Goal: Information Seeking & Learning: Learn about a topic

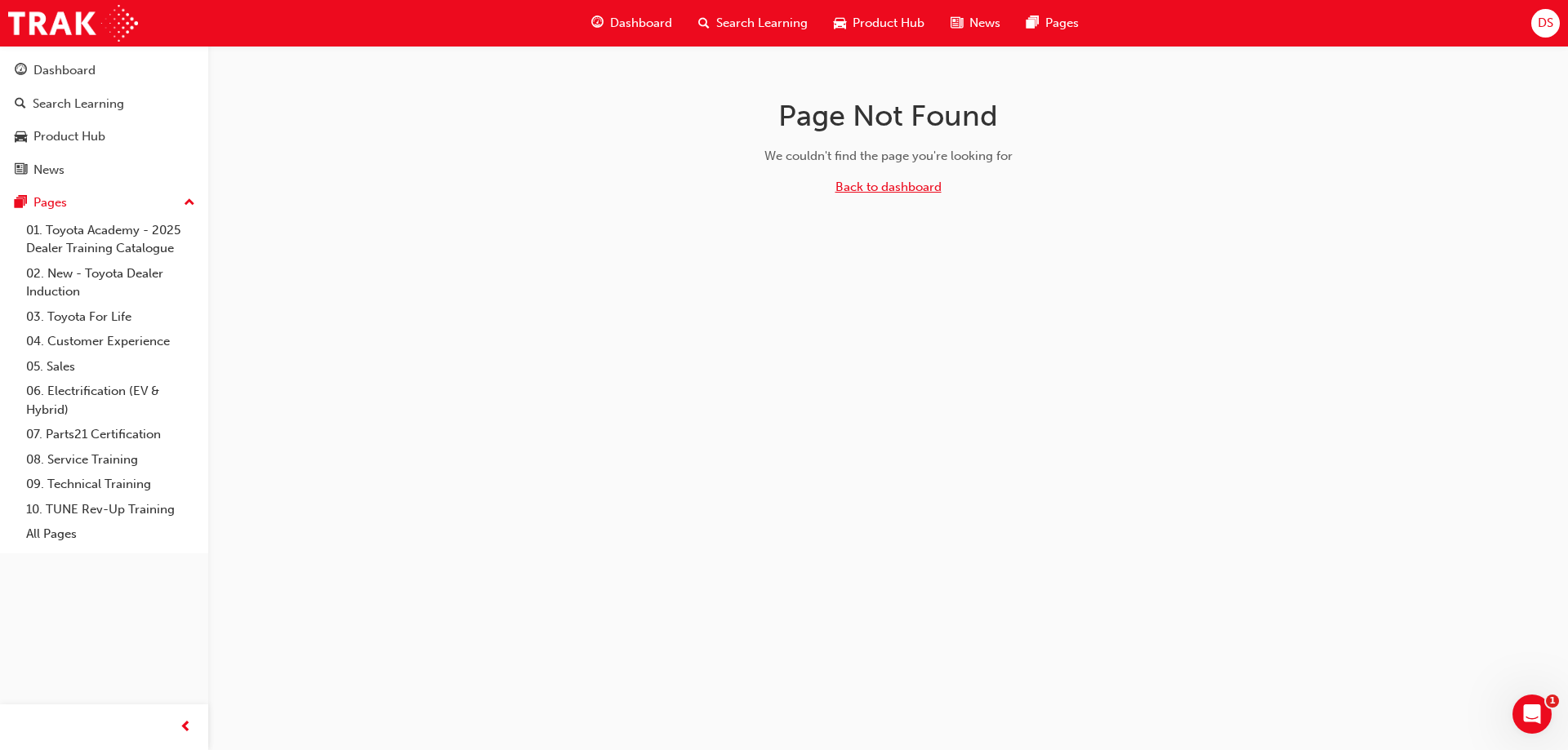
click at [913, 188] on link "Back to dashboard" at bounding box center [888, 187] width 106 height 14
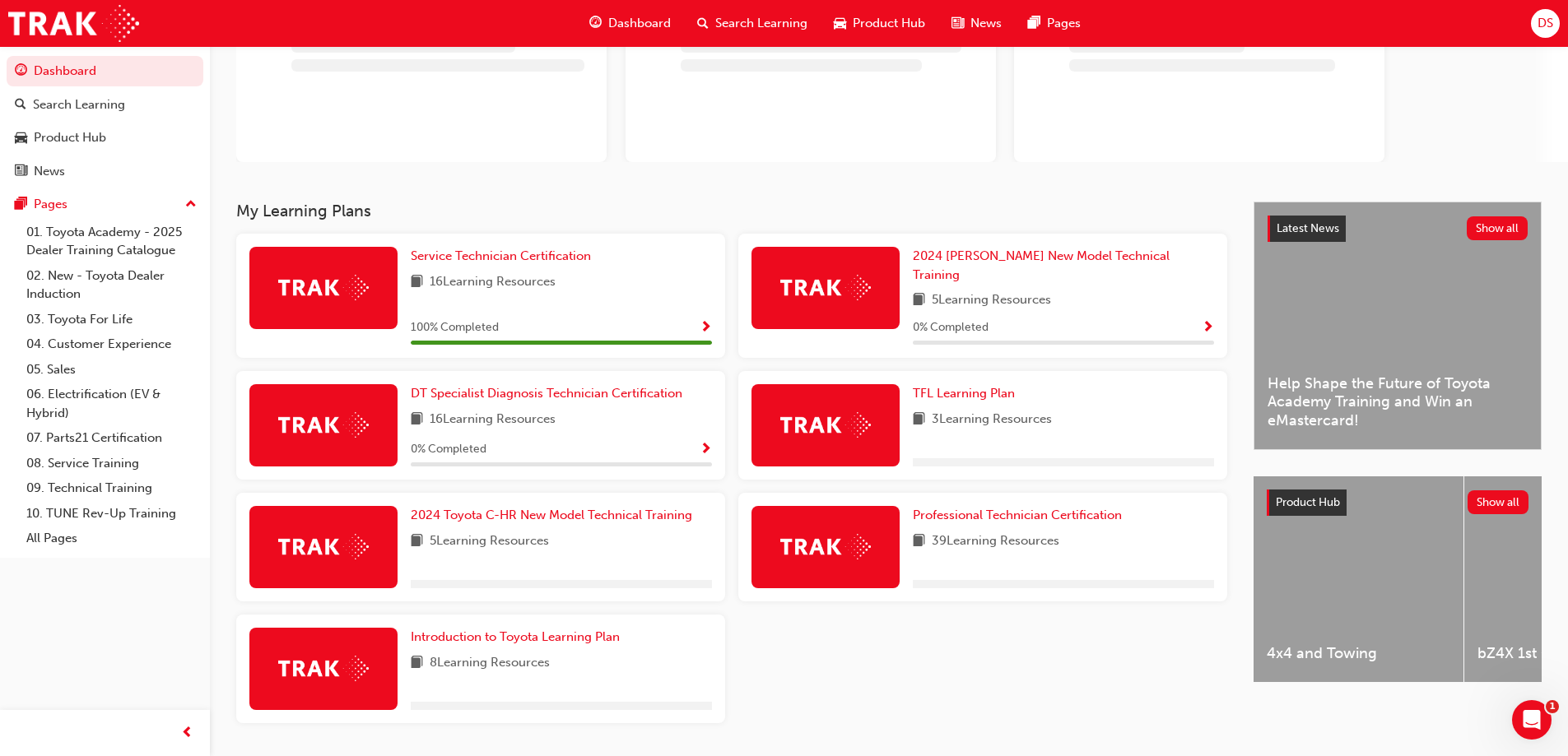
scroll to position [165, 0]
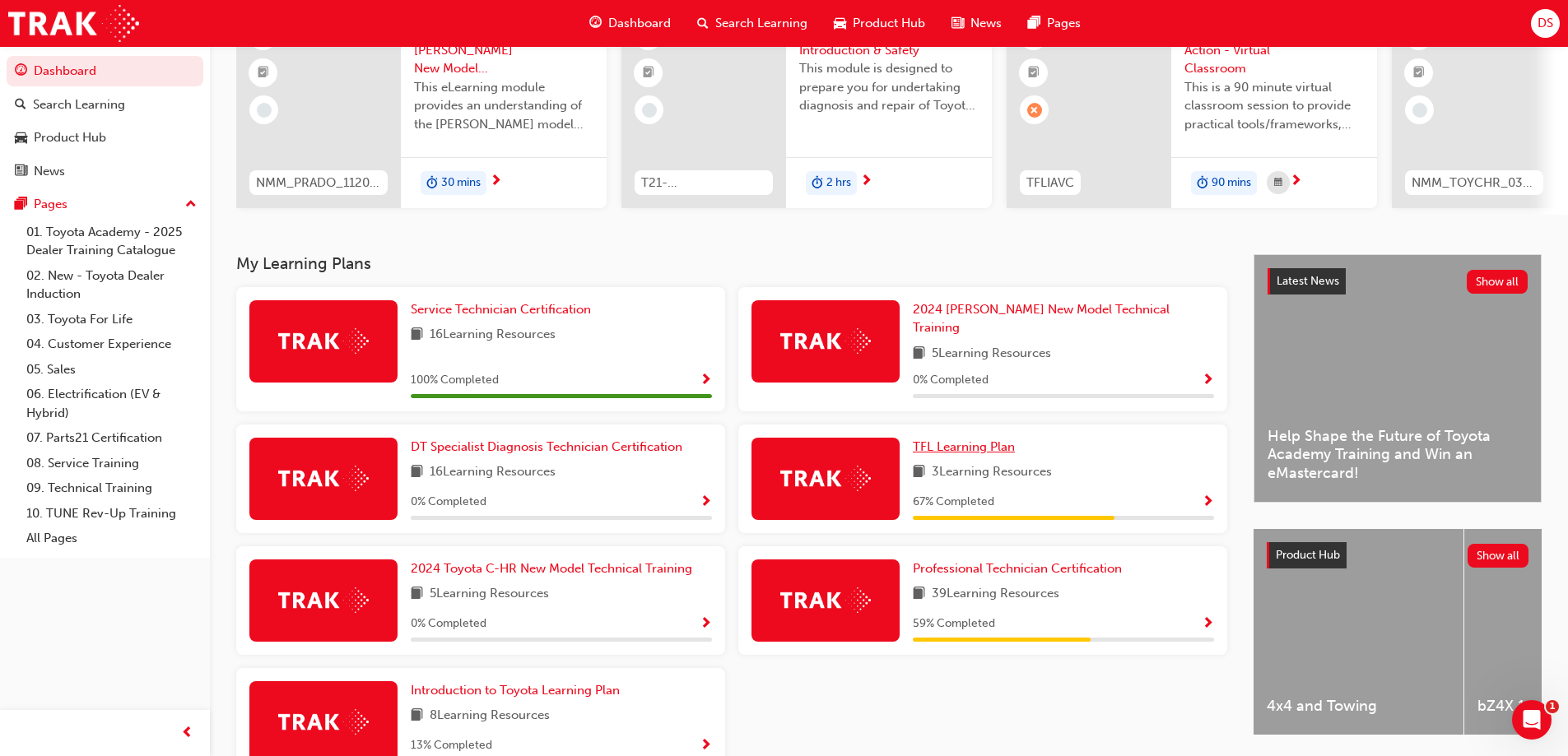
click at [967, 439] on span "TFL Learning Plan" at bounding box center [963, 447] width 102 height 14
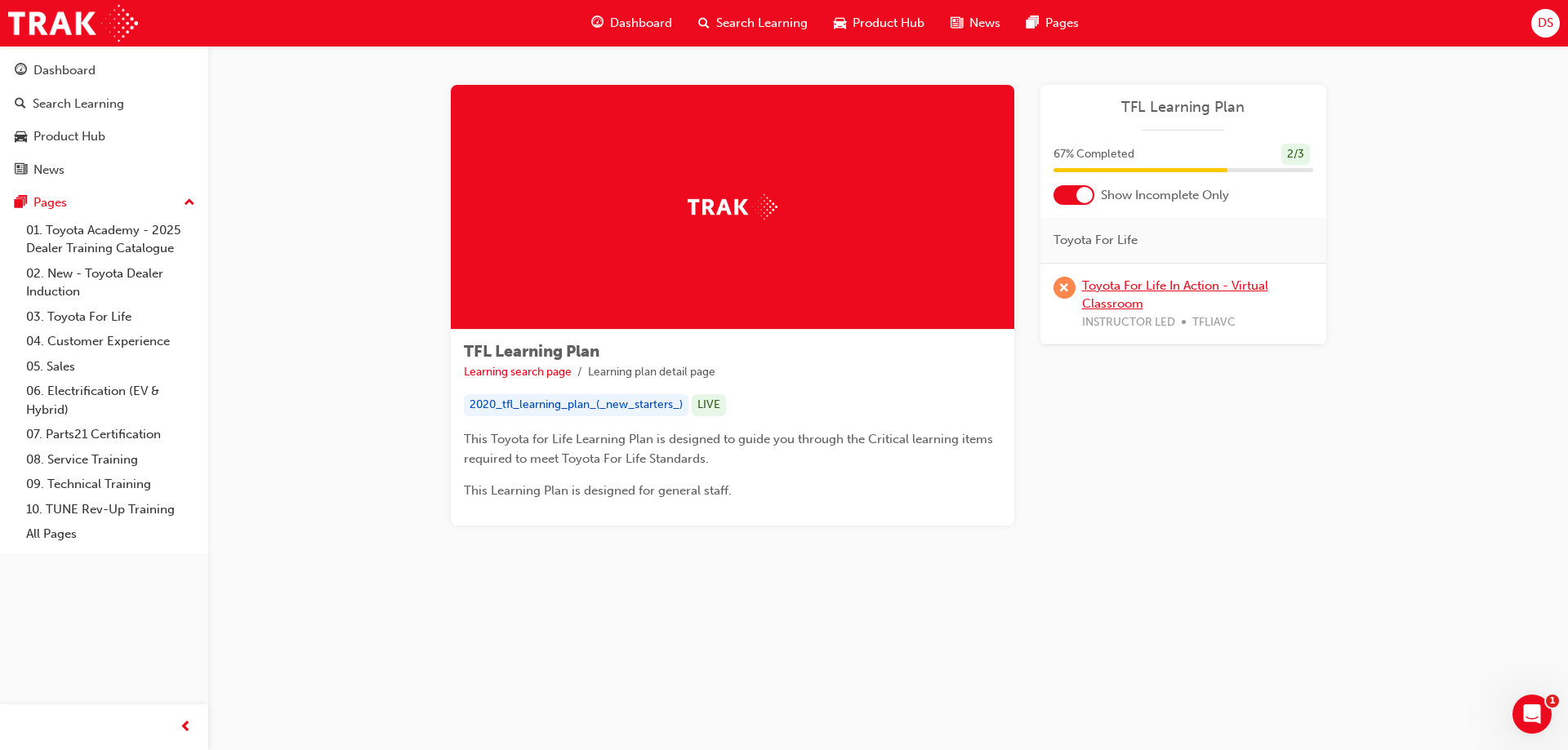
click at [1176, 289] on link "Toyota For Life In Action - Virtual Classroom" at bounding box center [1175, 294] width 187 height 33
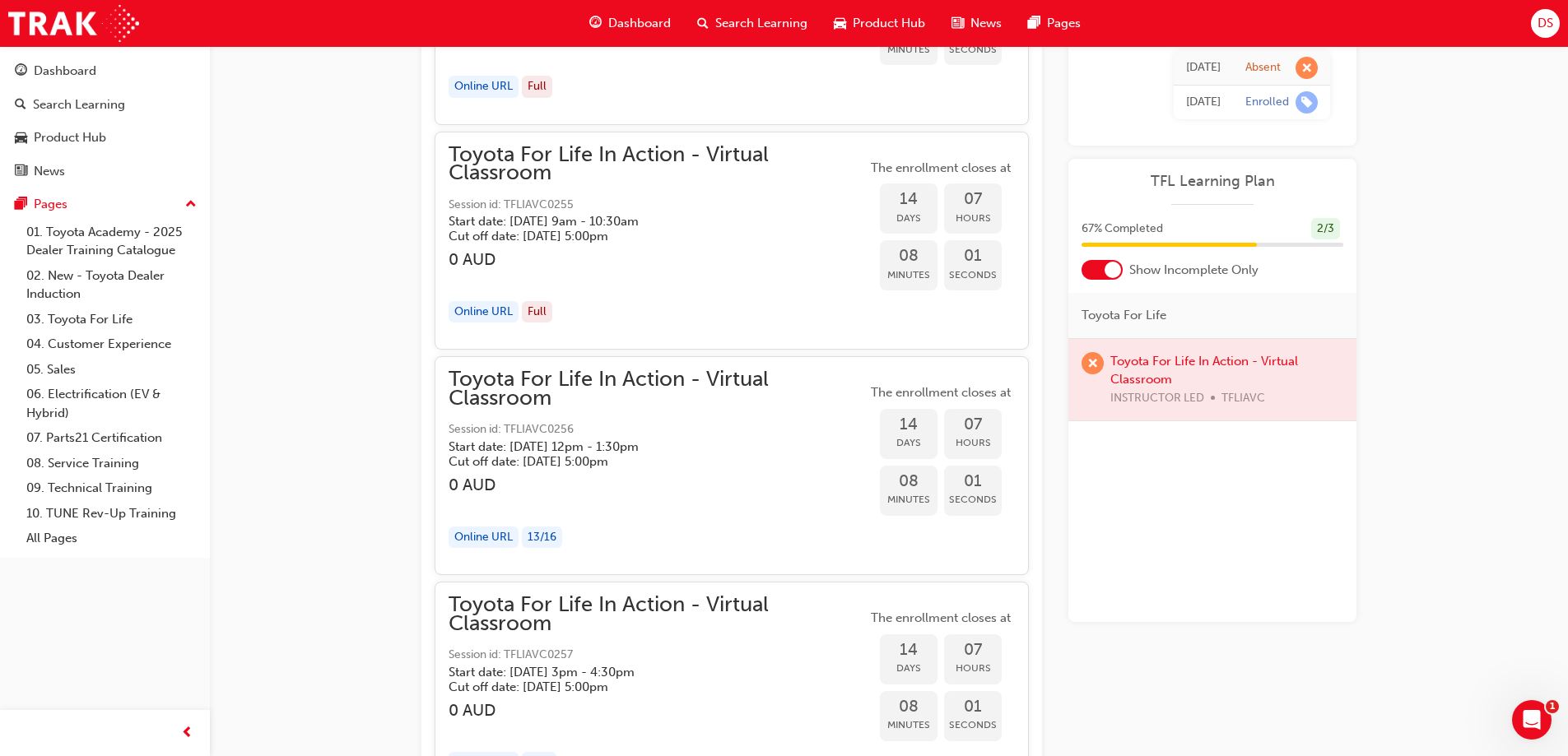
scroll to position [6853, 0]
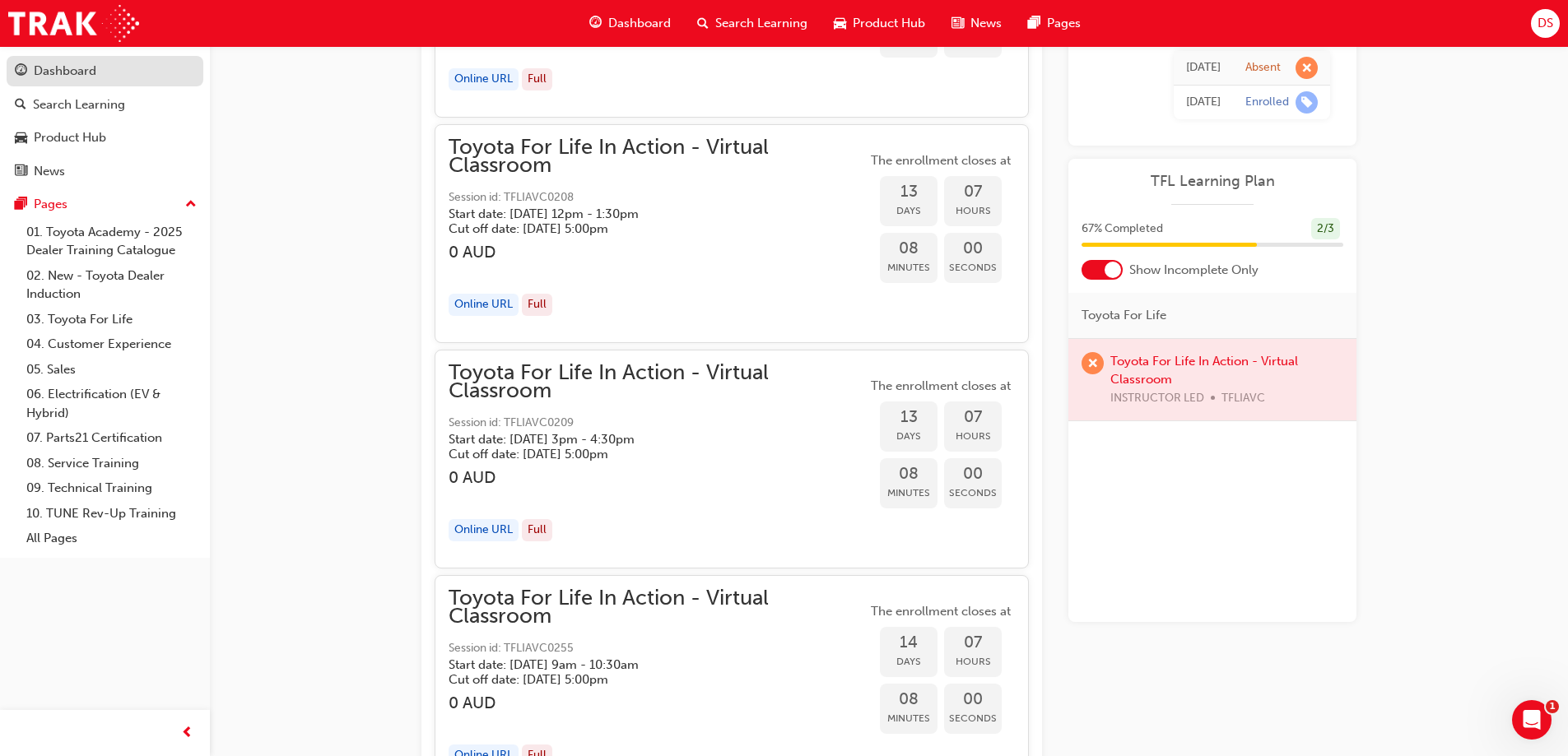
click at [24, 76] on span "guage-icon" at bounding box center [21, 71] width 13 height 14
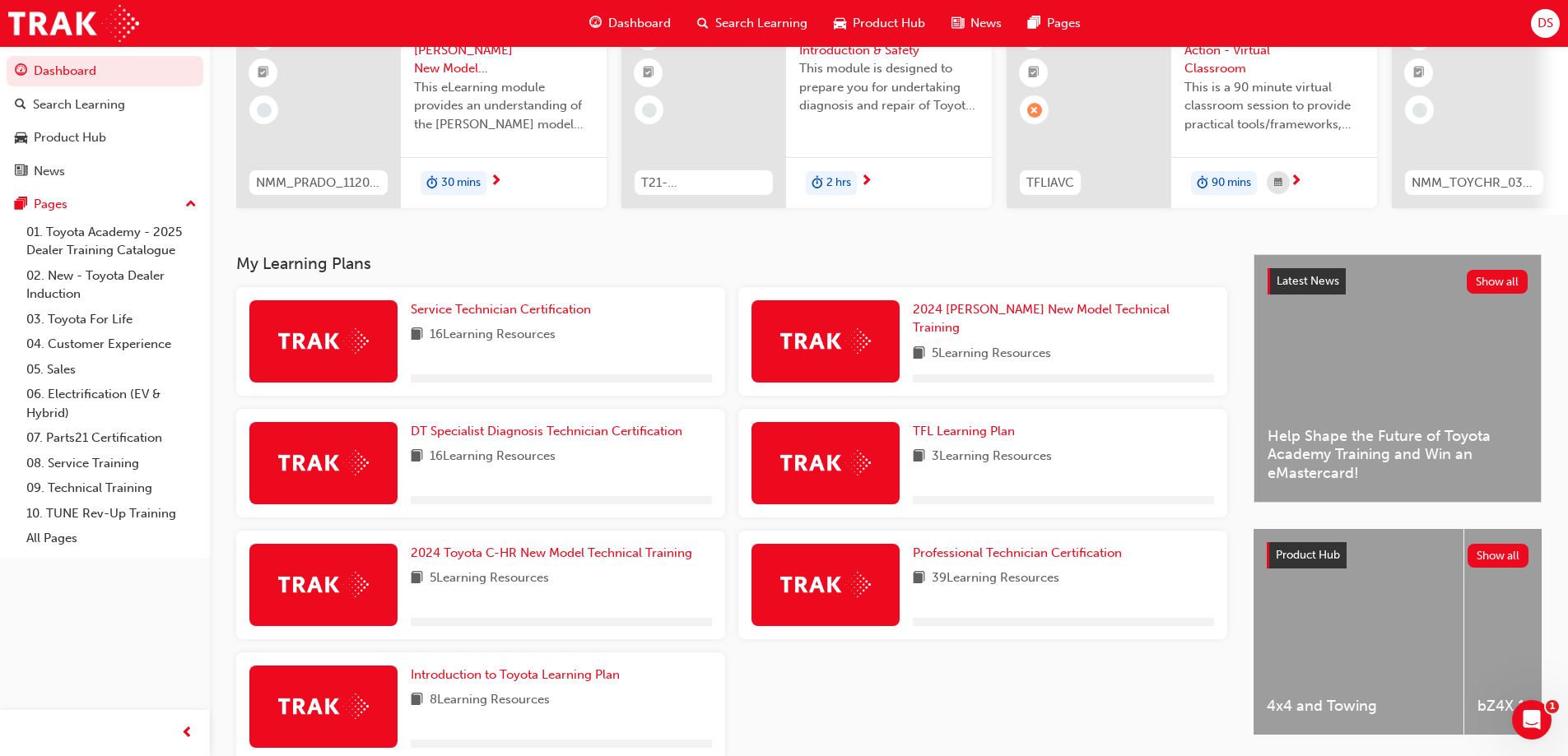
scroll to position [257, 0]
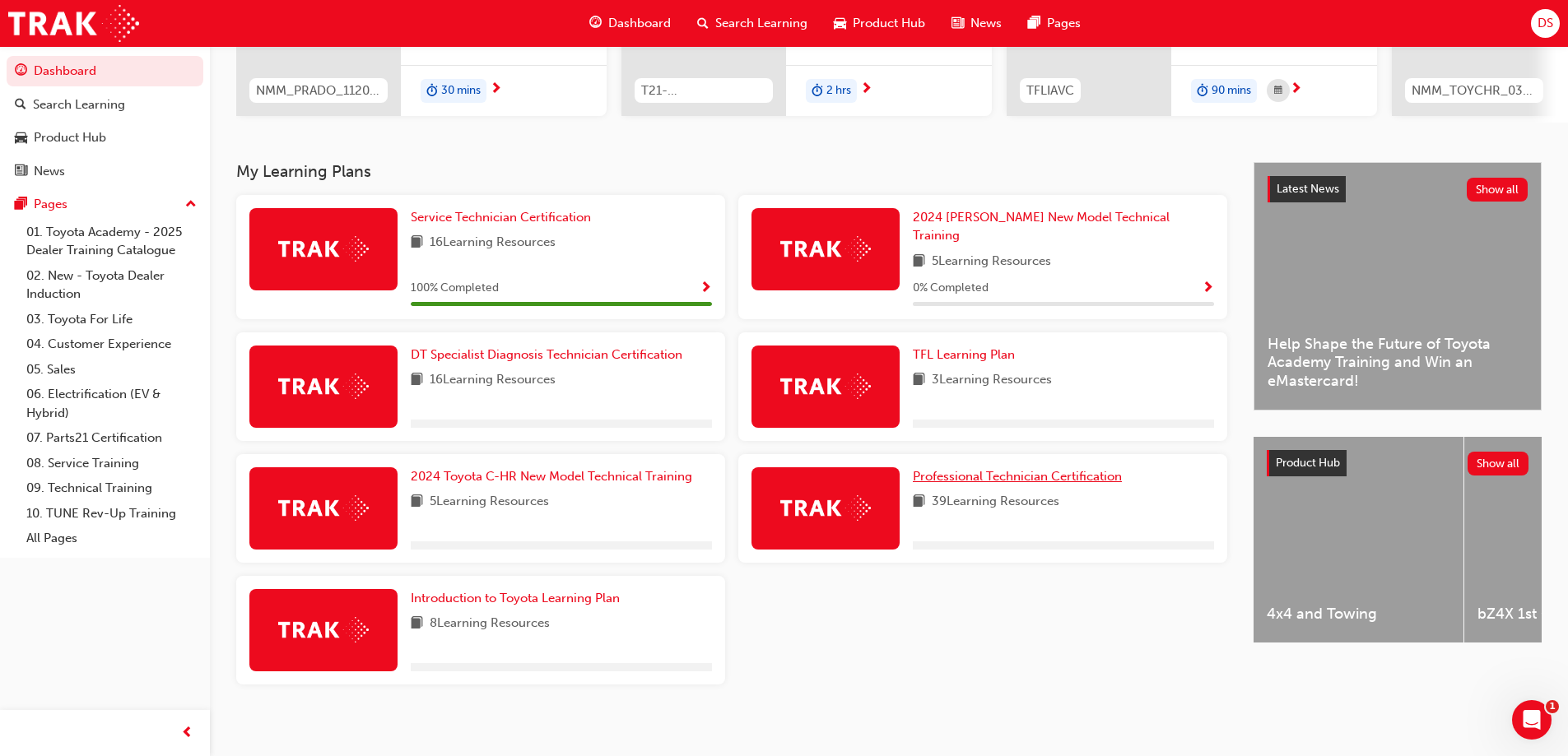
click at [987, 469] on span "Professional Technician Certification" at bounding box center [1016, 477] width 209 height 14
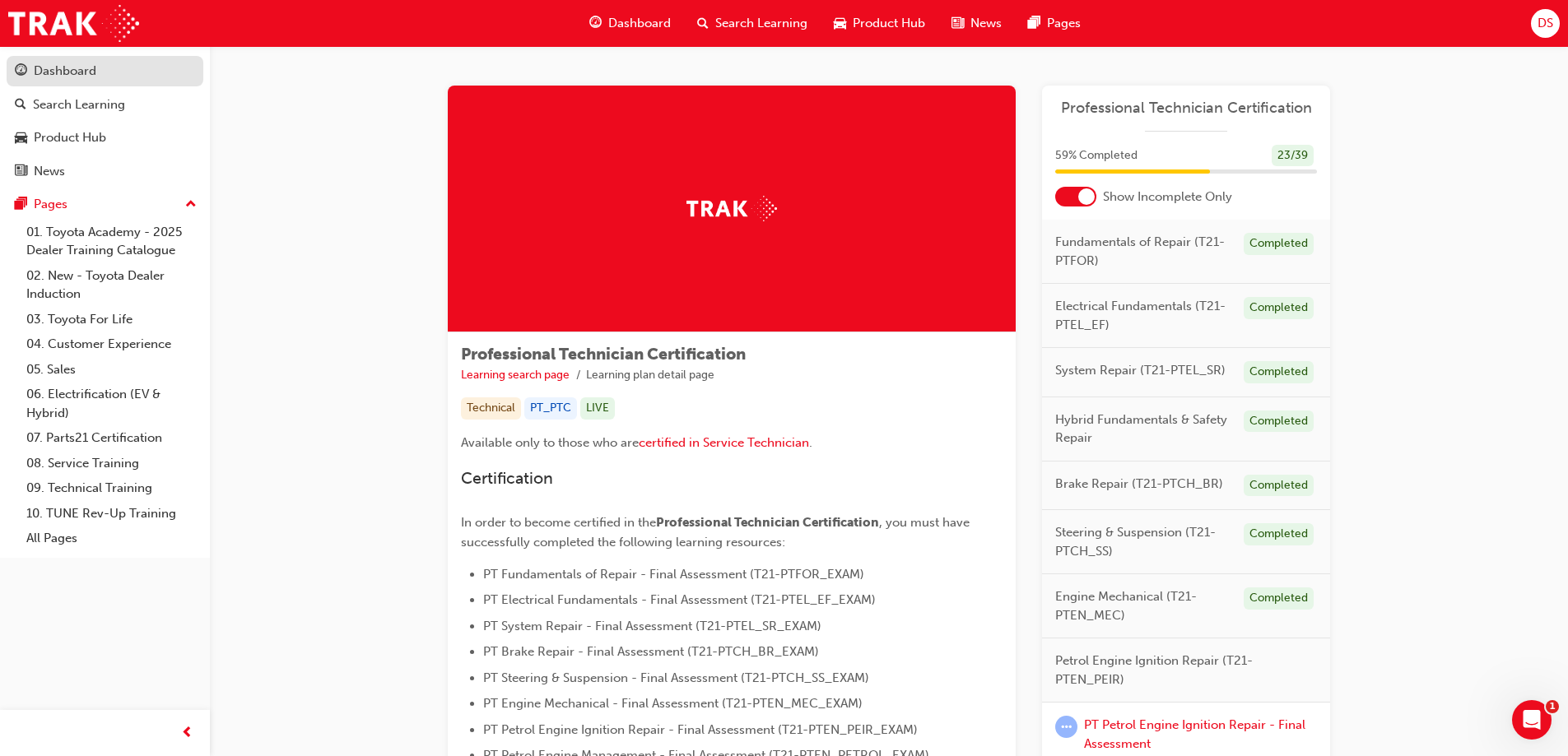
click at [54, 68] on div "Dashboard" at bounding box center [64, 71] width 62 height 19
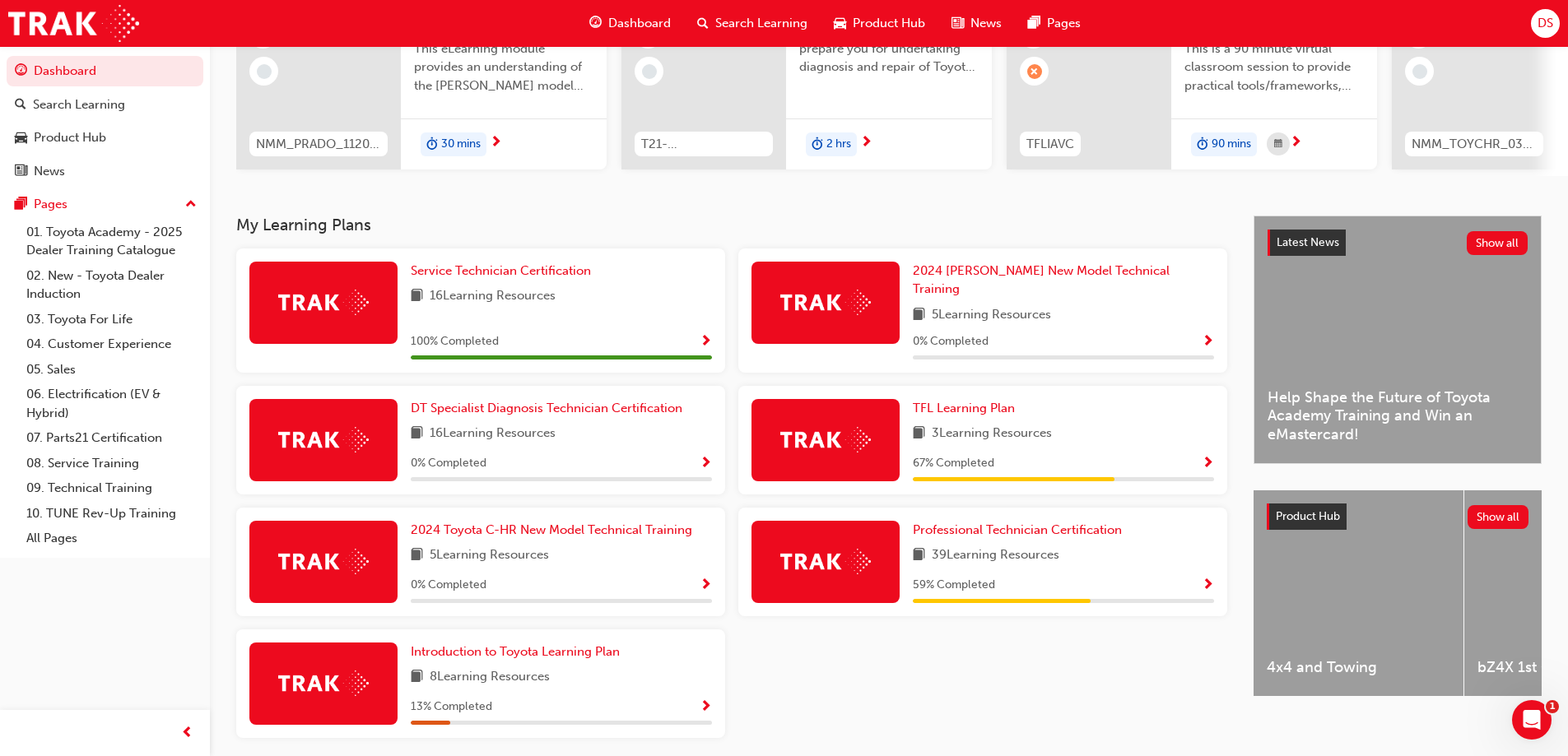
scroll to position [247, 0]
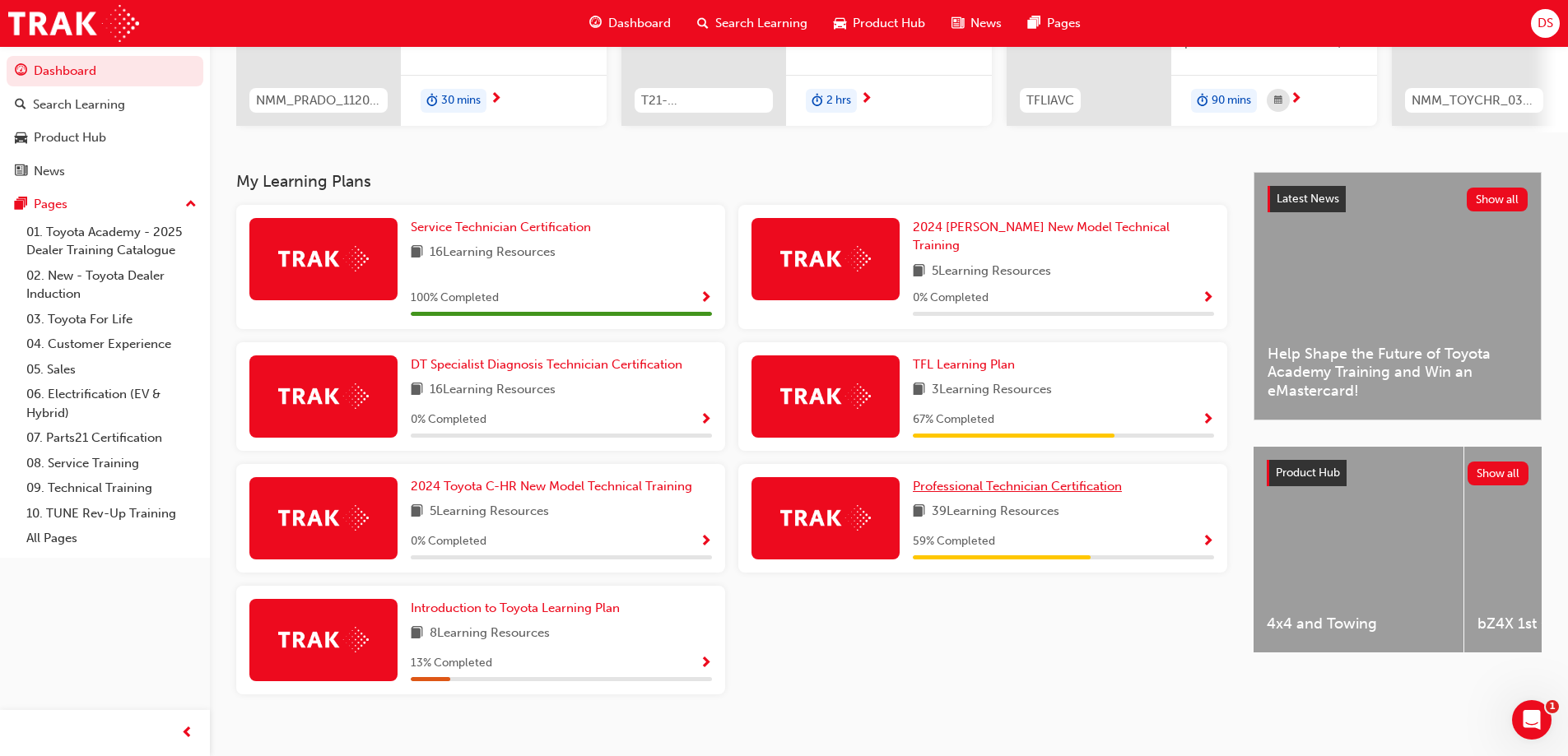
click at [999, 479] on span "Professional Technician Certification" at bounding box center [1016, 487] width 209 height 14
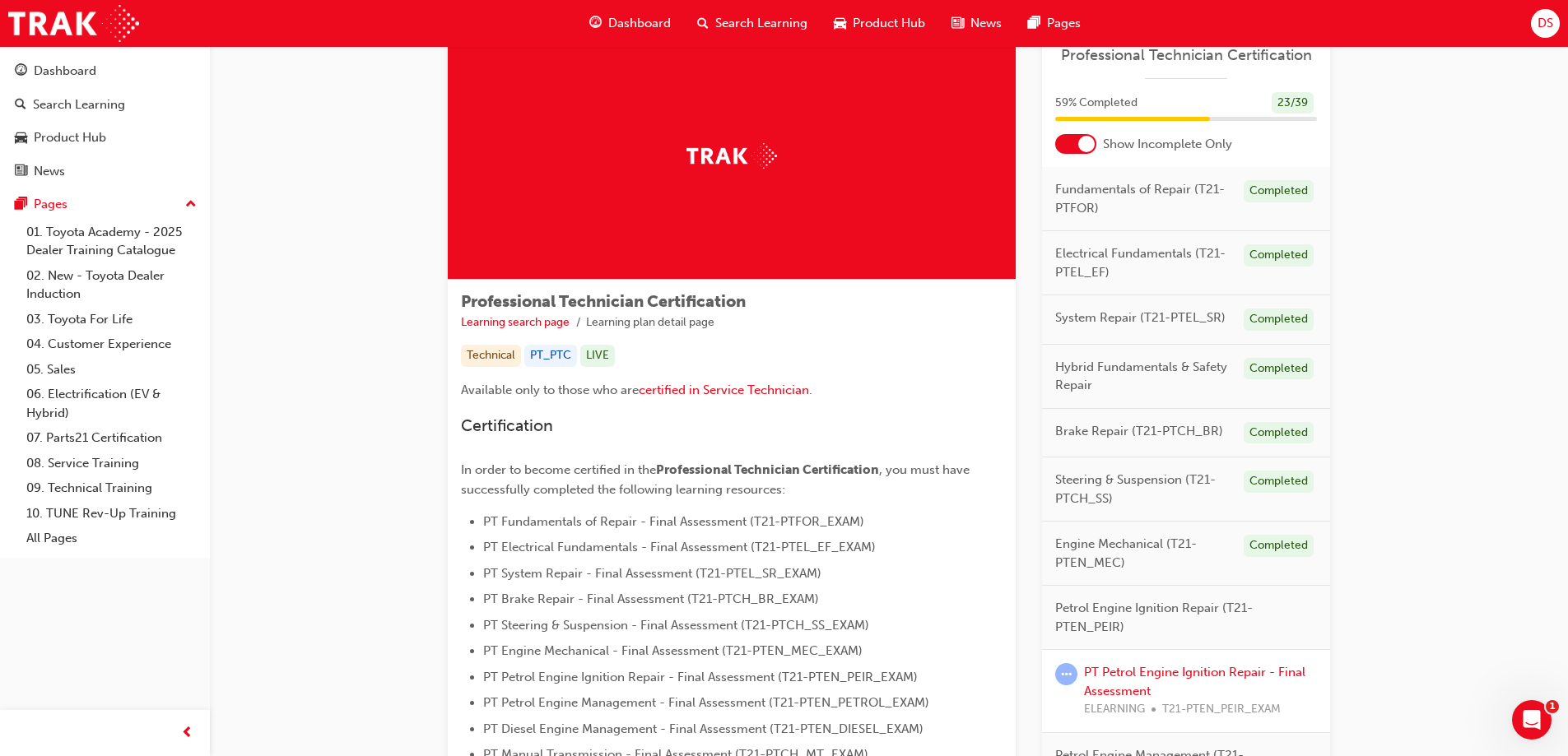
scroll to position [82, 0]
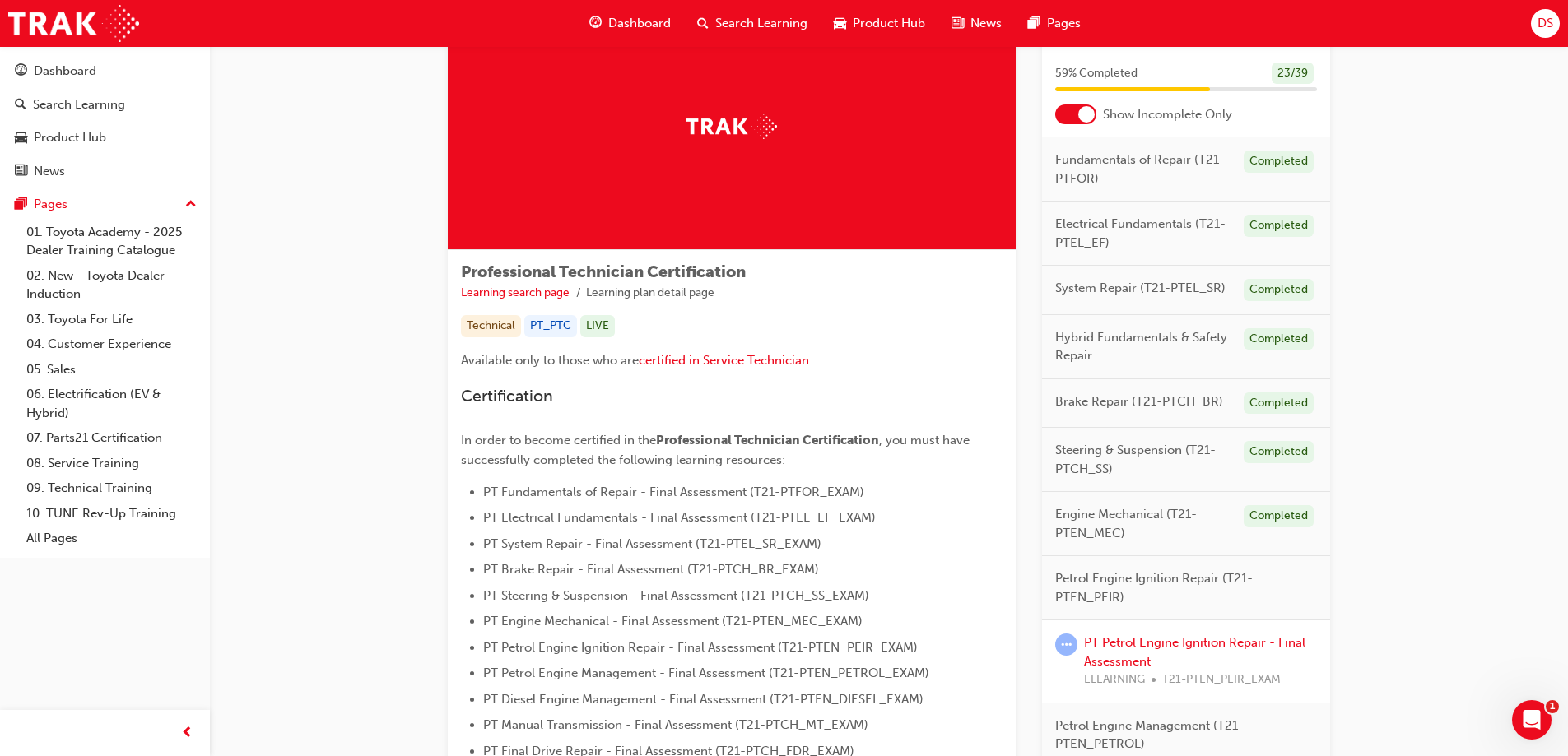
click at [1086, 113] on div at bounding box center [1086, 114] width 16 height 16
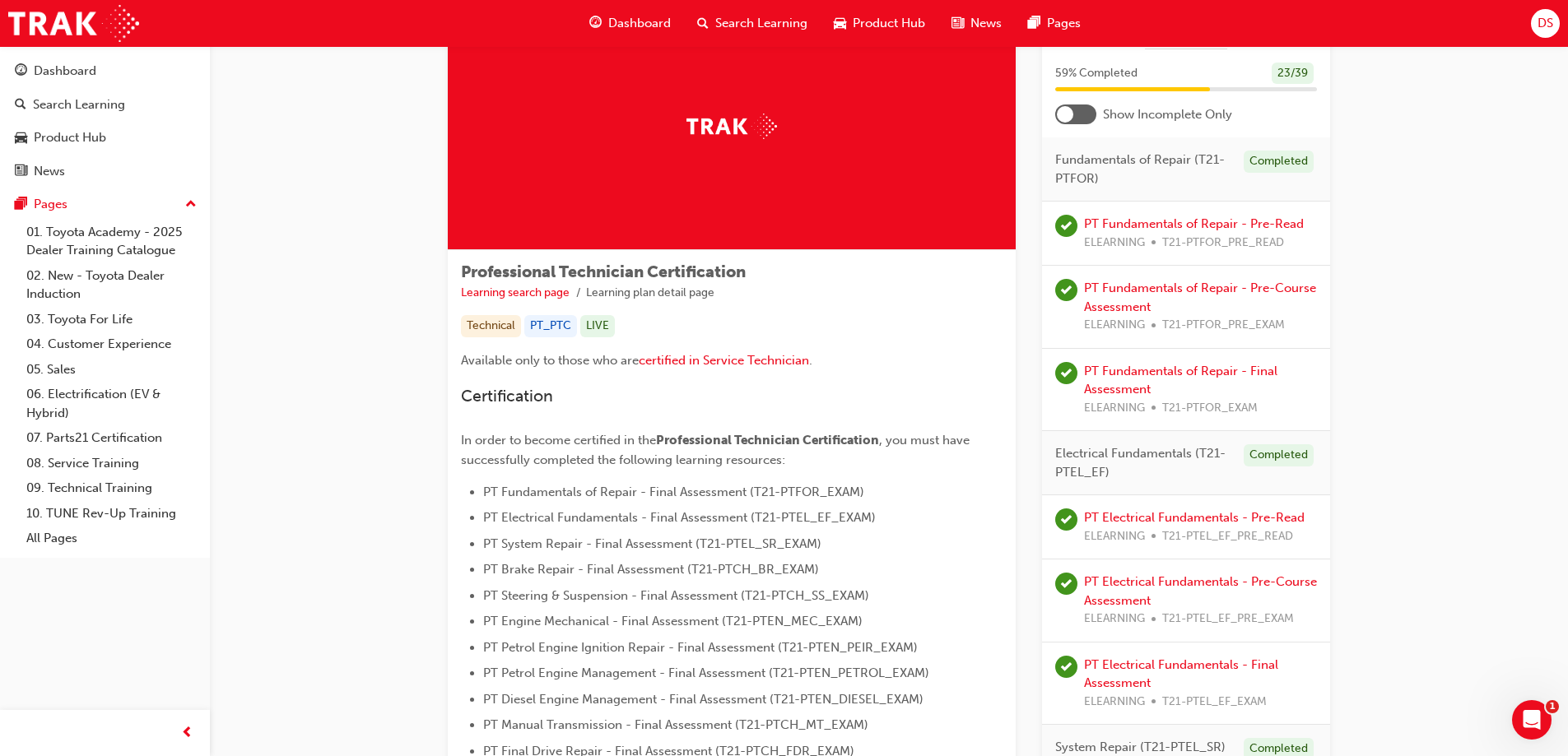
click at [1079, 115] on div at bounding box center [1076, 115] width 42 height 20
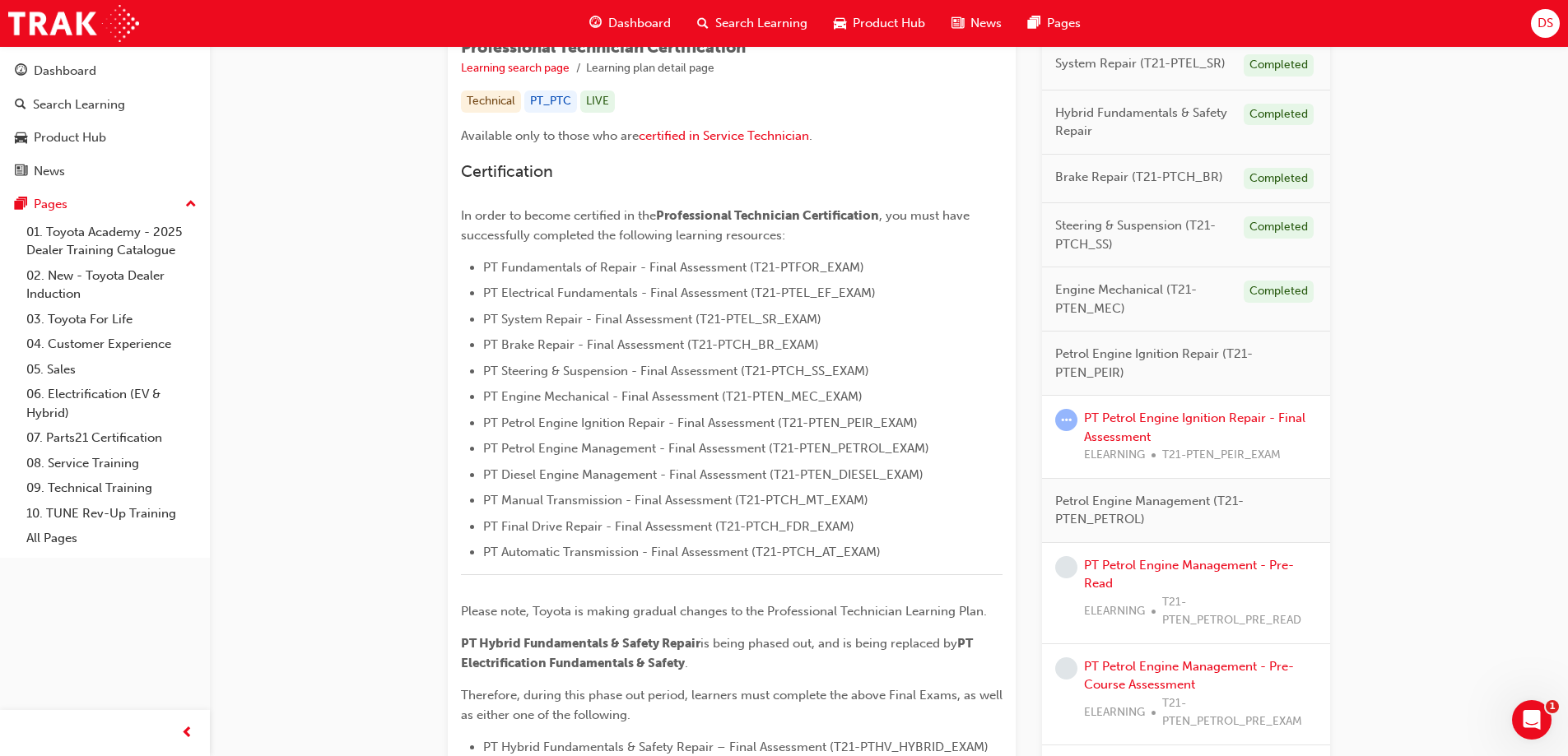
scroll to position [329, 0]
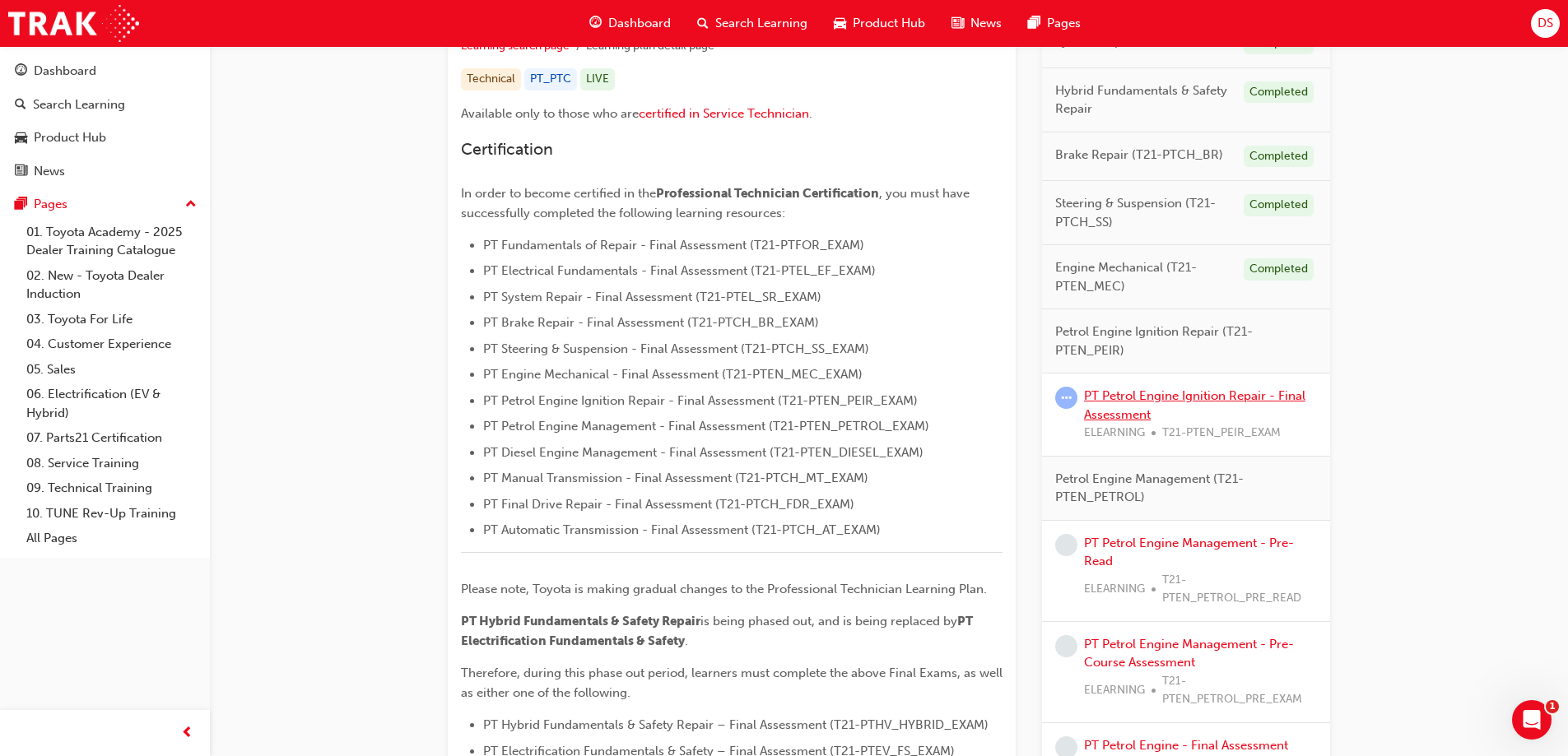
click at [1177, 399] on link "PT Petrol Engine Ignition Repair - Final Assessment" at bounding box center [1195, 405] width 222 height 33
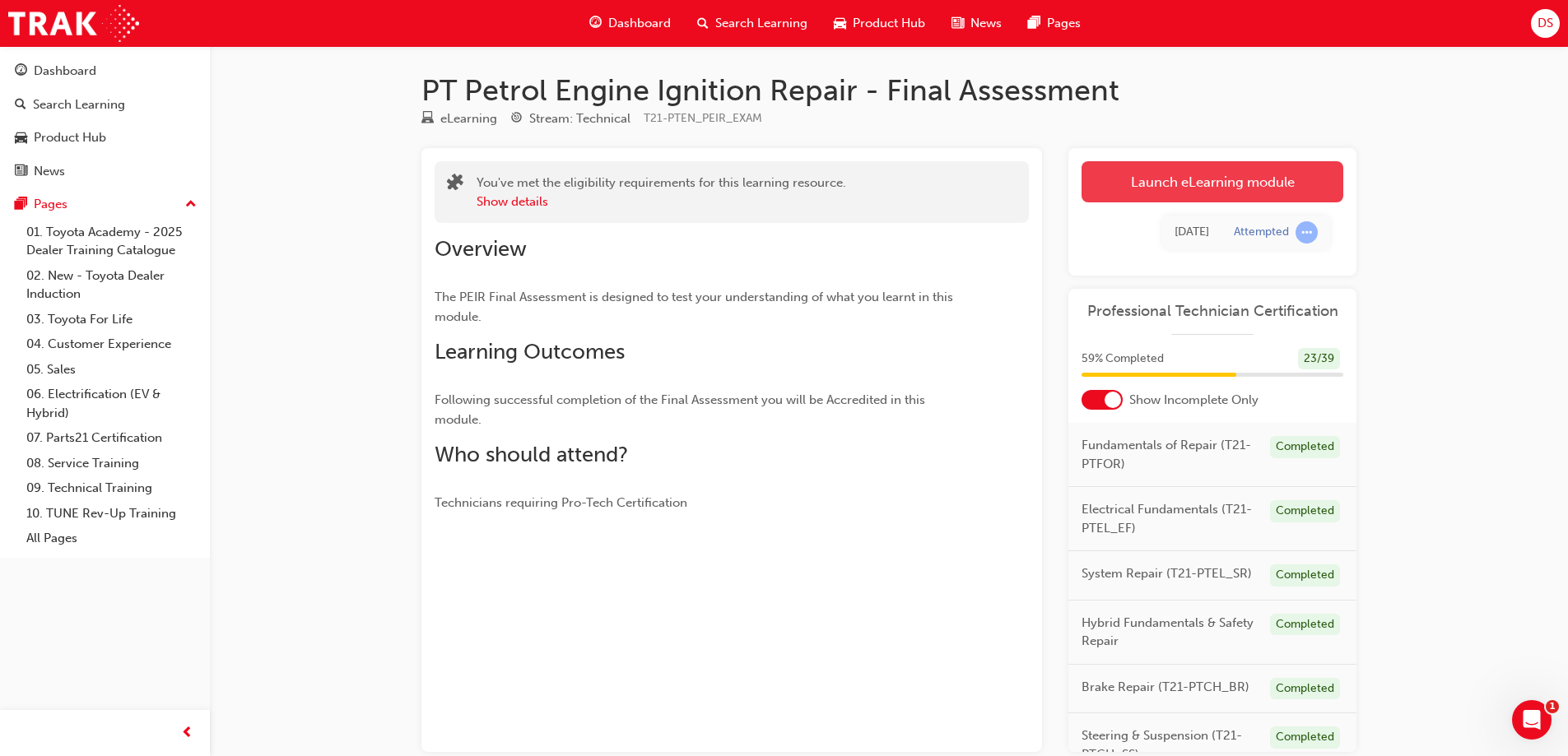
click at [1168, 188] on link "Launch eLearning module" at bounding box center [1212, 182] width 261 height 42
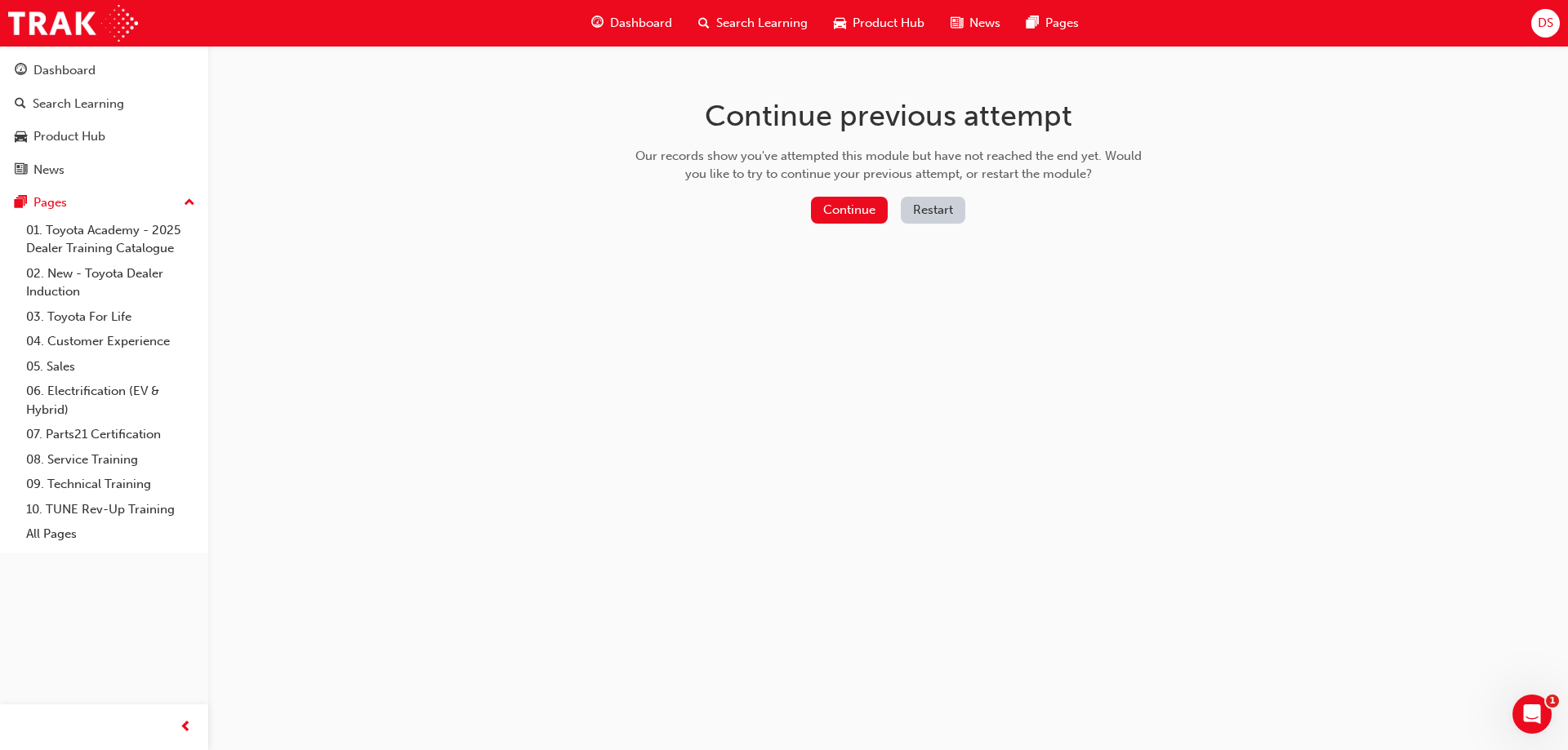
click at [950, 210] on button "Restart" at bounding box center [933, 210] width 65 height 27
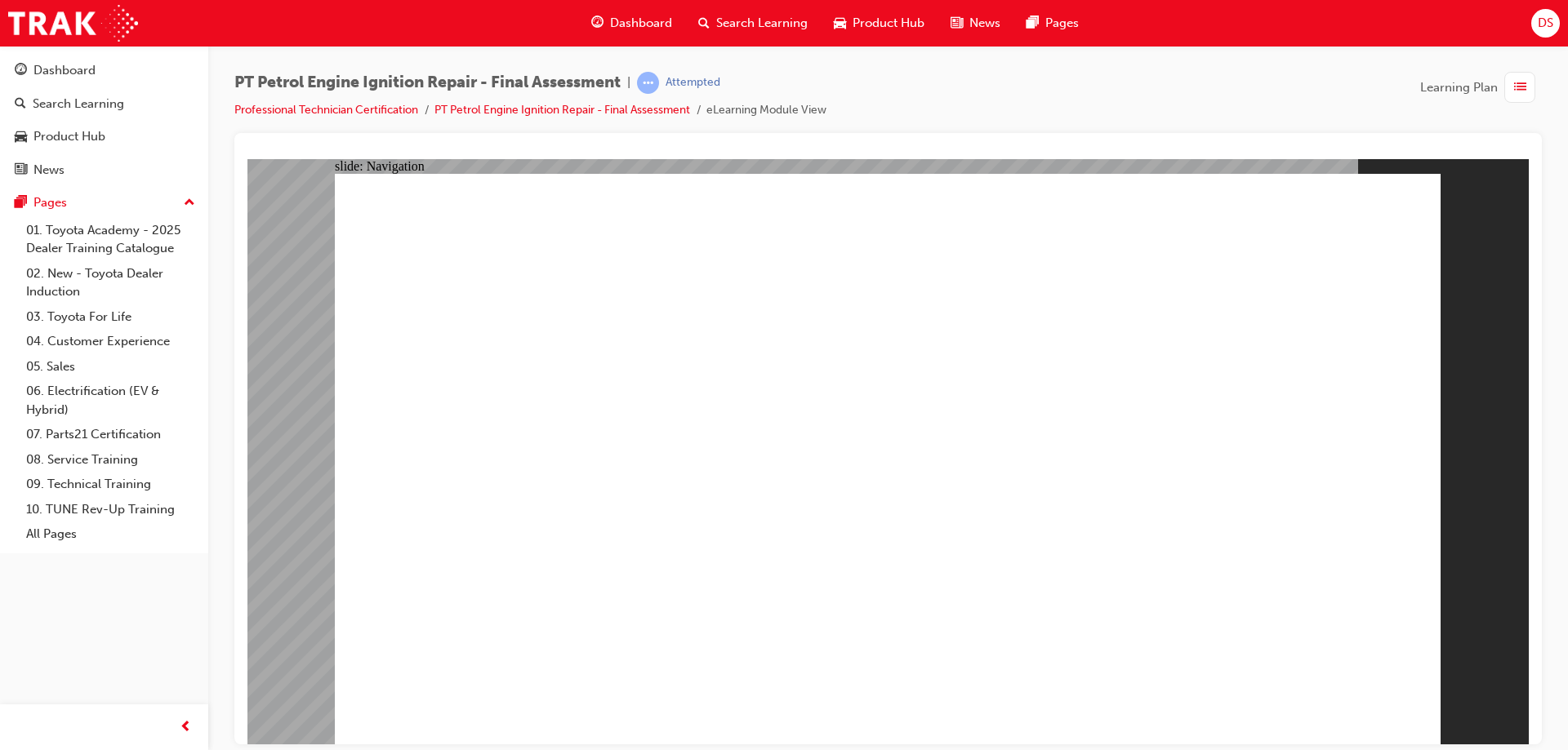
checkbox input "true"
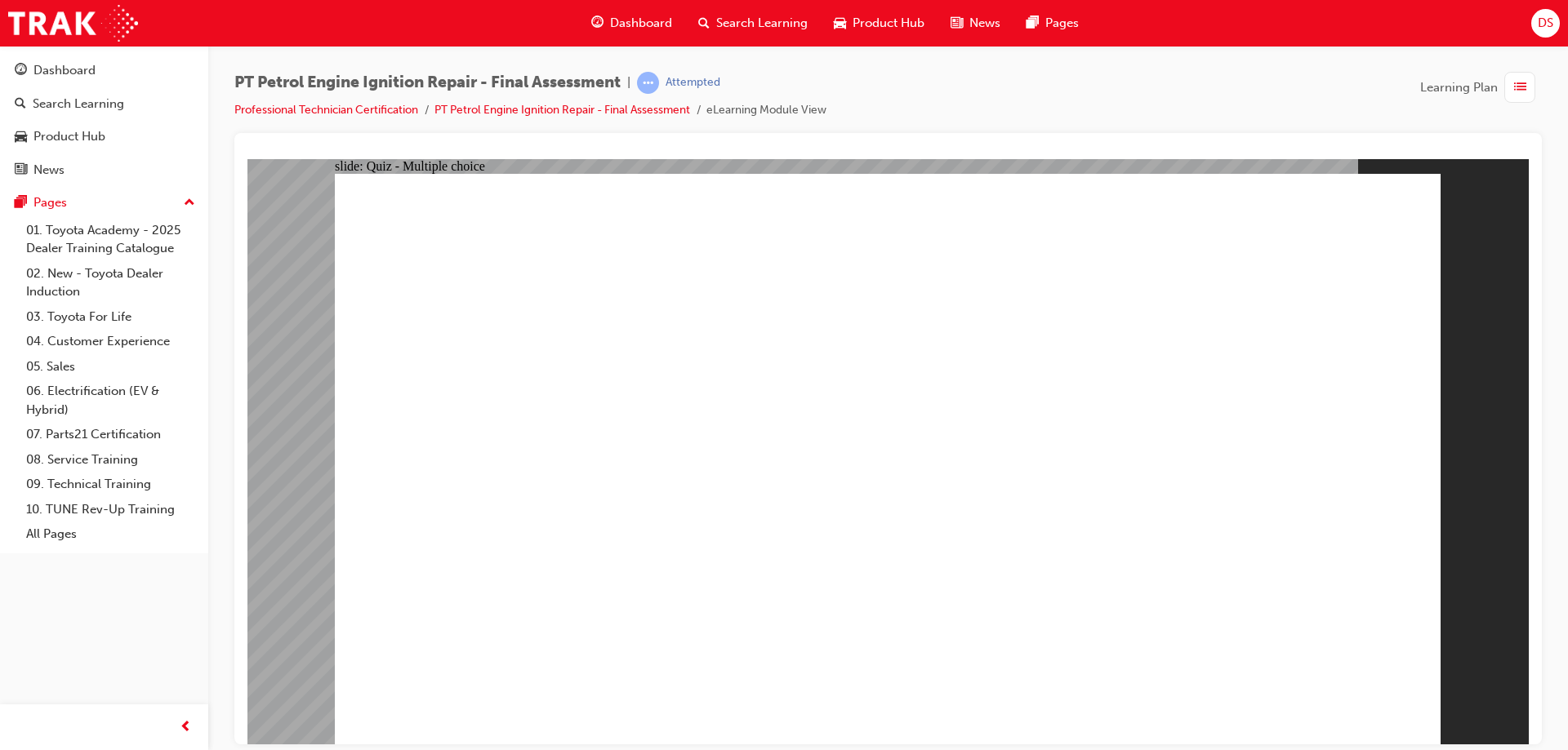
checkbox input "true"
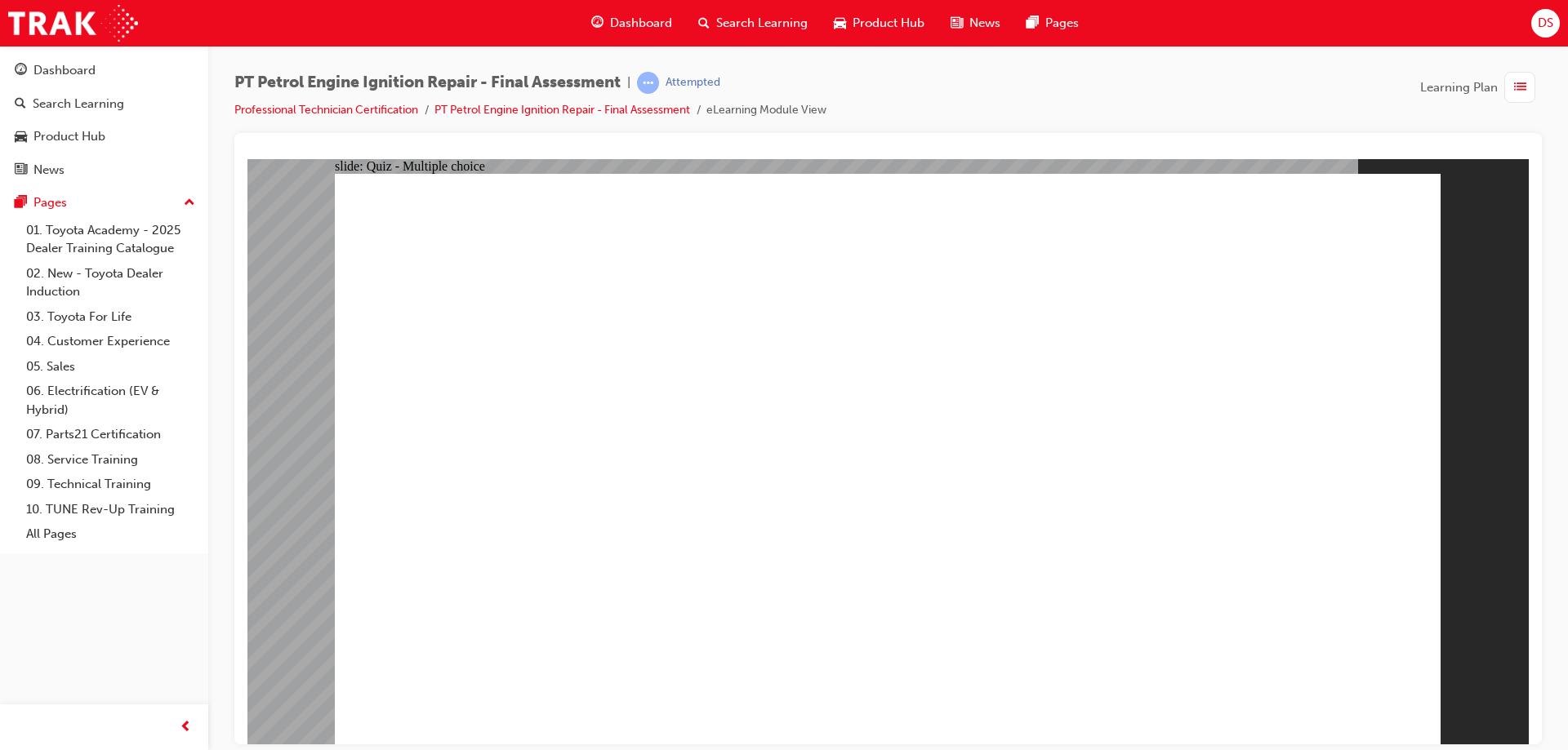
checkbox input "true"
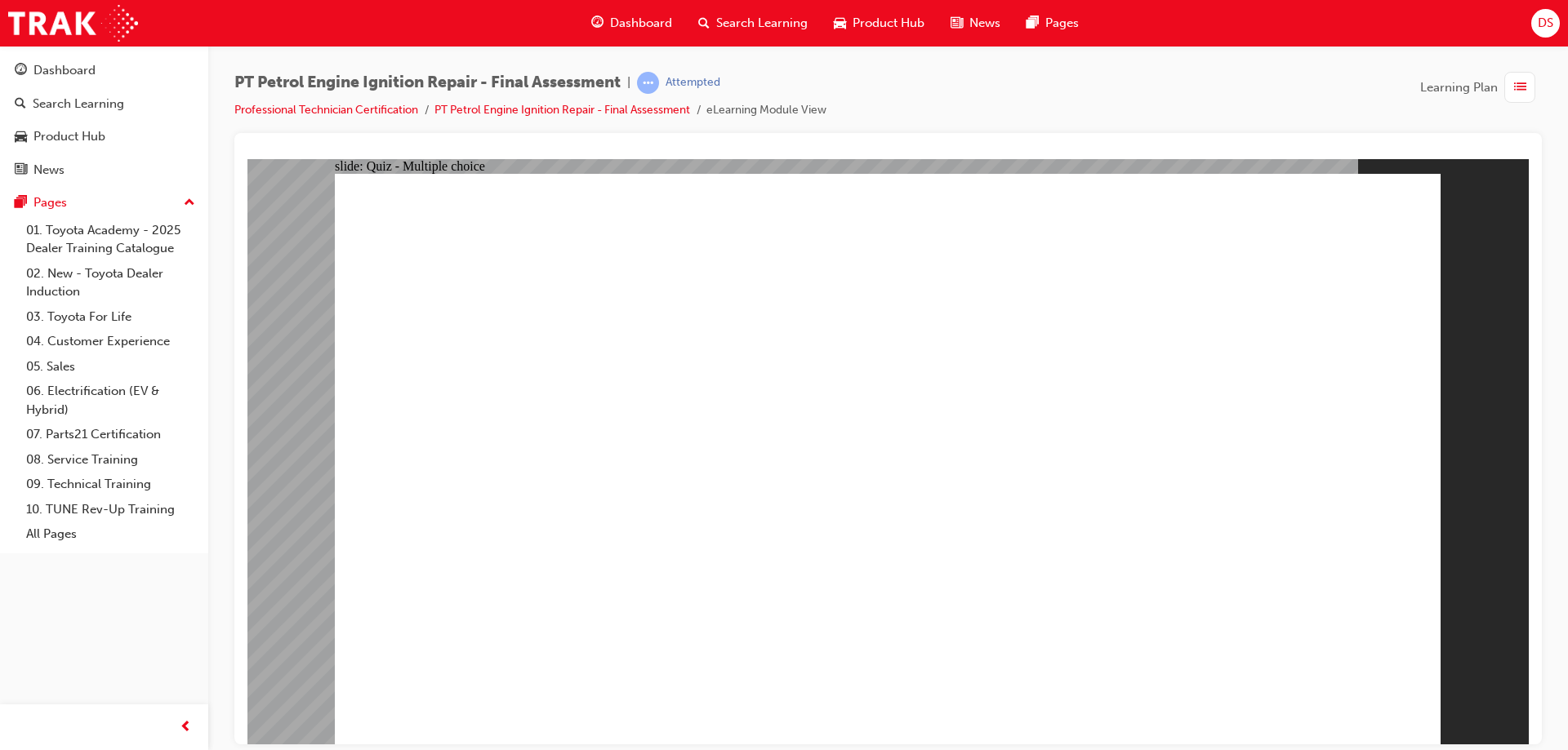
checkbox input "true"
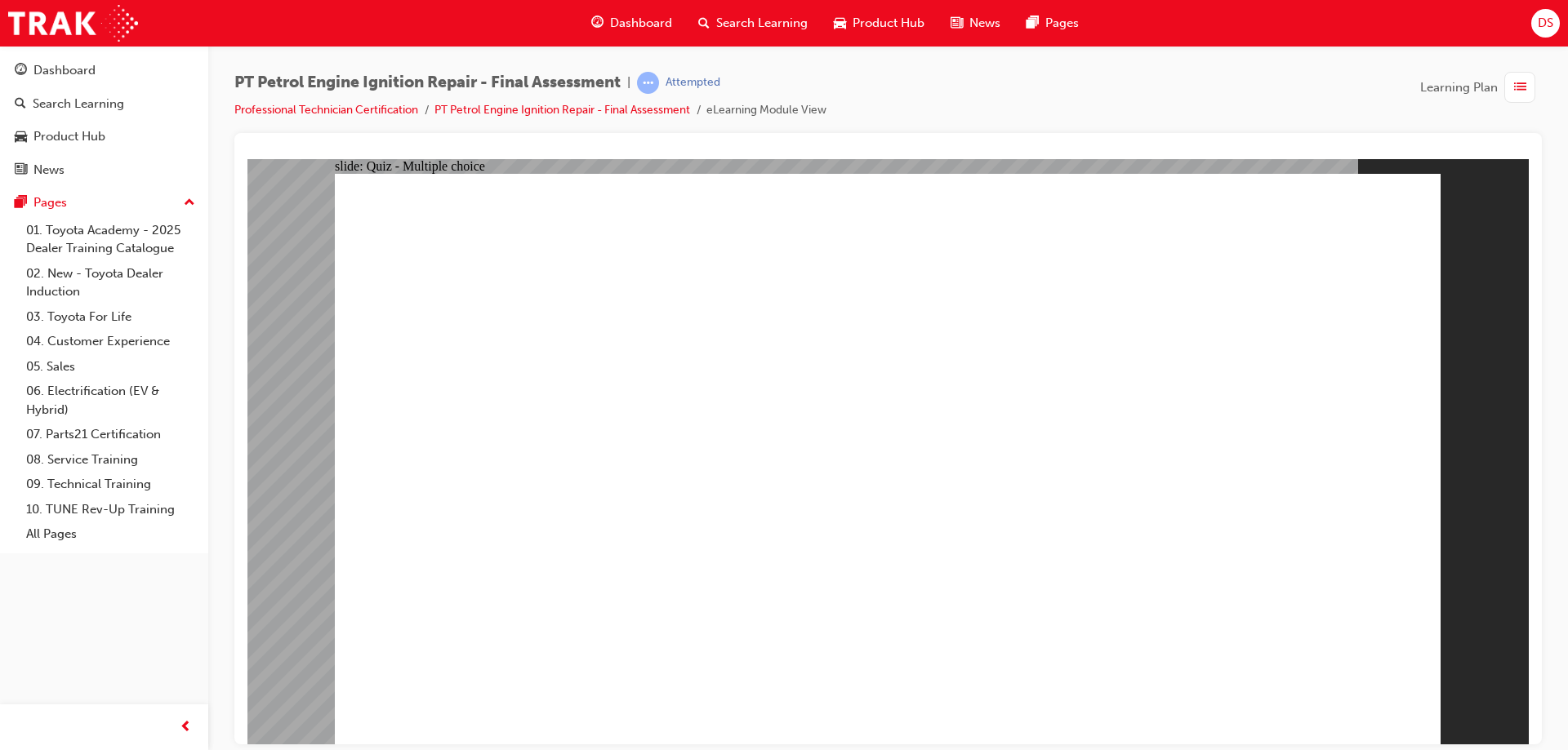
radio input "false"
radio input "true"
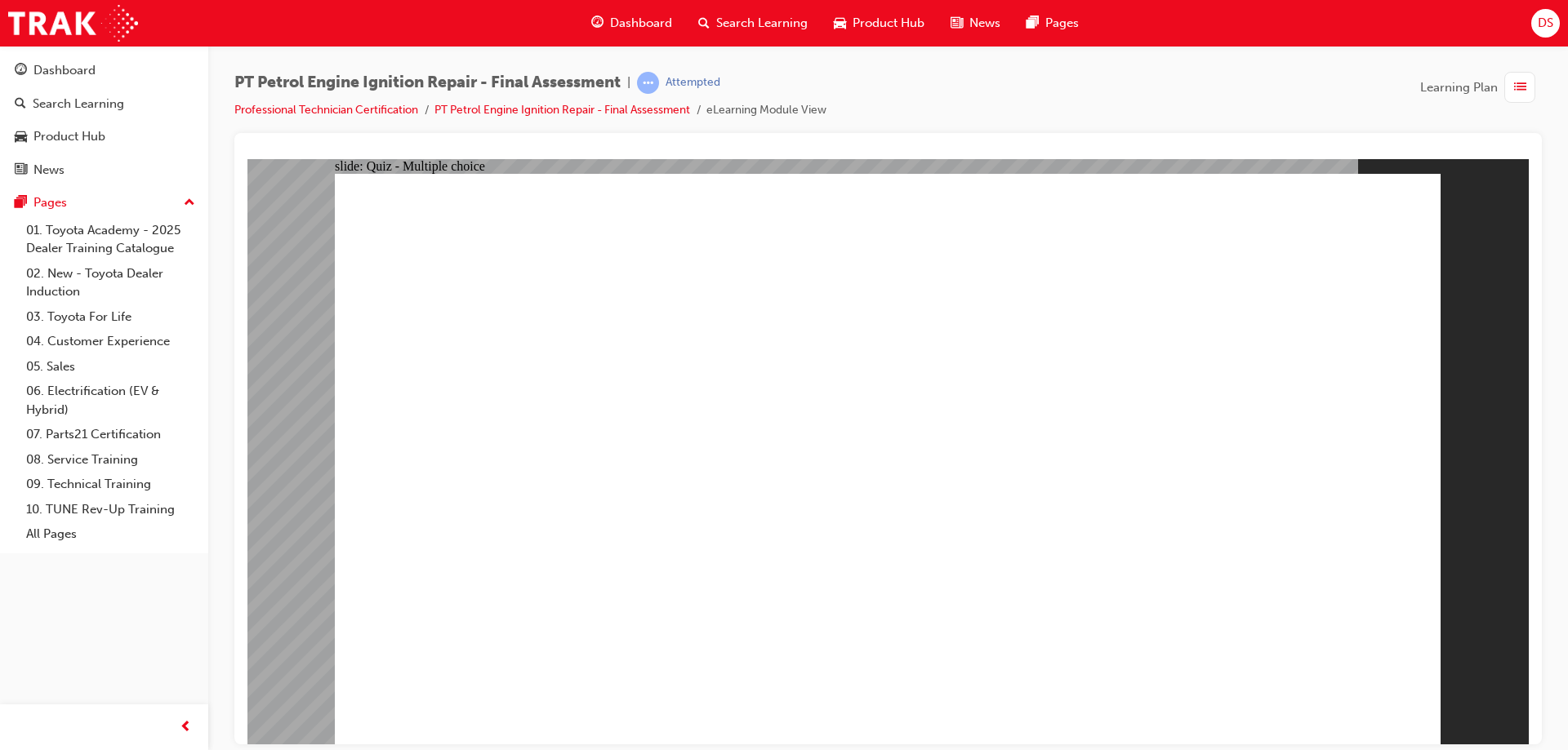
radio input "true"
radio input "false"
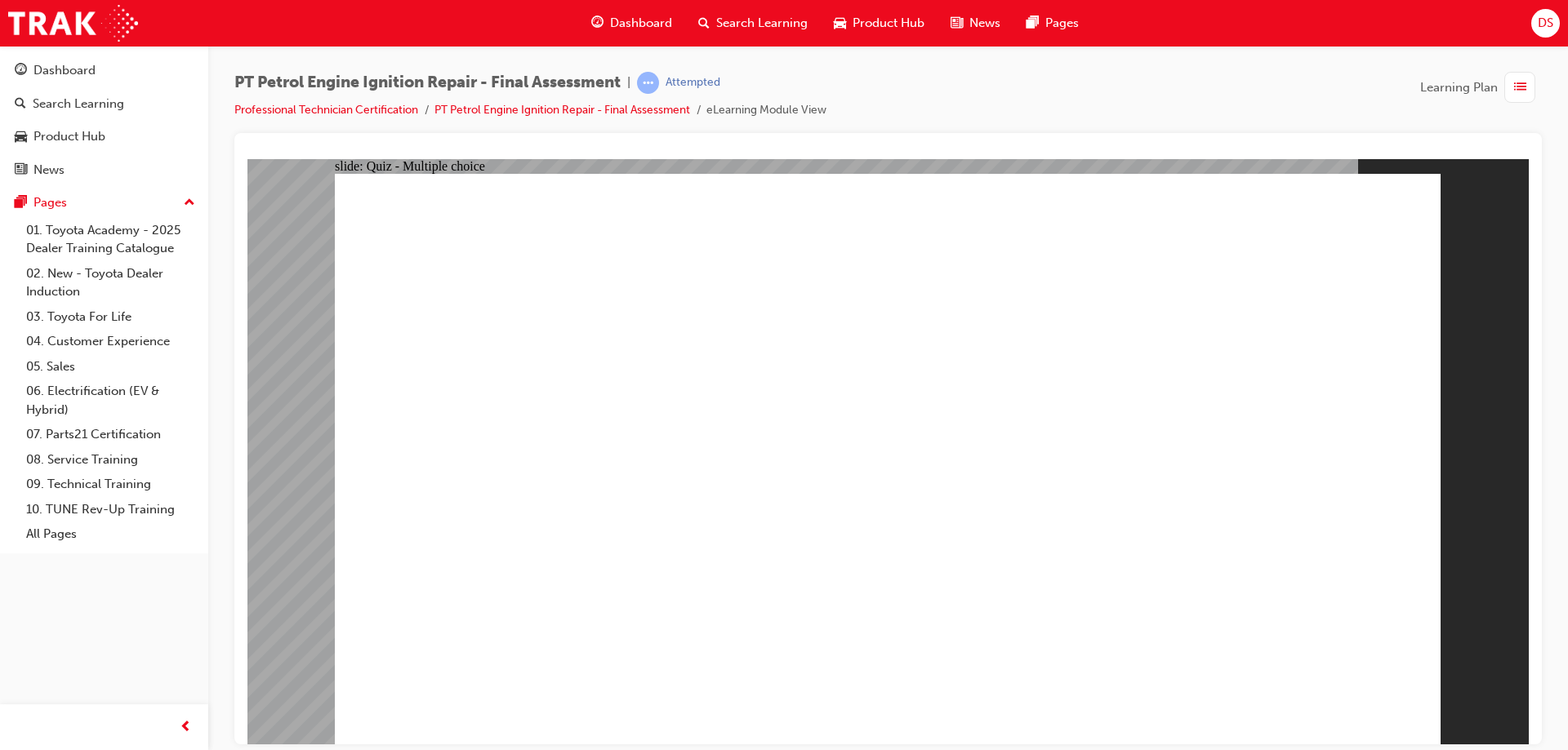
radio input "true"
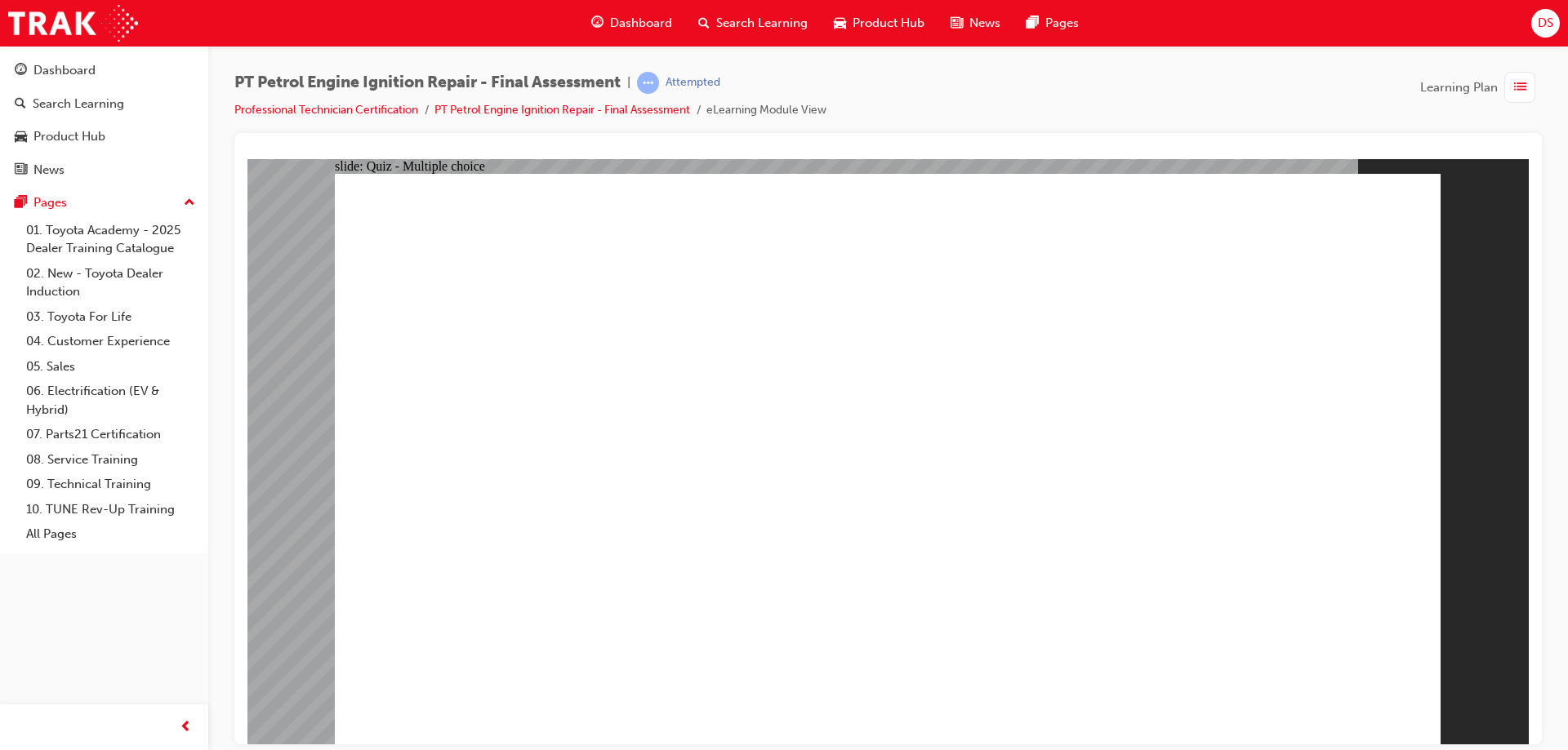
radio input "true"
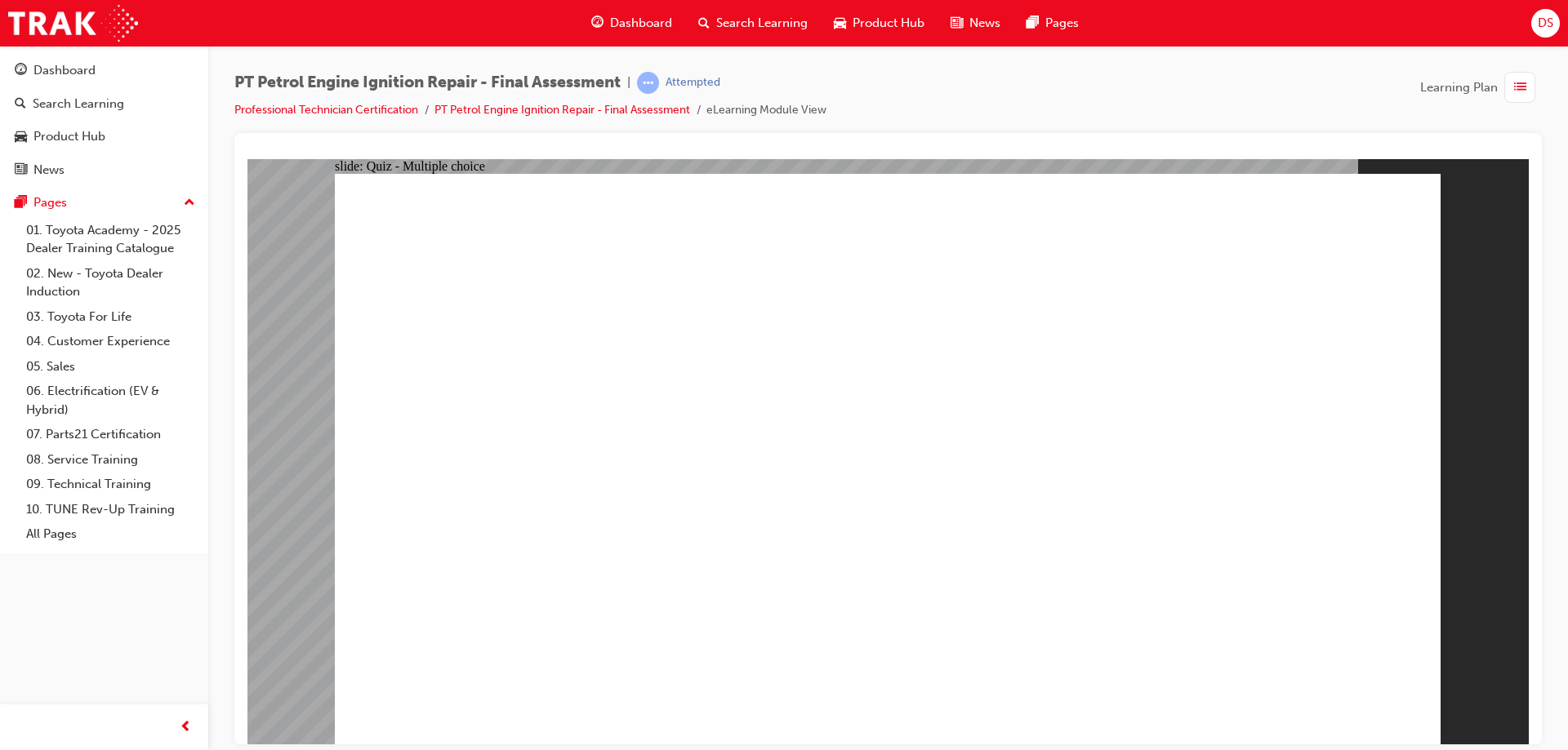
radio input "false"
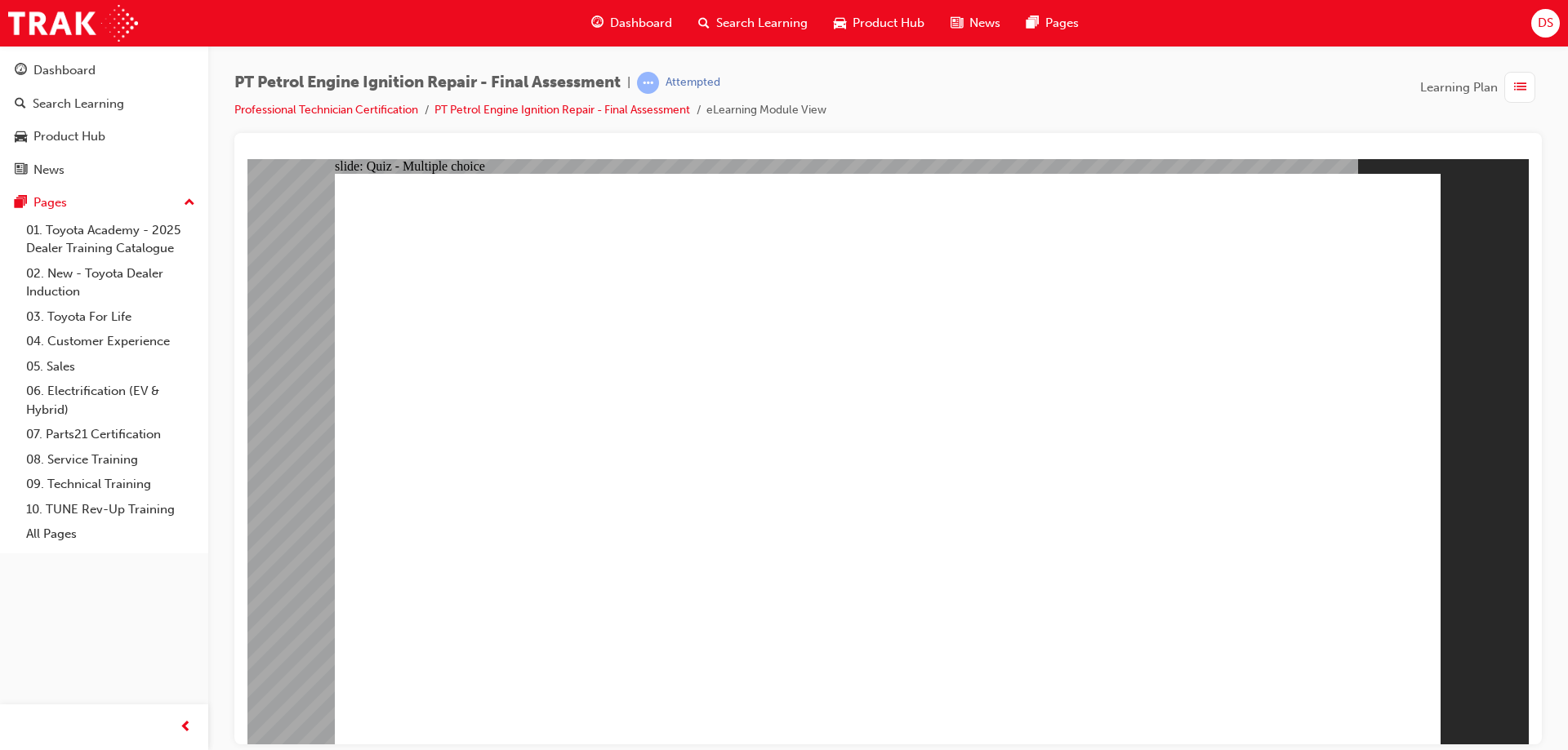
radio input "false"
radio input "true"
drag, startPoint x: 1401, startPoint y: 686, endPoint x: 1328, endPoint y: 671, distance: 74.5
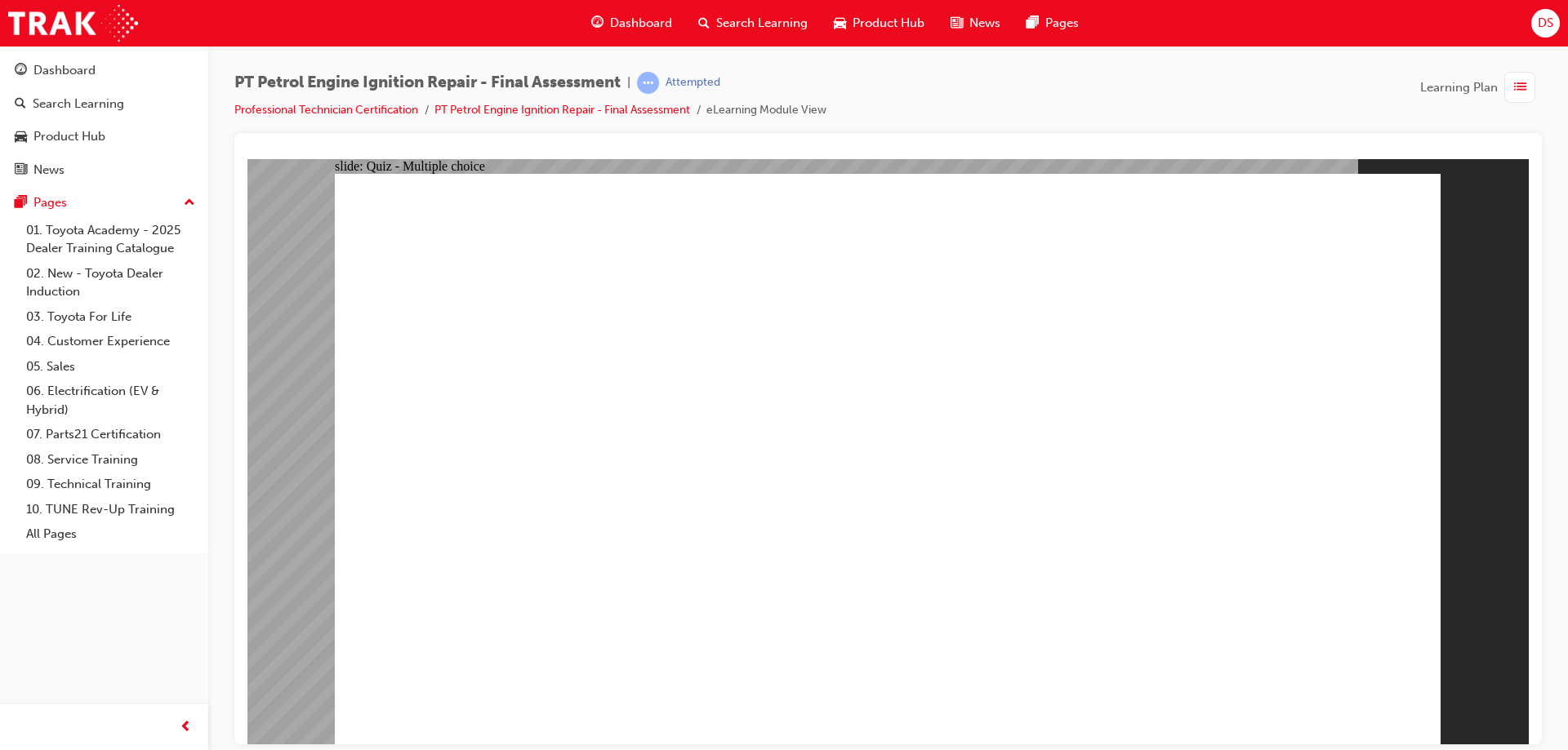
radio input "true"
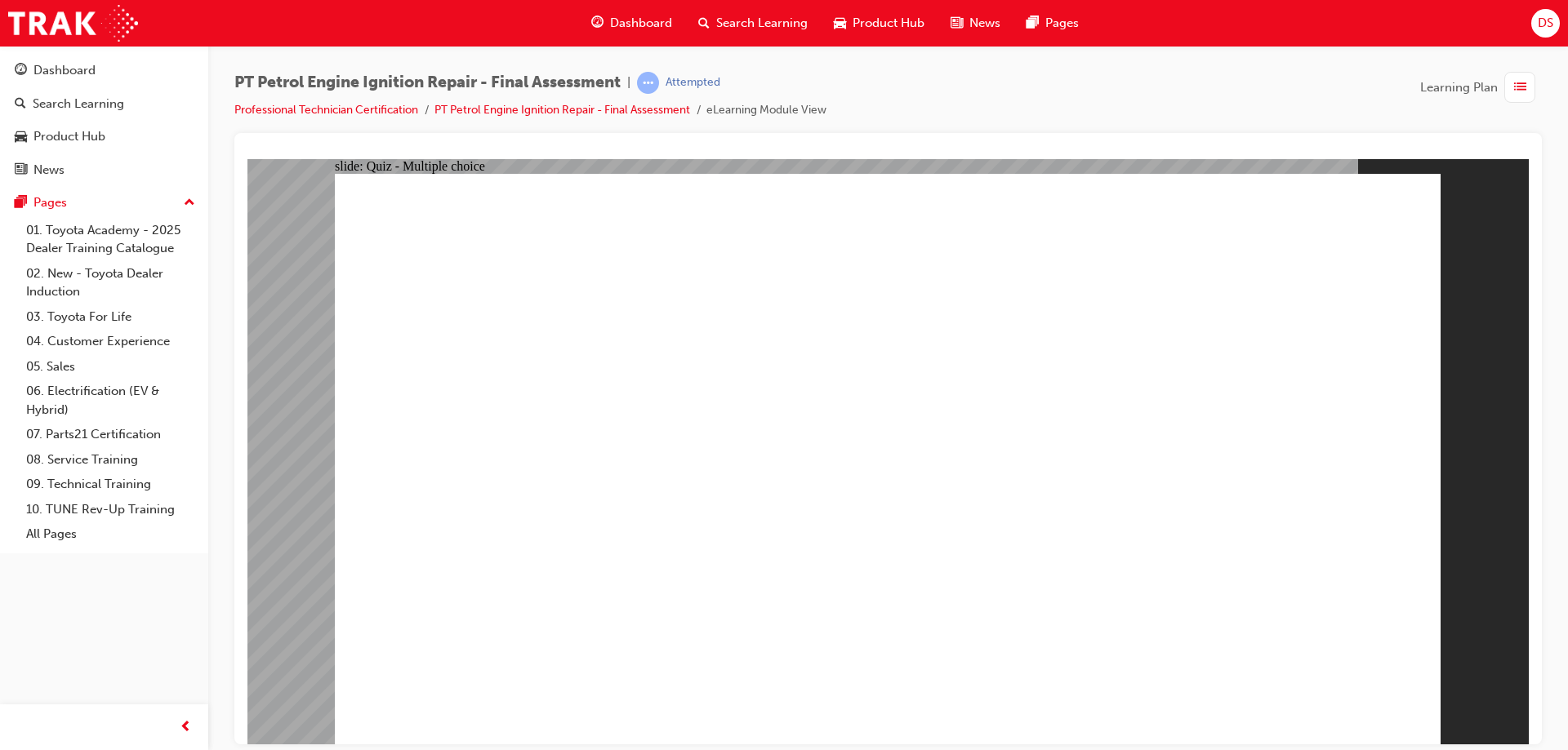
radio input "true"
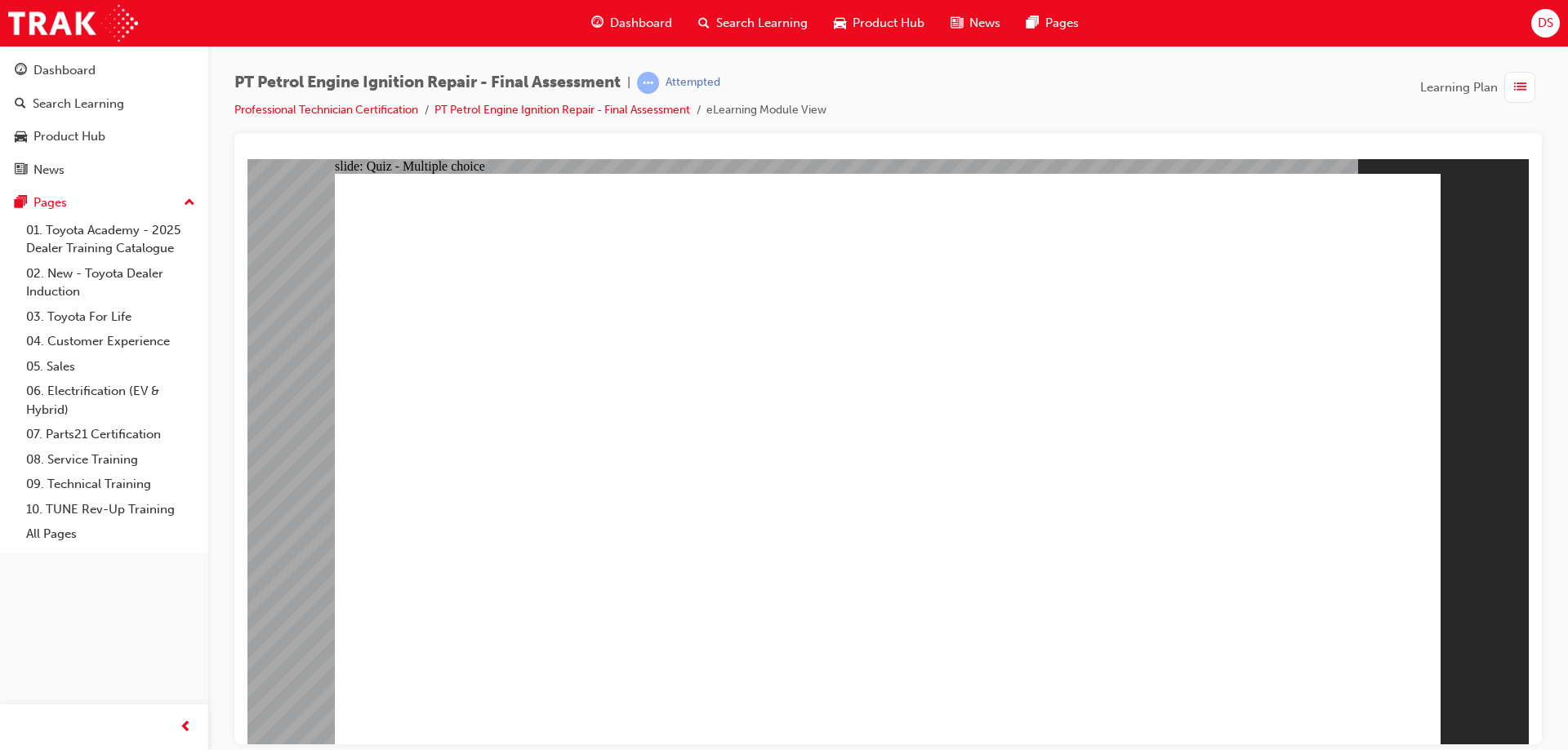
radio input "true"
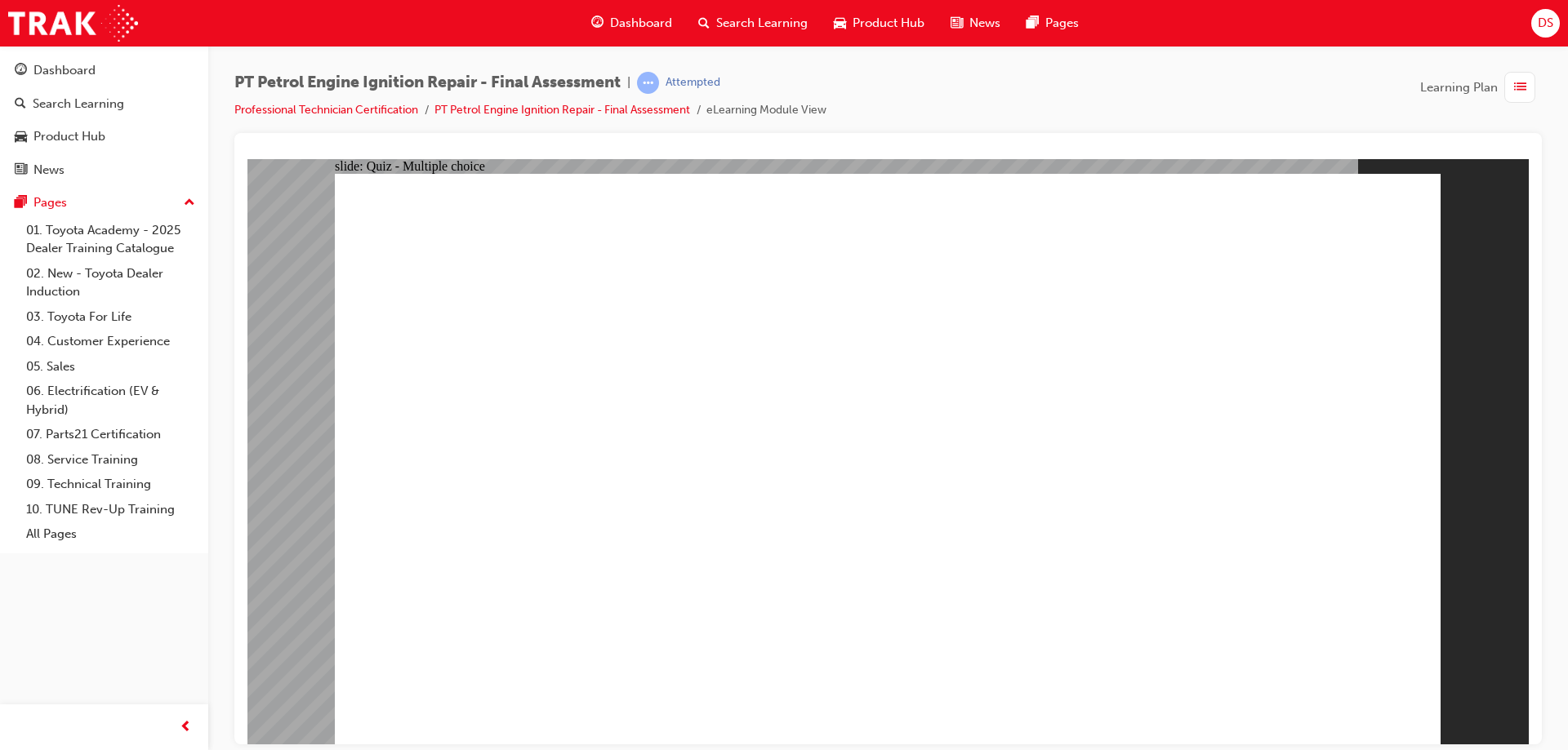
radio input "true"
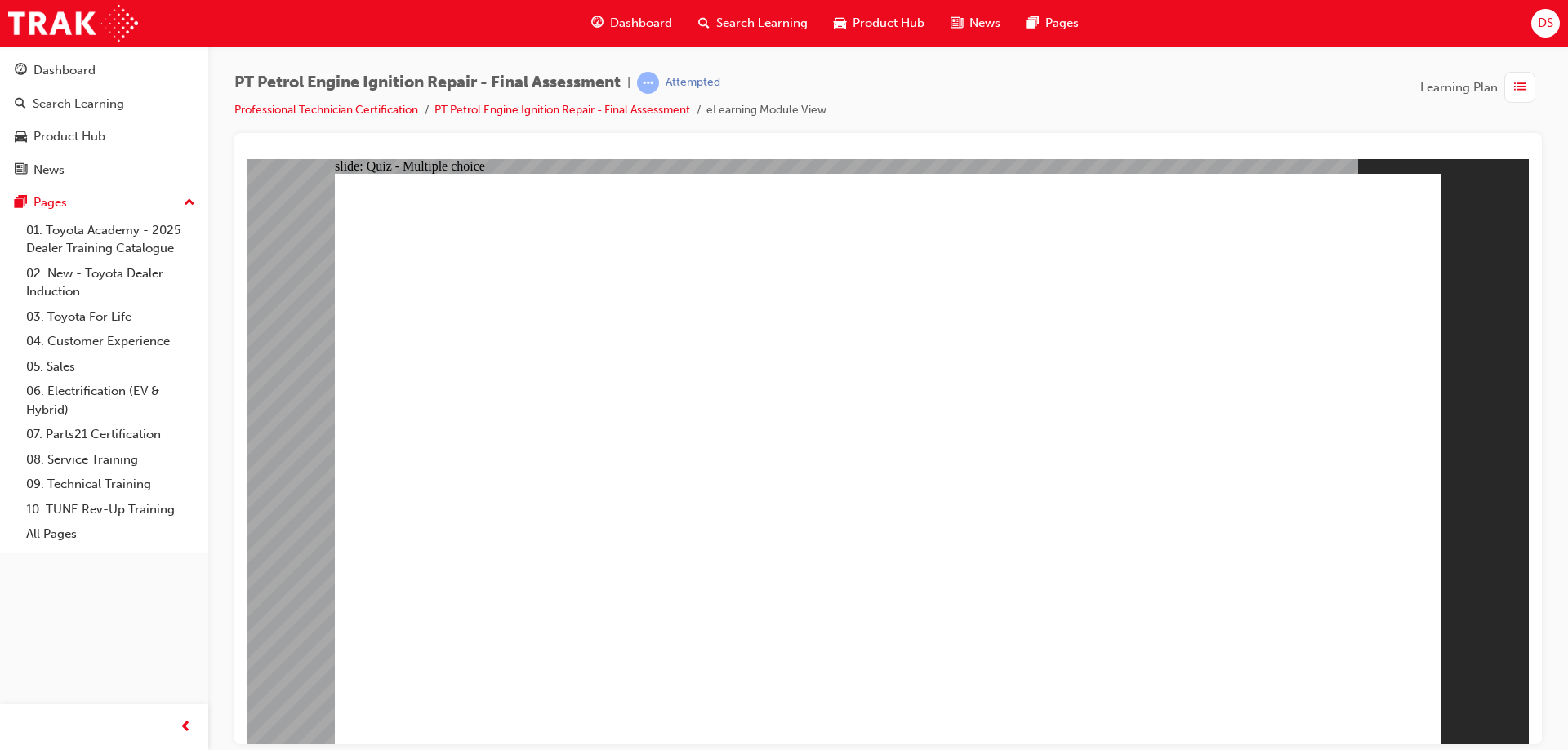
radio input "true"
drag, startPoint x: 1291, startPoint y: 705, endPoint x: 1300, endPoint y: 680, distance: 26.6
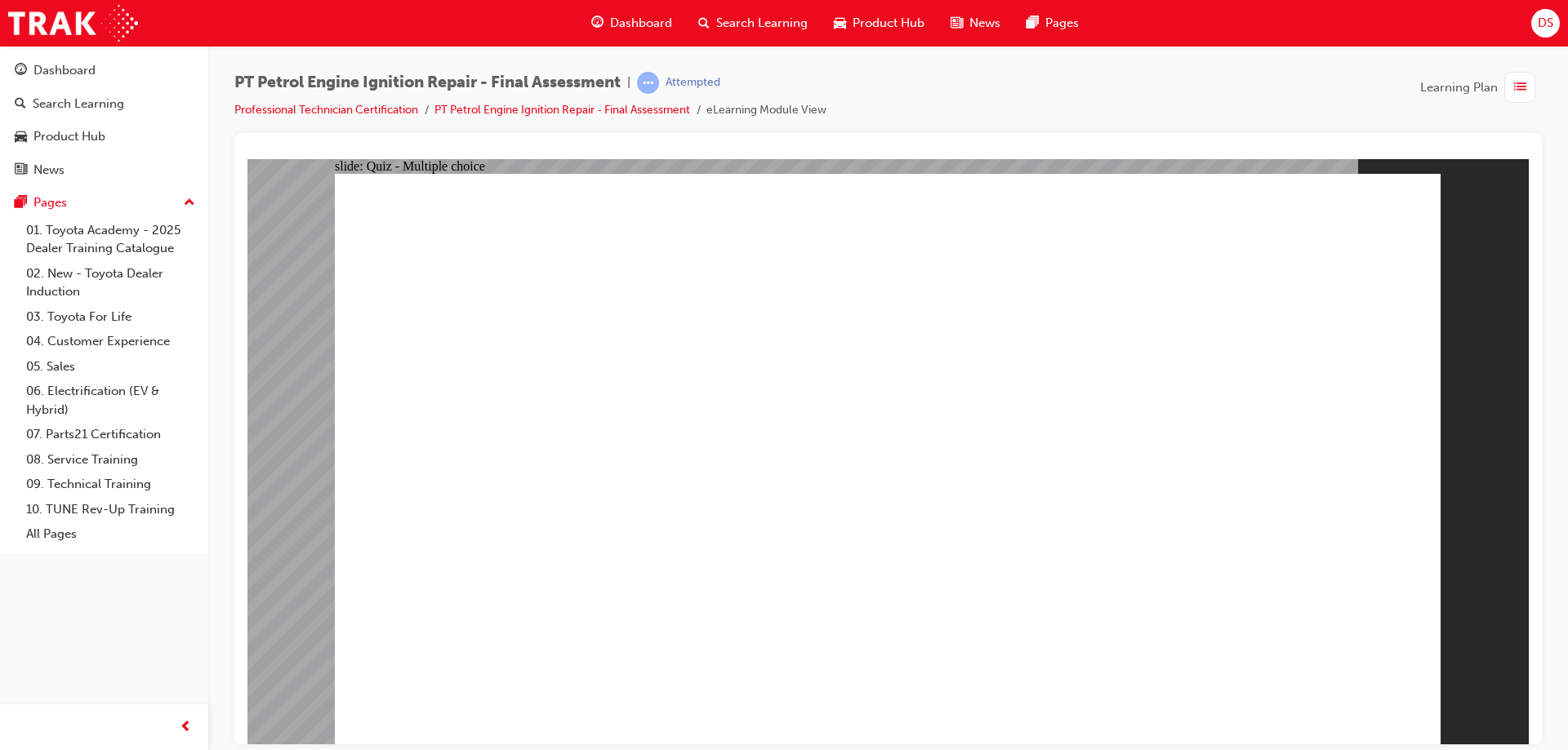
radio input "true"
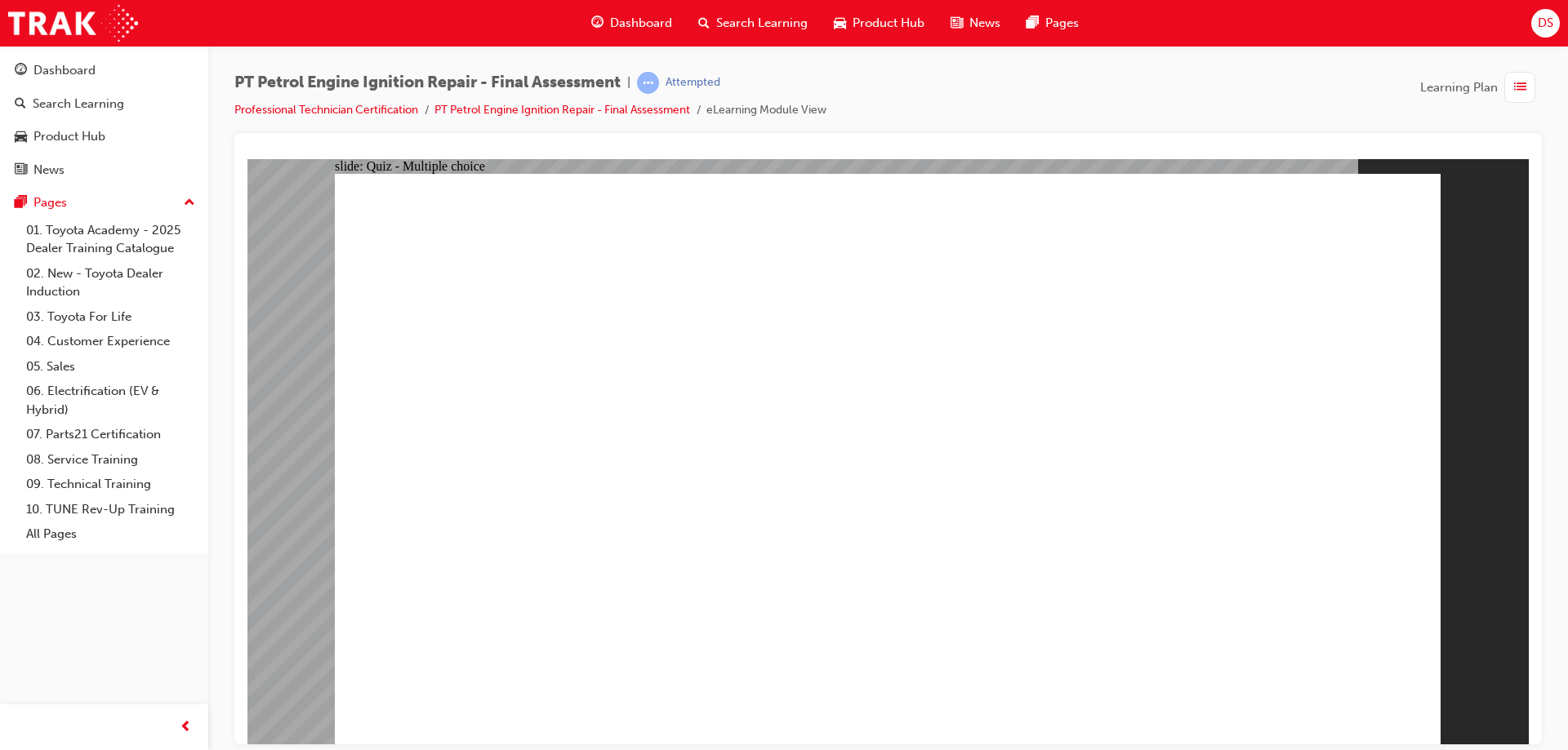
radio input "true"
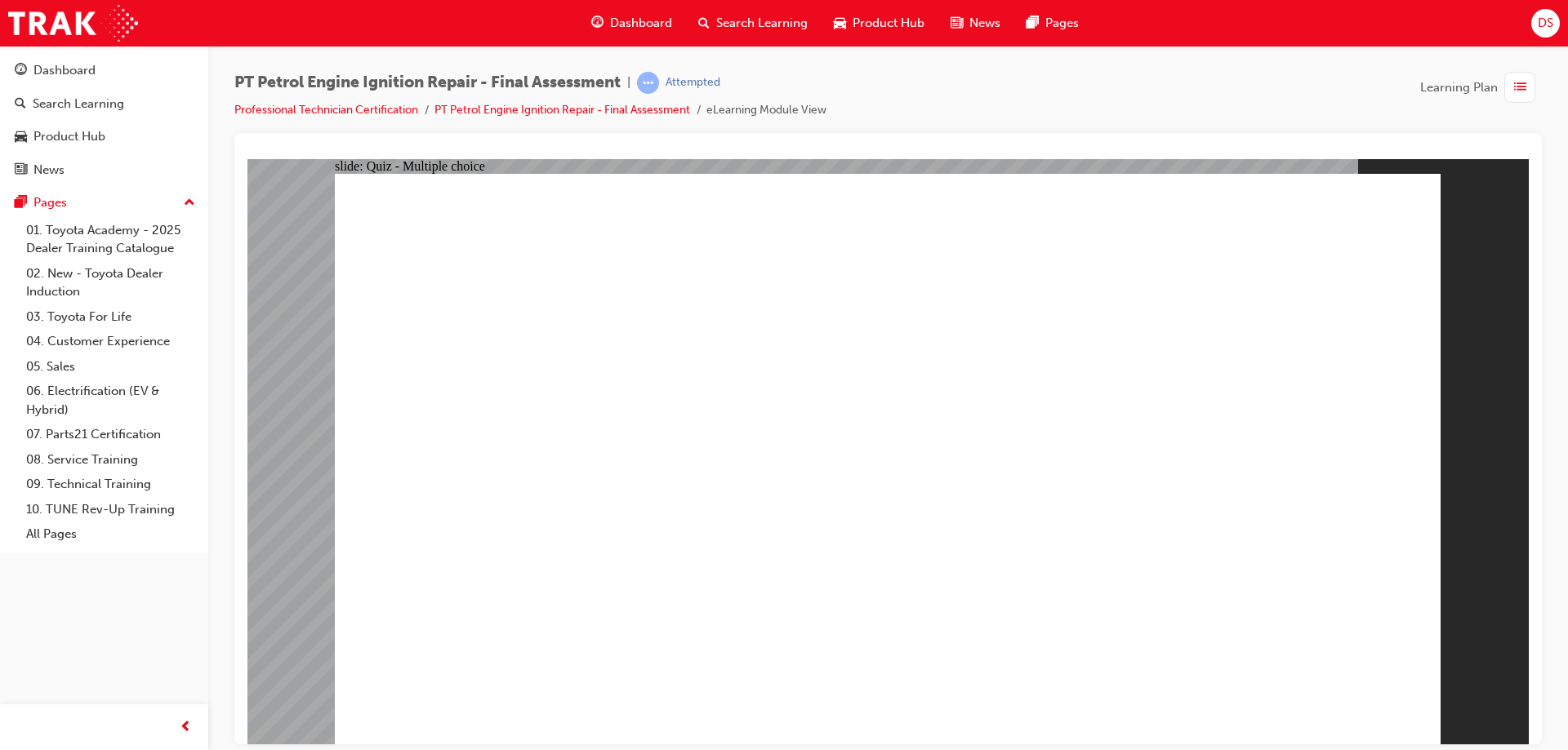
radio input "true"
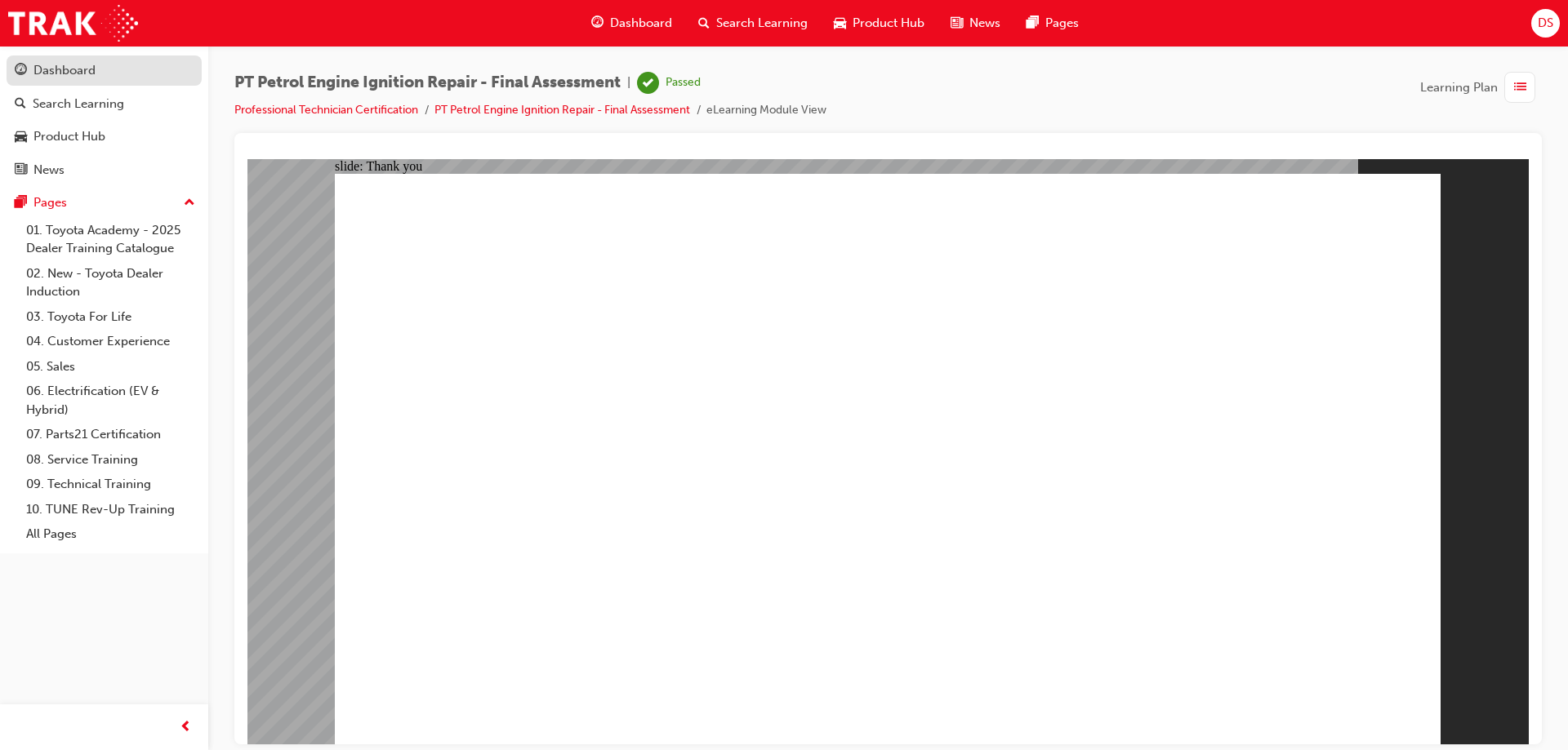
click at [80, 57] on link "Dashboard" at bounding box center [104, 71] width 196 height 31
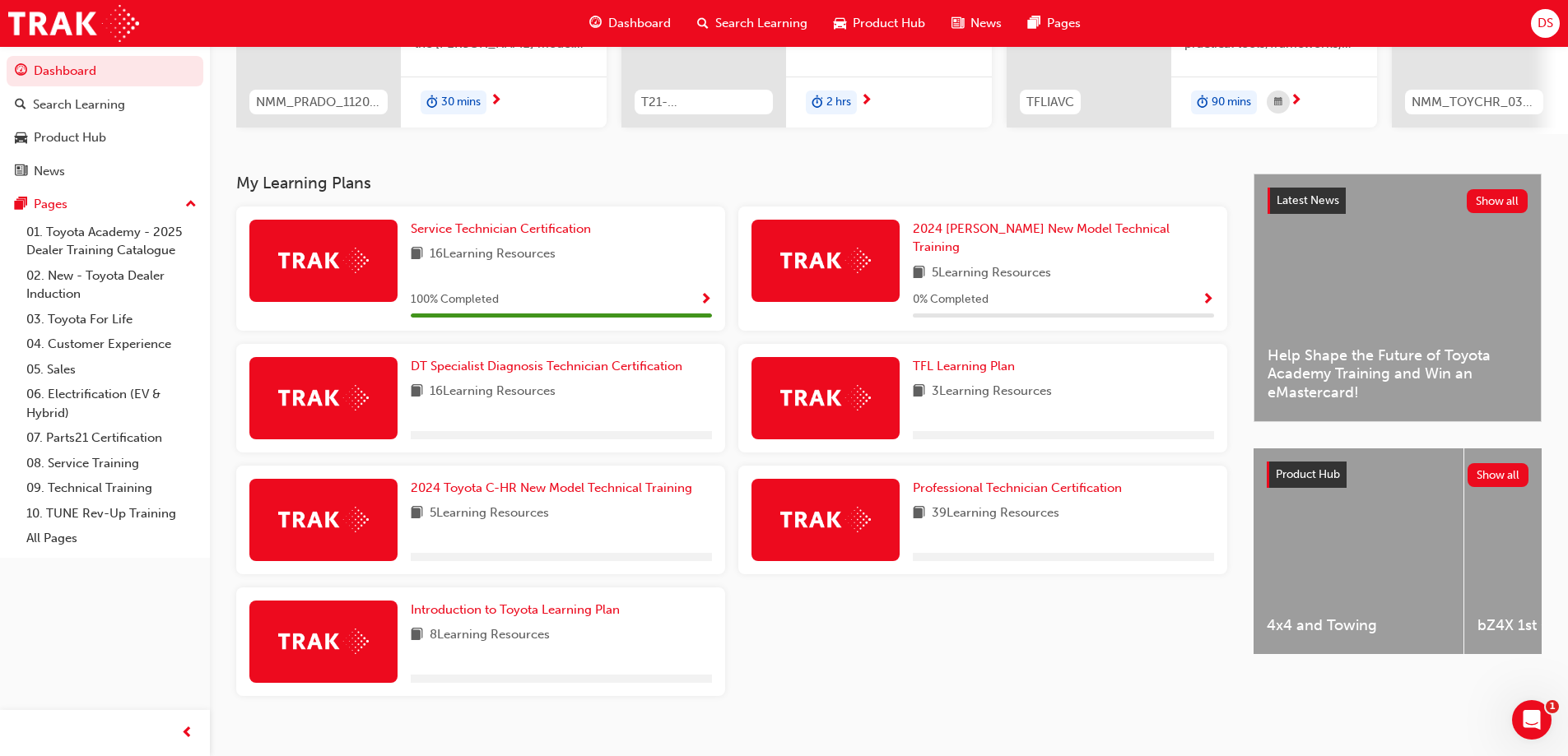
scroll to position [257, 0]
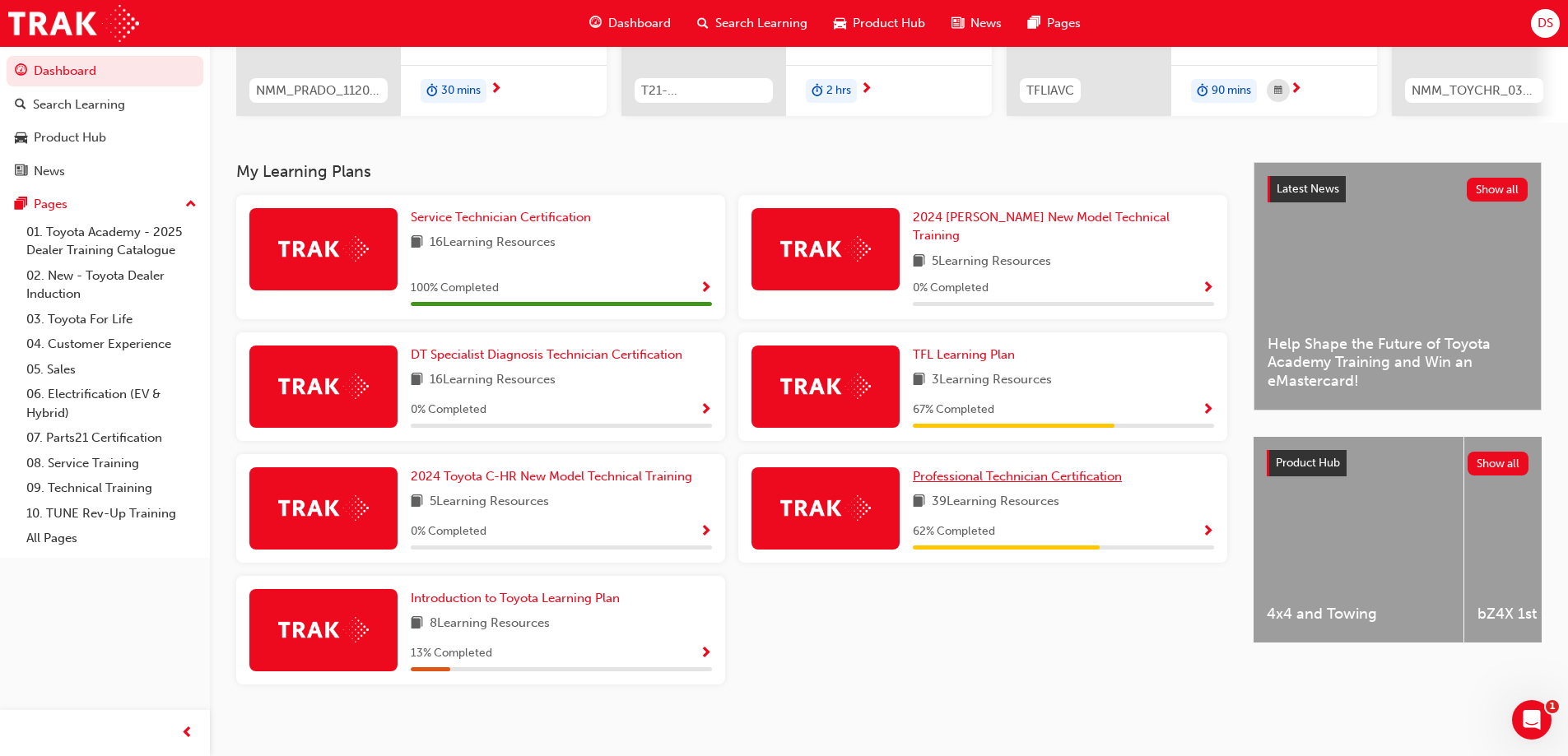
click at [959, 470] on span "Professional Technician Certification" at bounding box center [1016, 477] width 209 height 14
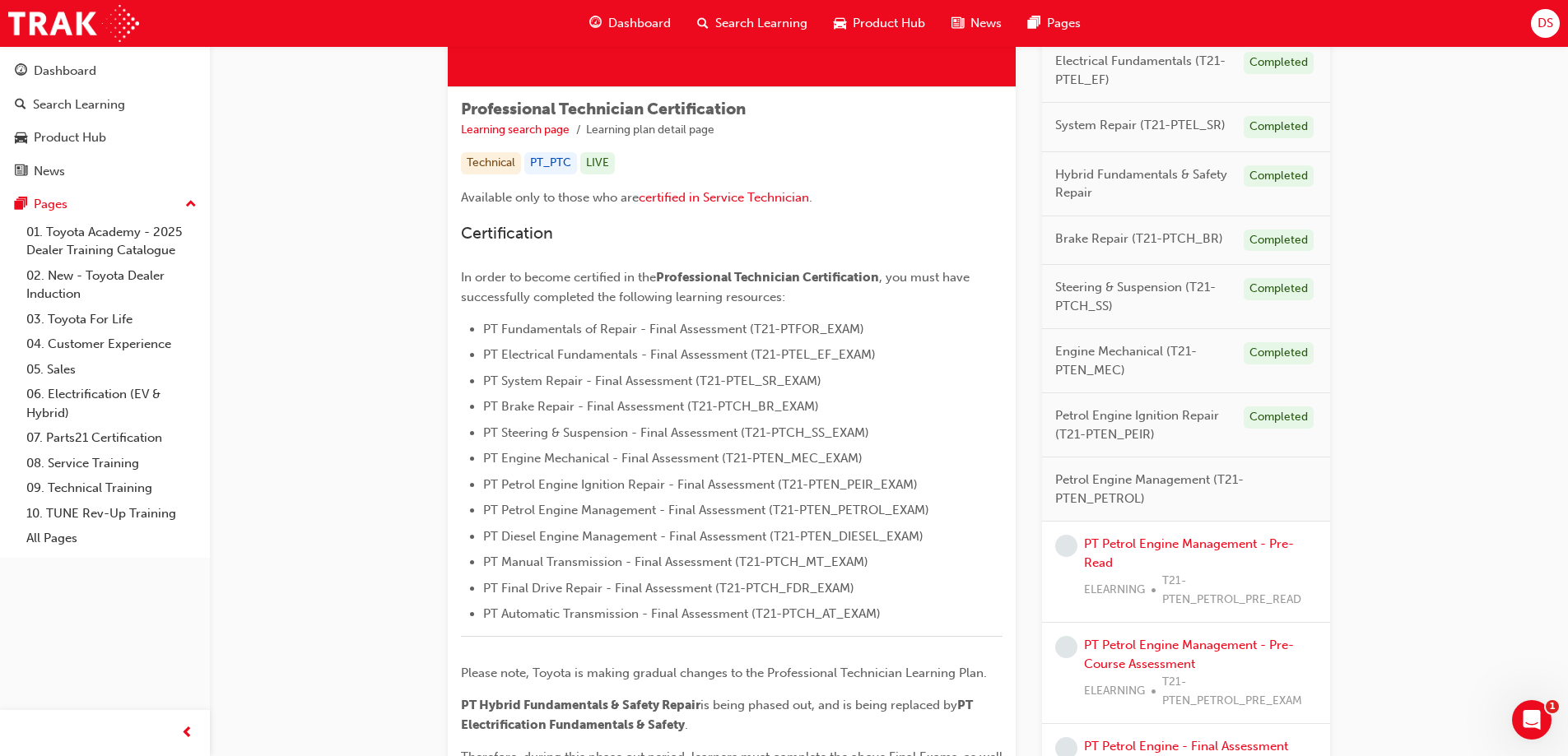
scroll to position [247, 0]
click at [1159, 540] on link "PT Petrol Engine Management - Pre-Read" at bounding box center [1189, 552] width 210 height 33
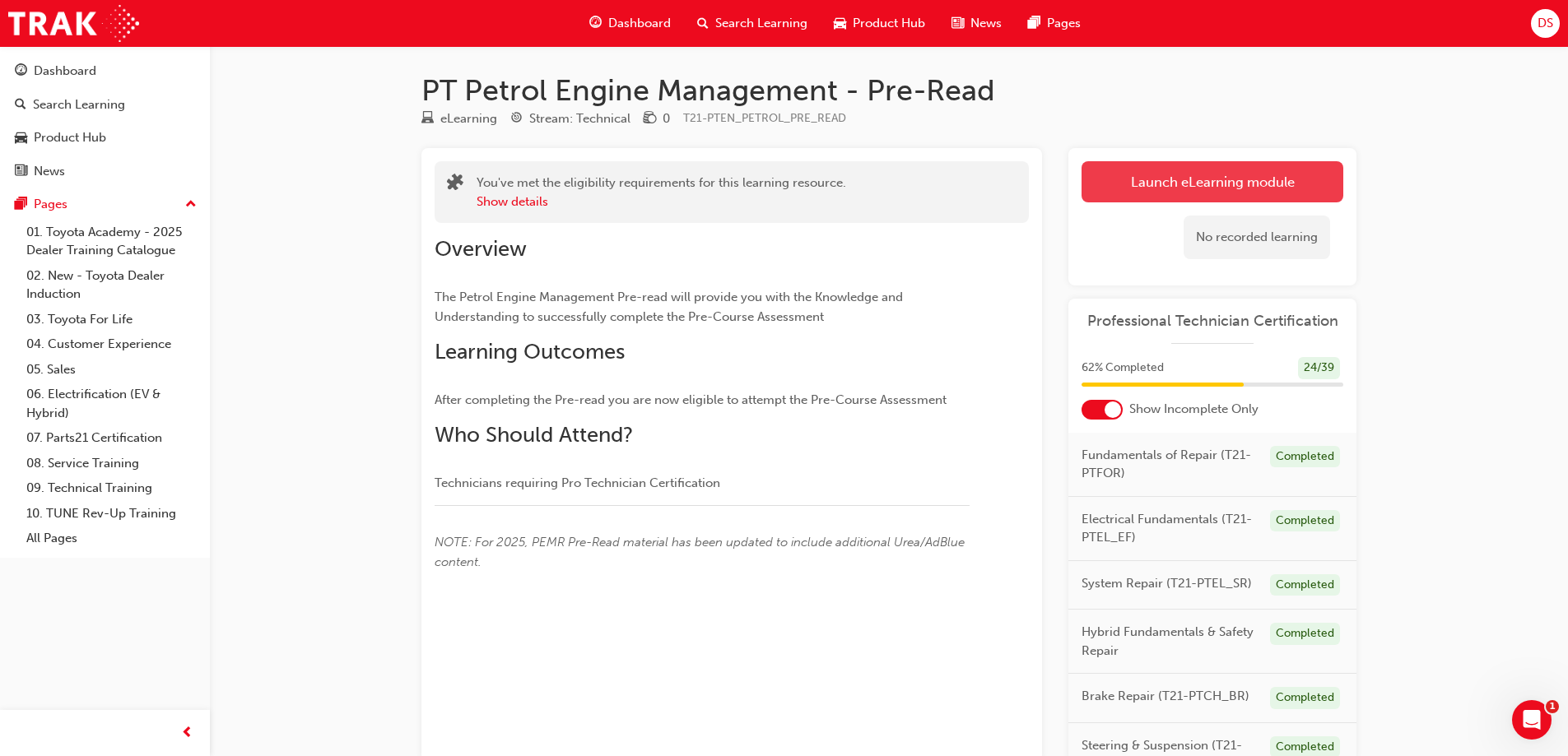
click at [1185, 170] on link "Launch eLearning module" at bounding box center [1212, 182] width 261 height 42
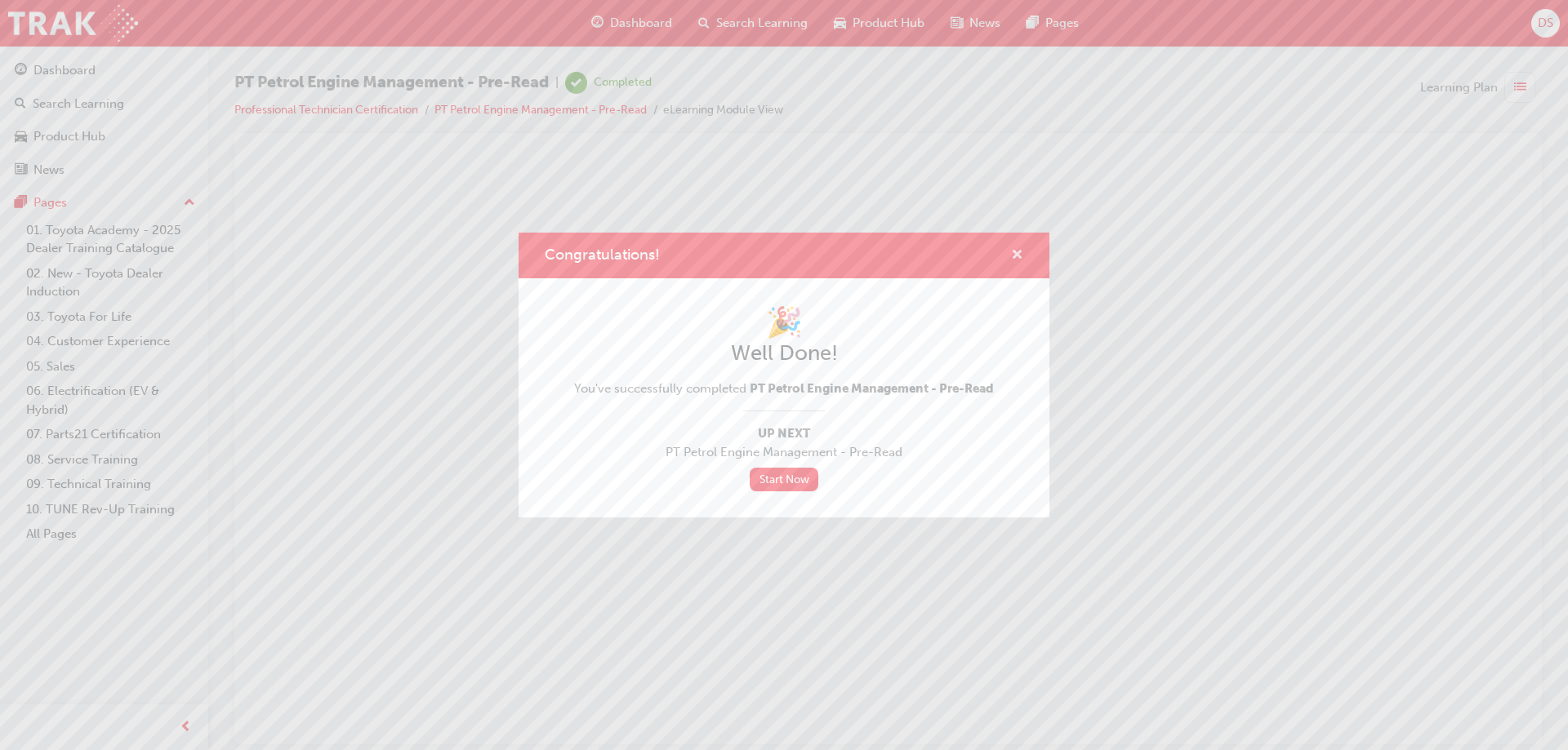
click at [1017, 251] on span "cross-icon" at bounding box center [1017, 257] width 13 height 14
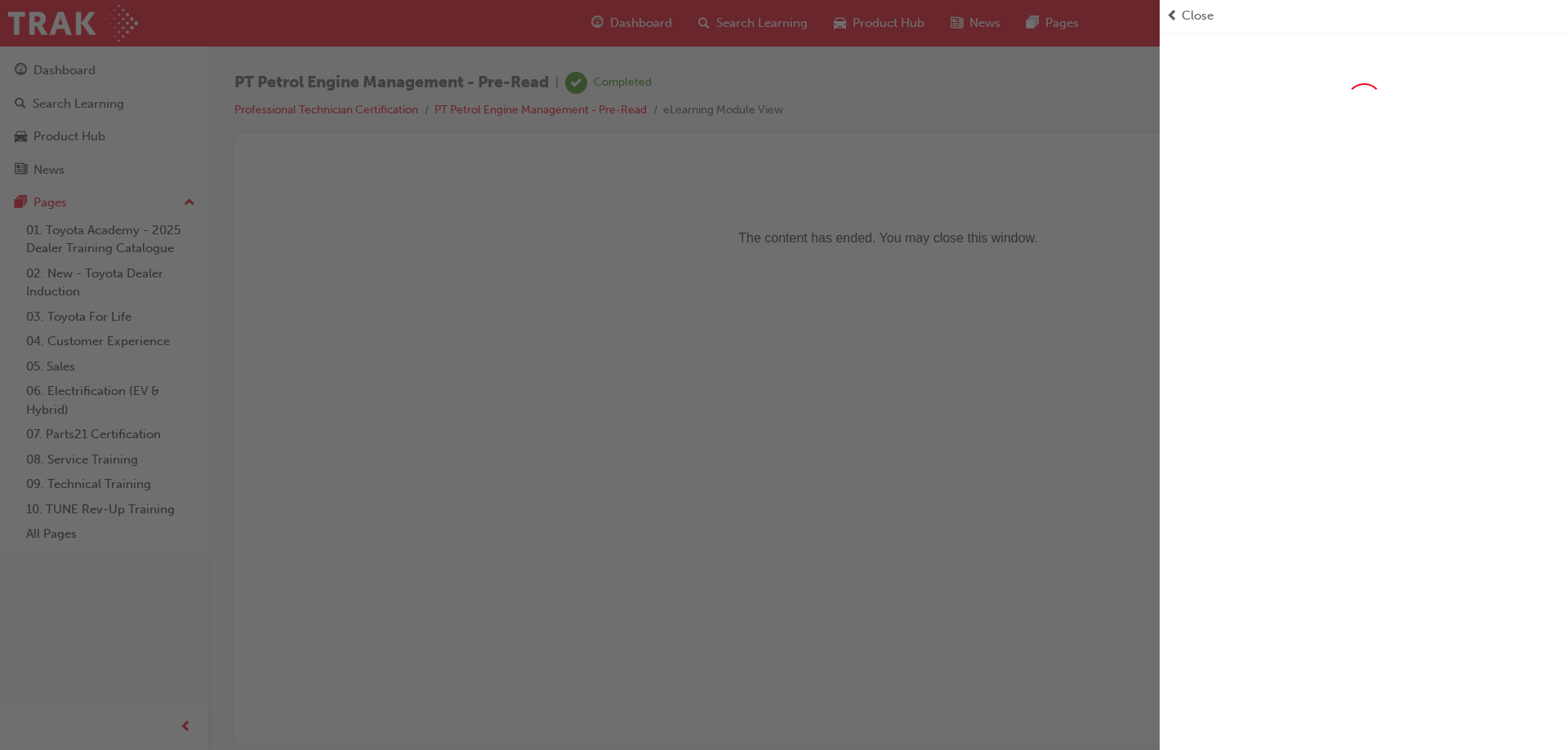
click at [85, 83] on div "button" at bounding box center [579, 375] width 1159 height 750
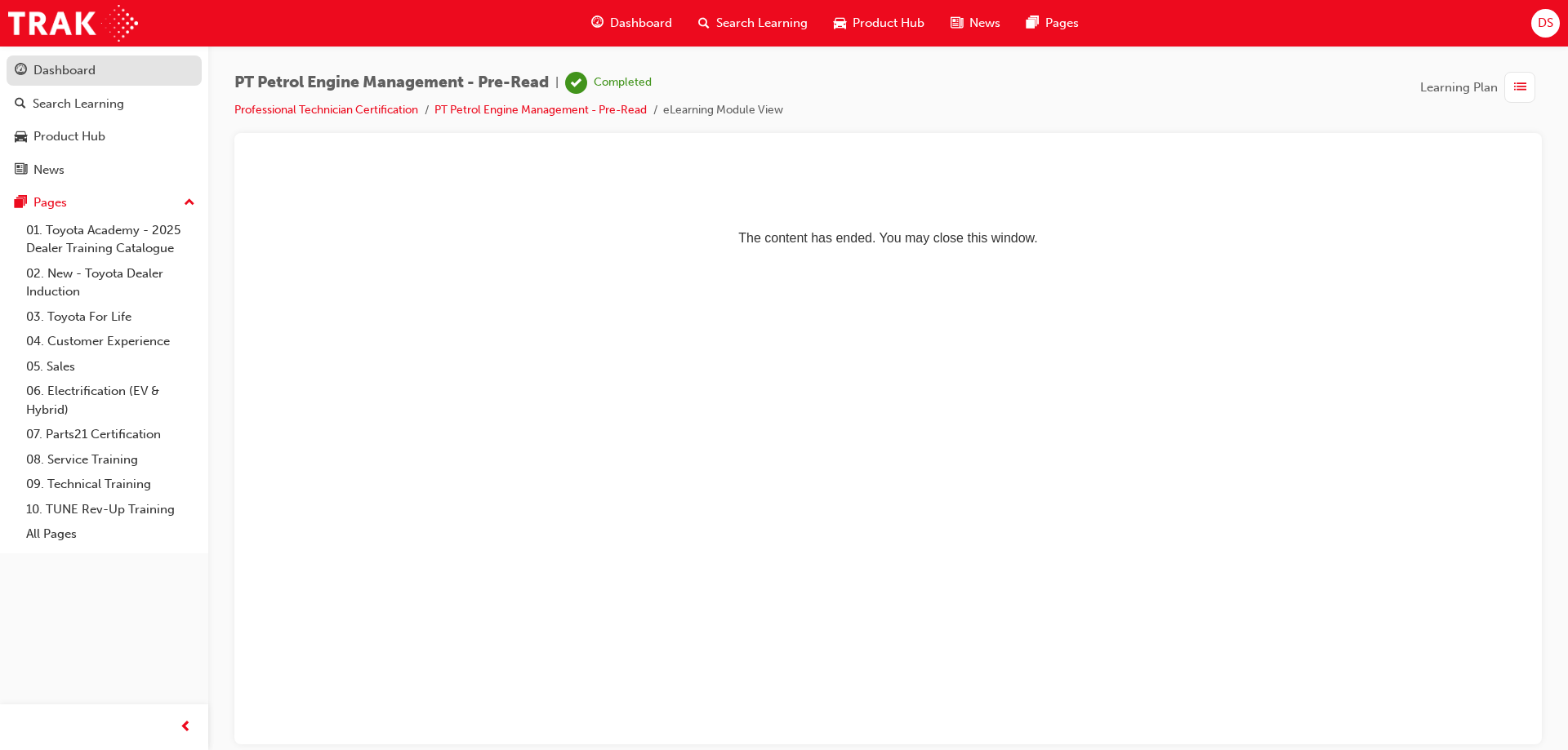
click at [80, 73] on div "Dashboard" at bounding box center [64, 70] width 62 height 19
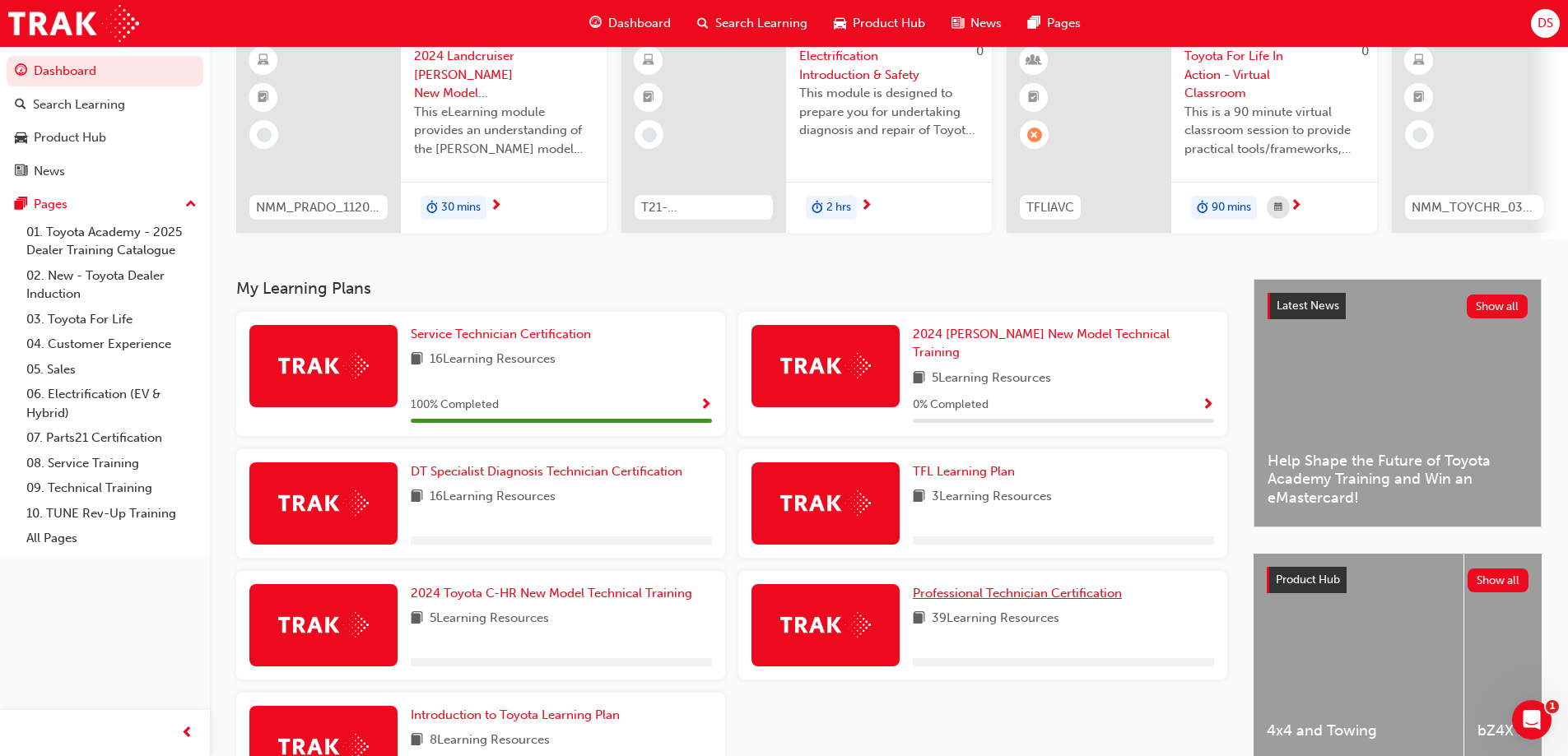
scroll to position [82, 0]
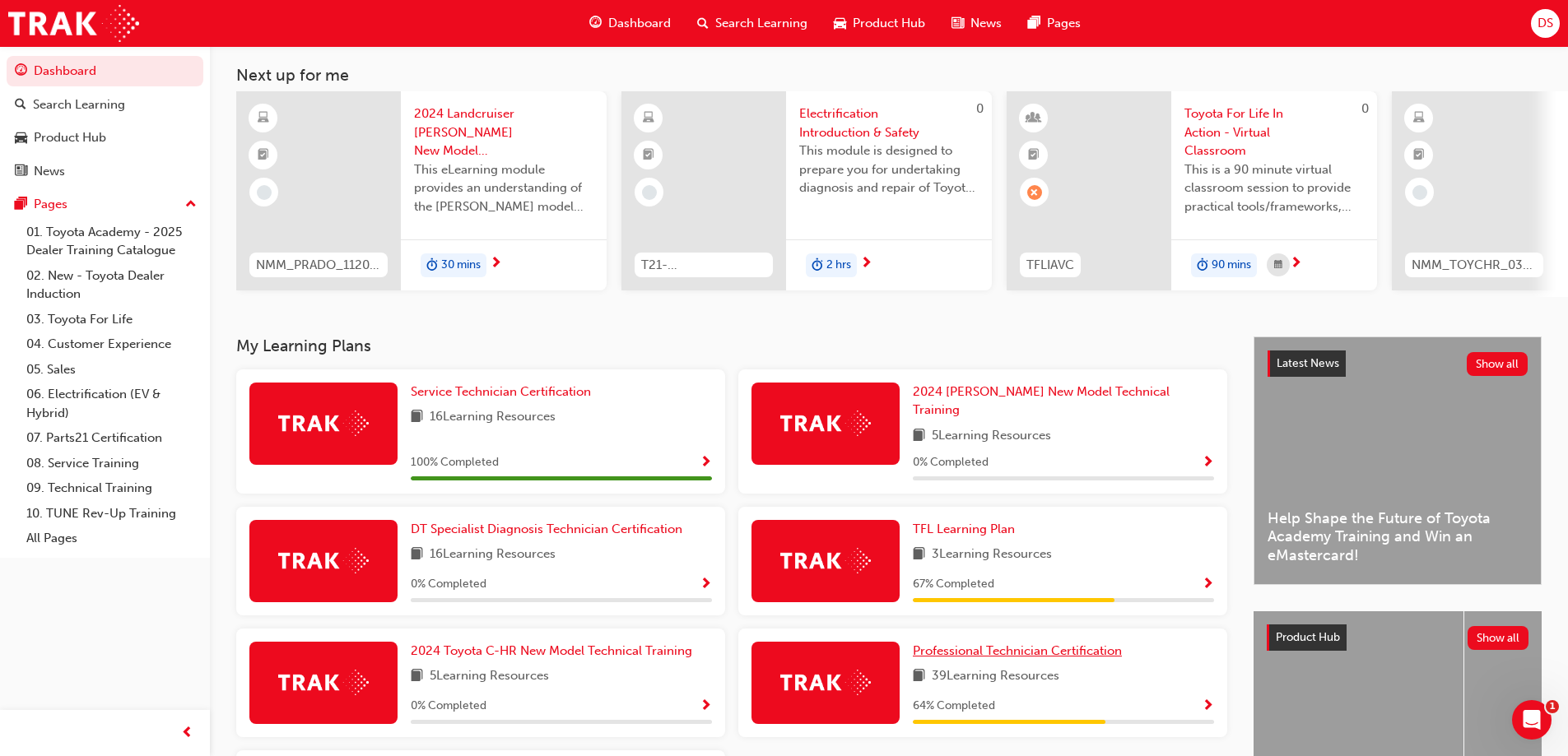
click at [1038, 647] on span "Professional Technician Certification" at bounding box center [1016, 651] width 209 height 14
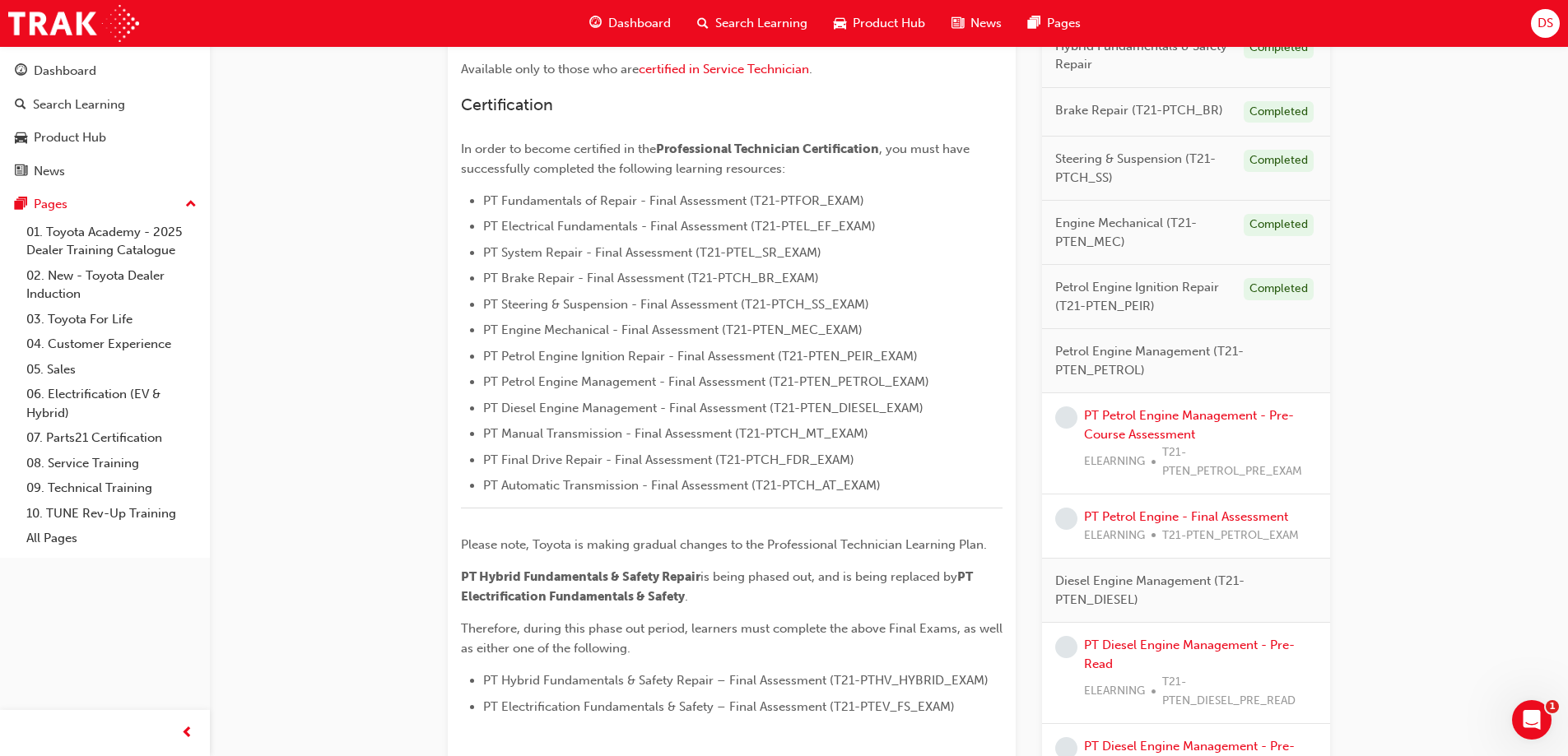
scroll to position [329, 0]
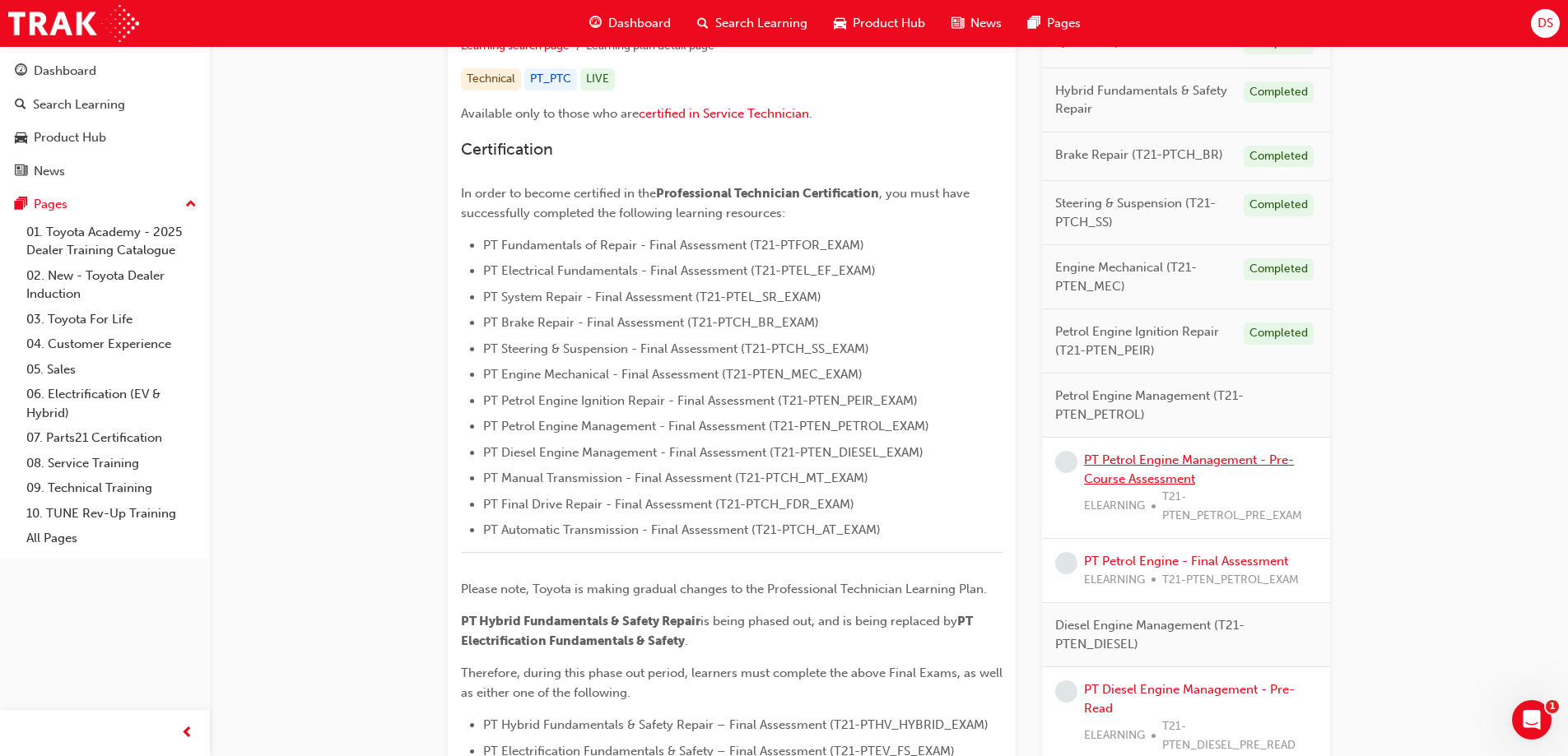
click at [1177, 461] on link "PT Petrol Engine Management - Pre-Course Assessment" at bounding box center [1189, 469] width 210 height 33
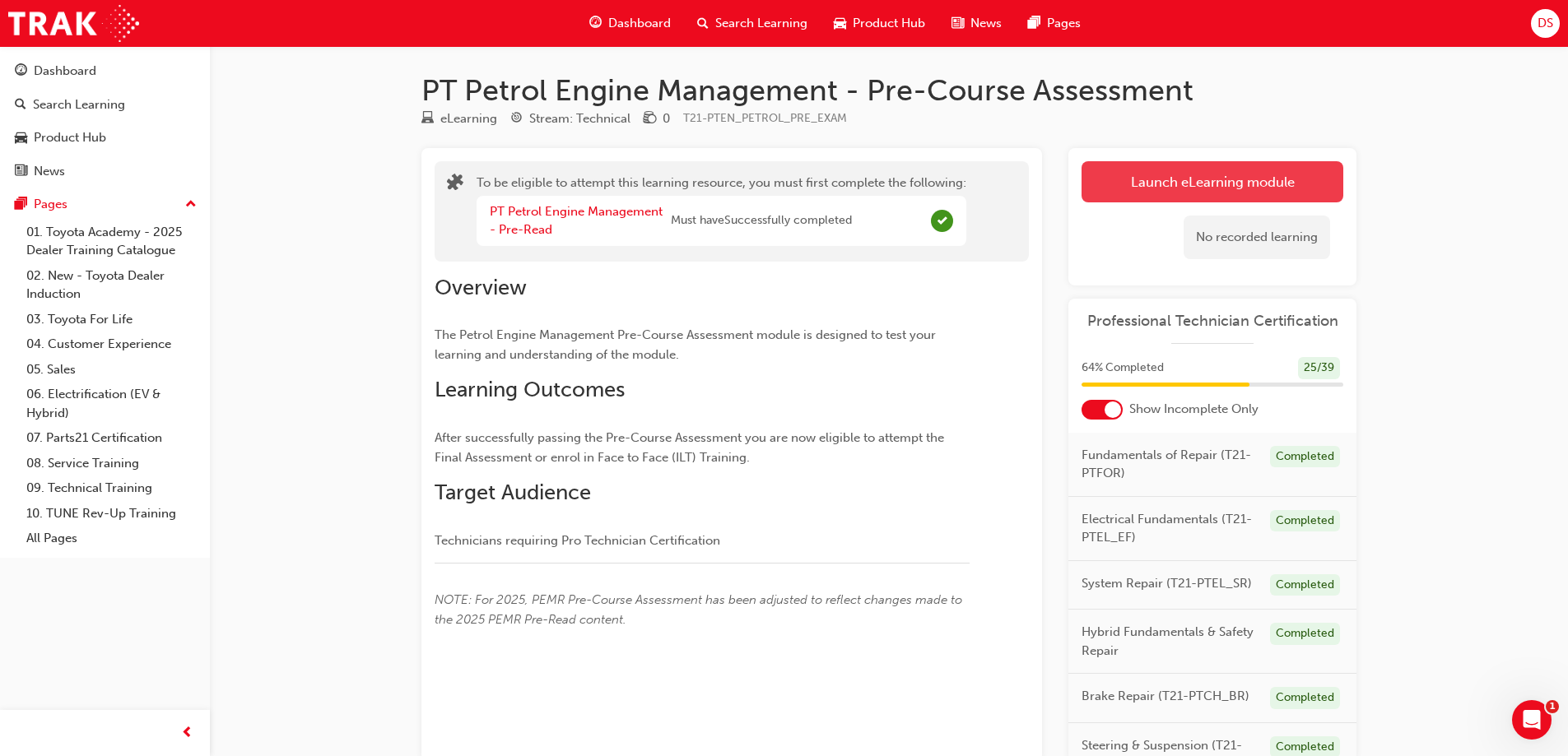
click at [1099, 183] on button "Launch eLearning module" at bounding box center [1212, 182] width 261 height 42
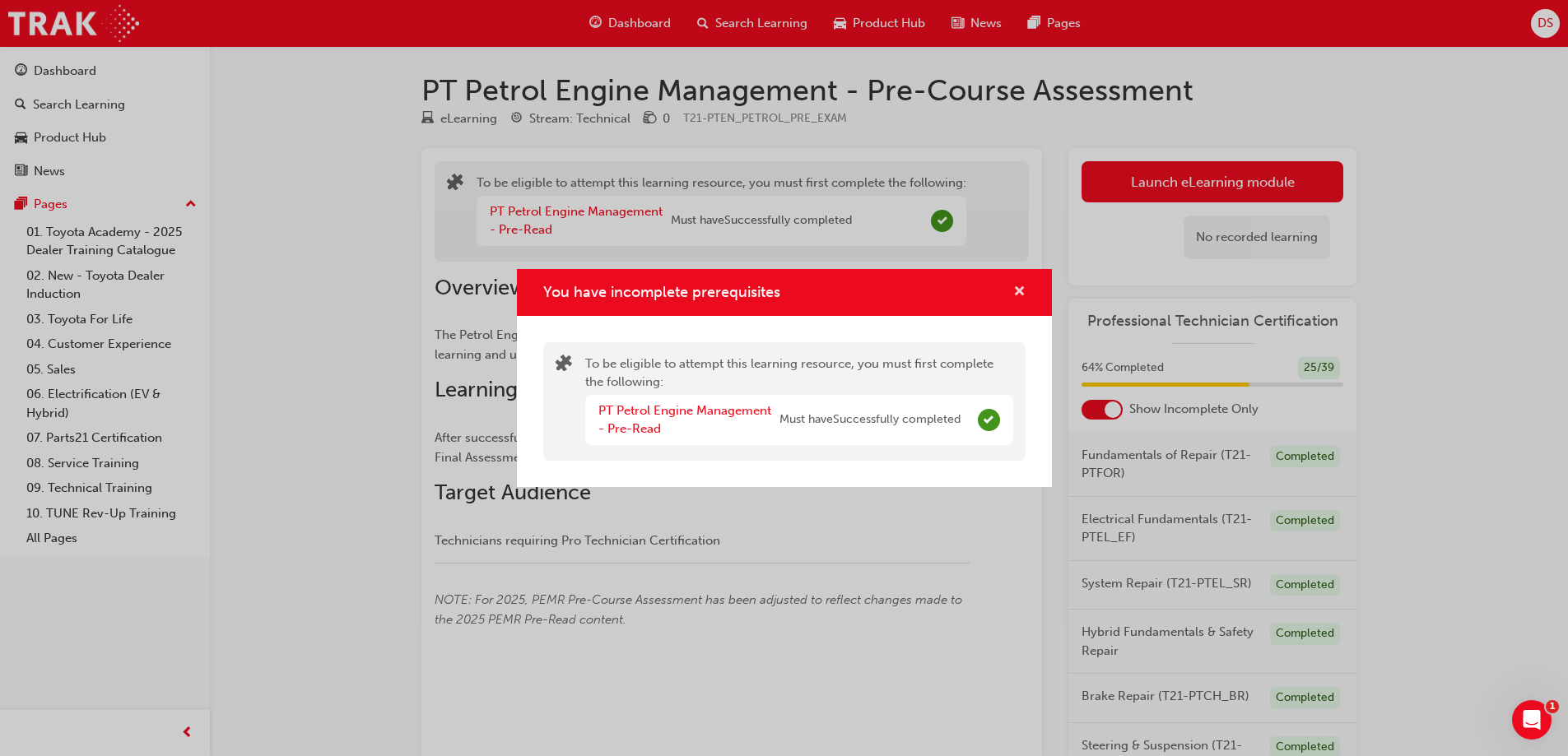
click at [1020, 286] on span "cross-icon" at bounding box center [1019, 293] width 13 height 14
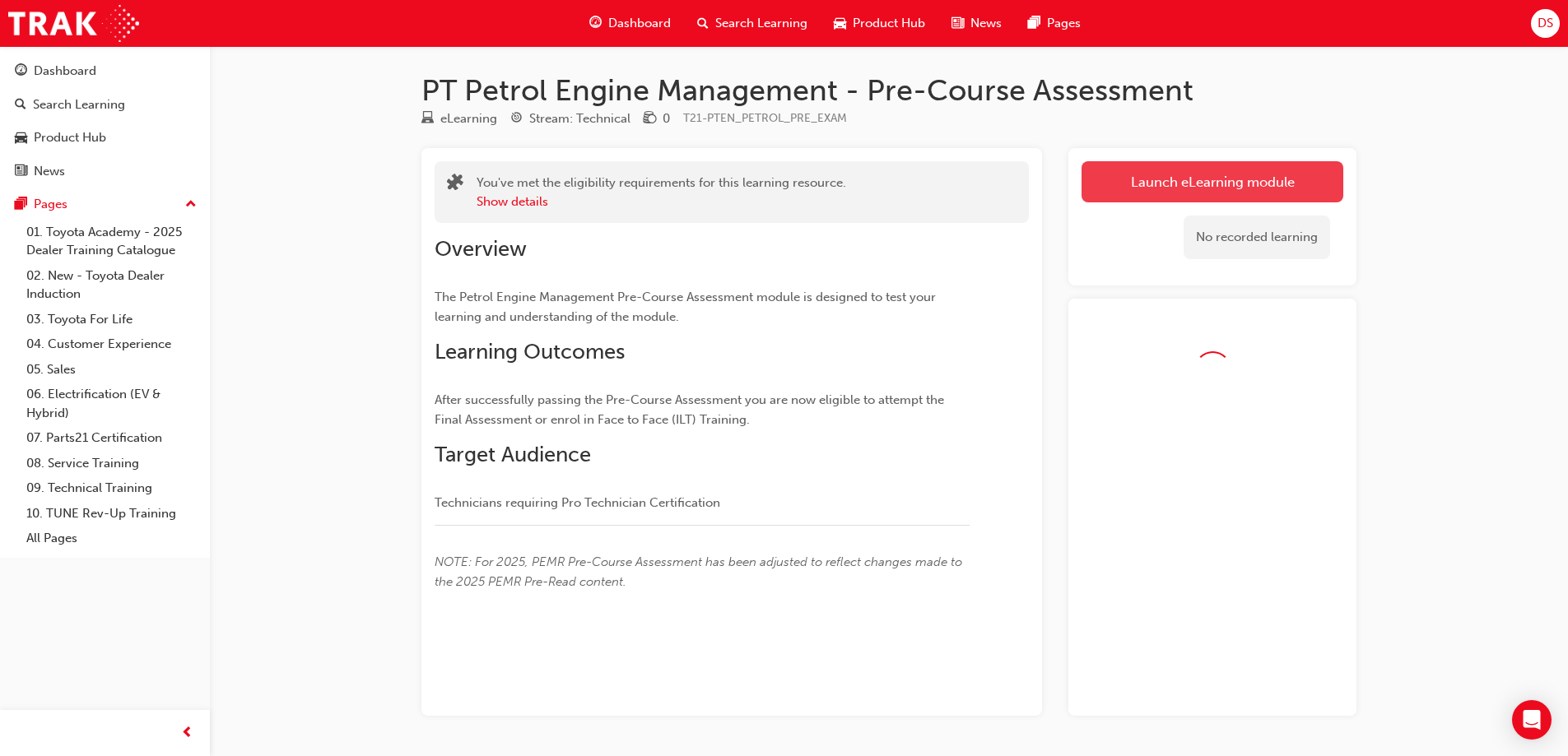
click at [1173, 184] on link "Launch eLearning module" at bounding box center [1212, 182] width 261 height 42
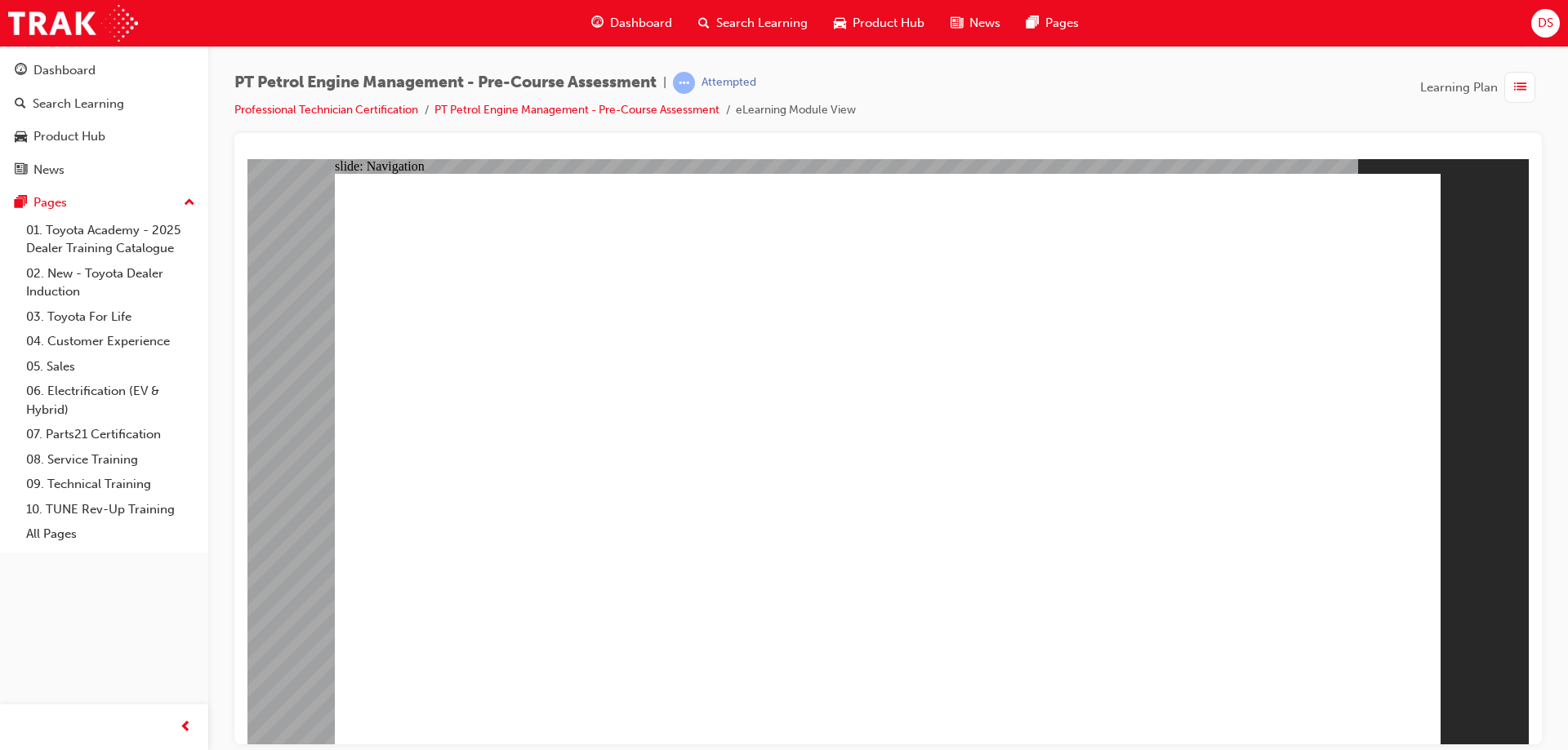
radio input "true"
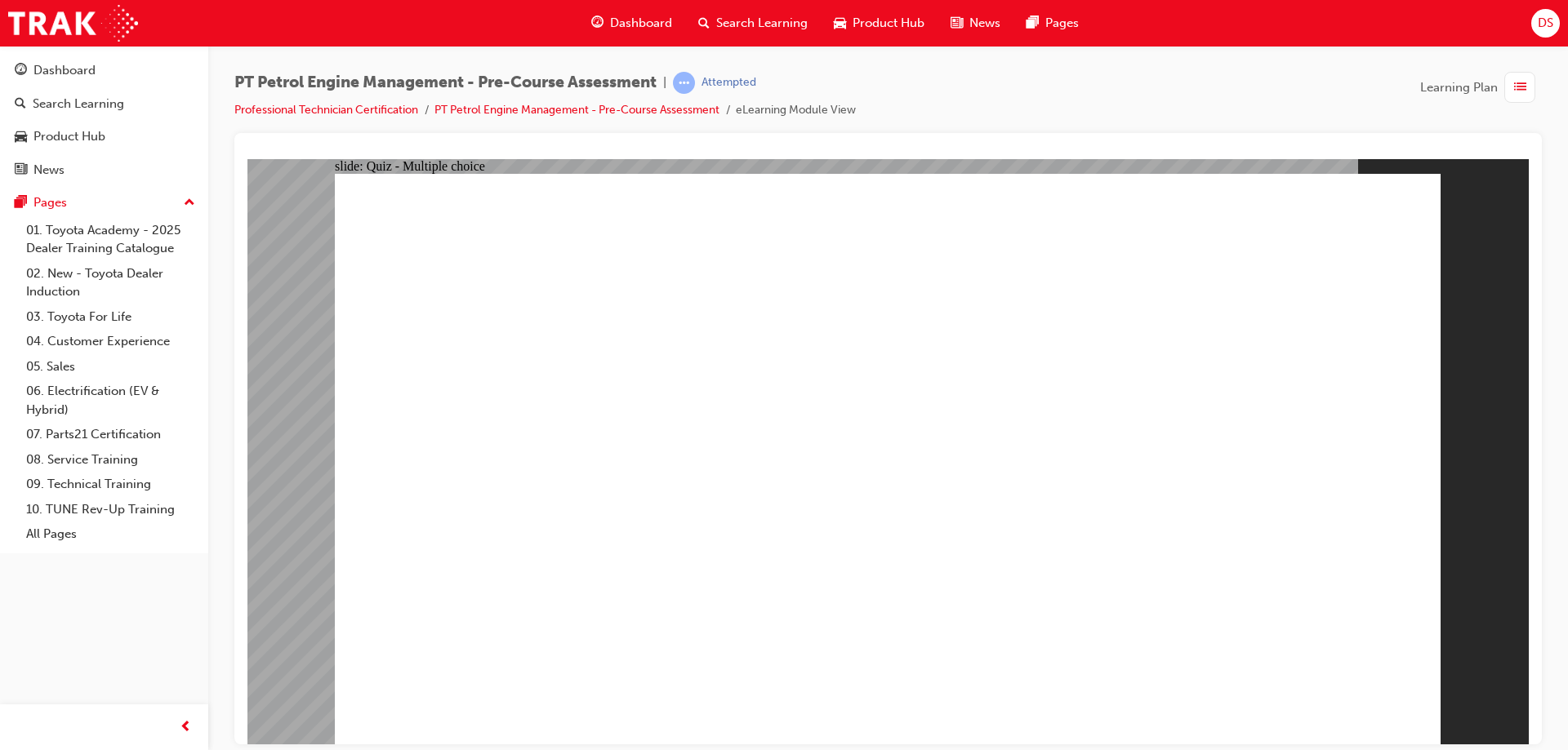
radio input "true"
radio input "false"
radio input "true"
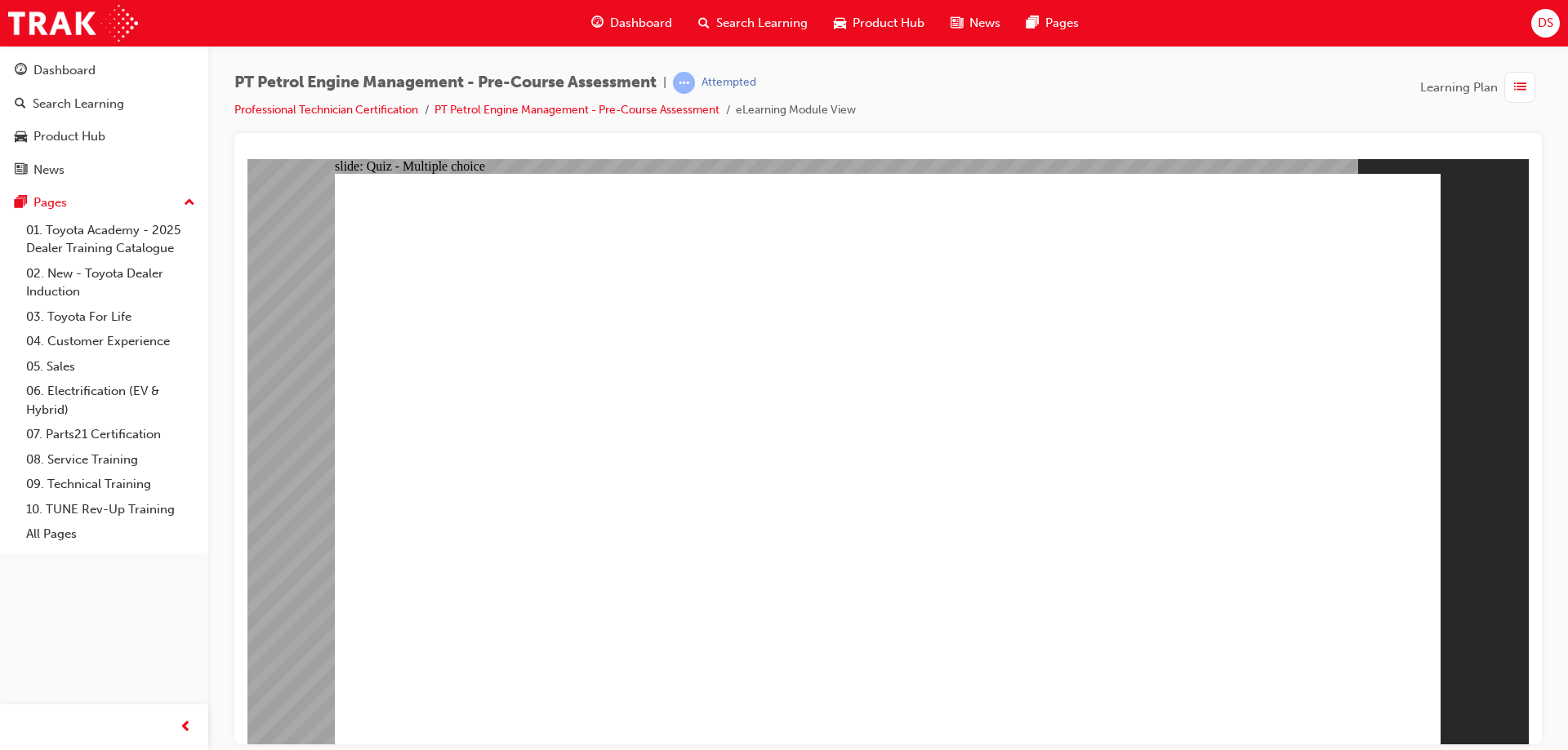
radio input "true"
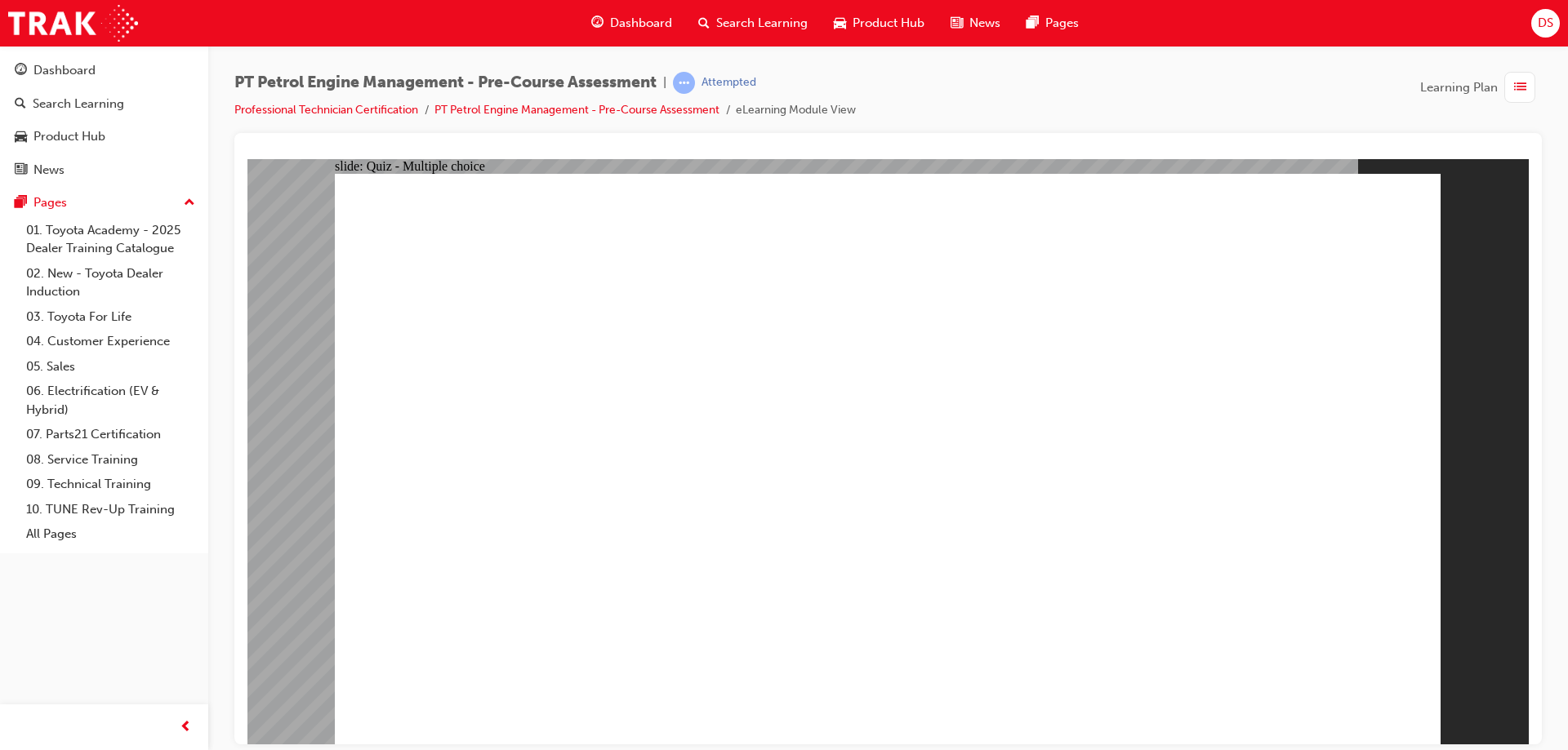
radio input "true"
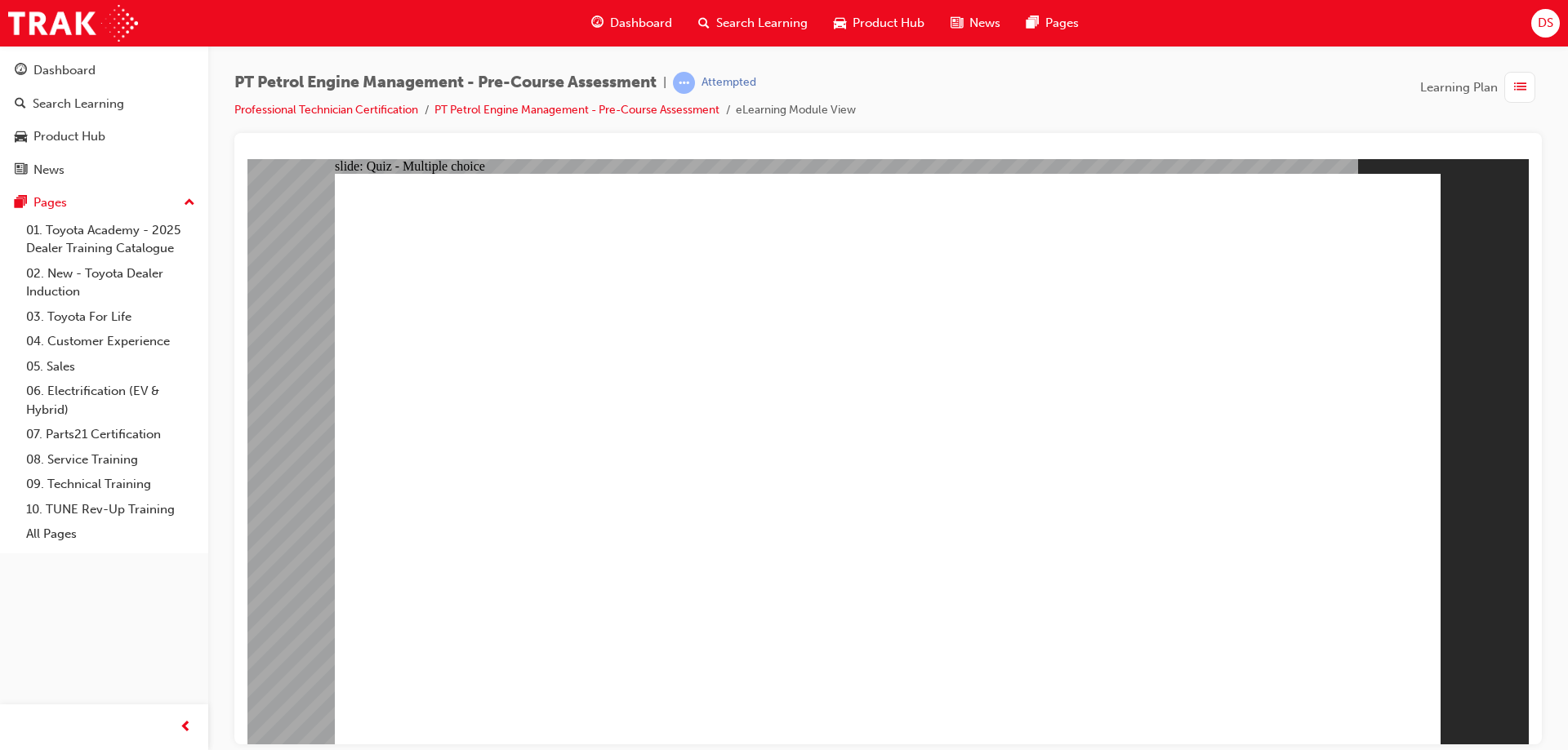
radio input "true"
drag, startPoint x: 944, startPoint y: 515, endPoint x: 1105, endPoint y: 521, distance: 161.1
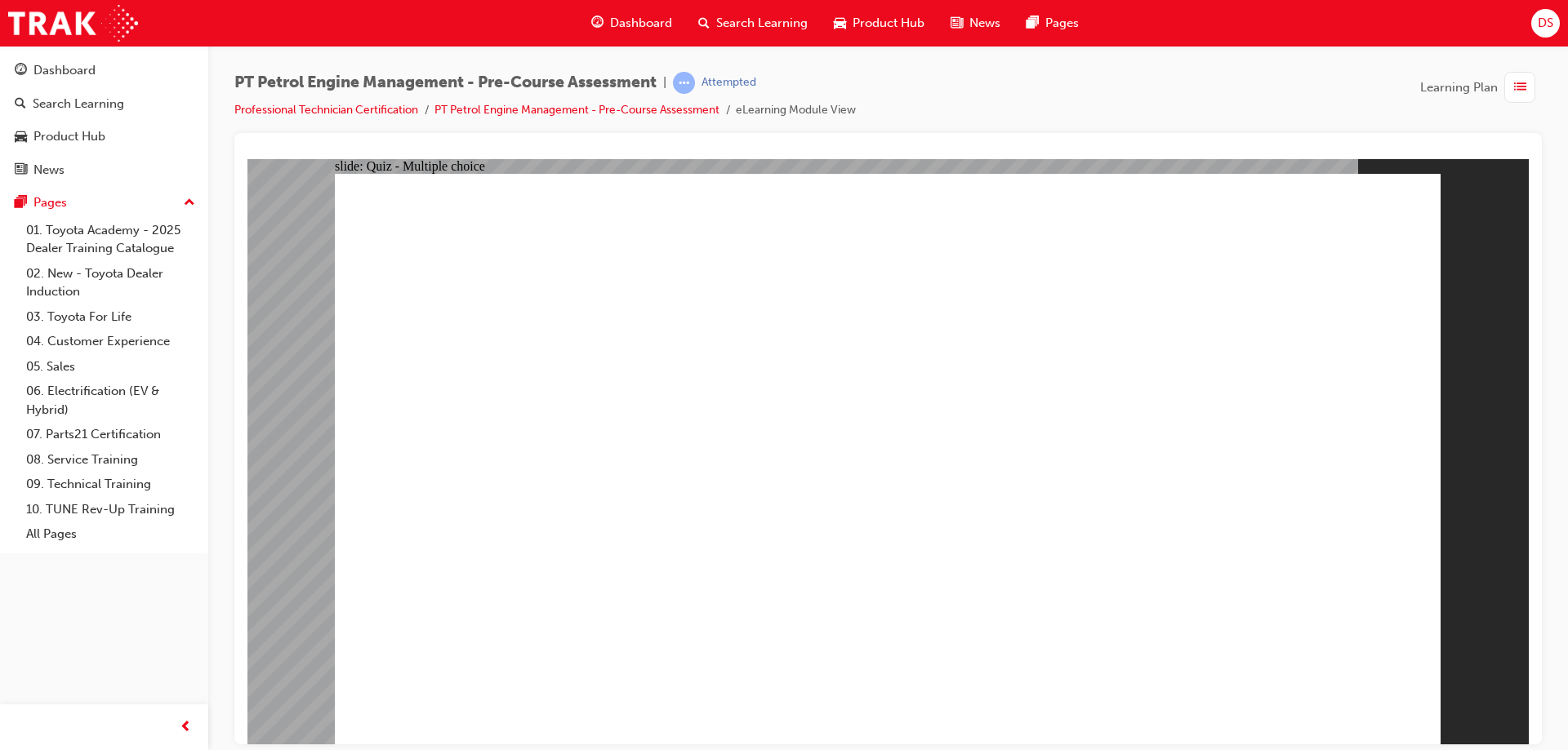
radio input "true"
drag, startPoint x: 609, startPoint y: 599, endPoint x: 741, endPoint y: 641, distance: 138.5
radio input "true"
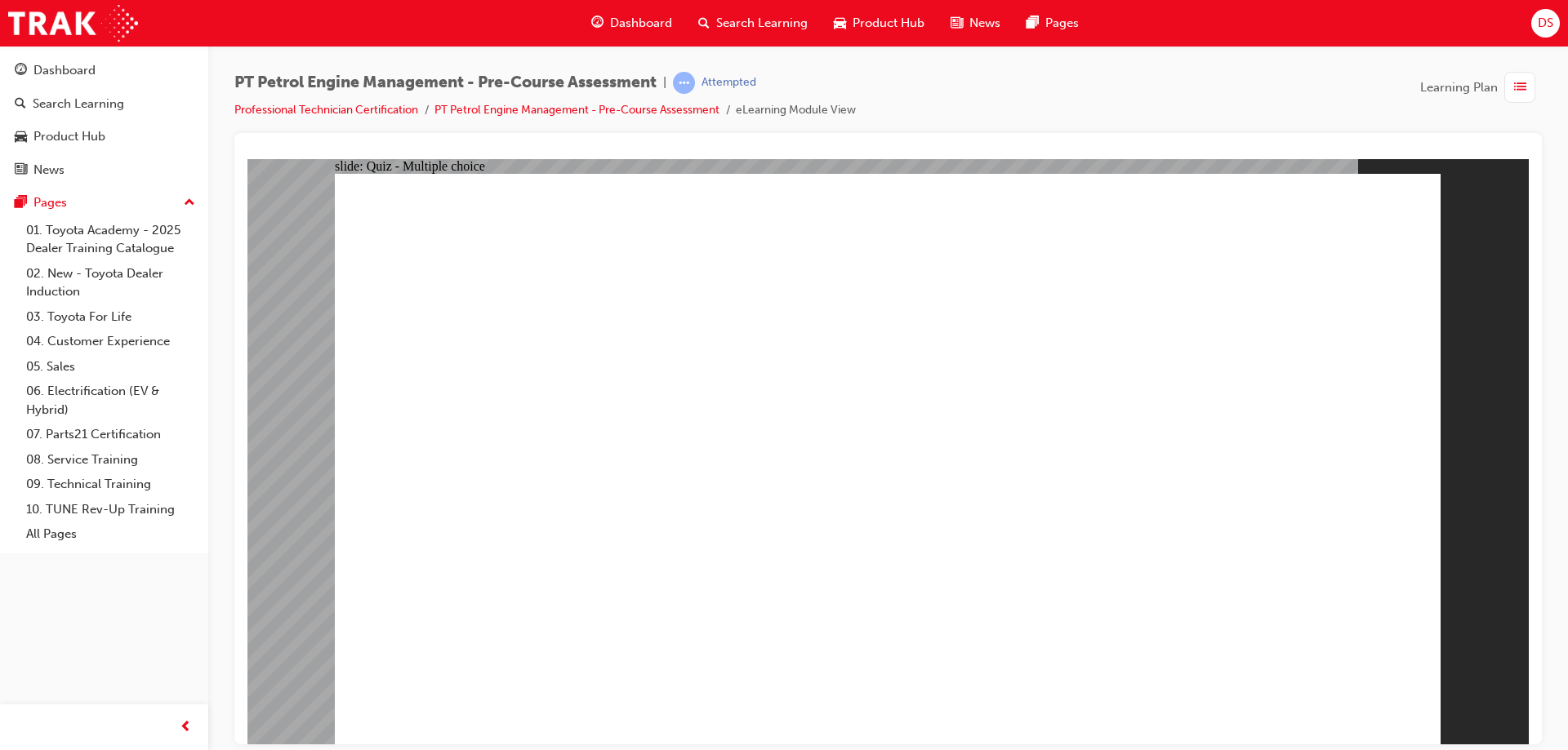
radio input "true"
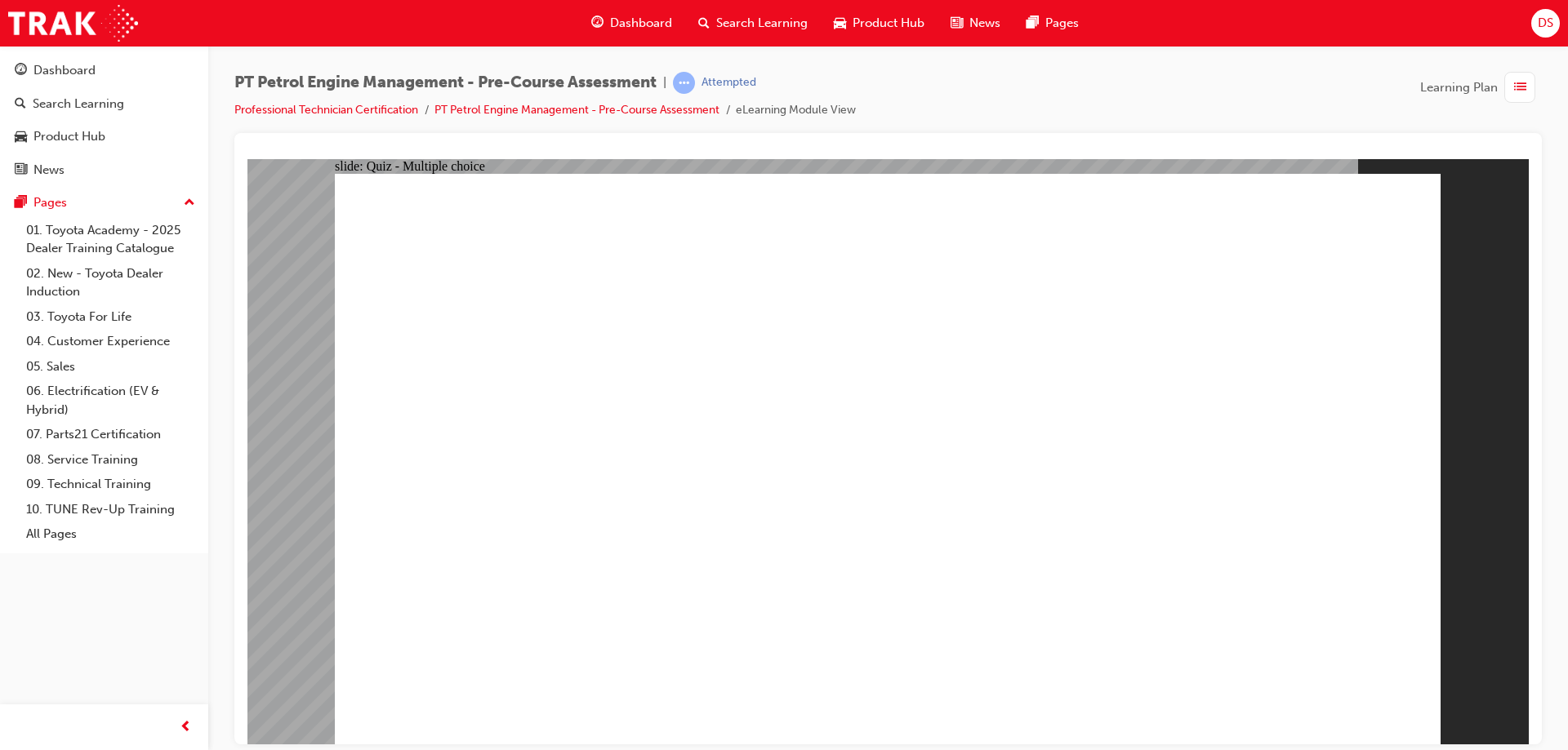
radio input "false"
radio input "true"
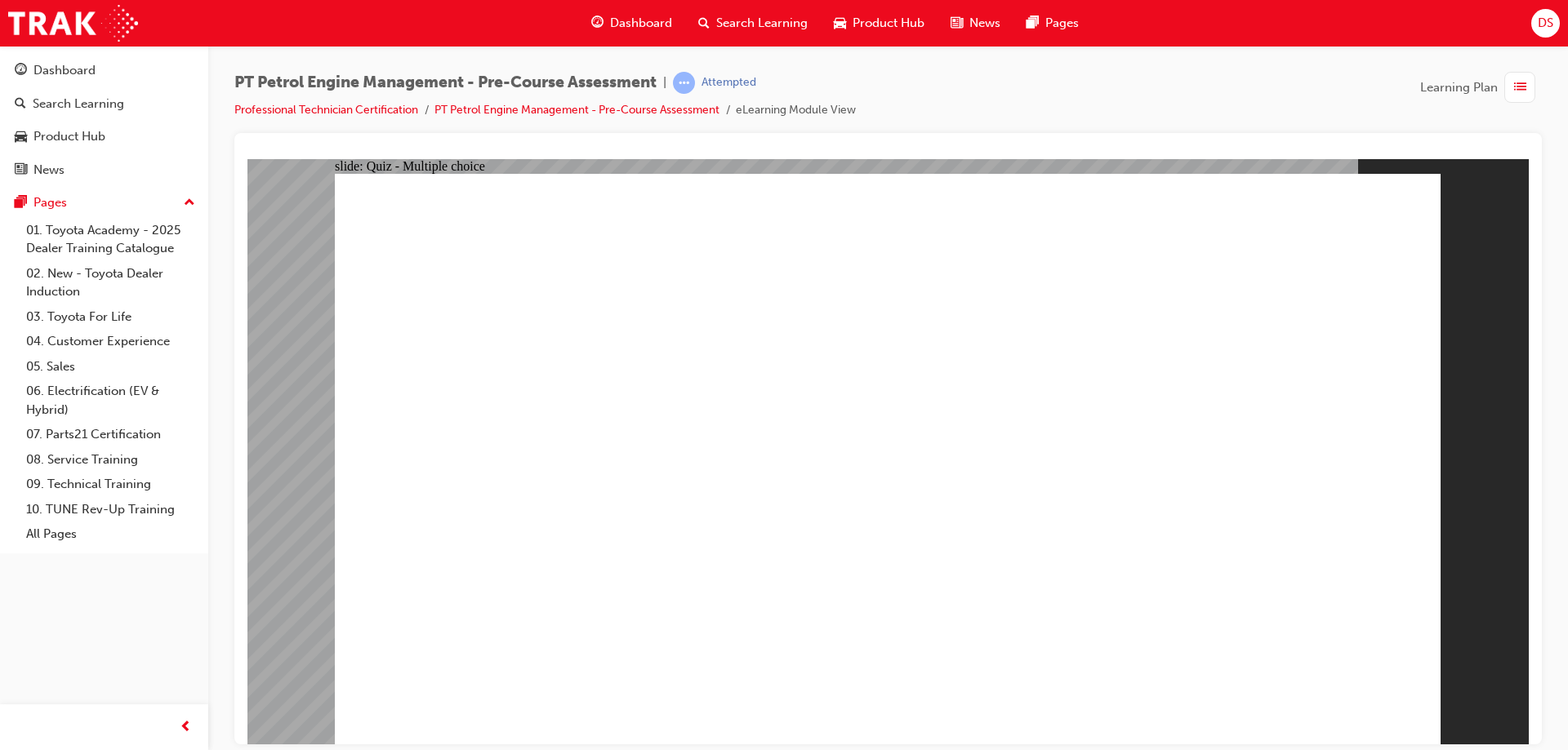
radio input "true"
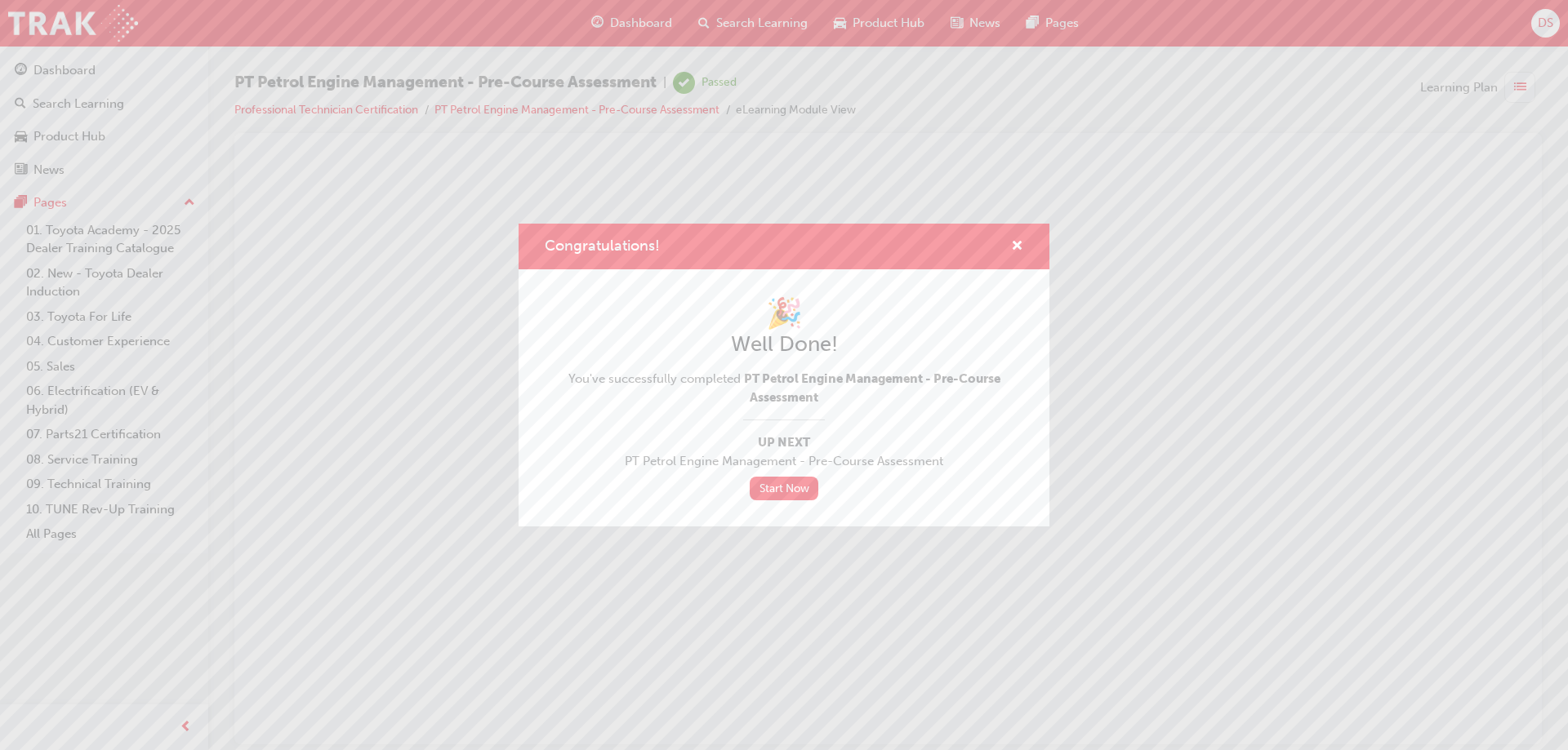
click at [772, 510] on div "🎉 Well Done! You've successfully completed PT Petrol Engine Management - Pre-Co…" at bounding box center [784, 397] width 531 height 257
click at [785, 472] on div "🎉 Well Done! You've successfully completed PT Petrol Engine Management - Pre-Co…" at bounding box center [783, 397] width 478 height 205
drag, startPoint x: 783, startPoint y: 510, endPoint x: 784, endPoint y: 501, distance: 9.1
click at [783, 509] on div "🎉 Well Done! You've successfully completed PT Petrol Engine Management - Pre-Co…" at bounding box center [784, 397] width 531 height 257
click at [784, 493] on link "Start Now" at bounding box center [784, 489] width 68 height 23
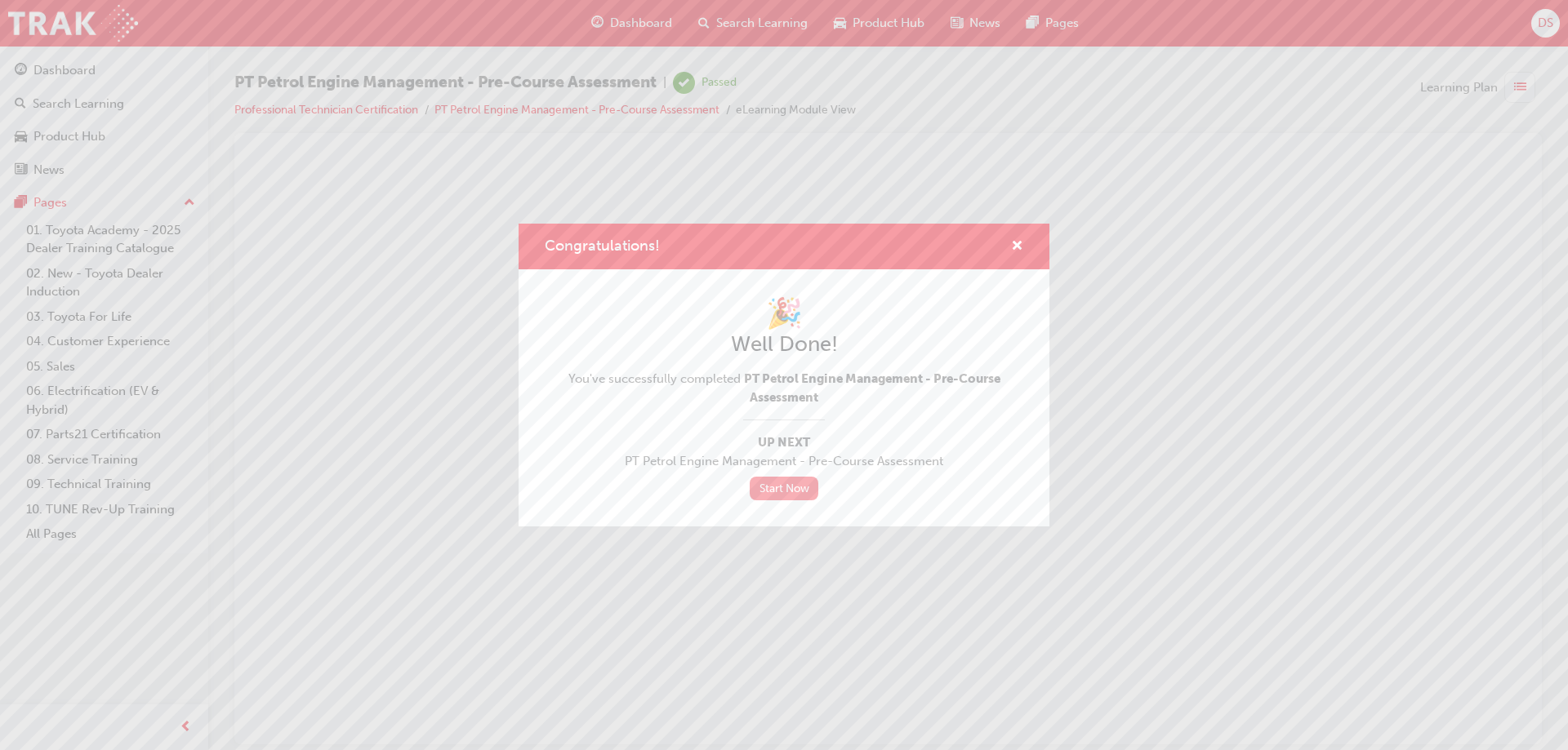
click at [784, 493] on link "Start Now" at bounding box center [784, 489] width 68 height 23
click at [65, 68] on div "Congratulations! 🎉 Well Done! You've successfully completed PT Petrol Engine Ma…" at bounding box center [784, 375] width 1568 height 750
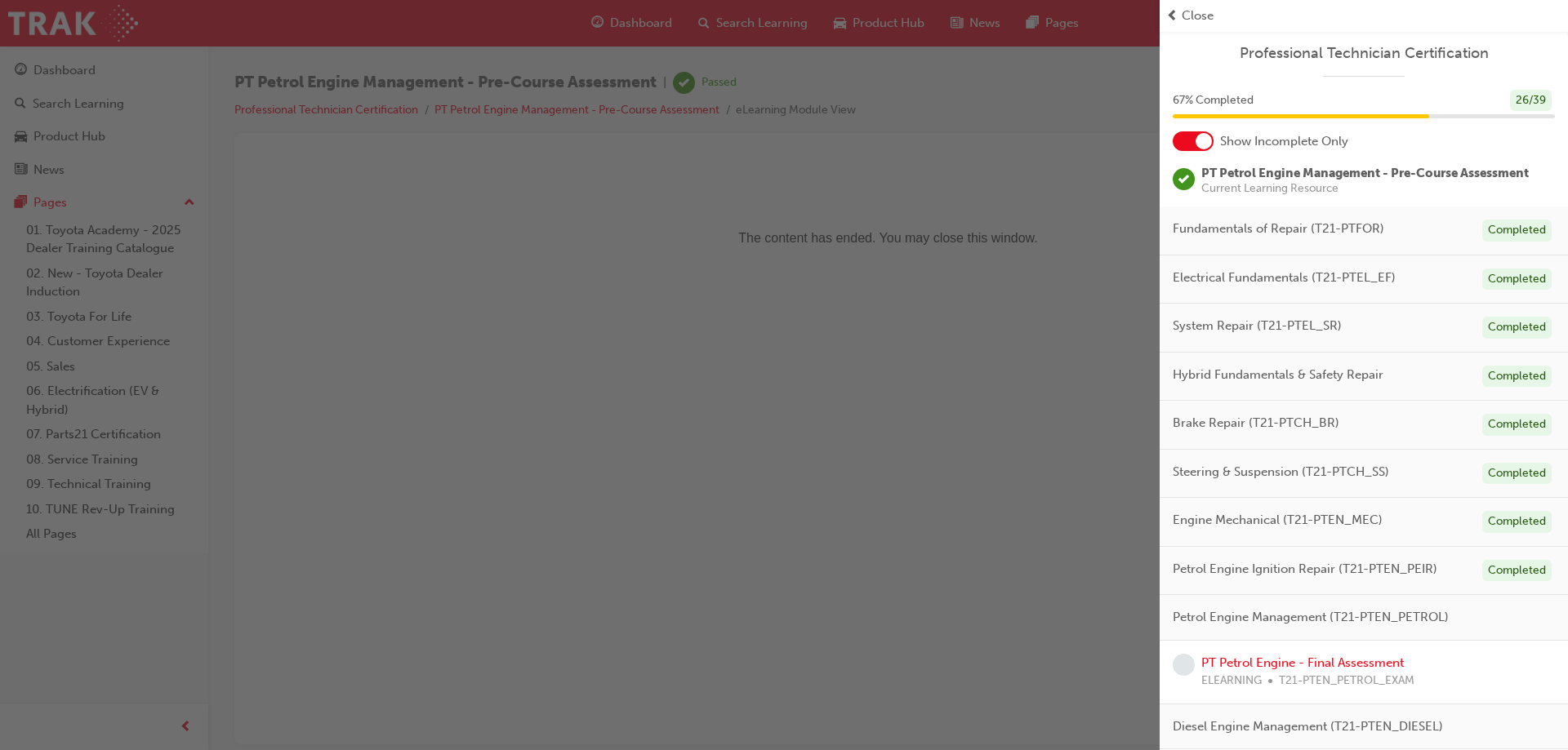
click at [879, 429] on div "button" at bounding box center [579, 375] width 1159 height 750
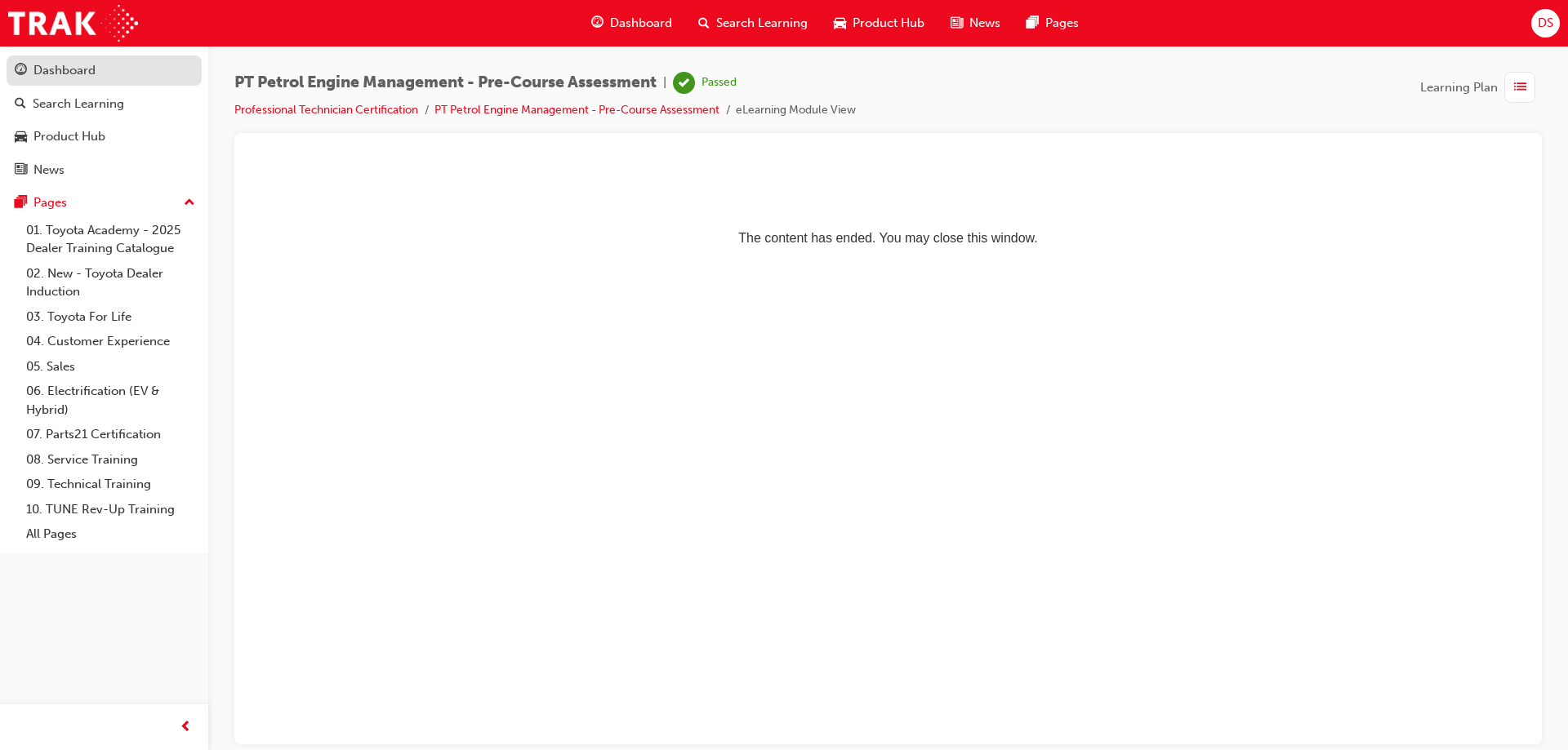
click at [57, 82] on link "Dashboard" at bounding box center [104, 71] width 196 height 31
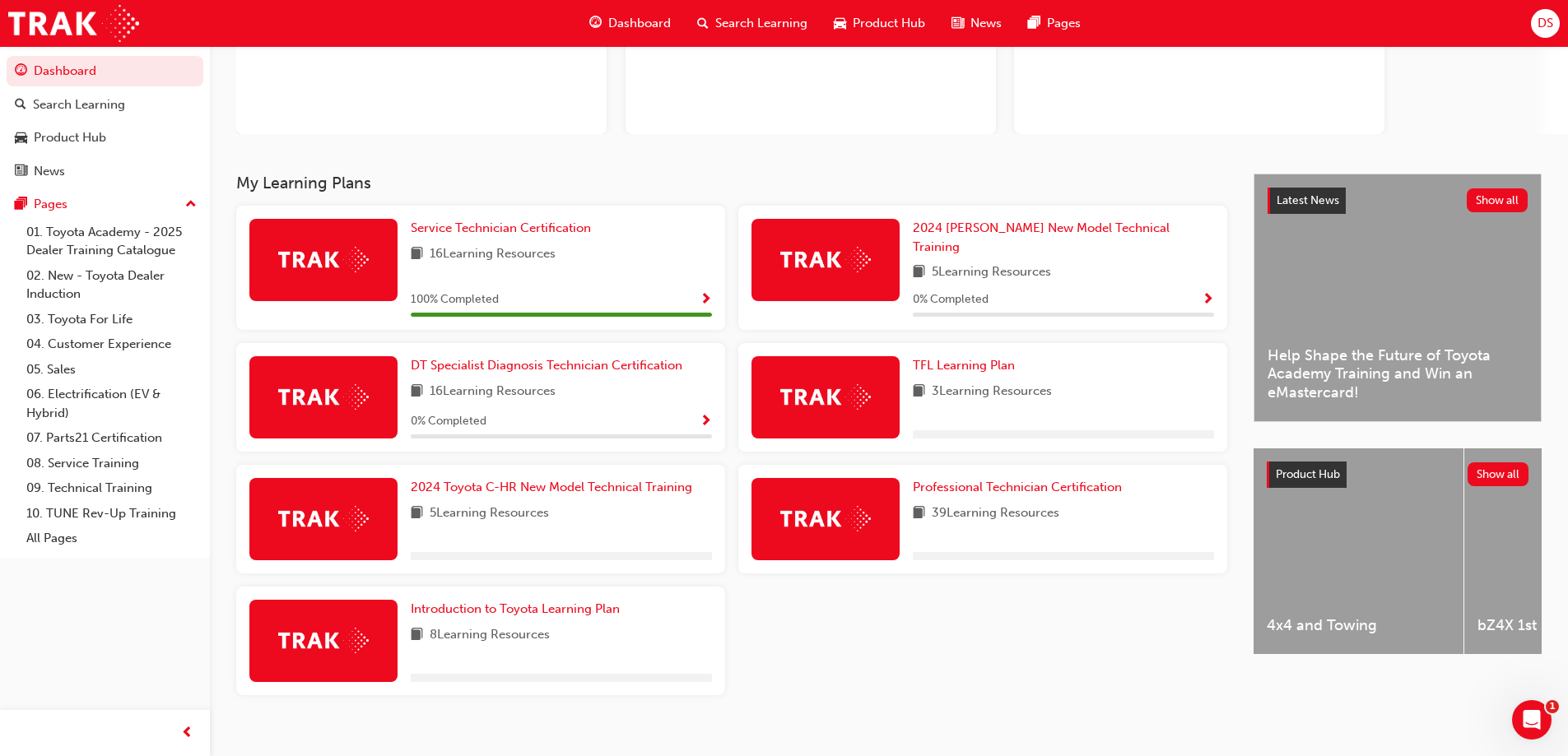
scroll to position [191, 0]
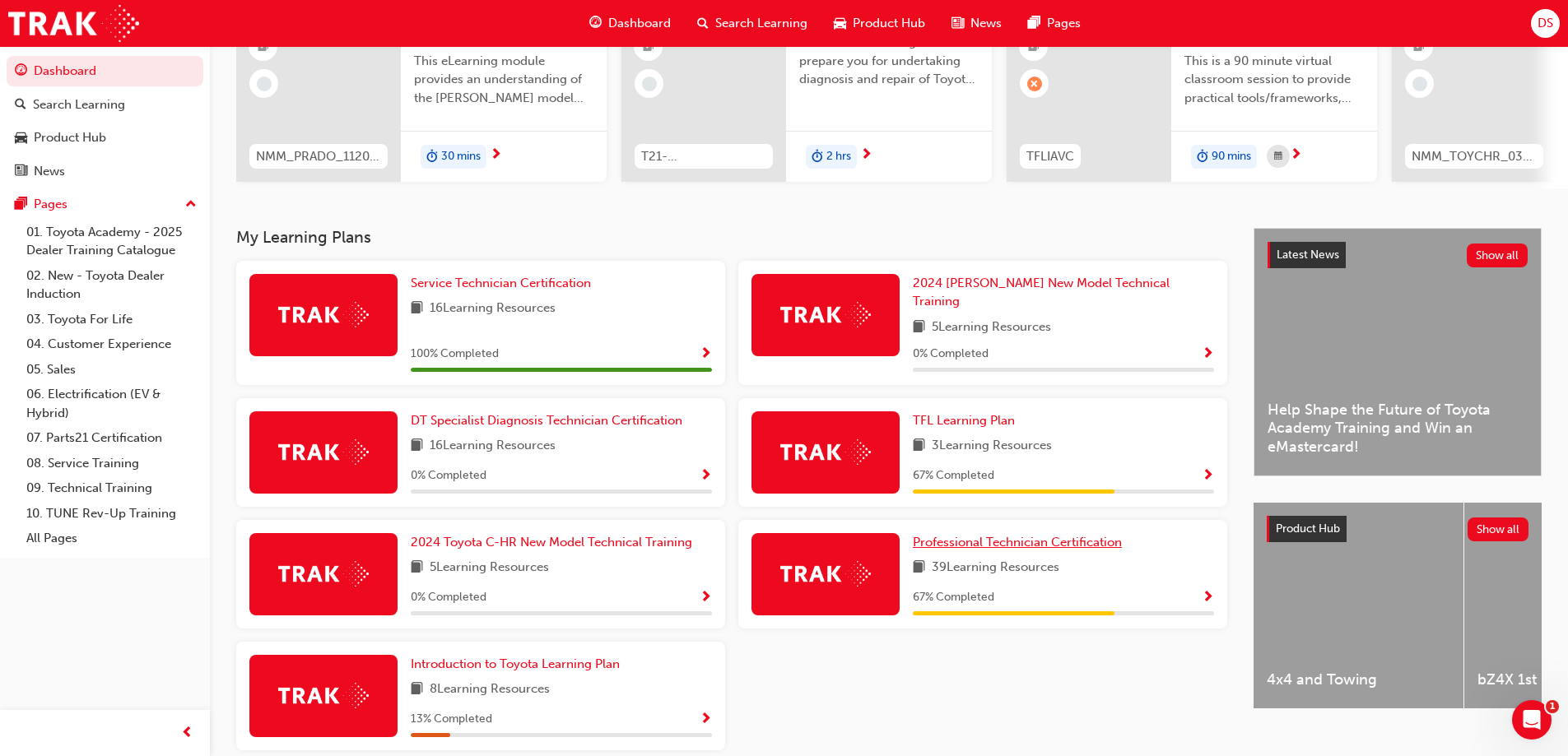
click at [1021, 536] on span "Professional Technician Certification" at bounding box center [1016, 543] width 209 height 14
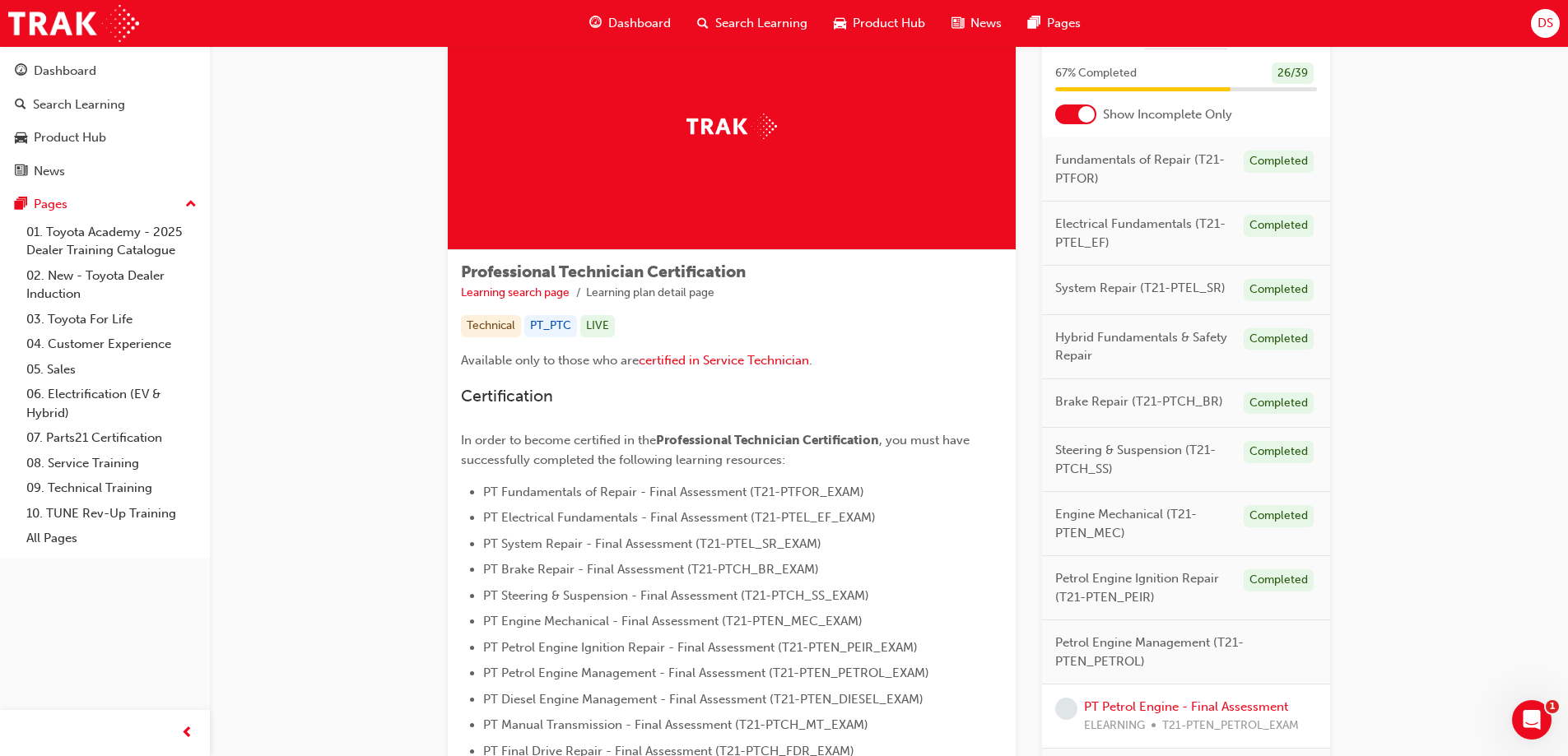
scroll to position [165, 0]
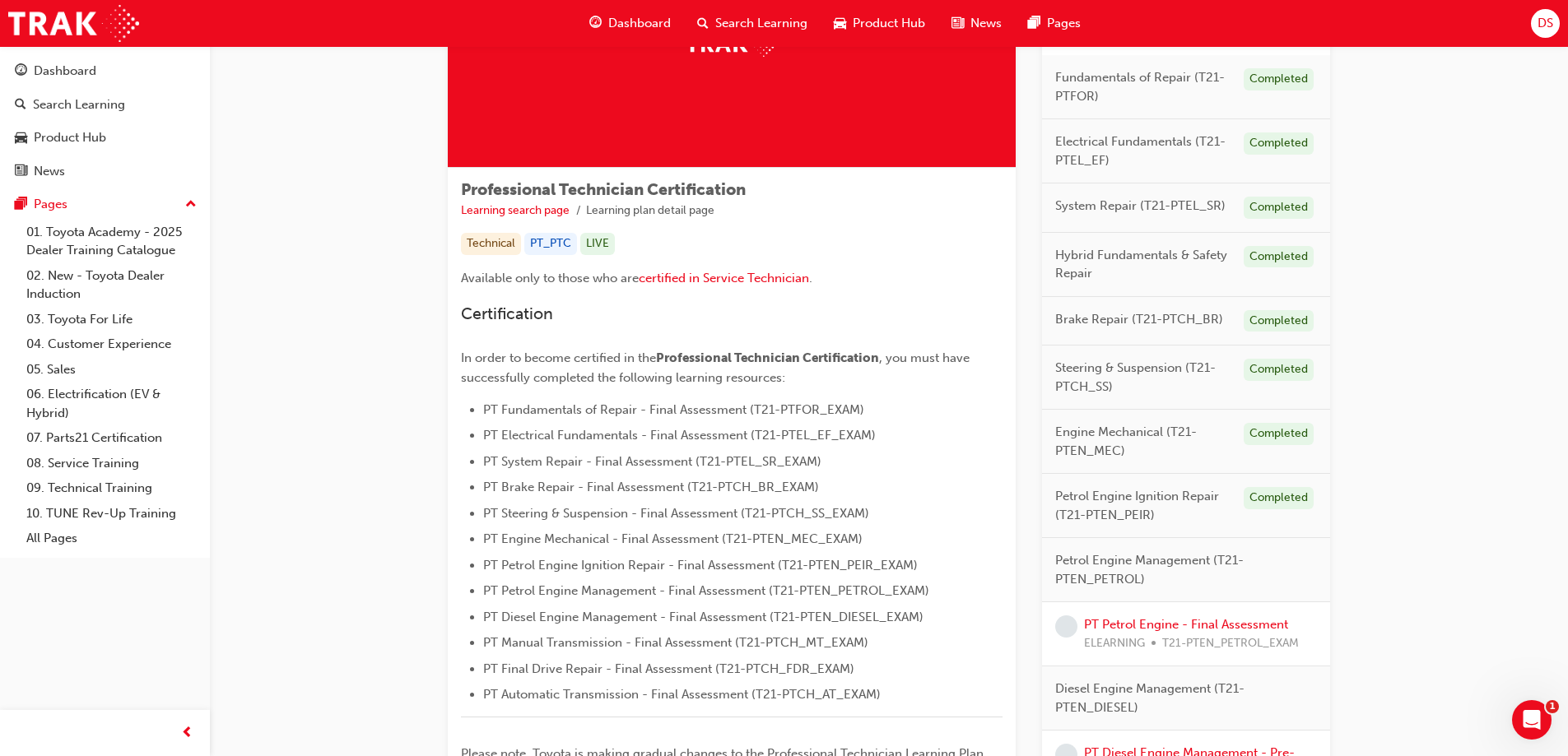
click at [1223, 632] on div "PT Petrol Engine - Final Assessment ELEARNING T21-PTEN_PETROL_EXAM" at bounding box center [1192, 634] width 215 height 37
click at [1233, 621] on link "PT Petrol Engine - Final Assessment" at bounding box center [1186, 625] width 204 height 14
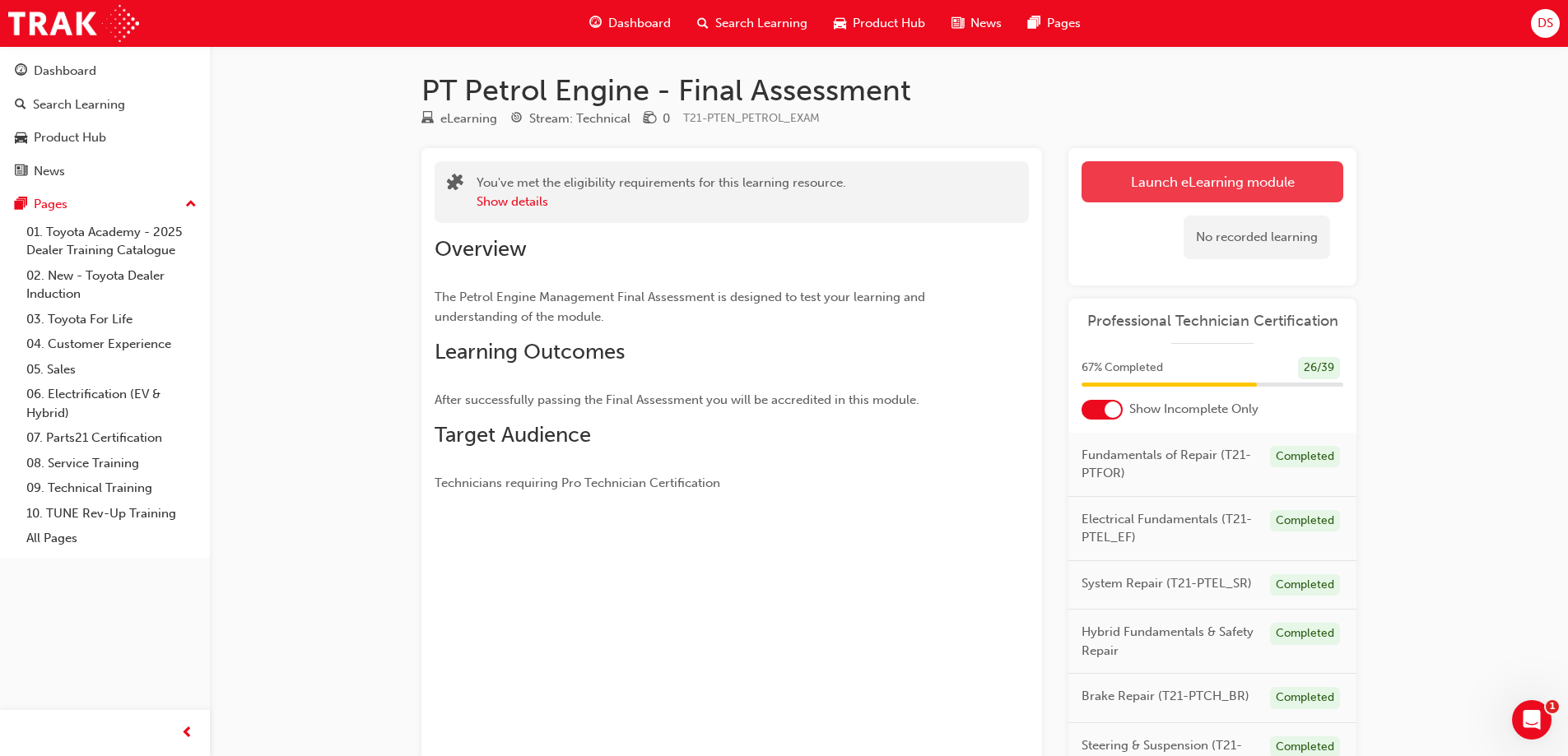
click at [1163, 194] on link "Launch eLearning module" at bounding box center [1212, 182] width 261 height 42
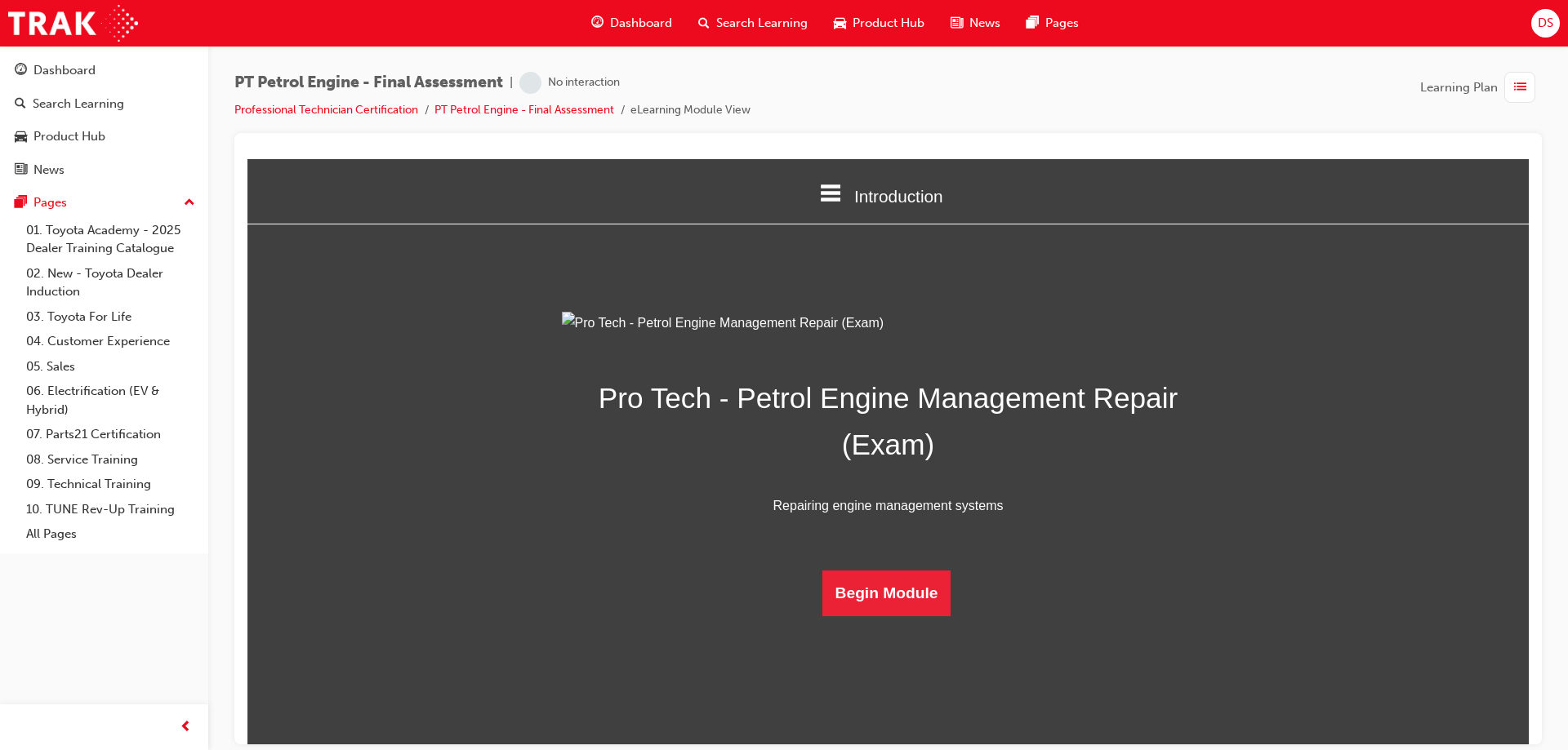
scroll to position [51, 0]
click at [875, 615] on button "Begin Module" at bounding box center [887, 592] width 129 height 46
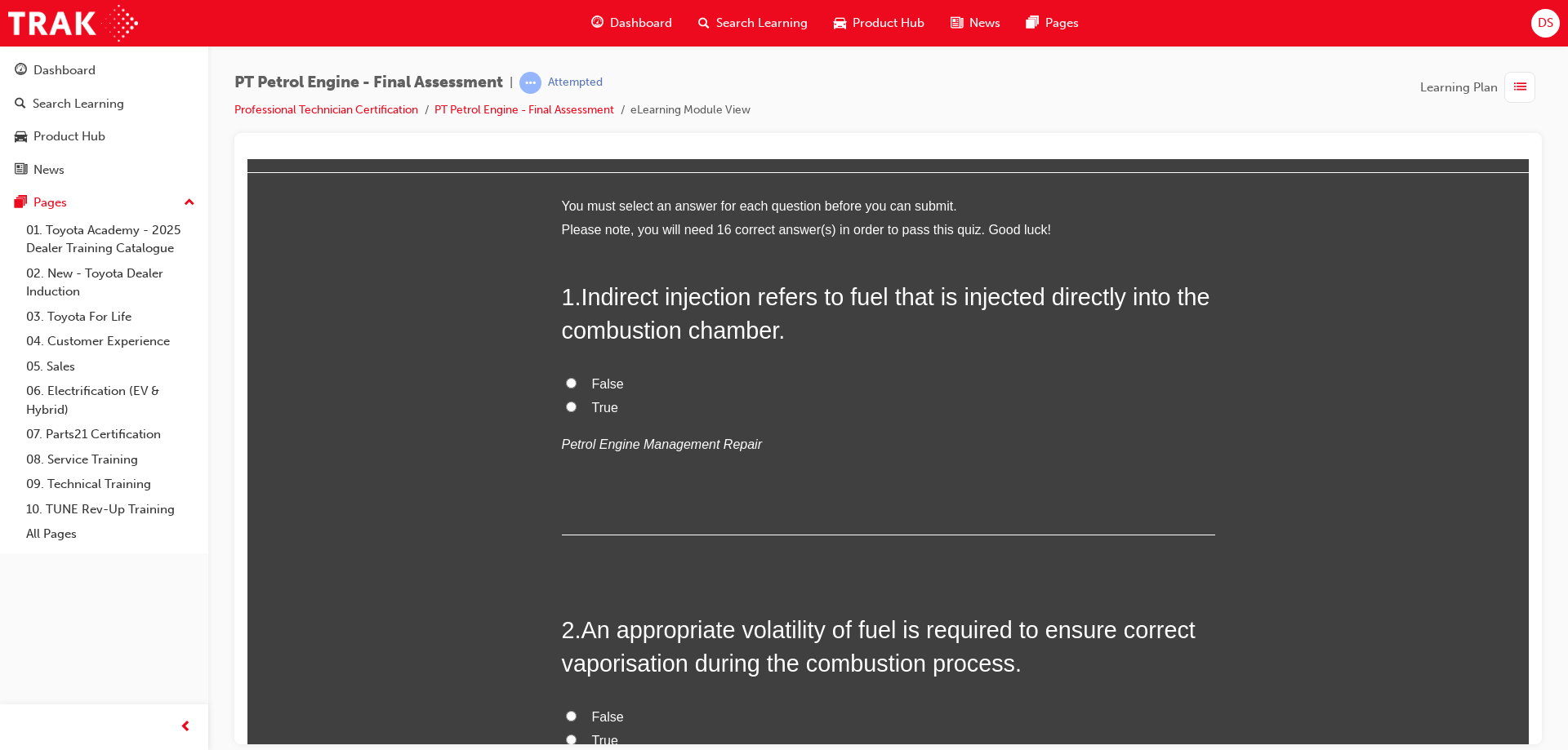
scroll to position [0, 0]
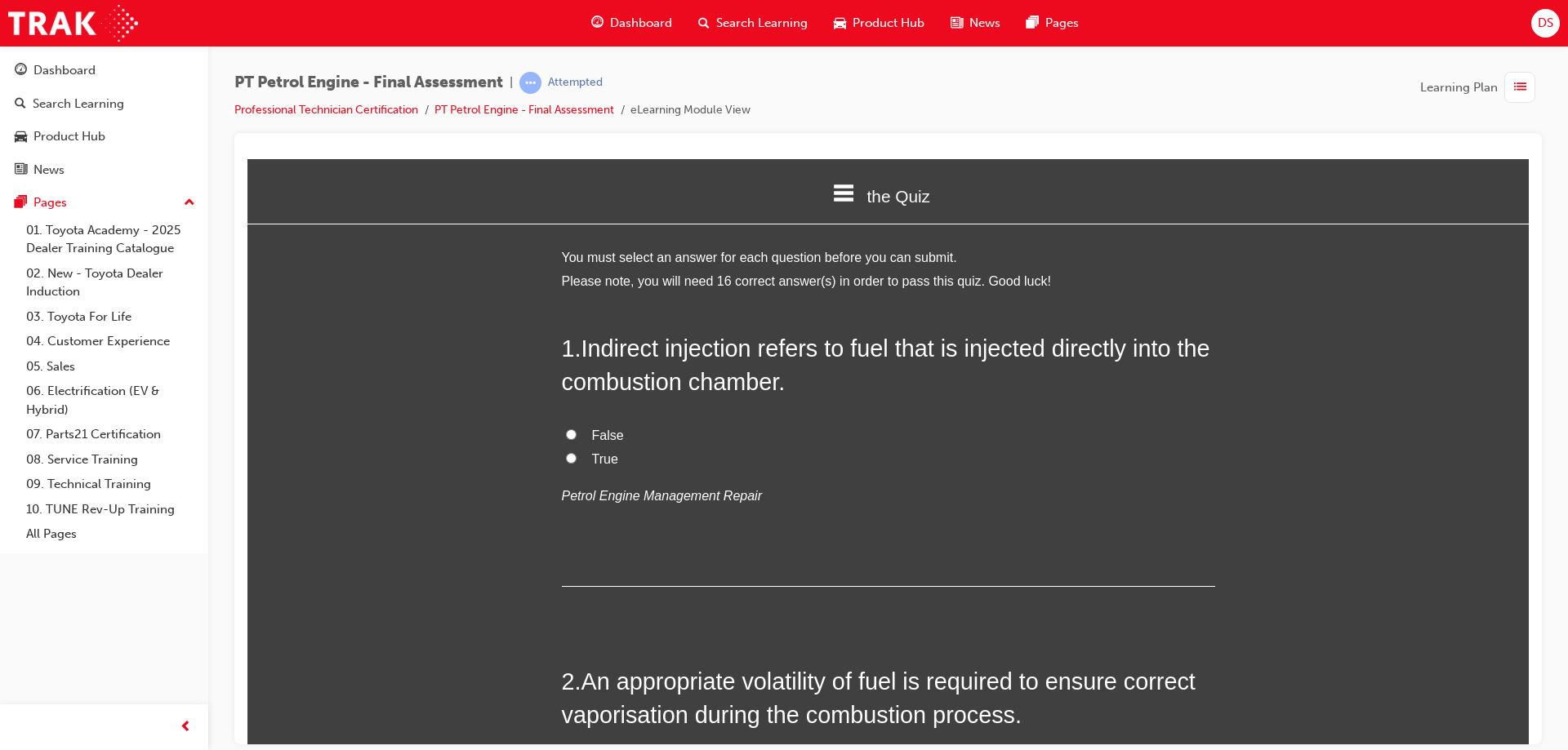
click at [562, 423] on label "False" at bounding box center [888, 435] width 653 height 23
click at [566, 429] on input "False" at bounding box center [571, 434] width 11 height 11
radio input "true"
click at [564, 440] on label "False" at bounding box center [888, 435] width 653 height 23
click at [566, 440] on input "False" at bounding box center [571, 434] width 11 height 11
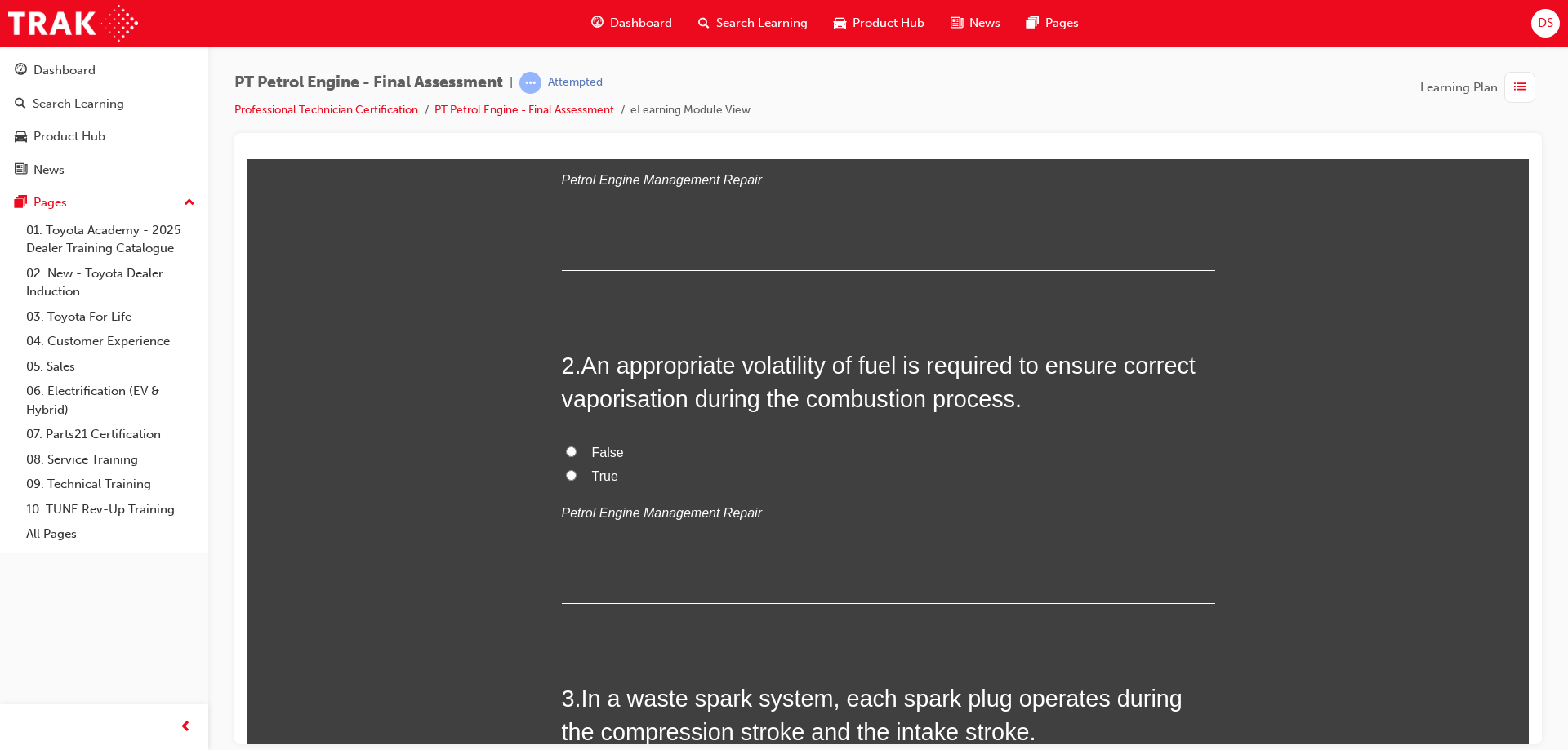
scroll to position [327, 0]
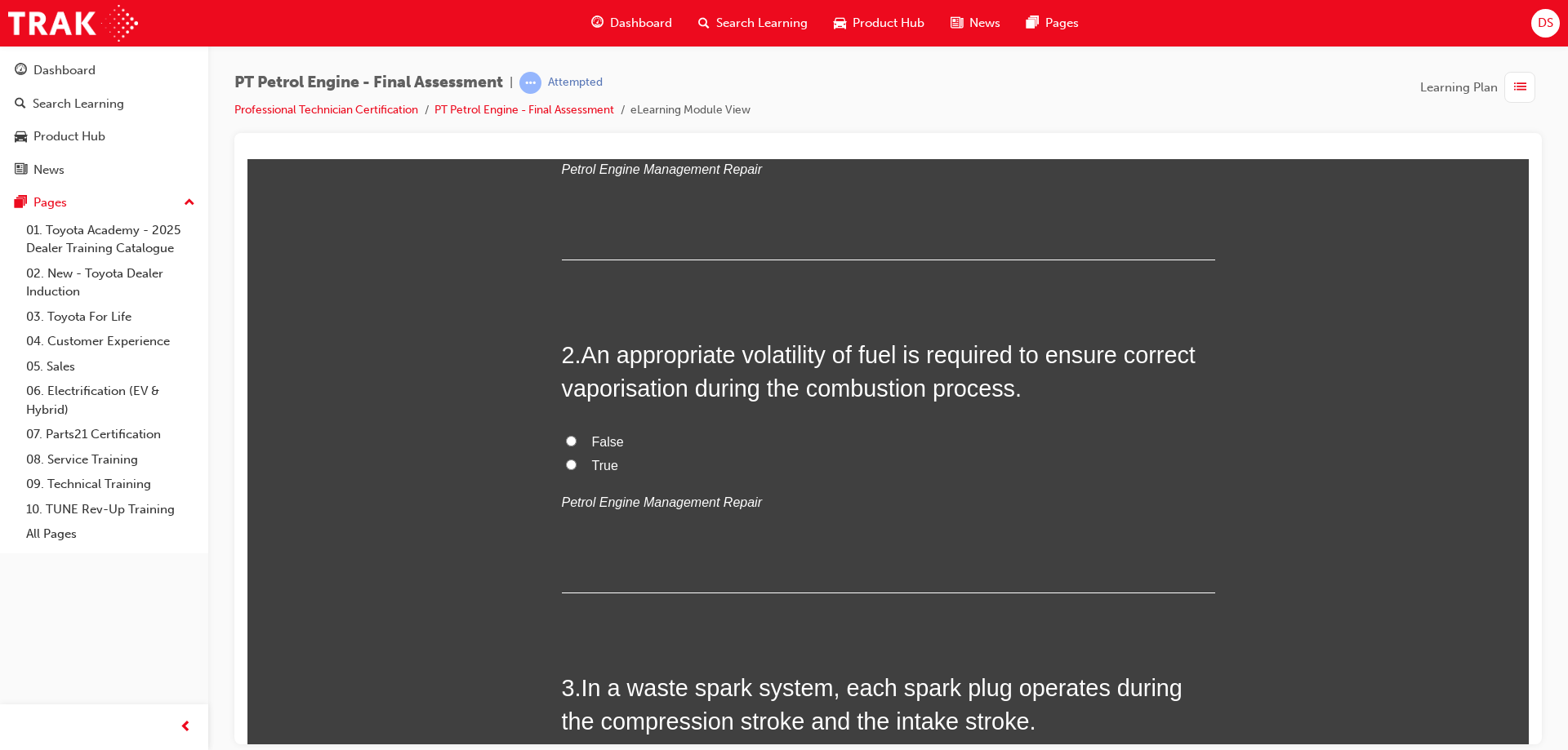
click at [566, 468] on input "True" at bounding box center [571, 465] width 11 height 11
radio input "true"
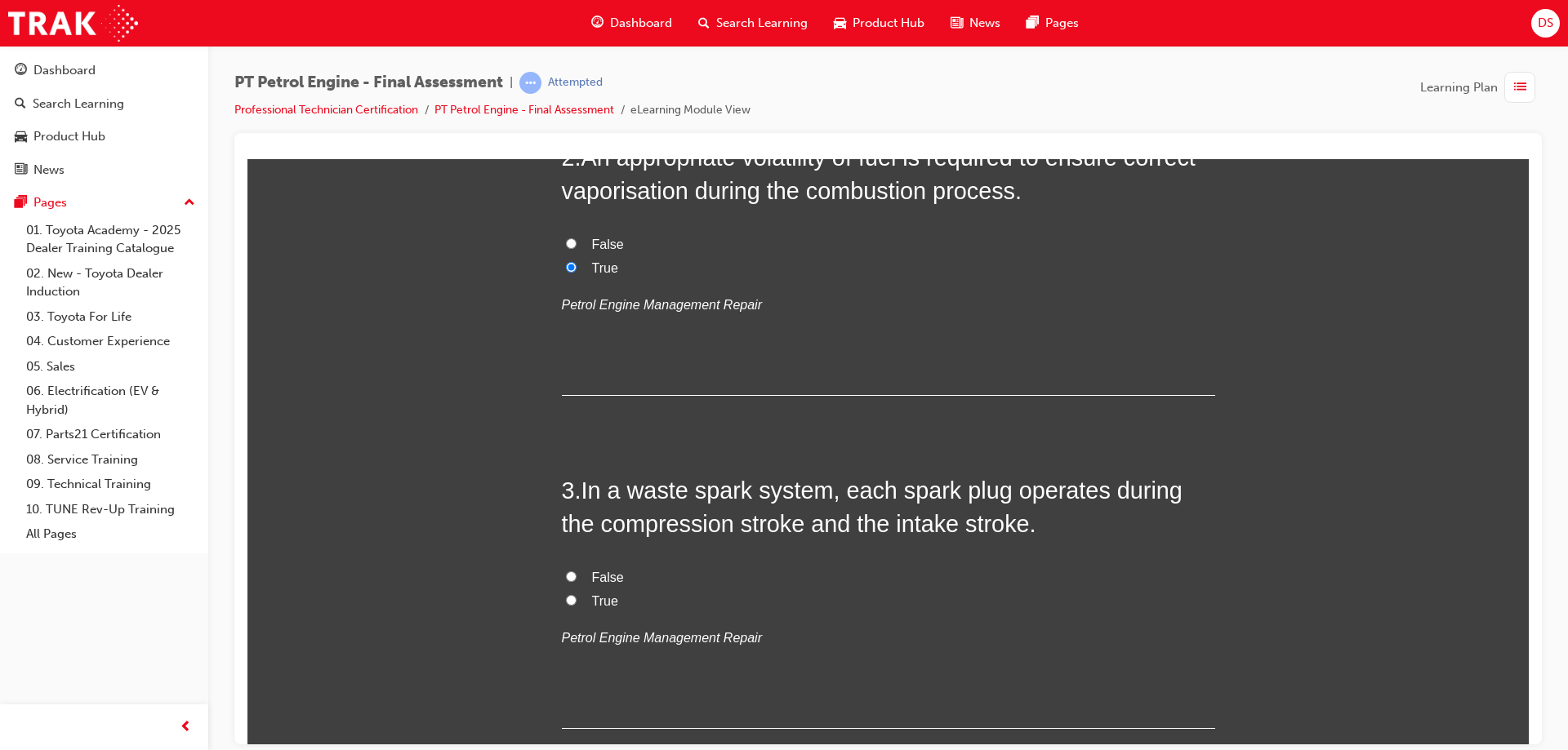
scroll to position [571, 0]
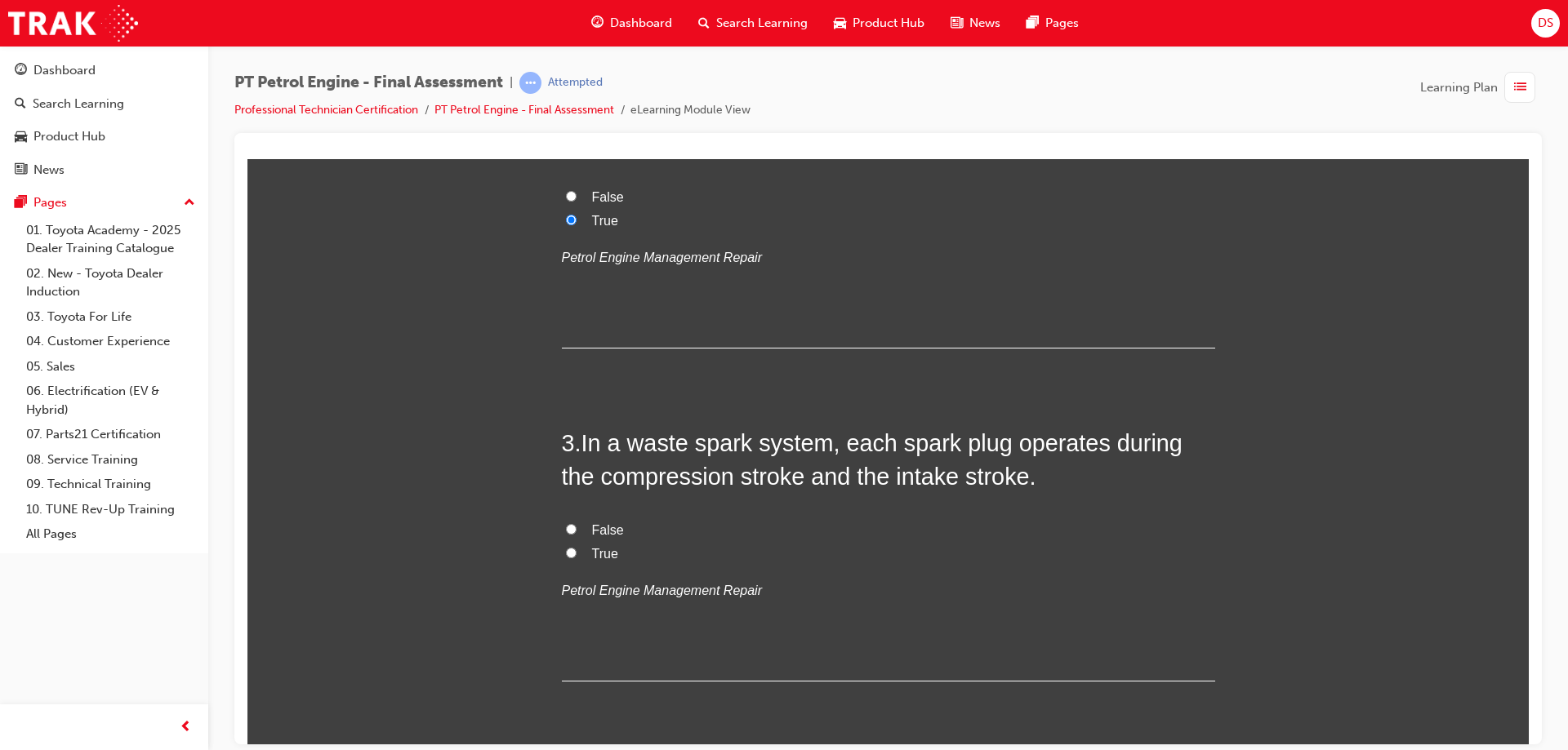
click at [566, 554] on input "True" at bounding box center [571, 553] width 11 height 11
radio input "true"
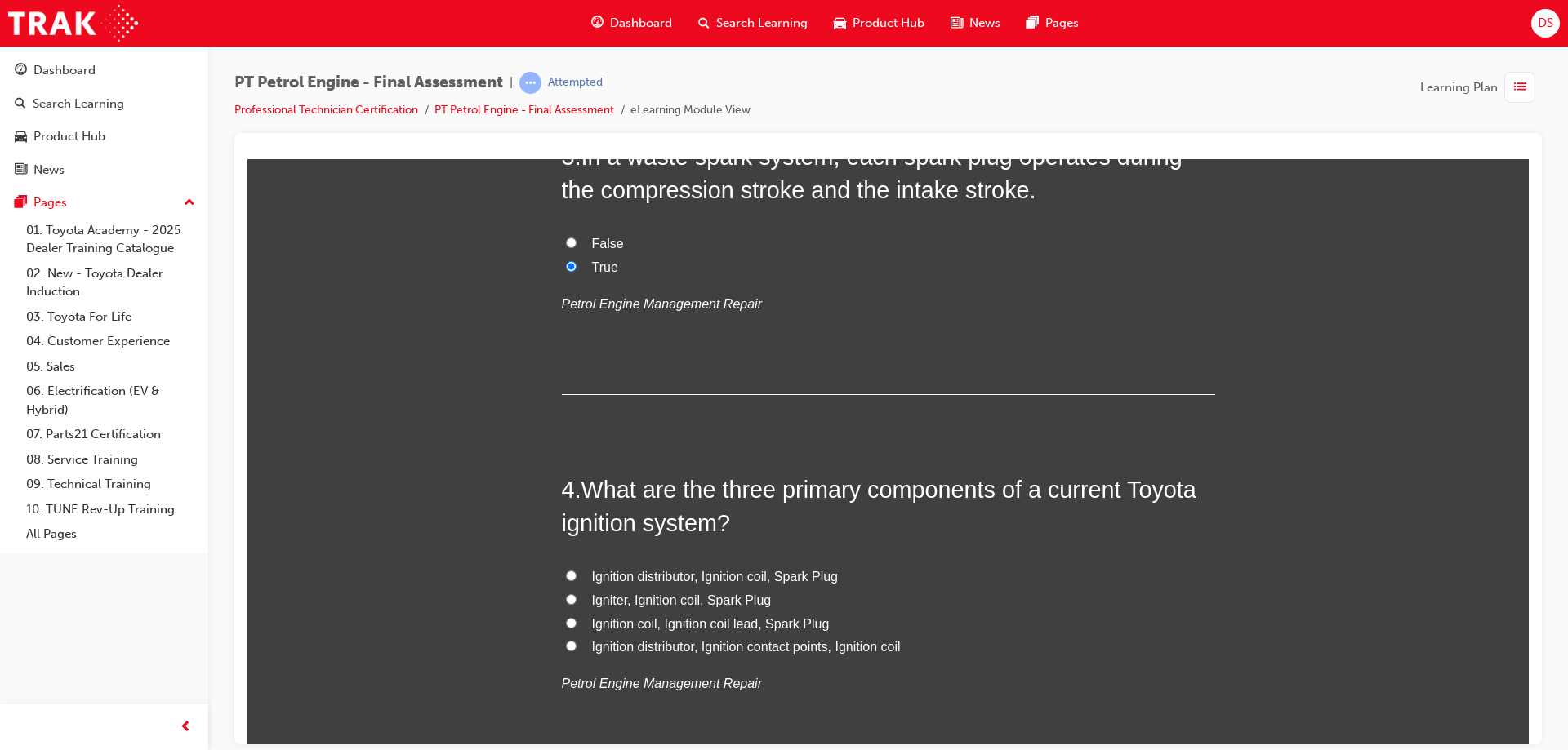
scroll to position [898, 0]
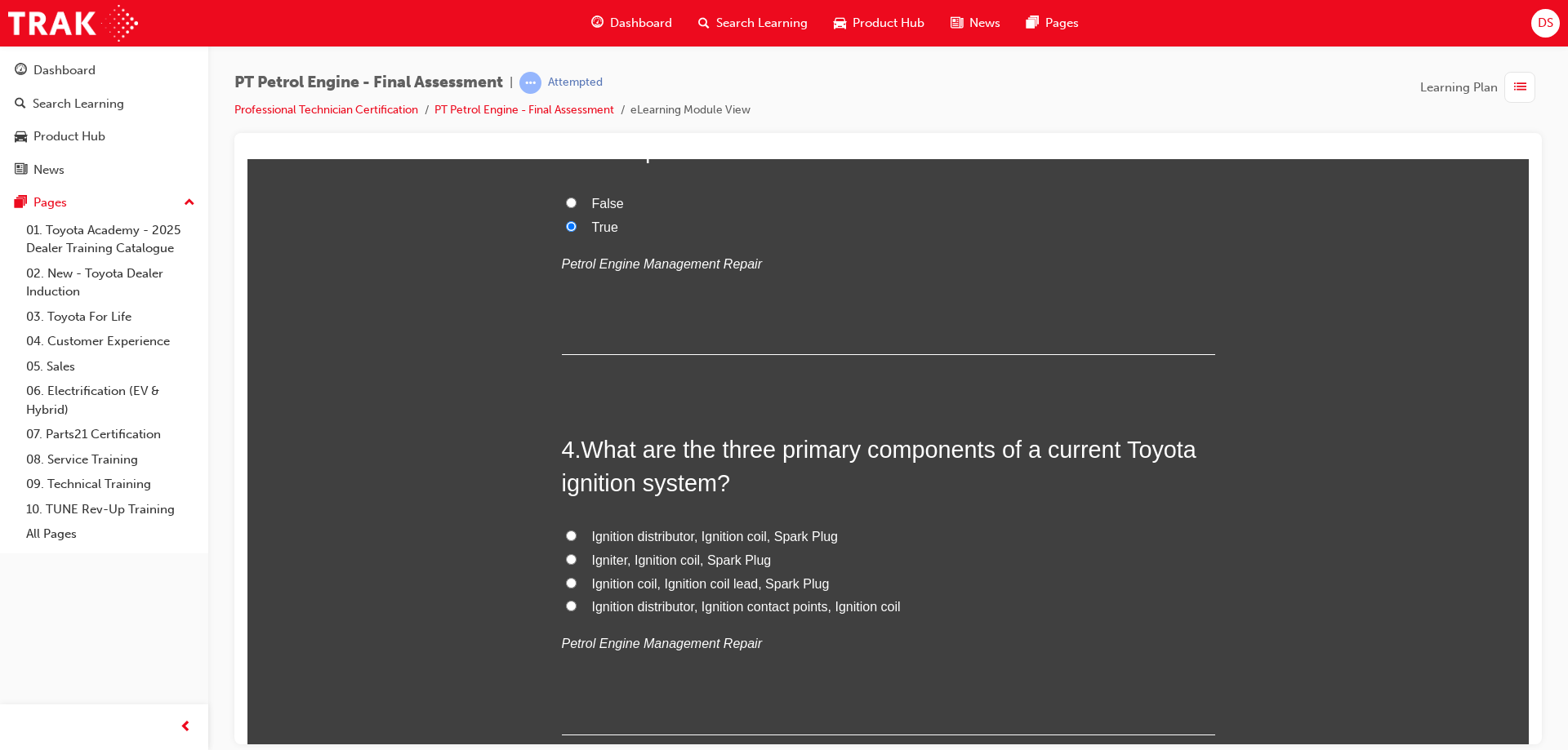
click at [566, 585] on input "Ignition coil, Ignition coil lead, Spark Plug" at bounding box center [571, 583] width 11 height 11
radio input "true"
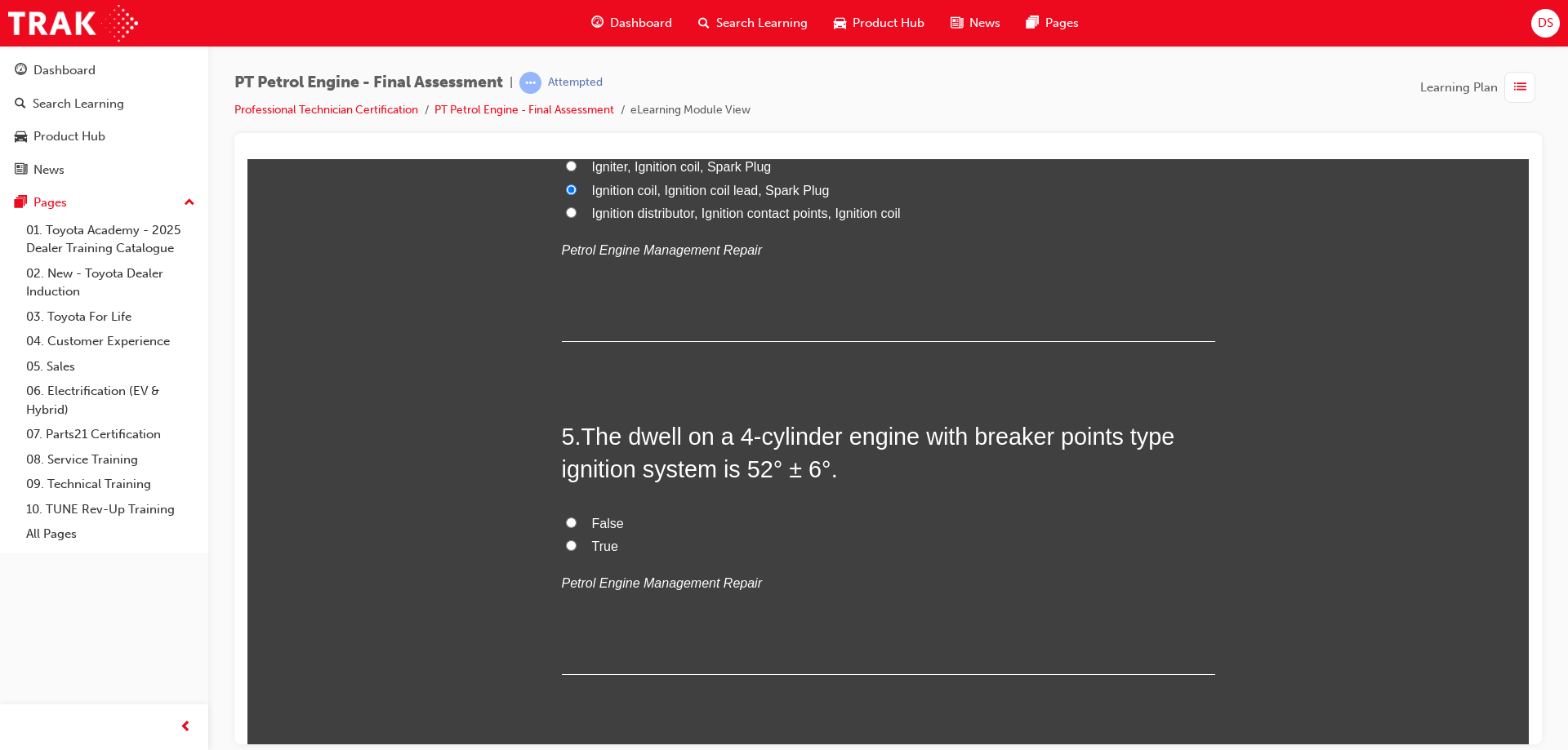
scroll to position [1306, 0]
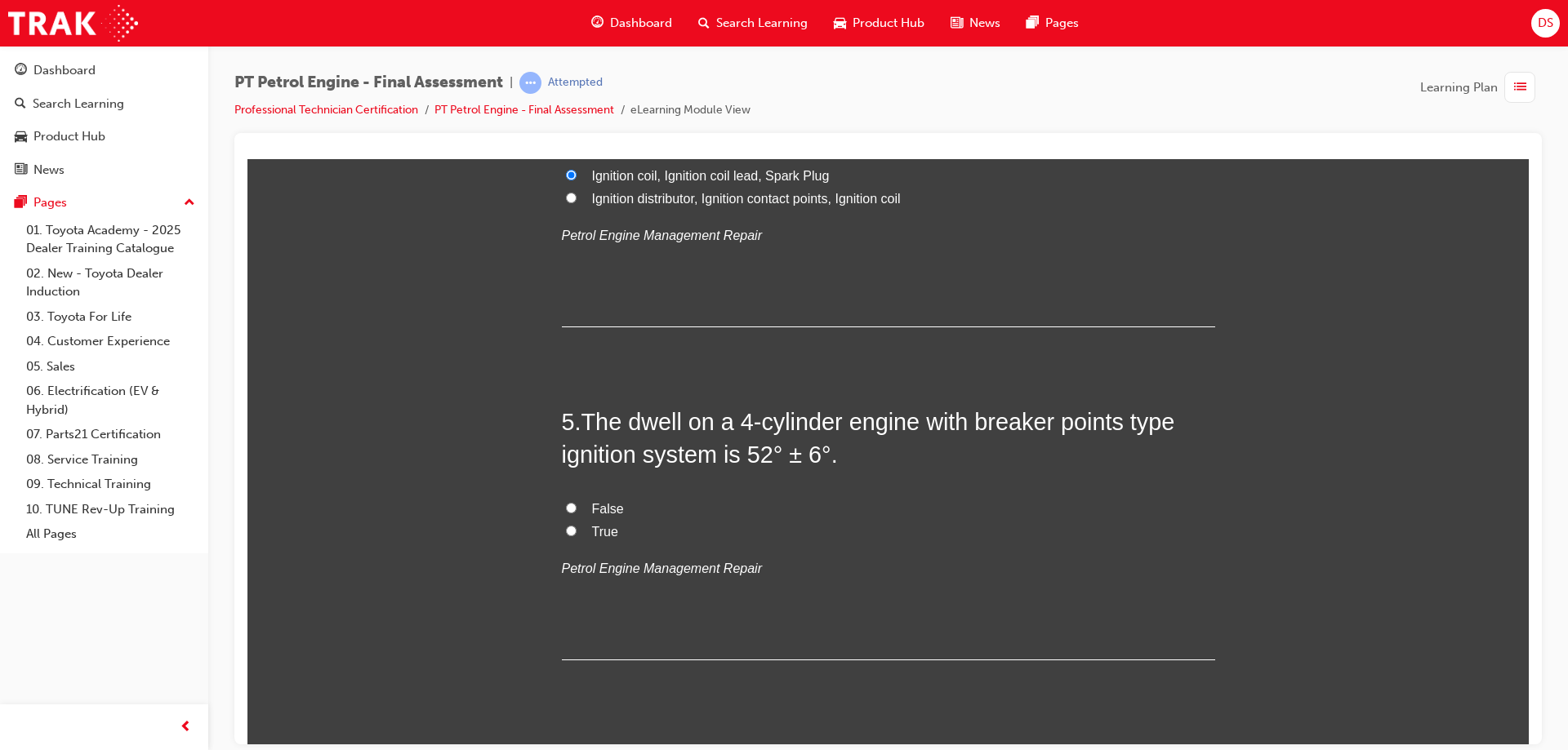
click at [566, 505] on input "False" at bounding box center [571, 508] width 11 height 11
radio input "true"
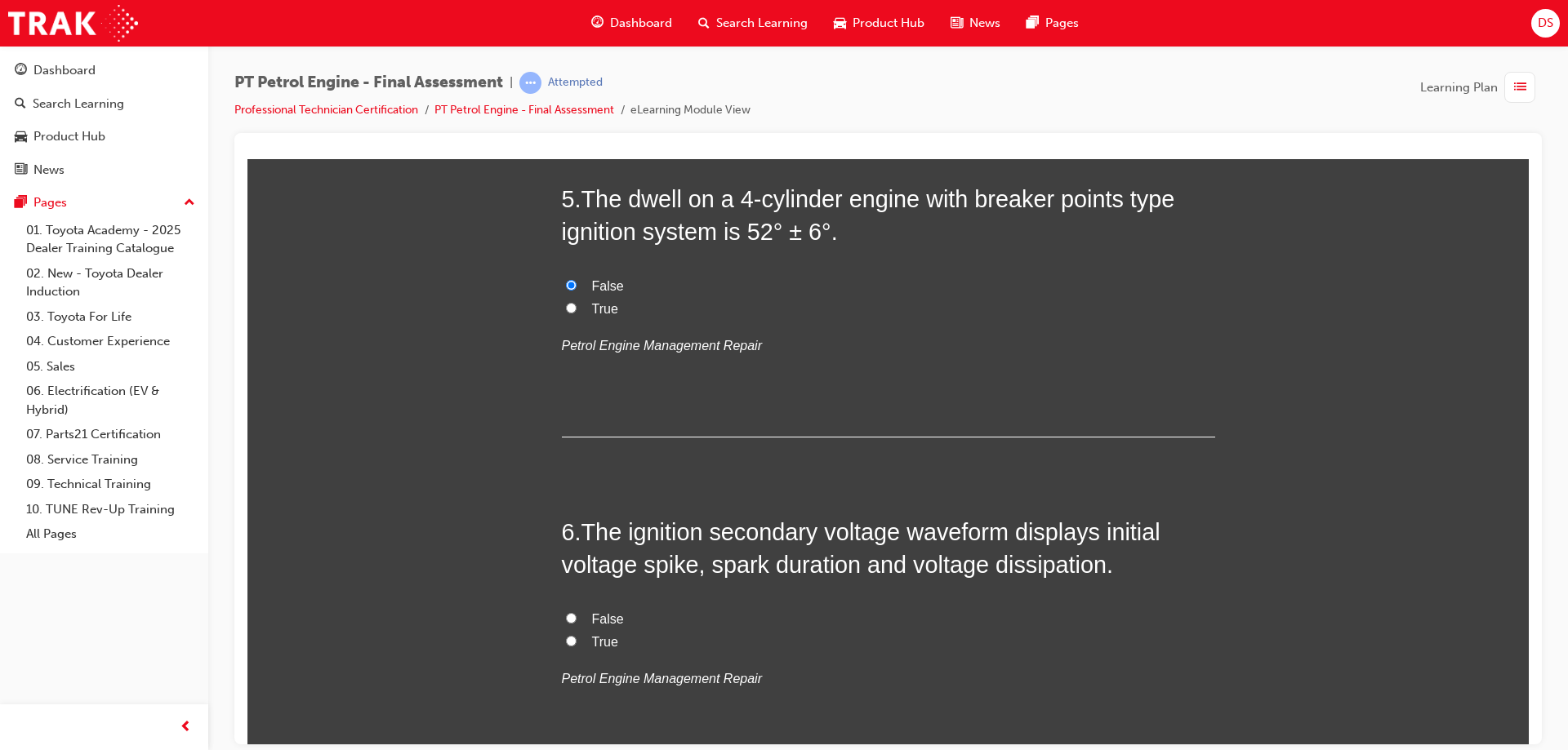
scroll to position [1551, 0]
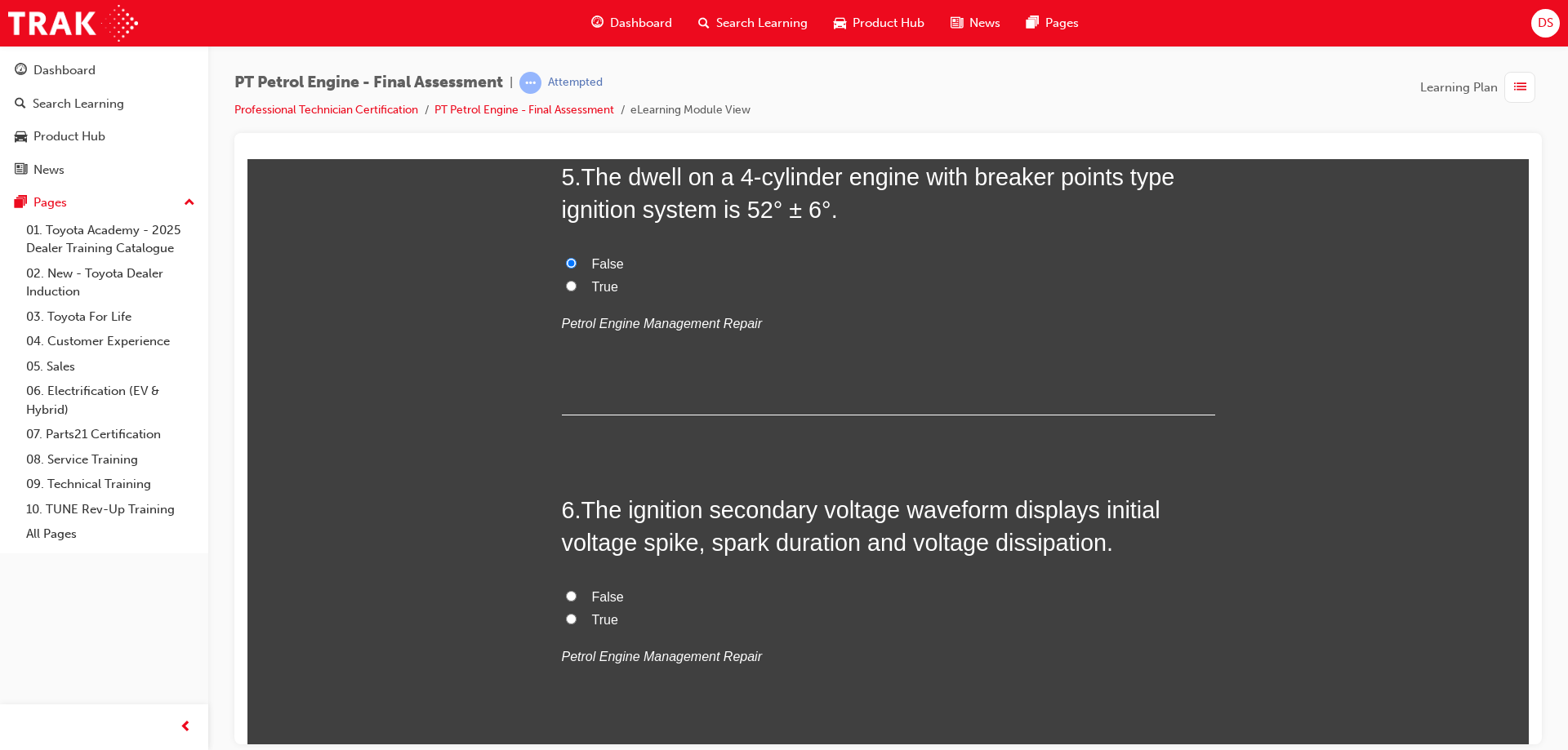
click at [569, 592] on input "False" at bounding box center [571, 596] width 11 height 11
radio input "true"
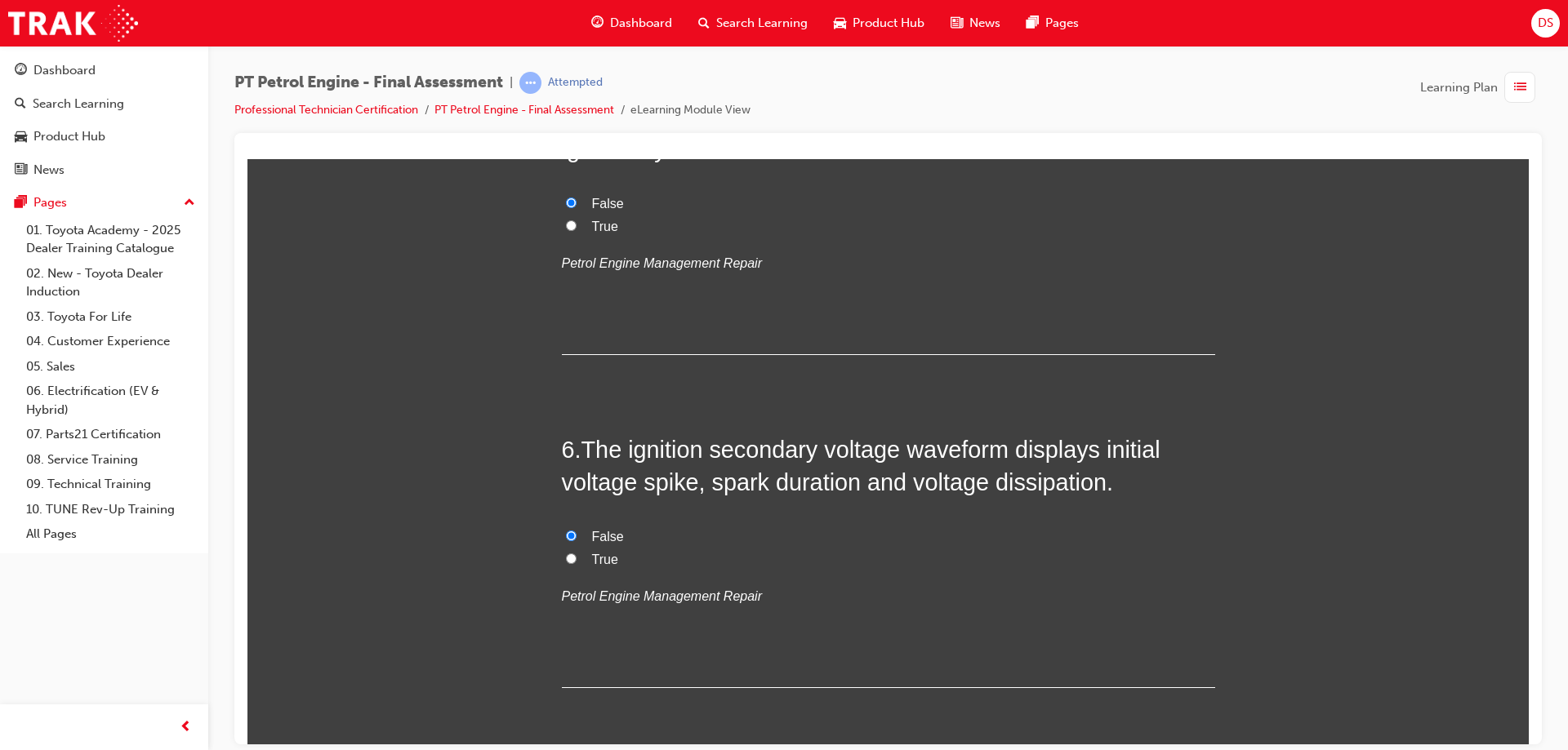
scroll to position [1796, 0]
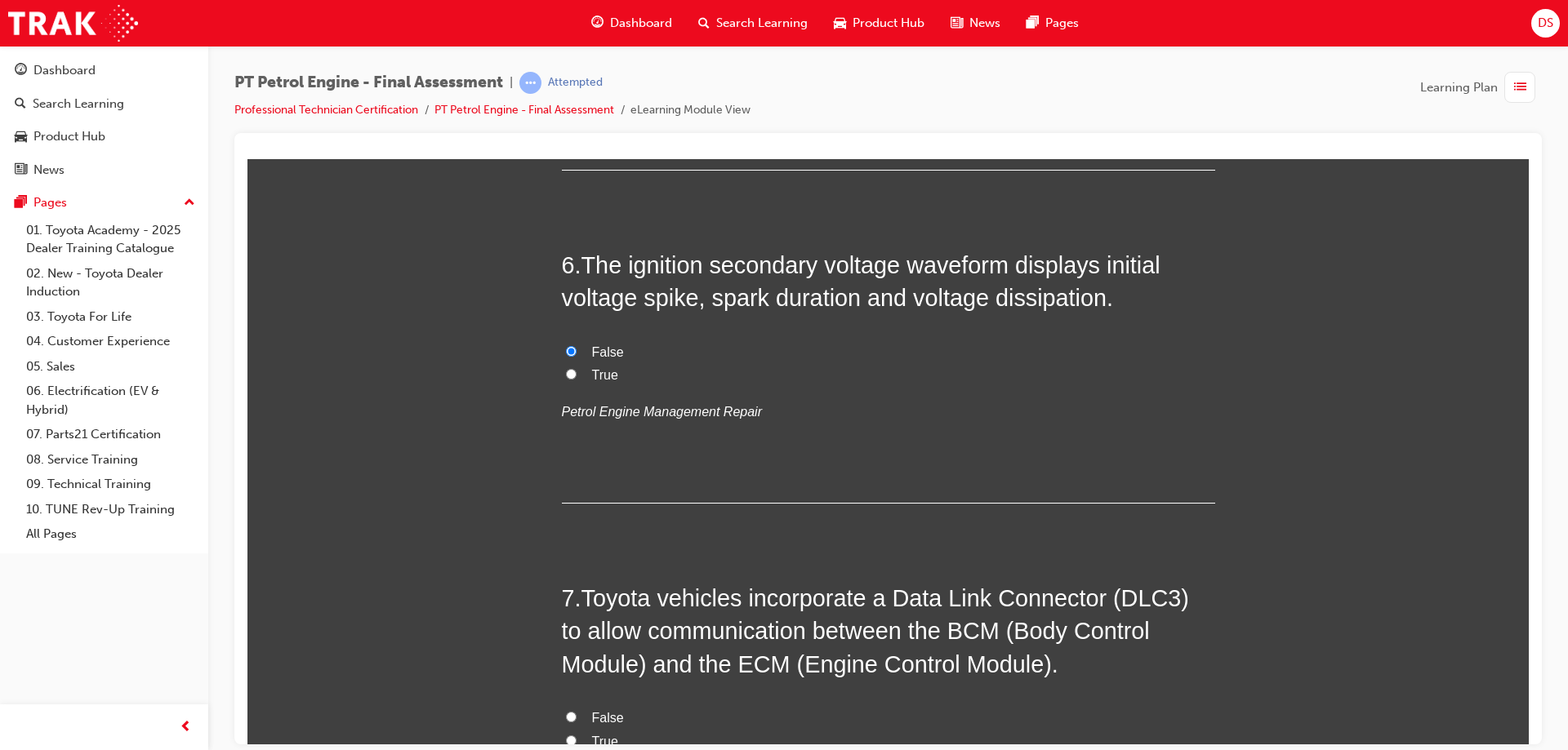
click at [566, 369] on input "True" at bounding box center [571, 374] width 11 height 11
radio input "true"
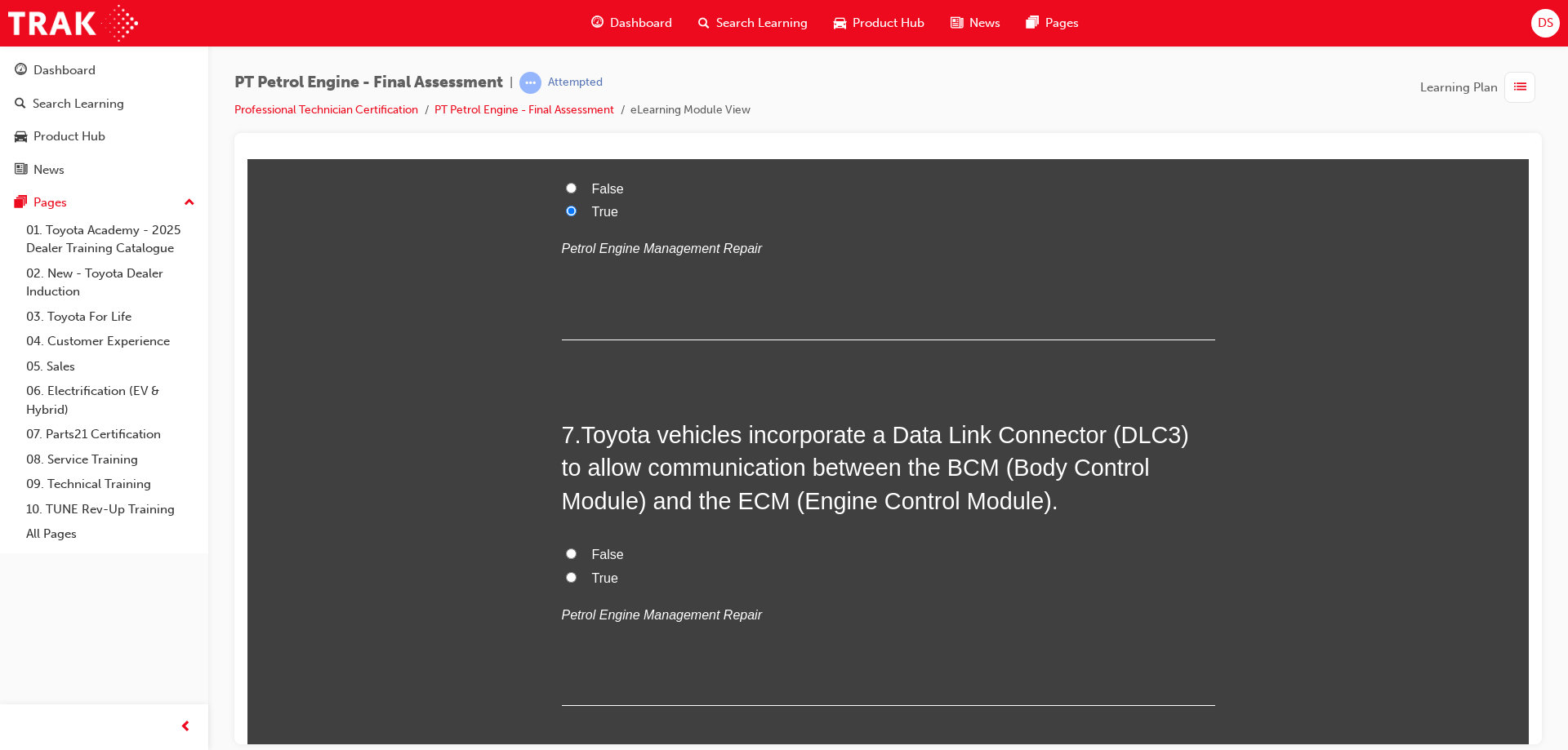
scroll to position [2042, 0]
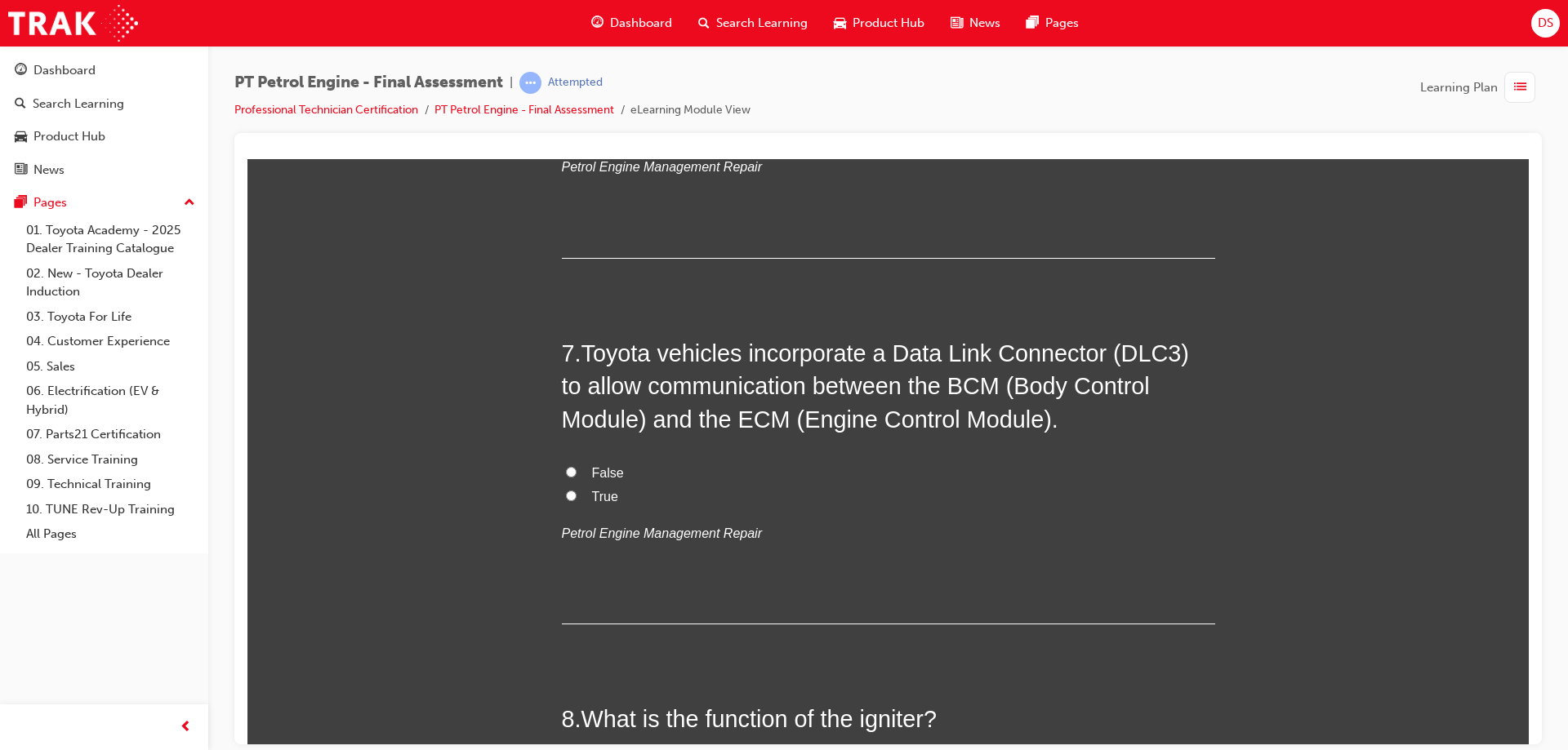
click at [566, 472] on input "False" at bounding box center [571, 472] width 11 height 11
radio input "true"
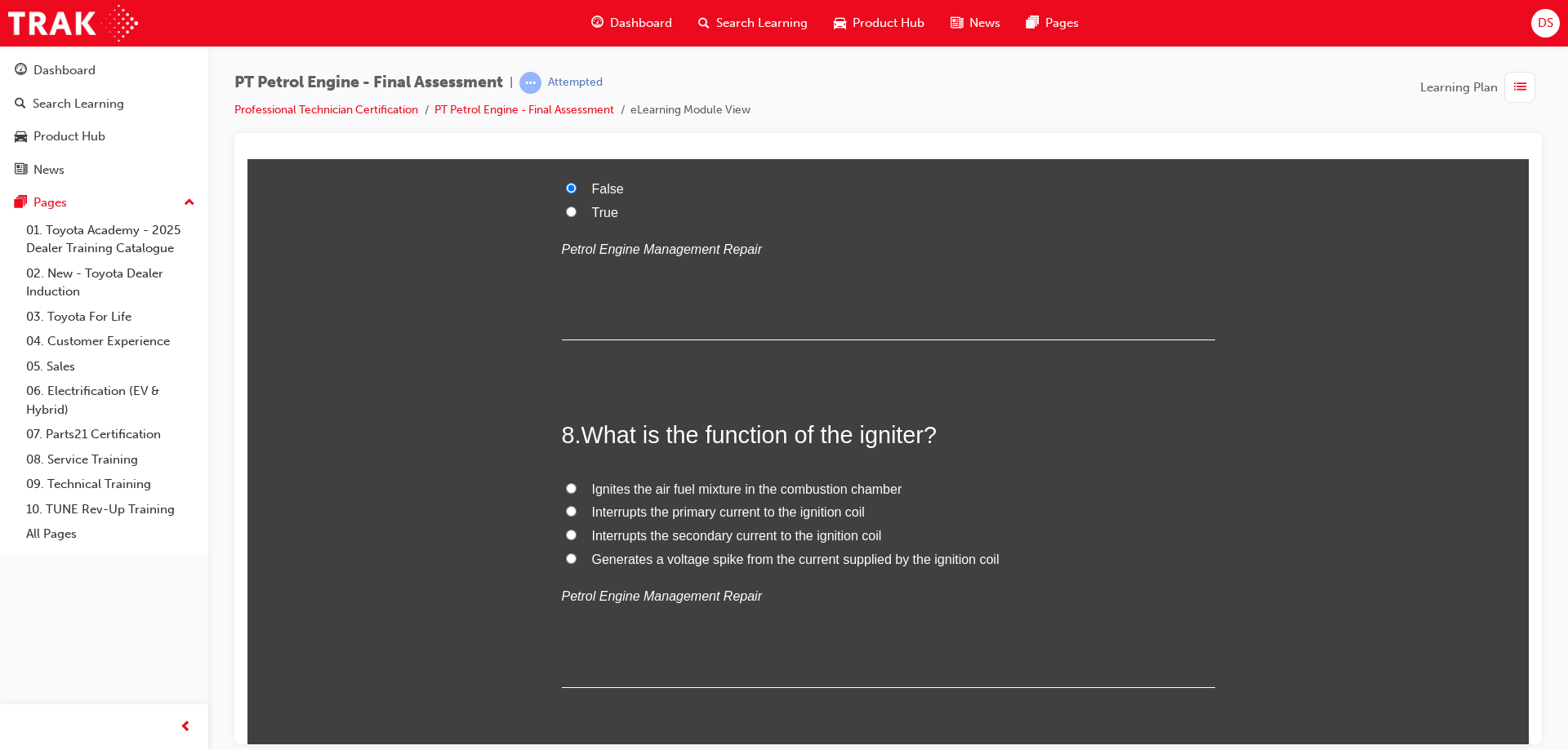
scroll to position [2368, 0]
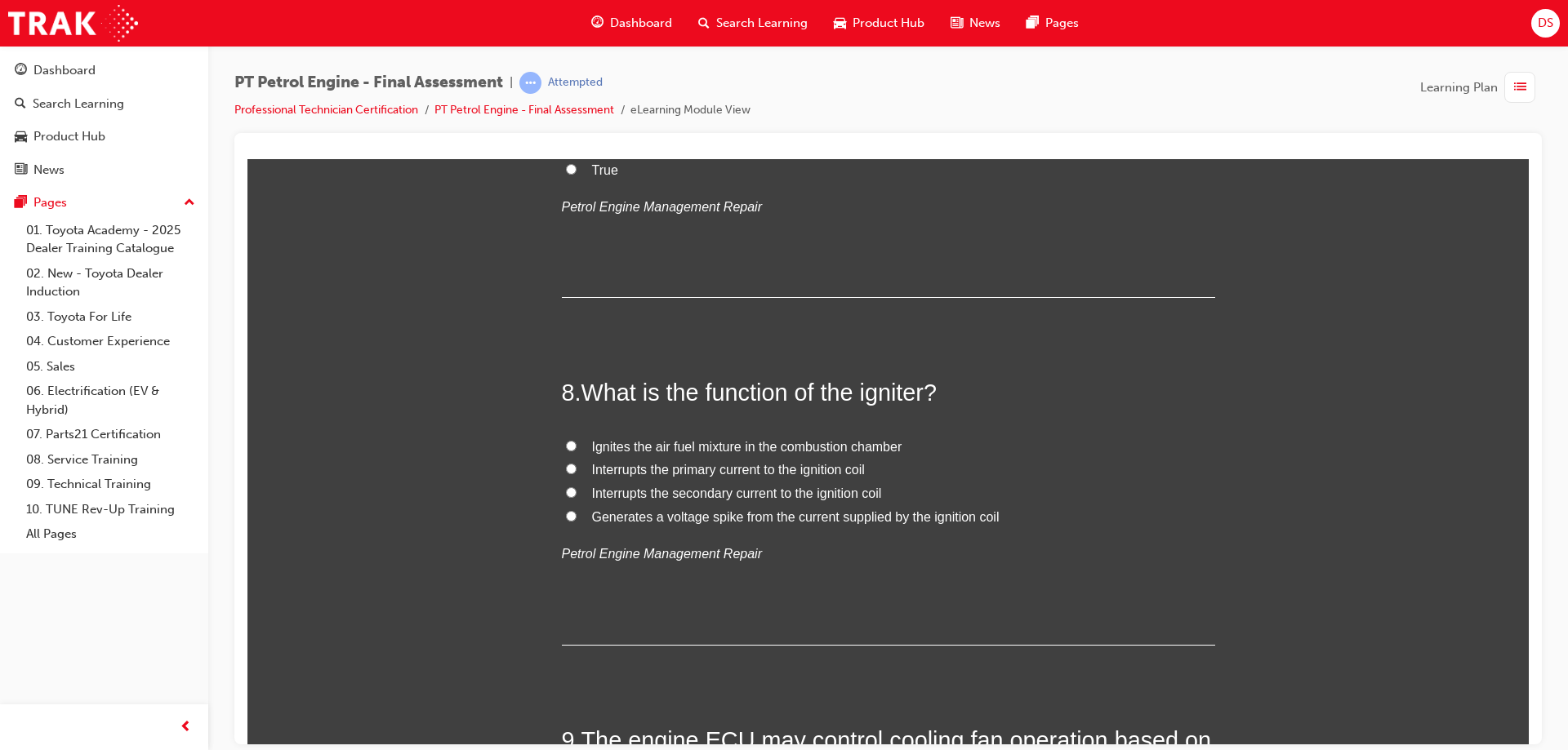
click at [566, 506] on label "Generates a voltage spike from the current supplied by the ignition coil" at bounding box center [888, 517] width 653 height 23
click at [566, 510] on input "Generates a voltage spike from the current supplied by the ignition coil" at bounding box center [571, 516] width 11 height 11
radio input "true"
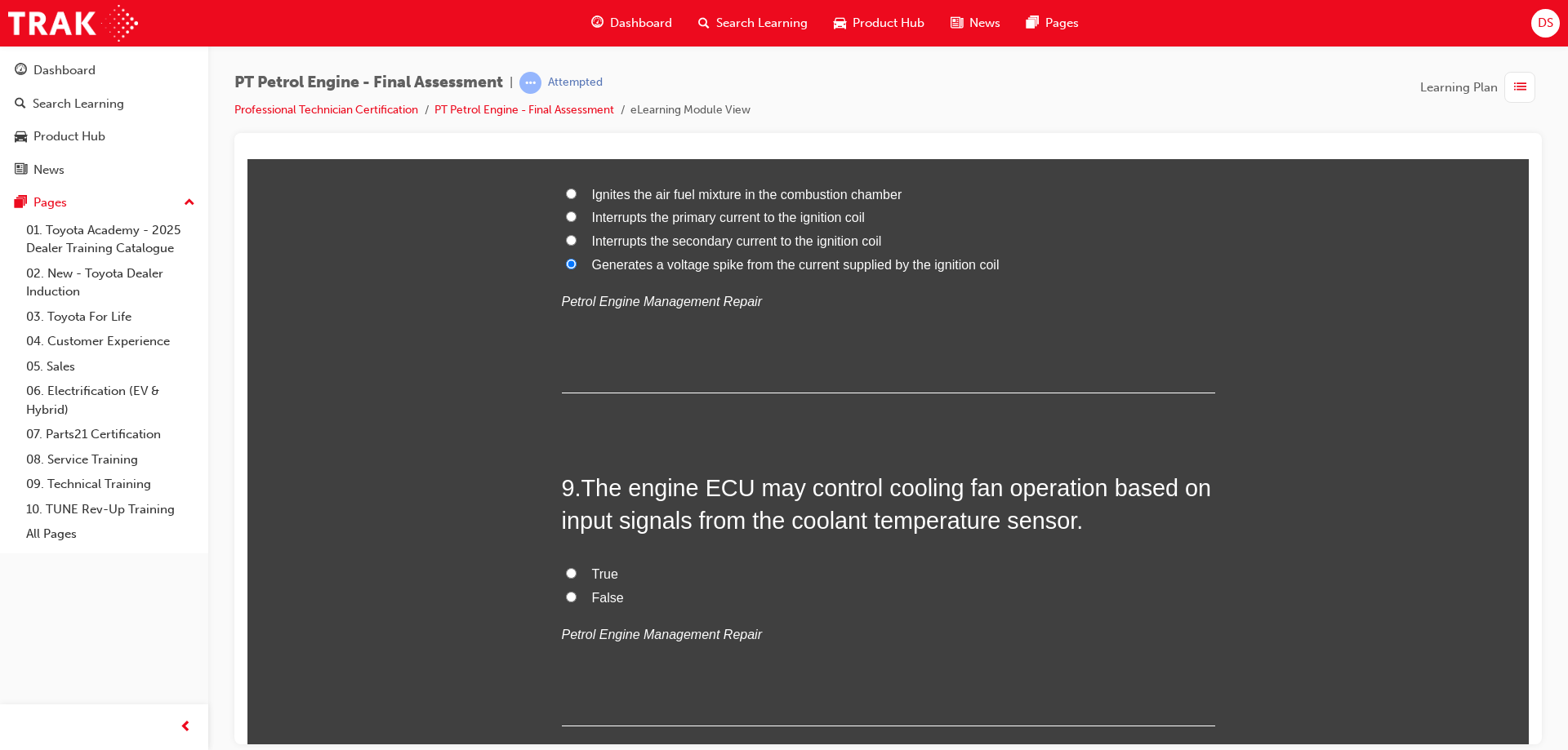
scroll to position [2777, 0]
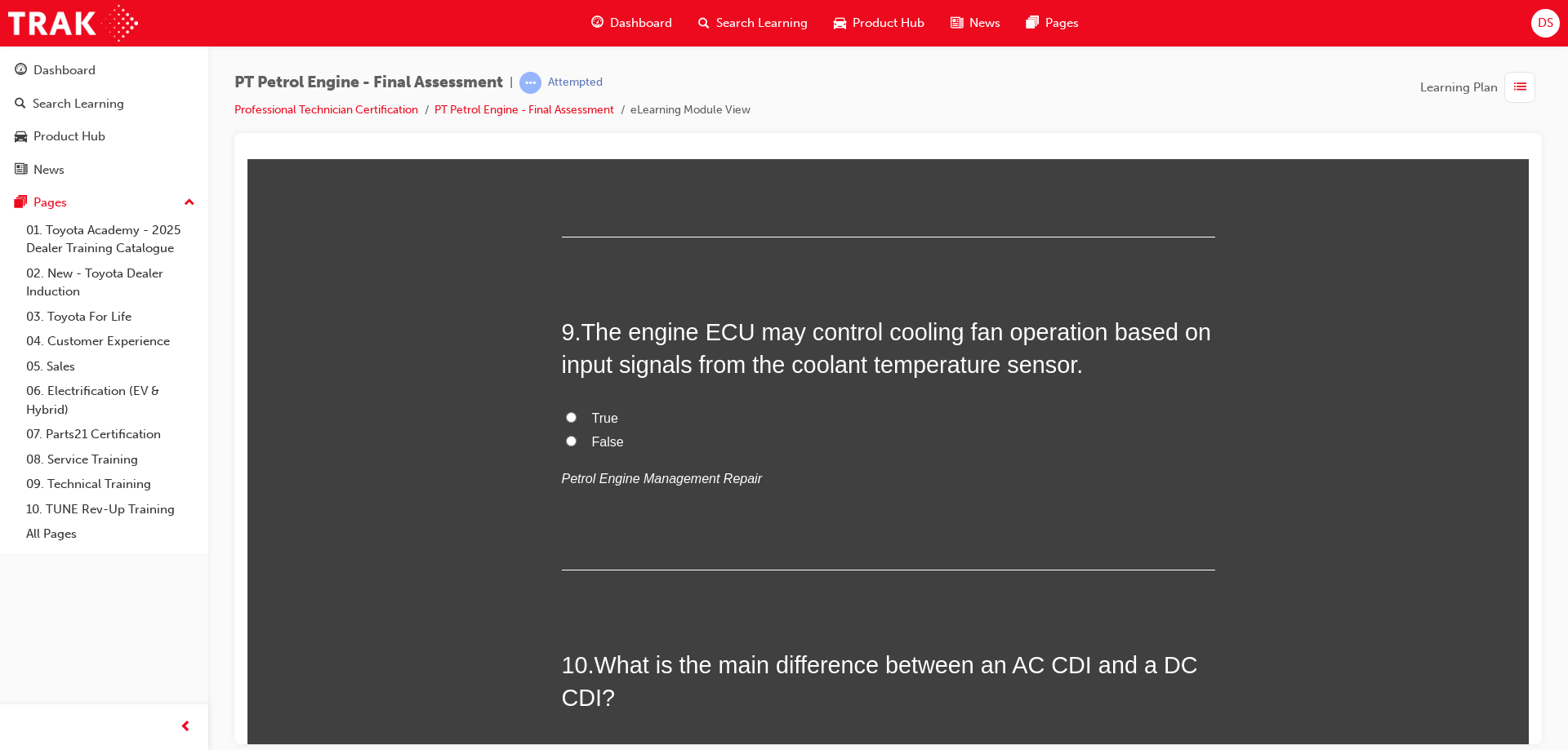
click at [600, 426] on label "True" at bounding box center [888, 418] width 653 height 23
click at [577, 423] on input "True" at bounding box center [571, 417] width 11 height 11
radio input "true"
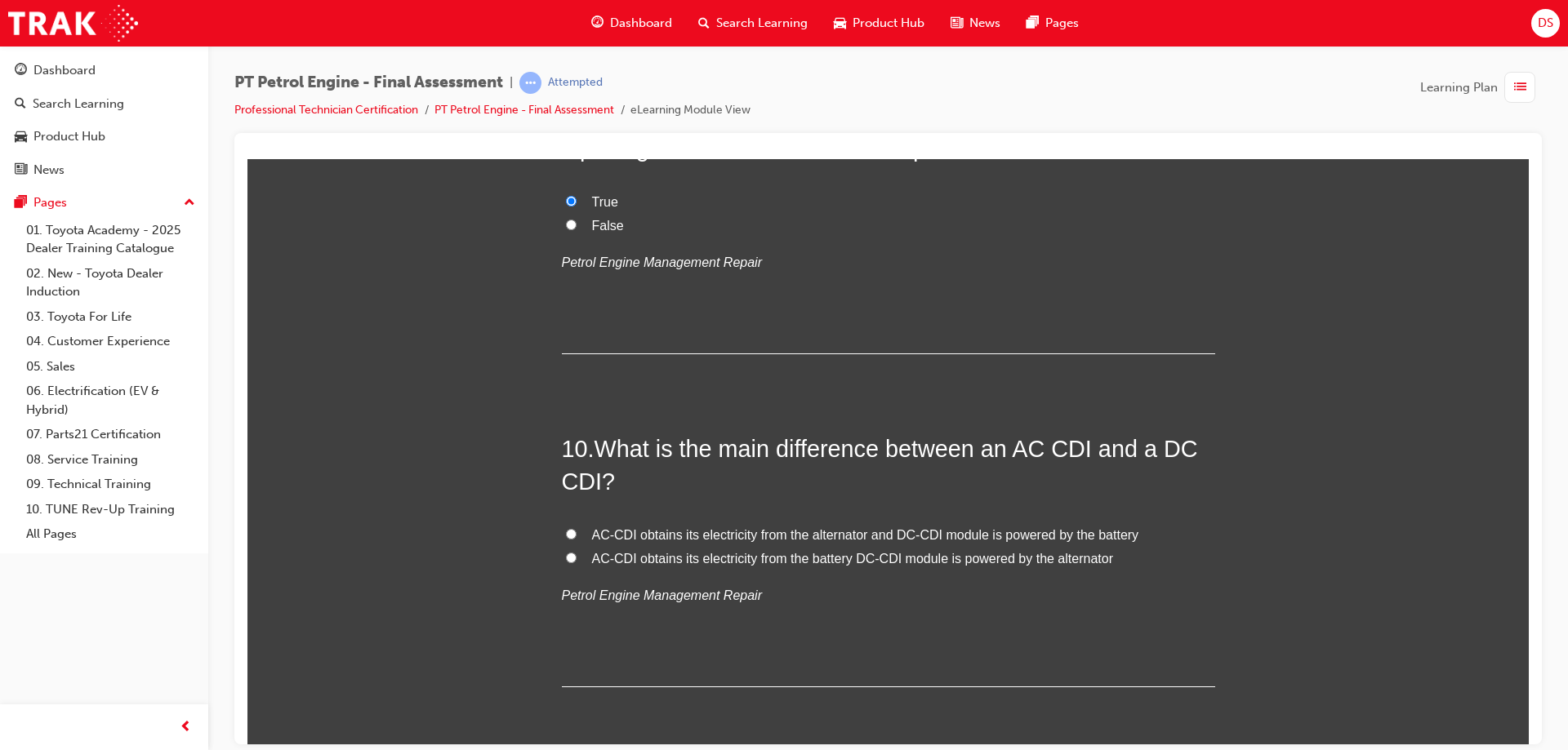
scroll to position [3022, 0]
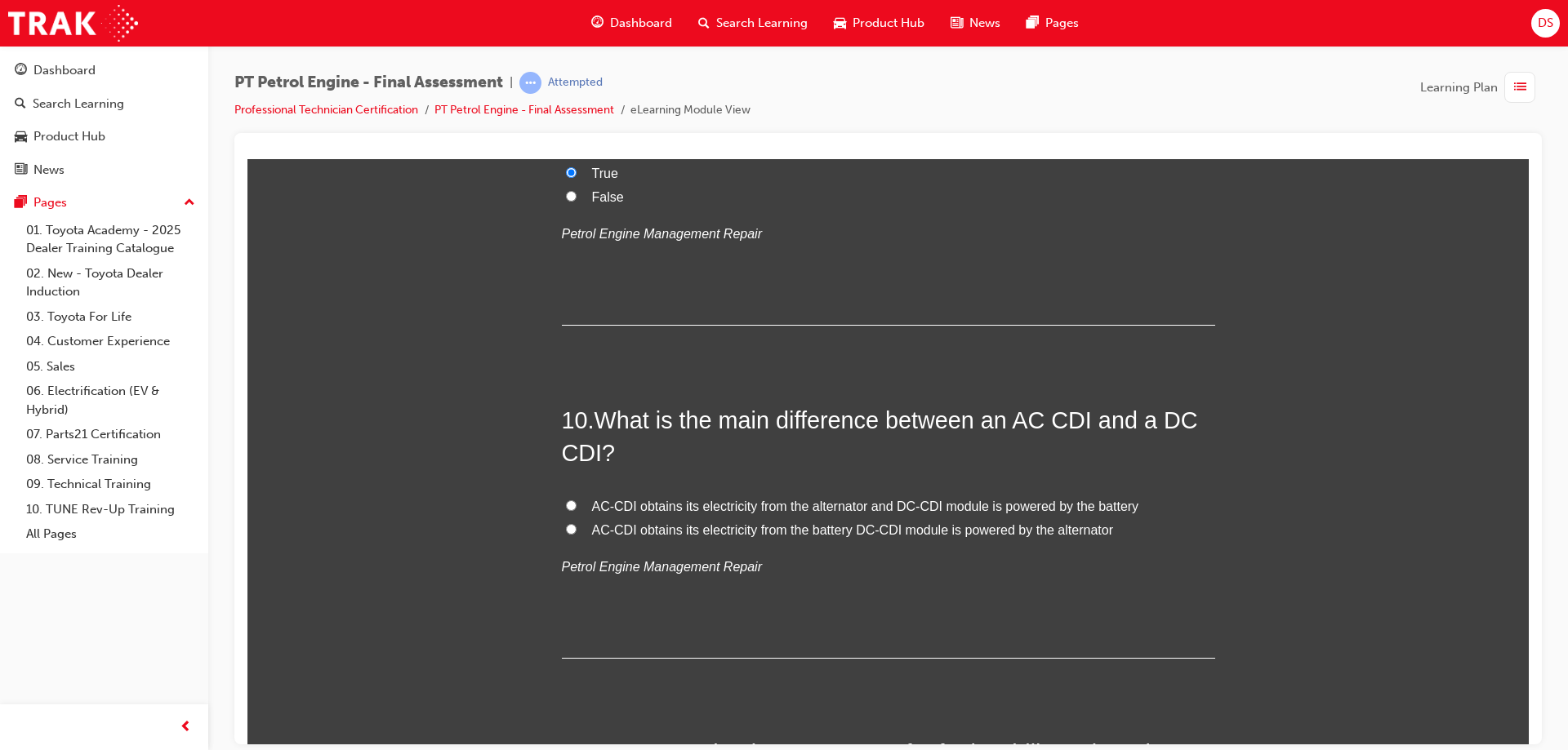
click at [566, 502] on input "AC-CDI obtains its electricity from the alternator and DC-CDI module is powered…" at bounding box center [571, 505] width 11 height 11
radio input "true"
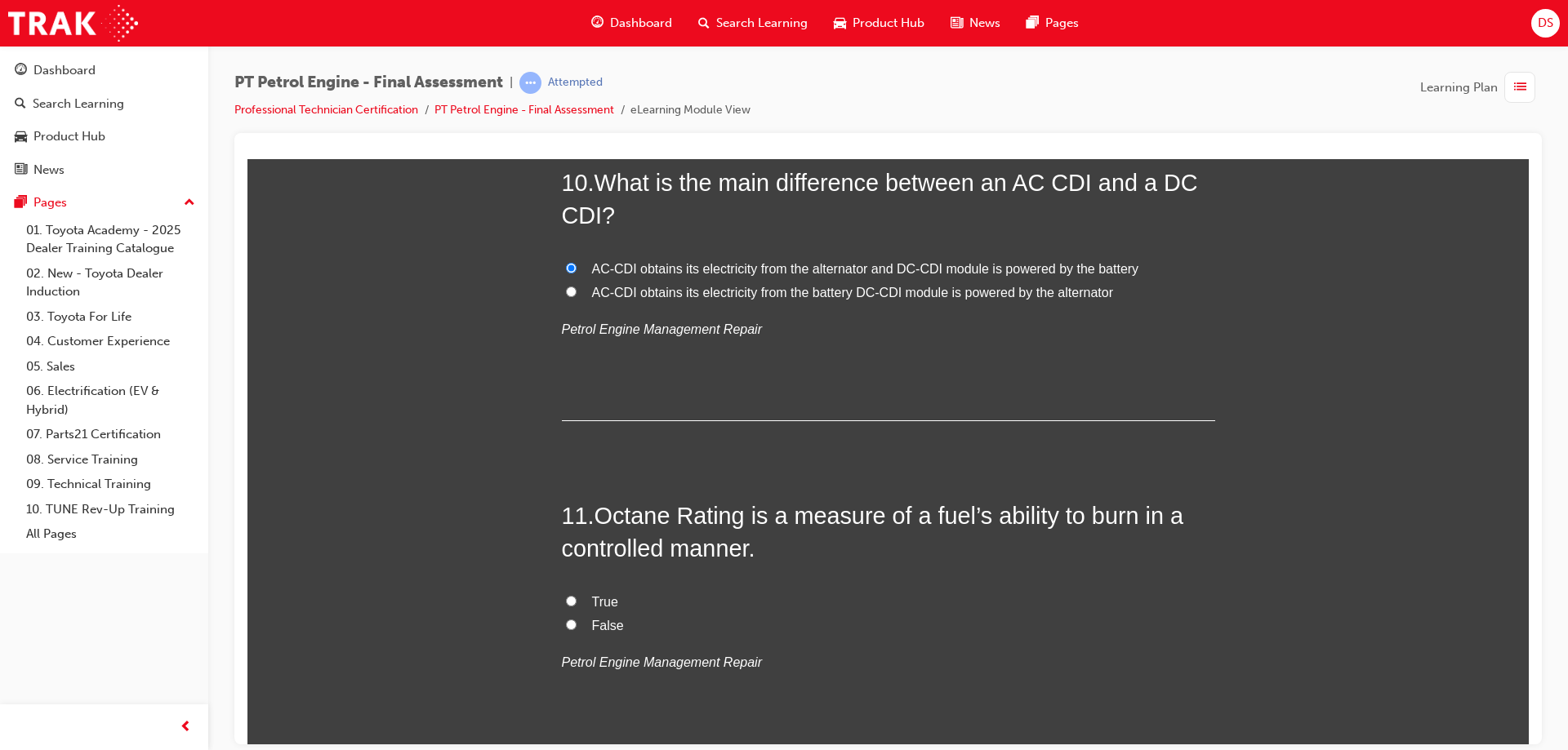
scroll to position [3266, 0]
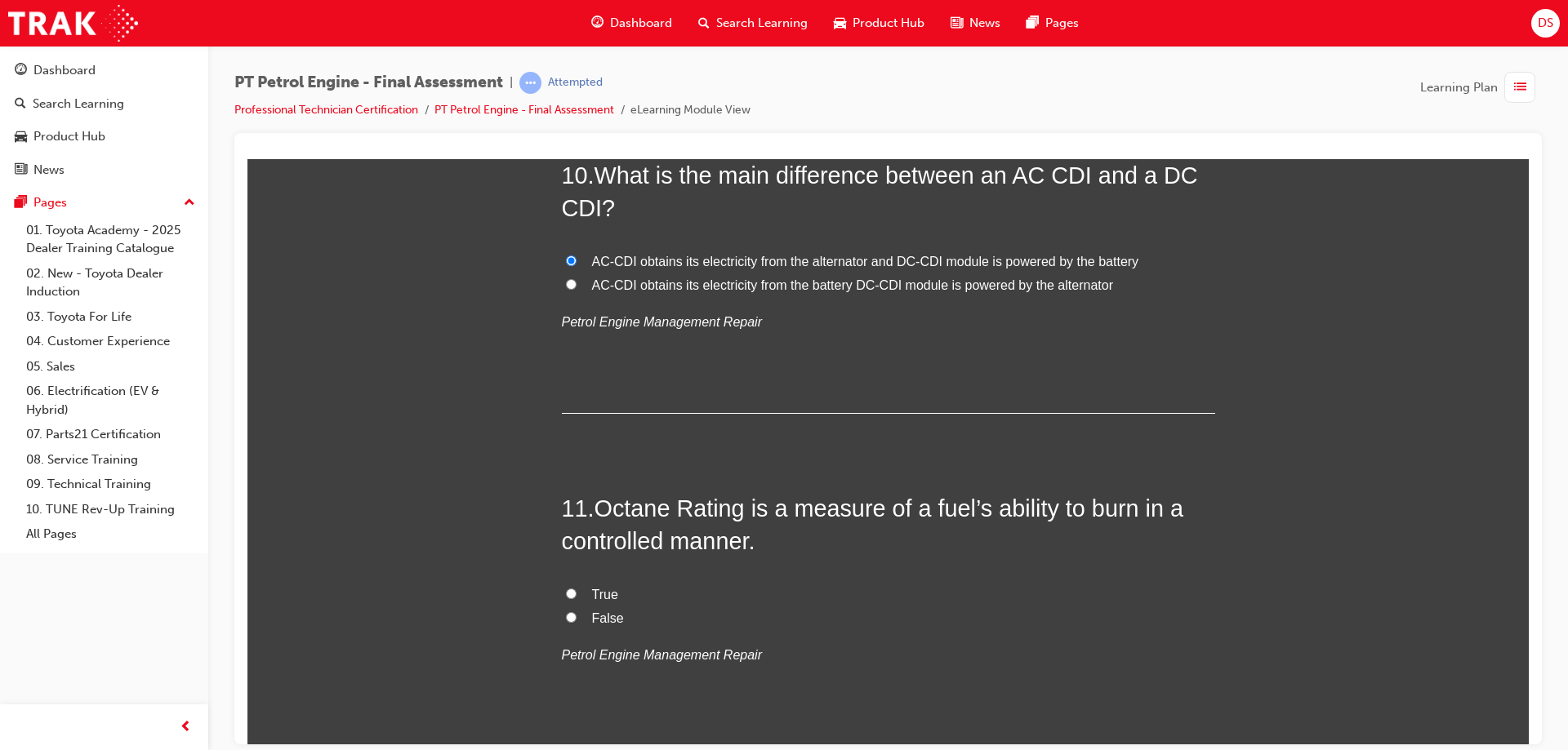
click at [566, 589] on input "True" at bounding box center [571, 593] width 11 height 11
radio input "true"
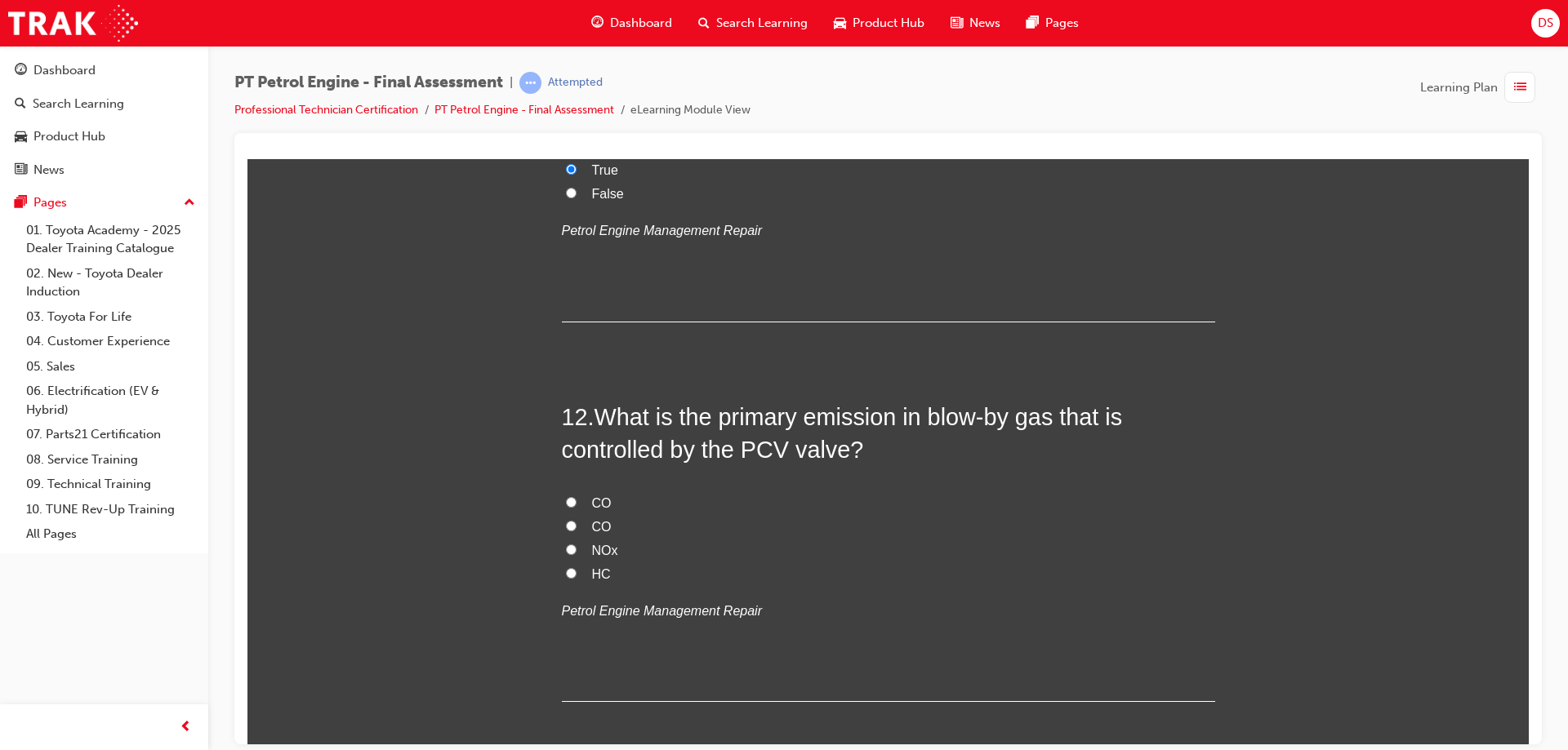
scroll to position [3756, 0]
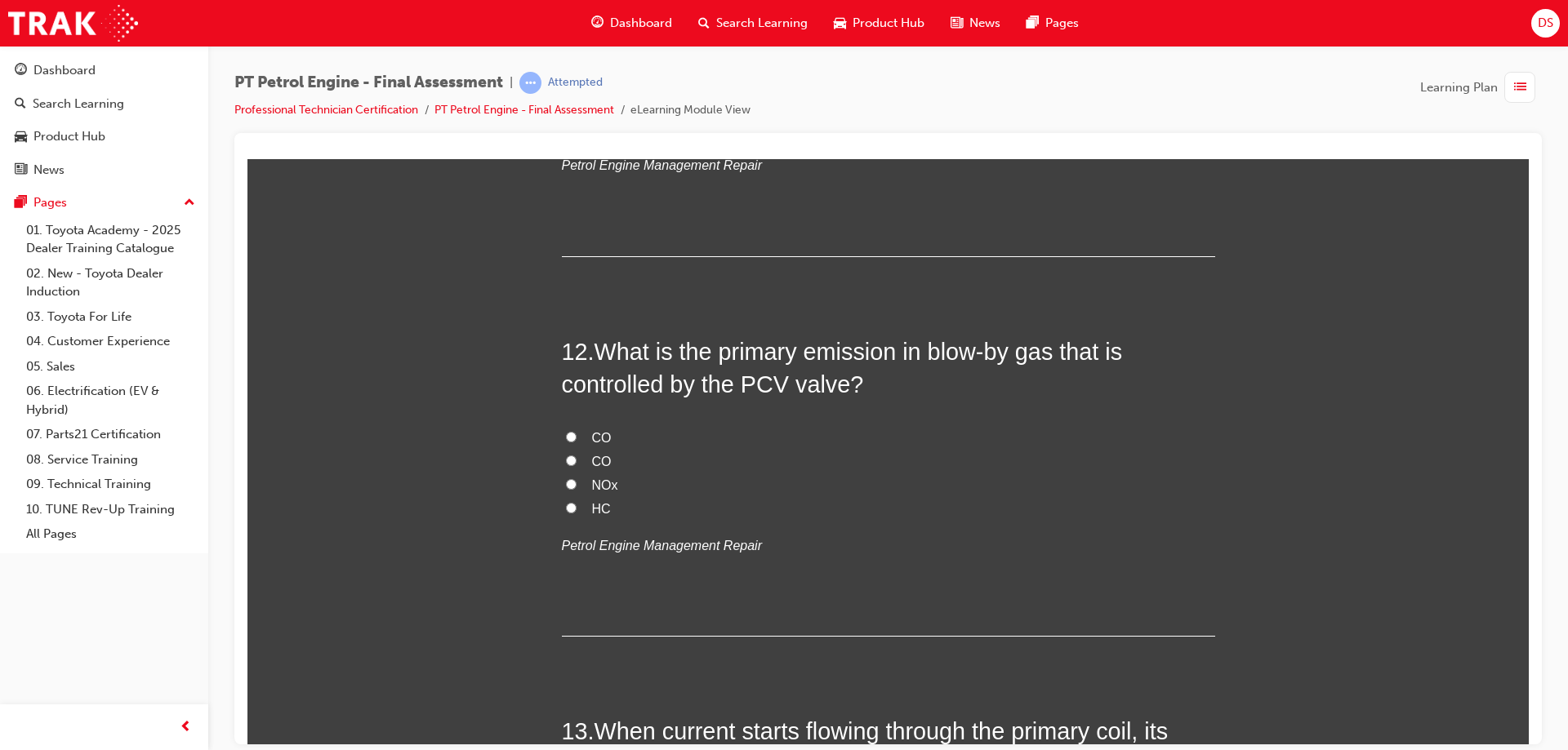
click at [566, 504] on input "HC" at bounding box center [571, 508] width 11 height 11
radio input "true"
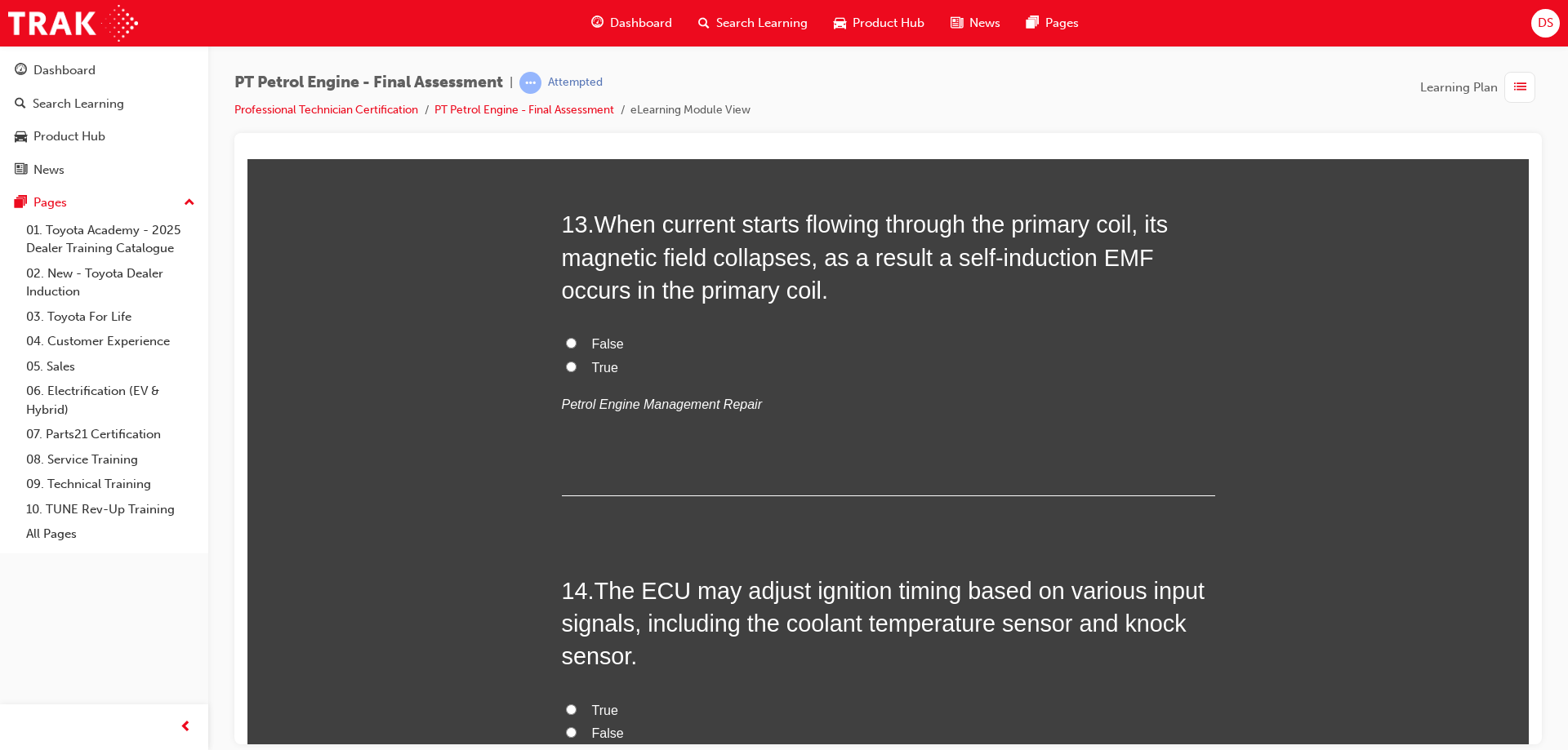
scroll to position [4409, 0]
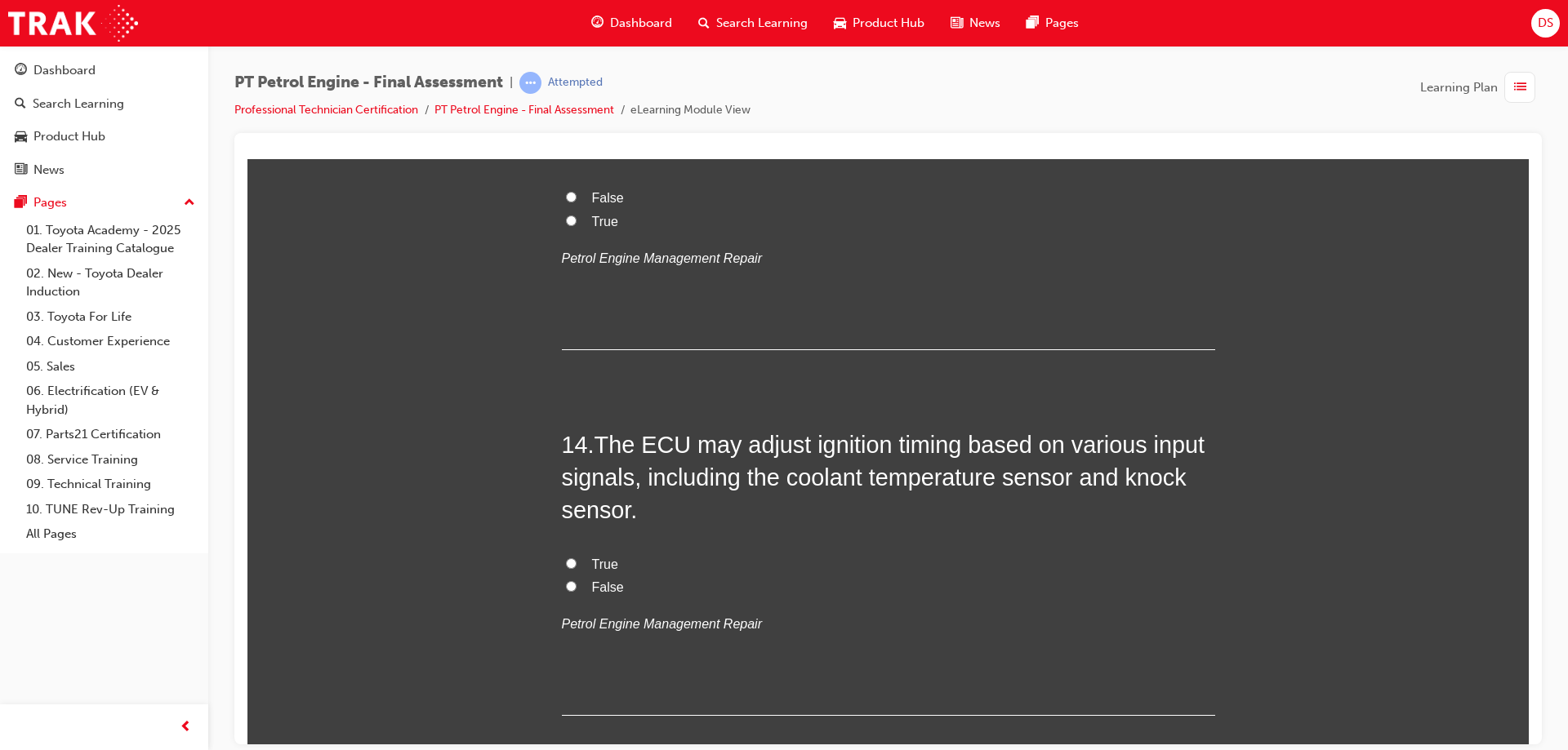
click at [577, 587] on label "False" at bounding box center [888, 588] width 653 height 23
click at [577, 587] on input "False" at bounding box center [571, 586] width 11 height 11
radio input "true"
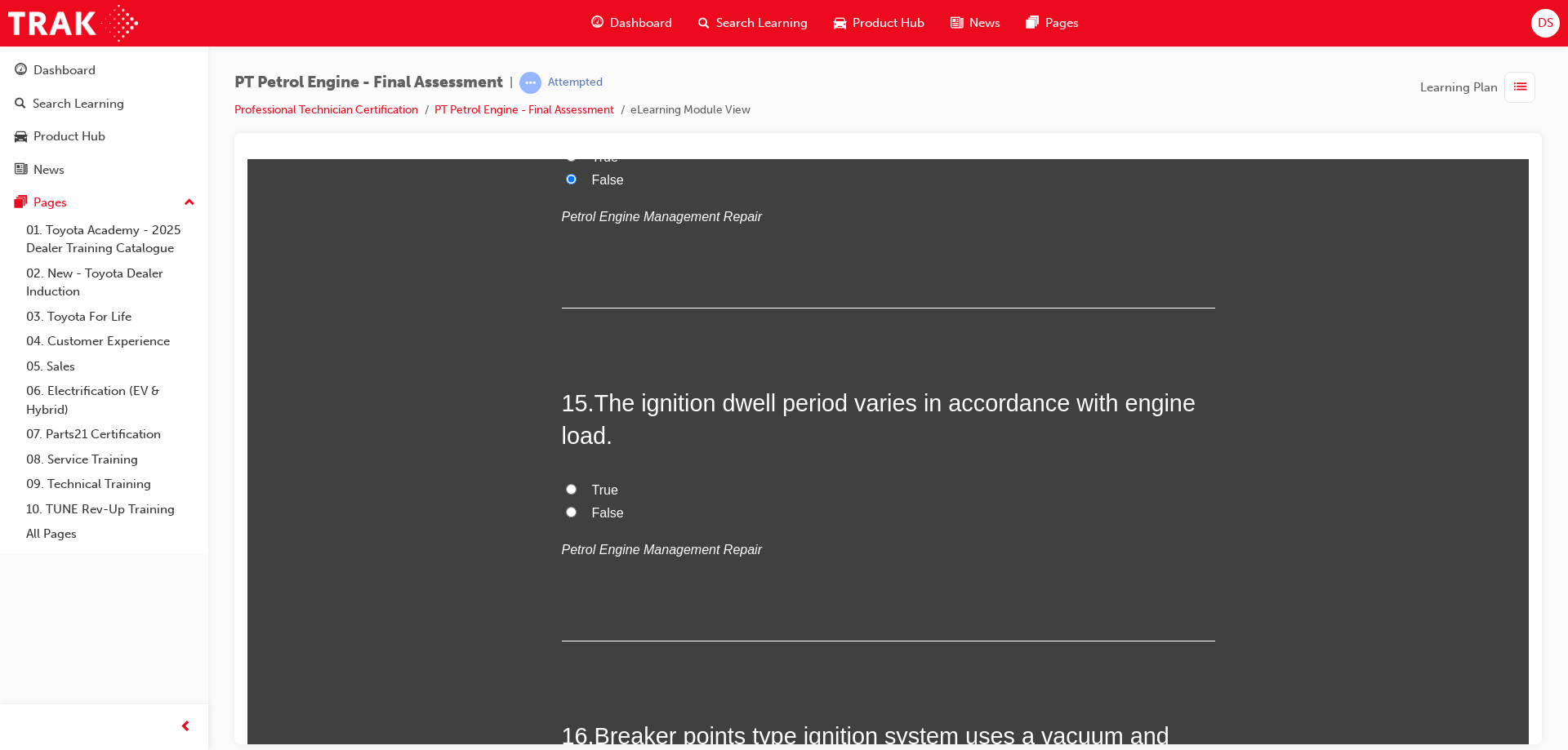
scroll to position [4818, 0]
click at [566, 489] on input "True" at bounding box center [571, 488] width 11 height 11
radio input "true"
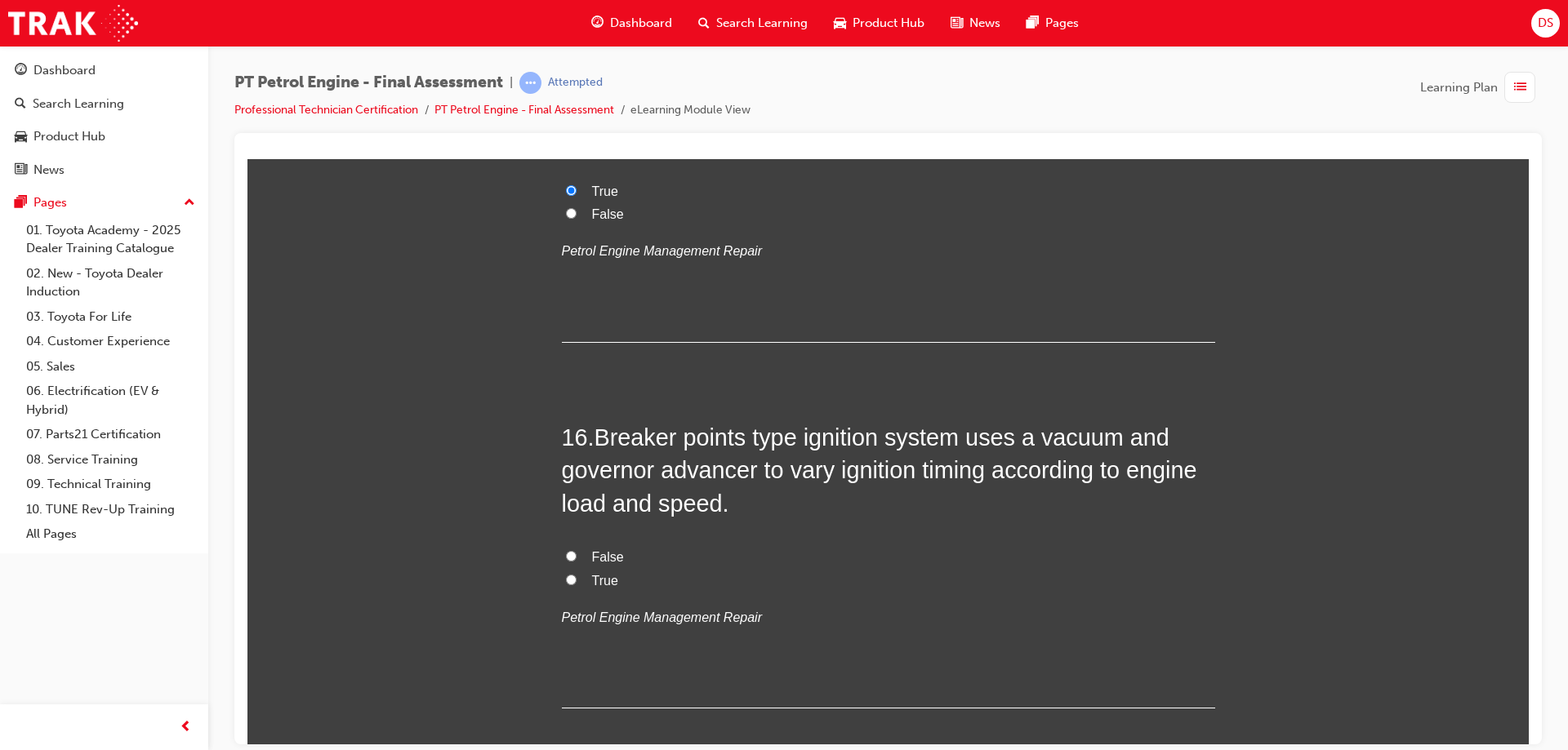
scroll to position [5144, 0]
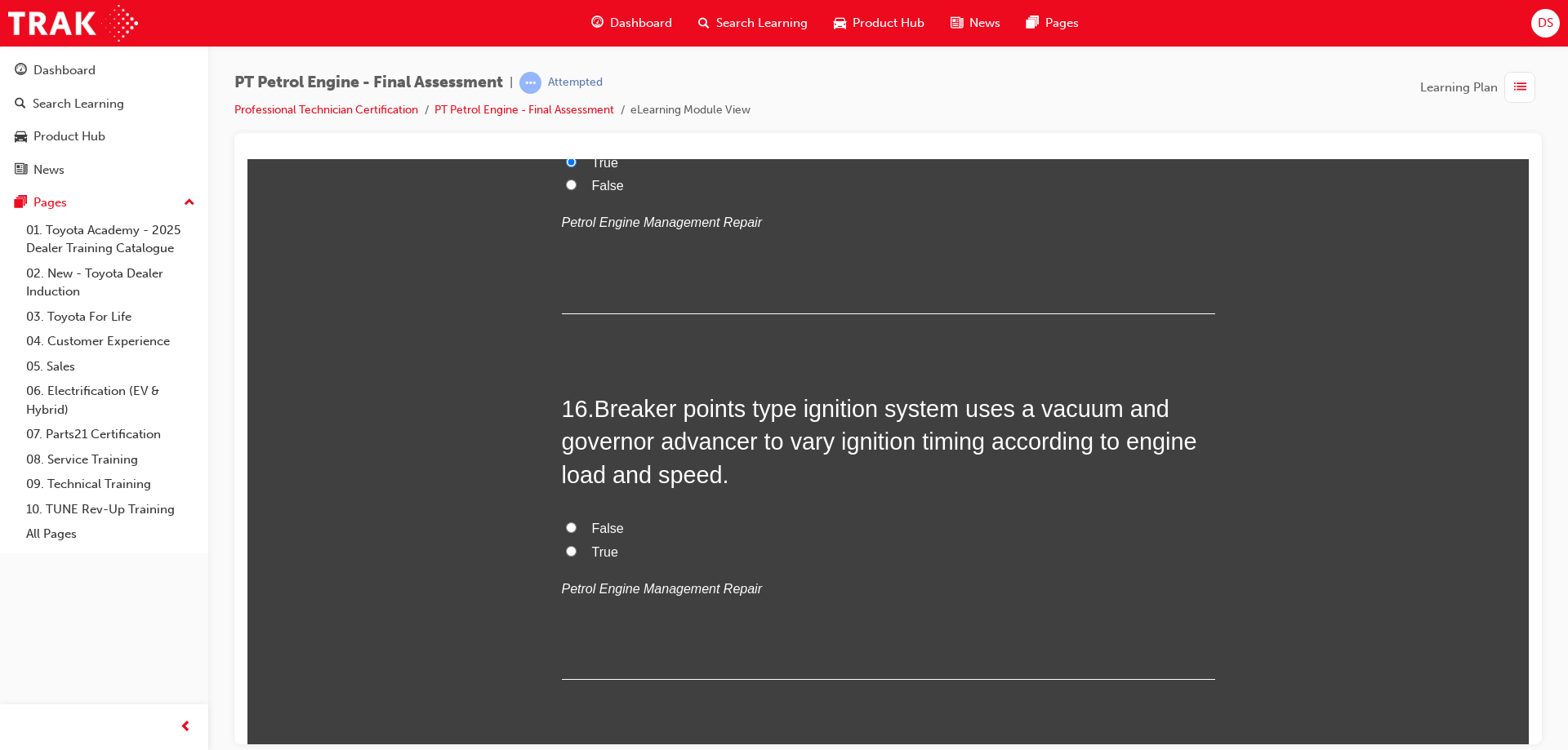
click at [569, 547] on input "True" at bounding box center [571, 551] width 11 height 11
radio input "true"
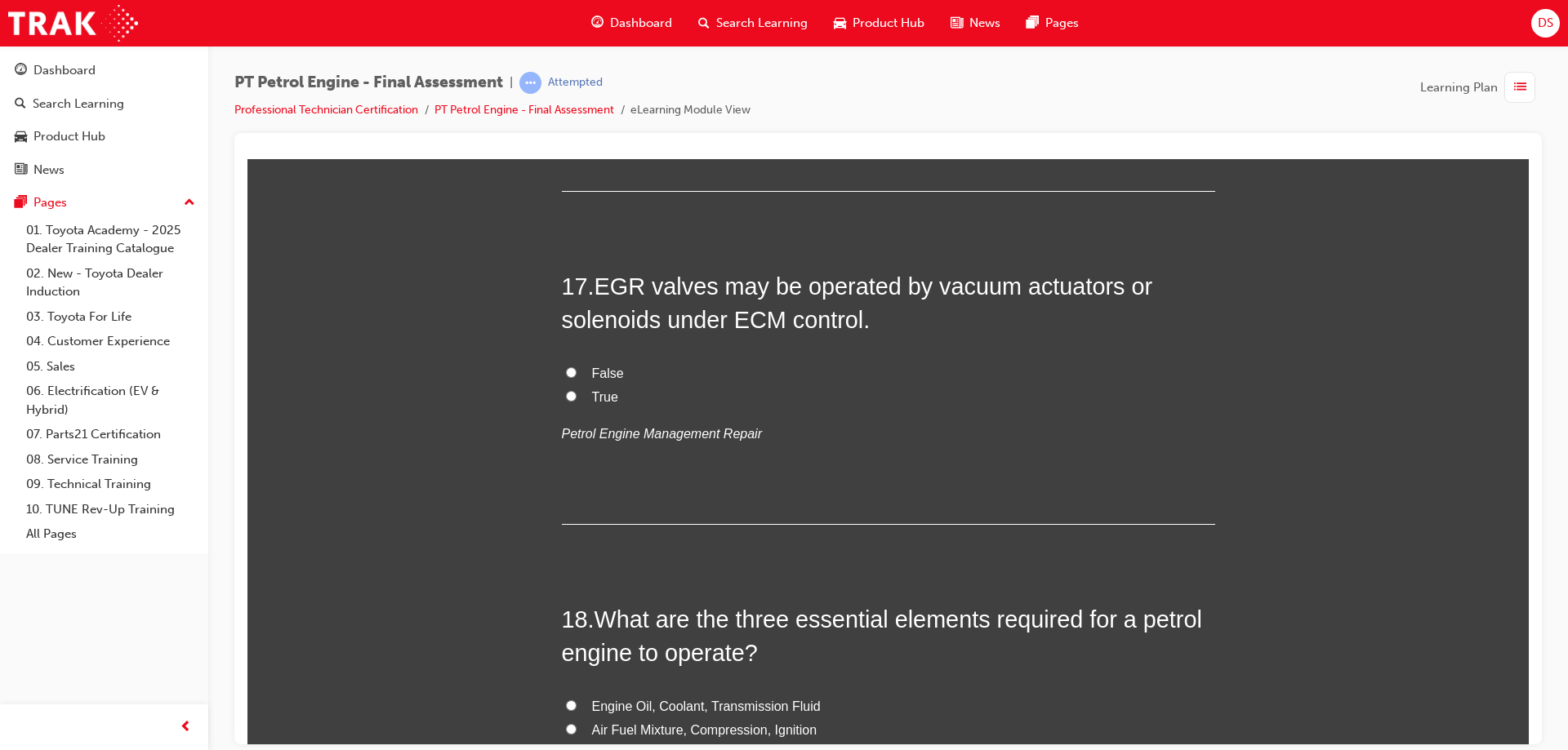
scroll to position [5634, 0]
click at [562, 395] on label "True" at bounding box center [888, 396] width 653 height 23
click at [566, 395] on input "True" at bounding box center [571, 394] width 11 height 11
radio input "true"
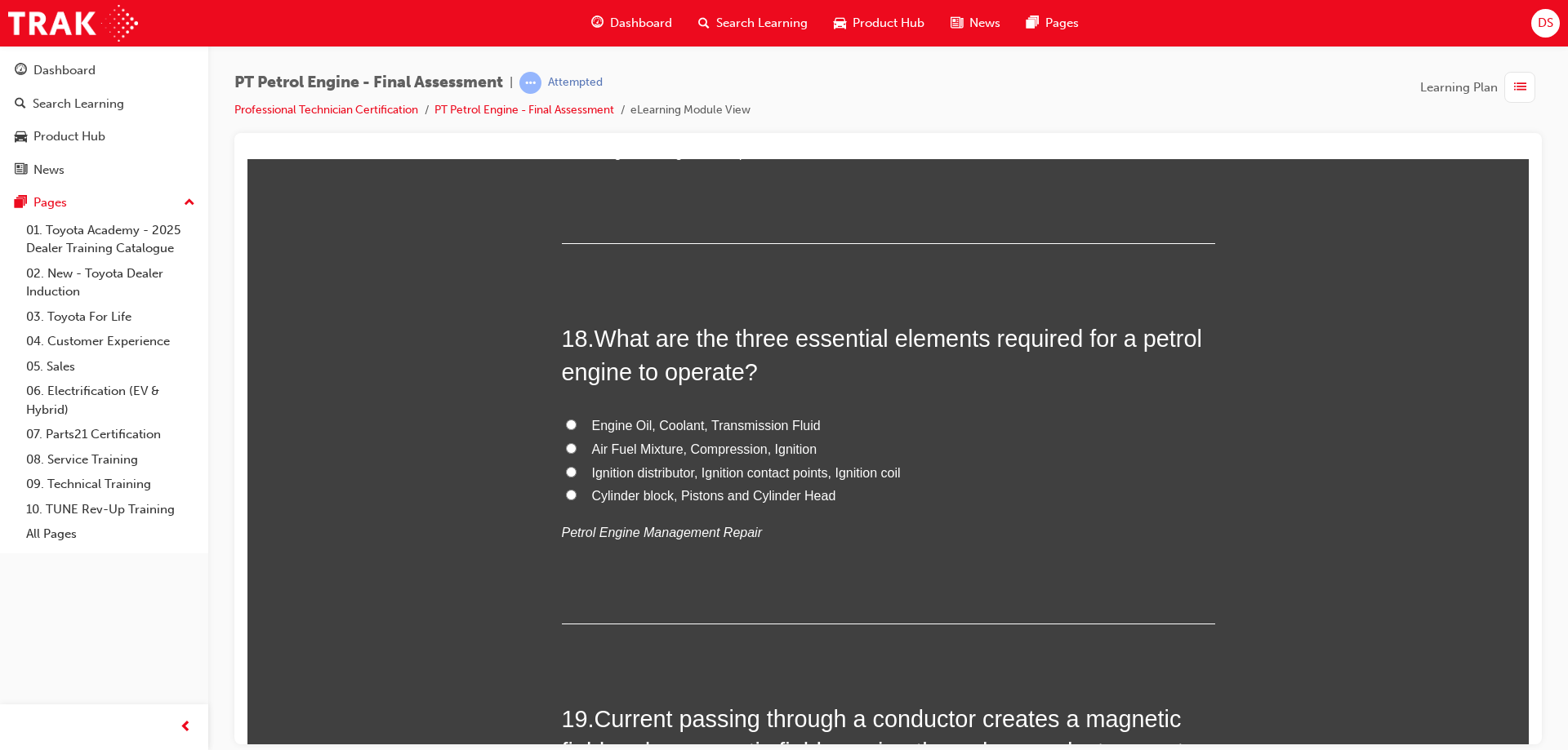
scroll to position [5961, 0]
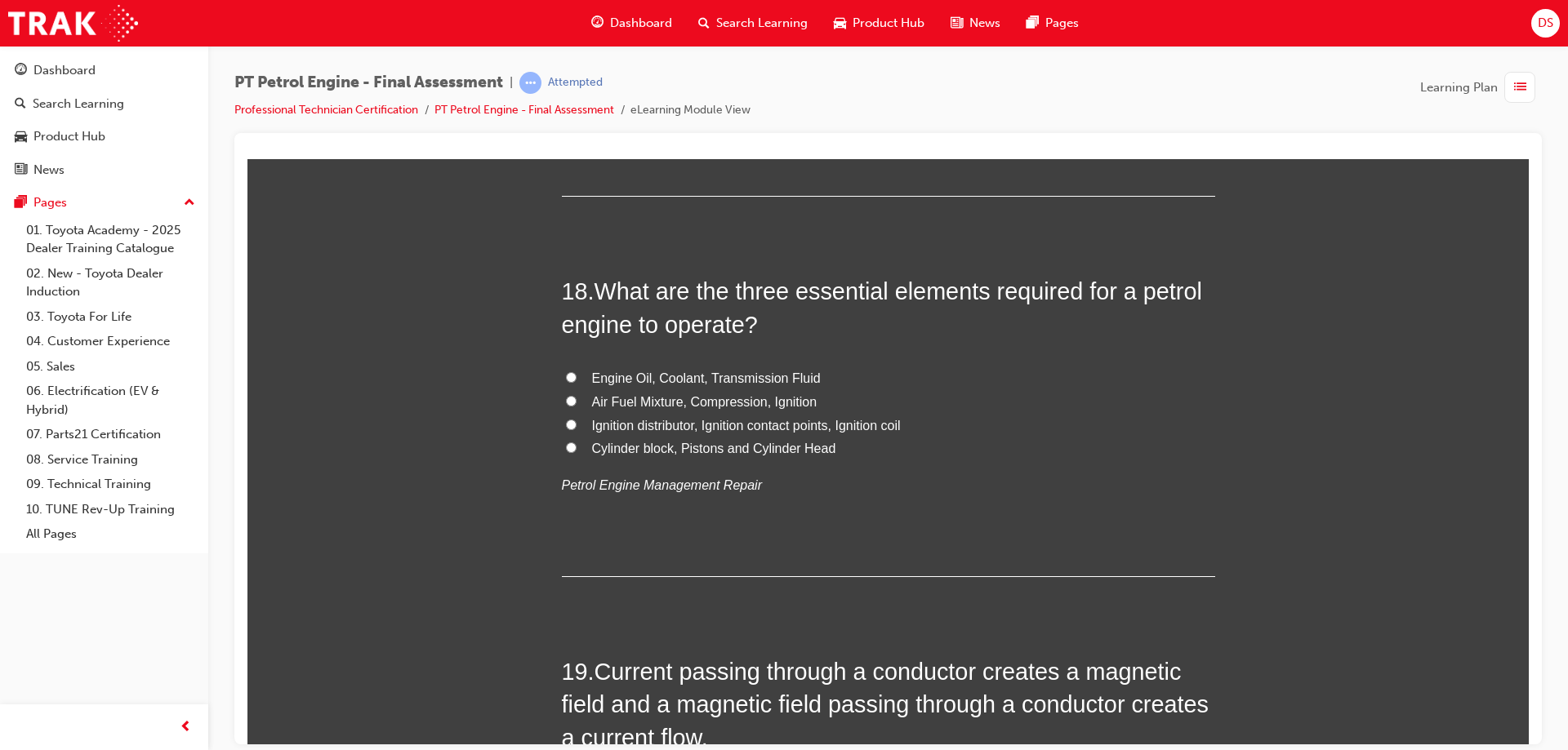
click at [568, 398] on input "Air Fuel Mixture, Compression, Ignition" at bounding box center [571, 401] width 11 height 11
radio input "true"
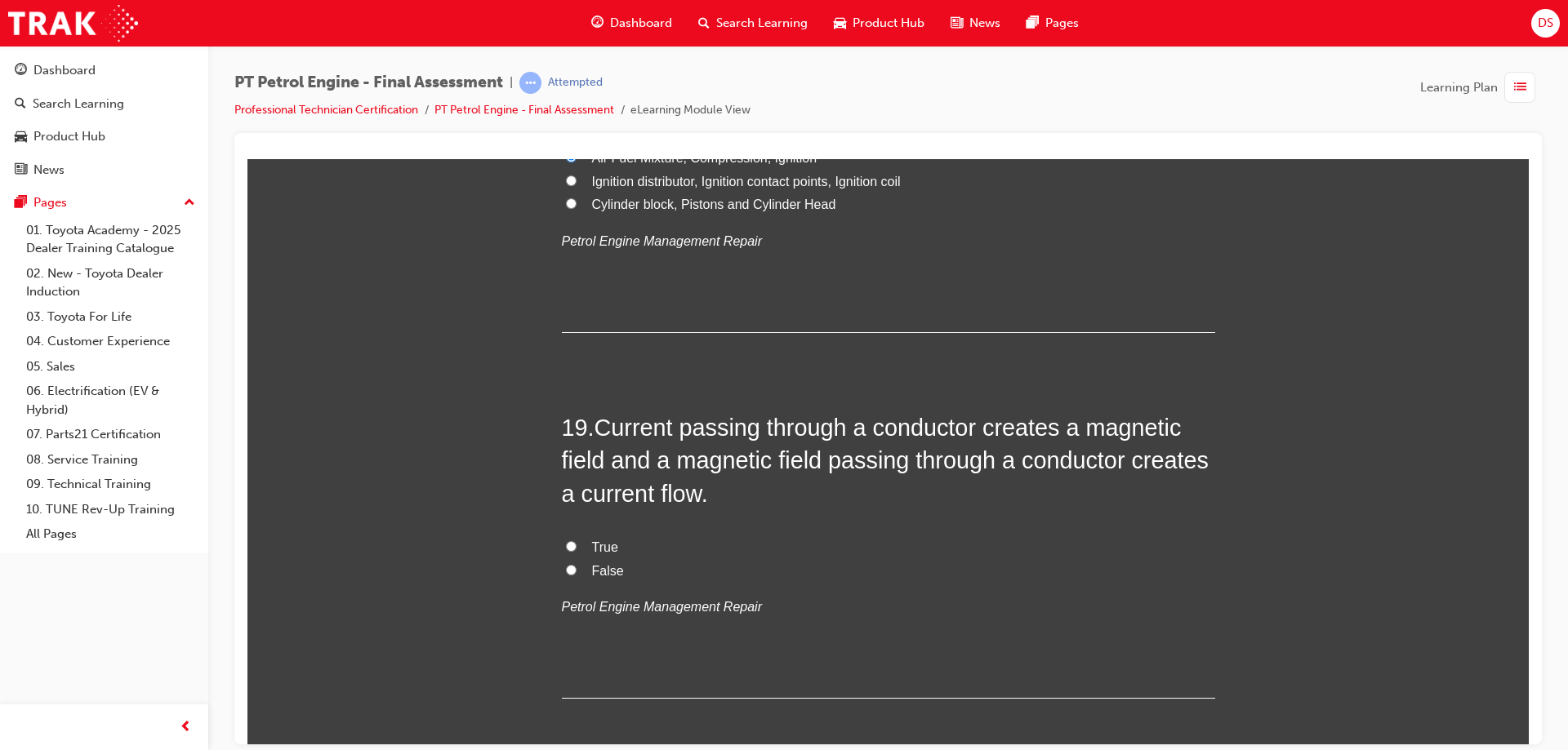
scroll to position [6206, 0]
click at [566, 541] on input "True" at bounding box center [571, 545] width 11 height 11
radio input "true"
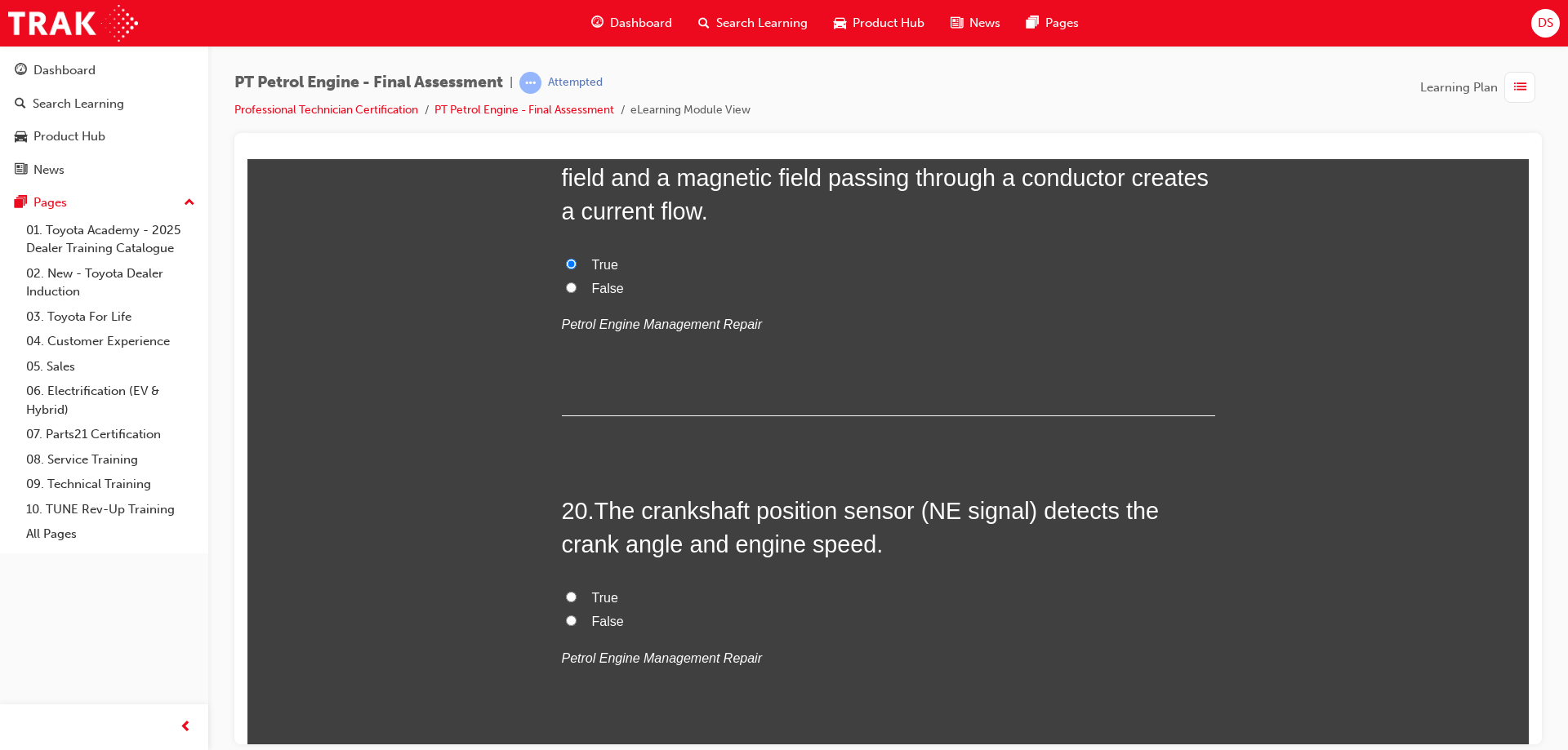
scroll to position [6533, 0]
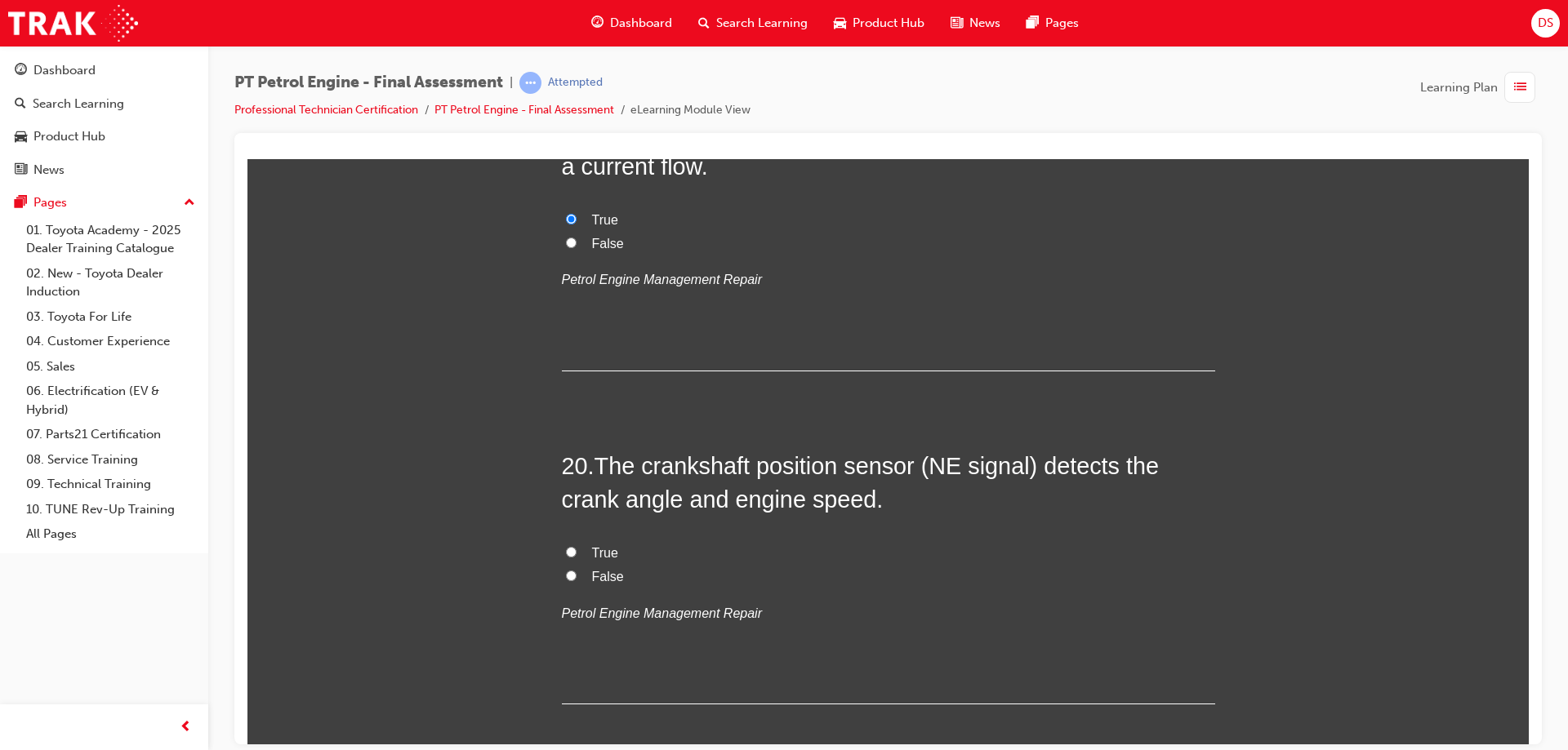
click at [566, 554] on input "True" at bounding box center [571, 552] width 11 height 11
radio input "true"
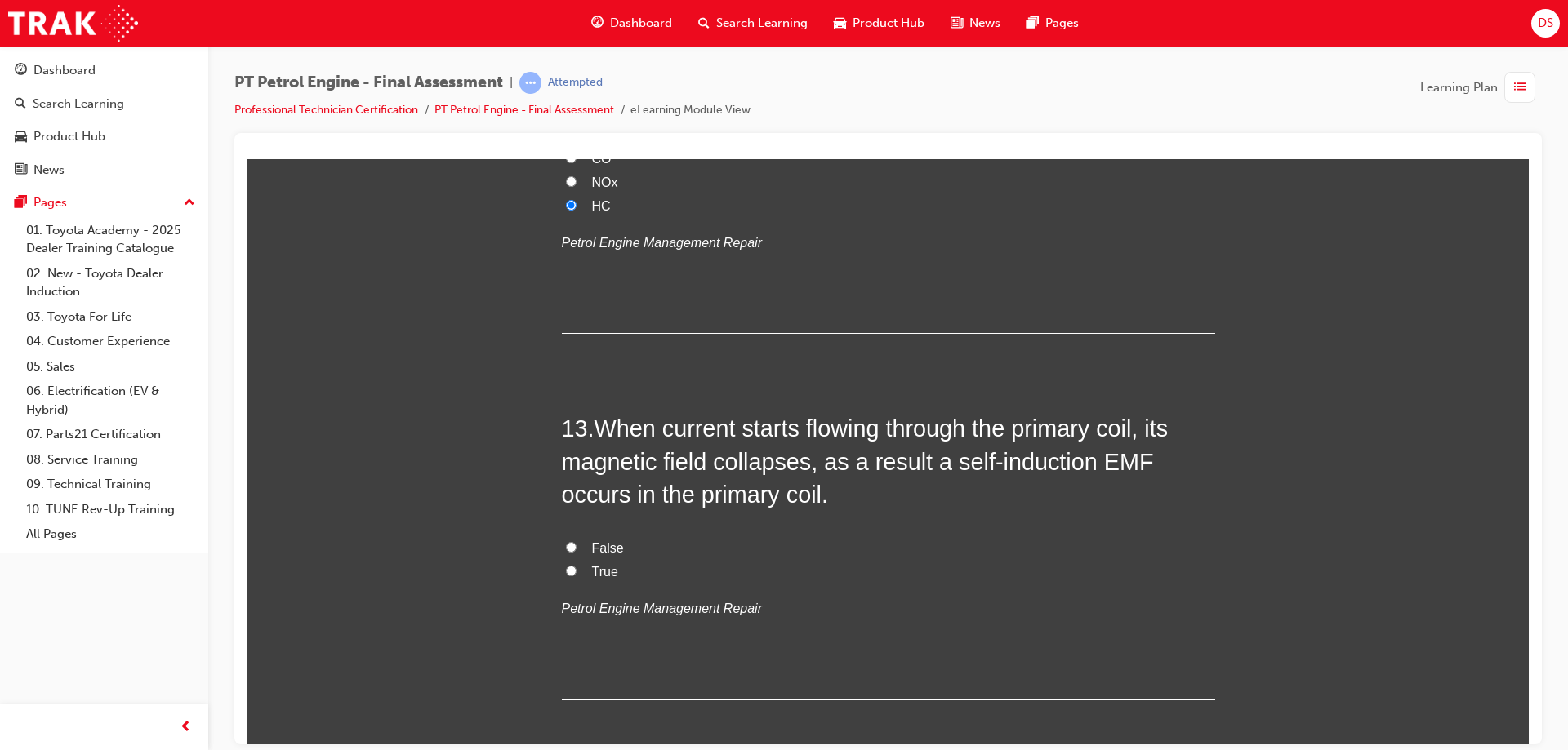
scroll to position [4091, 0]
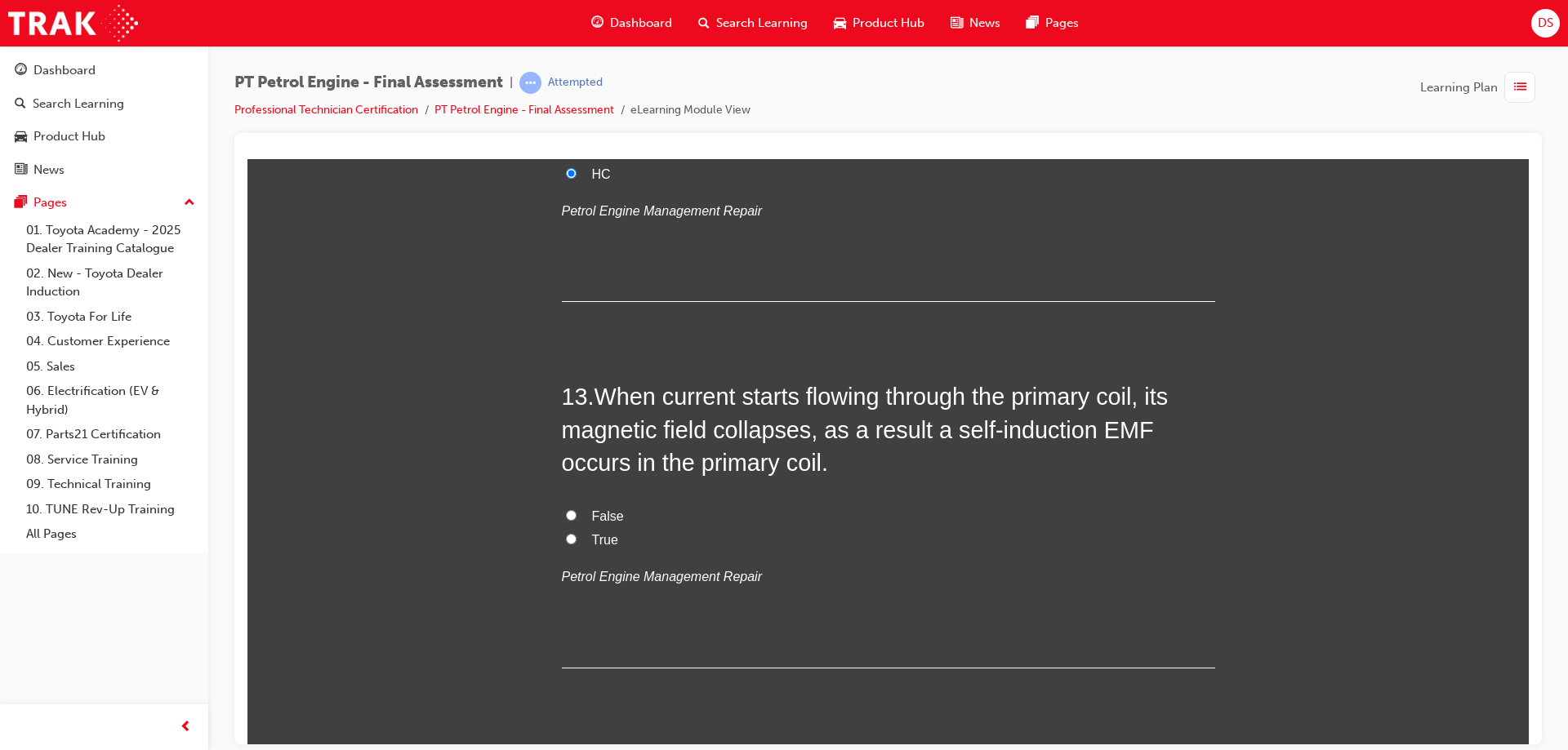
click at [566, 533] on input "True" at bounding box center [571, 538] width 11 height 11
radio input "true"
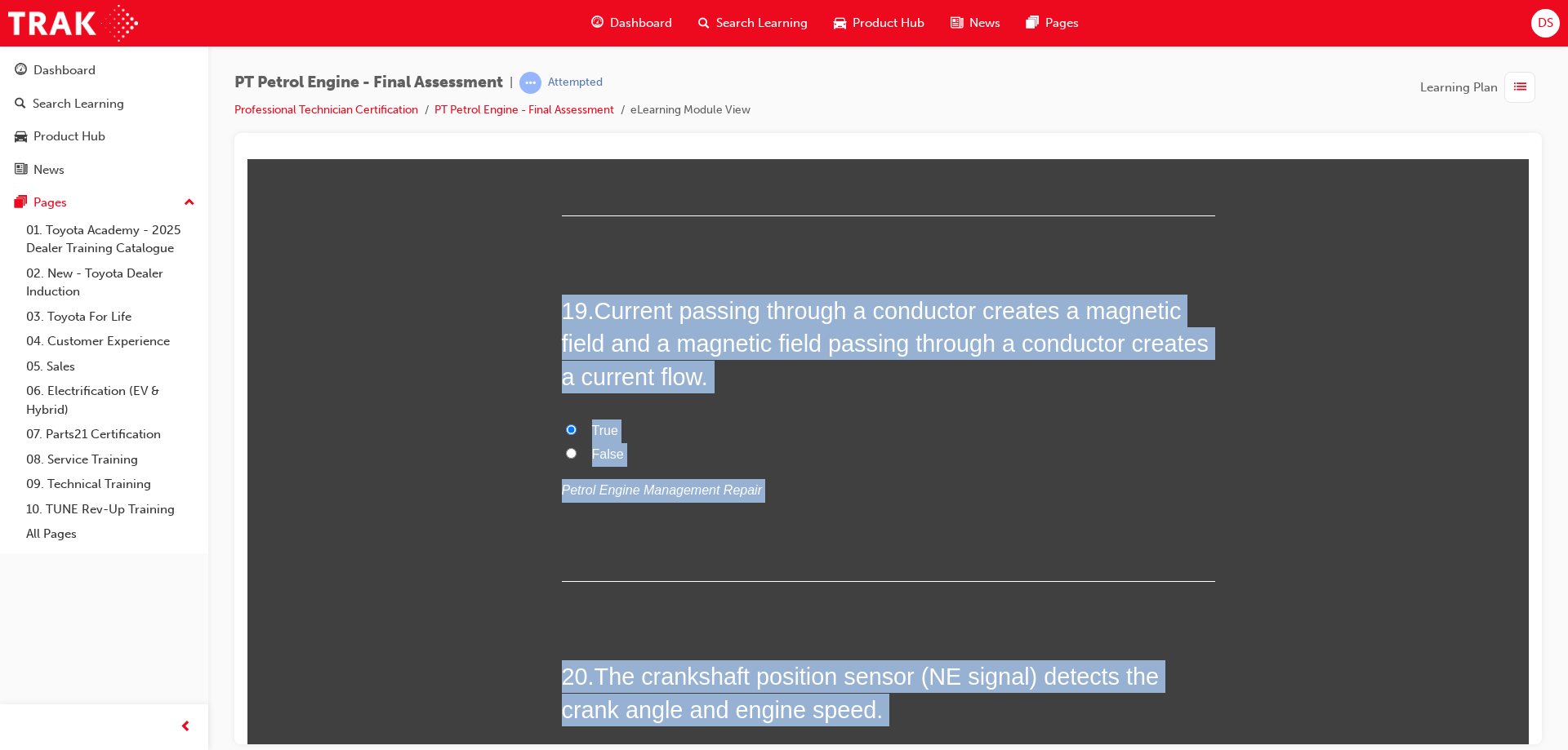
scroll to position [6615, 0]
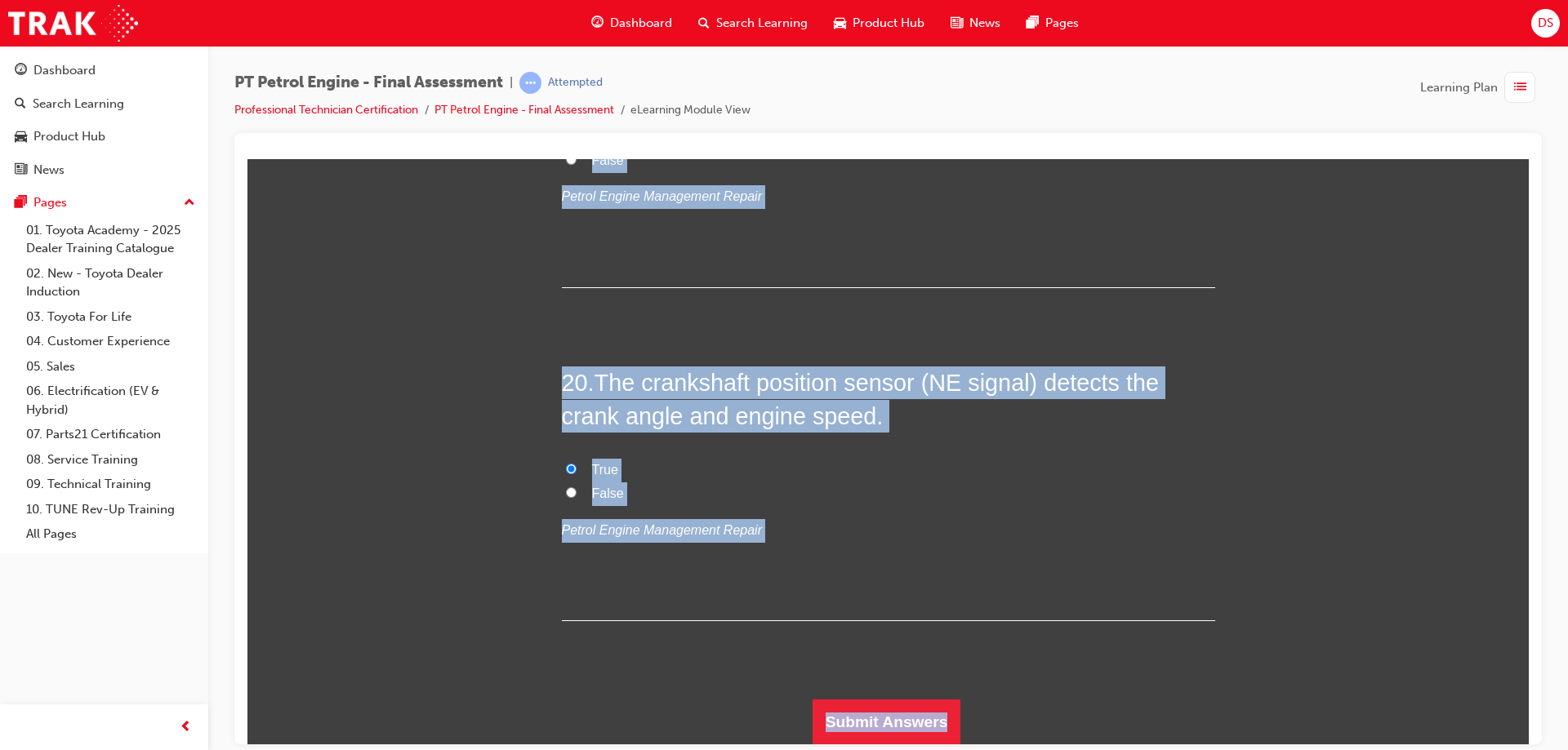
drag, startPoint x: 1516, startPoint y: 667, endPoint x: 1511, endPoint y: 769, distance: 102.1
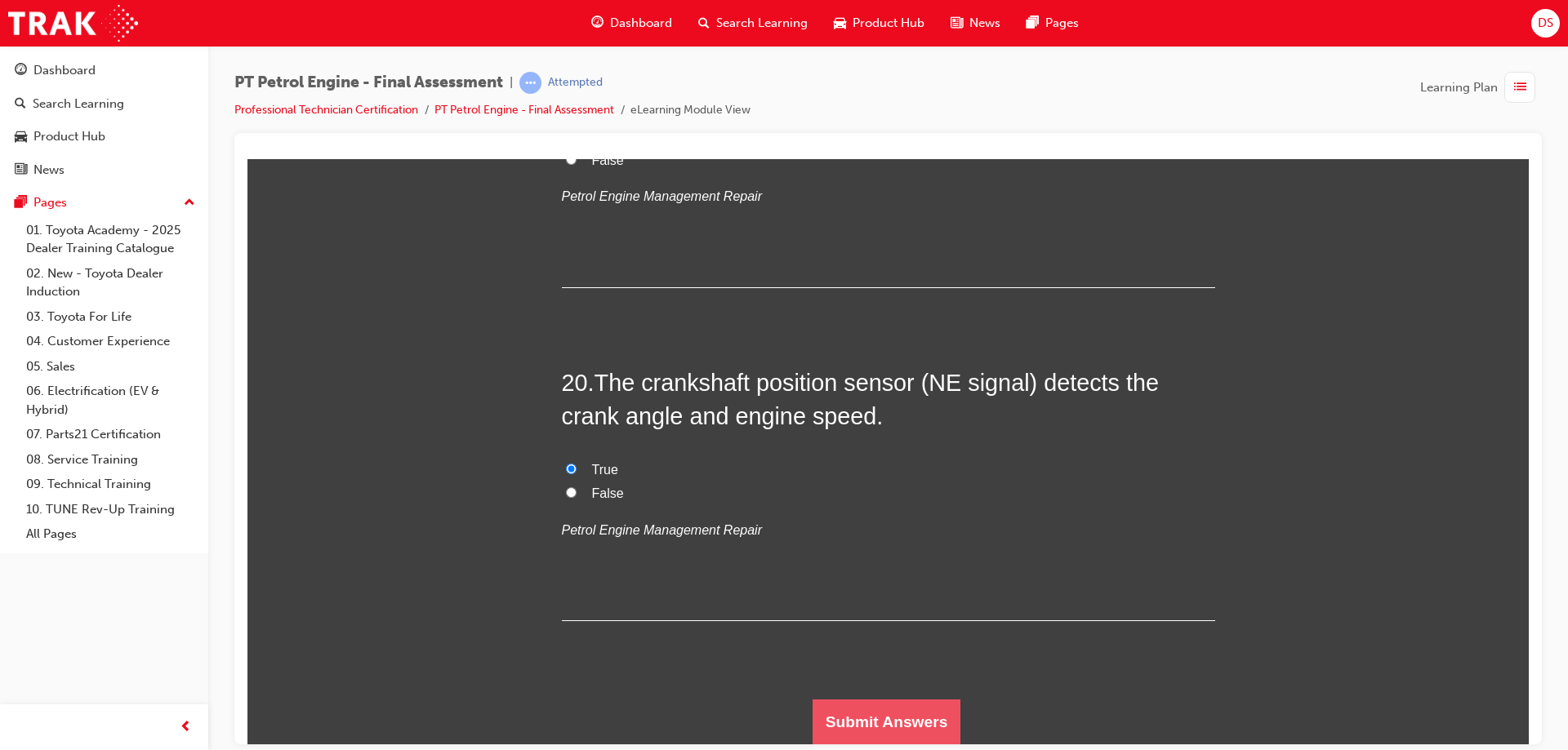
click at [908, 720] on button "Submit Answers" at bounding box center [887, 721] width 149 height 46
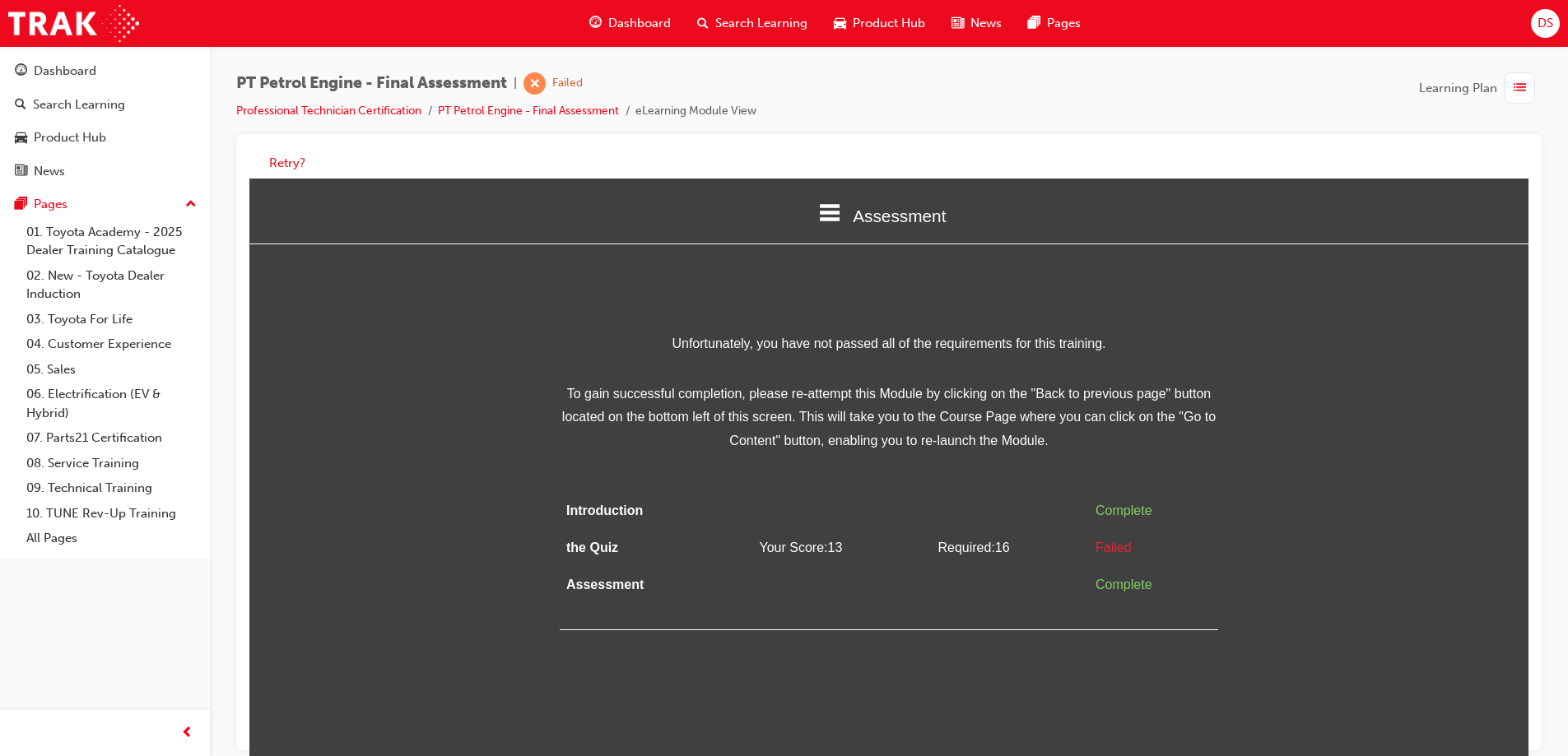
scroll to position [13, 0]
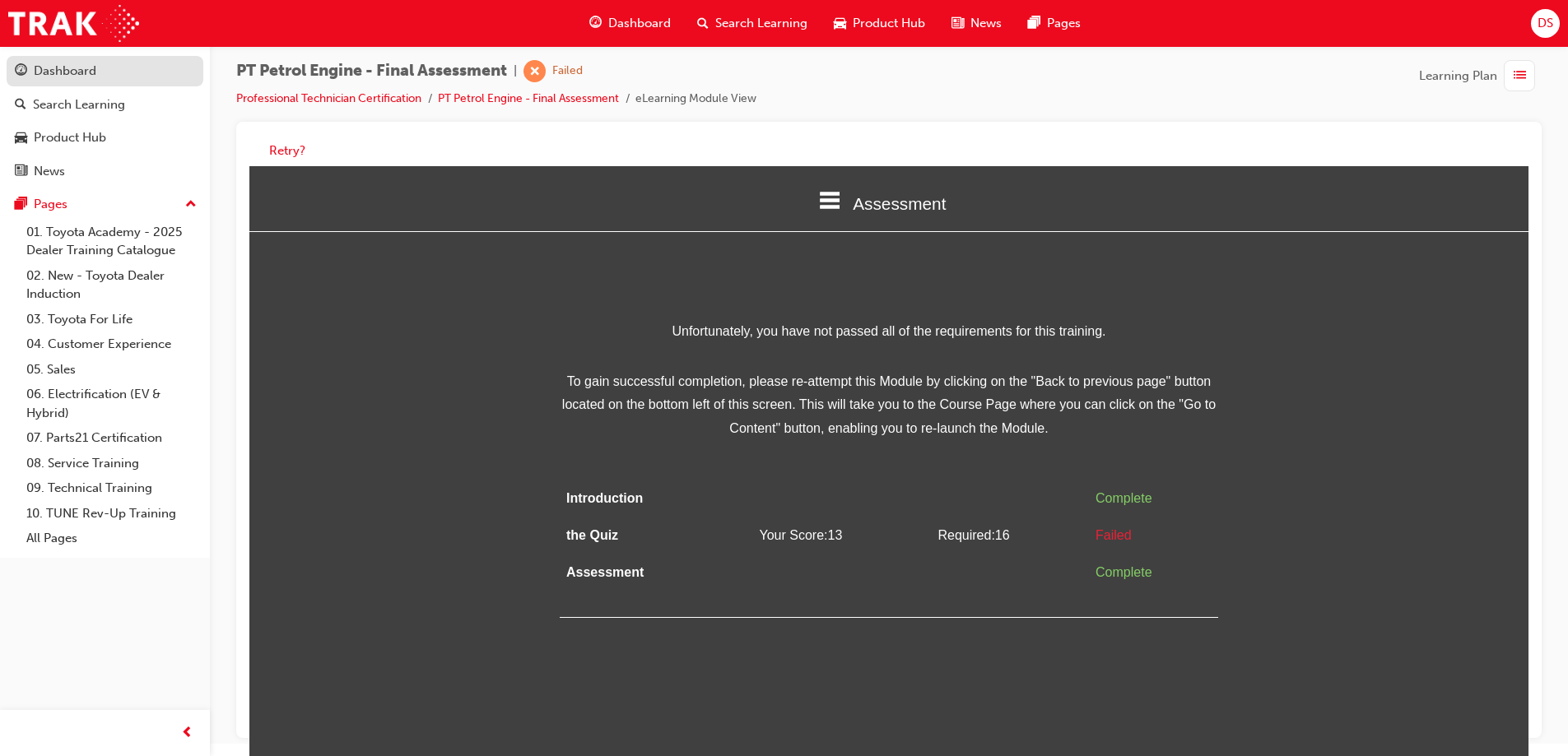
click at [58, 80] on div "Dashboard" at bounding box center [64, 71] width 62 height 19
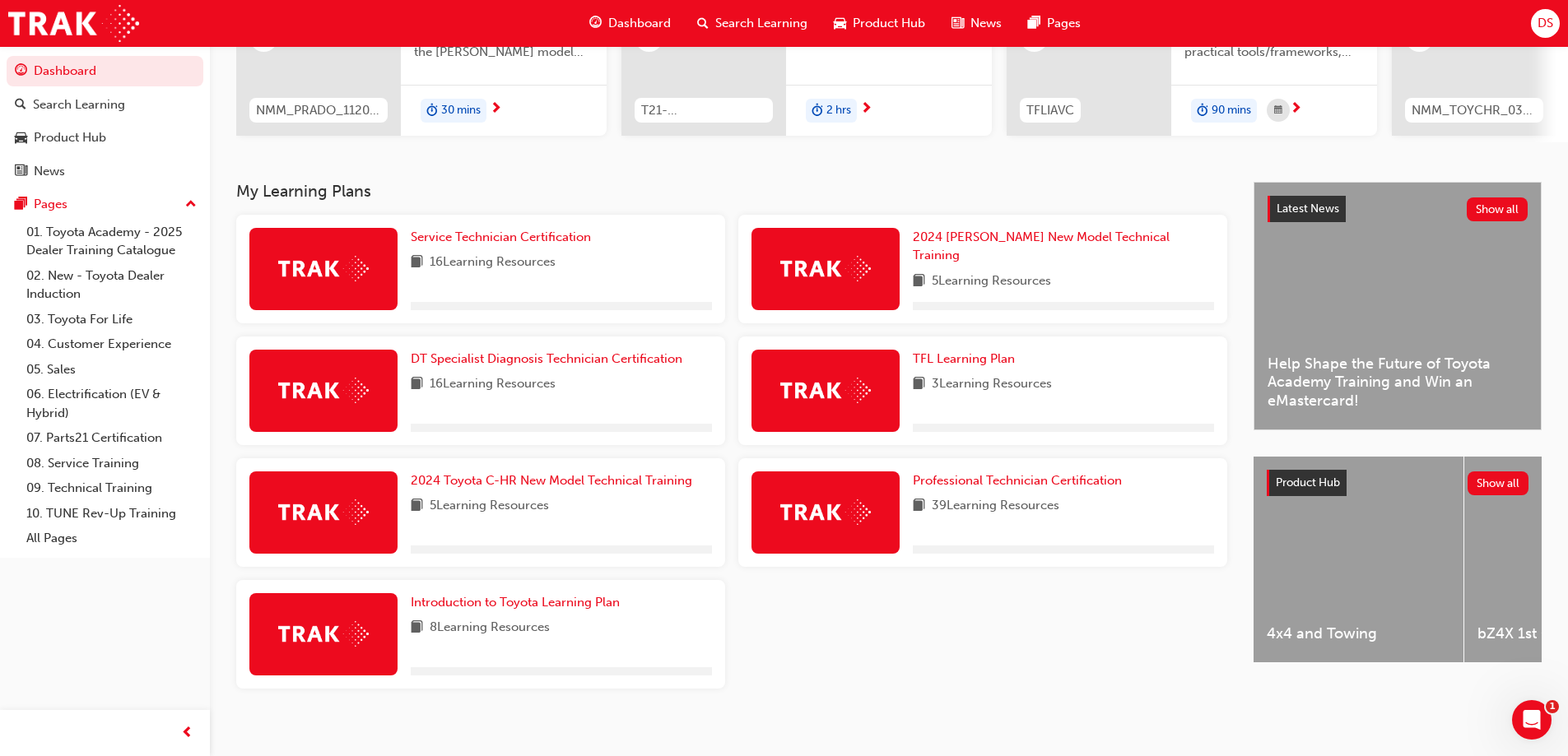
scroll to position [247, 0]
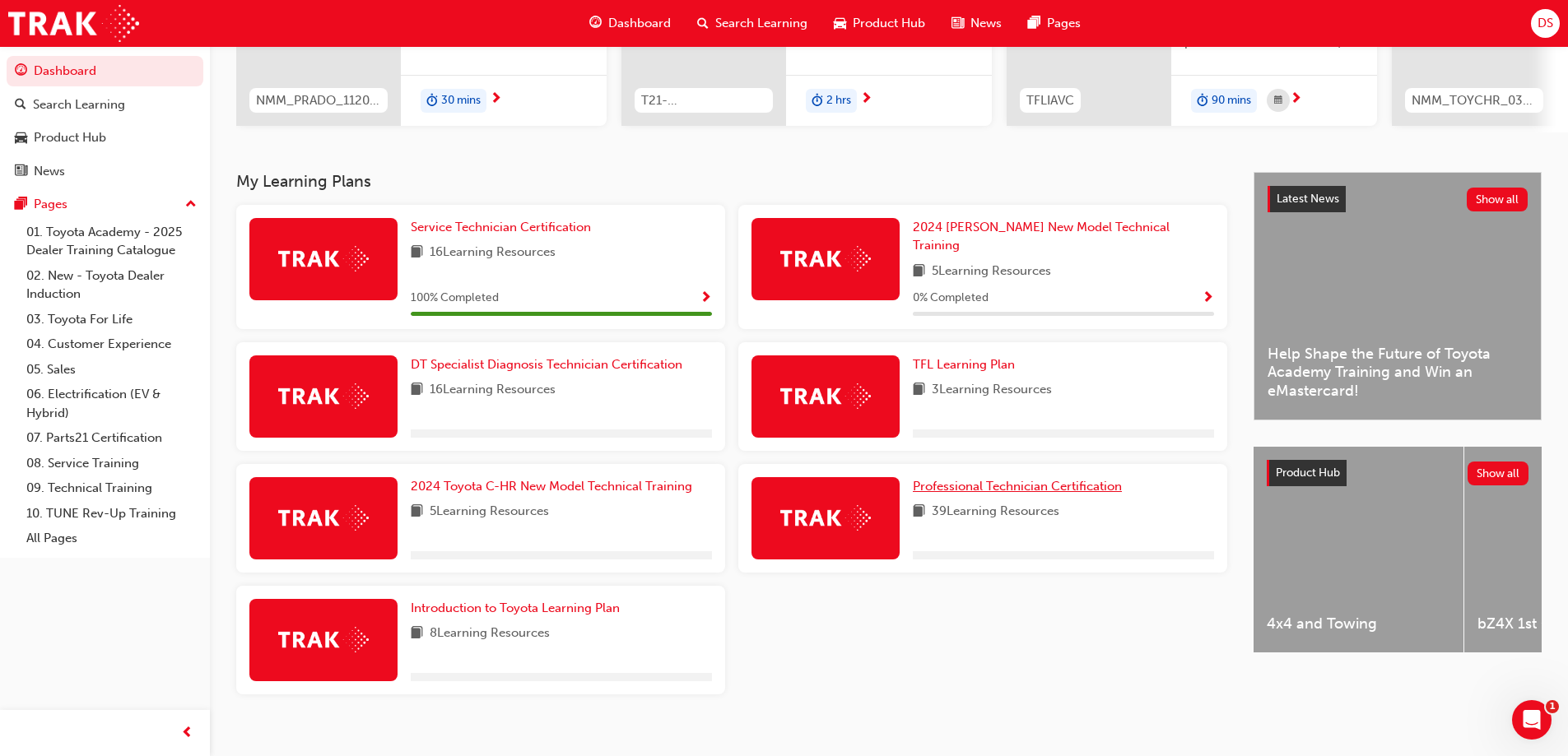
click at [988, 479] on span "Professional Technician Certification" at bounding box center [1016, 487] width 209 height 14
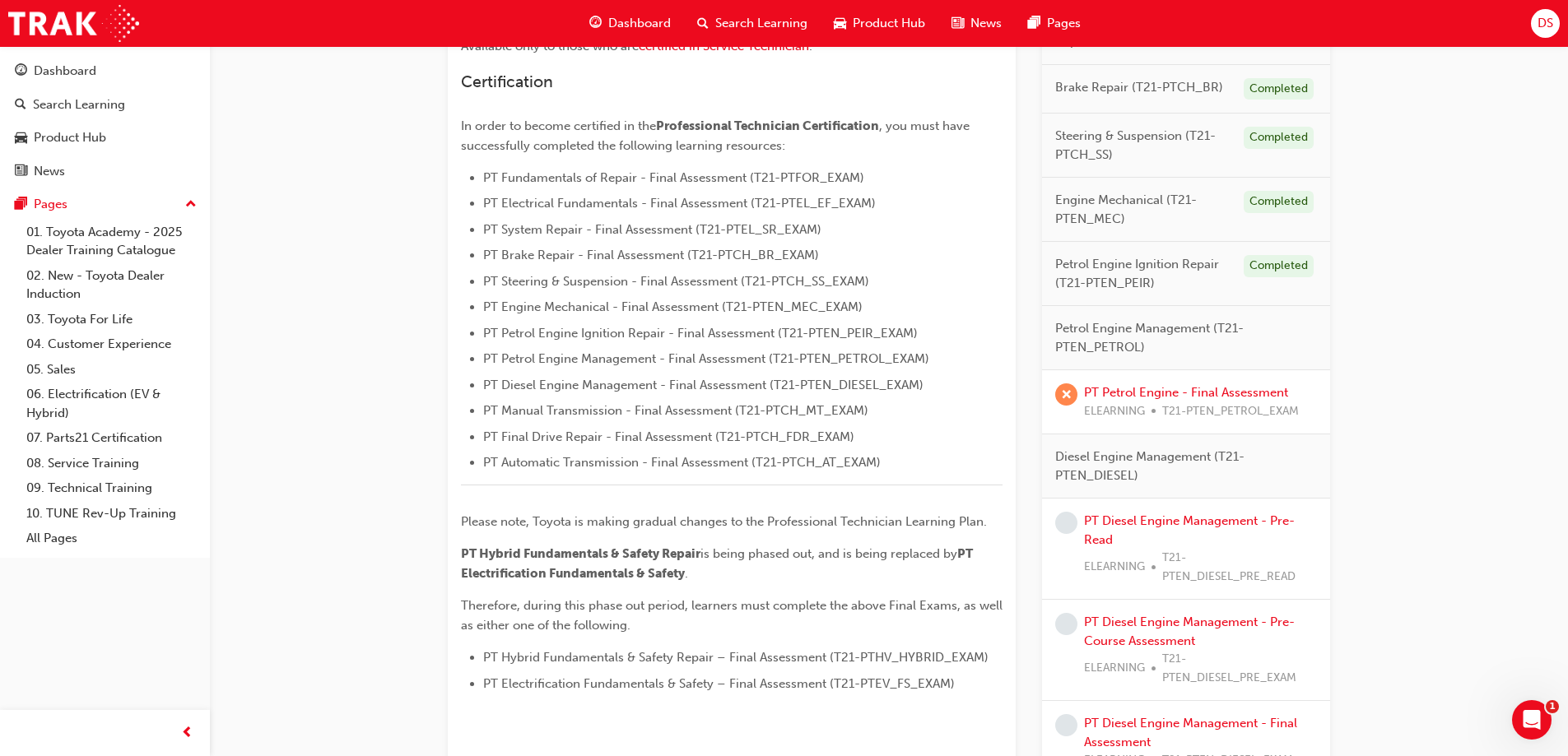
scroll to position [411, 0]
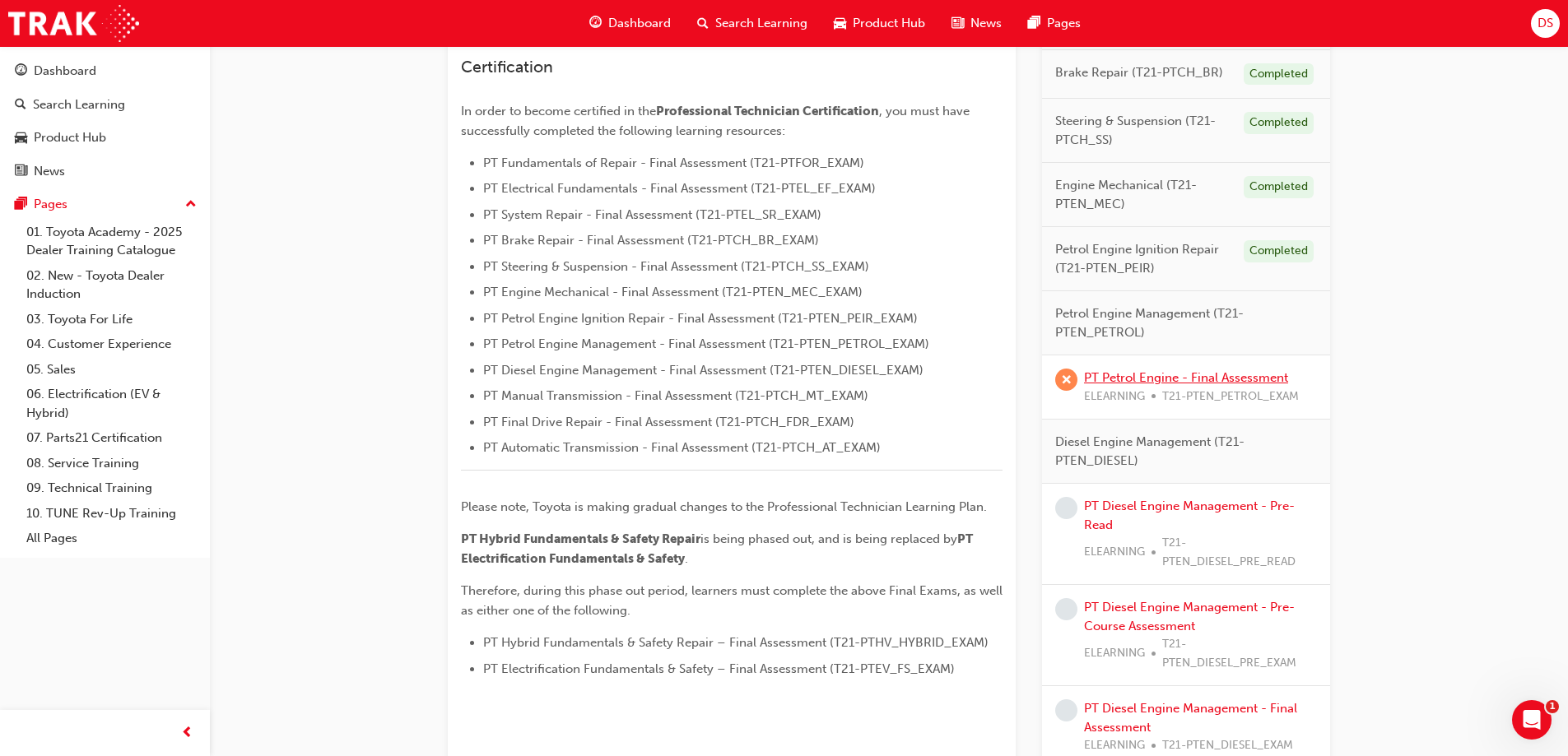
click at [1178, 378] on link "PT Petrol Engine - Final Assessment" at bounding box center [1186, 378] width 204 height 14
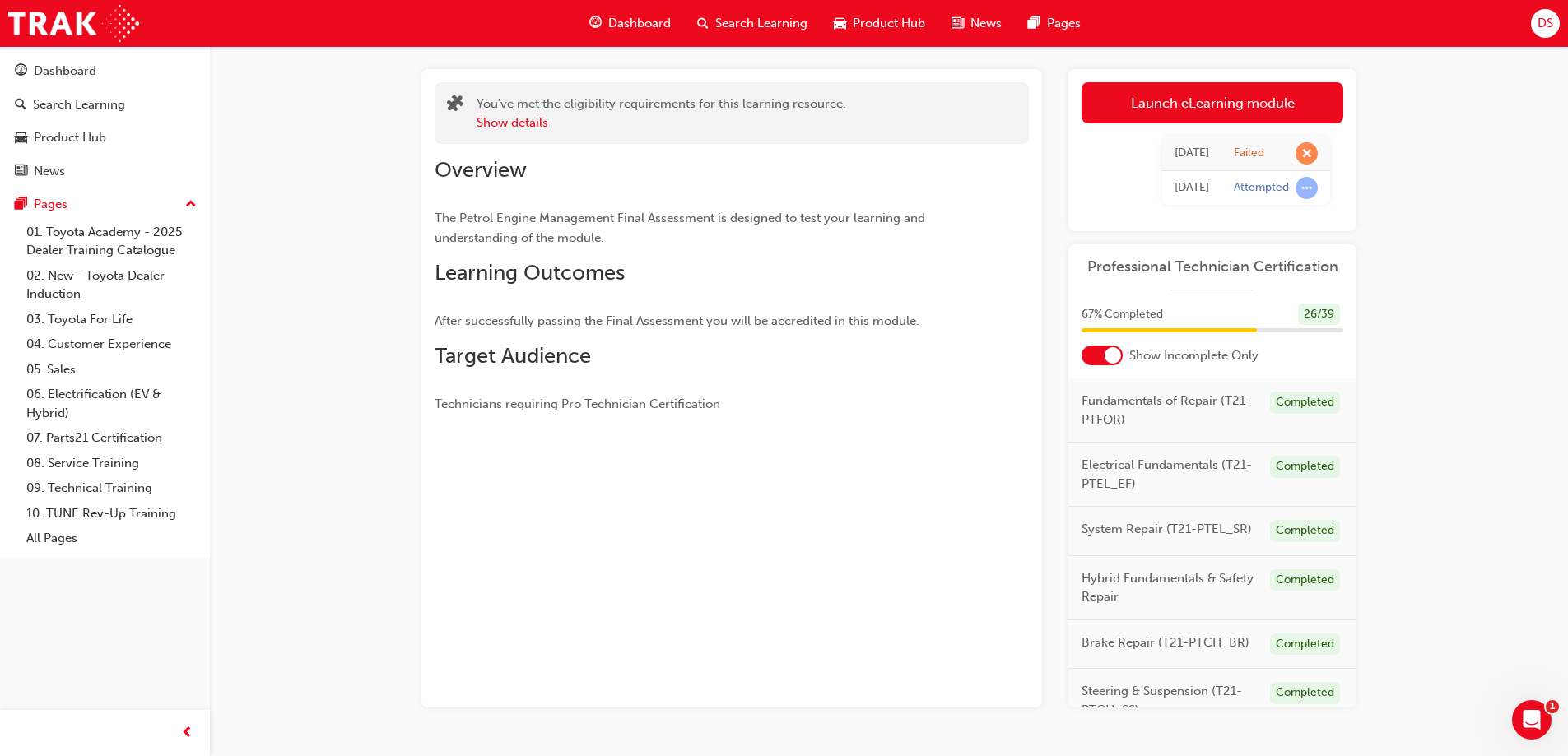
scroll to position [124, 0]
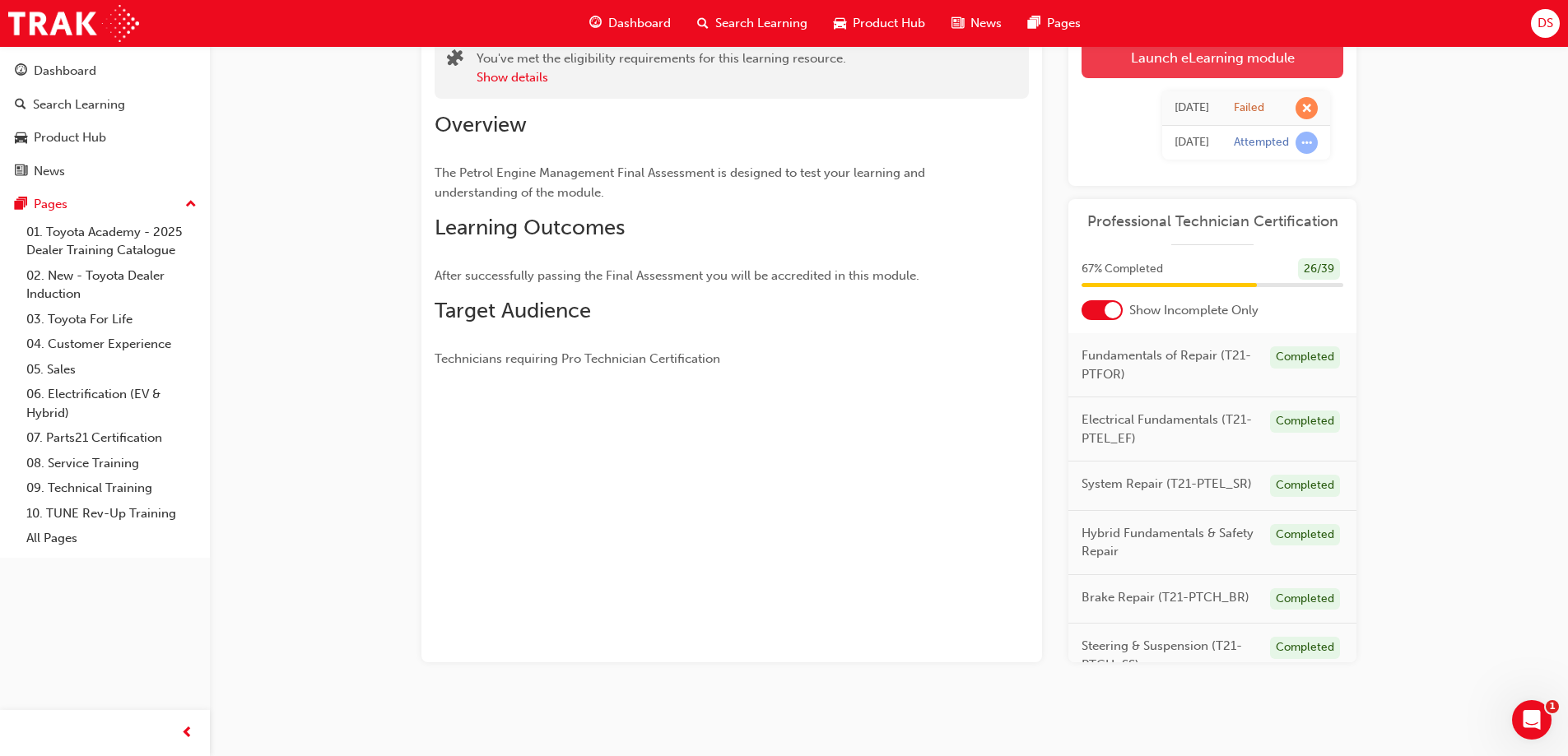
click at [1142, 52] on link "Launch eLearning module" at bounding box center [1212, 58] width 261 height 42
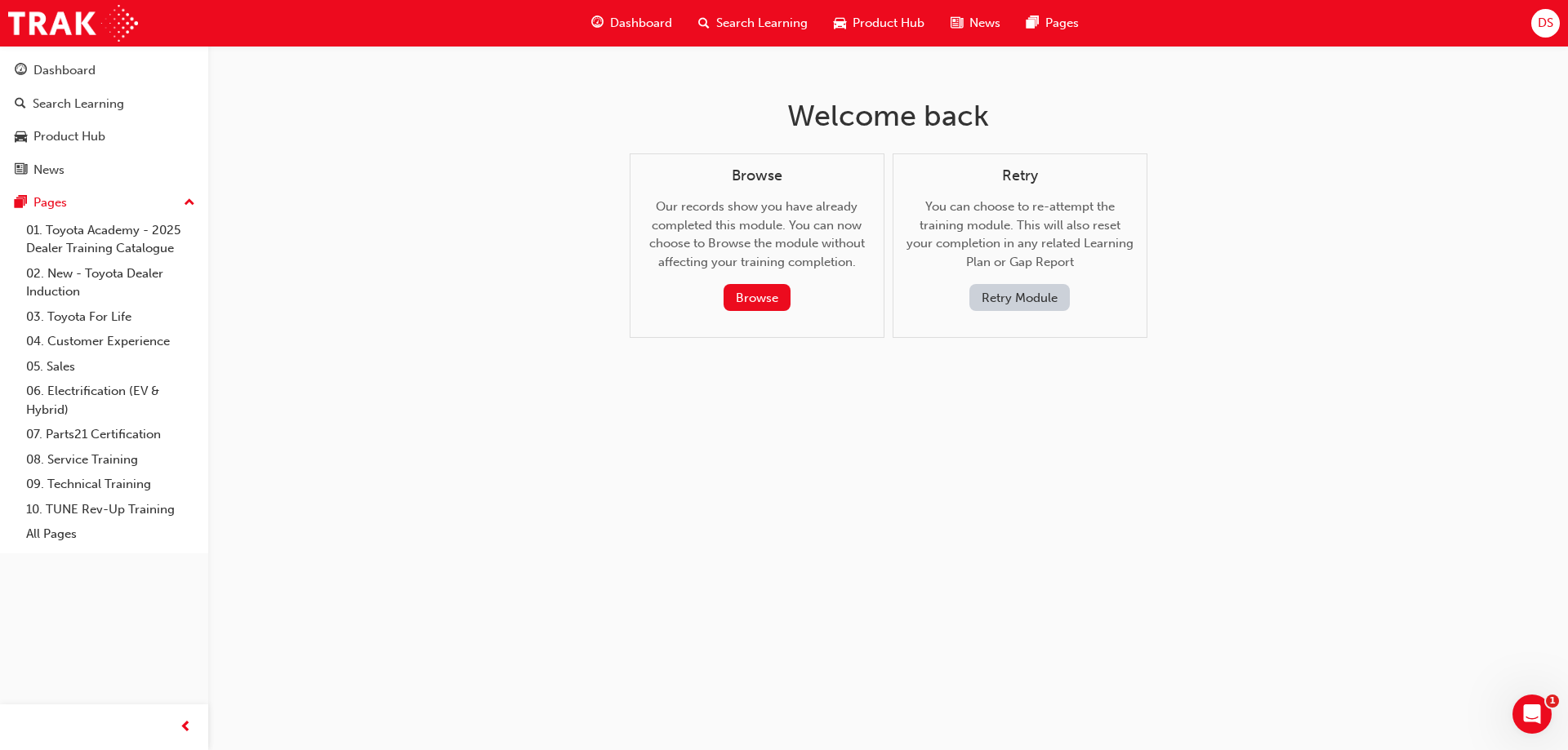
click at [1025, 294] on button "Retry Module" at bounding box center [1019, 298] width 100 height 27
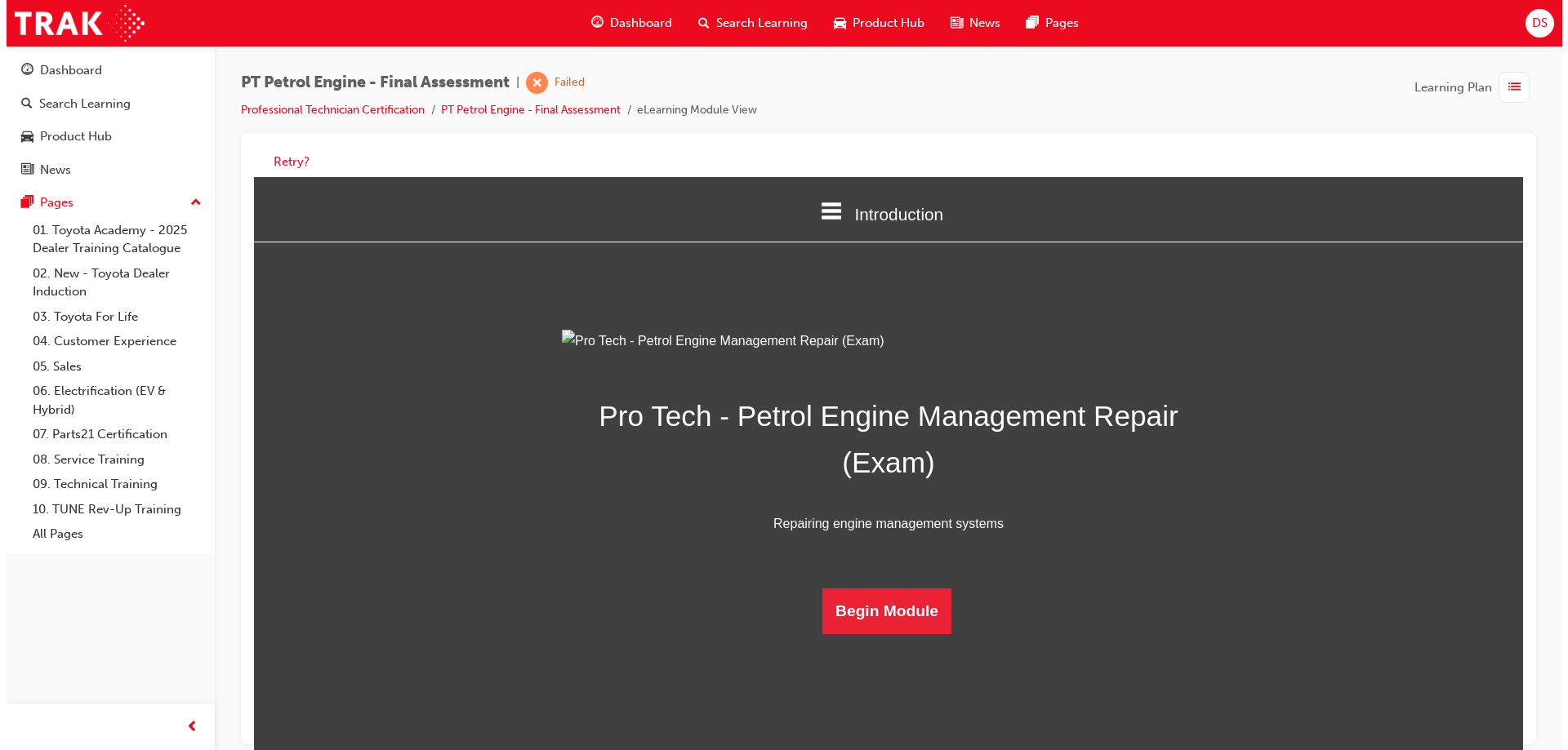
scroll to position [51, 0]
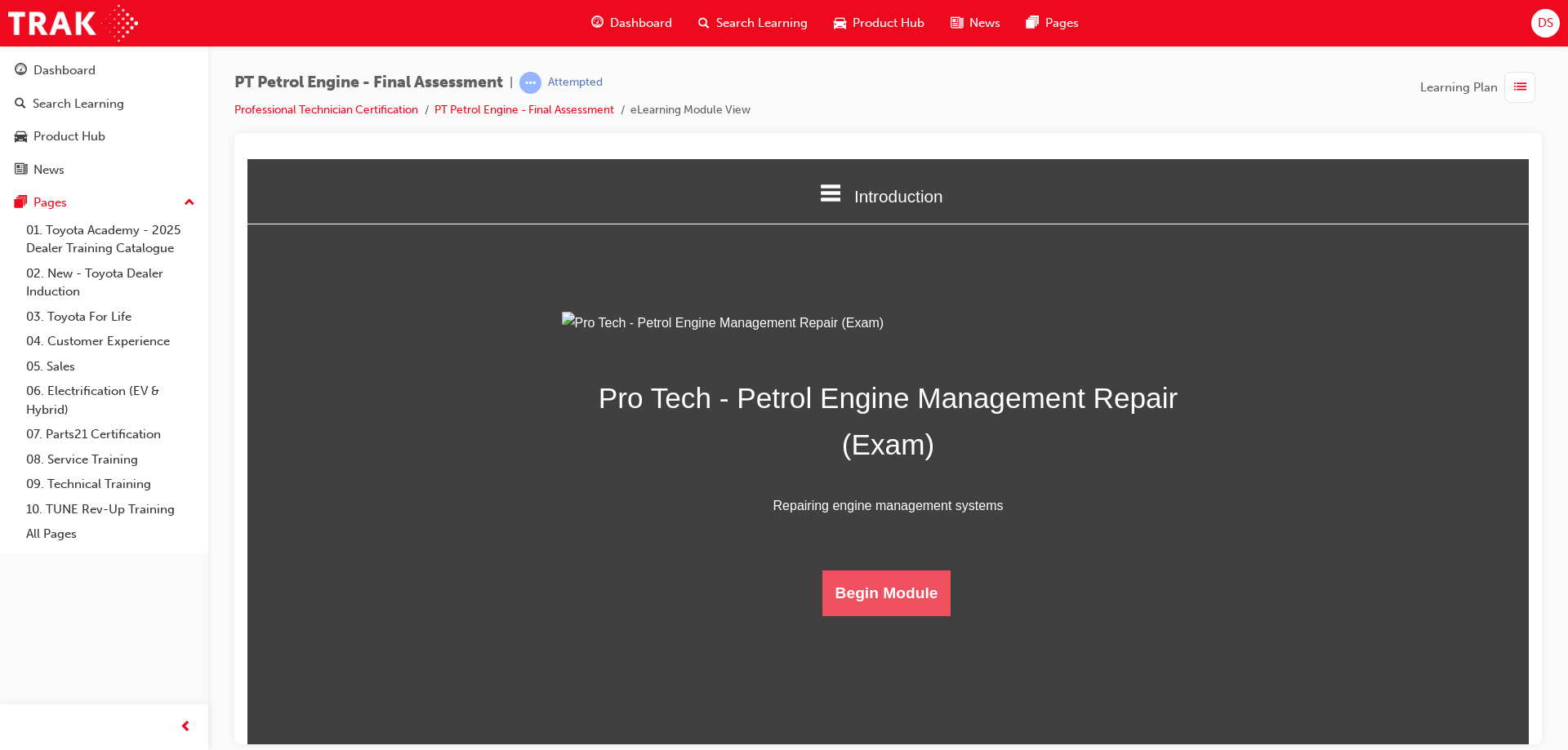
click at [890, 615] on button "Begin Module" at bounding box center [887, 592] width 129 height 46
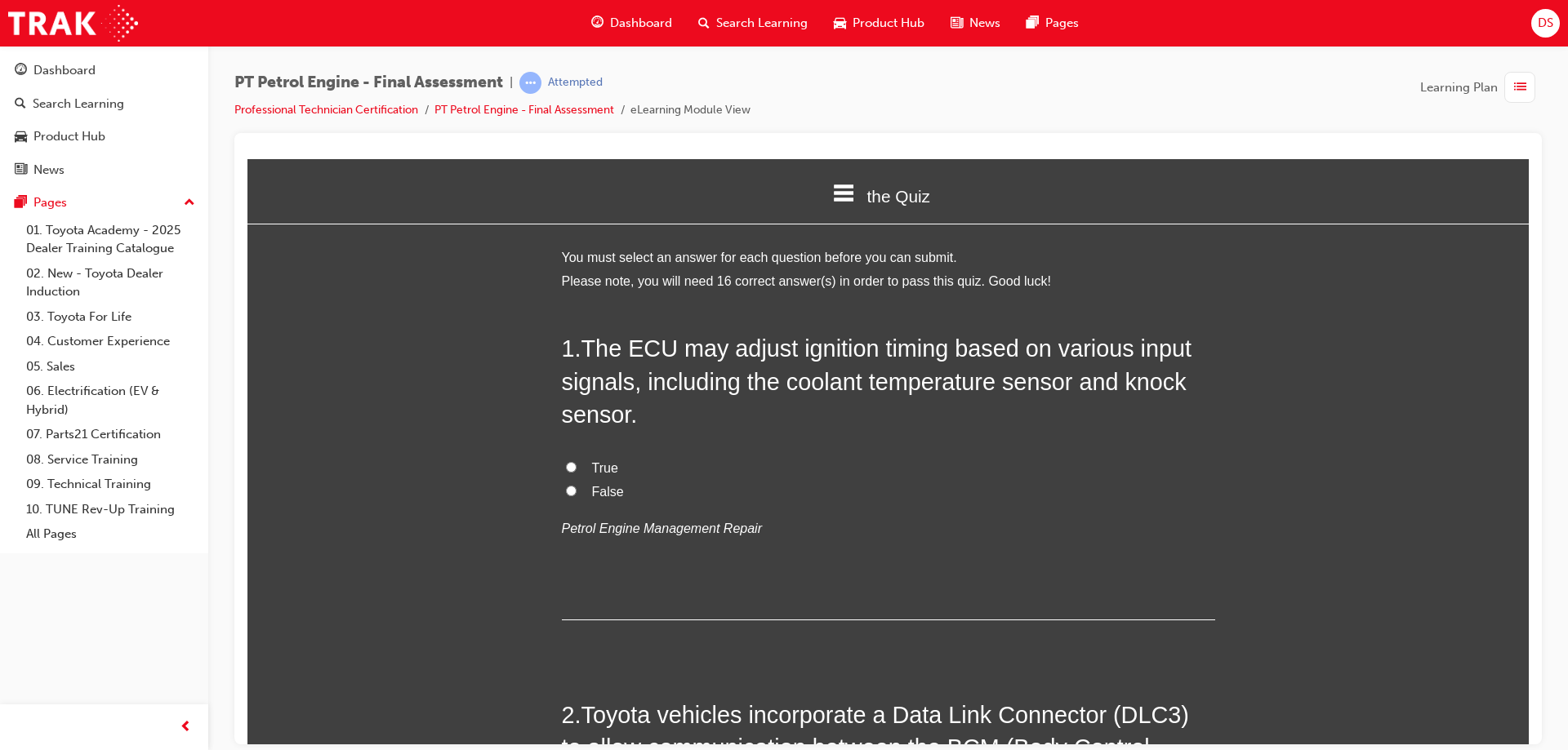
click at [566, 462] on input "True" at bounding box center [571, 467] width 11 height 11
radio input "true"
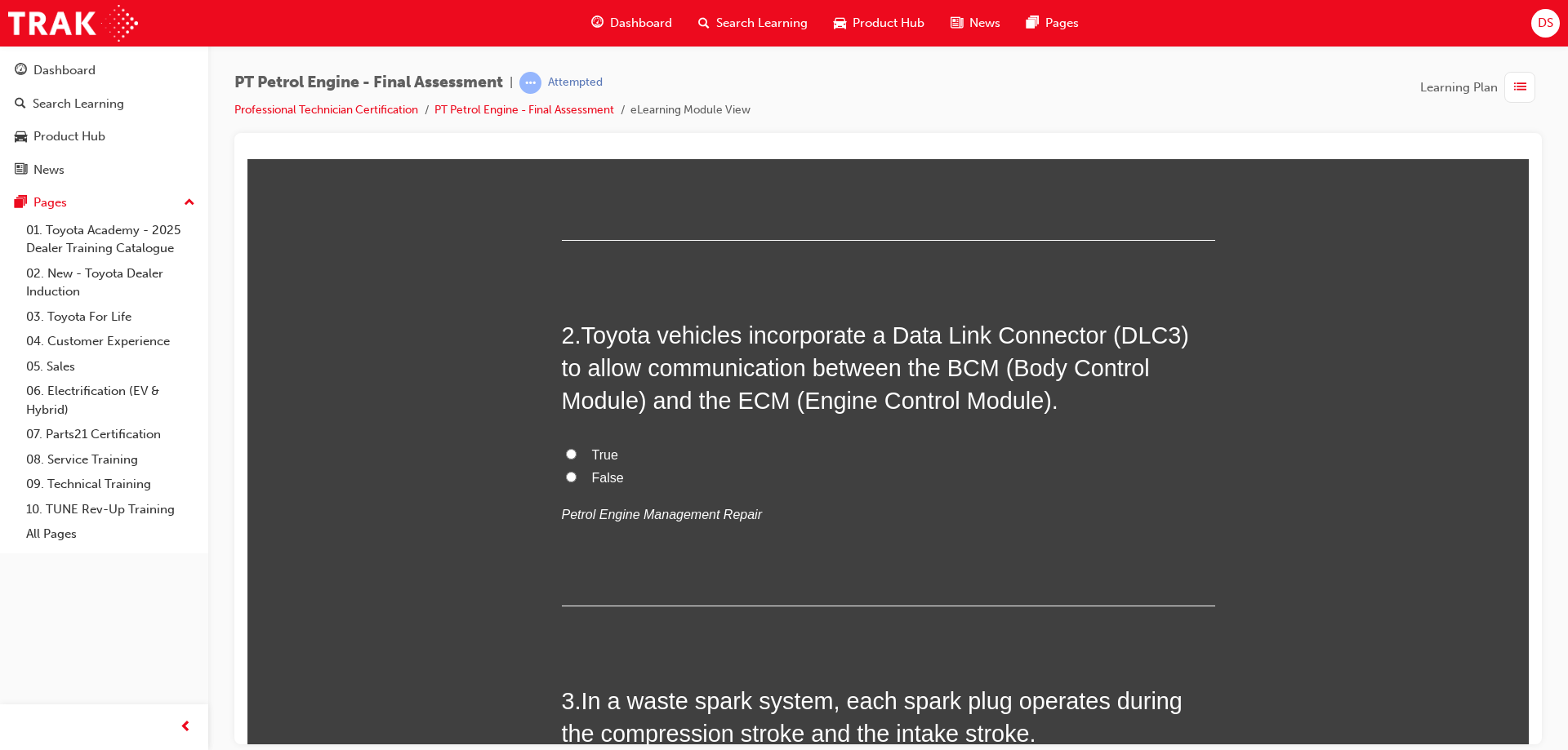
scroll to position [408, 0]
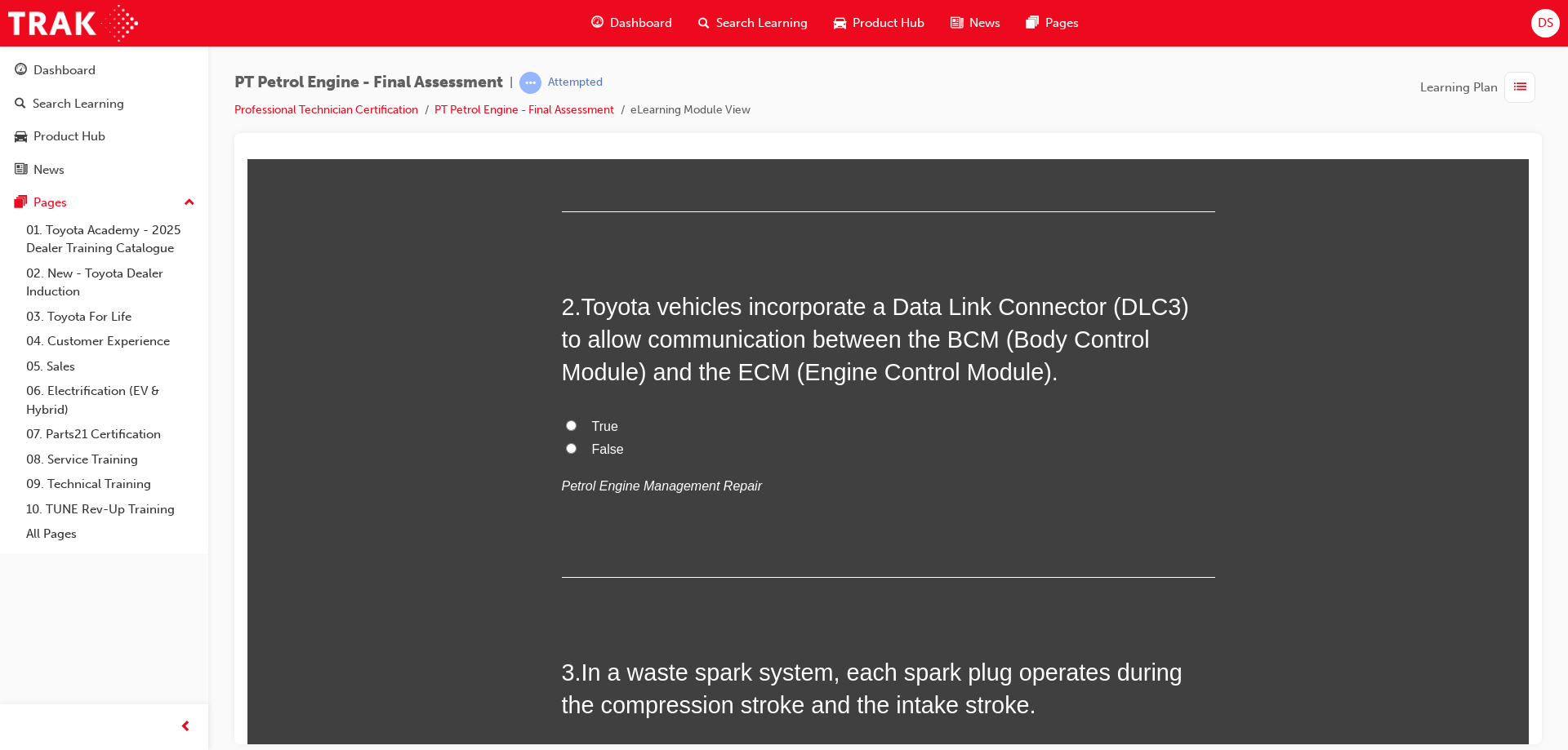
click at [566, 443] on input "False" at bounding box center [571, 448] width 11 height 11
radio input "true"
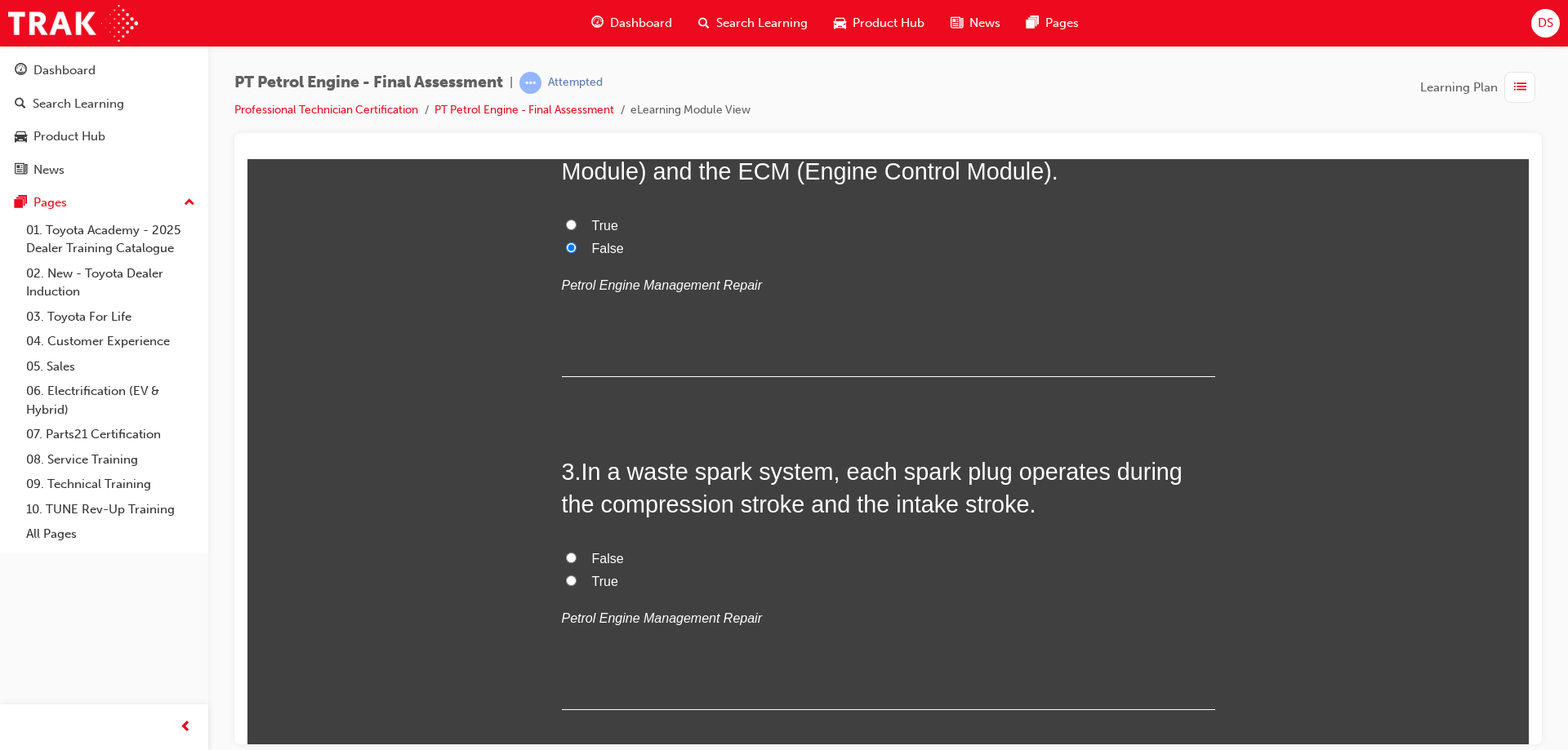
scroll to position [653, 0]
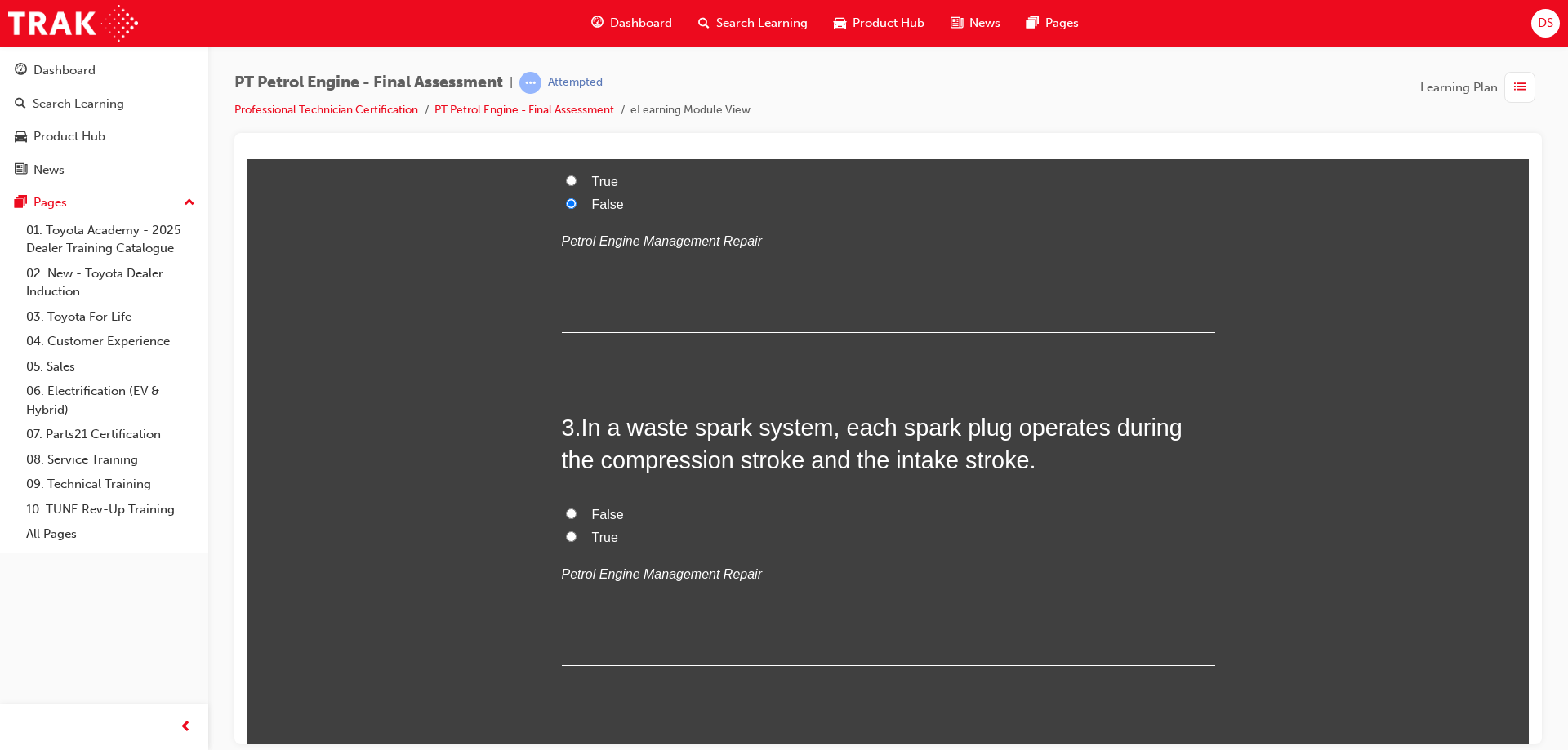
click at [566, 533] on input "True" at bounding box center [571, 536] width 11 height 11
radio input "true"
click at [568, 510] on input "False" at bounding box center [571, 513] width 11 height 11
radio input "true"
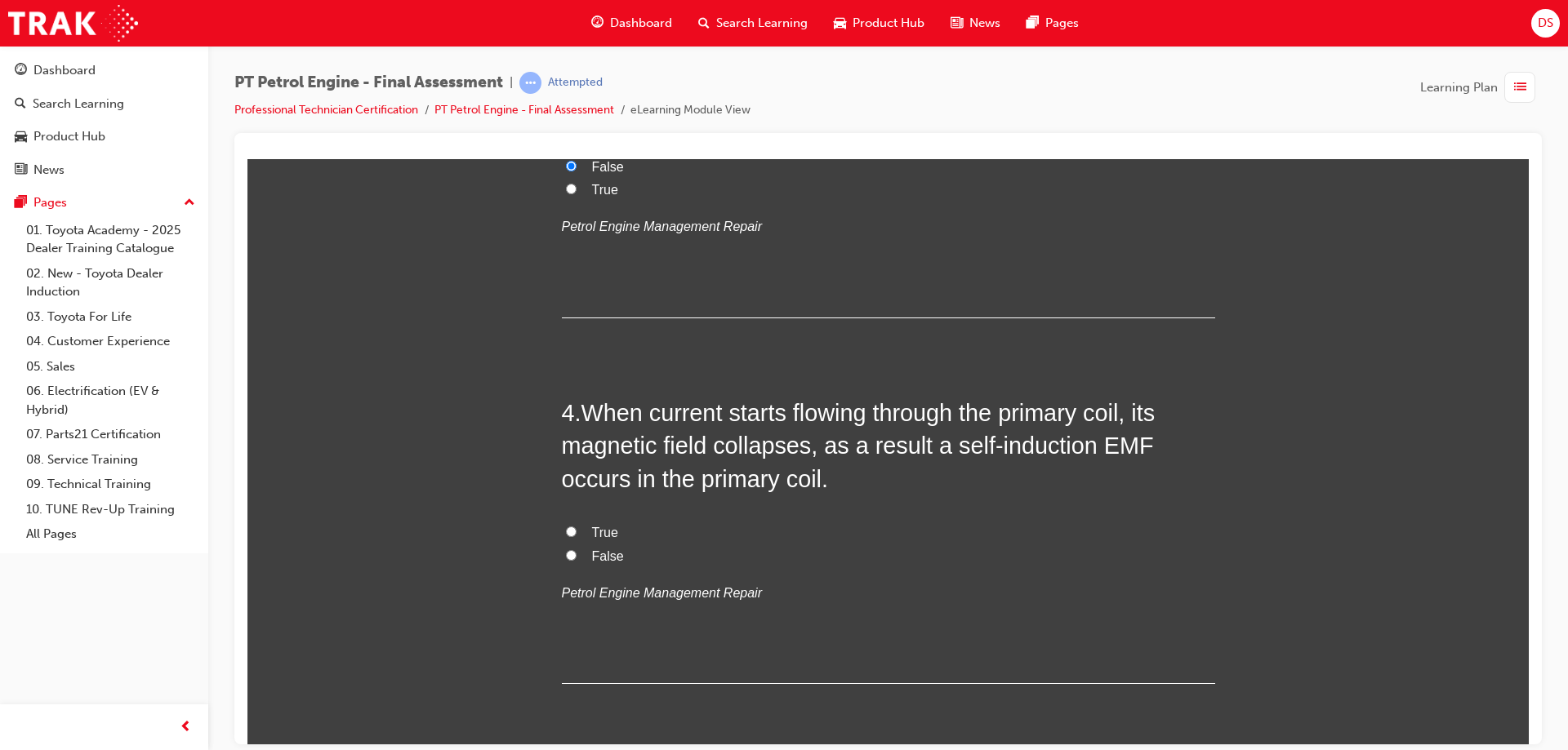
scroll to position [1061, 0]
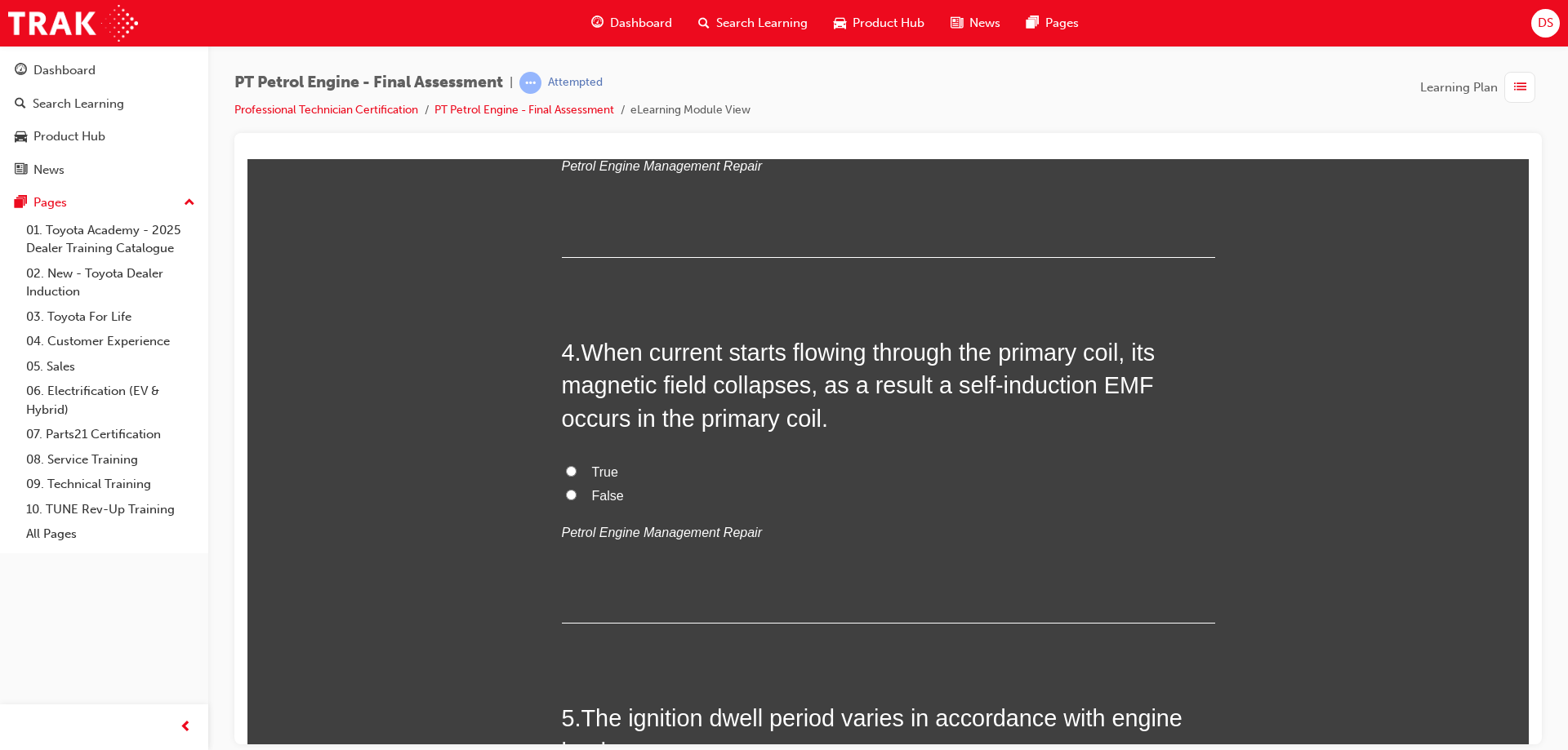
click at [566, 492] on input "False" at bounding box center [571, 494] width 11 height 11
radio input "true"
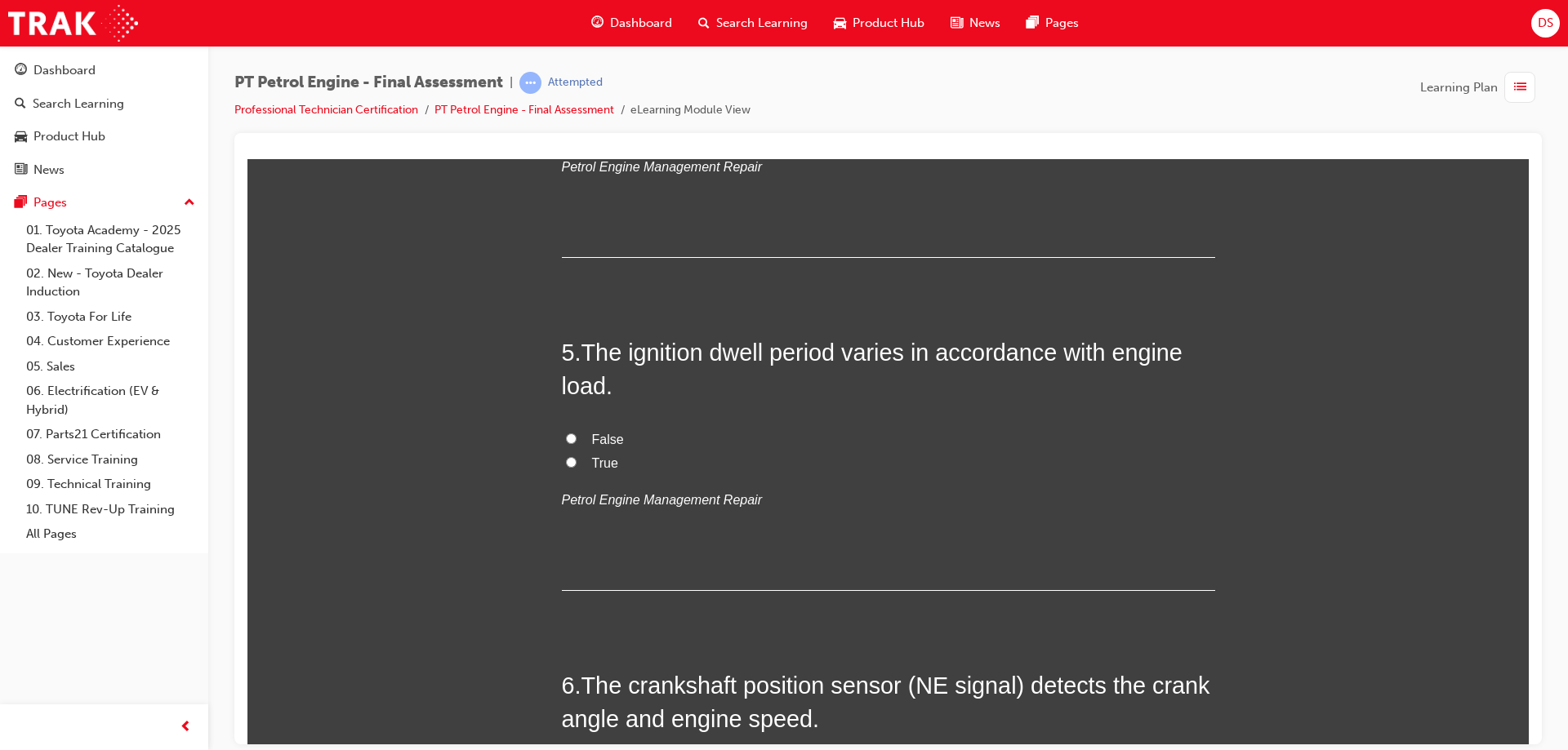
scroll to position [1469, 0]
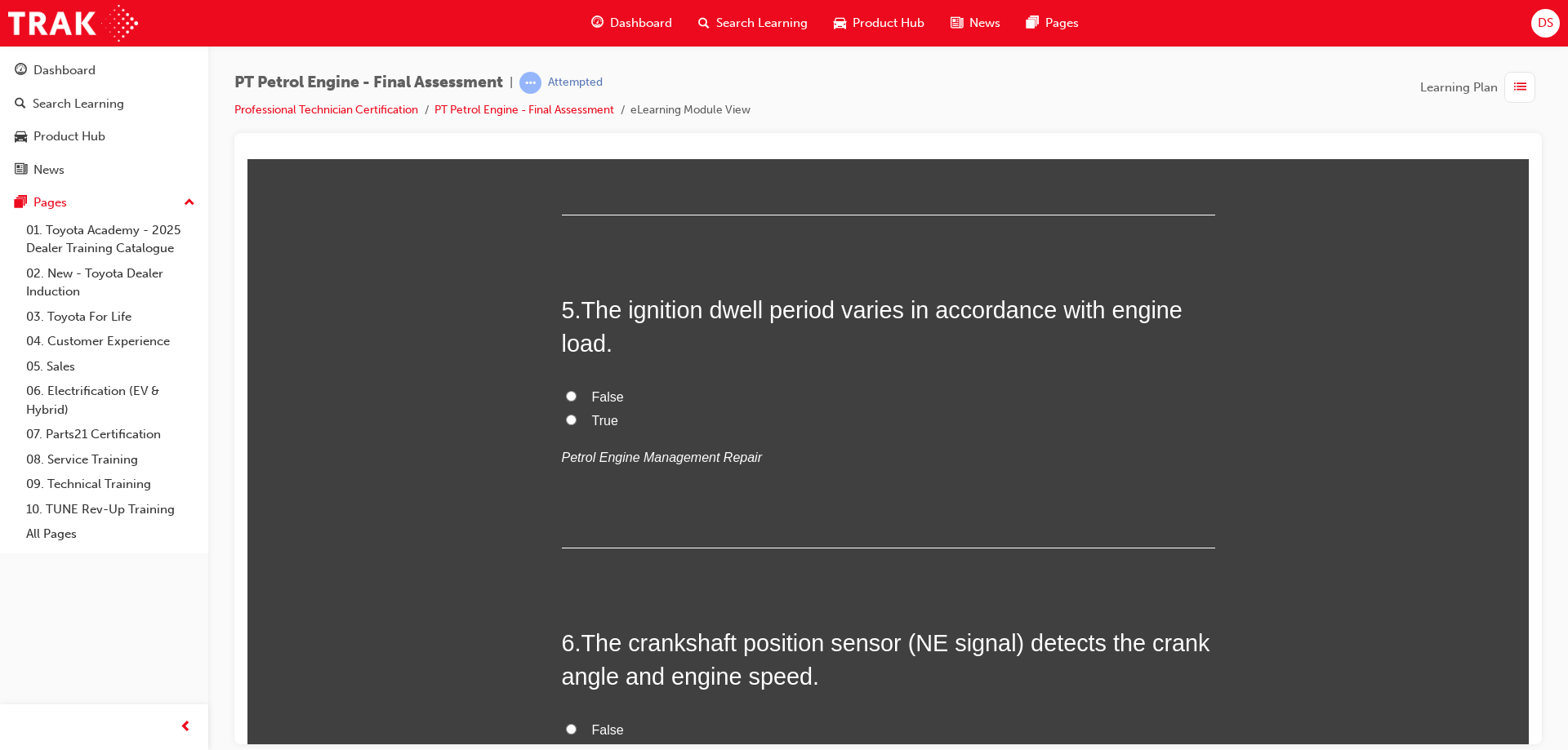
click at [565, 427] on label "True" at bounding box center [888, 421] width 653 height 23
click at [566, 424] on input "True" at bounding box center [571, 419] width 11 height 11
radio input "true"
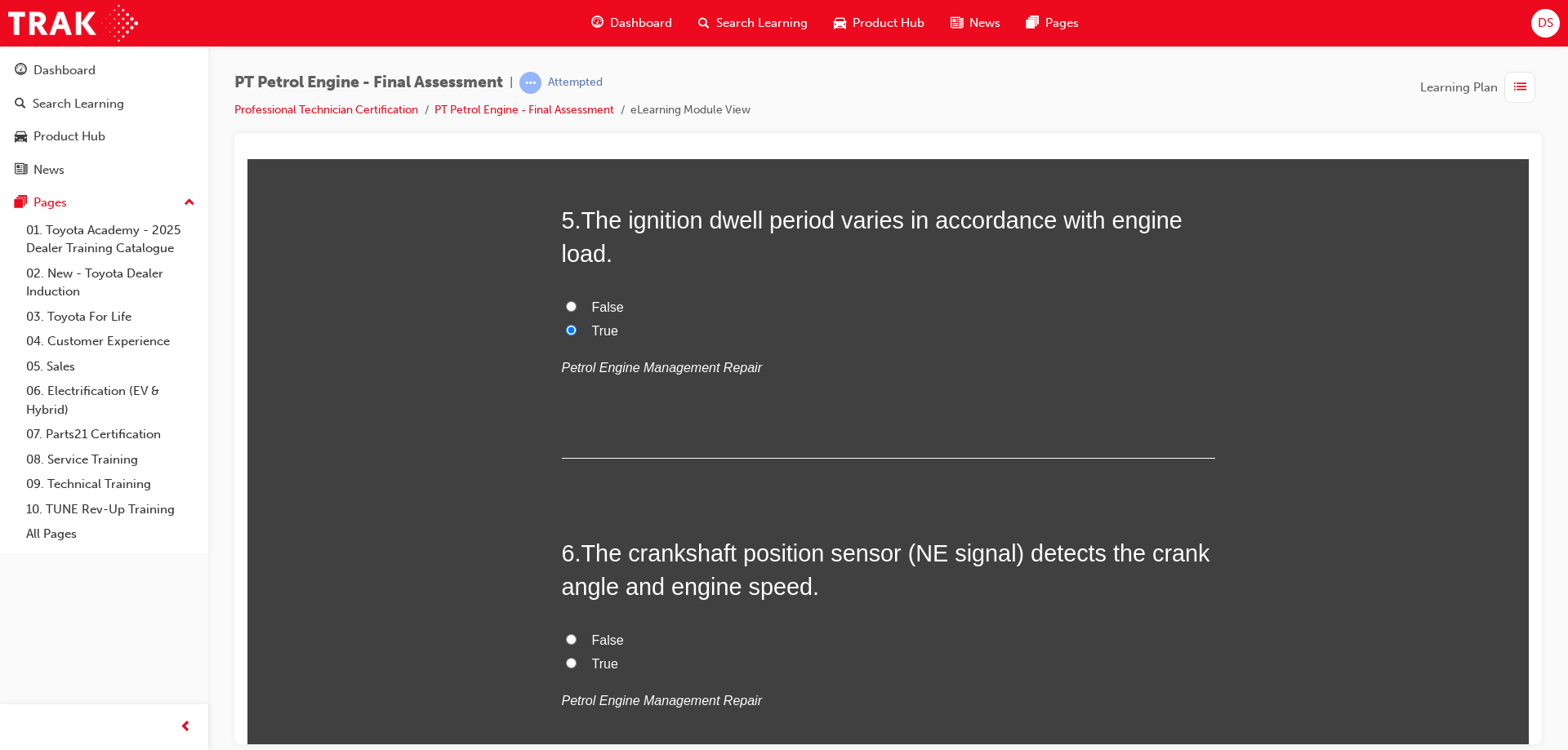
scroll to position [1714, 0]
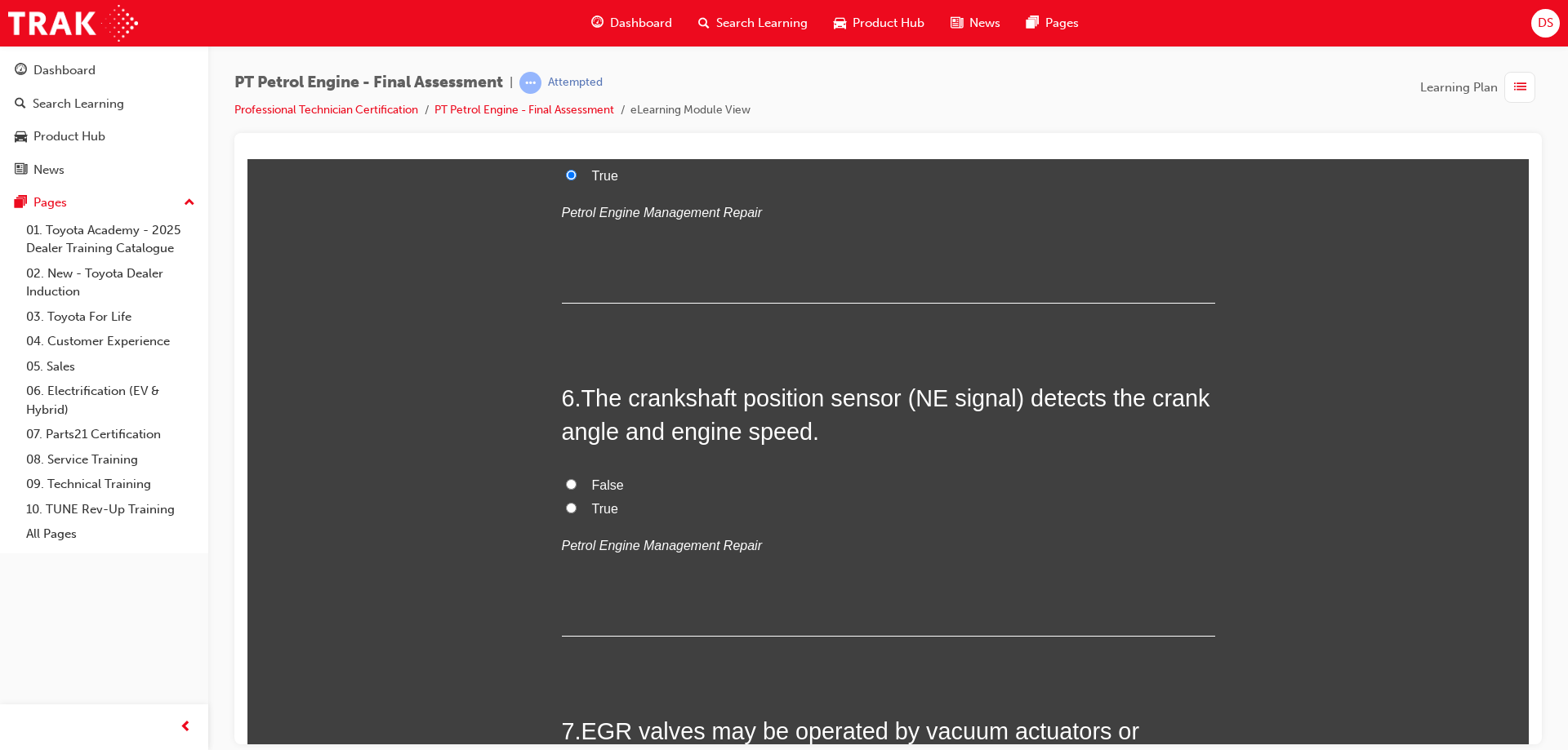
click at [566, 509] on input "True" at bounding box center [571, 508] width 11 height 11
radio input "true"
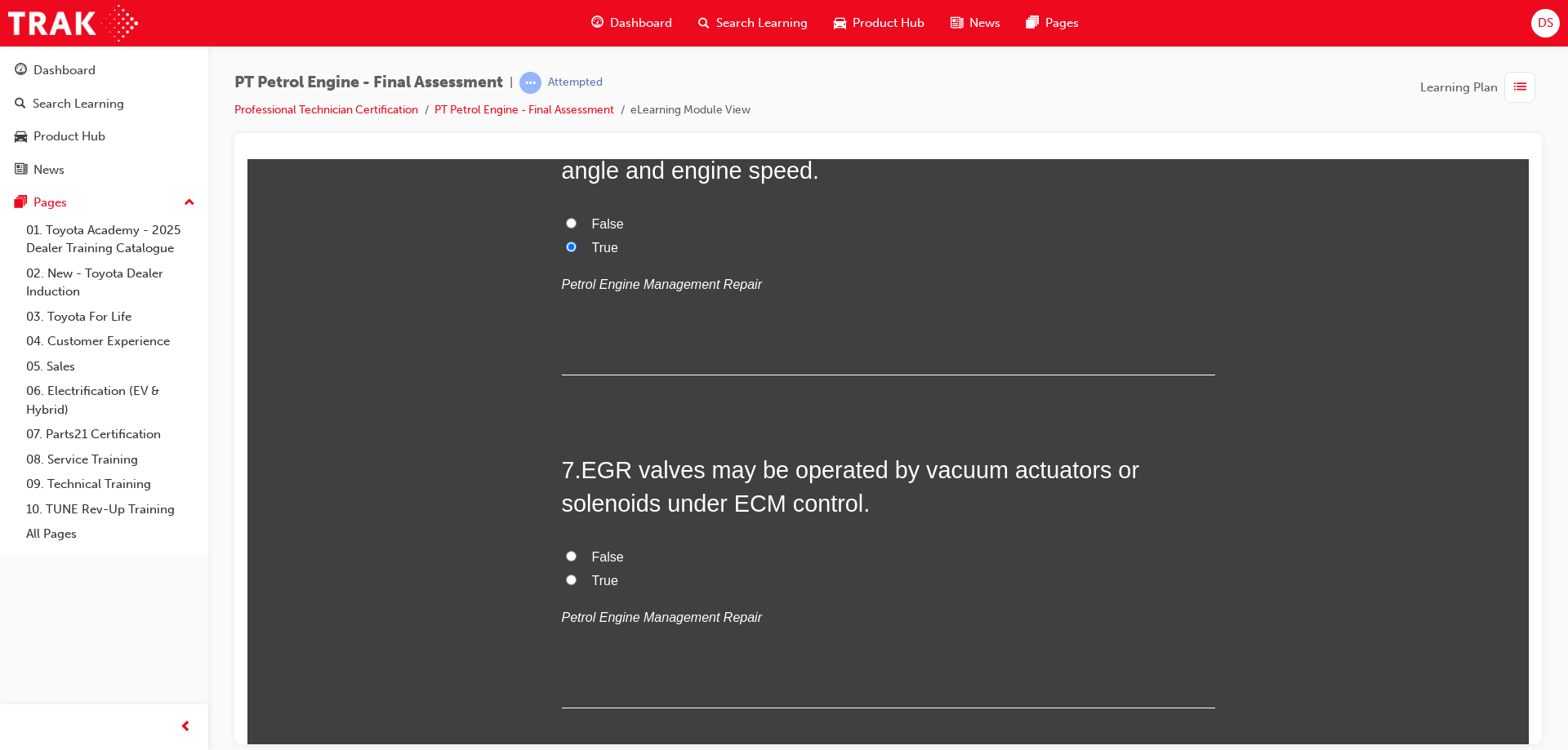
scroll to position [2042, 0]
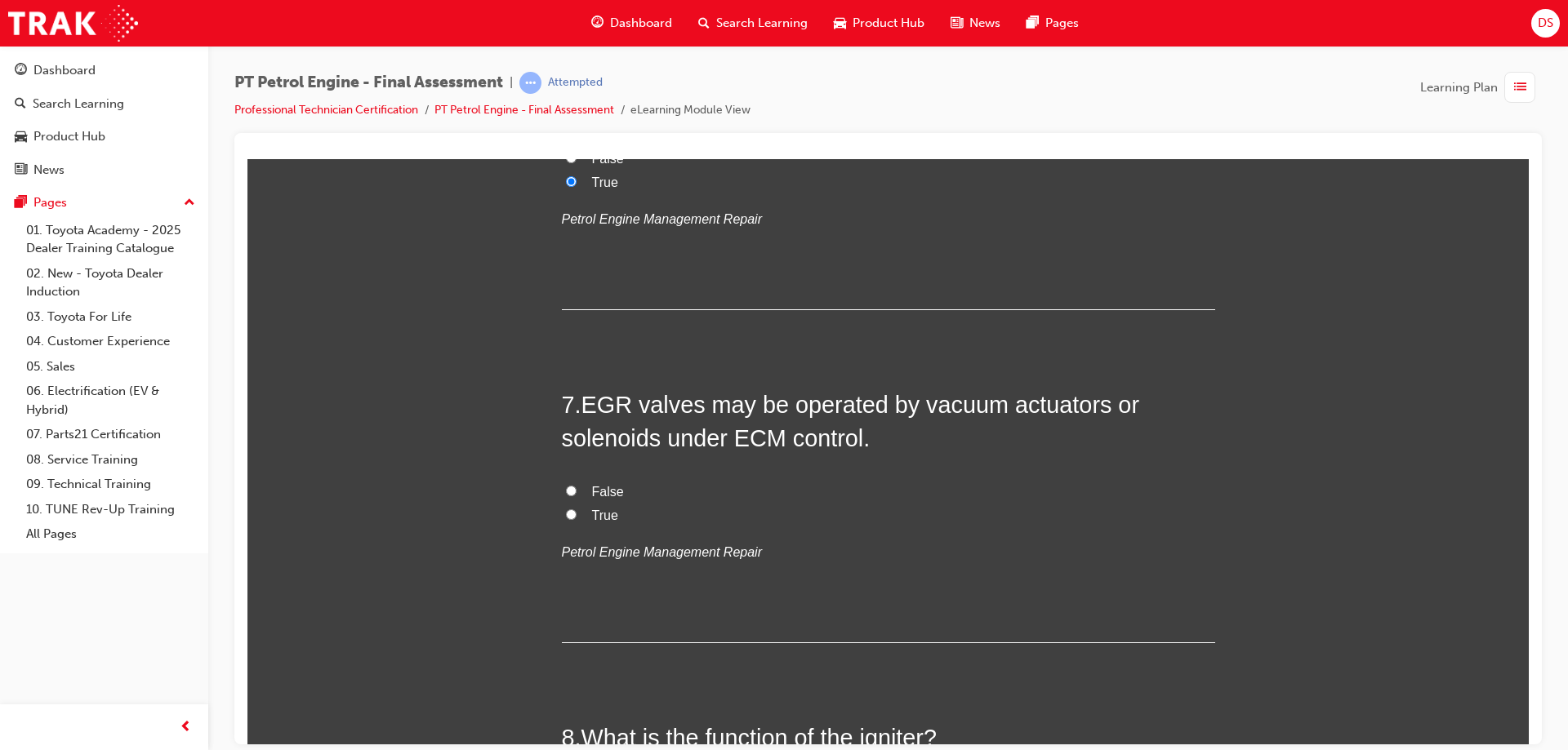
click at [562, 514] on label "True" at bounding box center [888, 516] width 653 height 23
click at [566, 514] on input "True" at bounding box center [571, 514] width 11 height 11
radio input "true"
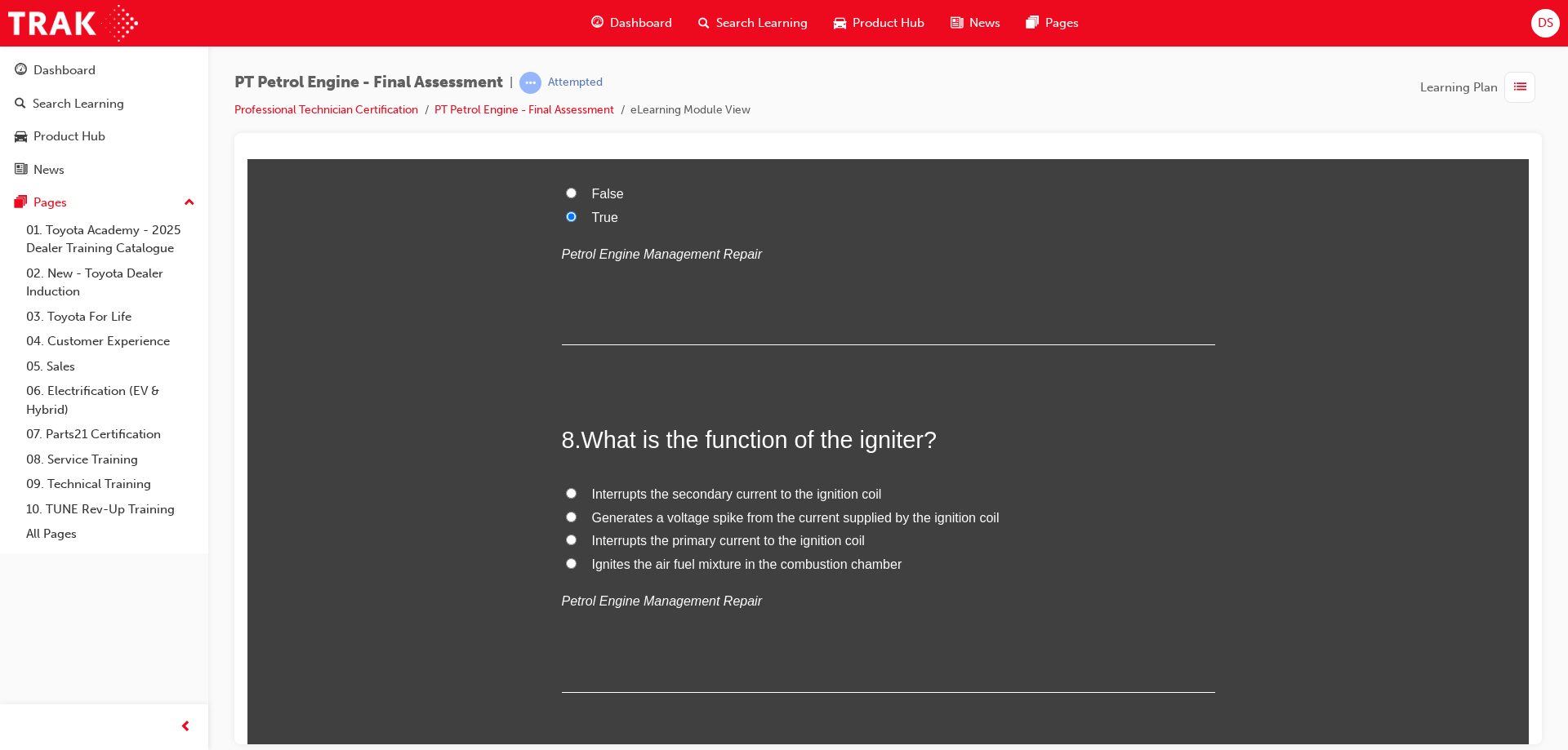
scroll to position [2368, 0]
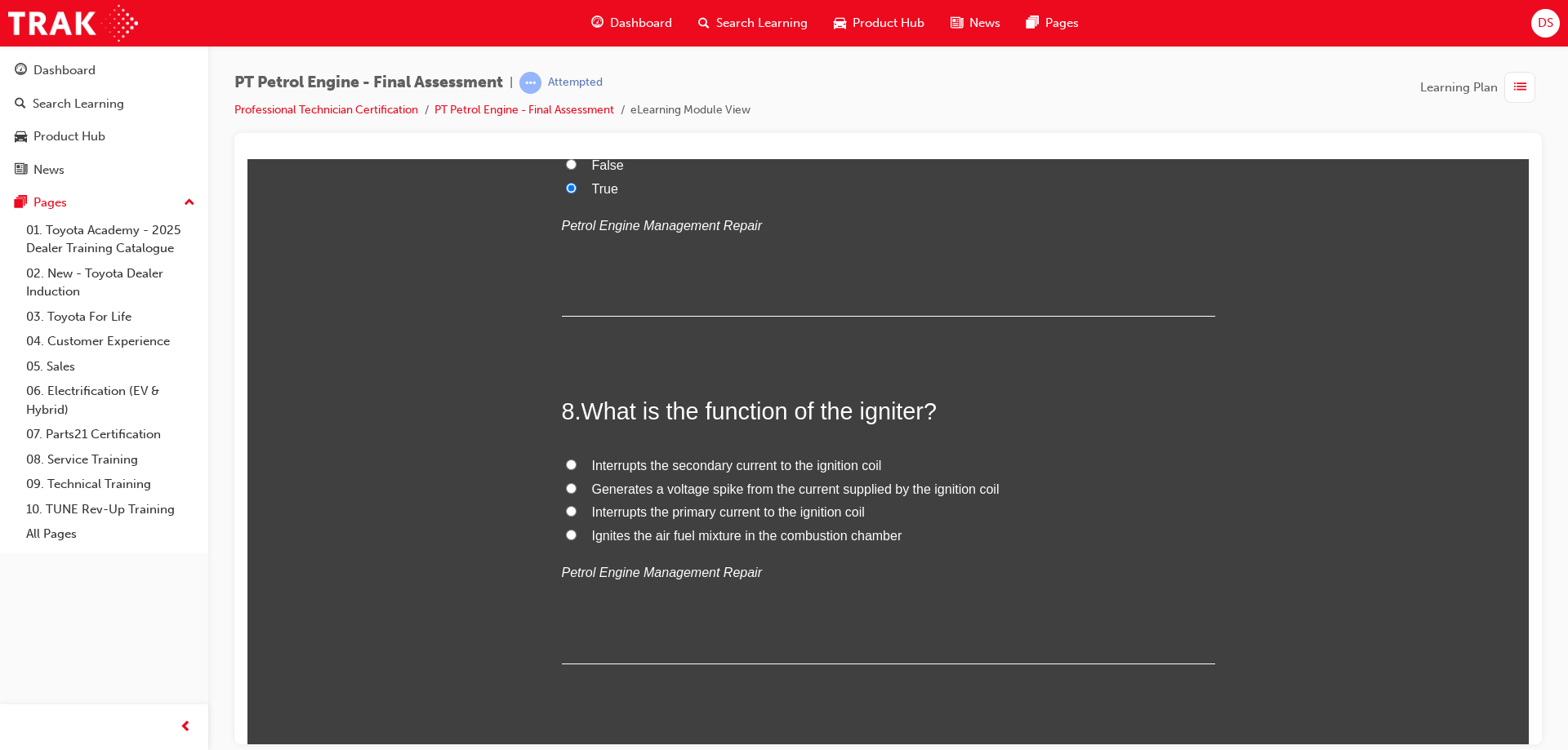
click at [566, 532] on input "Ignites the air fuel mixture in the combustion chamber" at bounding box center [571, 535] width 11 height 11
radio input "true"
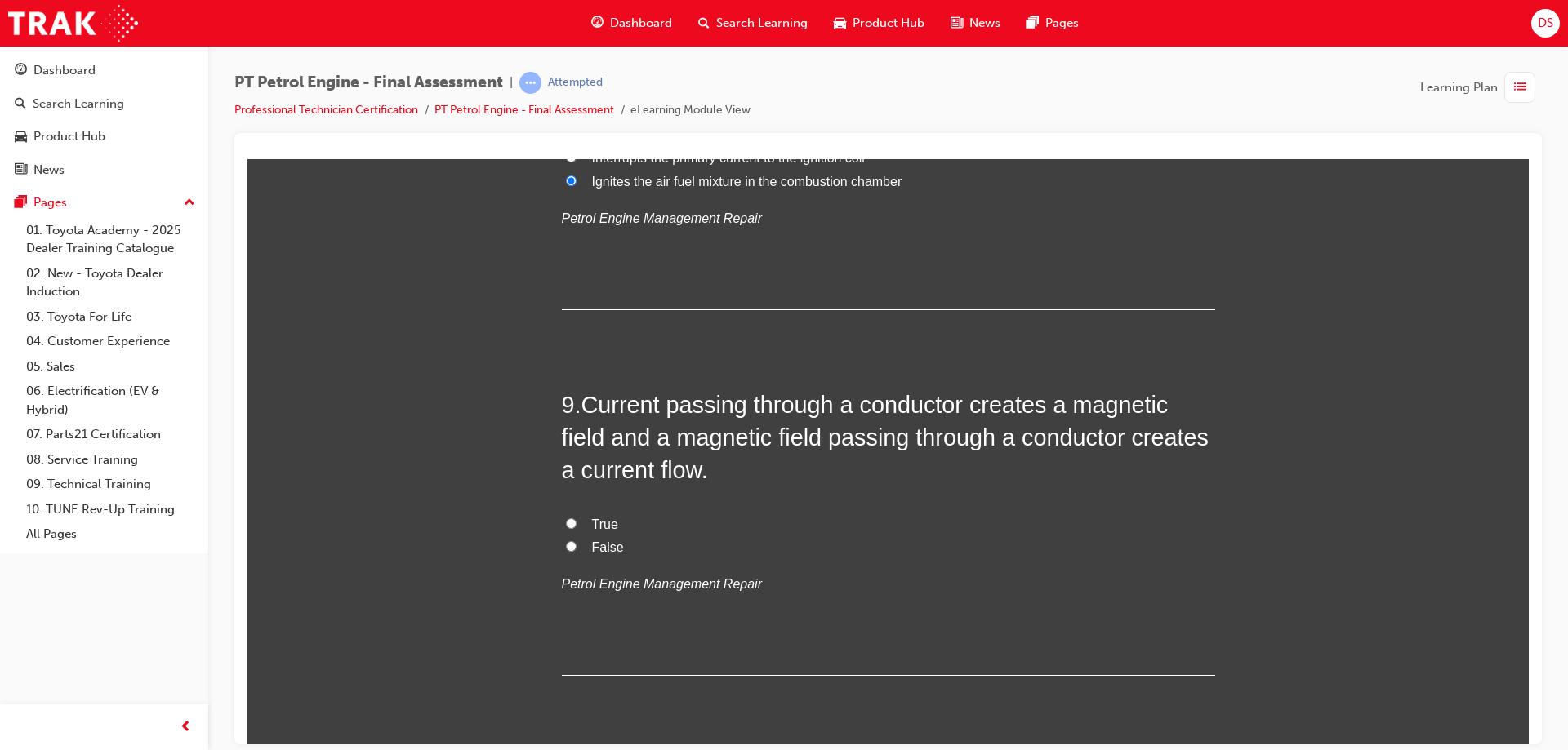
scroll to position [2777, 0]
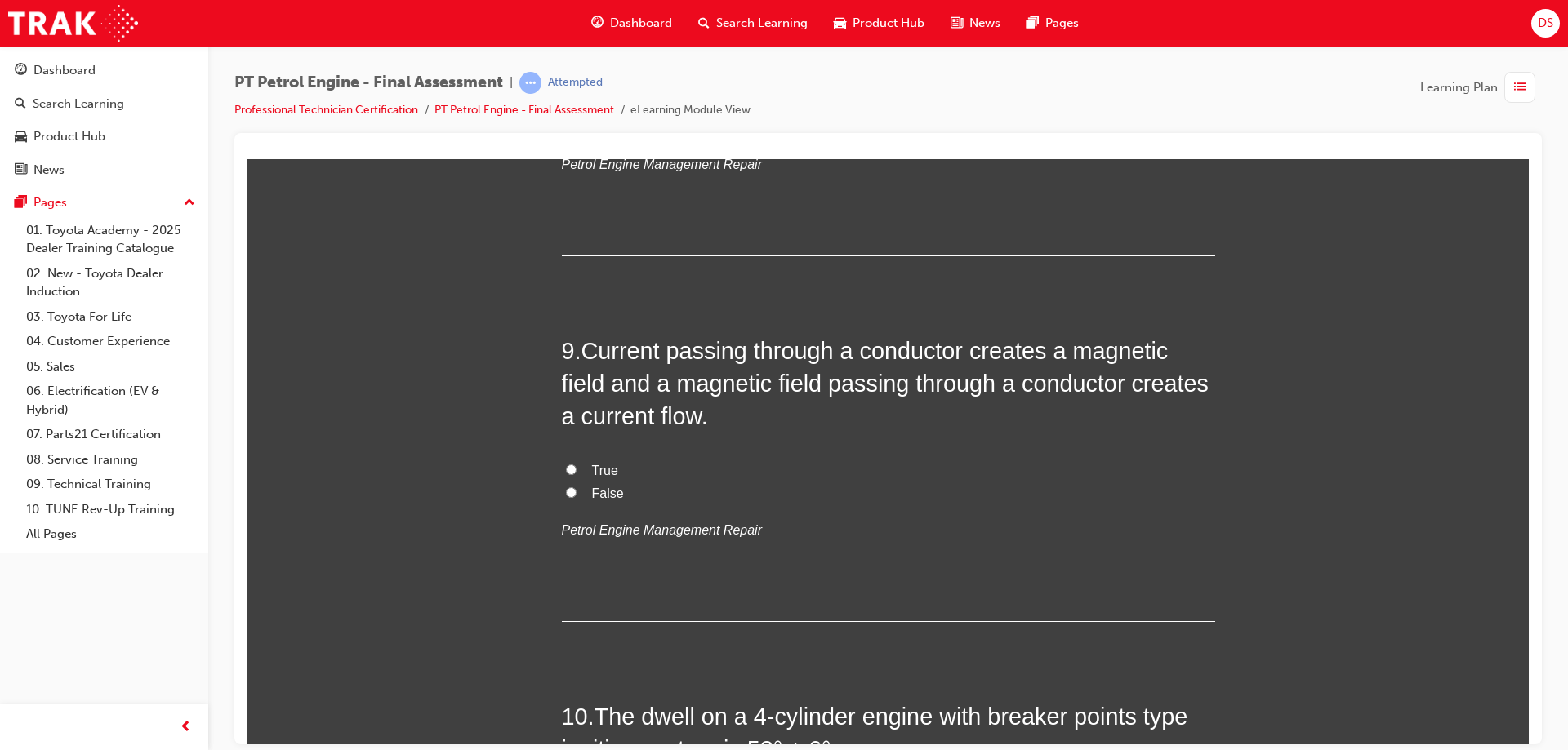
click at [566, 467] on input "True" at bounding box center [571, 469] width 11 height 11
radio input "true"
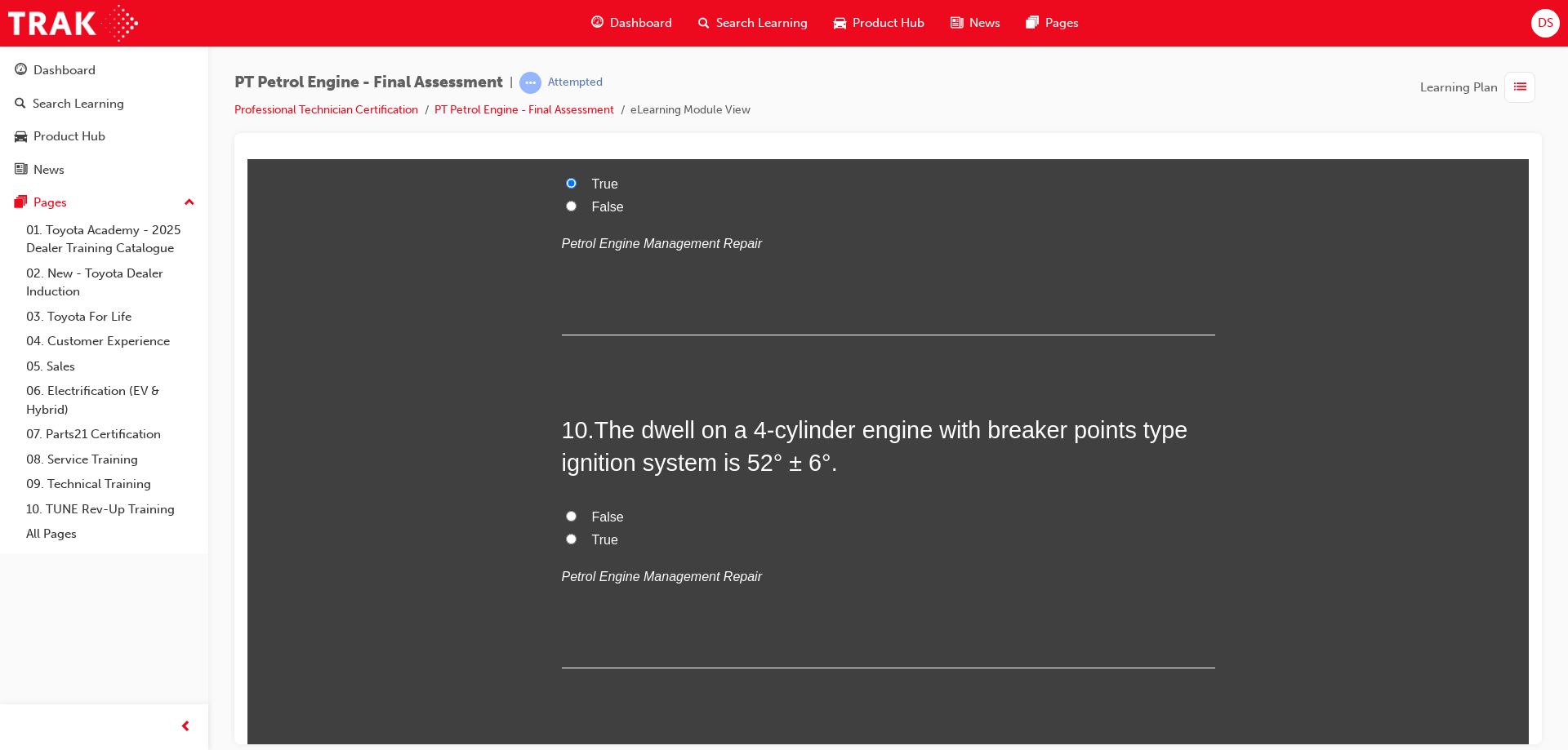
scroll to position [3103, 0]
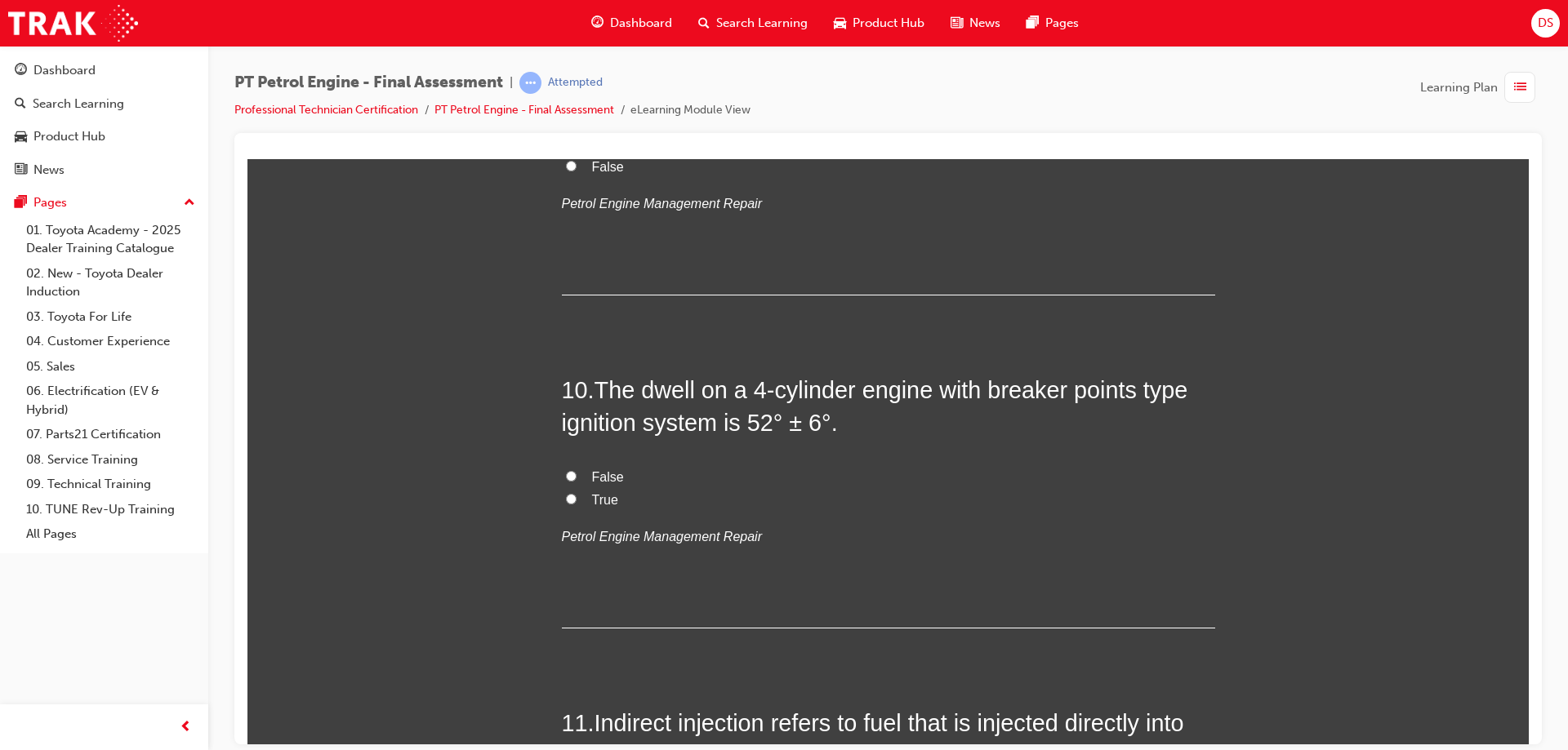
click at [566, 494] on input "True" at bounding box center [571, 499] width 11 height 11
radio input "true"
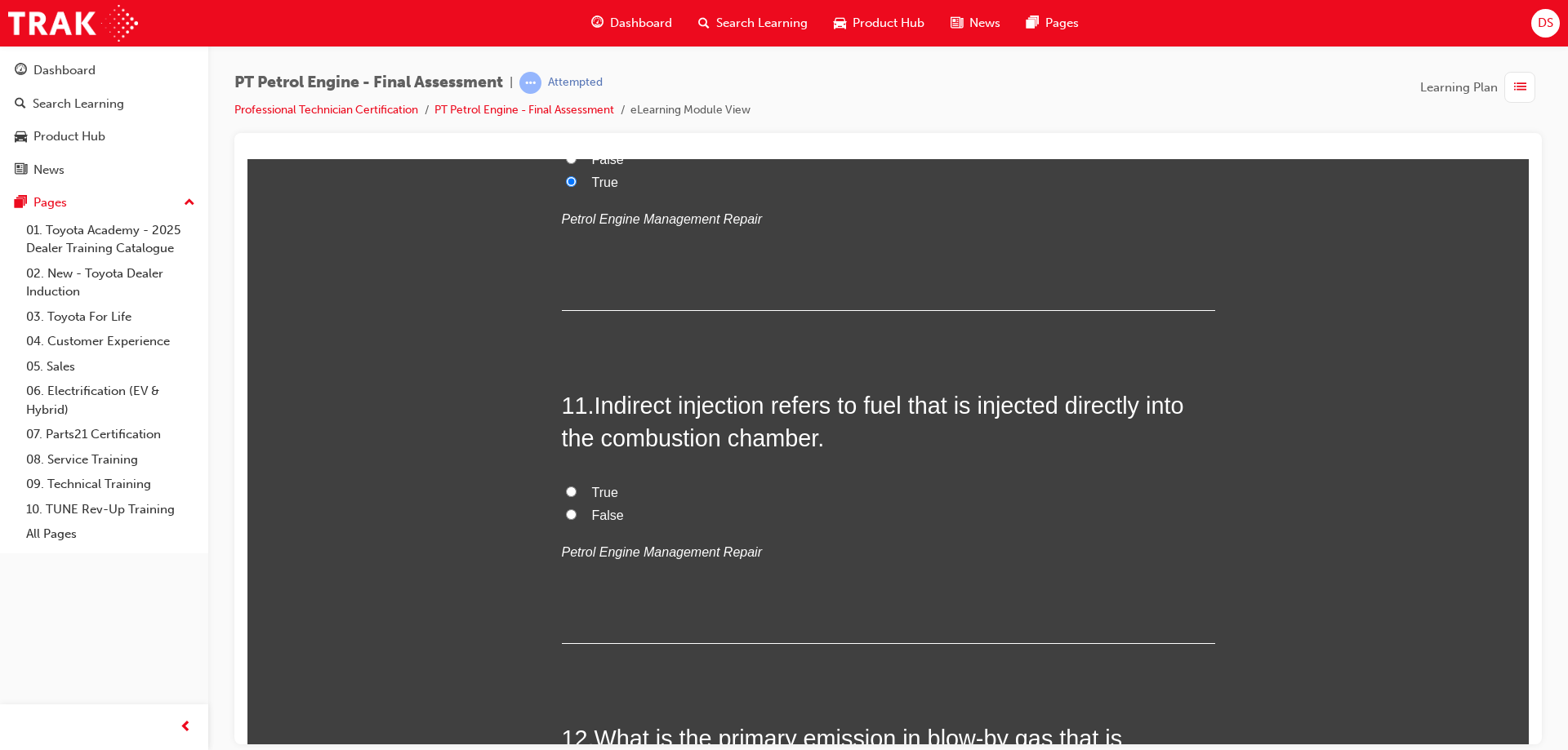
scroll to position [3430, 0]
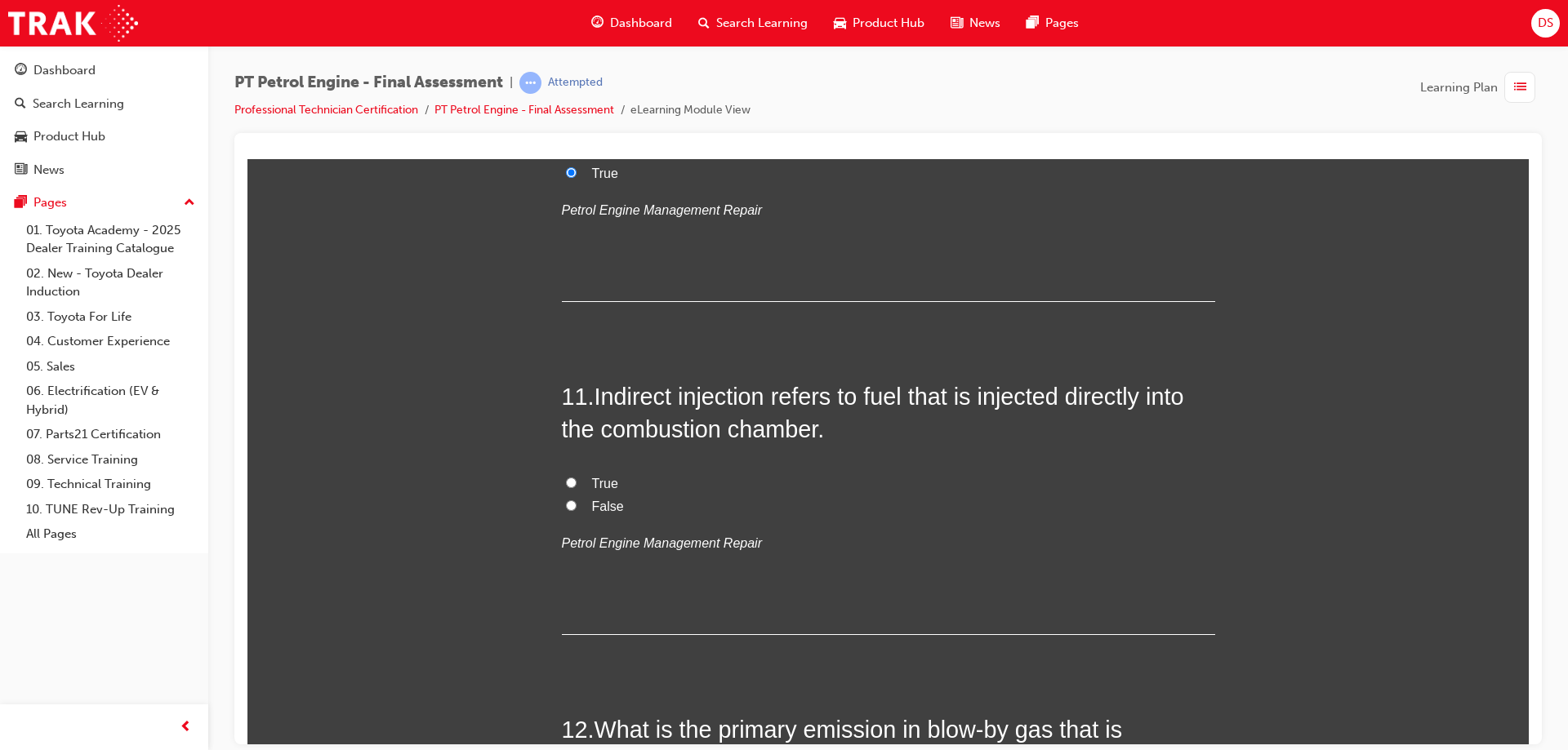
click at [568, 501] on input "False" at bounding box center [571, 505] width 11 height 11
radio input "true"
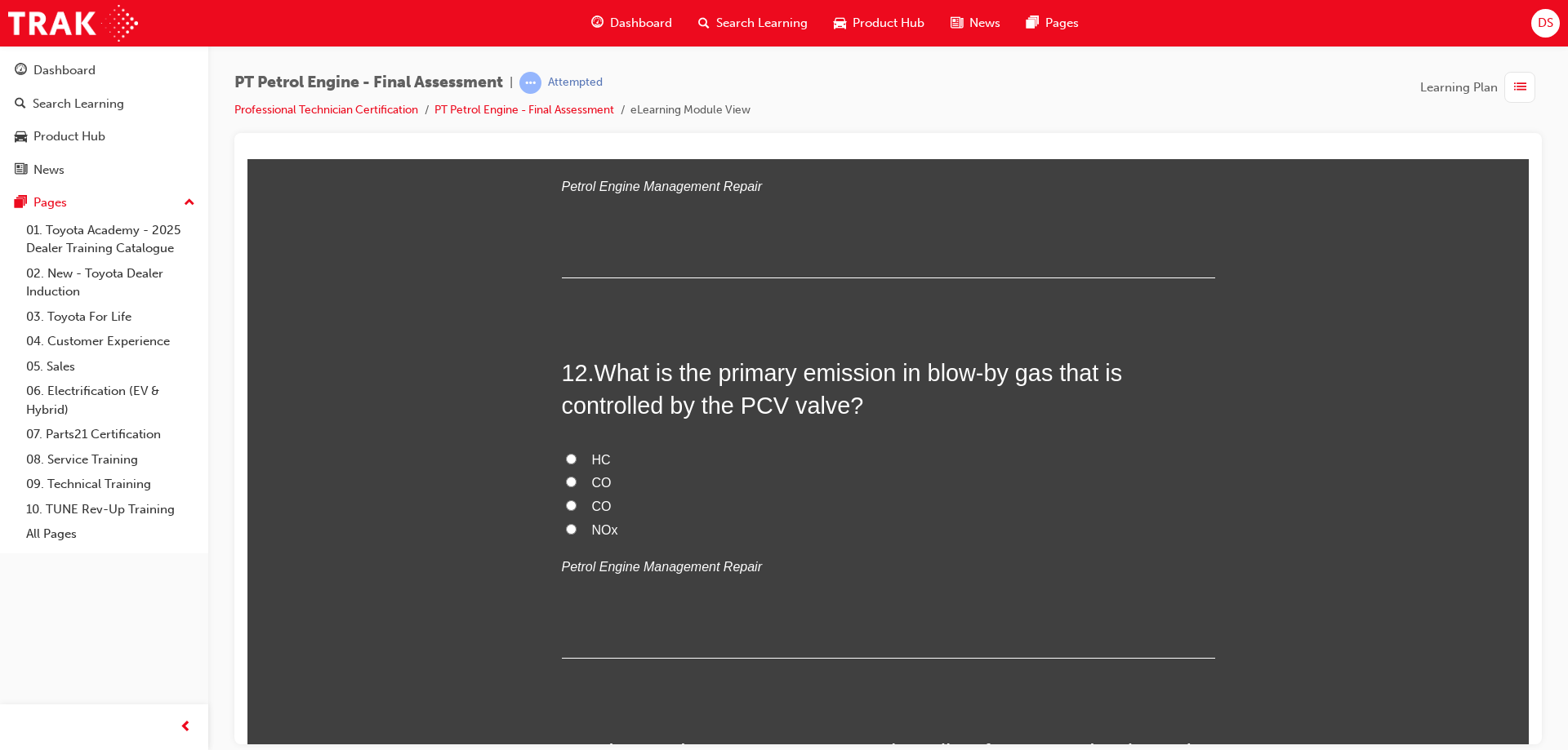
scroll to position [3838, 0]
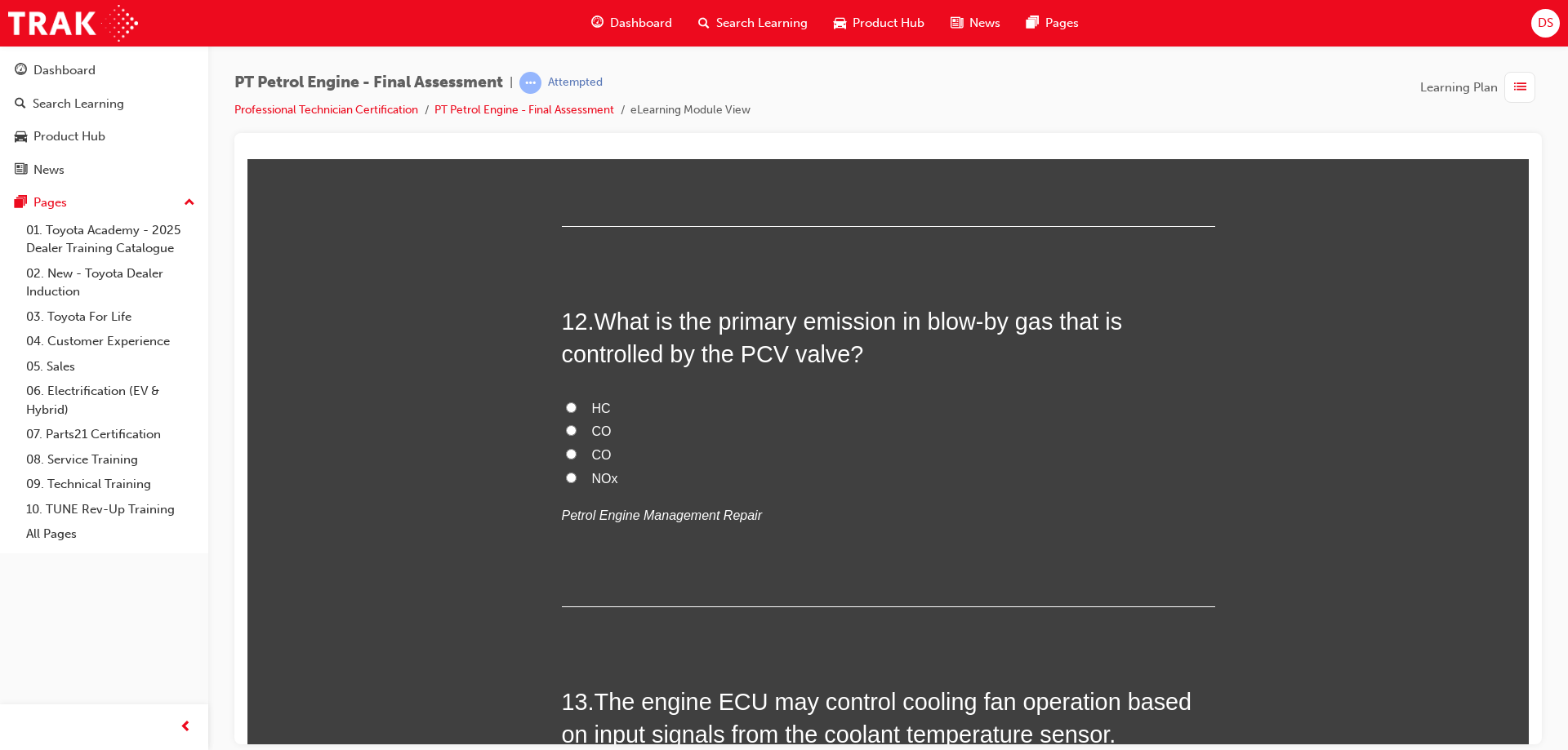
click at [562, 406] on label "HC" at bounding box center [888, 408] width 653 height 23
click at [566, 406] on input "HC" at bounding box center [571, 407] width 11 height 11
radio input "true"
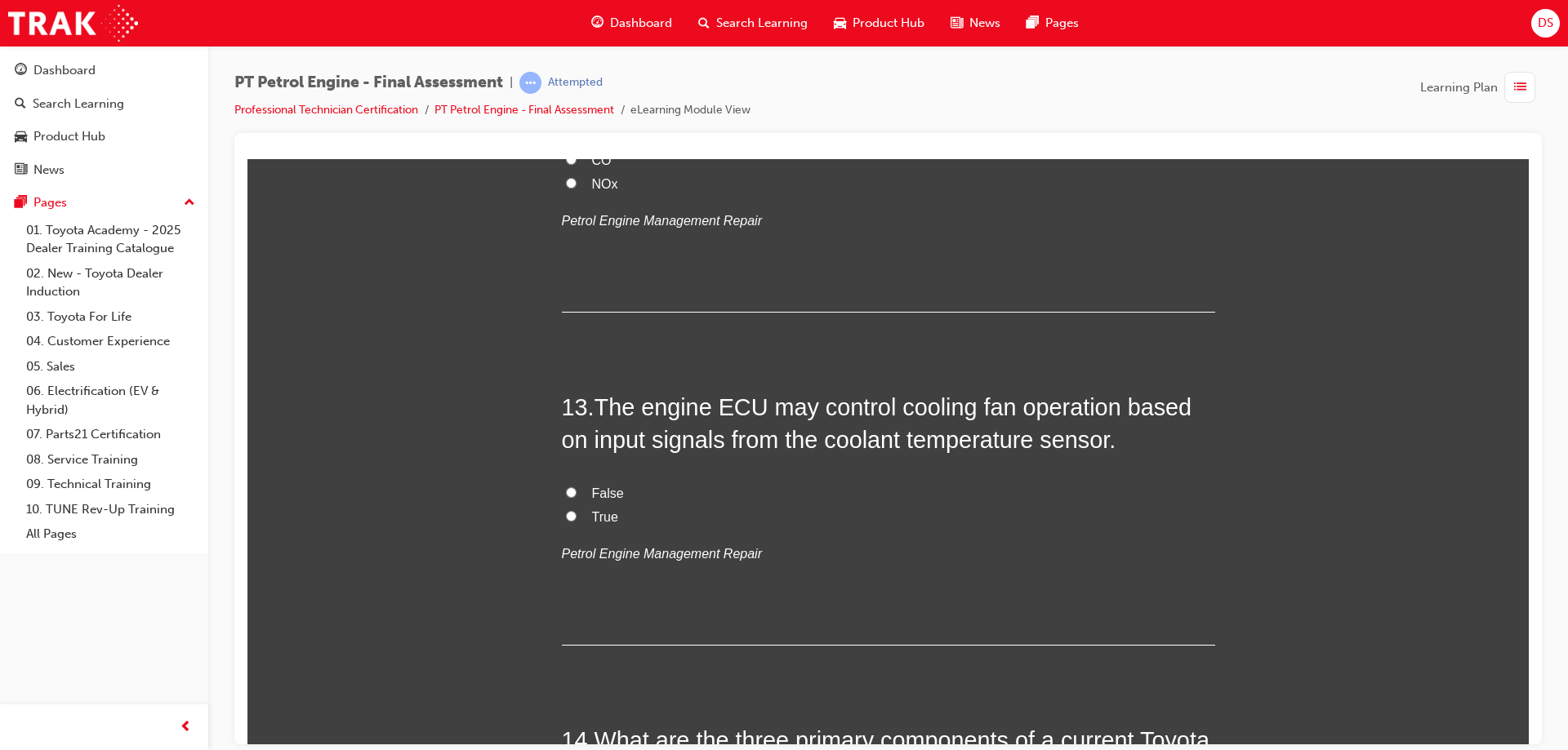
scroll to position [4164, 0]
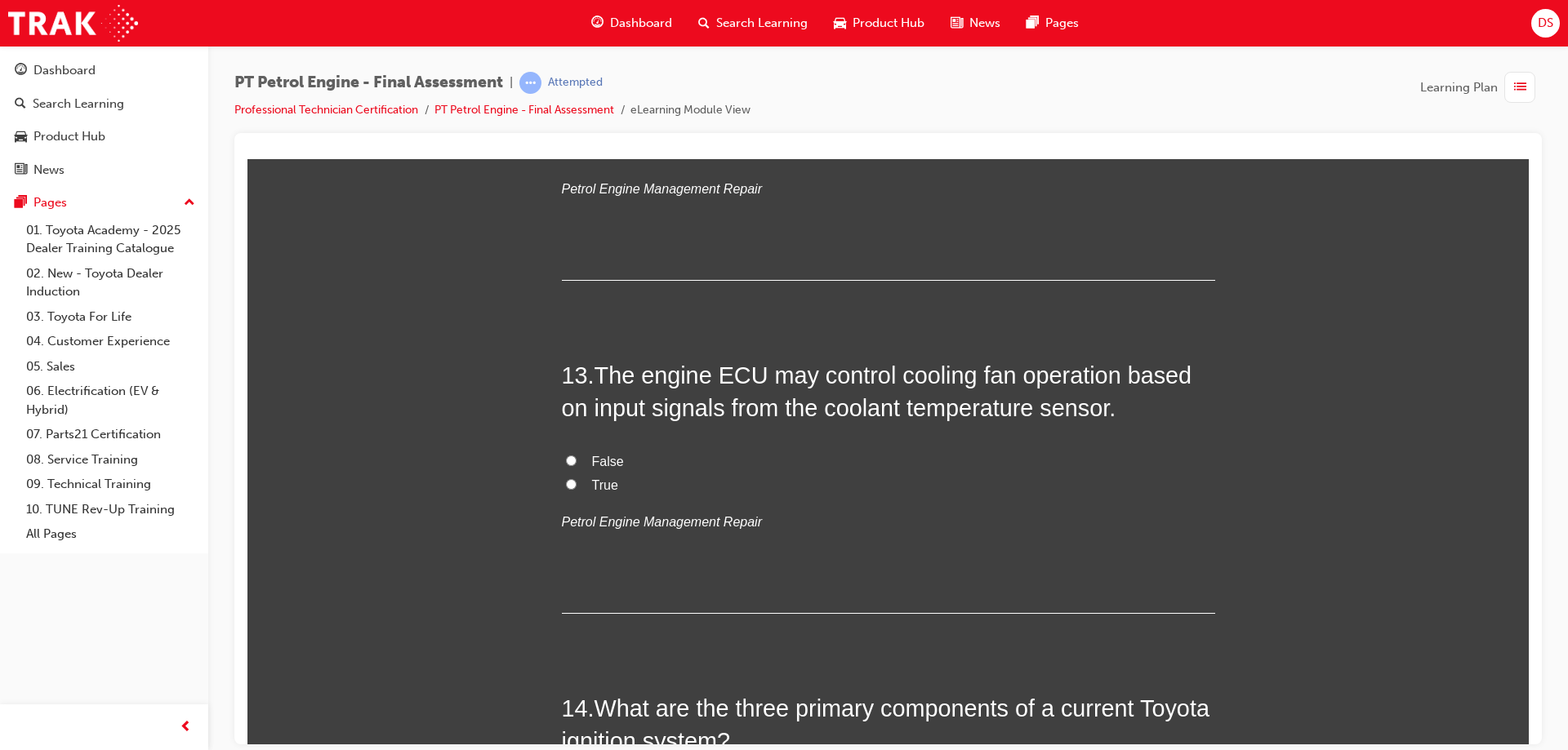
click at [566, 486] on input "True" at bounding box center [571, 484] width 11 height 11
radio input "true"
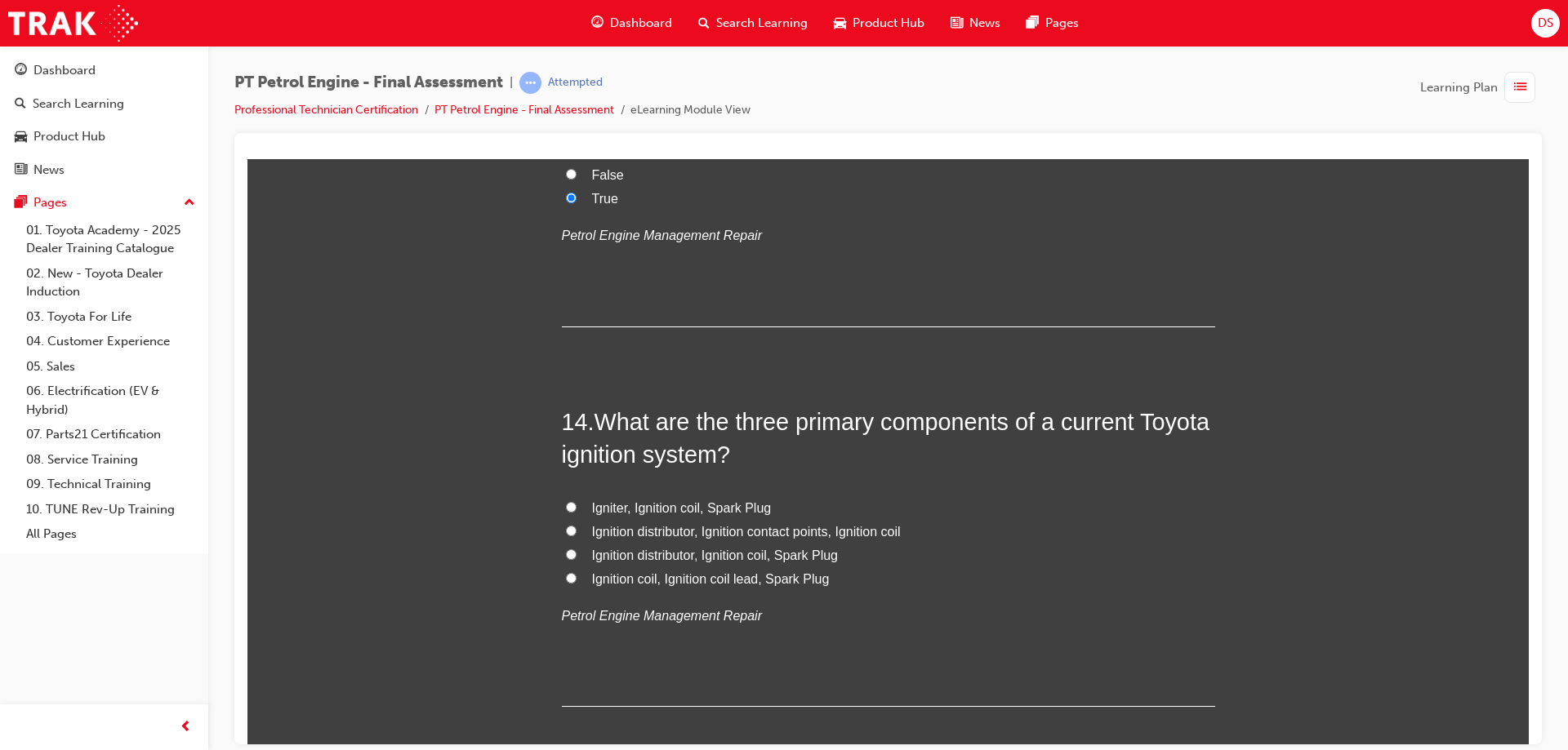
scroll to position [4491, 0]
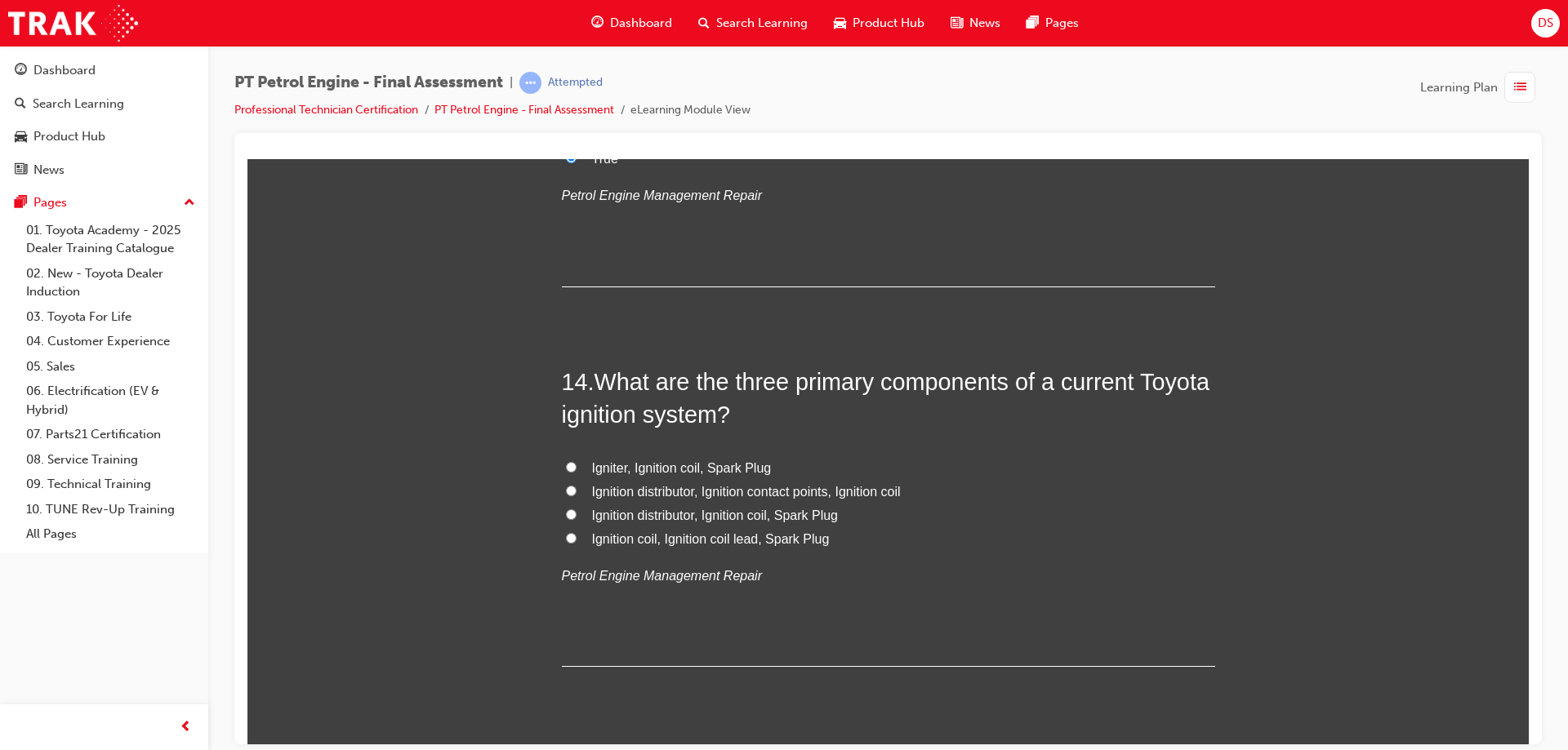
click at [566, 535] on input "Ignition coil, Ignition coil lead, Spark Plug" at bounding box center [571, 537] width 11 height 11
radio input "true"
click at [566, 510] on input "Ignition distributor, Ignition coil, Spark Plug" at bounding box center [571, 514] width 11 height 11
radio input "true"
click at [568, 468] on input "Igniter, Ignition coil, Spark Plug" at bounding box center [571, 467] width 11 height 11
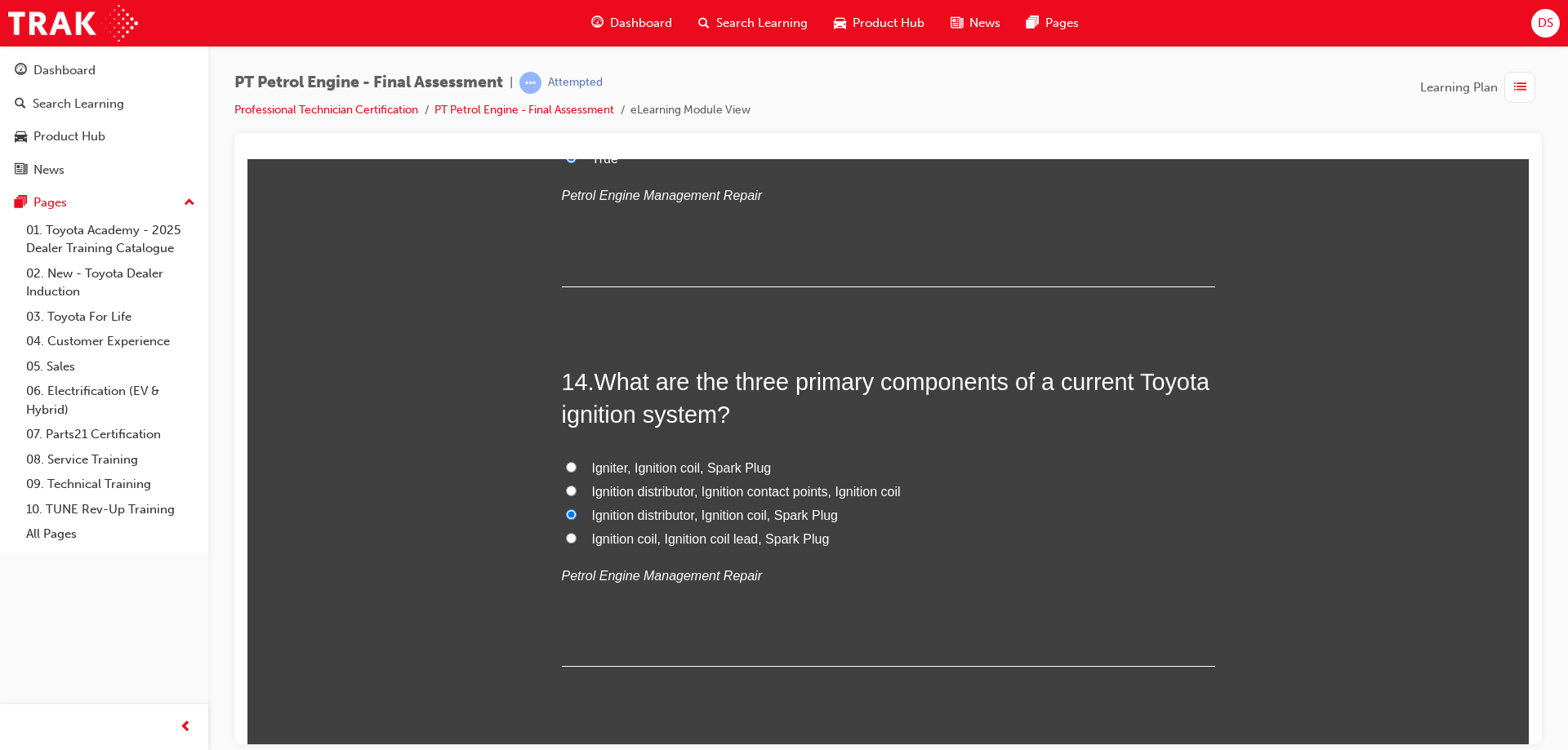
radio input "true"
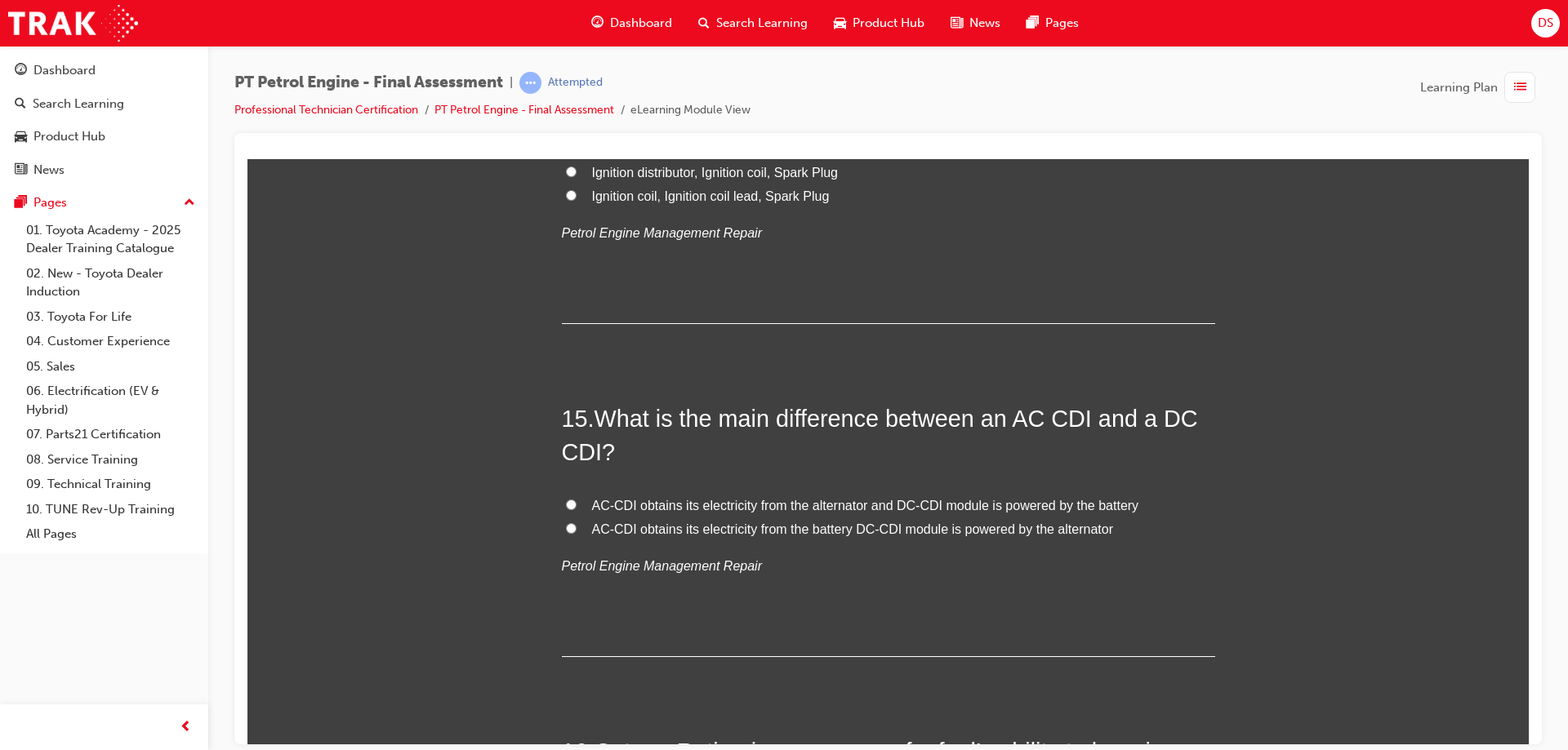
scroll to position [4899, 0]
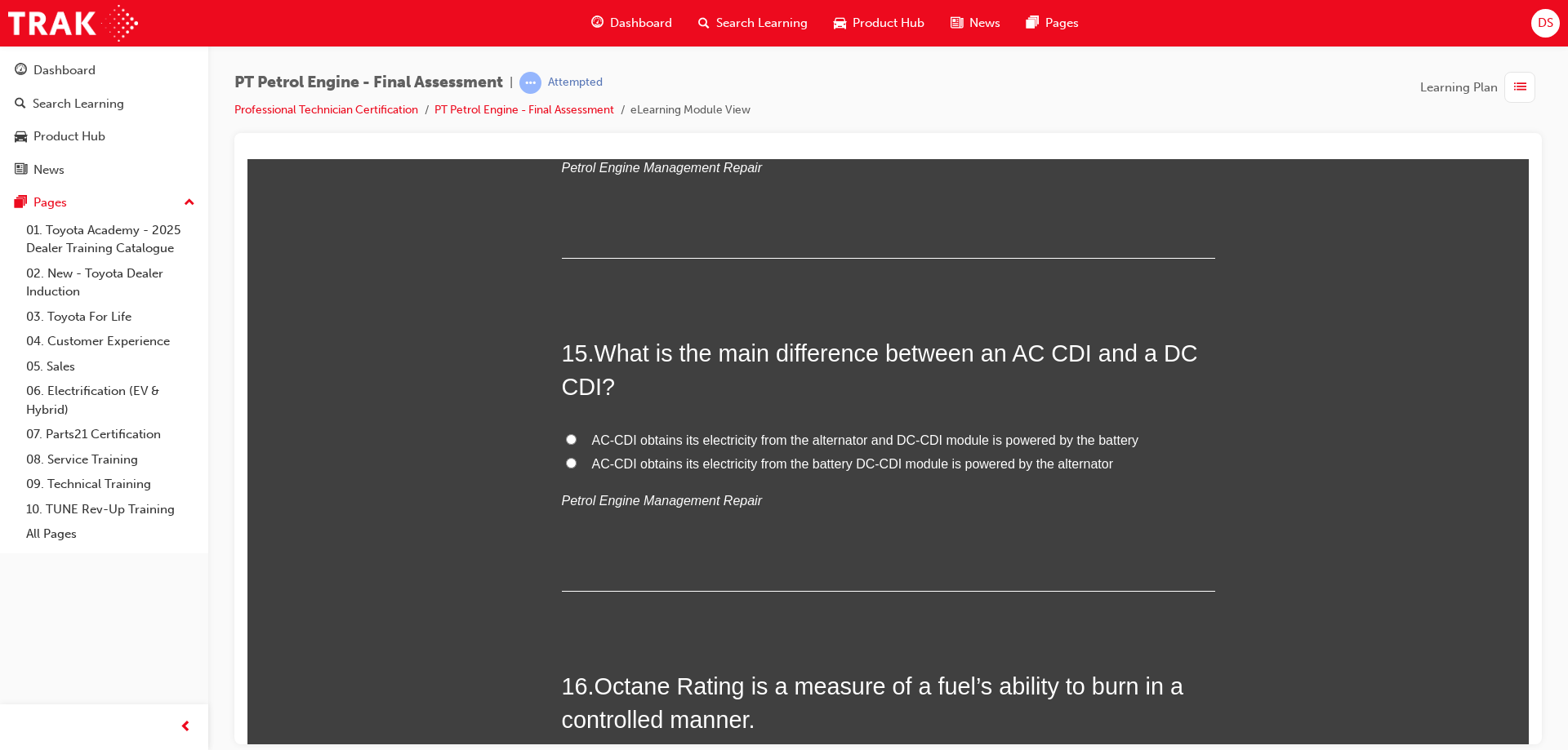
click at [566, 435] on input "AC-CDI obtains its electricity from the alternator and DC-CDI module is powered…" at bounding box center [571, 439] width 11 height 11
radio input "true"
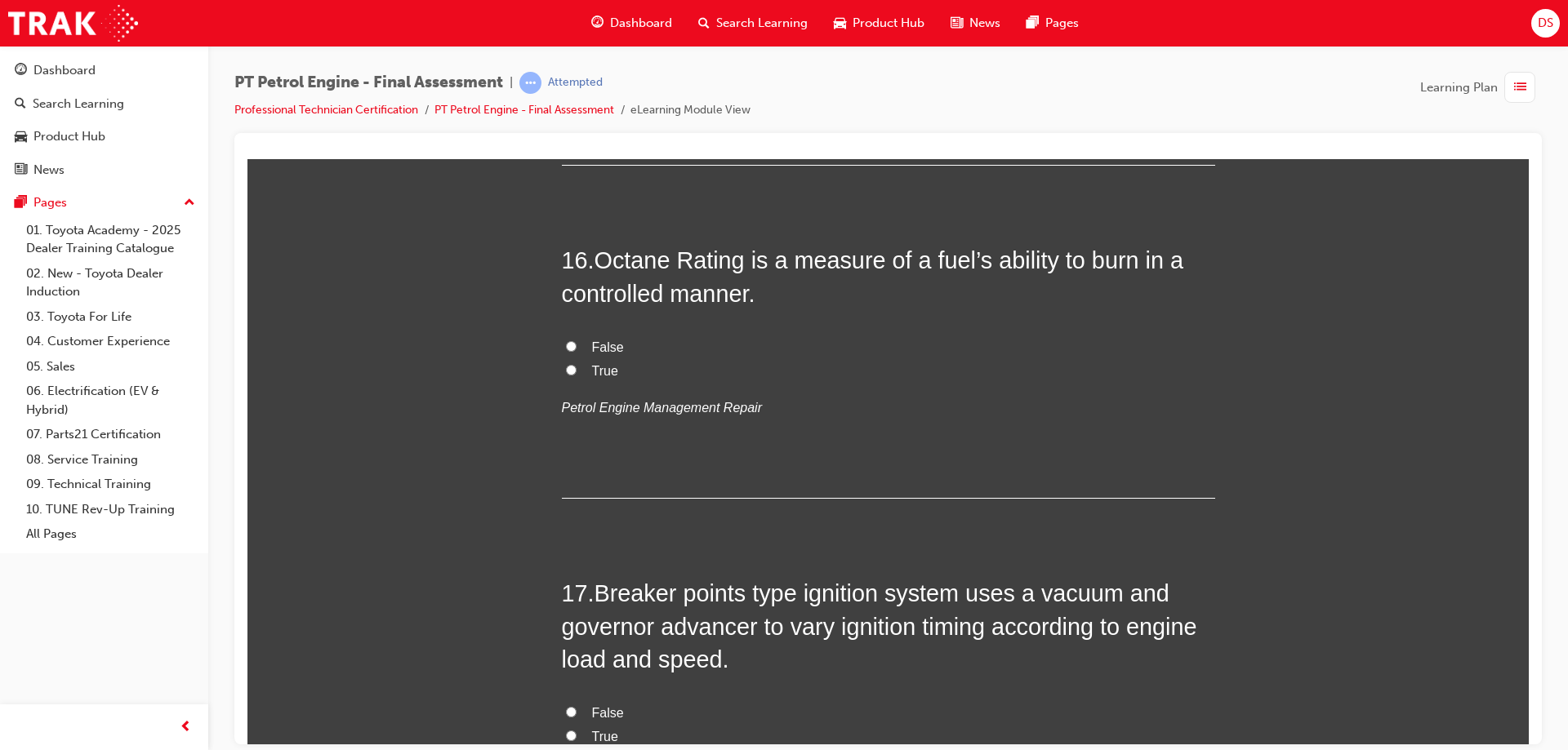
scroll to position [5226, 0]
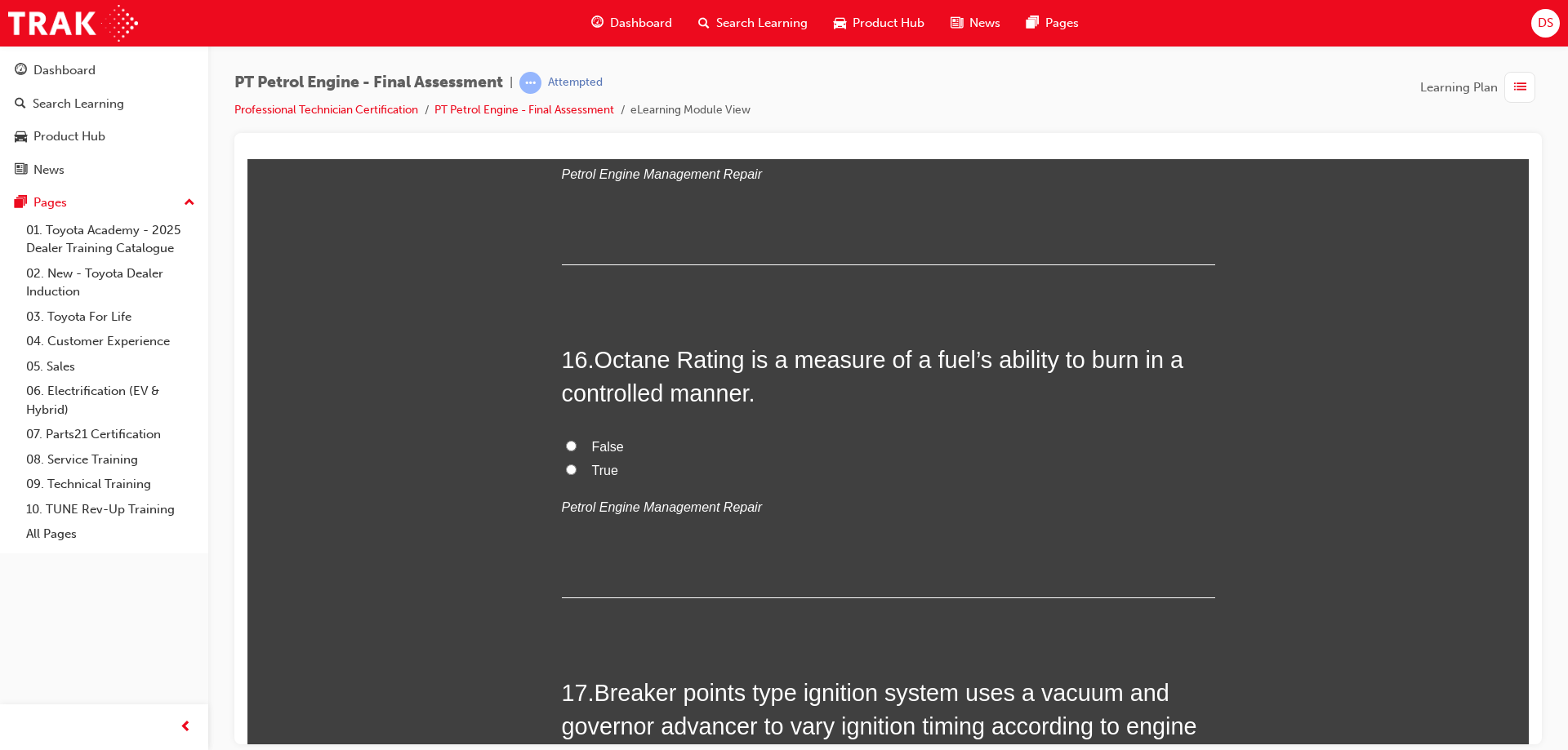
click at [566, 467] on input "True" at bounding box center [571, 469] width 11 height 11
radio input "true"
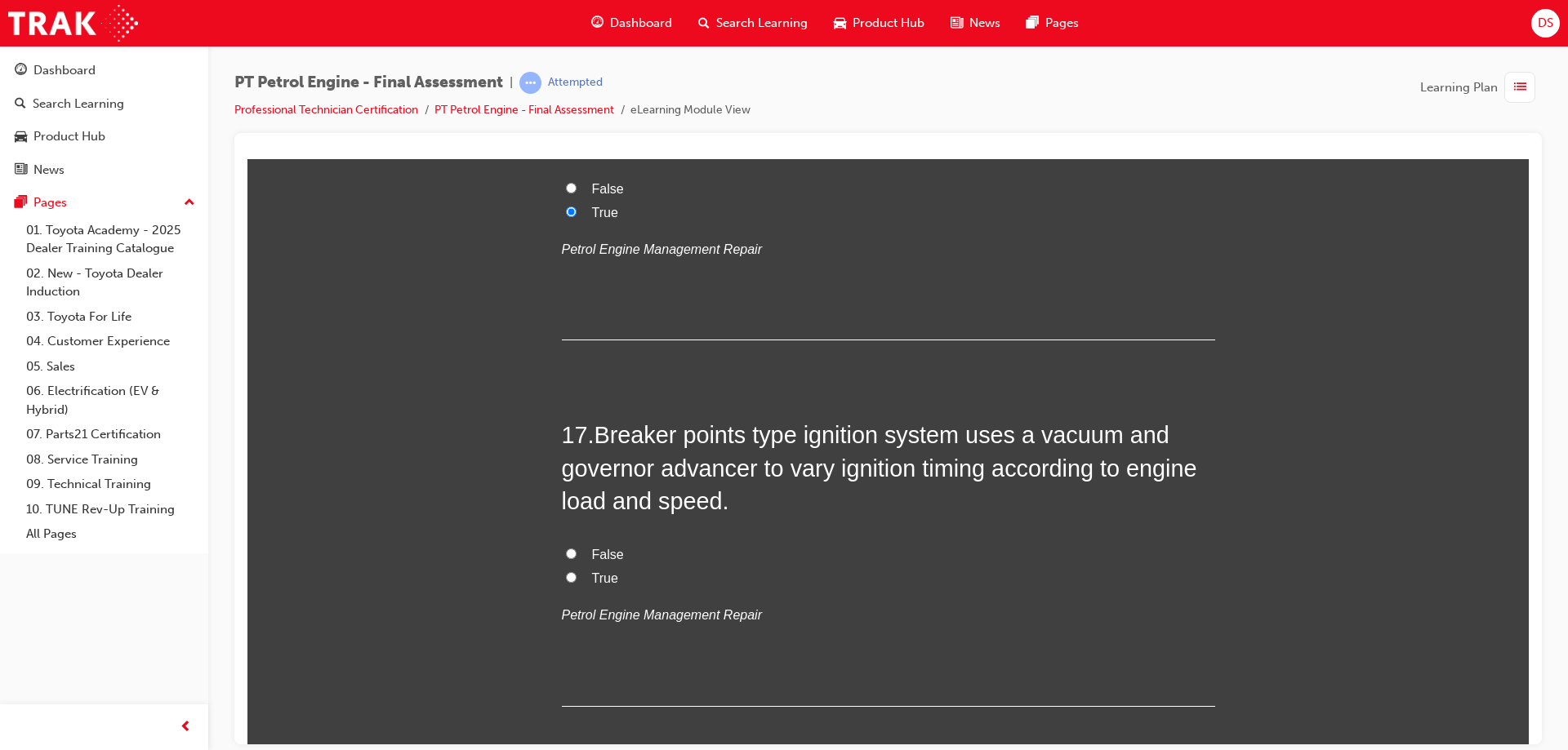
scroll to position [5552, 0]
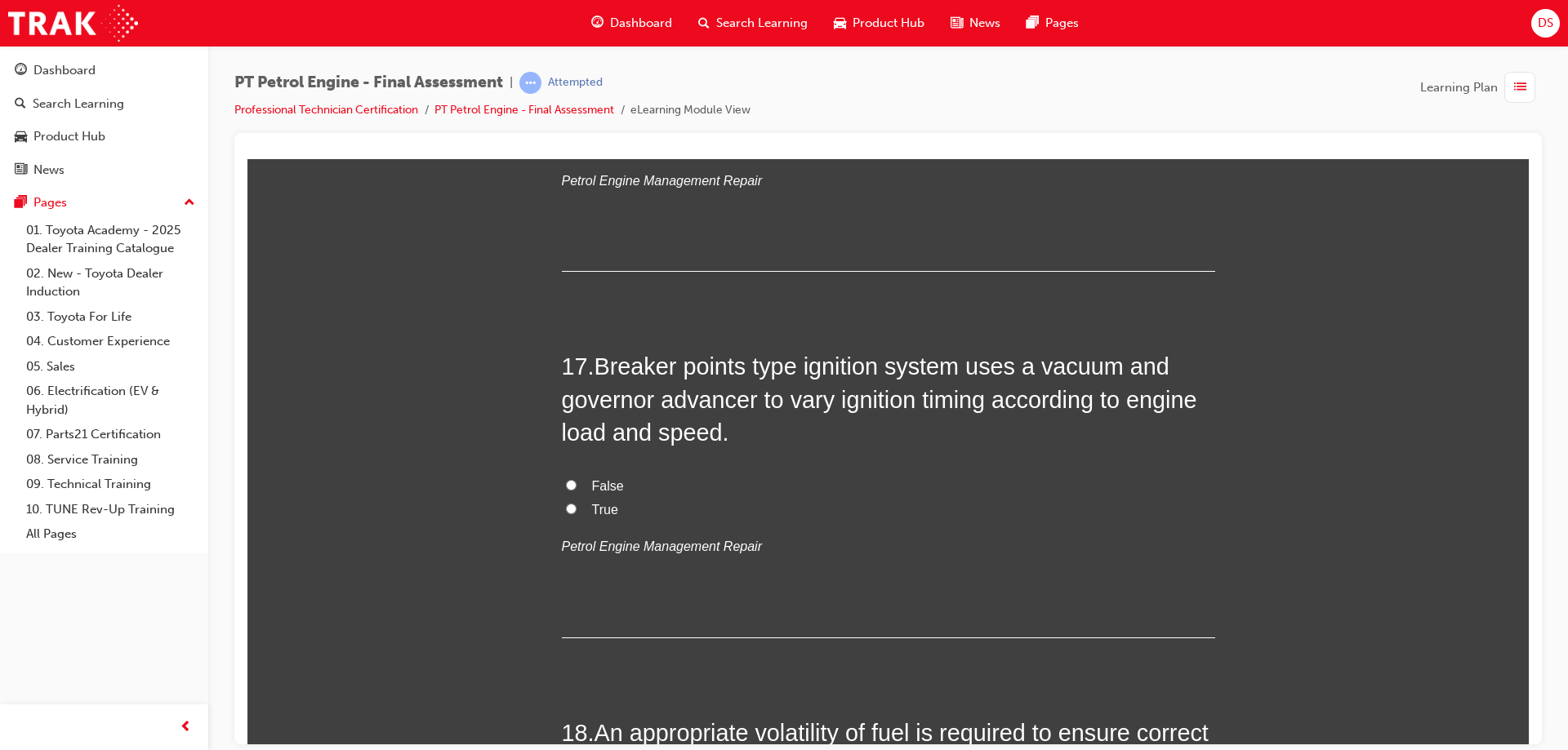
click at [566, 510] on input "True" at bounding box center [571, 509] width 11 height 11
radio input "true"
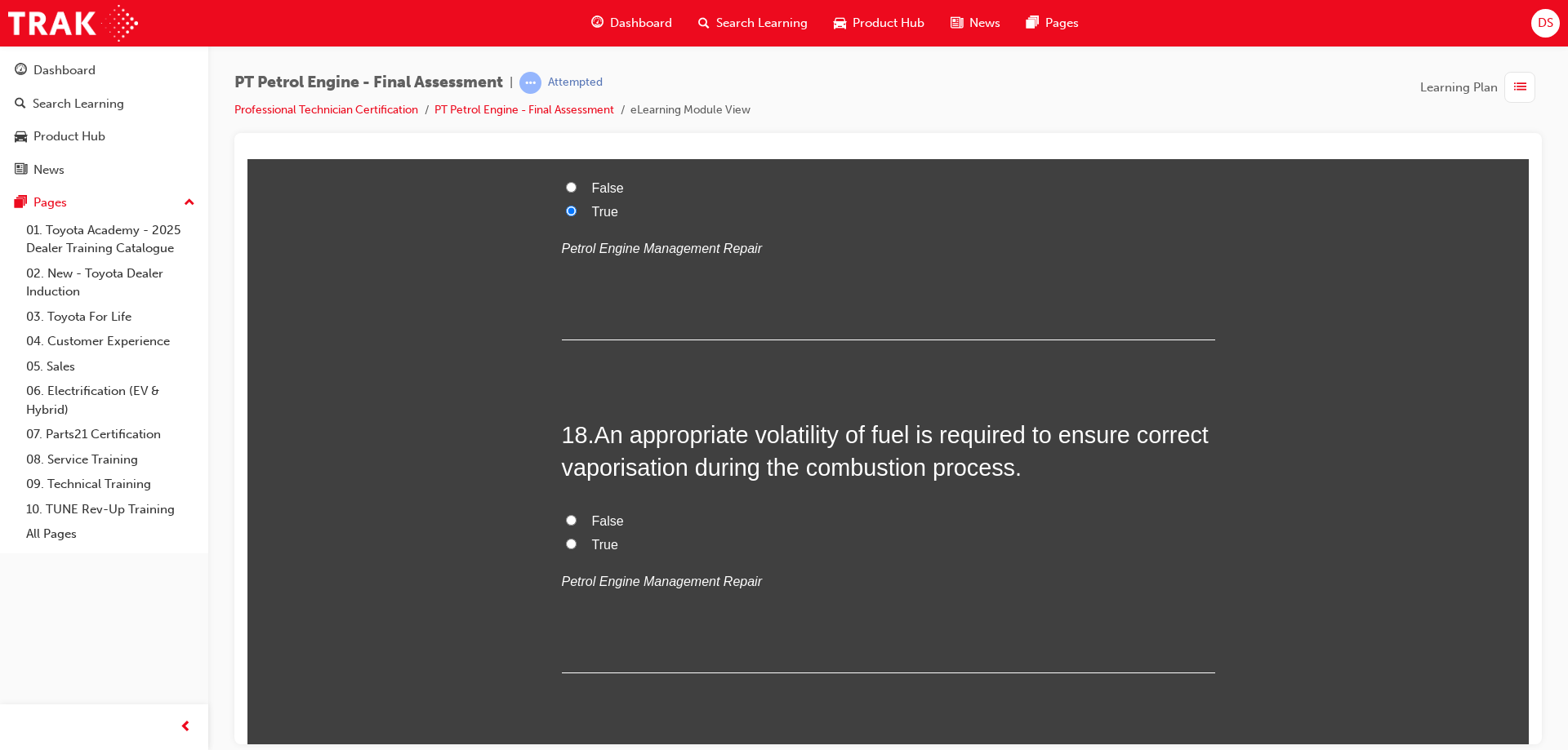
scroll to position [5879, 0]
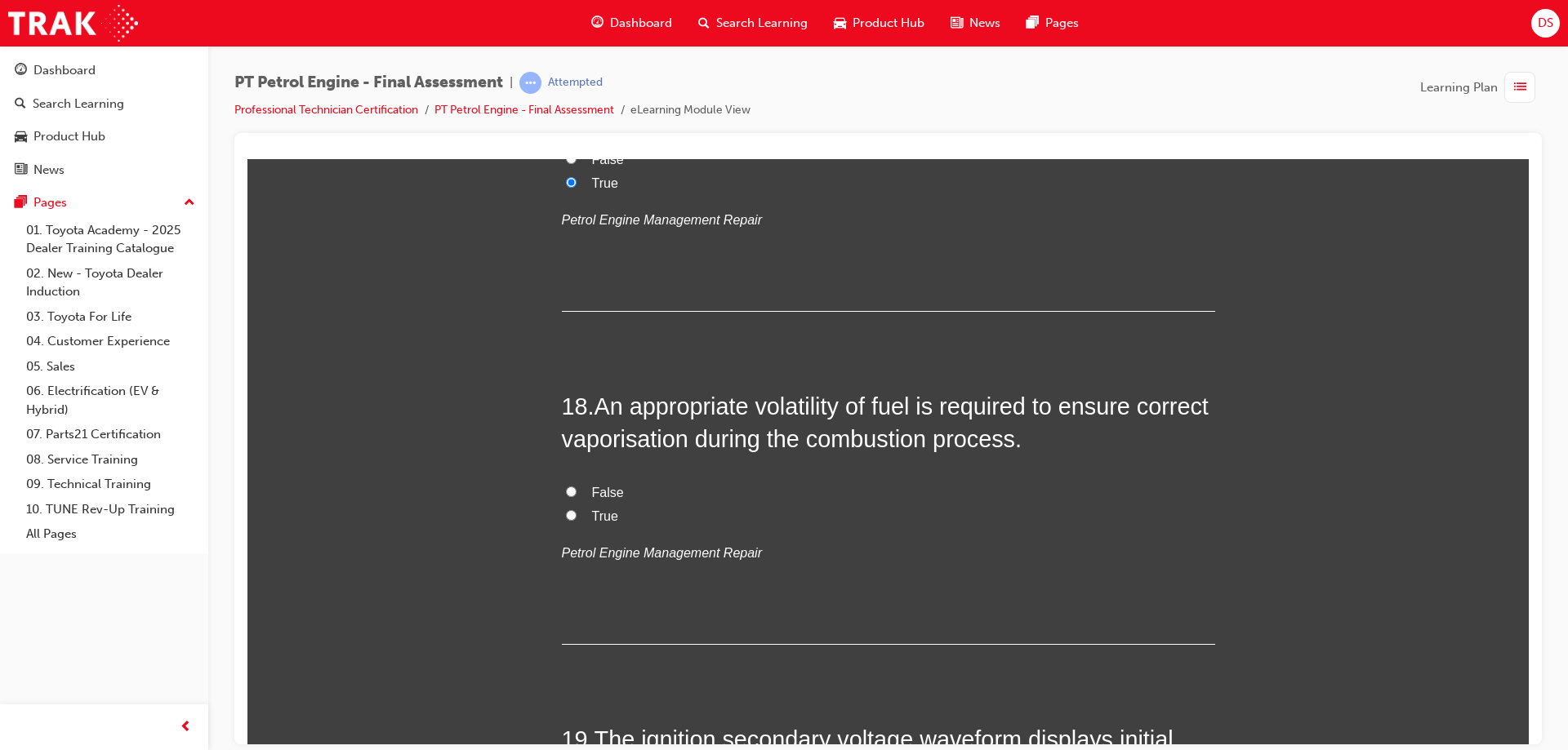
click at [566, 511] on input "True" at bounding box center [571, 515] width 11 height 11
radio input "true"
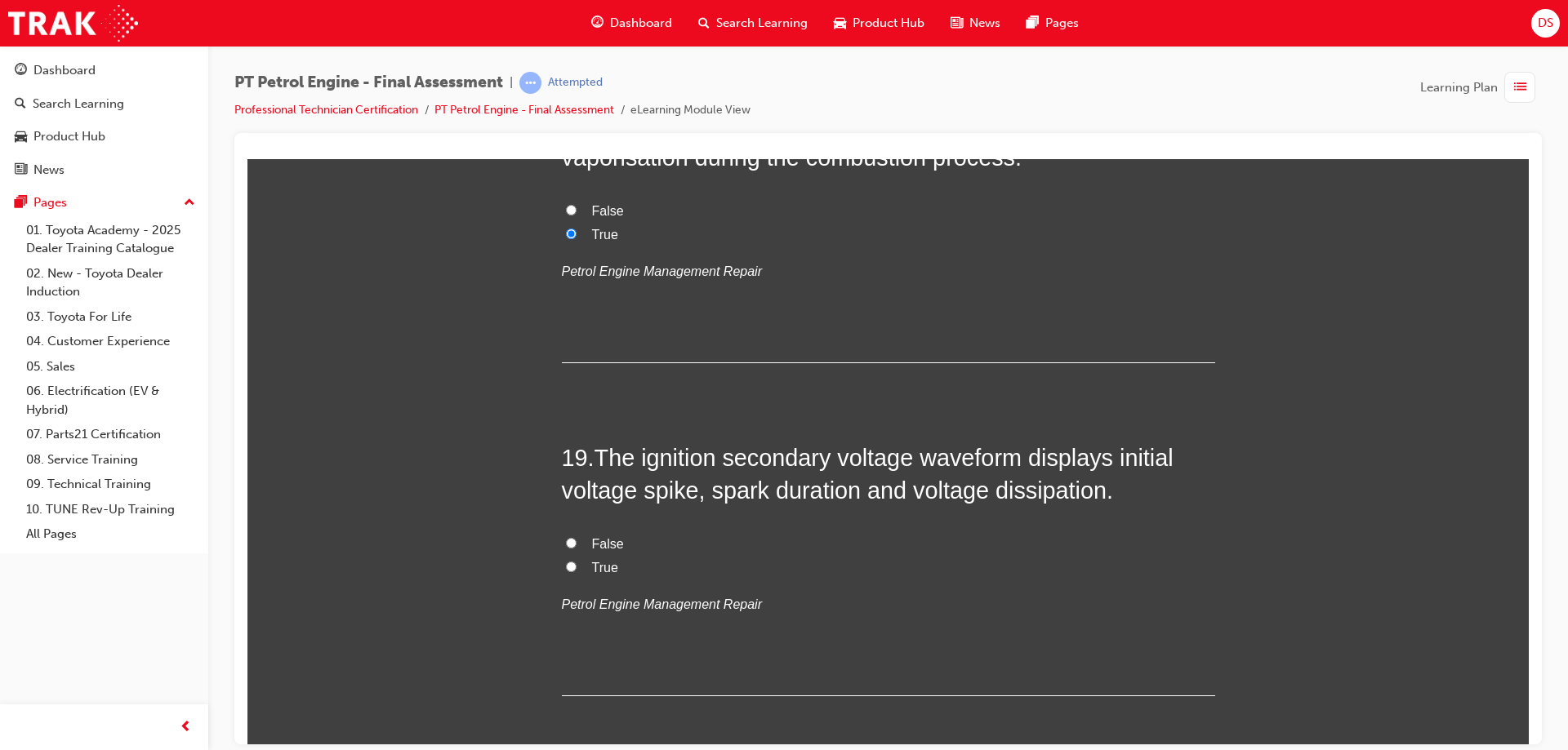
scroll to position [6206, 0]
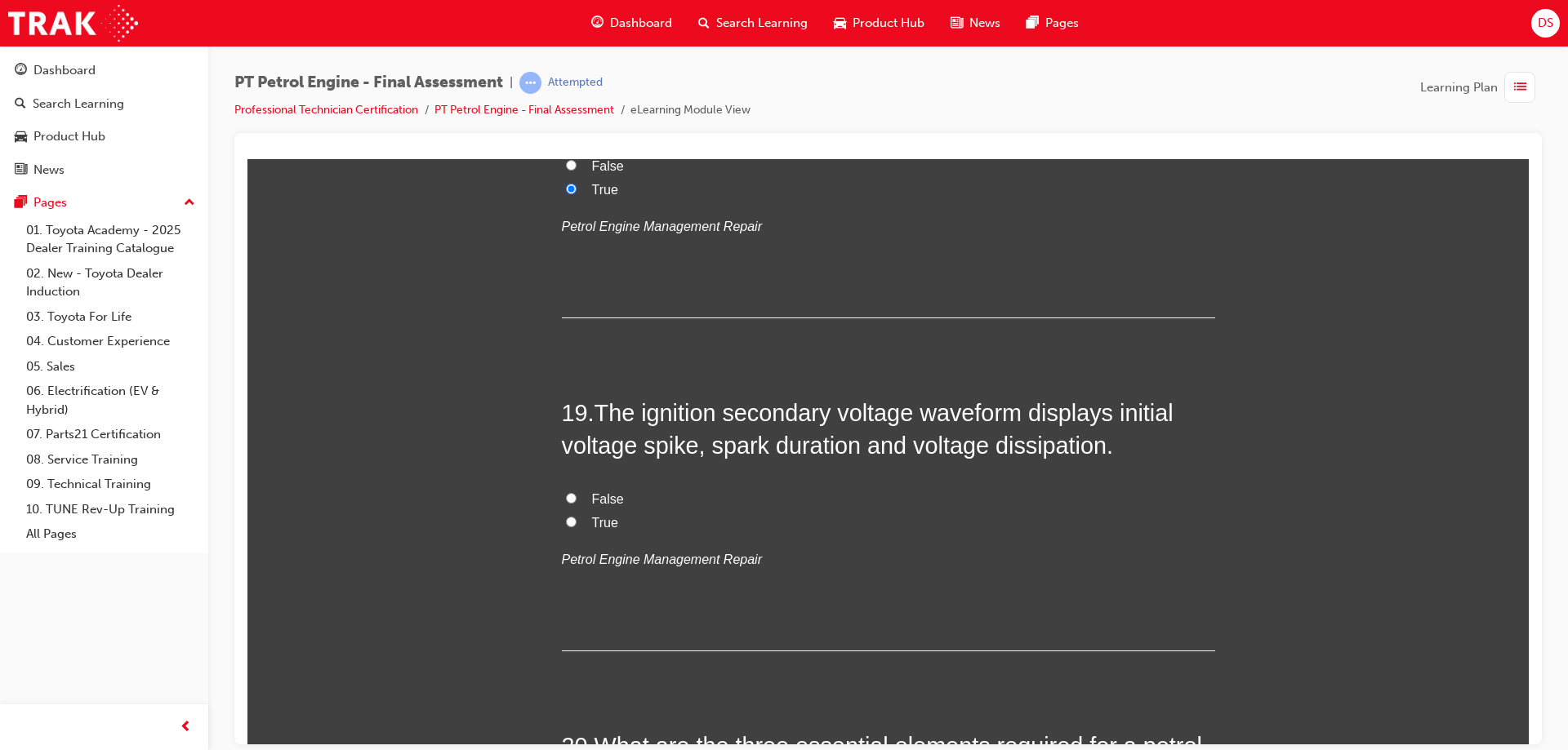
click at [566, 522] on input "True" at bounding box center [571, 521] width 11 height 11
radio input "true"
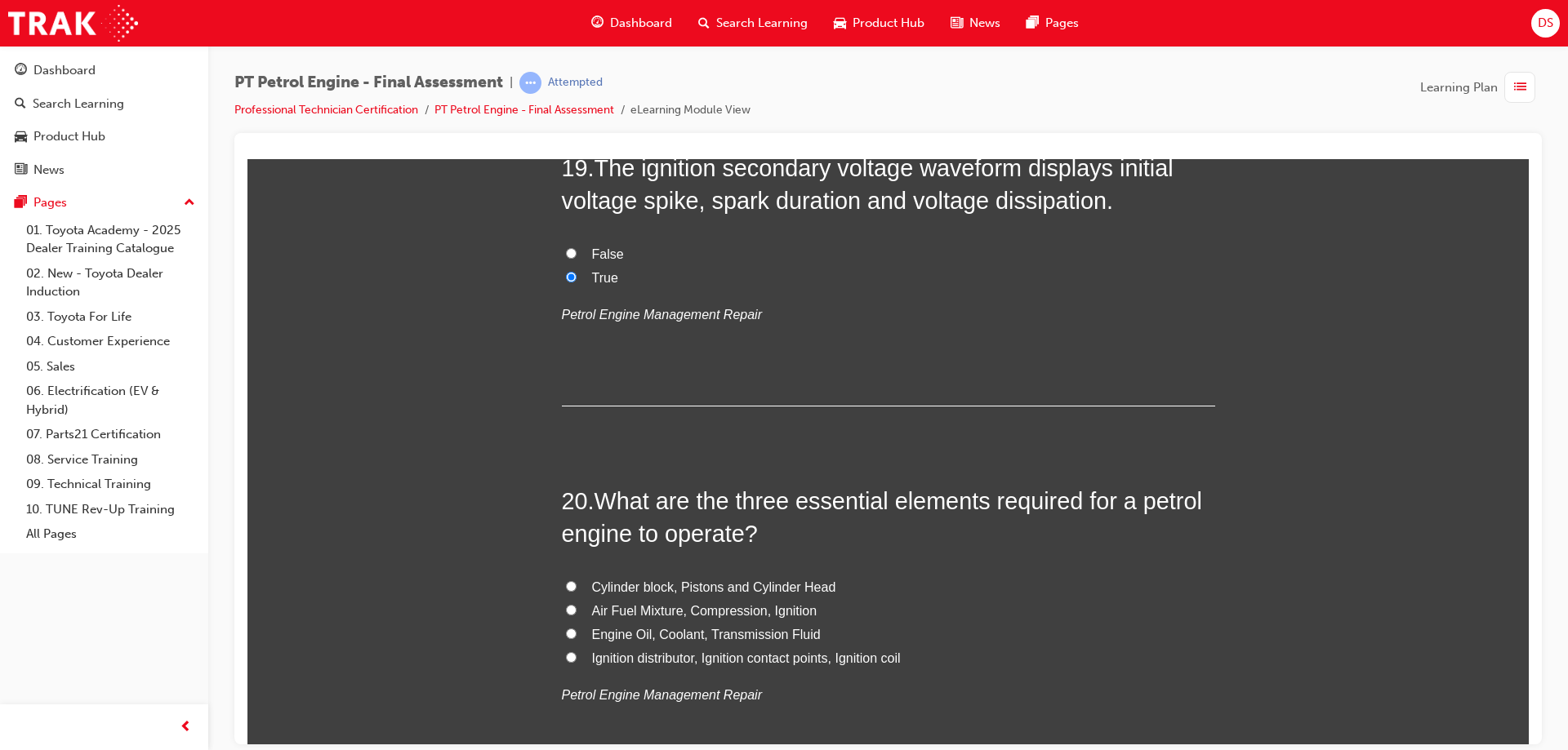
scroll to position [6533, 0]
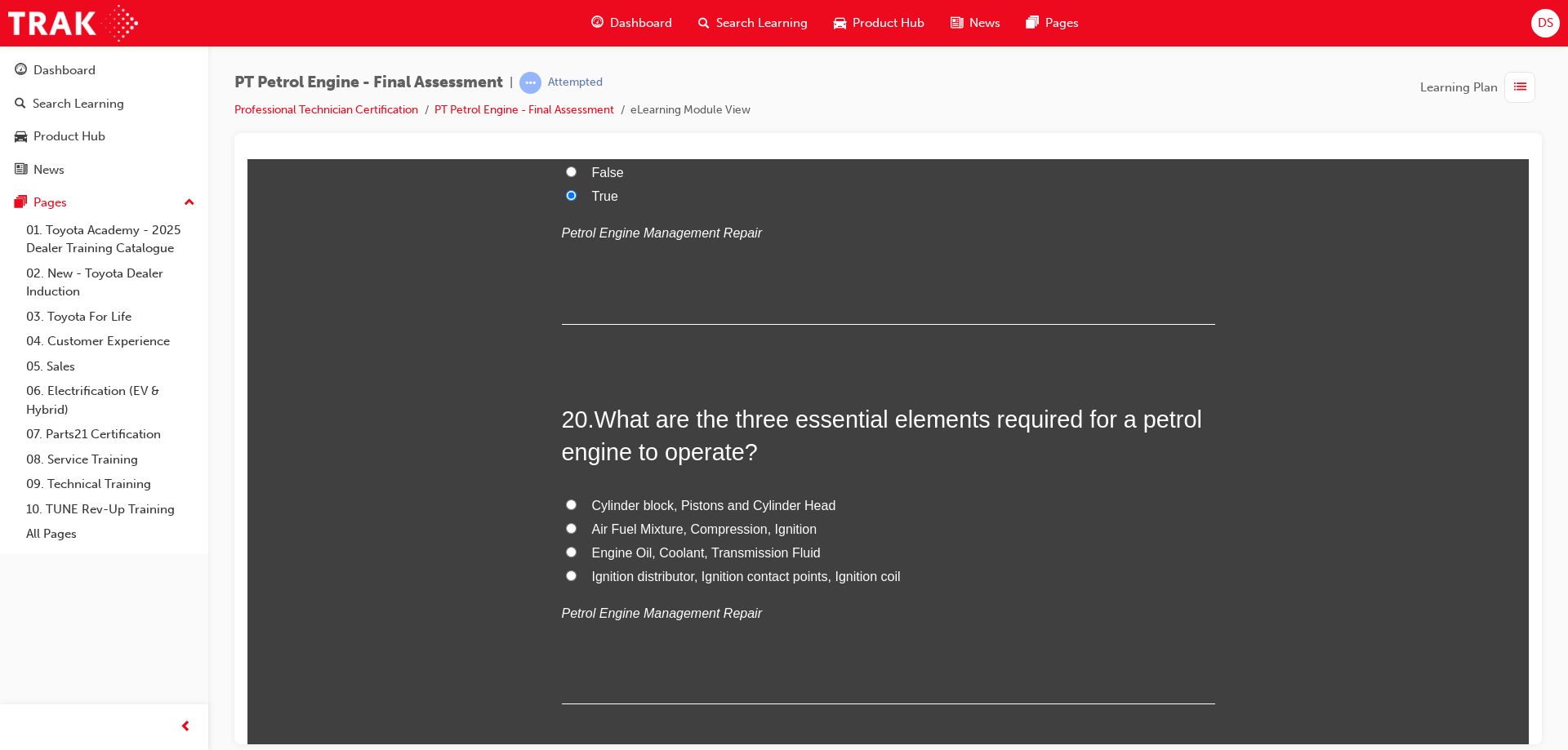
click at [566, 523] on input "Air Fuel Mixture, Compression, Ignition" at bounding box center [571, 528] width 11 height 11
radio input "true"
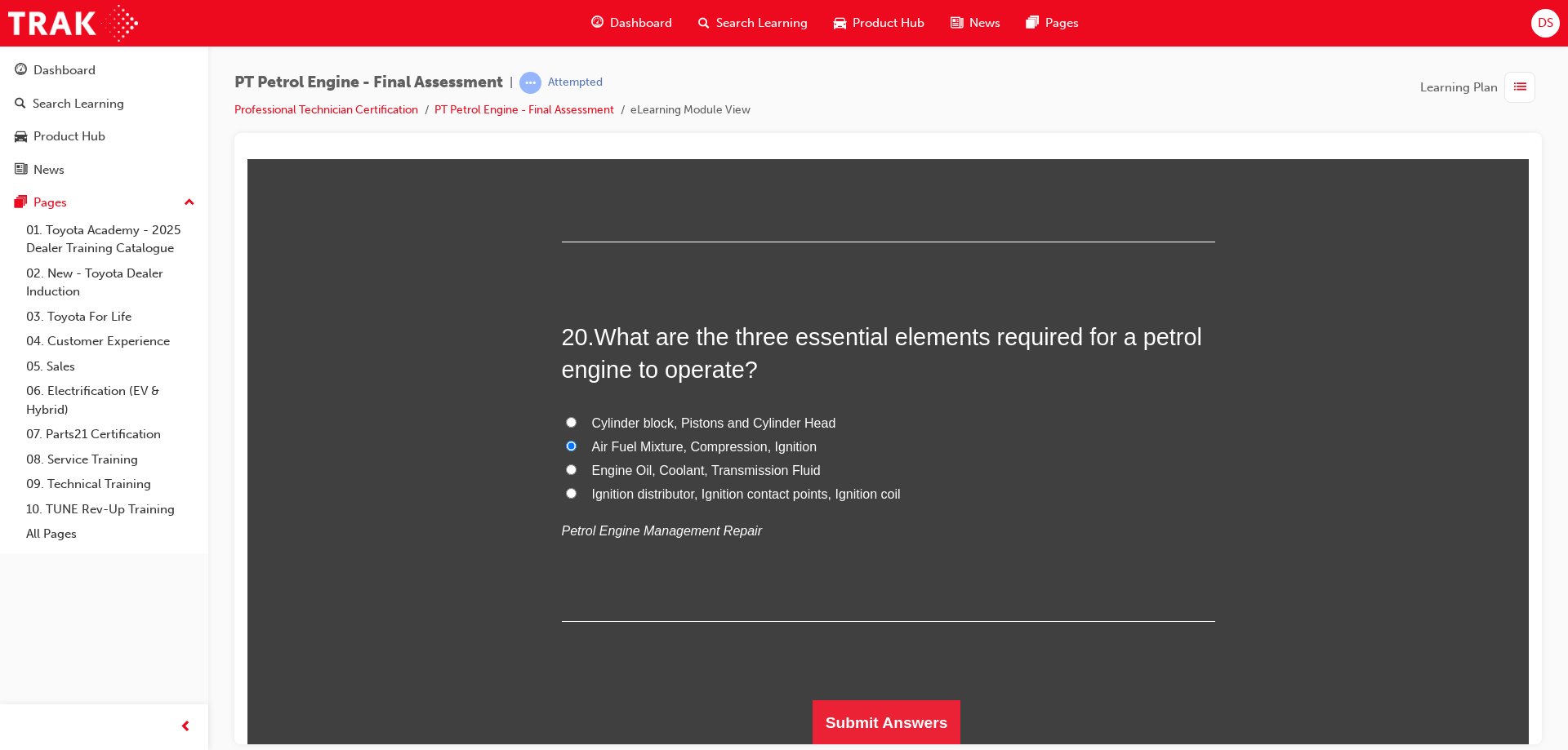
scroll to position [6615, 0]
click at [905, 725] on button "Submit Answers" at bounding box center [887, 721] width 149 height 46
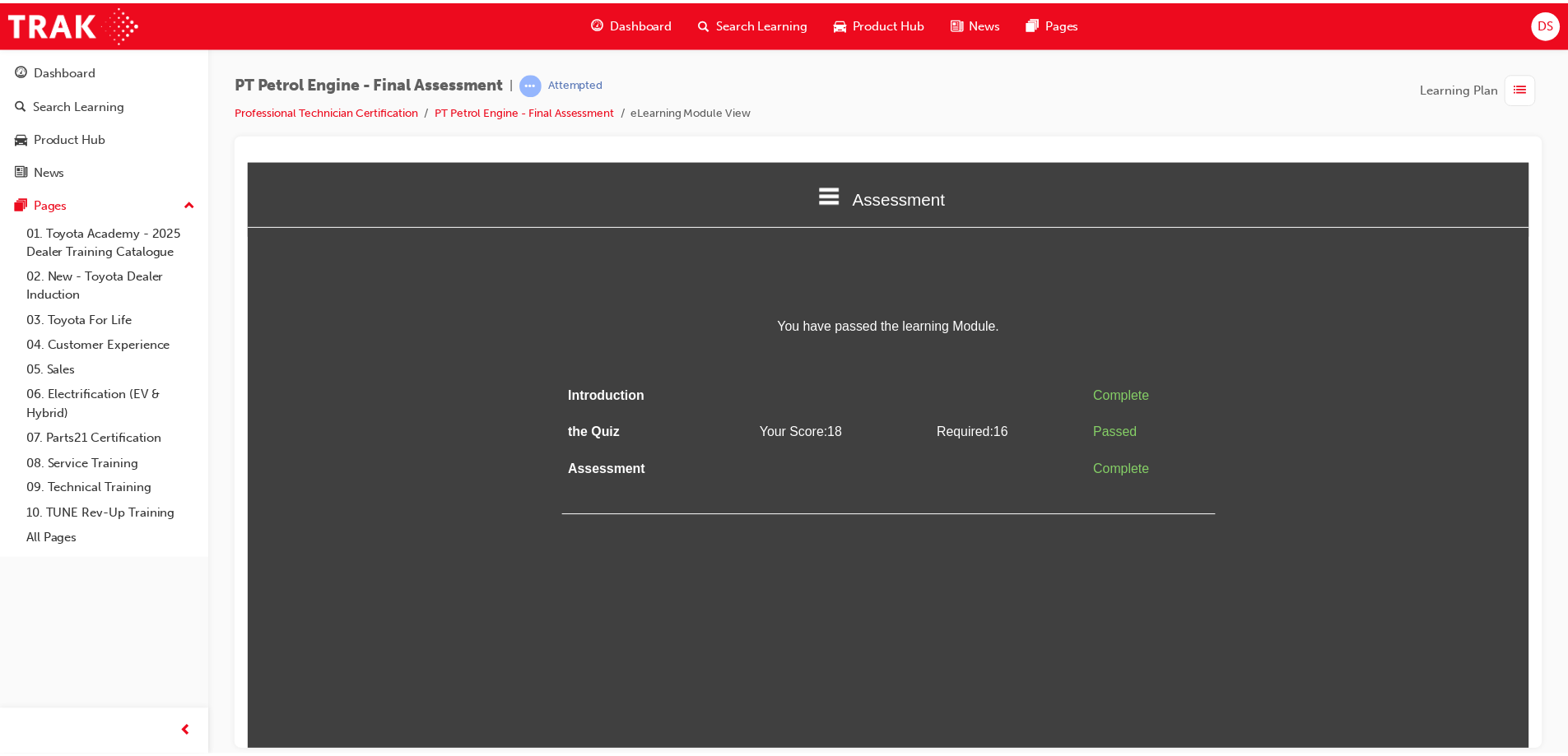
scroll to position [0, 0]
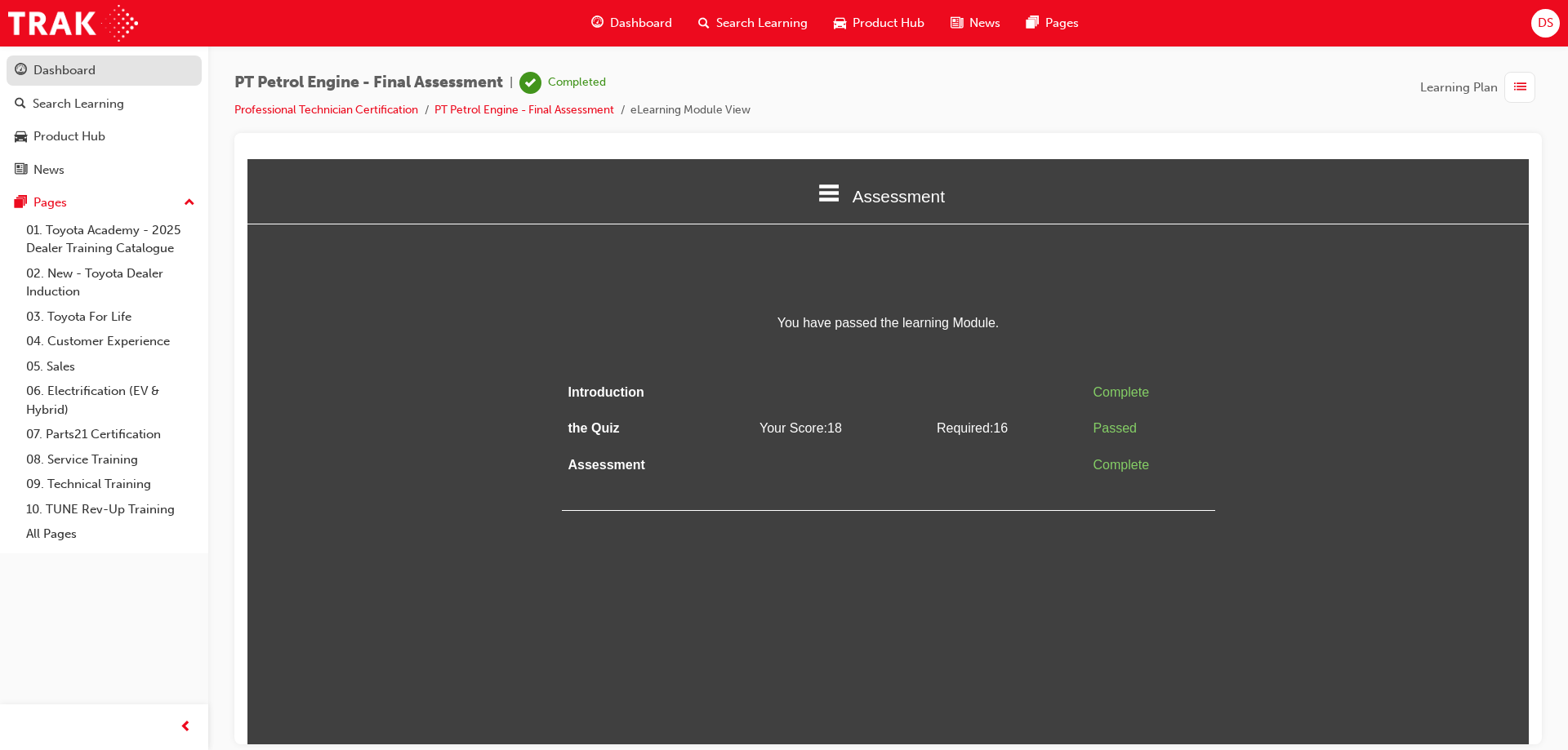
click at [117, 79] on div "Dashboard" at bounding box center [103, 70] width 179 height 21
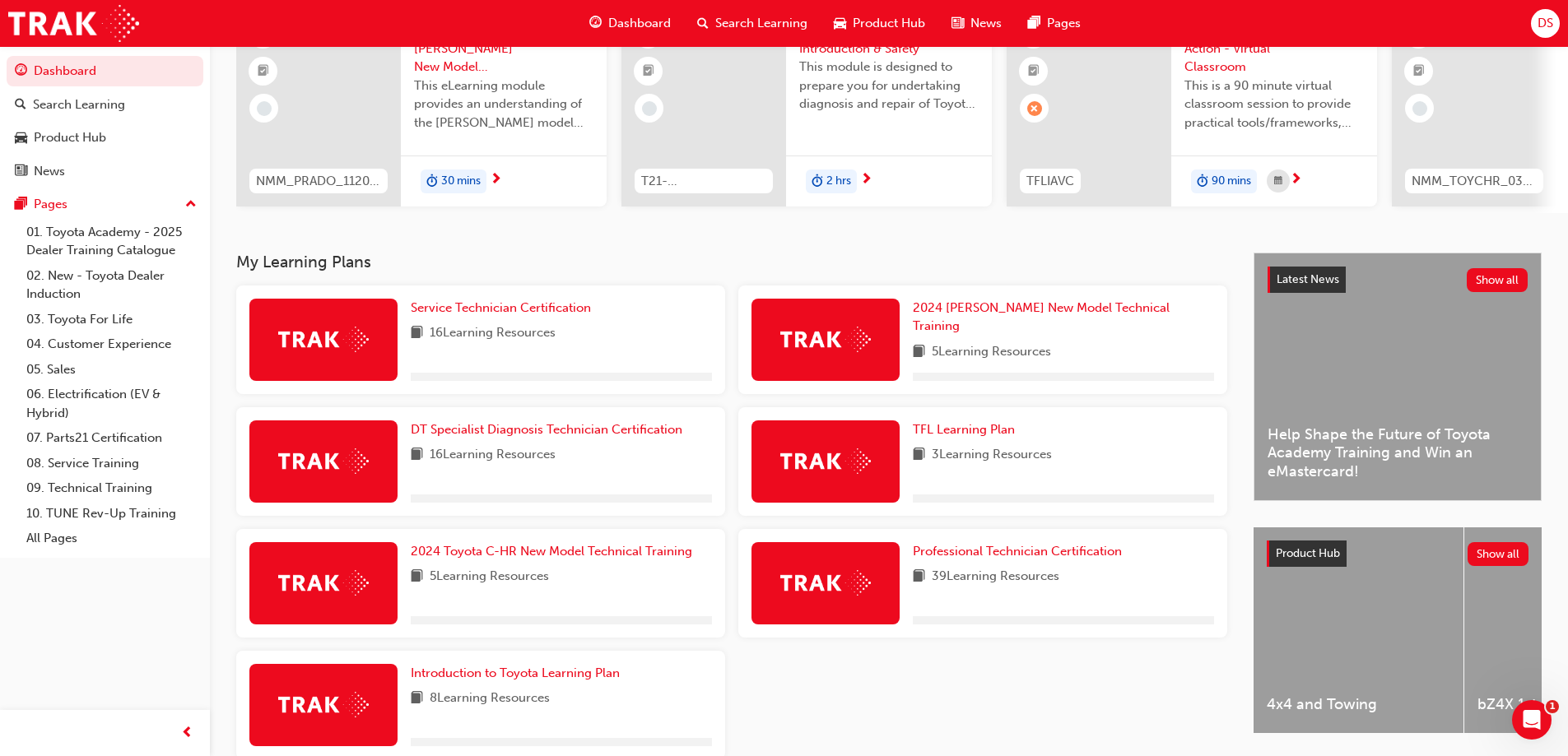
scroll to position [257, 0]
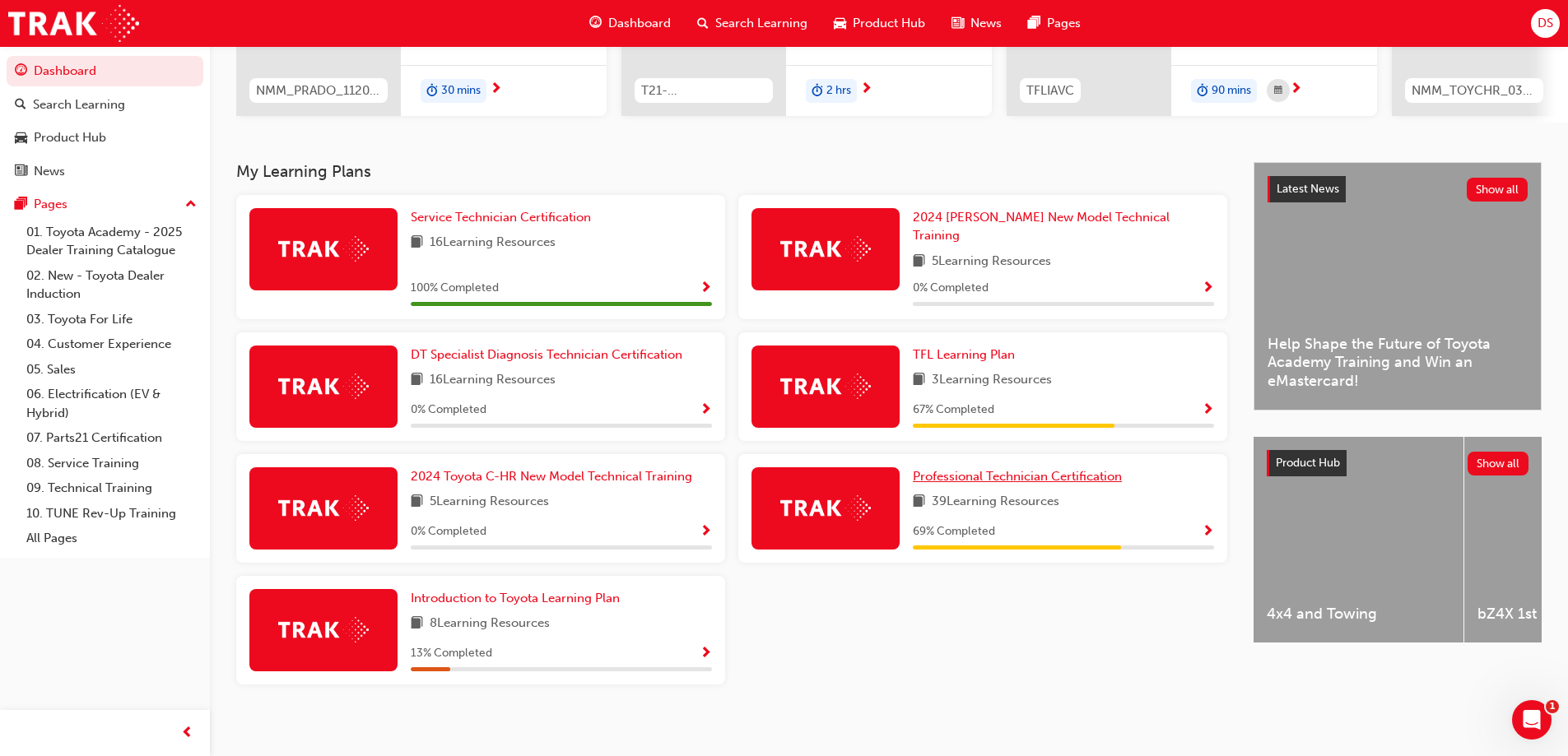
click at [977, 472] on span "Professional Technician Certification" at bounding box center [1016, 477] width 209 height 14
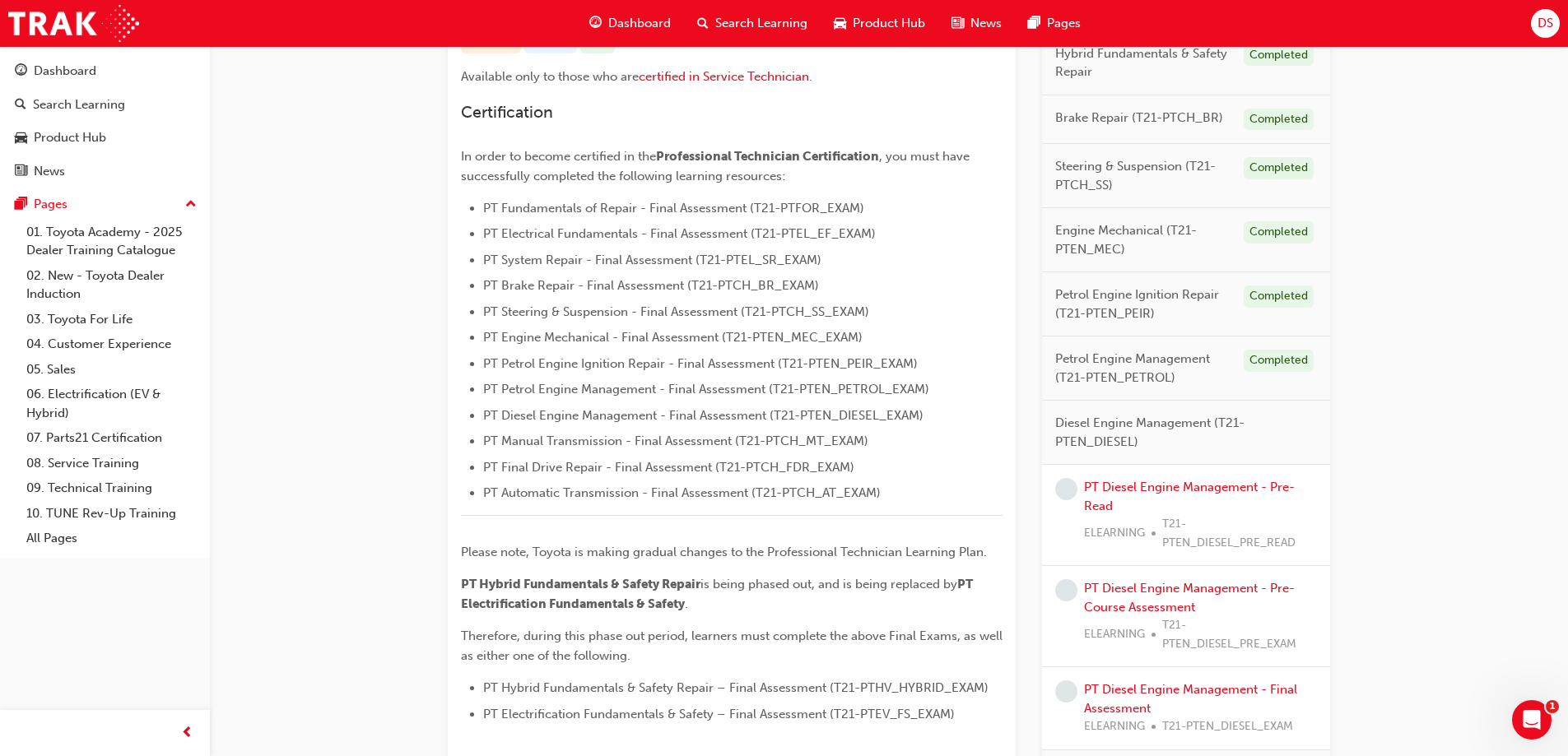
scroll to position [494, 0]
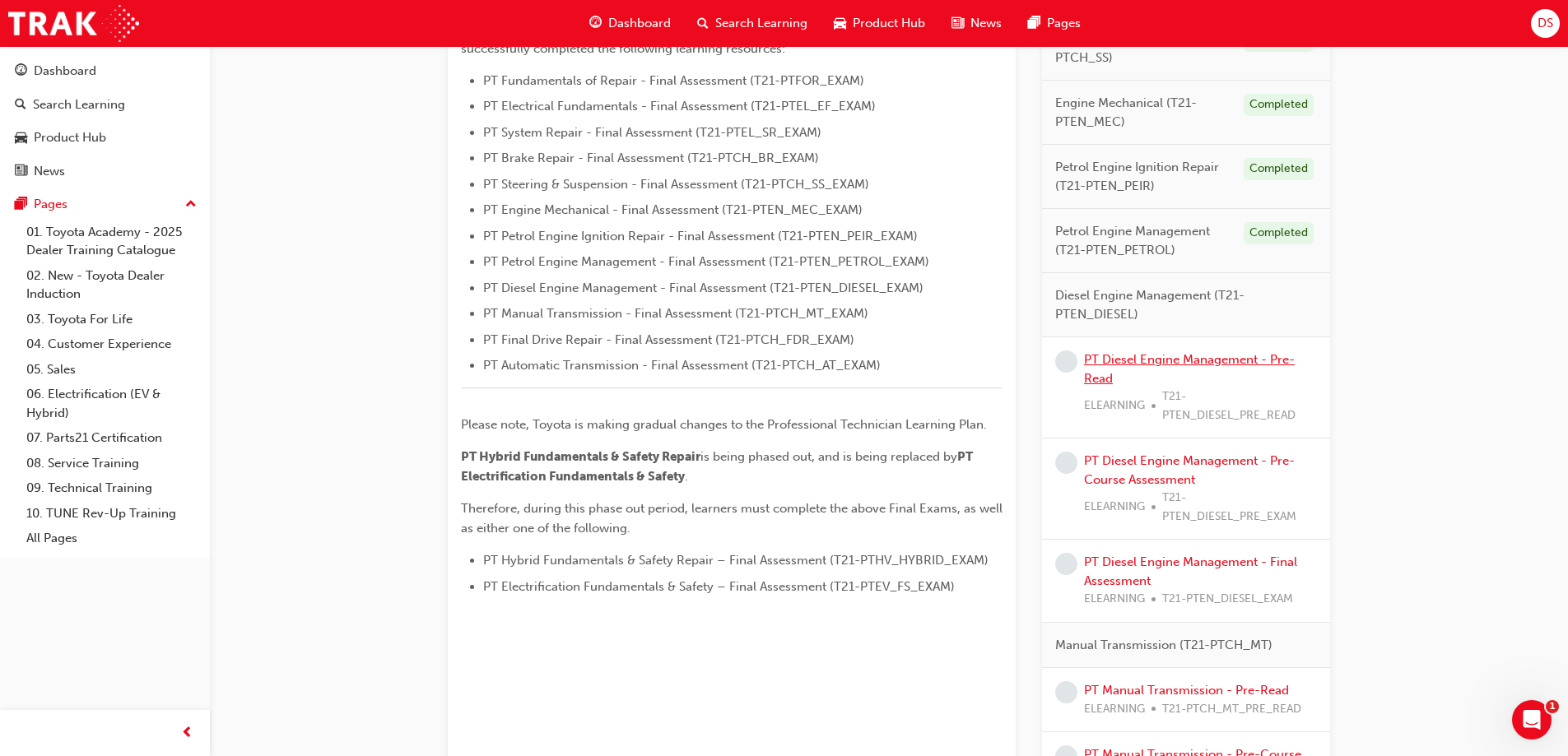
click at [1176, 363] on link "PT Diesel Engine Management - Pre-Read" at bounding box center [1189, 369] width 211 height 33
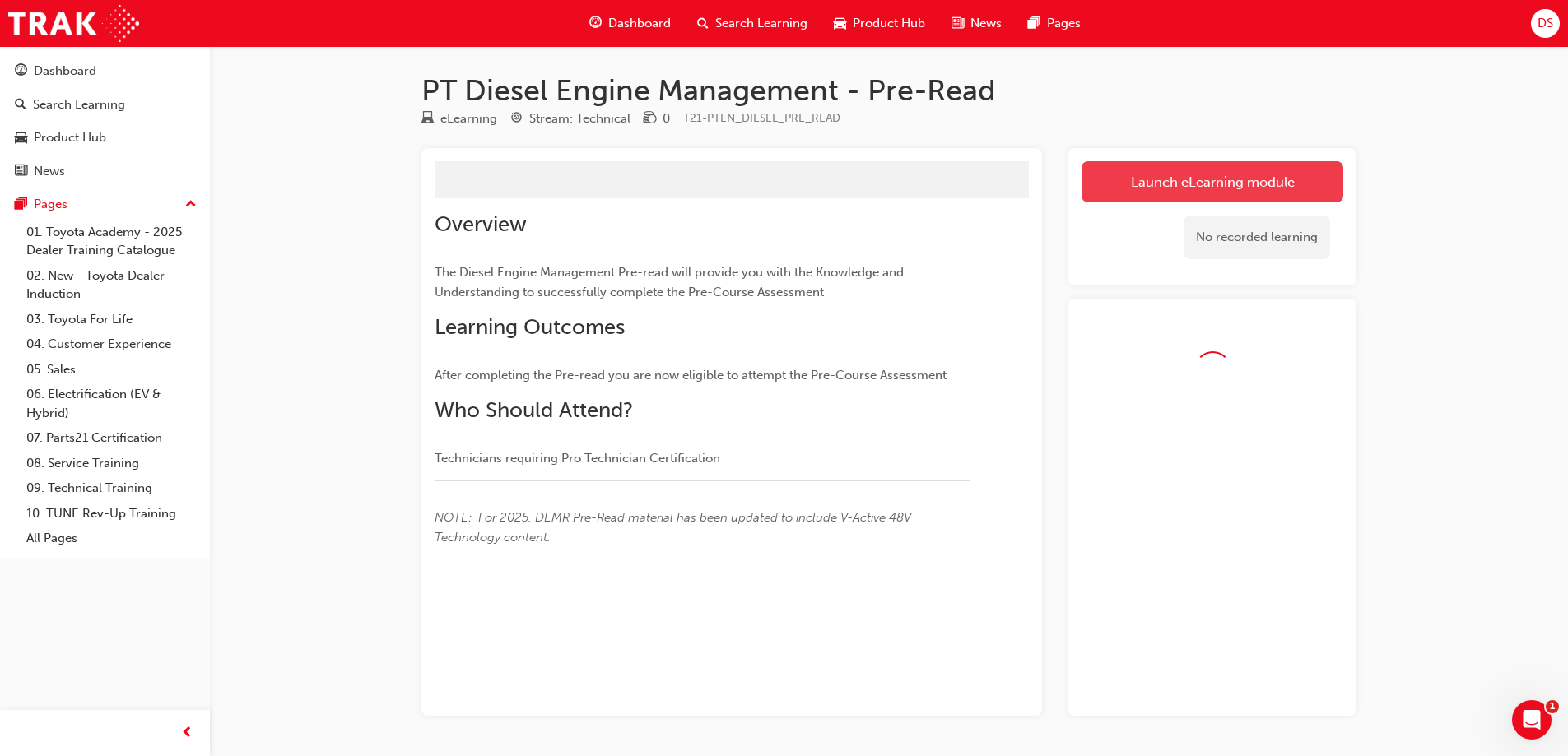
click at [1160, 185] on link "Launch eLearning module" at bounding box center [1212, 182] width 261 height 42
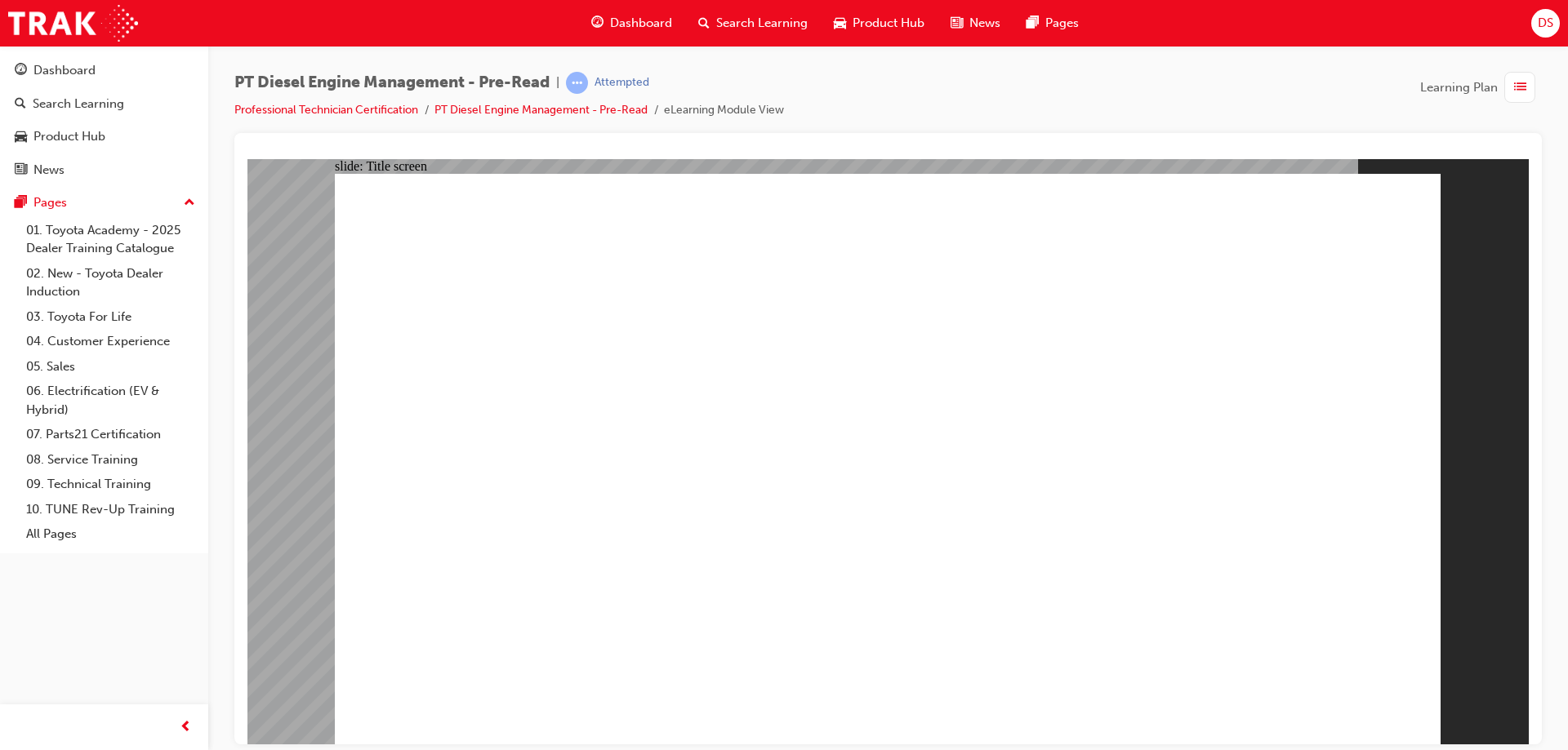
click at [123, 85] on link "Dashboard" at bounding box center [104, 71] width 196 height 31
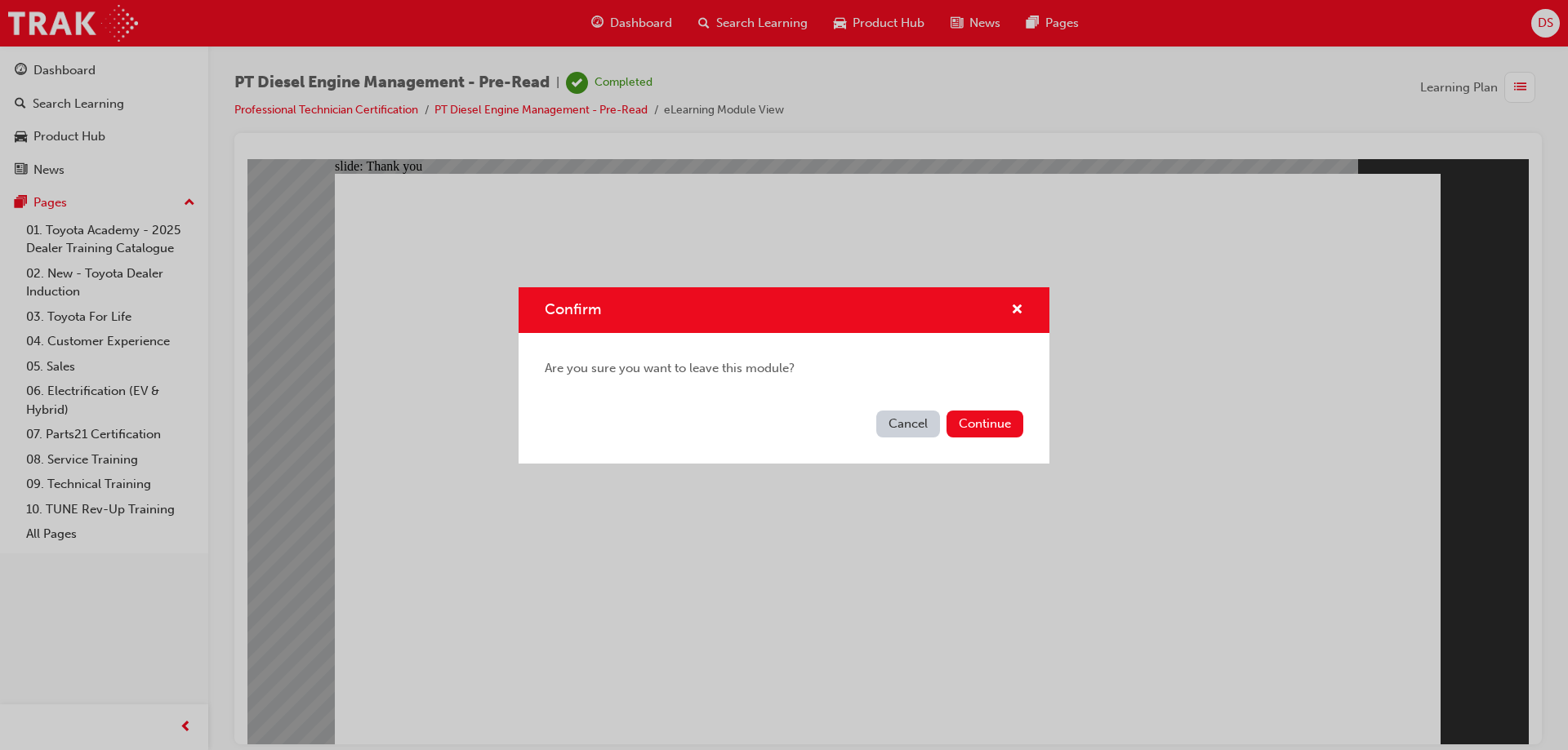
drag, startPoint x: 908, startPoint y: 418, endPoint x: 635, endPoint y: 277, distance: 307.3
click at [908, 418] on button "Cancel" at bounding box center [908, 424] width 64 height 27
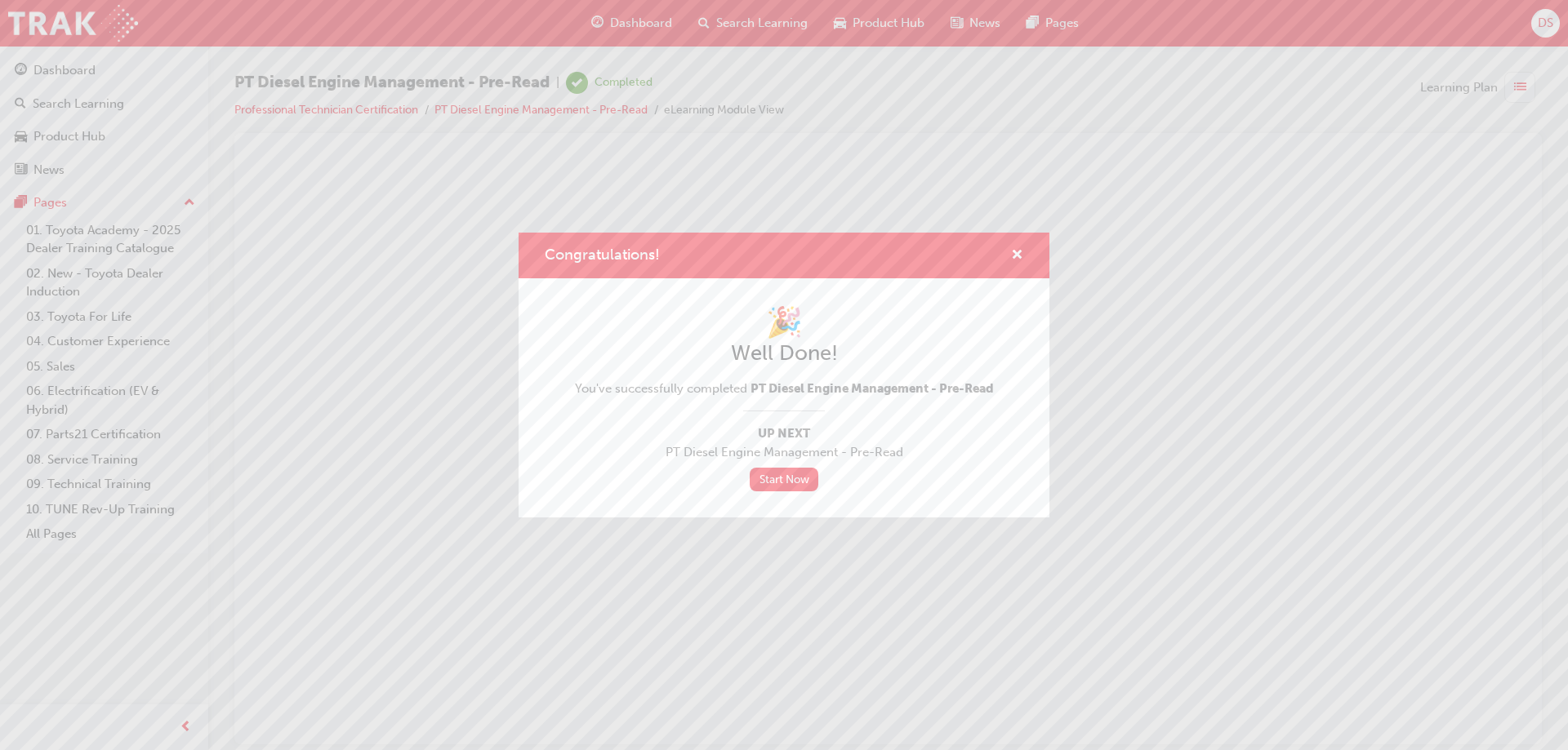
click at [90, 55] on div "Congratulations! 🎉 Well Done! You've successfully completed PT Diesel Engine Ma…" at bounding box center [784, 375] width 1568 height 750
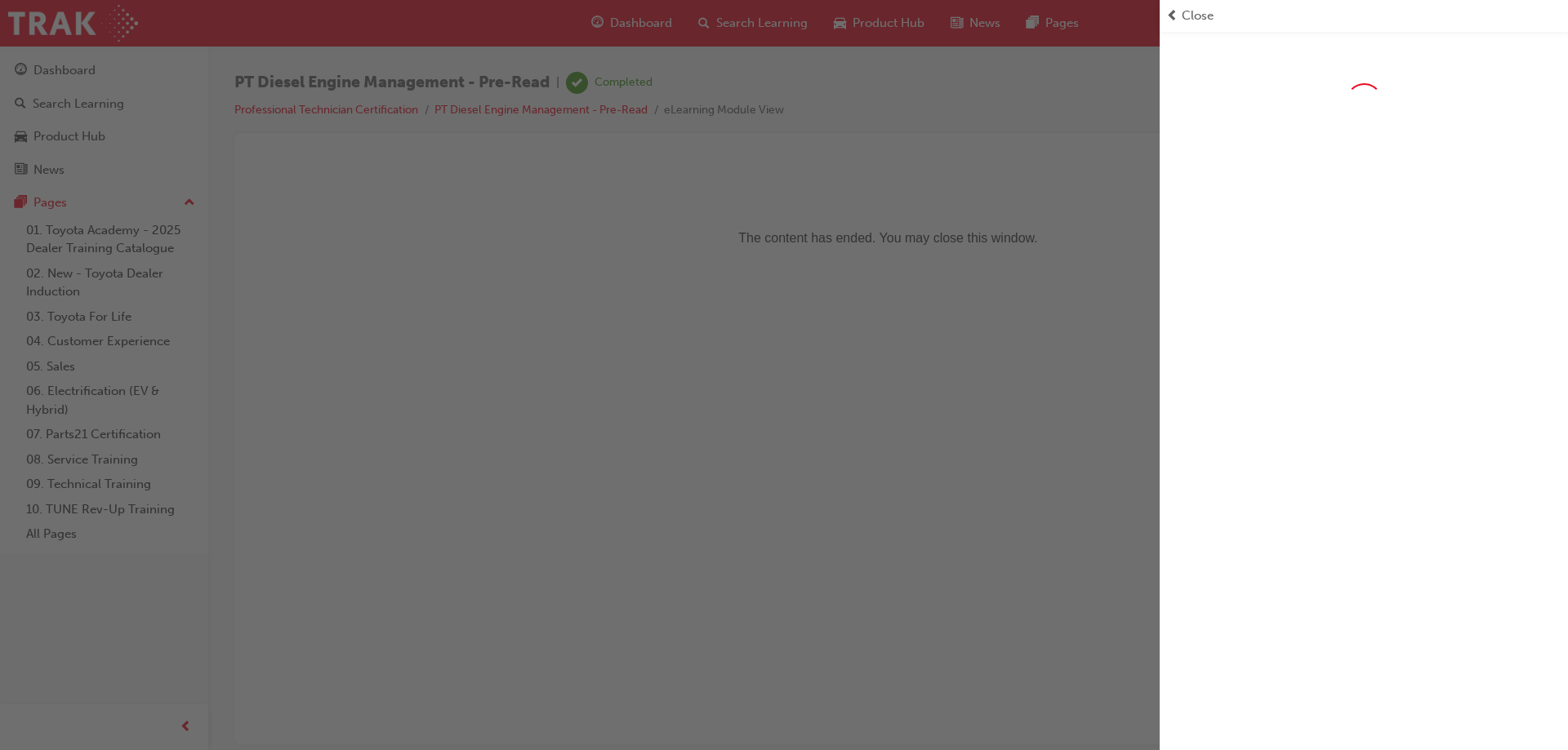
click at [96, 65] on div "button" at bounding box center [579, 375] width 1159 height 750
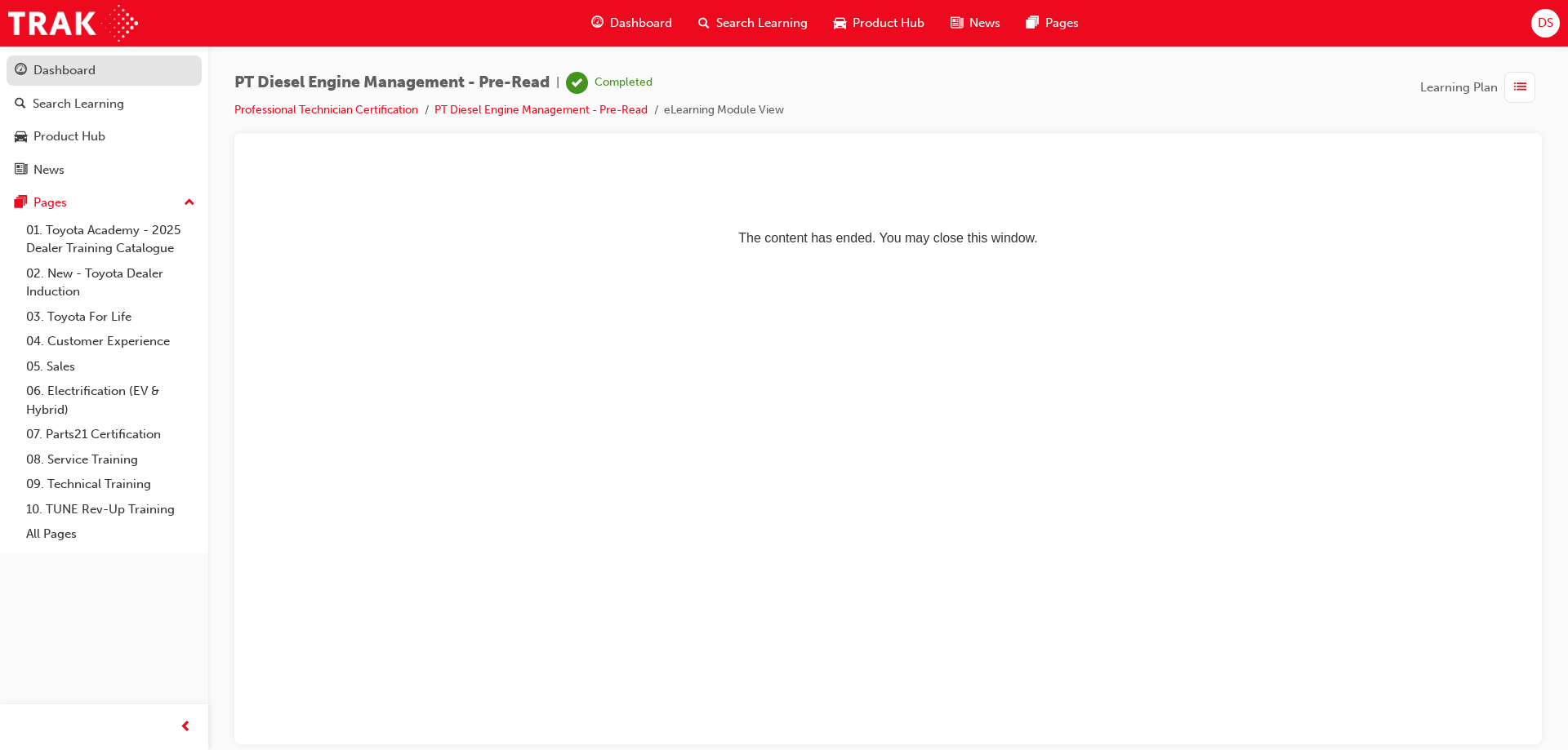
click at [103, 65] on div "Dashboard" at bounding box center [103, 70] width 179 height 21
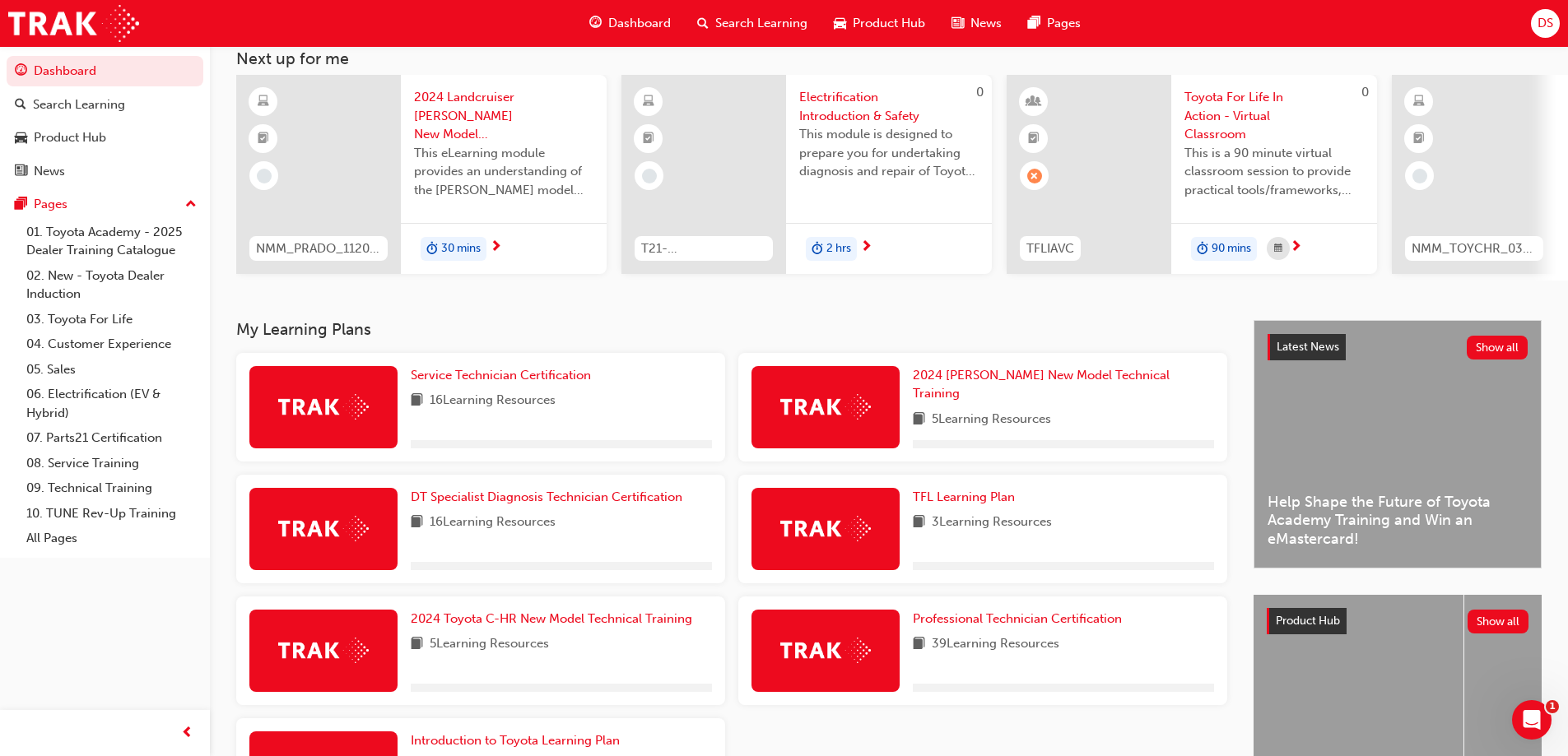
scroll to position [257, 0]
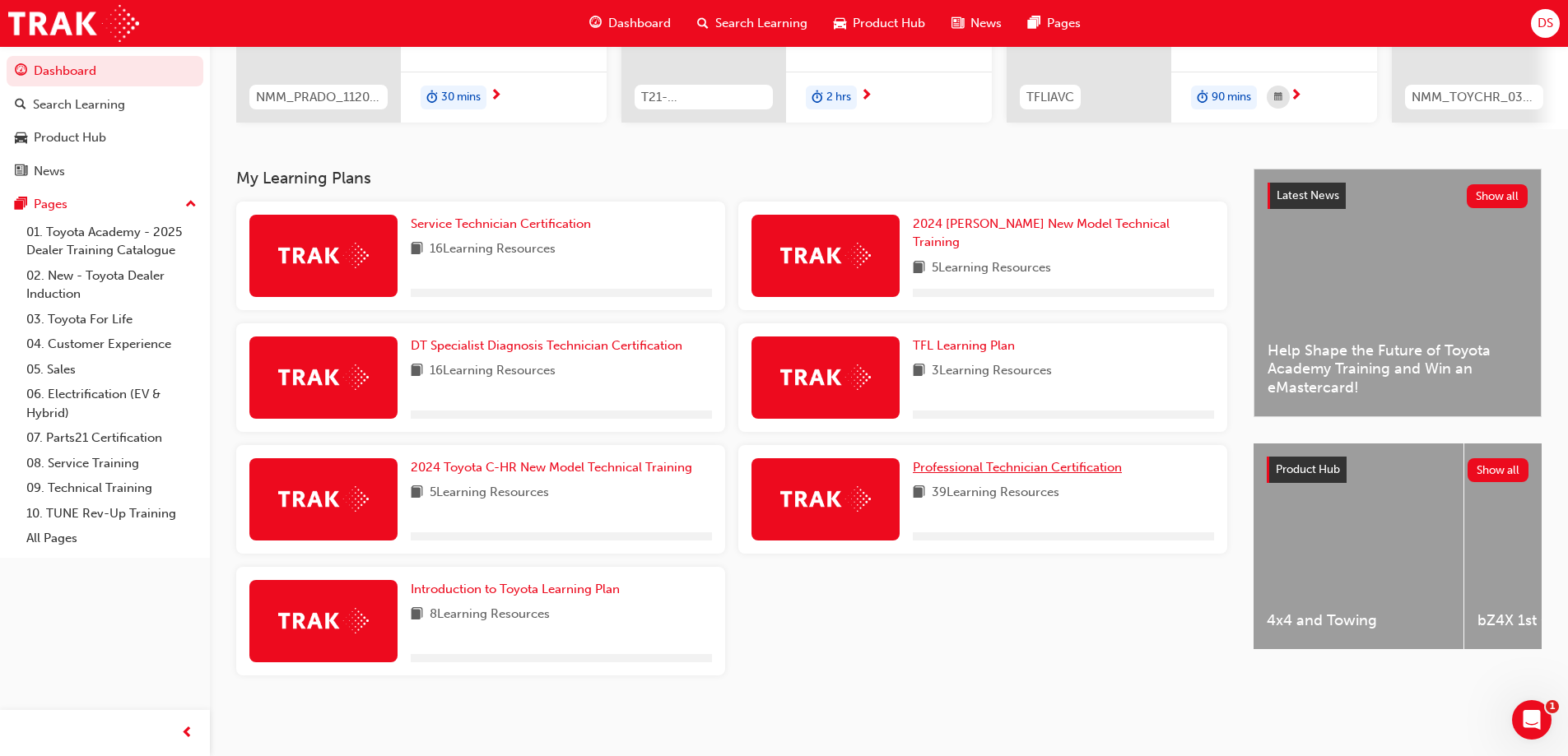
click at [951, 473] on span "Professional Technician Certification" at bounding box center [1016, 468] width 209 height 14
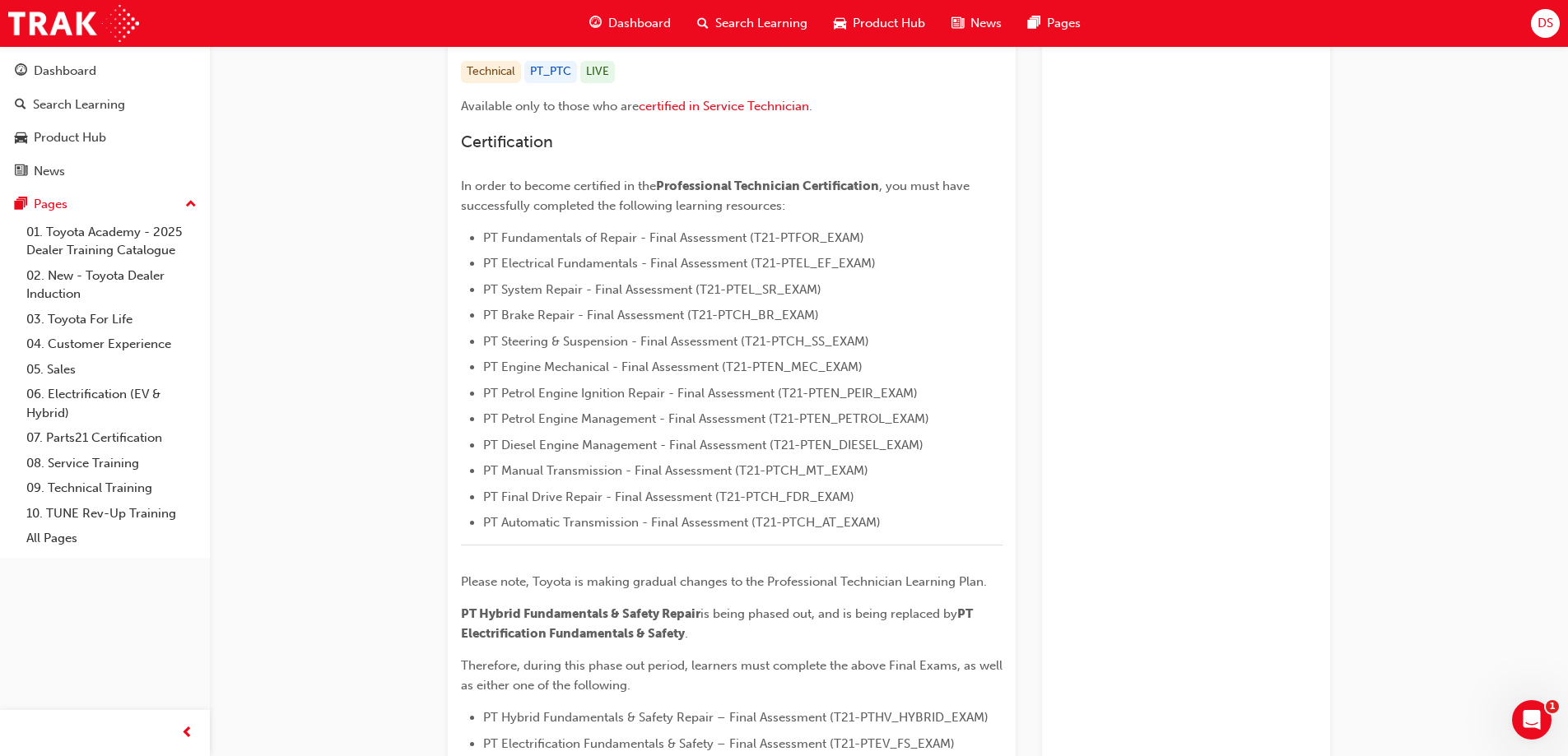
scroll to position [494, 0]
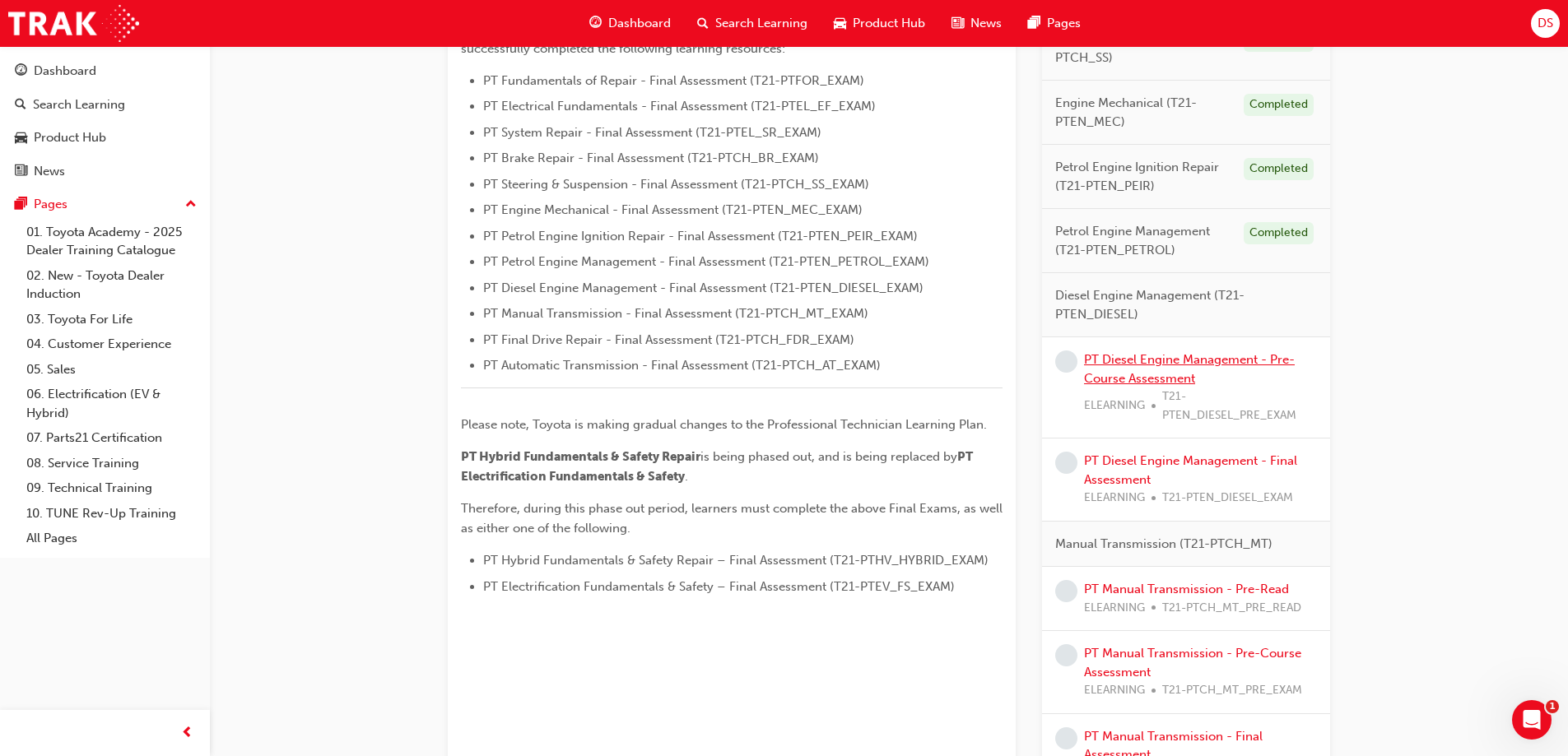
click at [1162, 385] on link "PT Diesel Engine Management - Pre-Course Assessment" at bounding box center [1189, 369] width 211 height 33
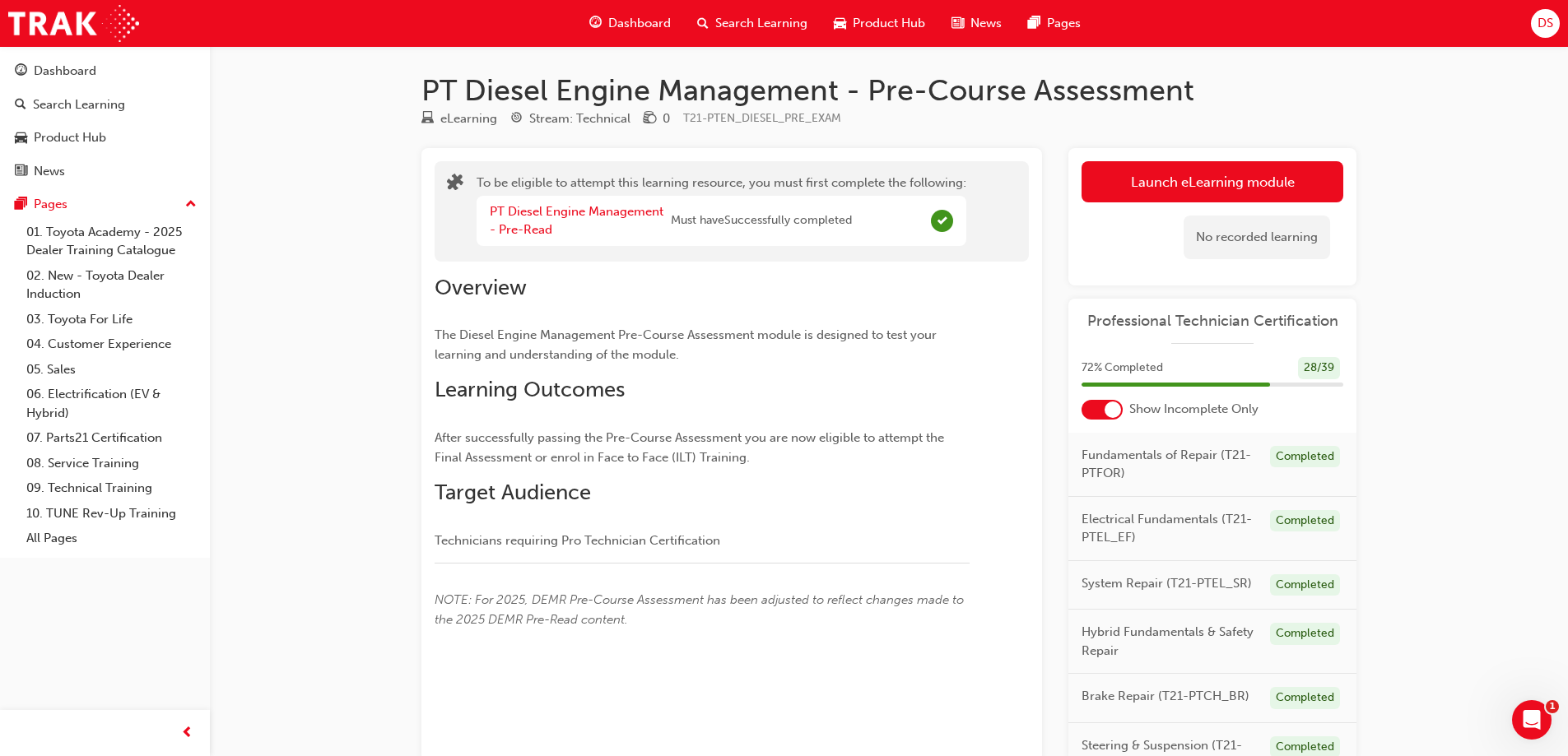
click at [1182, 209] on div "No recorded learning" at bounding box center [1212, 237] width 261 height 70
click at [1182, 206] on div "No recorded learning" at bounding box center [1212, 237] width 261 height 70
click at [1176, 189] on button "Launch eLearning module" at bounding box center [1212, 182] width 261 height 42
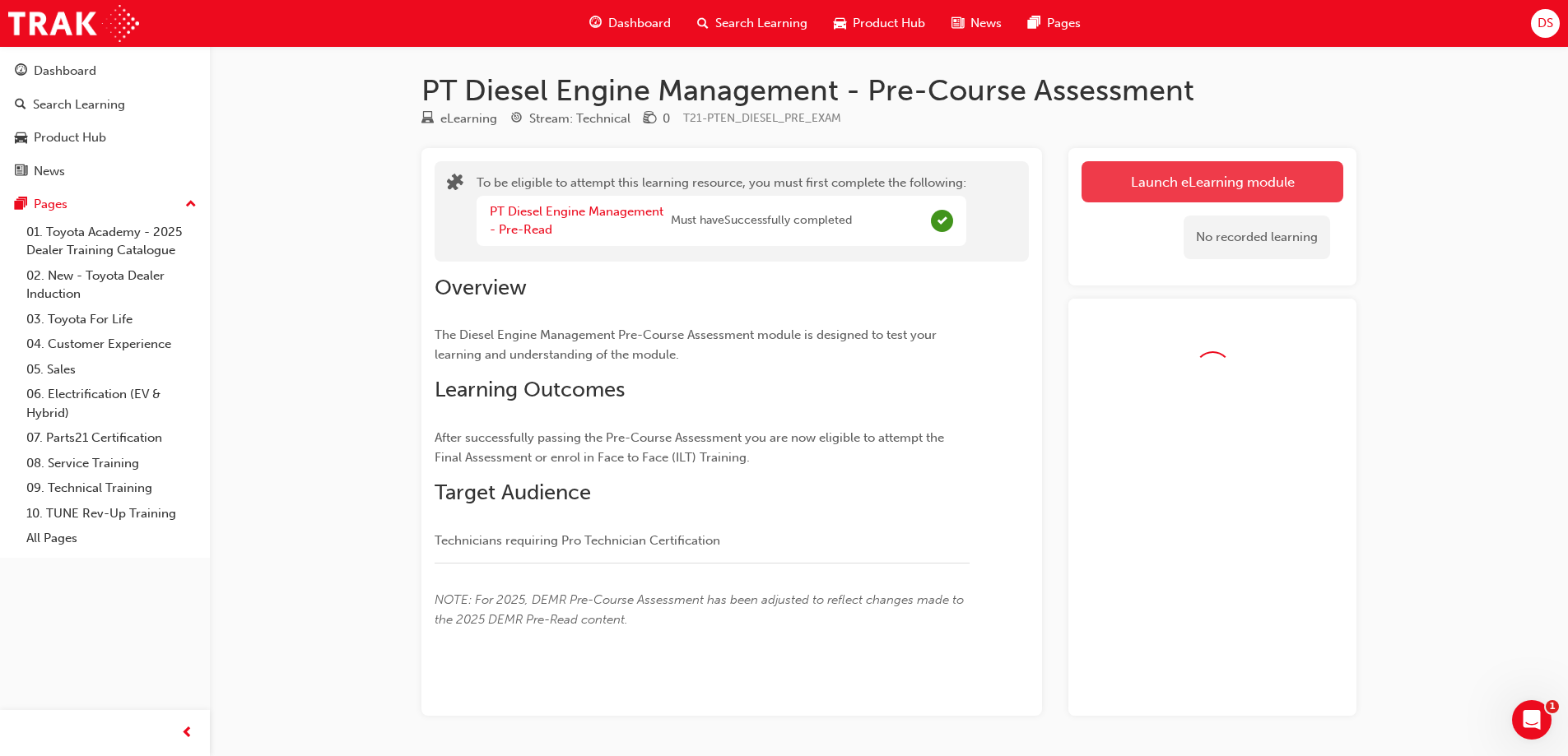
click at [1240, 181] on button "Launch eLearning module" at bounding box center [1212, 182] width 261 height 42
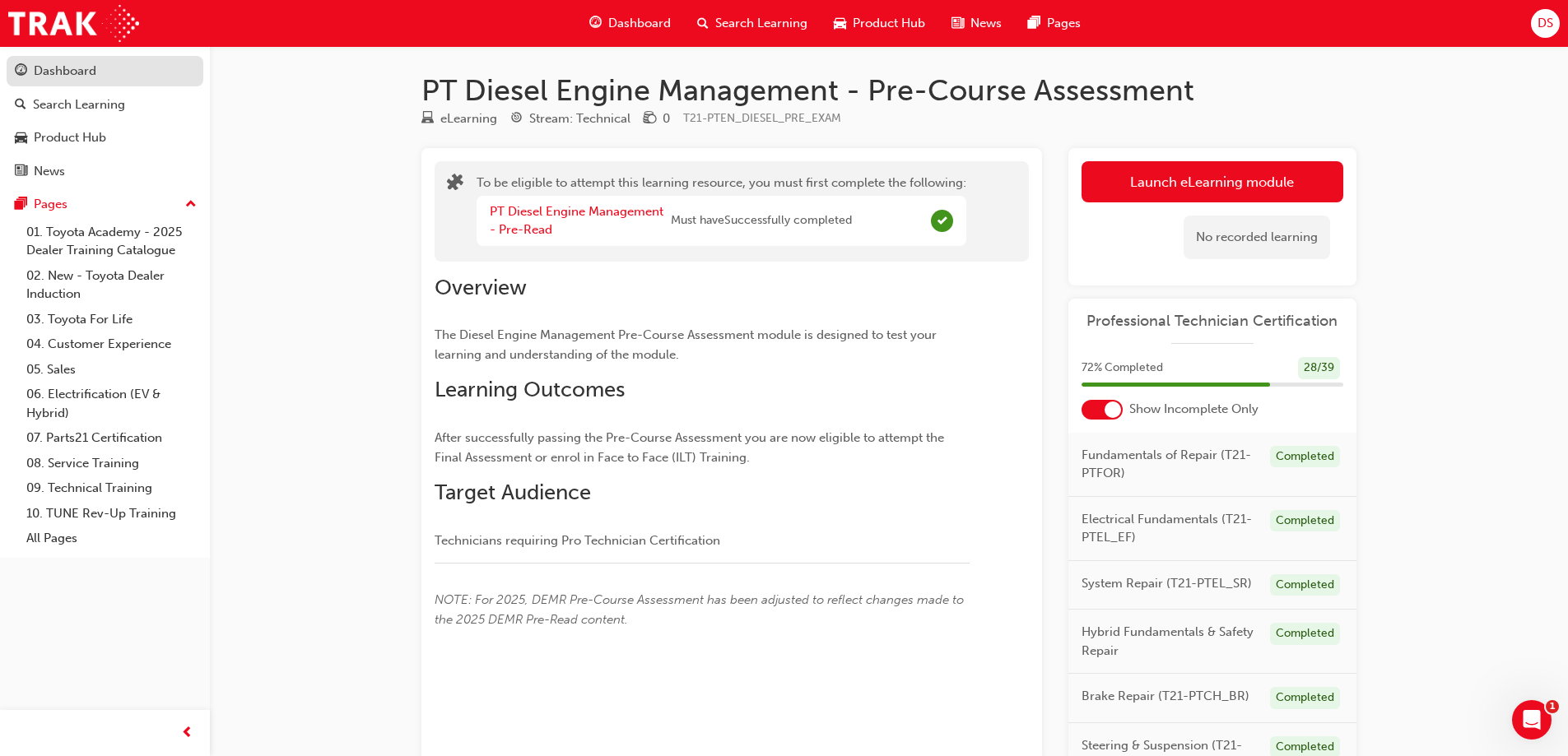
click at [58, 72] on div "Dashboard" at bounding box center [64, 71] width 62 height 19
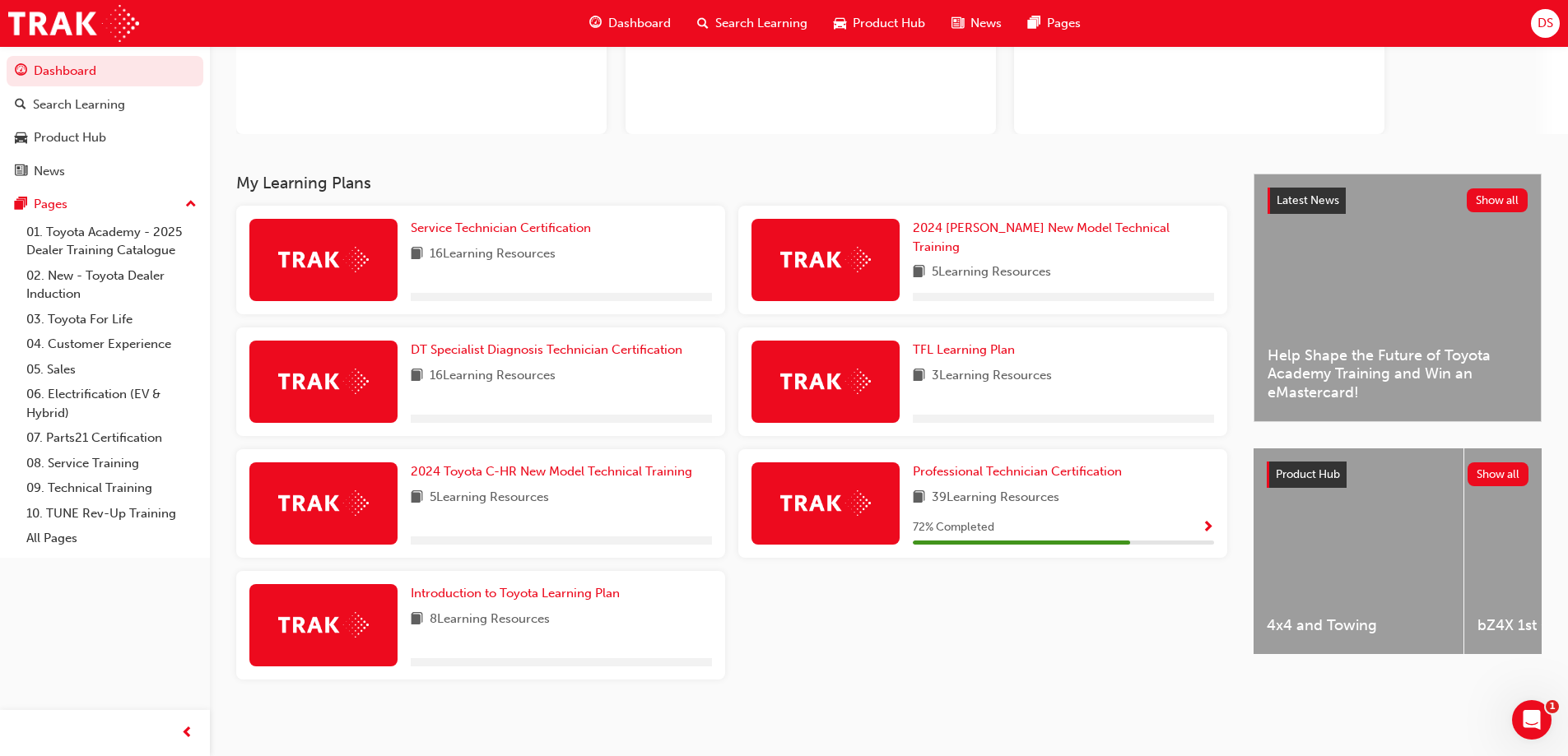
scroll to position [191, 0]
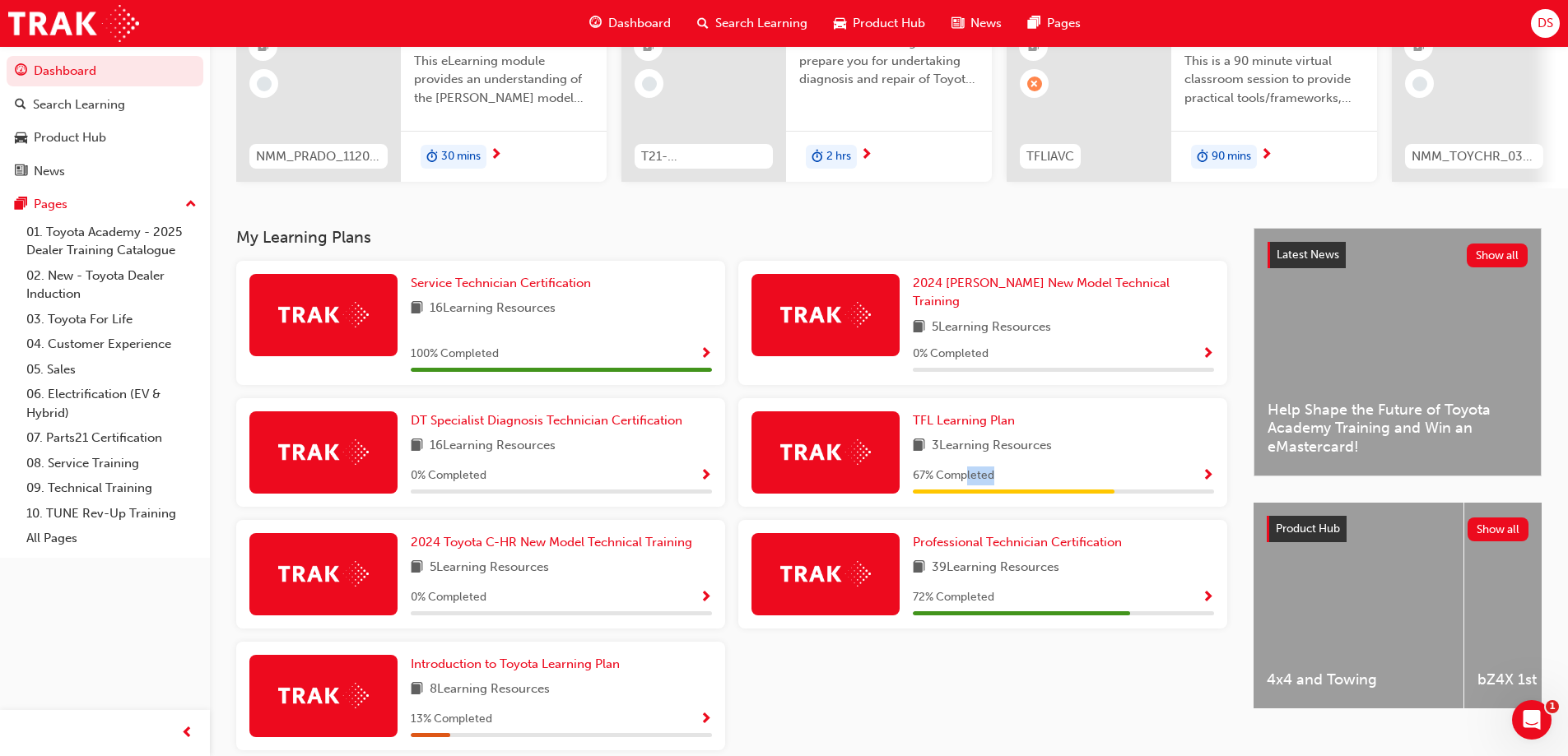
click at [968, 477] on div "67 % Completed" at bounding box center [1063, 479] width 301 height 28
click at [968, 536] on span "Professional Technician Certification" at bounding box center [1016, 543] width 209 height 14
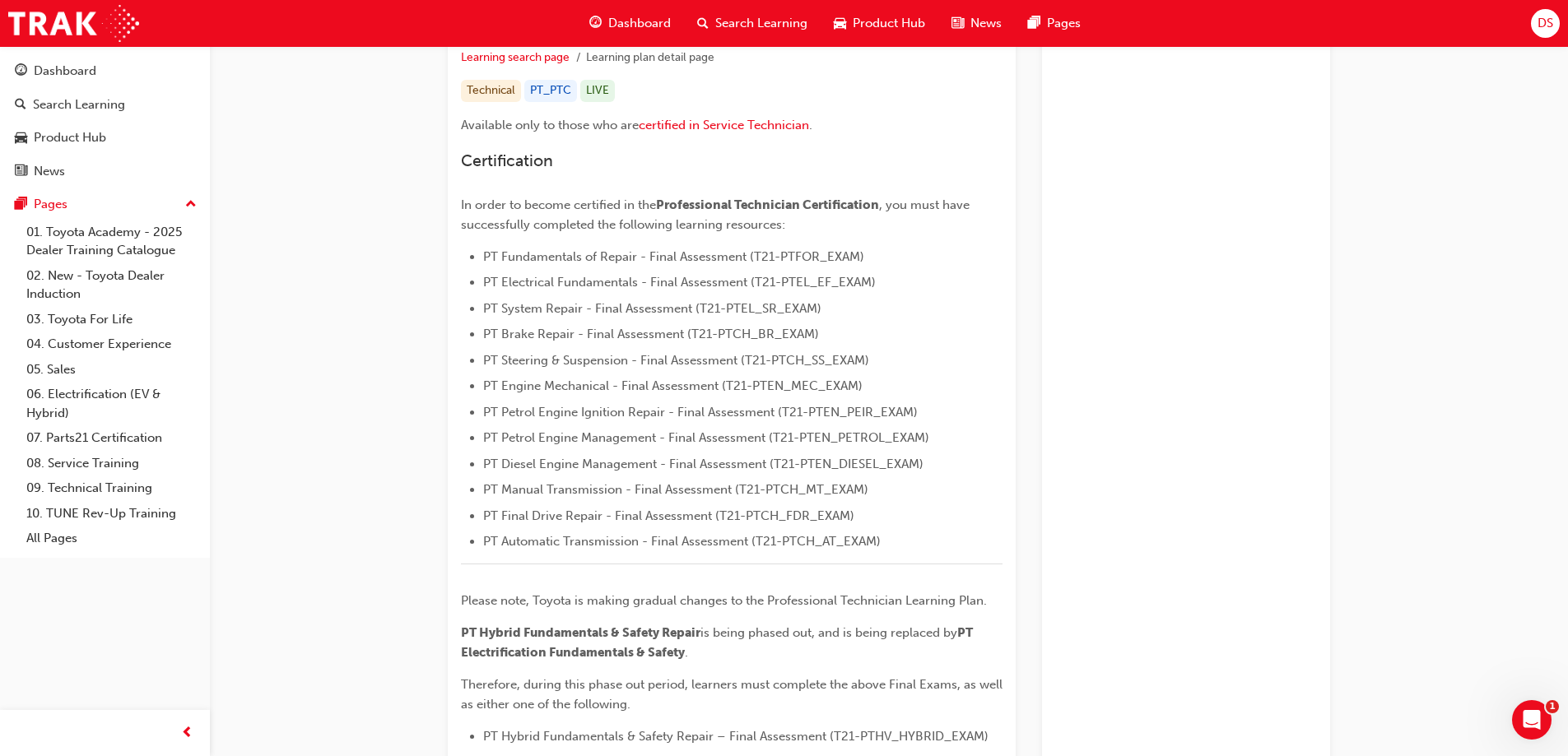
scroll to position [329, 0]
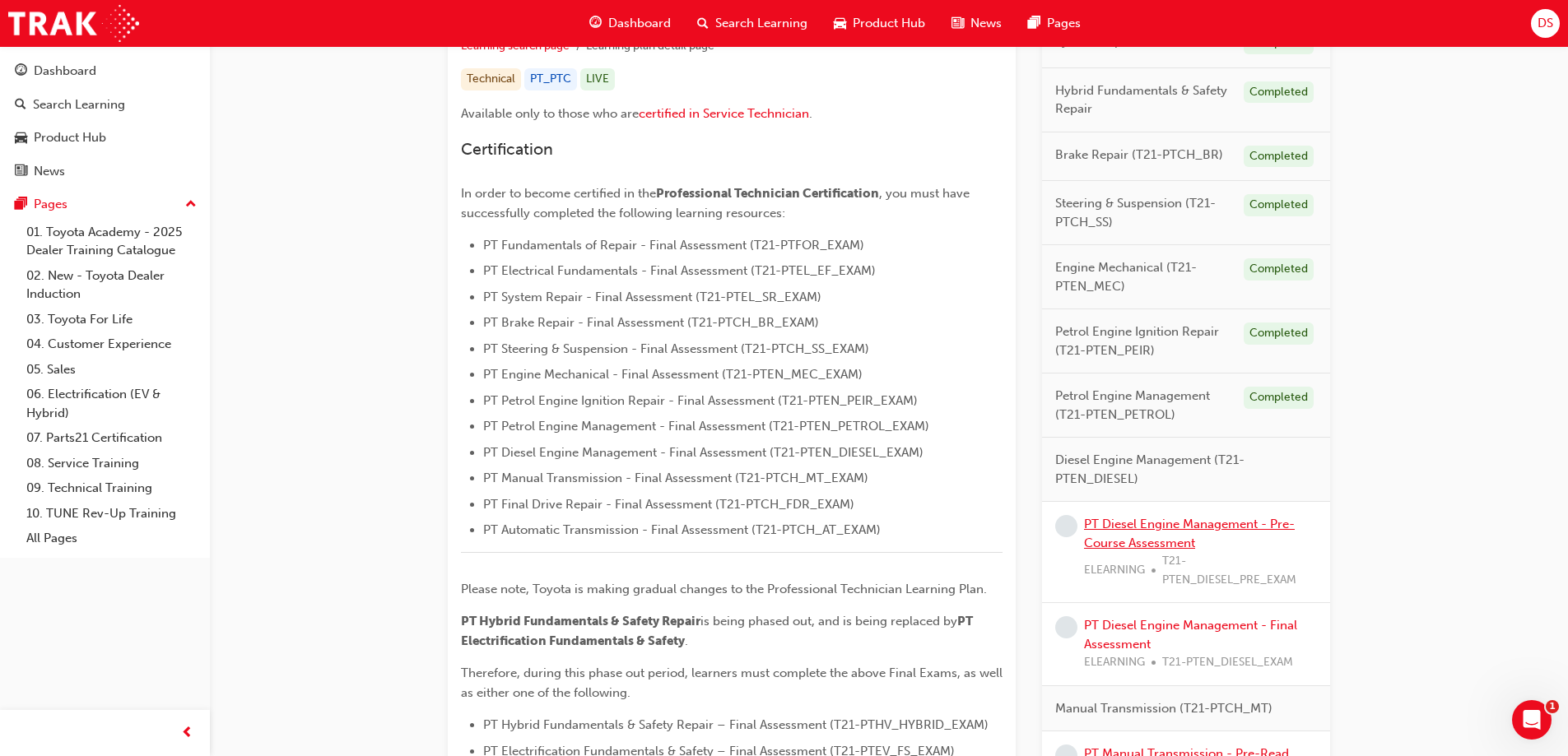
click at [1204, 517] on link "PT Diesel Engine Management - Pre-Course Assessment" at bounding box center [1189, 534] width 211 height 33
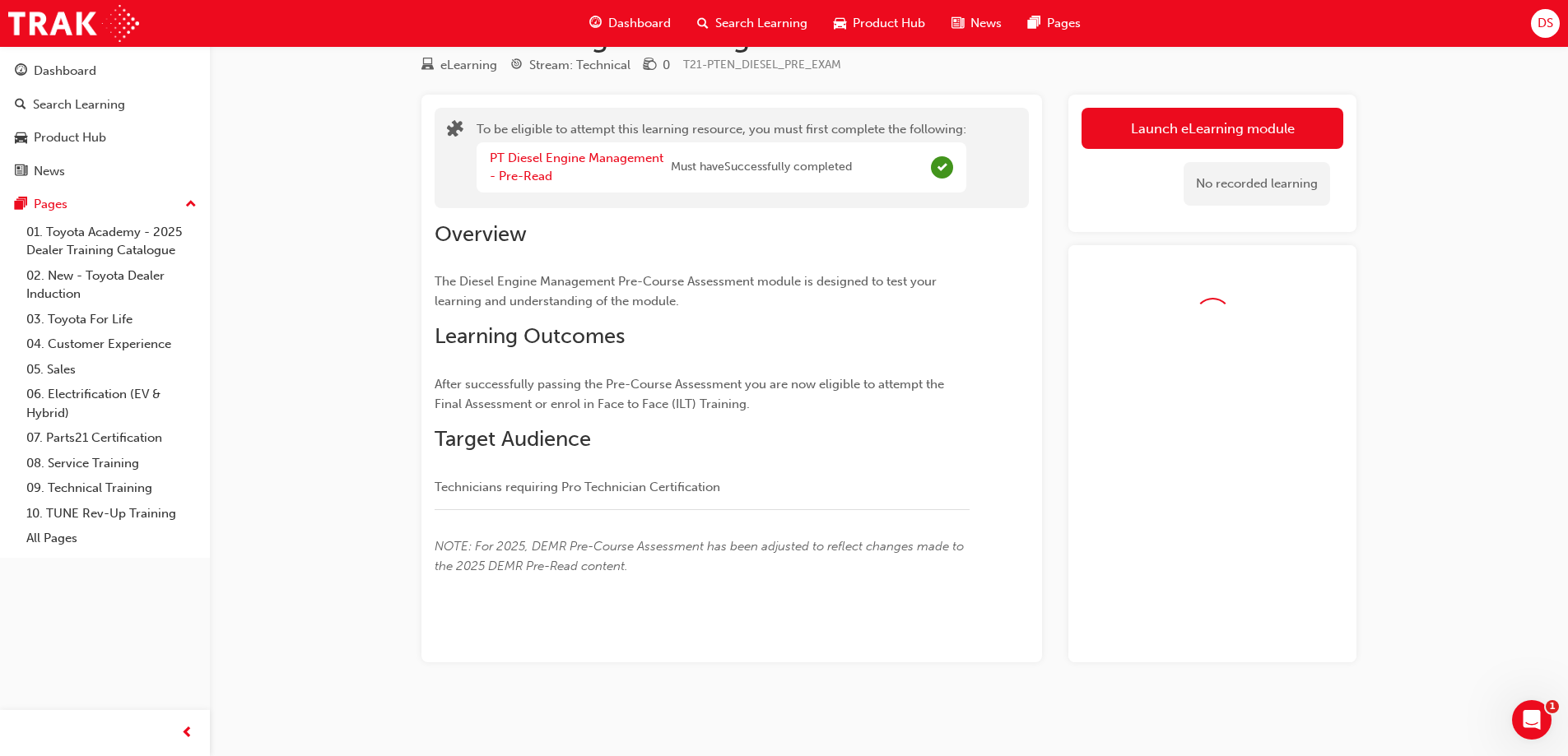
scroll to position [99, 0]
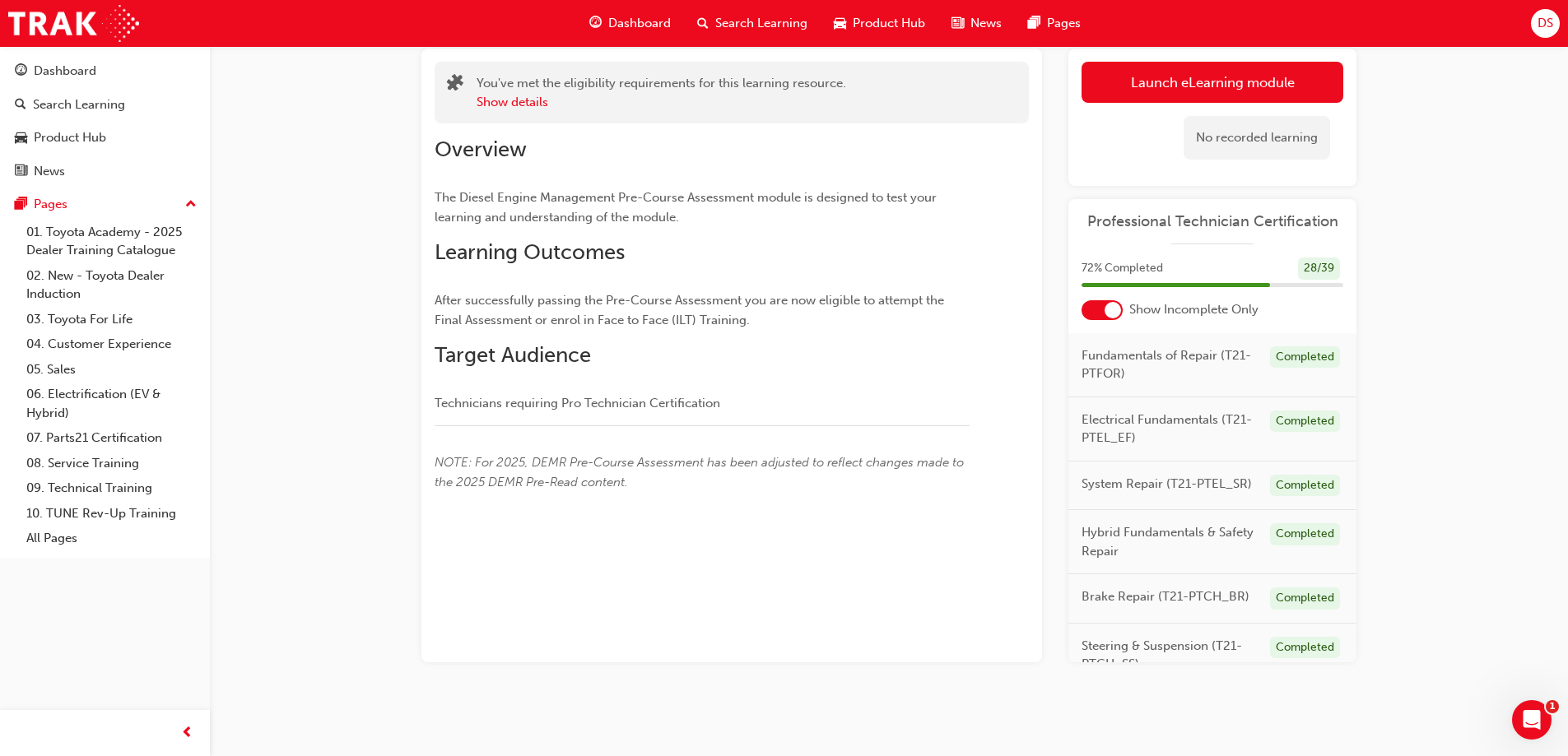
click at [1166, 124] on div "No recorded learning" at bounding box center [1212, 137] width 261 height 70
click at [1165, 92] on button "Launch eLearning module" at bounding box center [1212, 82] width 261 height 42
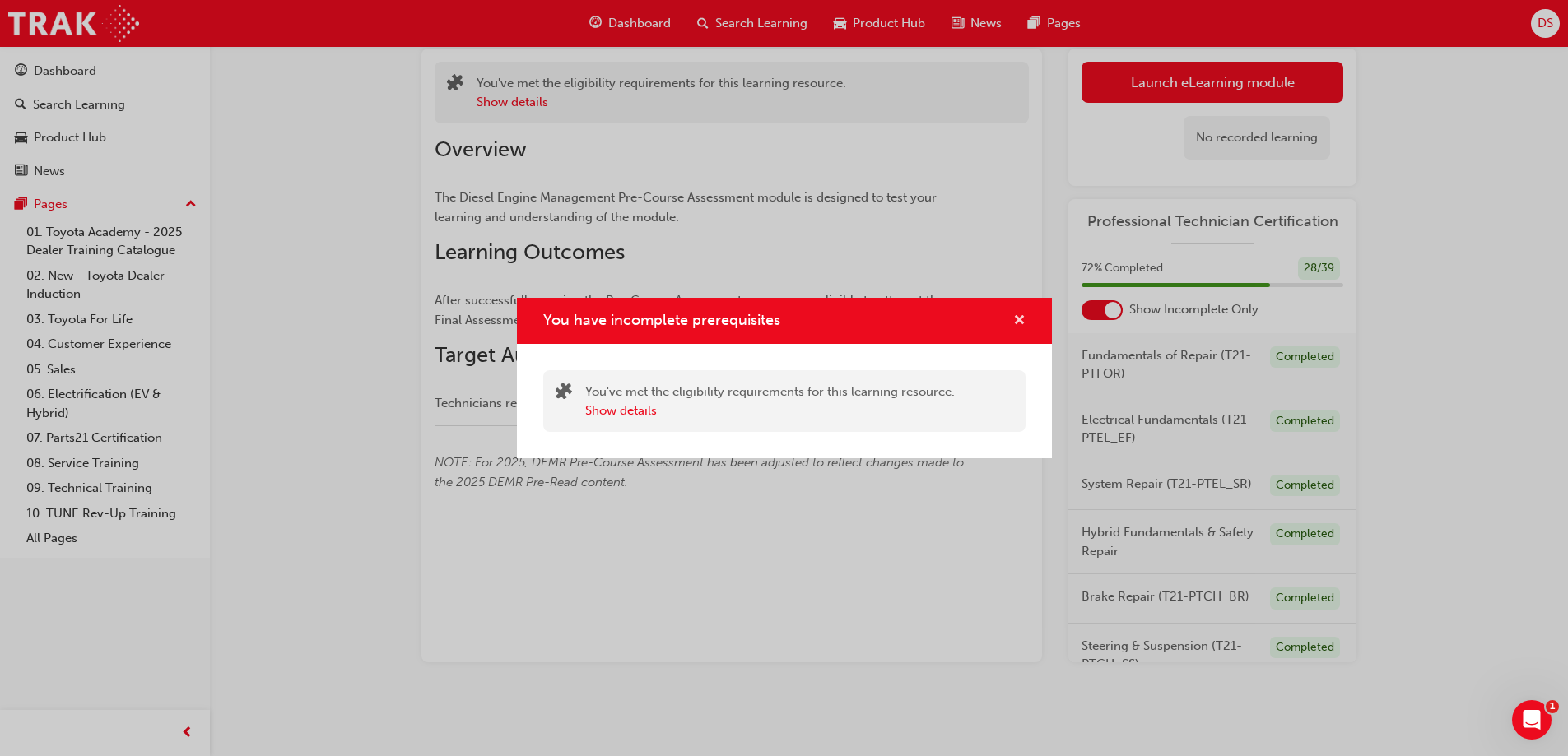
click at [1019, 320] on span "cross-icon" at bounding box center [1019, 322] width 13 height 14
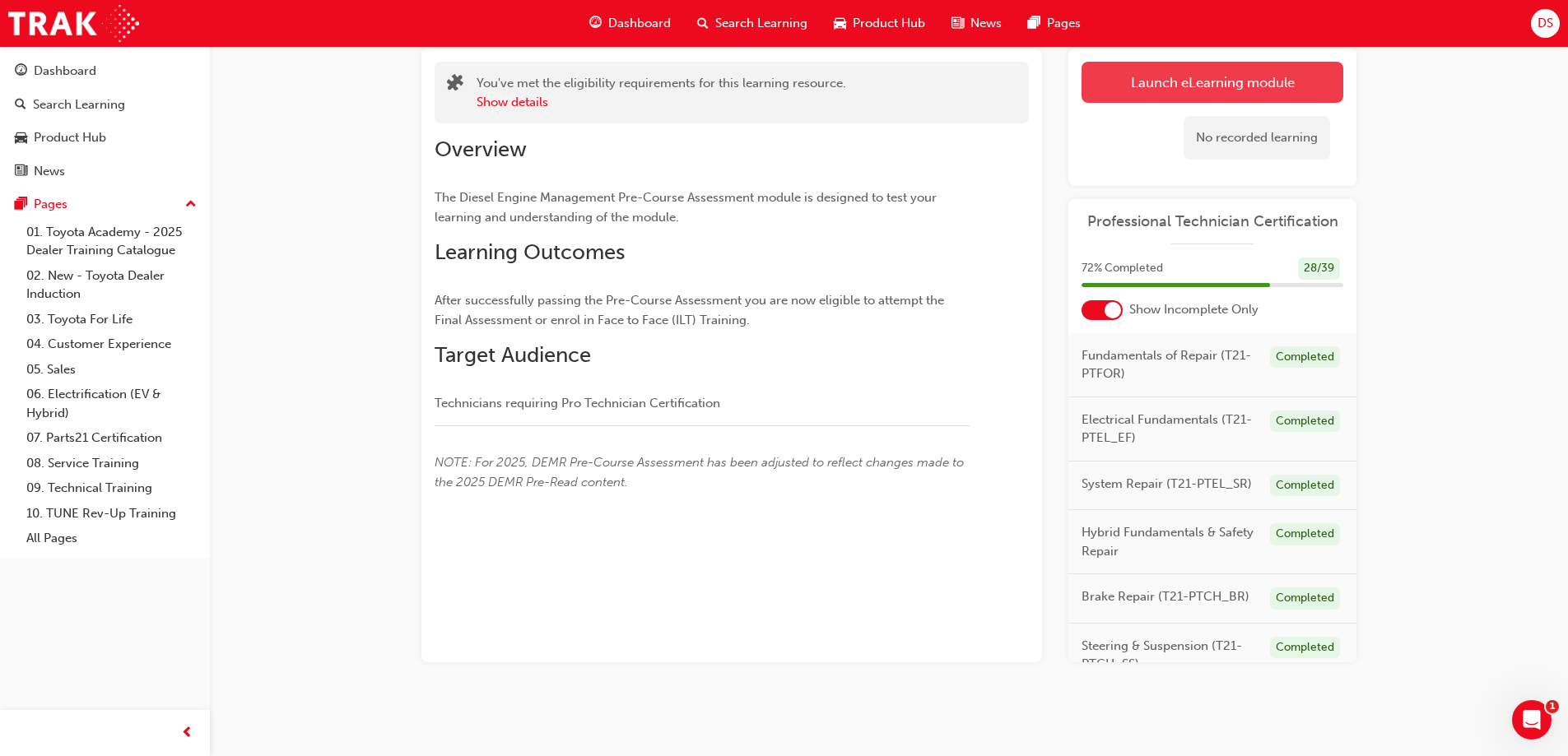
click at [1160, 90] on button "Launch eLearning module" at bounding box center [1212, 82] width 261 height 42
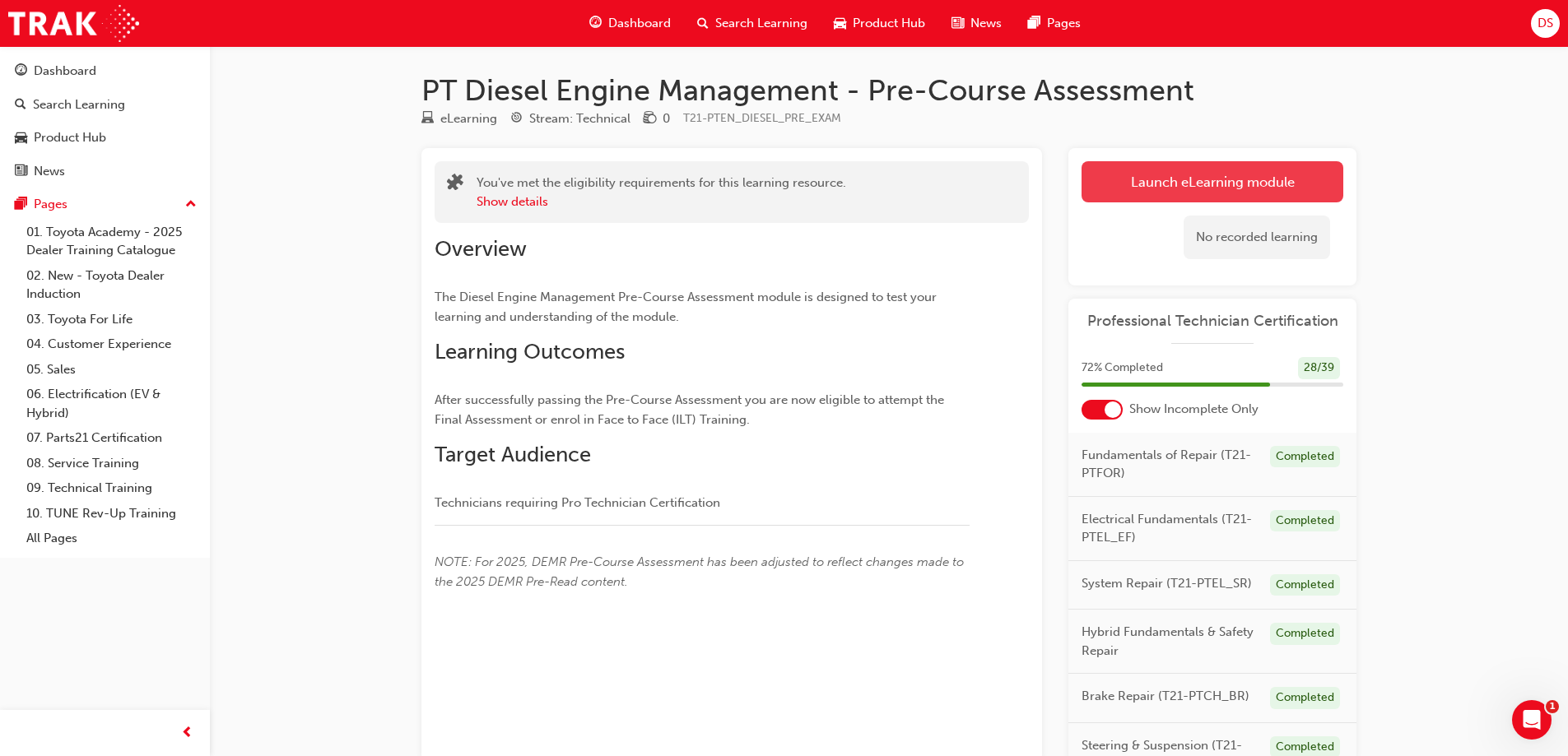
click at [1227, 170] on link "Launch eLearning module" at bounding box center [1212, 182] width 261 height 42
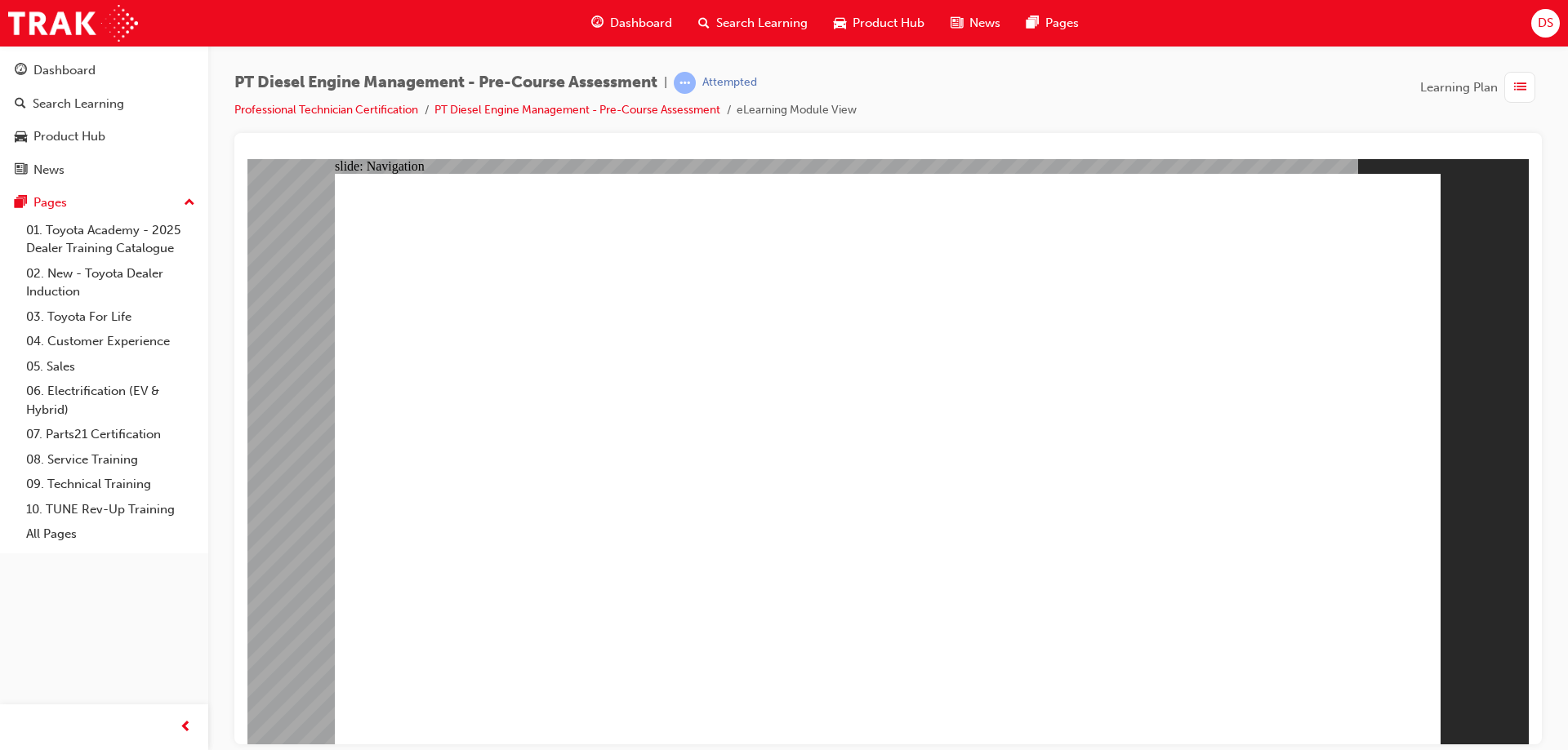
radio input "true"
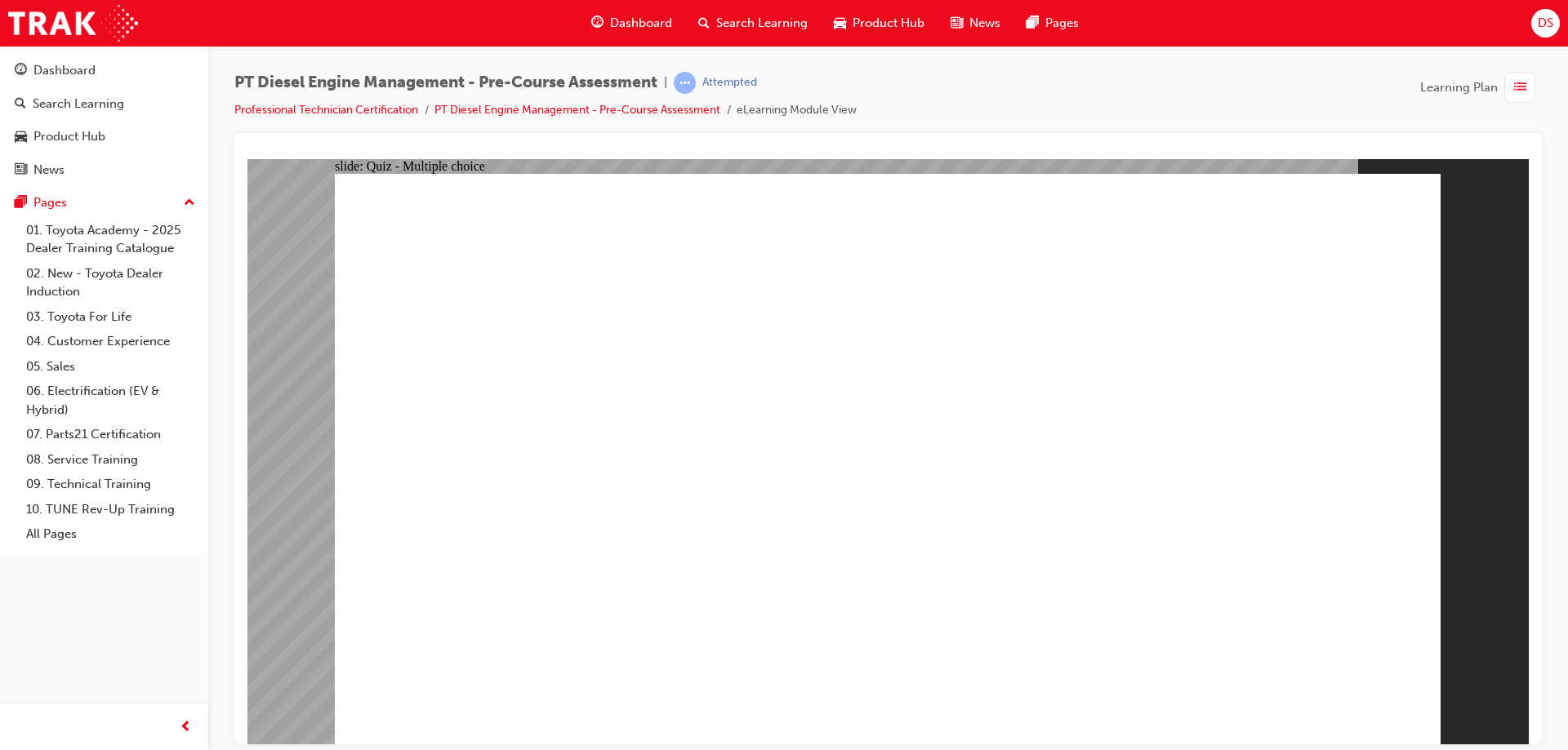
radio input "true"
drag, startPoint x: 1390, startPoint y: 710, endPoint x: 1372, endPoint y: 687, distance: 29.2
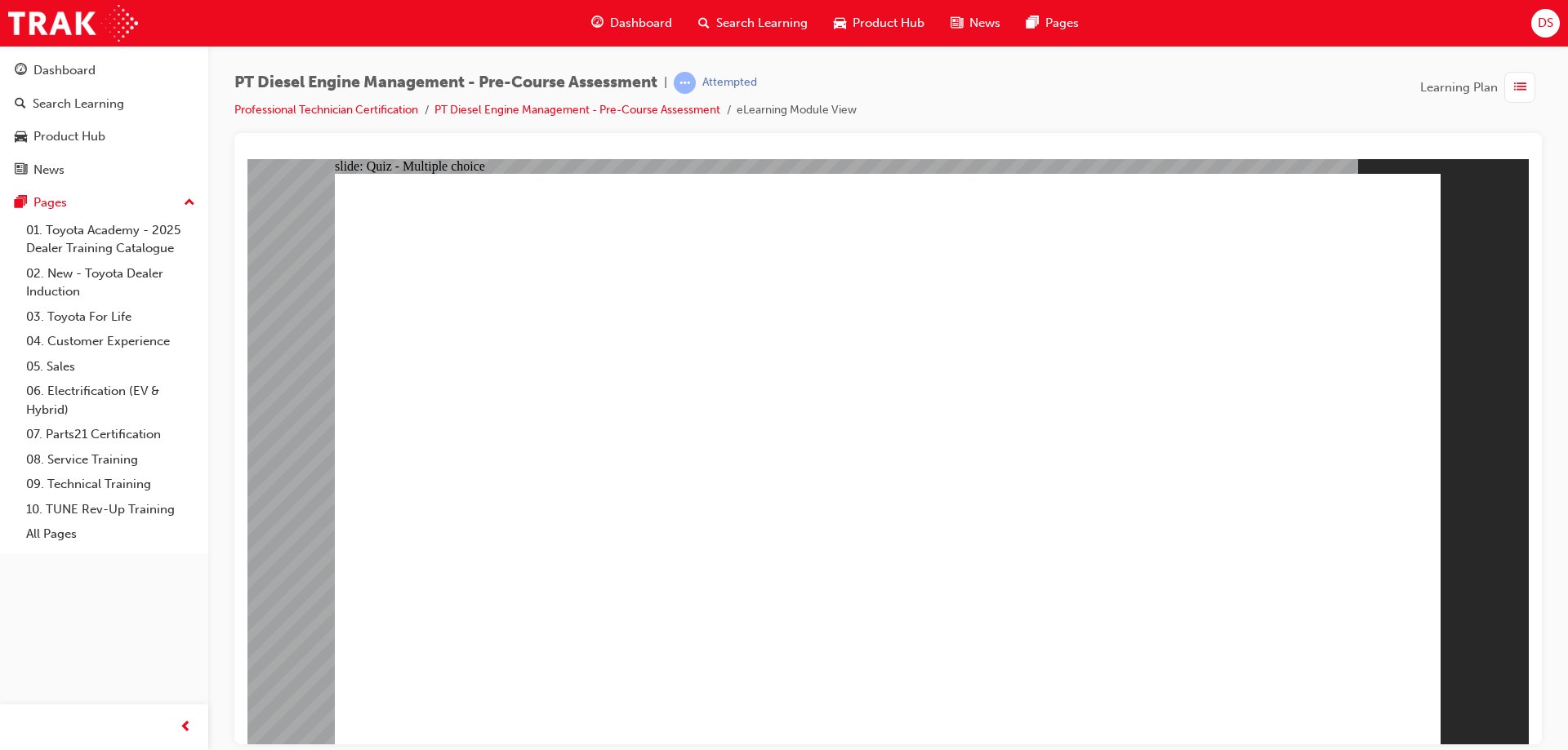
radio input "true"
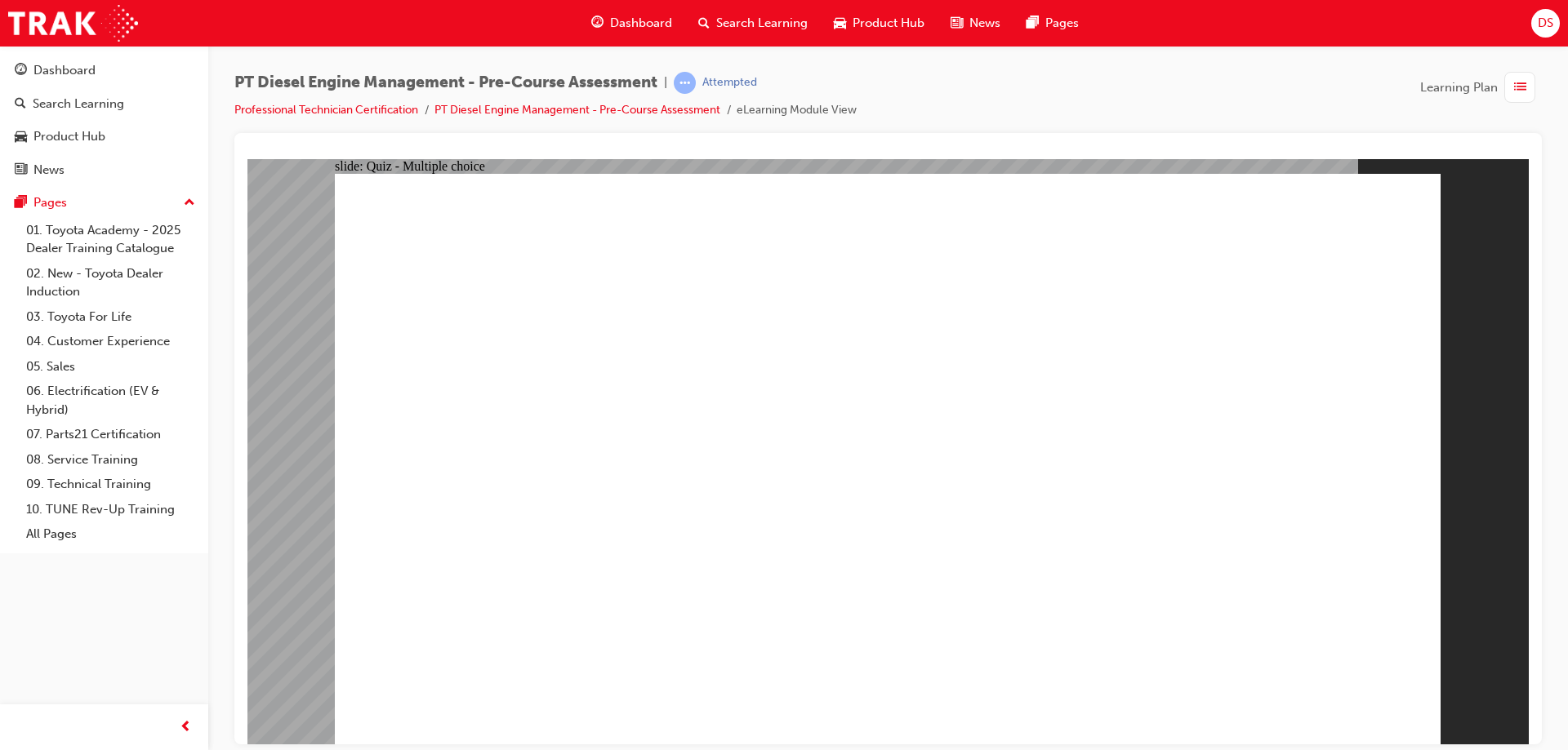
radio input "true"
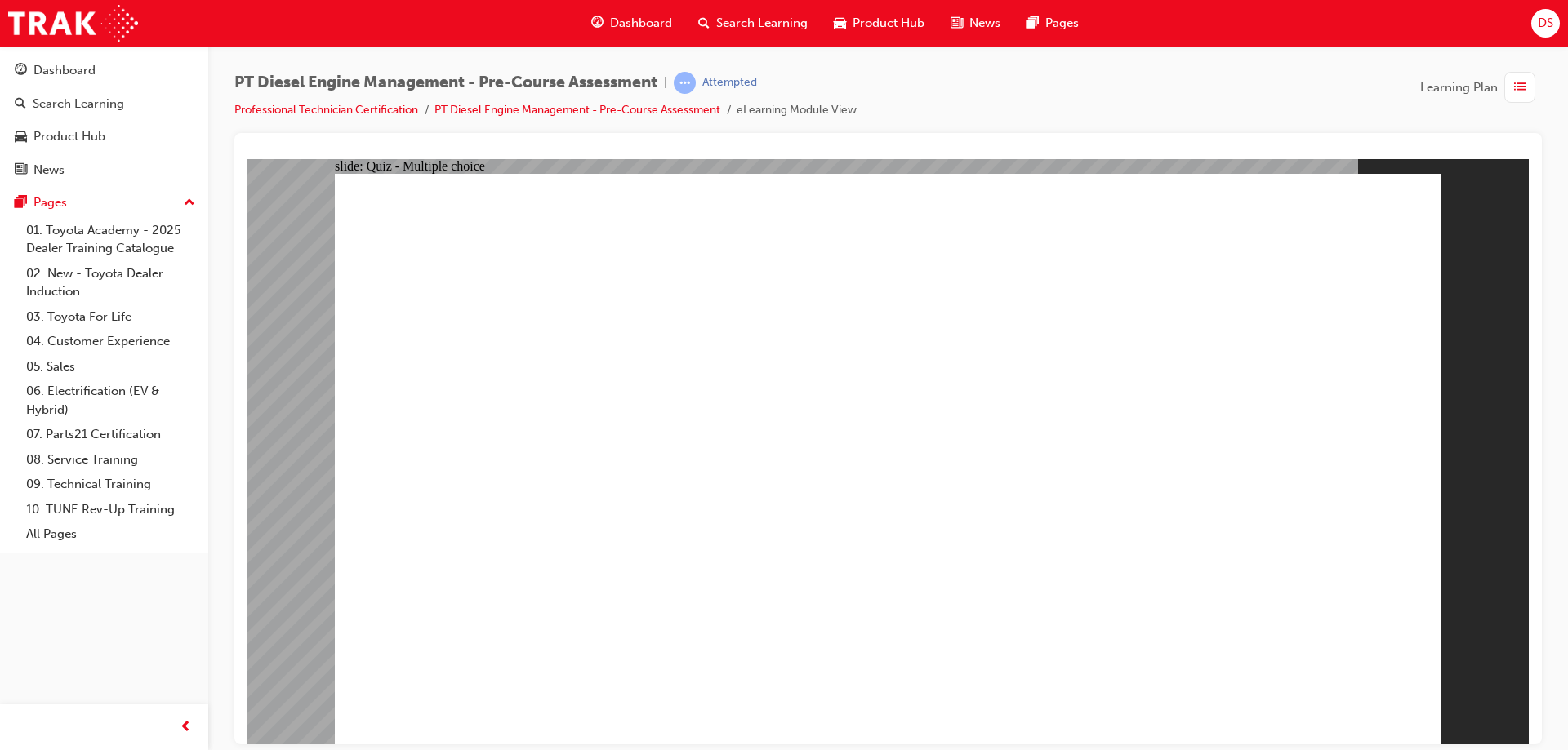
radio input "true"
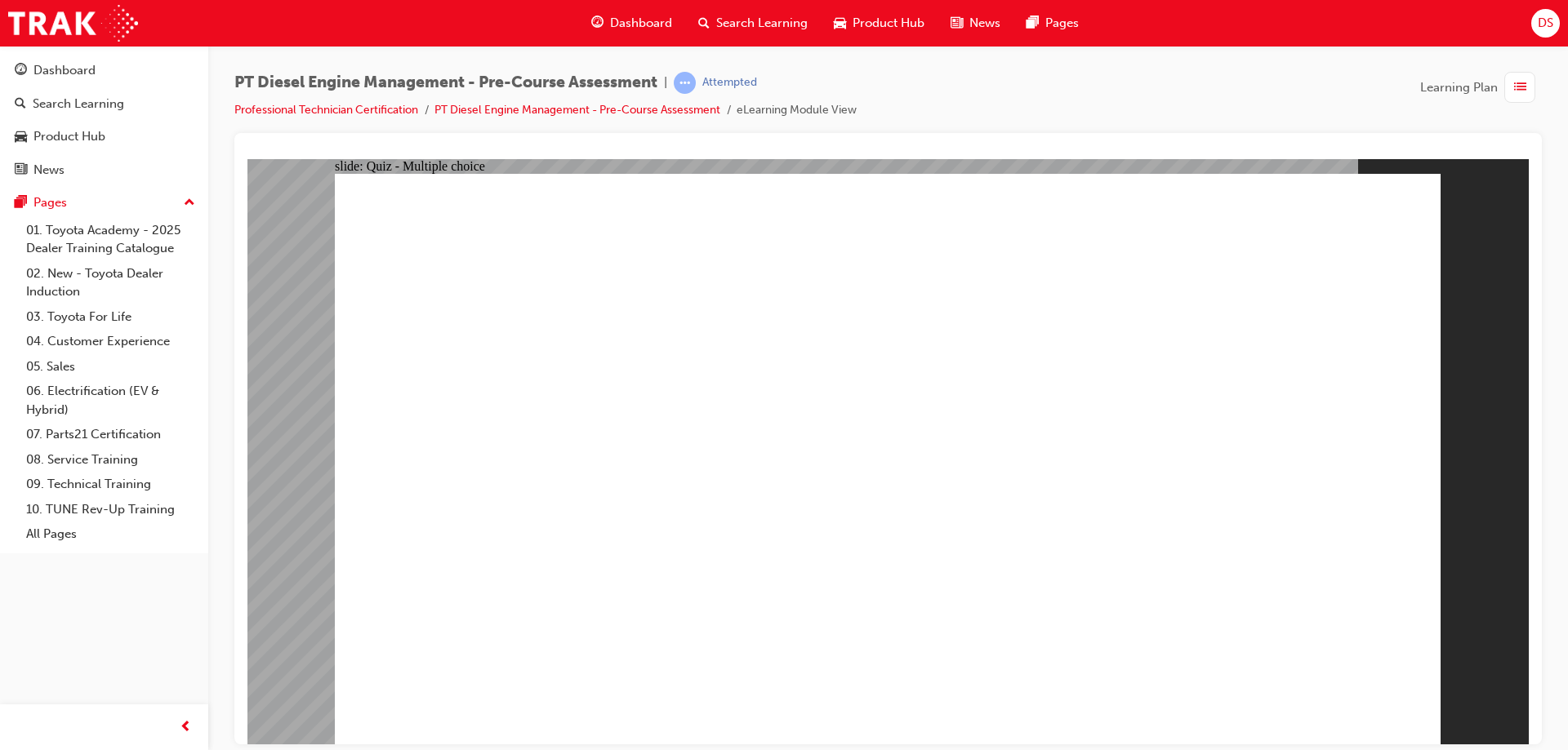
radio input "true"
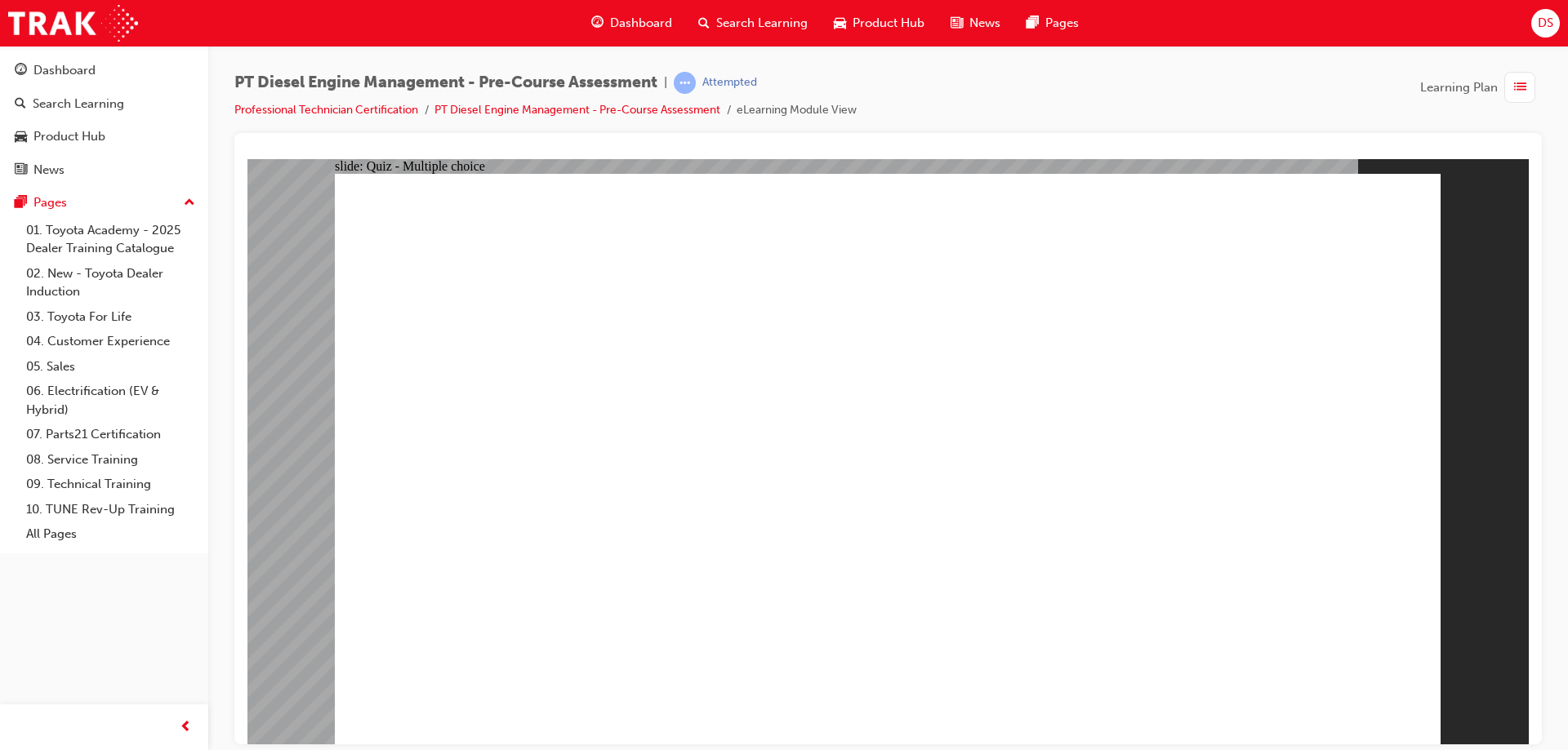
drag, startPoint x: 852, startPoint y: 597, endPoint x: 876, endPoint y: 645, distance: 53.7
radio input "true"
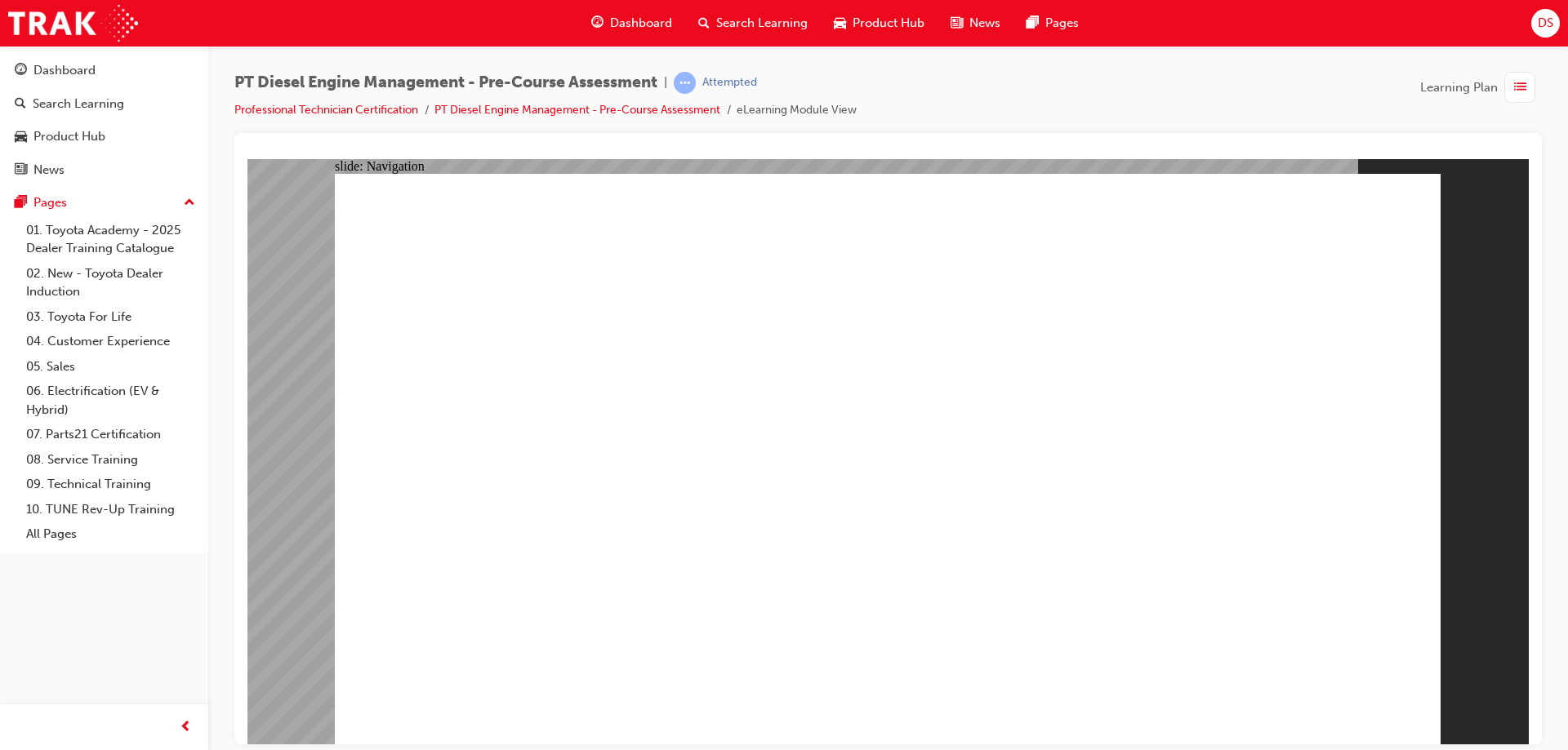
radio input "true"
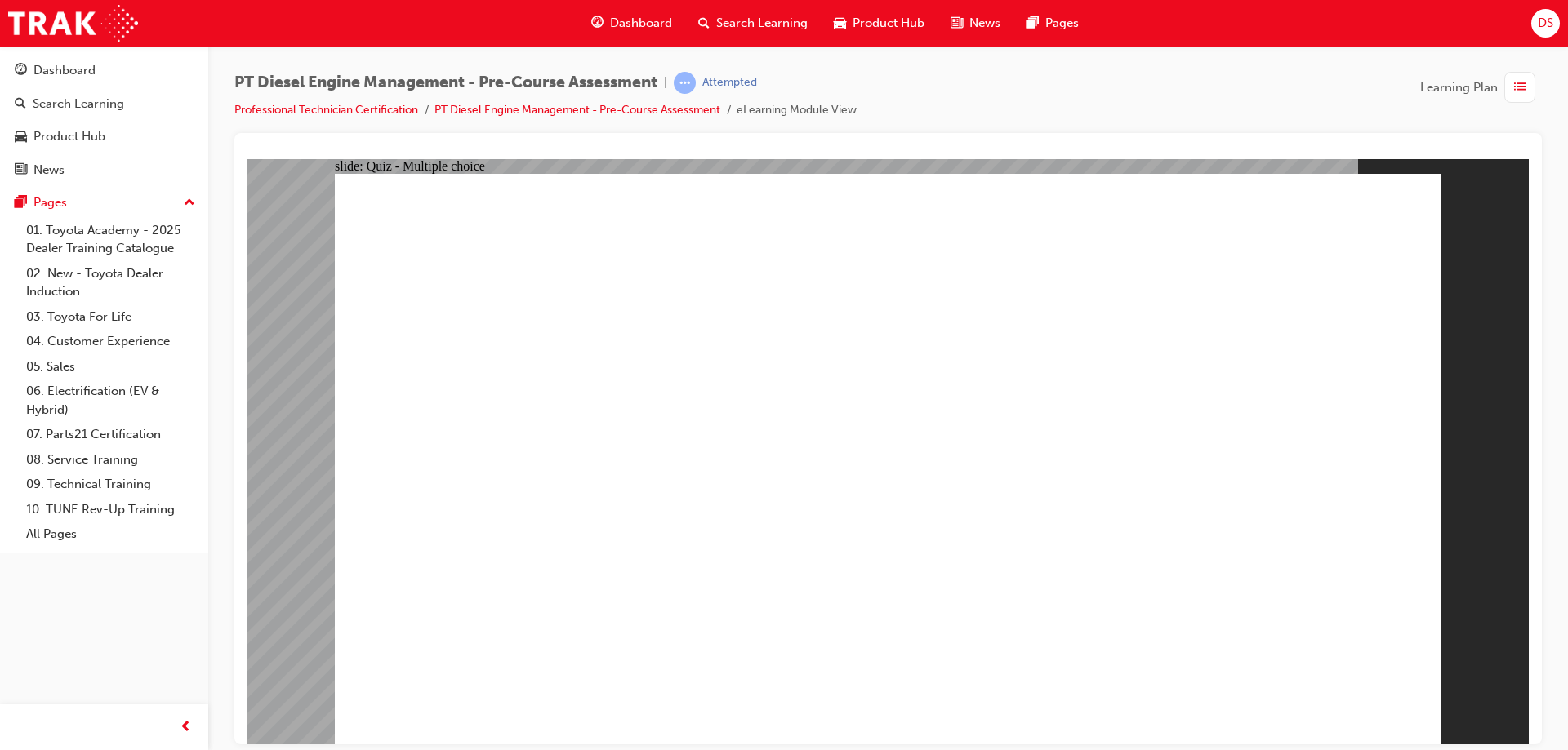
radio input "true"
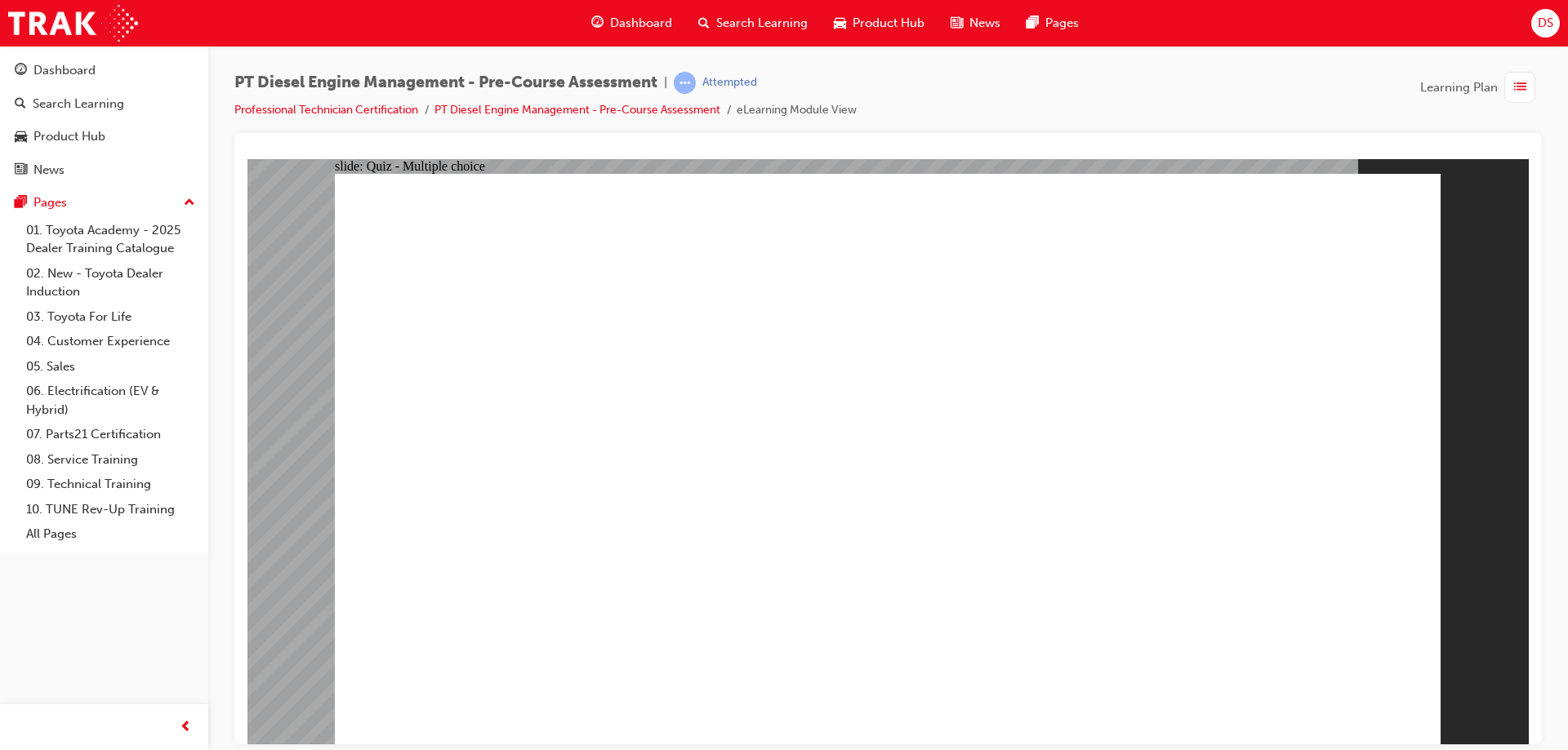
radio input "true"
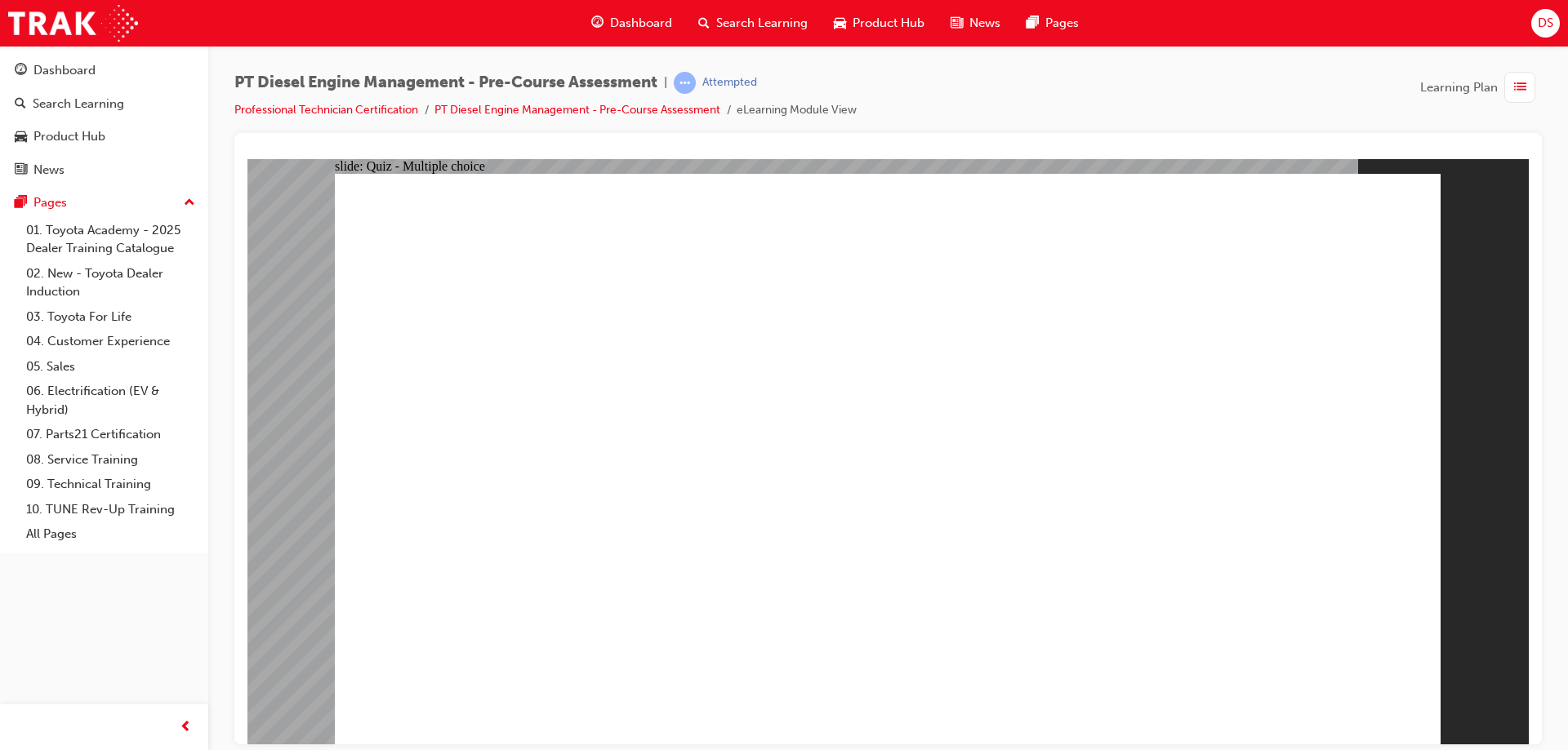
radio input "true"
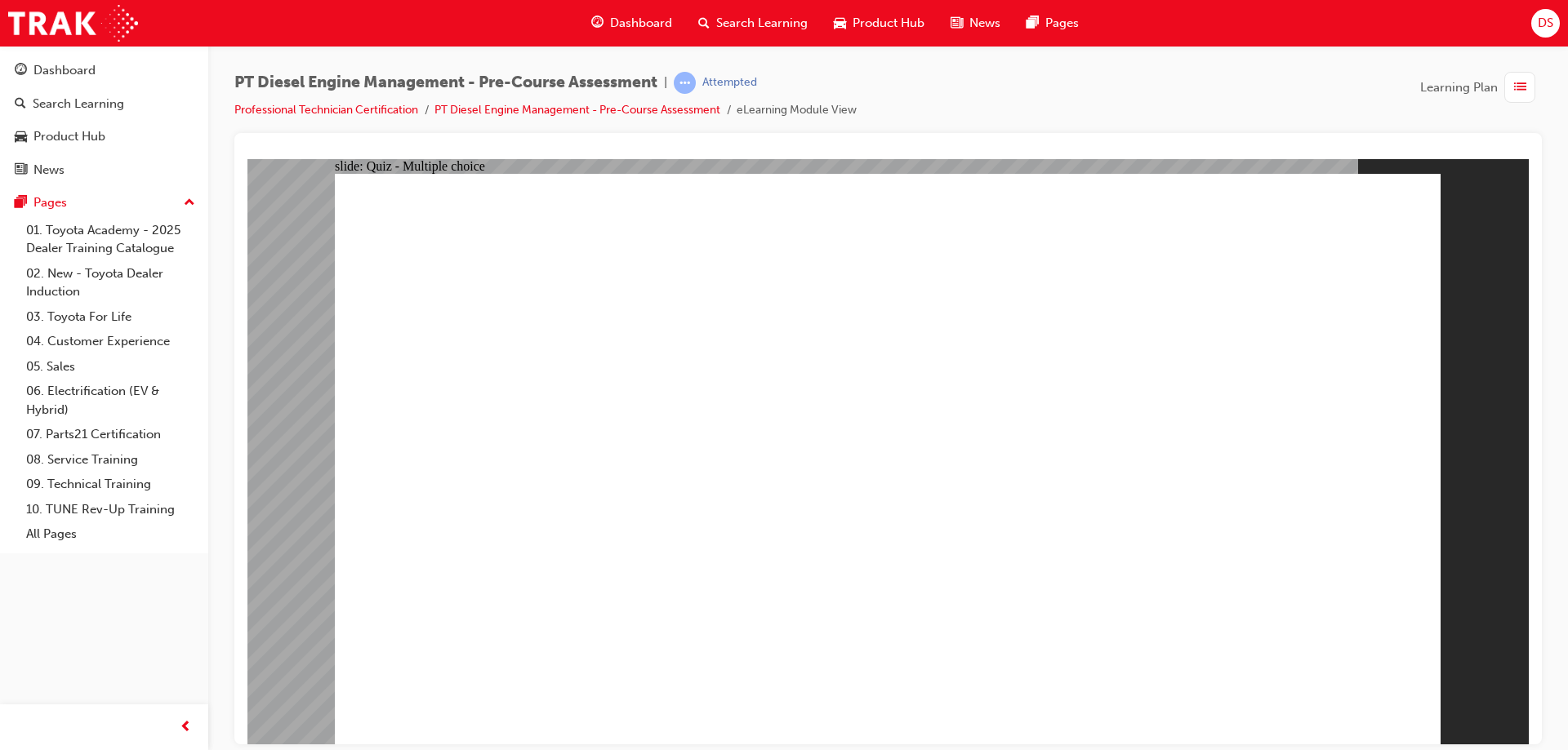
radio input "true"
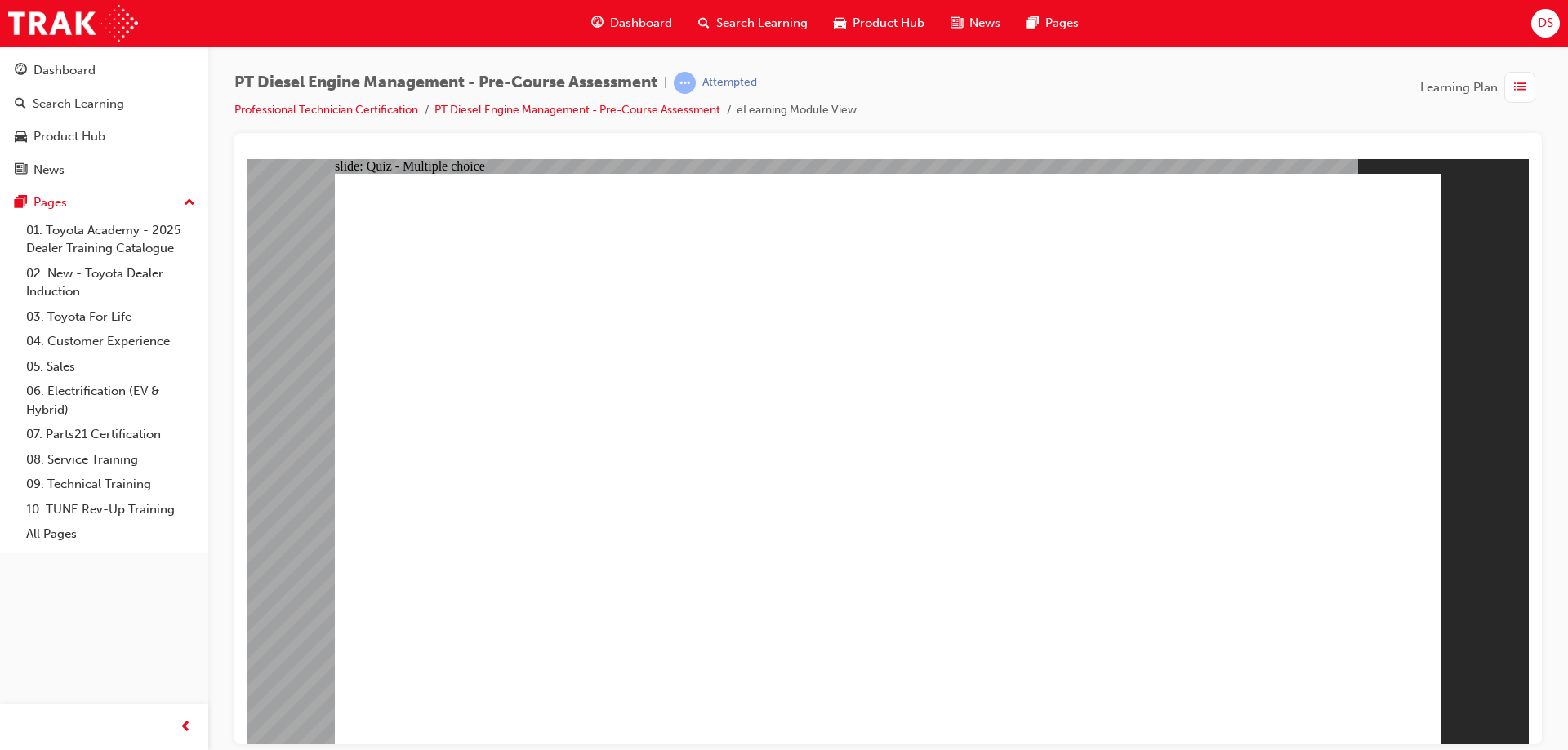
radio input "true"
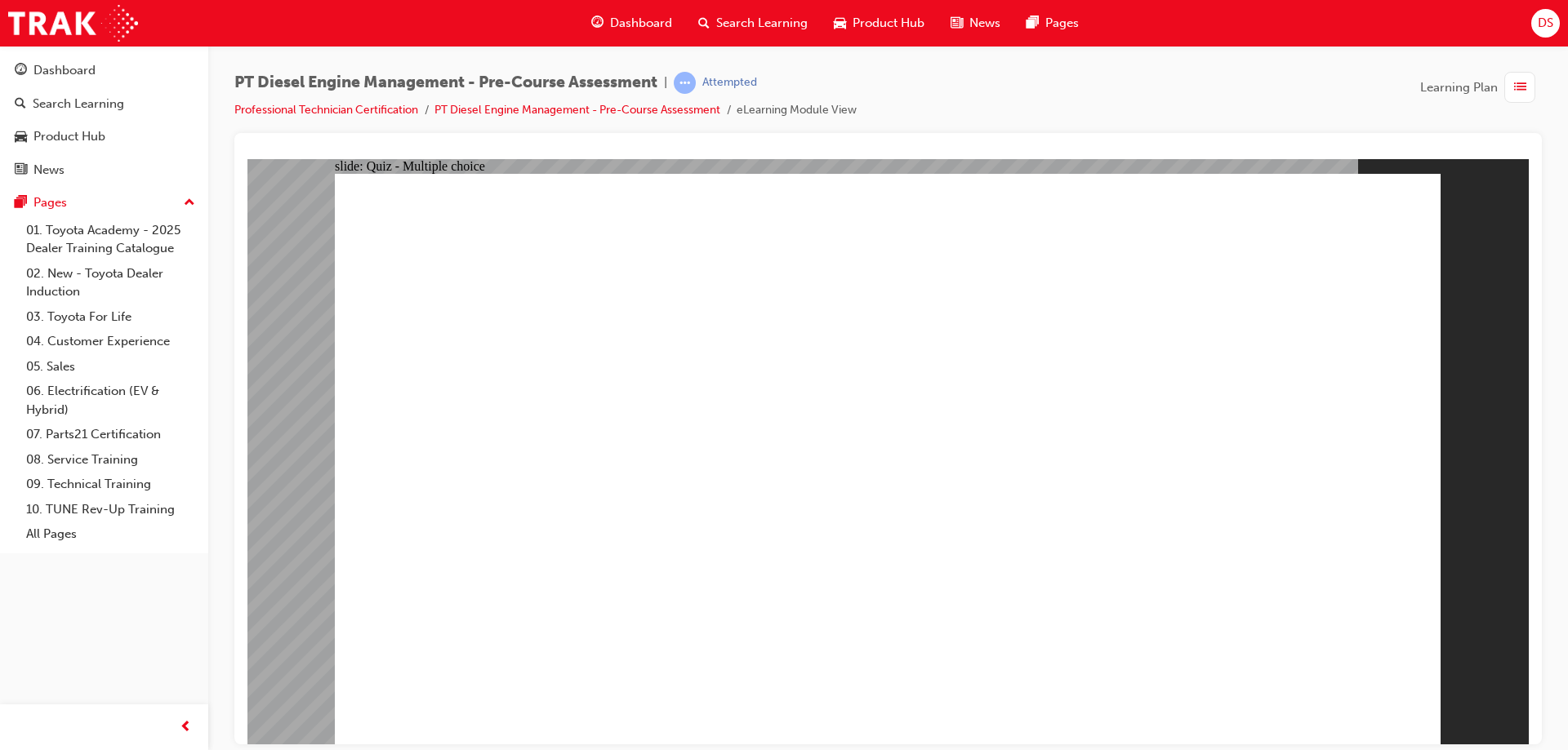
click at [10, 74] on link "Dashboard" at bounding box center [104, 71] width 196 height 31
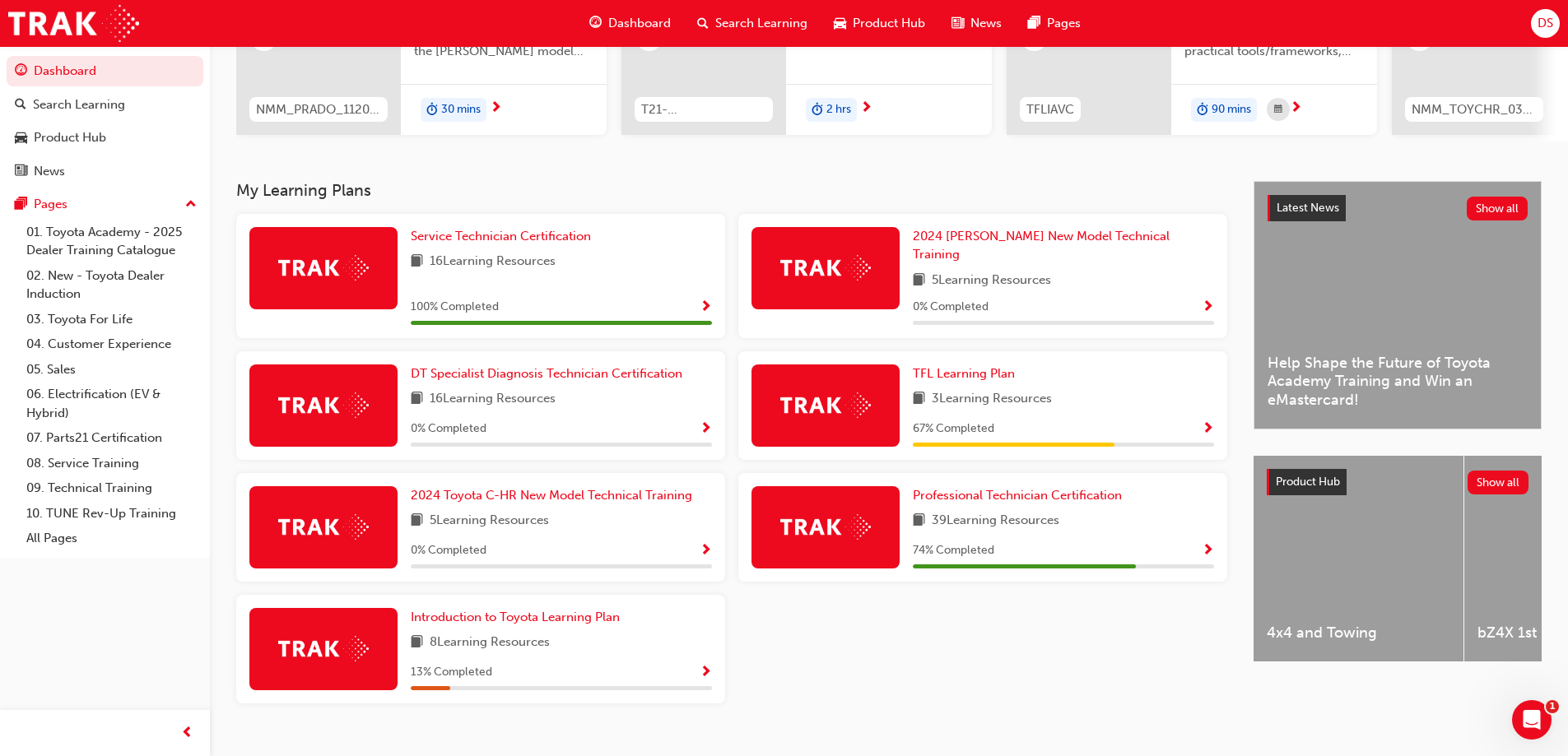
scroll to position [247, 0]
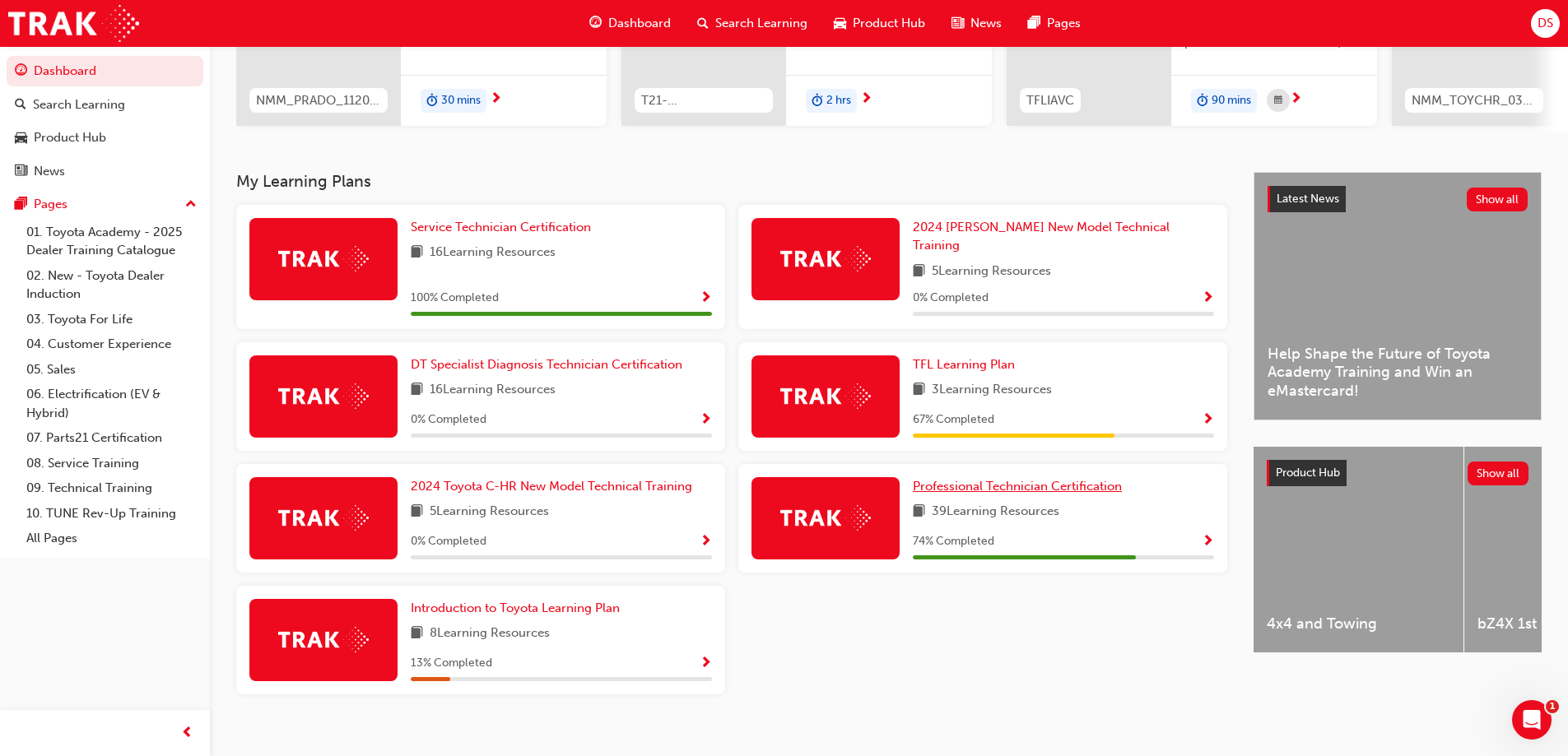
click at [986, 479] on span "Professional Technician Certification" at bounding box center [1016, 487] width 209 height 14
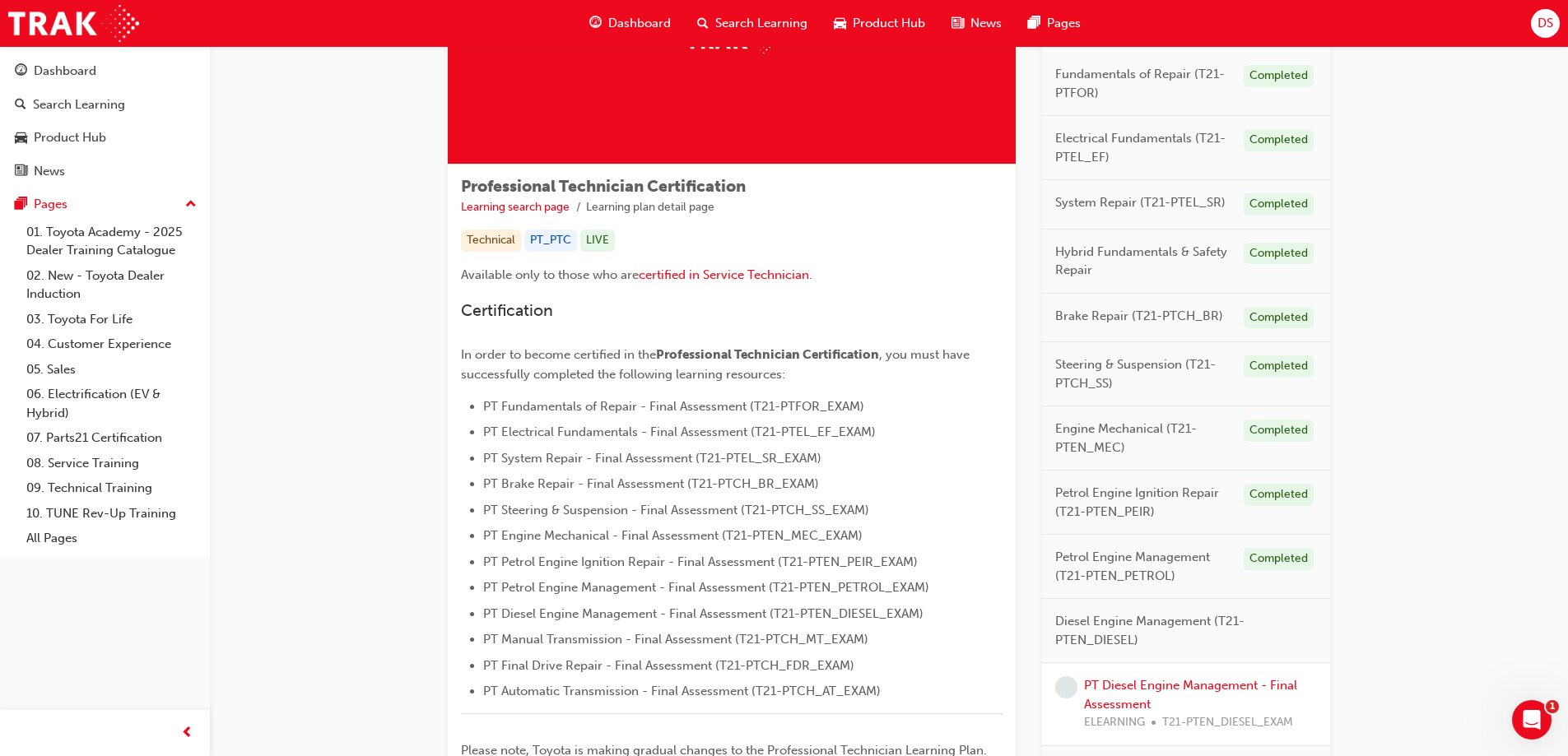
scroll to position [329, 0]
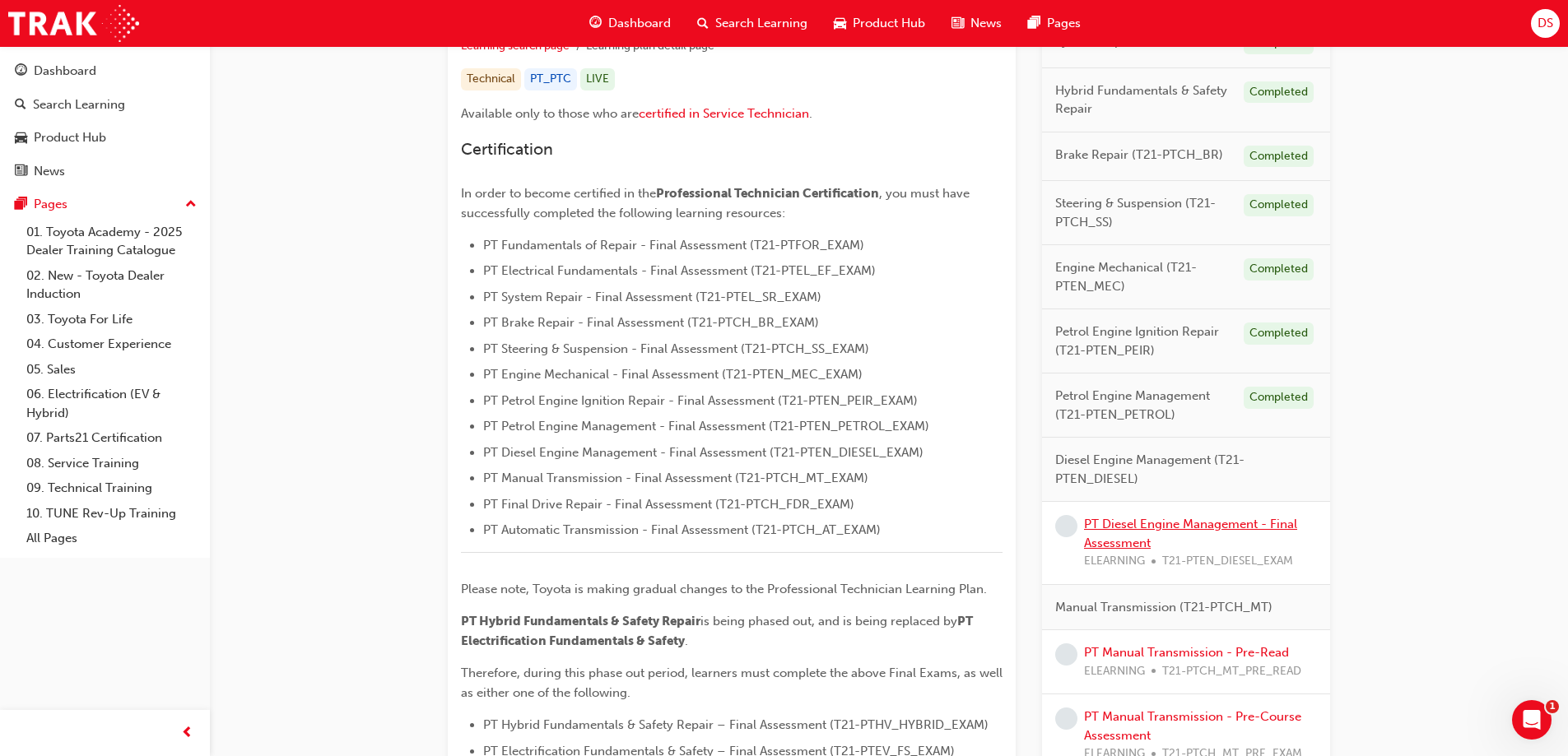
click at [1194, 524] on link "PT Diesel Engine Management - Final Assessment" at bounding box center [1191, 534] width 213 height 33
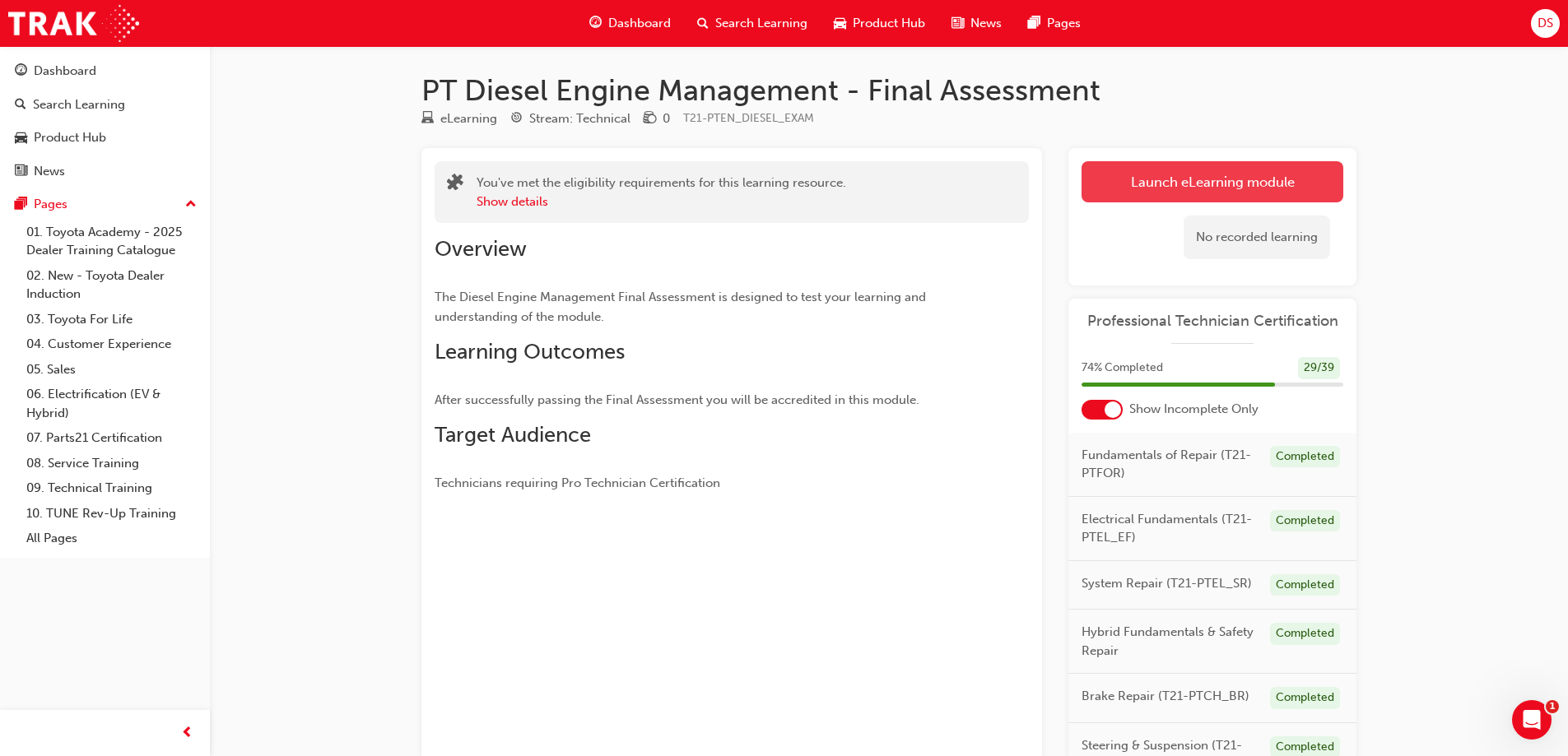
click at [1192, 176] on link "Launch eLearning module" at bounding box center [1212, 182] width 261 height 42
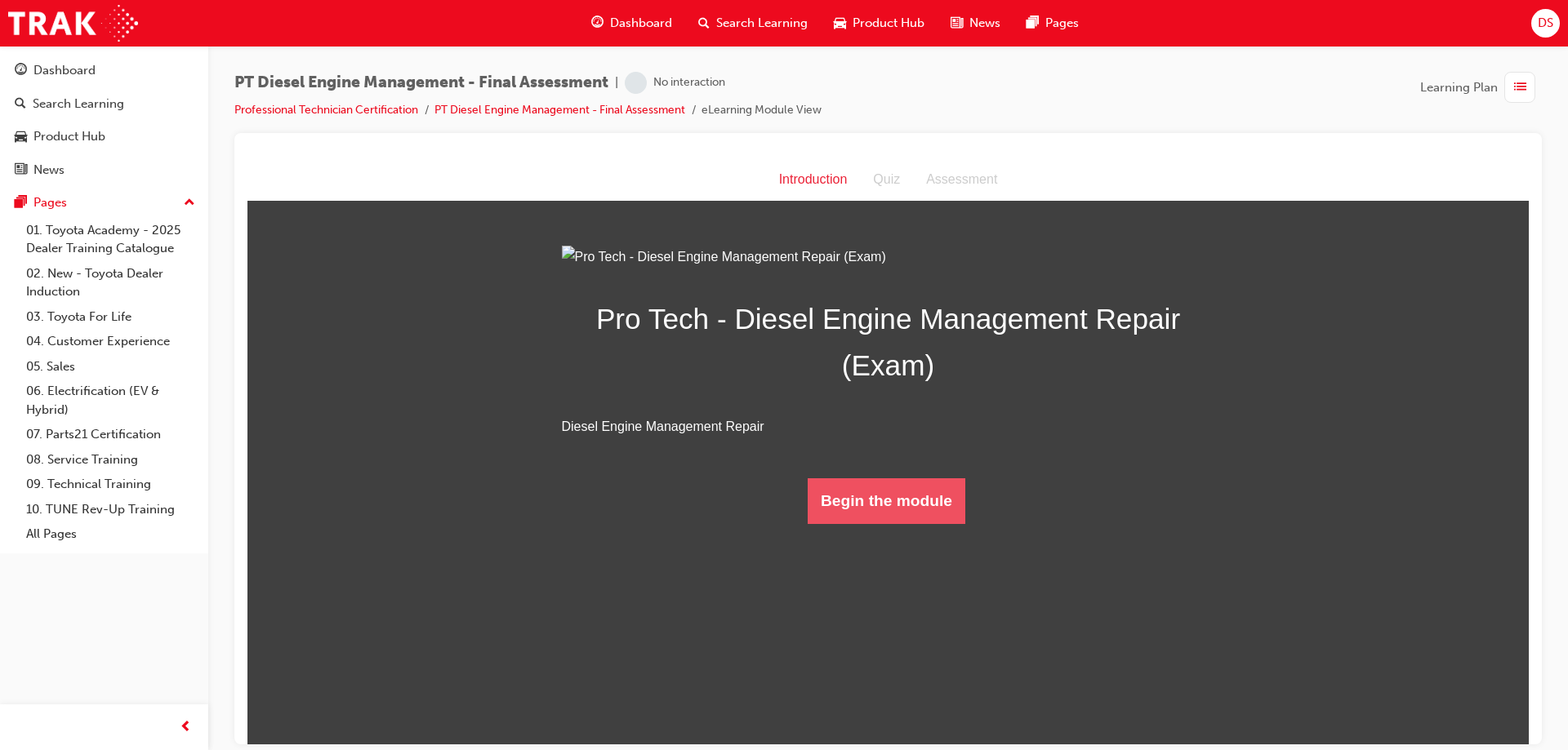
click at [917, 523] on button "Begin the module" at bounding box center [886, 500] width 158 height 46
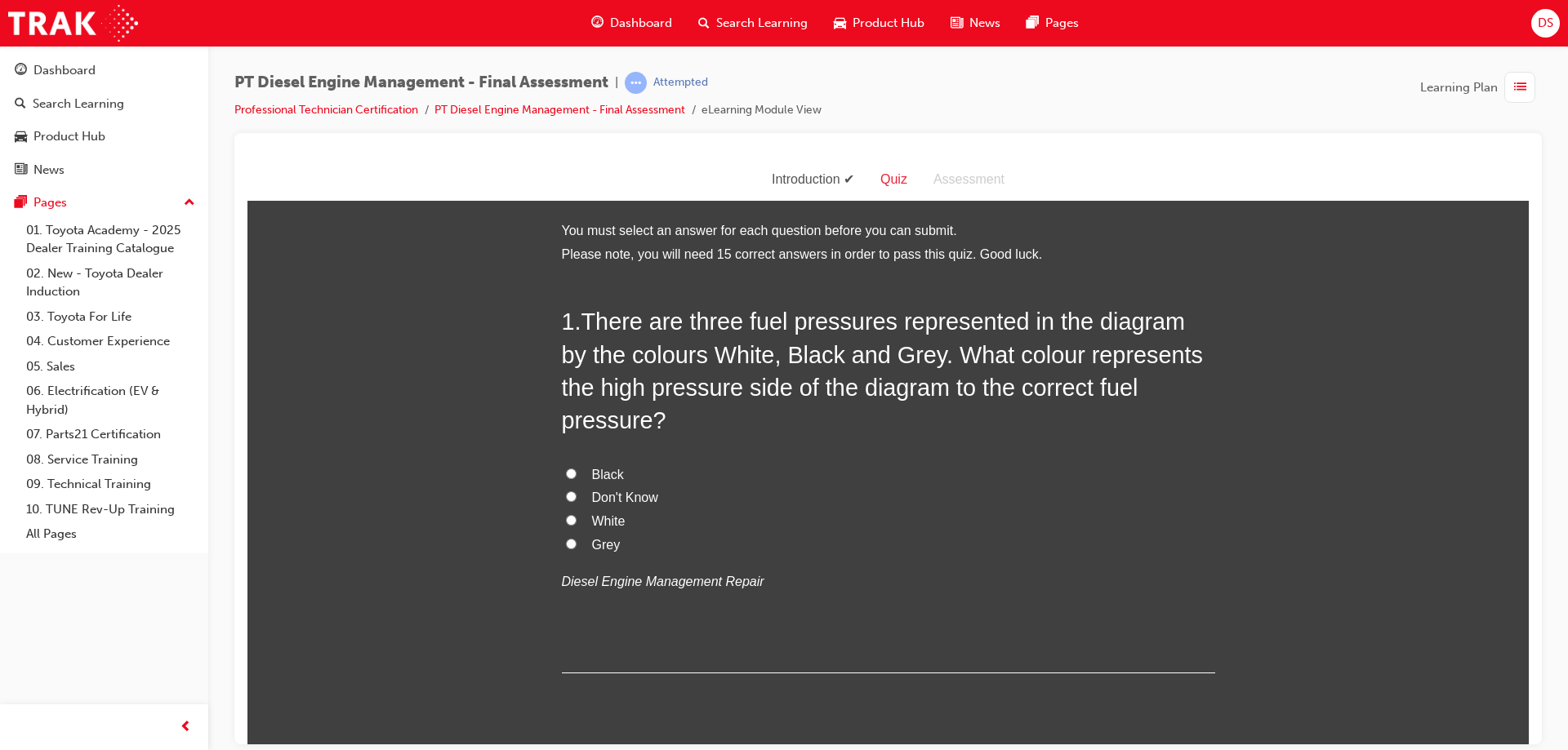
click at [567, 538] on input "Grey" at bounding box center [571, 544] width 11 height 11
radio input "true"
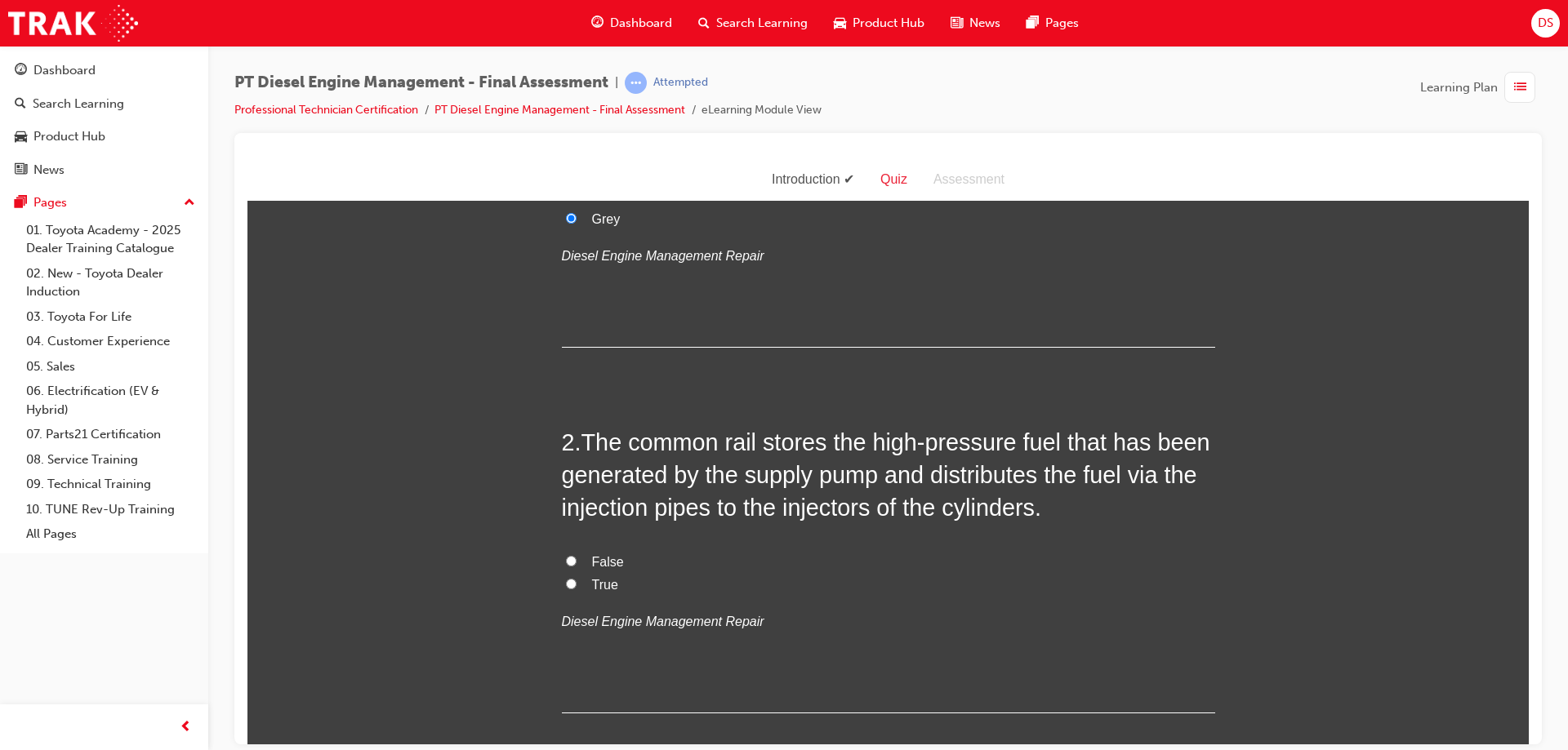
scroll to position [327, 0]
click at [566, 578] on input "True" at bounding box center [571, 583] width 11 height 11
radio input "true"
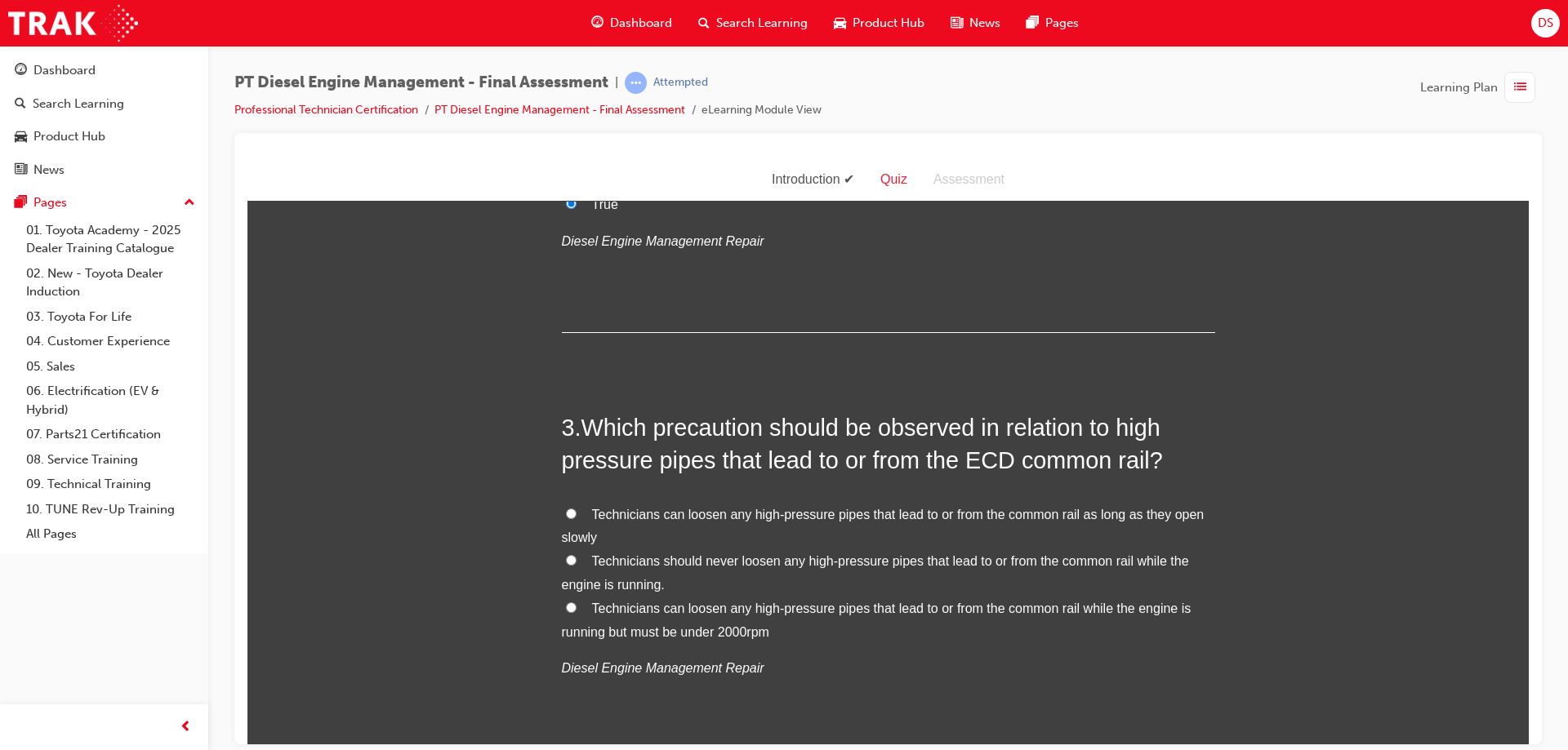
scroll to position [735, 0]
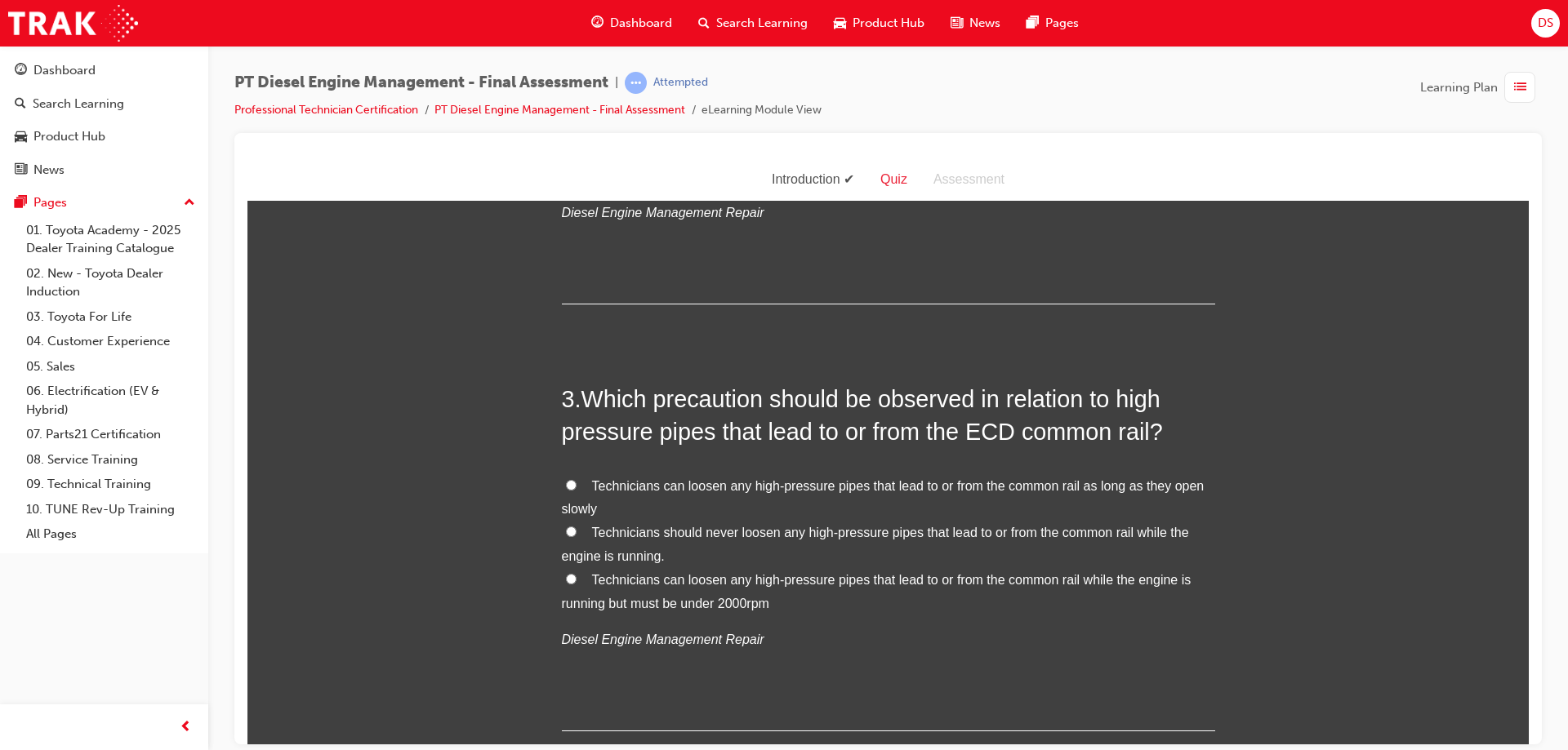
click at [566, 526] on input "Technicians should never loosen any high-pressure pipes that lead to or from th…" at bounding box center [571, 531] width 11 height 11
radio input "true"
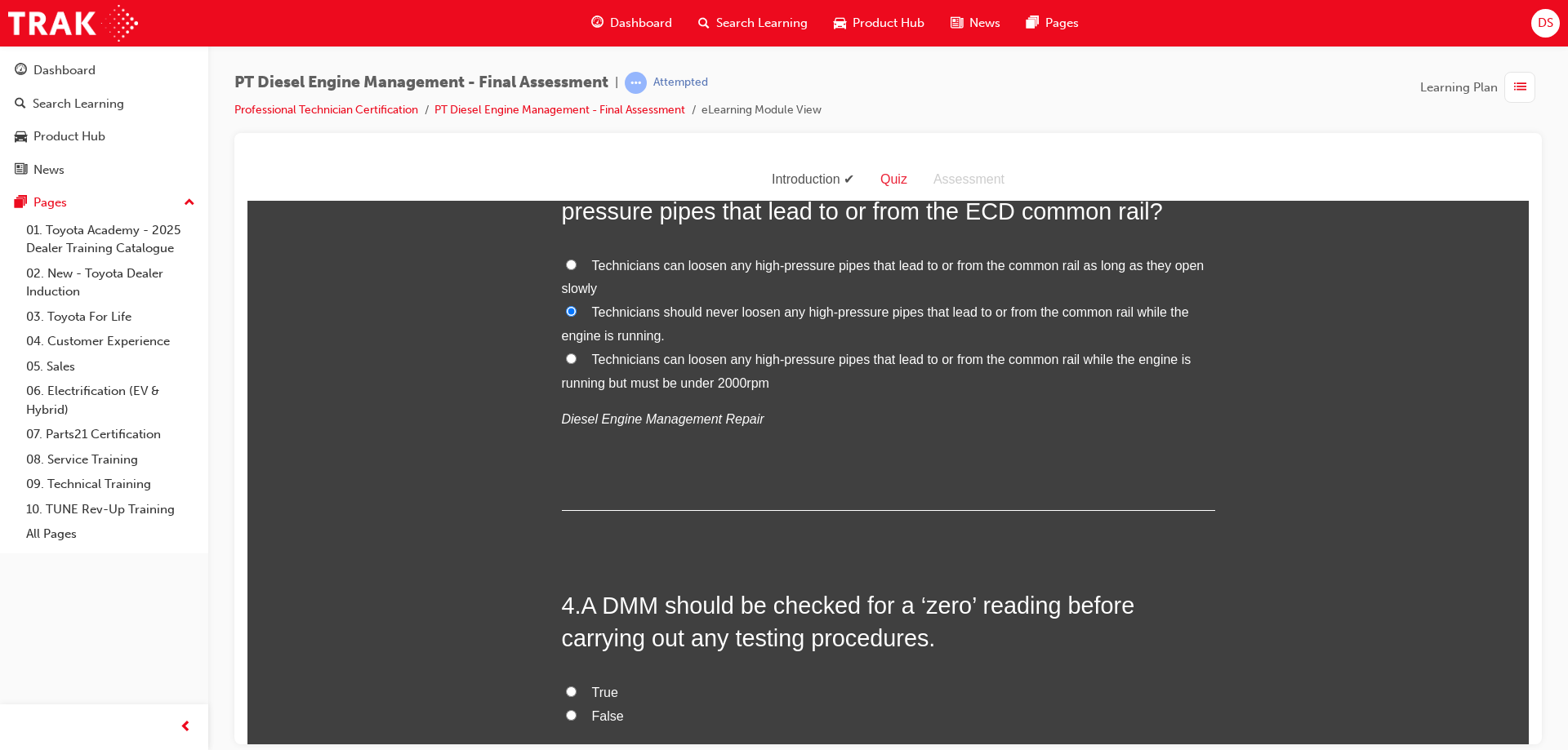
scroll to position [980, 0]
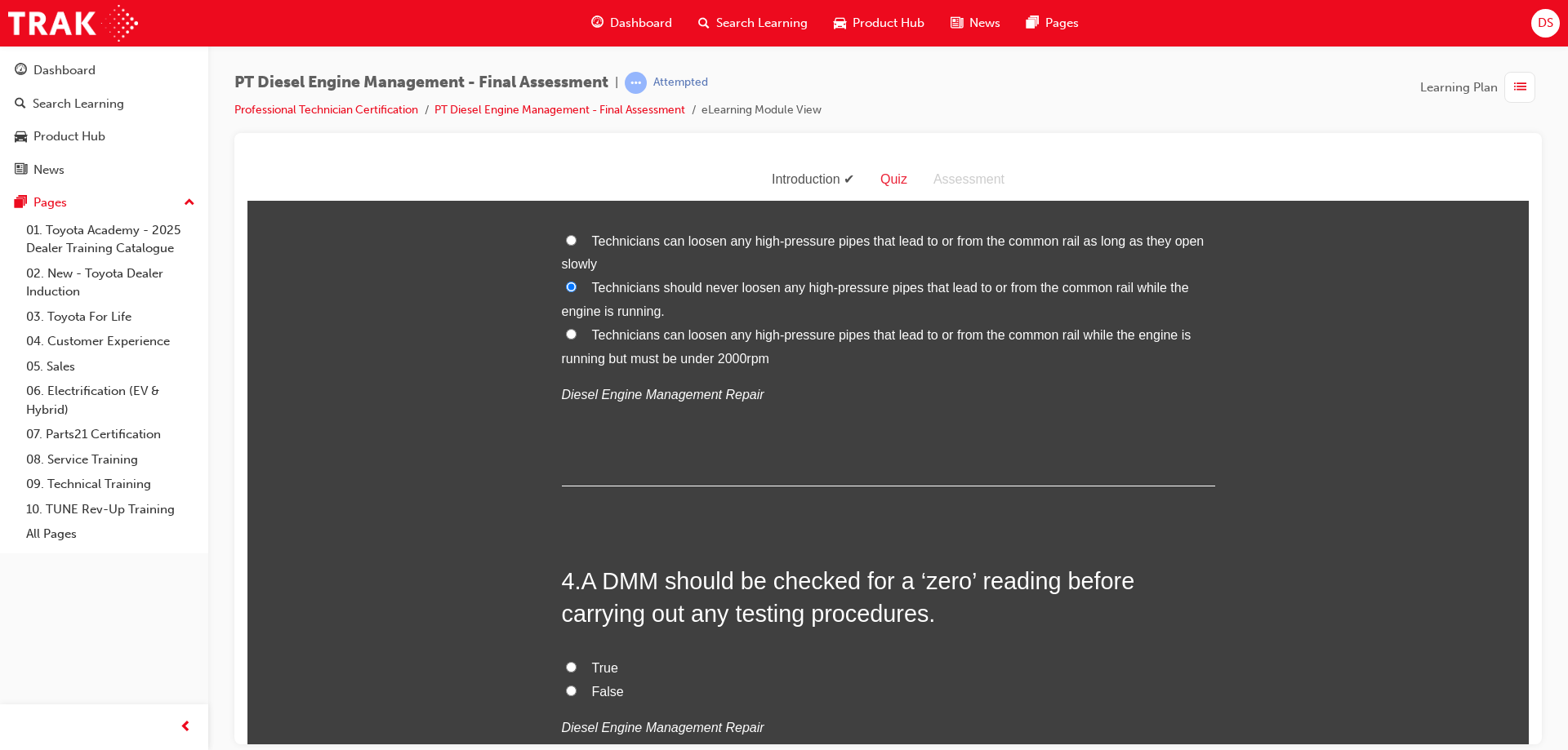
click at [566, 661] on input "True" at bounding box center [571, 667] width 11 height 11
radio input "true"
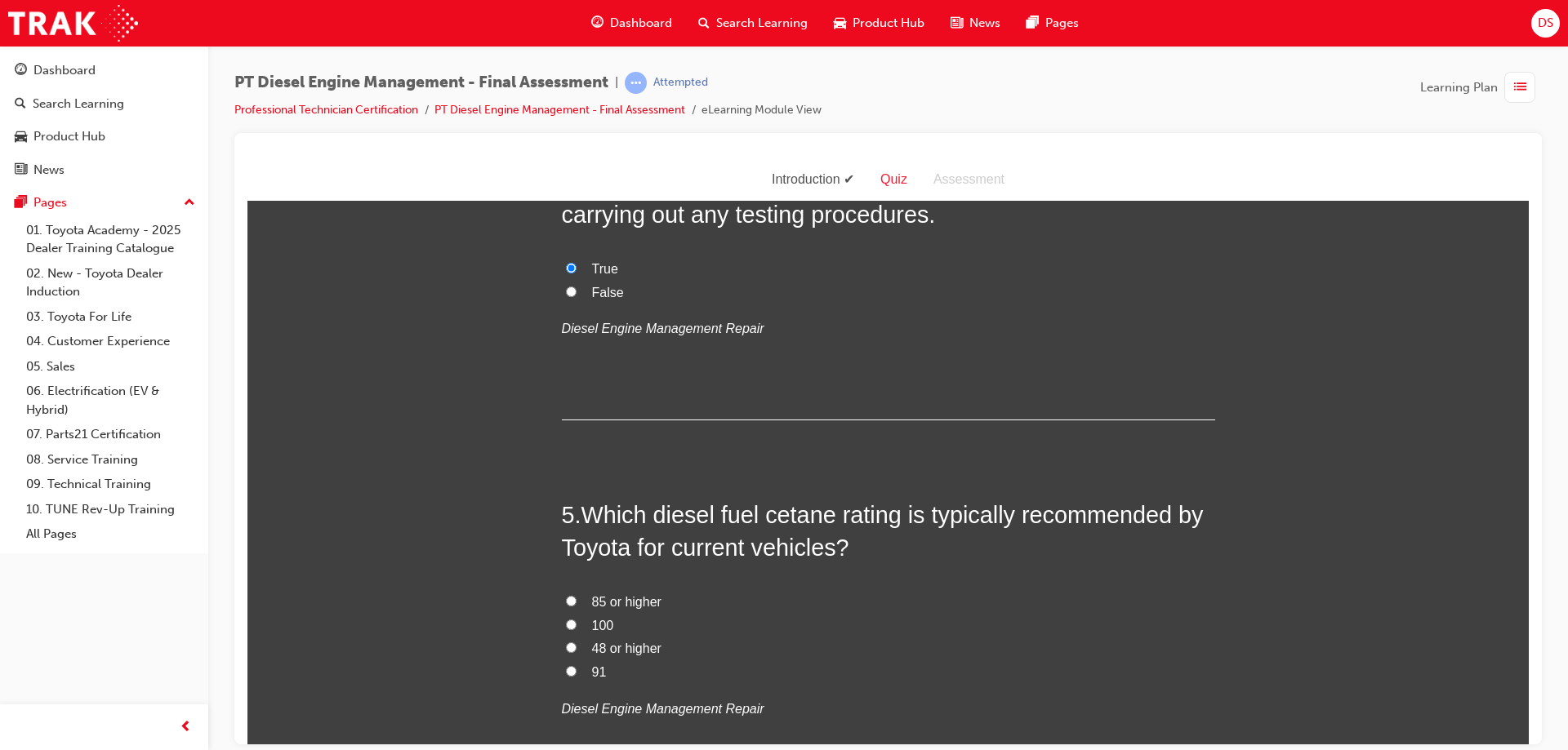
scroll to position [1469, 0]
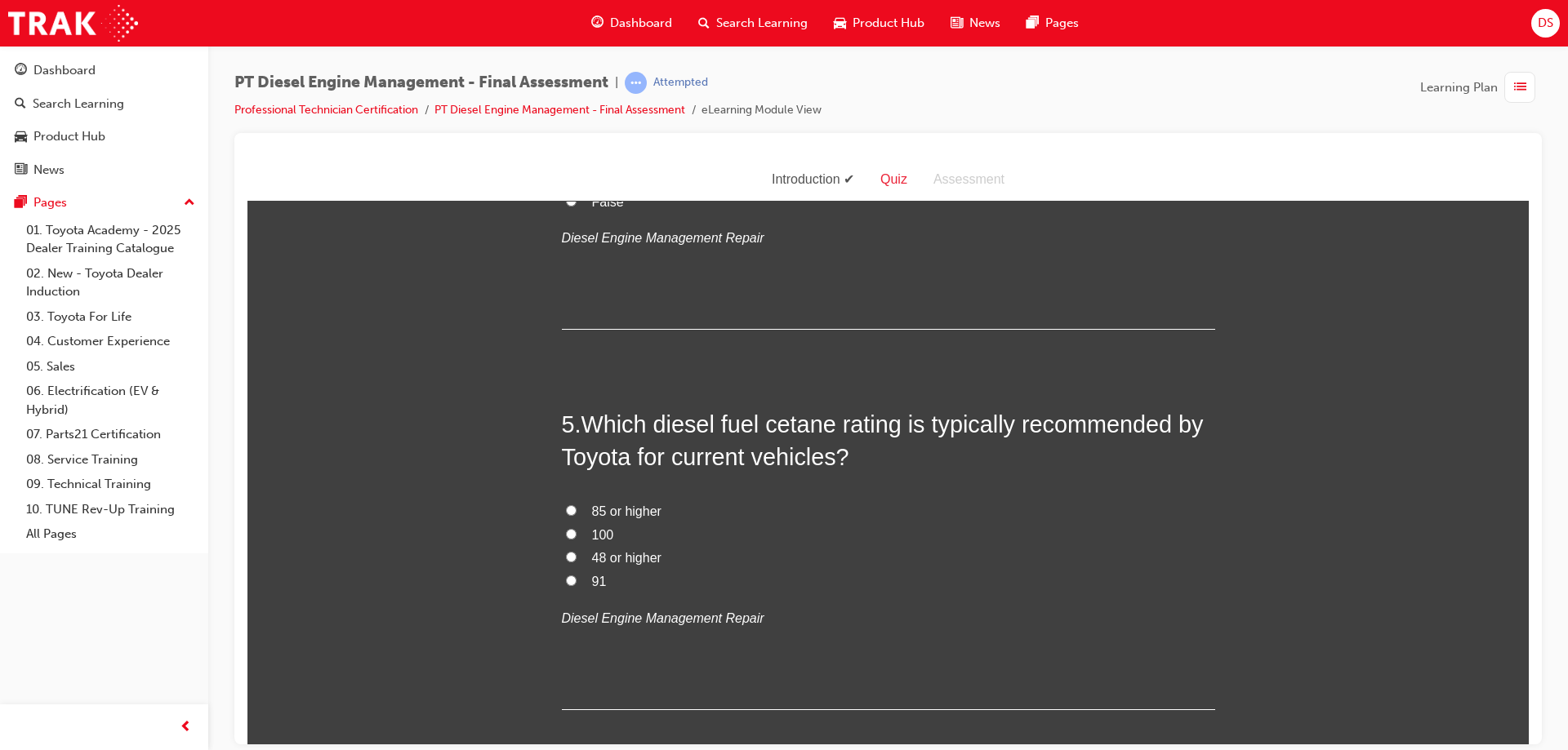
click at [566, 551] on input "48 or higher" at bounding box center [571, 556] width 11 height 11
radio input "true"
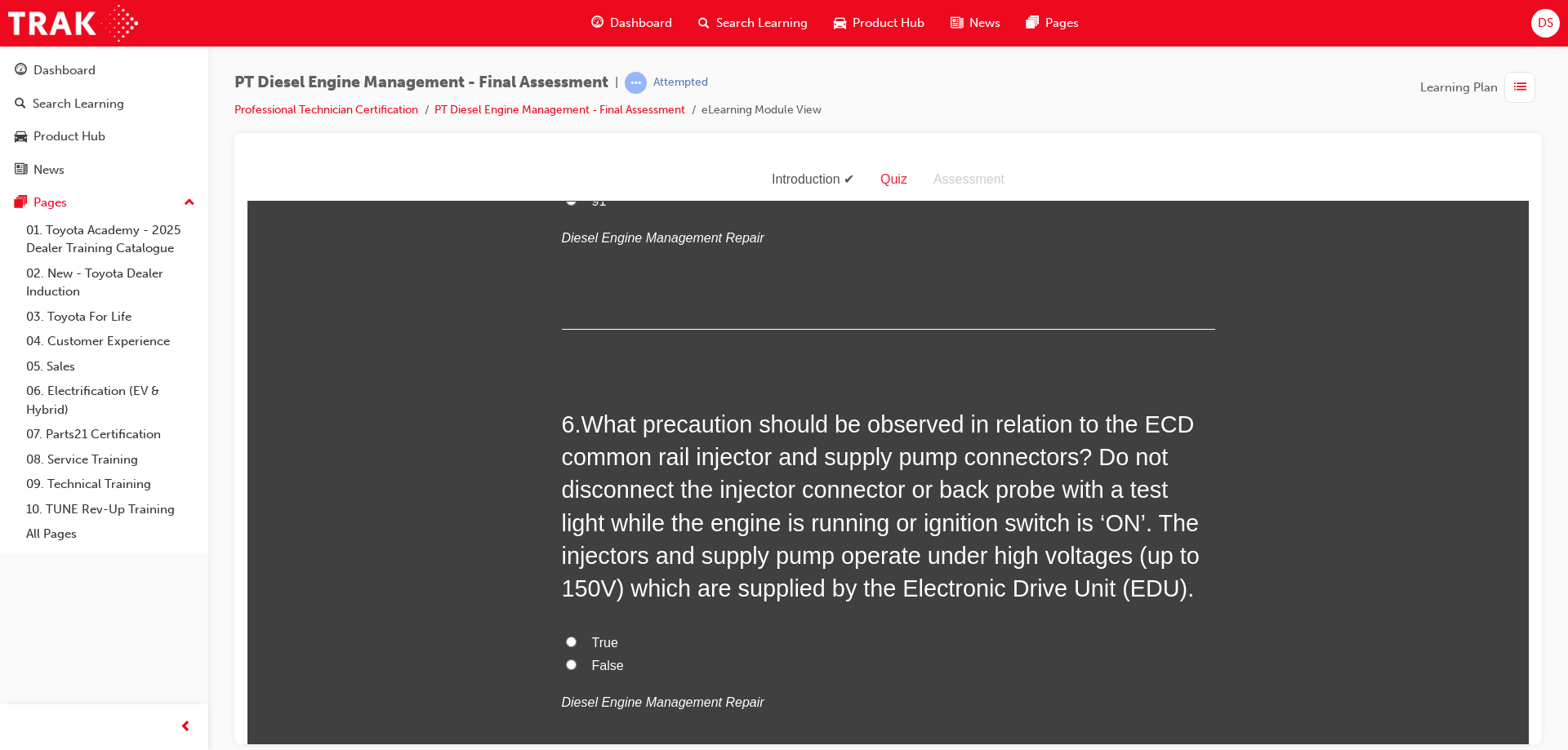
scroll to position [1959, 0]
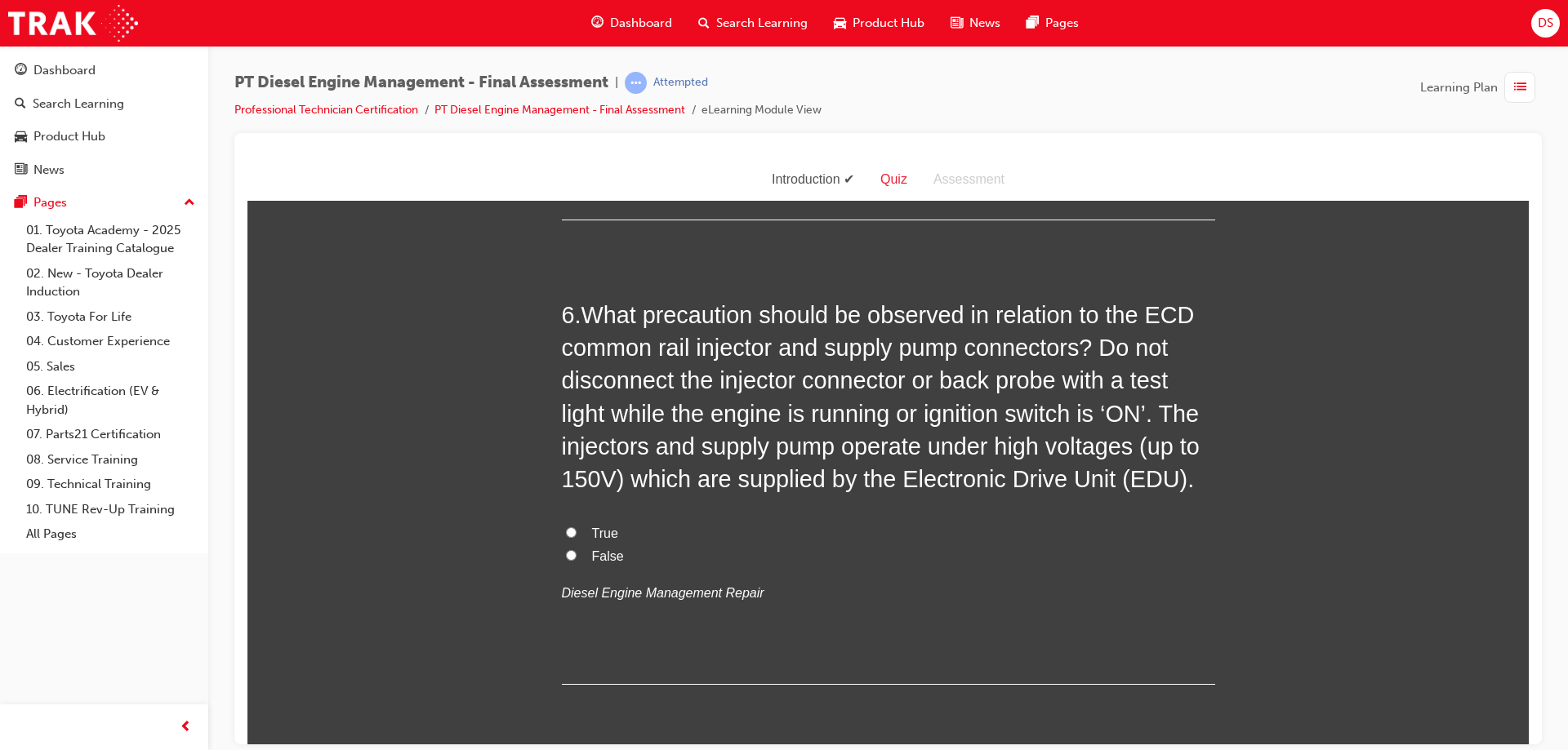
click at [569, 527] on input "True" at bounding box center [571, 532] width 11 height 11
radio input "true"
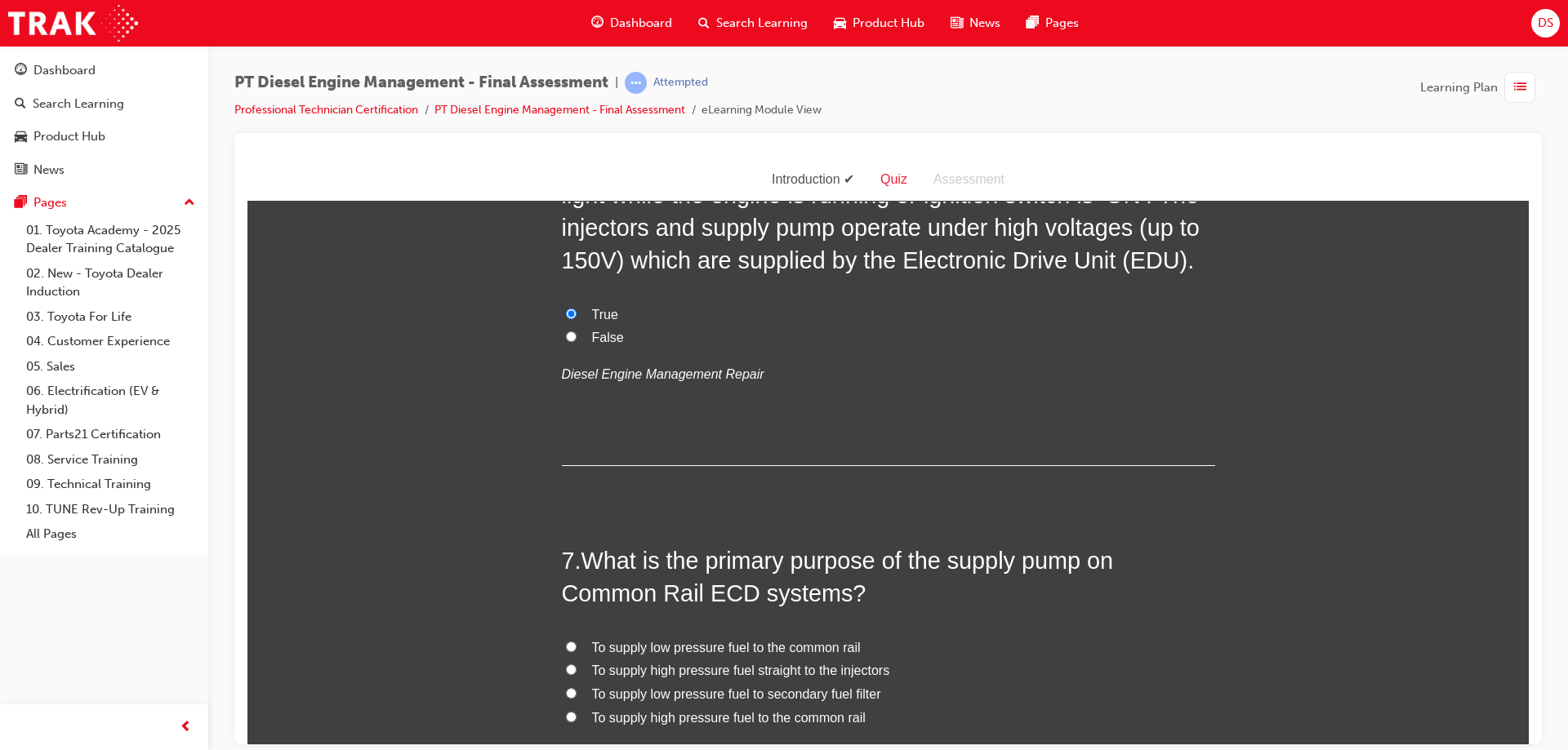
scroll to position [2205, 0]
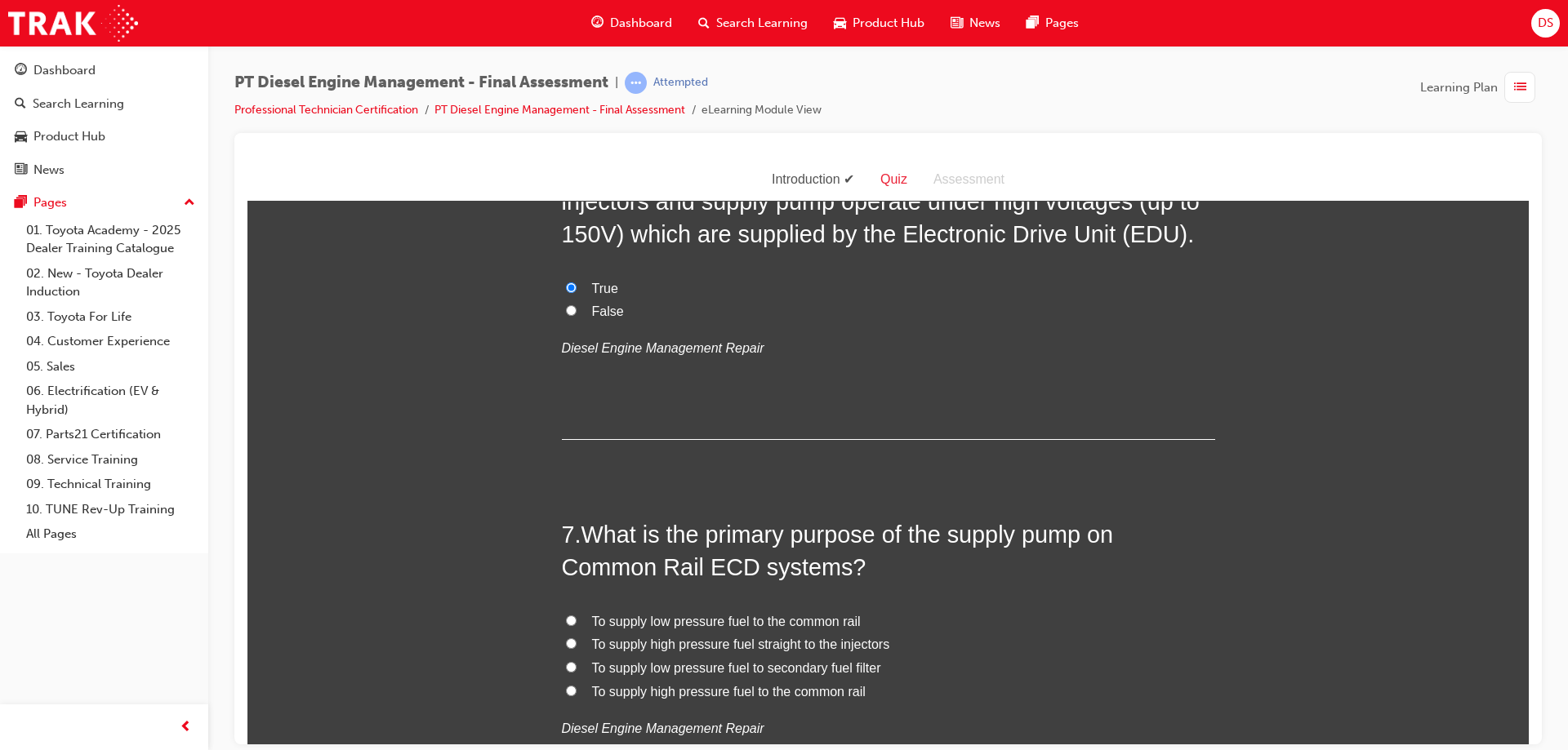
click at [568, 638] on input "To supply high pressure fuel straight to the injectors" at bounding box center [571, 643] width 11 height 11
radio input "true"
click at [566, 685] on input "To supply high pressure fuel to the common rail" at bounding box center [571, 691] width 11 height 11
radio input "true"
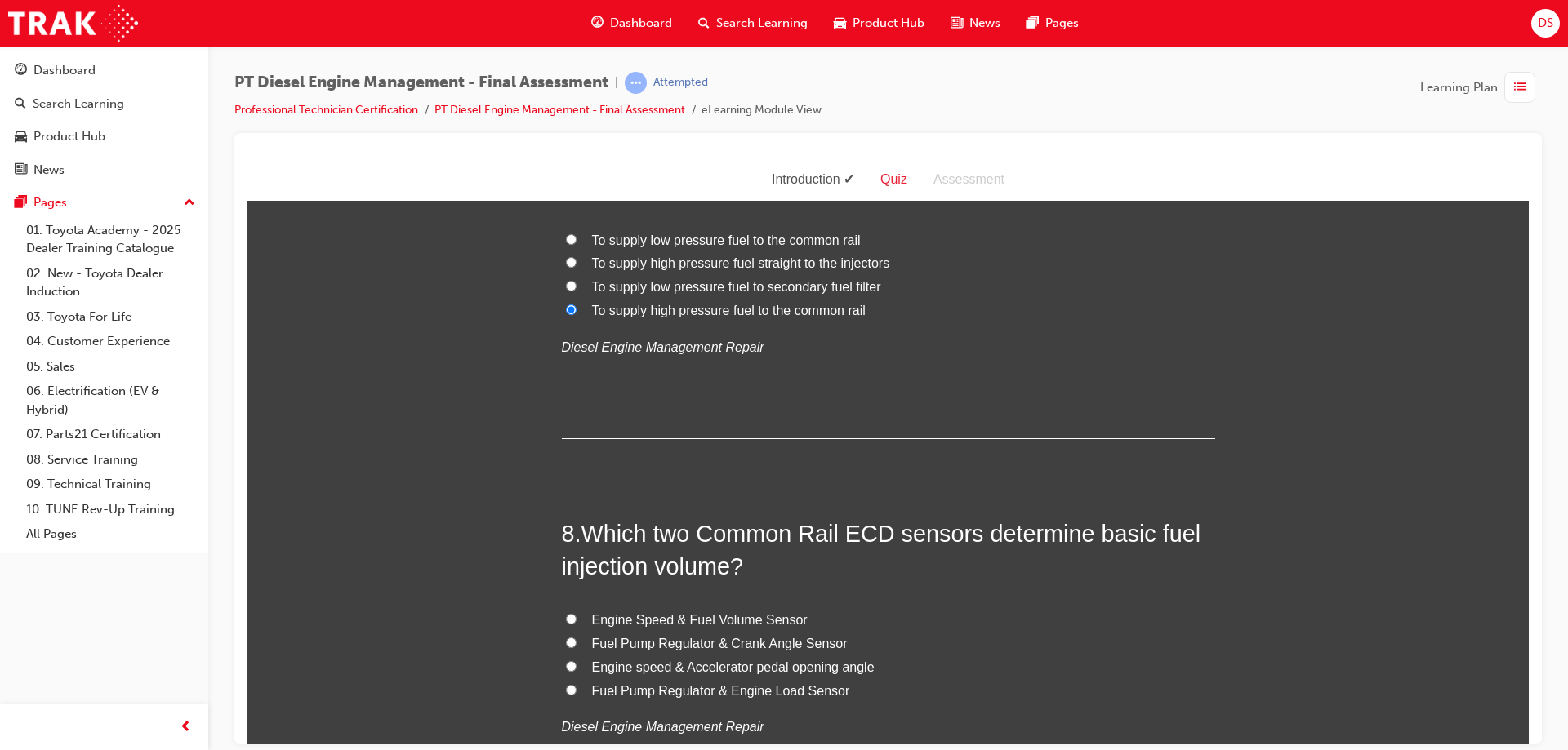
scroll to position [2613, 0]
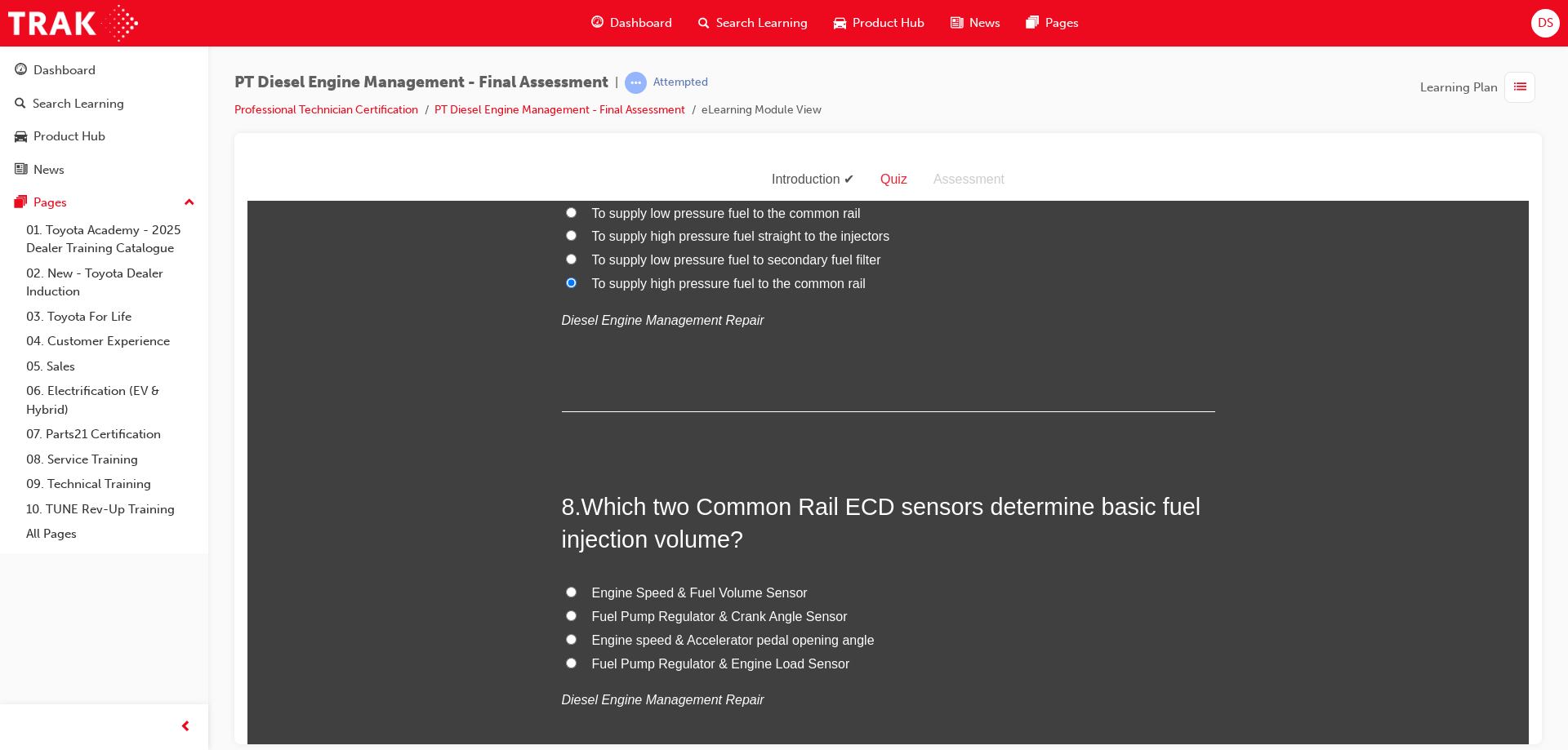
click at [566, 658] on input "Fuel Pump Regulator & Engine Load Sensor" at bounding box center [571, 663] width 11 height 11
radio input "true"
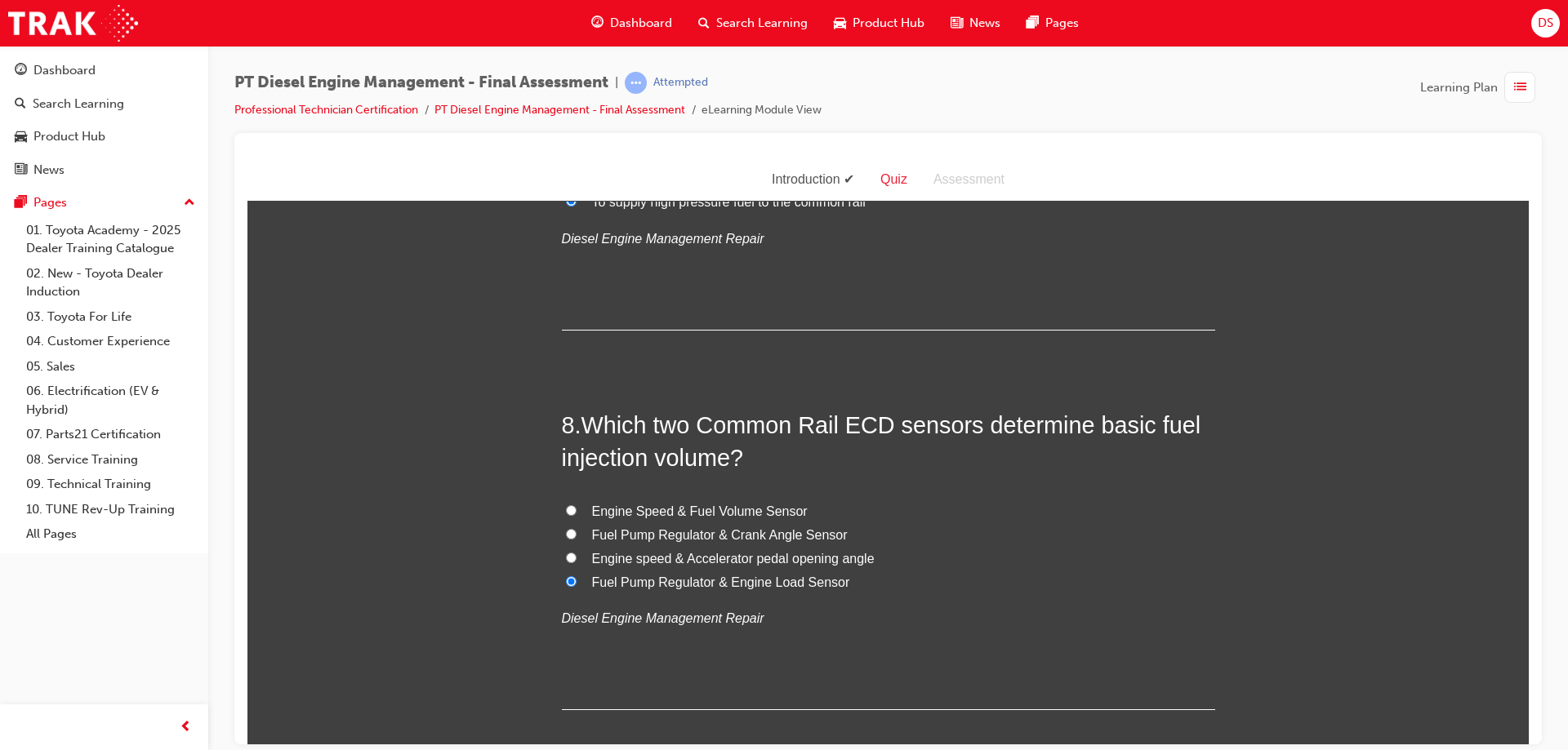
click at [566, 505] on input "Engine Speed & Fuel Volume Sensor" at bounding box center [571, 510] width 11 height 11
radio input "true"
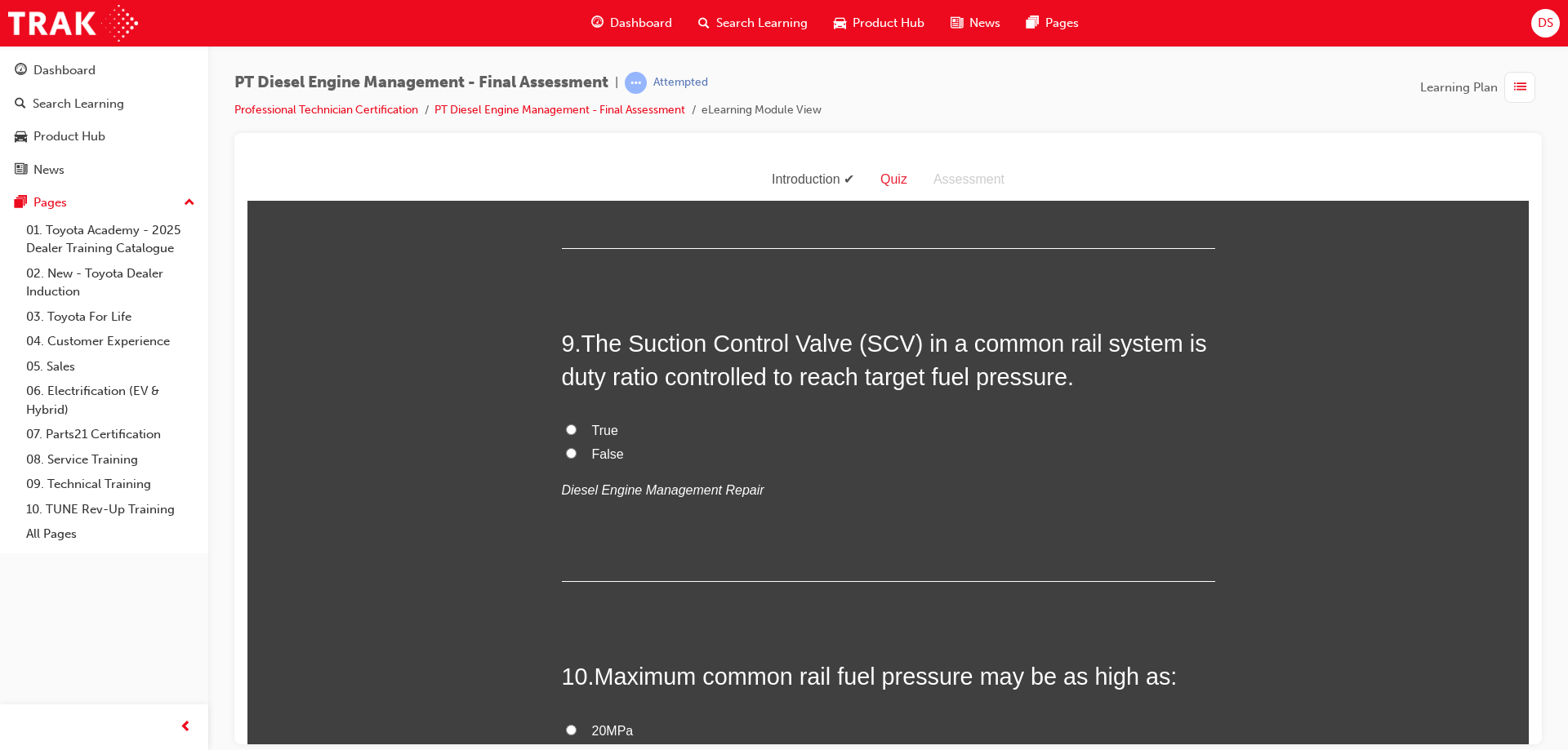
scroll to position [3185, 0]
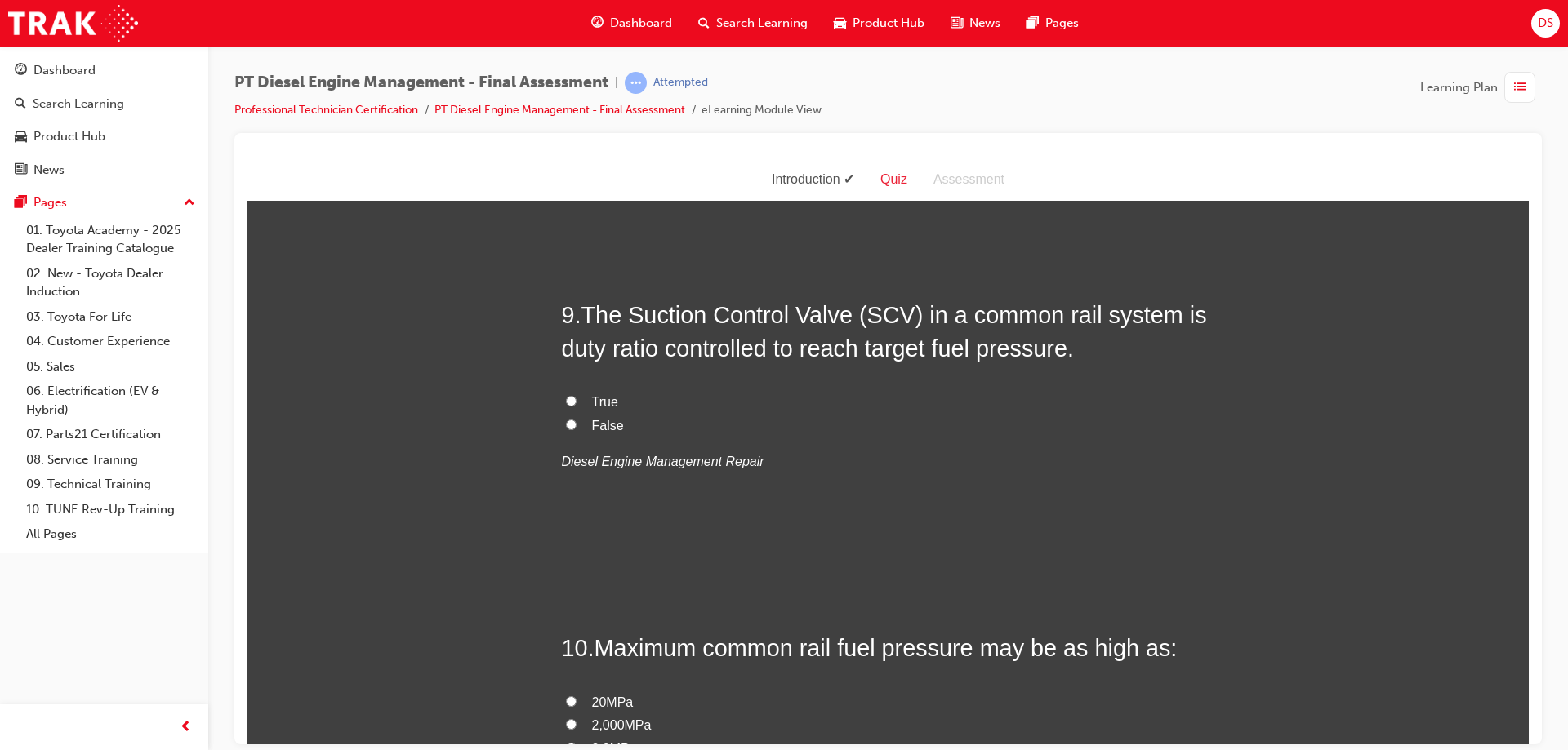
click at [566, 396] on input "True" at bounding box center [571, 401] width 11 height 11
radio input "true"
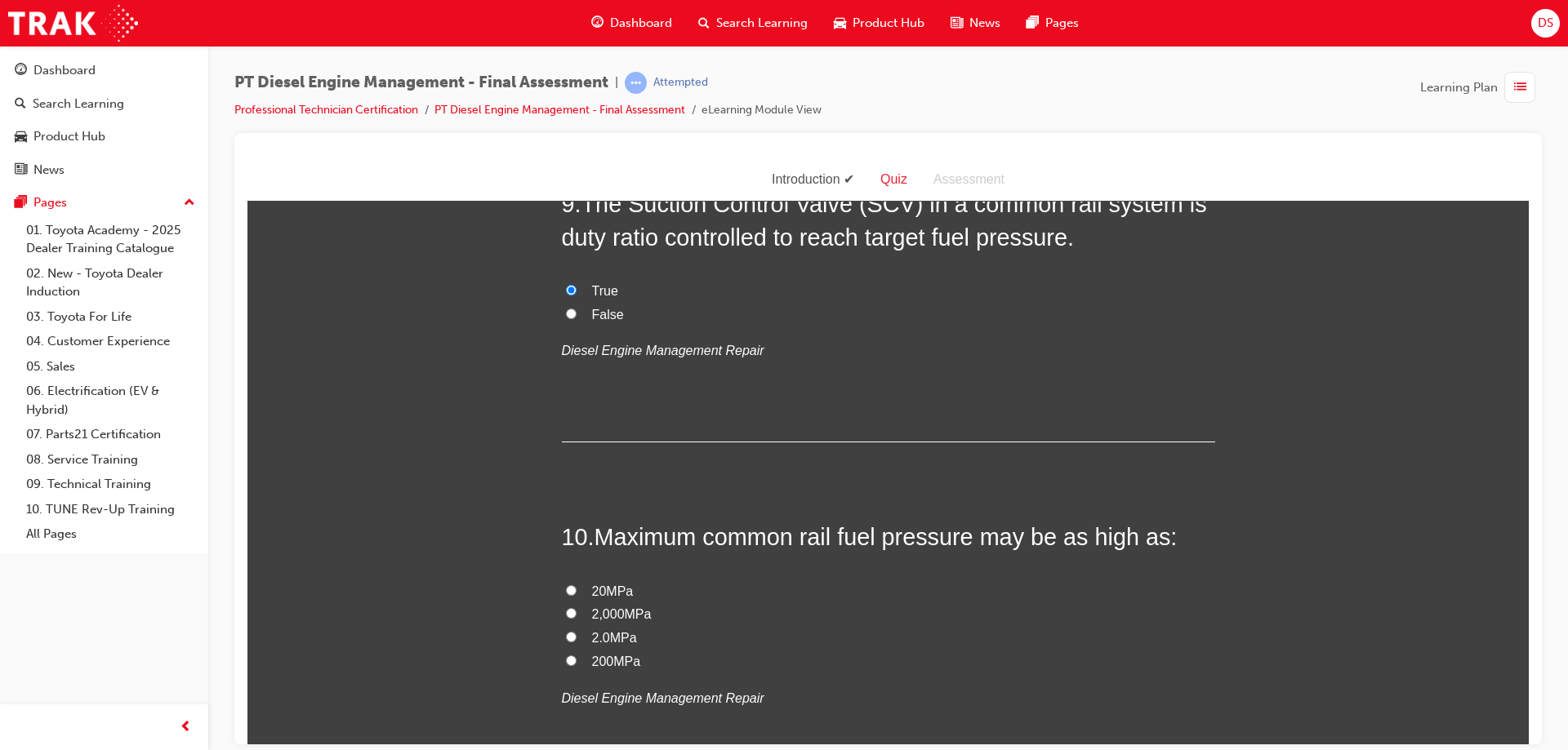
scroll to position [3348, 0]
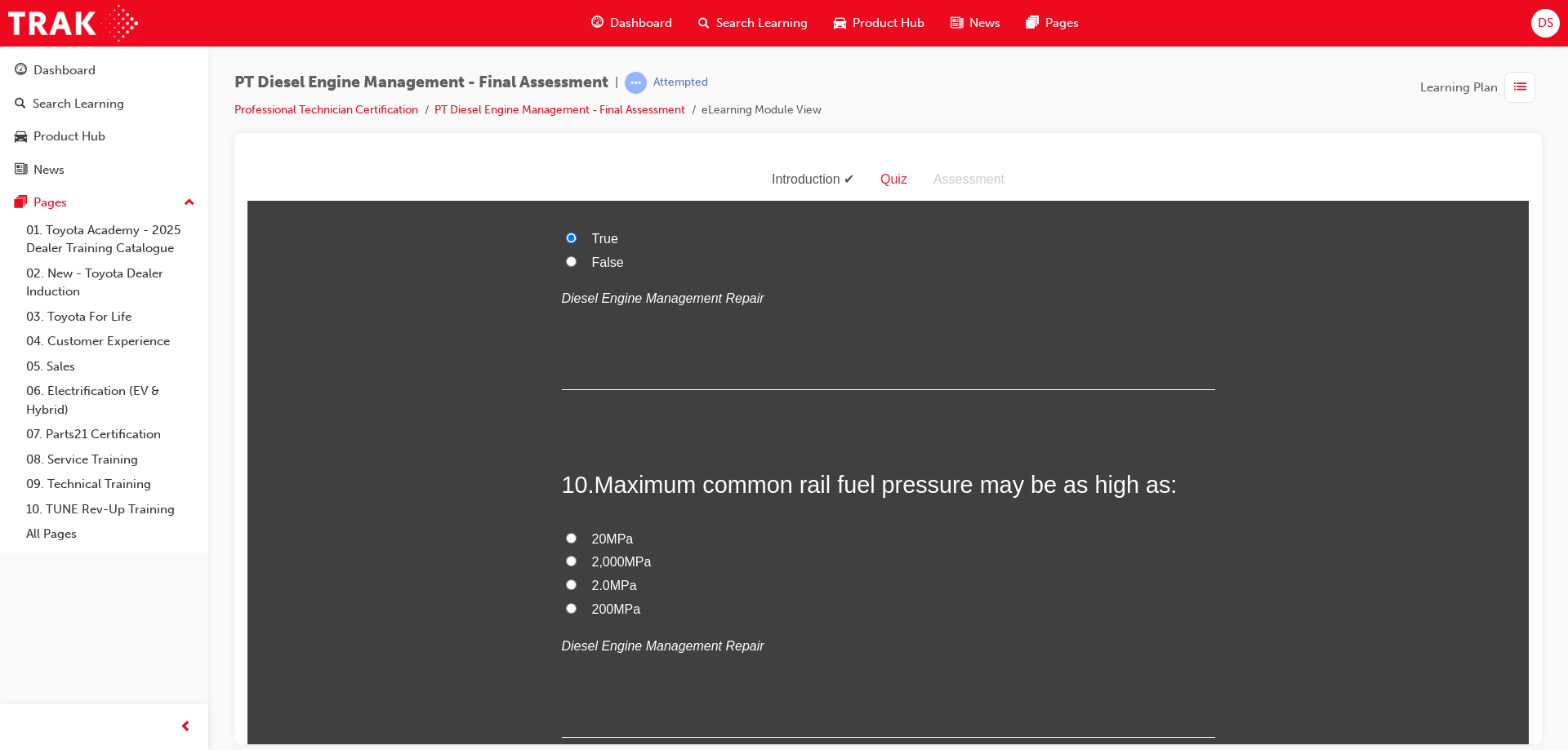
click at [569, 603] on input "200MPa" at bounding box center [571, 608] width 11 height 11
radio input "true"
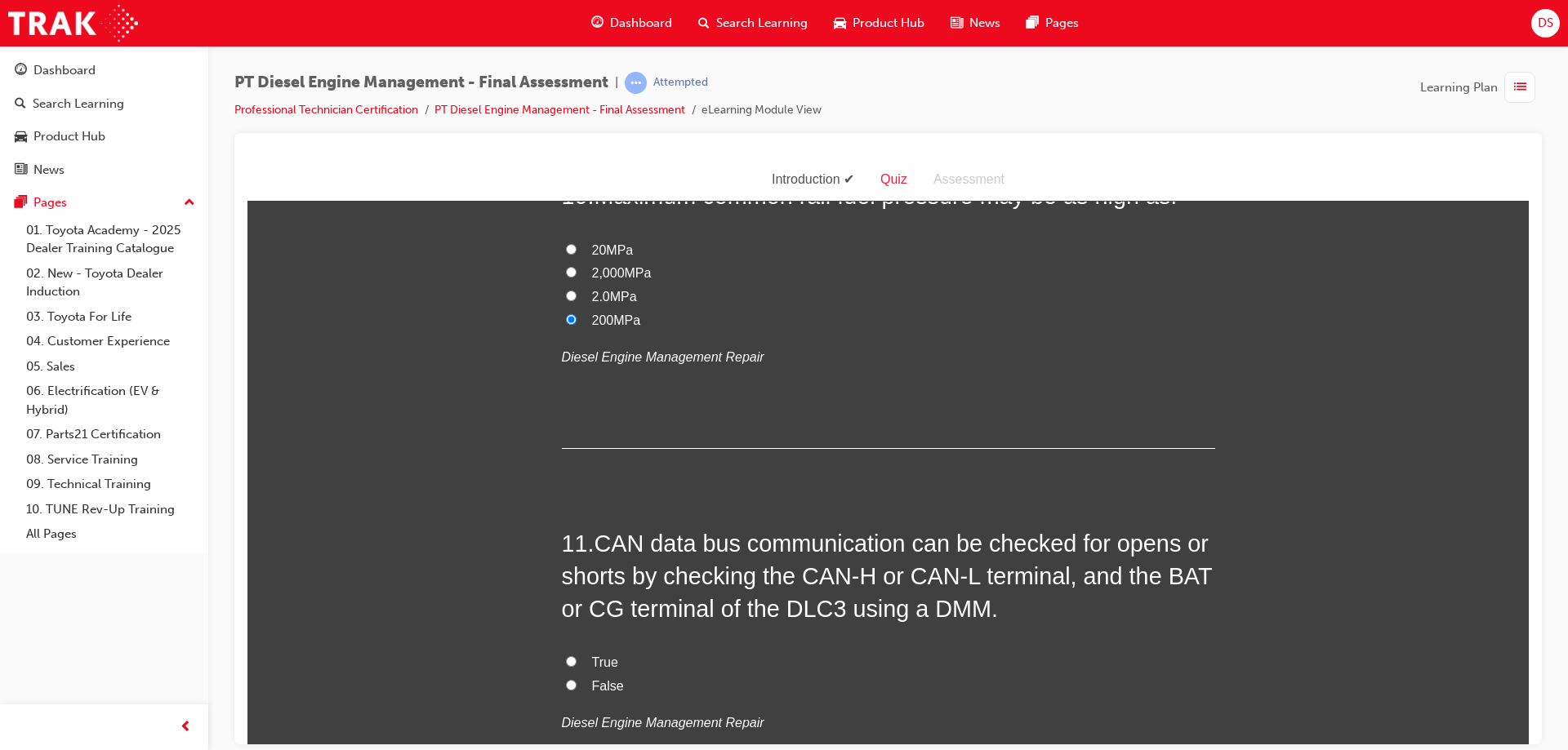
scroll to position [3675, 0]
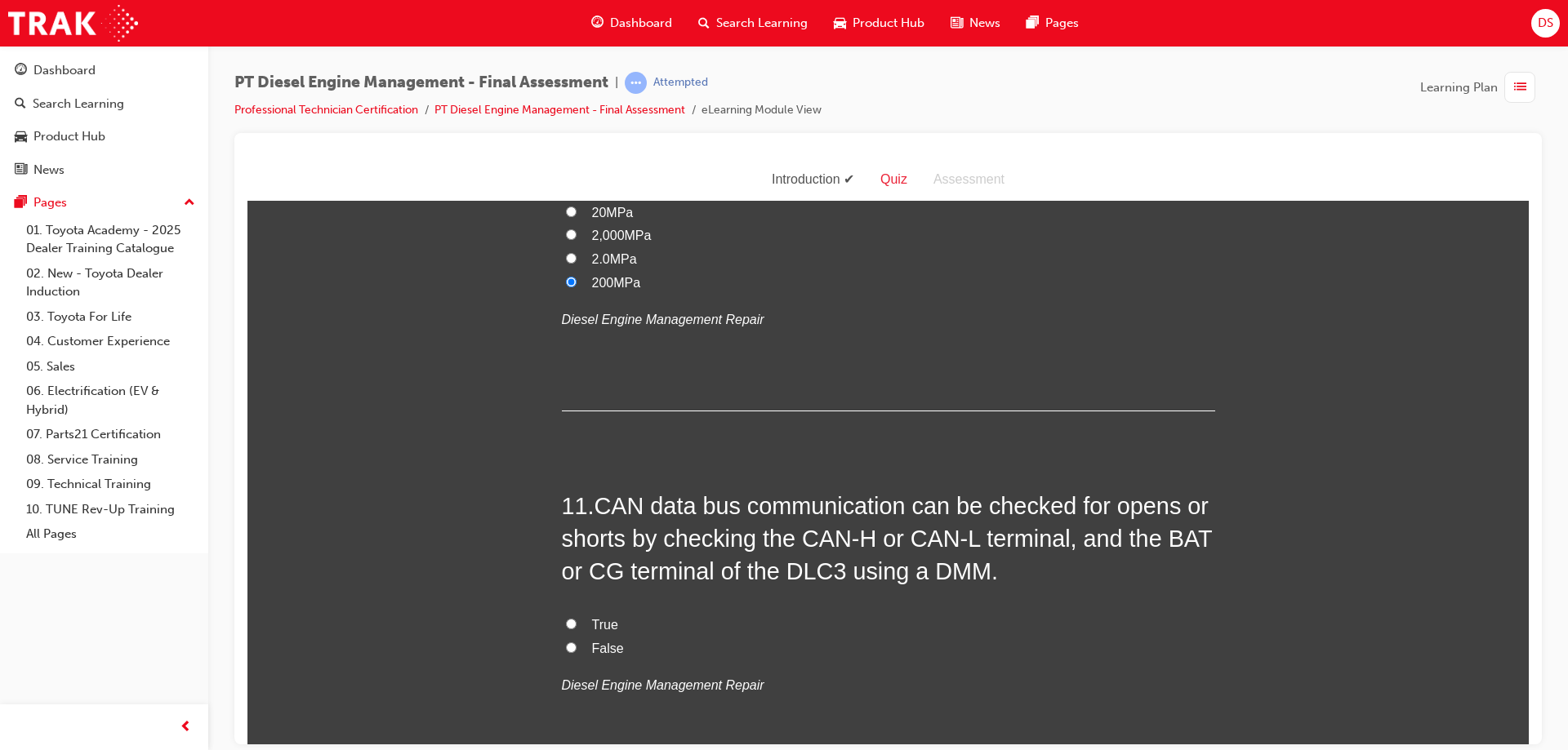
click at [566, 641] on input "False" at bounding box center [571, 647] width 11 height 11
radio input "true"
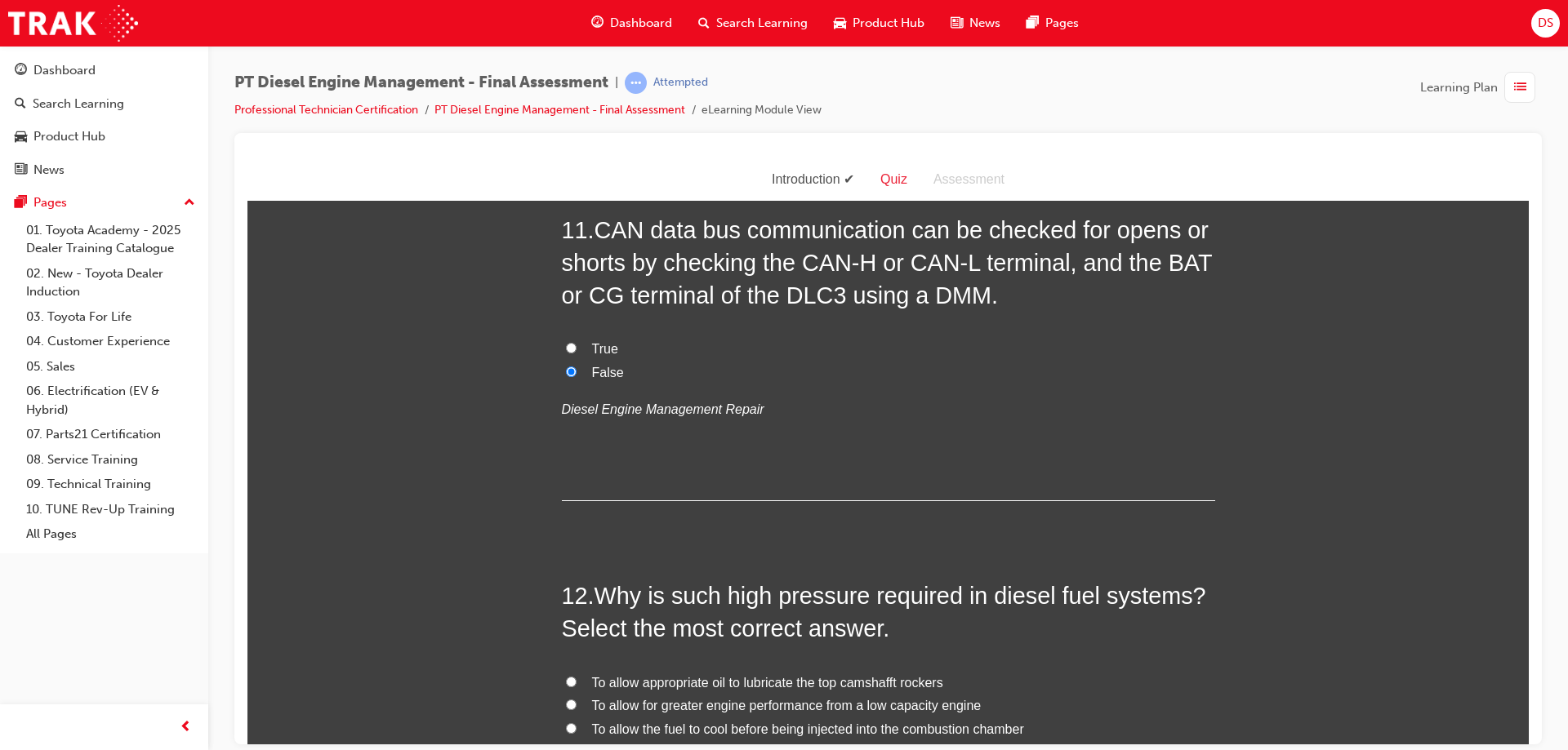
scroll to position [3920, 0]
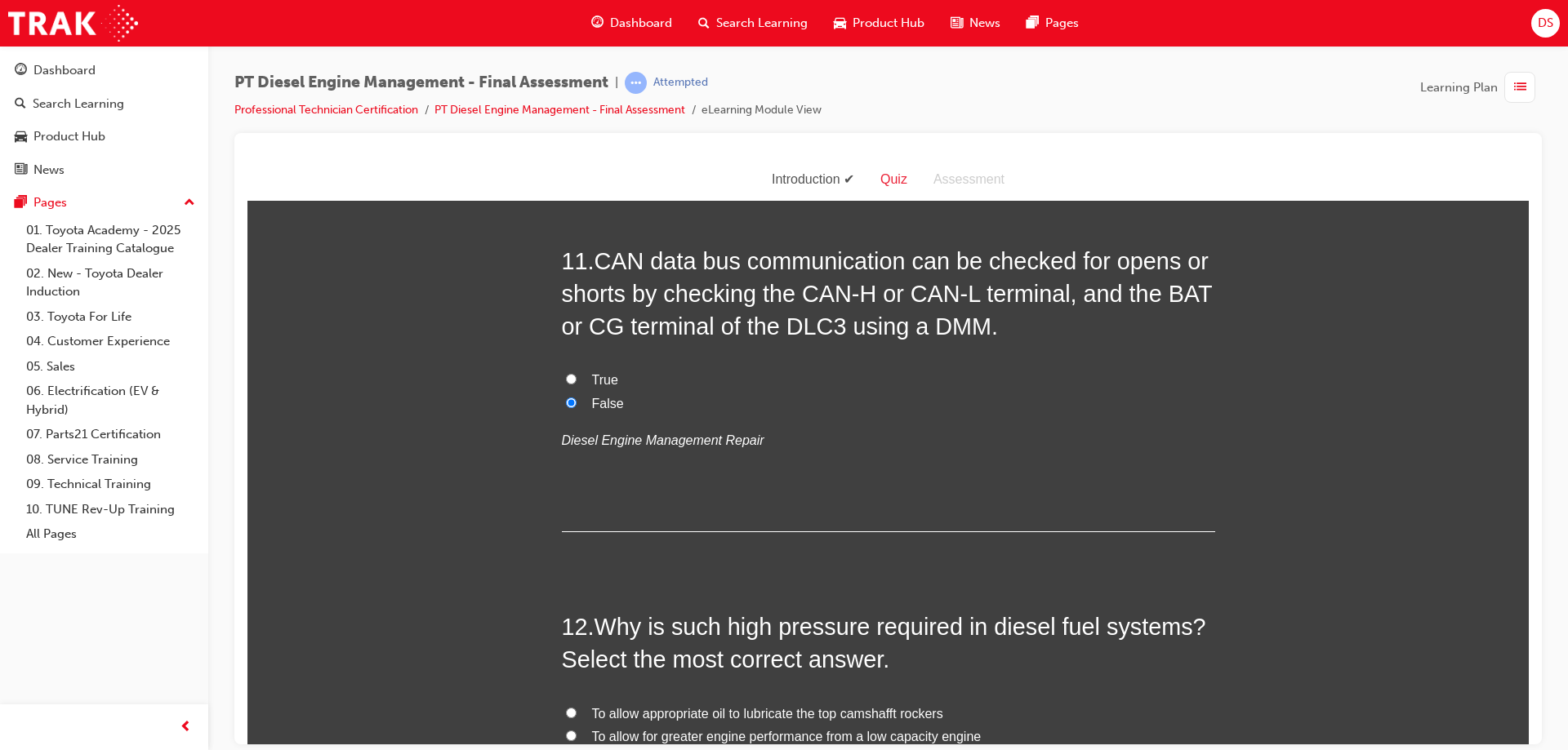
click at [567, 373] on input "True" at bounding box center [571, 379] width 11 height 11
radio input "true"
click at [568, 397] on input "False" at bounding box center [571, 402] width 11 height 11
radio input "true"
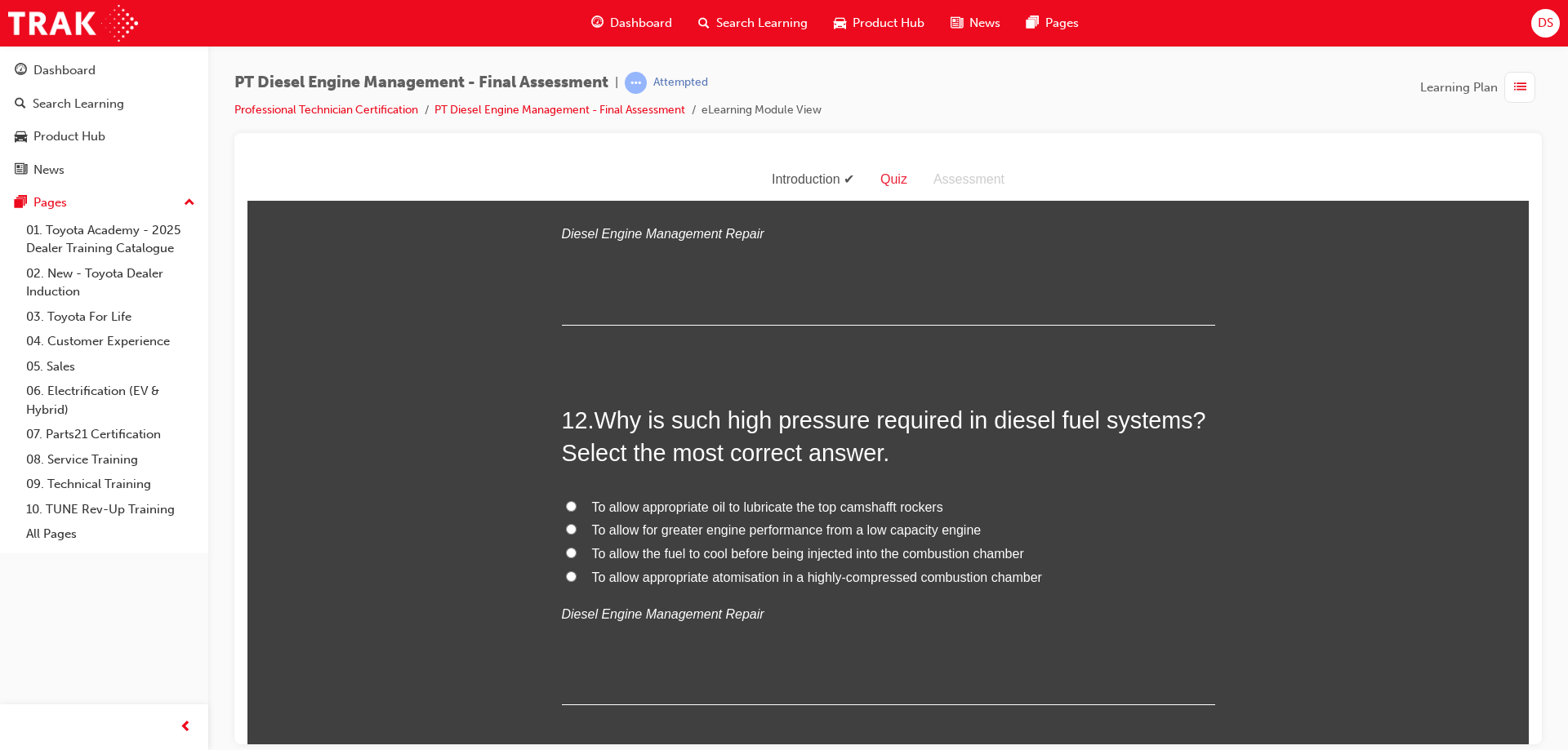
scroll to position [4164, 0]
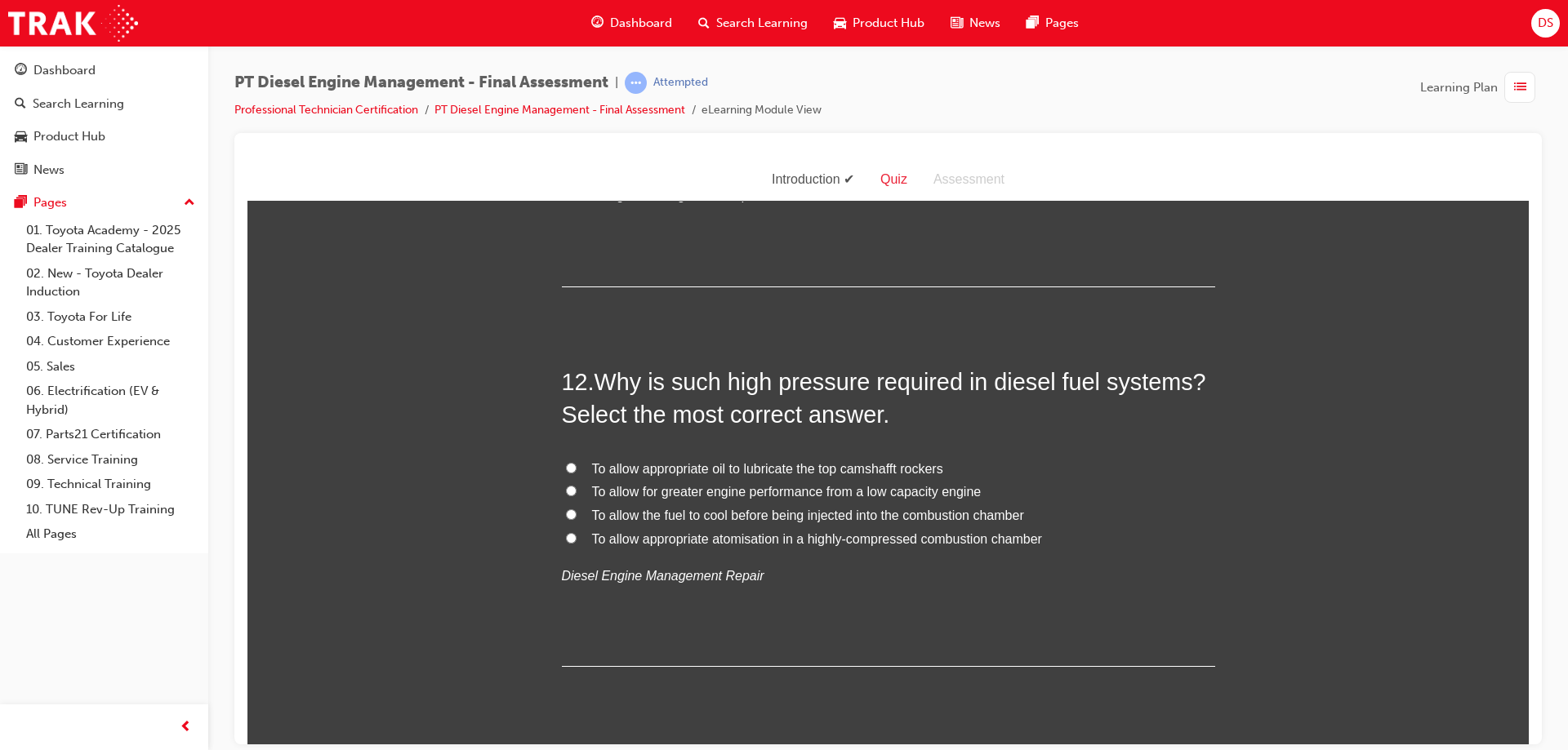
click at [566, 485] on input "To allow for greater engine performance from a low capacity engine" at bounding box center [571, 491] width 11 height 11
radio input "true"
click at [569, 532] on input "To allow appropriate atomisation in a highly-compressed combustion chamber" at bounding box center [571, 537] width 11 height 11
radio input "true"
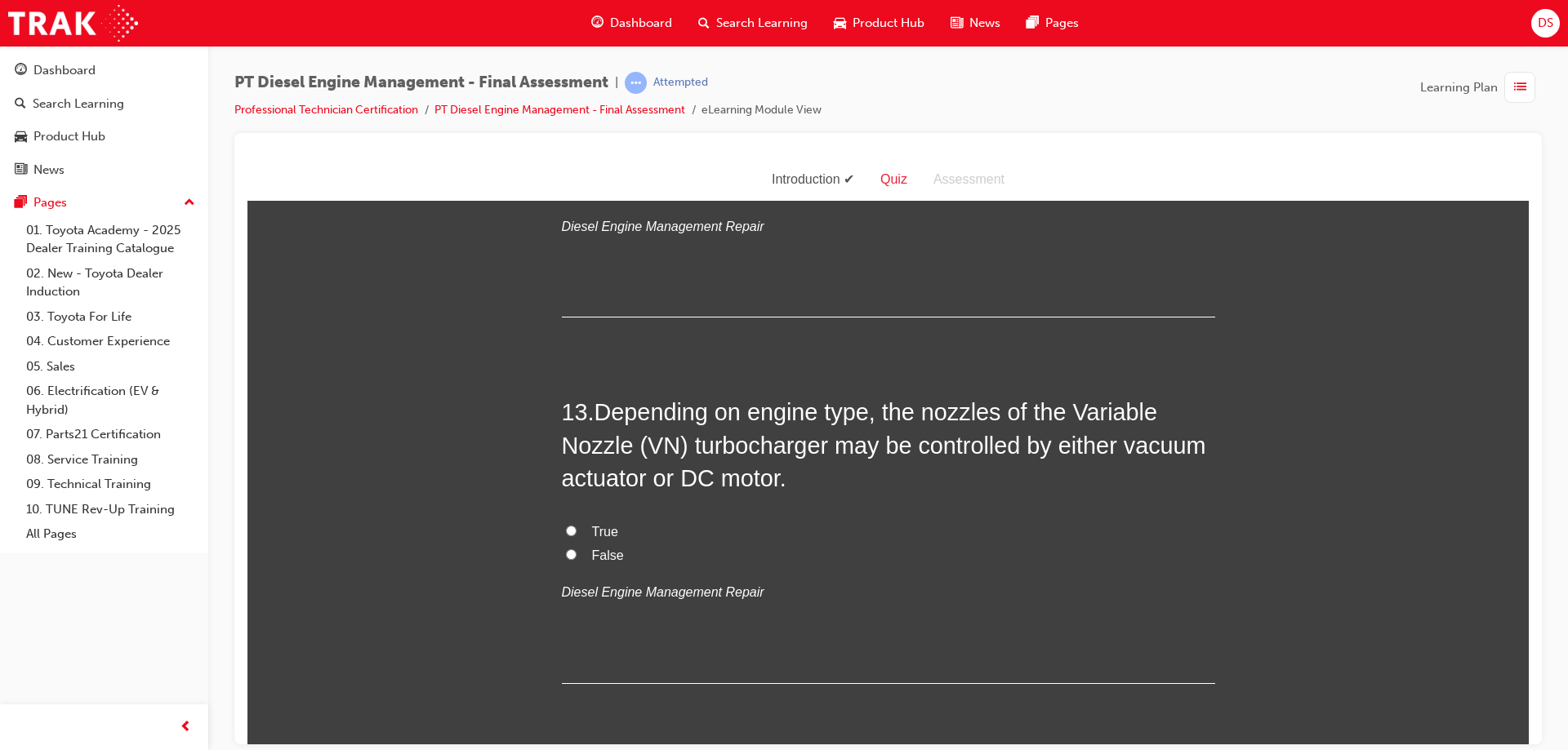
scroll to position [4573, 0]
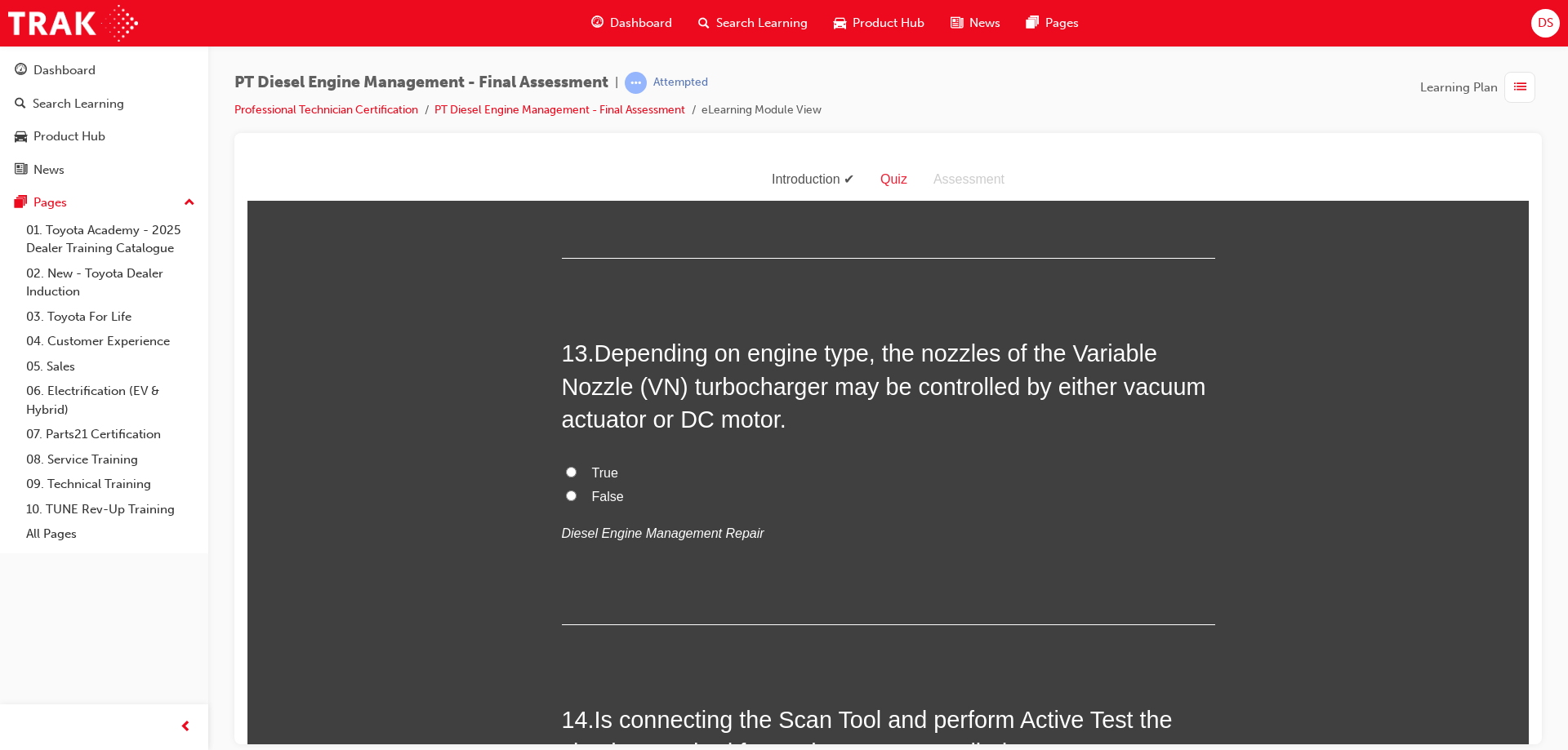
click at [567, 461] on label "True" at bounding box center [888, 473] width 653 height 23
click at [567, 467] on input "True" at bounding box center [571, 472] width 11 height 11
radio input "true"
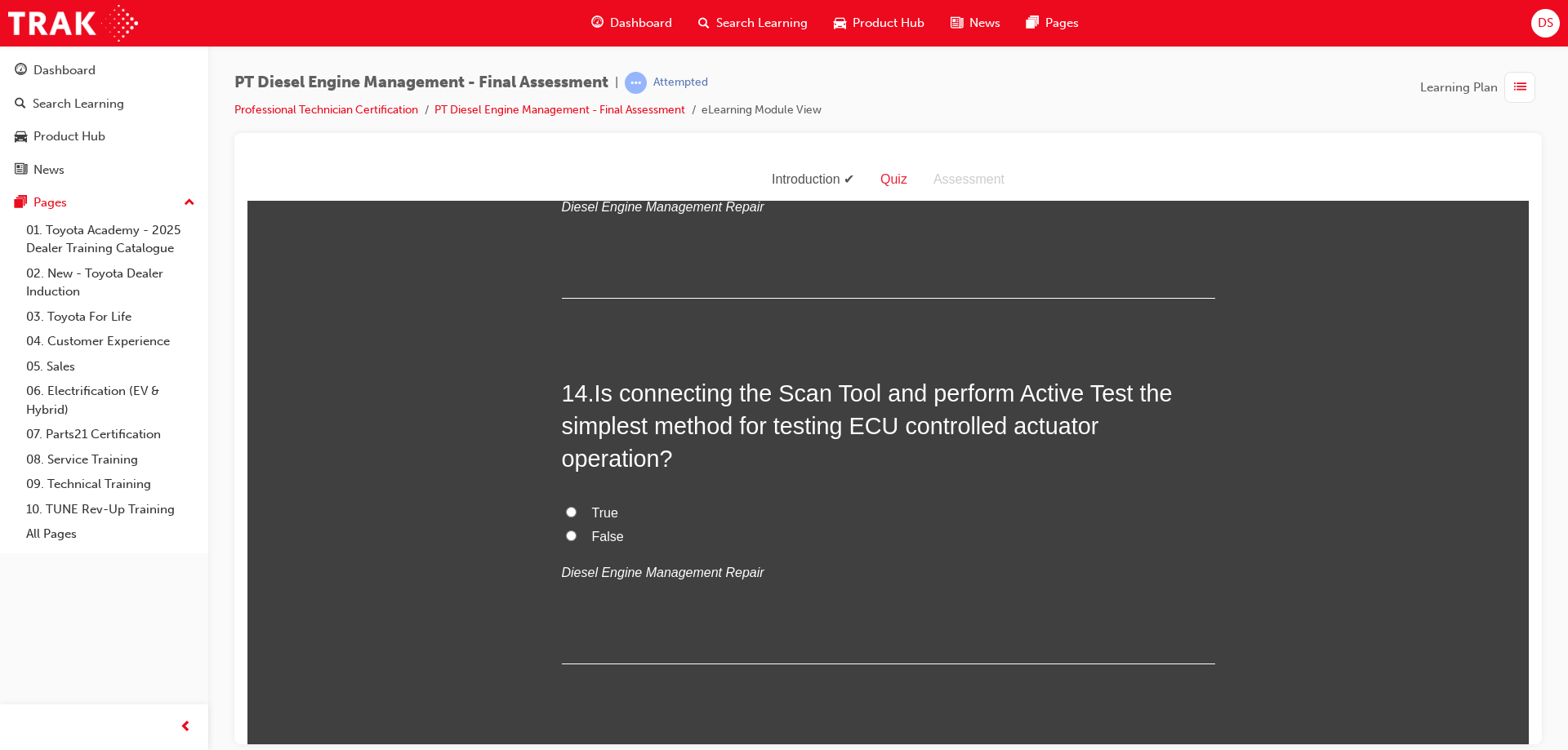
scroll to position [4981, 0]
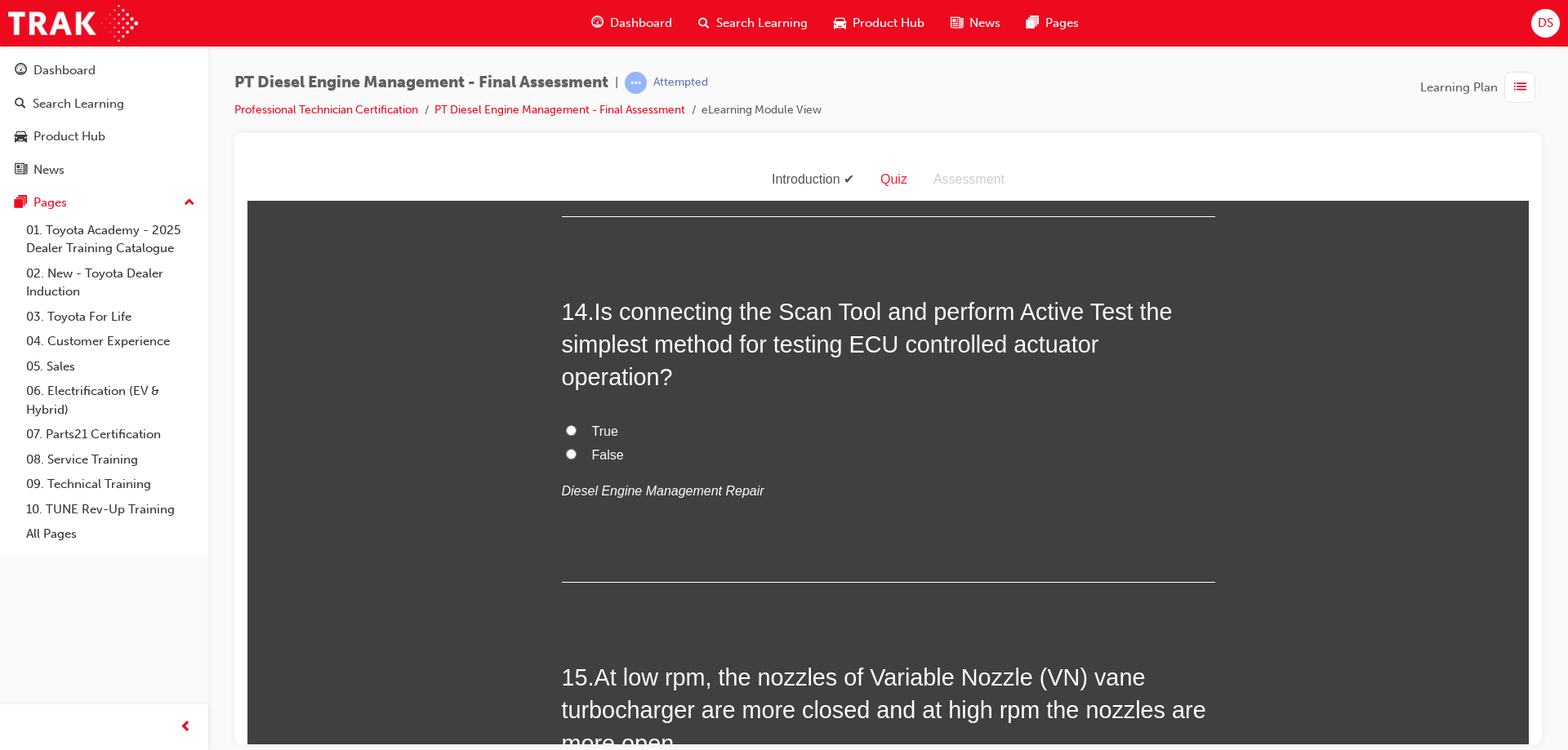
click at [566, 424] on input "True" at bounding box center [571, 430] width 11 height 11
radio input "true"
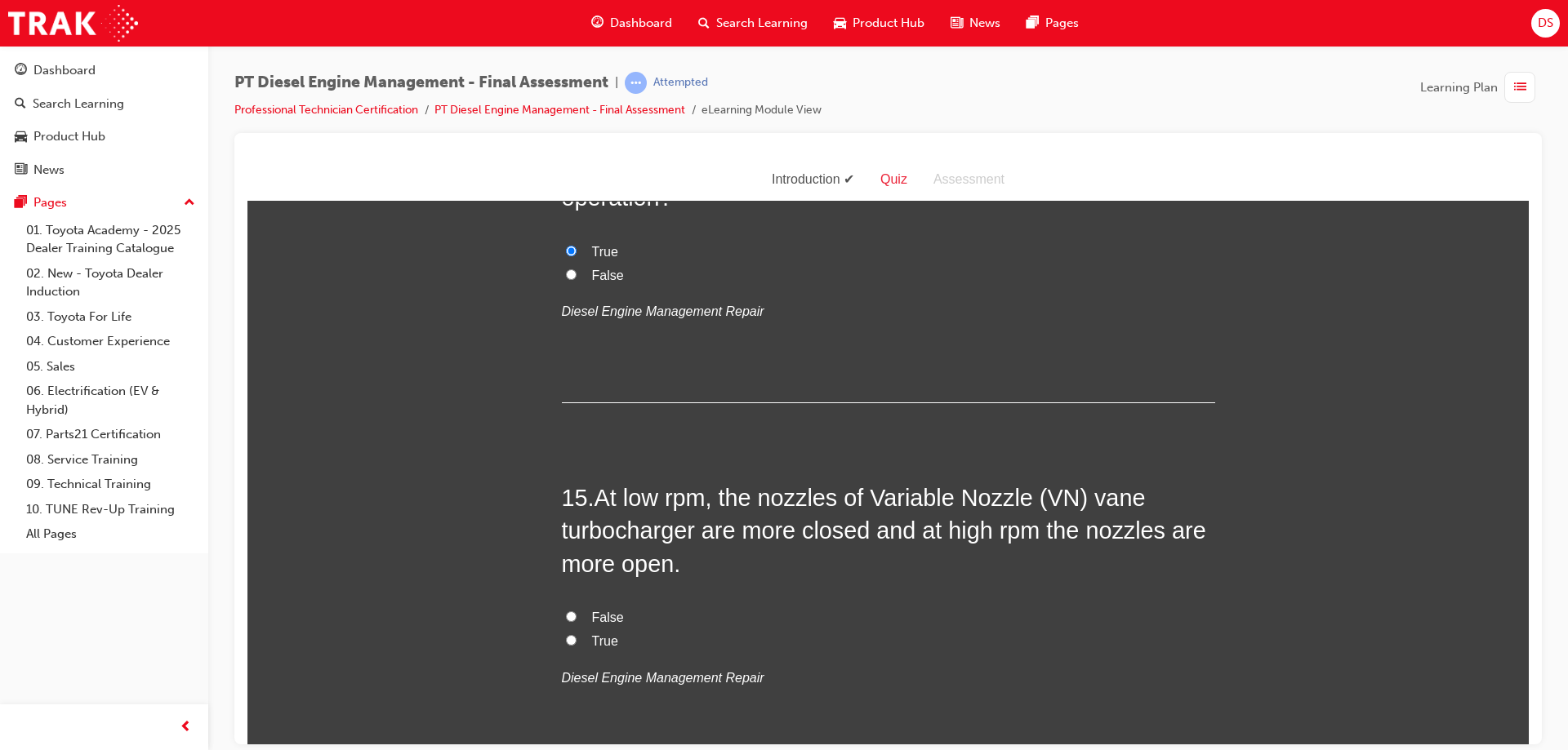
scroll to position [5226, 0]
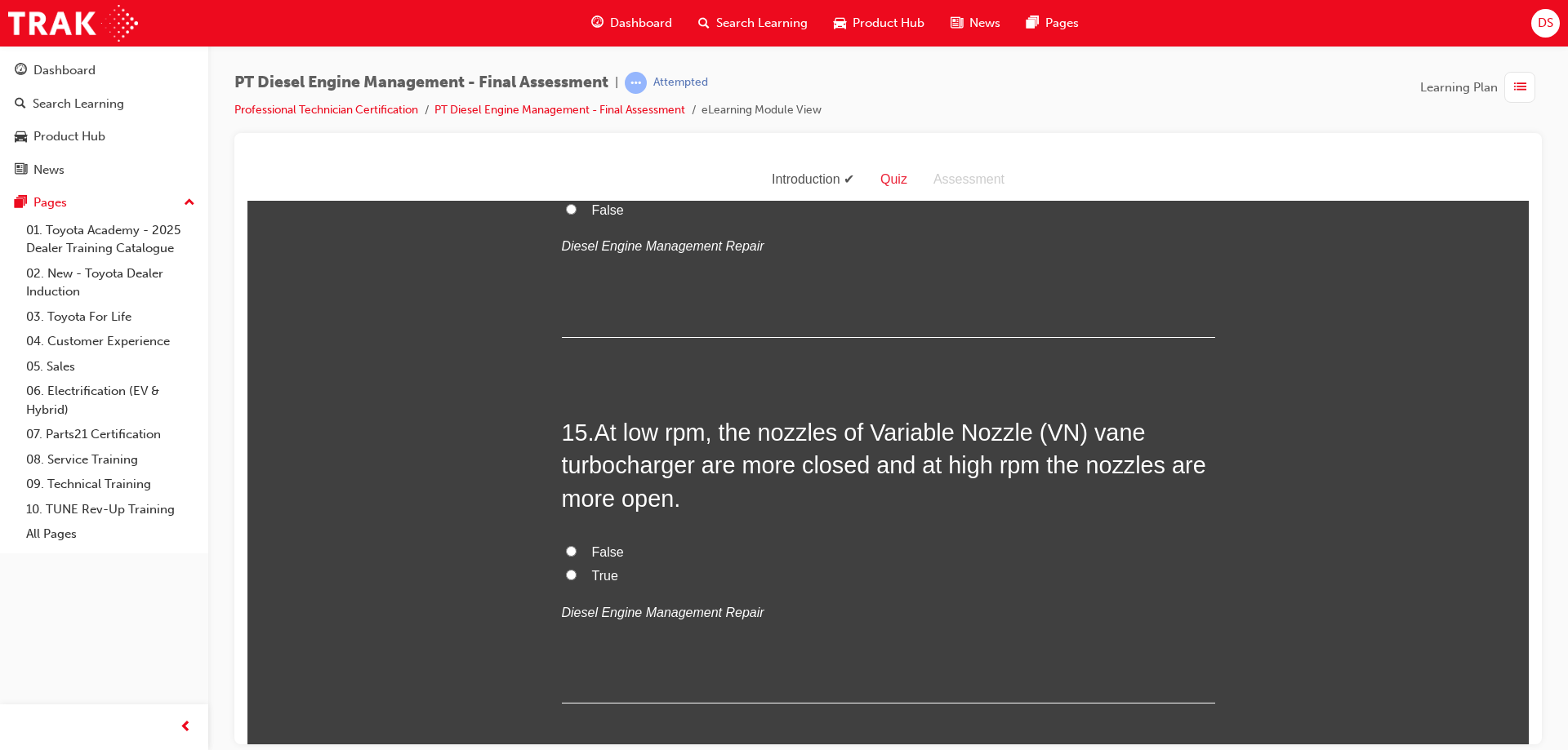
click at [566, 569] on input "True" at bounding box center [571, 574] width 11 height 11
radio input "true"
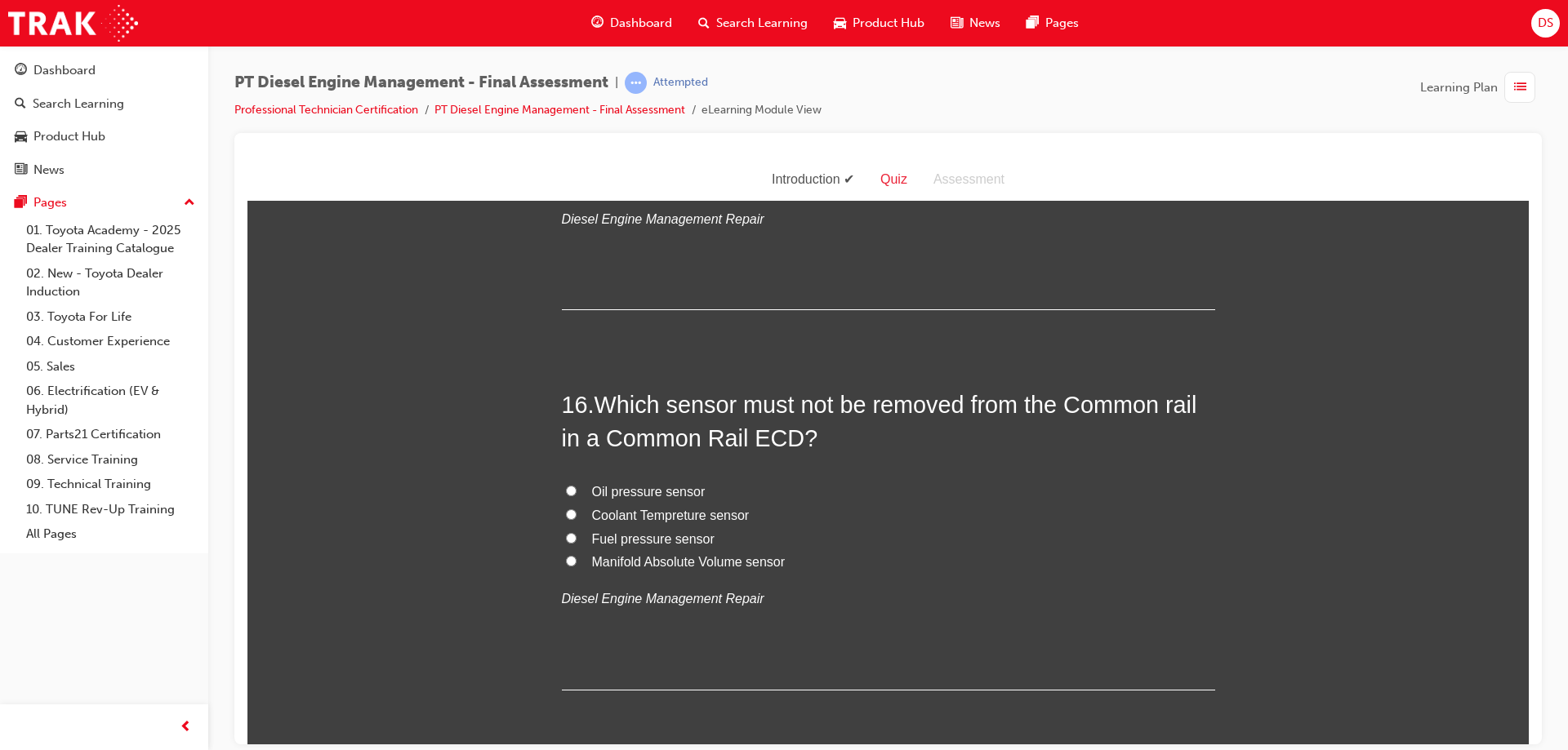
scroll to position [5634, 0]
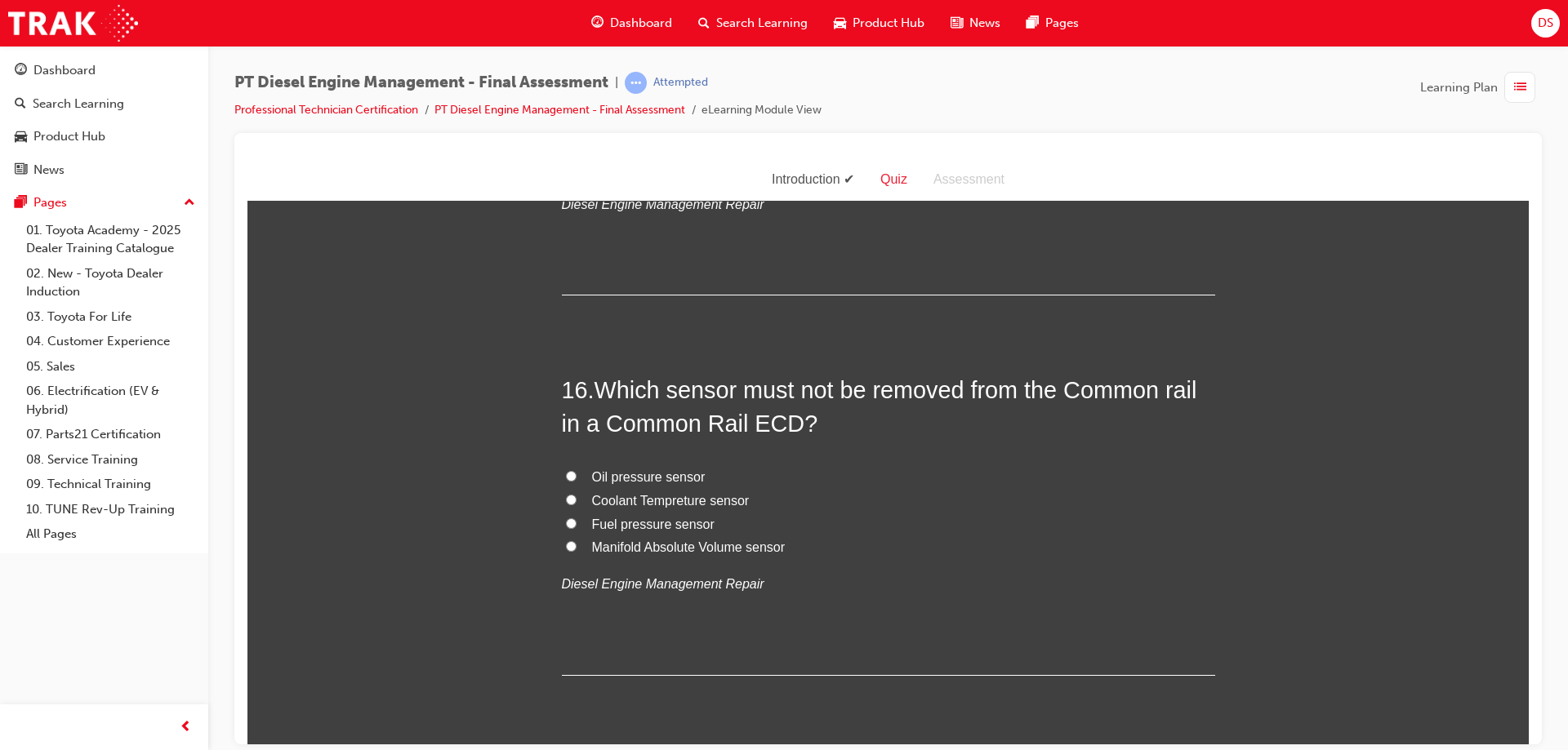
click at [566, 513] on label "Fuel pressure sensor" at bounding box center [888, 525] width 653 height 23
click at [566, 518] on input "Fuel pressure sensor" at bounding box center [571, 523] width 11 height 11
radio input "true"
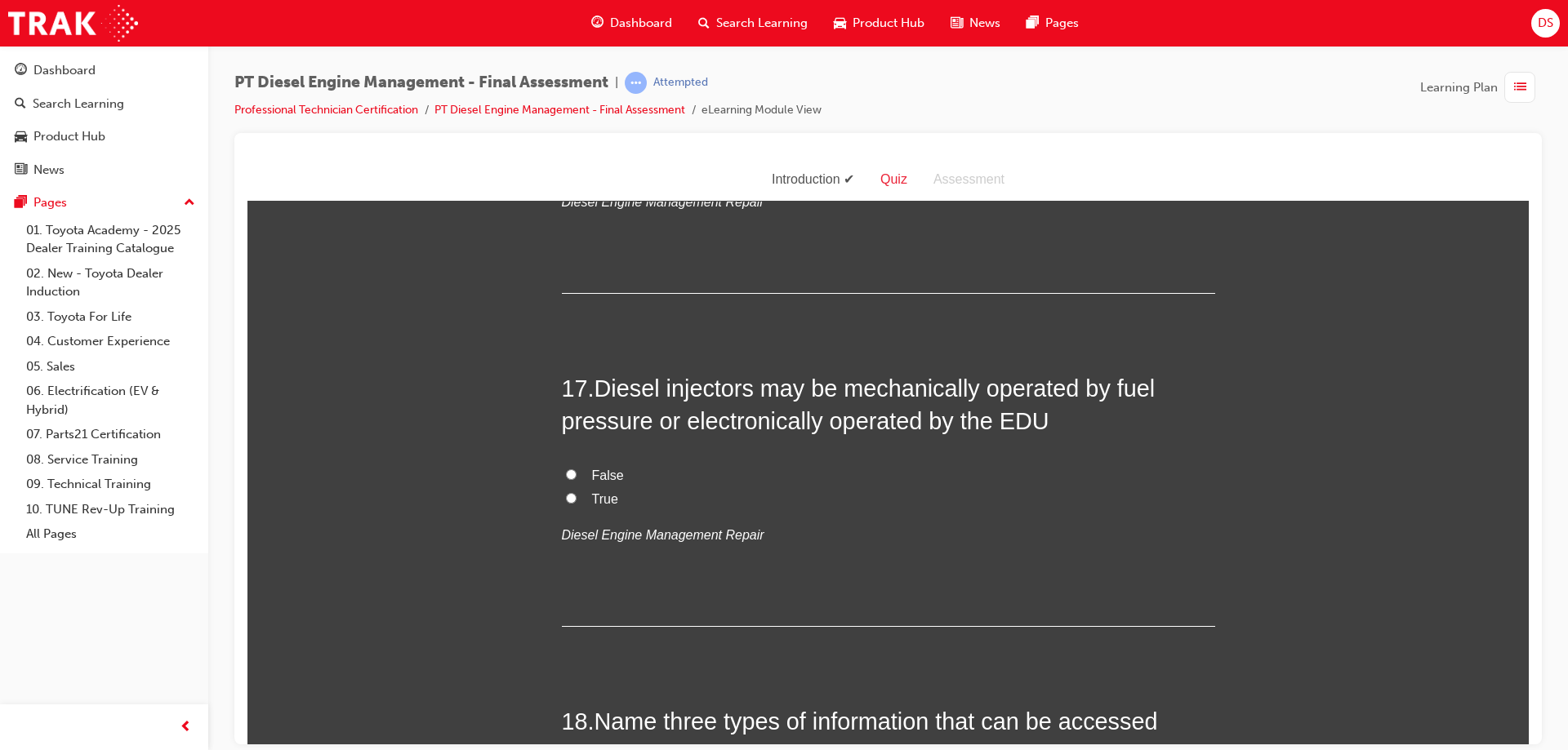
scroll to position [6043, 0]
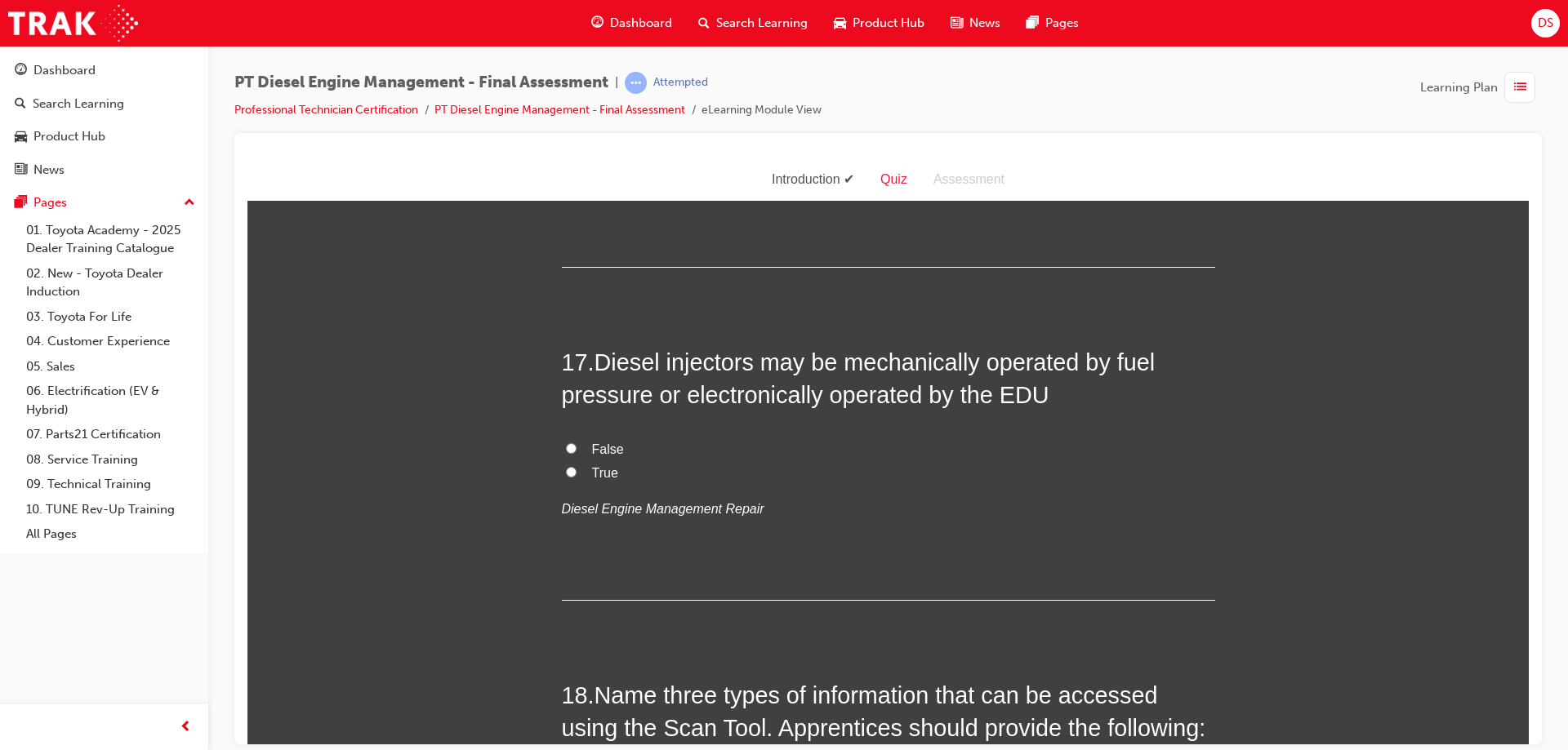
click at [566, 442] on input "False" at bounding box center [571, 448] width 11 height 11
radio input "true"
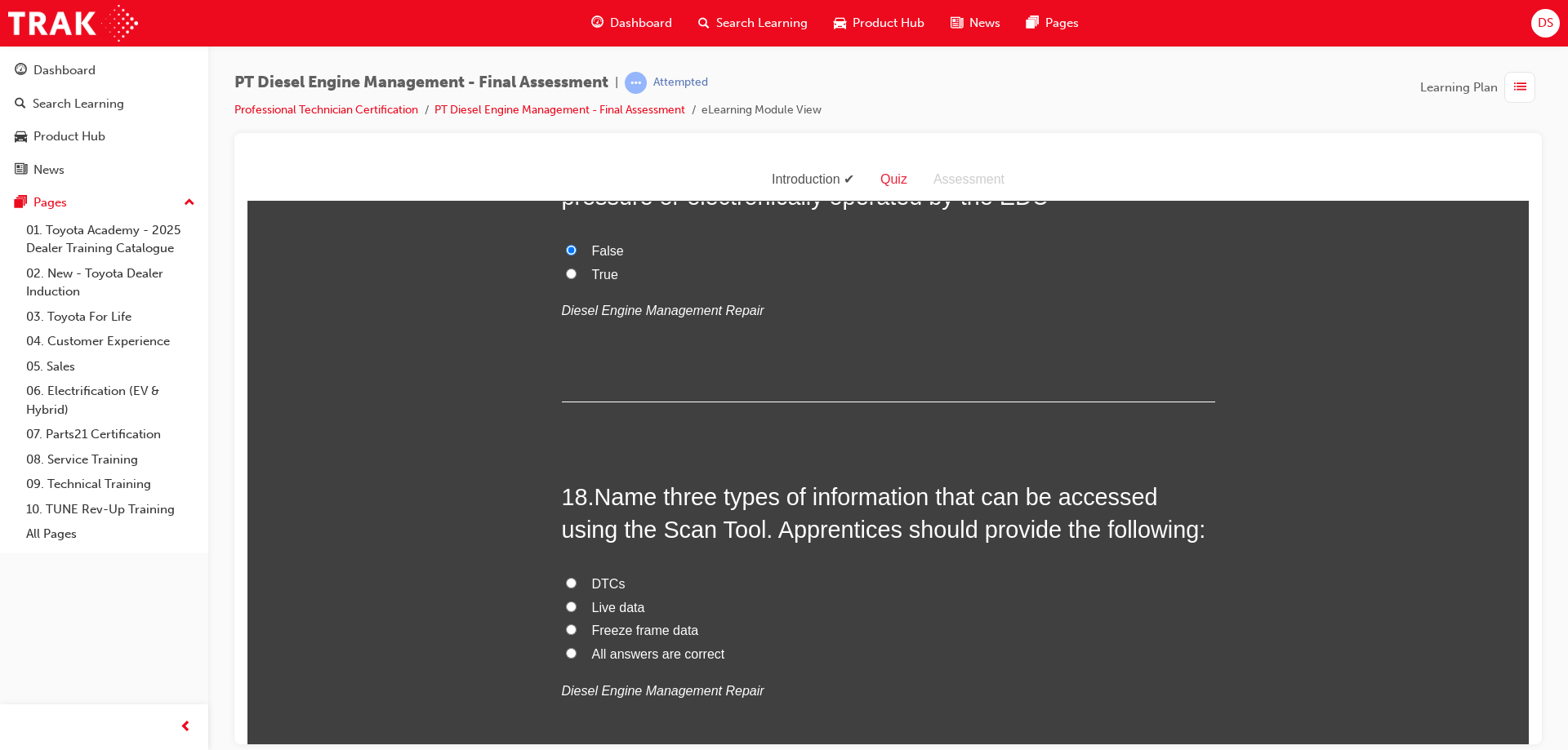
scroll to position [6288, 0]
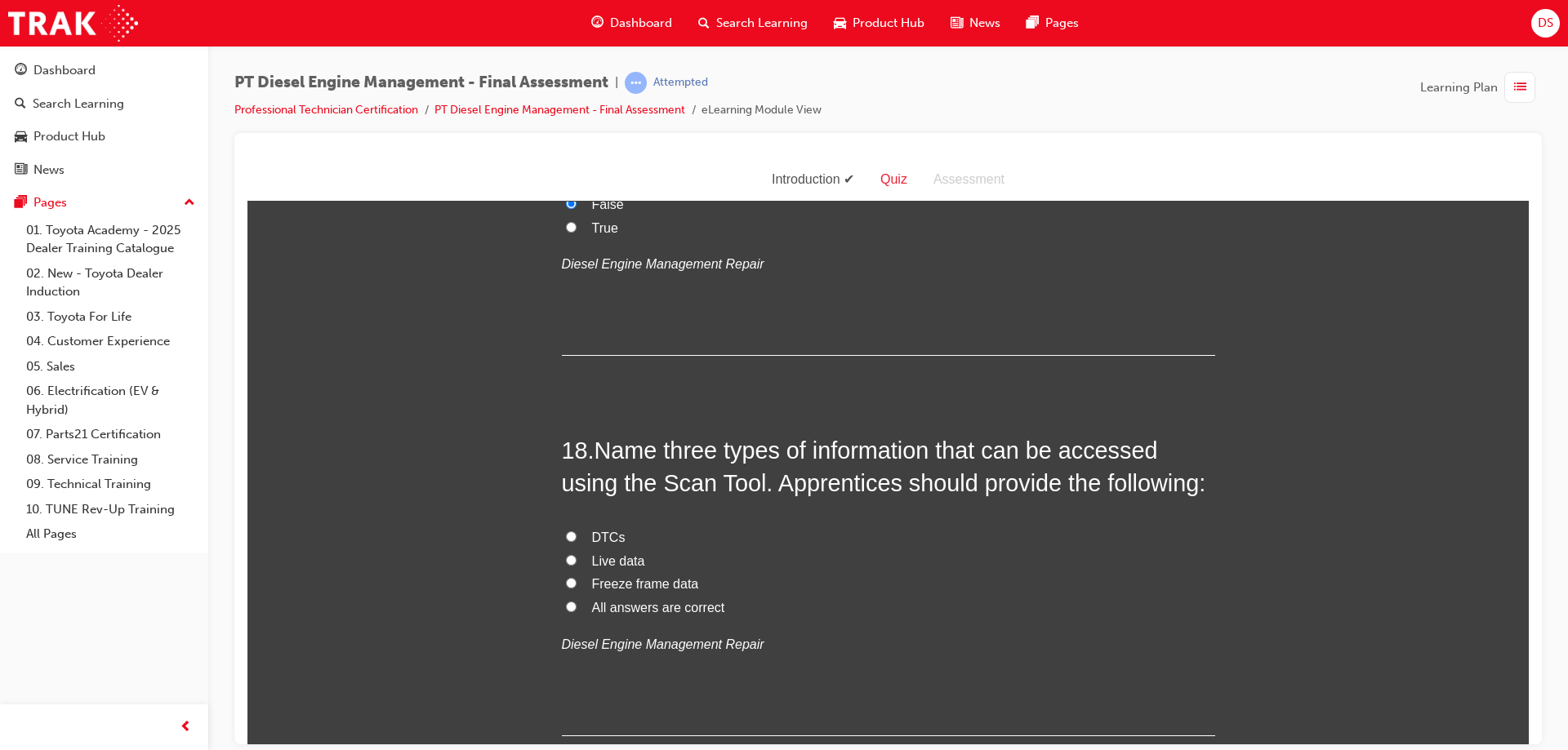
click at [566, 601] on input "All answers are correct" at bounding box center [571, 606] width 11 height 11
radio input "true"
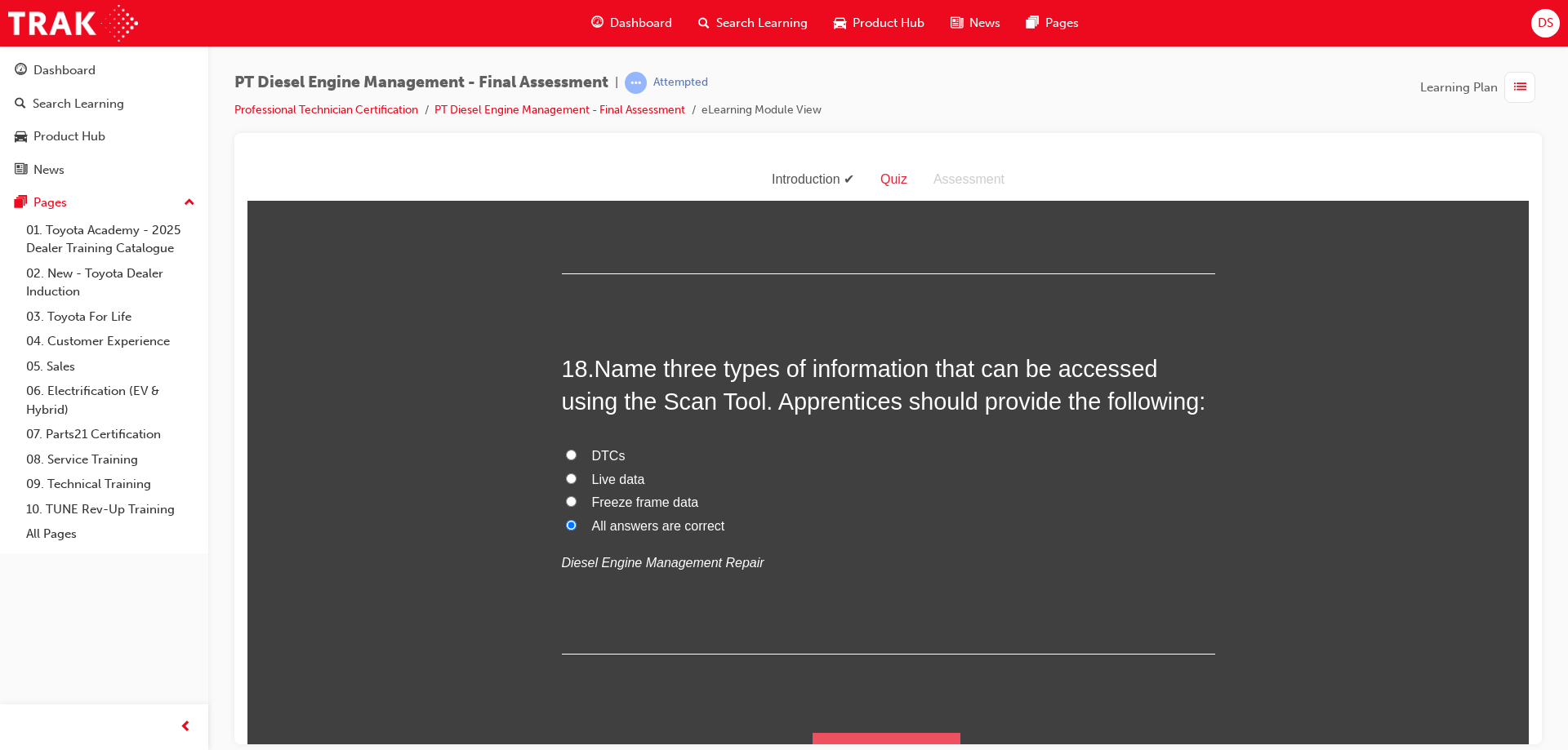
click at [855, 732] on button "Submit Answers" at bounding box center [887, 754] width 149 height 46
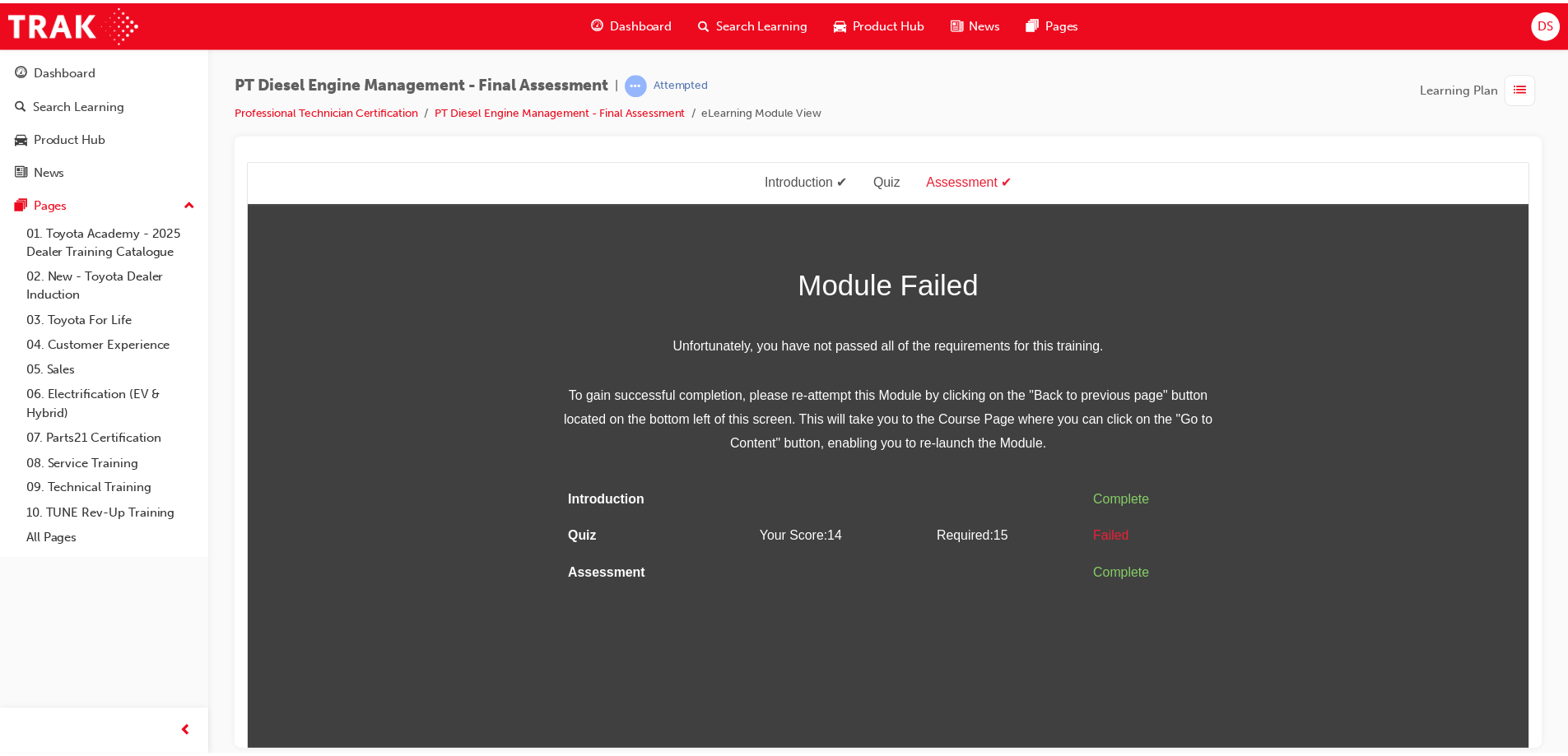
scroll to position [0, 0]
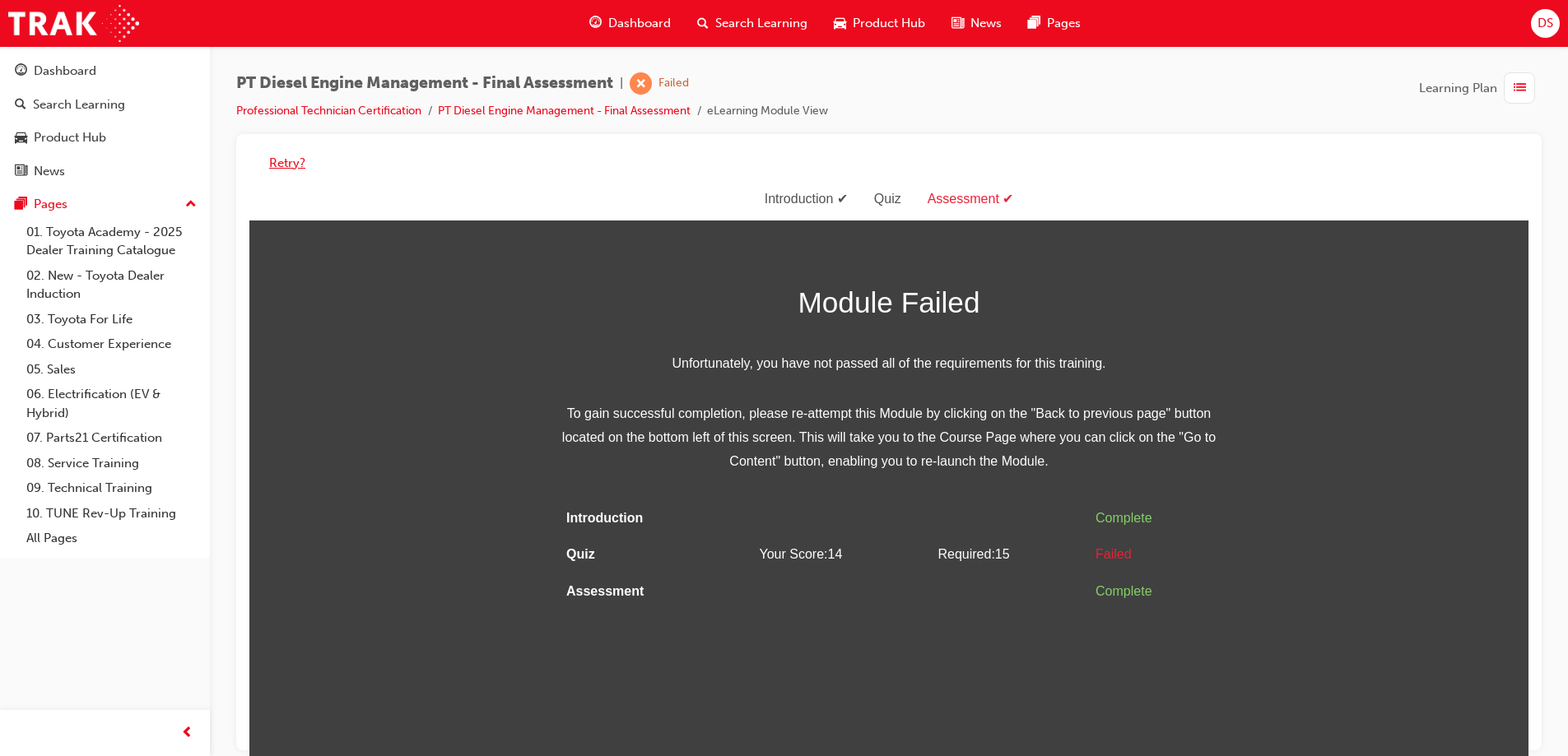
click at [282, 160] on button "Retry?" at bounding box center [288, 163] width 36 height 19
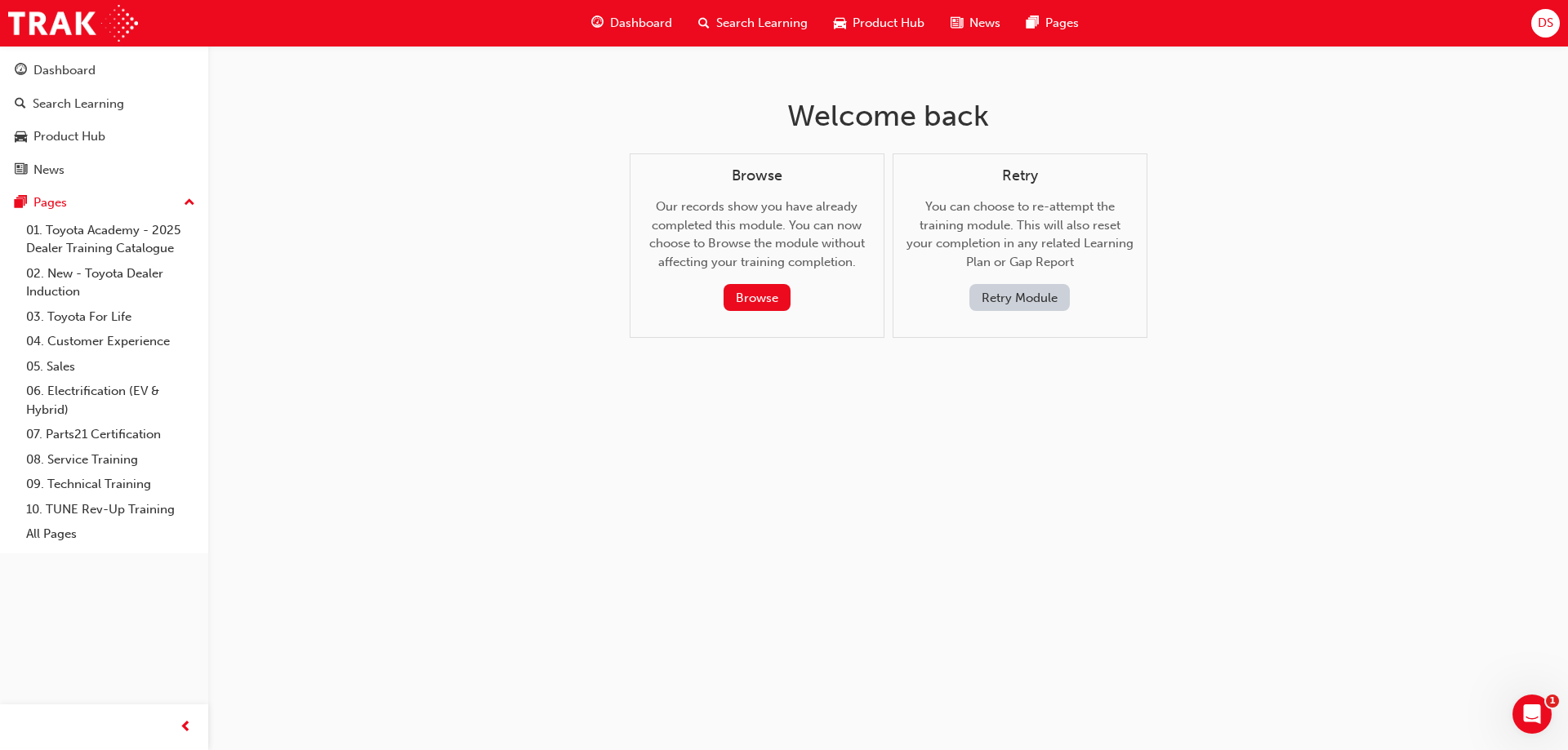
click at [1011, 291] on button "Retry Module" at bounding box center [1019, 298] width 100 height 27
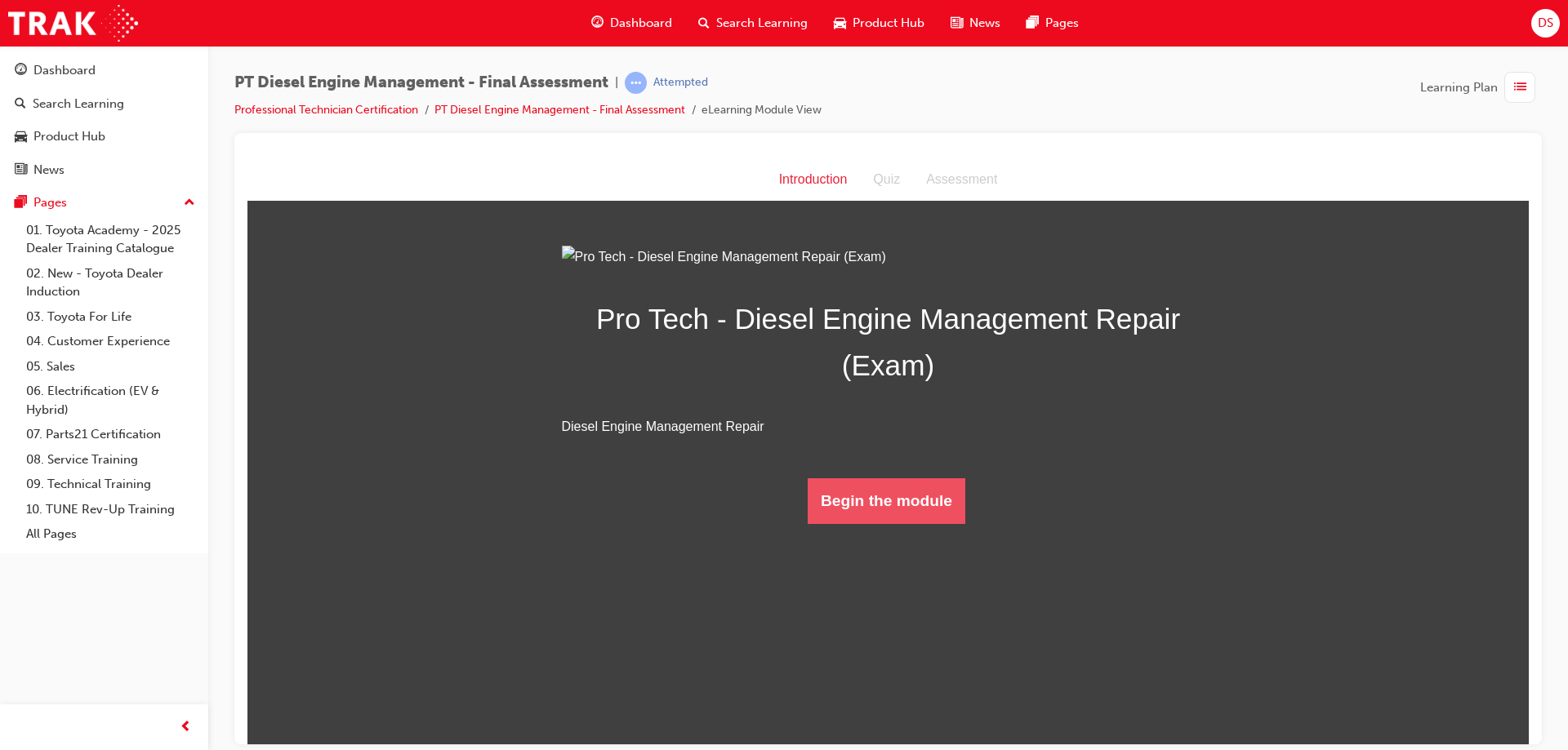
click at [884, 523] on button "Begin the module" at bounding box center [886, 500] width 158 height 46
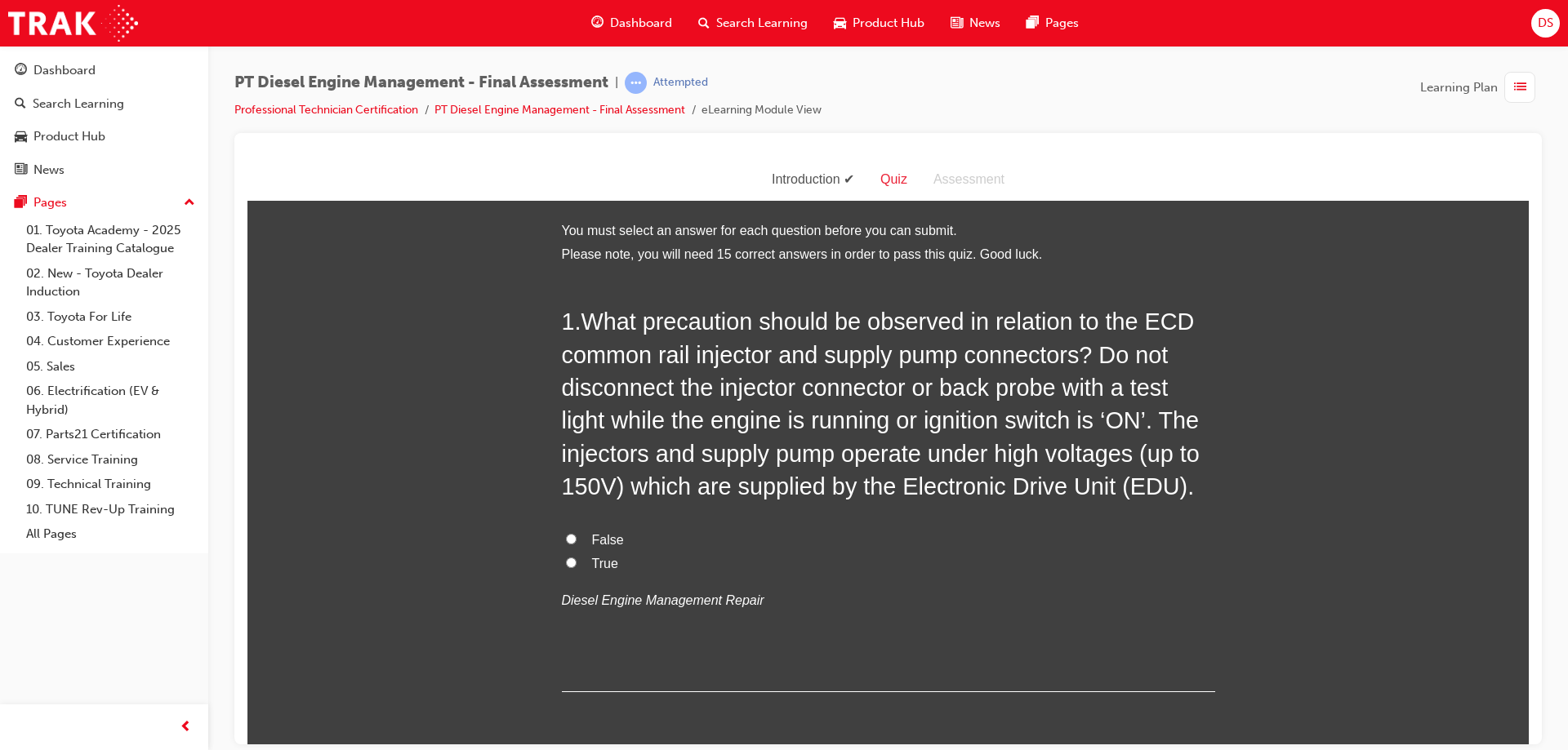
click at [565, 554] on label "True" at bounding box center [888, 563] width 653 height 23
click at [566, 557] on input "True" at bounding box center [571, 562] width 11 height 11
radio input "true"
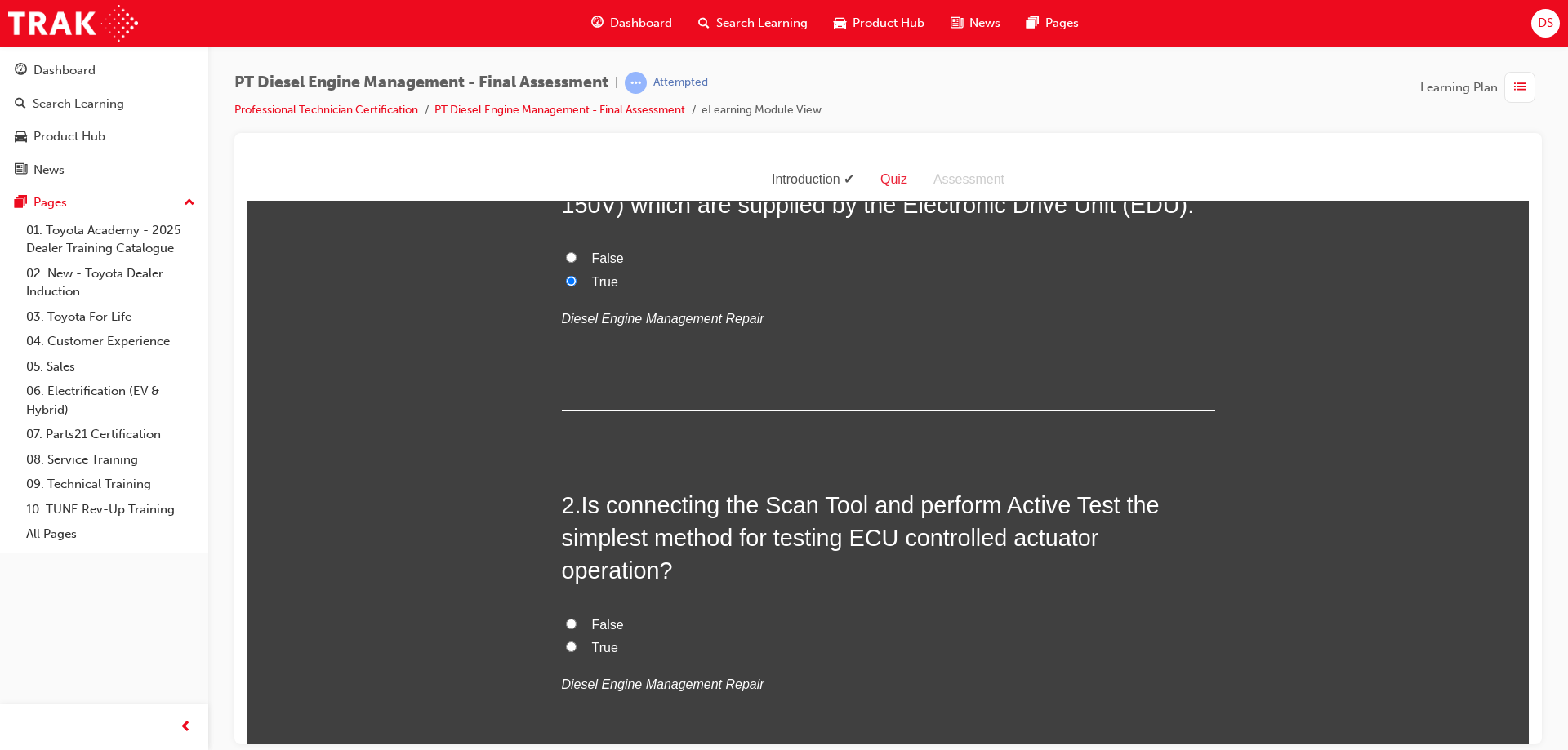
scroll to position [408, 0]
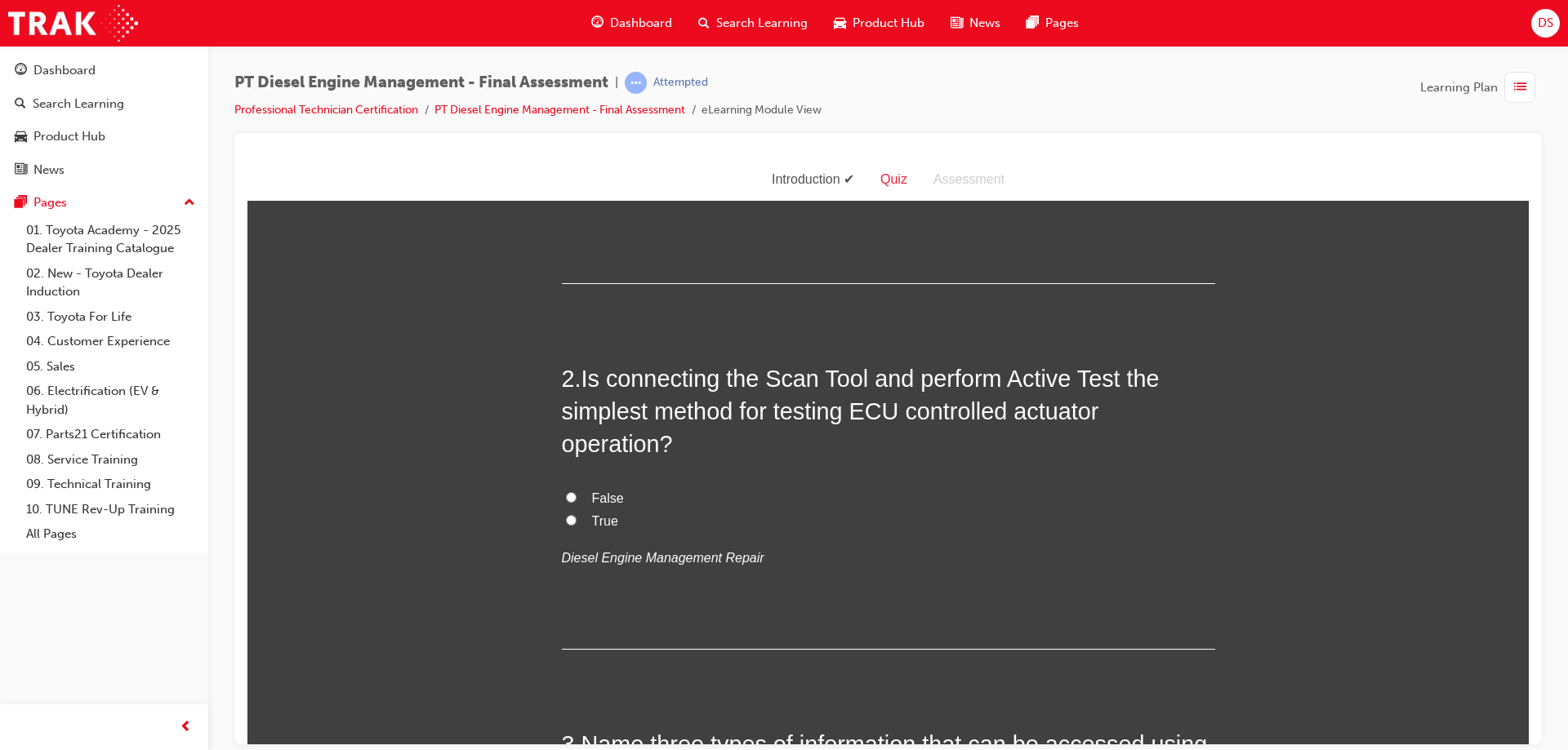
click at [566, 522] on input "True" at bounding box center [571, 519] width 11 height 11
radio input "true"
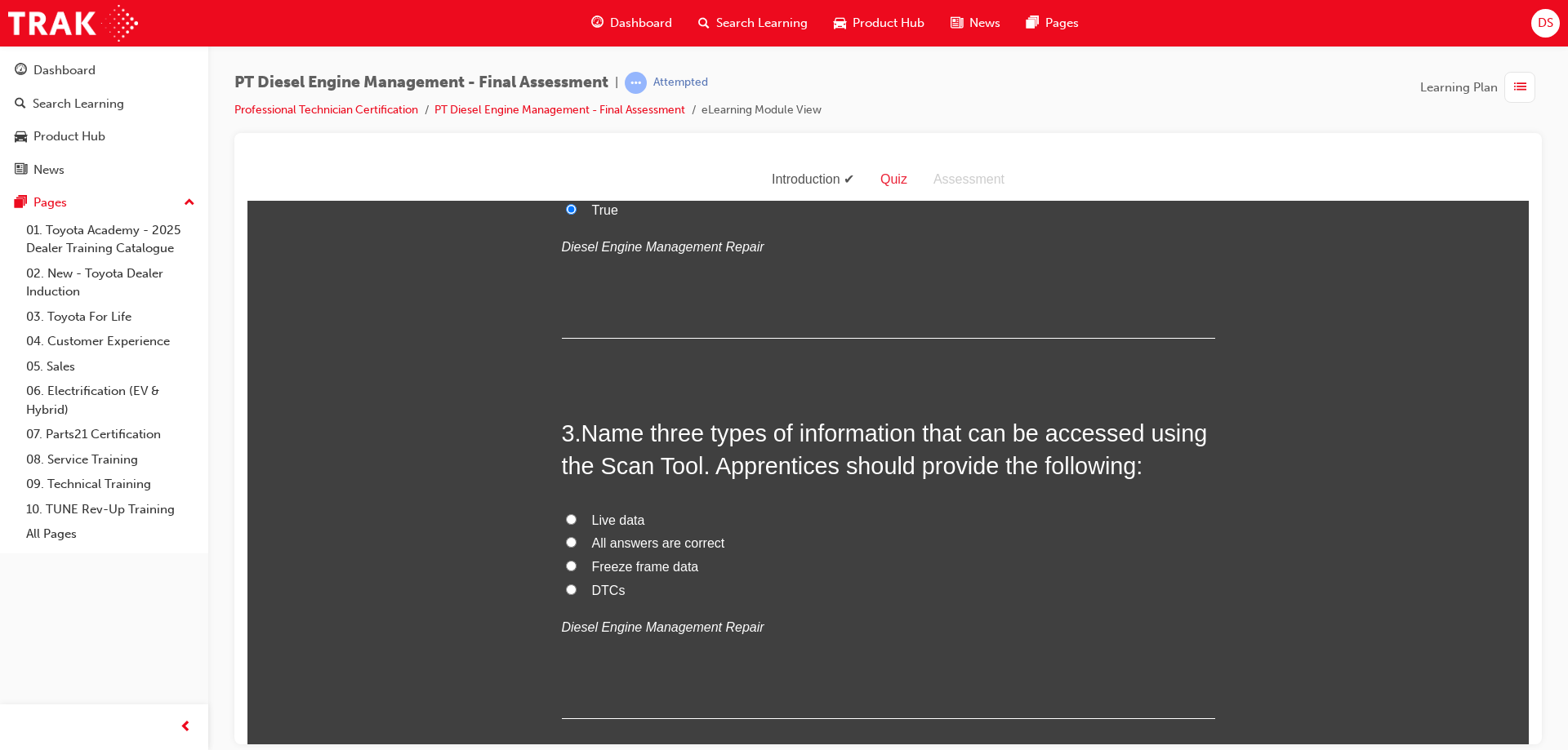
scroll to position [735, 0]
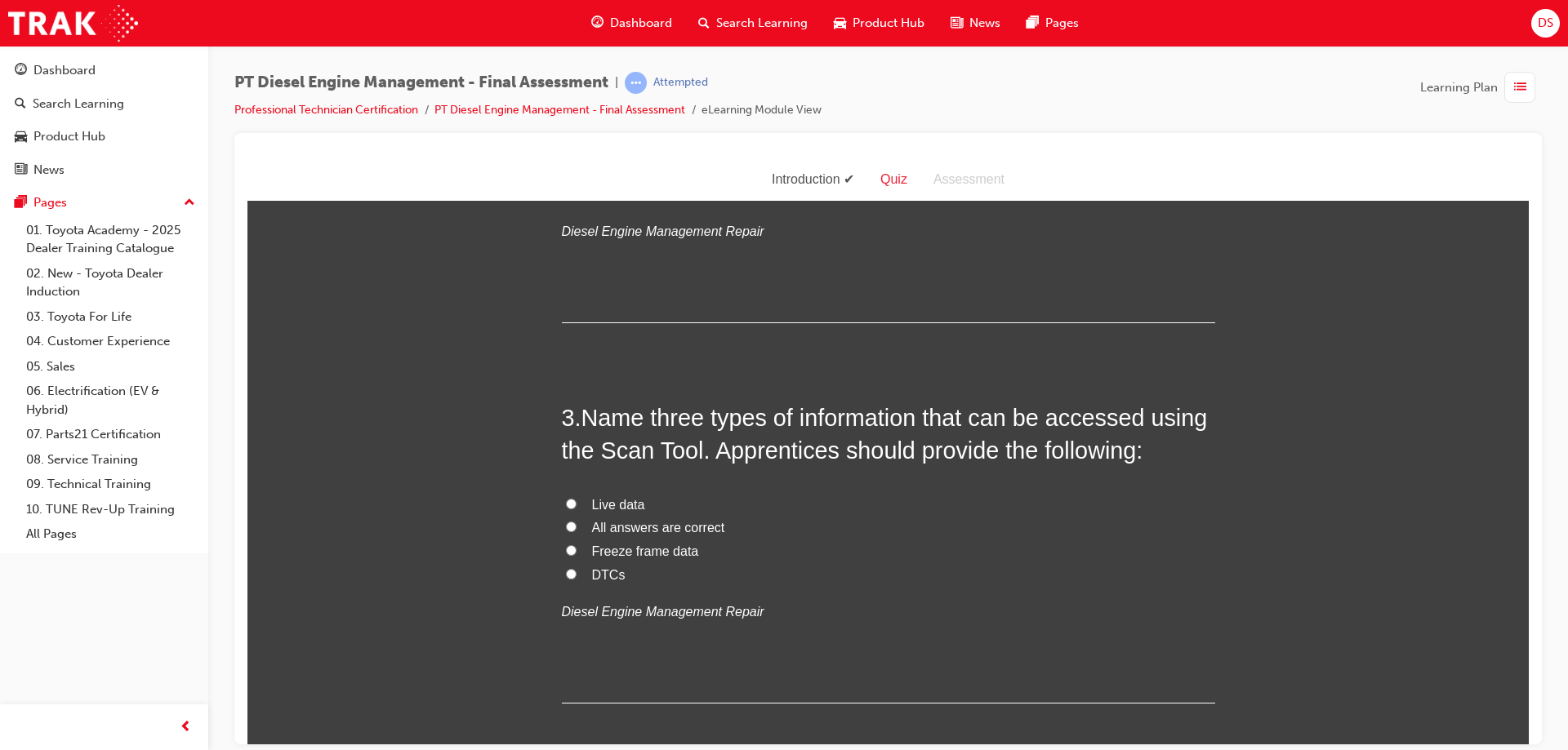
click at [566, 524] on input "All answers are correct" at bounding box center [571, 527] width 11 height 11
radio input "true"
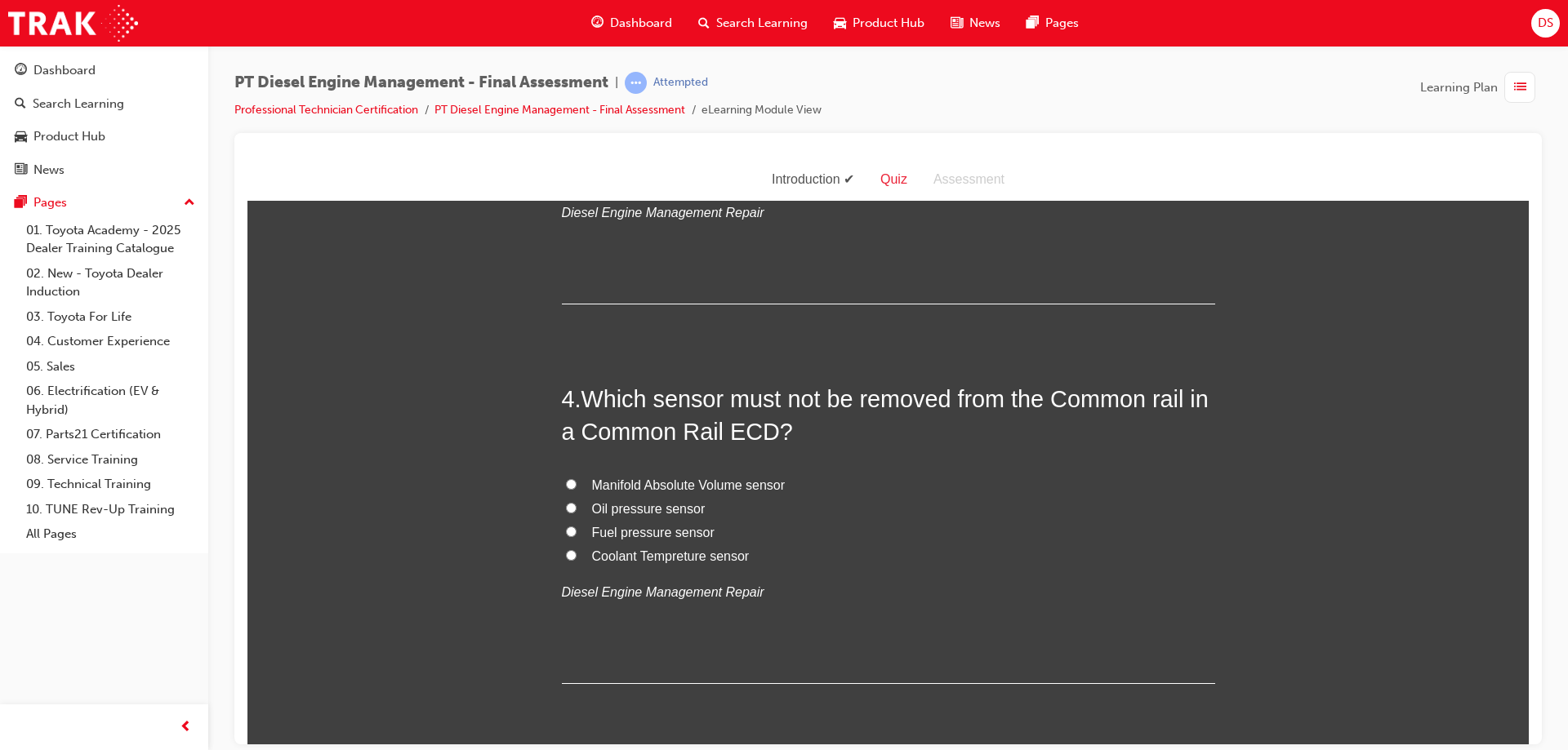
scroll to position [1143, 0]
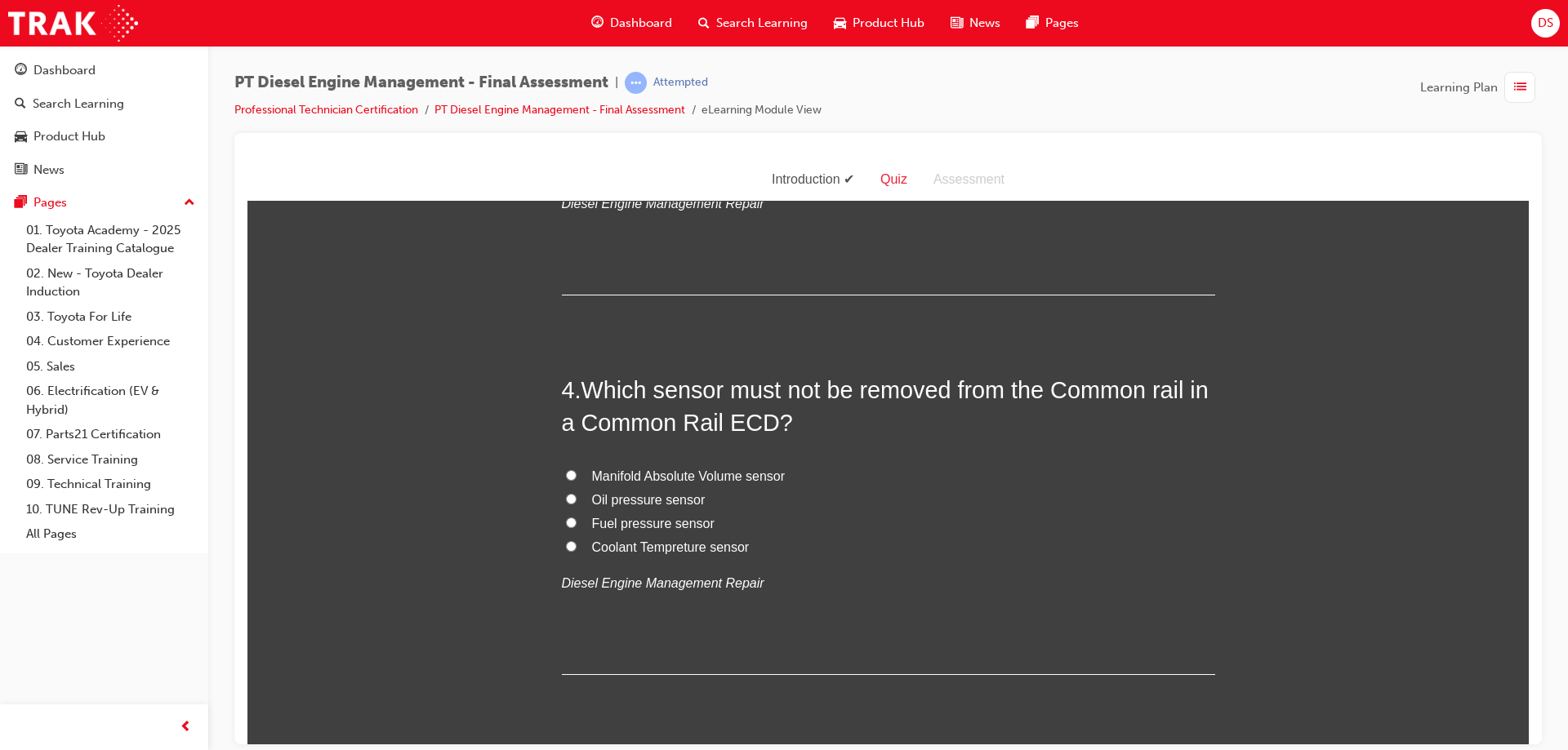
click at [566, 522] on input "Fuel pressure sensor" at bounding box center [571, 522] width 11 height 11
radio input "true"
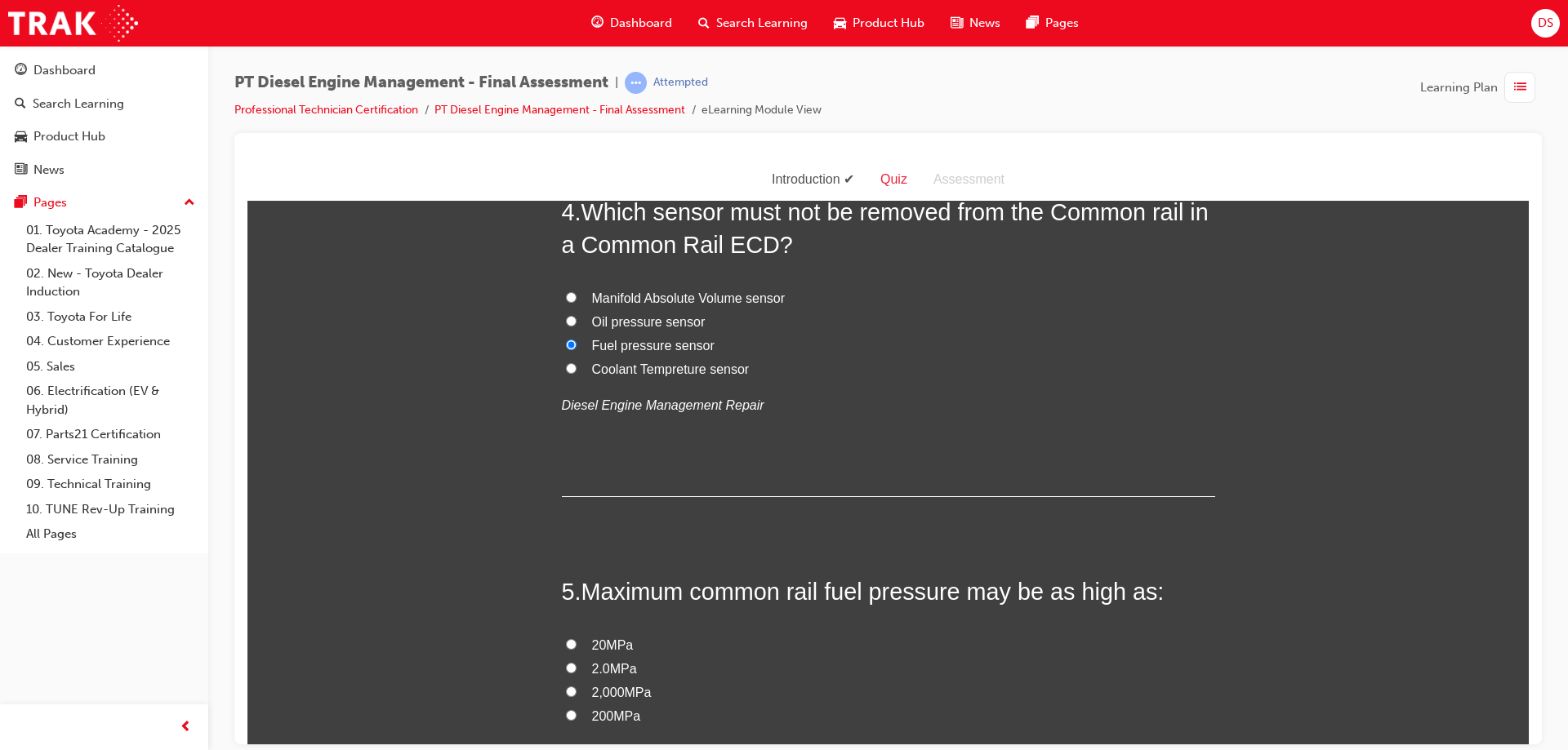
scroll to position [1388, 0]
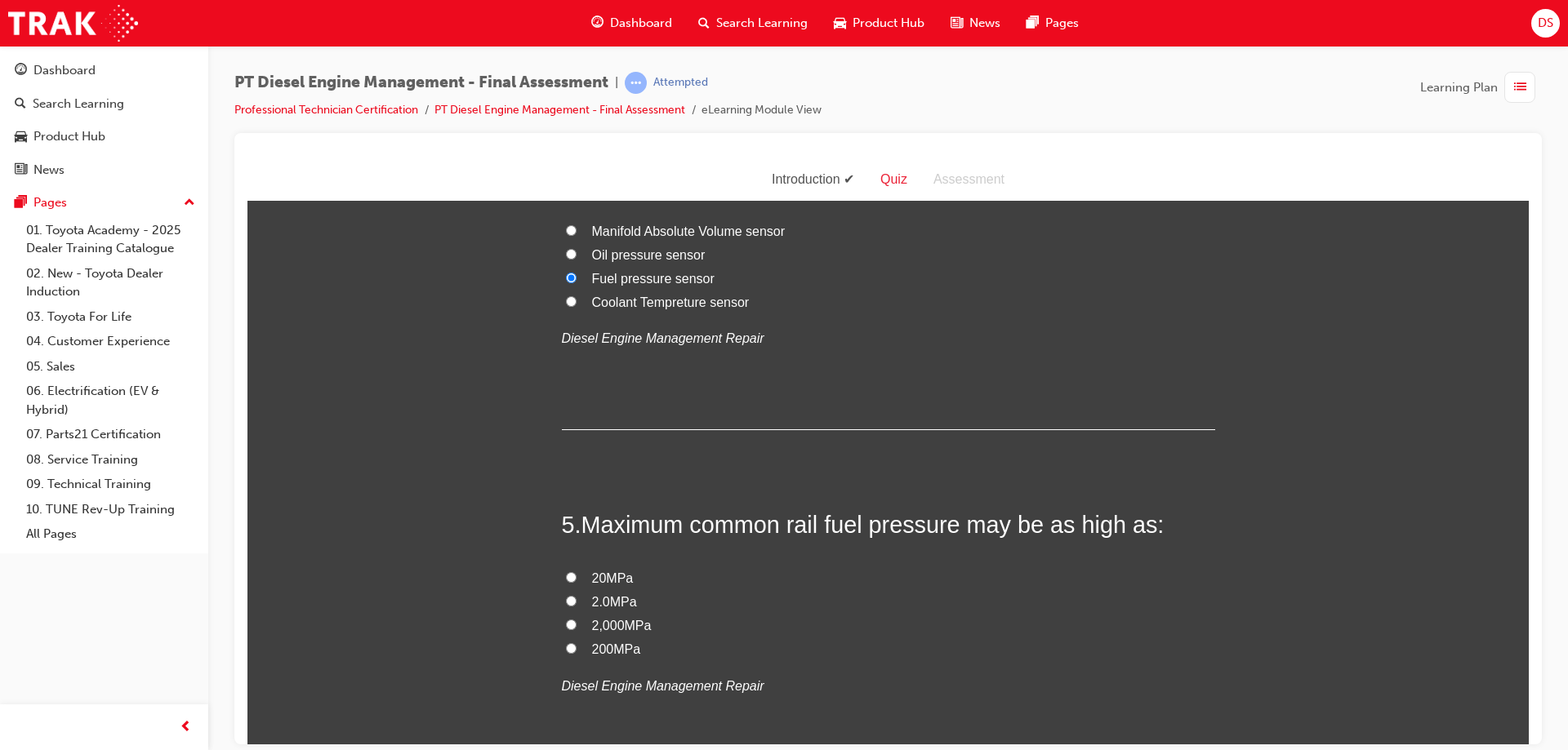
click at [566, 645] on input "200MPa" at bounding box center [571, 648] width 11 height 11
radio input "true"
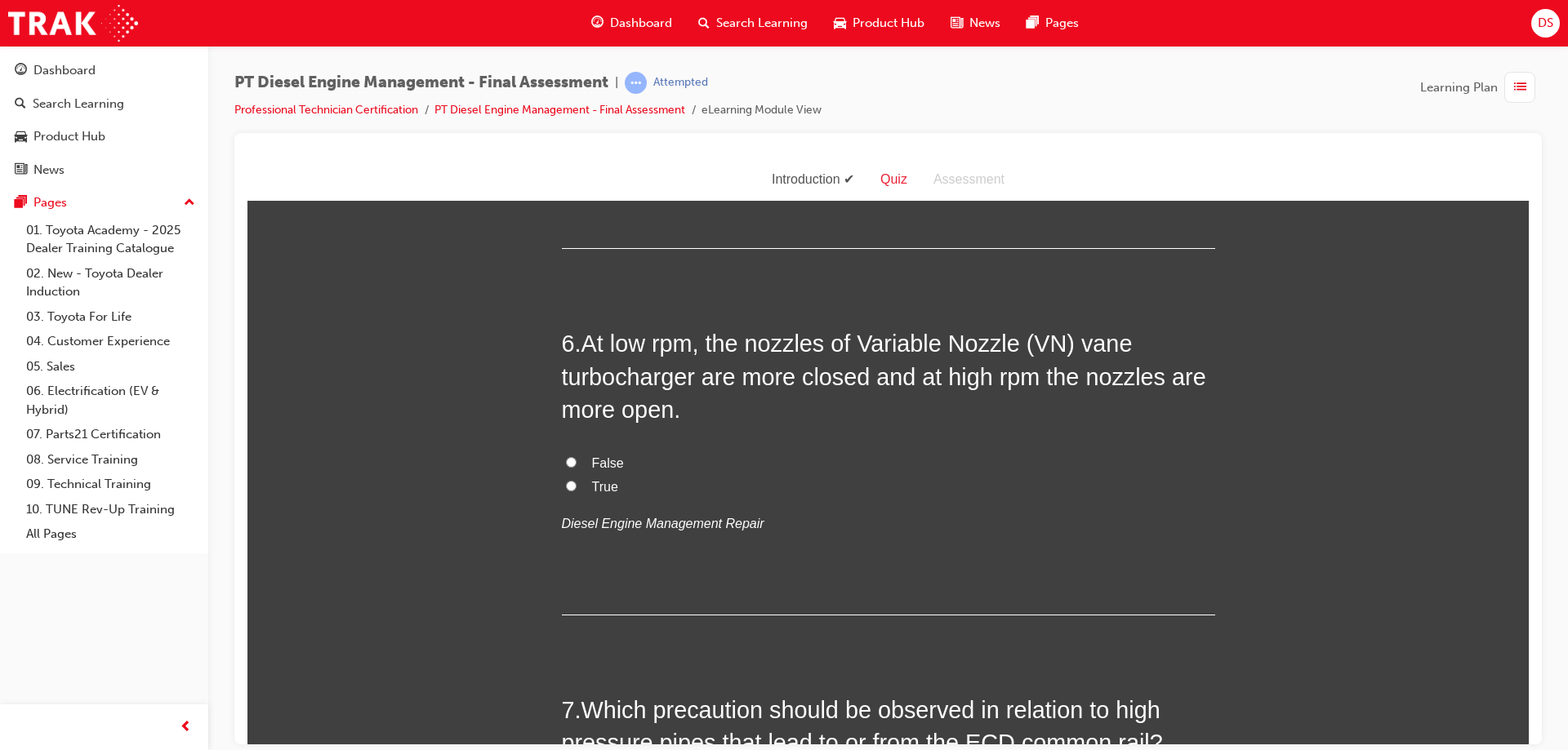
scroll to position [1959, 0]
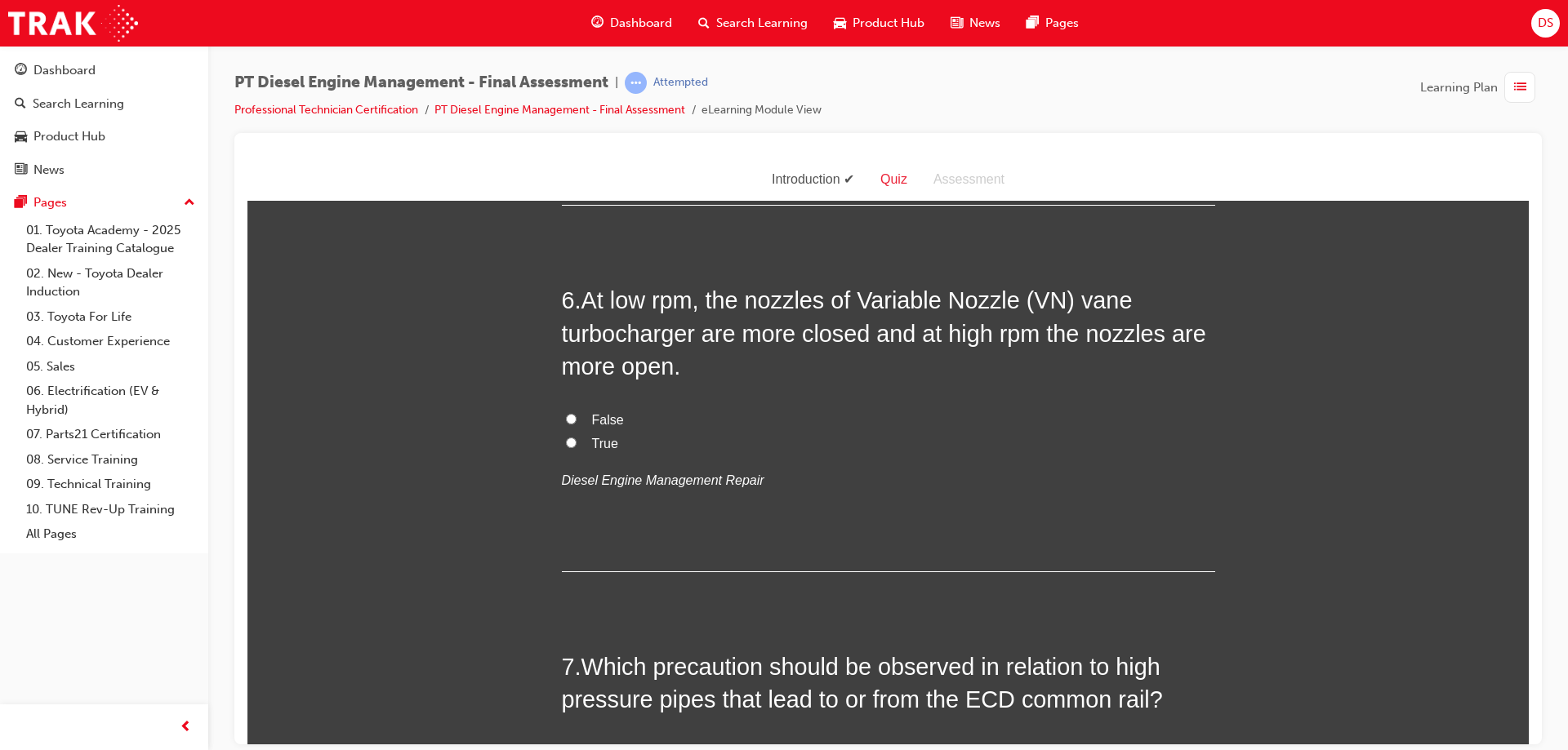
click at [566, 445] on input "True" at bounding box center [571, 442] width 11 height 11
radio input "true"
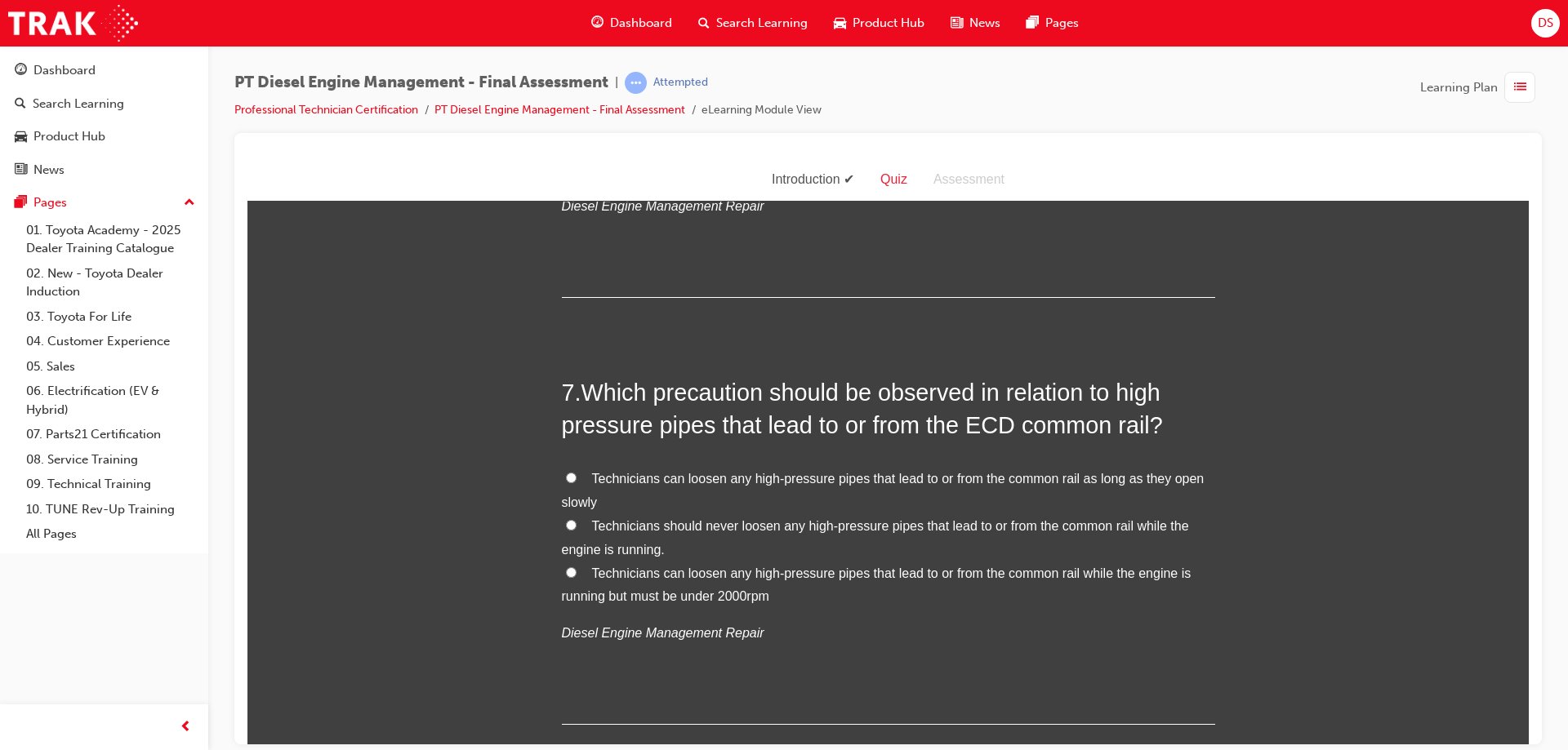
scroll to position [2287, 0]
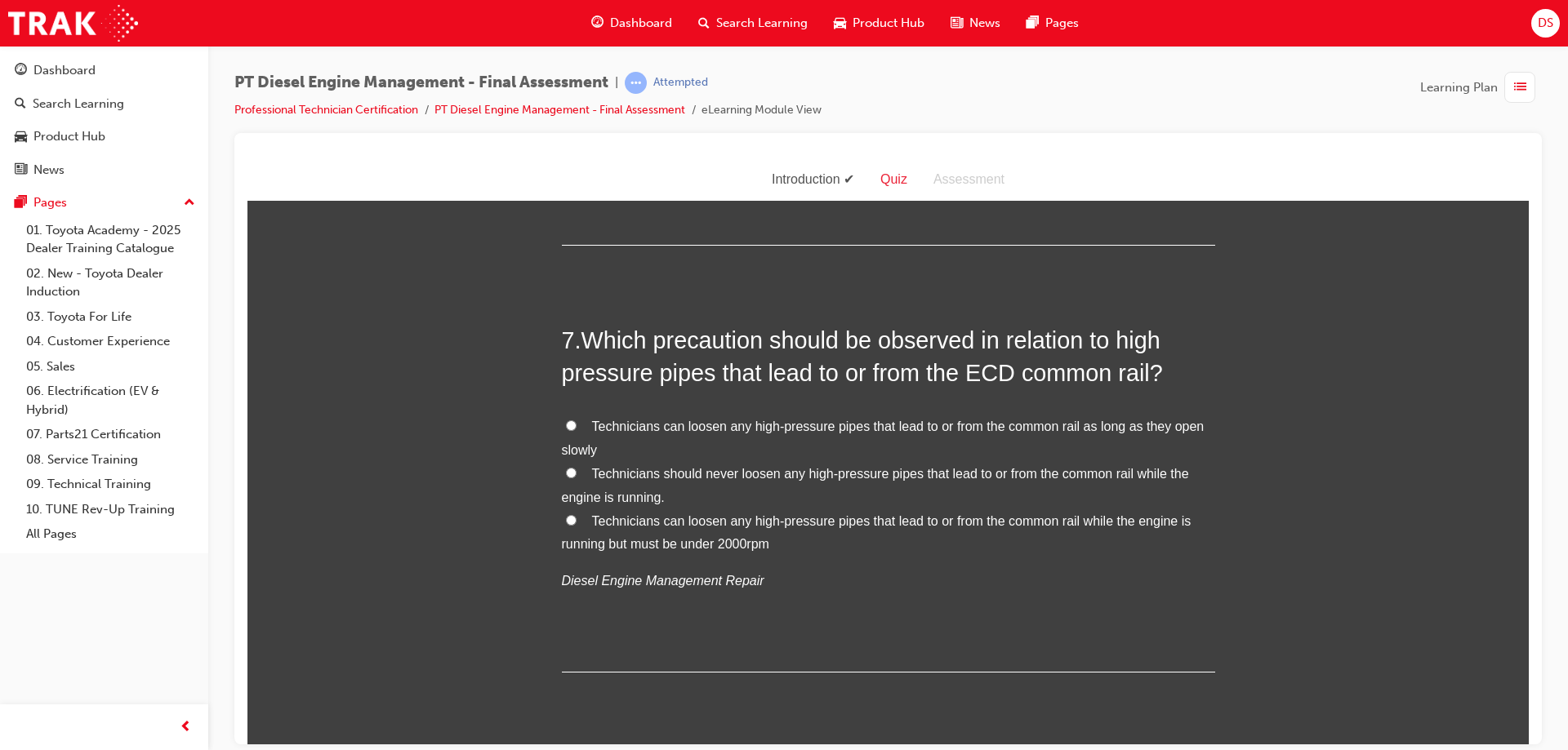
click at [566, 467] on input "Technicians should never loosen any high-pressure pipes that lead to or from th…" at bounding box center [571, 473] width 11 height 11
radio input "true"
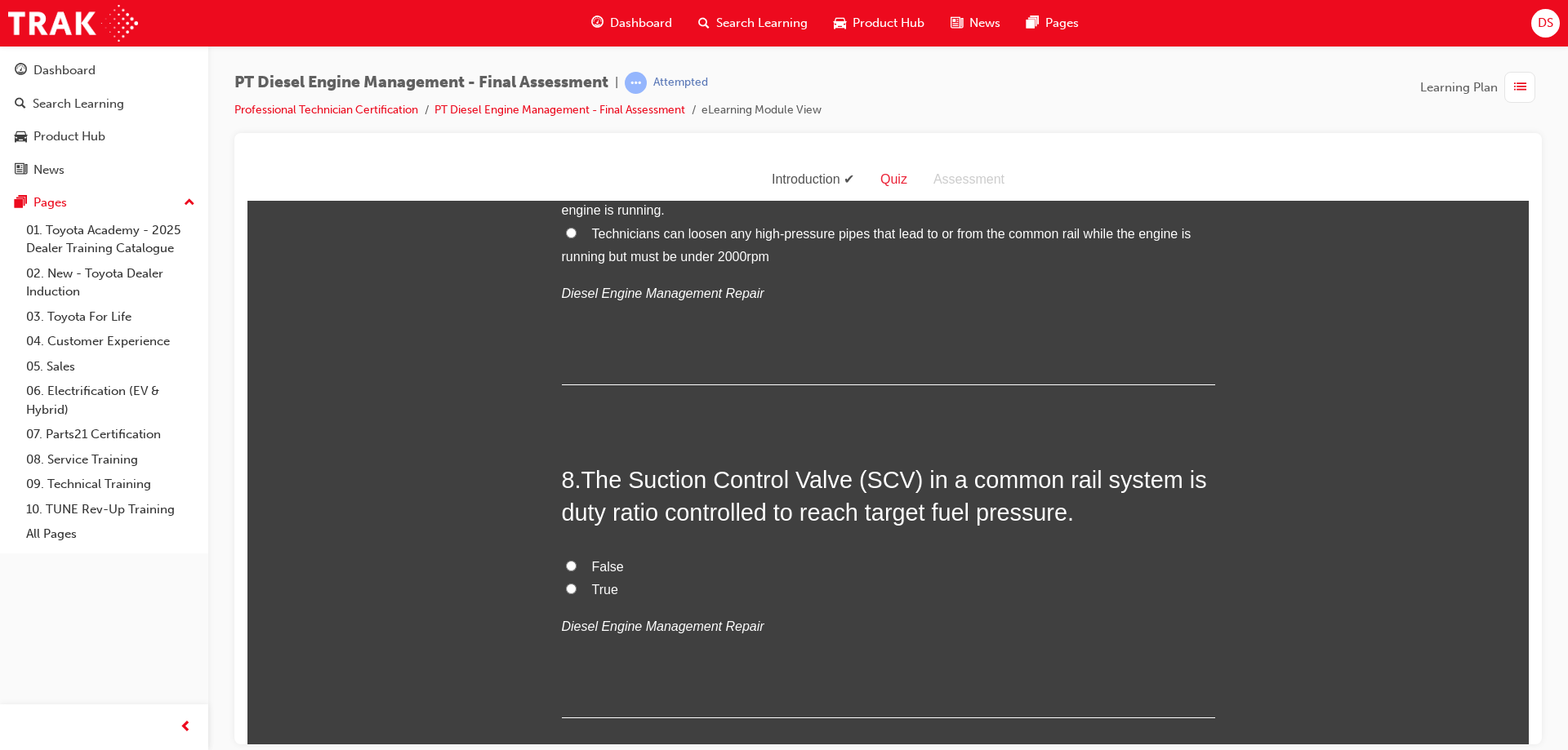
scroll to position [2613, 0]
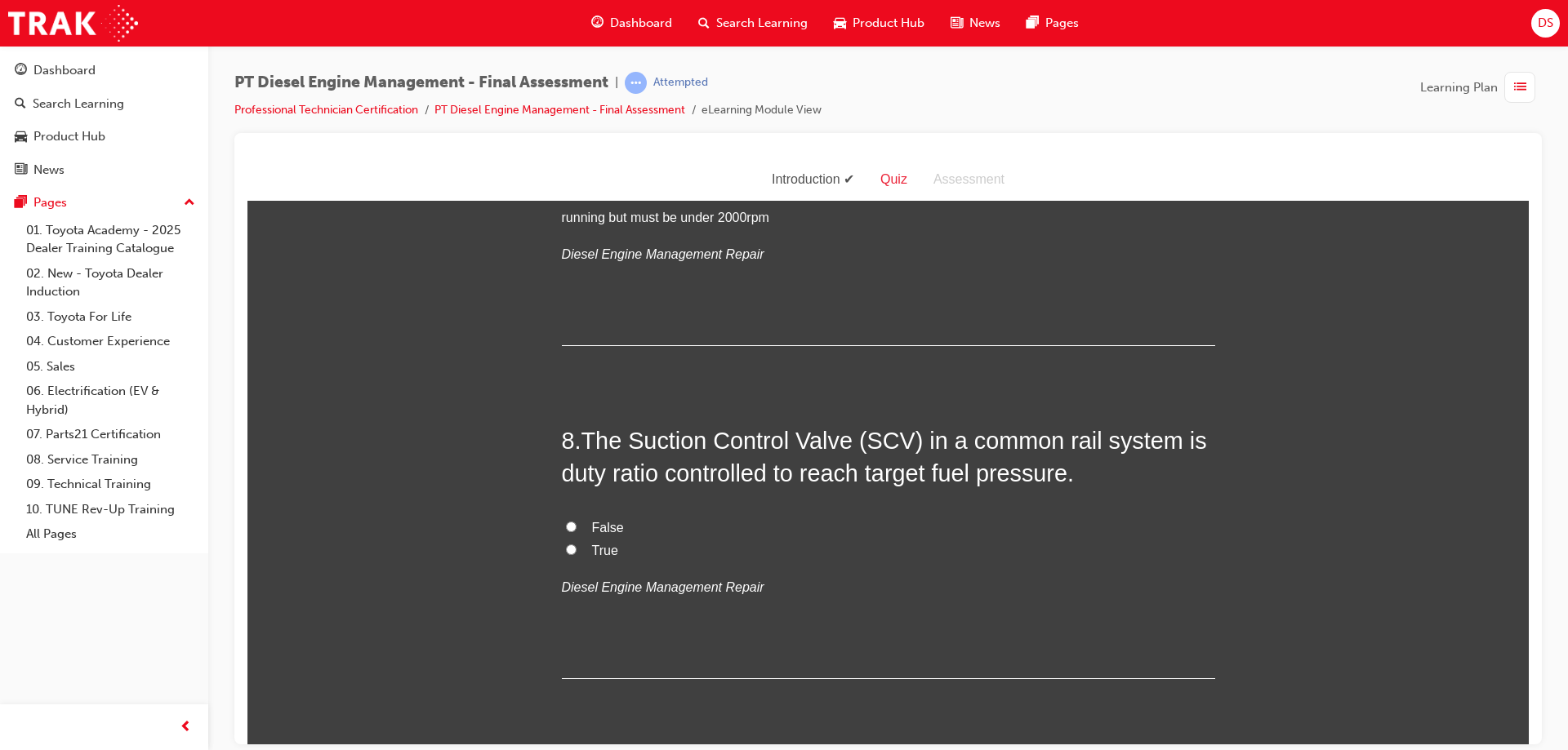
click at [566, 549] on input "True" at bounding box center [571, 549] width 11 height 11
radio input "true"
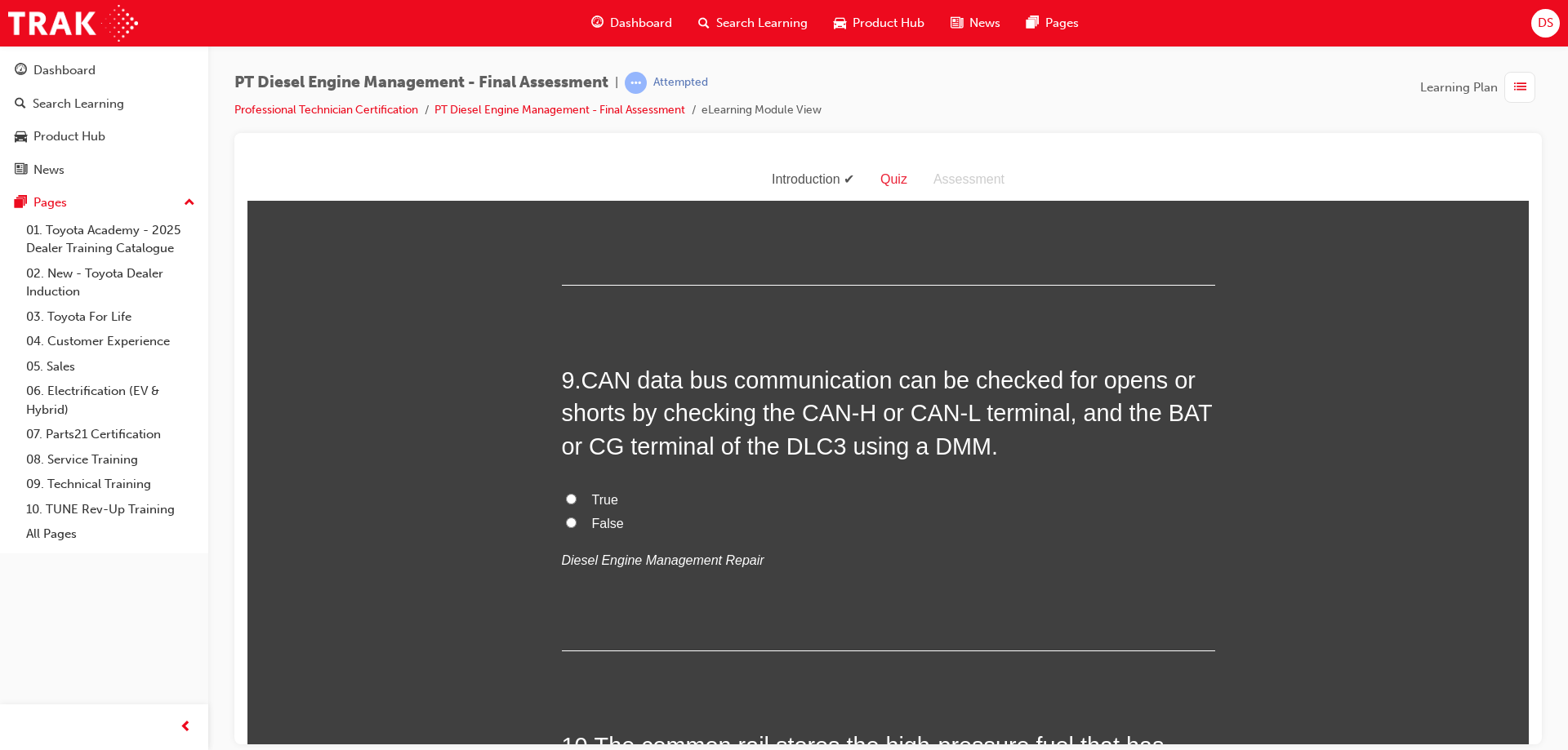
scroll to position [3022, 0]
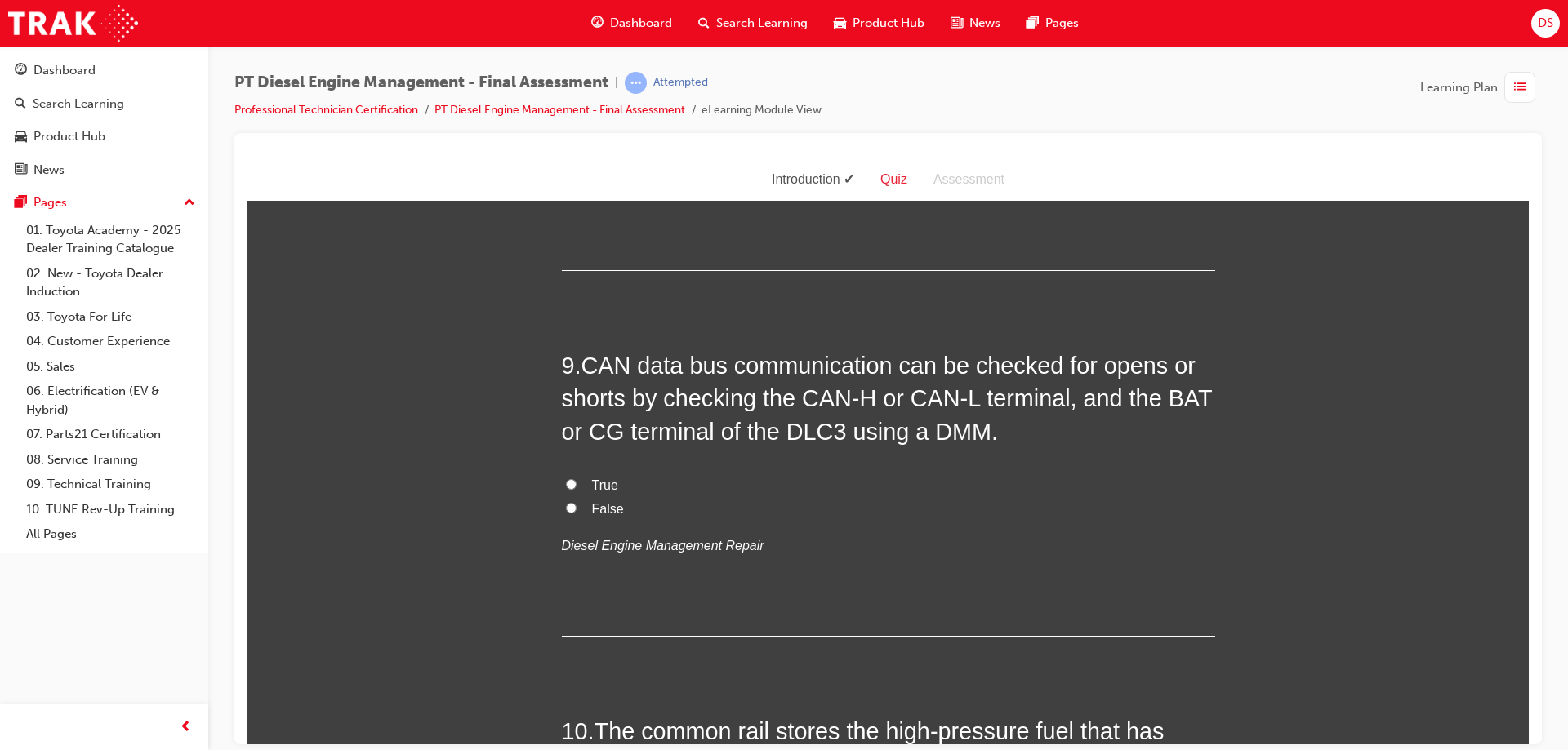
click at [566, 485] on input "True" at bounding box center [571, 484] width 11 height 11
radio input "true"
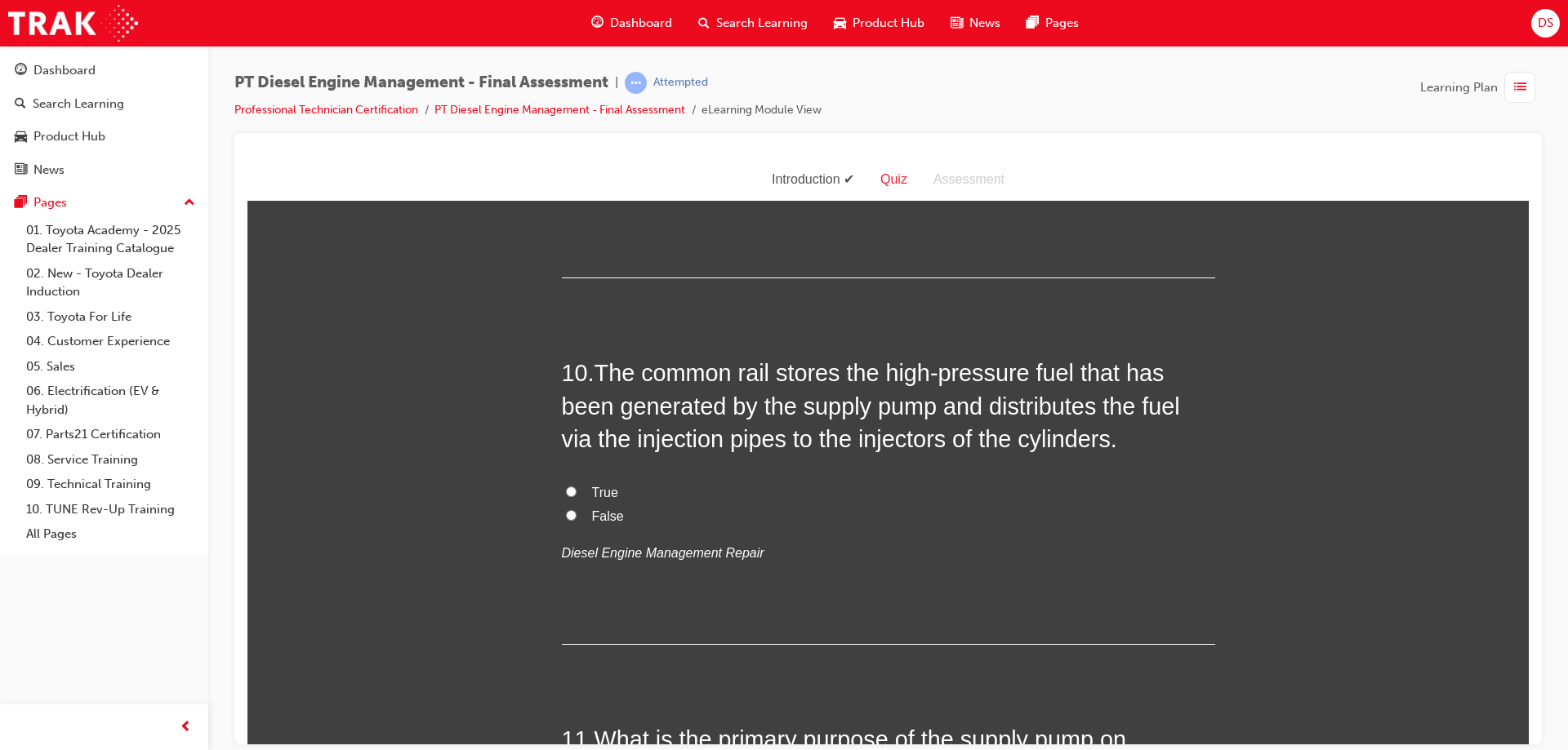
scroll to position [3430, 0]
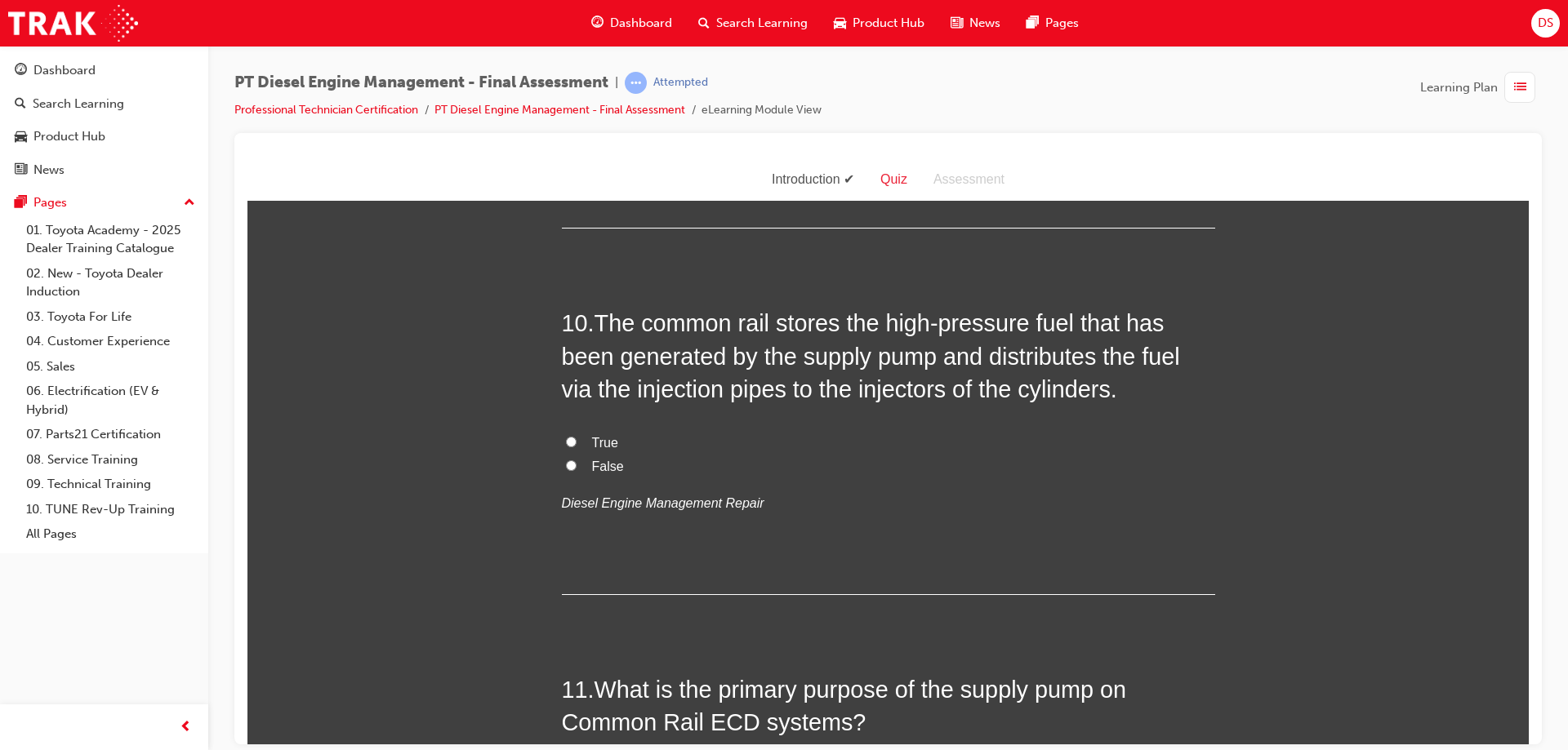
click at [562, 435] on label "True" at bounding box center [888, 443] width 653 height 23
click at [566, 436] on input "True" at bounding box center [571, 441] width 11 height 11
radio input "true"
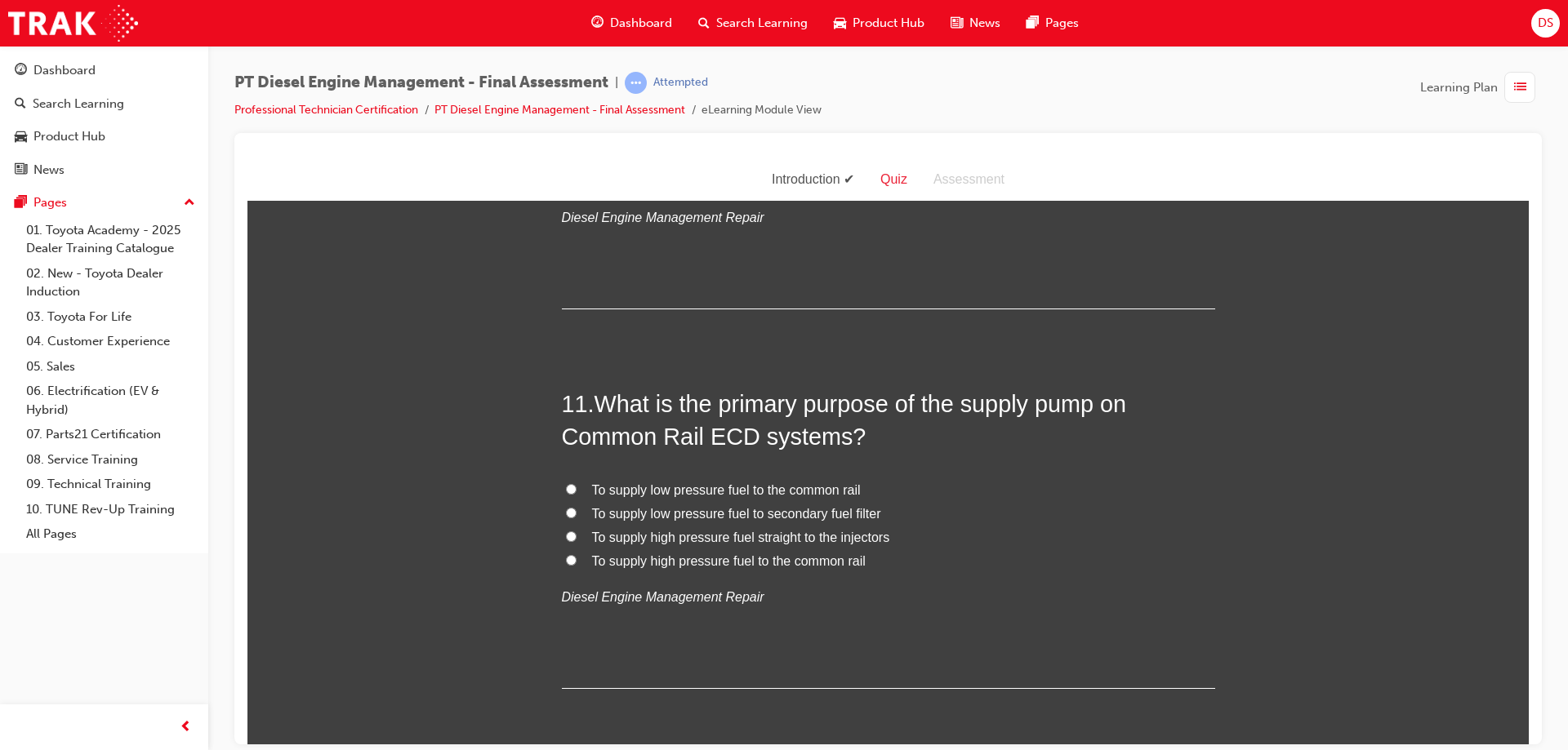
scroll to position [3756, 0]
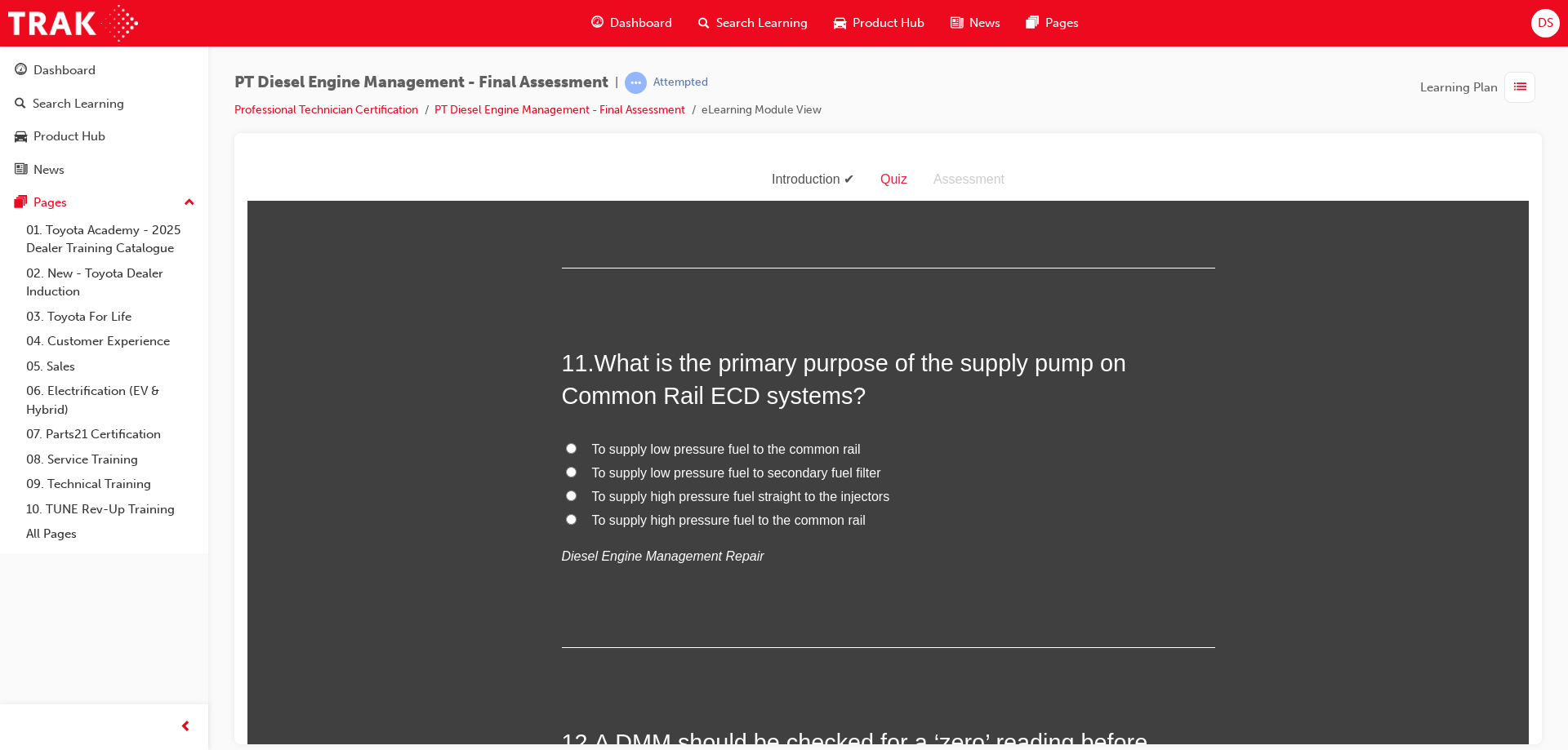
click at [569, 520] on input "To supply high pressure fuel to the common rail" at bounding box center [571, 519] width 11 height 11
radio input "true"
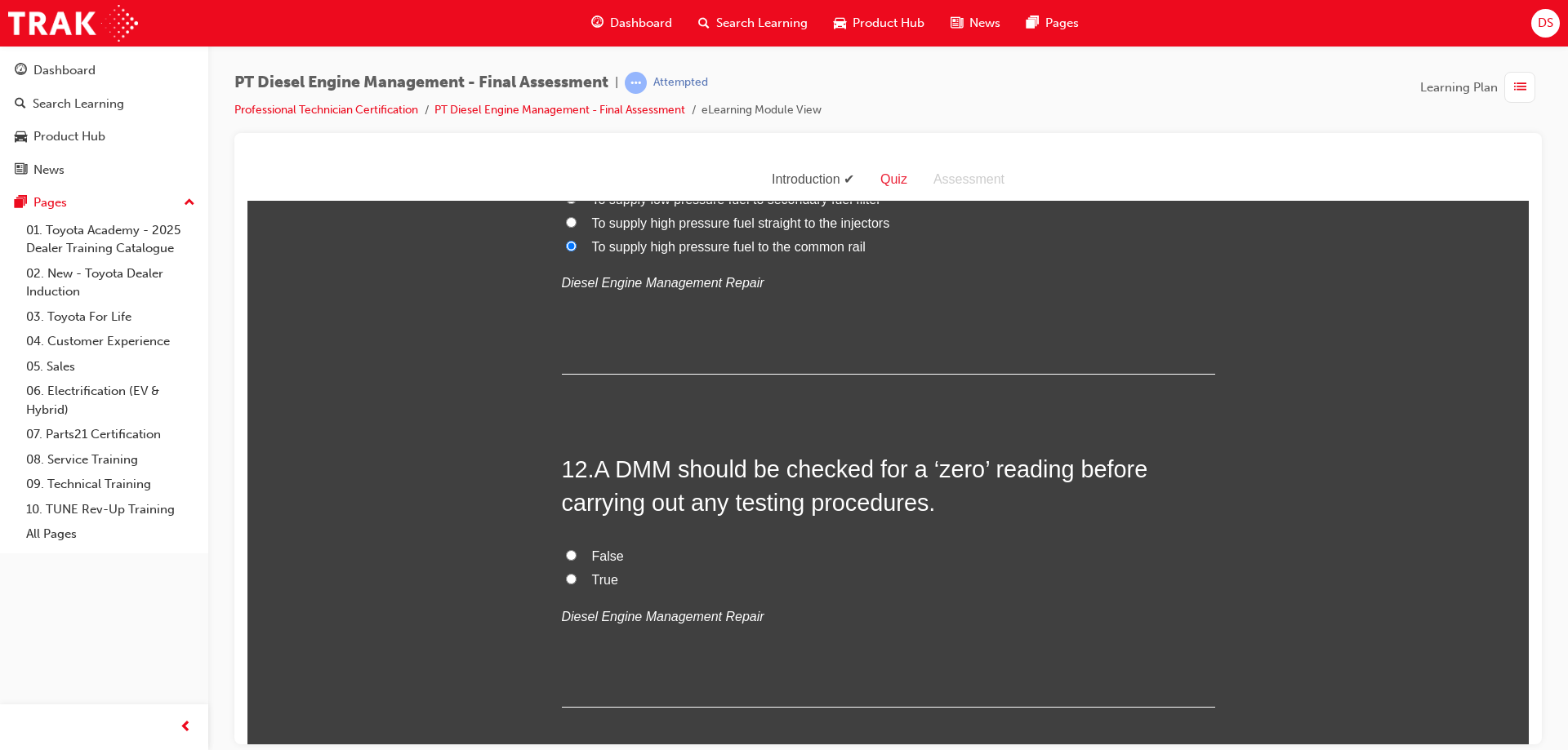
scroll to position [4083, 0]
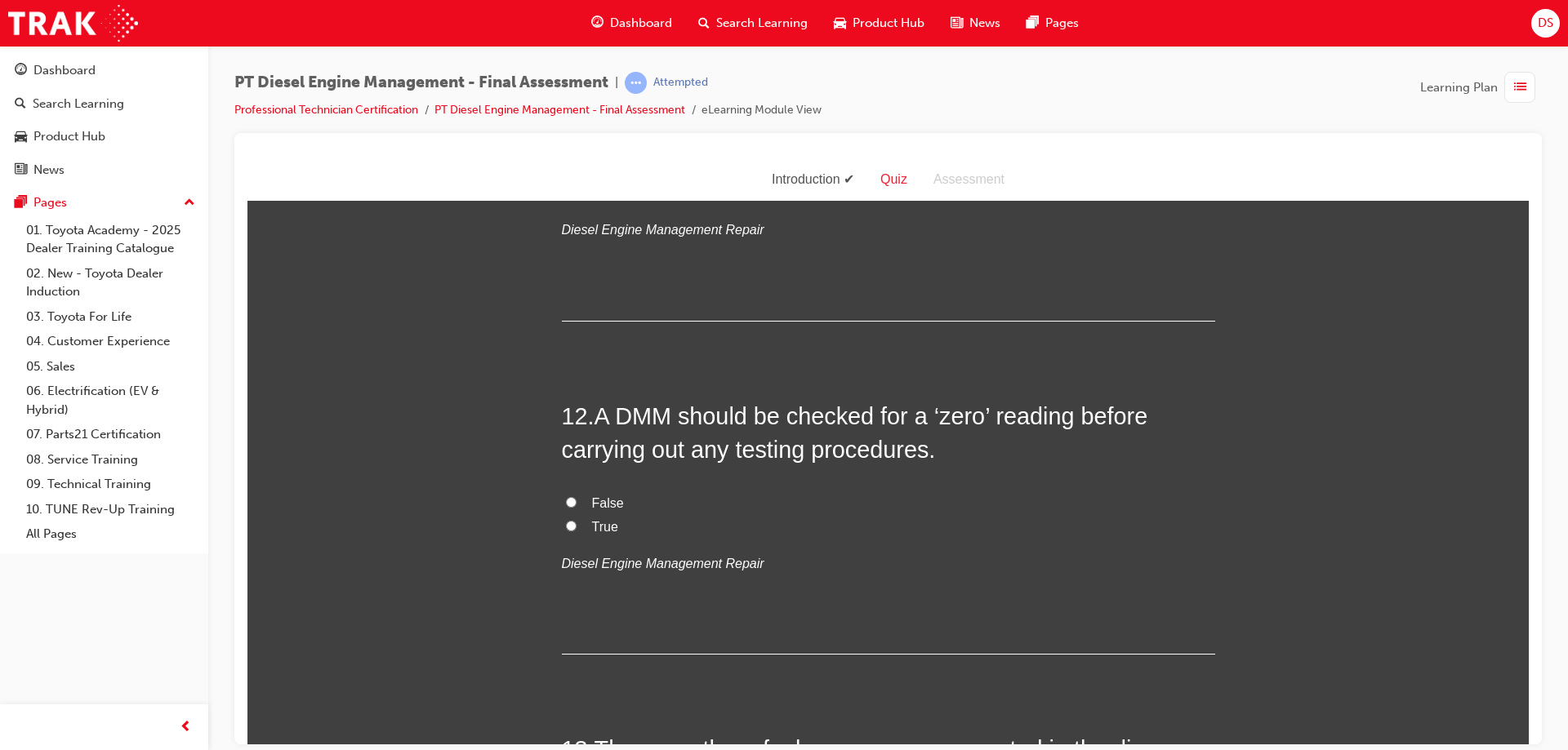
click at [566, 523] on input "True" at bounding box center [571, 526] width 11 height 11
radio input "true"
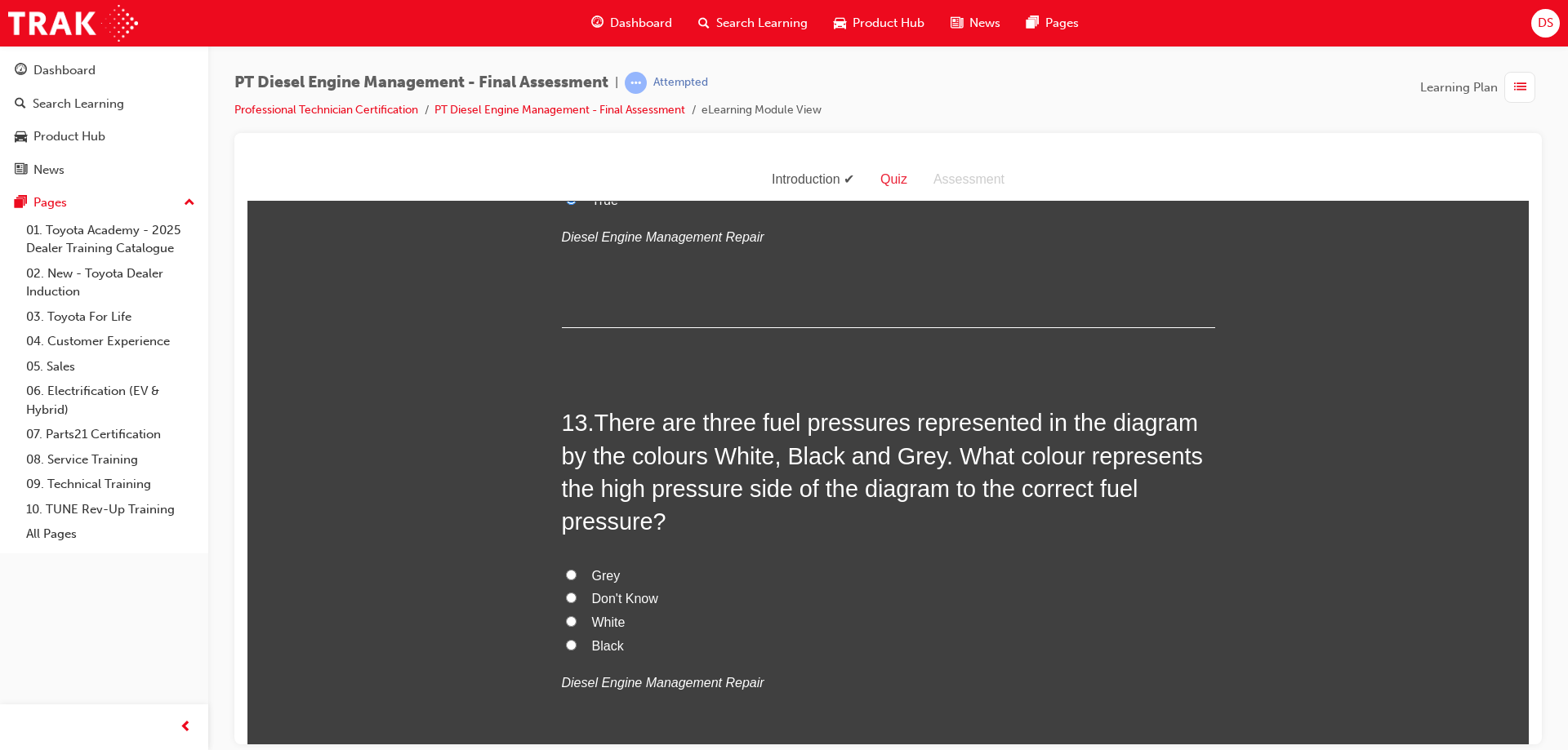
scroll to position [4491, 0]
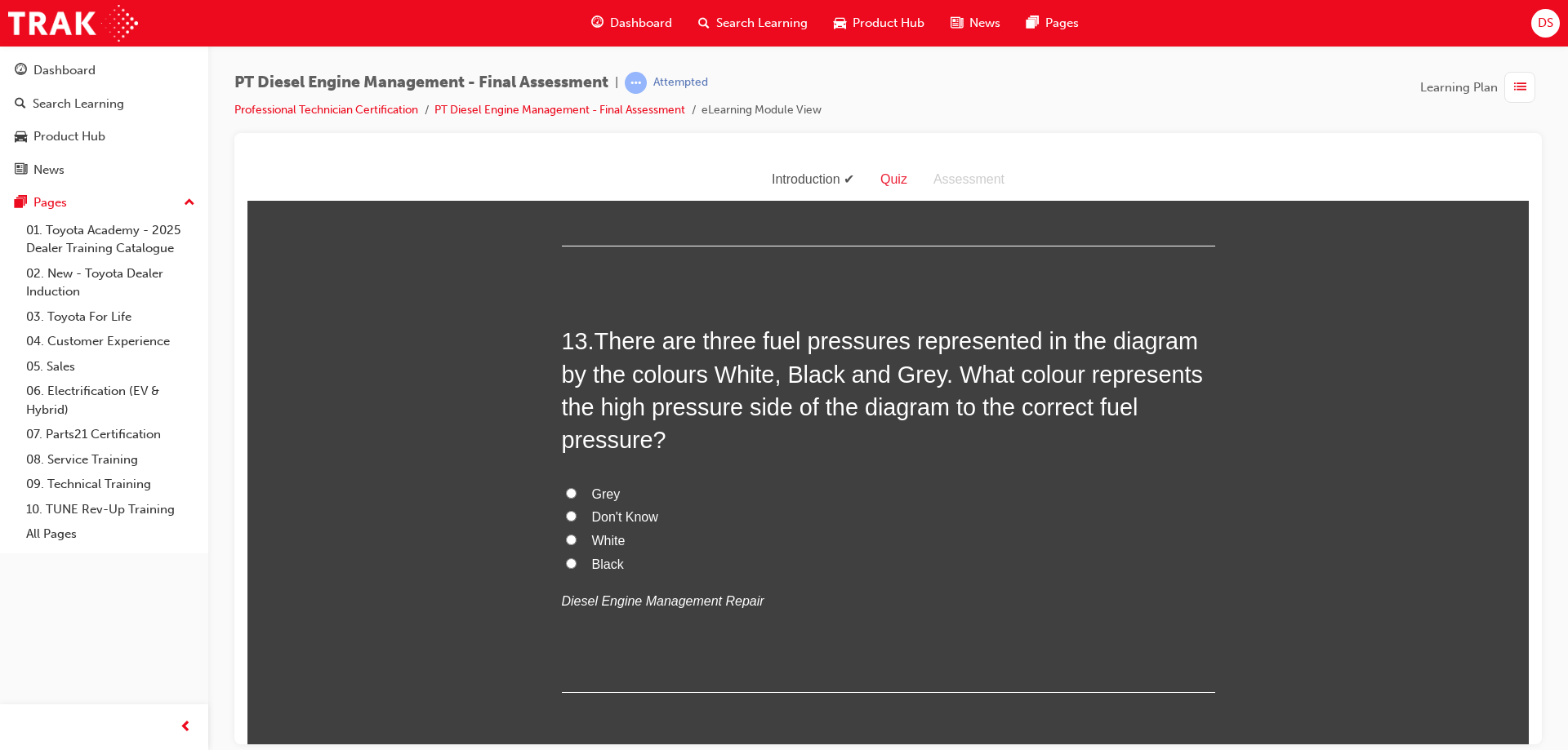
click at [562, 510] on label "Don't Know" at bounding box center [888, 517] width 653 height 23
click at [566, 510] on input "Don't Know" at bounding box center [571, 516] width 11 height 11
radio input "true"
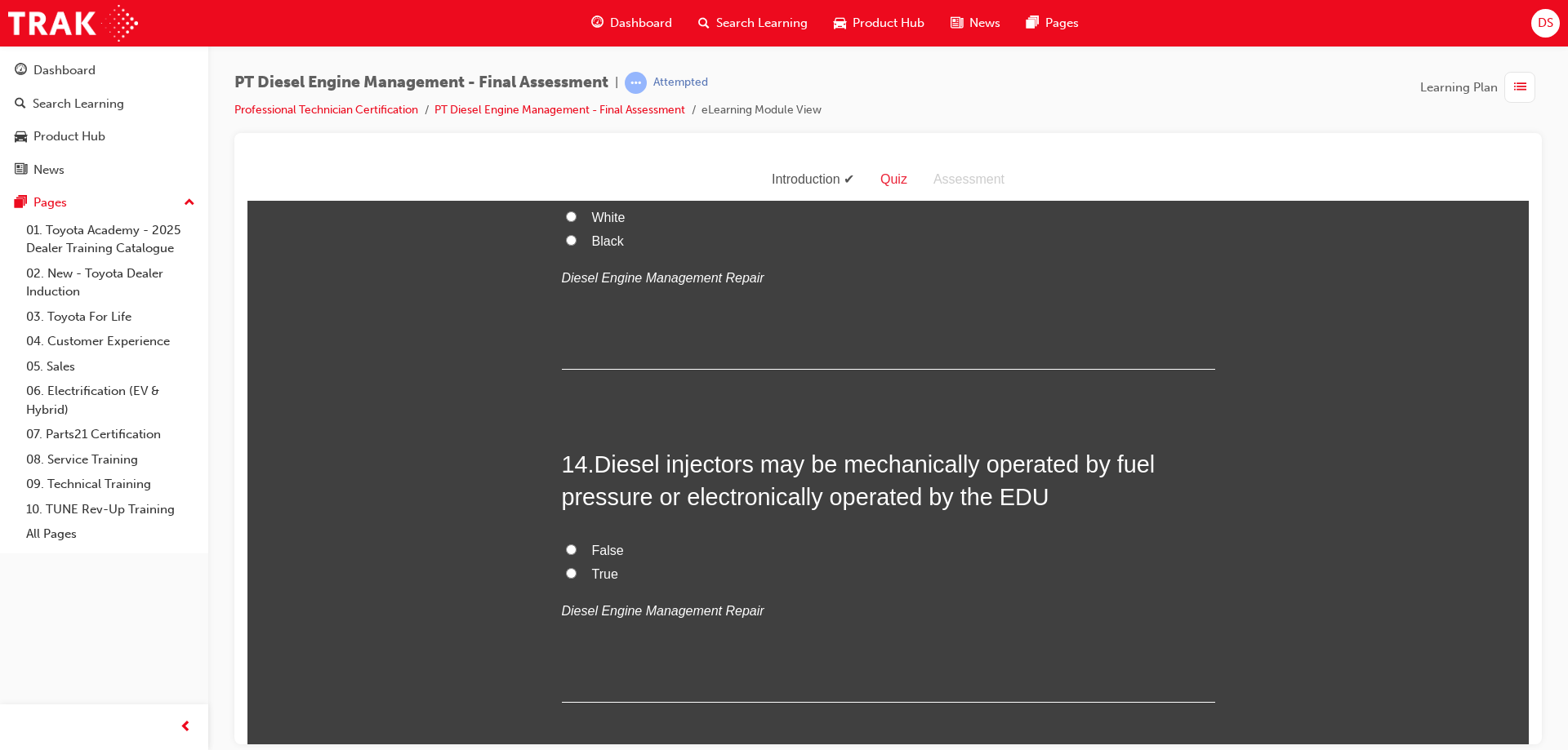
scroll to position [4818, 0]
click at [566, 564] on input "True" at bounding box center [571, 570] width 11 height 11
radio input "true"
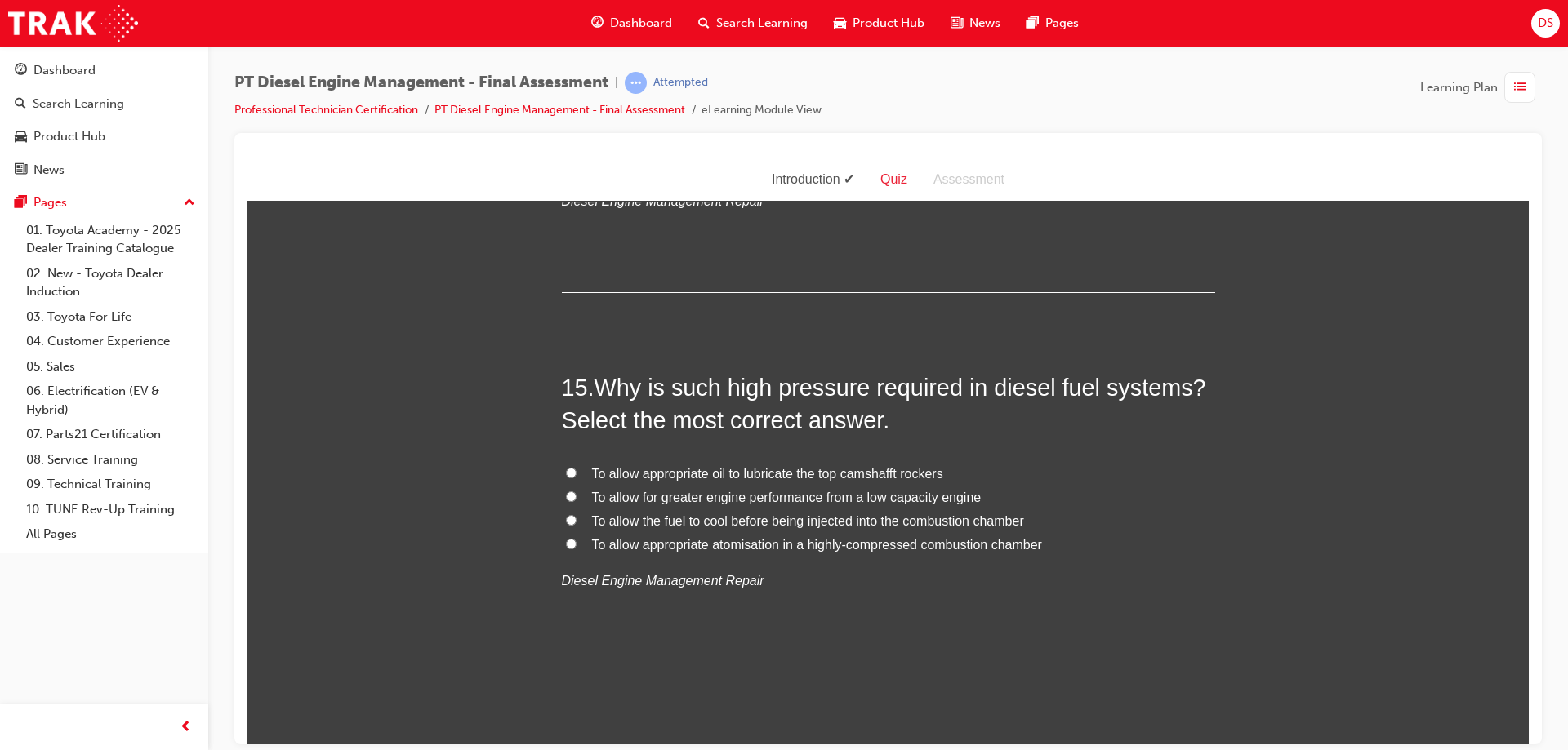
scroll to position [5226, 0]
click at [566, 541] on input "To allow appropriate atomisation in a highly-compressed combustion chamber" at bounding box center [571, 542] width 11 height 11
radio input "true"
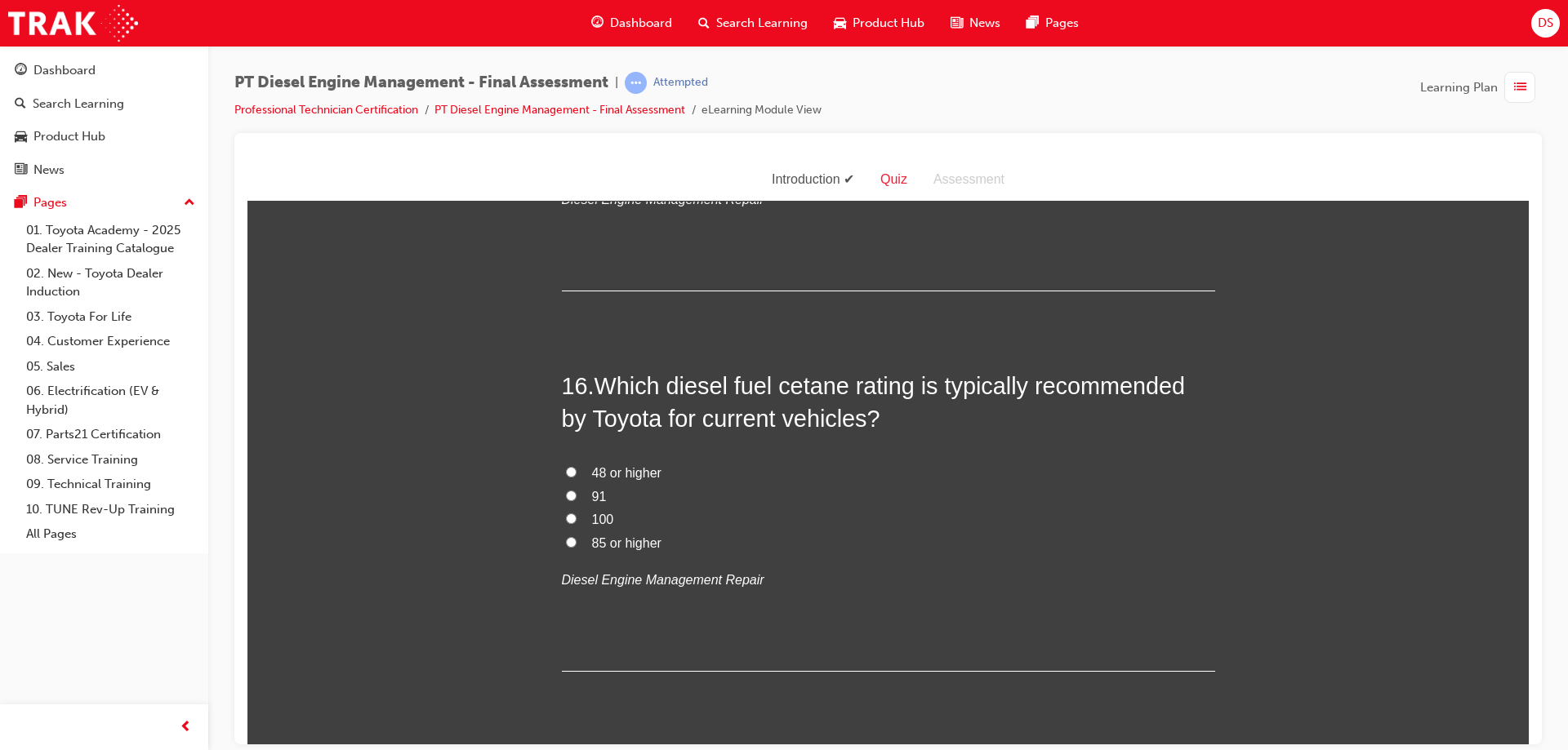
scroll to position [5634, 0]
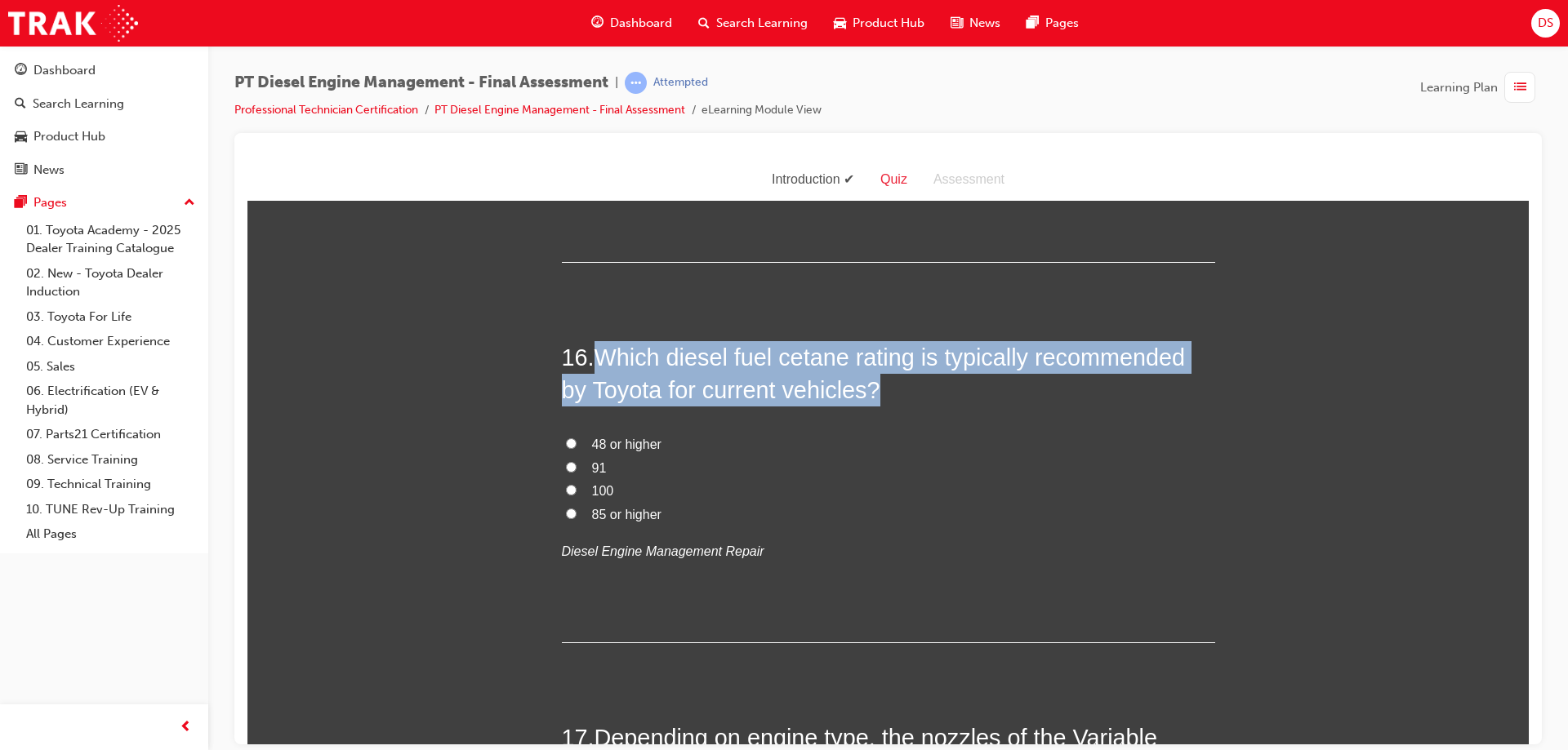
drag, startPoint x: 912, startPoint y: 388, endPoint x: 597, endPoint y: 359, distance: 316.3
click at [597, 359] on h2 "16 . Which diesel fuel cetane rating is typically recommended by Toyota for cur…" at bounding box center [888, 374] width 653 height 66
copy span "Which diesel fuel cetane rating is typically recommended by Toyota for current …"
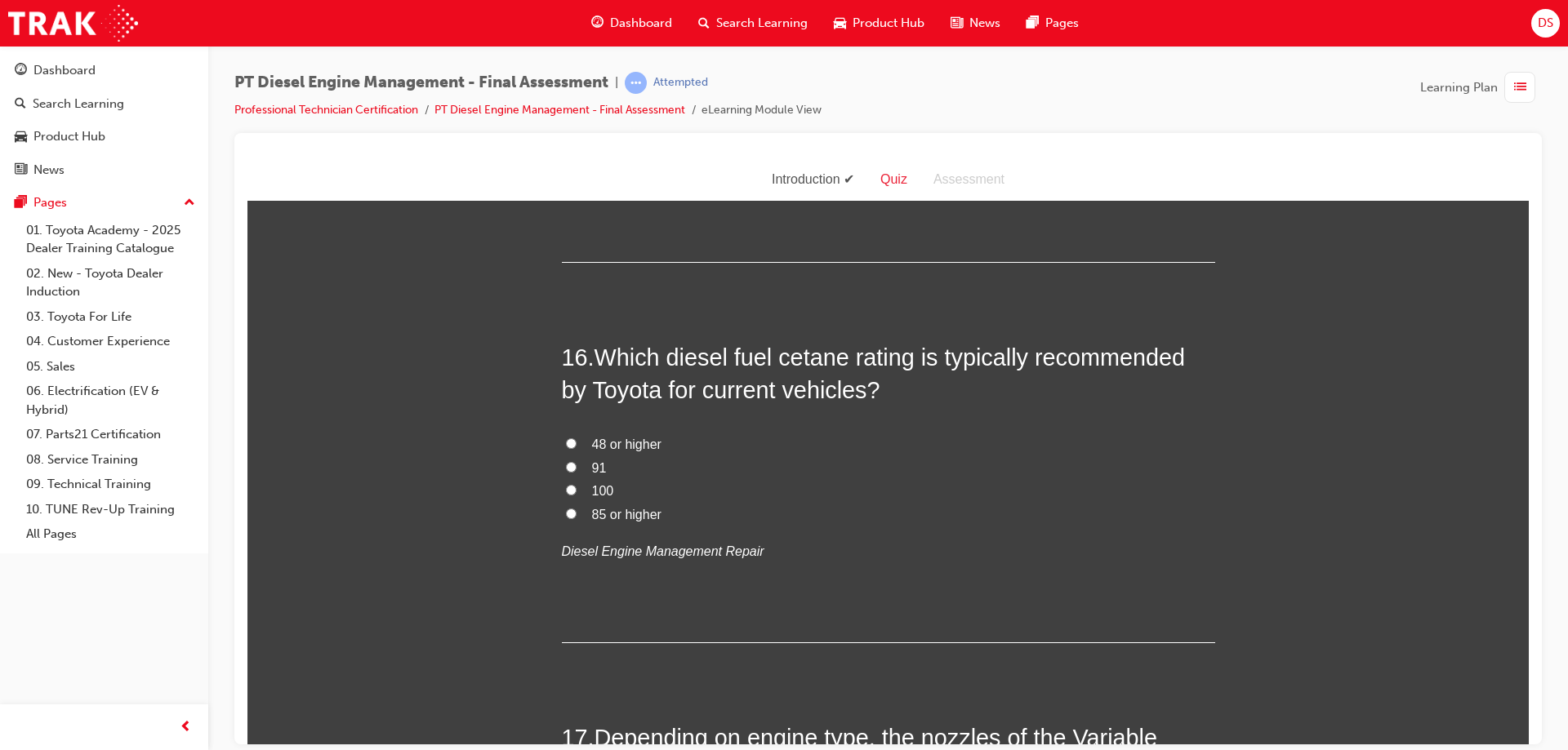
click at [565, 436] on label "48 or higher" at bounding box center [888, 444] width 653 height 23
click at [566, 438] on input "48 or higher" at bounding box center [571, 443] width 11 height 11
radio input "true"
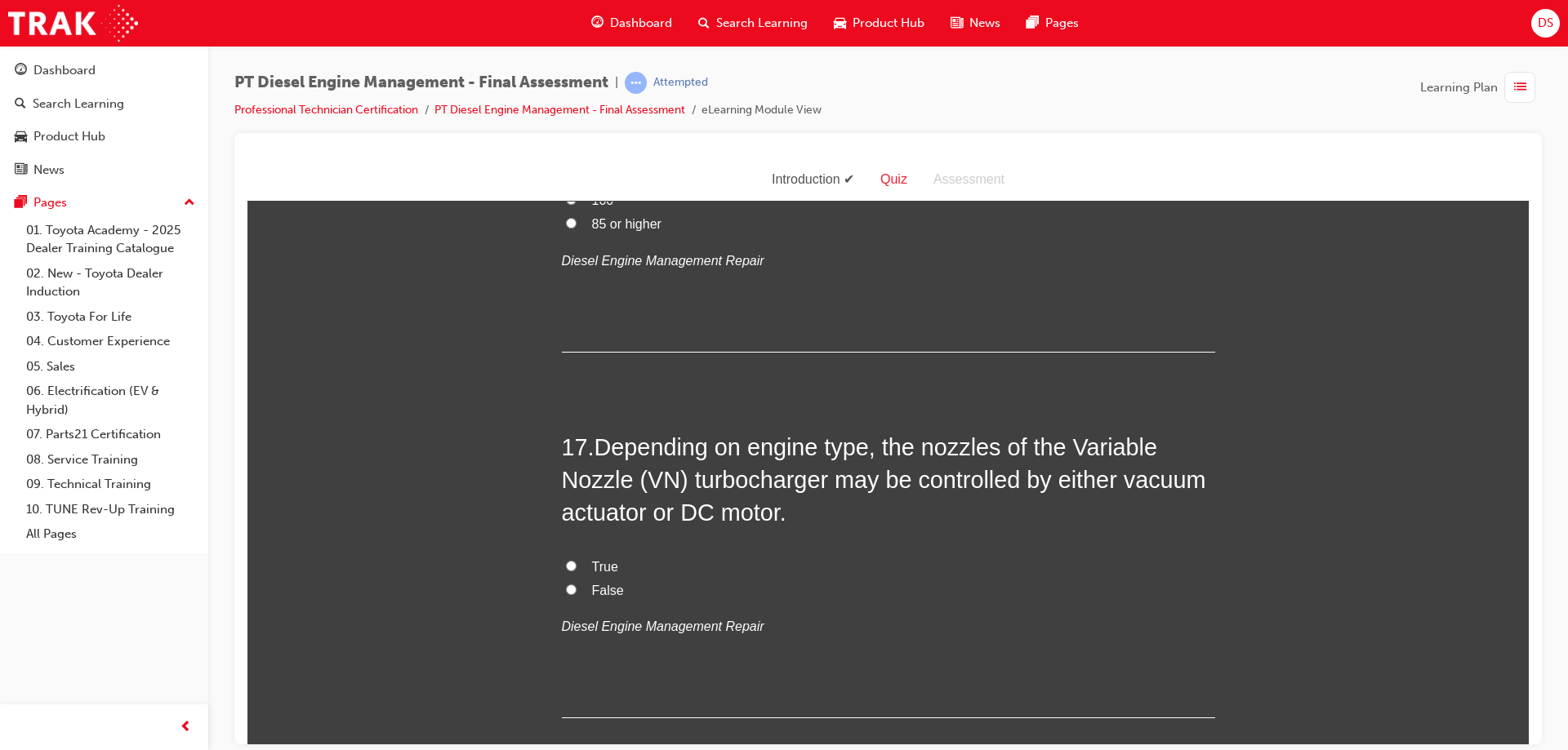
scroll to position [5961, 0]
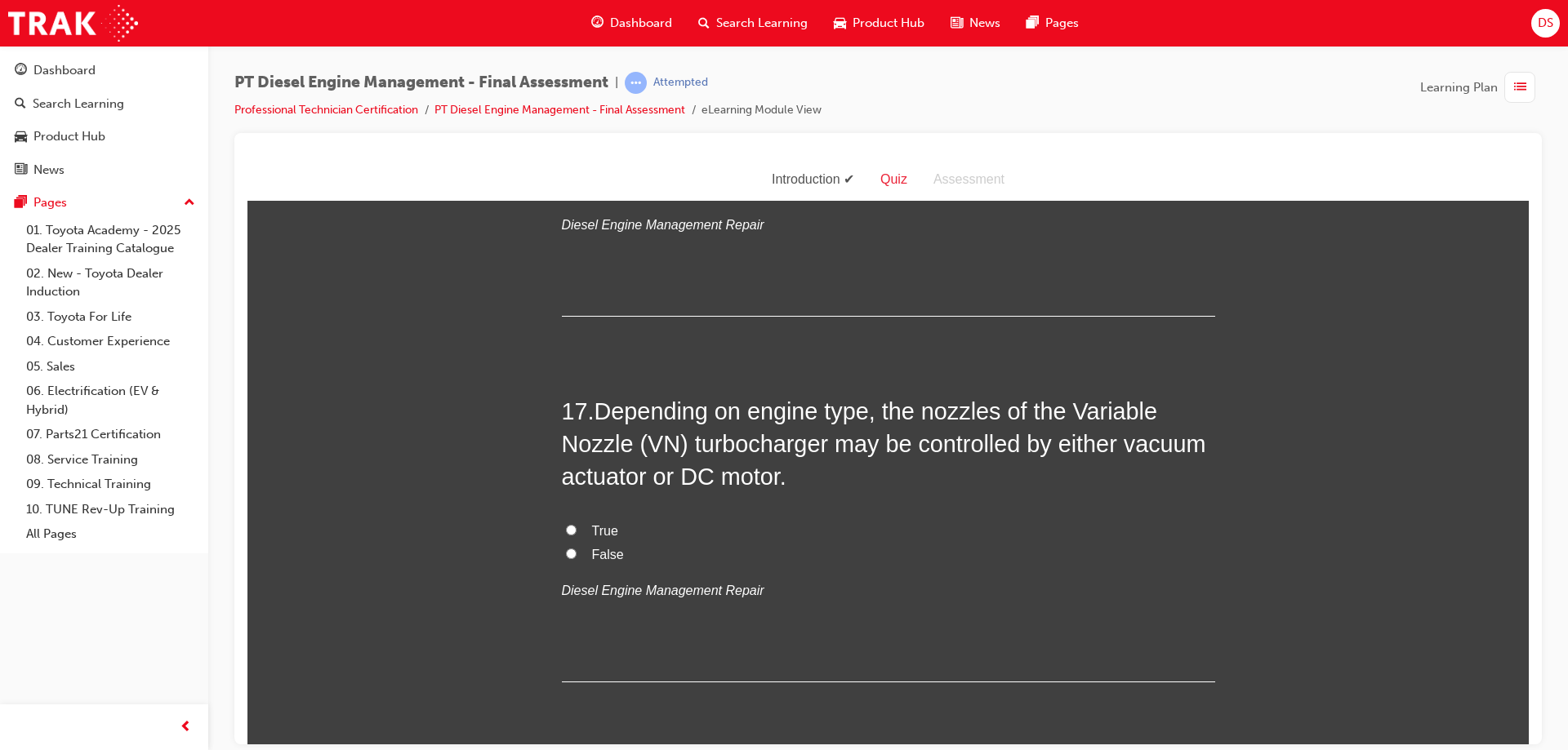
click at [566, 526] on input "True" at bounding box center [571, 529] width 11 height 11
radio input "true"
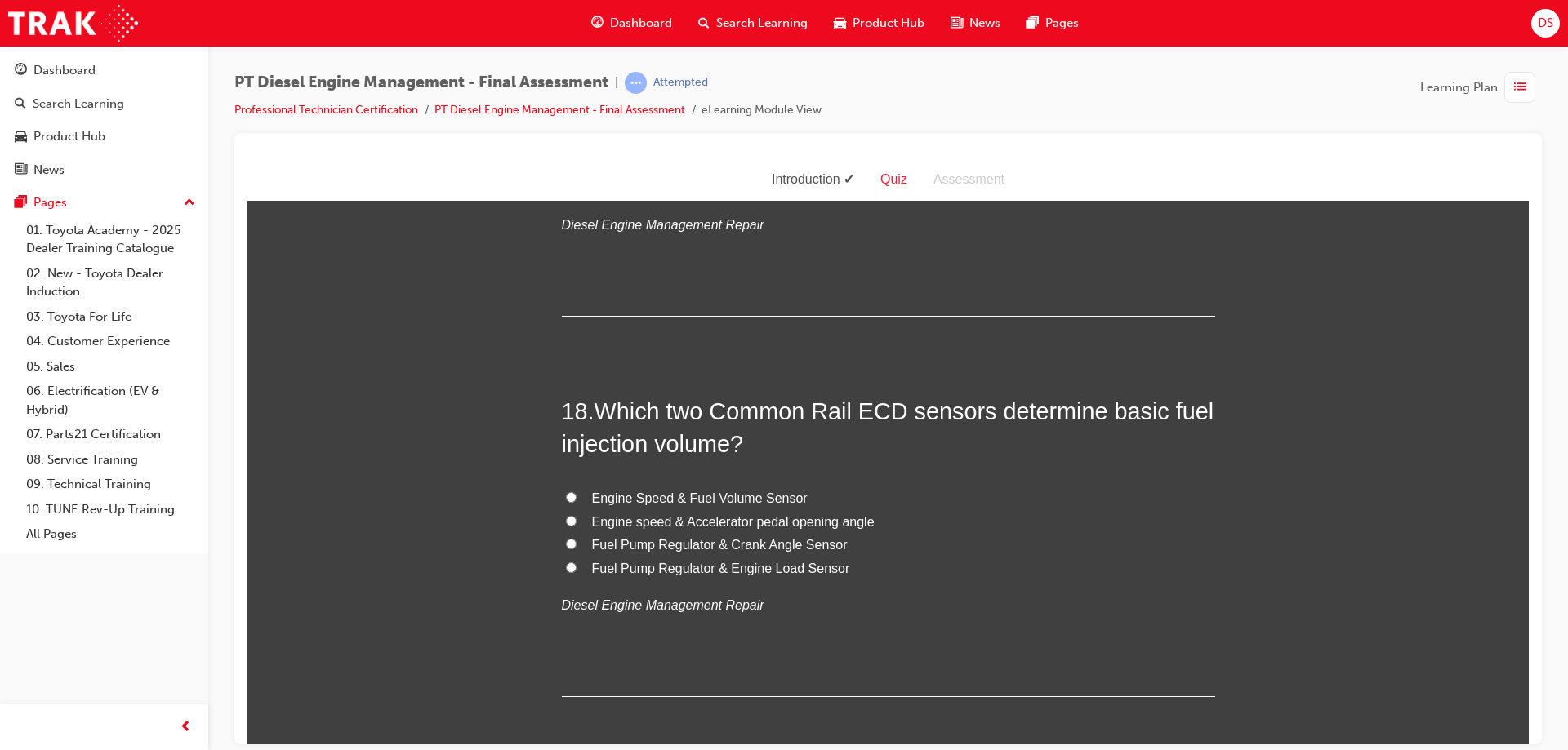
scroll to position [6370, 0]
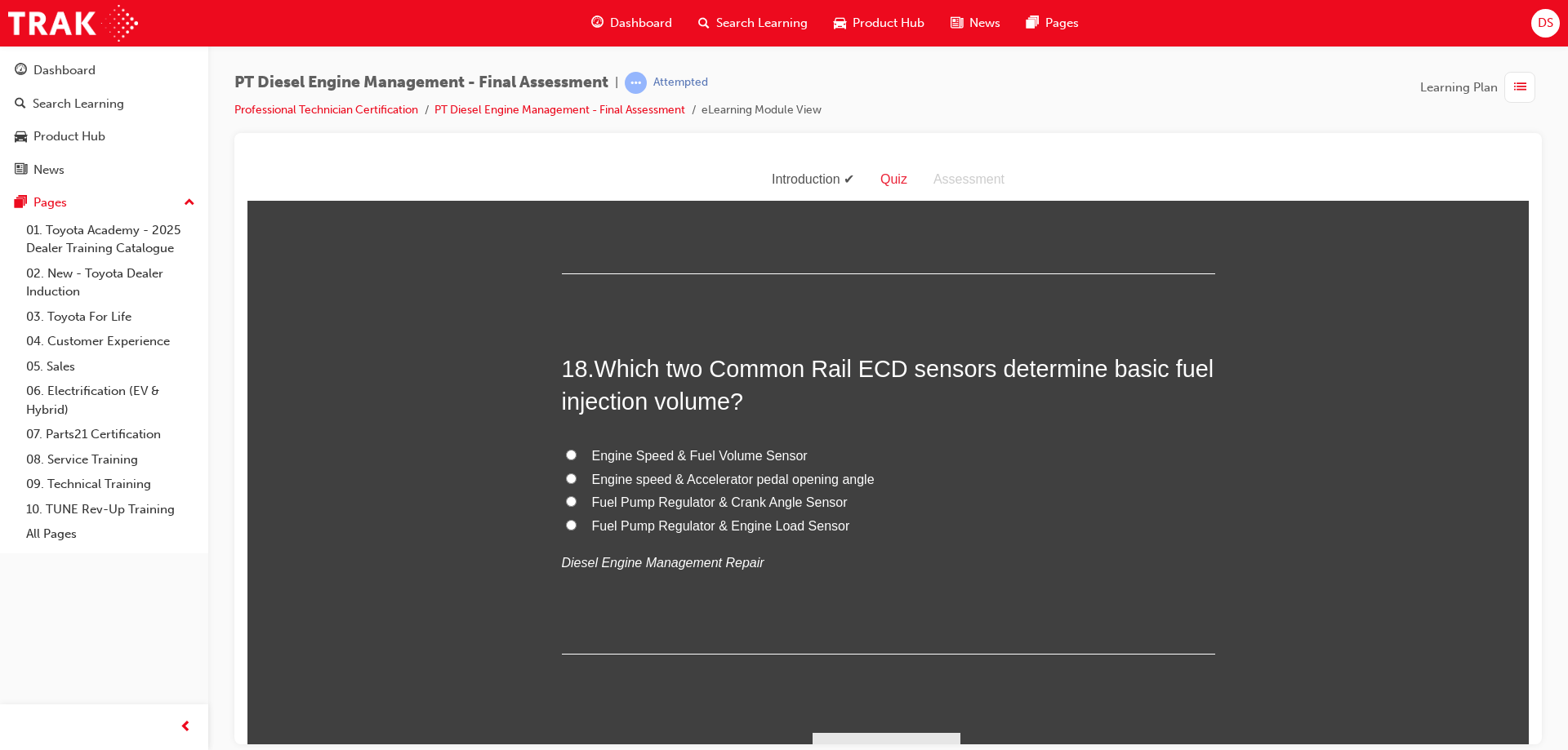
click at [566, 473] on input "Engine speed & Accelerator pedal opening angle" at bounding box center [571, 478] width 11 height 11
radio input "true"
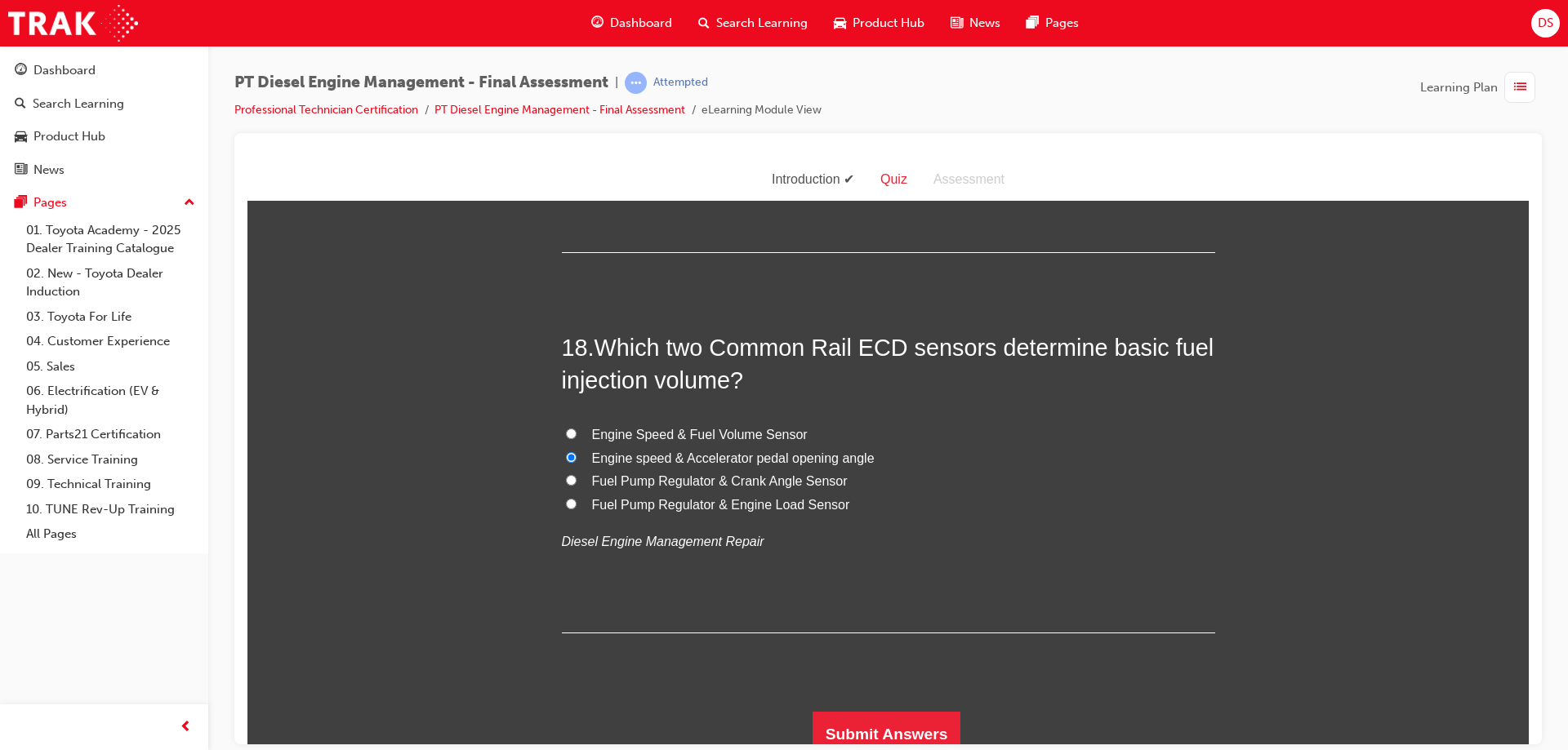
scroll to position [6403, 0]
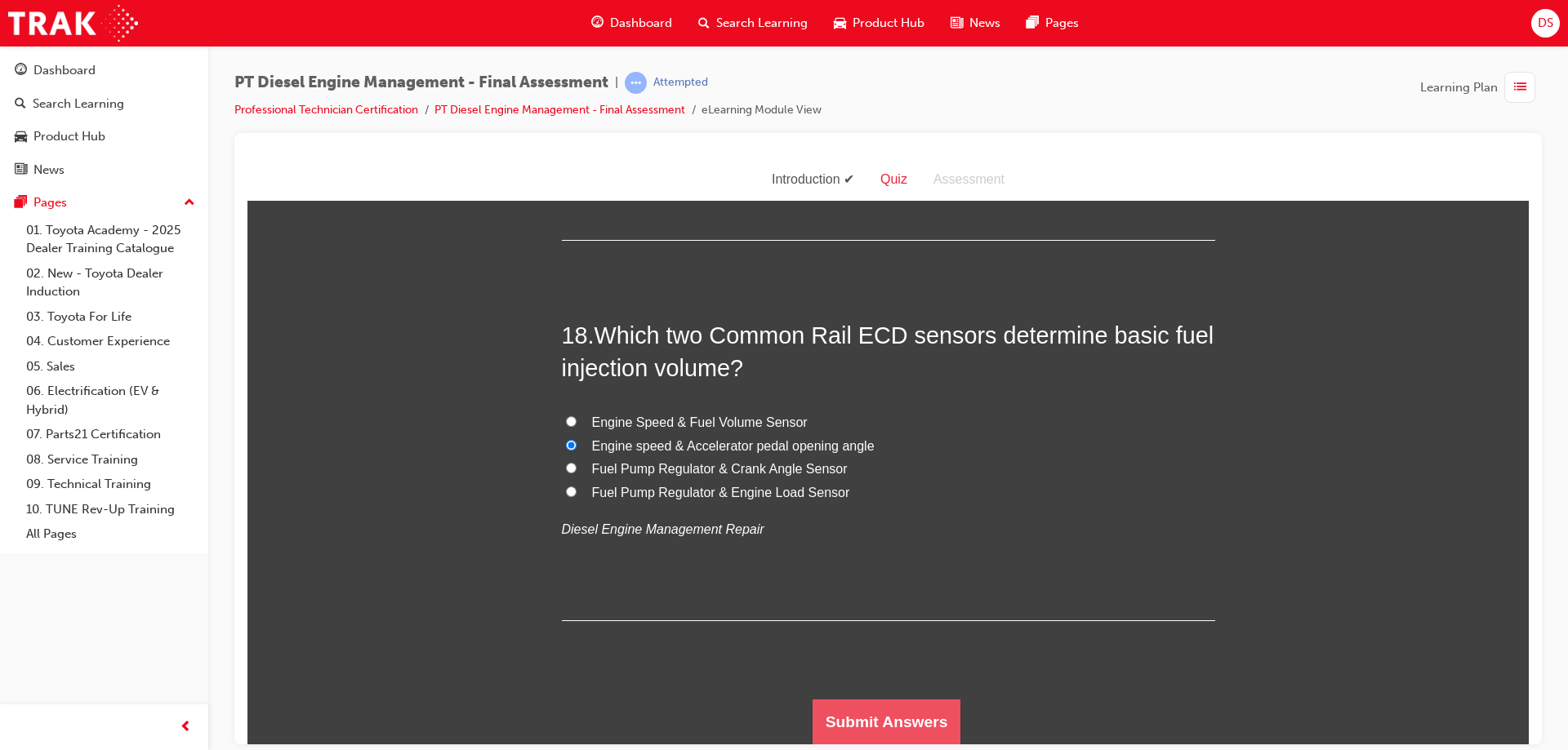
click at [877, 716] on button "Submit Answers" at bounding box center [887, 721] width 149 height 46
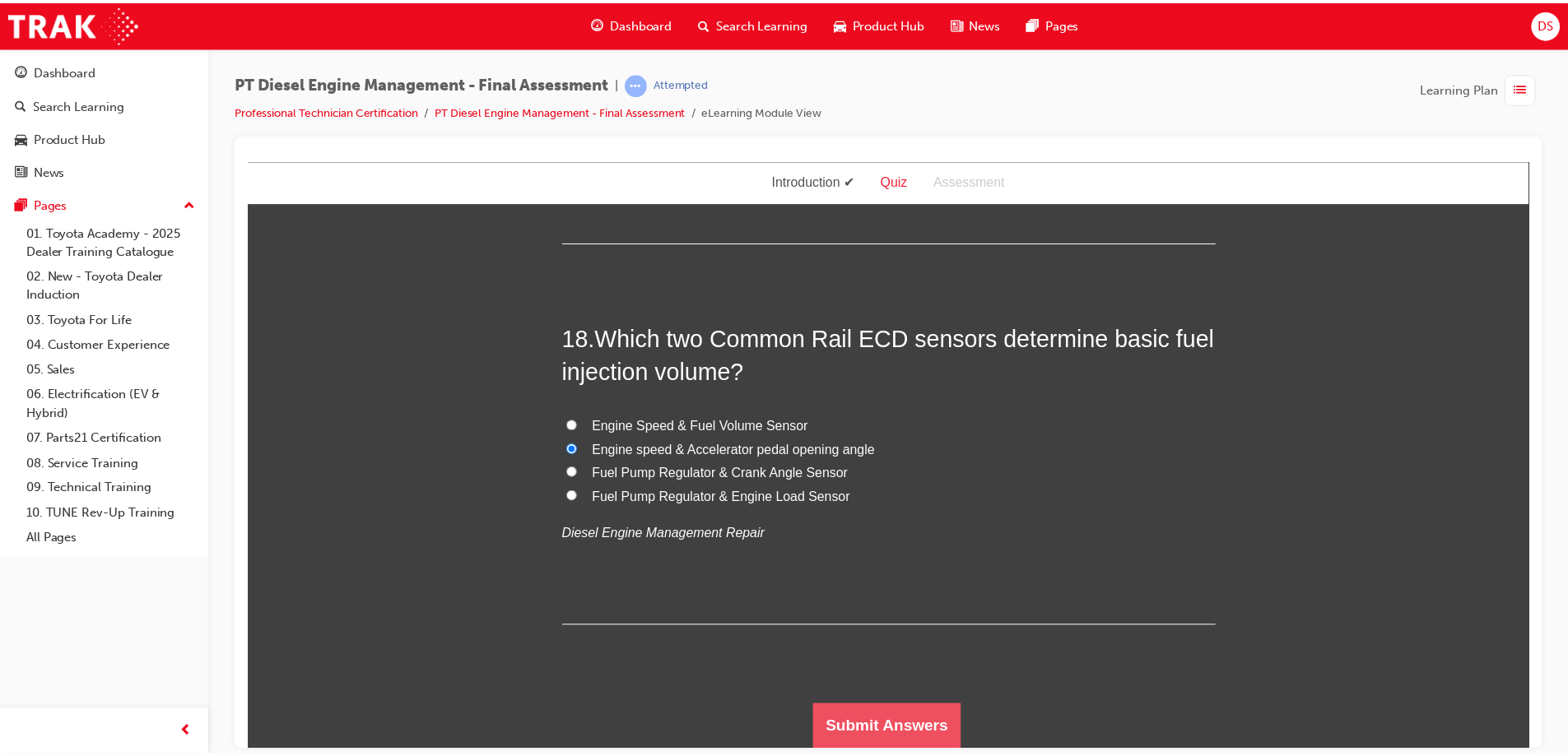
scroll to position [0, 0]
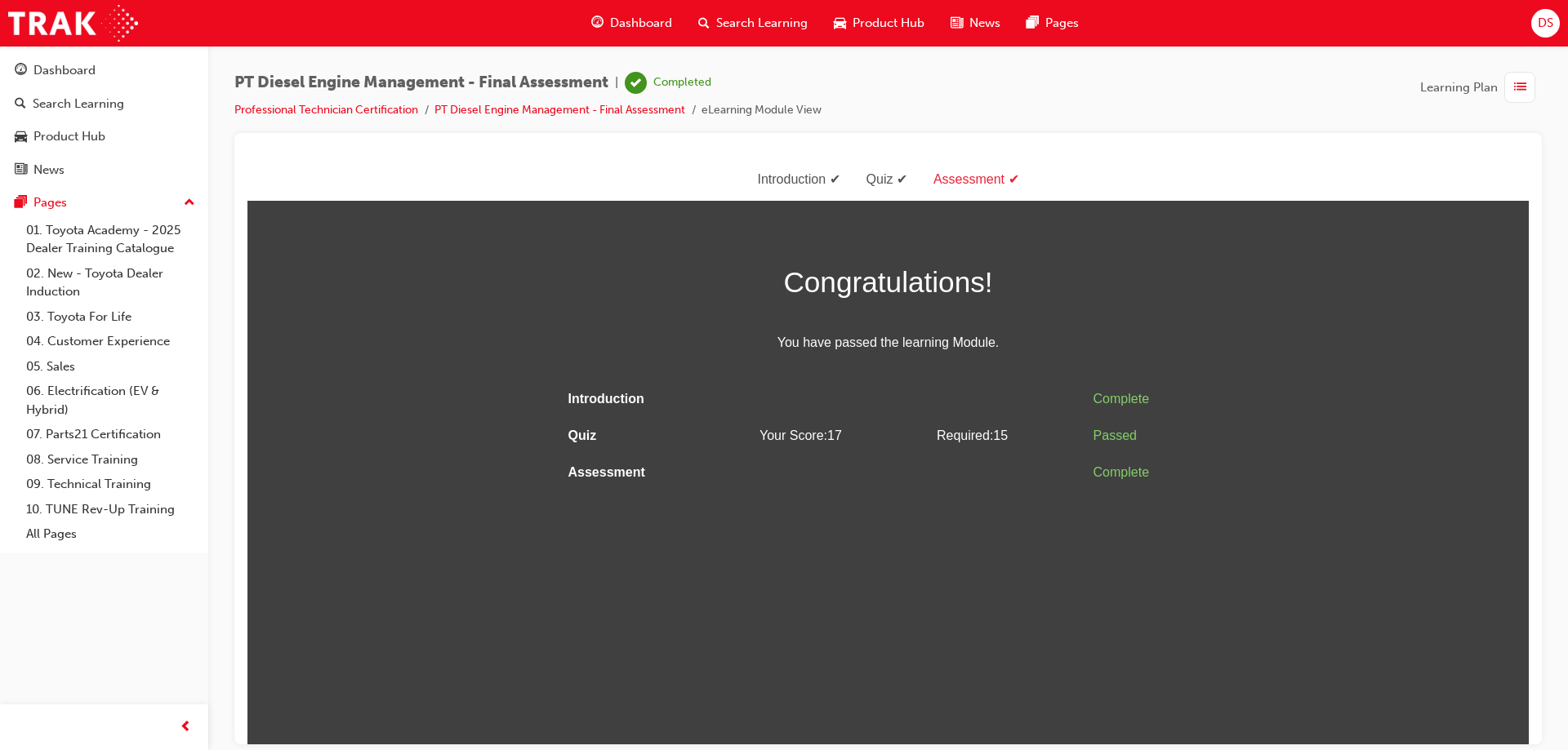
click at [418, 278] on div "Congratulations! You have passed the learning Module. Introduction Complete Qui…" at bounding box center [888, 374] width 1281 height 232
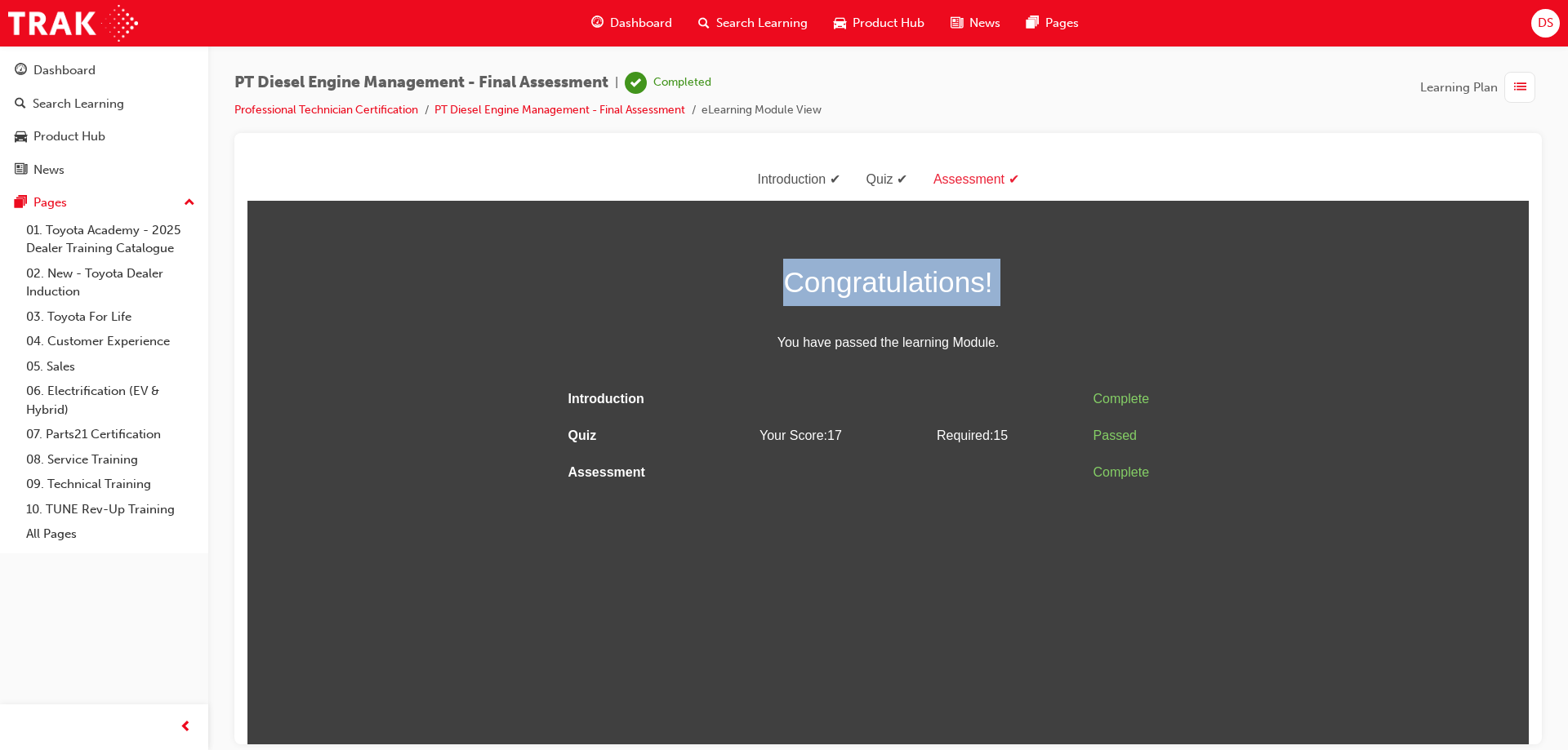
click at [418, 278] on div "Congratulations! You have passed the learning Module. Introduction Complete Qui…" at bounding box center [888, 374] width 1281 height 232
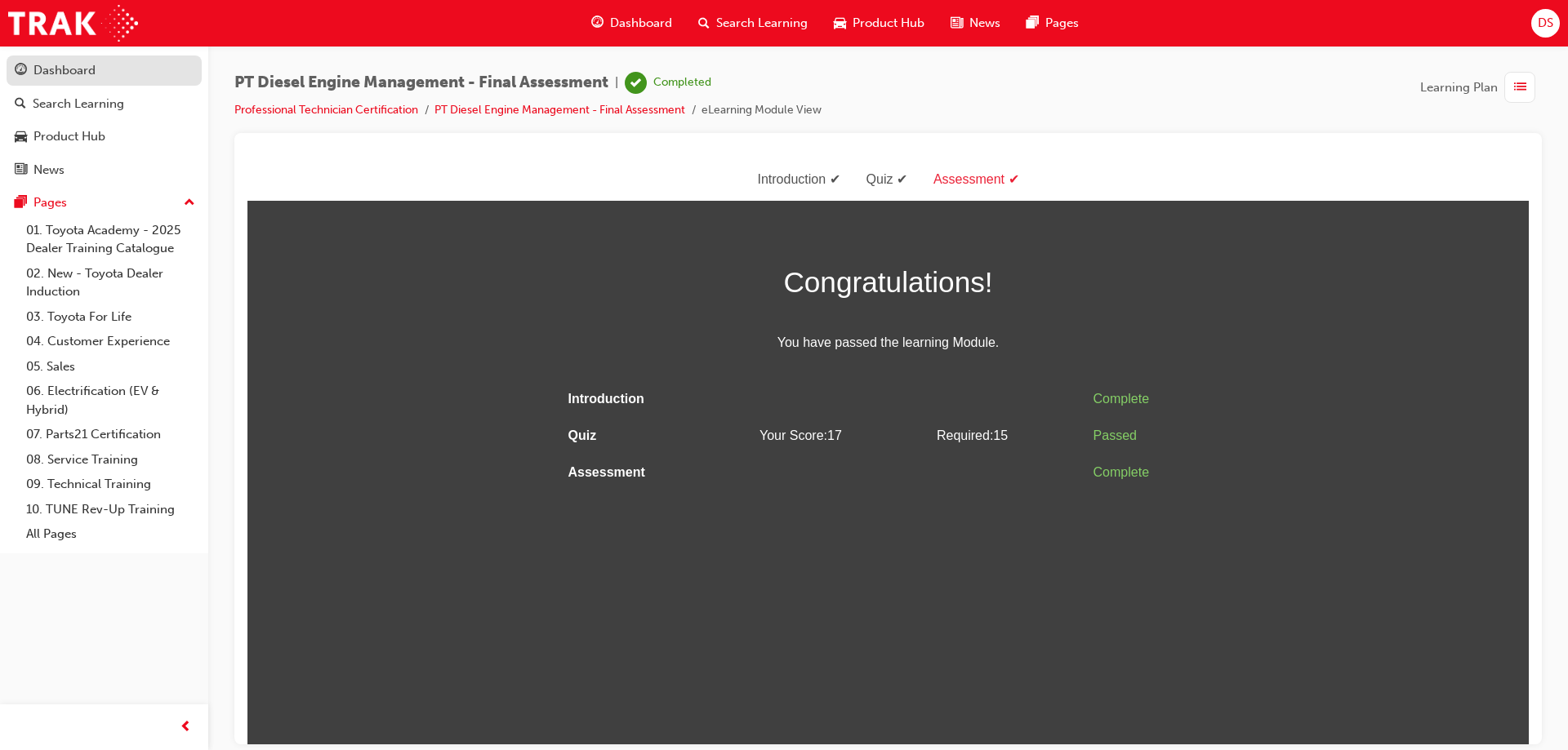
click at [41, 65] on div "Dashboard" at bounding box center [64, 70] width 62 height 19
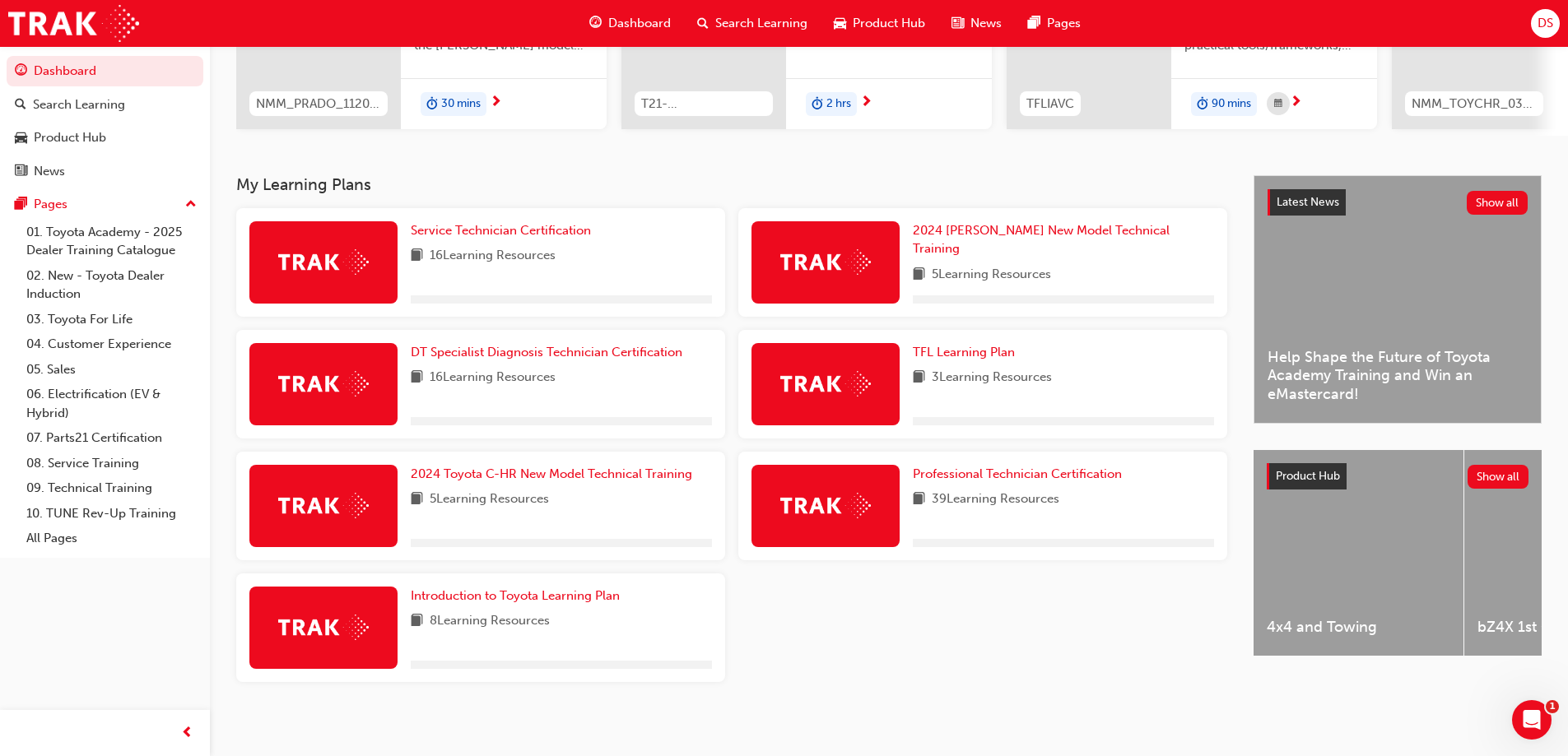
scroll to position [257, 0]
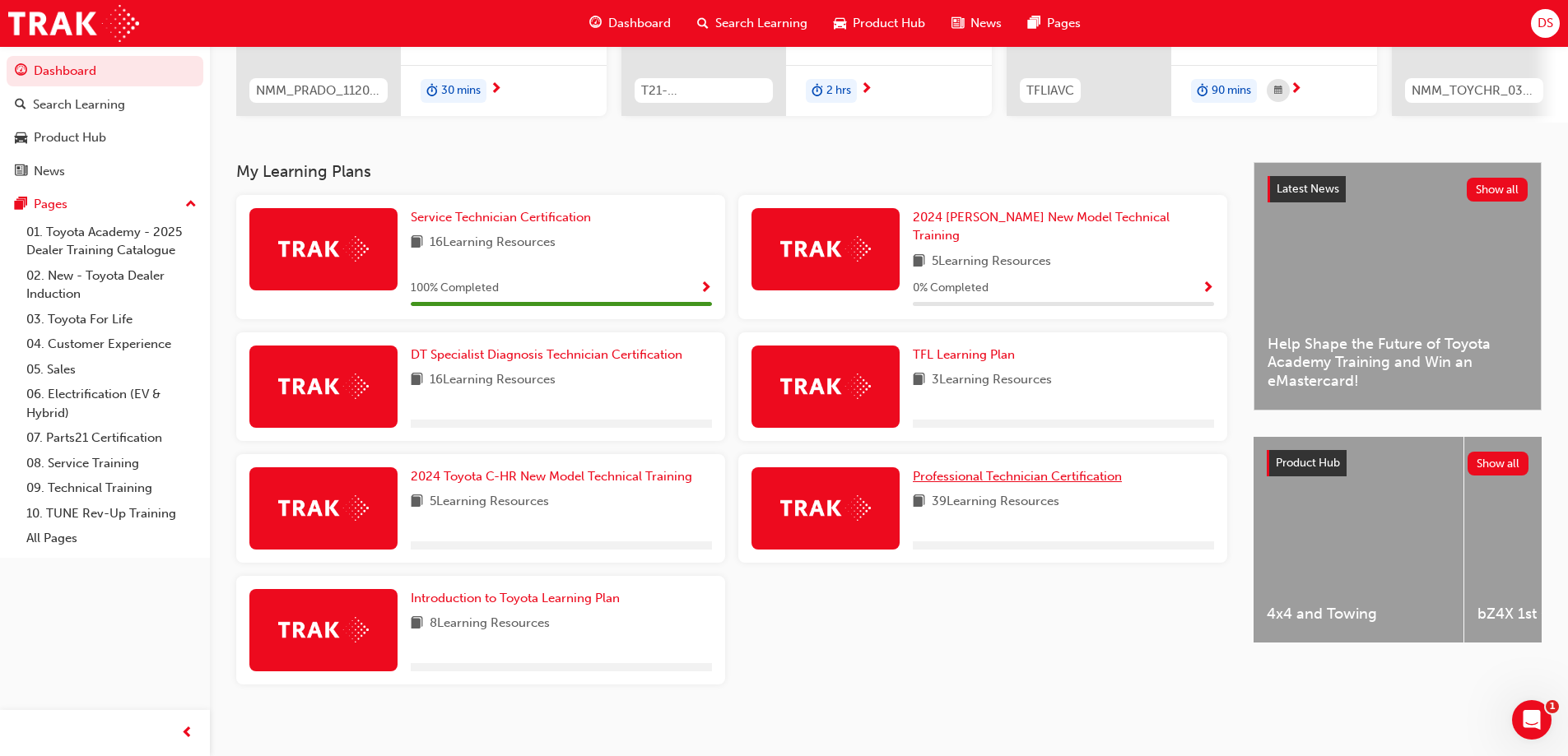
click at [1034, 470] on span "Professional Technician Certification" at bounding box center [1016, 477] width 209 height 14
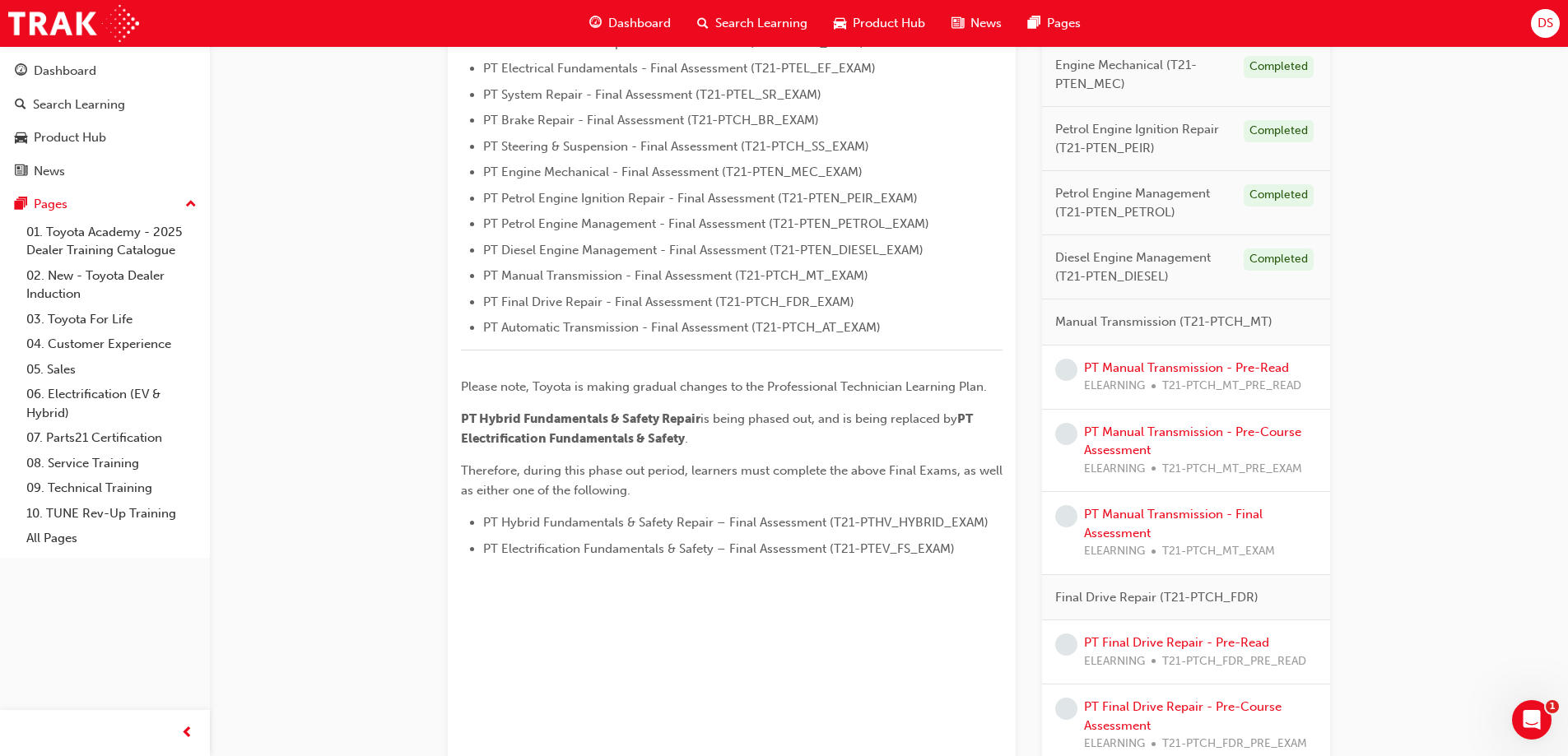
scroll to position [576, 0]
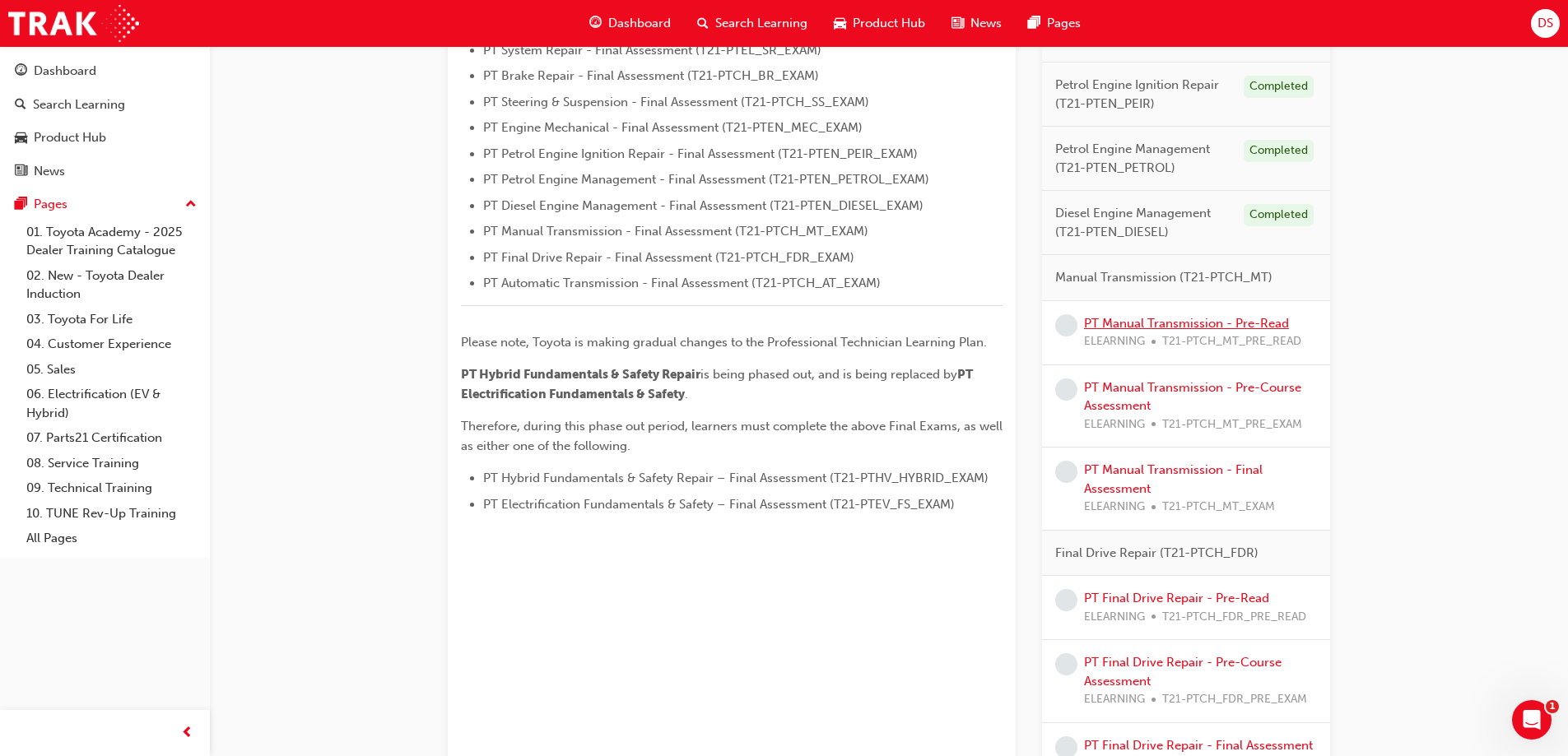
click at [1116, 326] on link "PT Manual Transmission - Pre-Read" at bounding box center [1186, 324] width 205 height 14
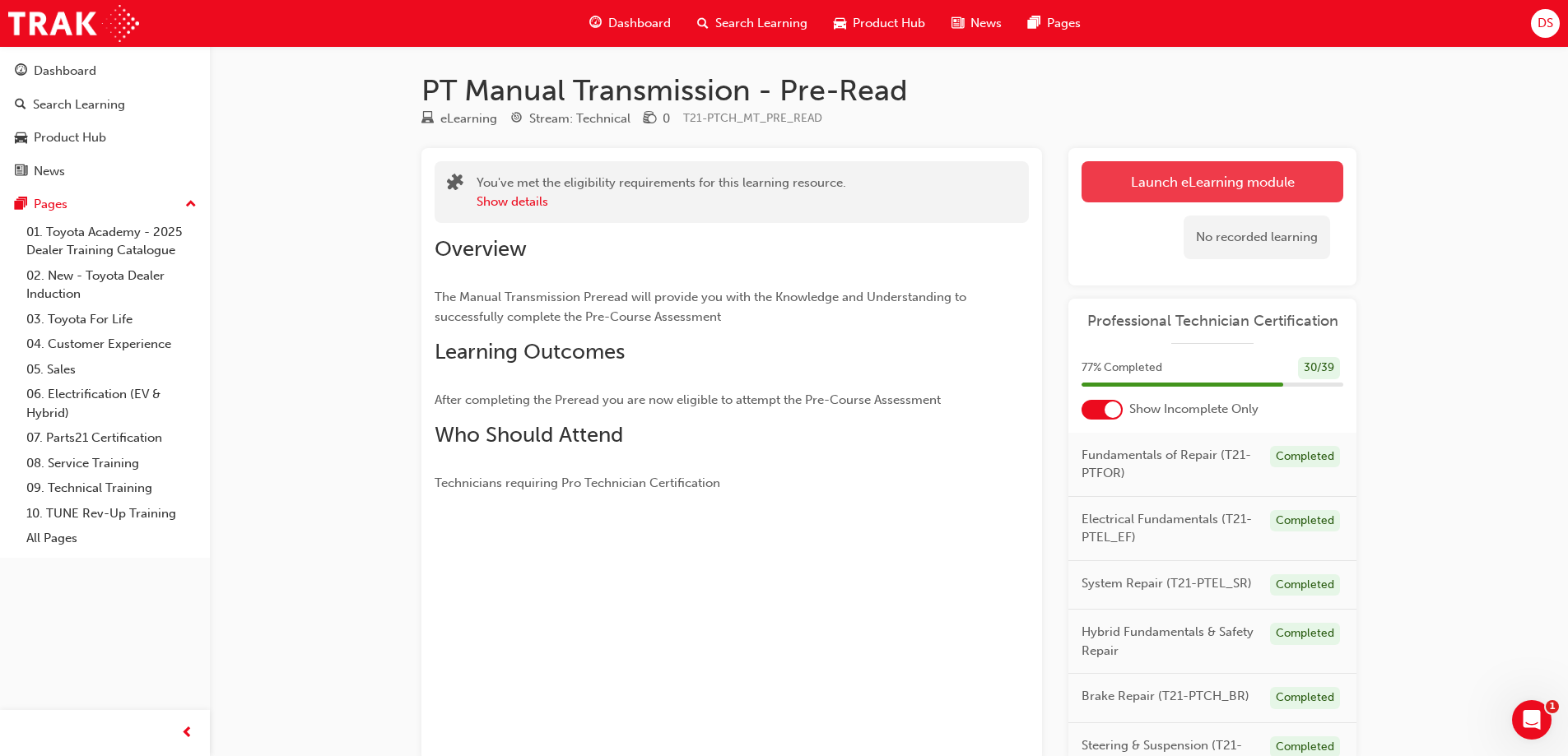
click at [1168, 200] on link "Launch eLearning module" at bounding box center [1212, 182] width 261 height 42
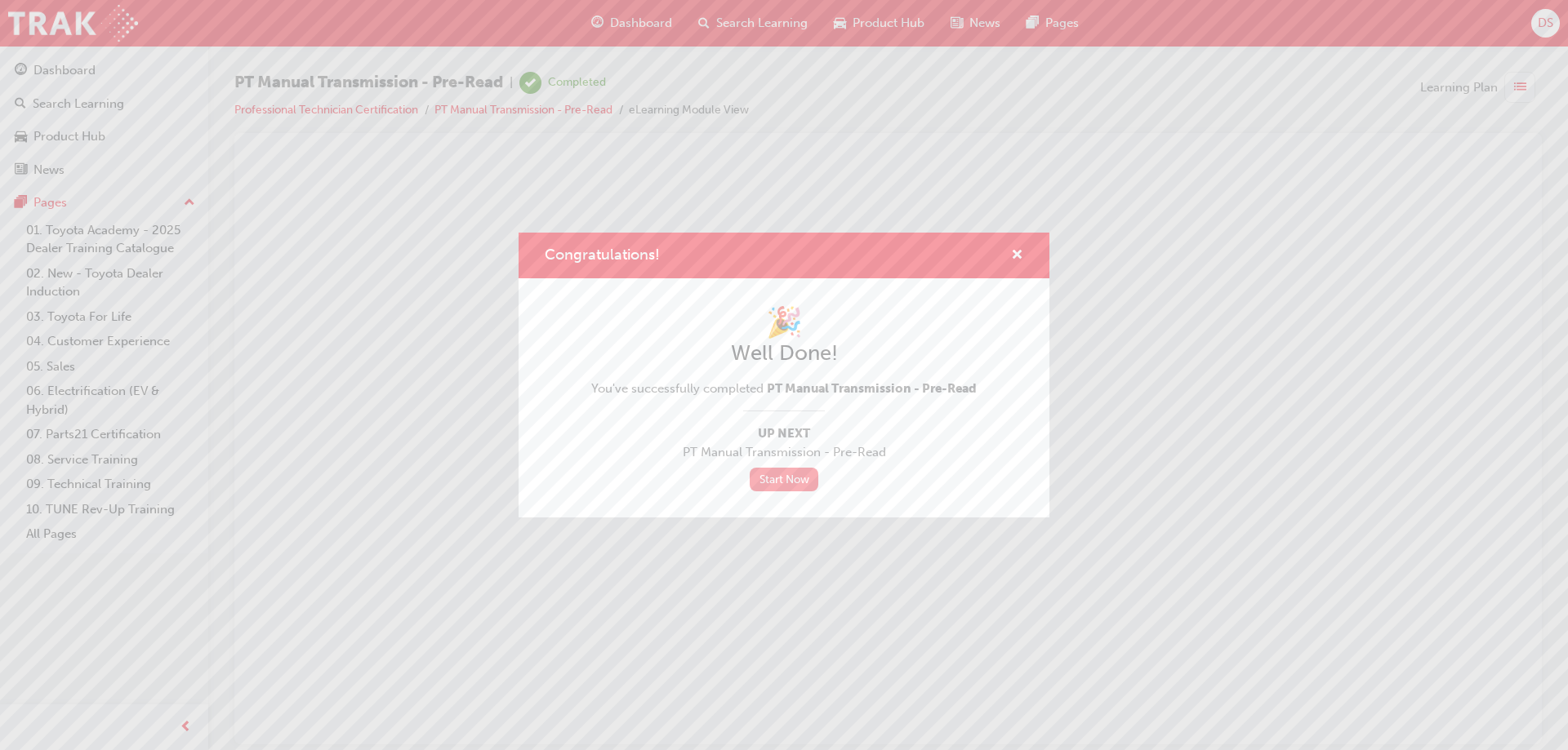
click at [797, 469] on link "Start Now" at bounding box center [784, 480] width 68 height 23
click at [94, 73] on div "Congratulations! 🎉 Well Done! You've successfully completed PT Manual Transmiss…" at bounding box center [784, 375] width 1568 height 750
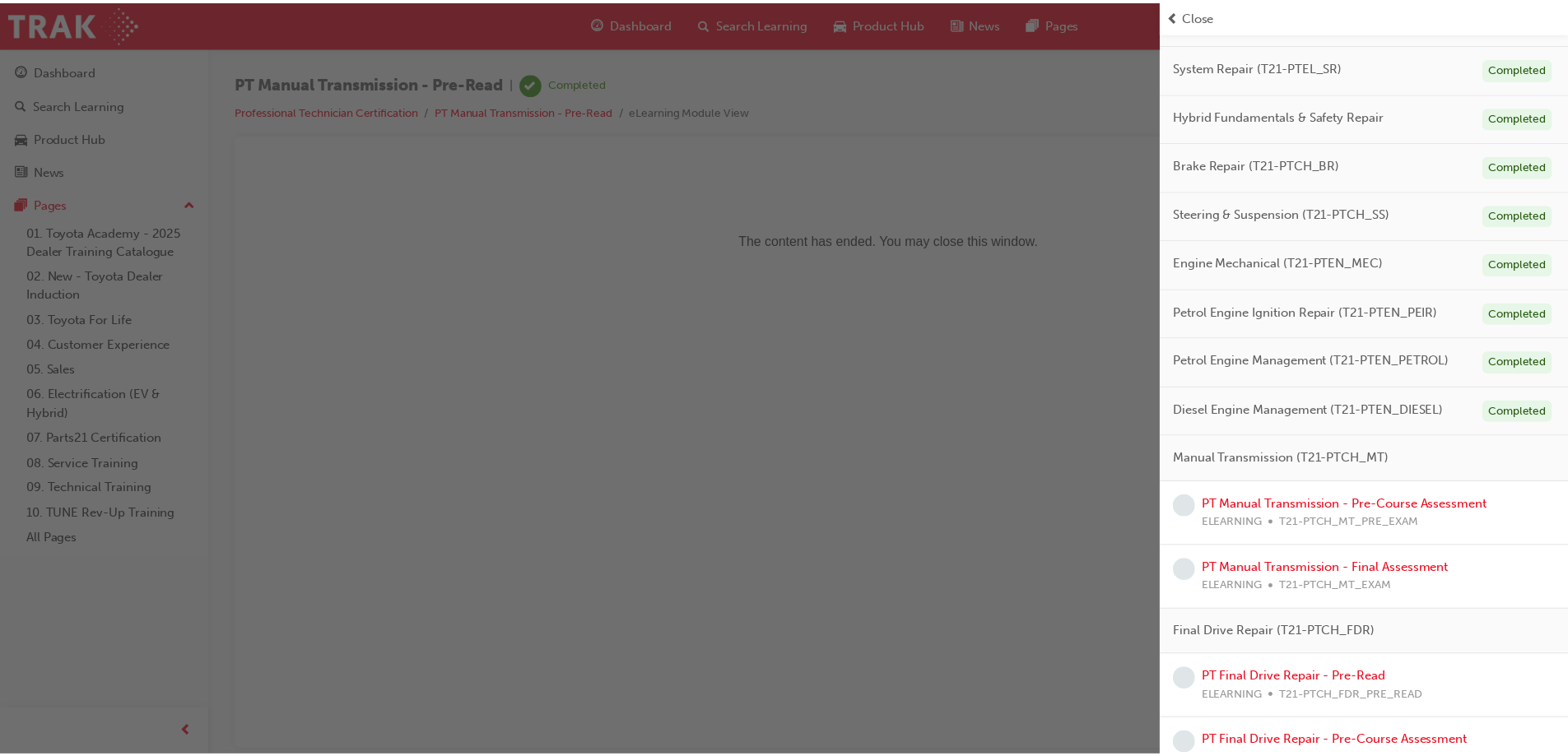
scroll to position [411, 0]
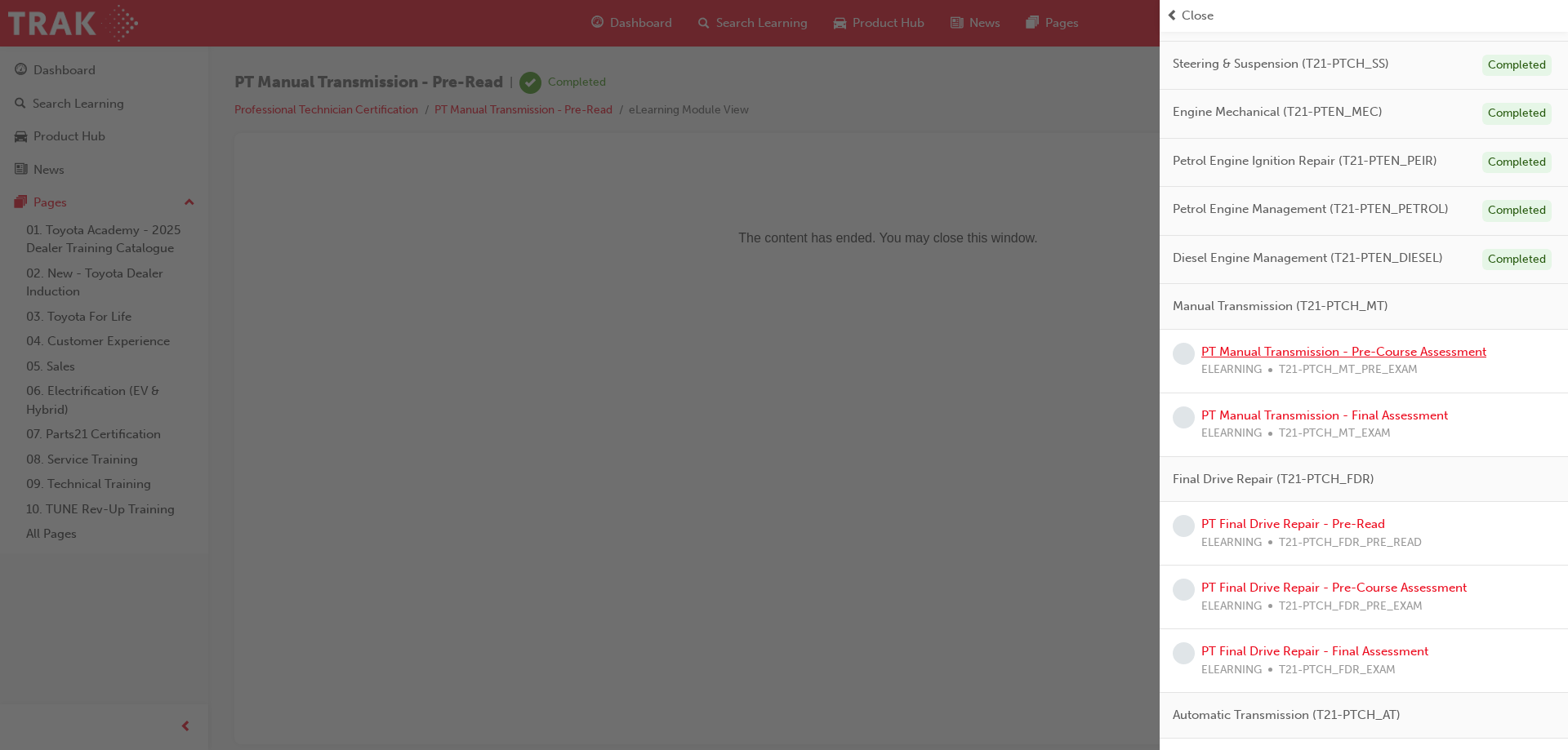
click at [1344, 350] on link "PT Manual Transmission - Pre-Course Assessment" at bounding box center [1344, 352] width 285 height 14
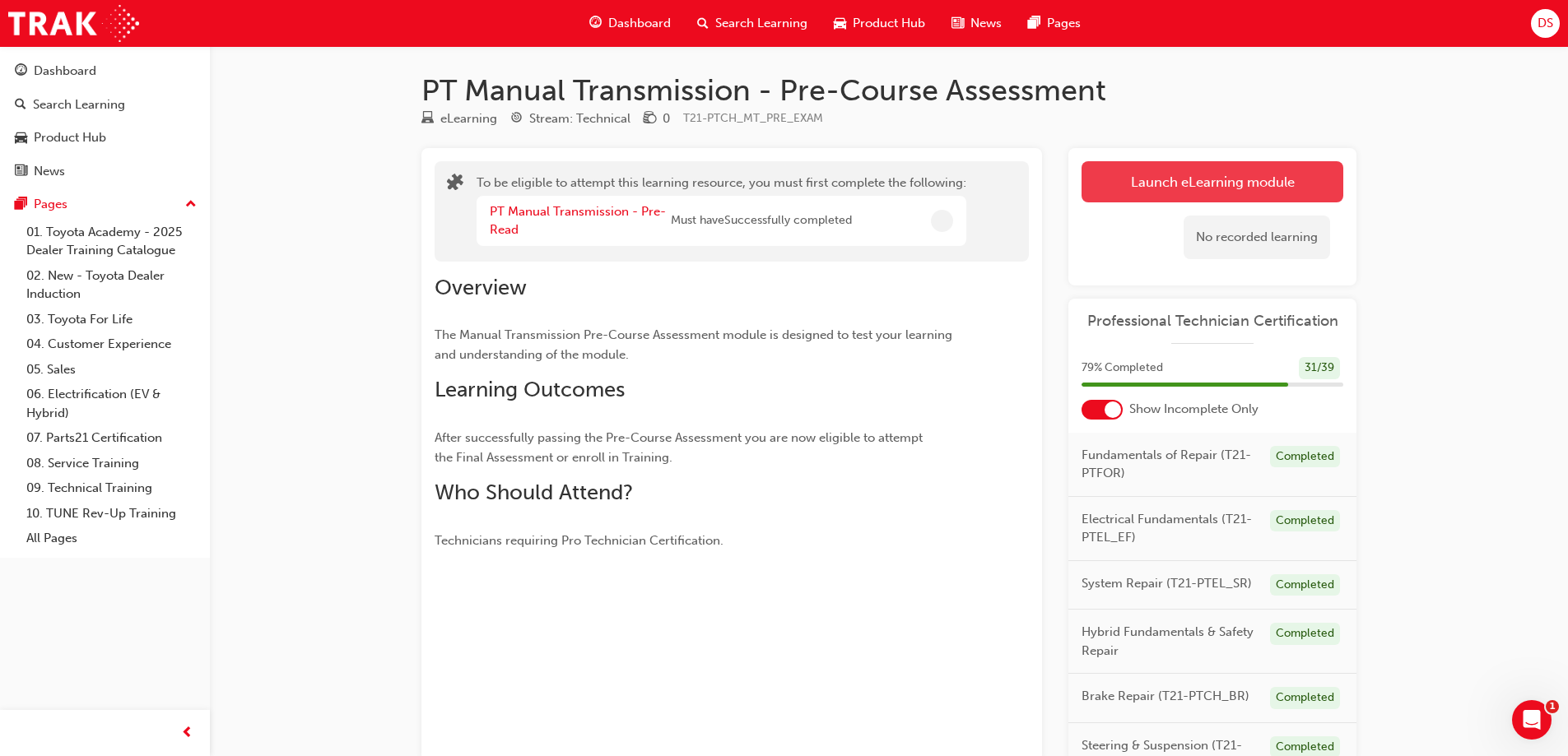
click at [1114, 185] on button "Launch eLearning module" at bounding box center [1212, 182] width 261 height 42
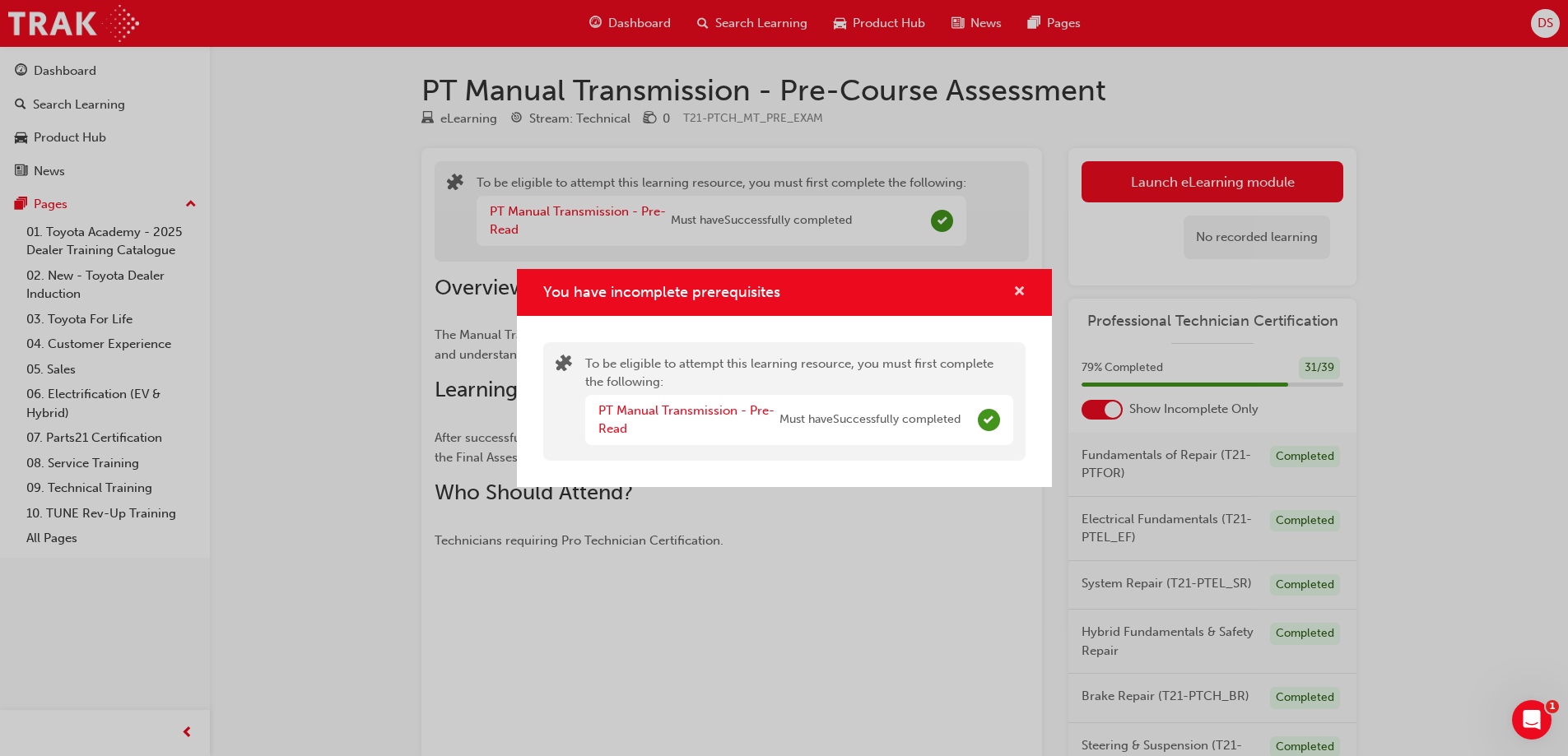
click at [1017, 286] on span "cross-icon" at bounding box center [1019, 293] width 13 height 14
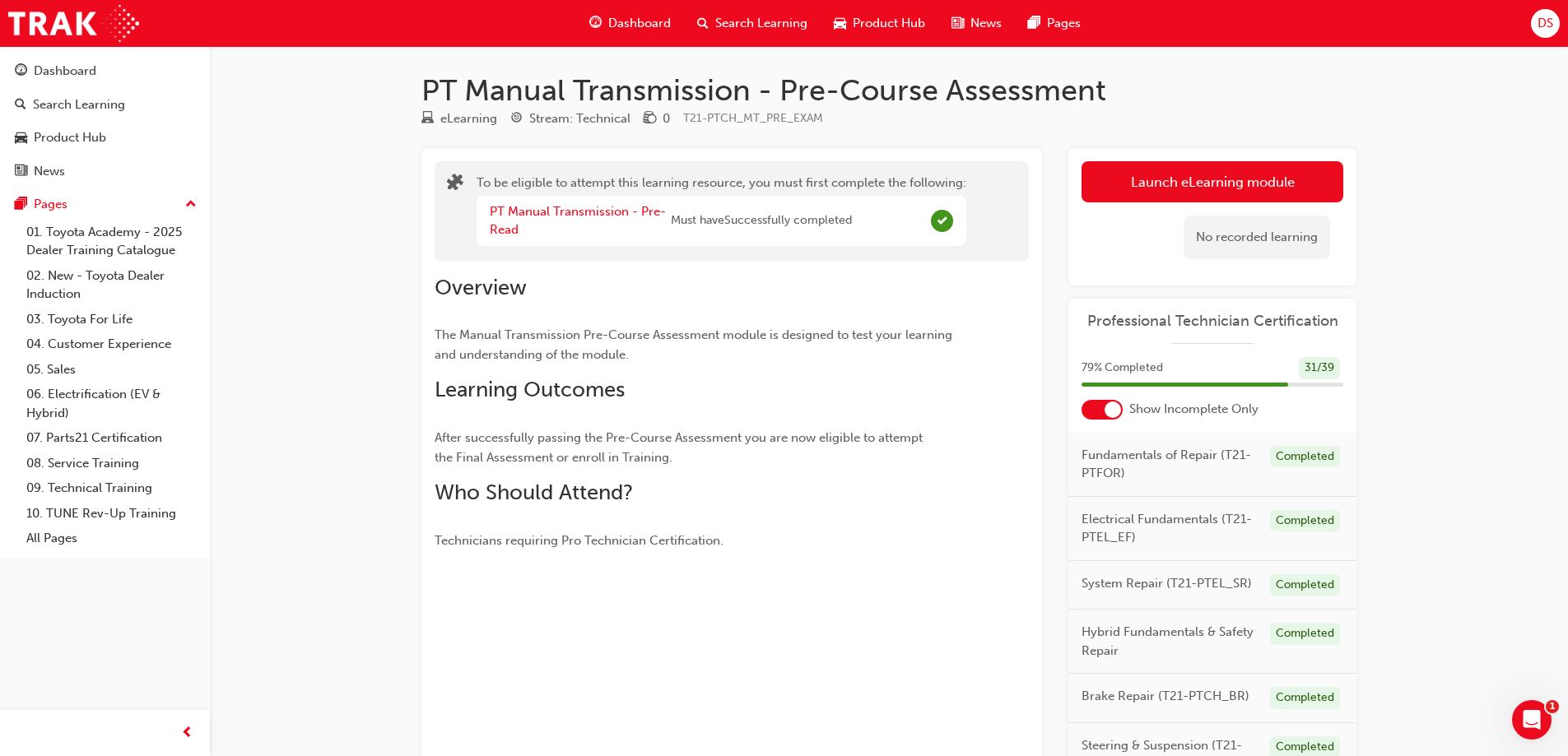
click at [619, 219] on div "PT Manual Transmission - Pre-Read" at bounding box center [581, 221] width 181 height 37
click at [621, 213] on link "PT Manual Transmission - Pre-Read" at bounding box center [578, 221] width 176 height 33
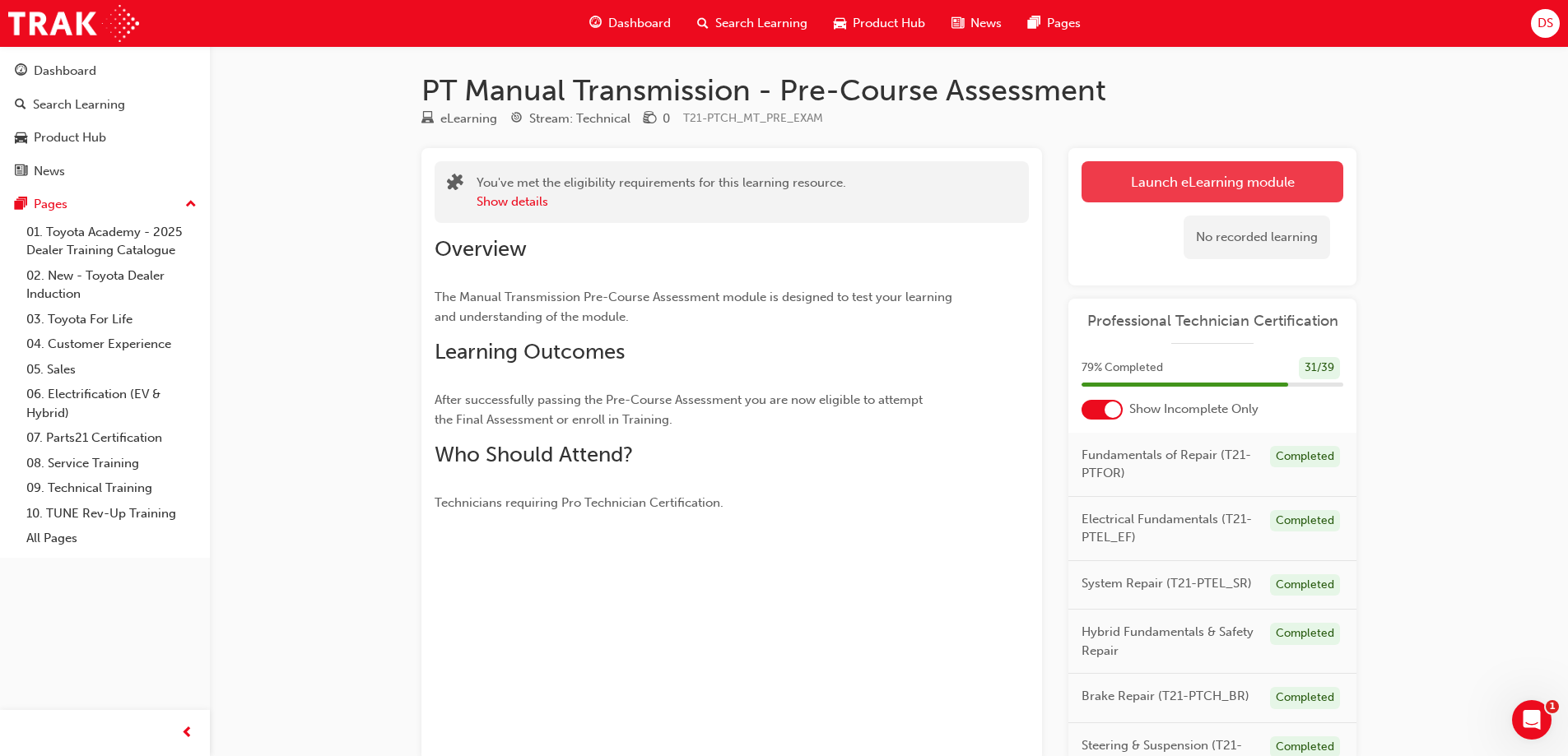
click at [1143, 176] on button "Launch eLearning module" at bounding box center [1212, 182] width 261 height 42
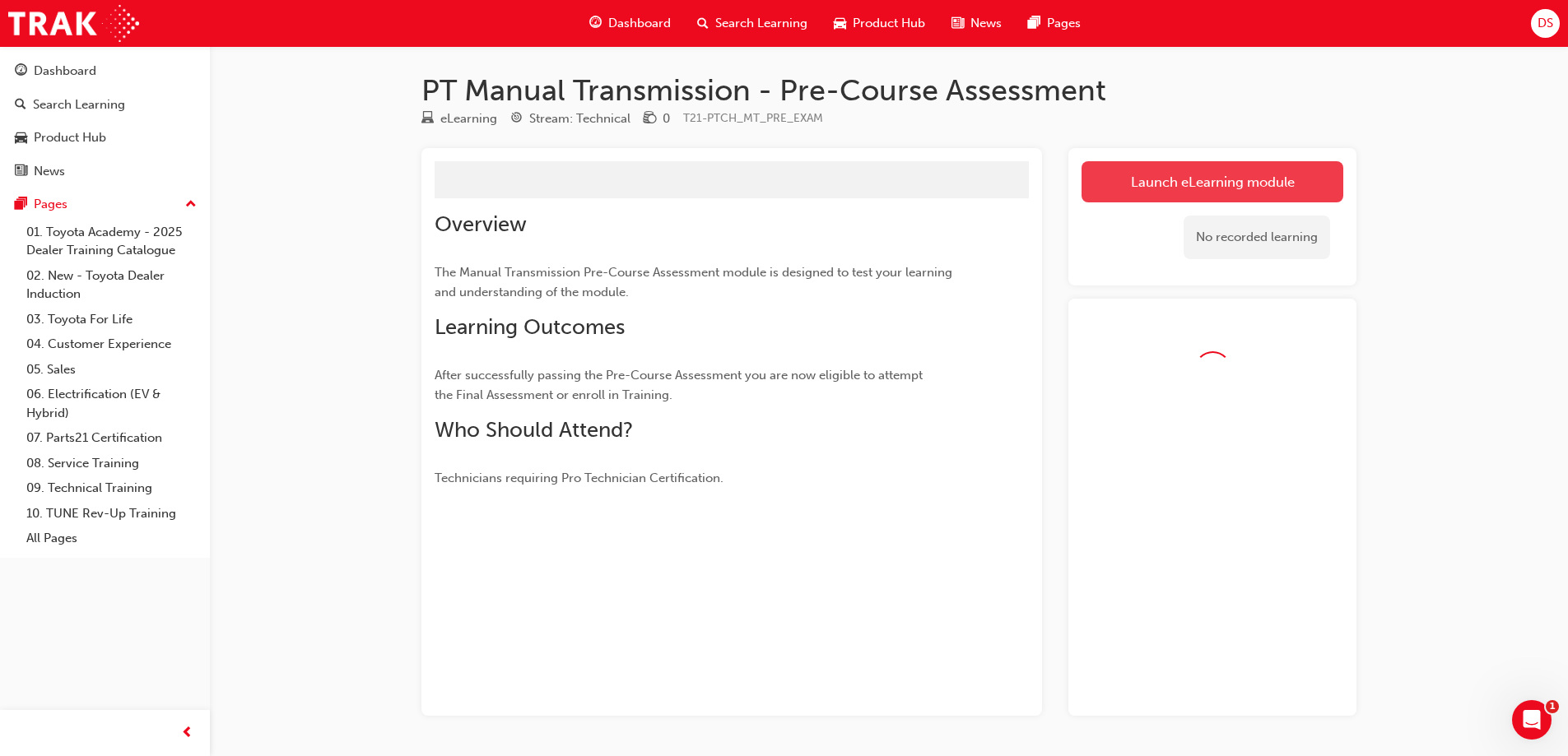
click at [1189, 194] on link "Launch eLearning module" at bounding box center [1212, 182] width 261 height 42
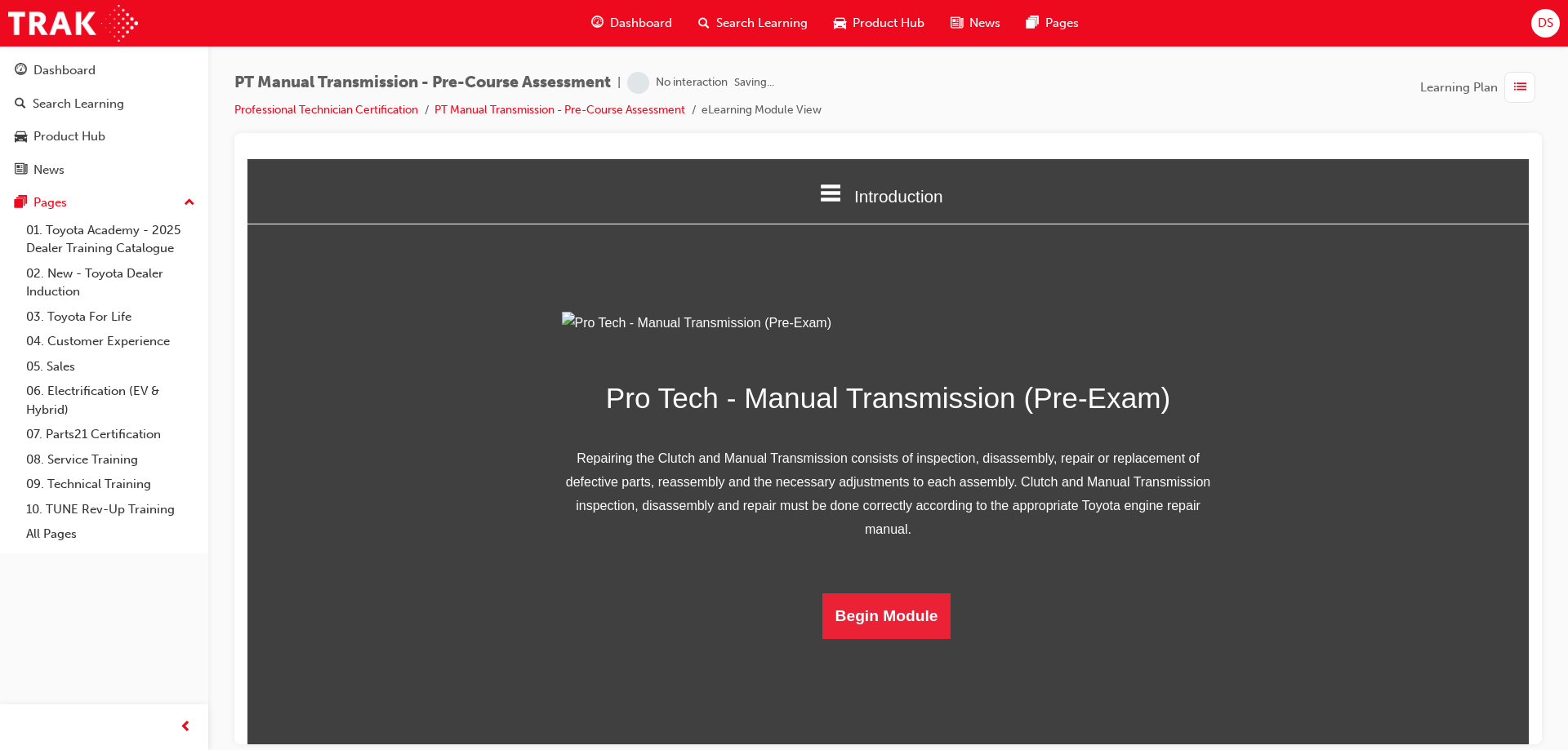
scroll to position [75, 0]
click at [908, 639] on button "Begin Module" at bounding box center [887, 615] width 129 height 46
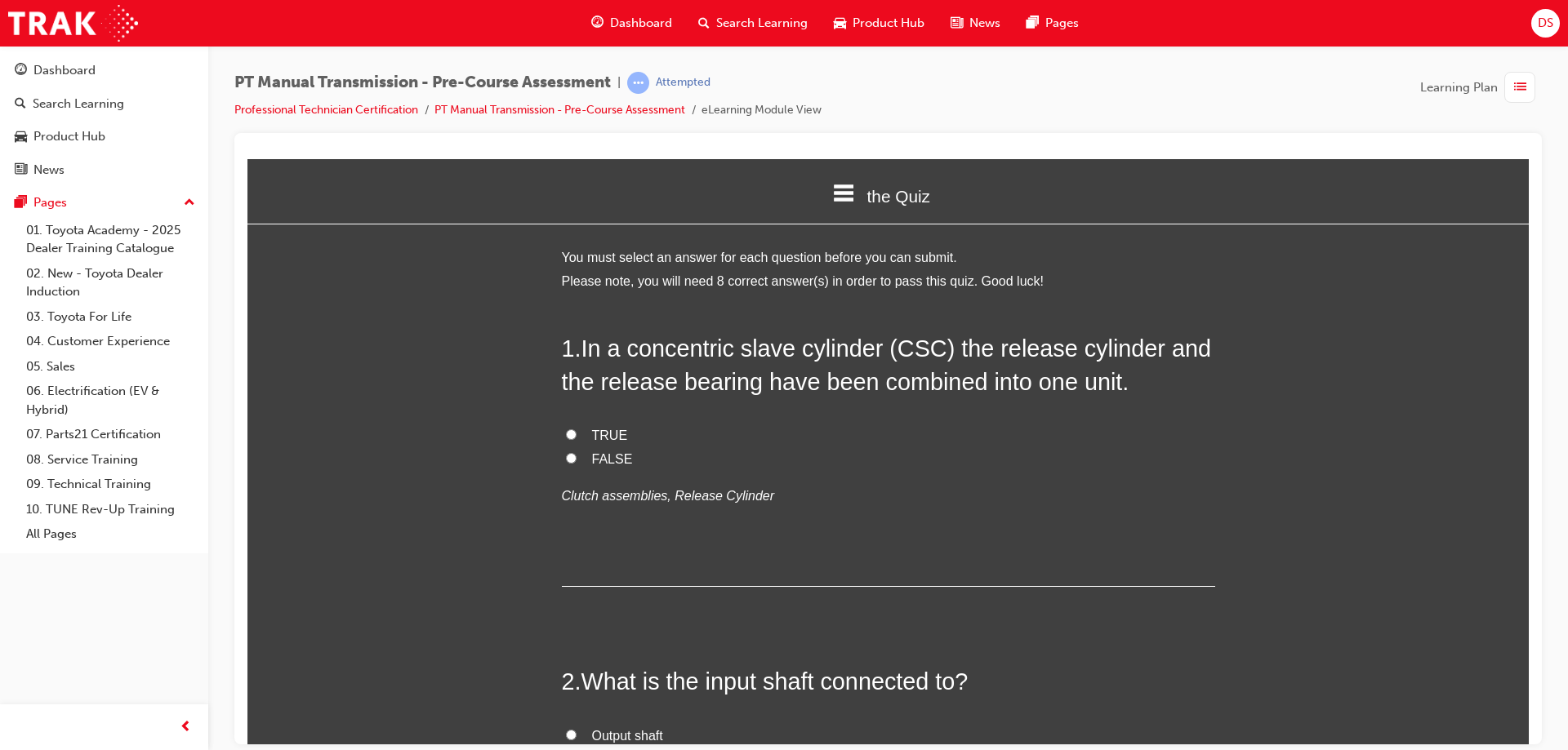
click at [566, 435] on input "TRUE" at bounding box center [571, 434] width 11 height 11
radio input "true"
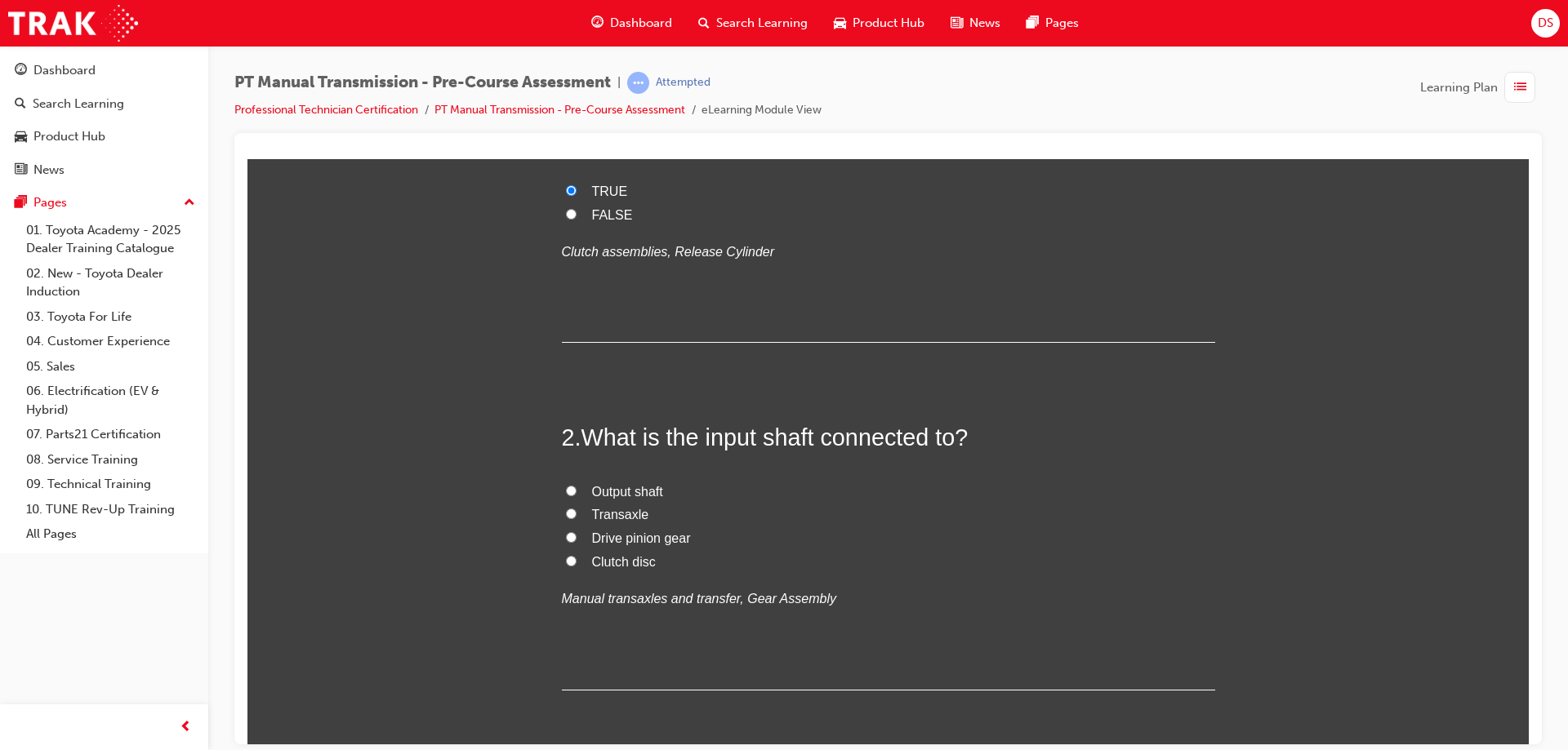
scroll to position [245, 0]
click at [567, 495] on label "Output shaft" at bounding box center [888, 491] width 653 height 23
click at [567, 495] on input "Output shaft" at bounding box center [571, 490] width 11 height 11
radio input "true"
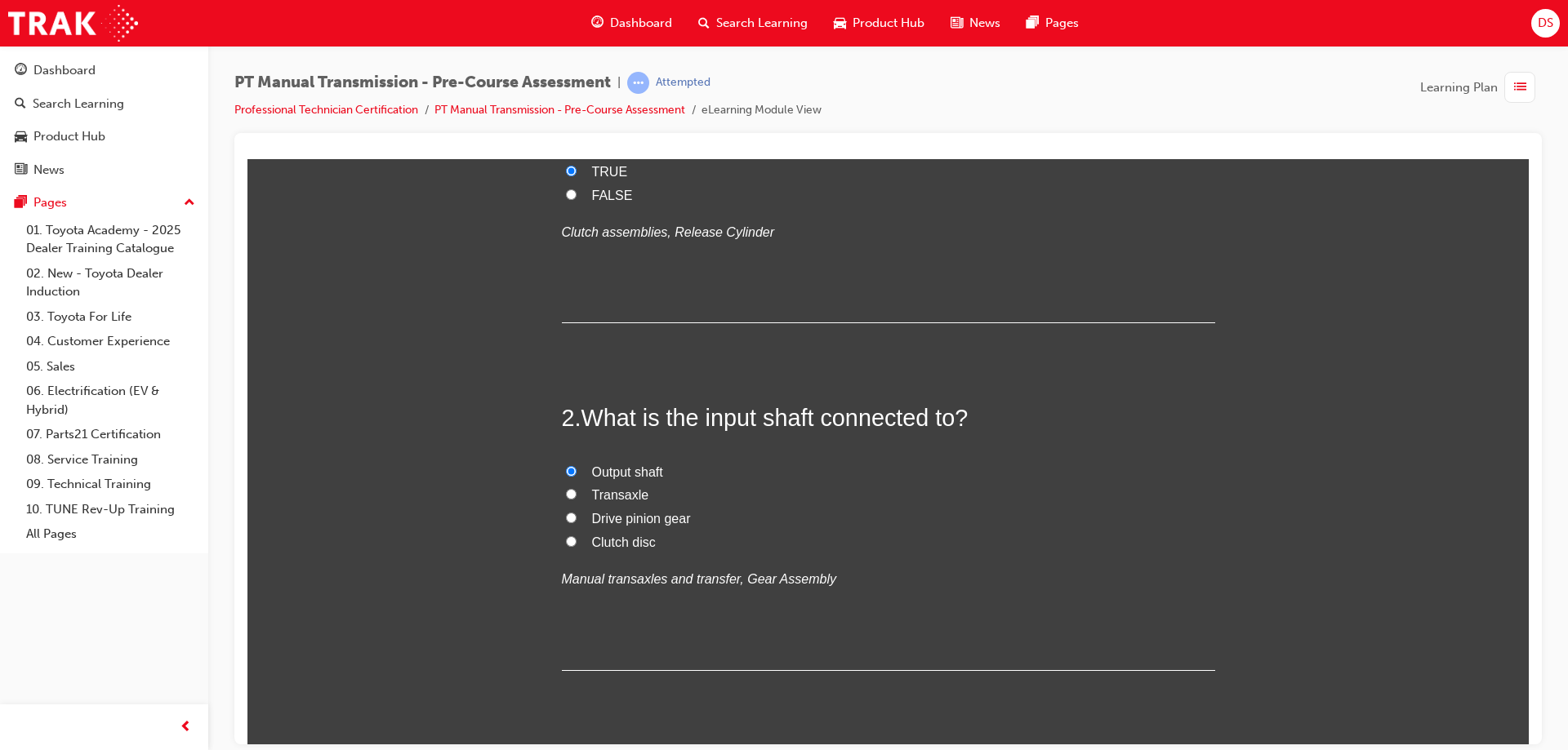
scroll to position [408, 0]
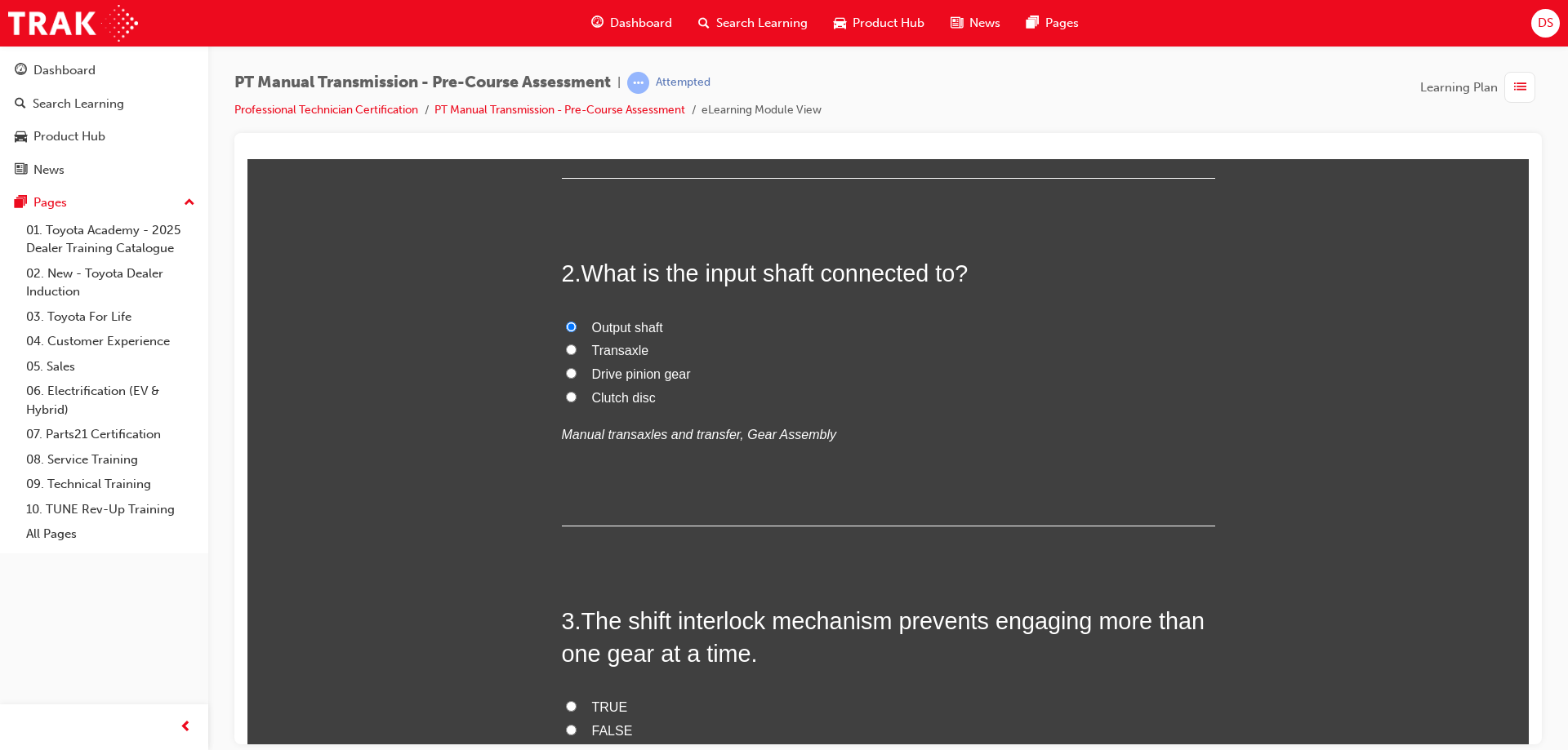
click at [562, 408] on label "Clutch disc" at bounding box center [888, 398] width 653 height 23
click at [566, 402] on input "Clutch disc" at bounding box center [571, 397] width 11 height 11
radio input "true"
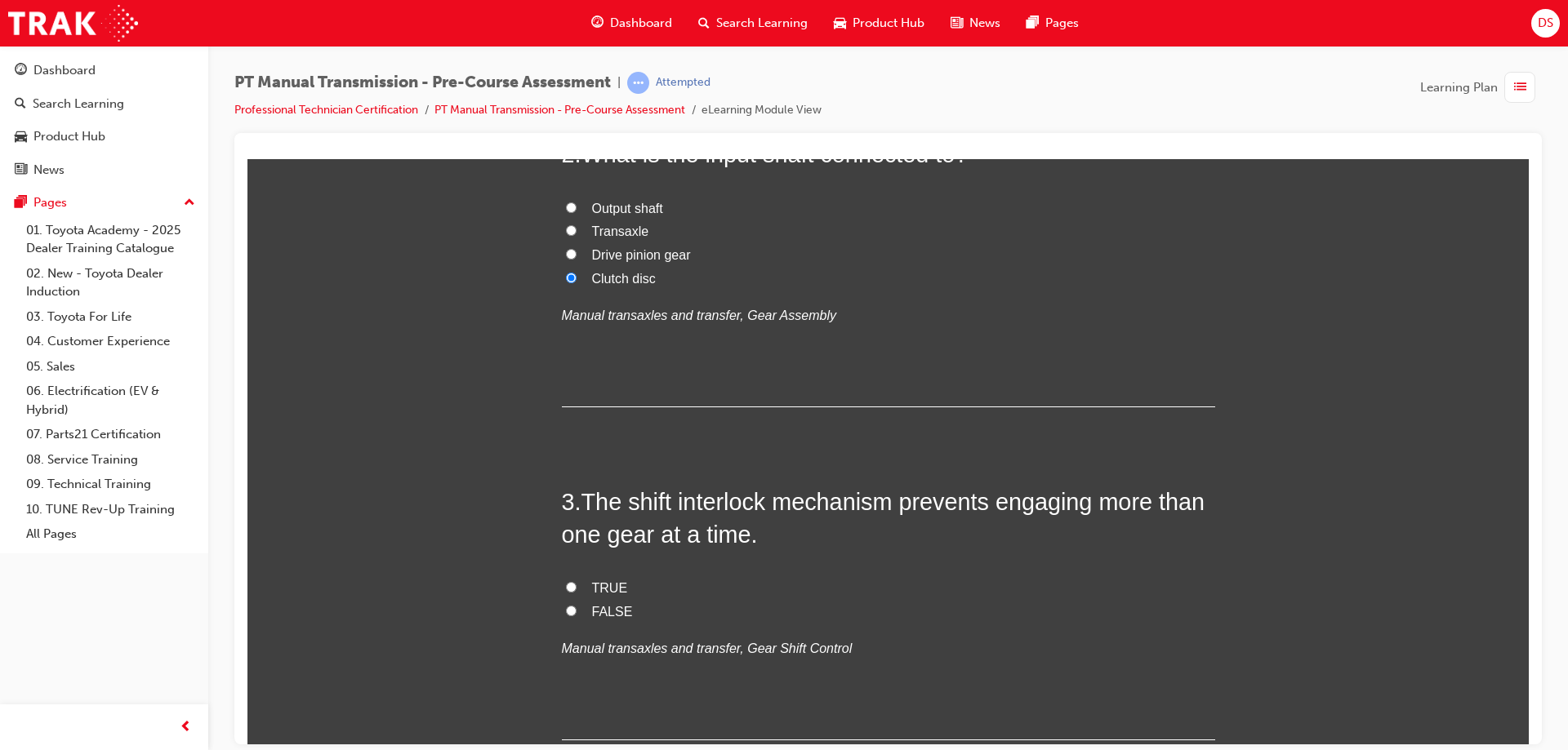
scroll to position [490, 0]
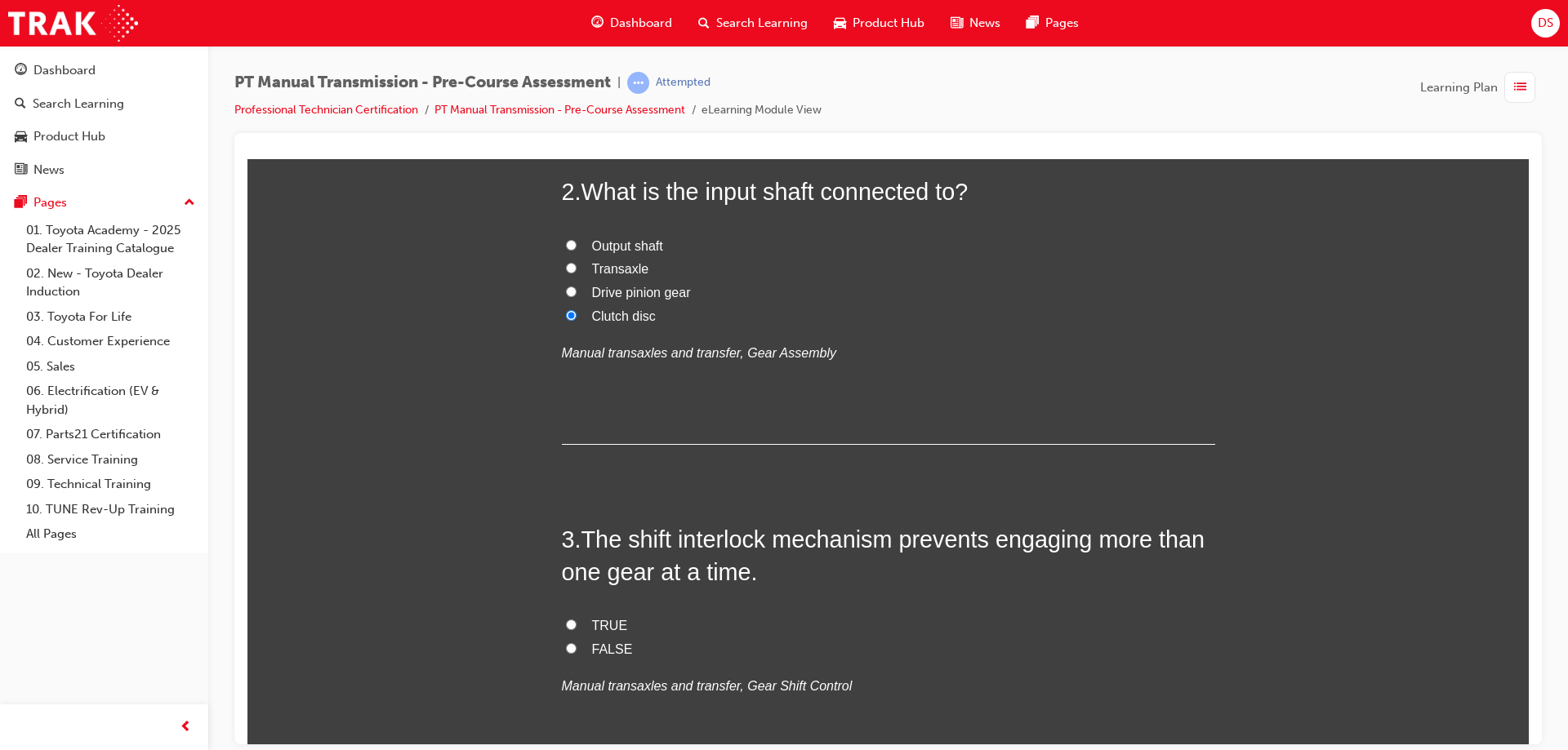
click at [566, 288] on input "Drive pinion gear" at bounding box center [571, 292] width 11 height 11
radio input "true"
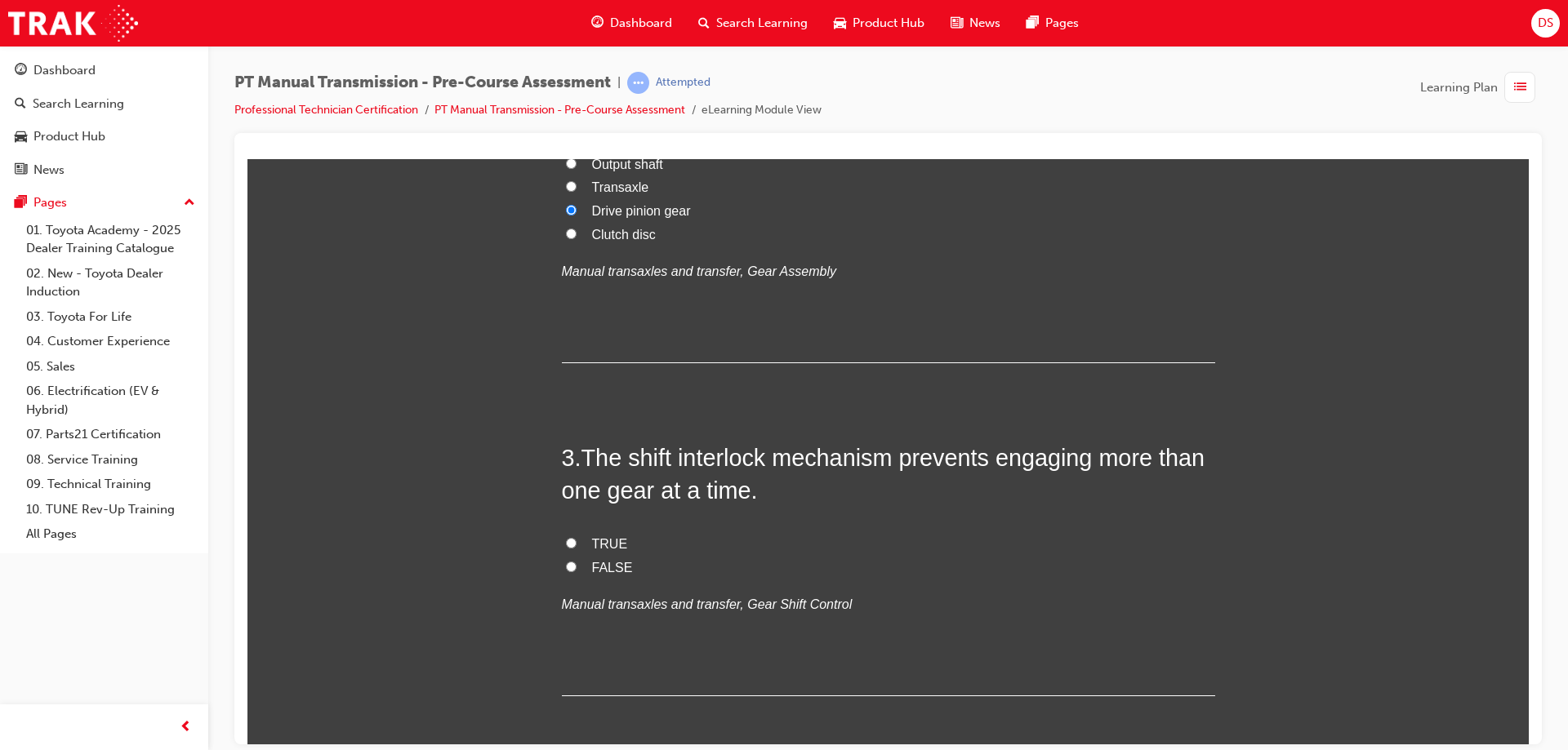
scroll to position [653, 0]
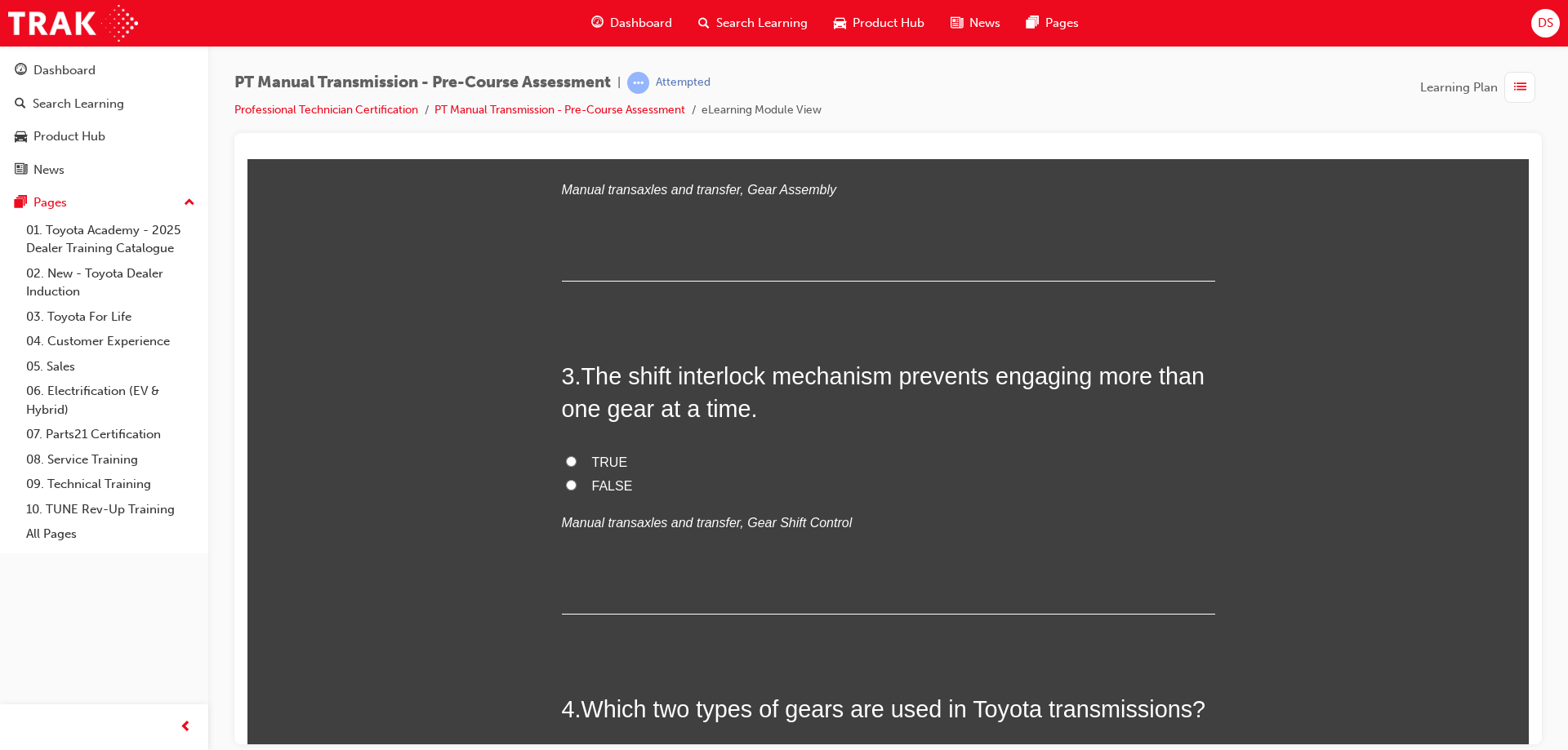
click at [566, 458] on input "TRUE" at bounding box center [571, 461] width 11 height 11
radio input "true"
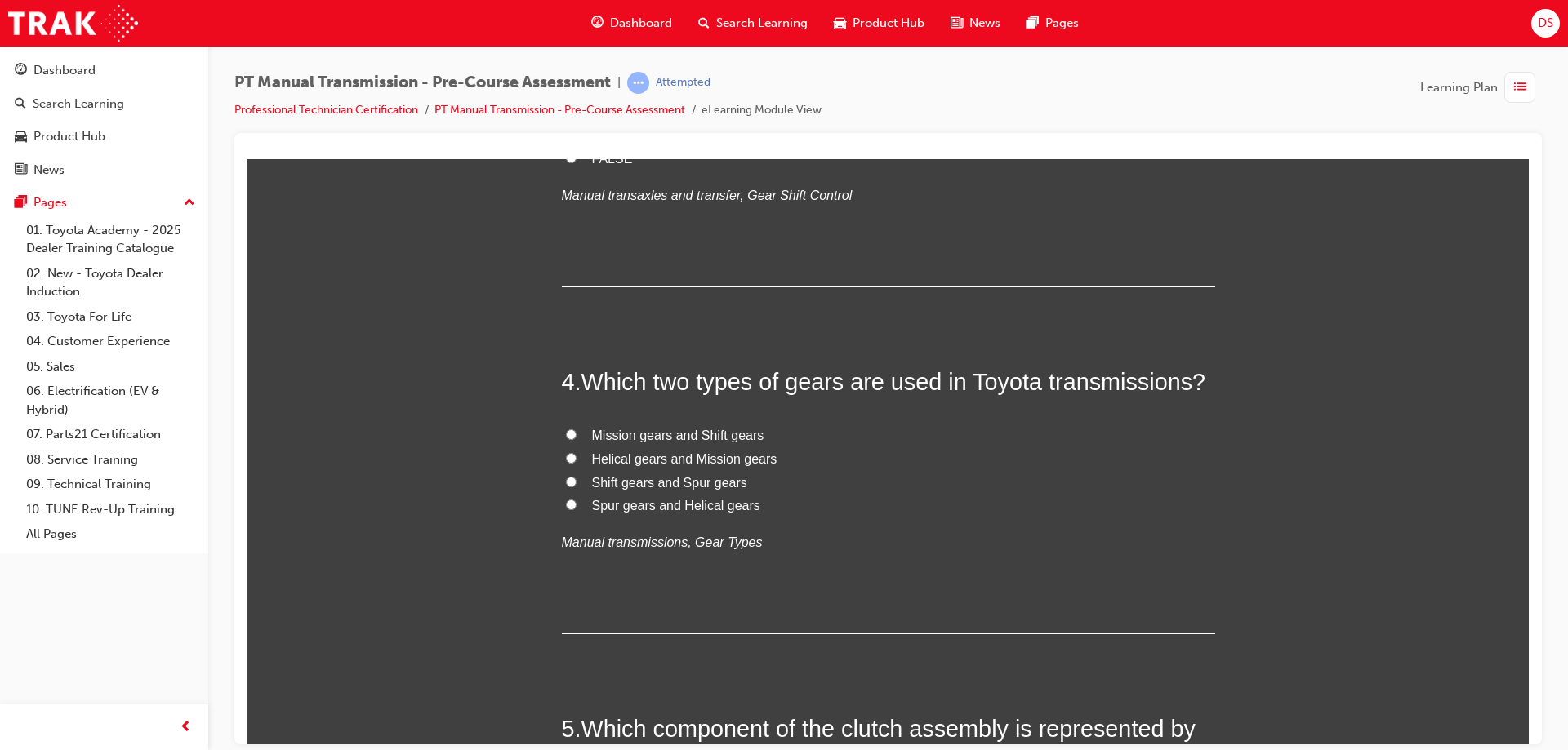
scroll to position [980, 0]
click at [566, 456] on input "Helical gears and Mission gears" at bounding box center [571, 458] width 11 height 11
radio input "true"
click at [566, 503] on input "Spur gears and Helical gears" at bounding box center [571, 505] width 11 height 11
radio input "true"
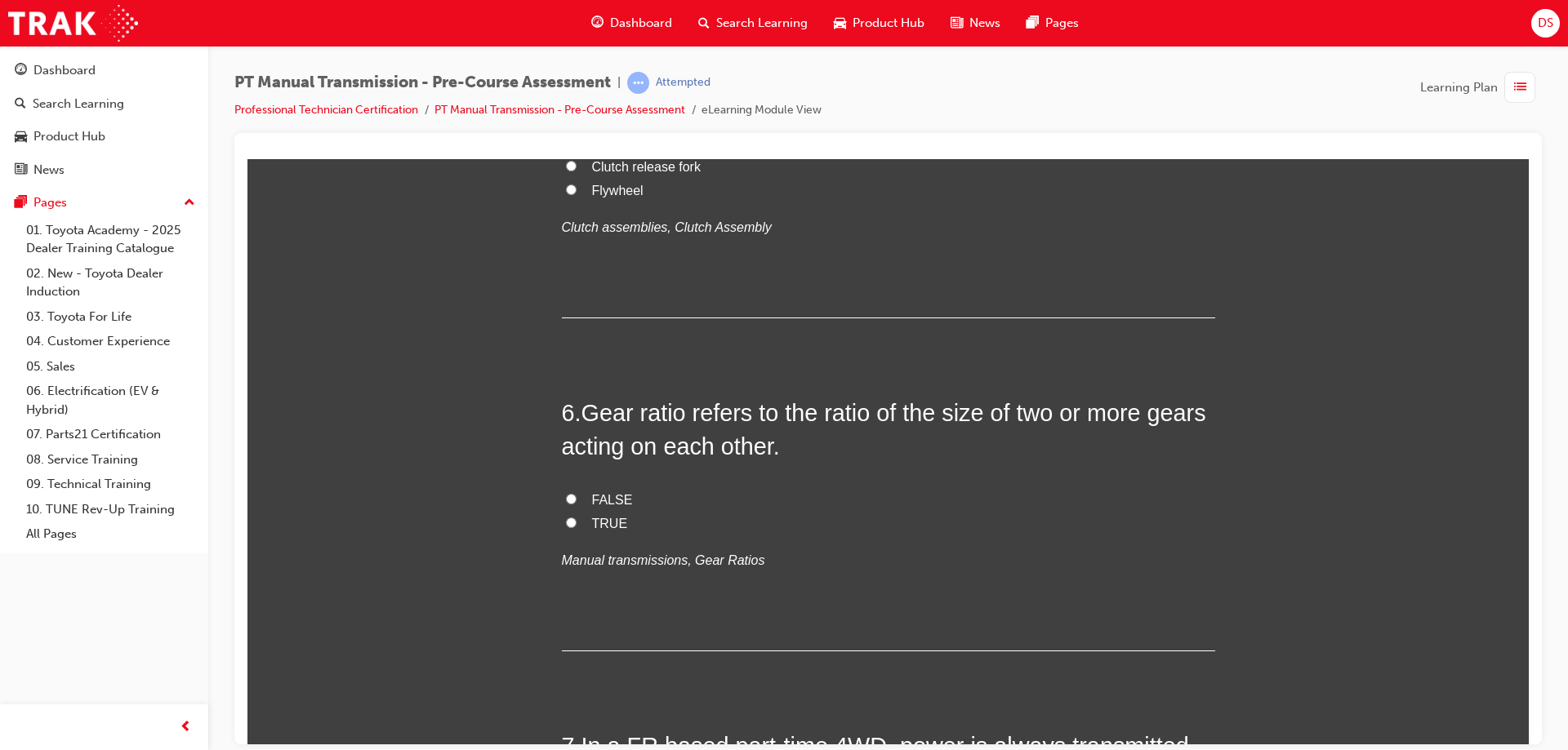
scroll to position [1714, 0]
click at [566, 193] on input "Flywheel" at bounding box center [571, 188] width 11 height 11
radio input "true"
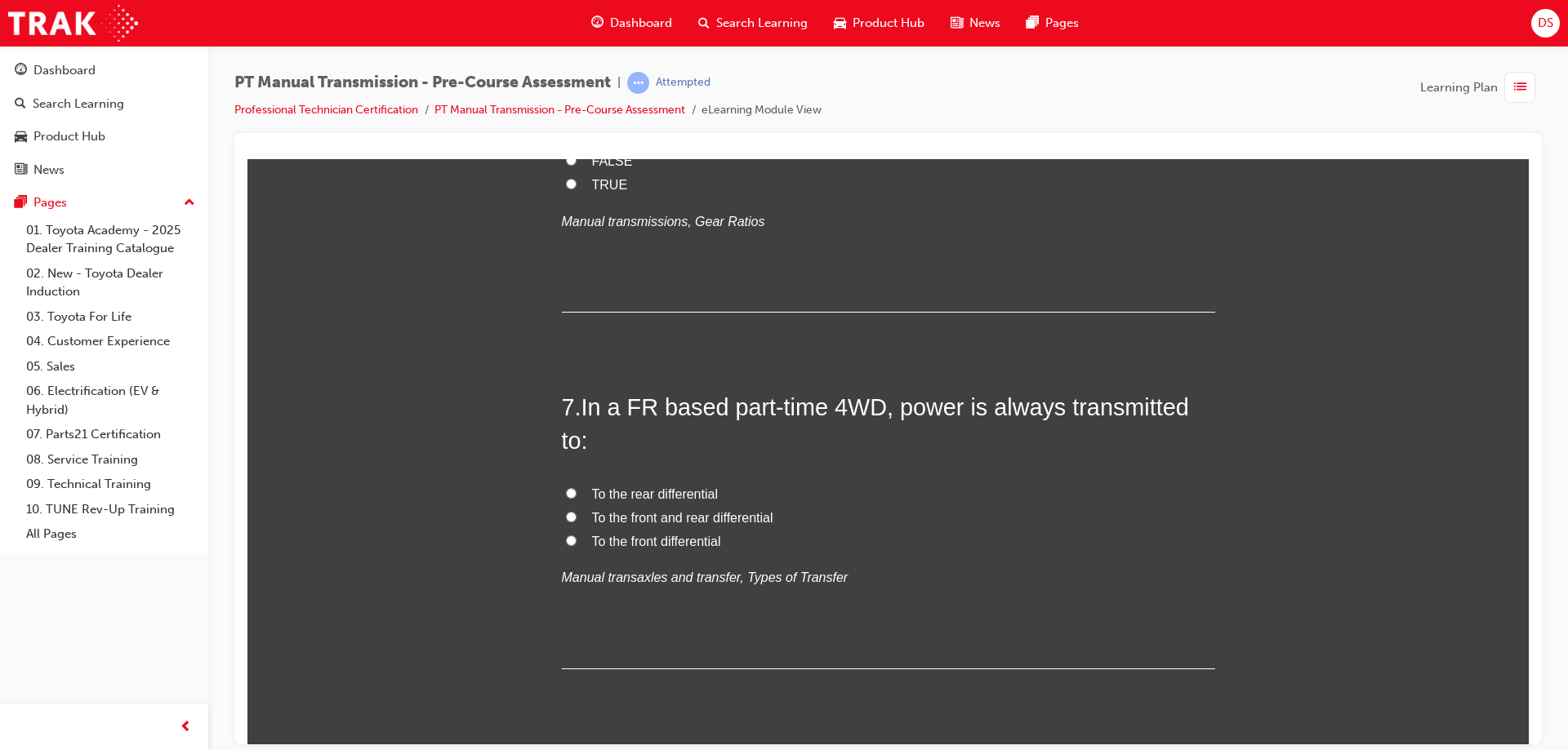
scroll to position [2124, 0]
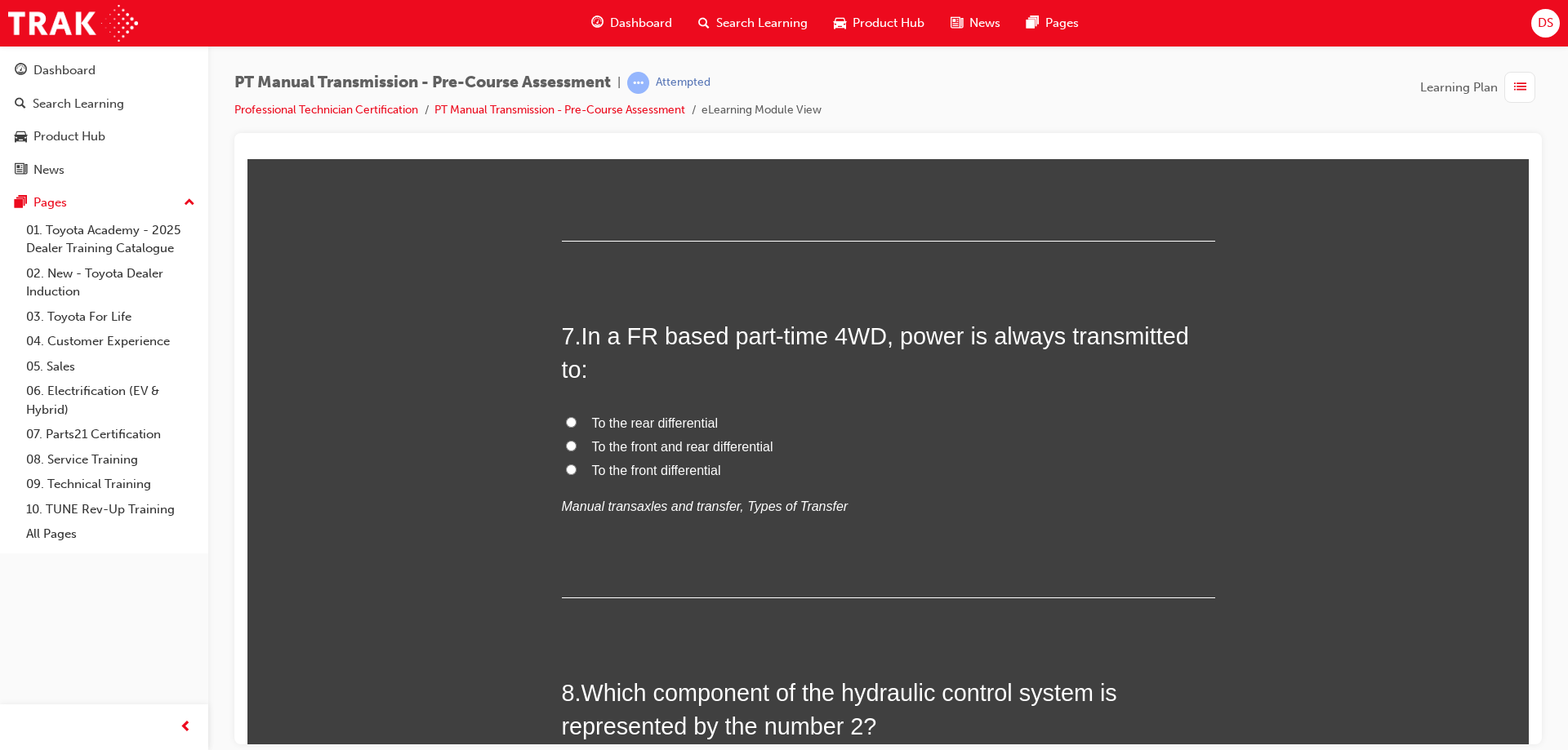
click at [566, 118] on input "TRUE" at bounding box center [571, 112] width 11 height 11
radio input "true"
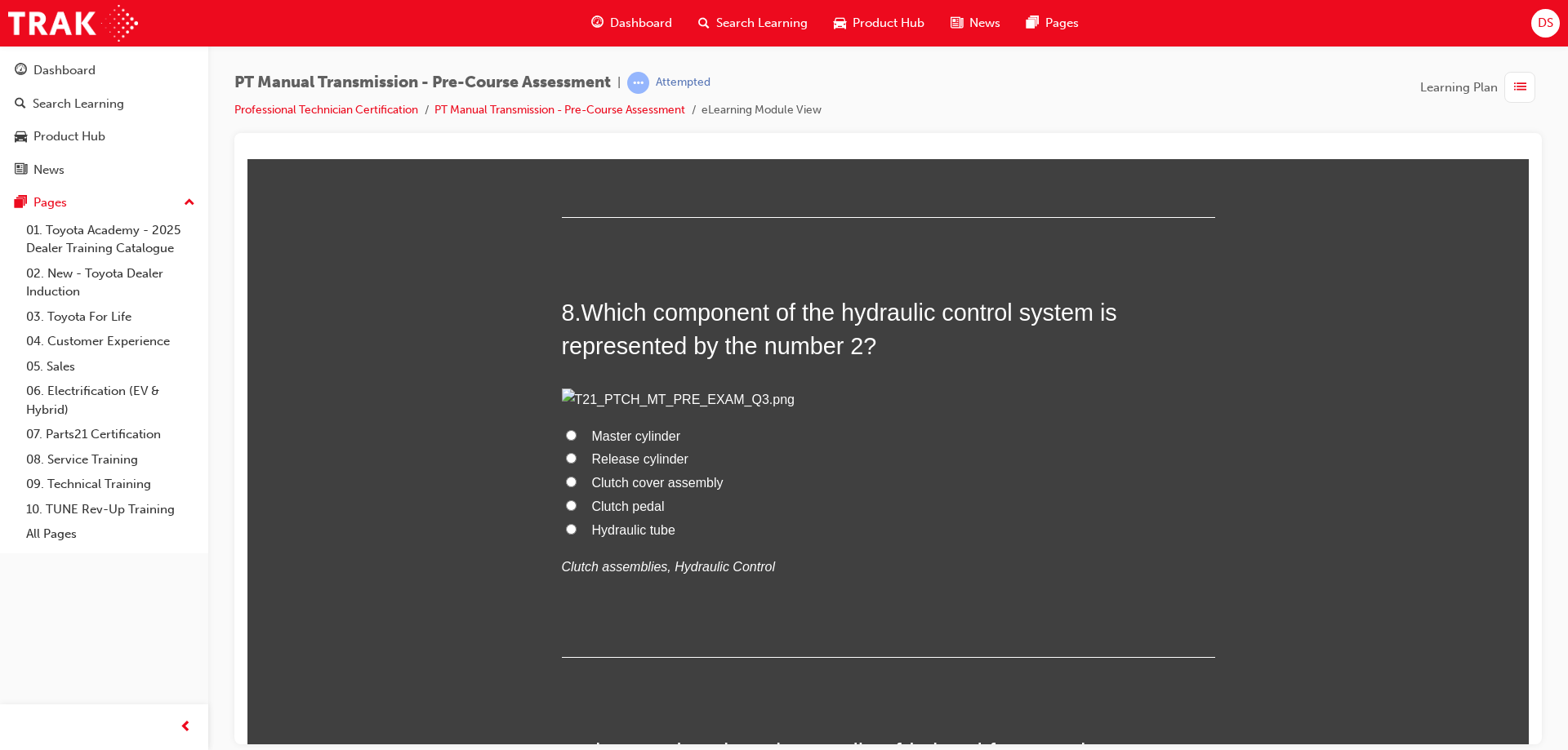
scroll to position [2532, 0]
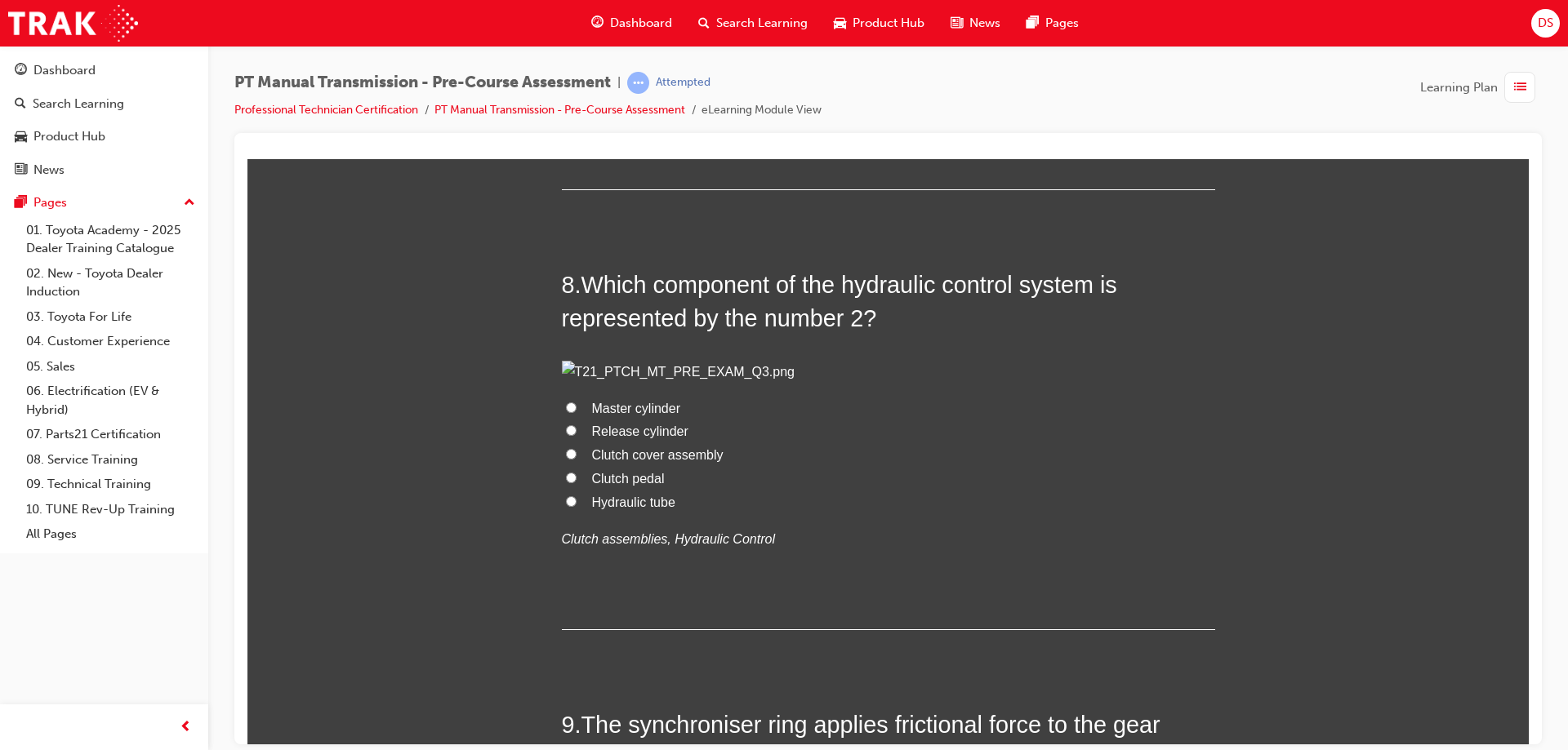
click at [571, 27] on label "To the rear differential" at bounding box center [888, 15] width 653 height 23
click at [571, 19] on input "To the rear differential" at bounding box center [571, 13] width 11 height 11
radio input "true"
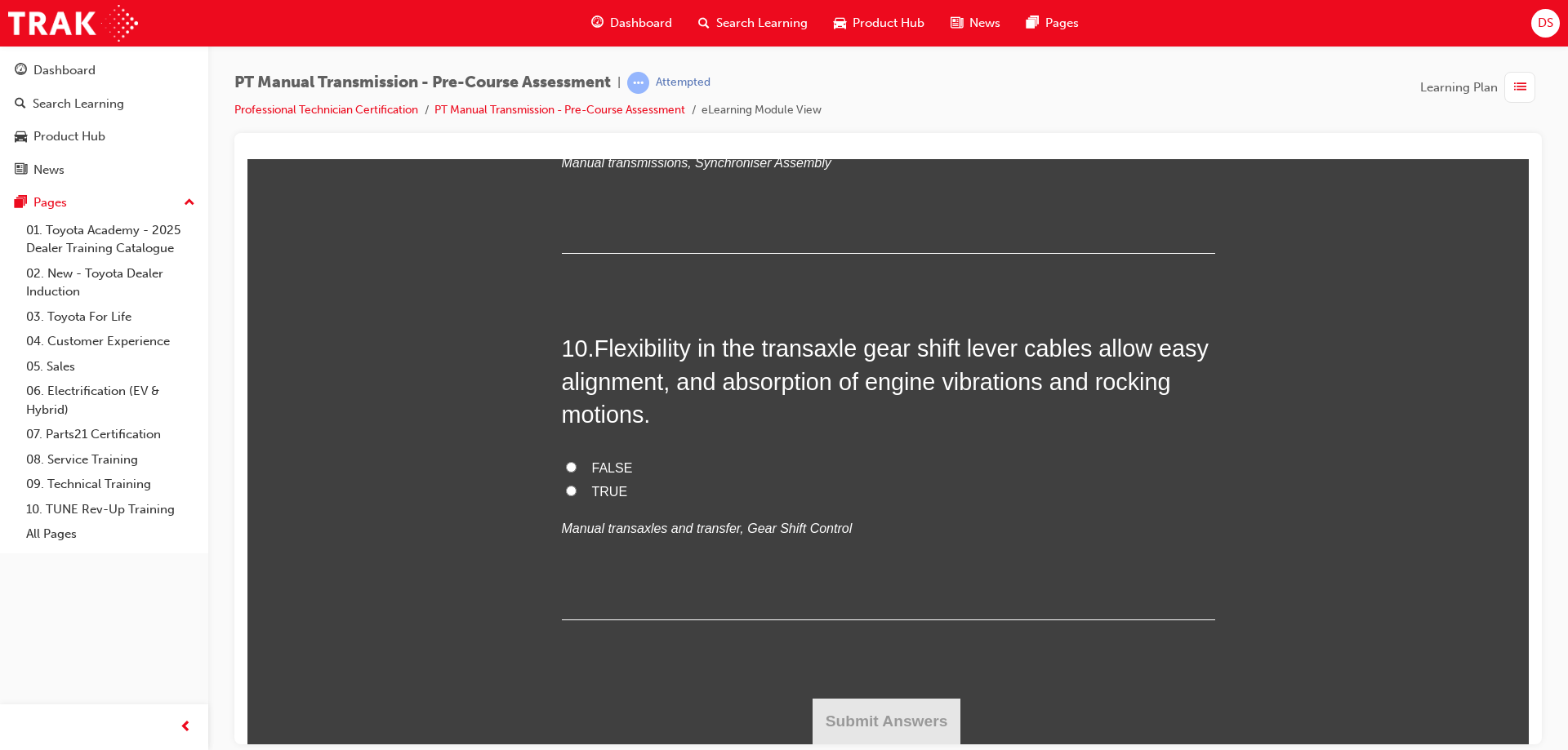
scroll to position [3348, 0]
radio input "true"
click at [571, 114] on label "TRUE" at bounding box center [888, 102] width 653 height 23
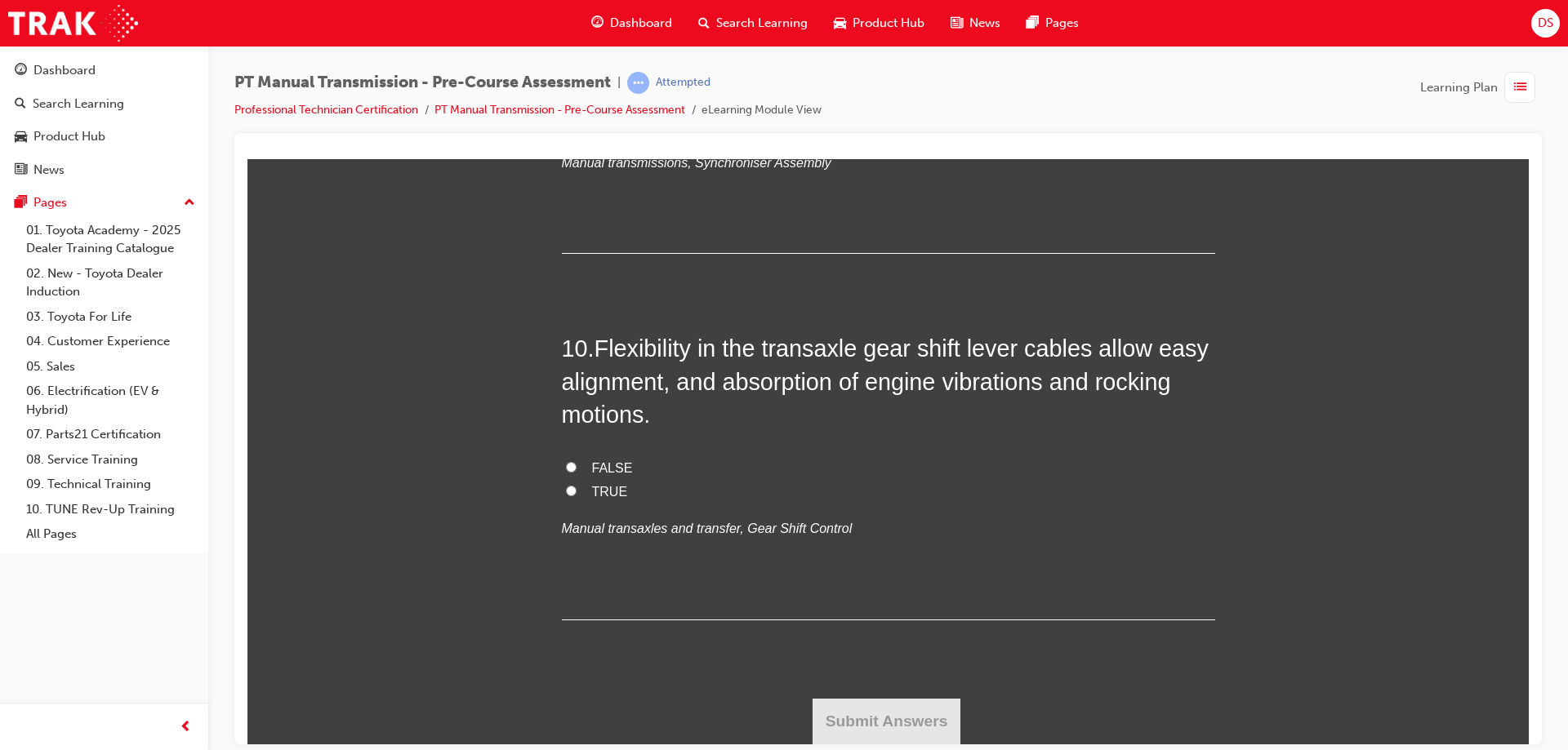
click at [571, 106] on input "TRUE" at bounding box center [571, 100] width 11 height 11
radio input "true"
click at [567, 495] on input "TRUE" at bounding box center [571, 491] width 11 height 11
radio input "true"
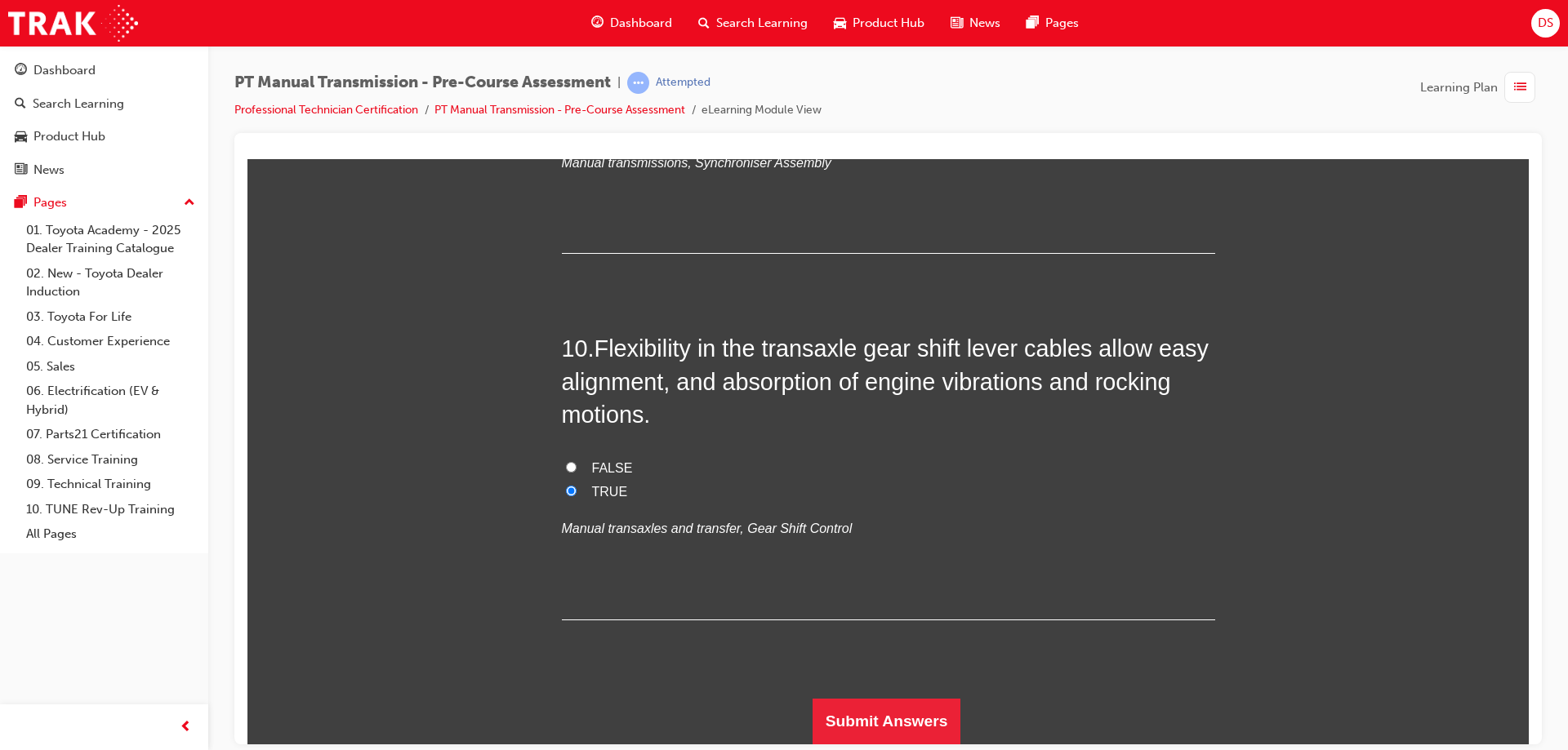
click at [894, 713] on button "Submit Answers" at bounding box center [887, 720] width 149 height 46
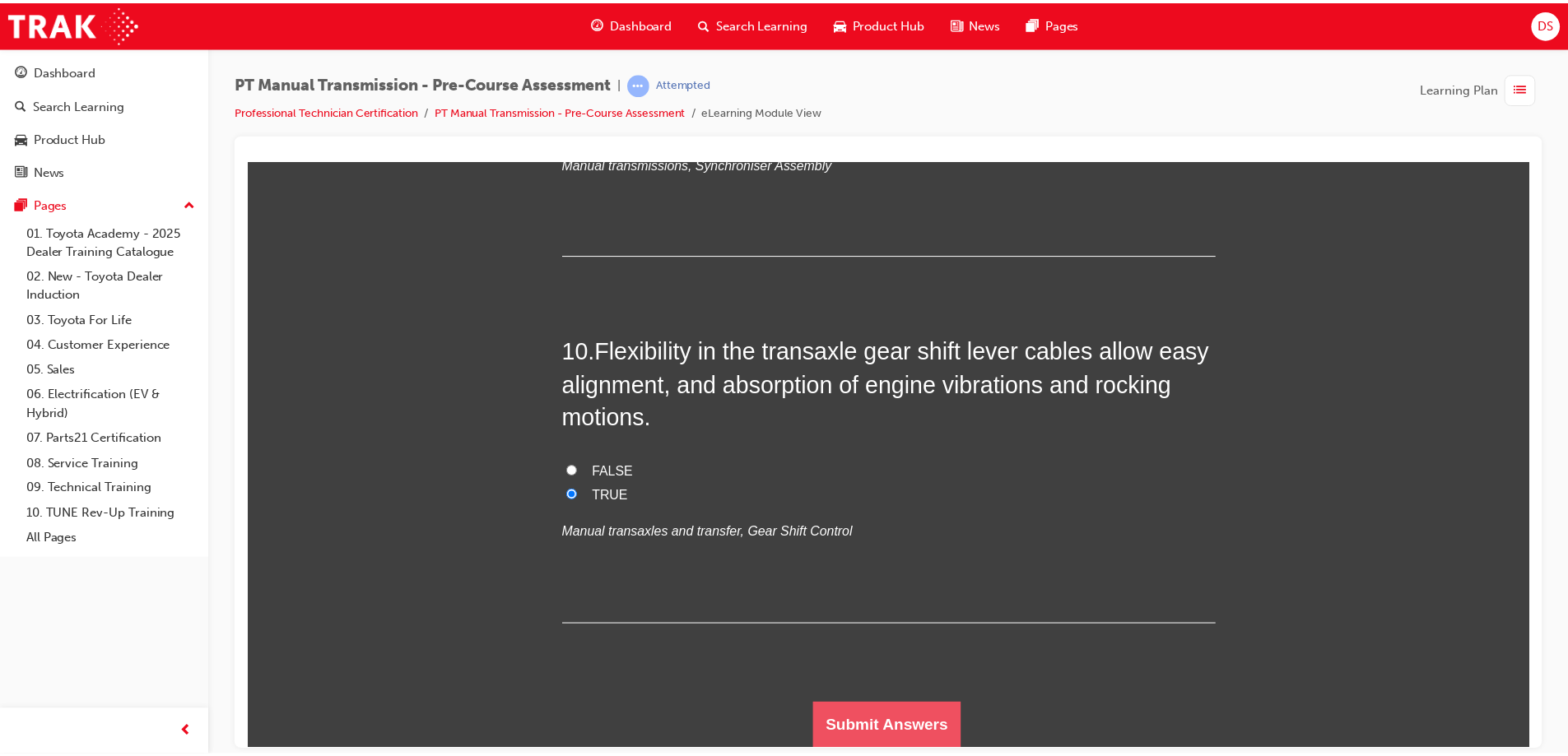
scroll to position [0, 0]
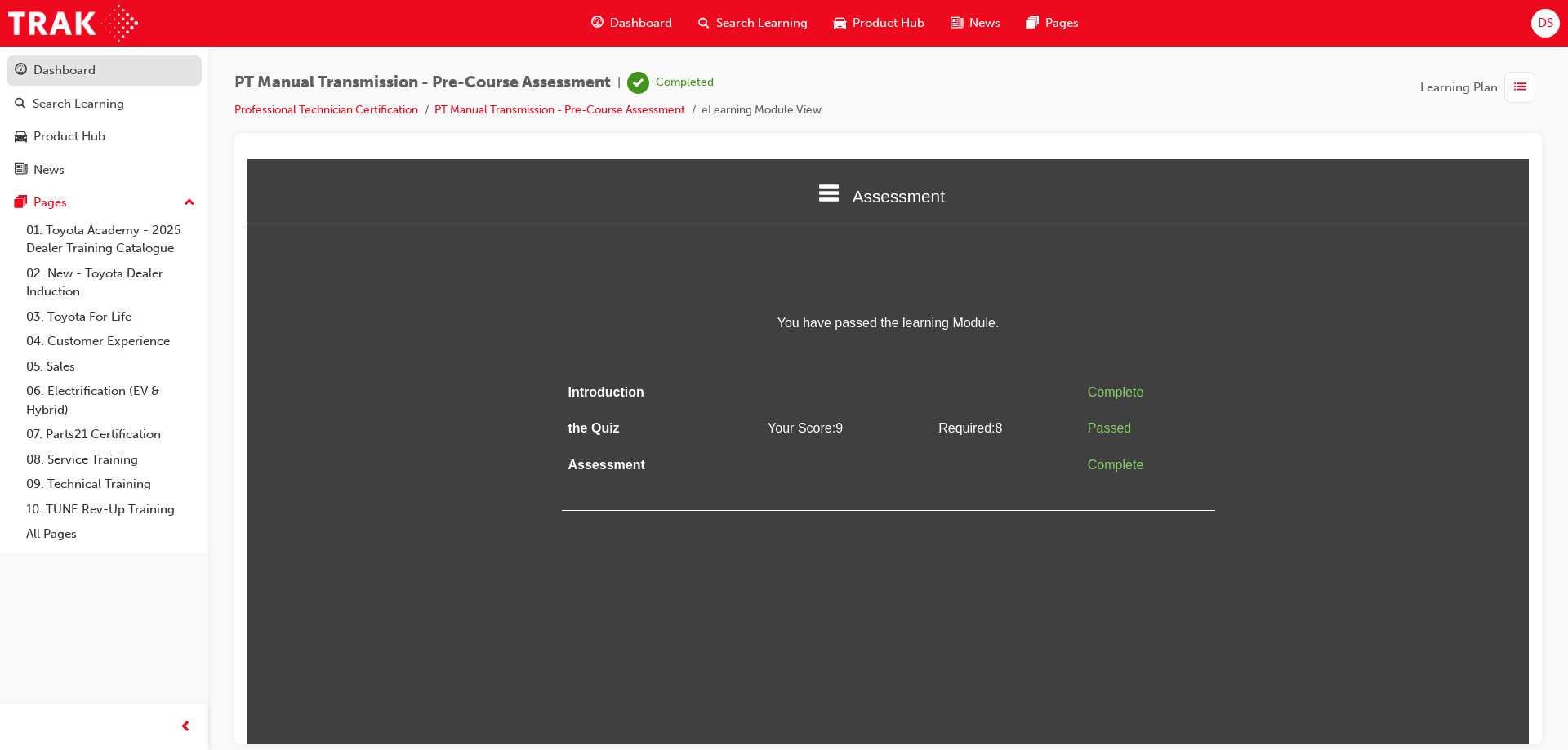
click at [49, 61] on div "Dashboard" at bounding box center [64, 70] width 62 height 19
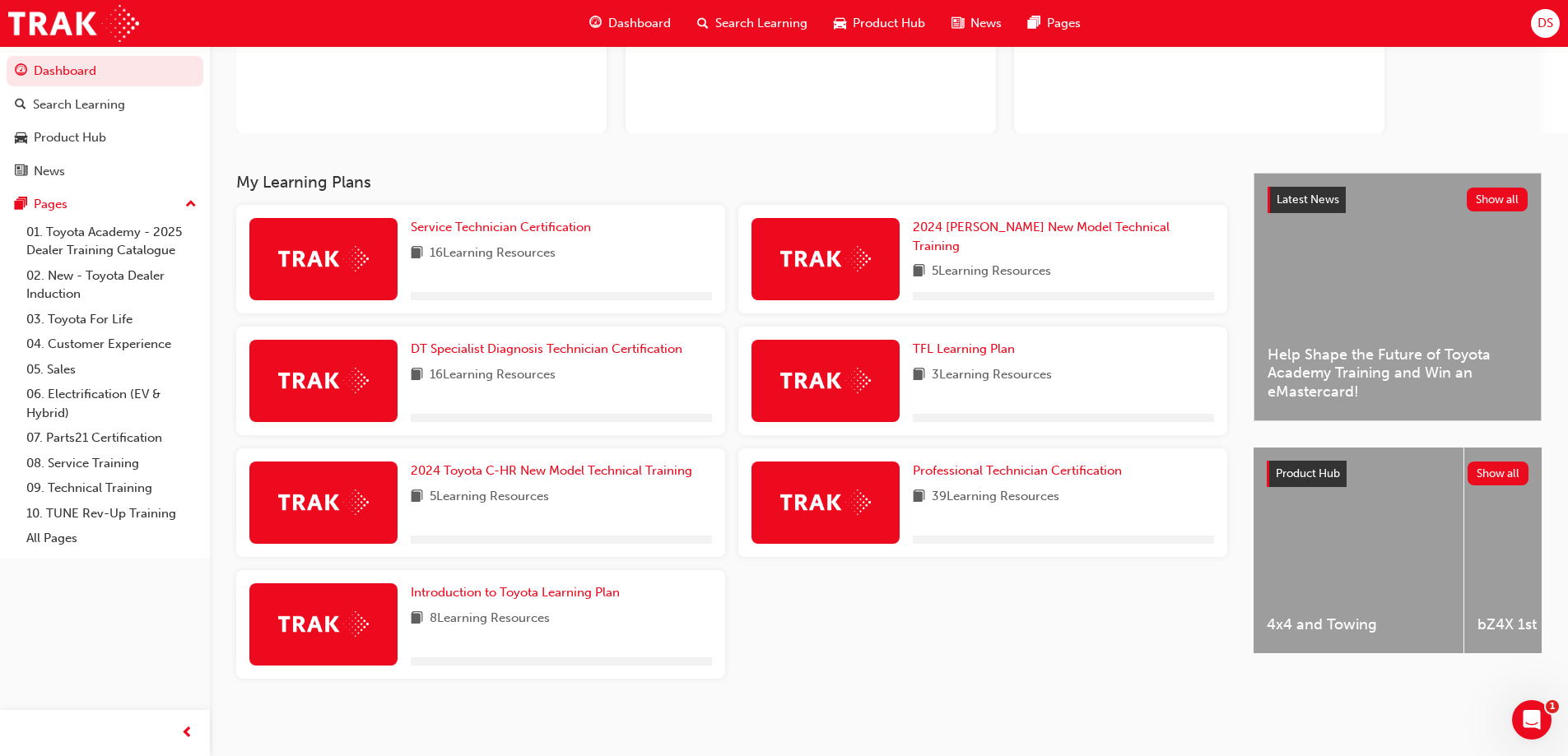
scroll to position [191, 0]
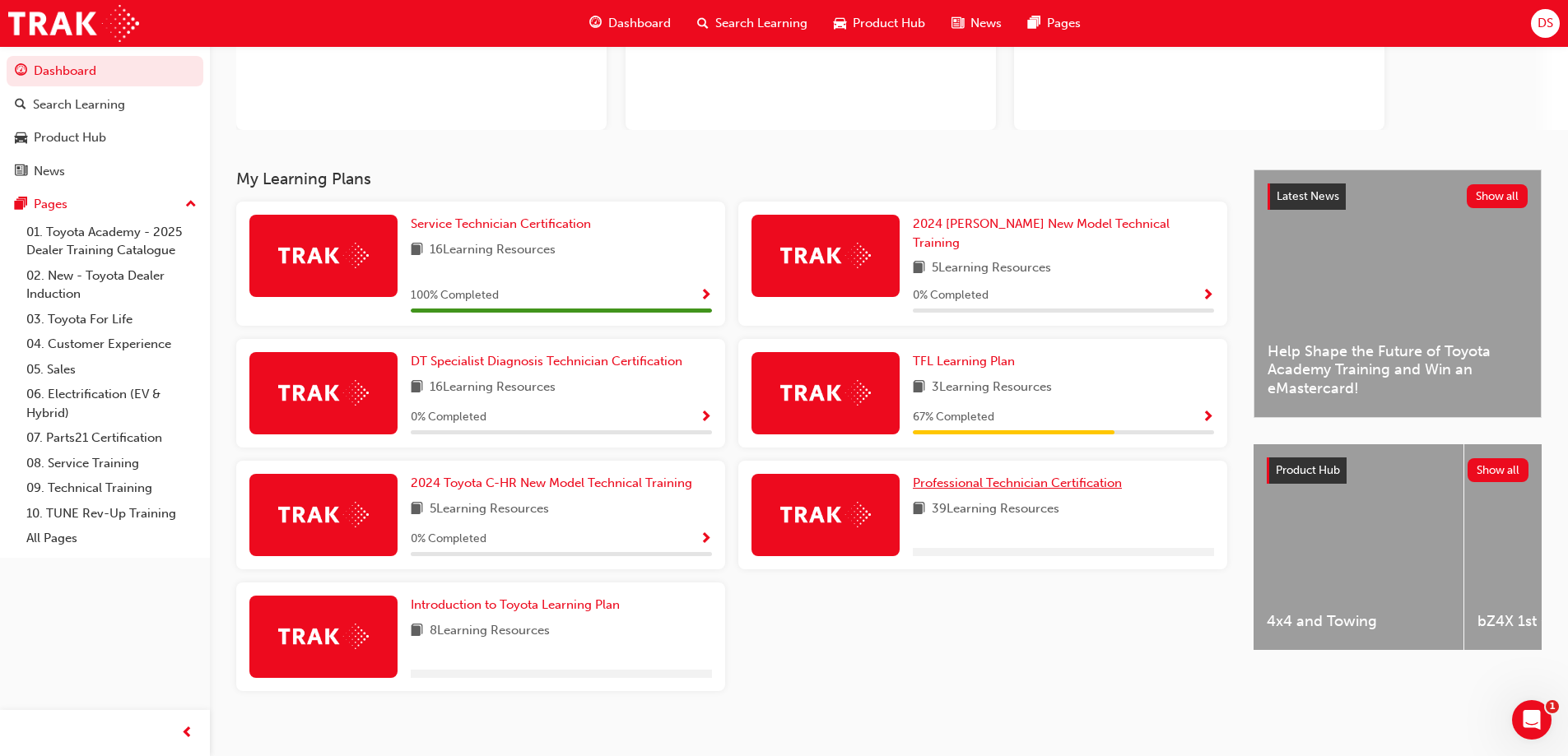
click at [1045, 476] on span "Professional Technician Certification" at bounding box center [1016, 483] width 209 height 14
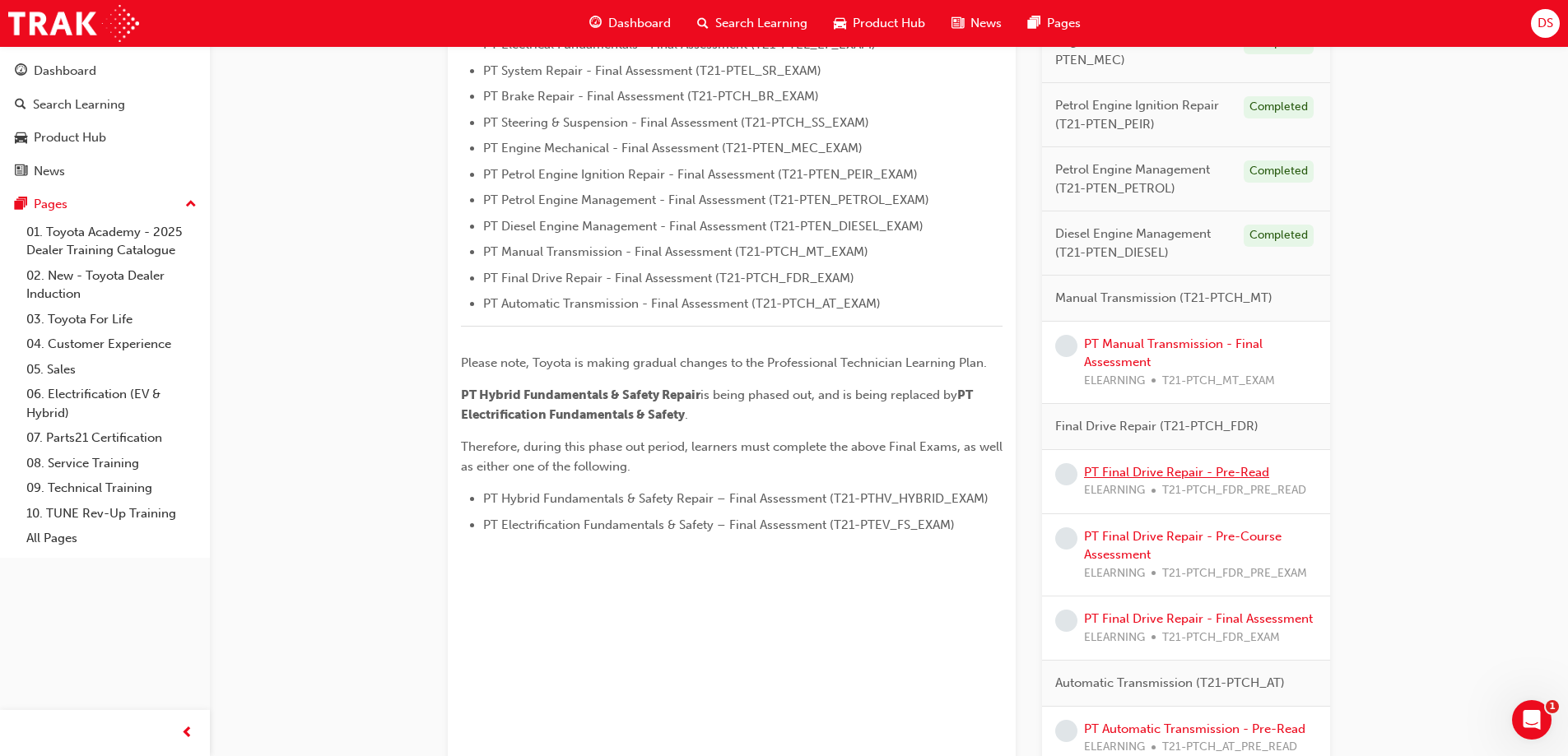
scroll to position [576, 0]
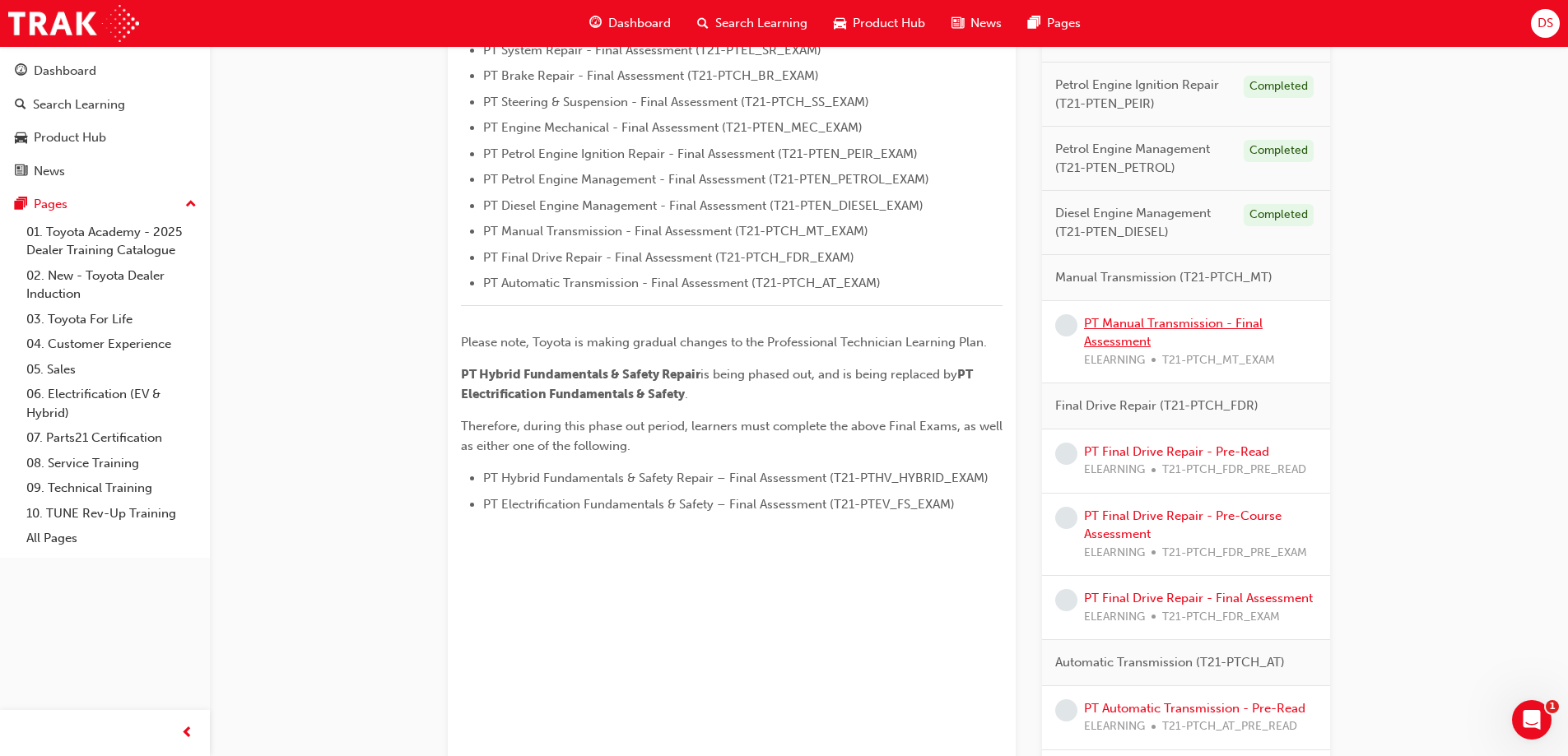
click at [1181, 325] on link "PT Manual Transmission - Final Assessment" at bounding box center [1174, 333] width 179 height 33
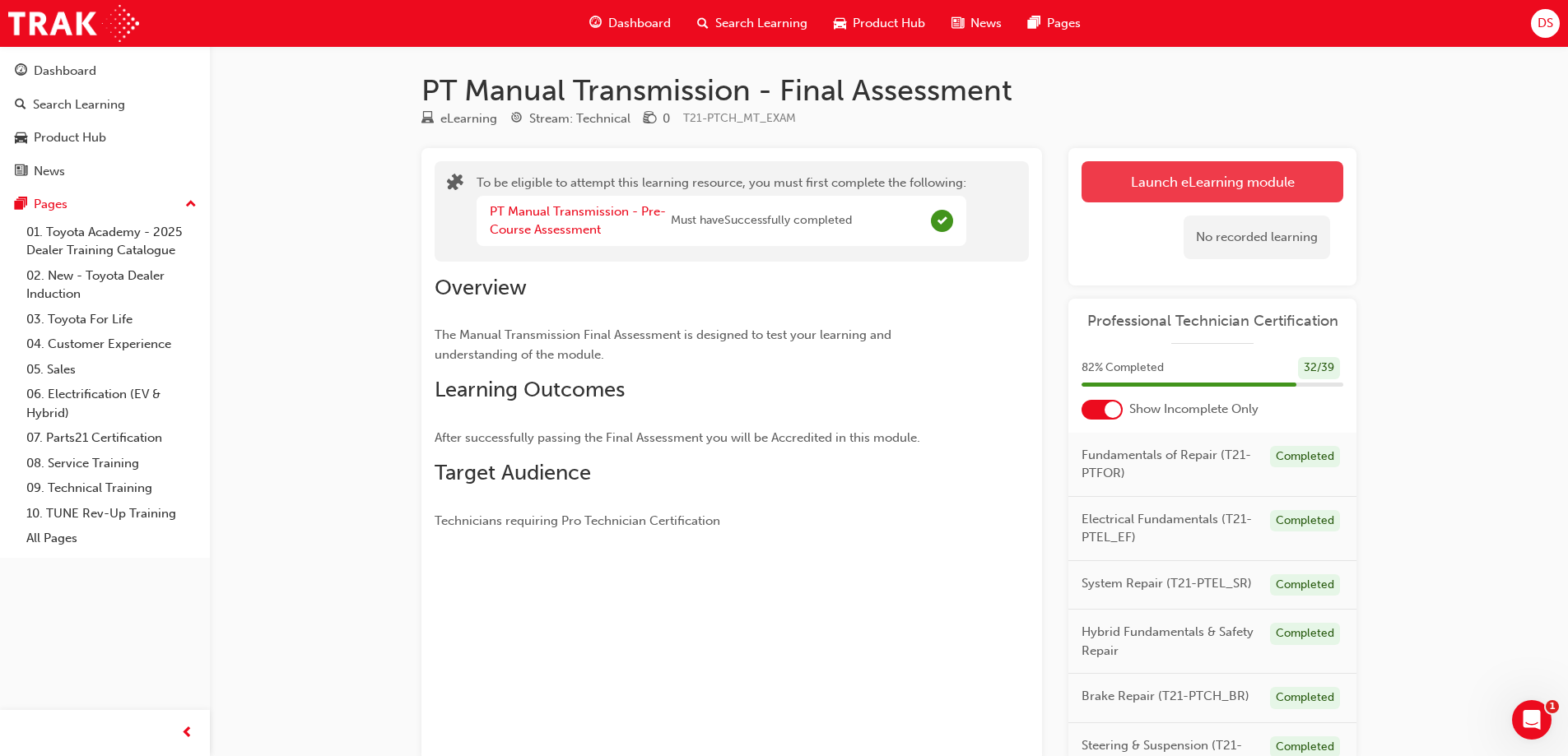
click at [1221, 194] on button "Launch eLearning module" at bounding box center [1212, 182] width 261 height 42
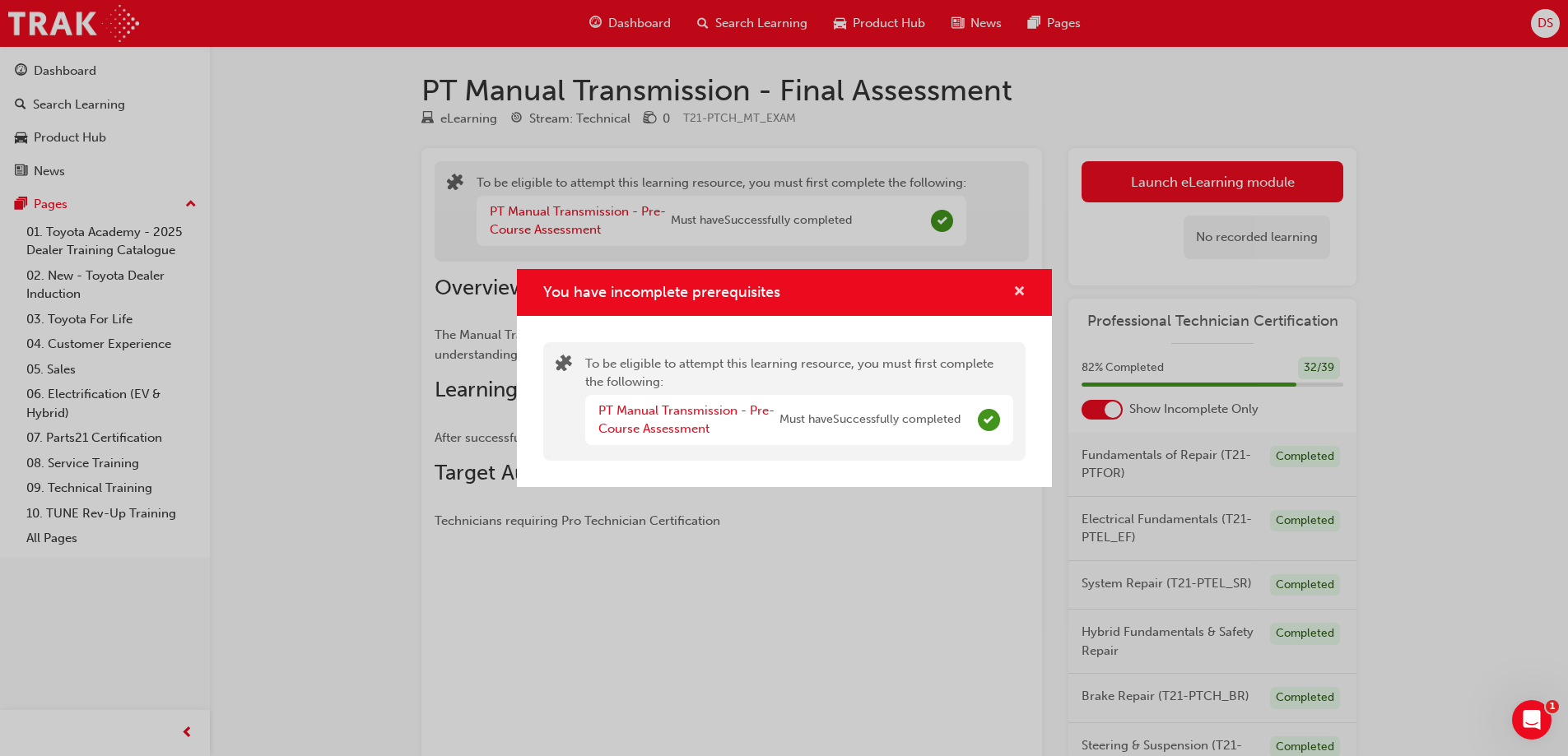
drag, startPoint x: 1021, startPoint y: 291, endPoint x: 965, endPoint y: 291, distance: 56.0
click at [1021, 290] on span "cross-icon" at bounding box center [1019, 293] width 13 height 14
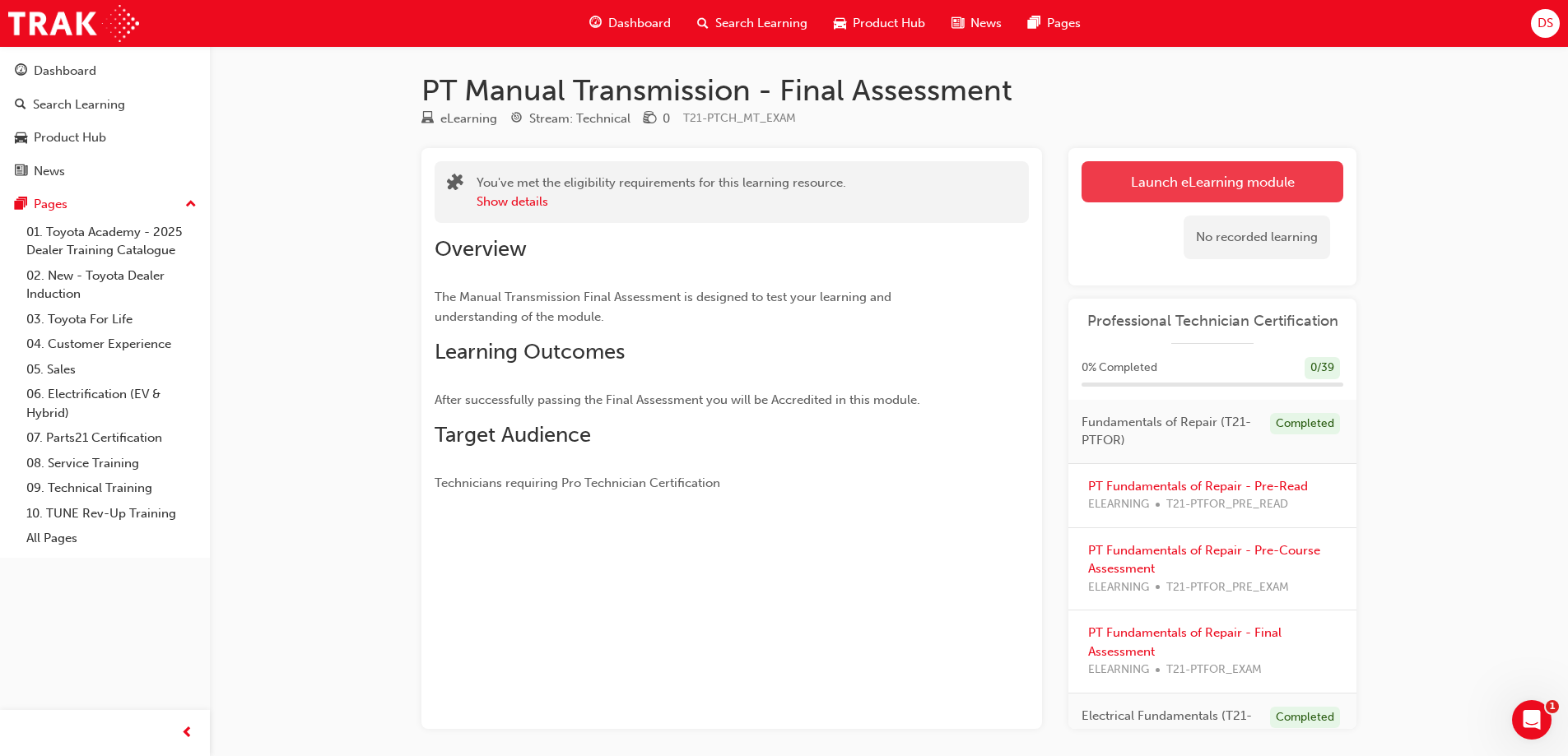
click at [1238, 177] on button "Launch eLearning module" at bounding box center [1212, 182] width 261 height 42
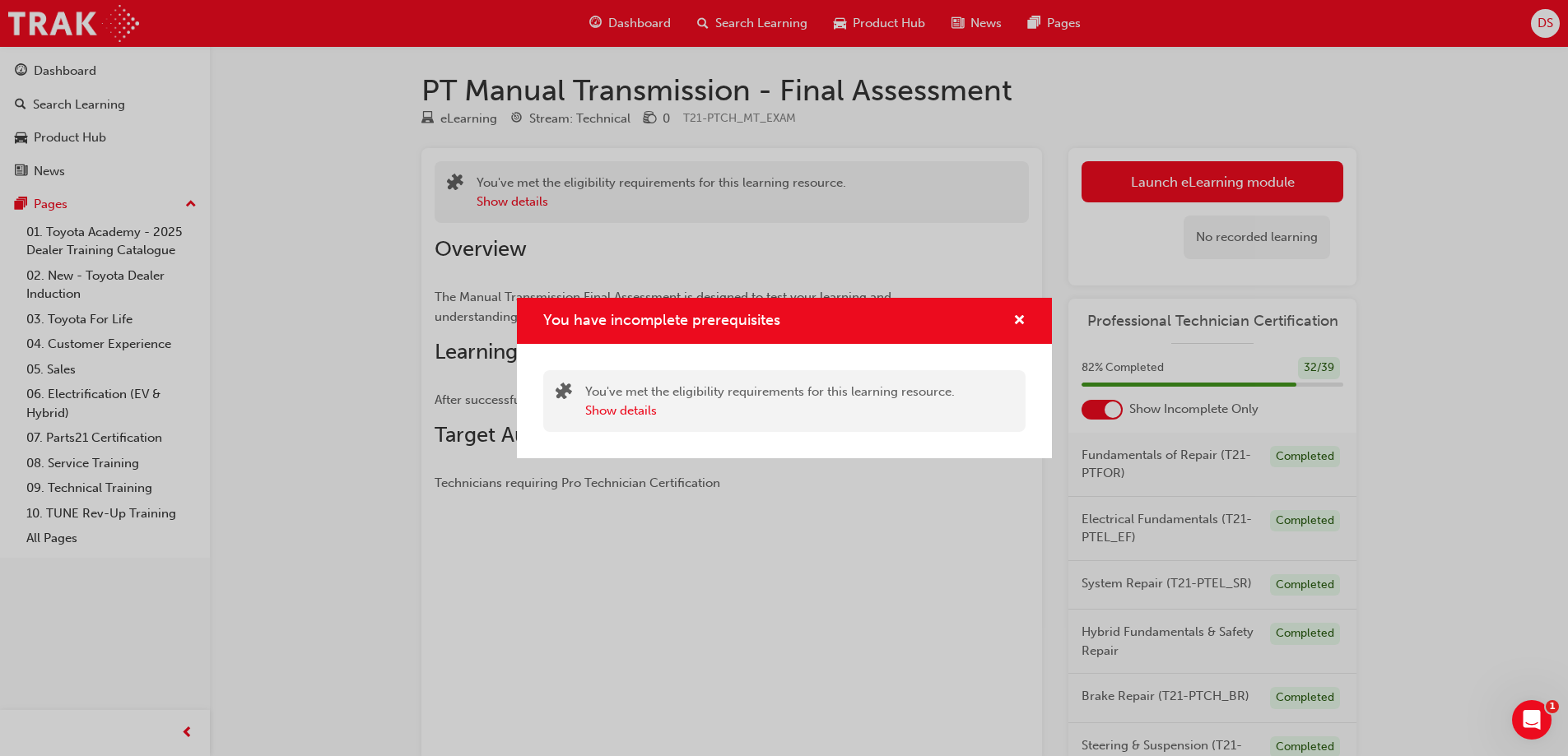
click at [1038, 317] on div "You have incomplete prerequisites" at bounding box center [785, 321] width 535 height 47
click at [1027, 320] on div "You have incomplete prerequisites" at bounding box center [785, 321] width 535 height 47
click at [1025, 322] on span "cross-icon" at bounding box center [1019, 322] width 13 height 14
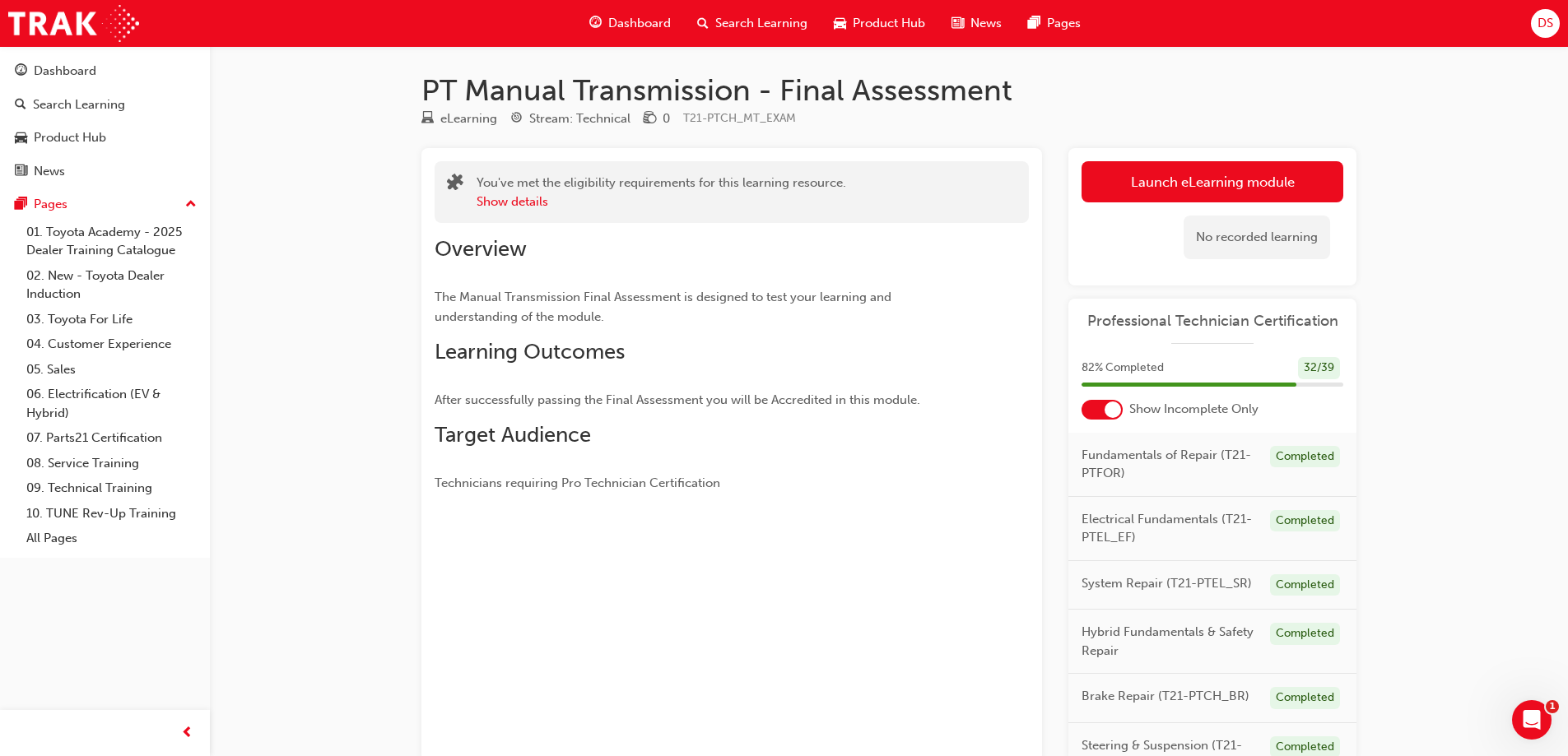
click at [1159, 204] on div "No recorded learning" at bounding box center [1212, 237] width 261 height 70
click at [1159, 197] on button "Launch eLearning module" at bounding box center [1212, 182] width 261 height 42
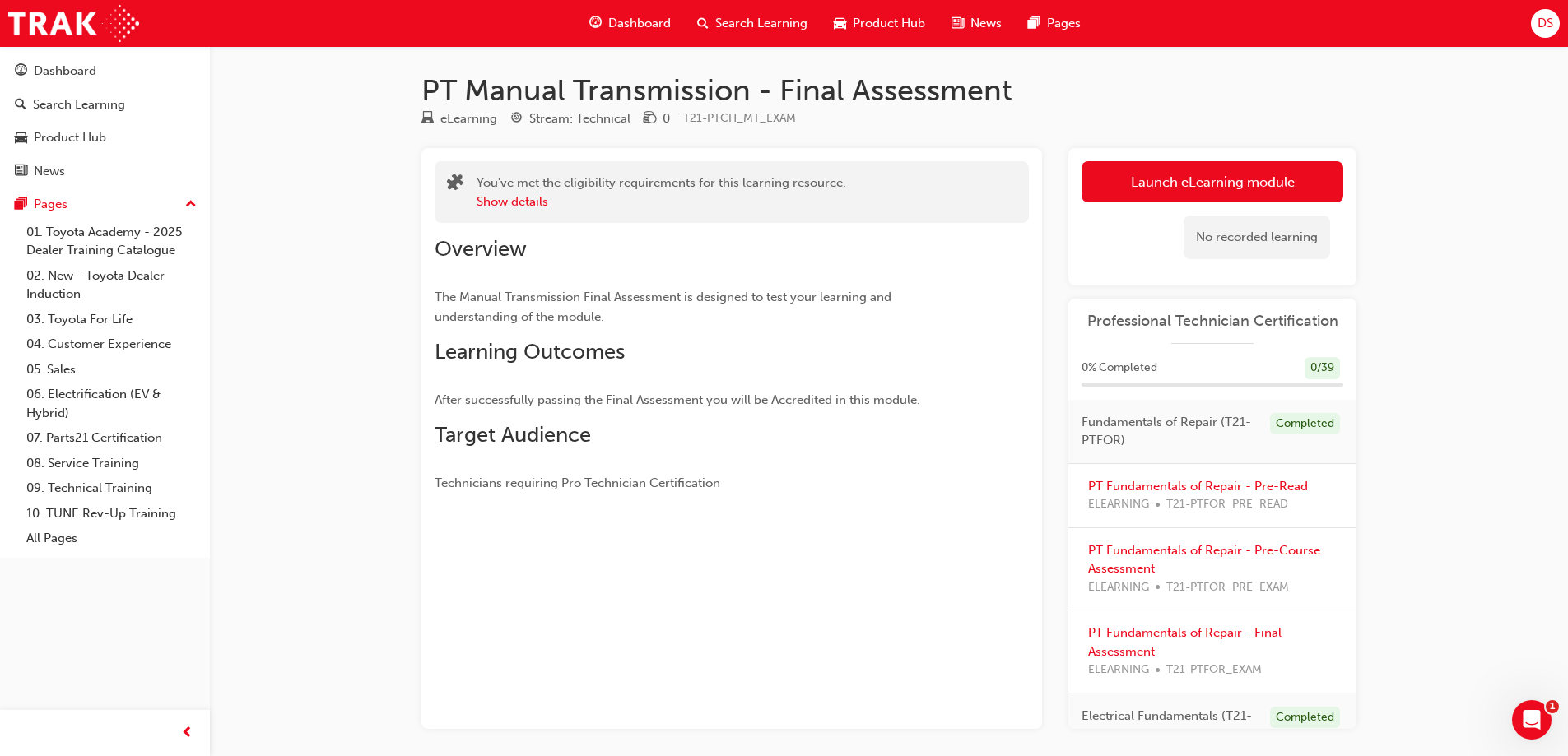
click at [1174, 175] on link "Launch eLearning module" at bounding box center [1212, 182] width 261 height 42
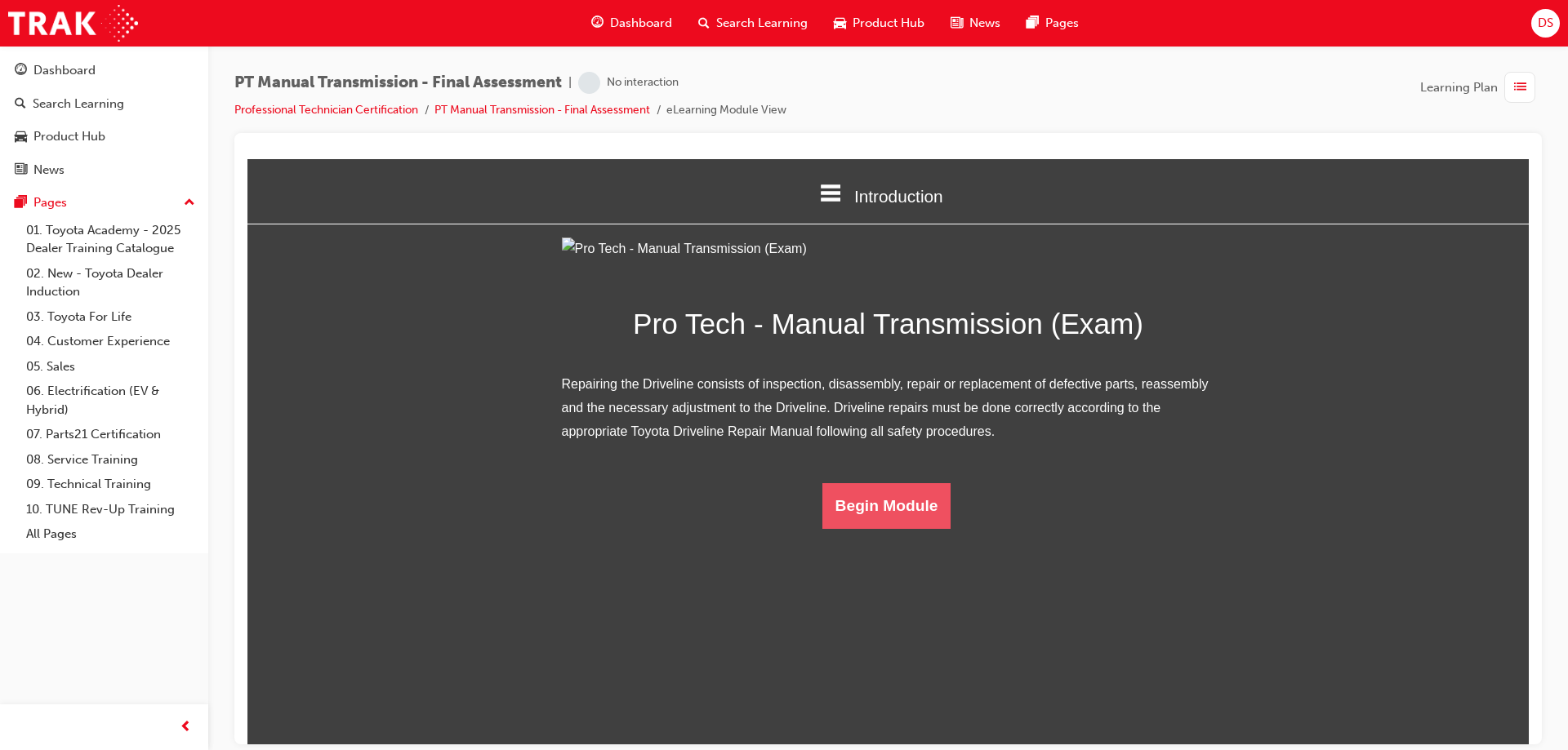
click at [864, 528] on button "Begin Module" at bounding box center [887, 505] width 129 height 46
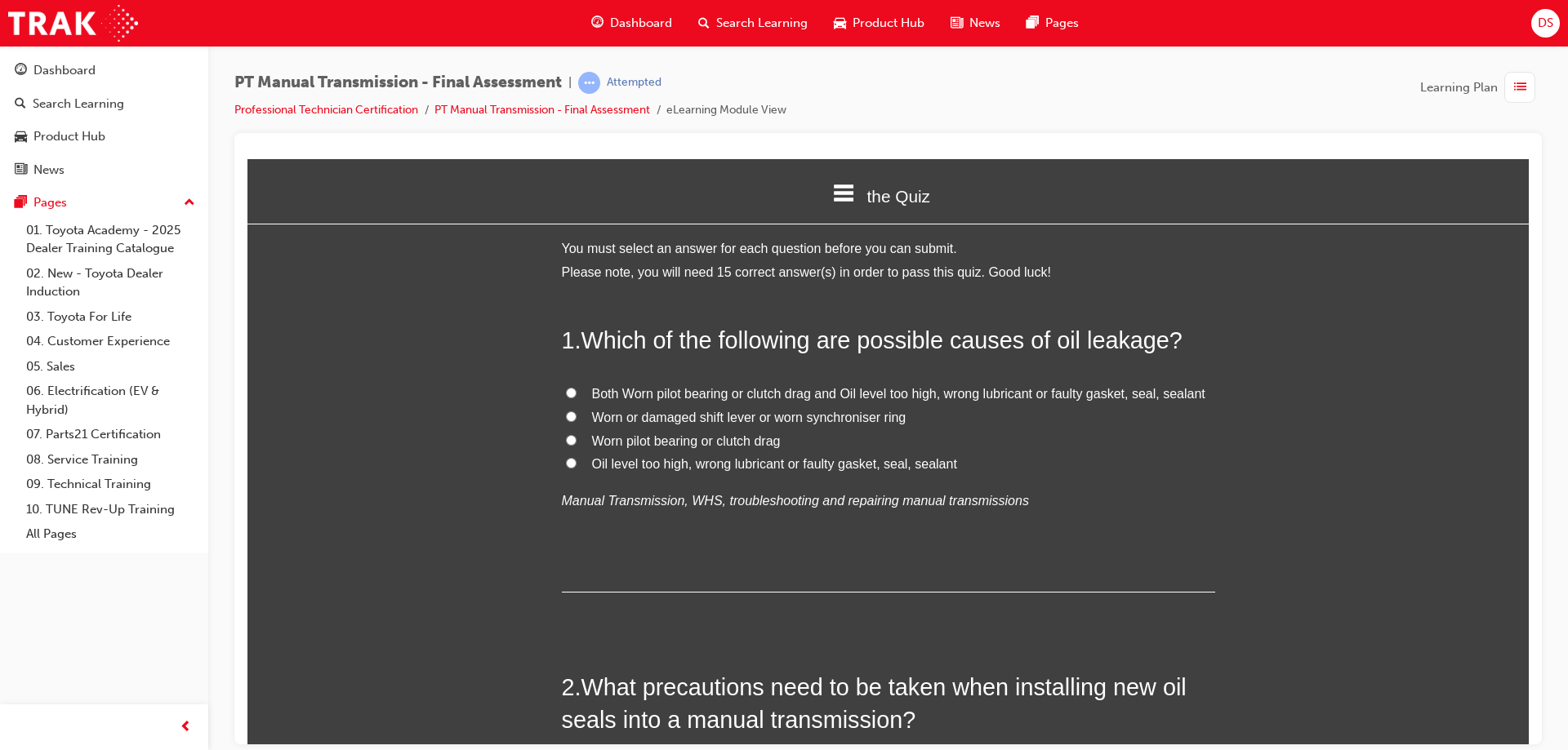
click at [566, 392] on input "Both Worn pilot bearing or clutch drag and Oil level too high, wrong lubricant …" at bounding box center [571, 392] width 11 height 11
radio input "true"
click at [571, 460] on label "Oil level too high, wrong lubricant or faulty gasket, seal, sealant" at bounding box center [888, 464] width 653 height 23
click at [571, 460] on input "Oil level too high, wrong lubricant or faulty gasket, seal, sealant" at bounding box center [571, 463] width 11 height 11
radio input "true"
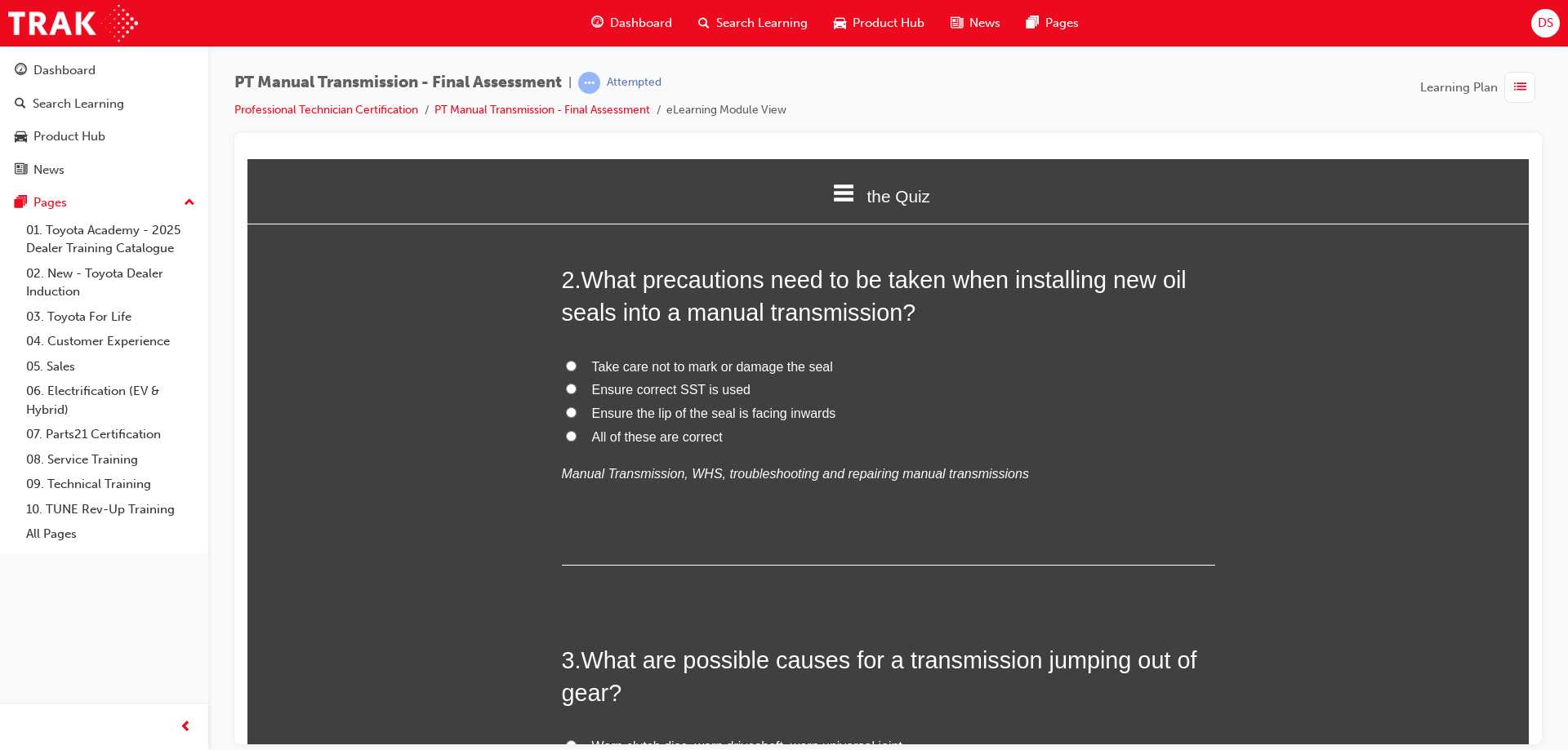
scroll to position [408, 0]
click at [566, 363] on input "Take care not to mark or damage the seal" at bounding box center [571, 364] width 11 height 11
radio input "true"
click at [571, 386] on label "Ensure correct SST is used" at bounding box center [888, 389] width 653 height 23
click at [571, 386] on input "Ensure correct SST is used" at bounding box center [571, 388] width 11 height 11
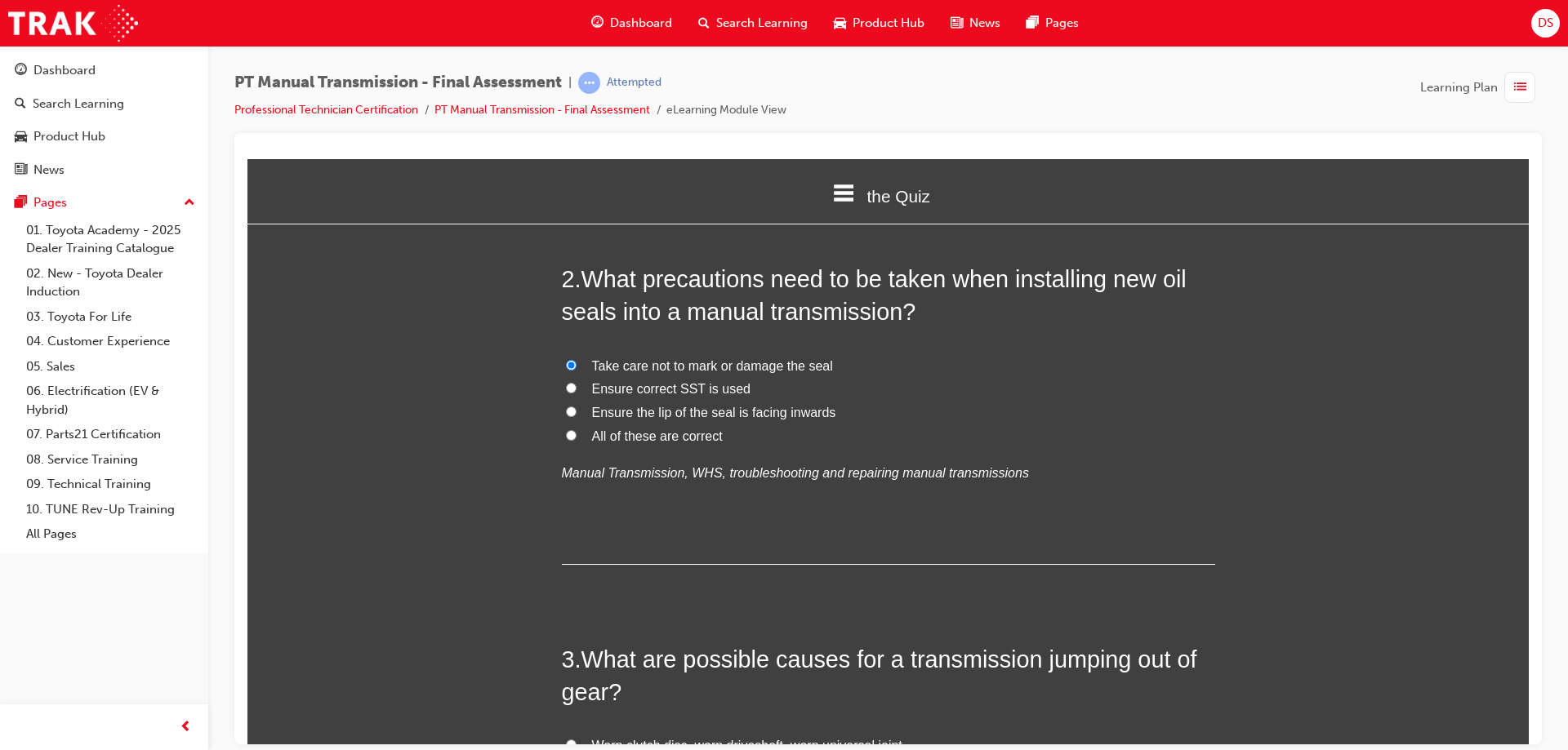
radio input "true"
click at [566, 414] on input "Ensure the lip of the seal is facing inwards" at bounding box center [571, 411] width 11 height 11
radio input "true"
click at [566, 437] on input "All of these are correct" at bounding box center [571, 435] width 11 height 11
radio input "true"
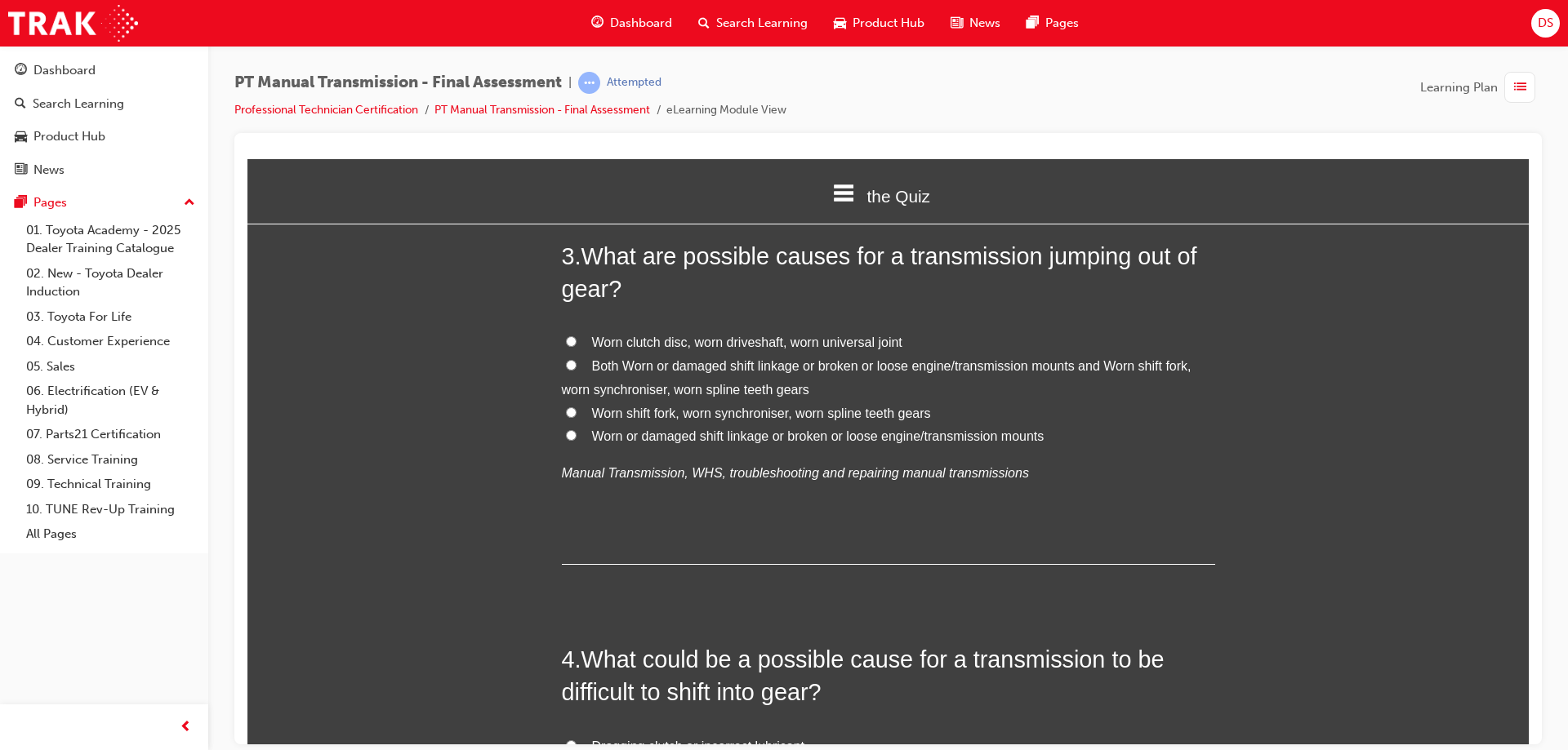
scroll to position [816, 0]
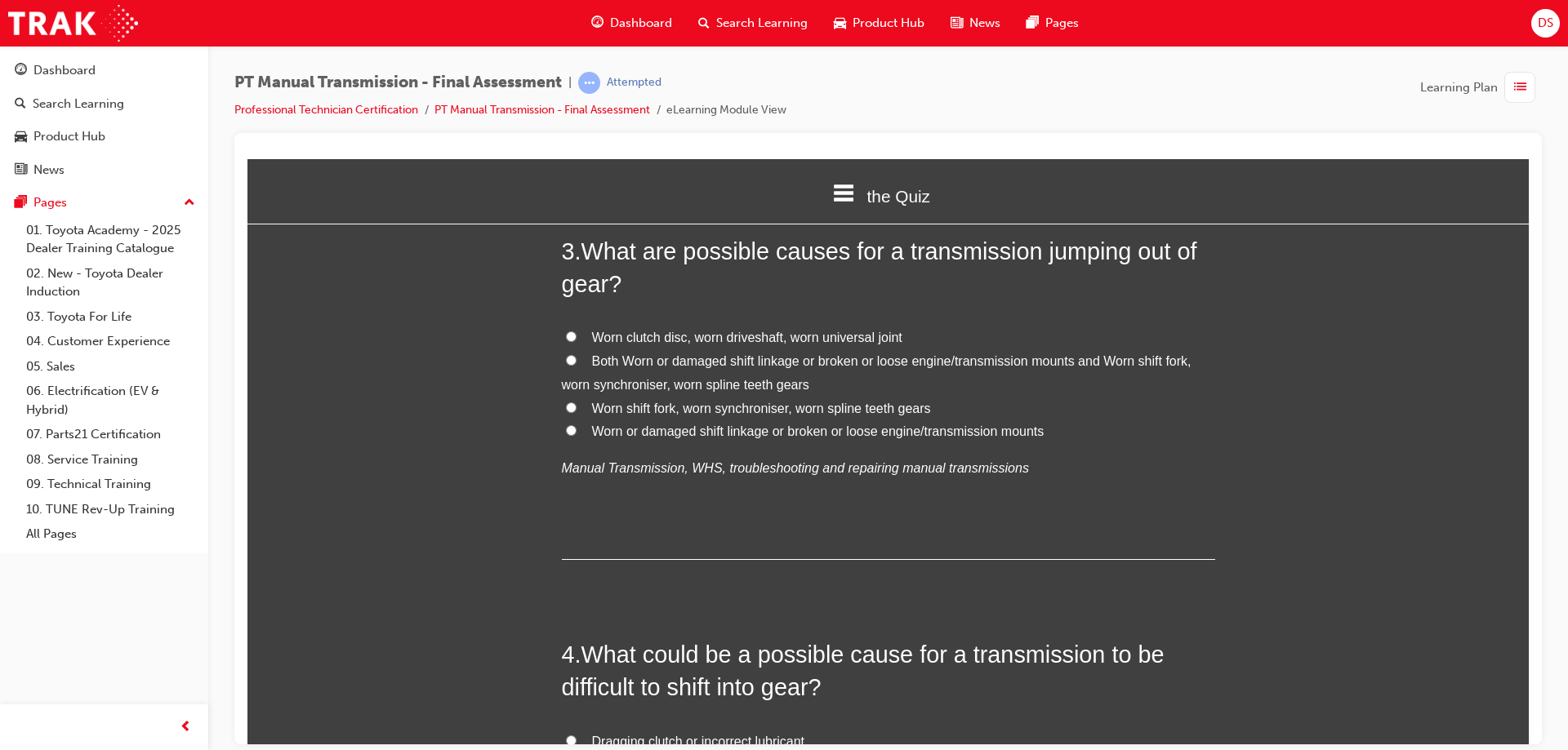
click at [566, 358] on input "Both Worn or damaged shift linkage or broken or loose engine/transmission mount…" at bounding box center [571, 360] width 11 height 11
radio input "true"
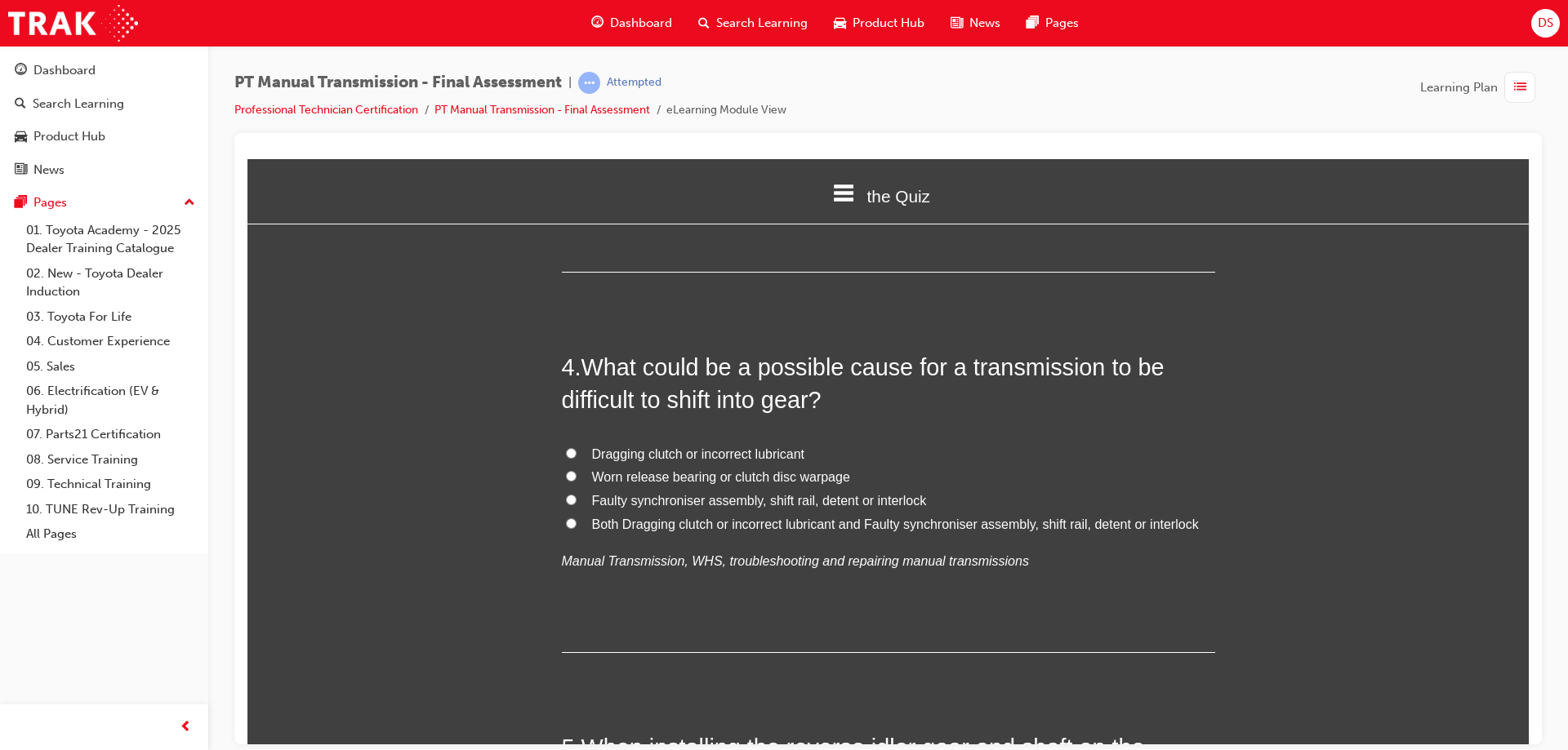
scroll to position [1143, 0]
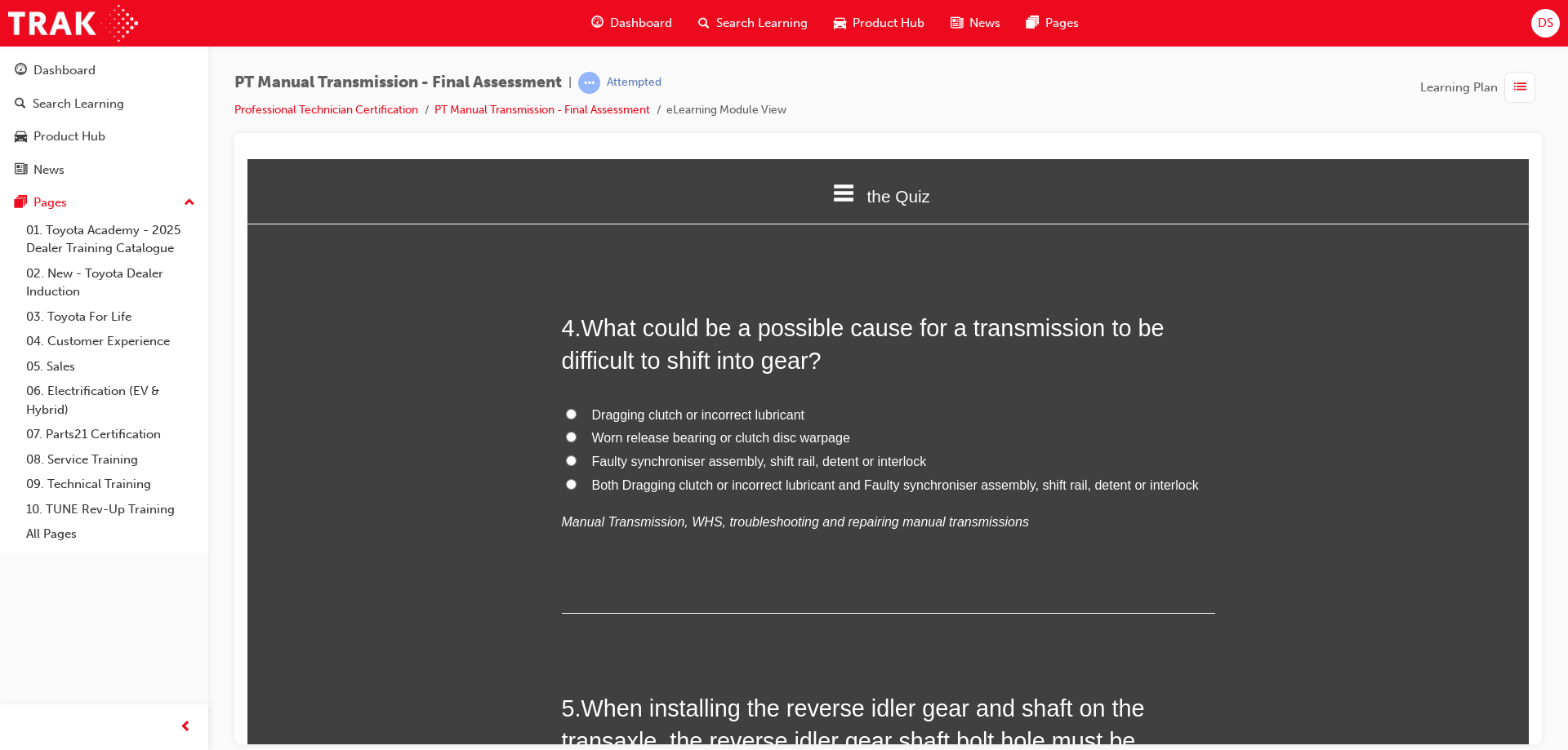
click at [569, 413] on input "Dragging clutch or incorrect lubricant" at bounding box center [571, 414] width 11 height 11
radio input "true"
click at [566, 483] on input "Both Dragging clutch or incorrect lubricant and Faulty synchroniser assembly, s…" at bounding box center [571, 484] width 11 height 11
radio input "true"
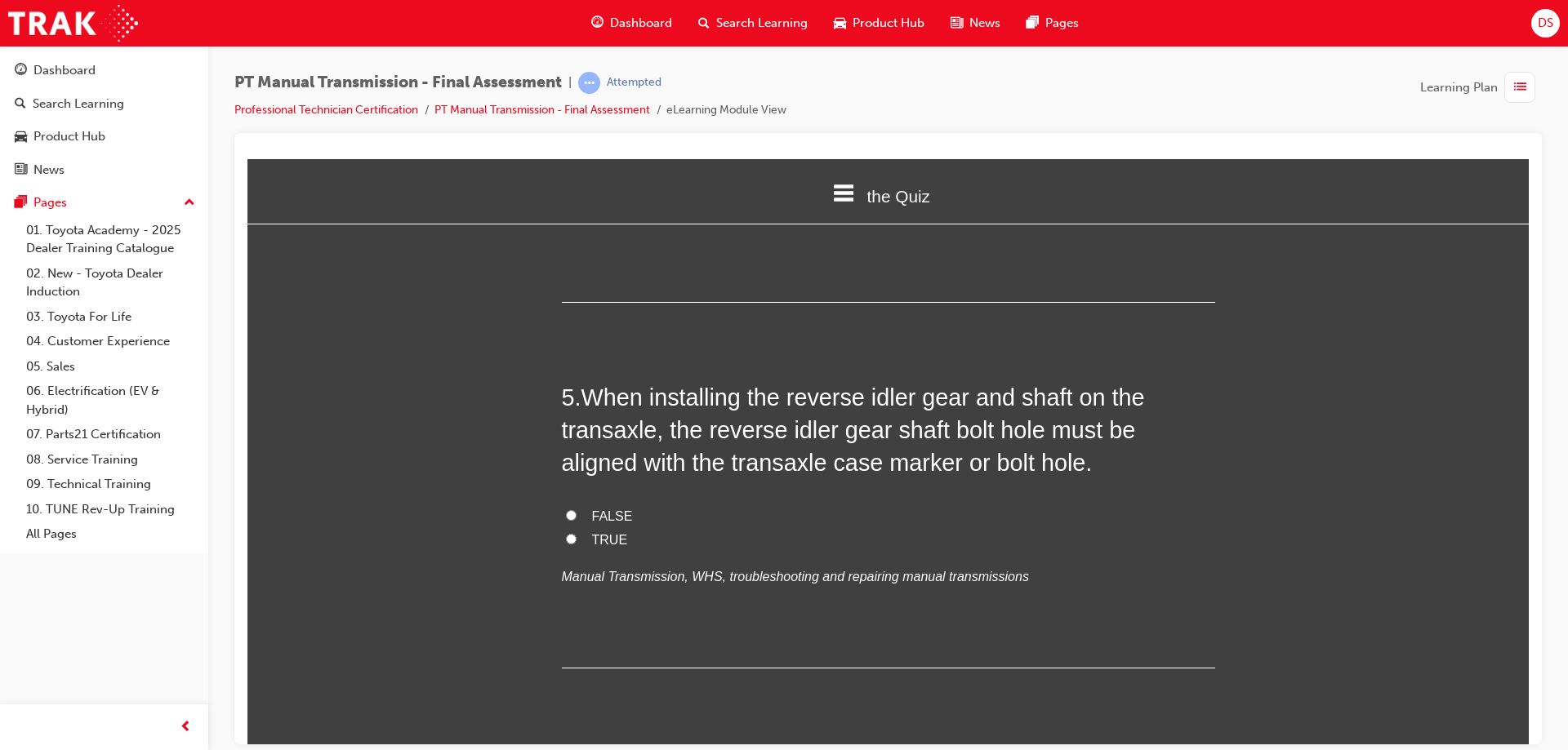
scroll to position [1469, 0]
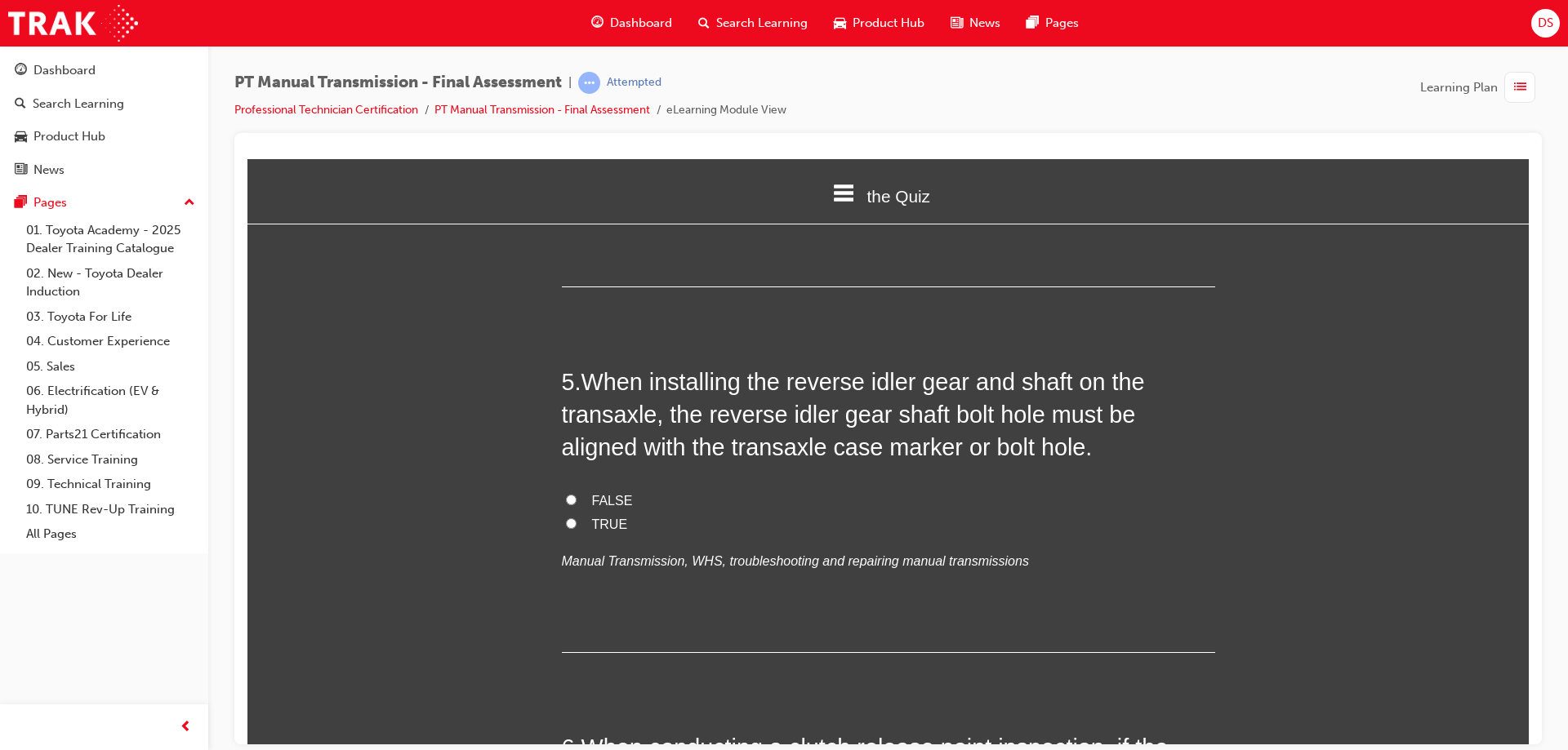
click at [568, 520] on input "TRUE" at bounding box center [571, 523] width 11 height 11
radio input "true"
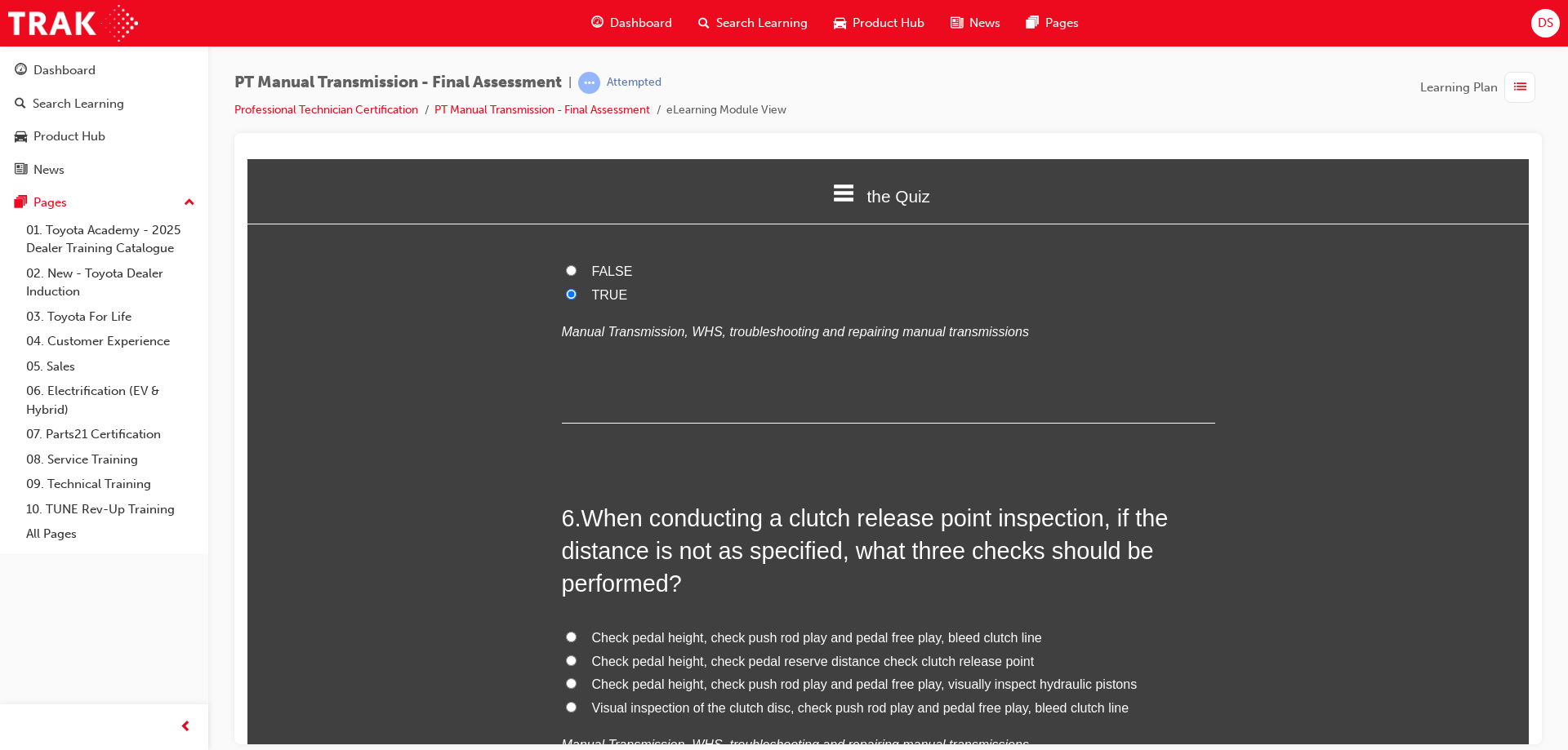
scroll to position [1878, 0]
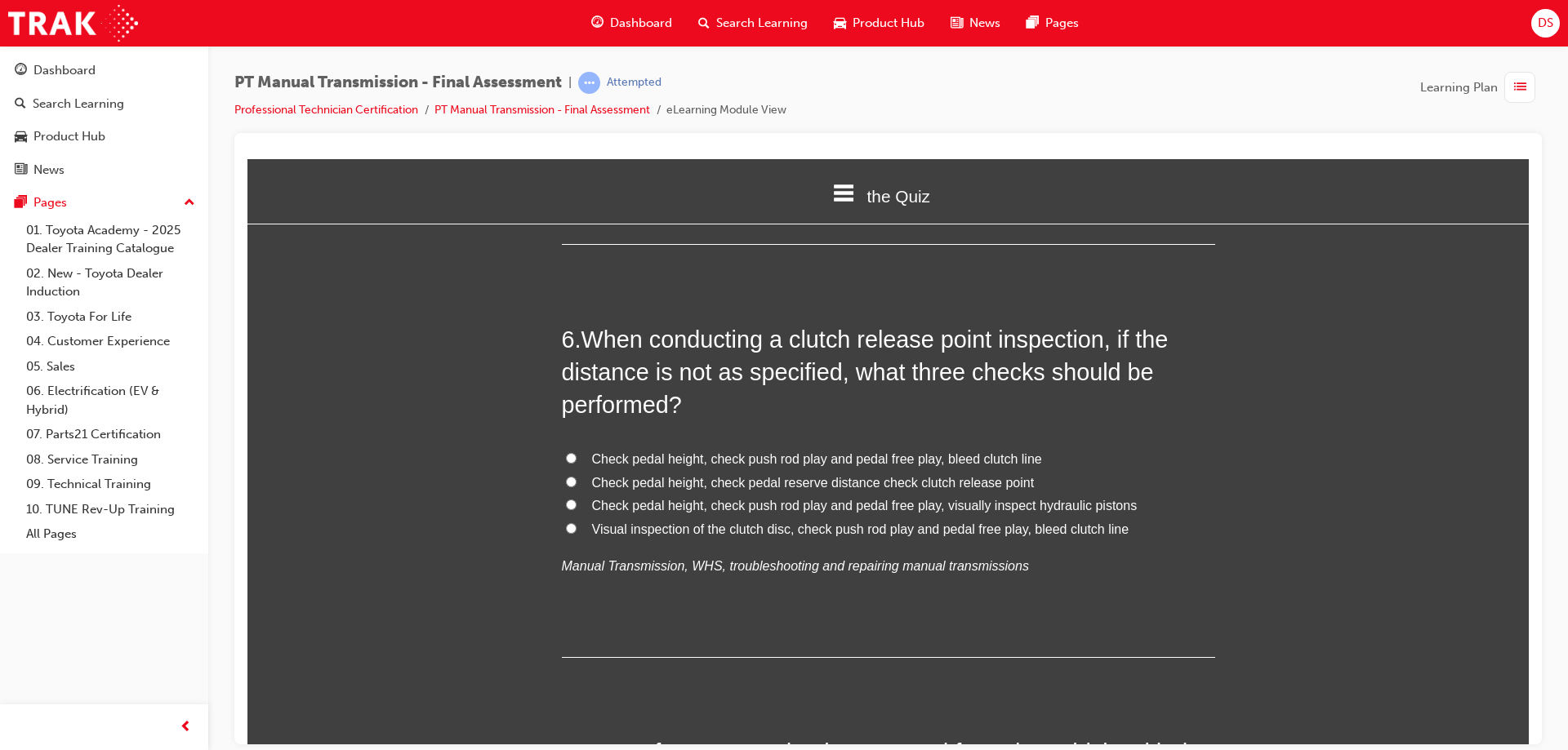
click at [566, 457] on input "Check pedal height, check push rod play and pedal free play, bleed clutch line" at bounding box center [571, 458] width 11 height 11
radio input "true"
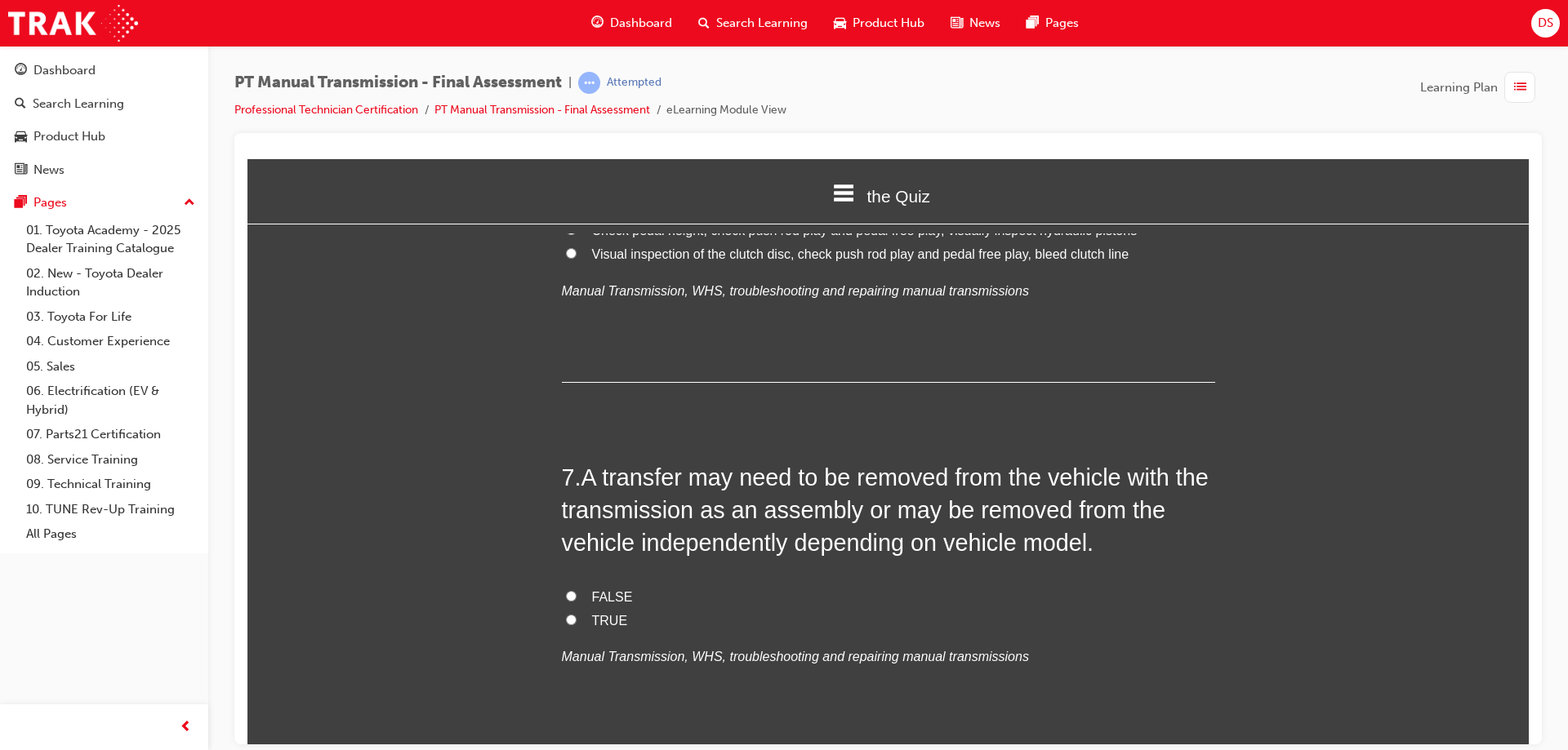
scroll to position [2205, 0]
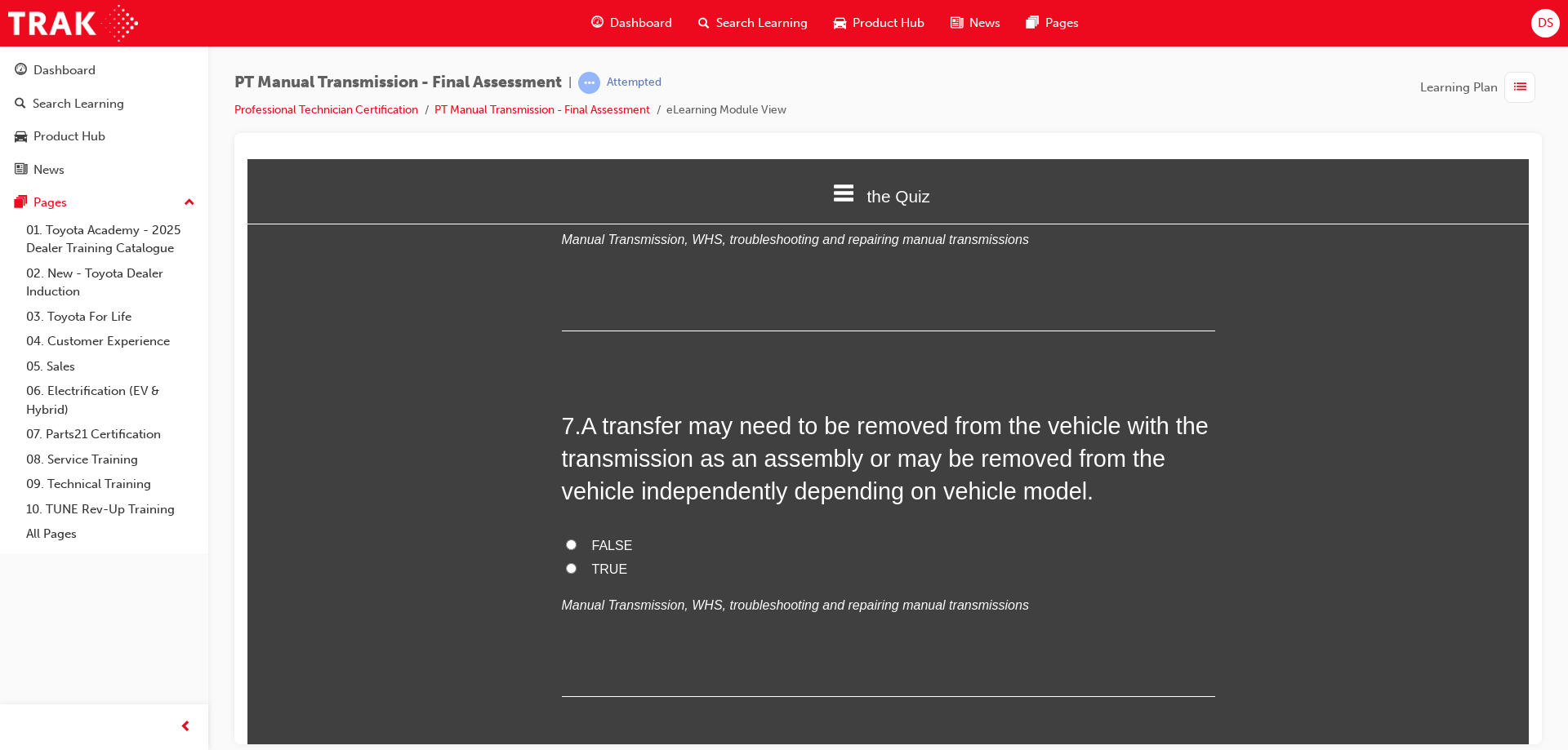
click at [584, 580] on div "FALSE TRUE Manual Transmission, WHS, troubleshooting and repairing manual trans…" at bounding box center [888, 575] width 653 height 83
click at [584, 571] on label "TRUE" at bounding box center [888, 570] width 653 height 23
click at [577, 571] on input "TRUE" at bounding box center [571, 568] width 11 height 11
radio input "true"
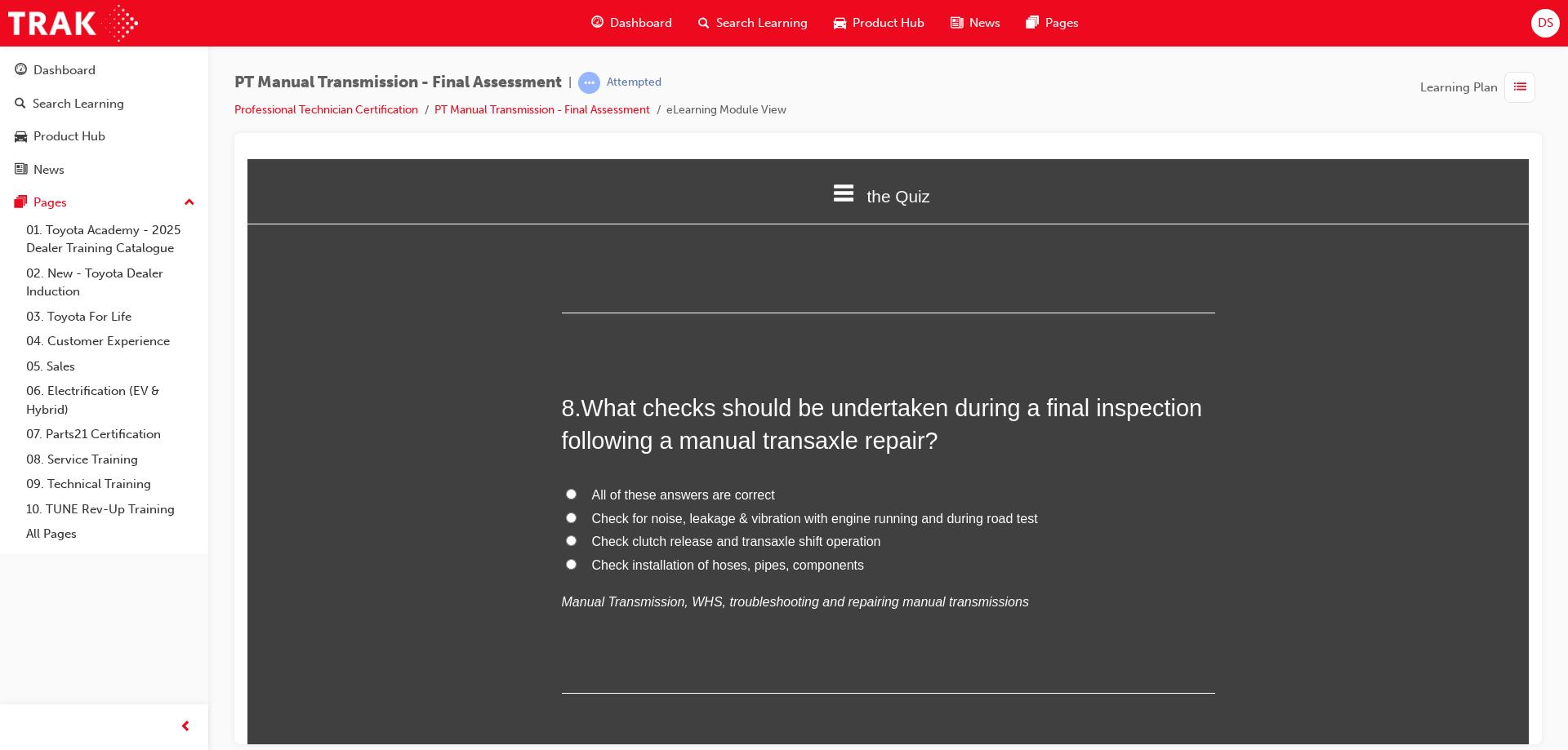
scroll to position [2613, 0]
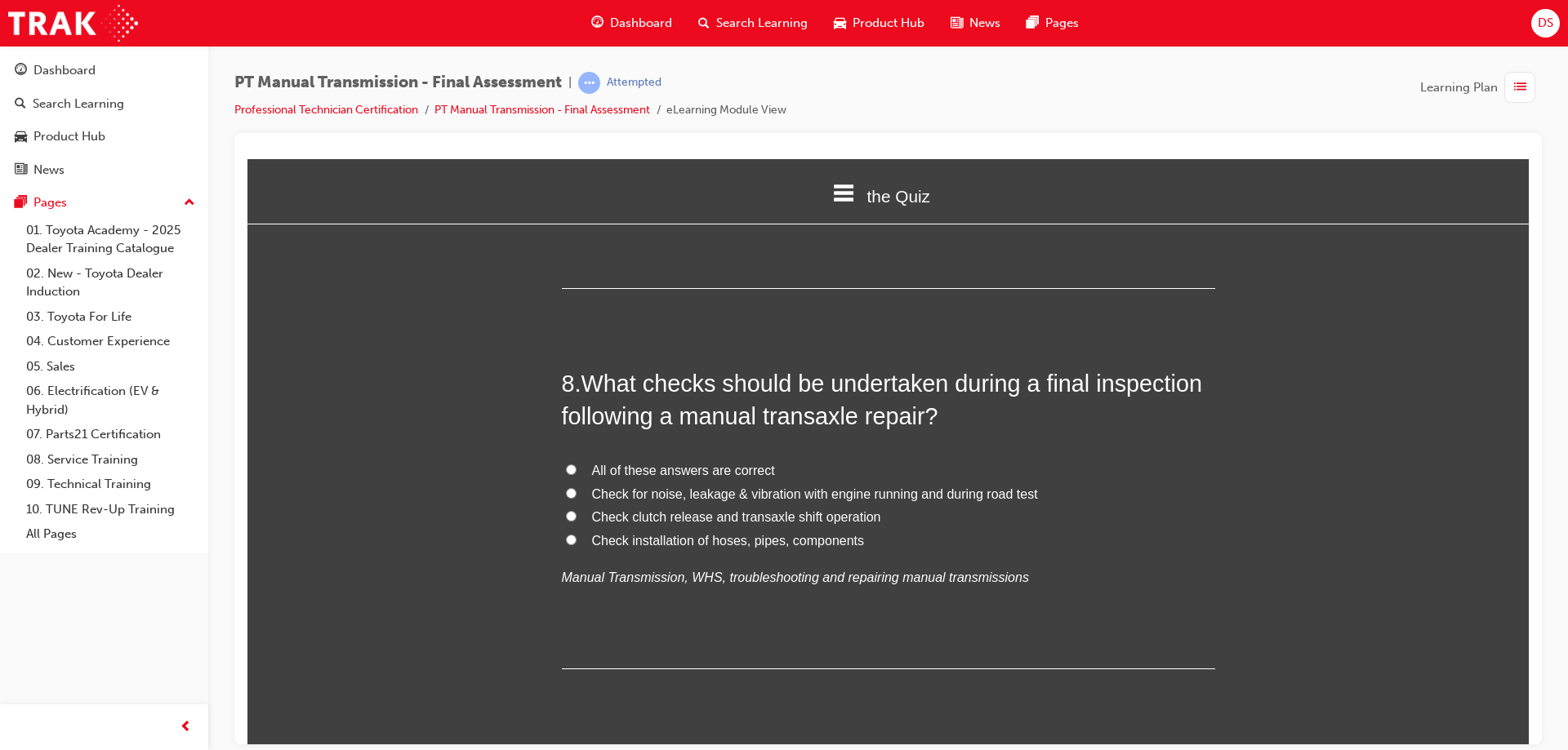
click at [566, 469] on input "All of these answers are correct" at bounding box center [571, 469] width 11 height 11
radio input "true"
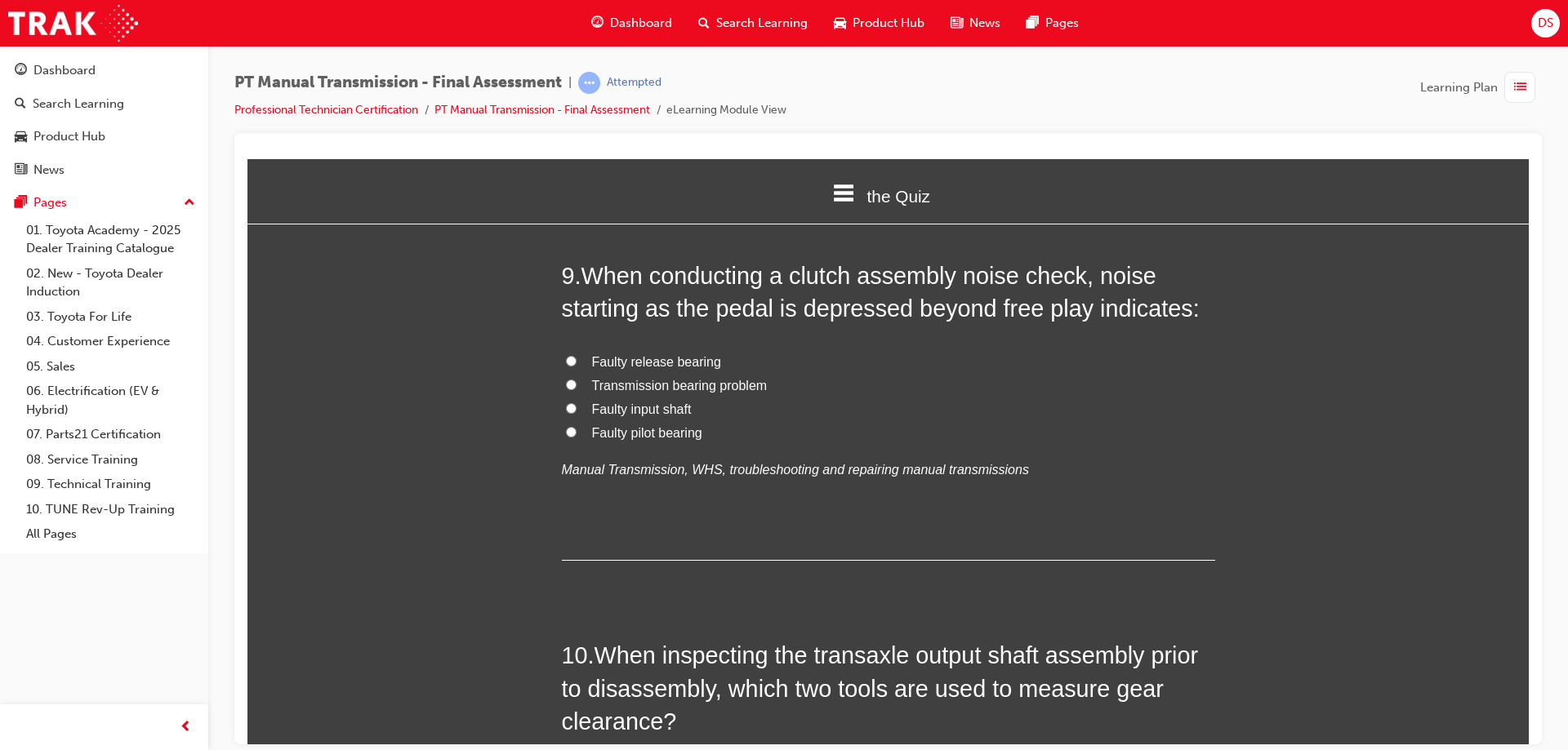
scroll to position [3103, 0]
click at [574, 352] on label "Faulty release bearing" at bounding box center [888, 361] width 653 height 23
click at [574, 353] on input "Faulty release bearing" at bounding box center [571, 359] width 11 height 11
radio input "true"
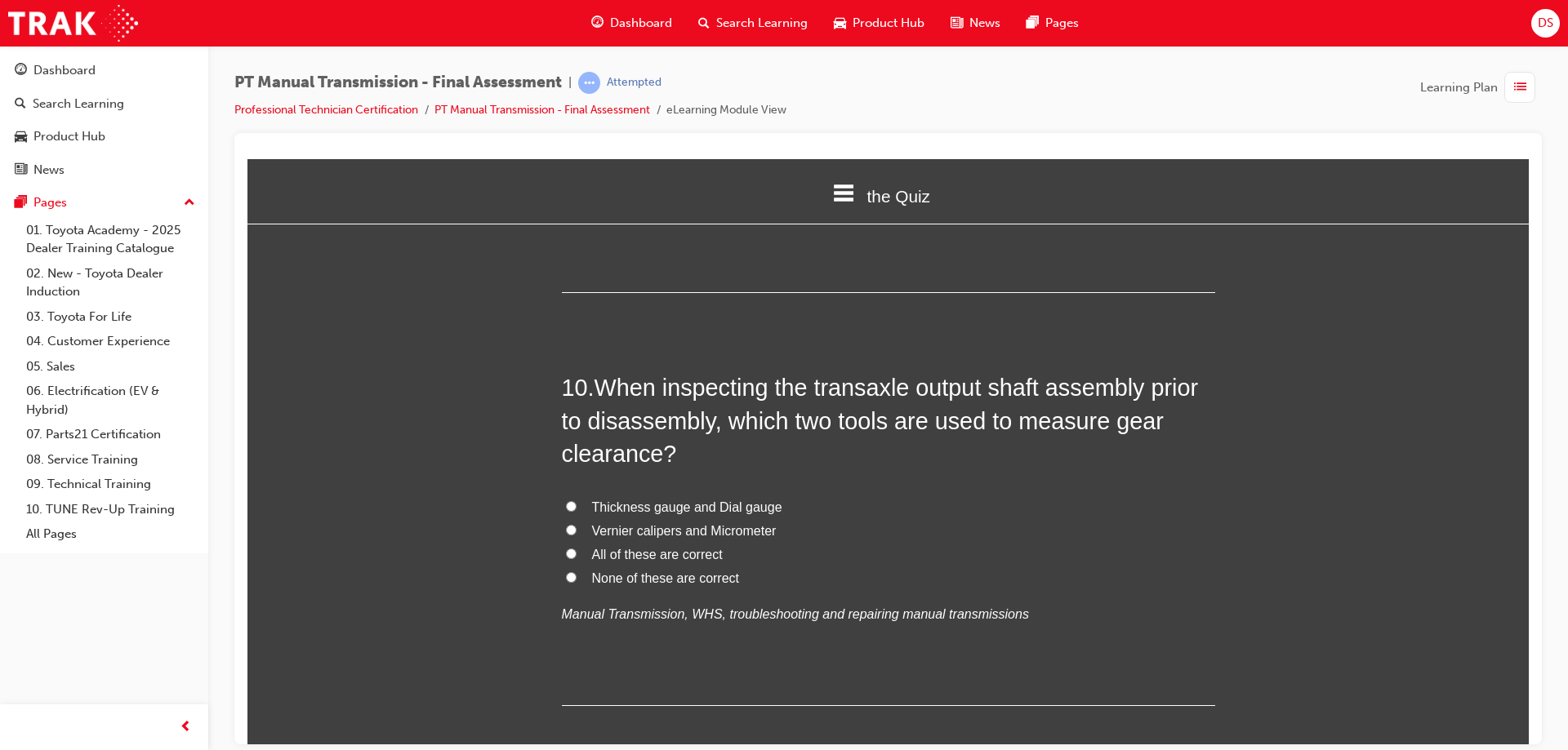
scroll to position [3430, 0]
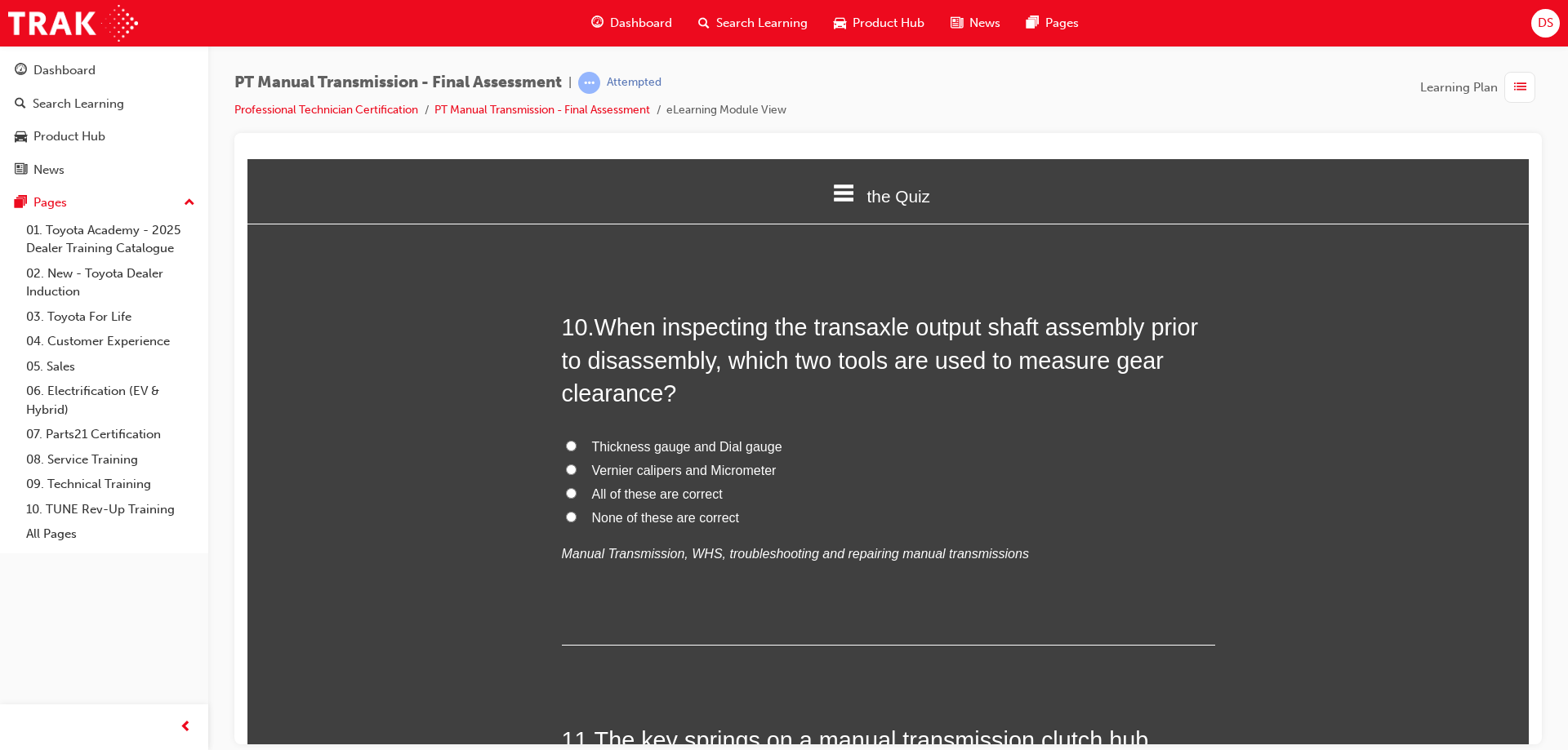
click at [566, 447] on input "Thickness gauge and Dial gauge" at bounding box center [571, 446] width 11 height 11
radio input "true"
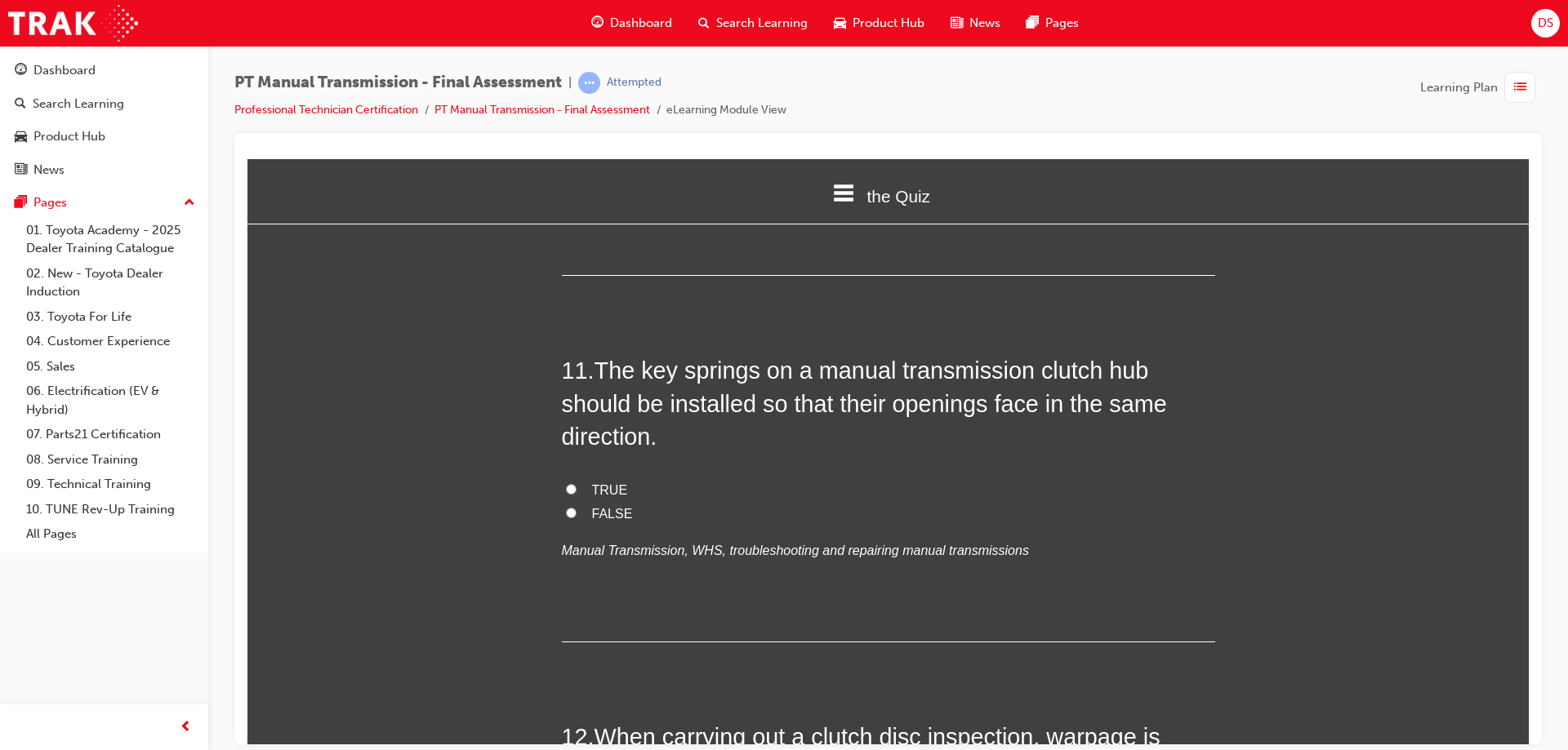
scroll to position [3838, 0]
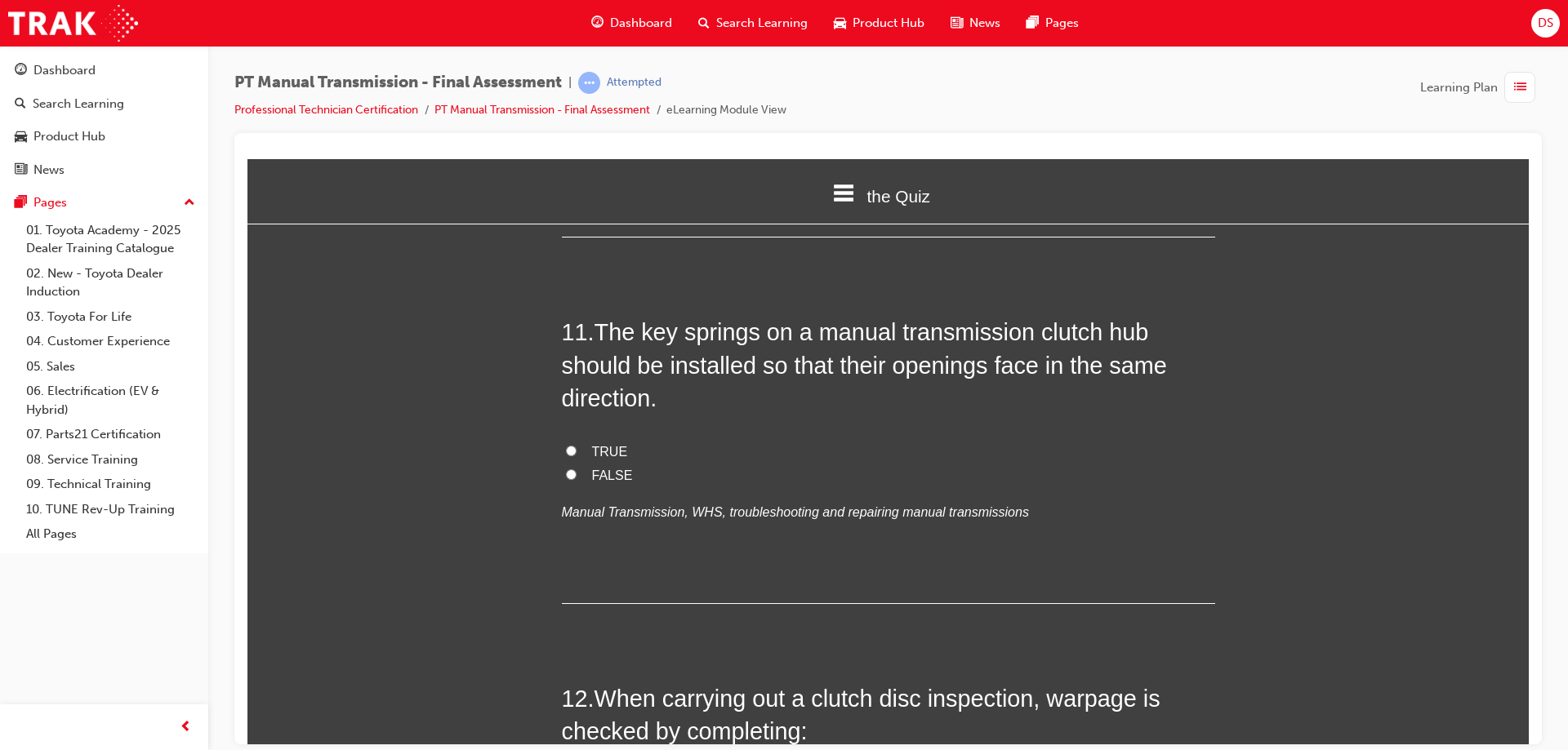
click at [566, 450] on input "TRUE" at bounding box center [571, 450] width 11 height 11
radio input "true"
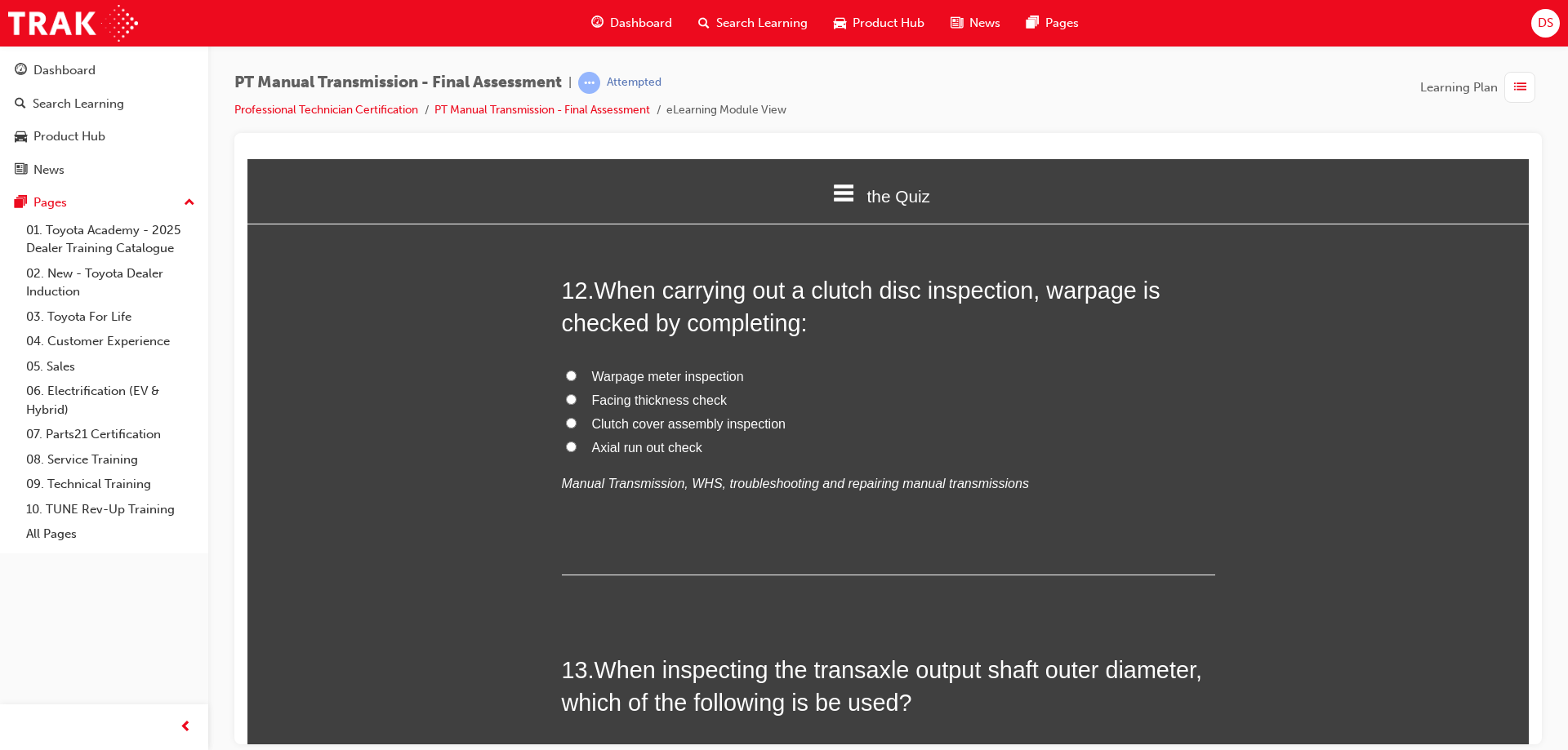
scroll to position [4164, 0]
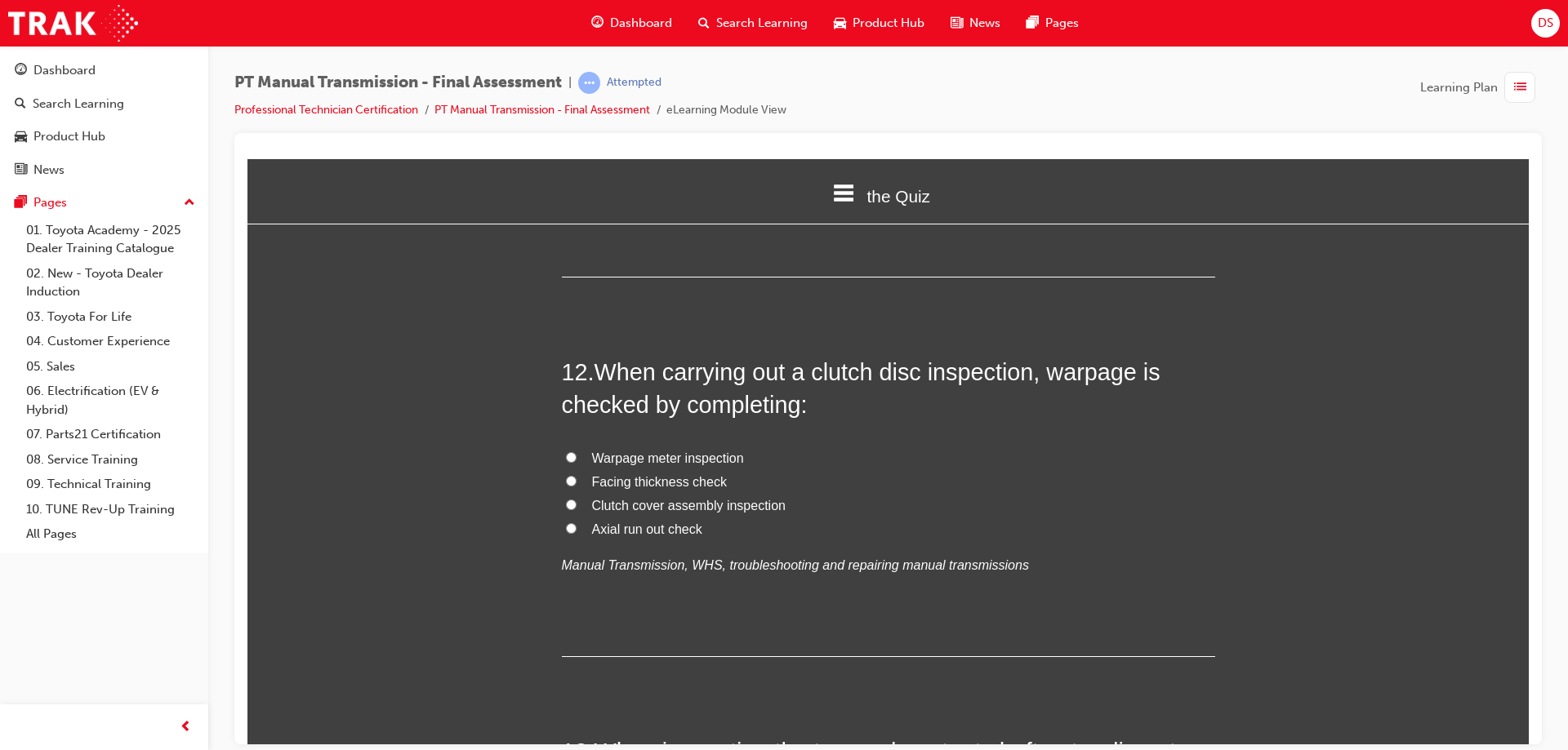
click at [566, 527] on input "Axial run out check" at bounding box center [571, 528] width 11 height 11
radio input "true"
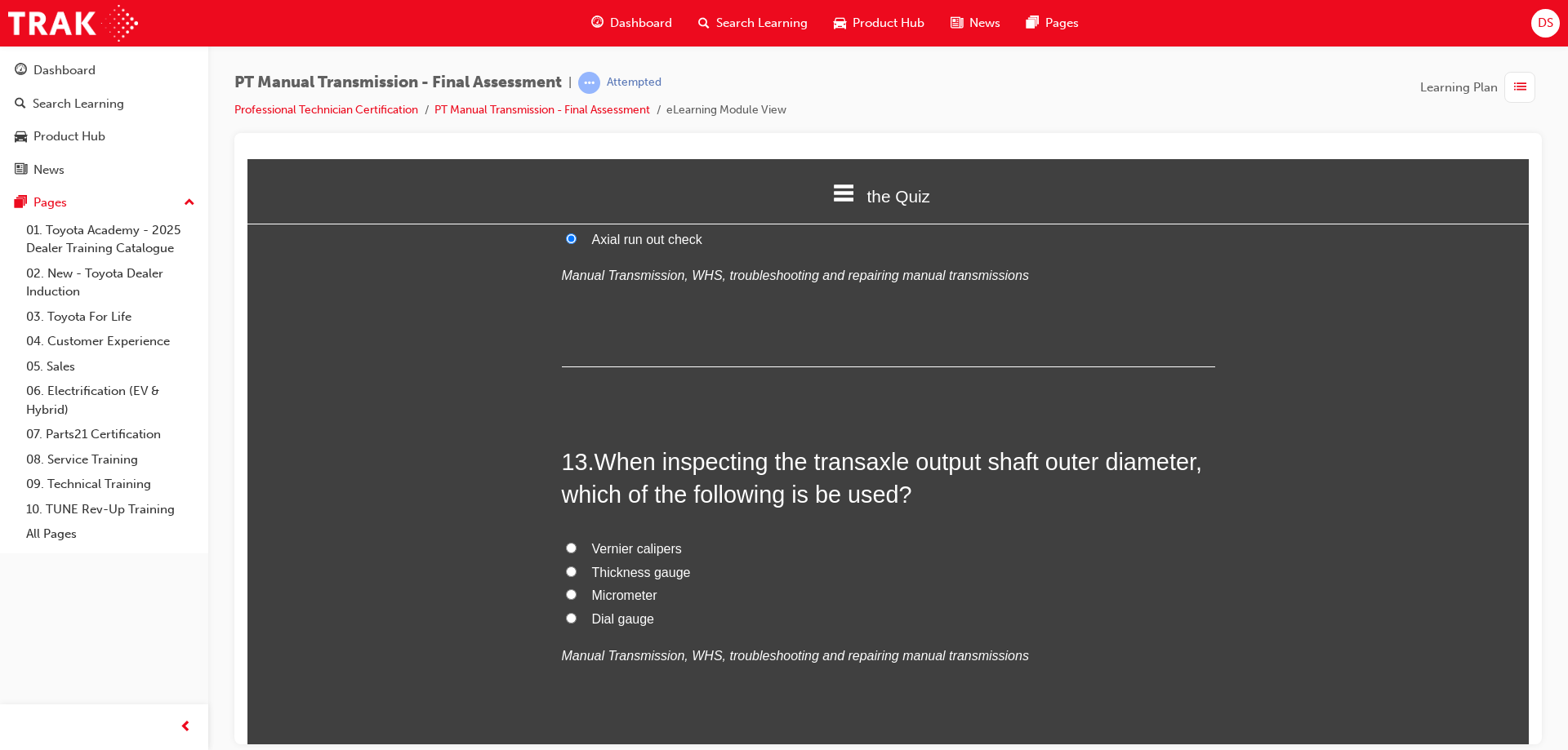
scroll to position [4573, 0]
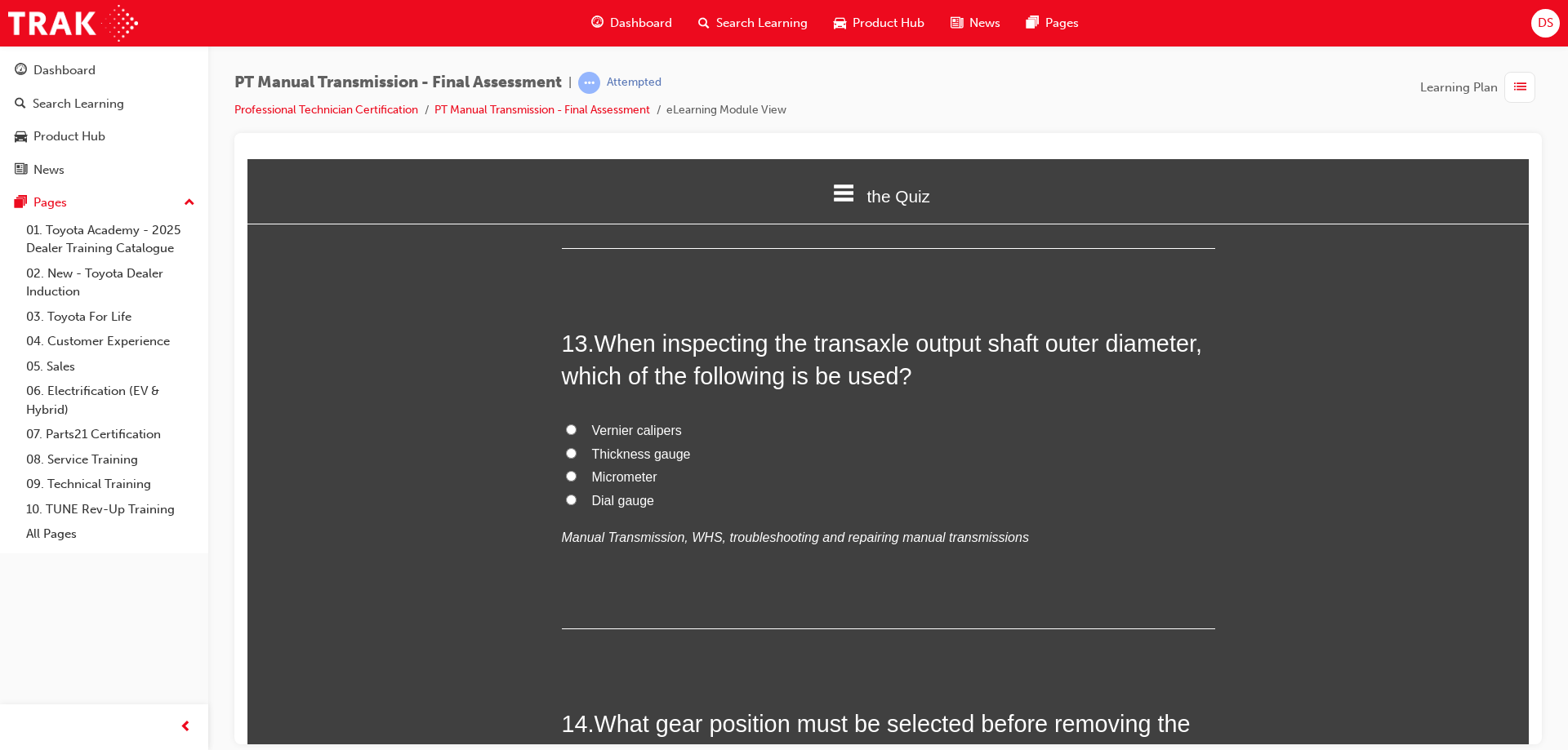
click at [562, 421] on label "Vernier calipers" at bounding box center [888, 431] width 653 height 23
click at [566, 423] on input "Vernier calipers" at bounding box center [571, 429] width 11 height 11
radio input "true"
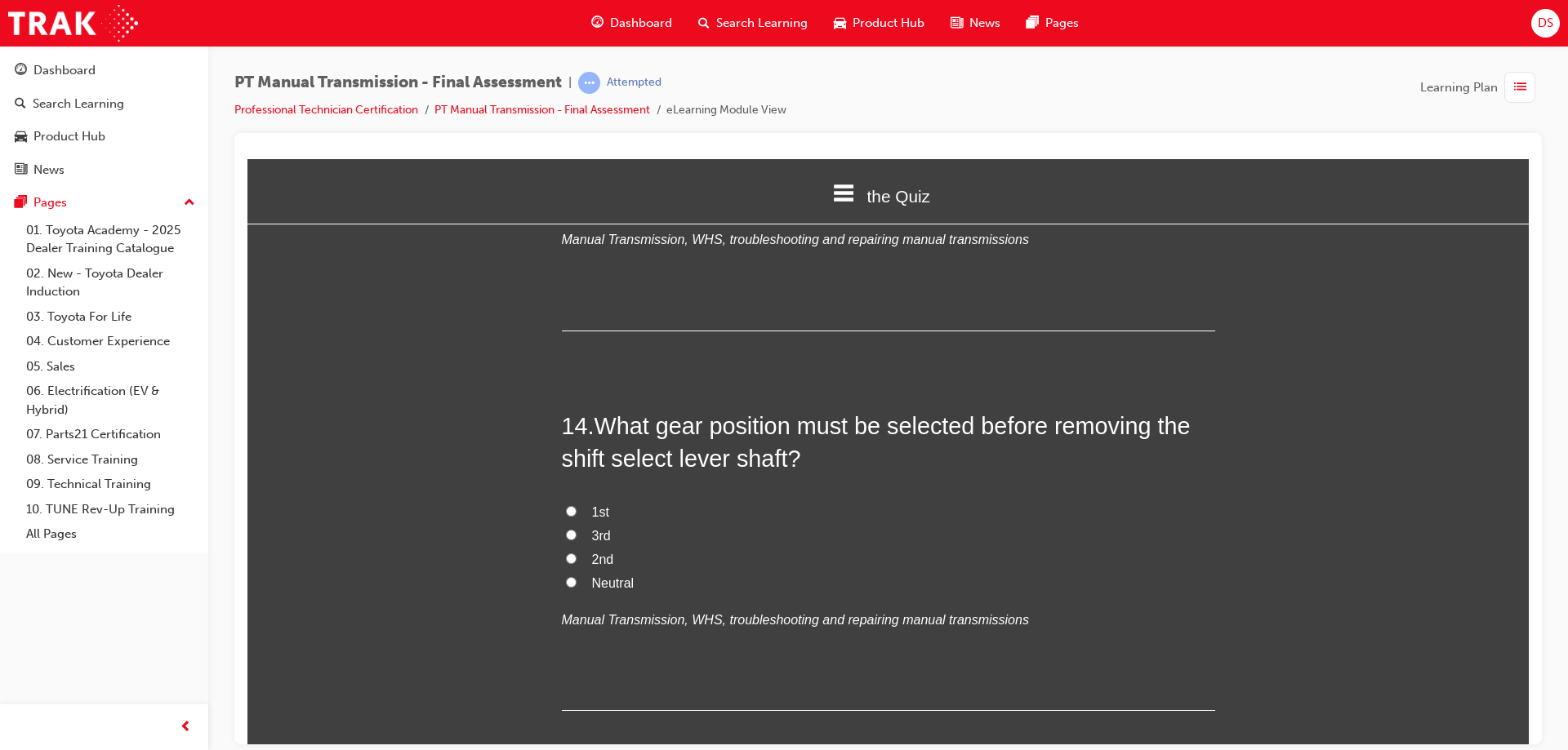
scroll to position [4899, 0]
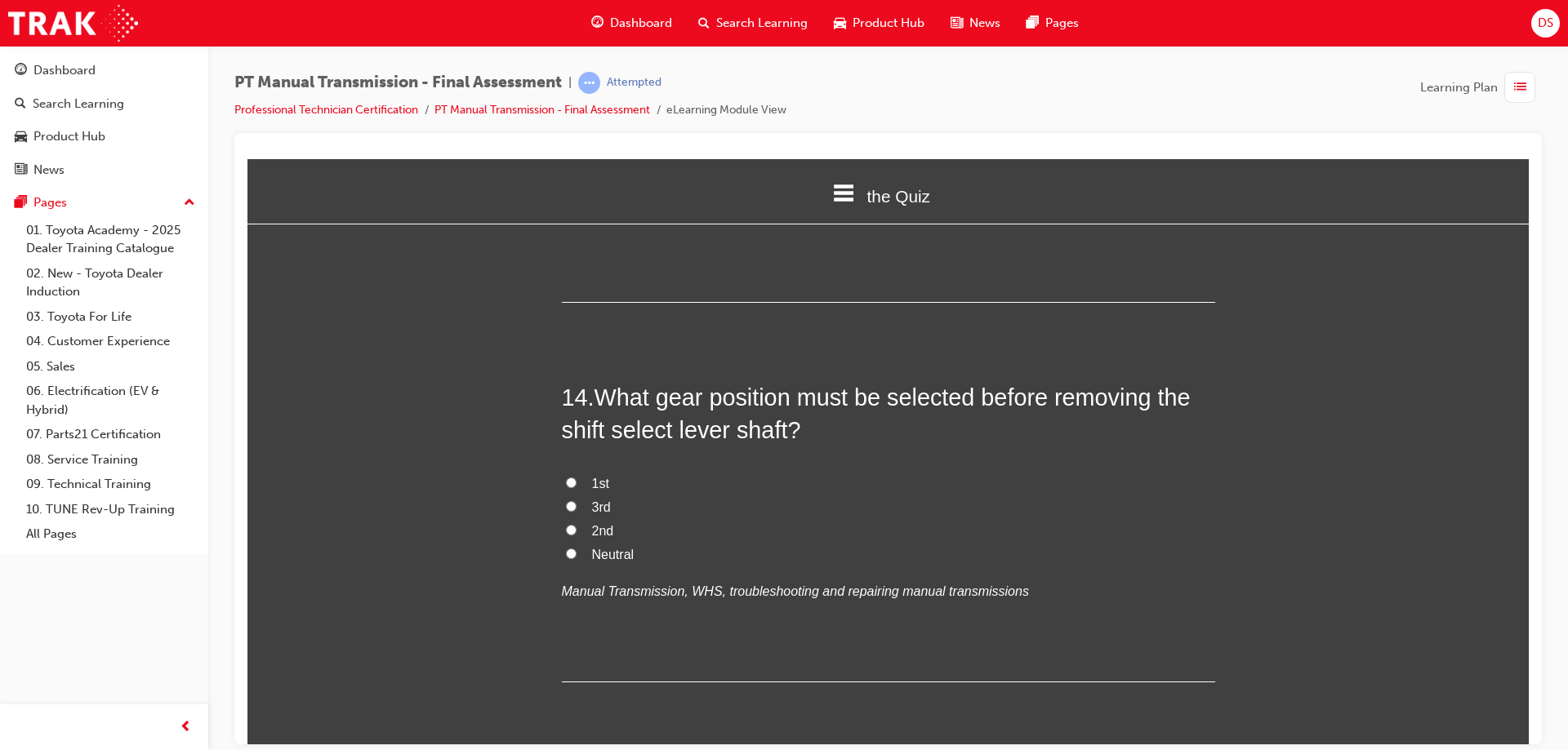
click at [566, 553] on input "Neutral" at bounding box center [571, 554] width 11 height 11
radio input "true"
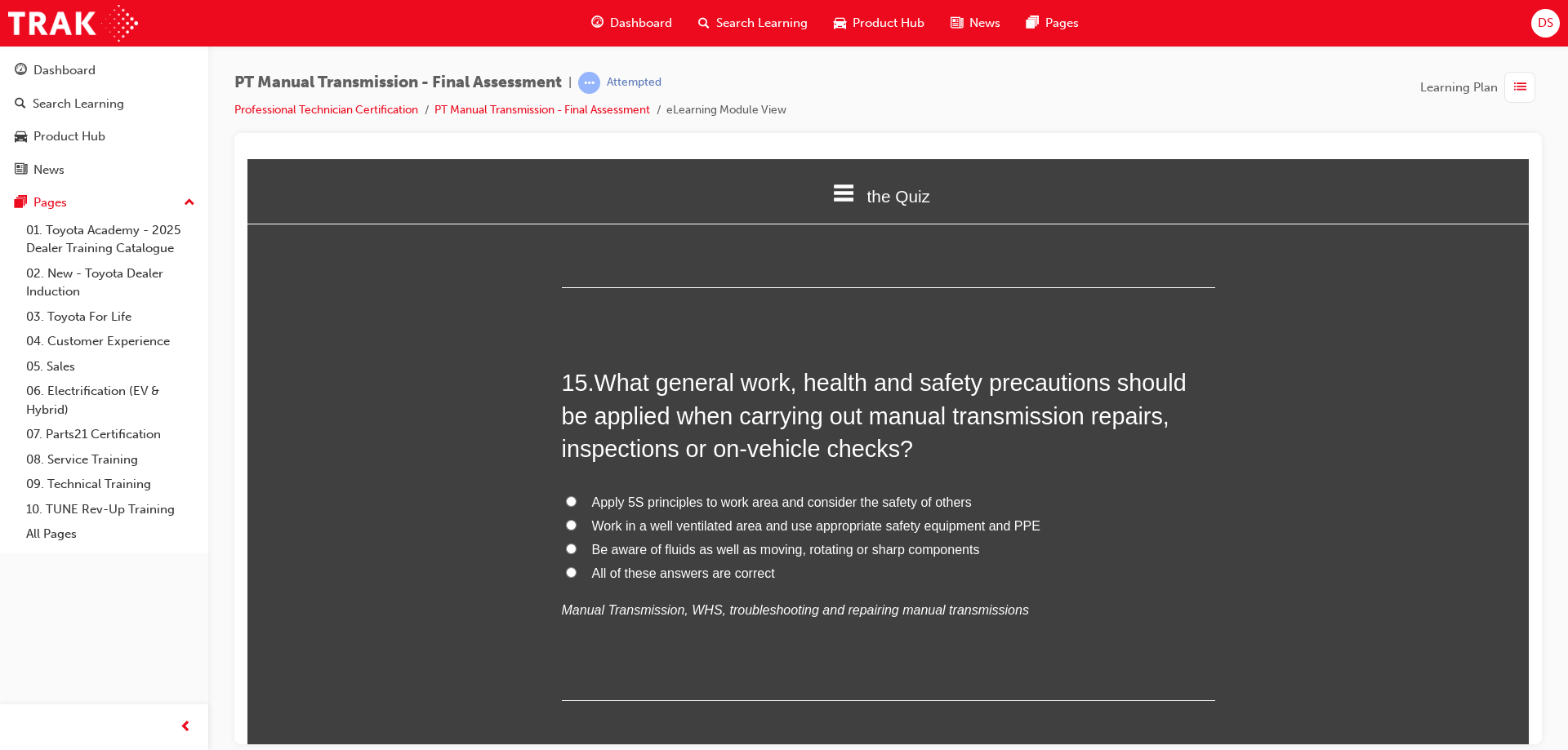
scroll to position [5307, 0]
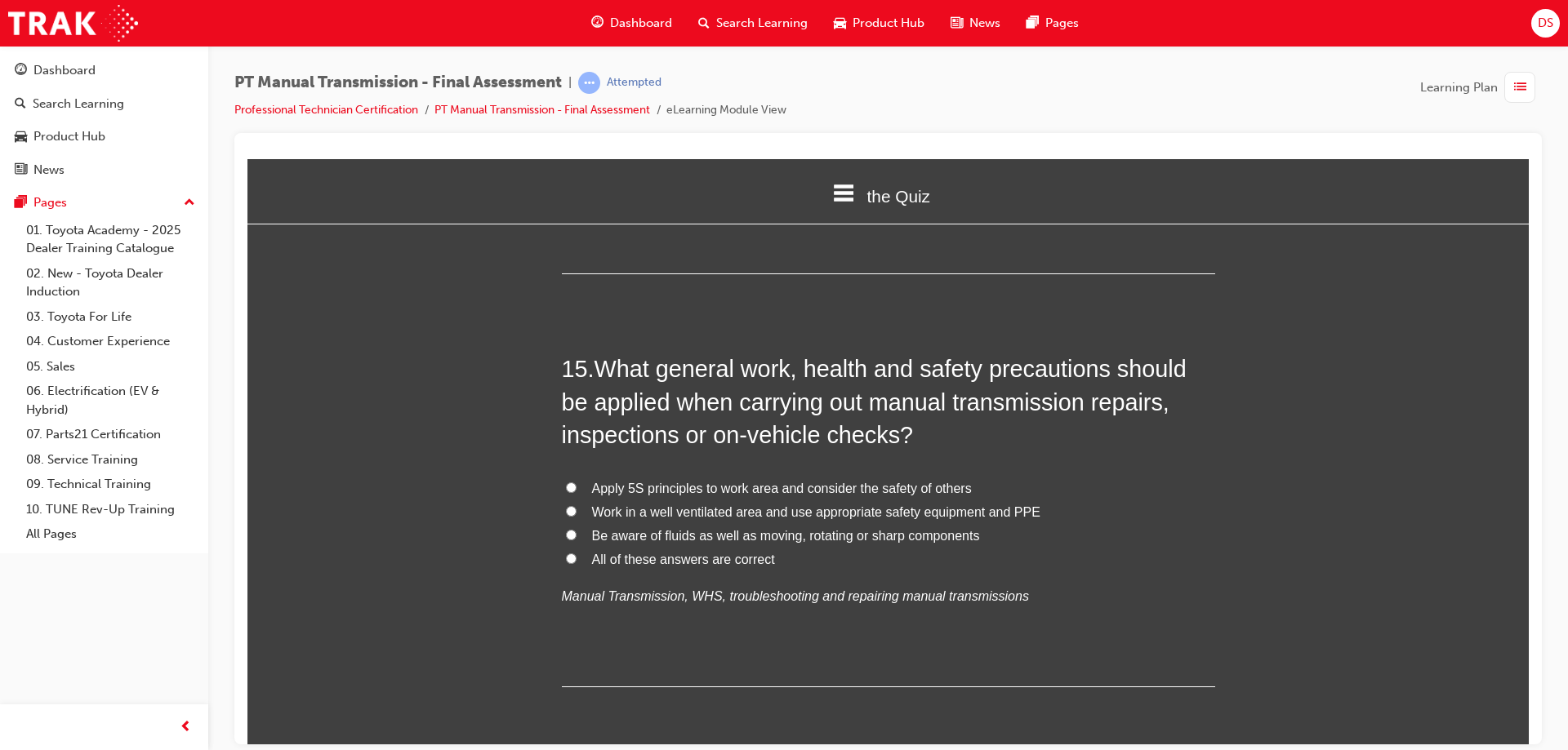
click at [566, 558] on input "All of these answers are correct" at bounding box center [571, 558] width 11 height 11
radio input "true"
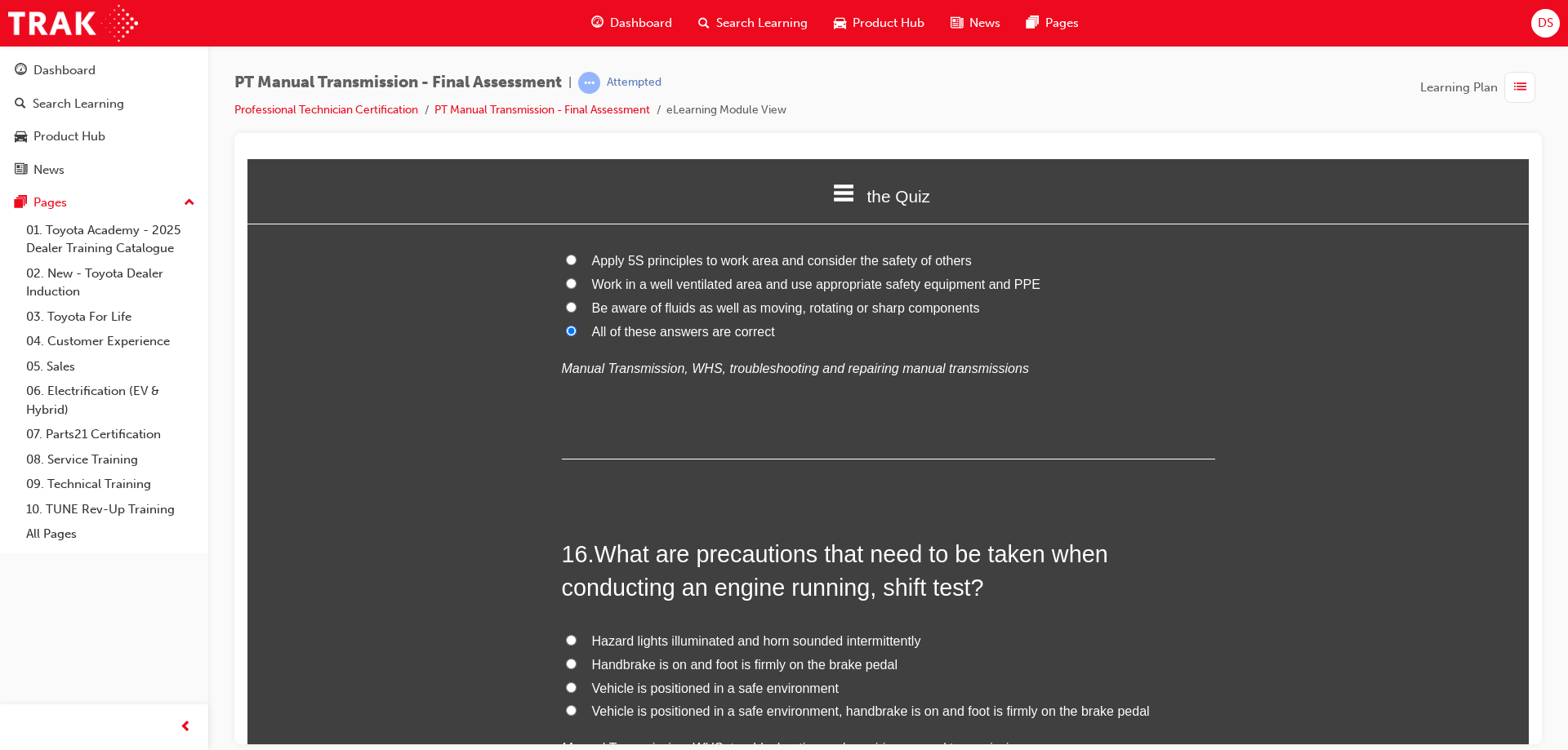
scroll to position [5716, 0]
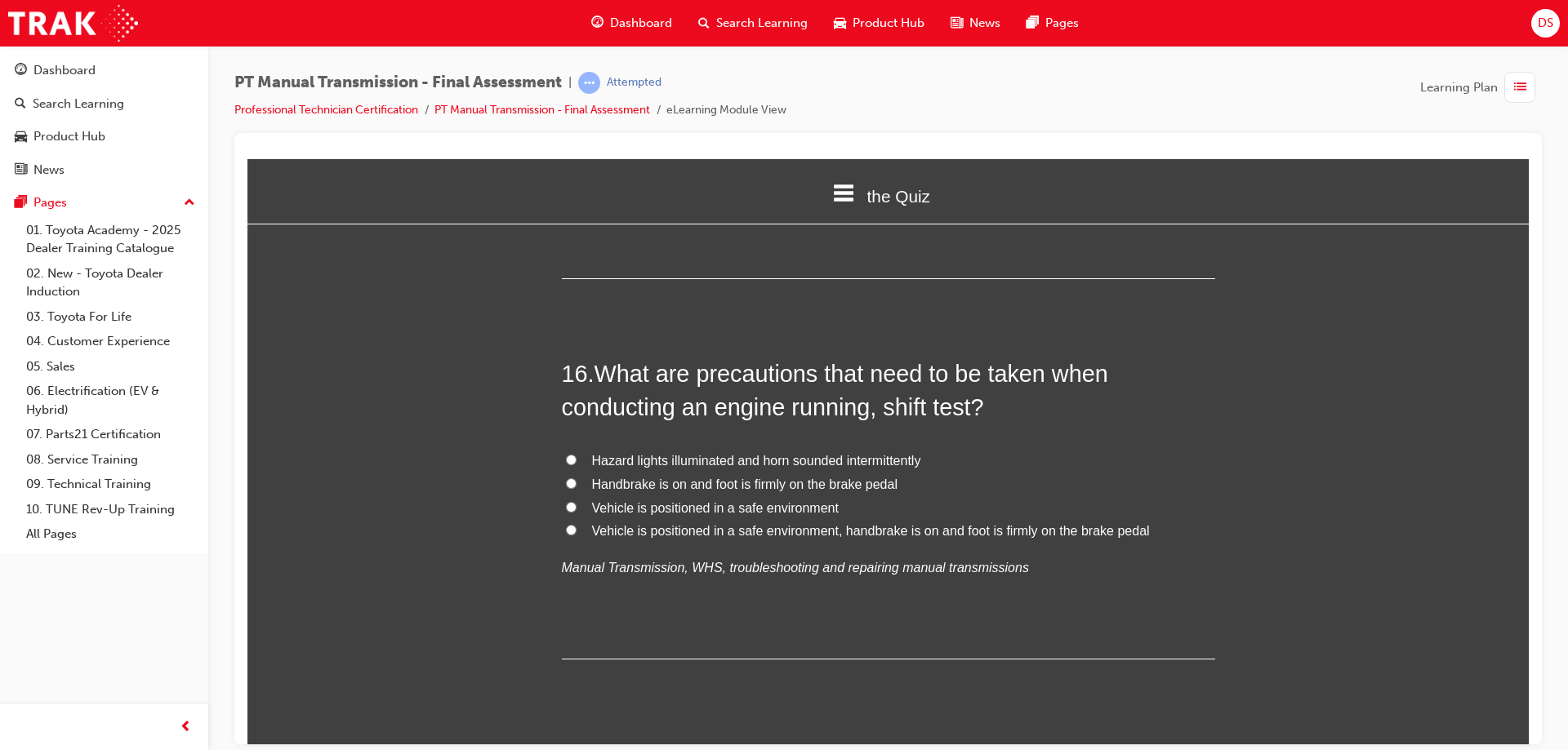
click at [566, 481] on input "Handbrake is on and foot is firmly on the brake pedal" at bounding box center [571, 483] width 11 height 11
radio input "true"
click at [566, 531] on input "Vehicle is positioned in a safe environment, handbrake is on and foot is firmly…" at bounding box center [571, 529] width 11 height 11
radio input "true"
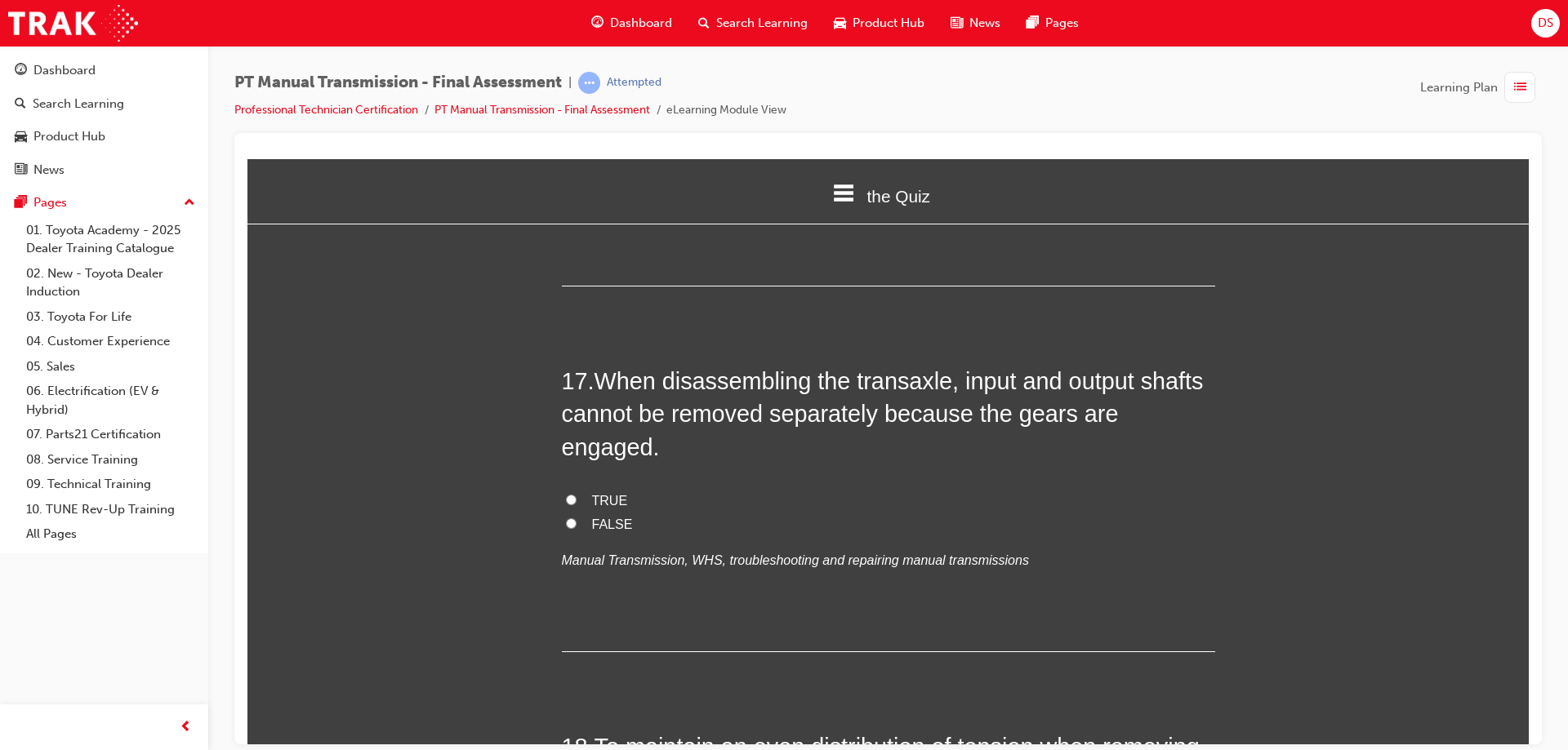
scroll to position [6206, 0]
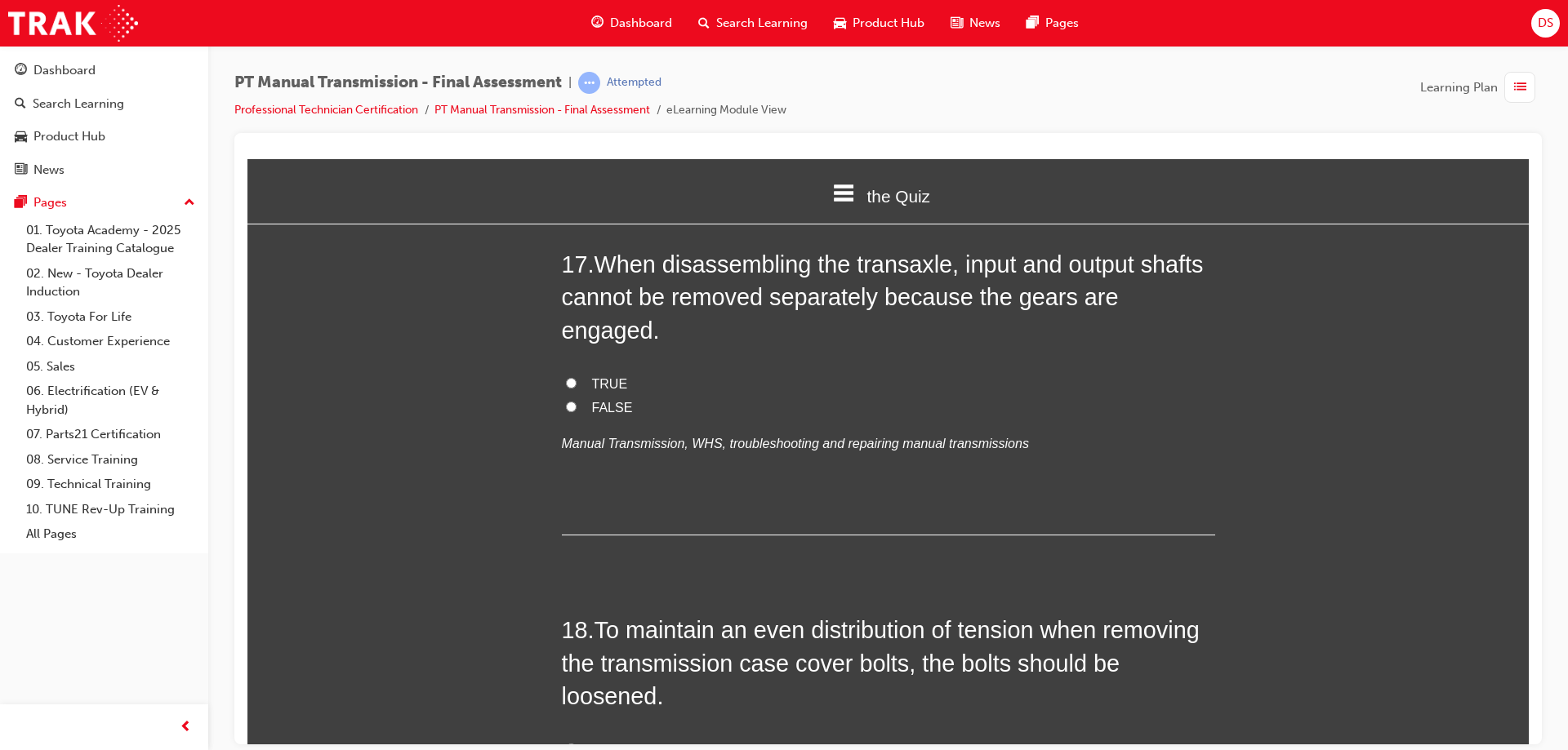
click at [566, 401] on input "FALSE" at bounding box center [571, 406] width 11 height 11
radio input "true"
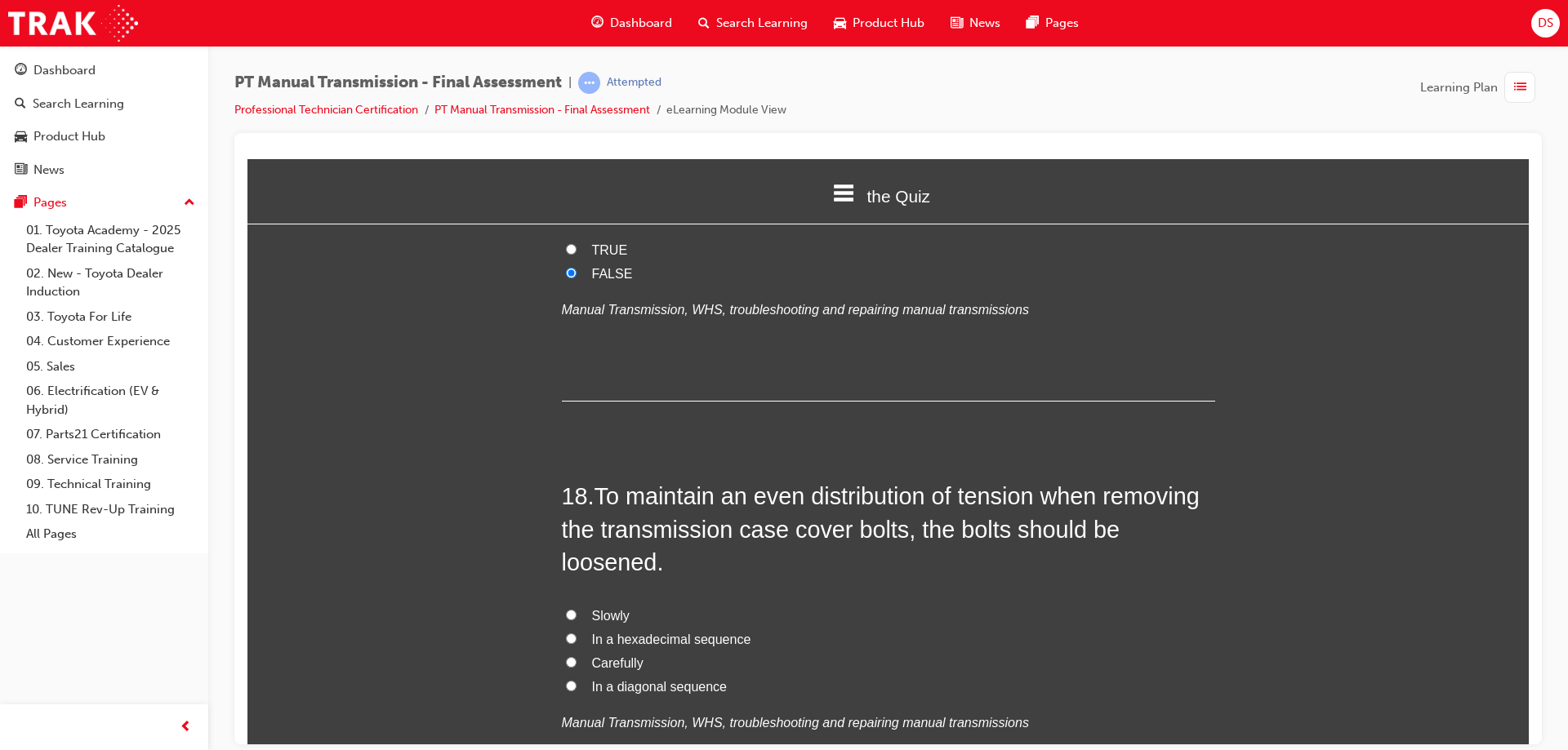
scroll to position [6370, 0]
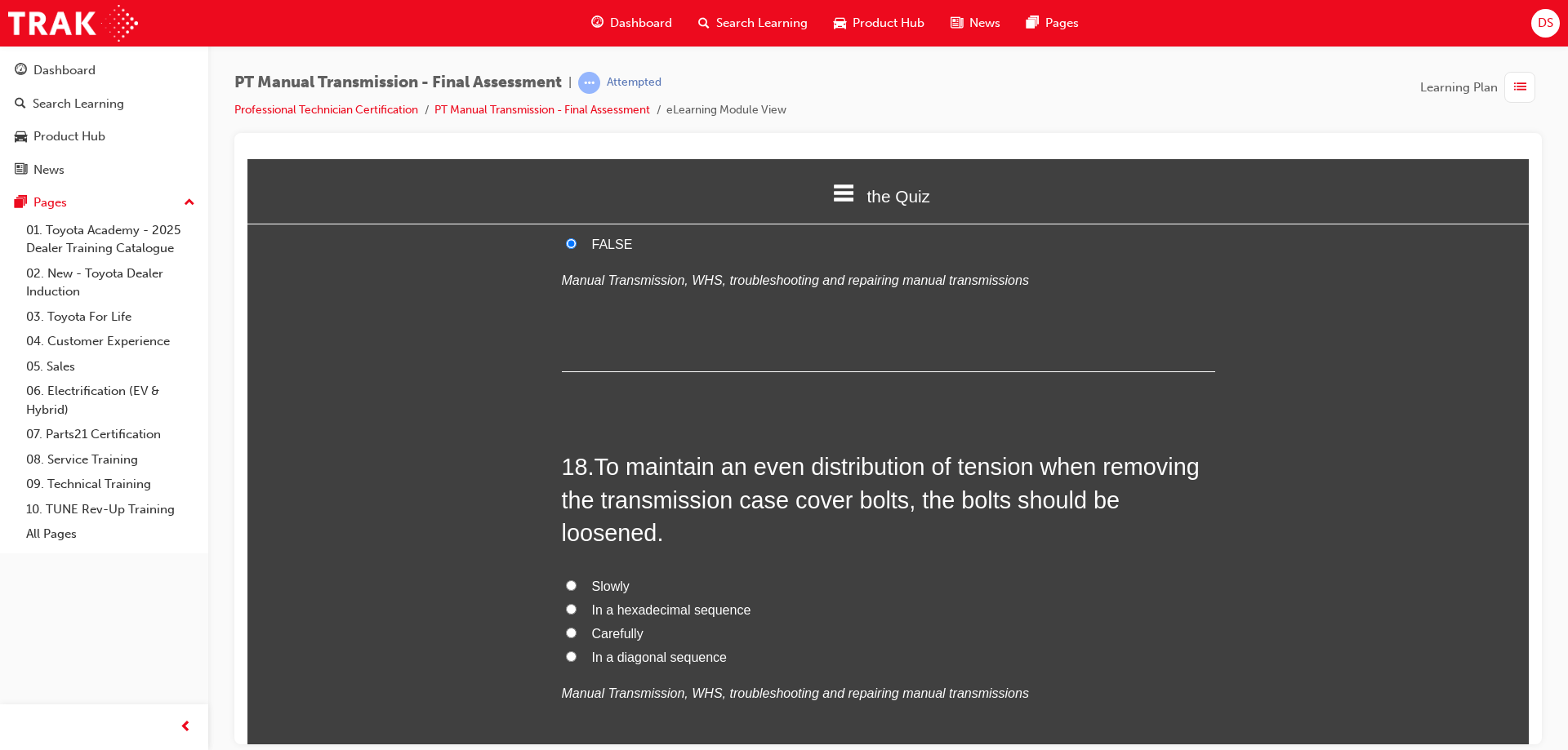
click at [568, 646] on label "In a diagonal sequence" at bounding box center [888, 658] width 653 height 23
click at [568, 650] on input "In a diagonal sequence" at bounding box center [571, 656] width 11 height 11
radio input "true"
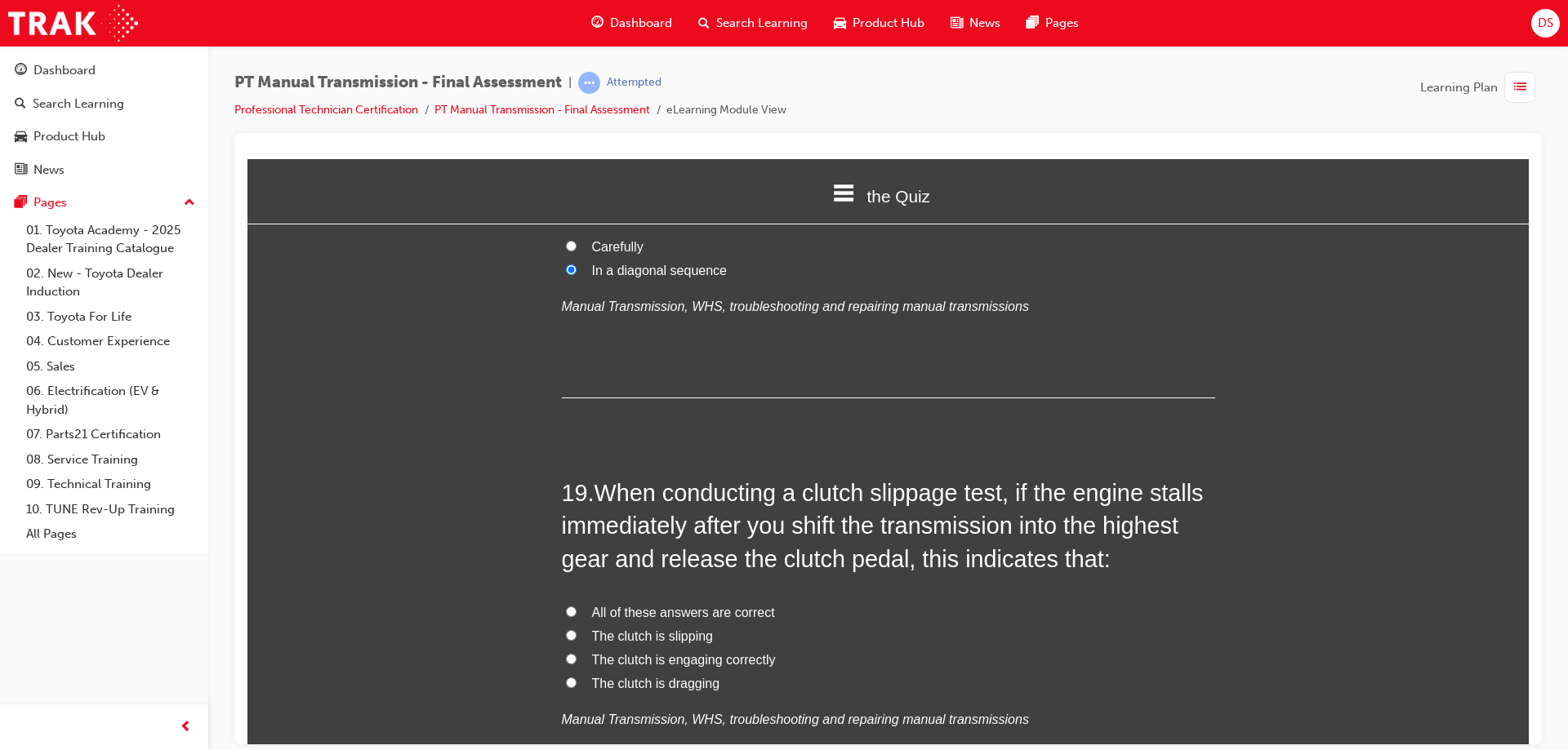
scroll to position [6778, 0]
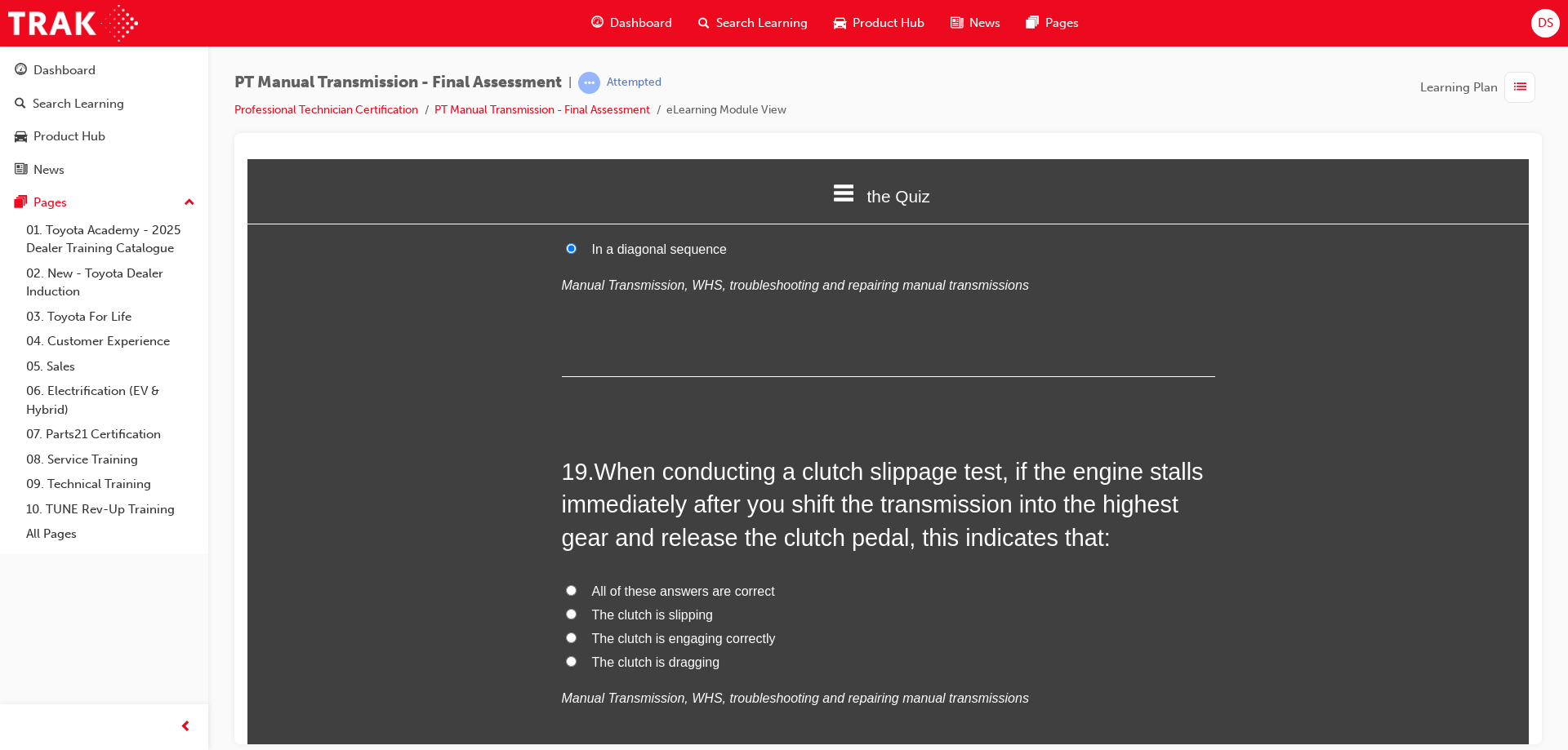
click at [566, 632] on input "The clutch is engaging correctly" at bounding box center [571, 637] width 11 height 11
radio input "true"
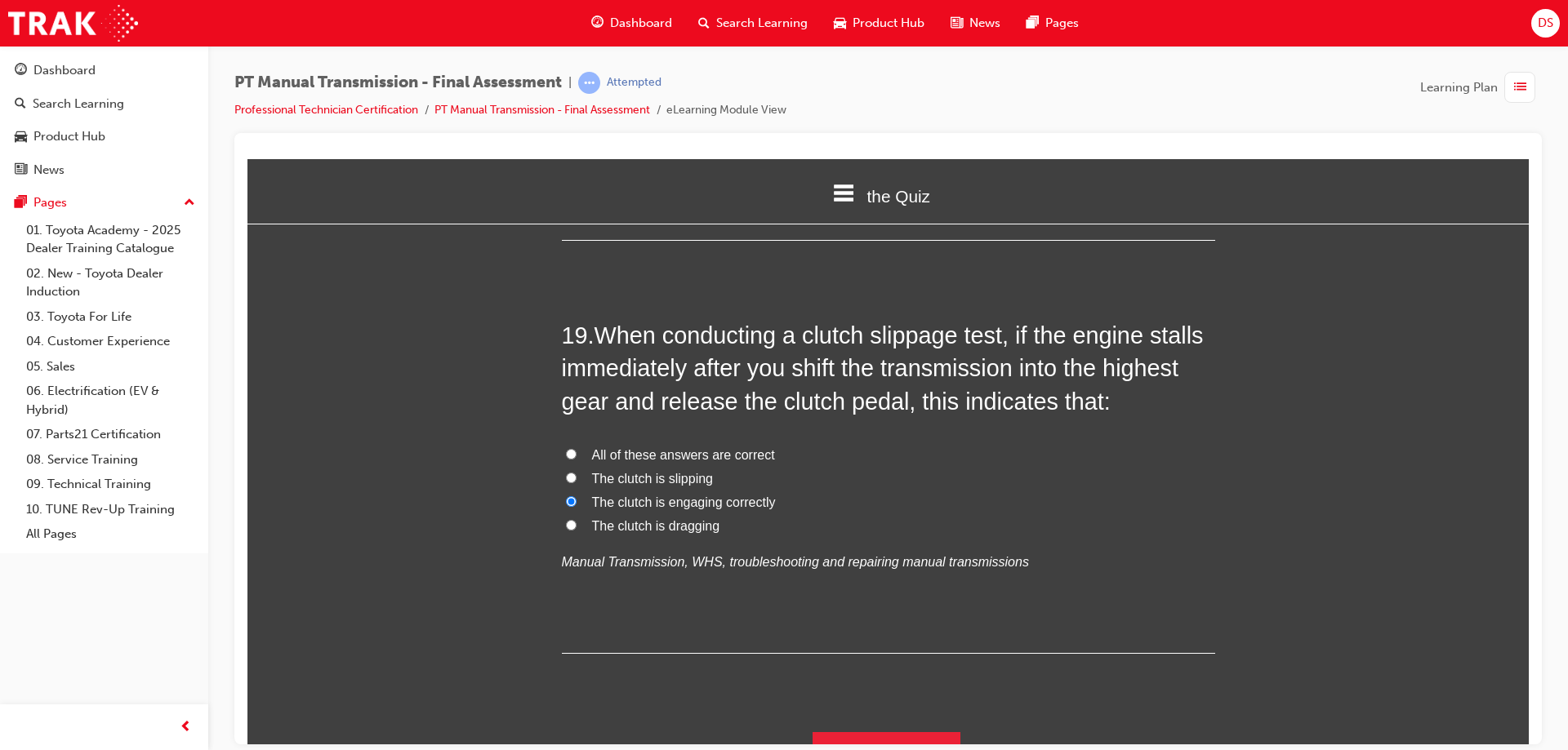
scroll to position [6915, 0]
click at [886, 731] on button "Submit Answers" at bounding box center [887, 754] width 149 height 46
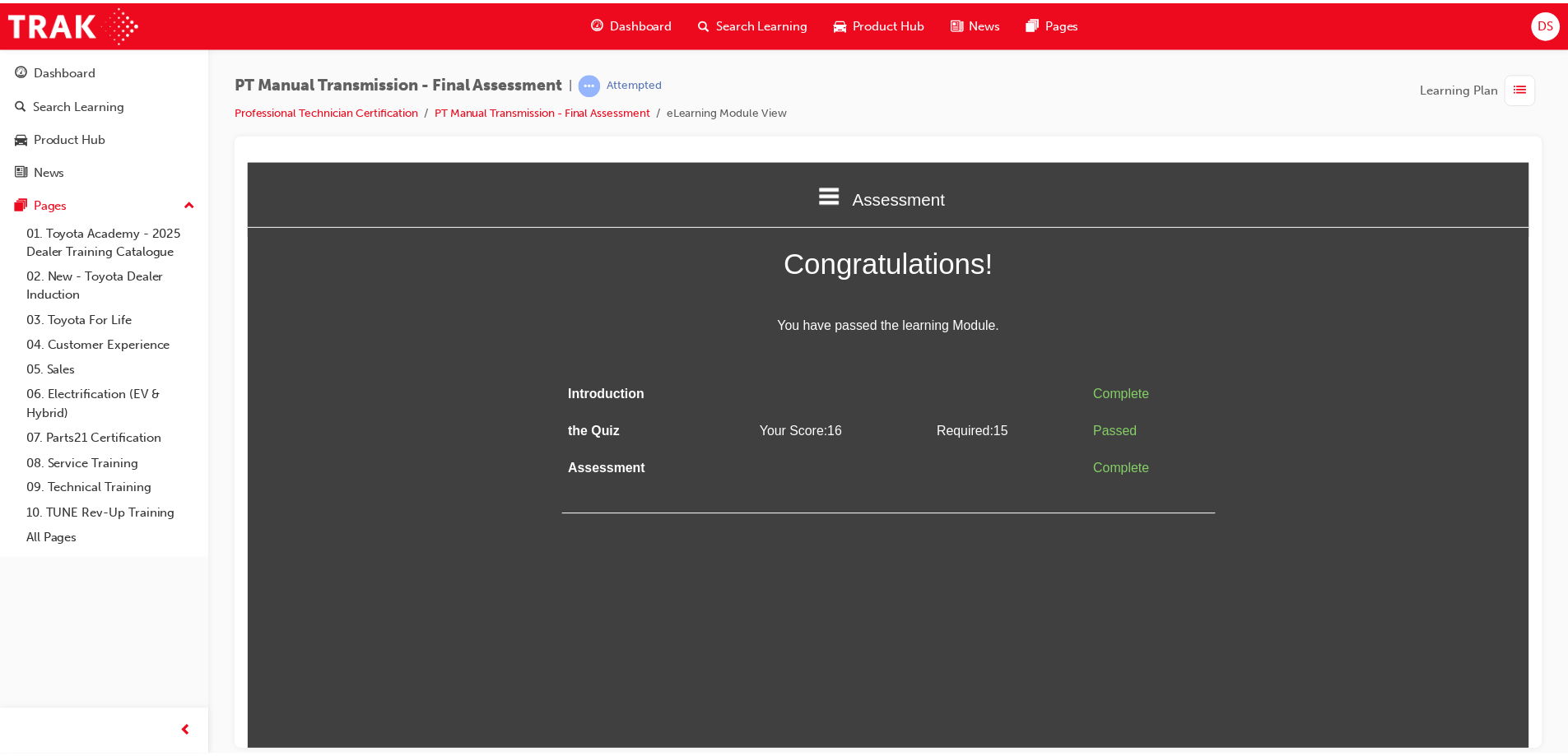
scroll to position [0, 0]
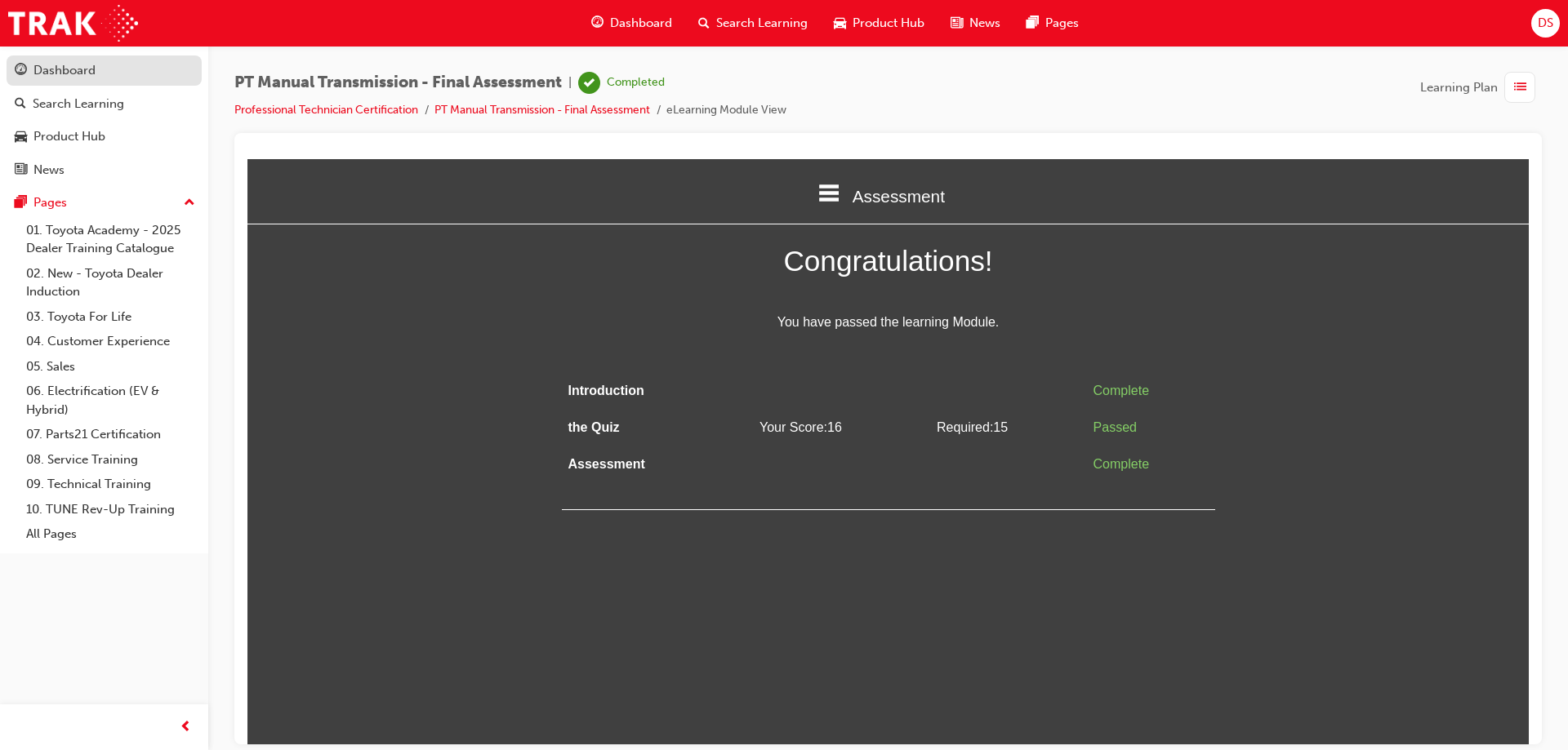
click at [121, 82] on link "Dashboard" at bounding box center [104, 71] width 196 height 31
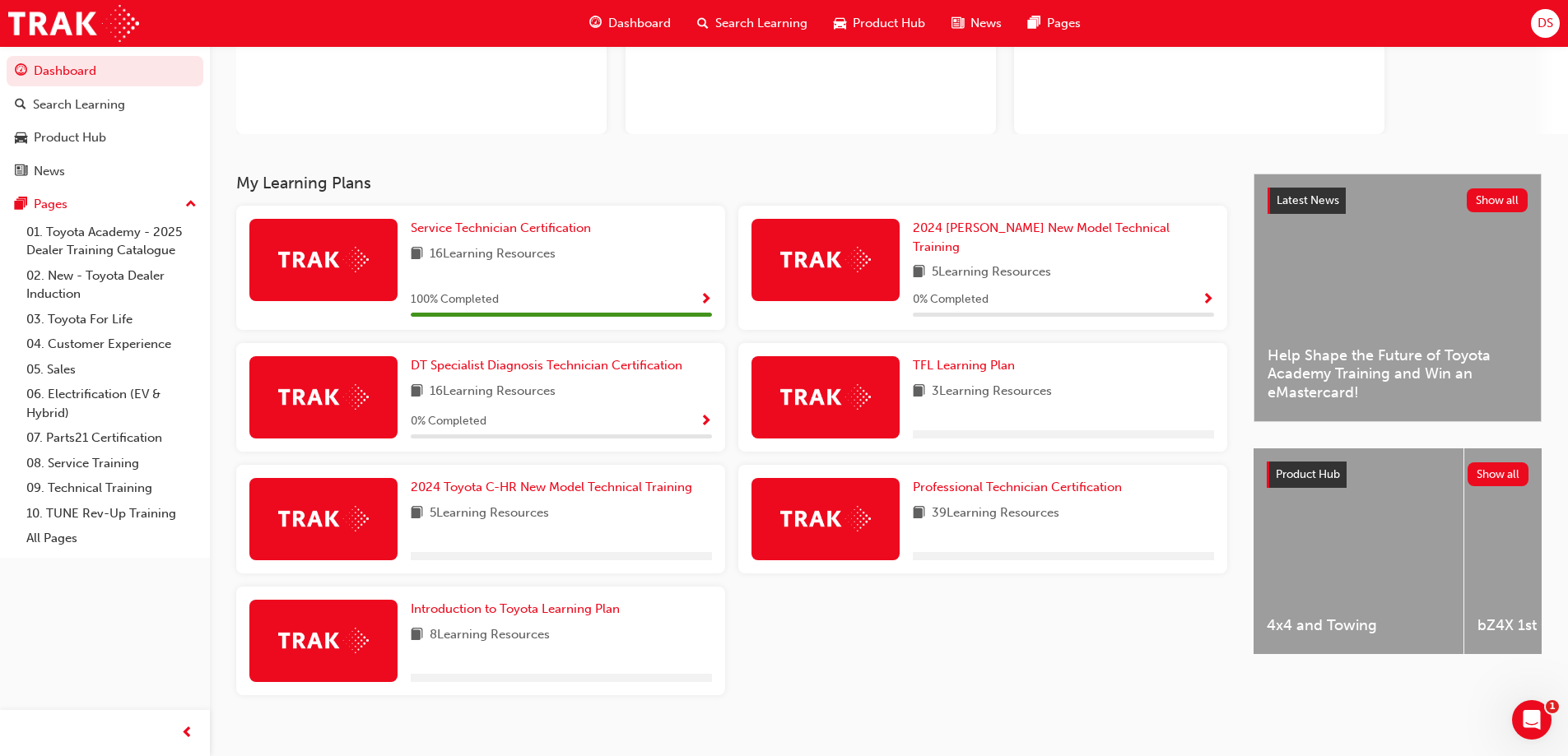
scroll to position [191, 0]
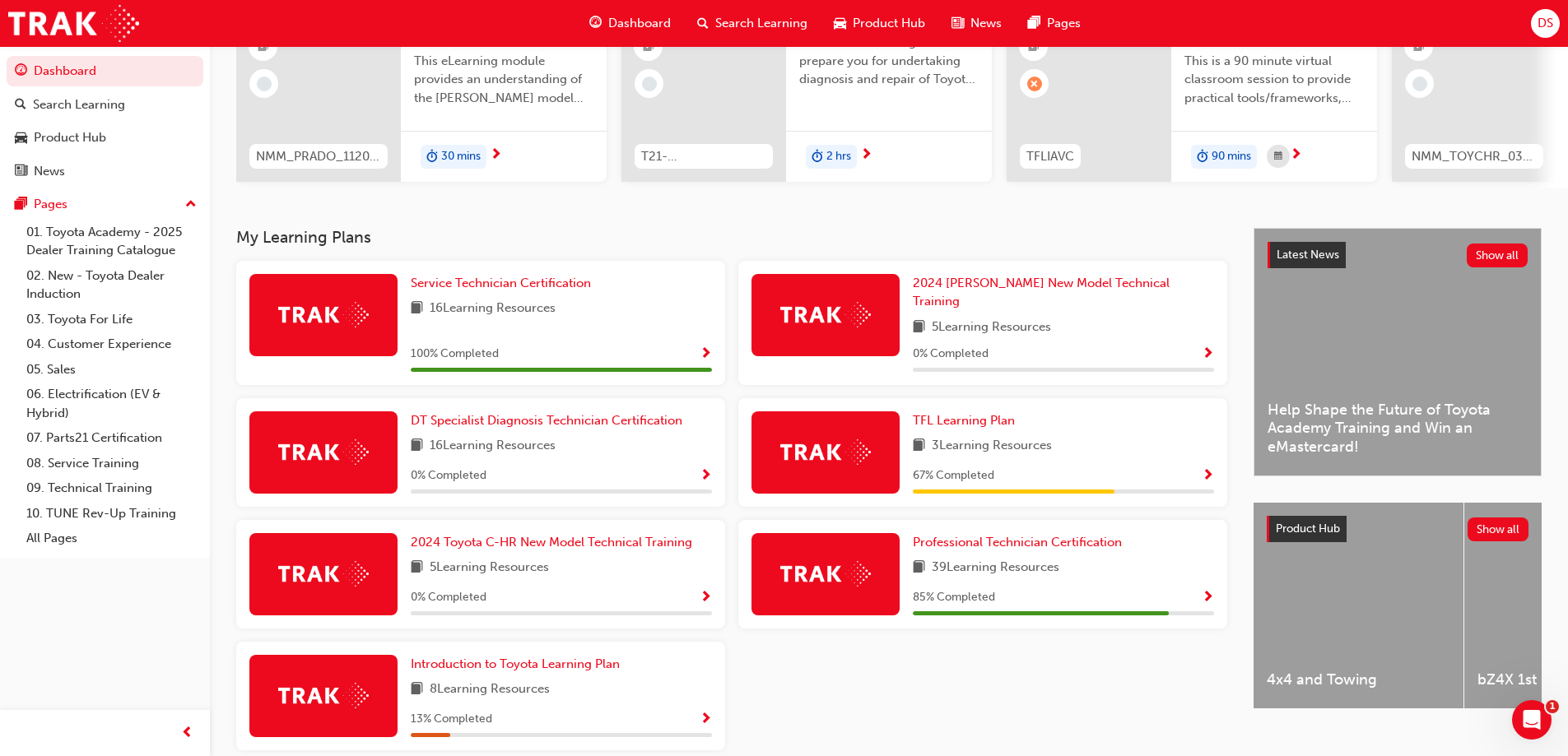
click at [971, 476] on div "67 % Completed" at bounding box center [1063, 476] width 301 height 21
click at [977, 542] on link "Professional Technician Certification" at bounding box center [1020, 543] width 215 height 19
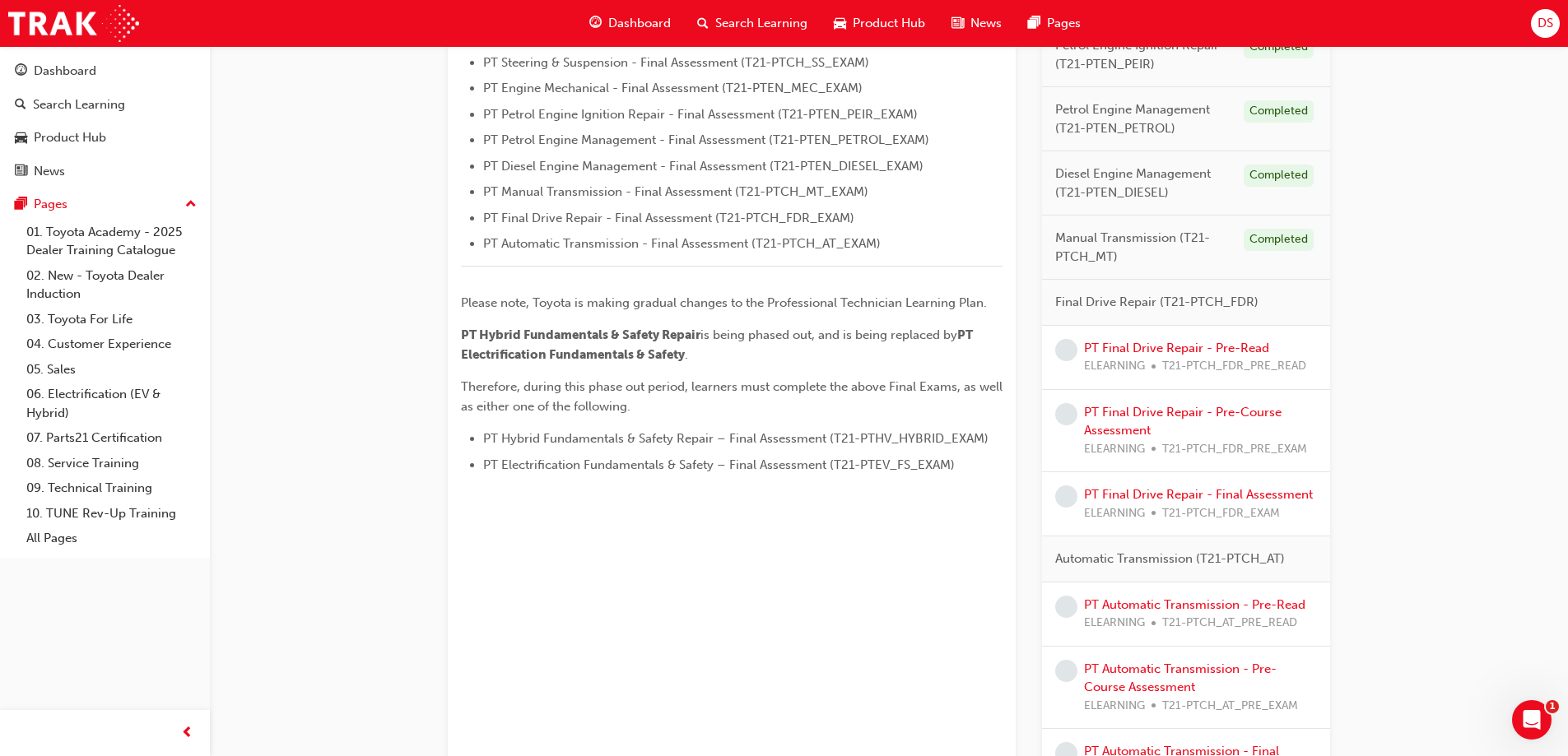
scroll to position [576, 0]
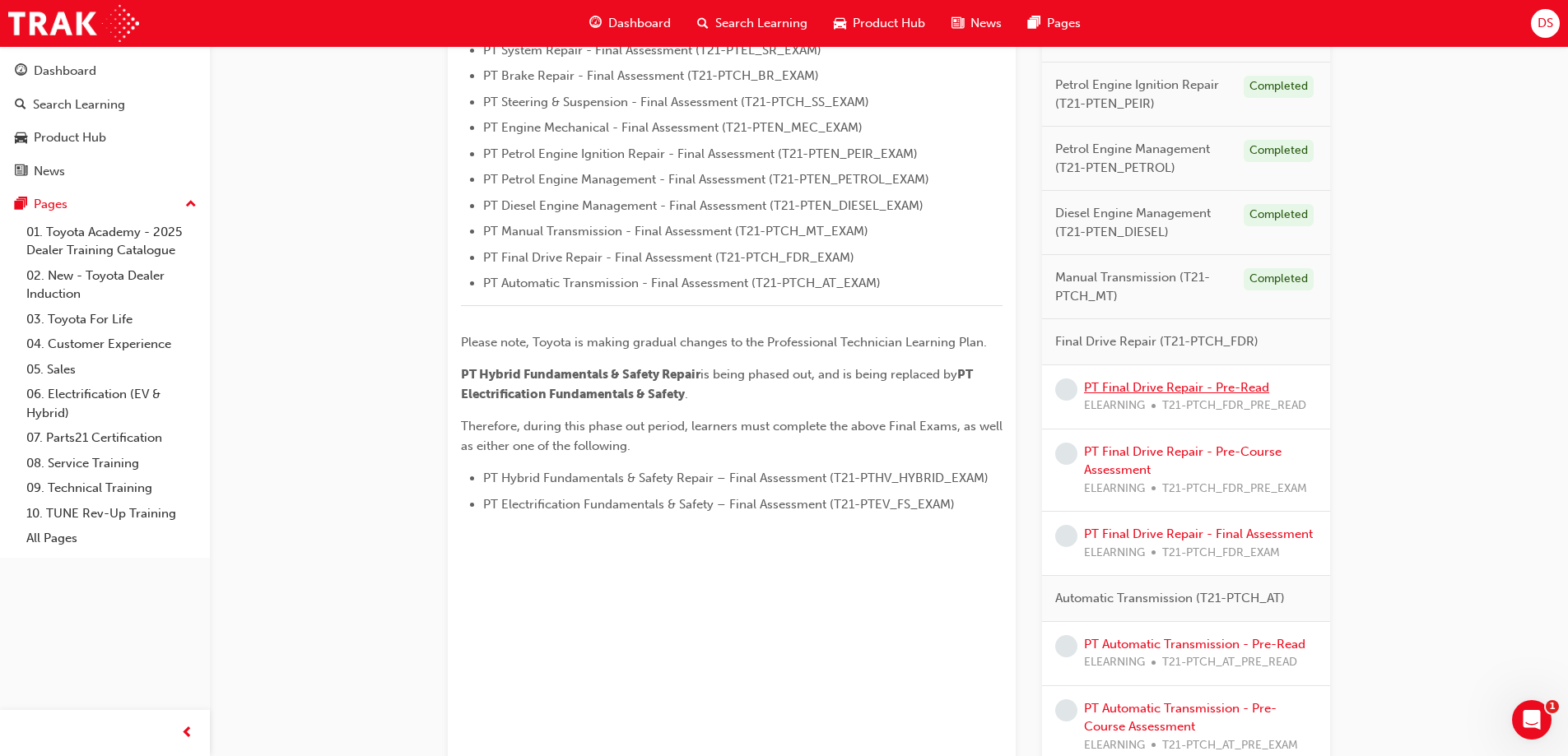
click at [1168, 384] on link "PT Final Drive Repair - Pre-Read" at bounding box center [1176, 388] width 185 height 14
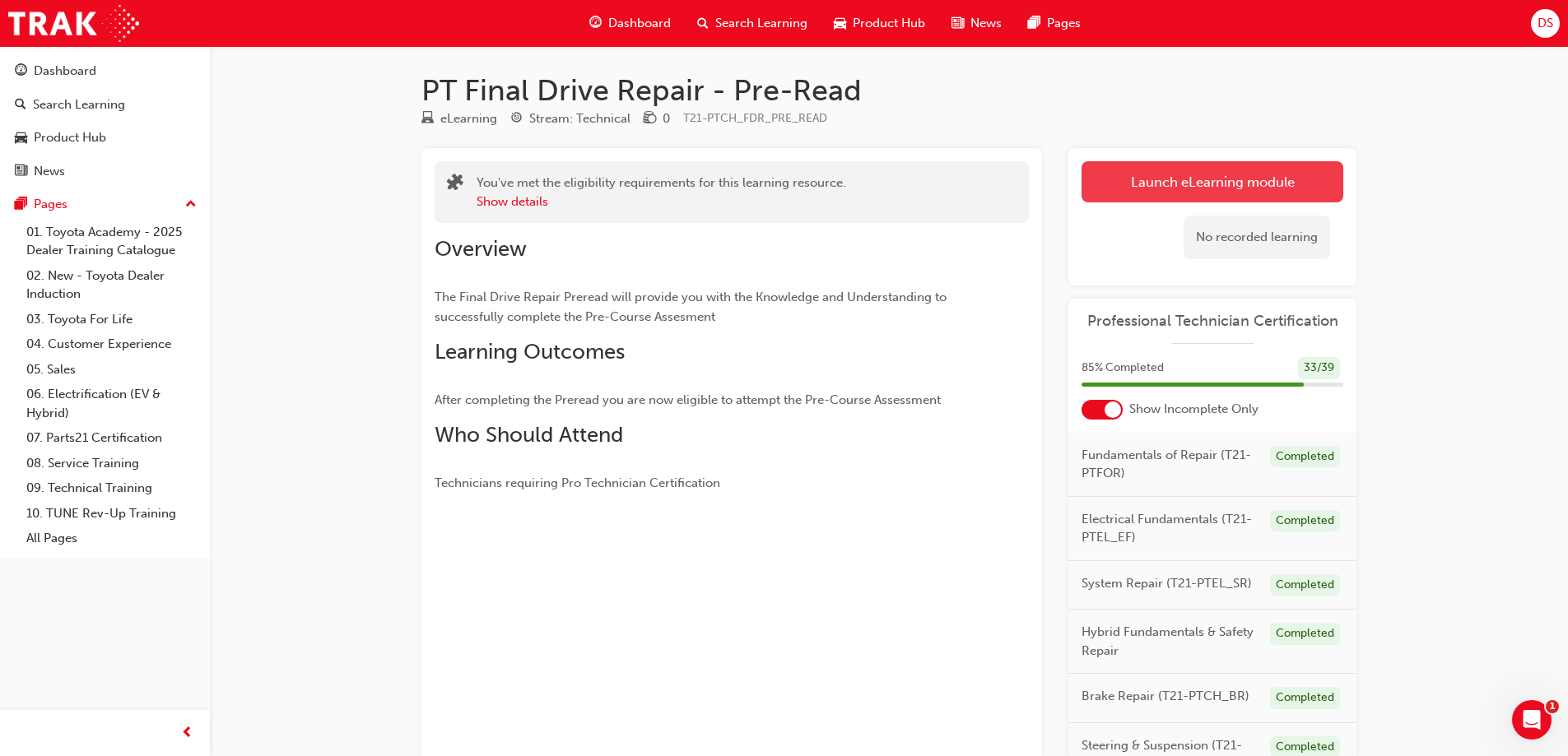
click at [1223, 182] on link "Launch eLearning module" at bounding box center [1212, 182] width 261 height 42
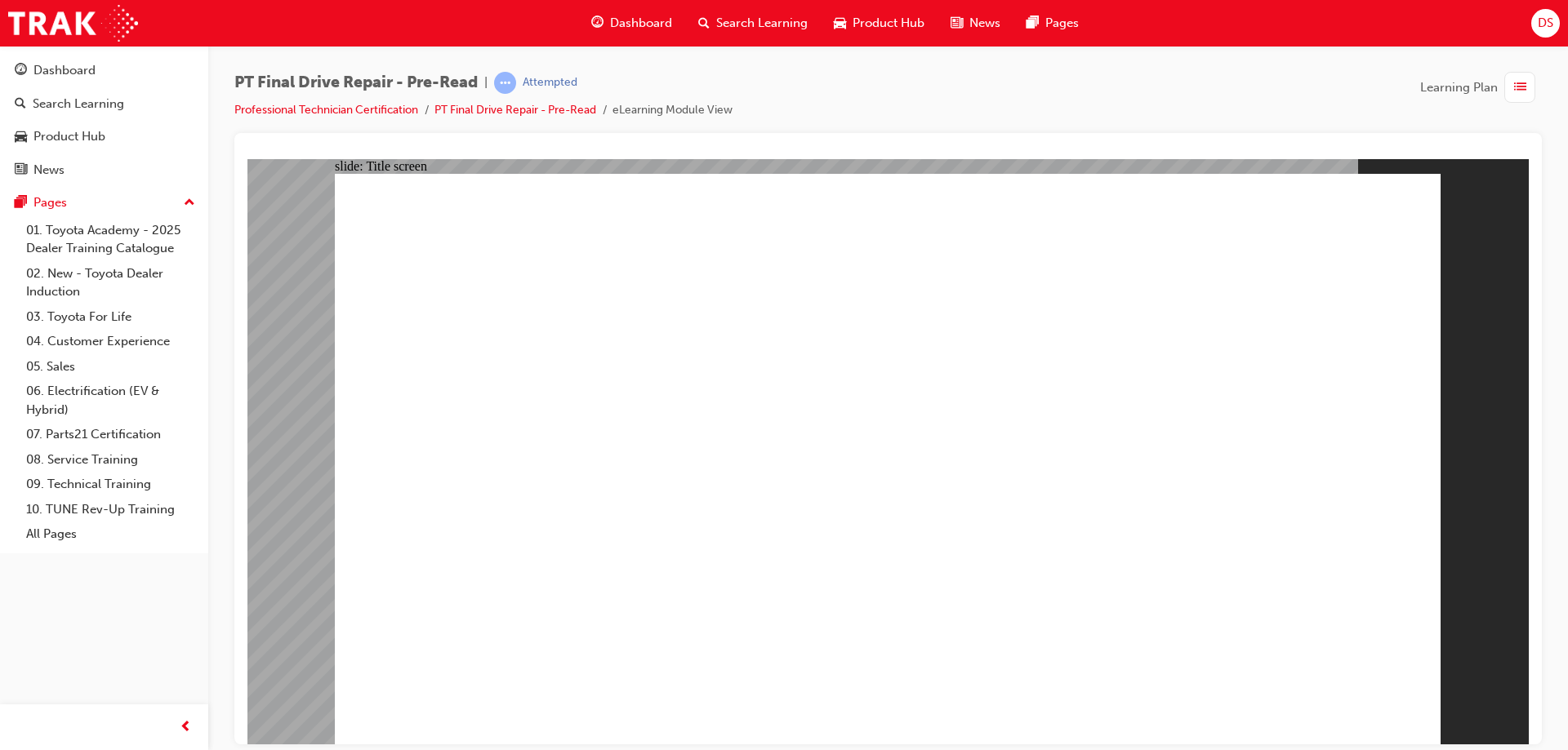
click at [108, 77] on div "Dashboard" at bounding box center [103, 70] width 179 height 21
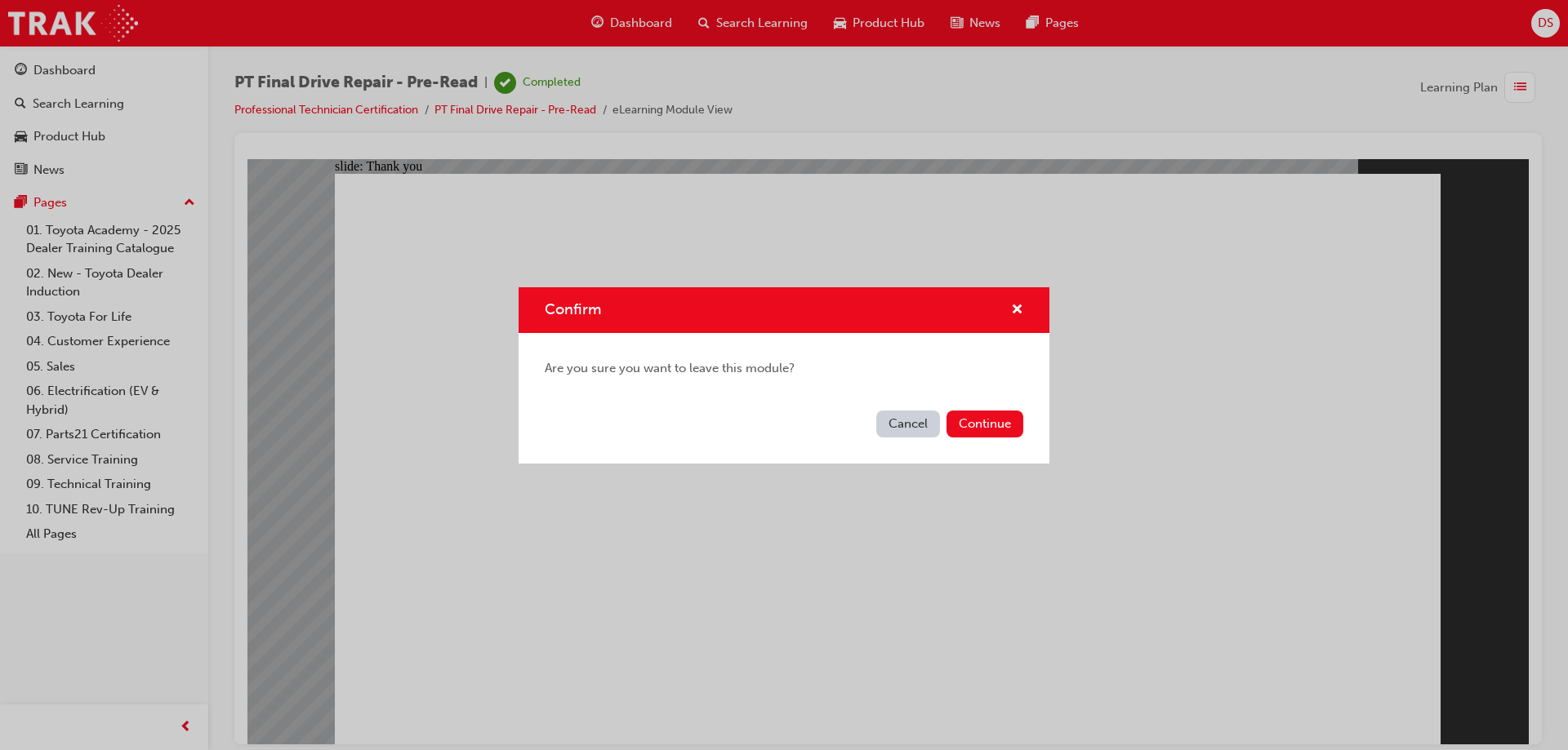
click at [909, 429] on button "Cancel" at bounding box center [908, 424] width 64 height 27
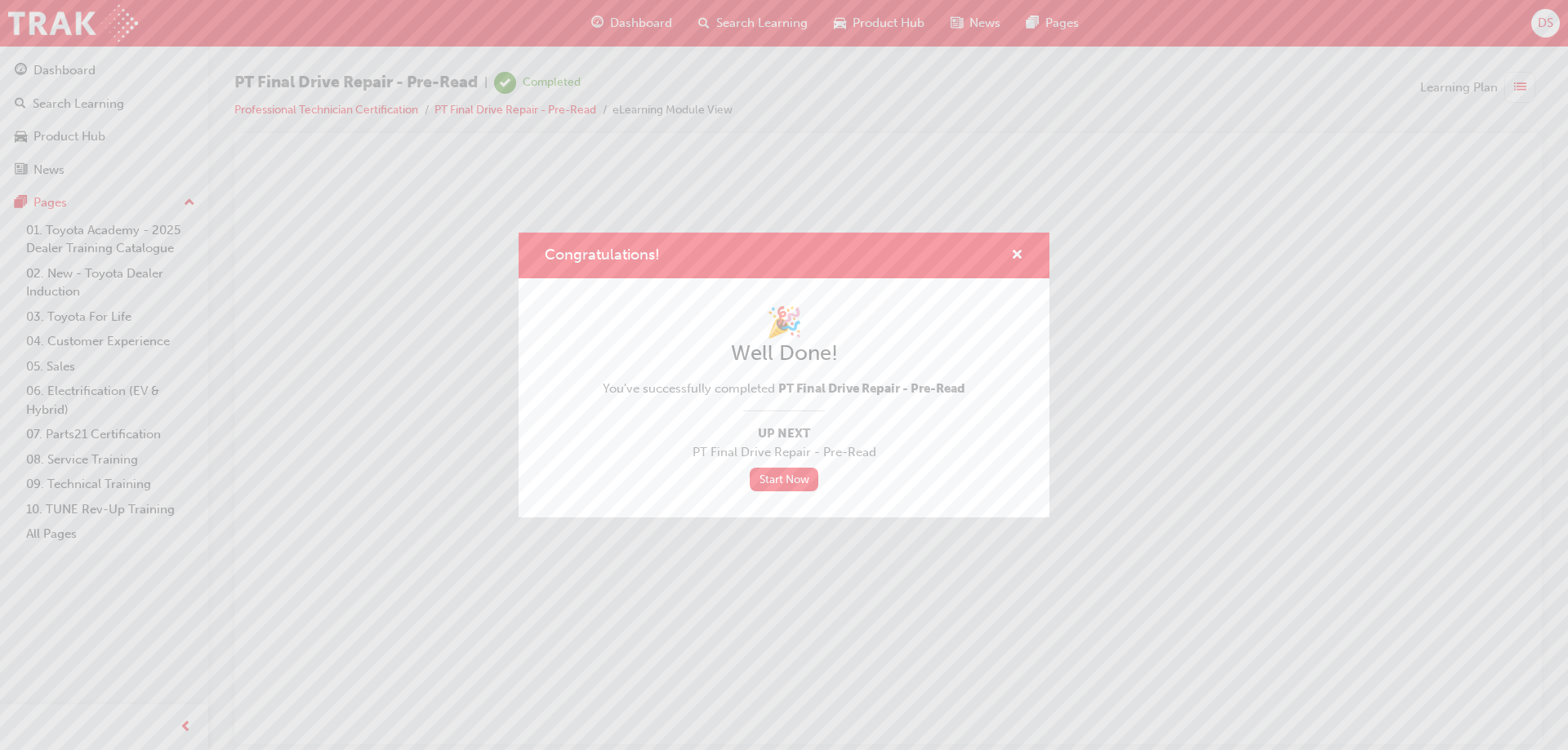
click at [41, 67] on div "Congratulations! 🎉 Well Done! You've successfully completed PT Final Drive Repa…" at bounding box center [784, 375] width 1568 height 750
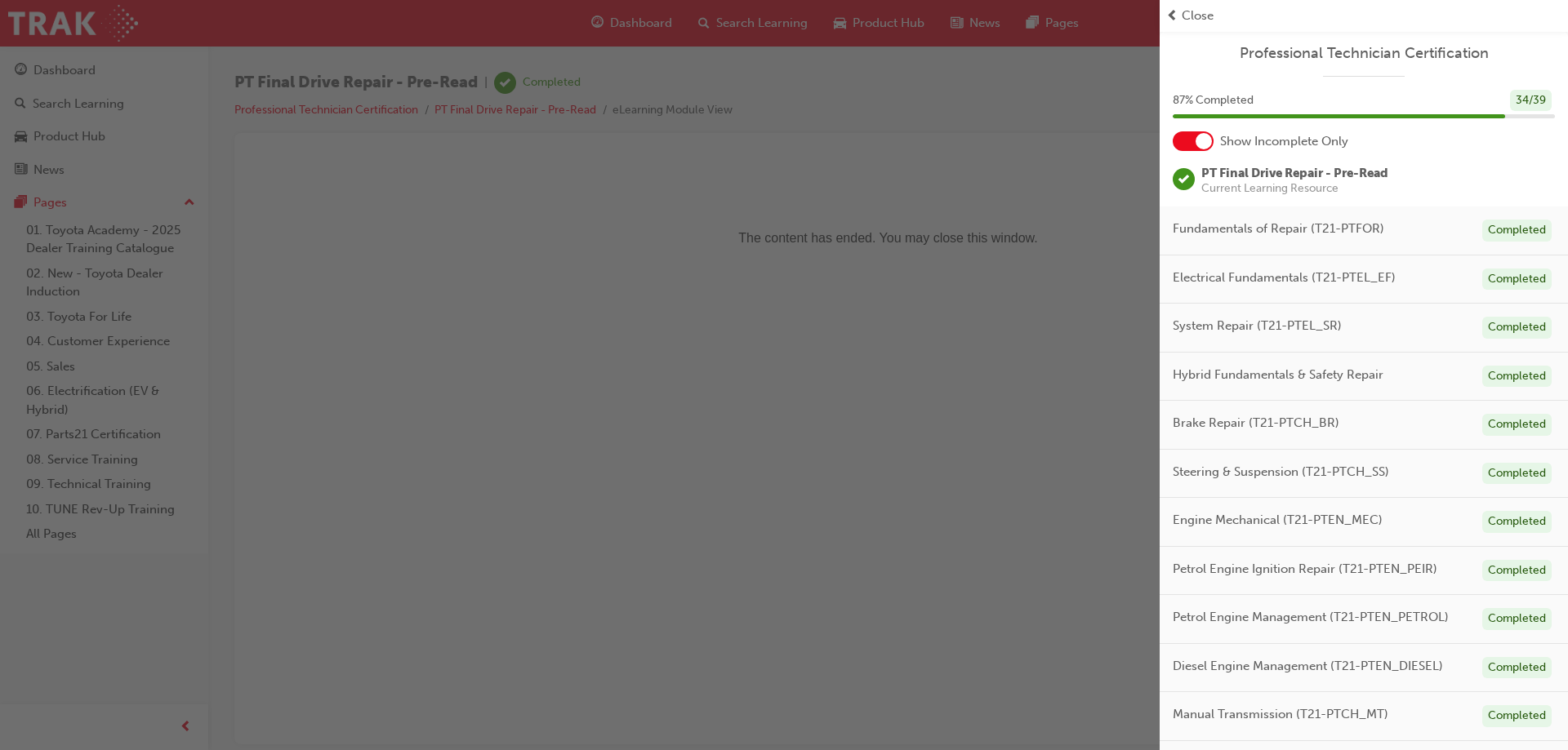
click at [90, 74] on div "button" at bounding box center [579, 375] width 1159 height 750
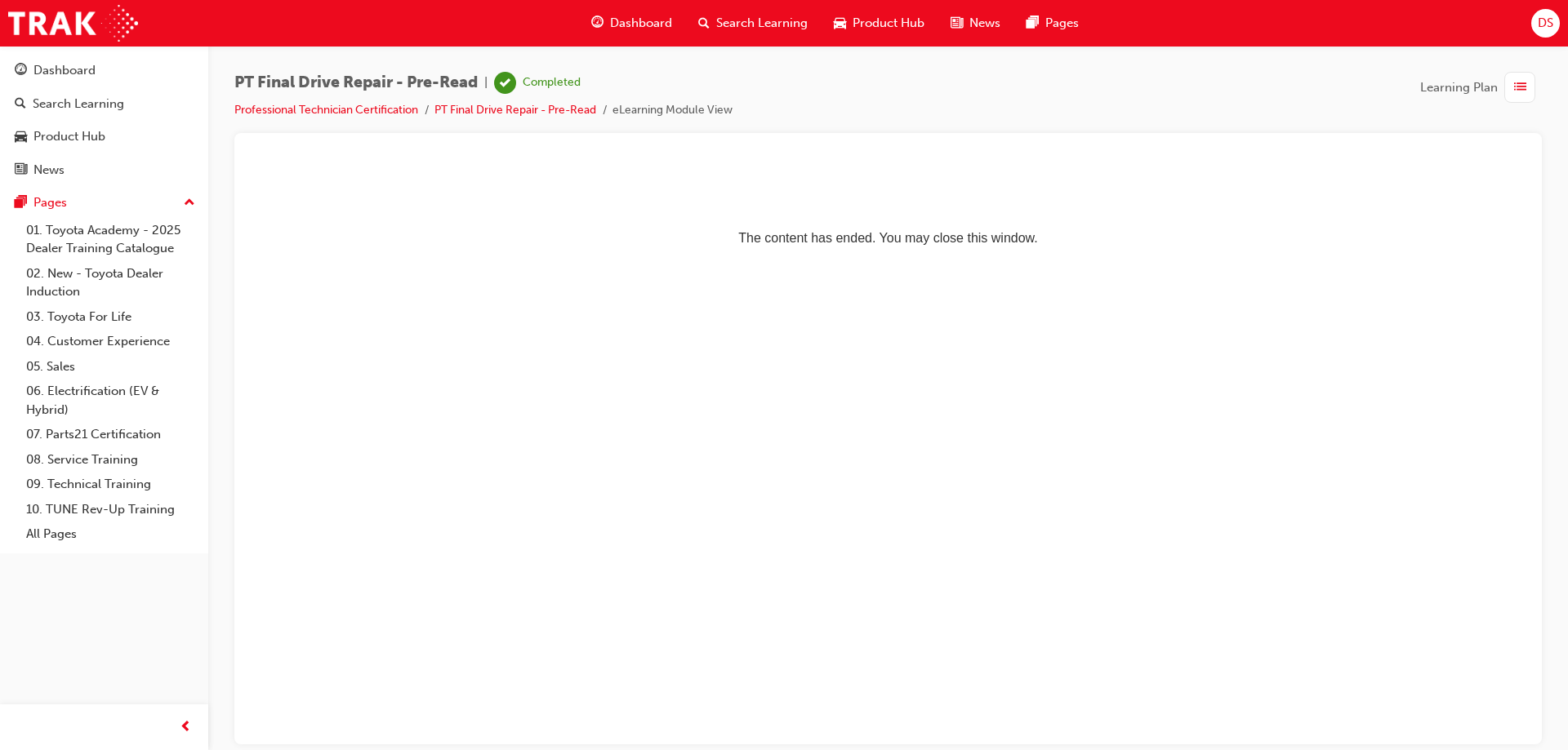
click at [141, 86] on button "Dashboard Search Learning Product Hub News Pages" at bounding box center [104, 119] width 196 height 135
click at [102, 74] on div "Dashboard" at bounding box center [103, 70] width 179 height 21
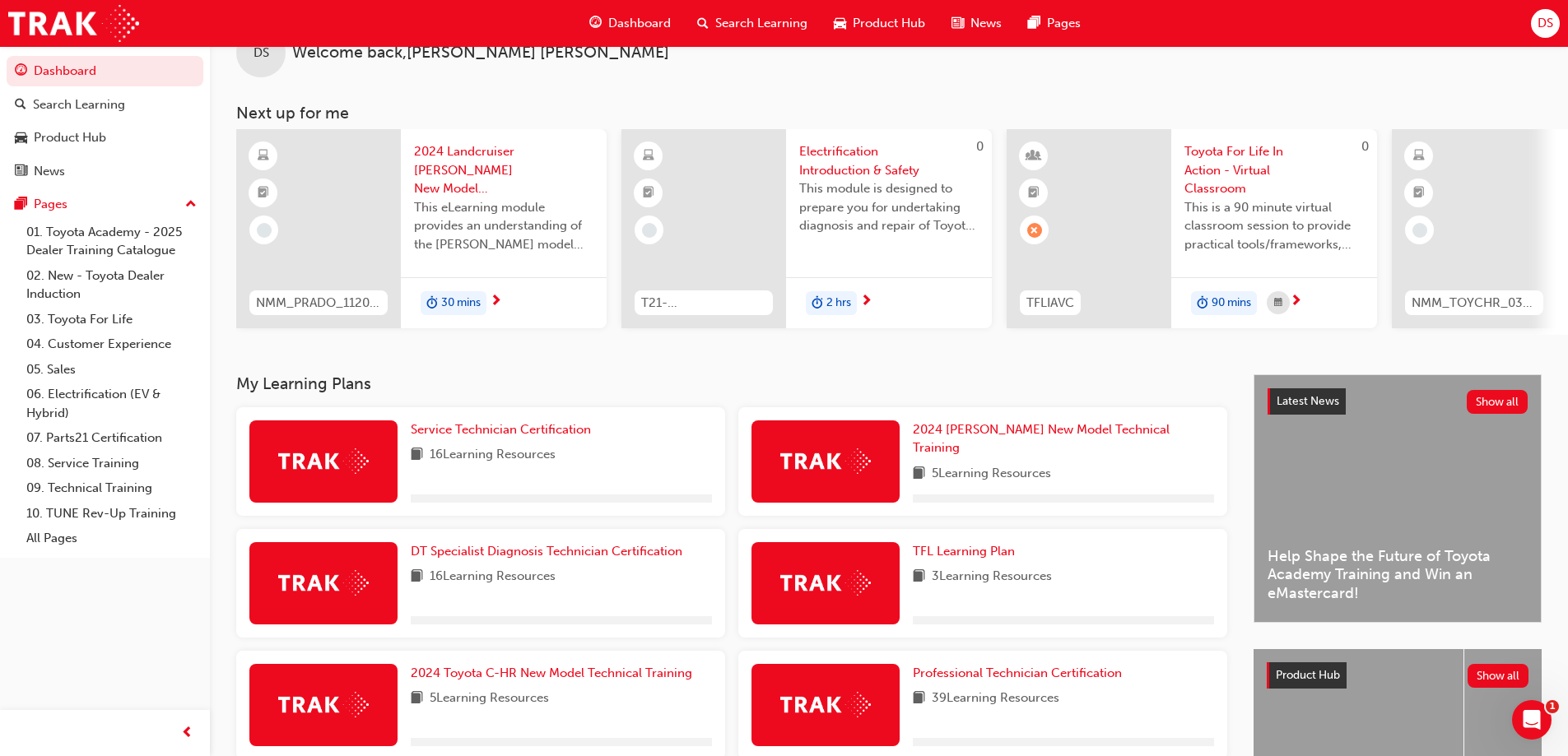
scroll to position [257, 0]
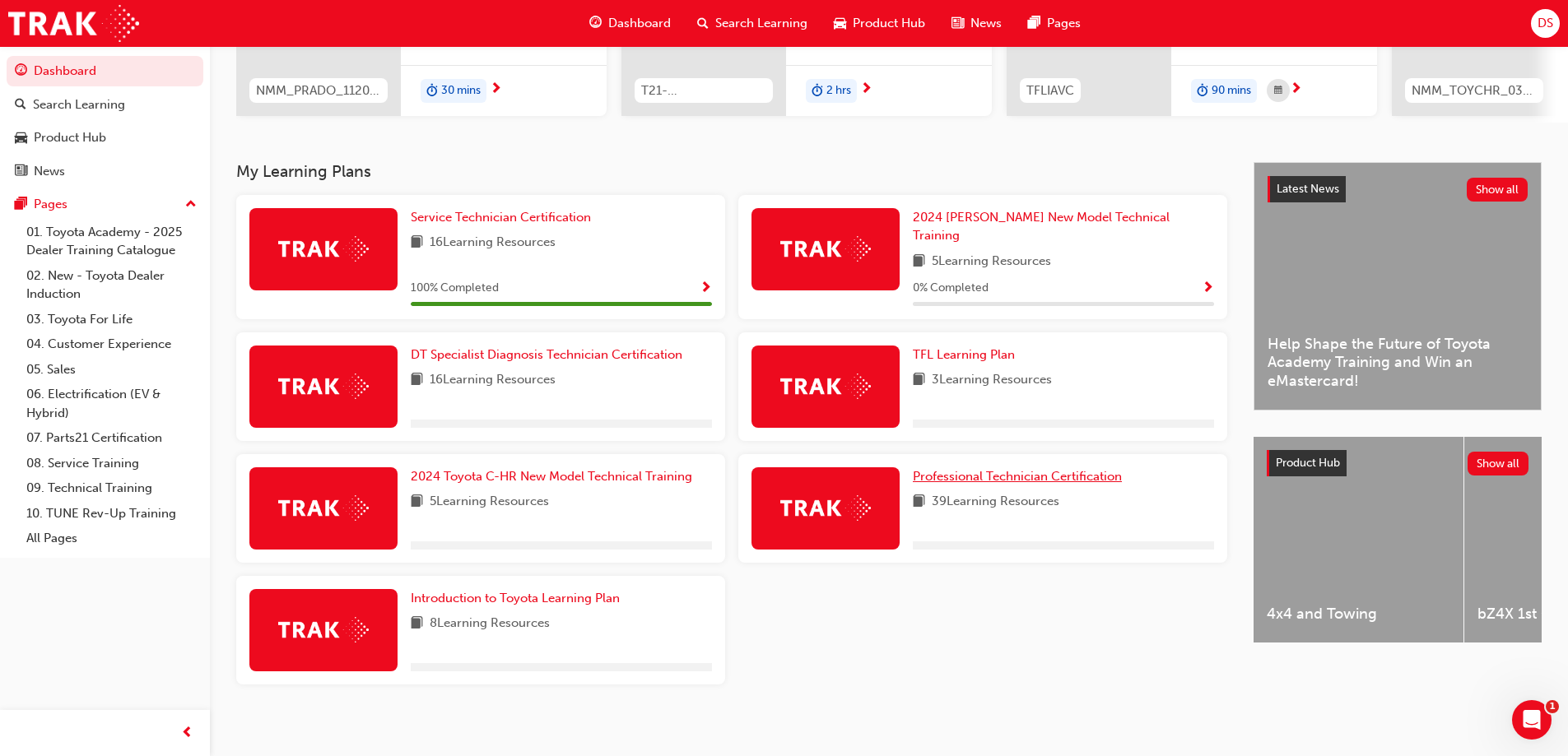
click at [1023, 469] on span "Professional Technician Certification" at bounding box center [1016, 477] width 209 height 14
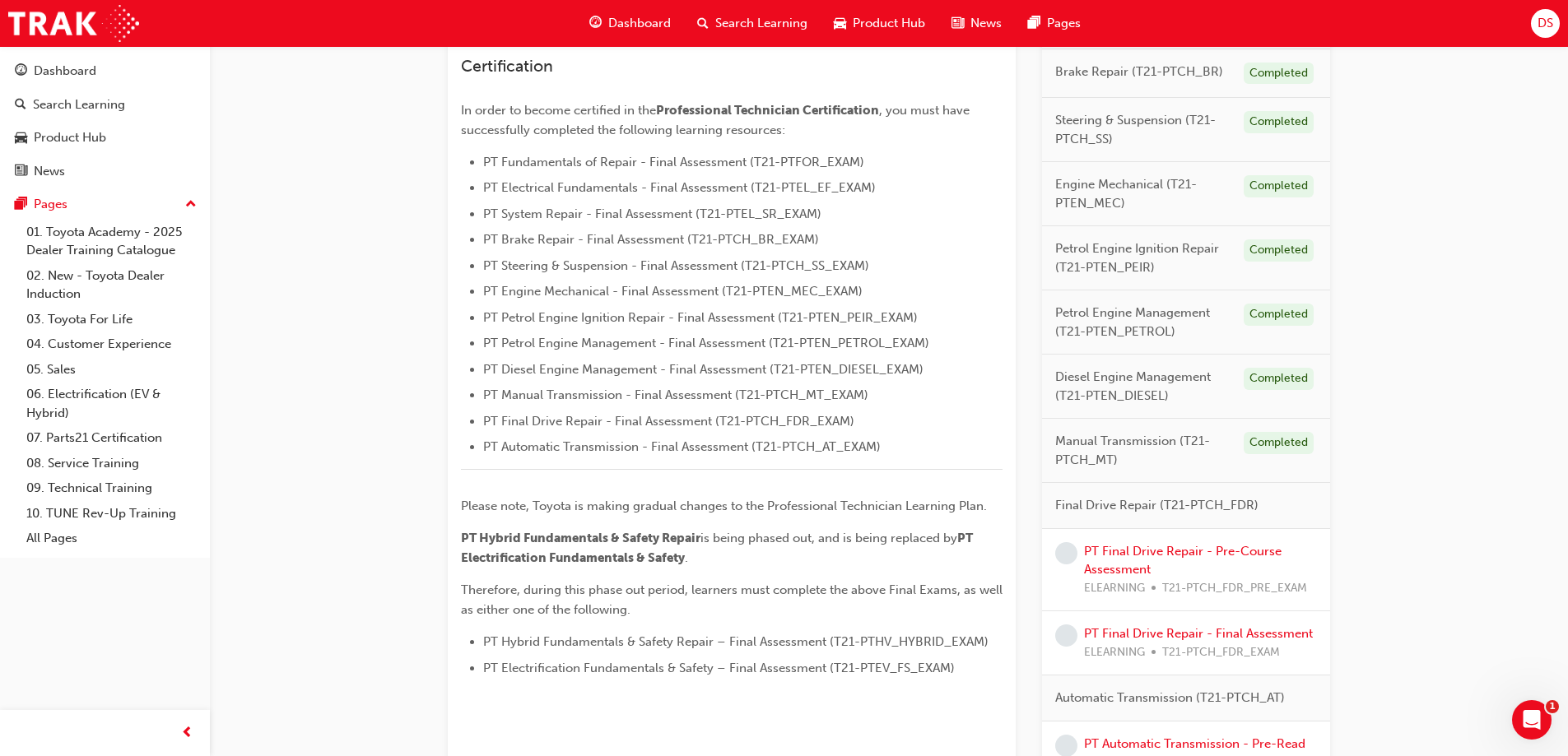
scroll to position [411, 0]
click at [1166, 546] on link "PT Final Drive Repair - Pre-Course Assessment" at bounding box center [1183, 562] width 197 height 33
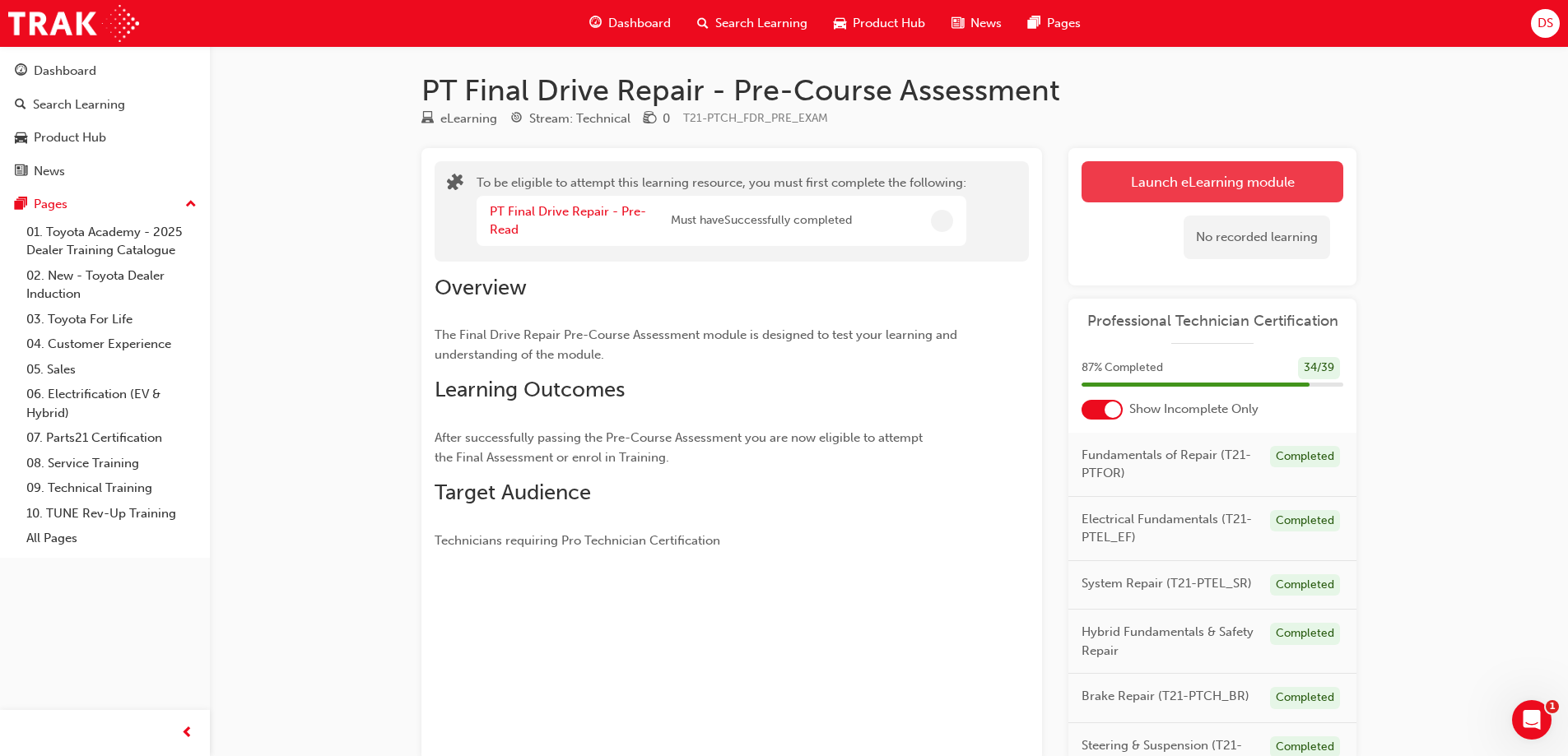
click at [1187, 179] on button "Launch eLearning module" at bounding box center [1212, 182] width 261 height 42
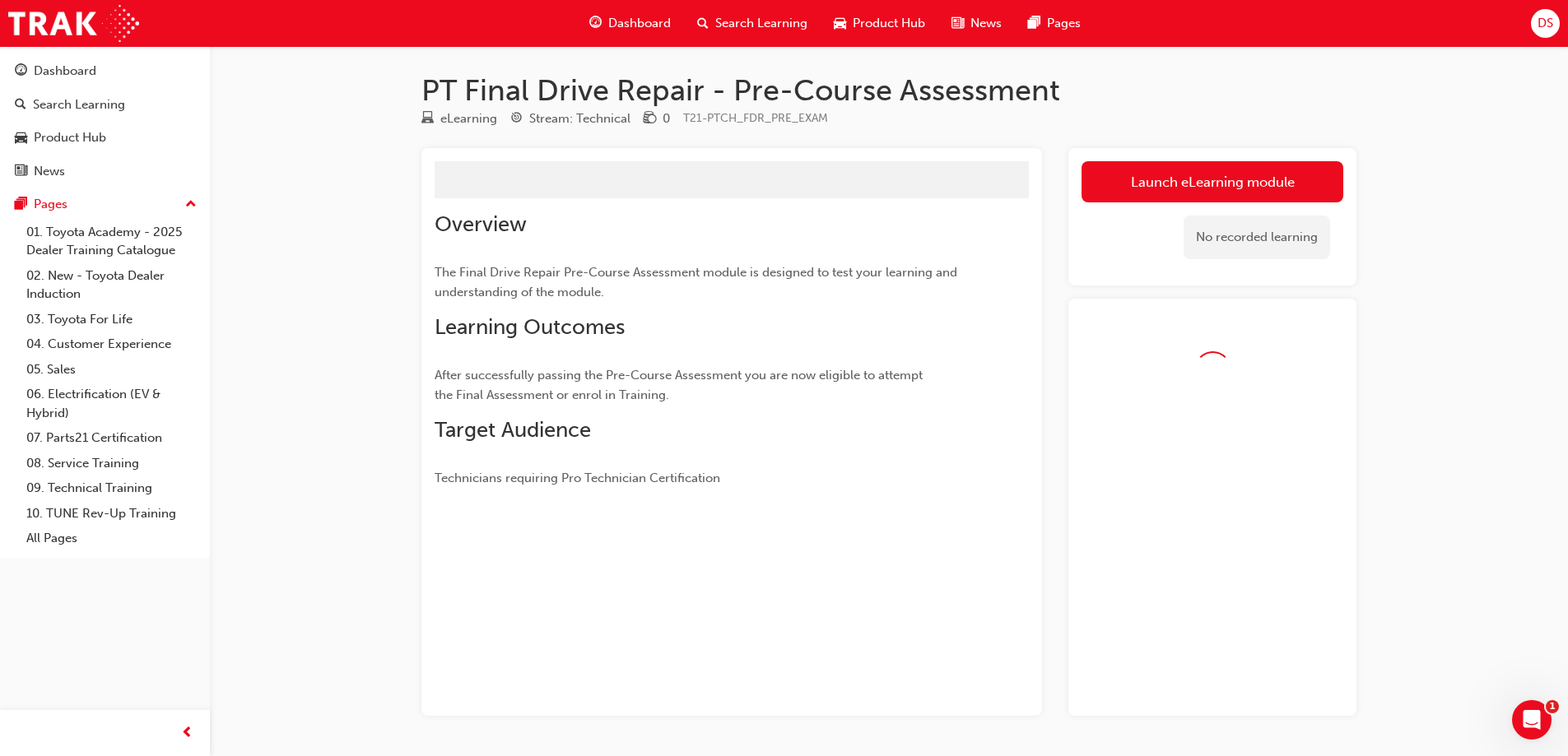
click at [1238, 184] on link "Launch eLearning module" at bounding box center [1212, 182] width 261 height 42
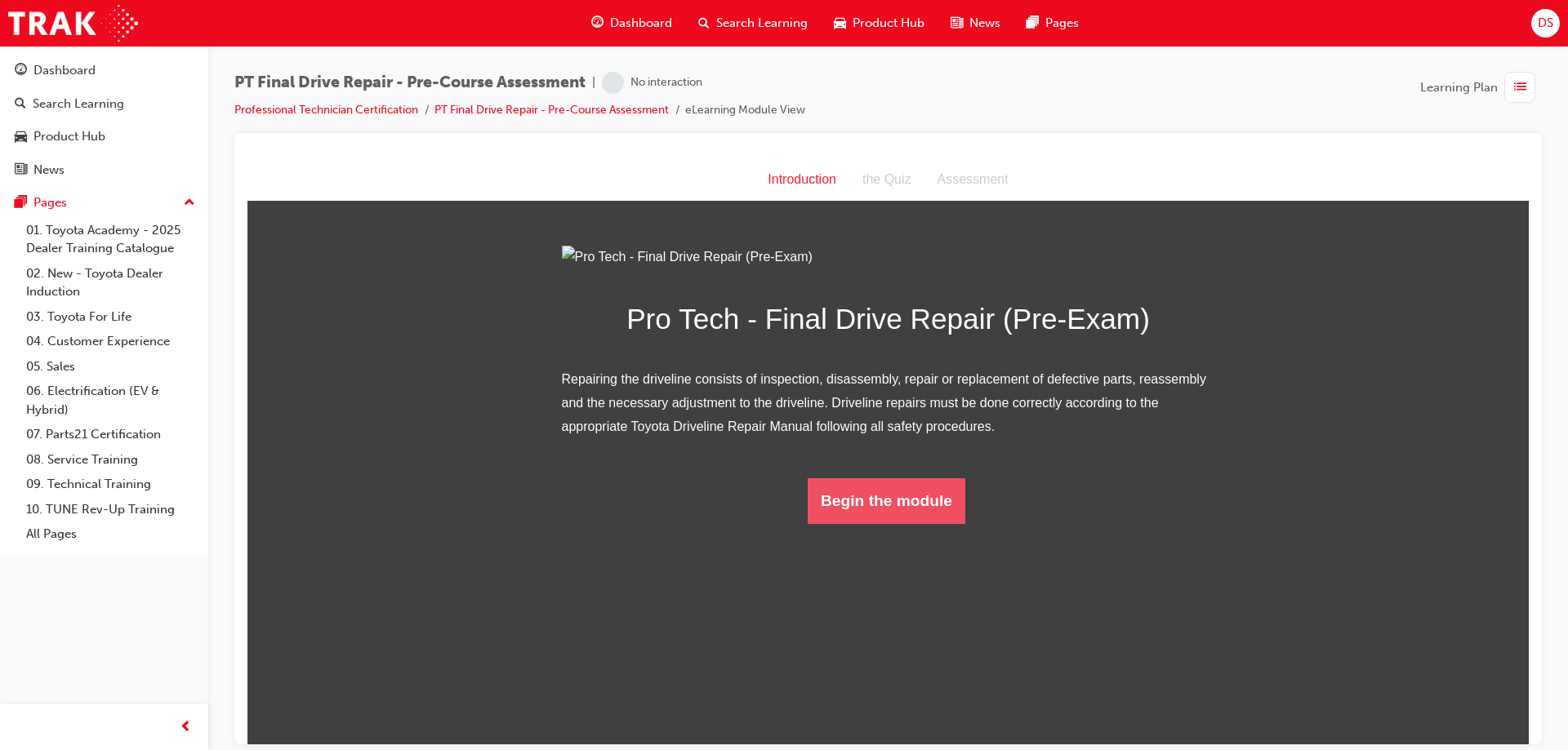
click at [837, 523] on button "Begin the module" at bounding box center [886, 500] width 158 height 46
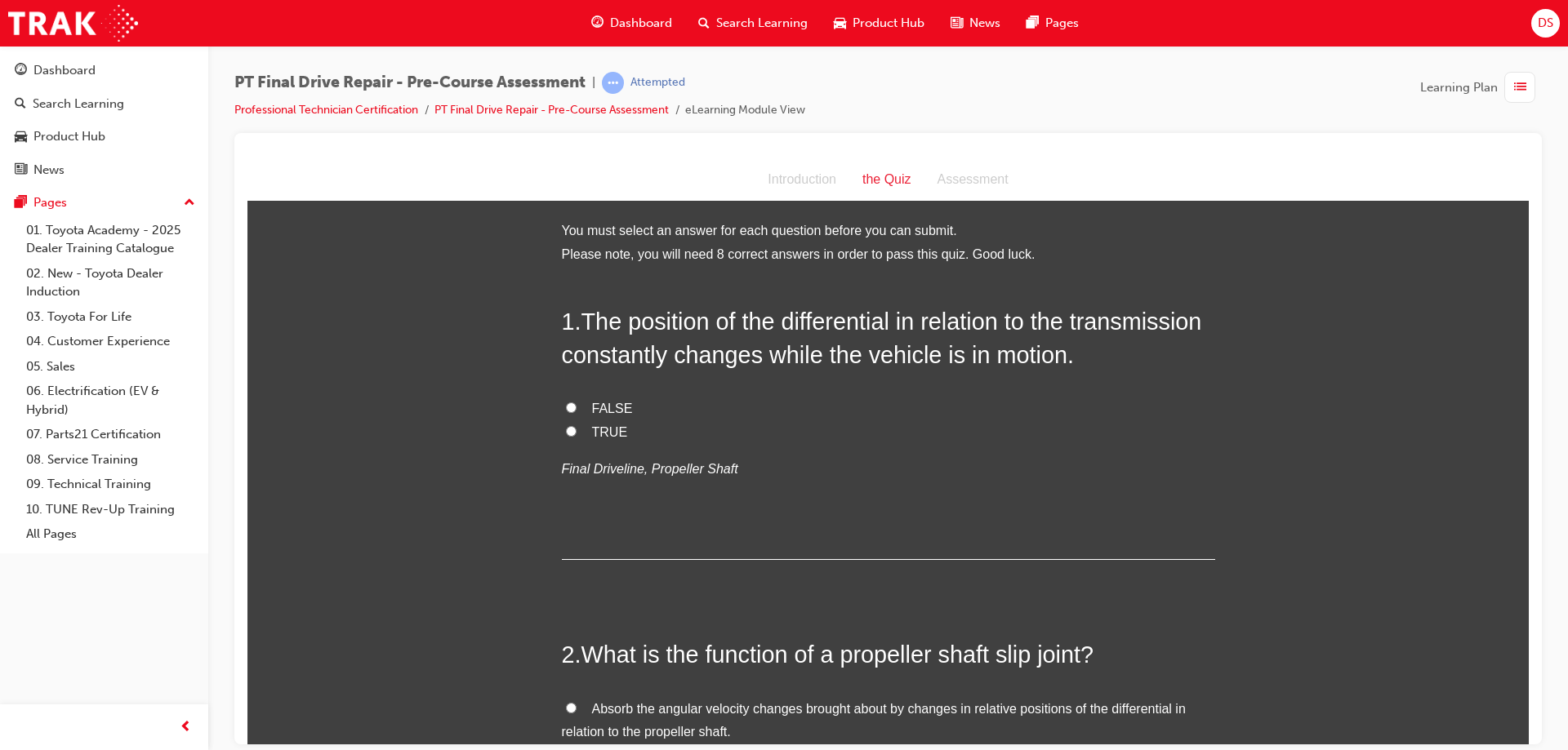
click at [566, 432] on input "TRUE" at bounding box center [571, 431] width 11 height 11
radio input "true"
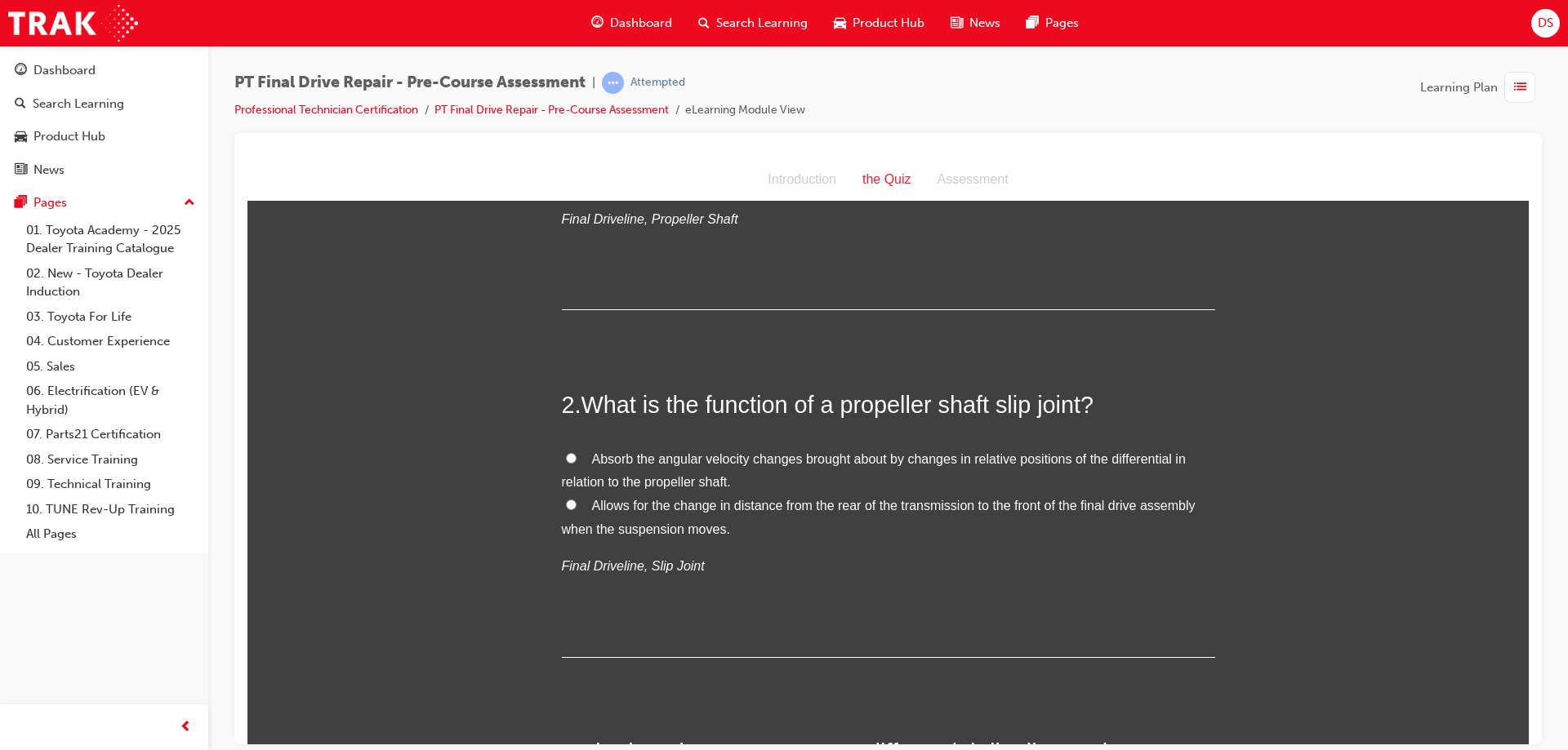
scroll to position [327, 0]
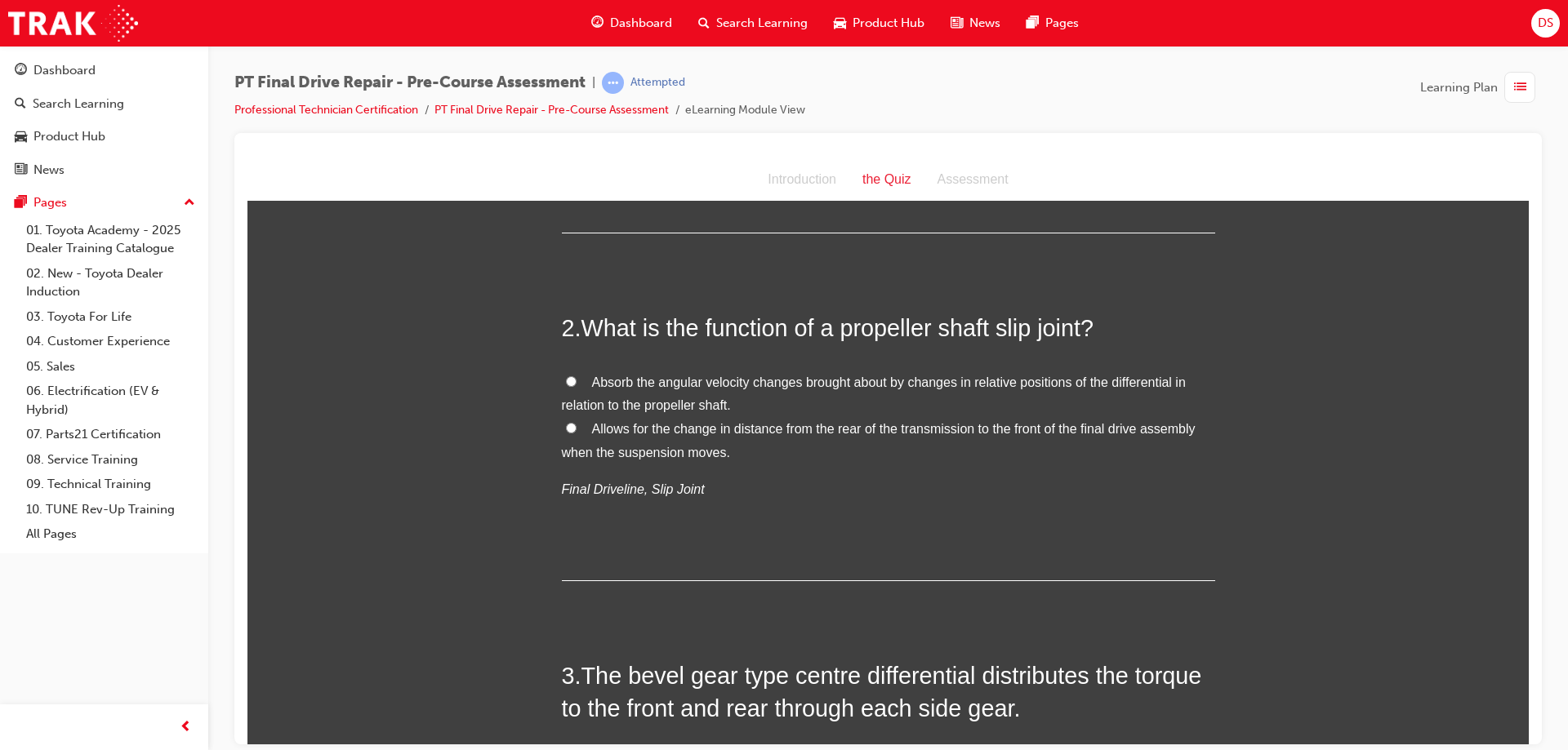
click at [566, 423] on input "Allows for the change in distance from the rear of the transmission to the fron…" at bounding box center [571, 428] width 11 height 11
radio input "true"
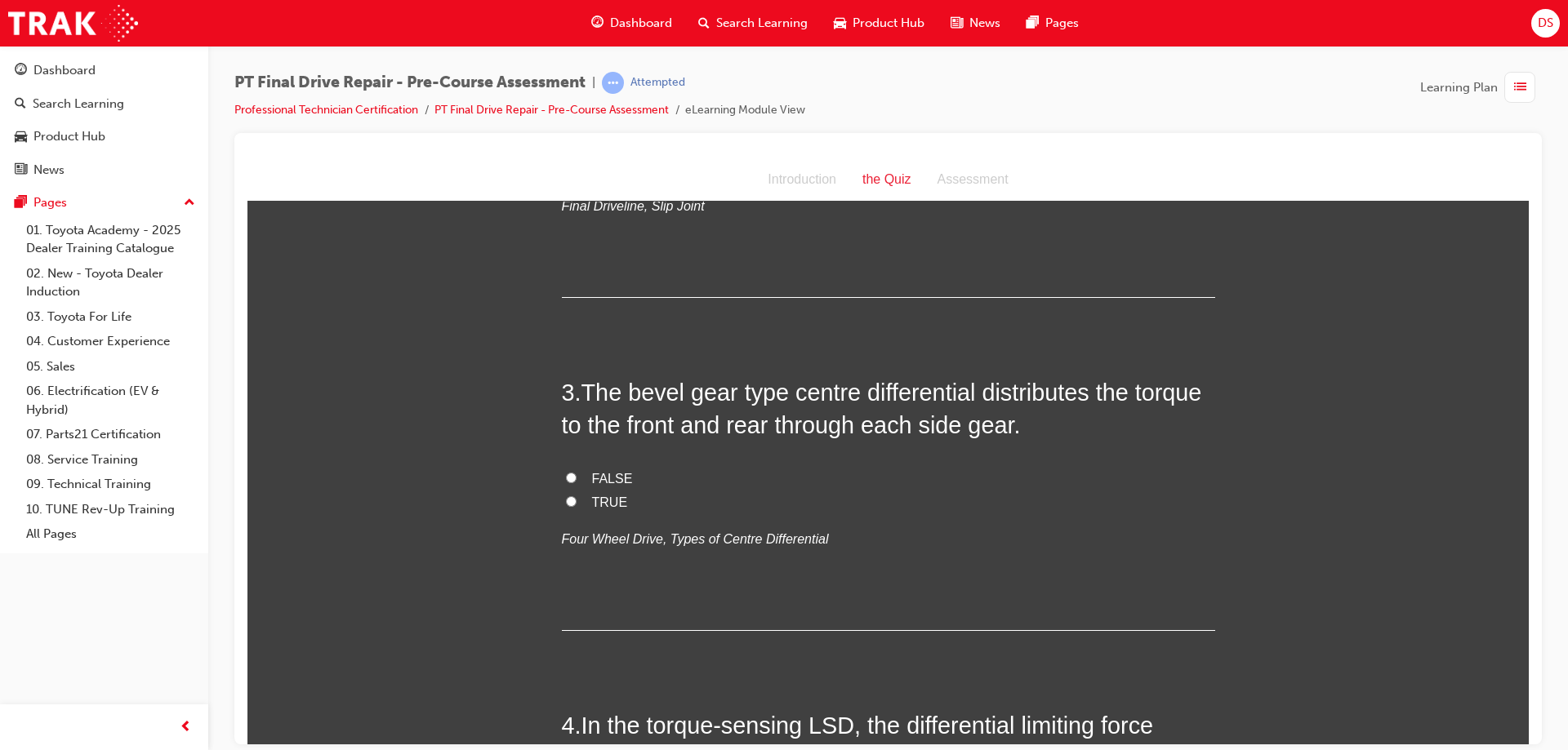
scroll to position [653, 0]
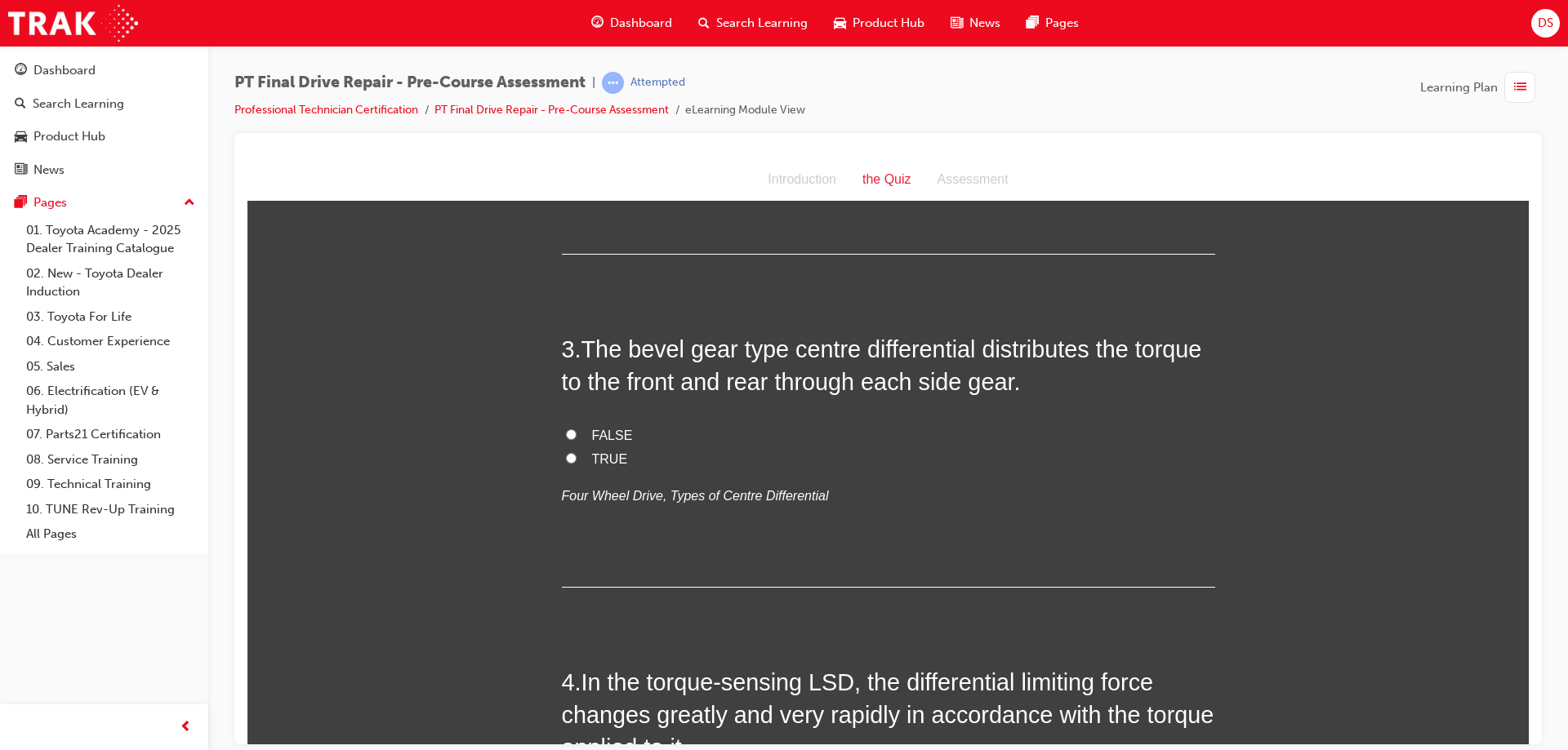
click at [566, 458] on input "TRUE" at bounding box center [571, 458] width 11 height 11
radio input "true"
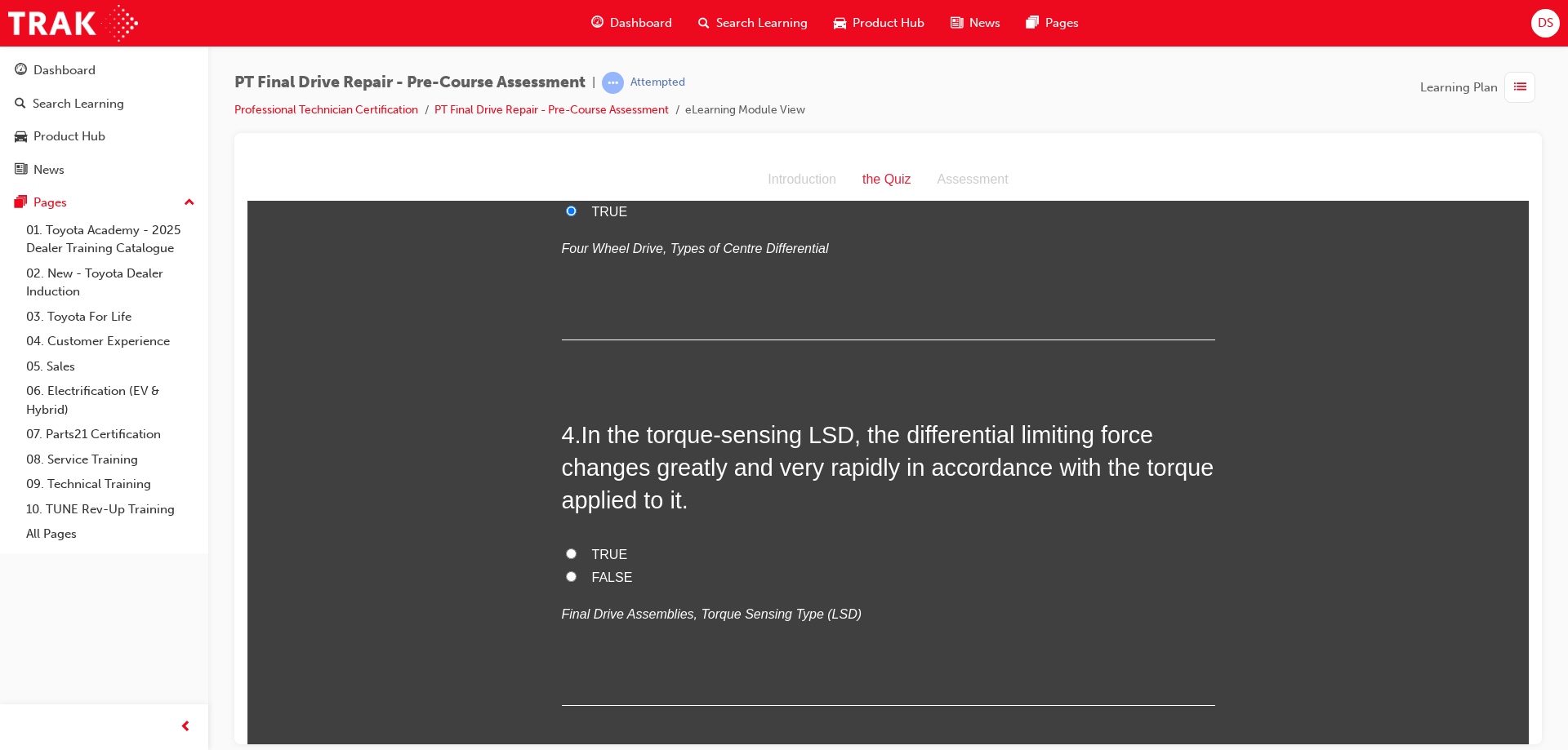
scroll to position [980, 0]
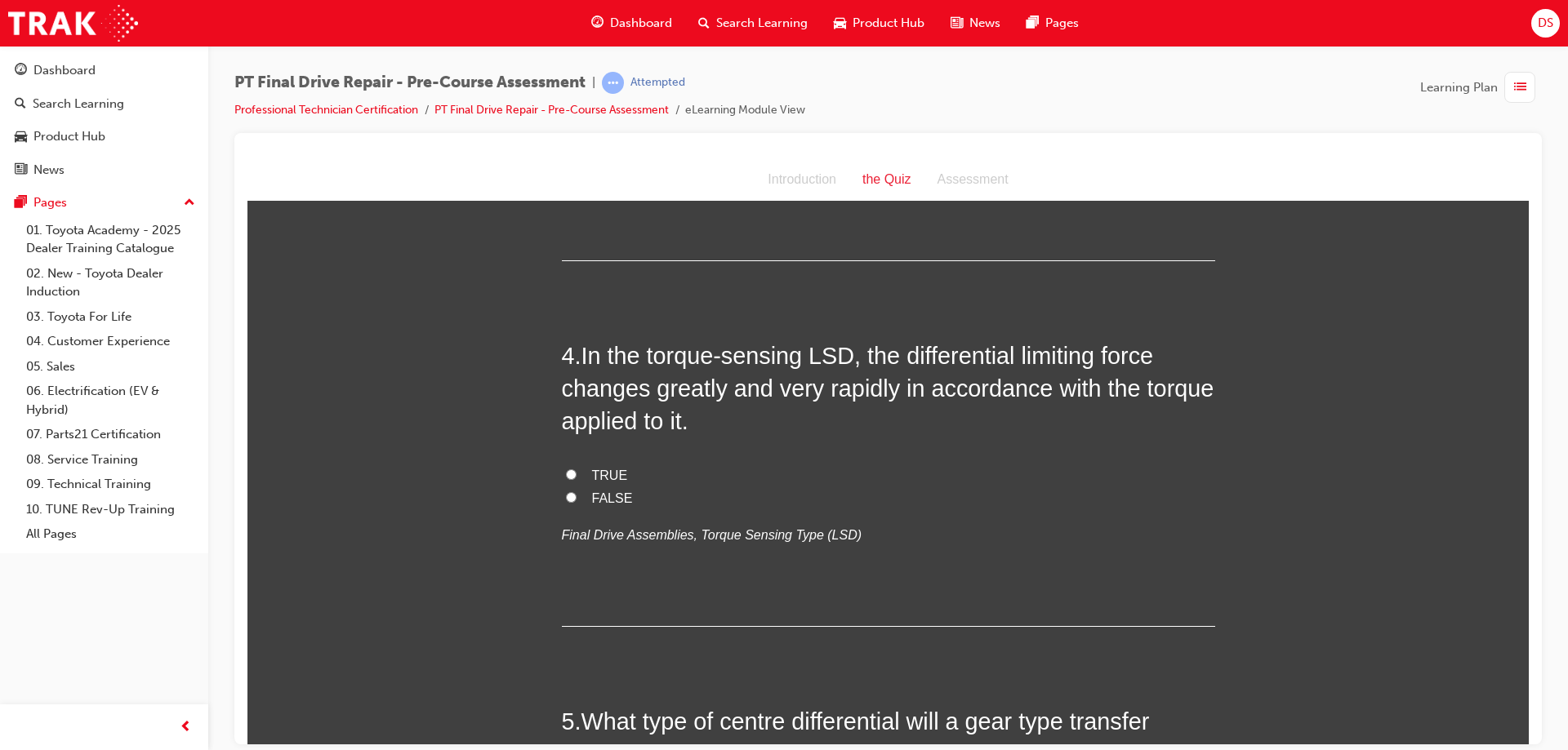
click at [566, 477] on input "TRUE" at bounding box center [571, 474] width 11 height 11
radio input "true"
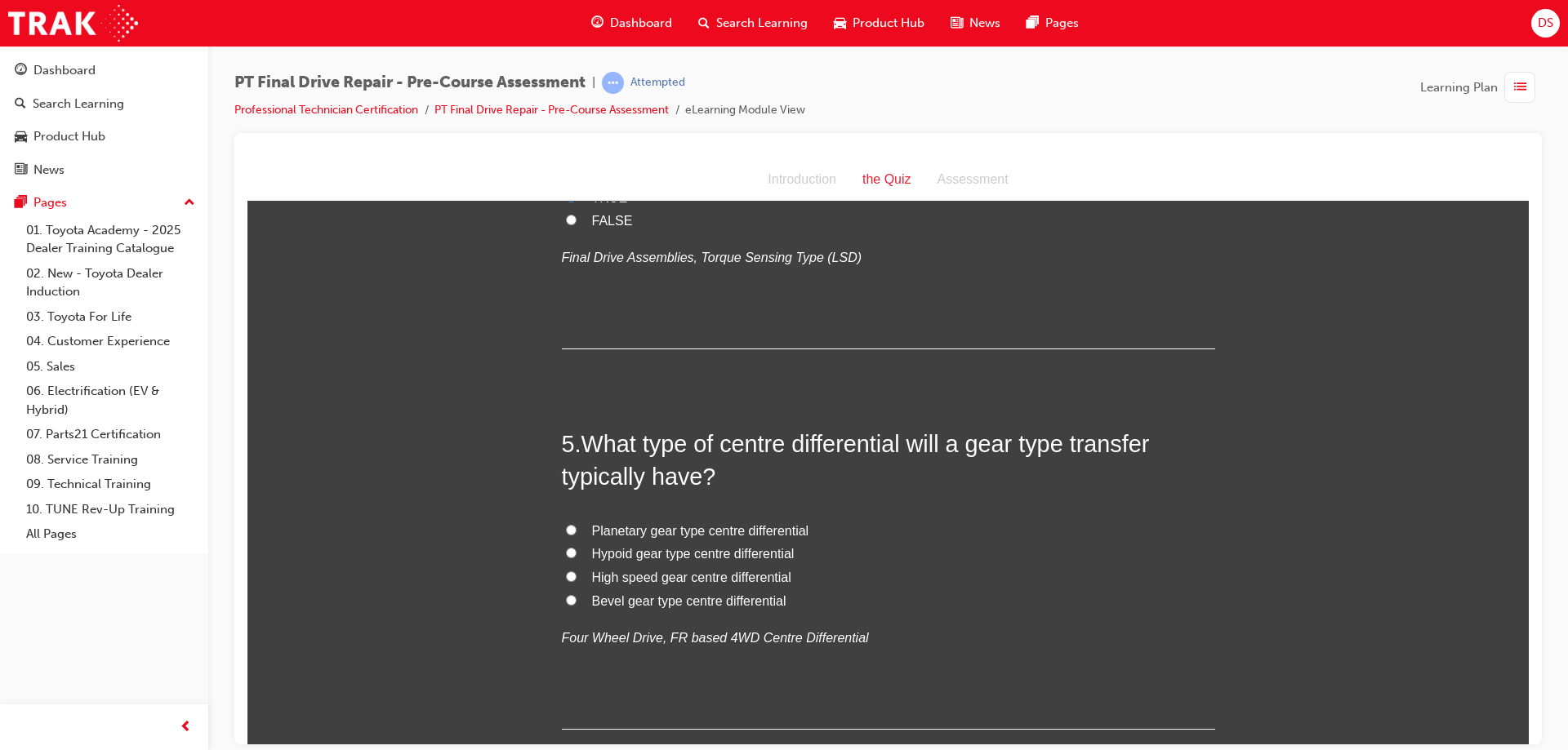
scroll to position [1306, 0]
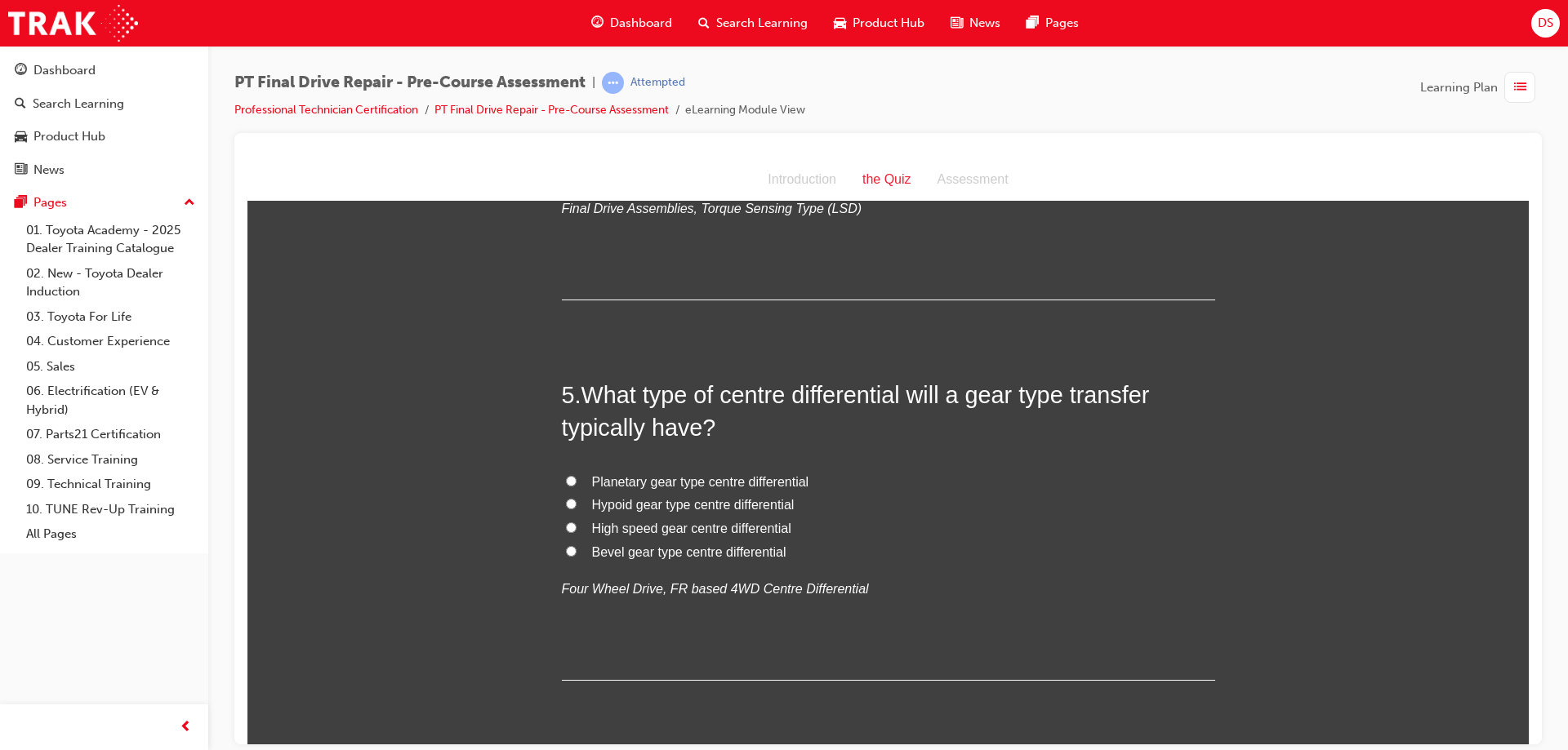
click at [566, 547] on input "Bevel gear type centre differential" at bounding box center [571, 551] width 11 height 11
radio input "true"
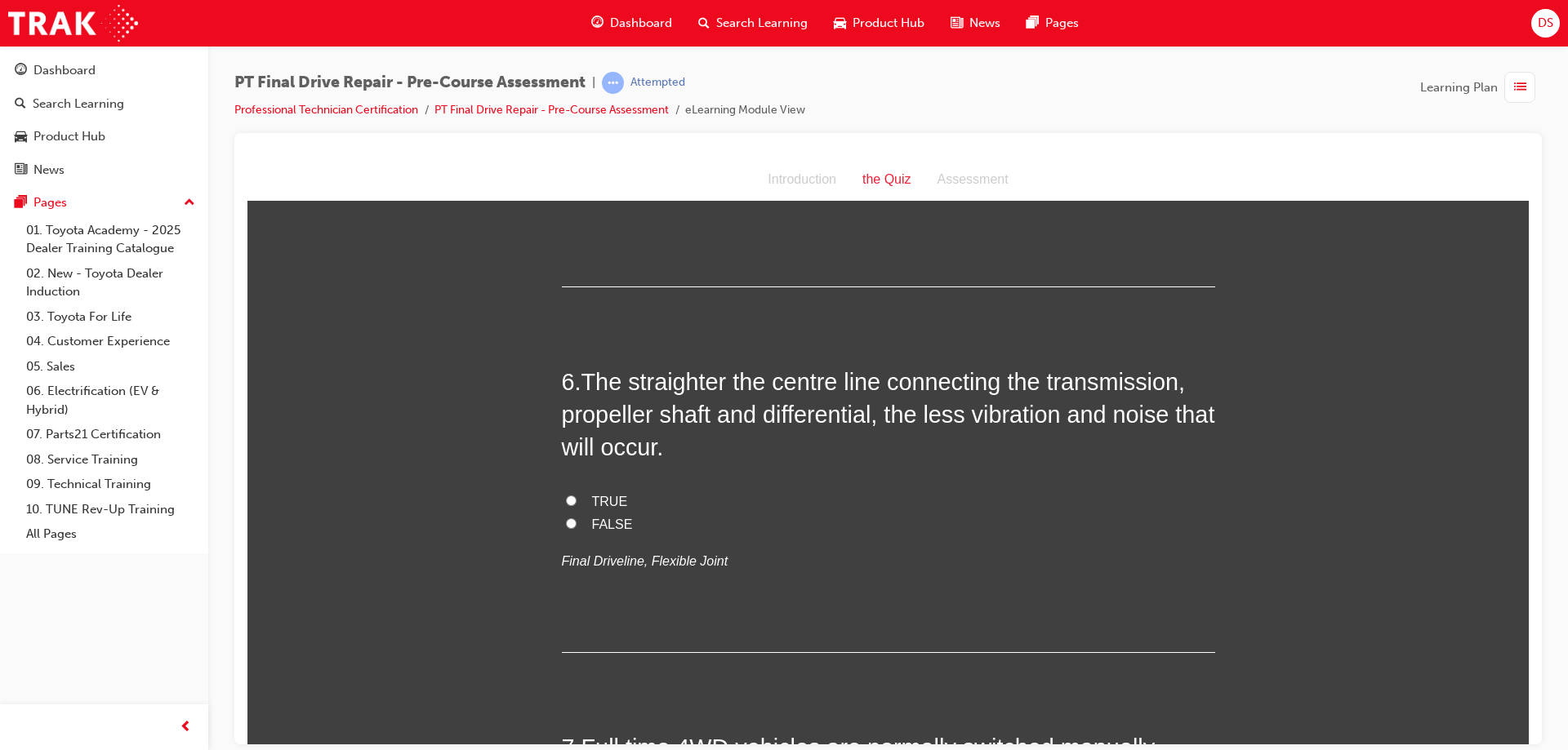
scroll to position [1714, 0]
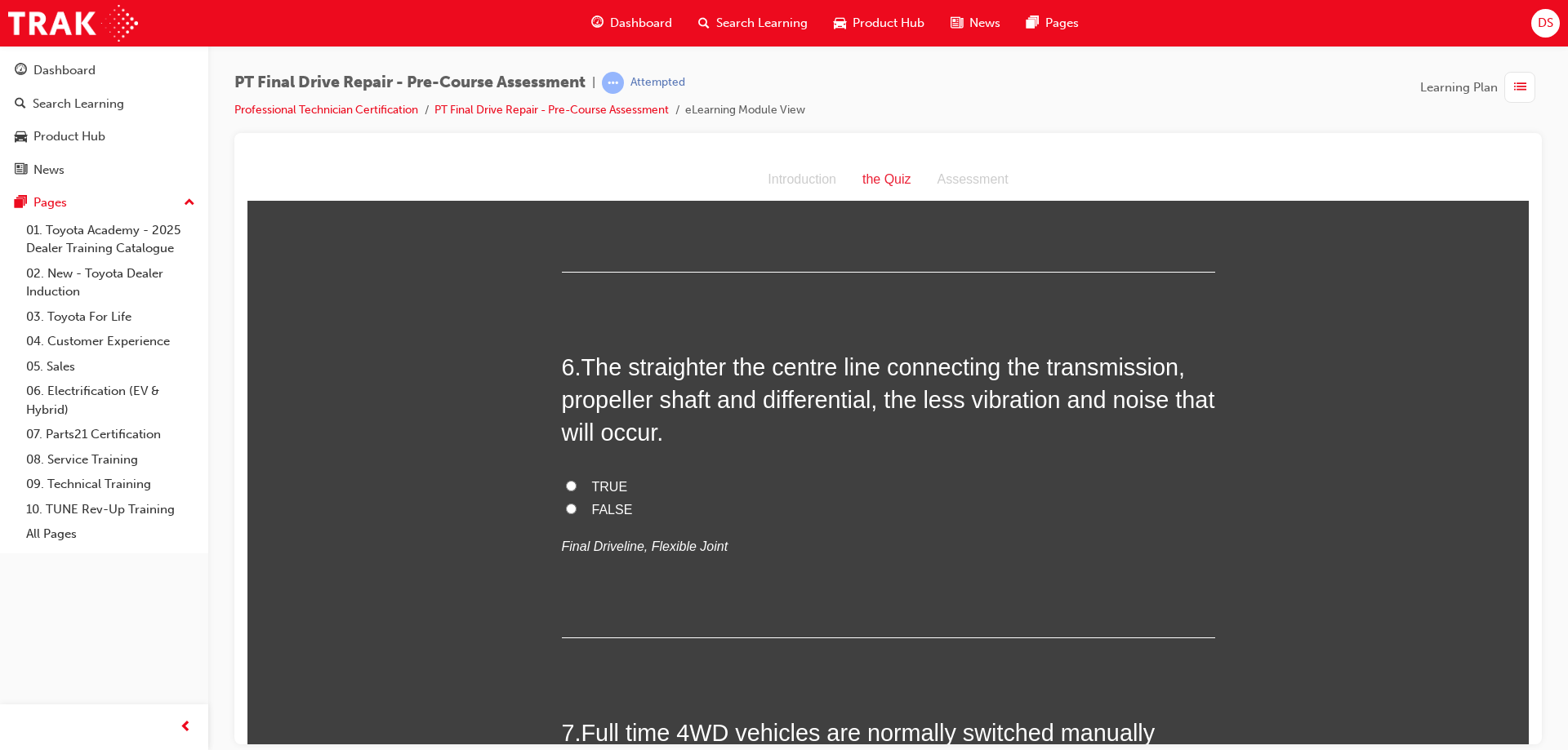
click at [555, 487] on div "You must select an answer for each question before you can submit. Please note,…" at bounding box center [888, 316] width 1281 height 3624
click at [569, 482] on input "TRUE" at bounding box center [571, 485] width 11 height 11
radio input "true"
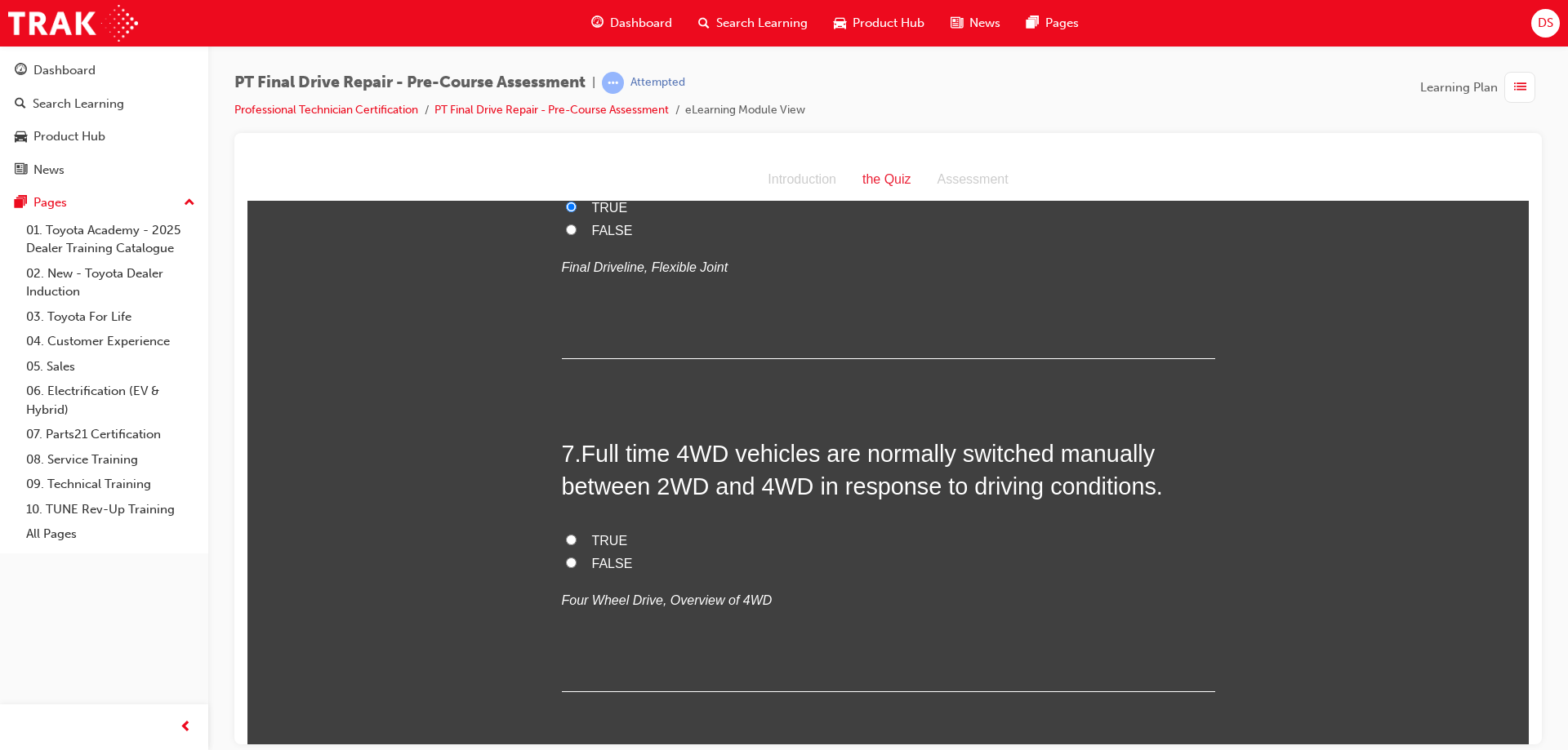
scroll to position [2124, 0]
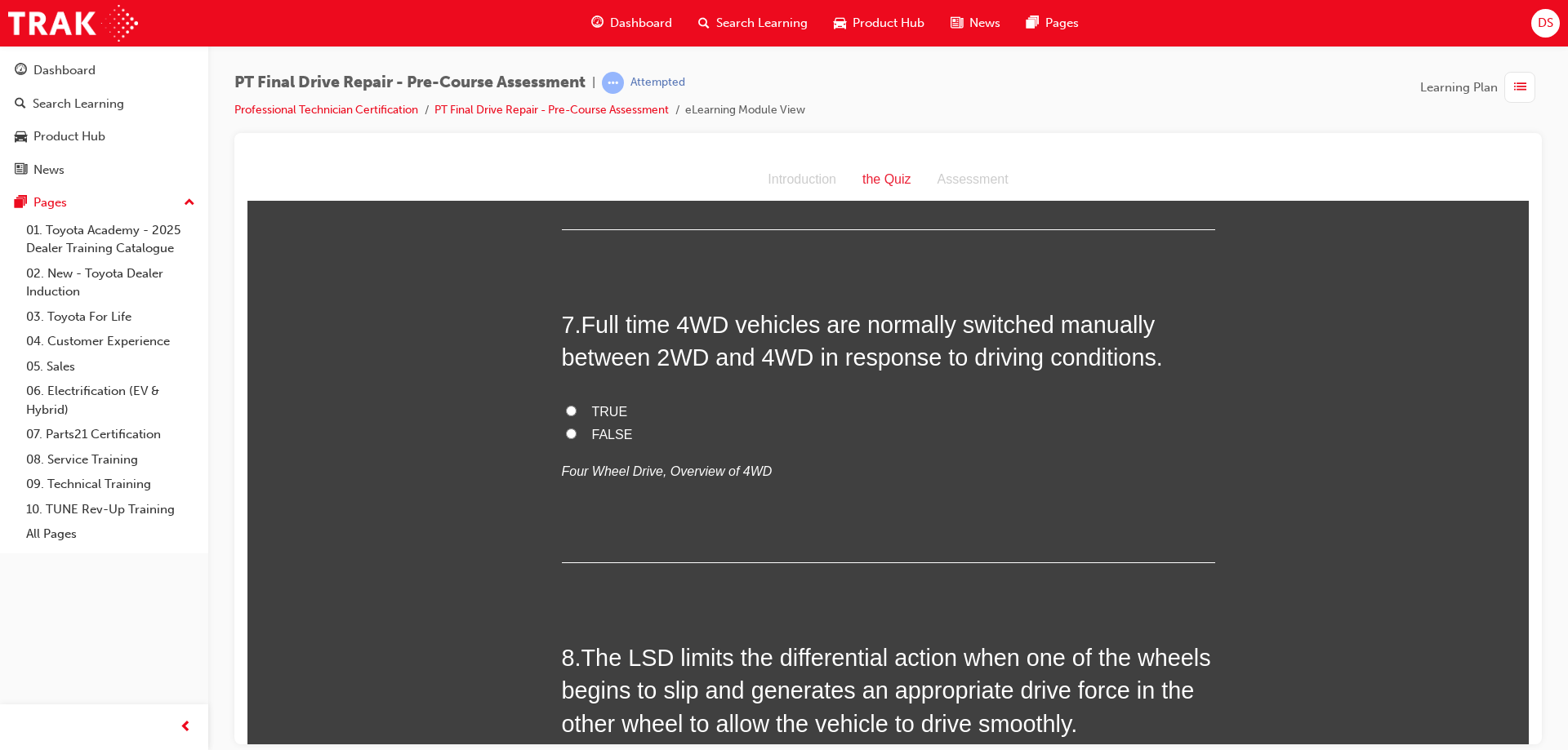
click at [566, 432] on input "FALSE" at bounding box center [571, 433] width 11 height 11
radio input "true"
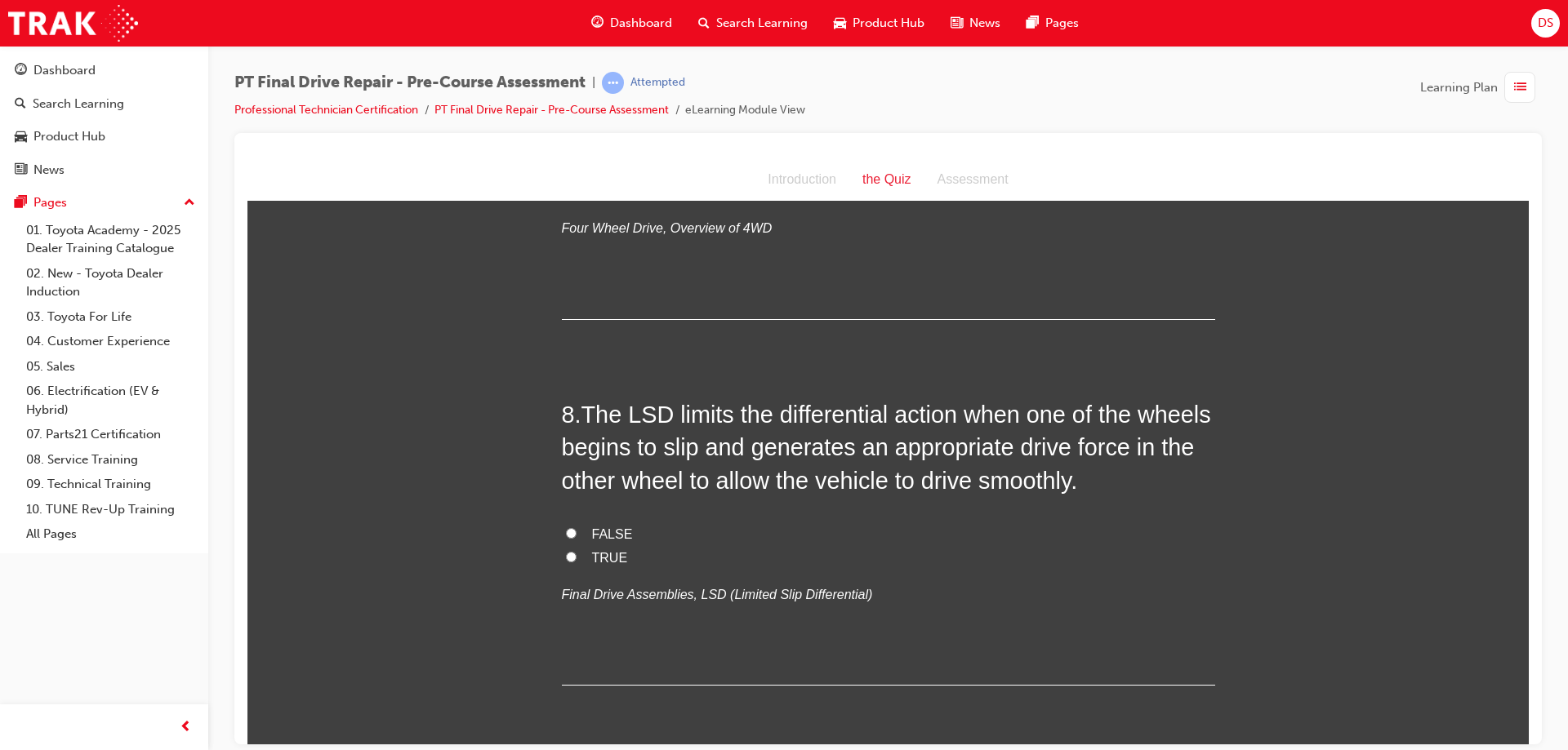
scroll to position [2368, 0]
click at [566, 532] on input "FALSE" at bounding box center [571, 531] width 11 height 11
radio input "true"
click at [567, 557] on input "TRUE" at bounding box center [571, 555] width 11 height 11
radio input "true"
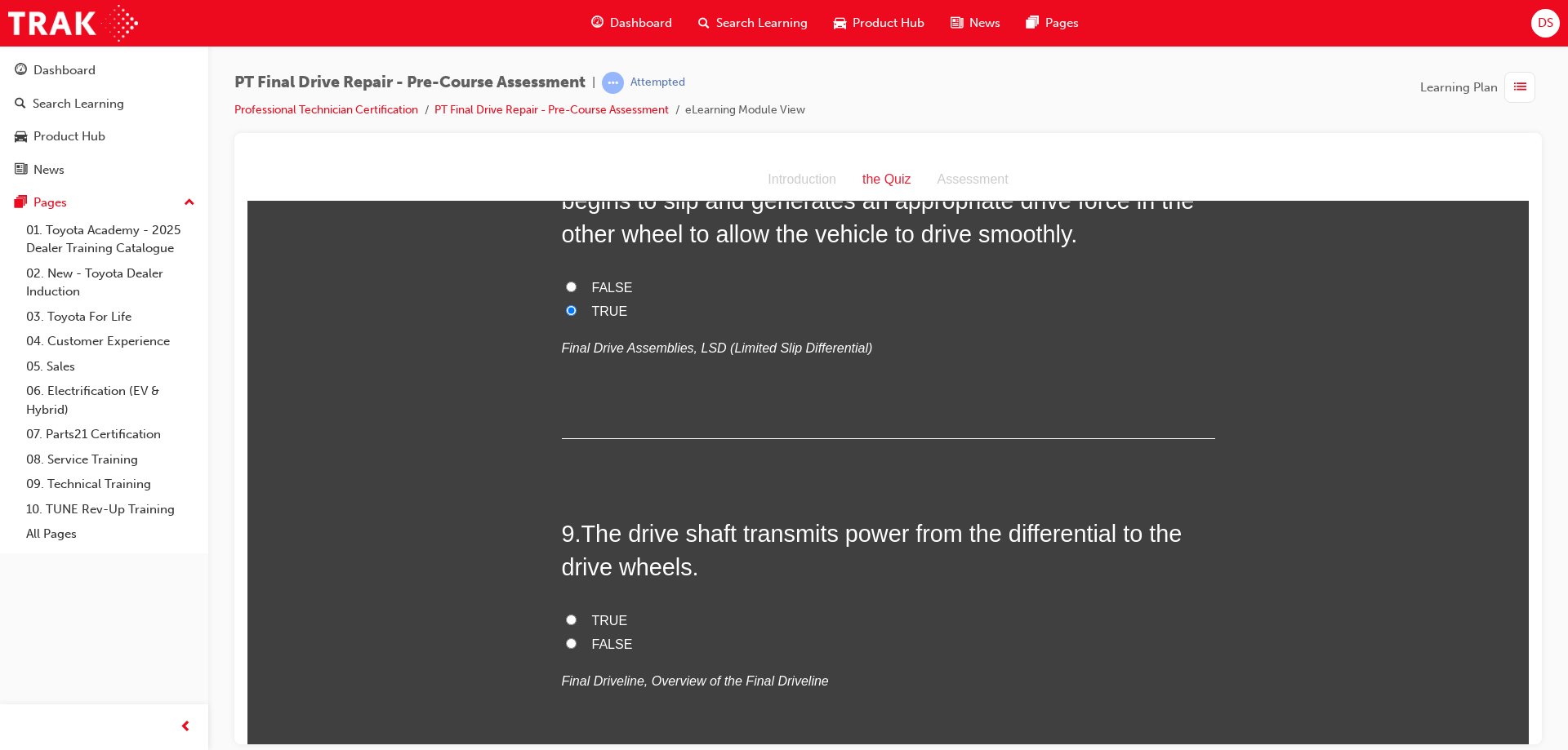
scroll to position [2695, 0]
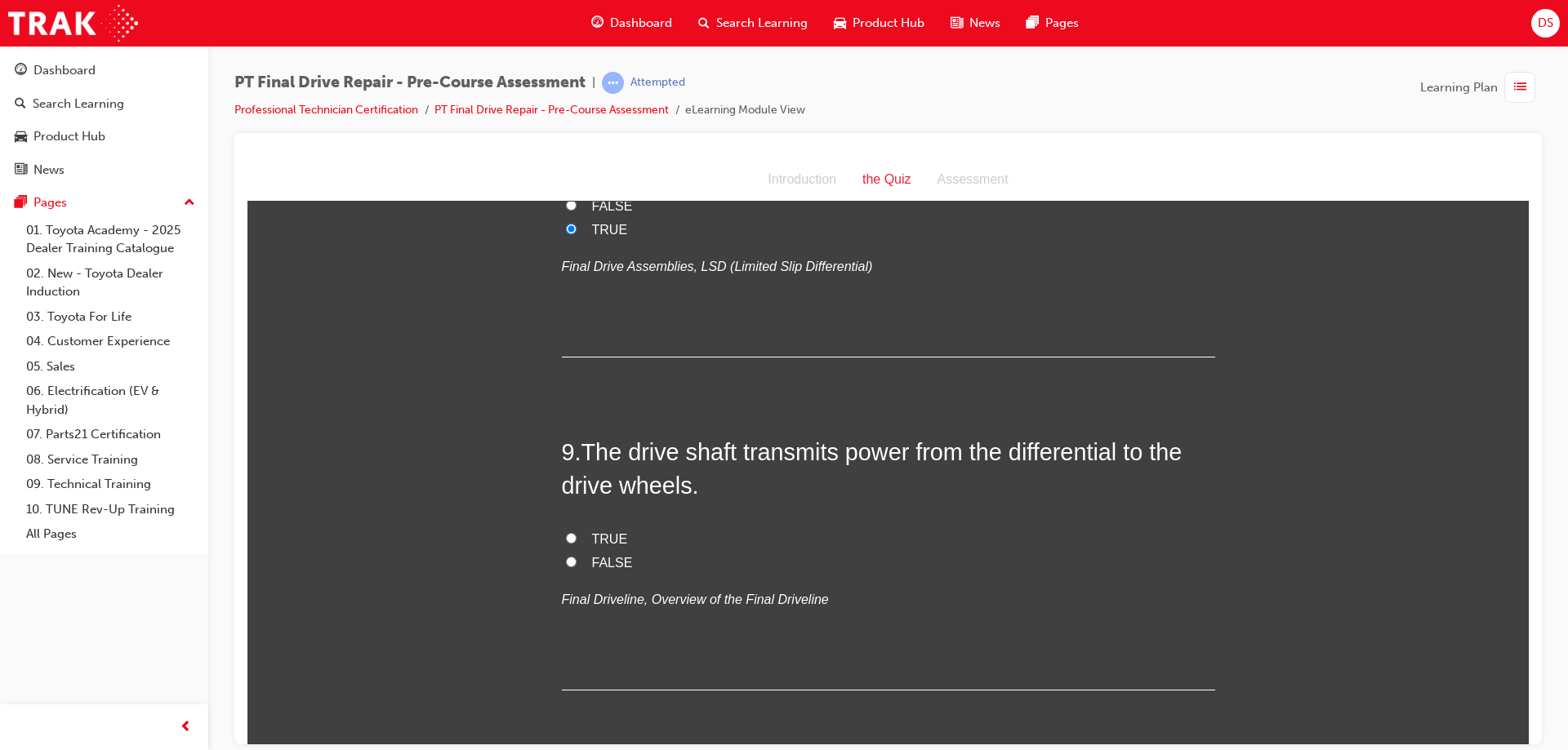
click at [566, 532] on input "TRUE" at bounding box center [571, 537] width 11 height 11
radio input "true"
click at [566, 560] on input "FALSE" at bounding box center [571, 562] width 11 height 11
radio input "true"
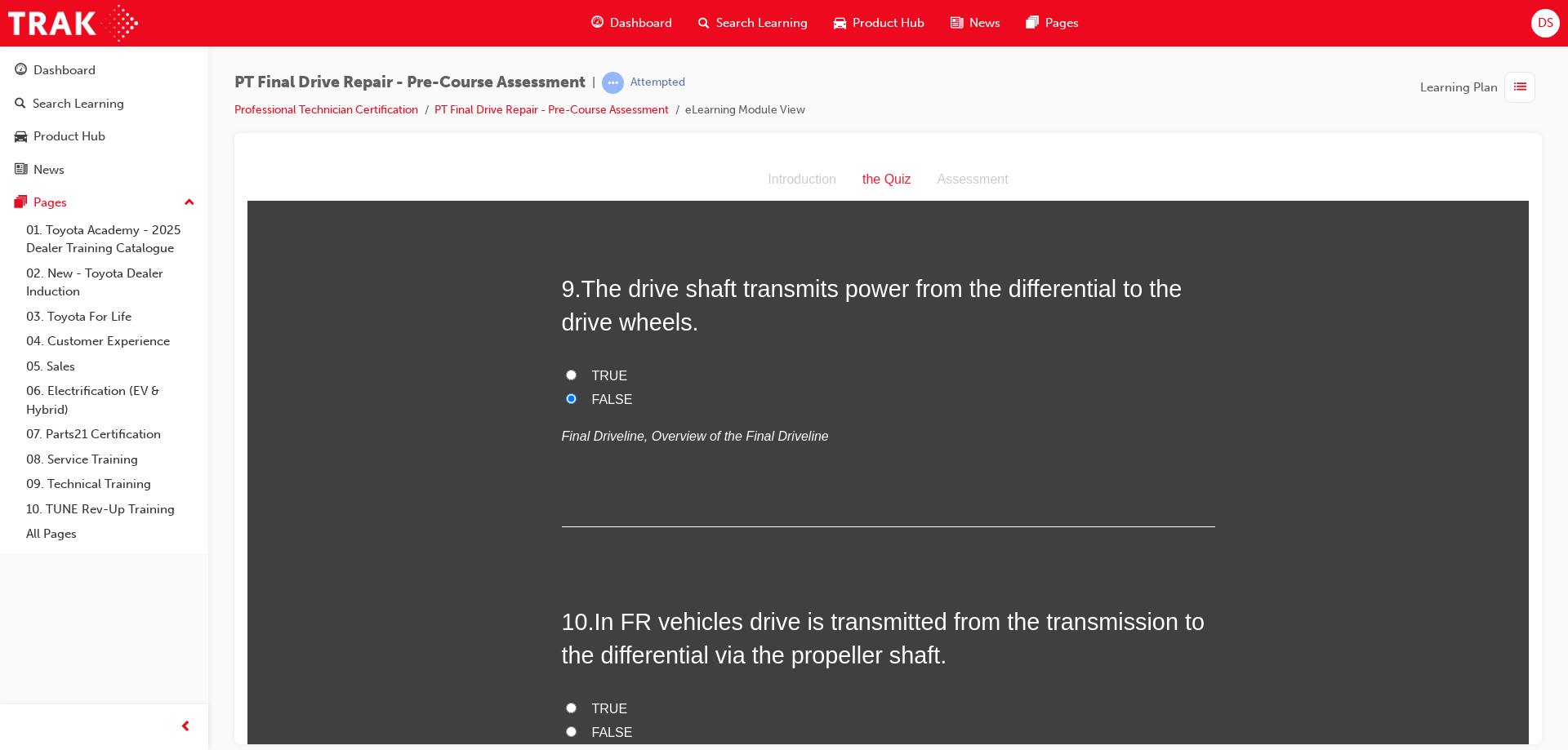
scroll to position [2940, 0]
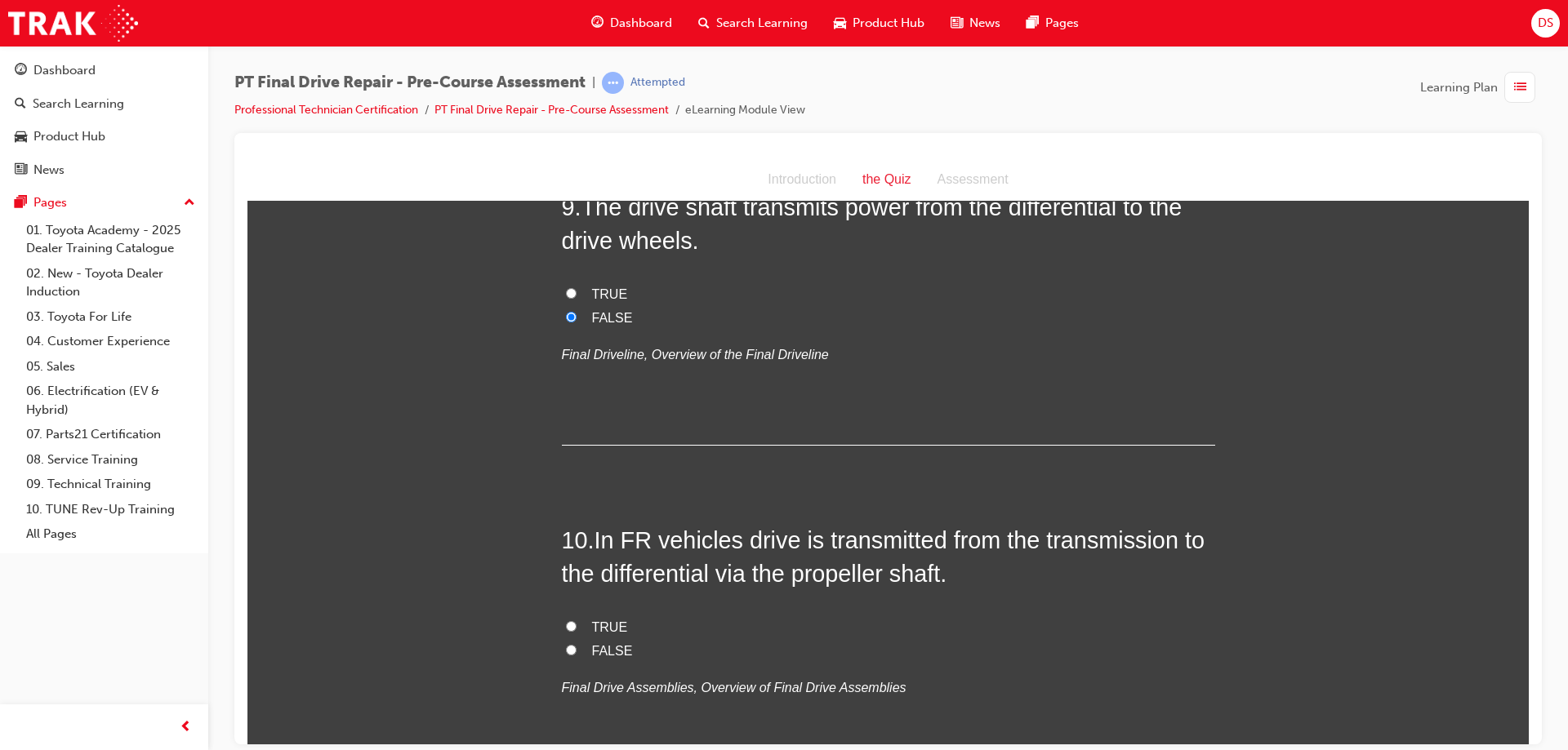
click at [566, 624] on input "TRUE" at bounding box center [571, 626] width 11 height 11
radio input "true"
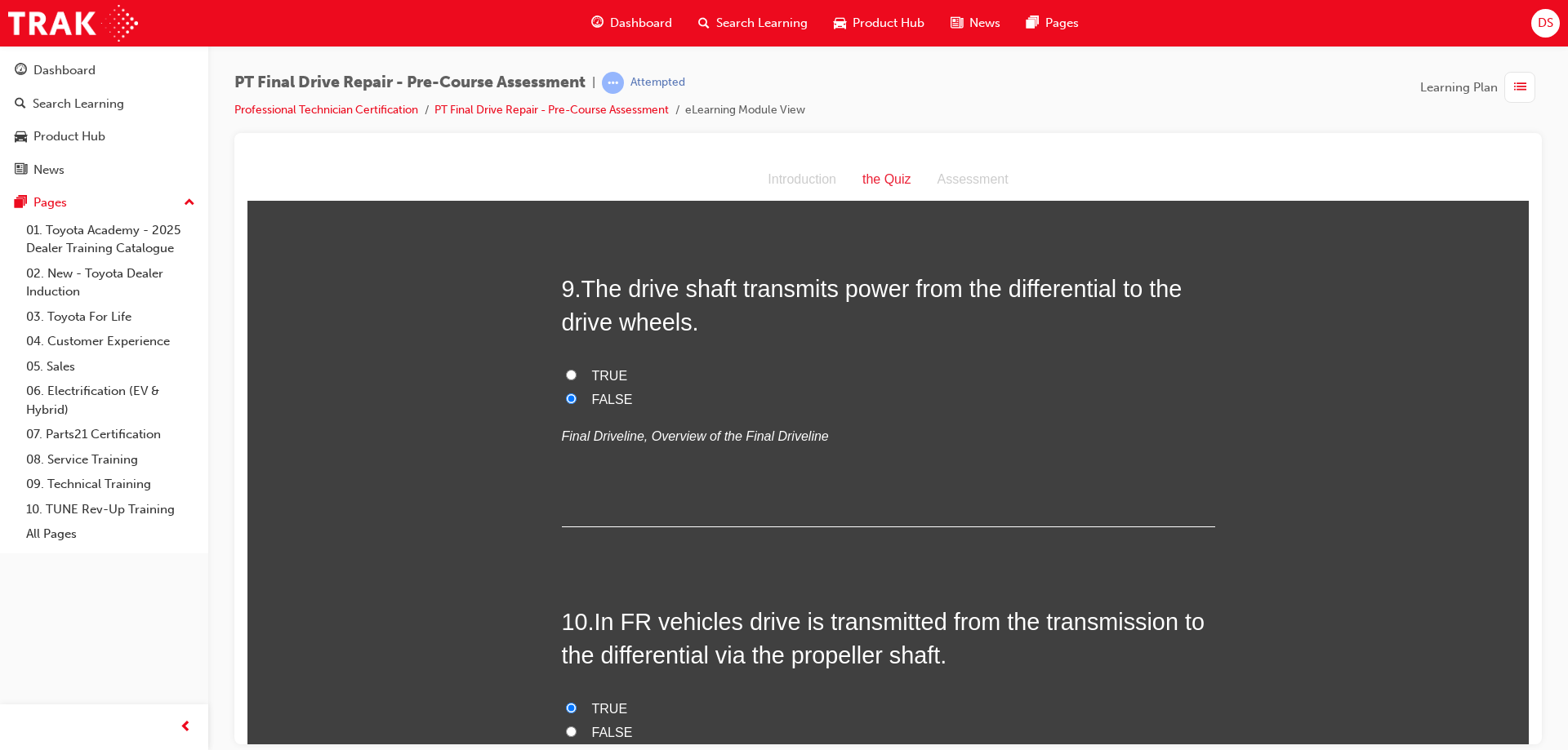
click at [568, 370] on input "TRUE" at bounding box center [571, 374] width 11 height 11
radio input "true"
click at [568, 397] on input "FALSE" at bounding box center [571, 398] width 11 height 11
radio input "true"
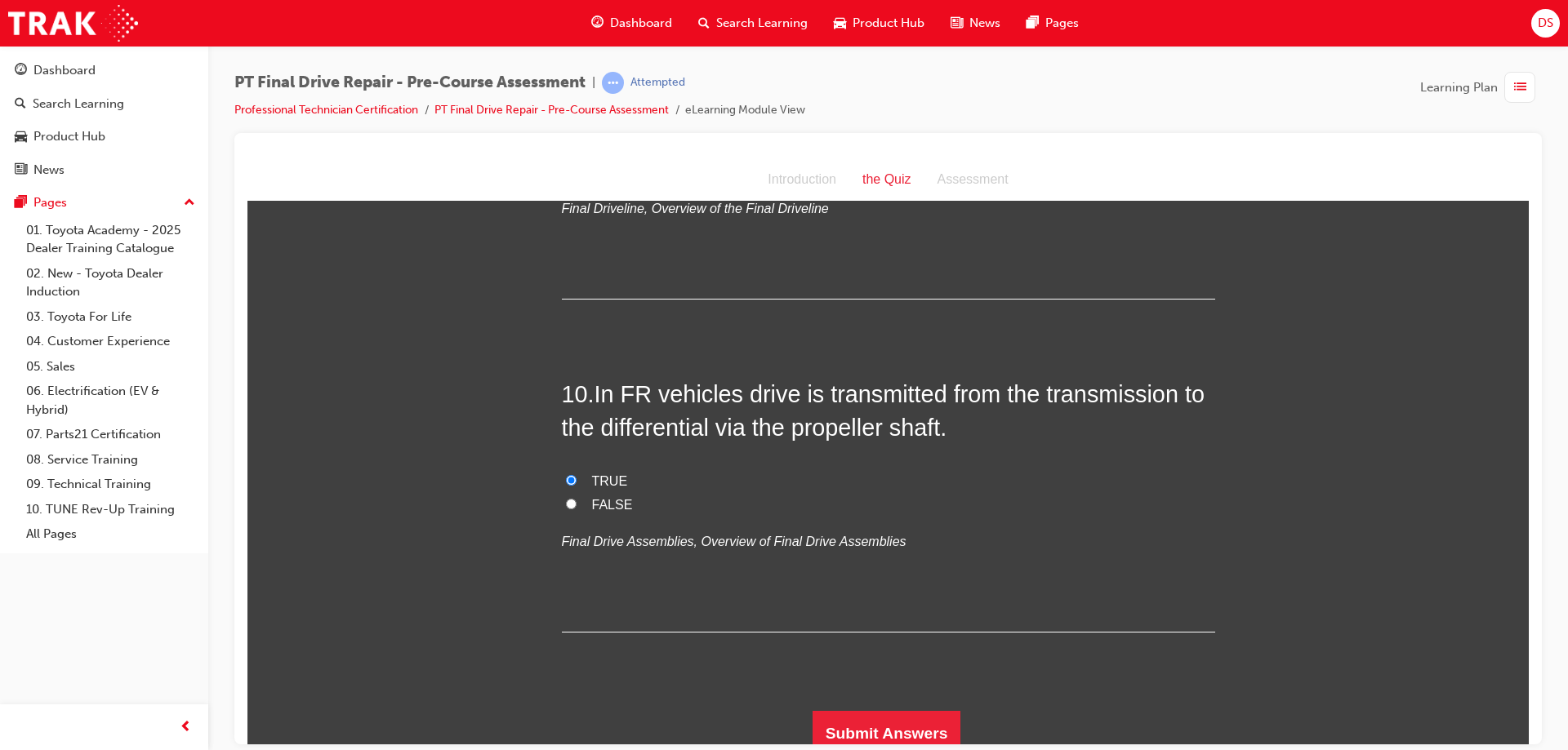
scroll to position [3097, 0]
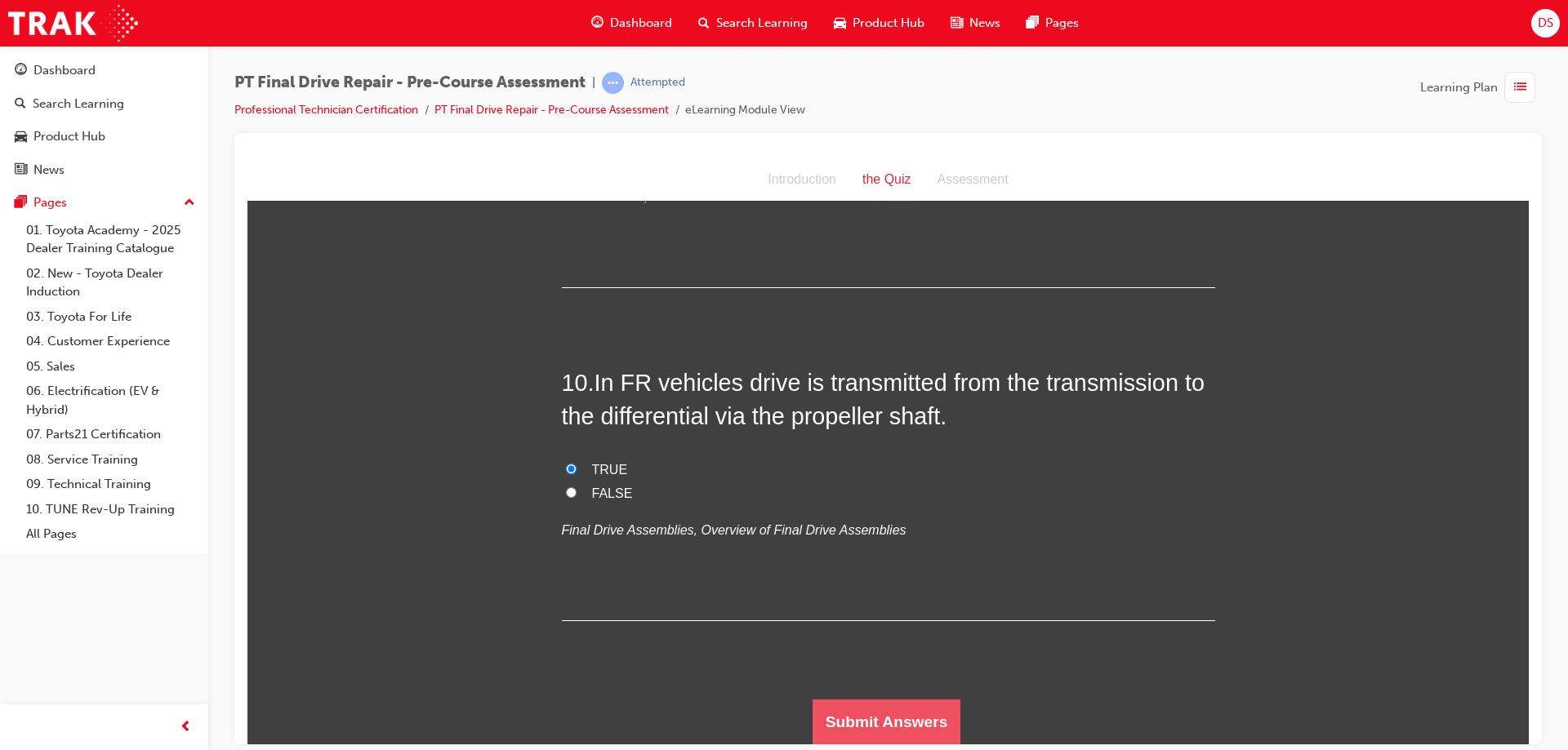
click at [932, 741] on button "Submit Answers" at bounding box center [887, 721] width 149 height 46
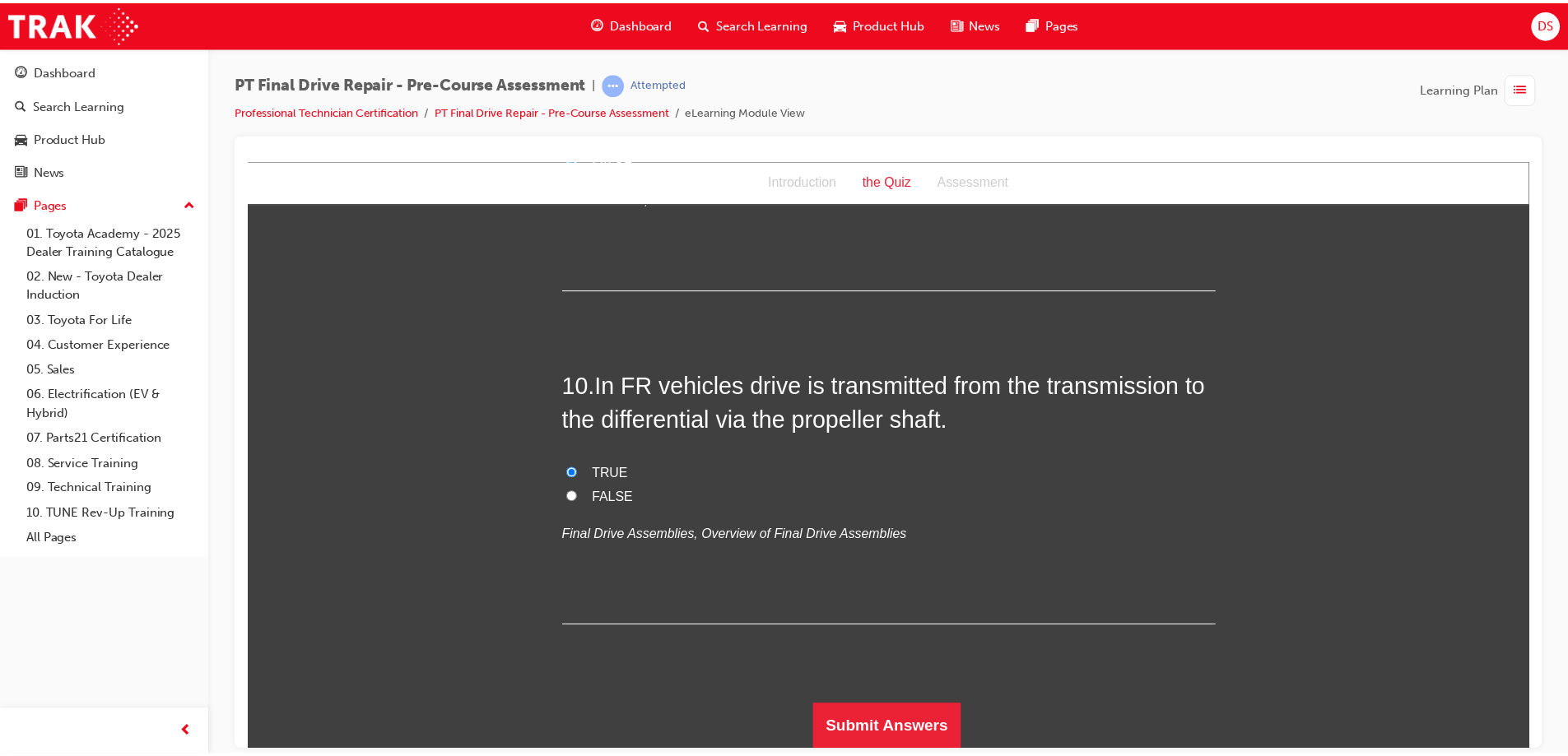
scroll to position [0, 0]
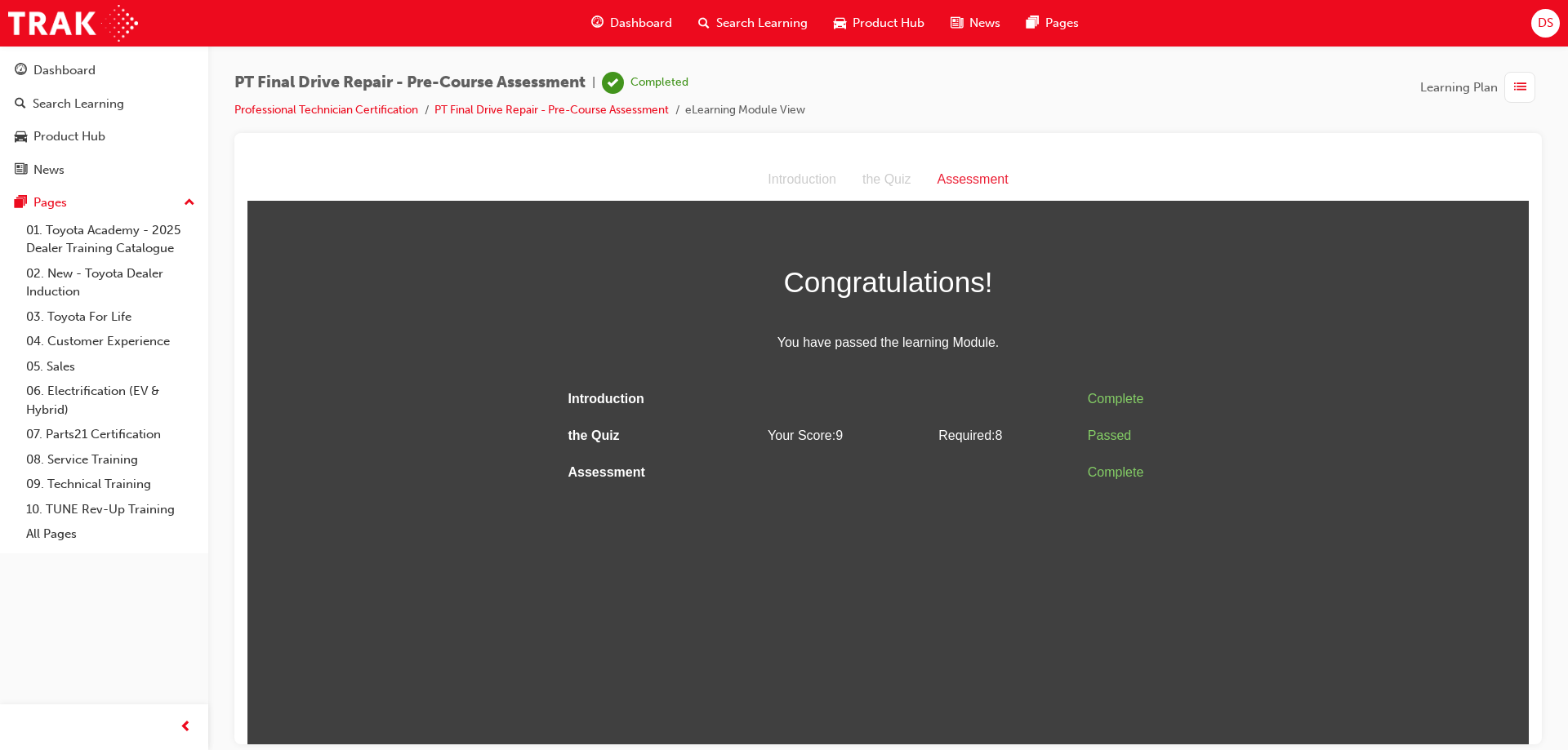
click at [361, 117] on li "Professional Technician Certification" at bounding box center [334, 110] width 200 height 19
click at [361, 105] on link "Professional Technician Certification" at bounding box center [326, 109] width 184 height 13
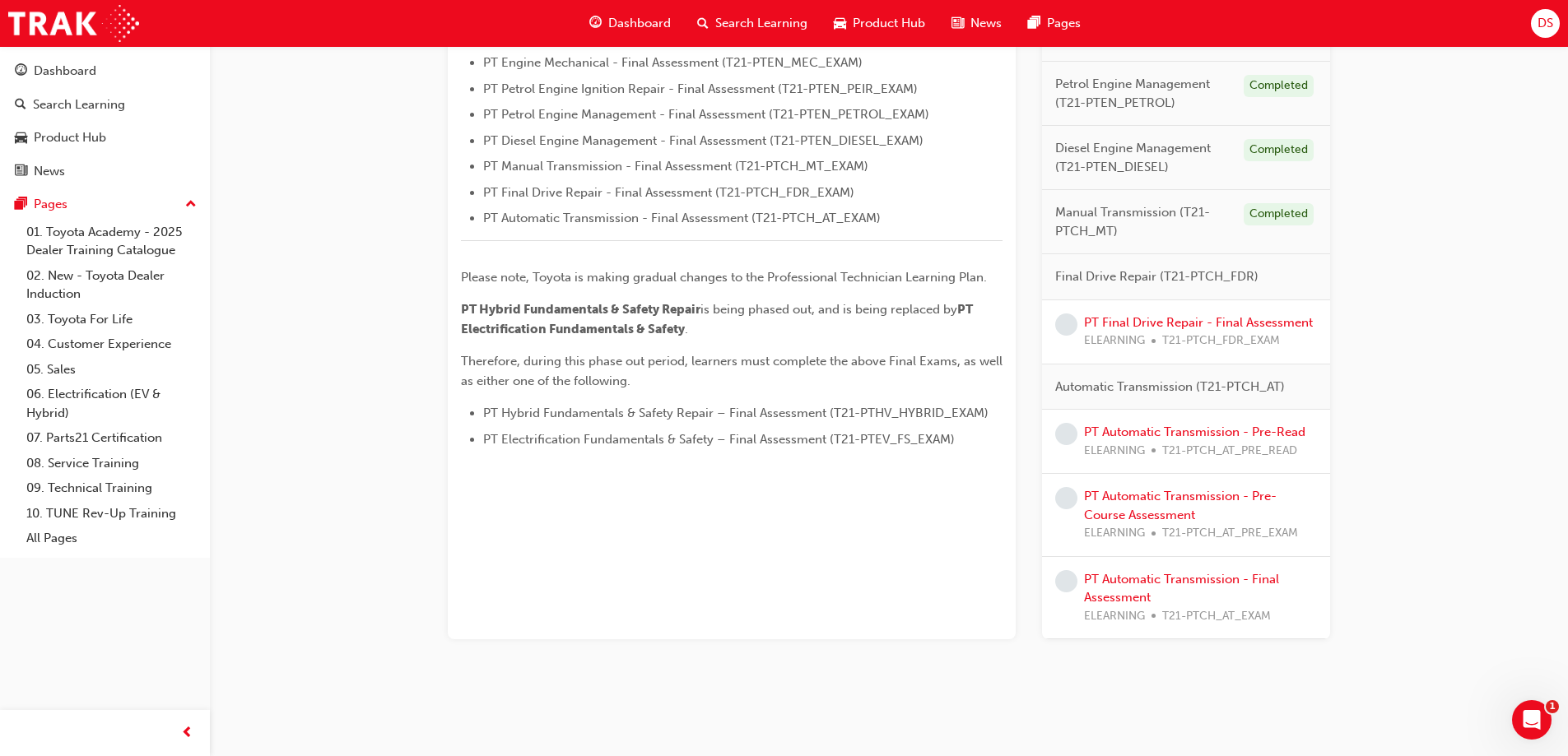
scroll to position [645, 0]
click at [1176, 318] on link "PT Final Drive Repair - Final Assessment" at bounding box center [1198, 319] width 229 height 14
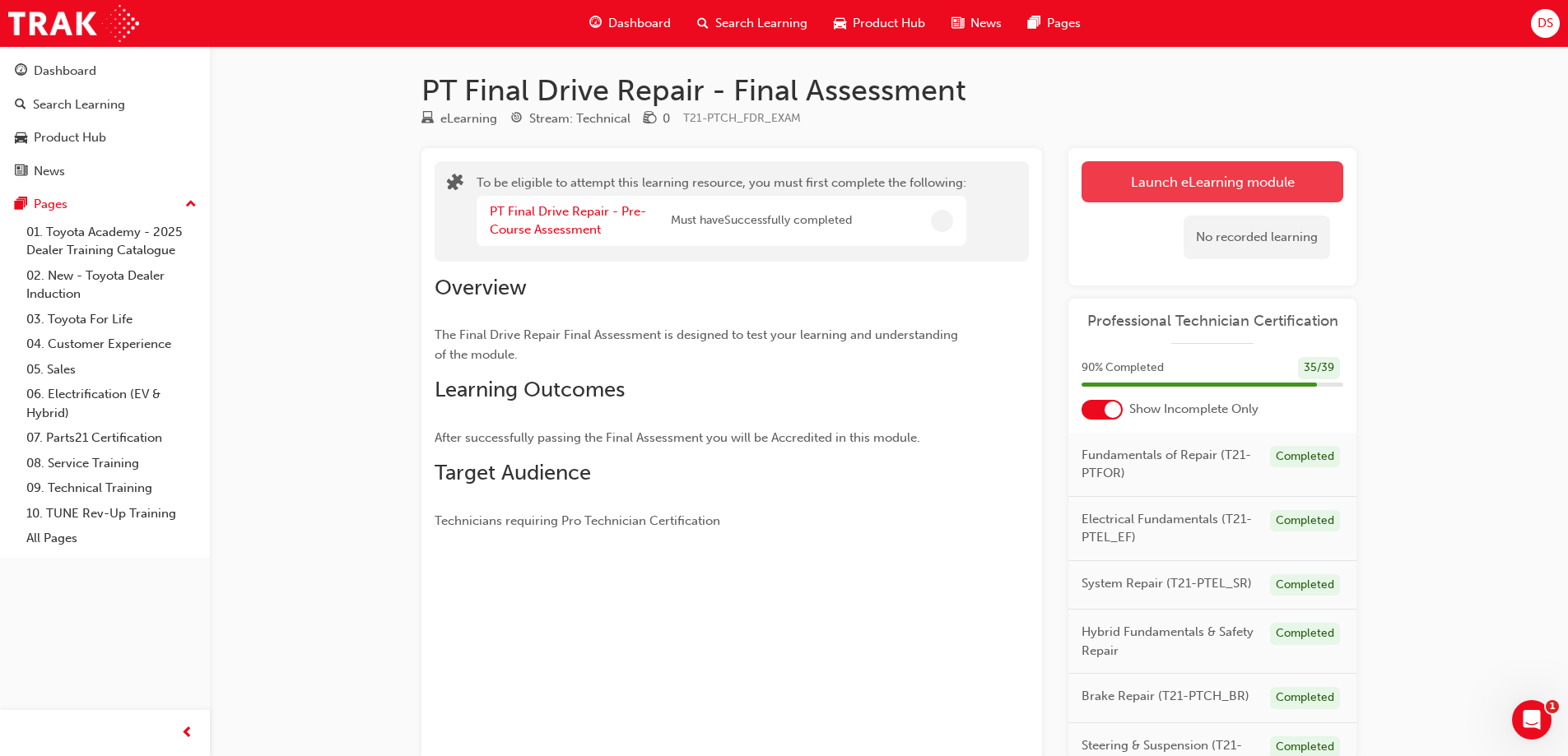
click at [1288, 182] on button "Launch eLearning module" at bounding box center [1212, 182] width 261 height 42
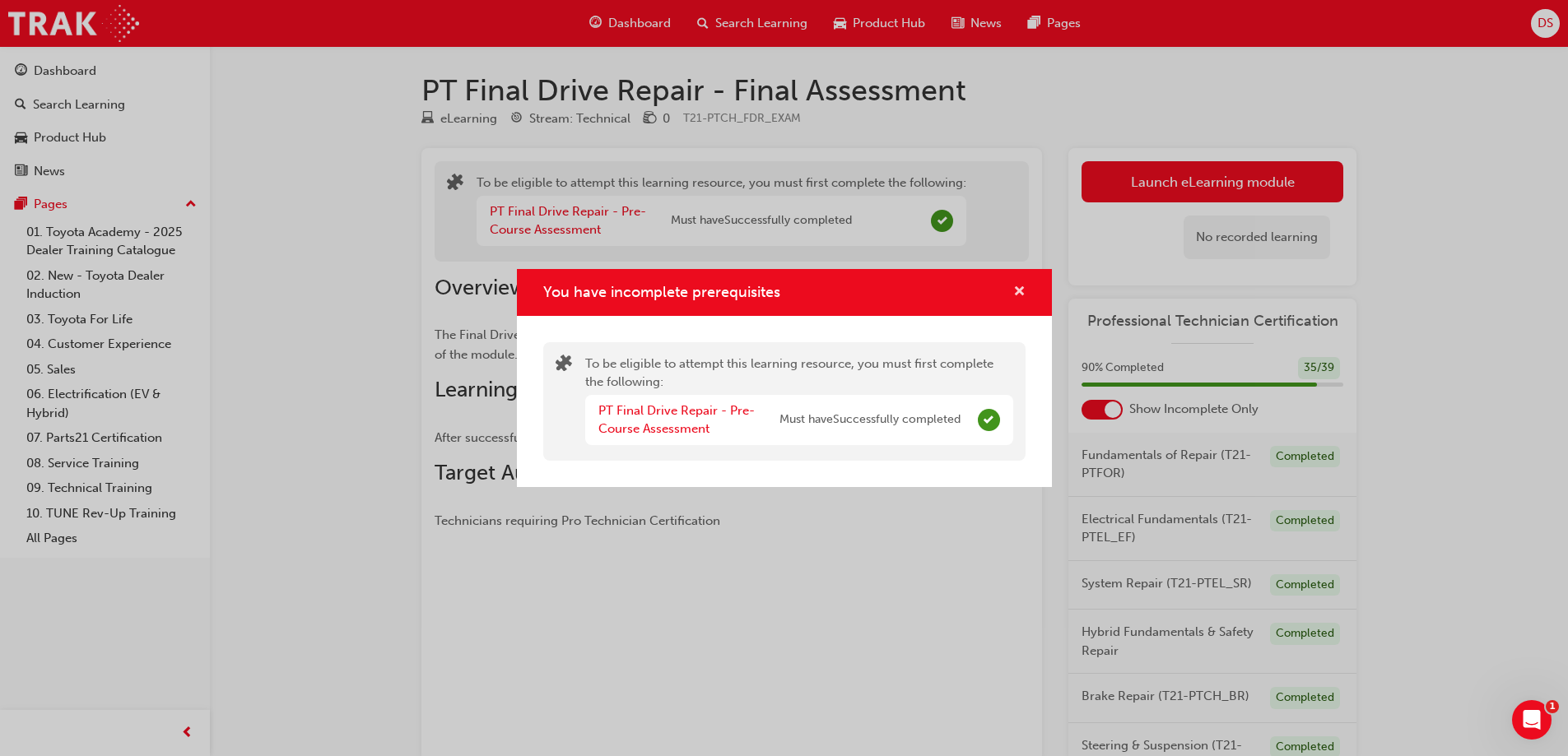
click at [1013, 289] on button "You have incomplete prerequisites" at bounding box center [1019, 292] width 13 height 21
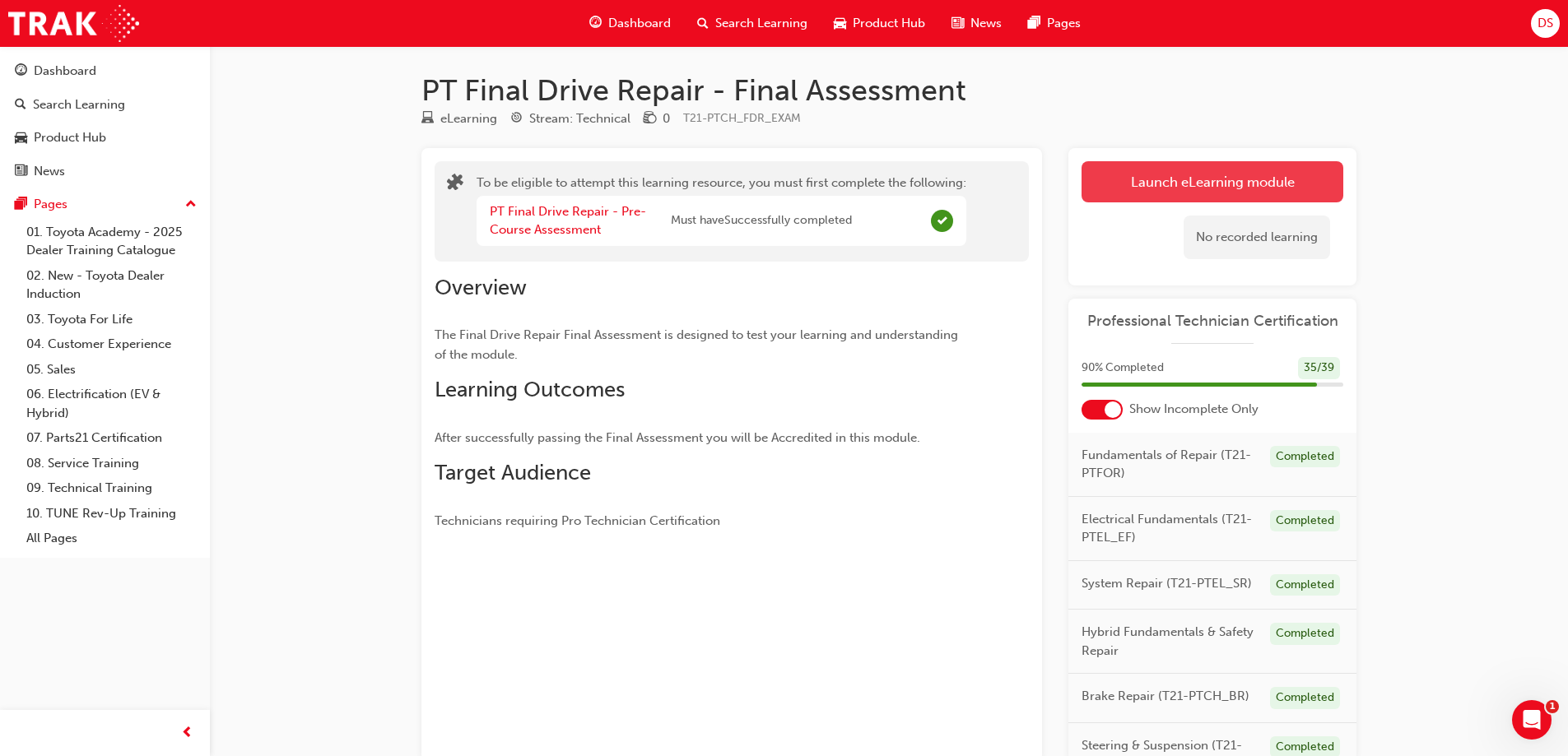
click at [1167, 197] on button "Launch eLearning module" at bounding box center [1212, 182] width 261 height 42
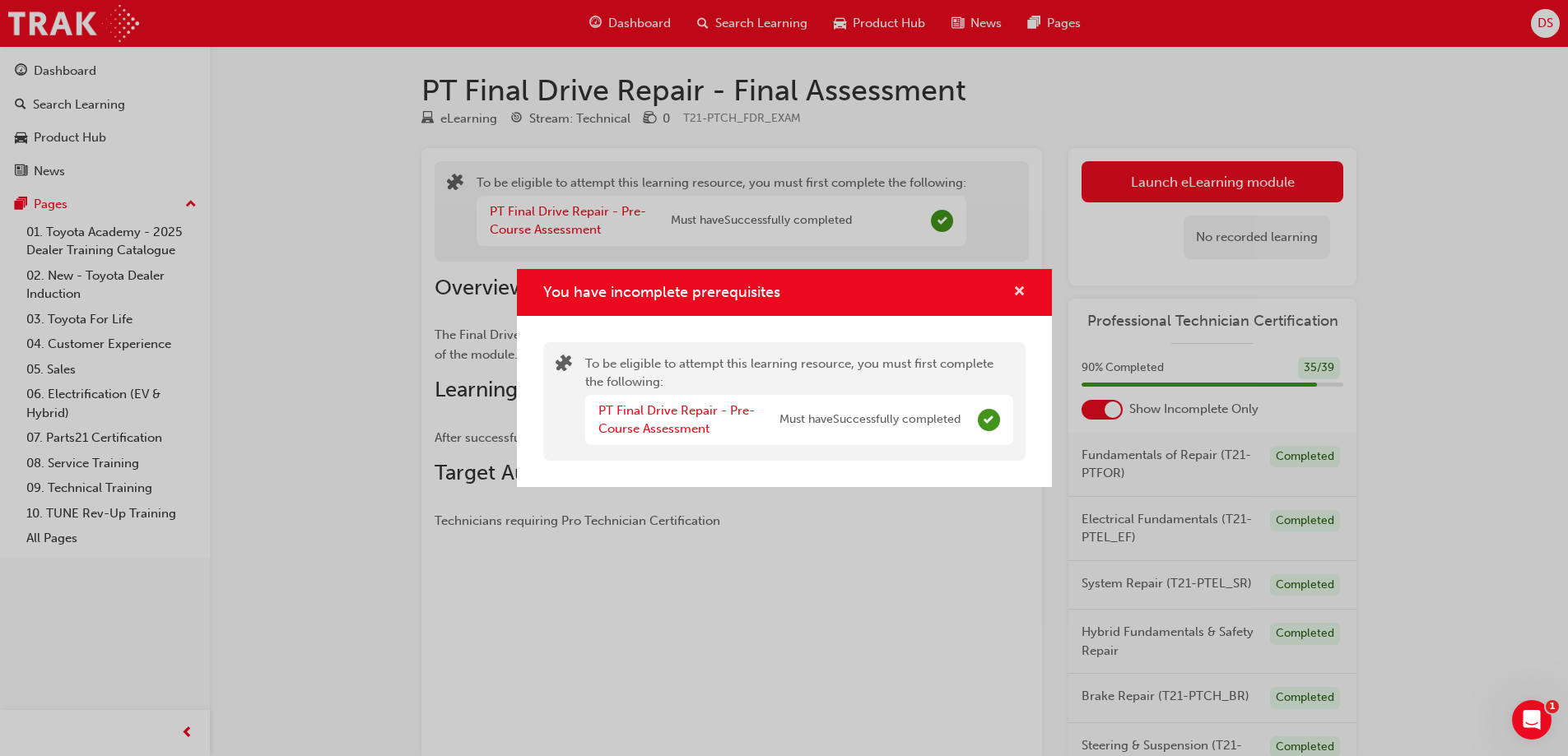
click at [1022, 289] on span "cross-icon" at bounding box center [1019, 293] width 13 height 14
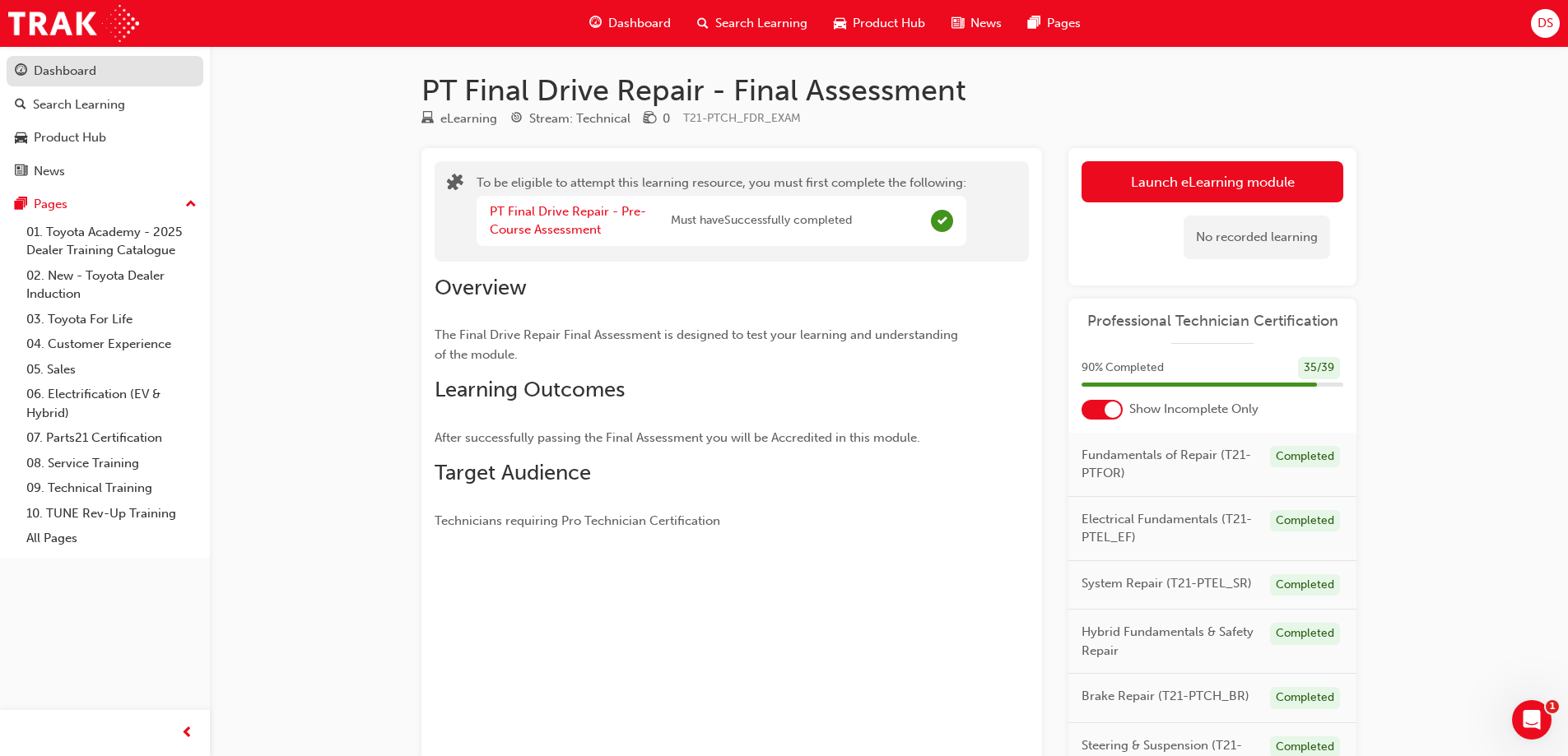
drag, startPoint x: 40, startPoint y: 63, endPoint x: 71, endPoint y: 67, distance: 31.3
click at [40, 62] on div "Dashboard" at bounding box center [64, 71] width 62 height 19
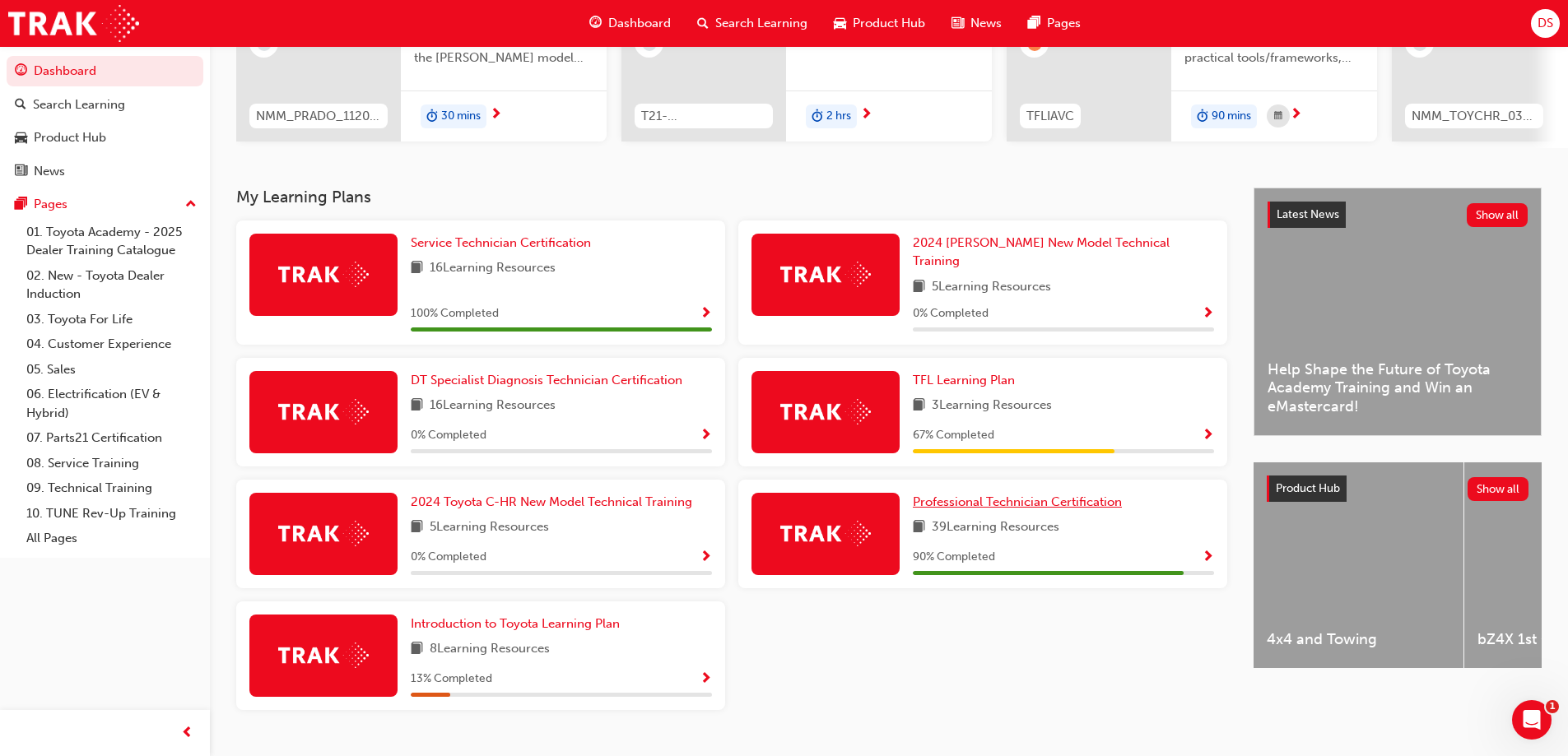
scroll to position [257, 0]
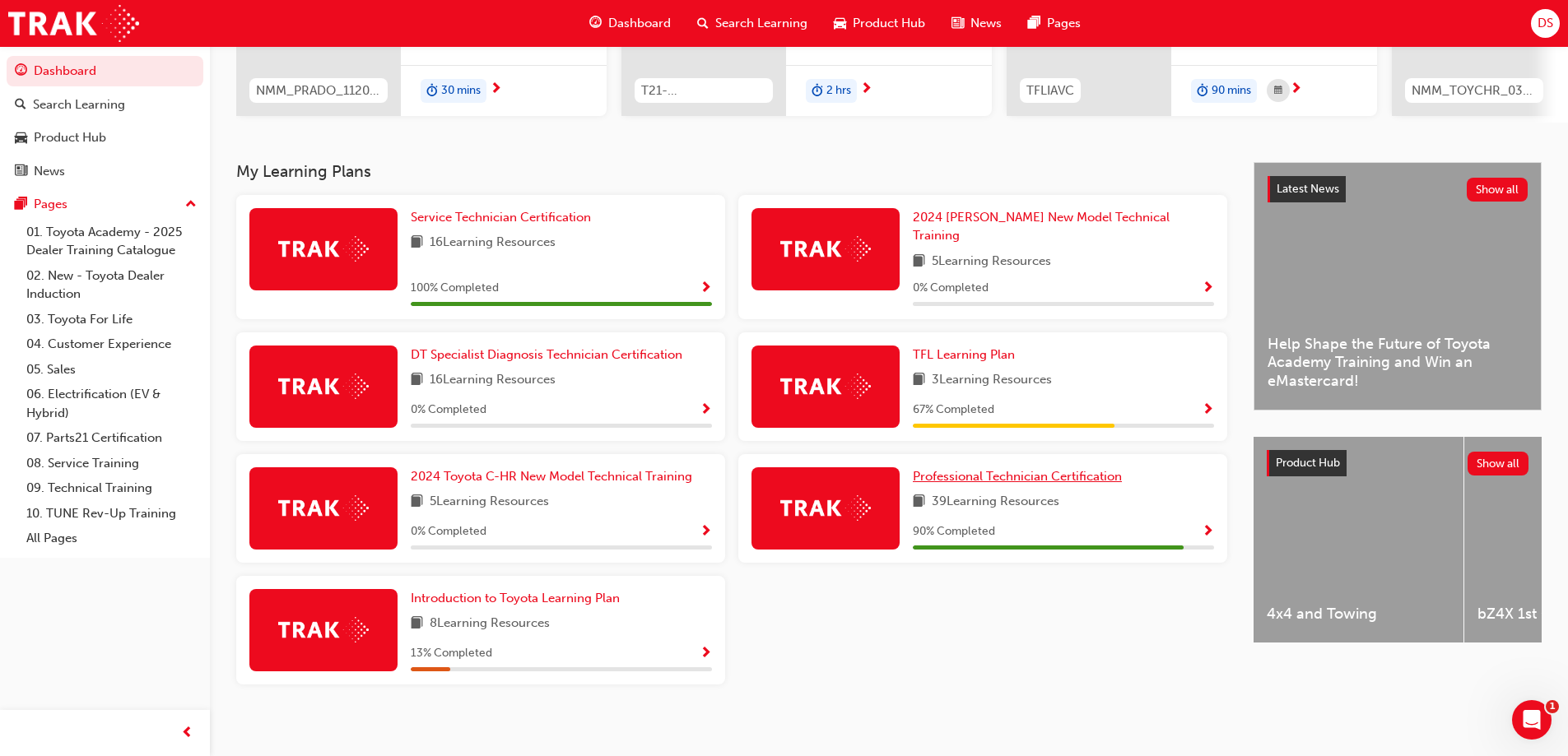
click at [1033, 469] on span "Professional Technician Certification" at bounding box center [1016, 477] width 209 height 14
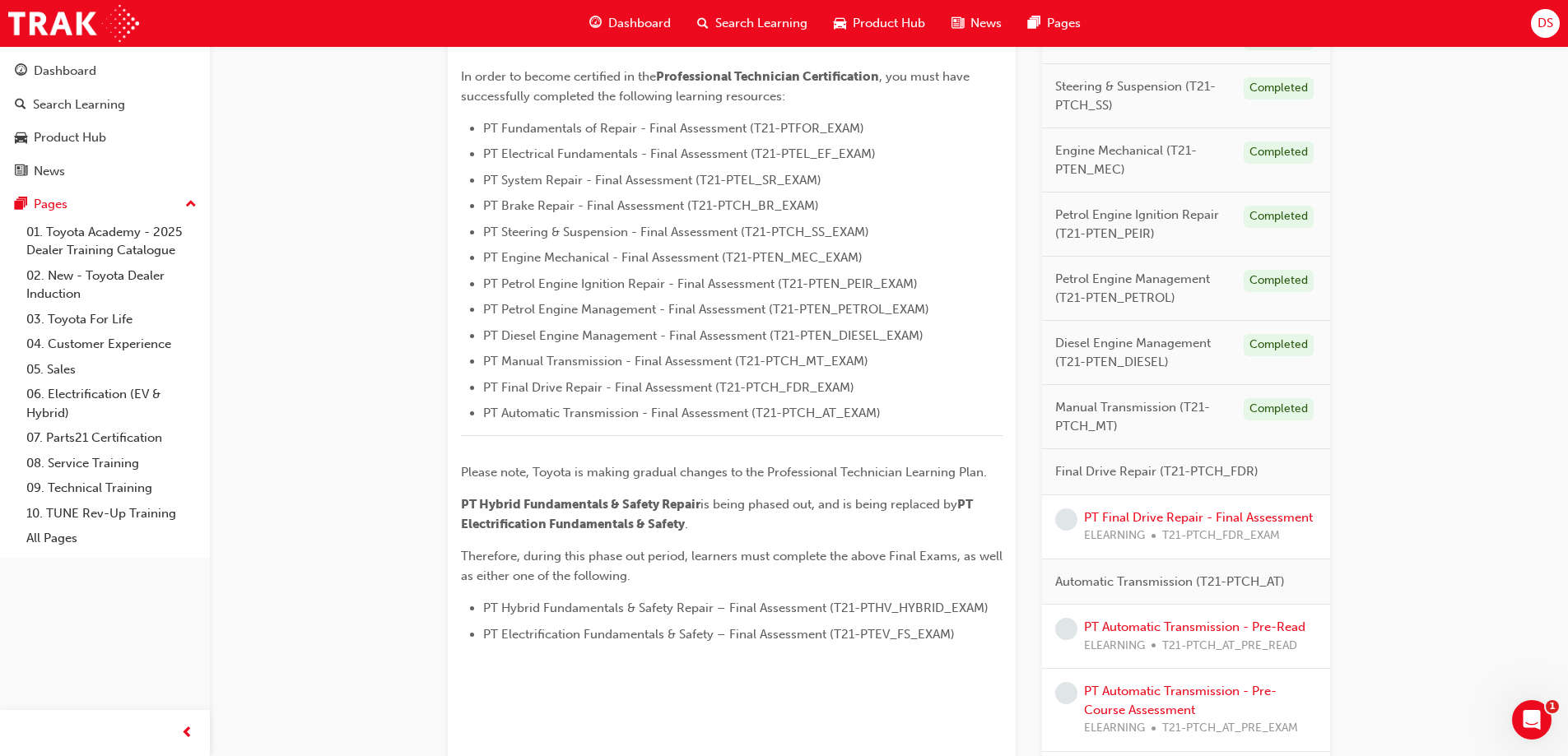
scroll to position [494, 0]
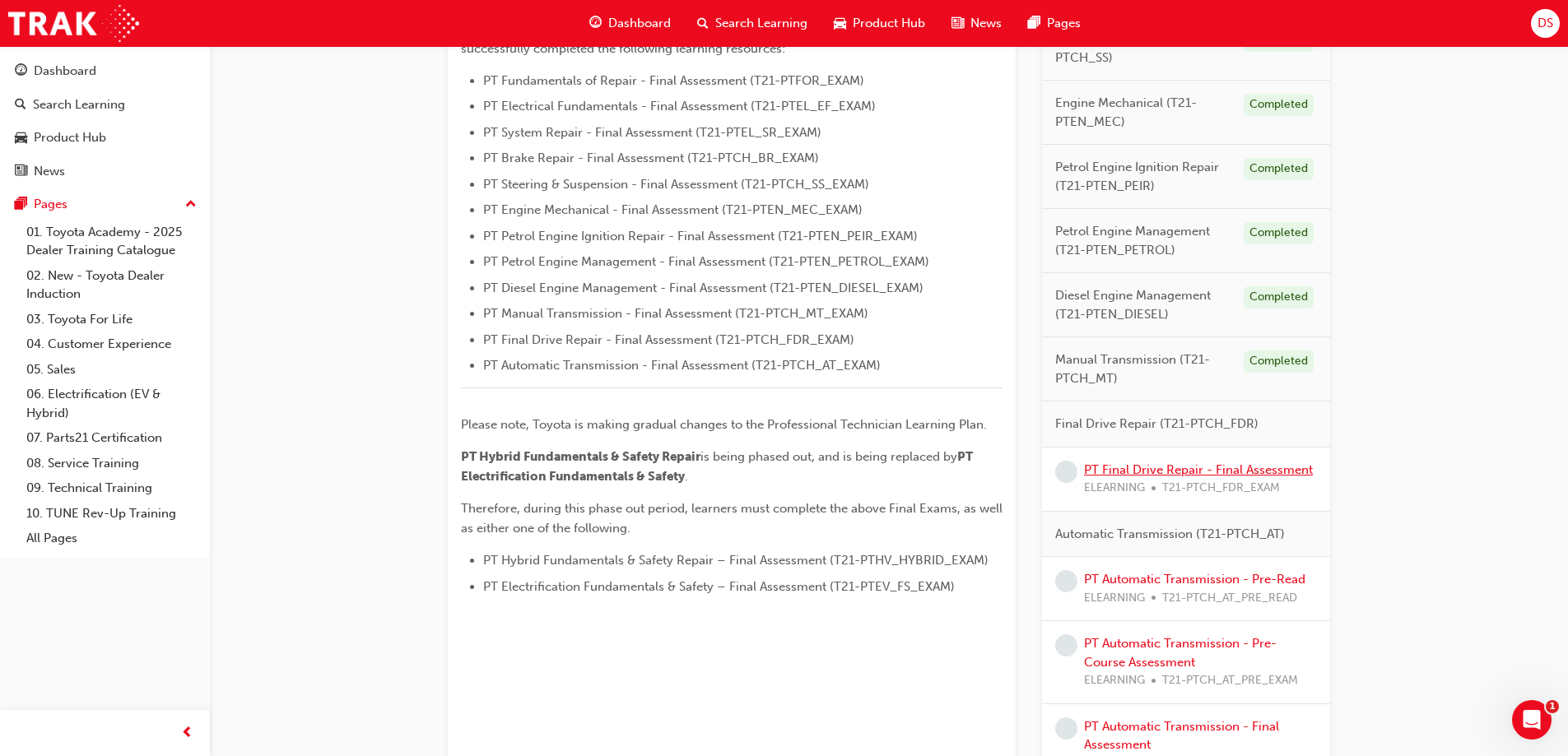
click at [1167, 465] on link "PT Final Drive Repair - Final Assessment" at bounding box center [1198, 470] width 229 height 14
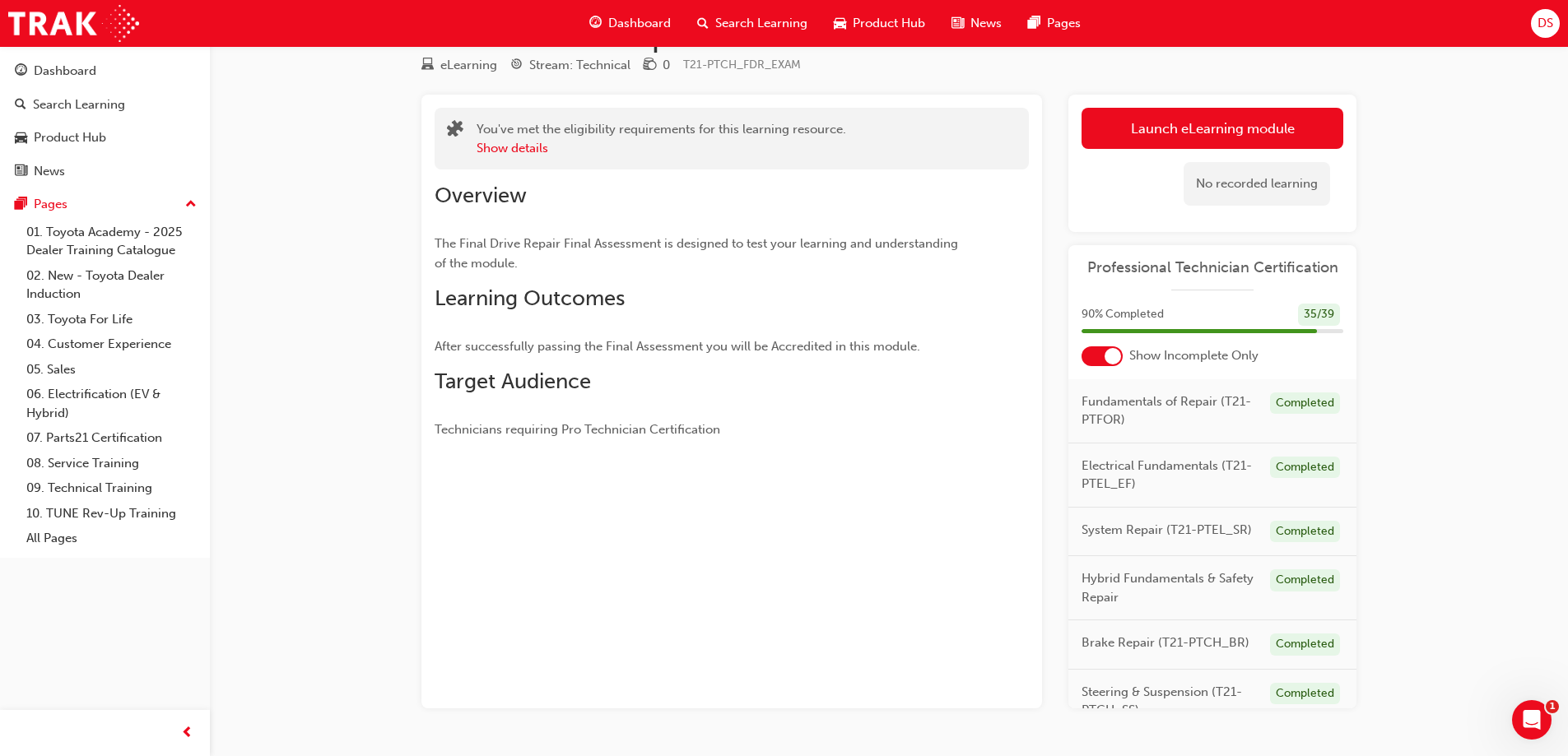
scroll to position [99, 0]
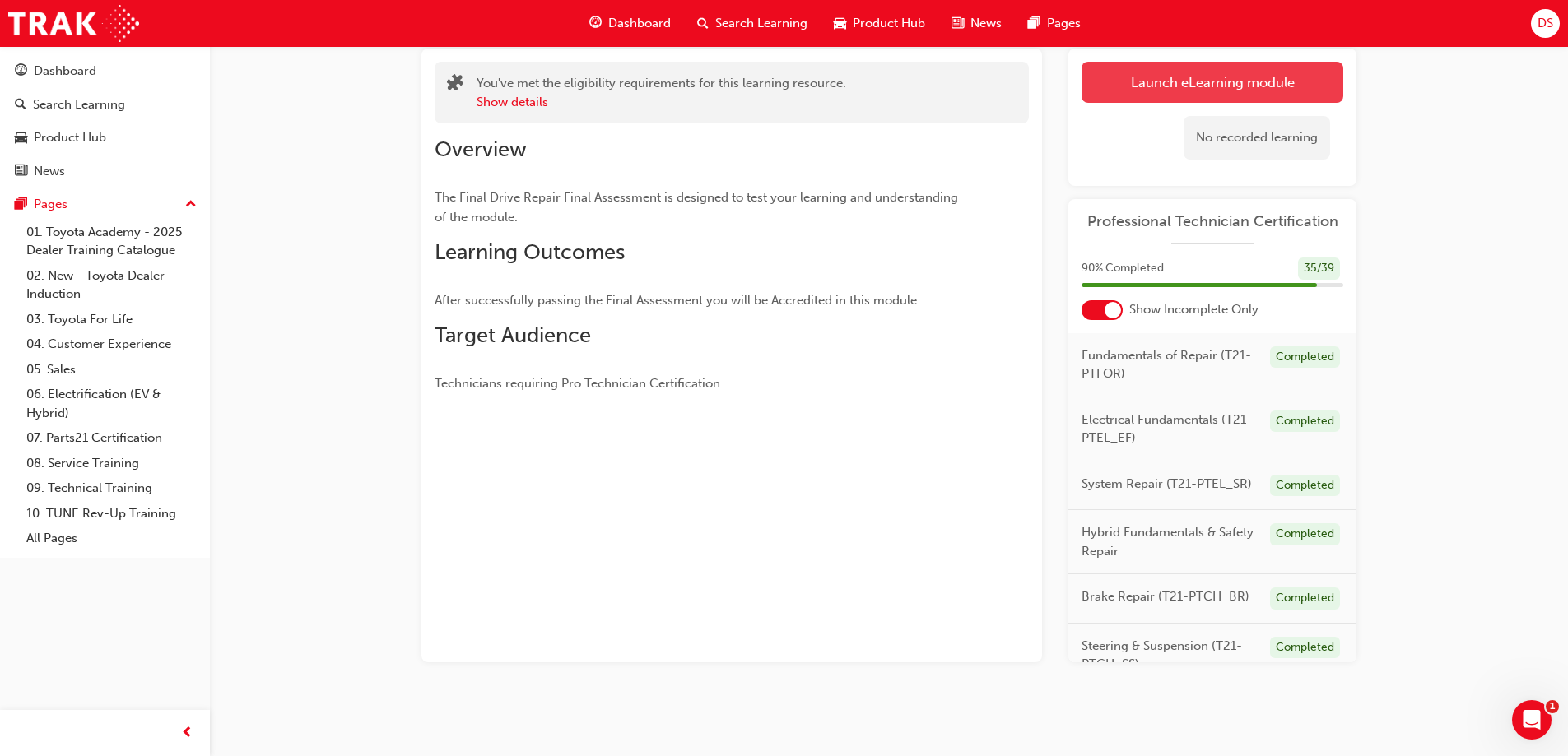
click at [1168, 85] on button "Launch eLearning module" at bounding box center [1212, 82] width 261 height 42
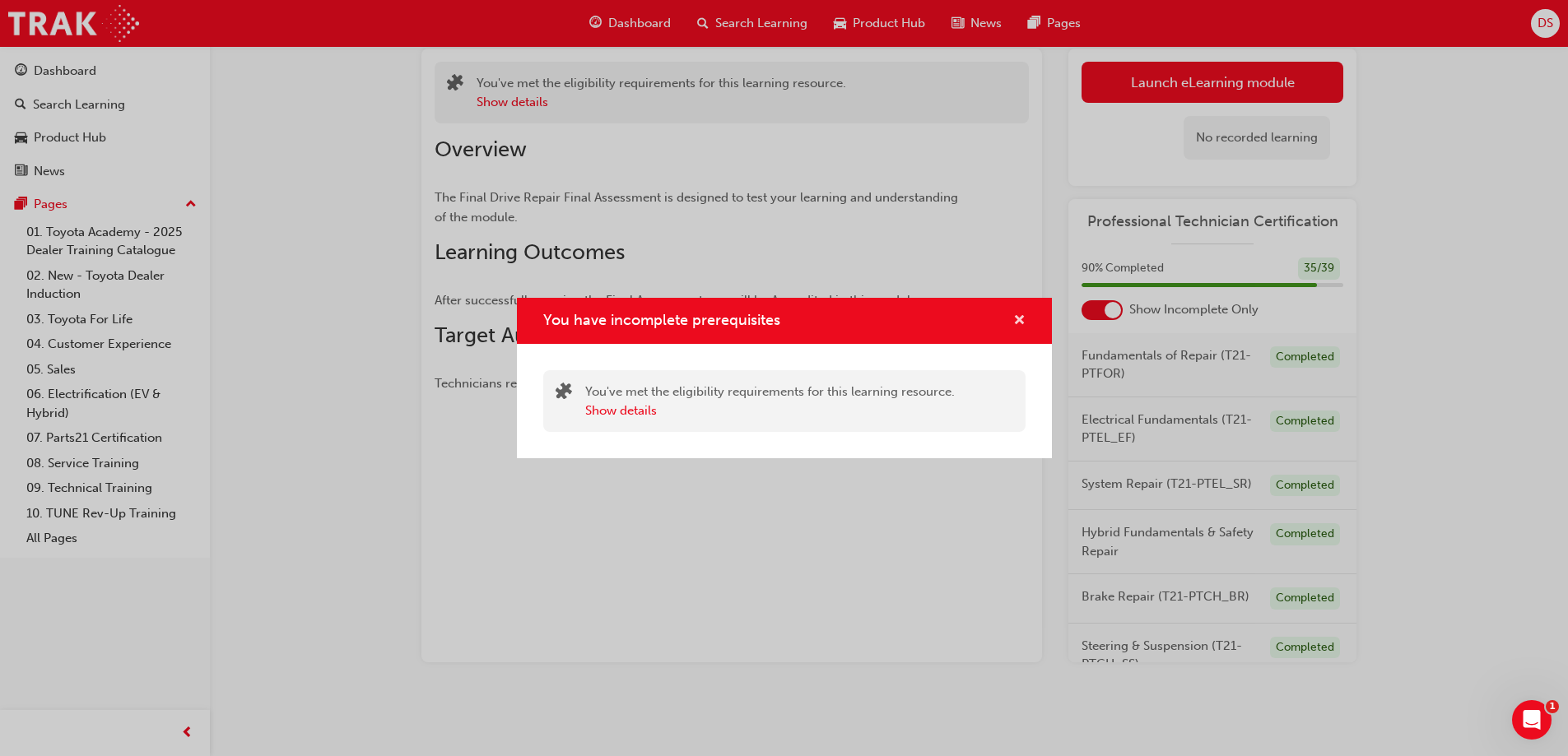
click at [1013, 328] on button "You have incomplete prerequisites" at bounding box center [1019, 321] width 13 height 21
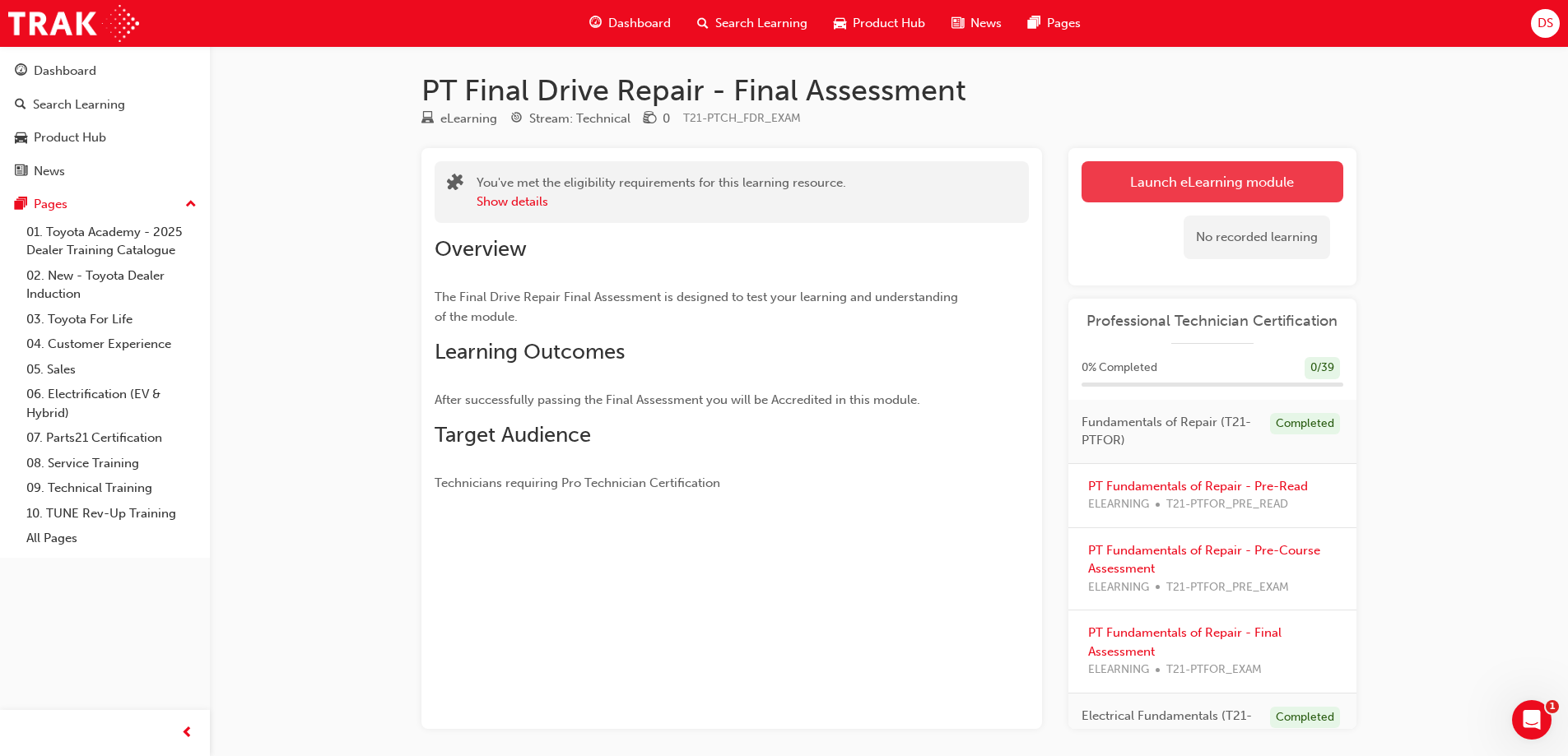
click at [1251, 173] on link "Launch eLearning module" at bounding box center [1212, 182] width 261 height 42
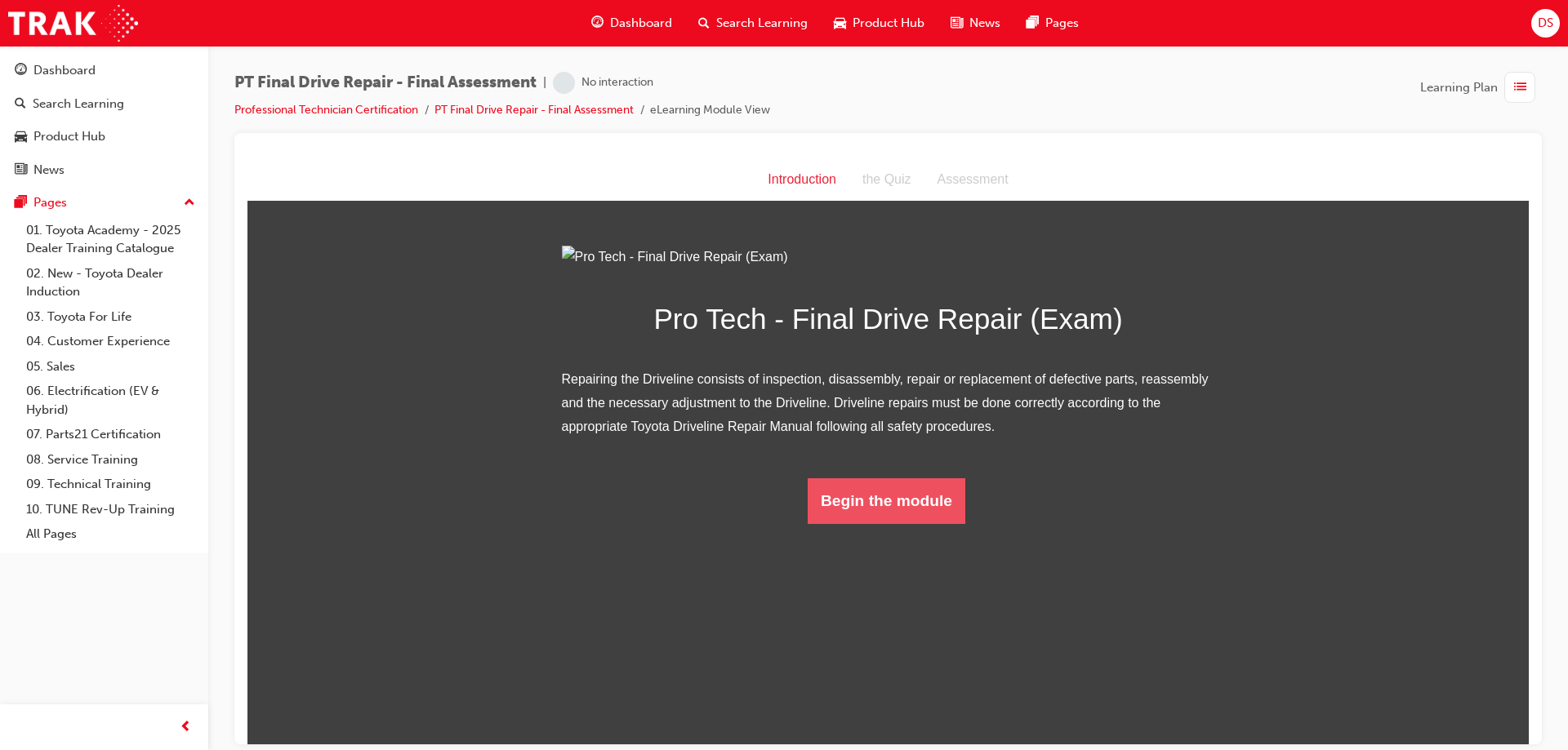
click at [912, 523] on button "Begin the module" at bounding box center [886, 500] width 158 height 46
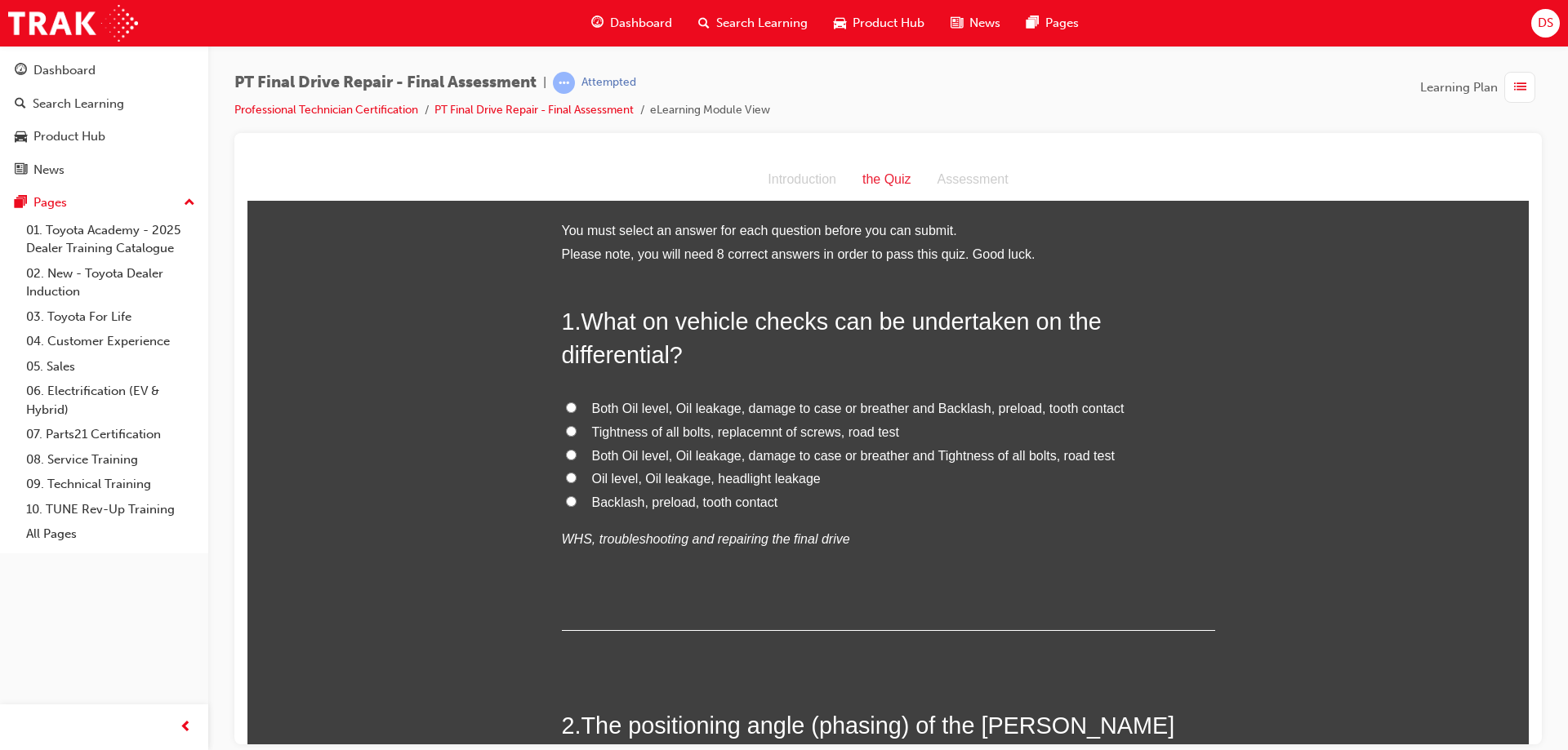
click at [566, 451] on input "Both Oil level, Oil leakage, damage to case or breather and Tightness of all bo…" at bounding box center [571, 455] width 11 height 11
radio input "true"
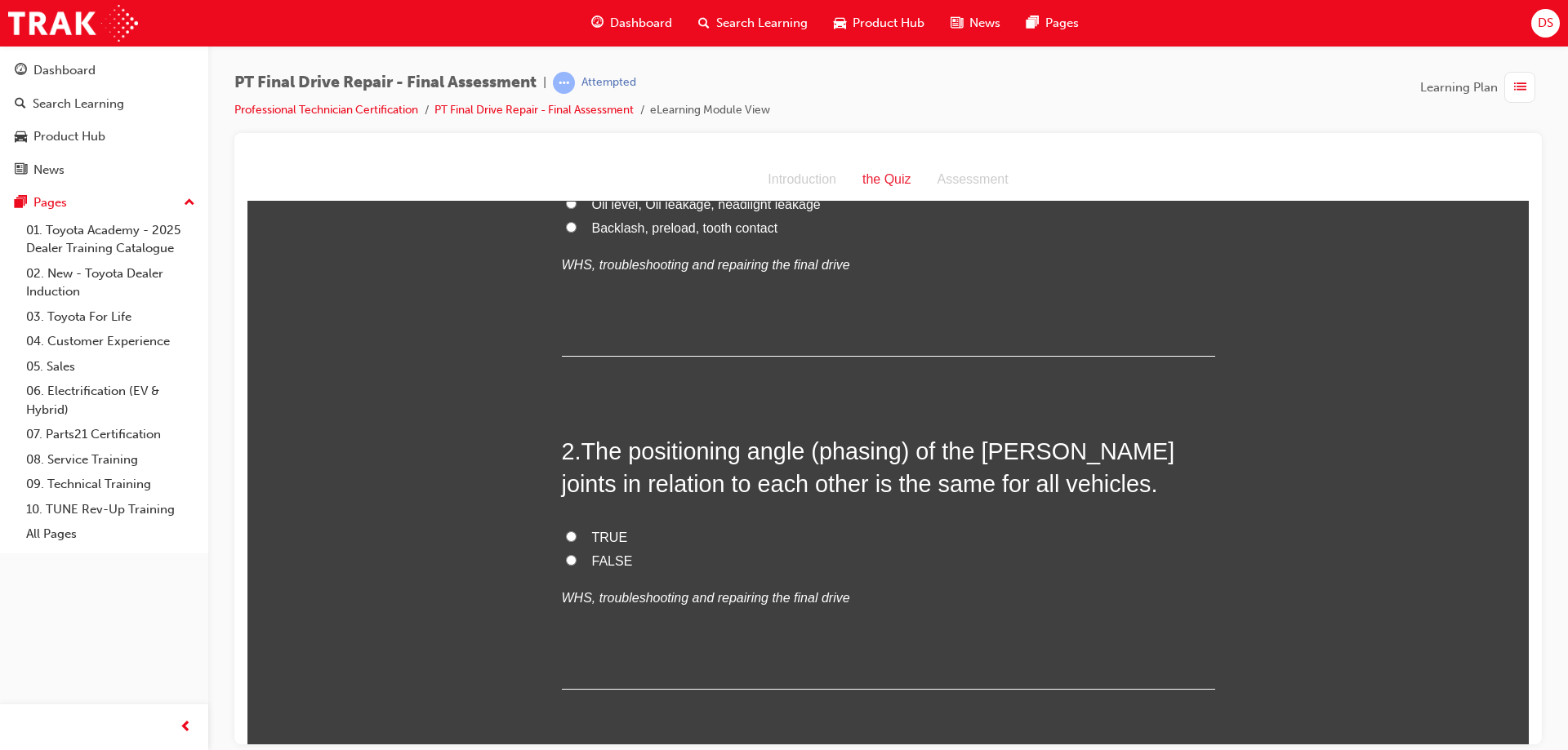
scroll to position [327, 0]
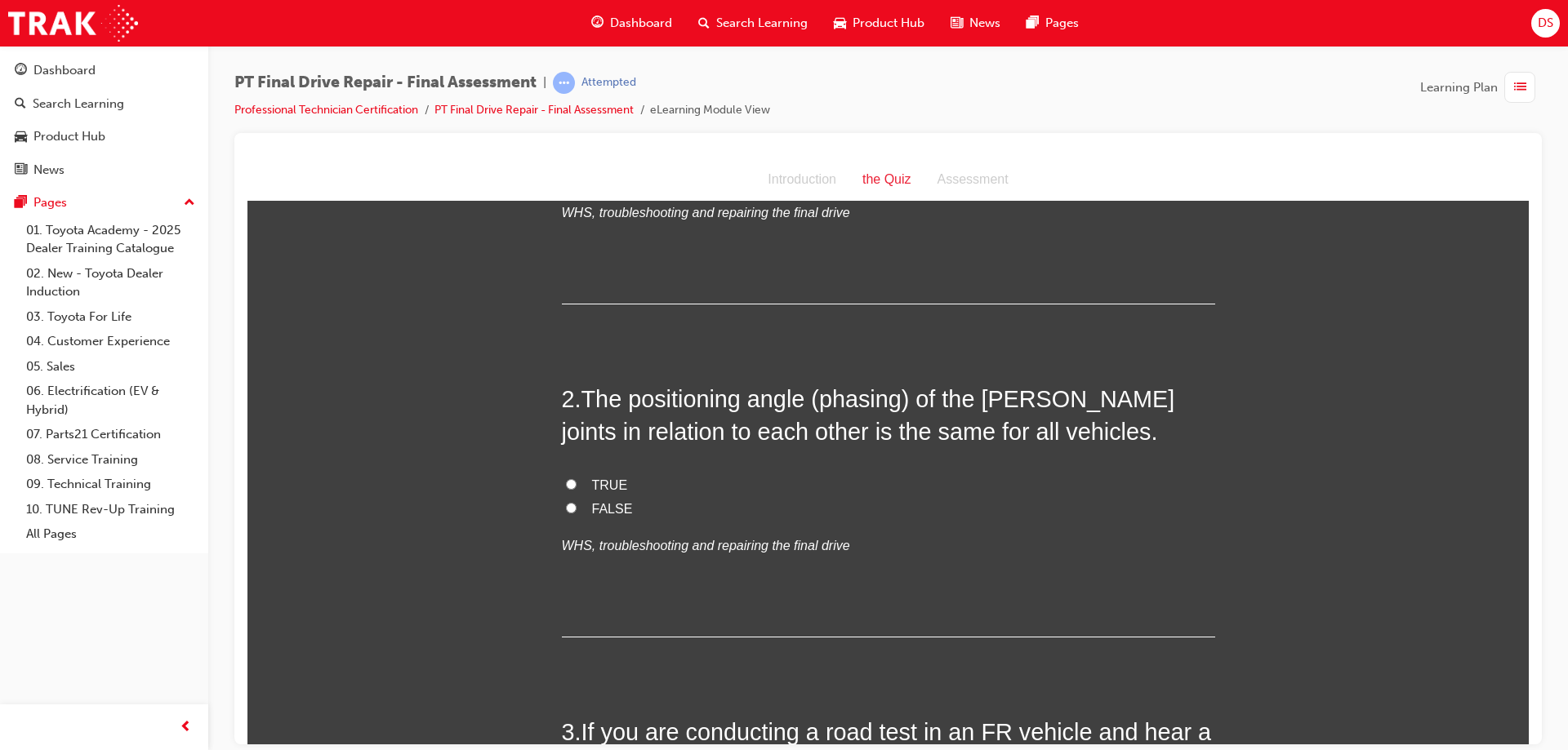
click at [572, 507] on label "FALSE" at bounding box center [888, 509] width 653 height 23
click at [572, 507] on input "FALSE" at bounding box center [571, 508] width 11 height 11
radio input "true"
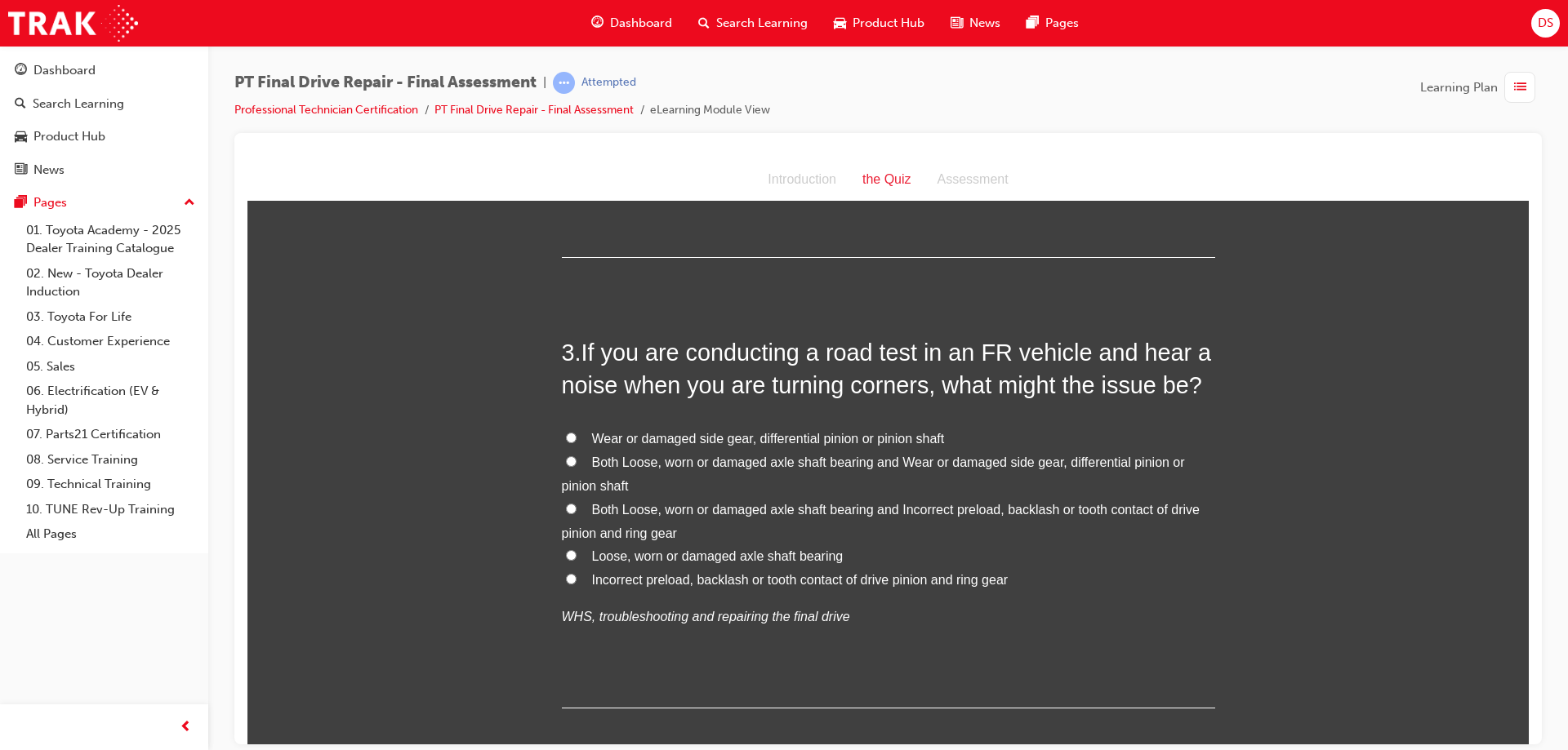
scroll to position [735, 0]
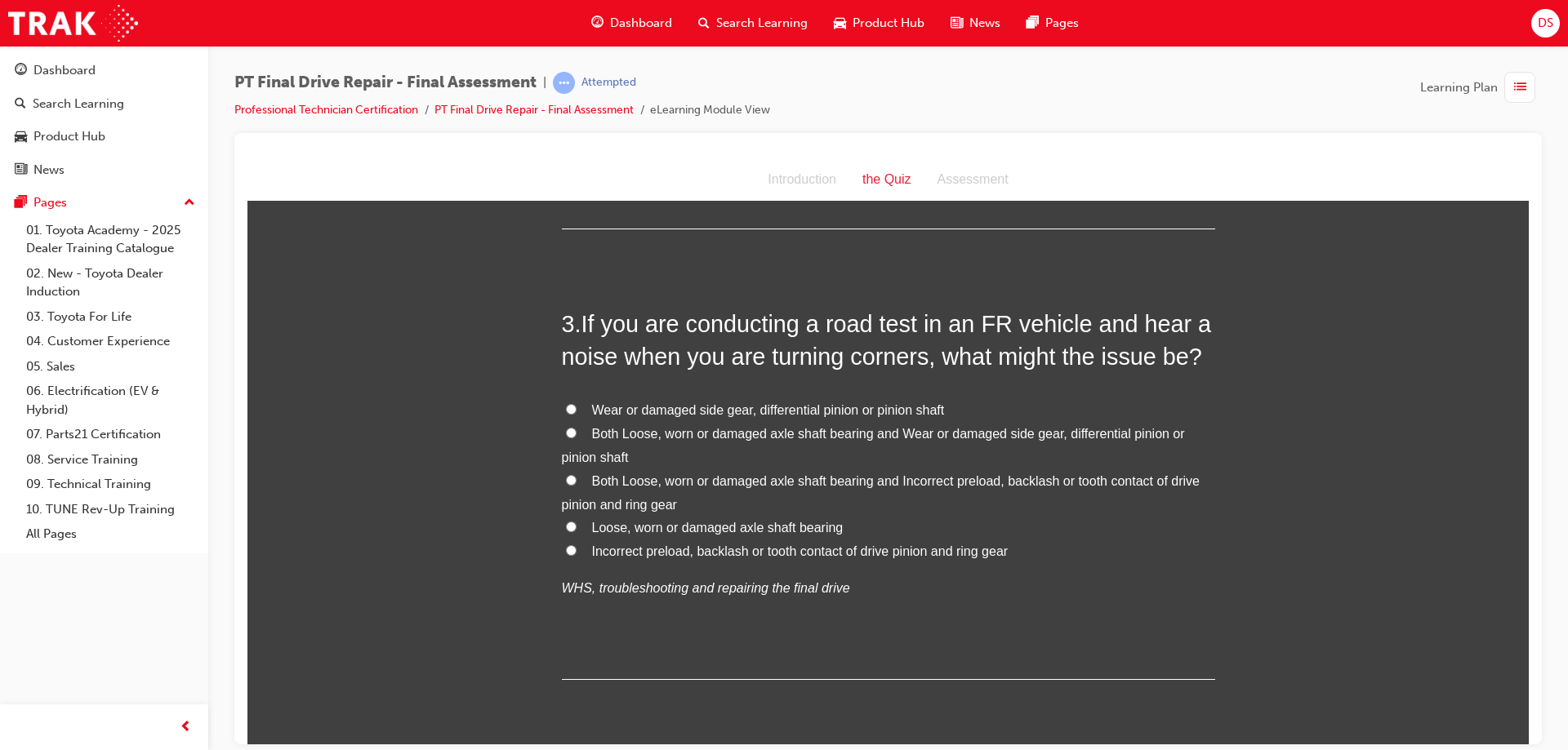
click at [562, 525] on label "Loose, worn or damaged axle shaft bearing" at bounding box center [888, 528] width 653 height 23
click at [566, 525] on input "Loose, worn or damaged axle shaft bearing" at bounding box center [571, 527] width 11 height 11
radio input "true"
click at [569, 435] on input "Both Loose, worn or damaged axle shaft bearing and Wear or damaged side gear, d…" at bounding box center [571, 432] width 11 height 11
radio input "true"
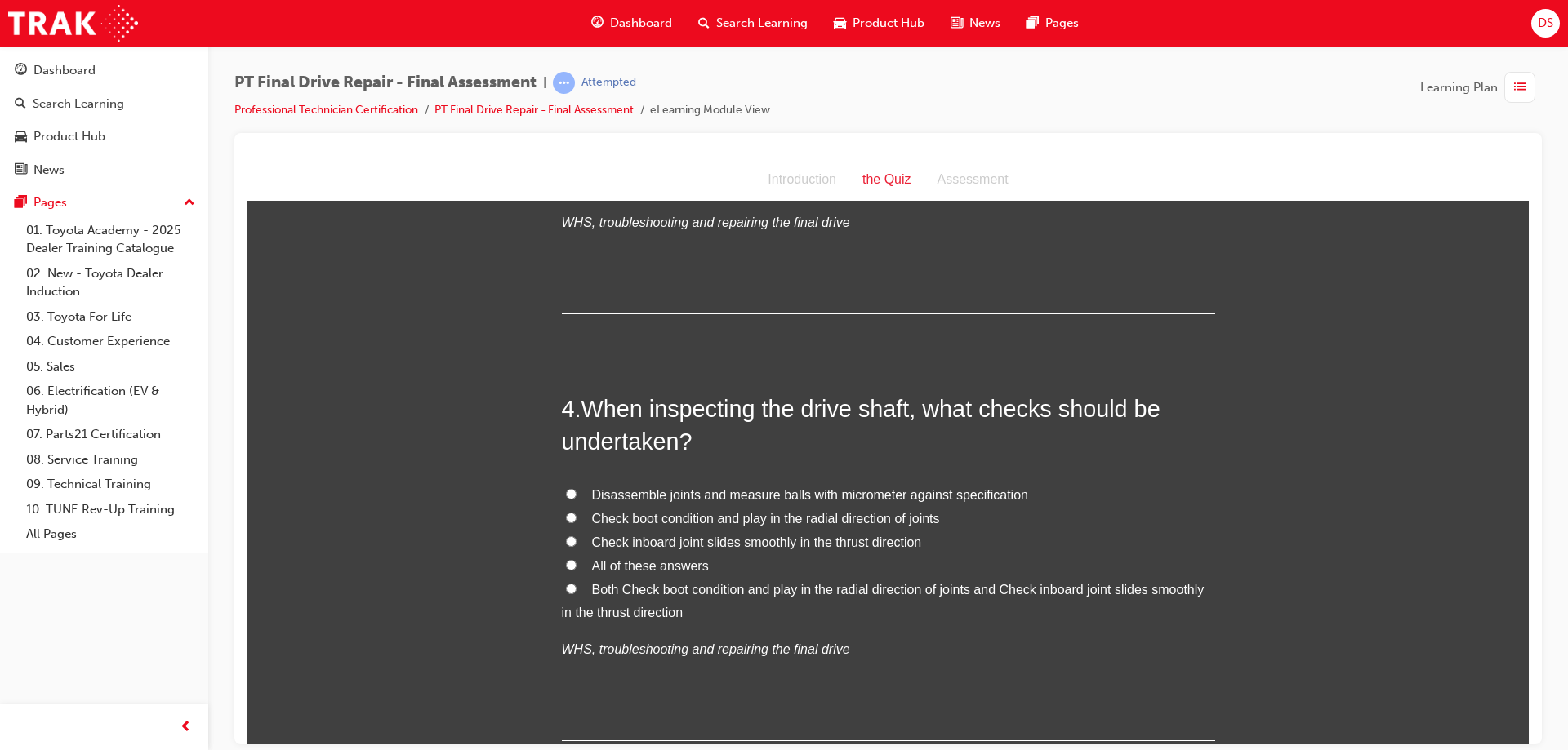
scroll to position [1143, 0]
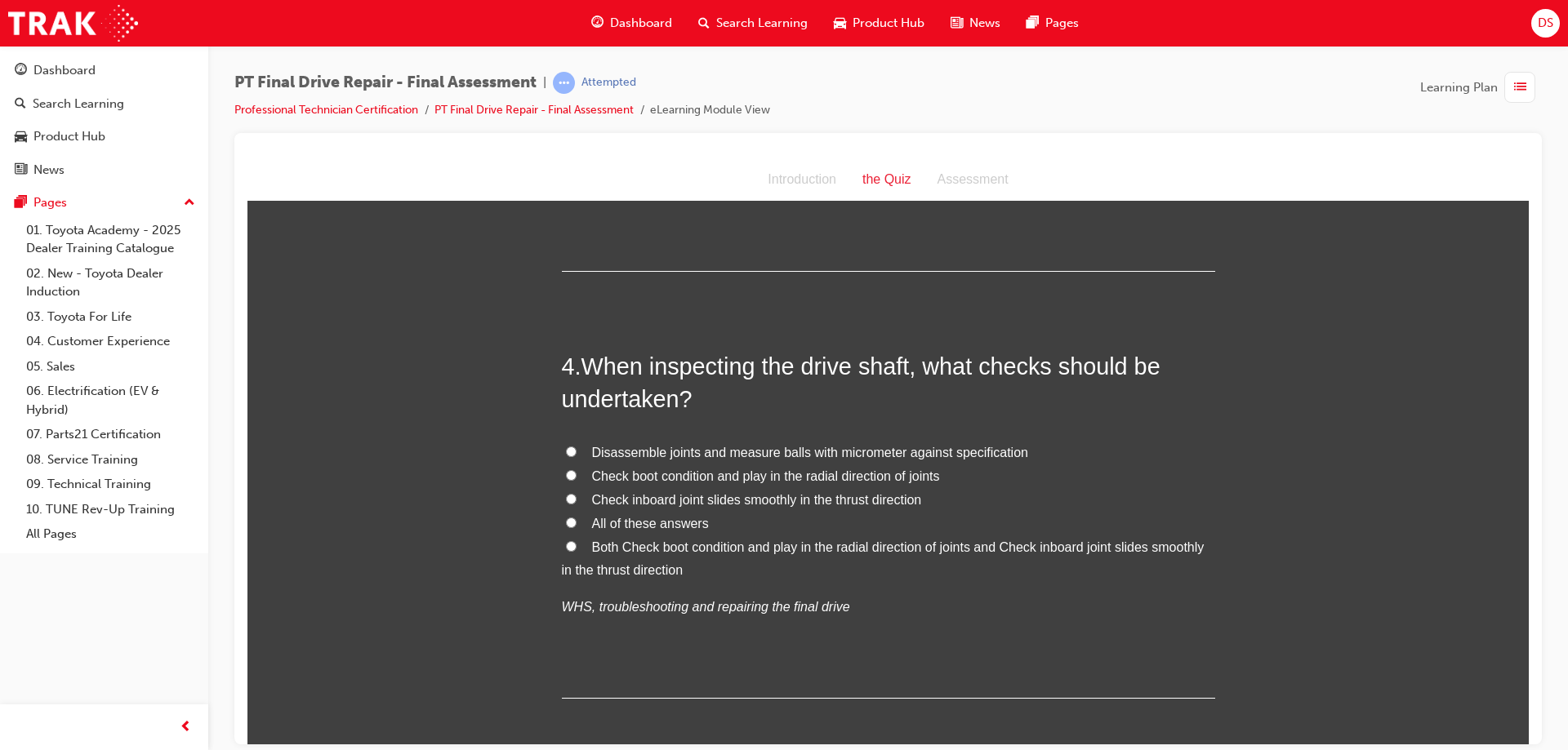
click at [566, 472] on input "Check boot condition and play in the radial direction of joints" at bounding box center [571, 475] width 11 height 11
radio input "true"
click at [566, 524] on input "All of these answers" at bounding box center [571, 522] width 11 height 11
radio input "true"
click at [566, 503] on input "Check inboard joint slides smoothly in the thrust direction" at bounding box center [571, 499] width 11 height 11
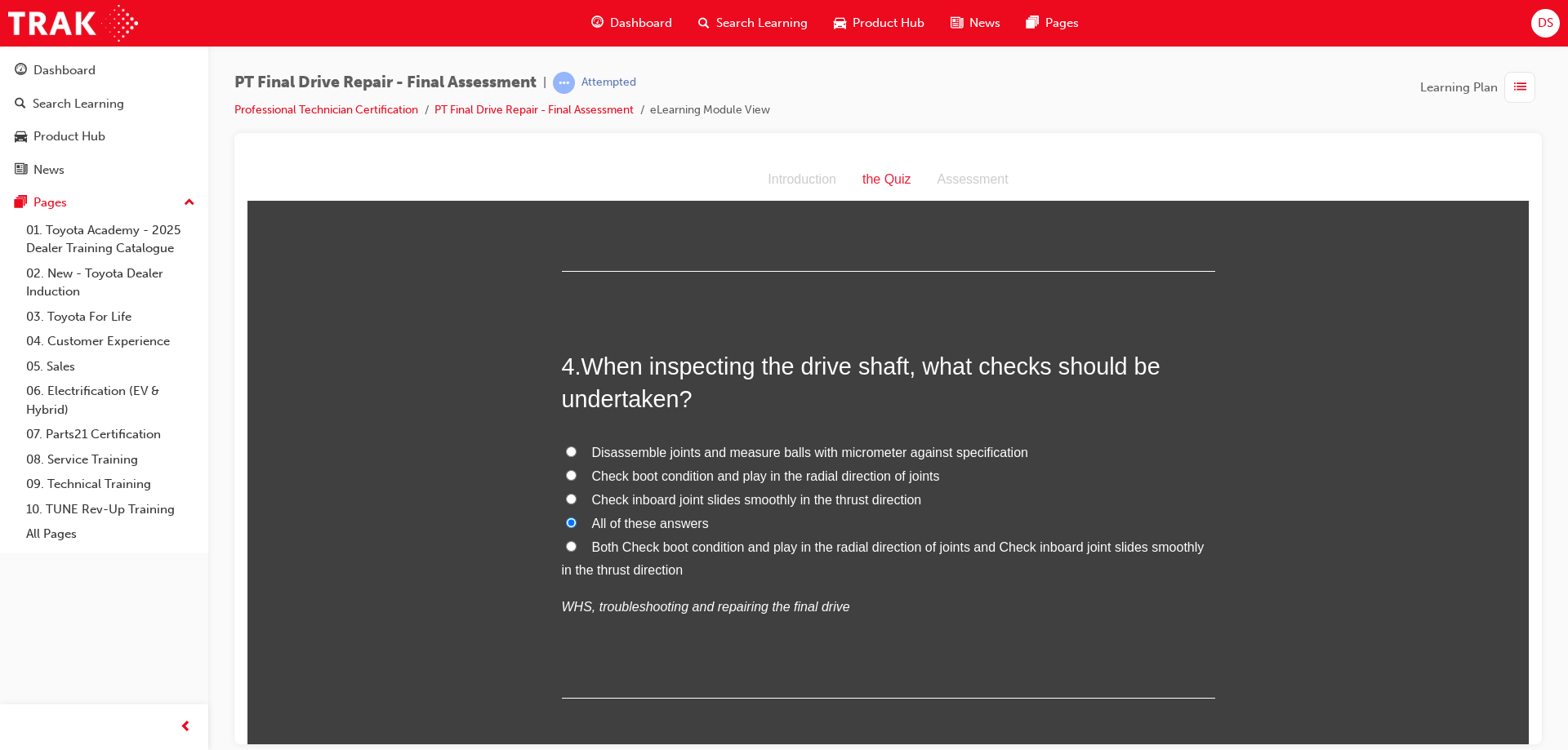
radio input "true"
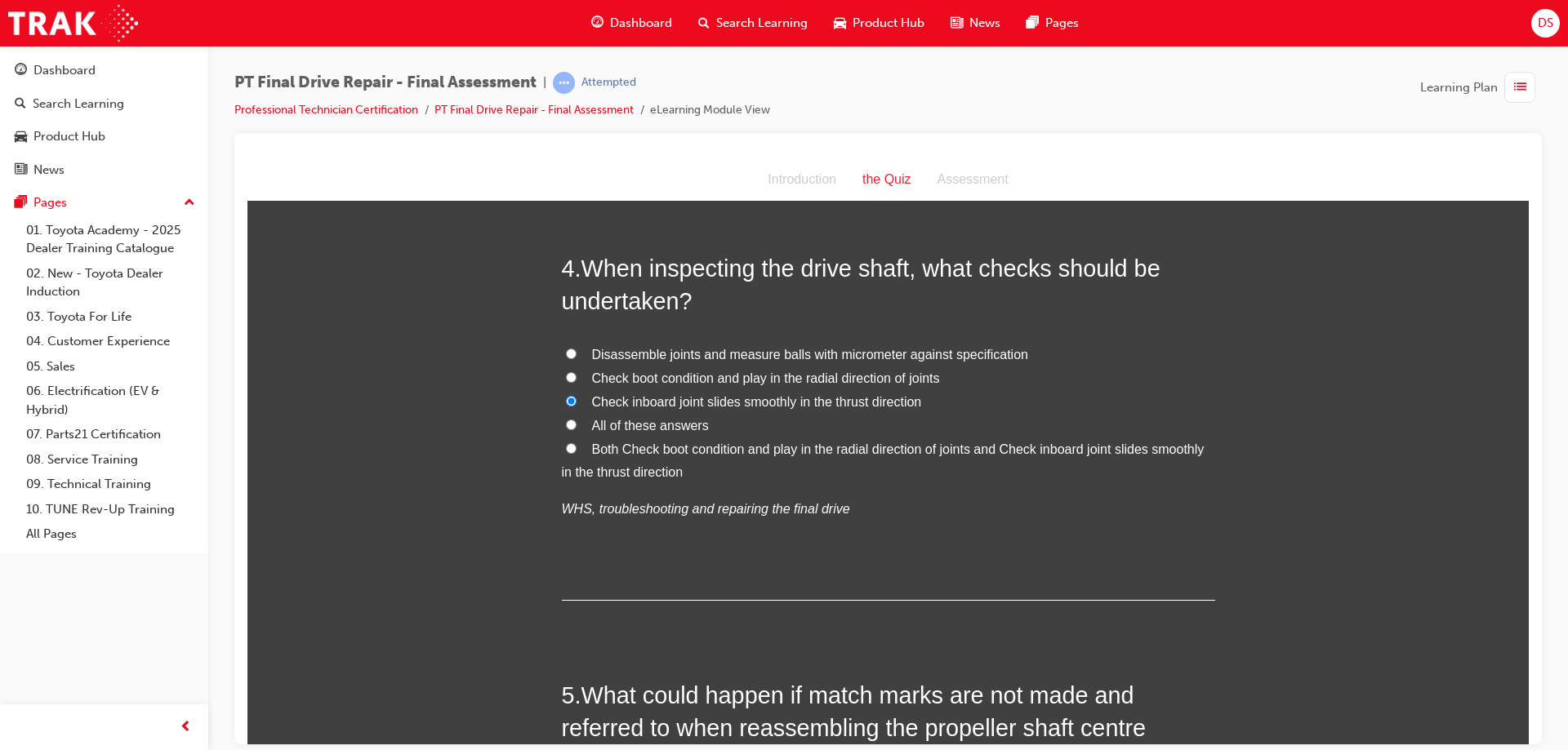
scroll to position [1225, 0]
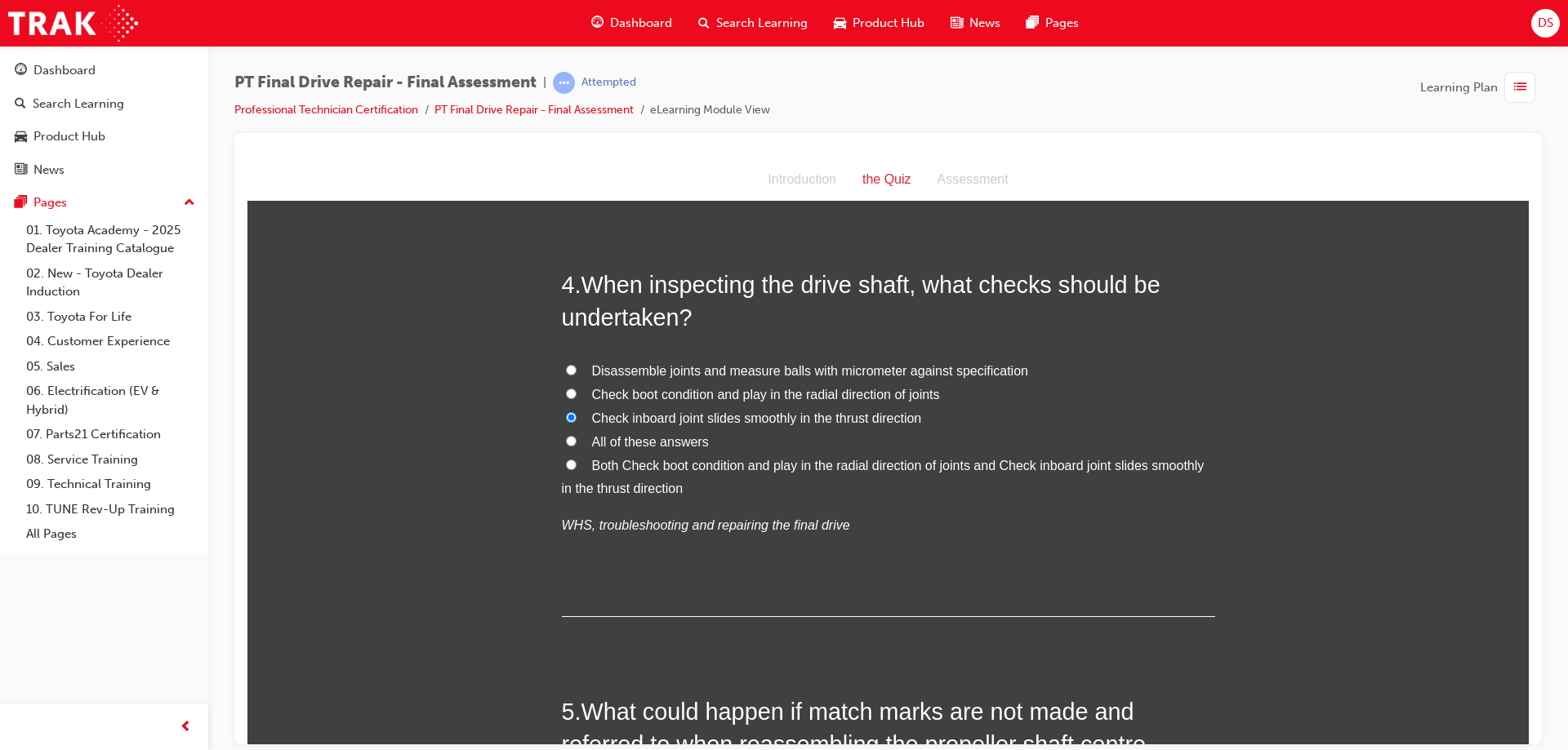
click at [569, 395] on input "Check boot condition and play in the radial direction of joints" at bounding box center [571, 393] width 11 height 11
radio input "true"
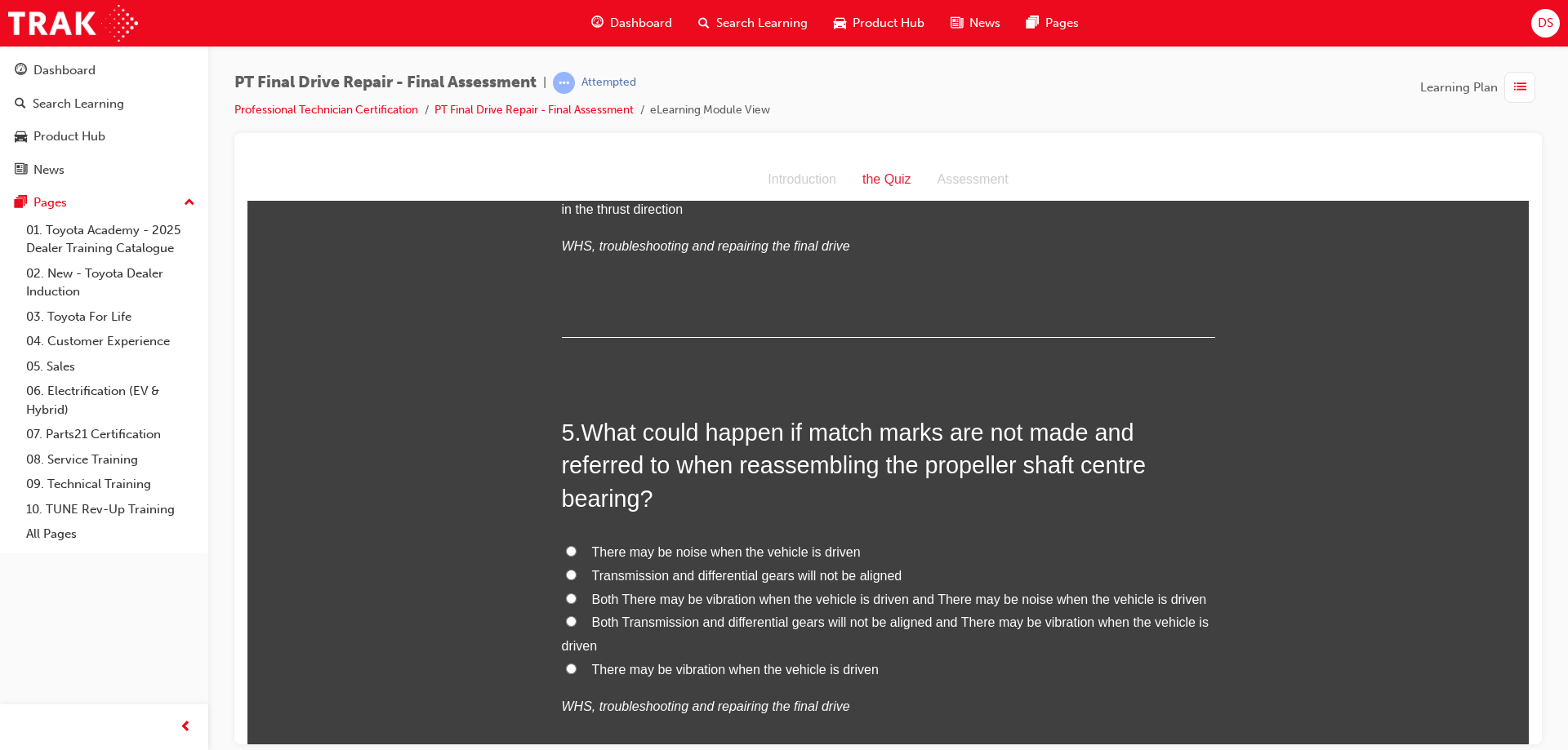
scroll to position [1551, 0]
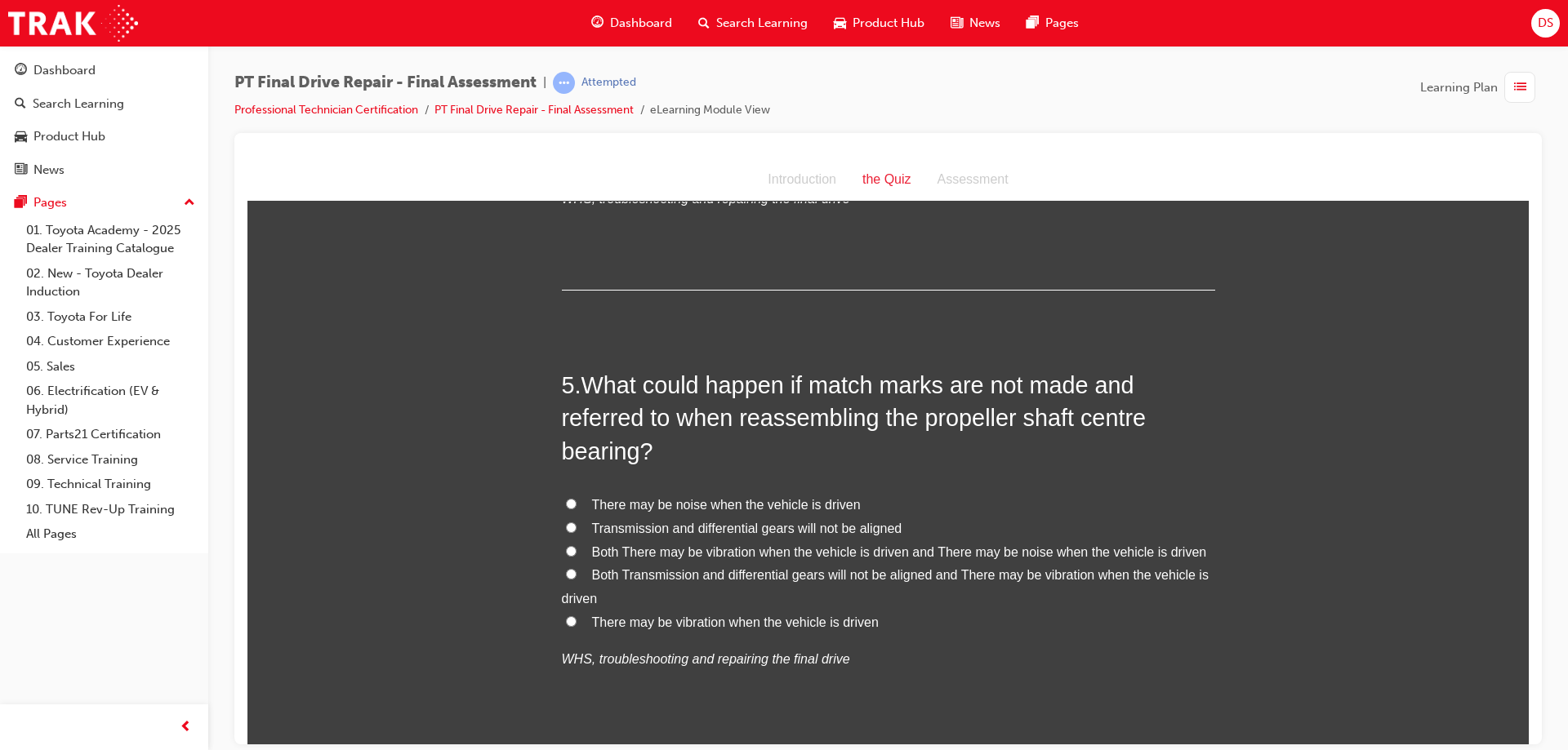
click at [566, 623] on input "There may be vibration when the vehicle is driven" at bounding box center [571, 621] width 11 height 11
radio input "true"
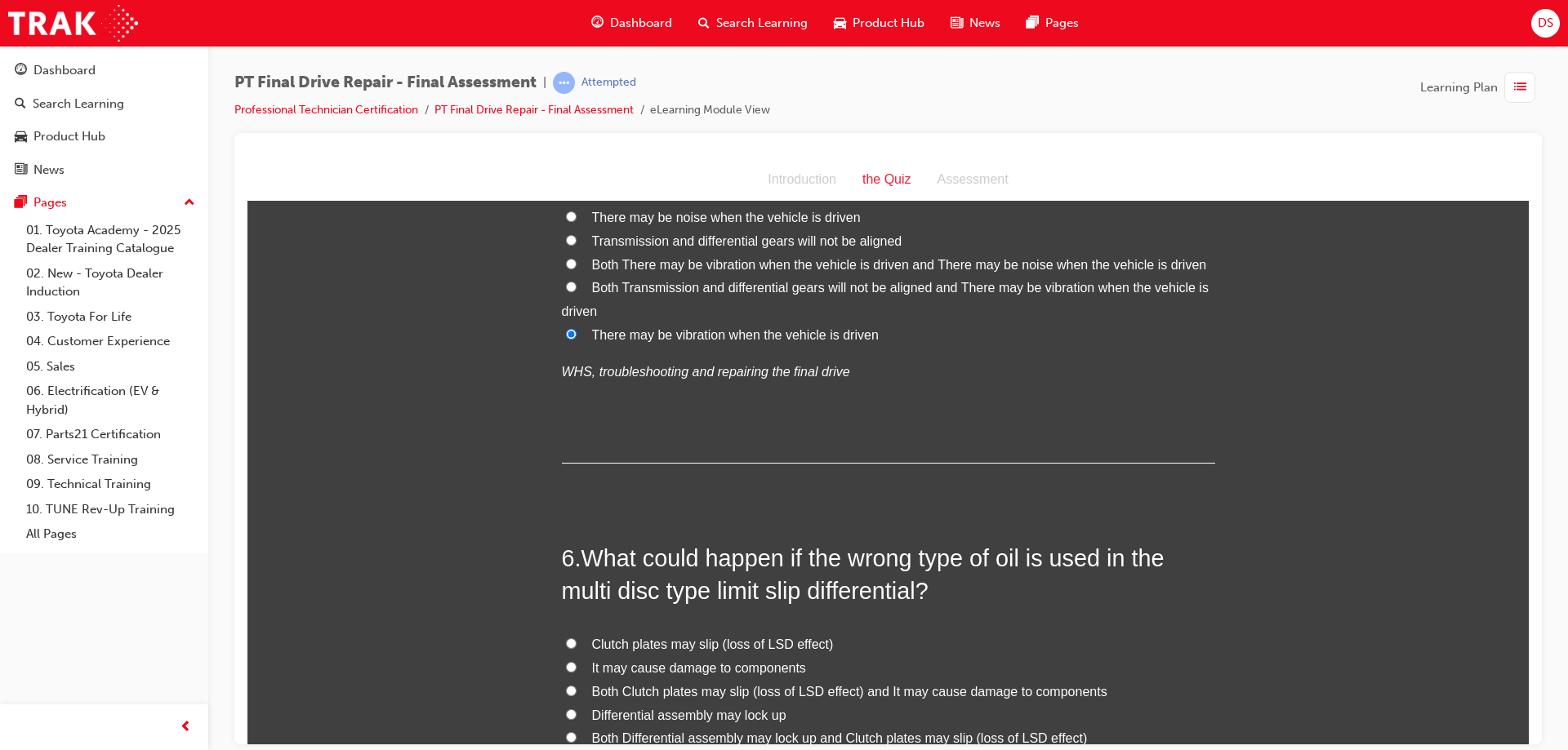
scroll to position [1959, 0]
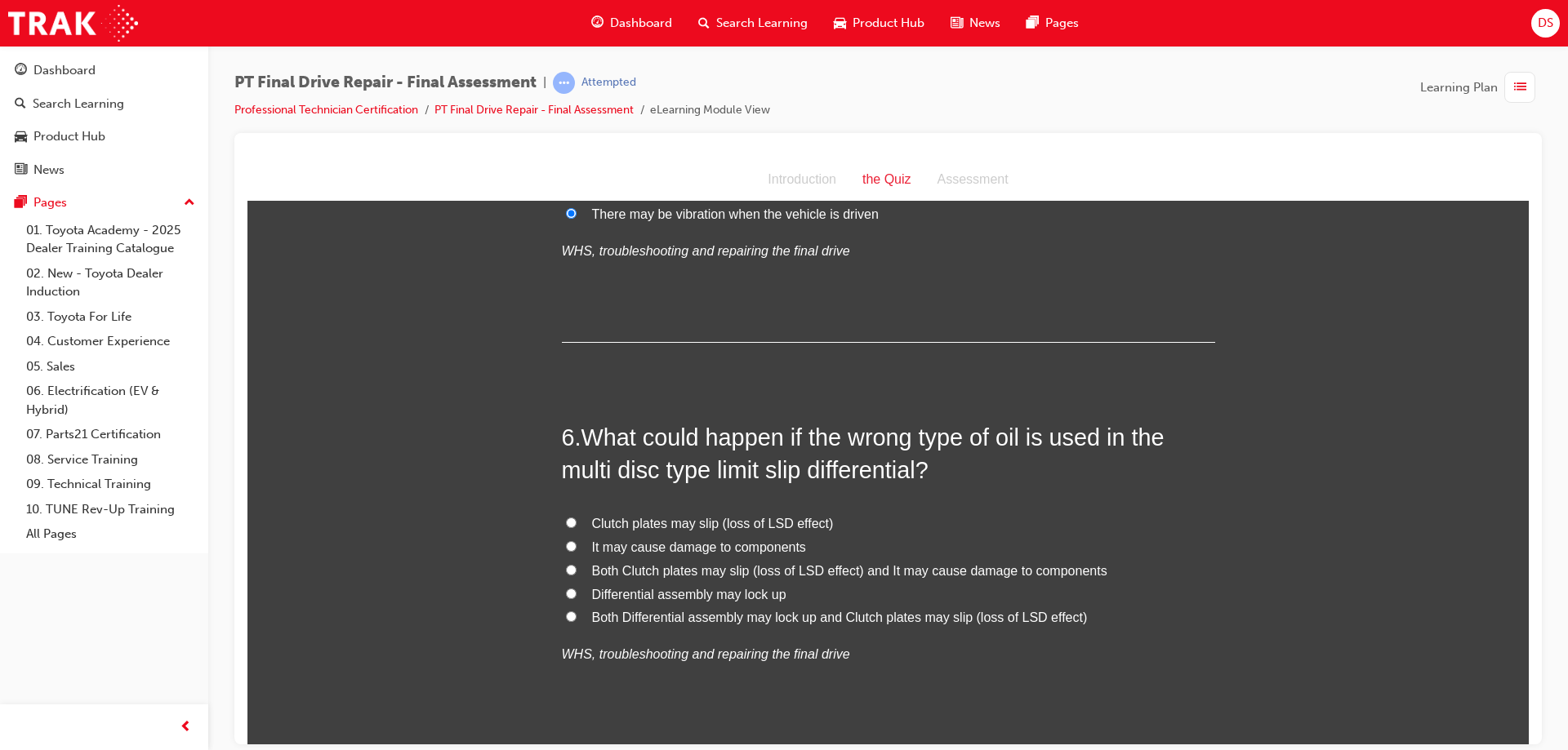
click at [562, 512] on label "Clutch plates may slip (loss of LSD effect)" at bounding box center [888, 524] width 653 height 23
click at [566, 517] on input "Clutch plates may slip (loss of LSD effect)" at bounding box center [571, 522] width 11 height 11
radio input "true"
click at [566, 523] on input "Clutch plates may slip (loss of LSD effect)" at bounding box center [571, 522] width 11 height 11
click at [567, 544] on input "It may cause damage to components" at bounding box center [571, 546] width 11 height 11
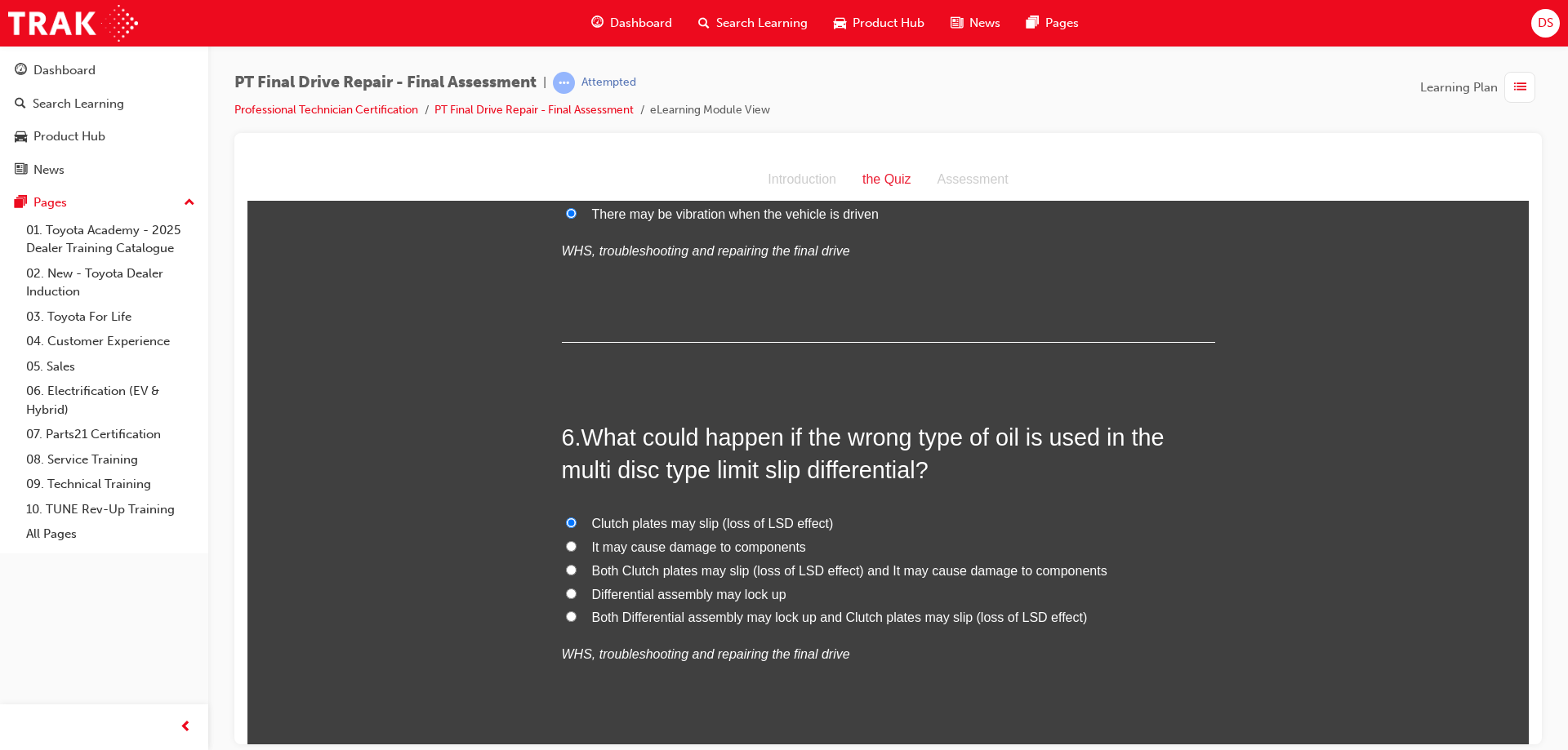
radio input "true"
click at [566, 566] on input "Both Clutch plates may slip (loss of LSD effect) and It may cause damage to com…" at bounding box center [571, 570] width 11 height 11
radio input "true"
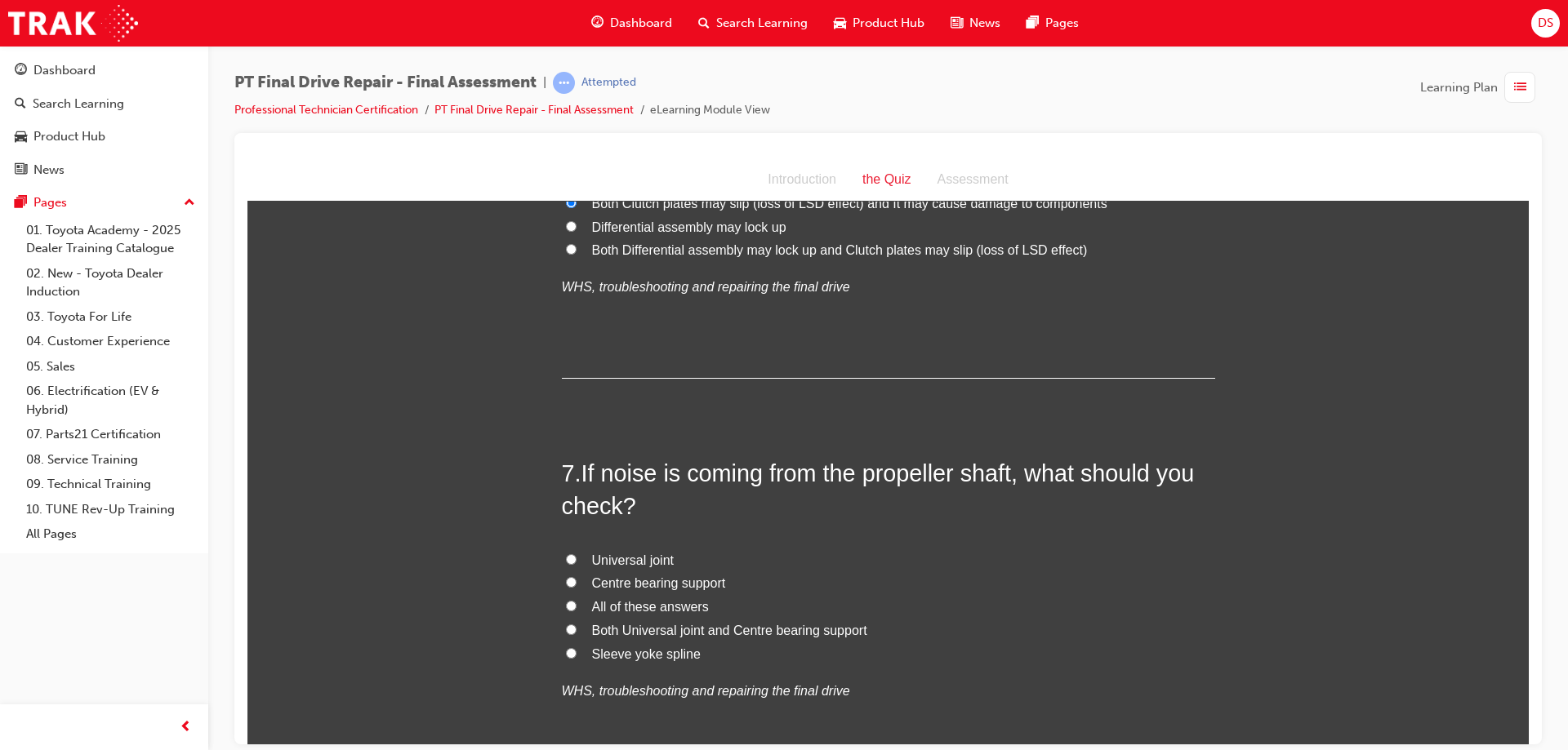
scroll to position [2368, 0]
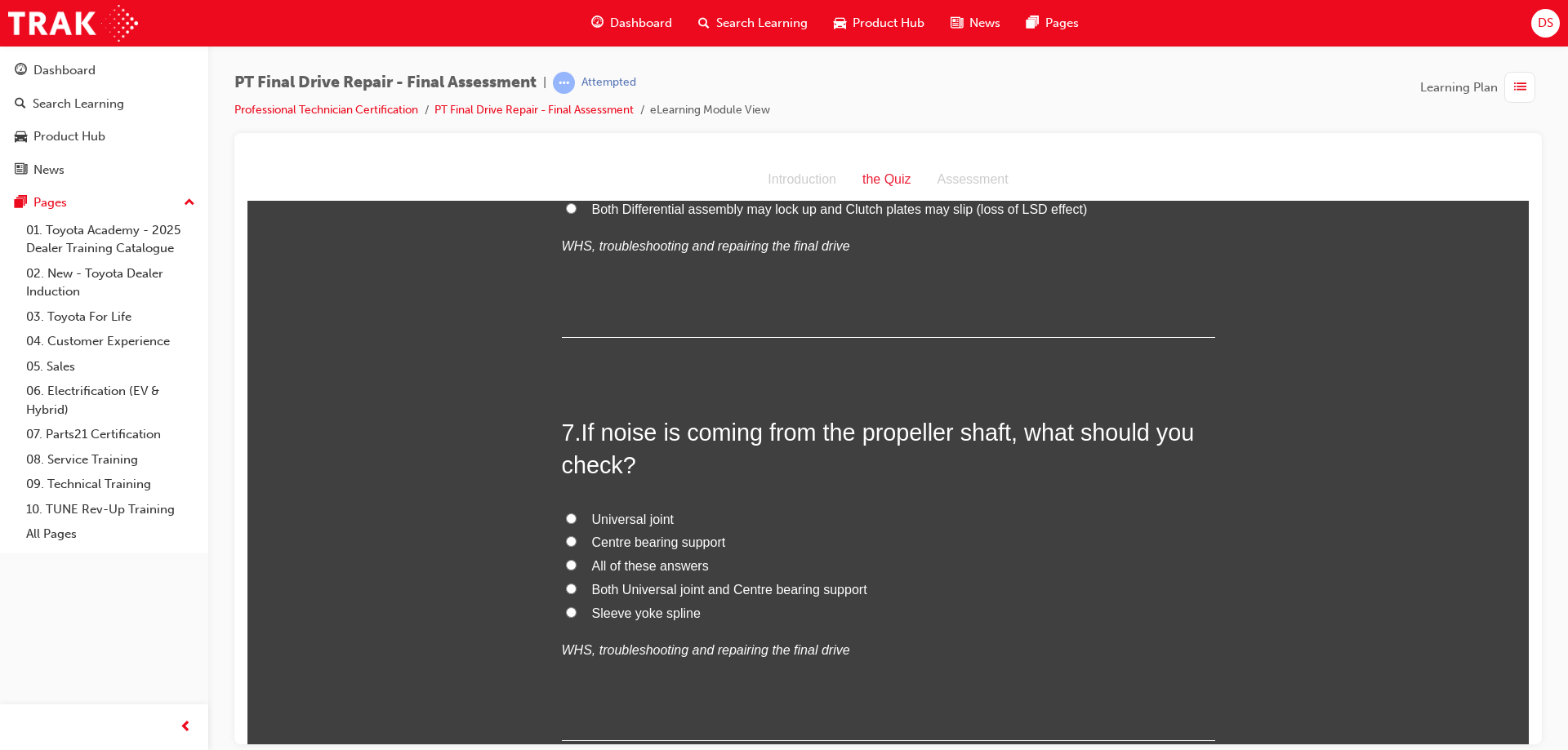
click at [566, 559] on input "All of these answers" at bounding box center [571, 564] width 11 height 11
radio input "true"
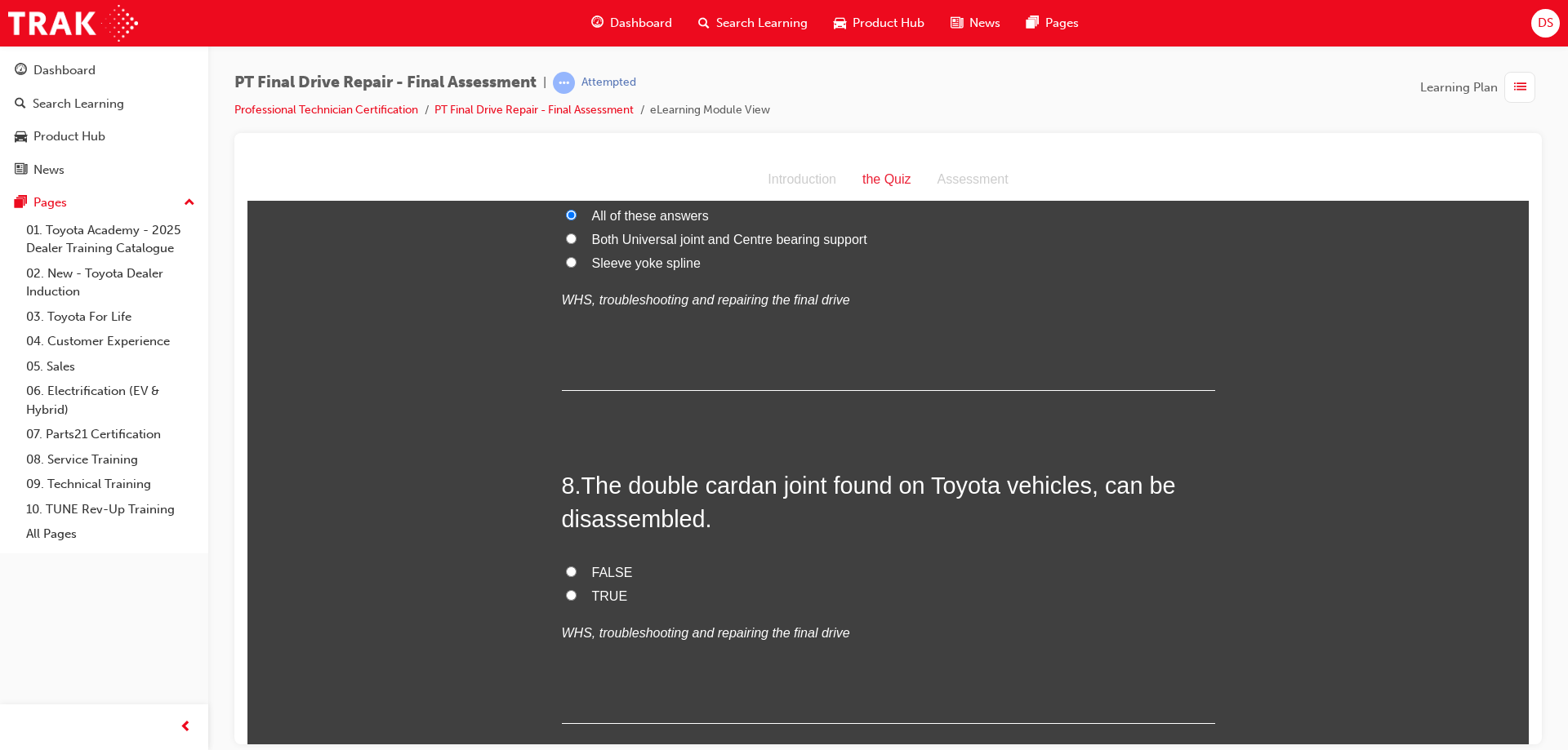
scroll to position [2777, 0]
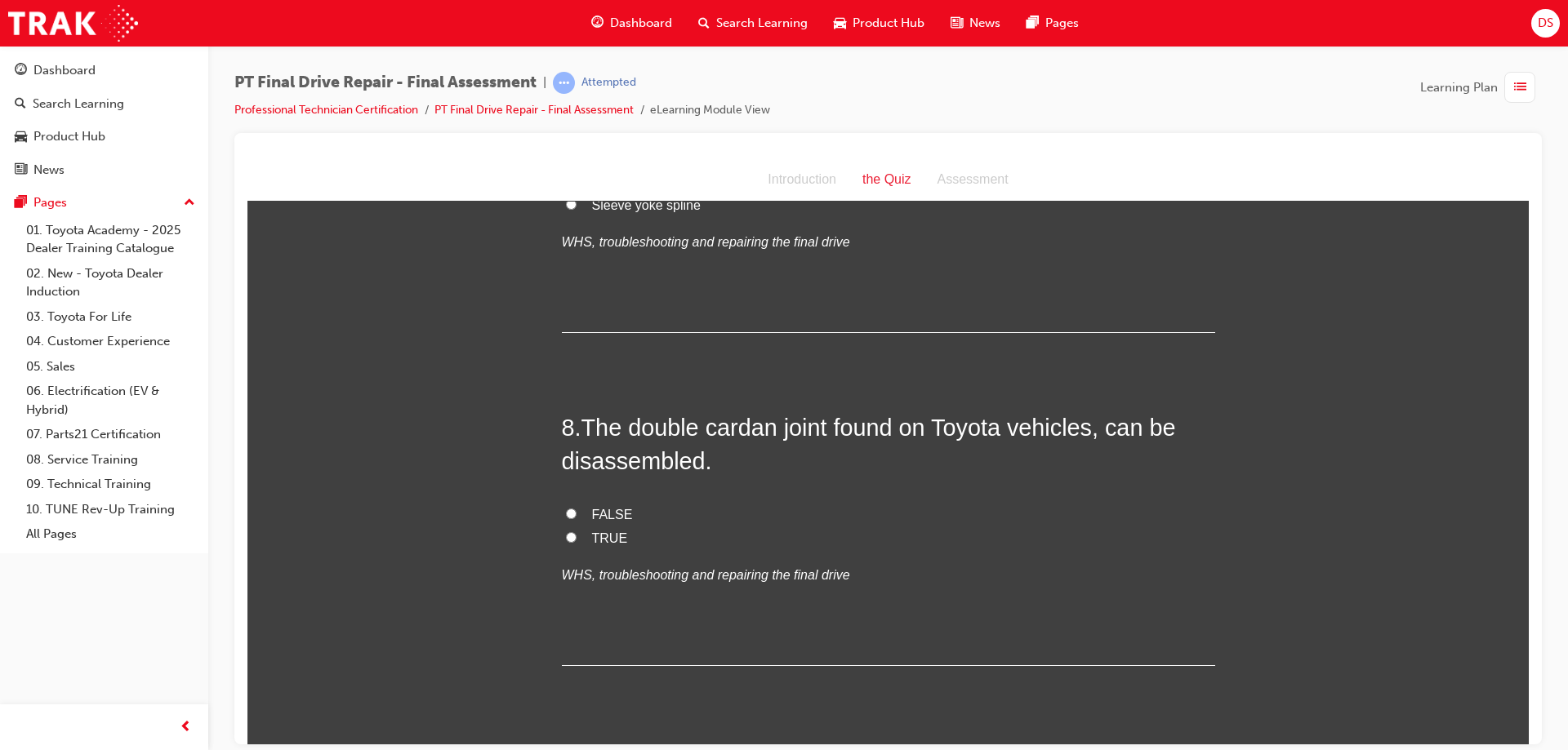
click at [566, 532] on input "TRUE" at bounding box center [571, 537] width 11 height 11
radio input "true"
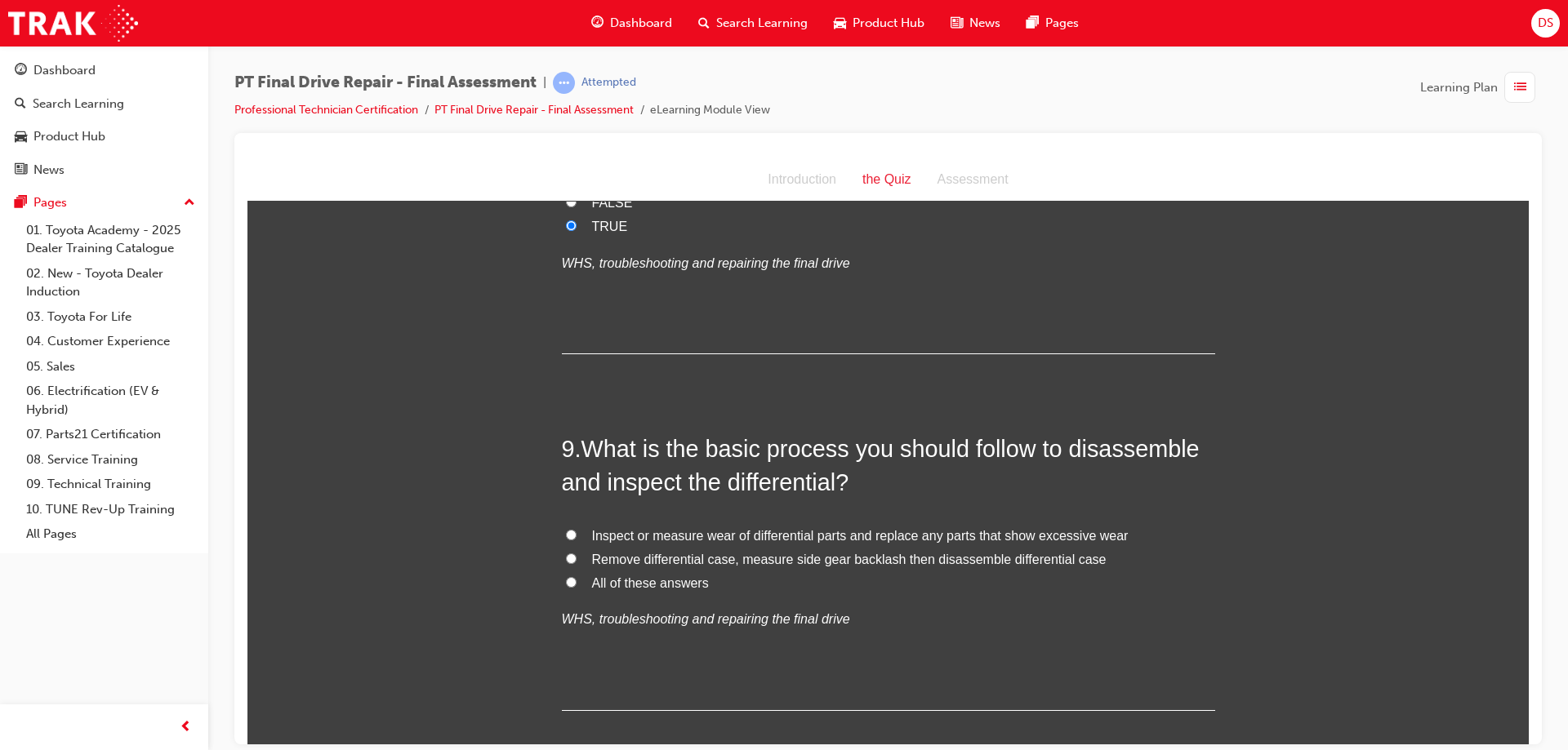
scroll to position [3103, 0]
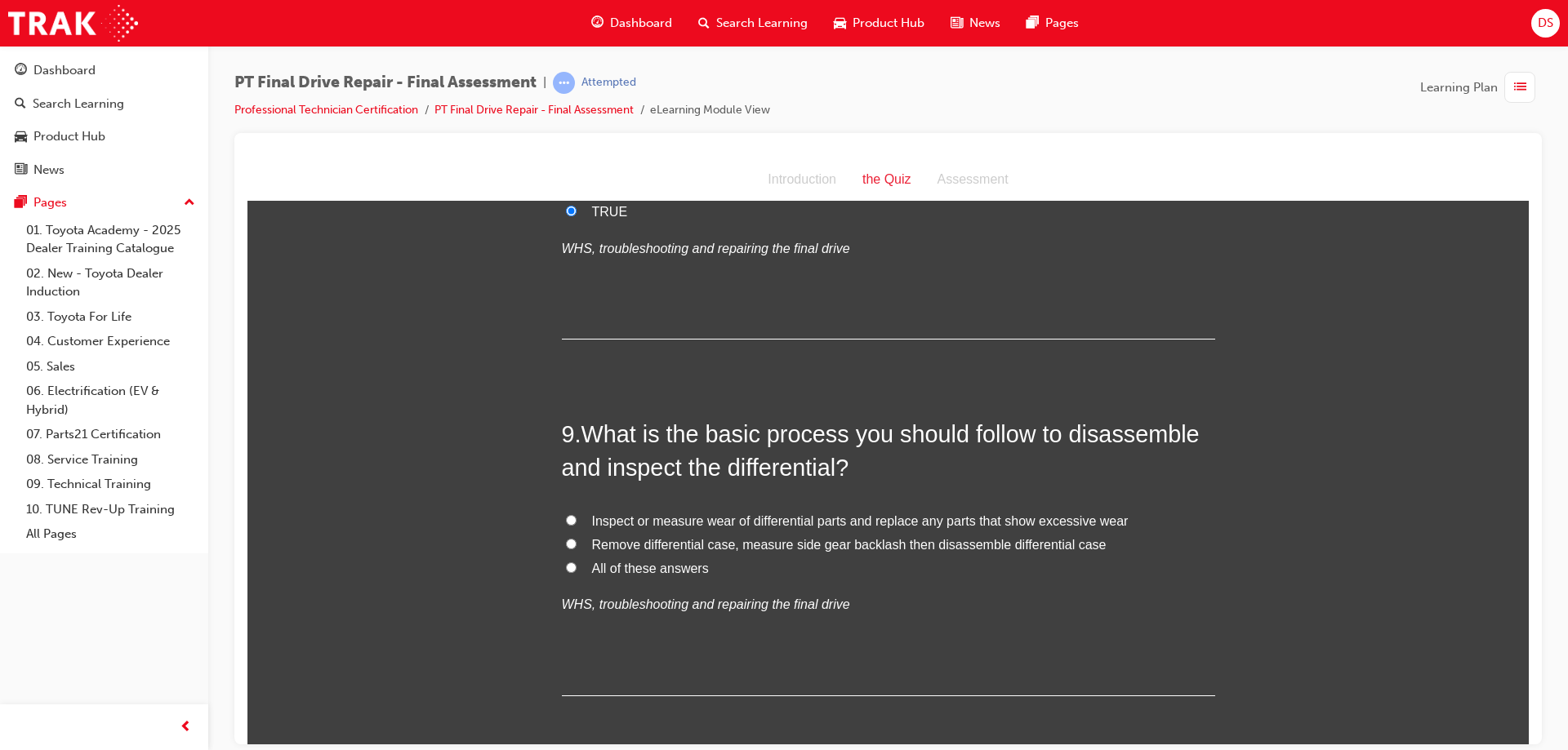
click at [566, 562] on input "All of these answers" at bounding box center [571, 567] width 11 height 11
radio input "true"
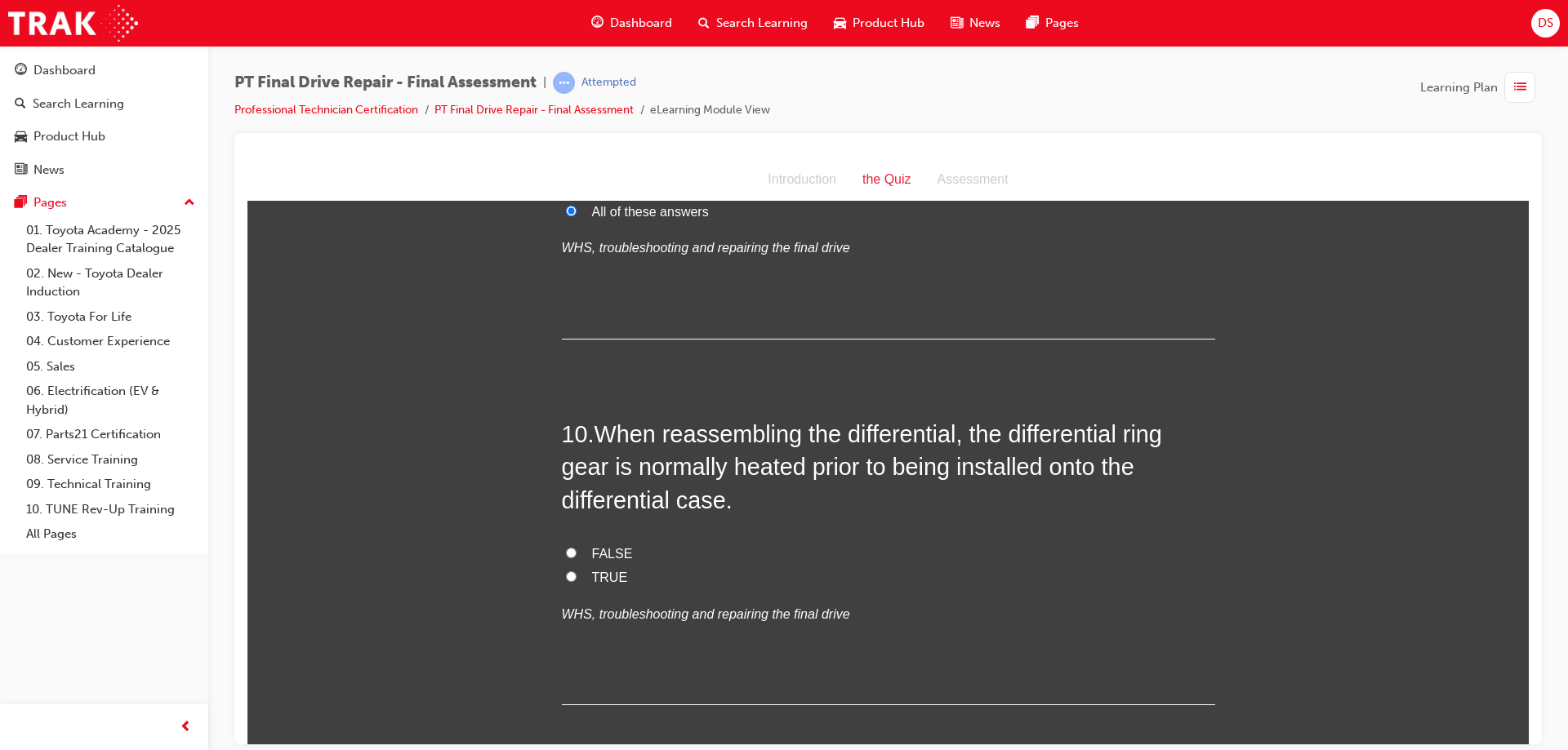
scroll to position [3544, 0]
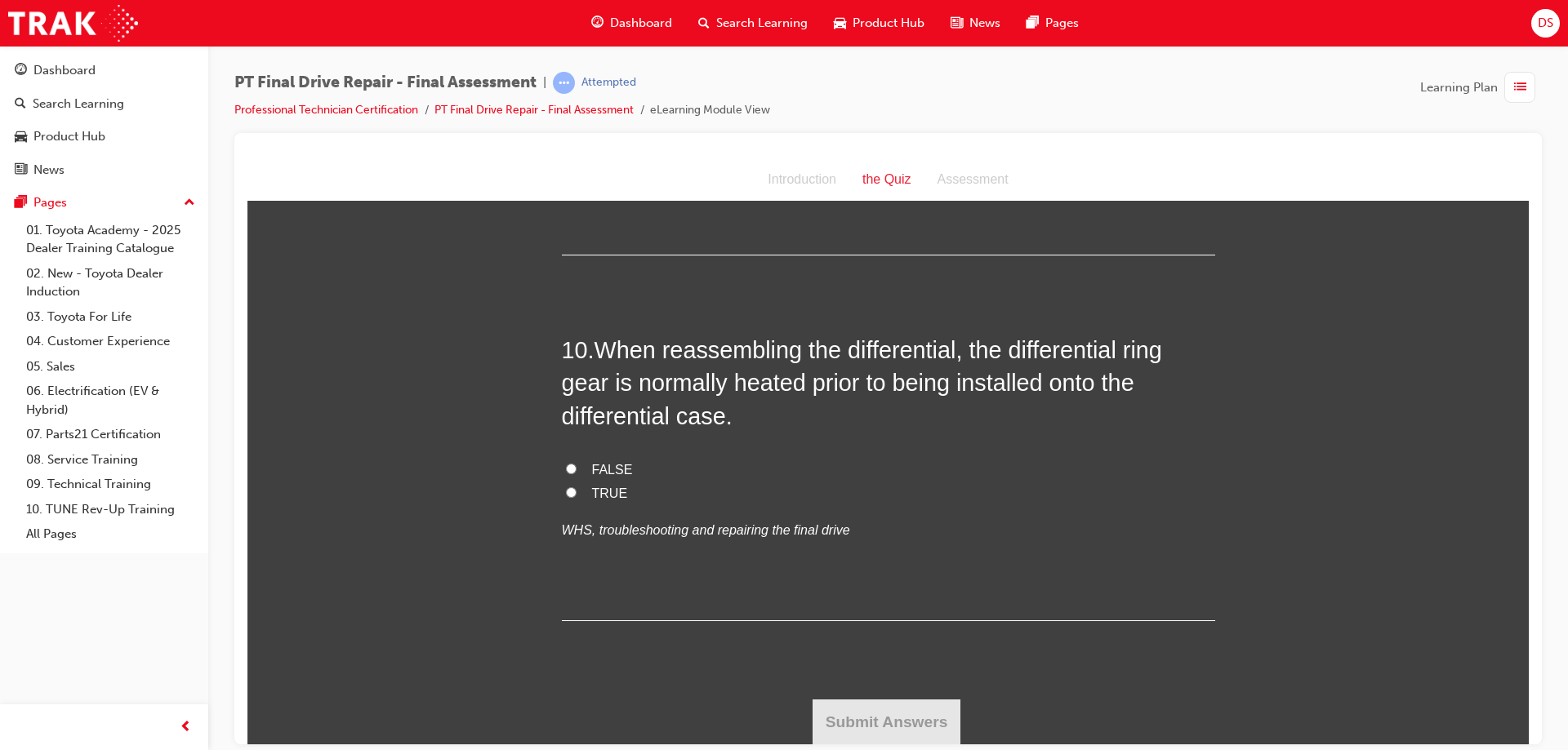
click at [566, 467] on input "FALSE" at bounding box center [571, 468] width 11 height 11
radio input "true"
click at [905, 725] on button "Submit Answers" at bounding box center [887, 721] width 149 height 46
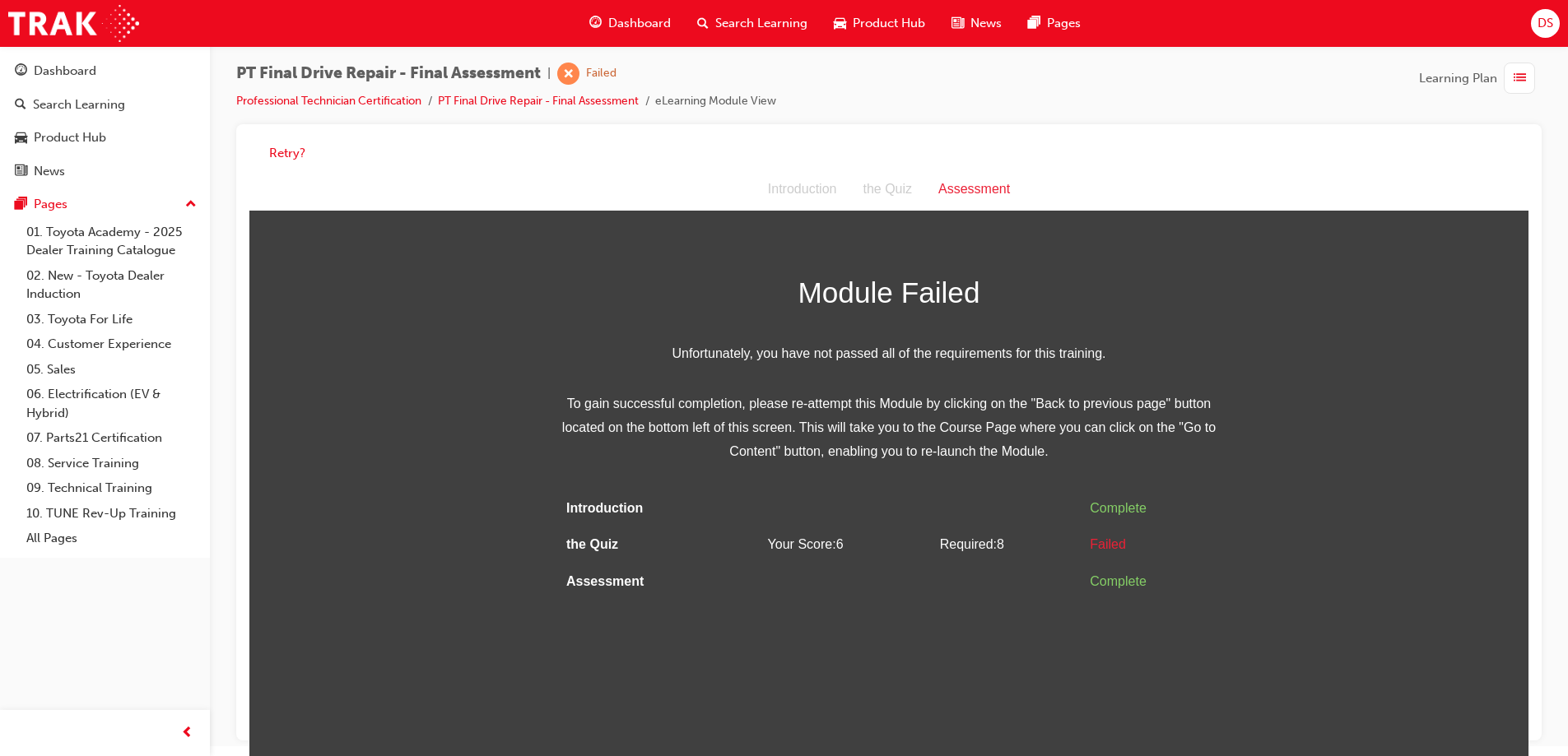
scroll to position [13, 0]
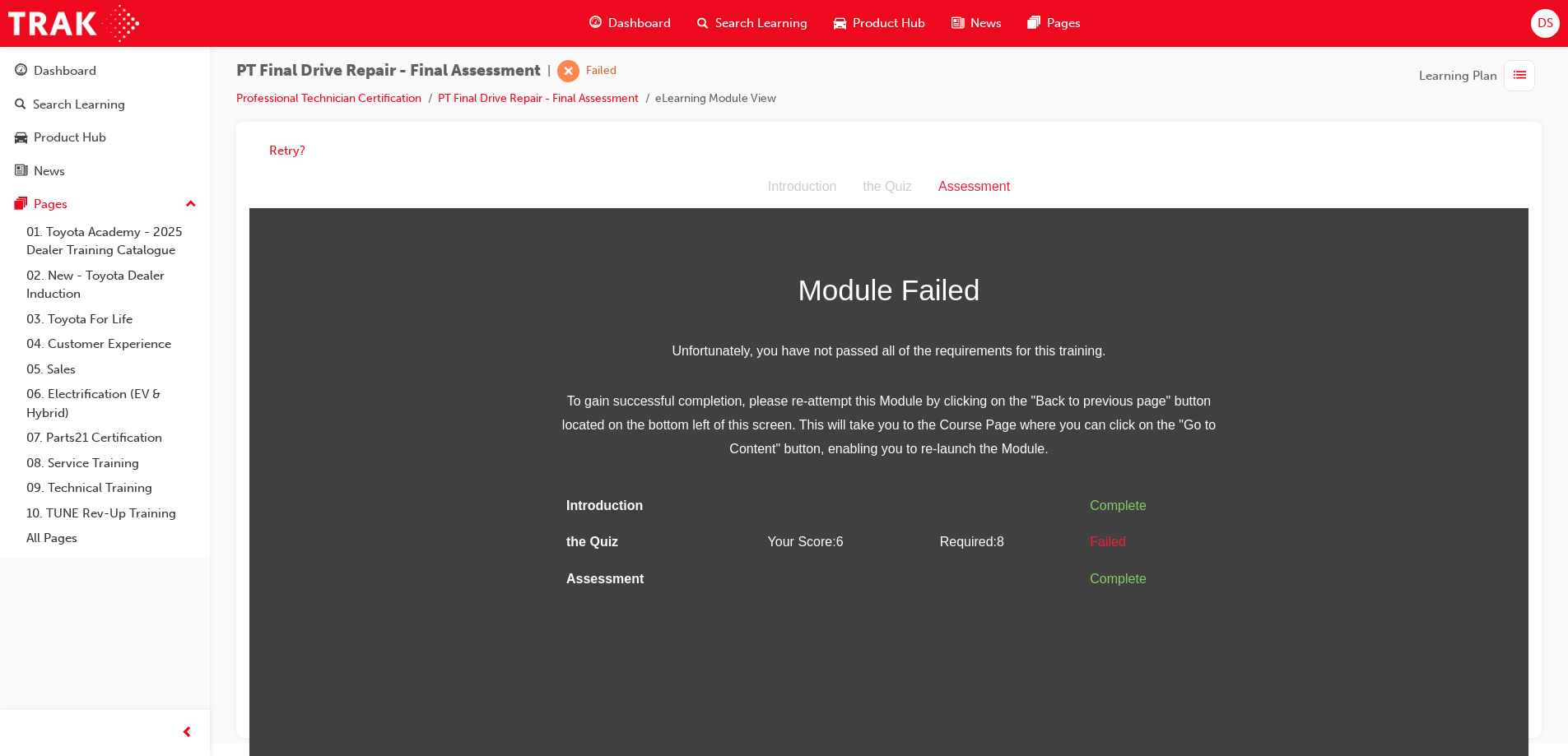
click at [298, 140] on div "Retry?" at bounding box center [889, 150] width 1279 height 32
click at [298, 146] on button "Retry?" at bounding box center [288, 151] width 36 height 19
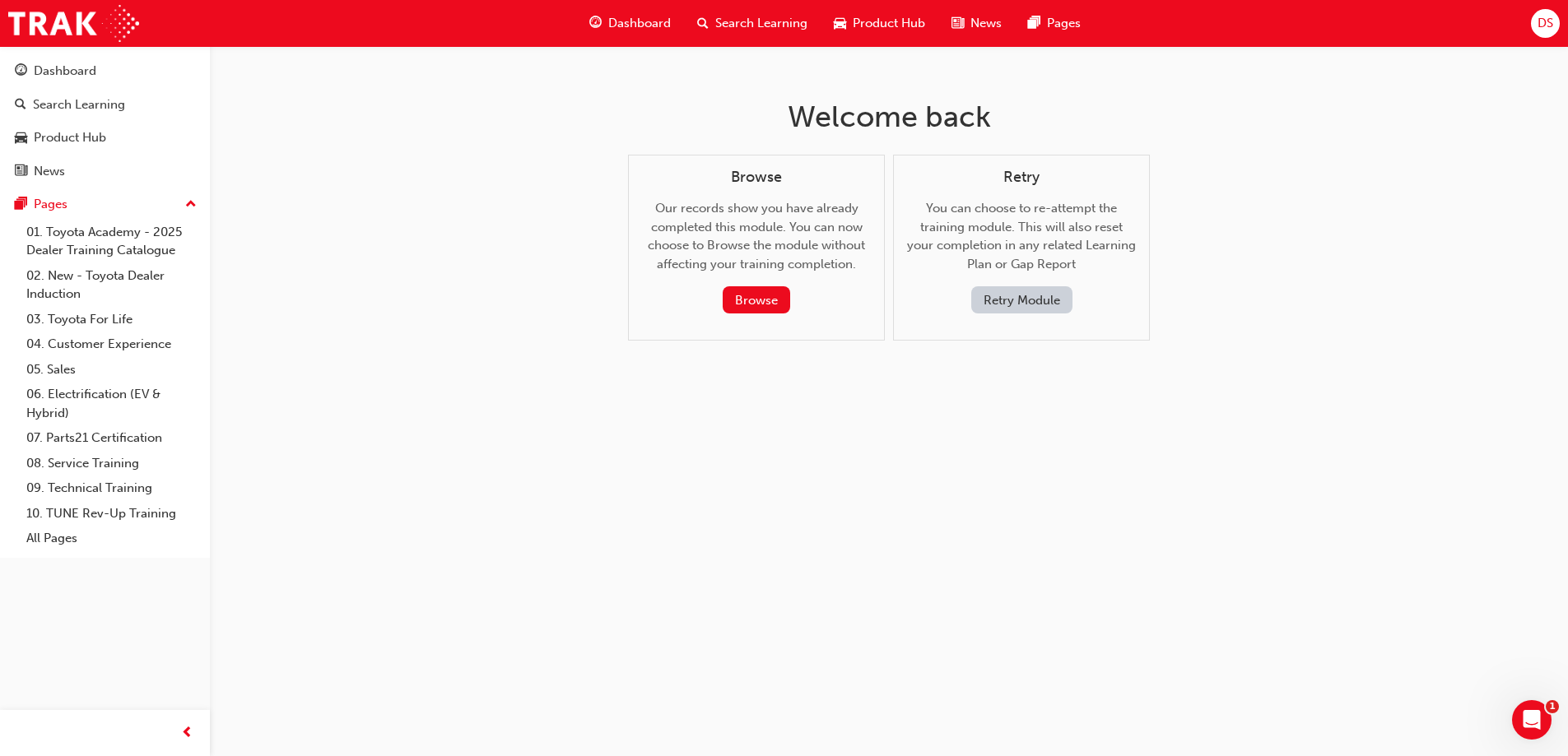
scroll to position [0, 0]
click at [1066, 286] on div "Retry You can choose to re-attempt the training module. This will also reset yo…" at bounding box center [1027, 241] width 229 height 146
click at [1044, 304] on button "Retry Module" at bounding box center [1027, 300] width 101 height 27
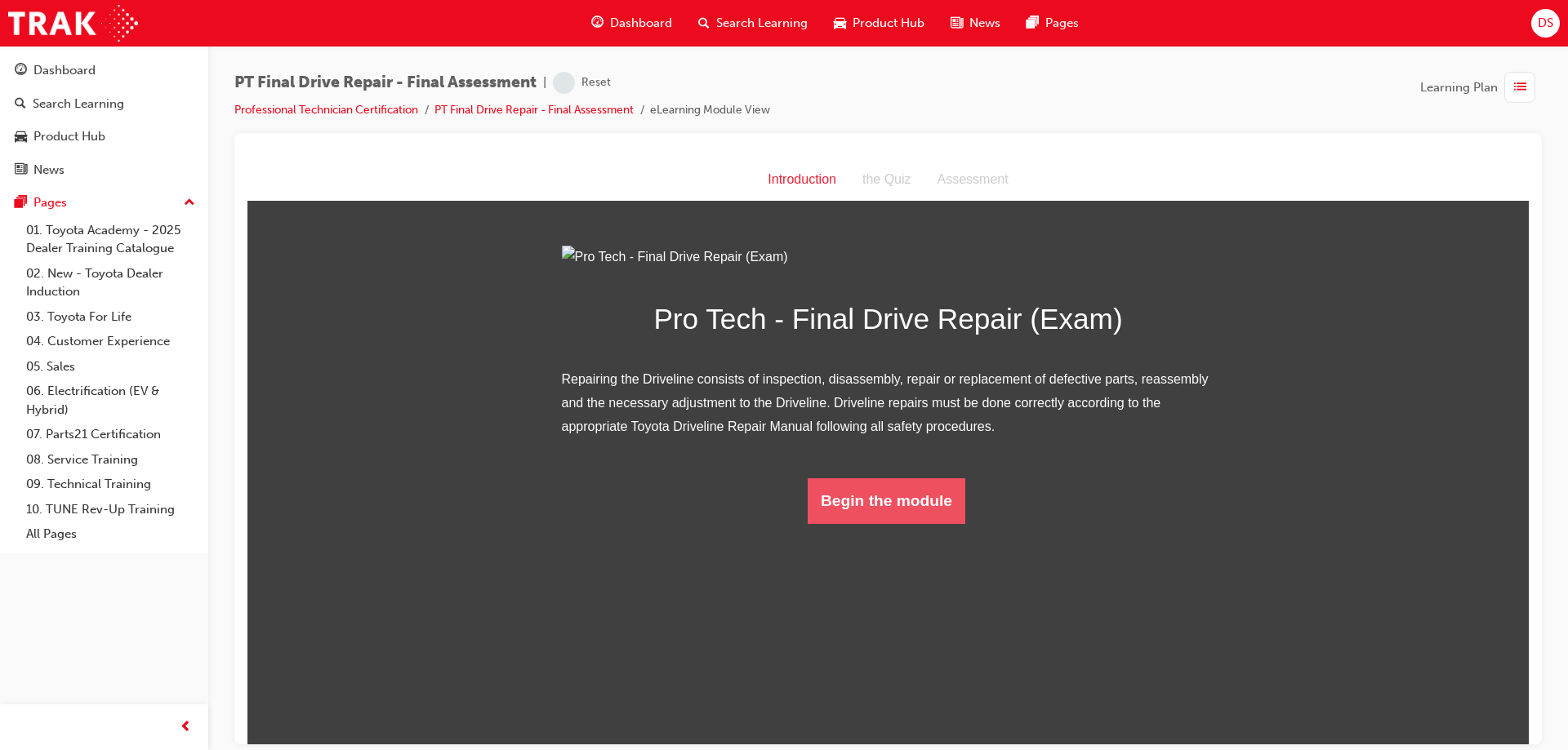
click at [919, 523] on button "Begin the module" at bounding box center [886, 500] width 158 height 46
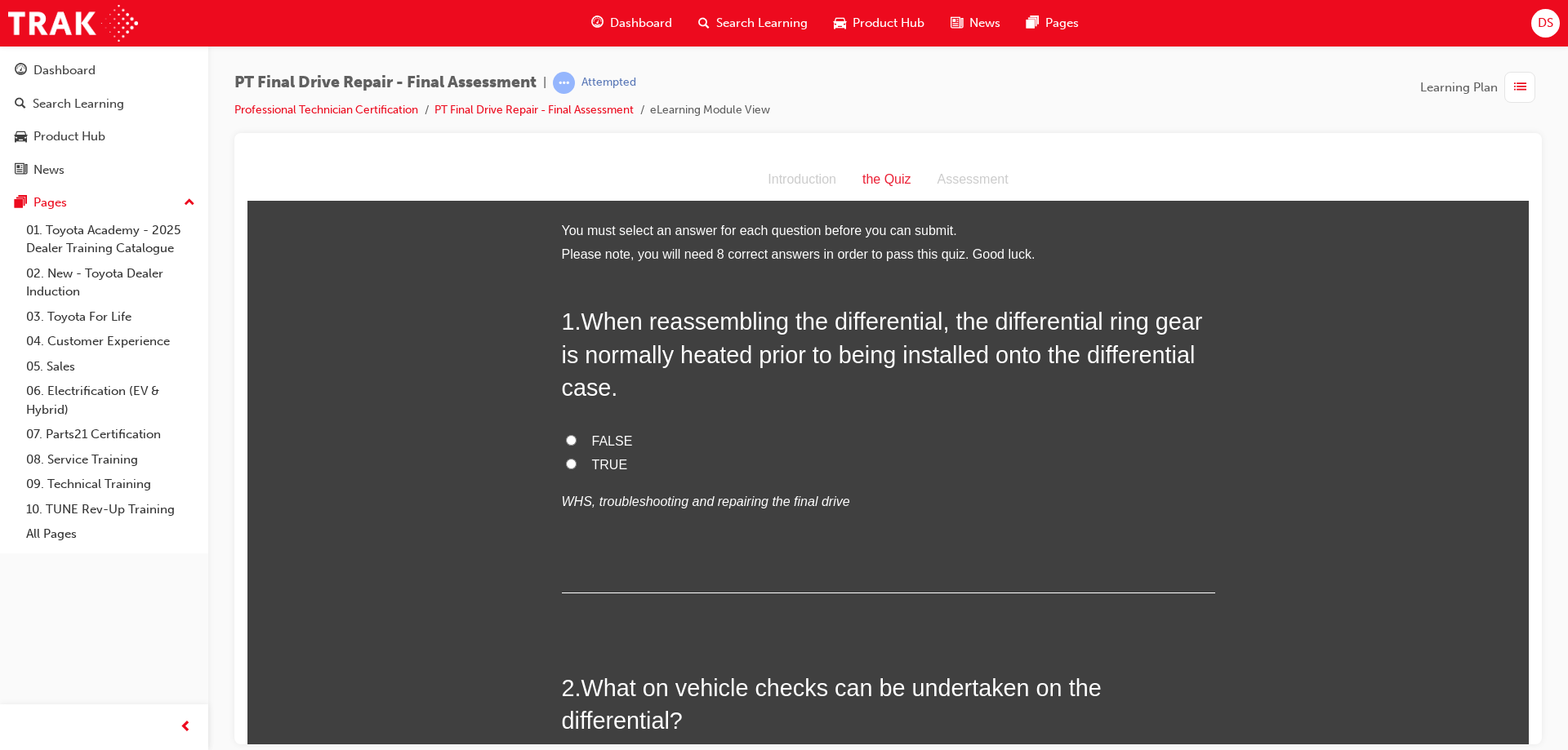
click at [562, 467] on label "TRUE" at bounding box center [888, 465] width 653 height 23
click at [566, 467] on input "TRUE" at bounding box center [571, 464] width 11 height 11
radio input "true"
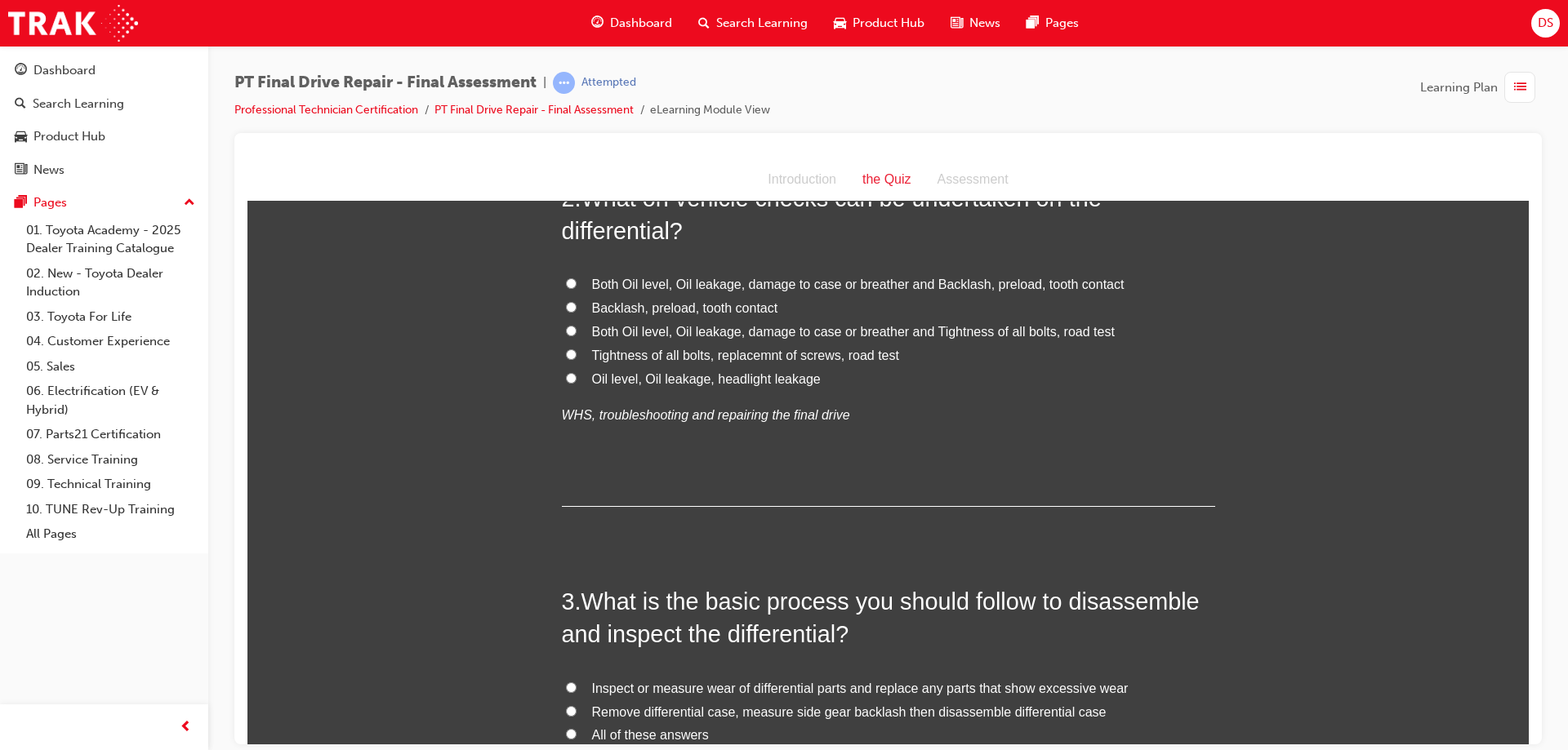
scroll to position [408, 0]
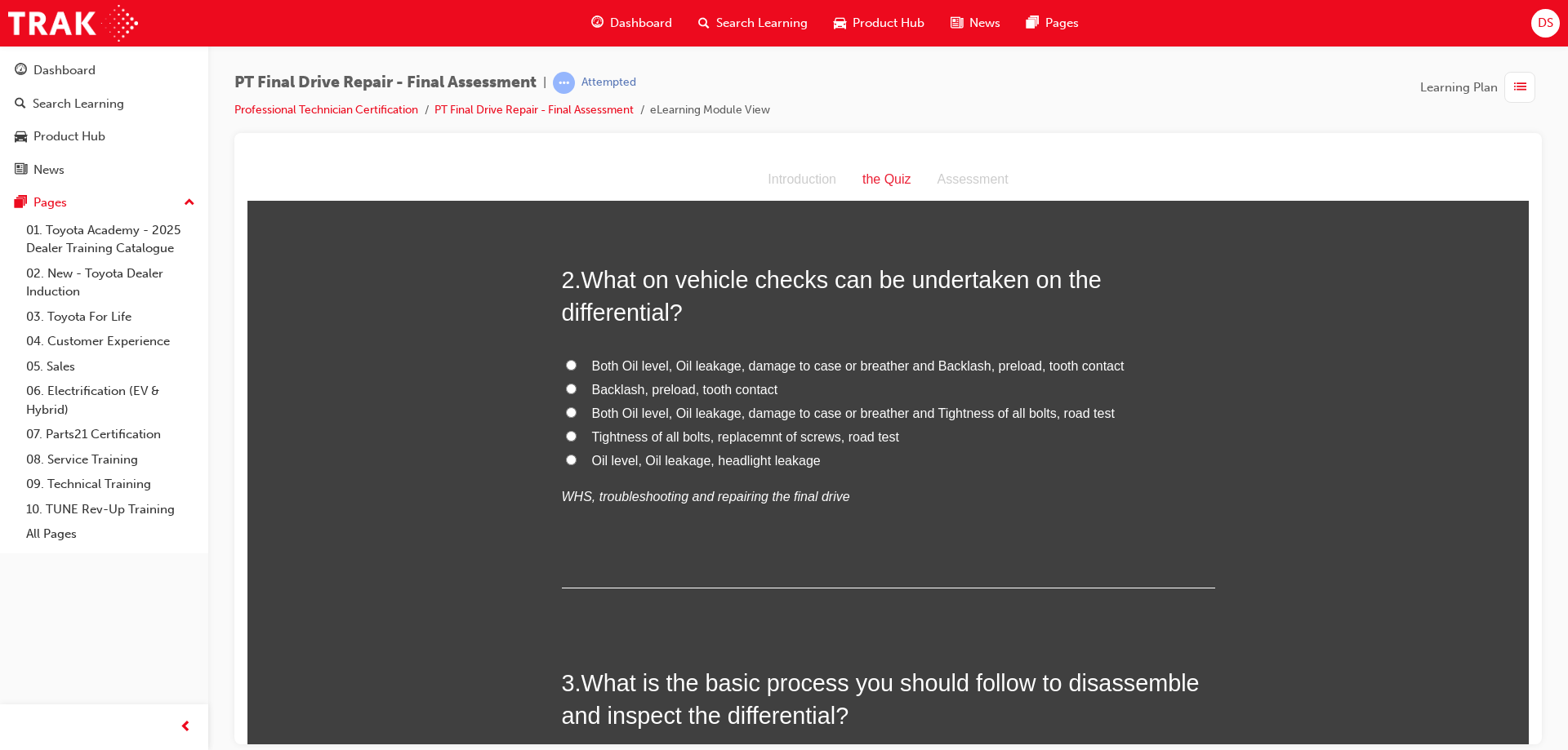
click at [566, 411] on input "Both Oil level, Oil leakage, damage to case or breather and Tightness of all bo…" at bounding box center [571, 412] width 11 height 11
radio input "true"
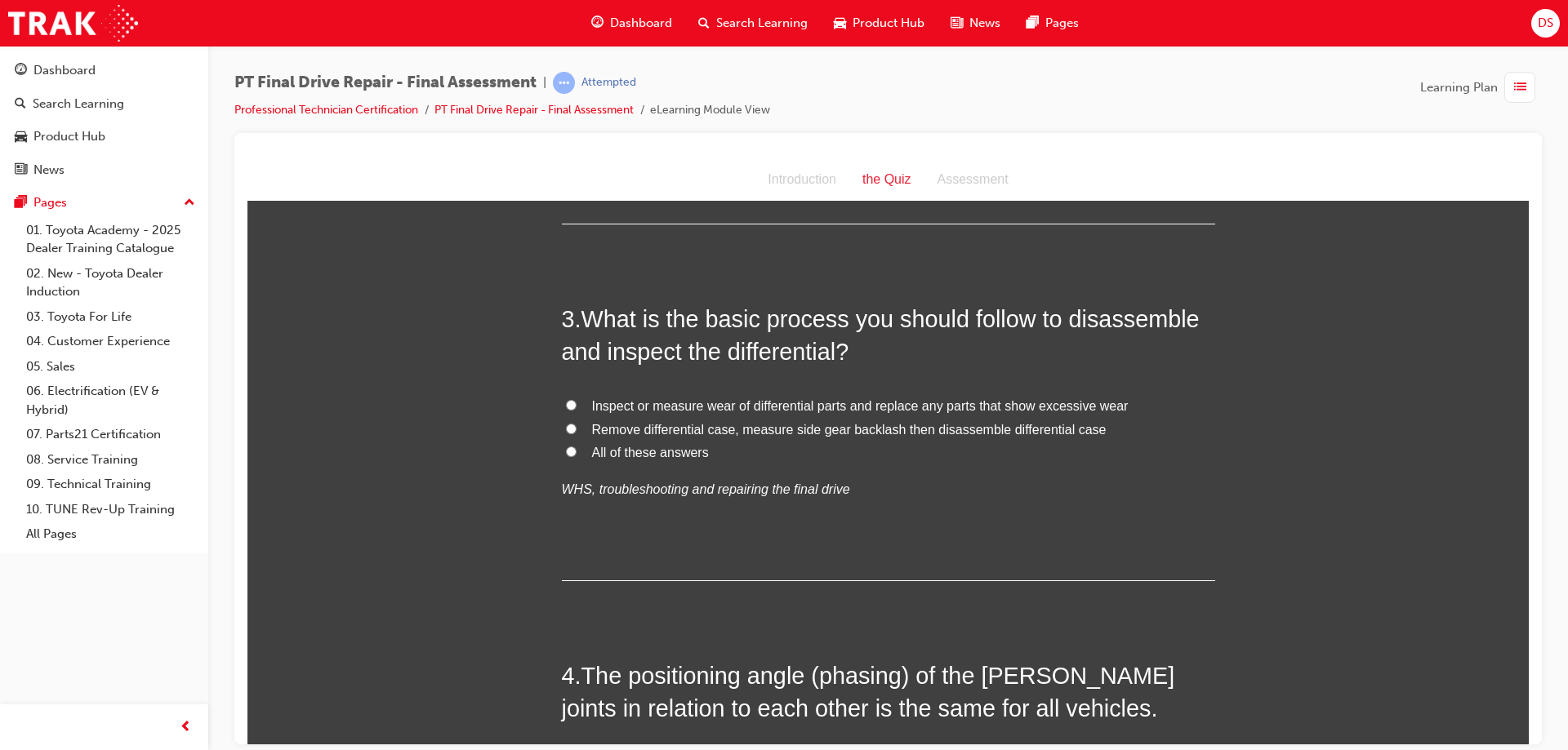
scroll to position [735, 0]
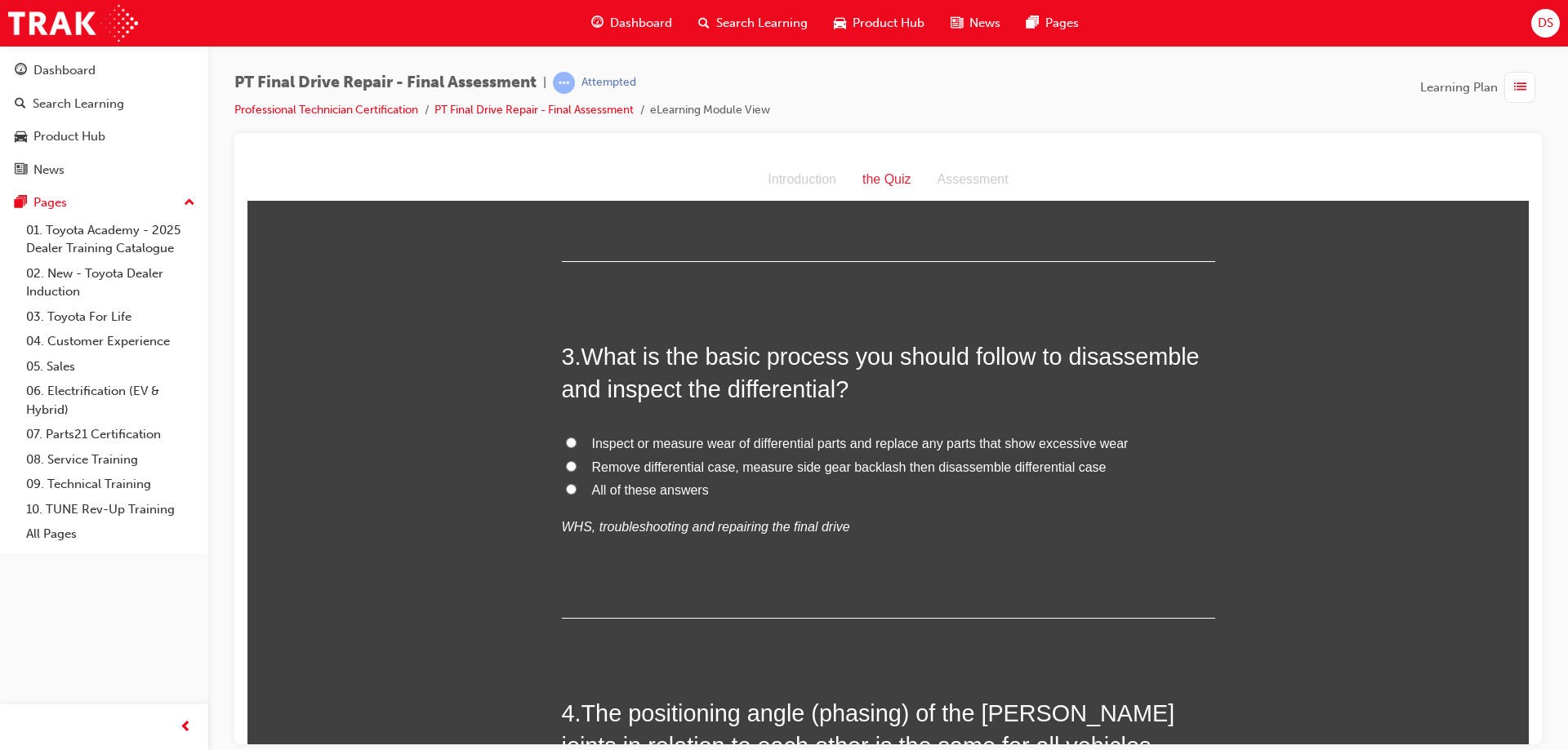
click at [566, 486] on input "All of these answers" at bounding box center [571, 489] width 11 height 11
radio input "true"
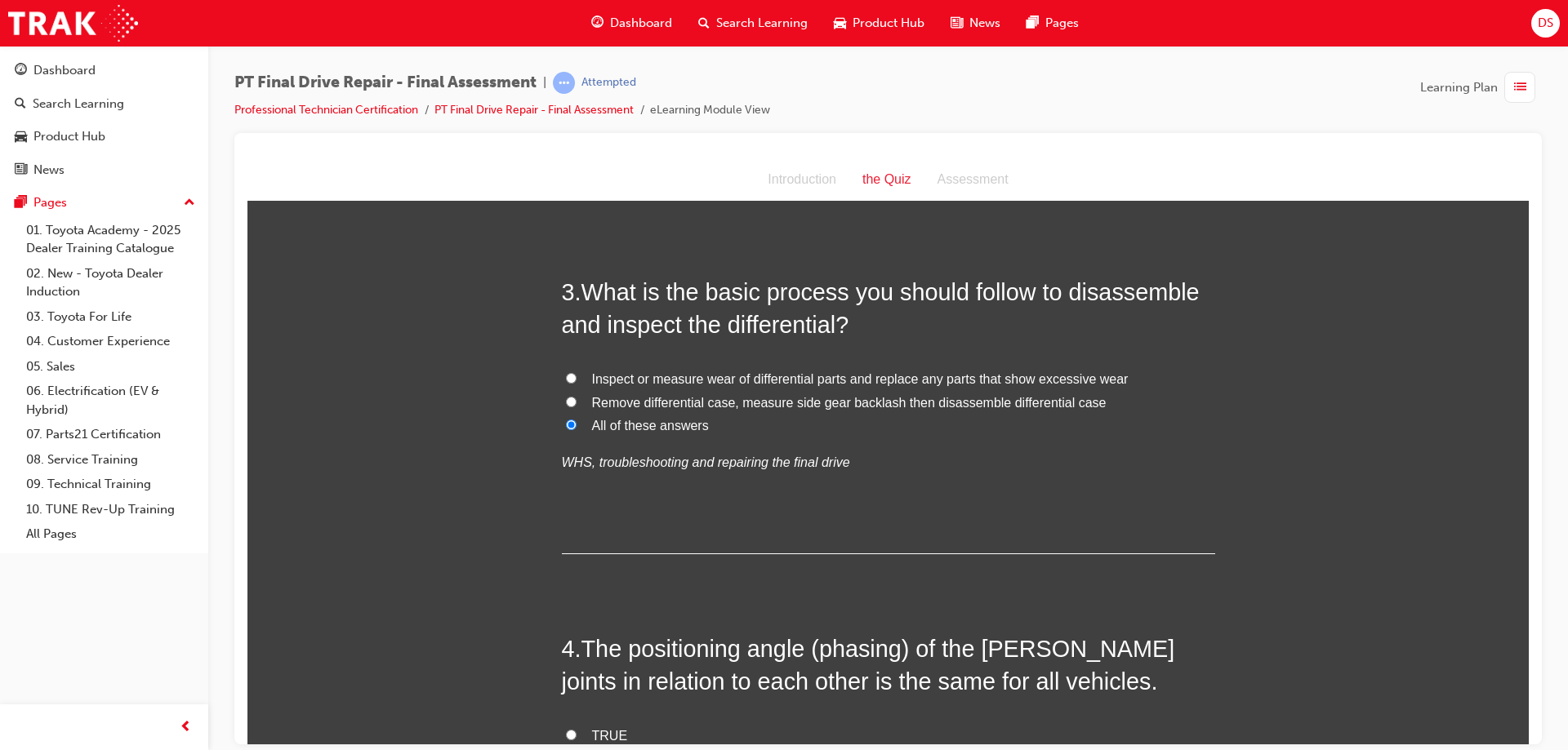
scroll to position [1061, 0]
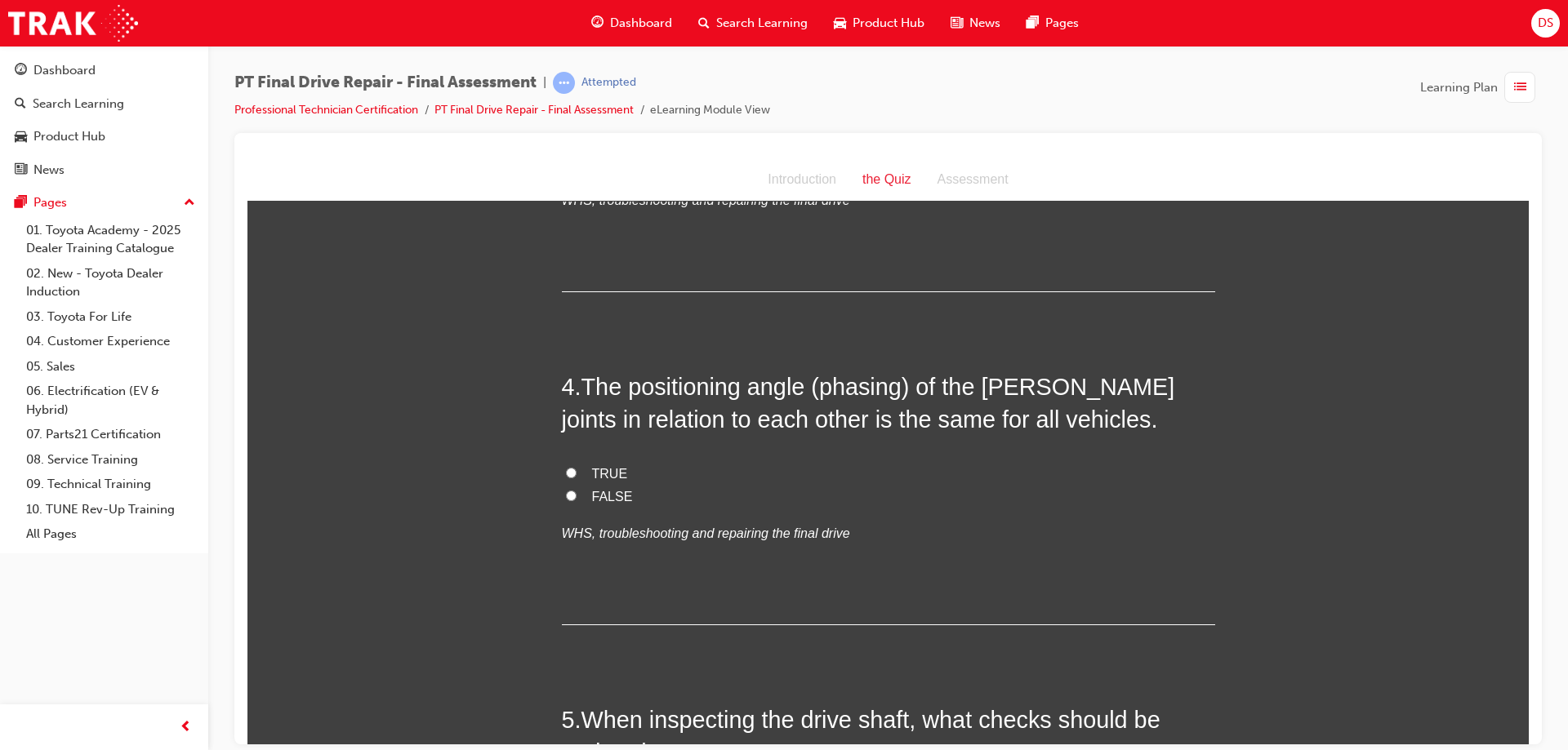
click at [566, 477] on input "TRUE" at bounding box center [571, 473] width 11 height 11
radio input "true"
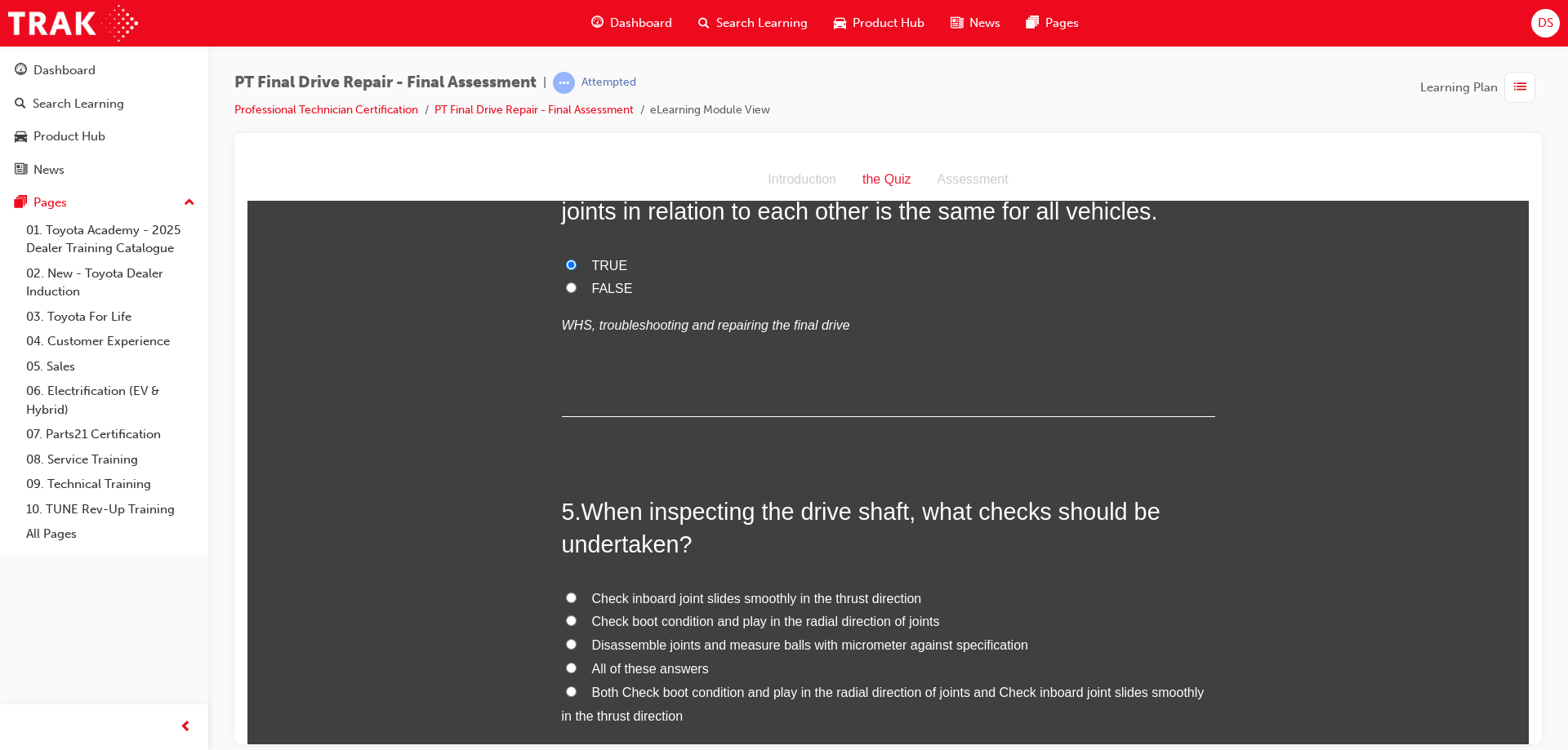
scroll to position [1469, 0]
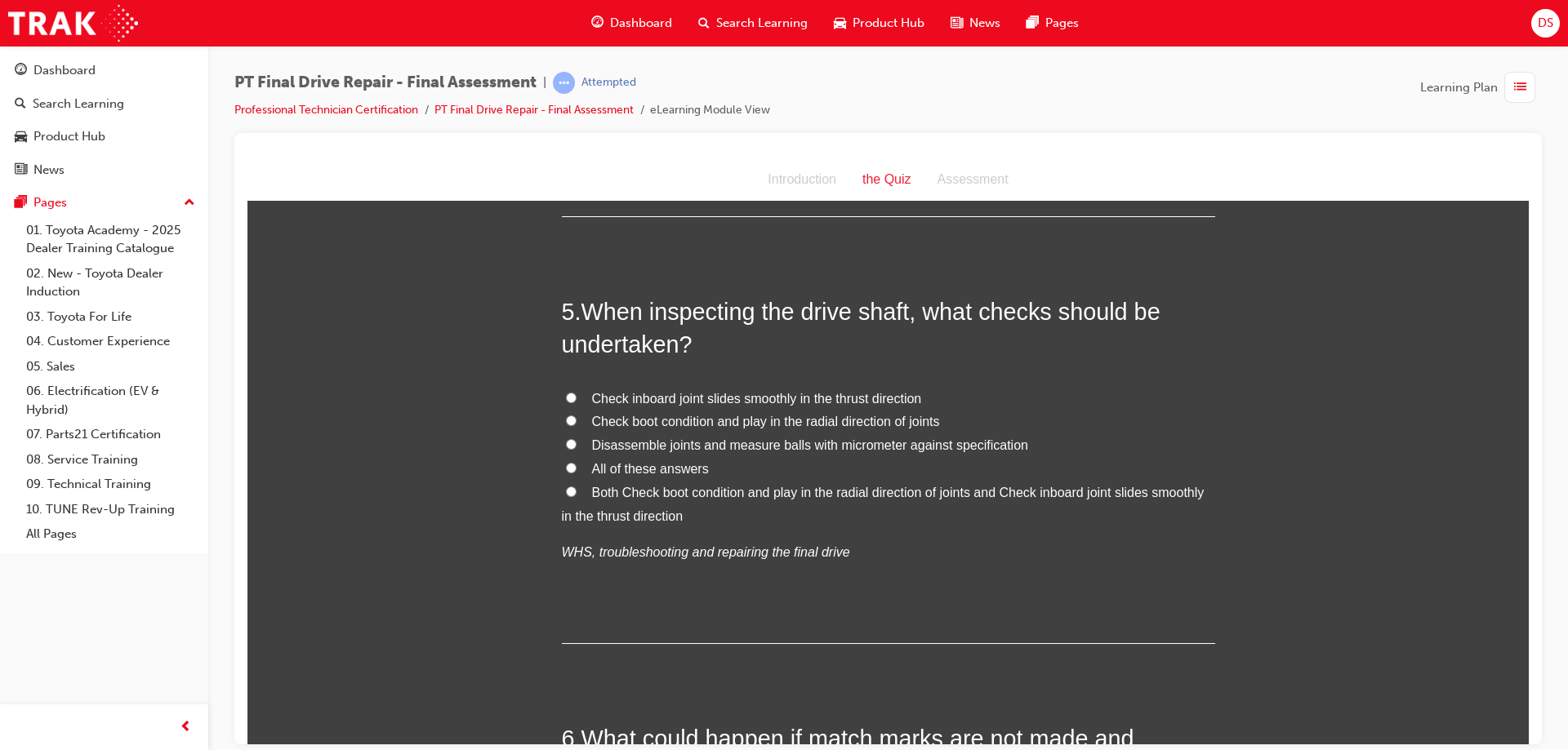
click at [566, 462] on input "All of these answers" at bounding box center [571, 467] width 11 height 11
radio input "true"
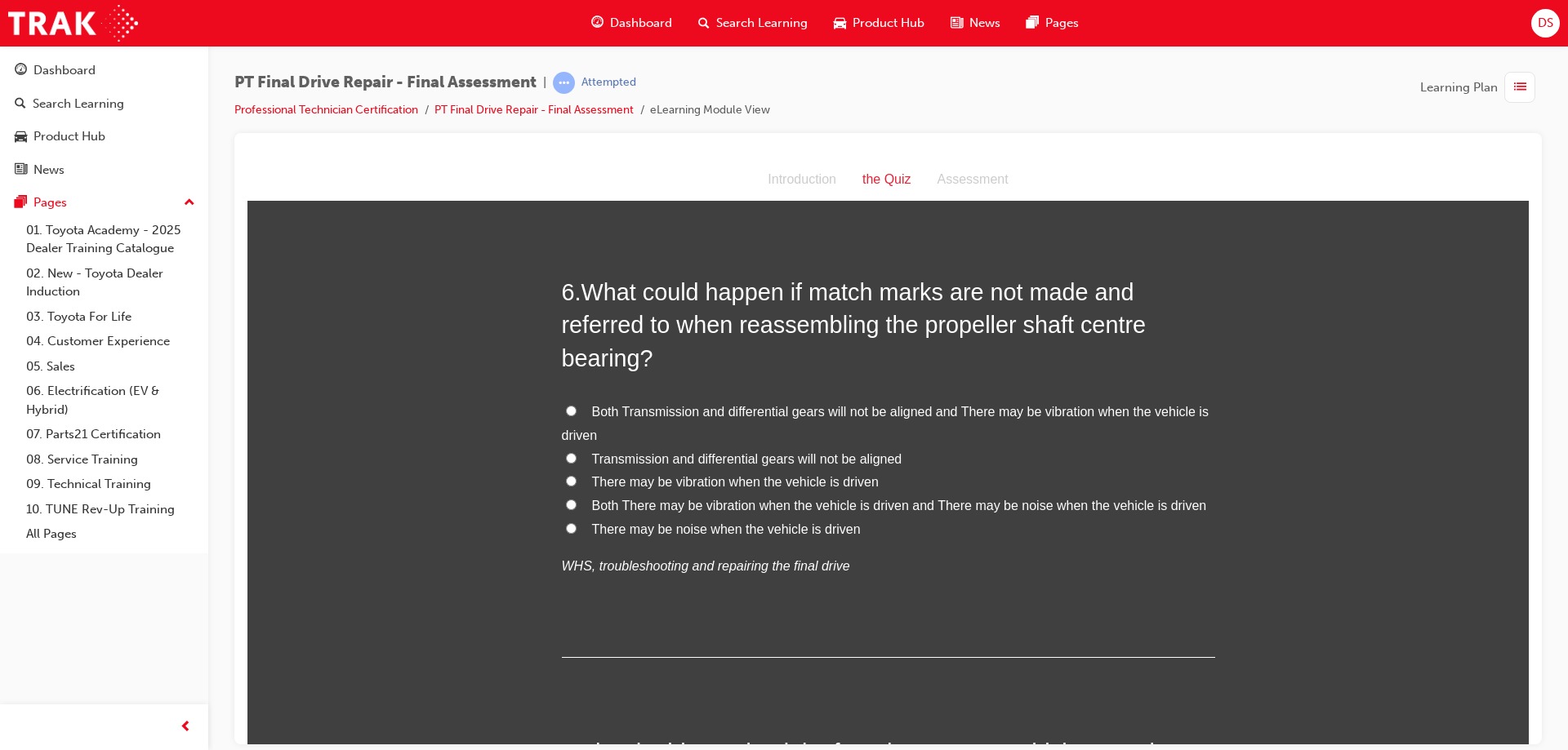
scroll to position [1959, 0]
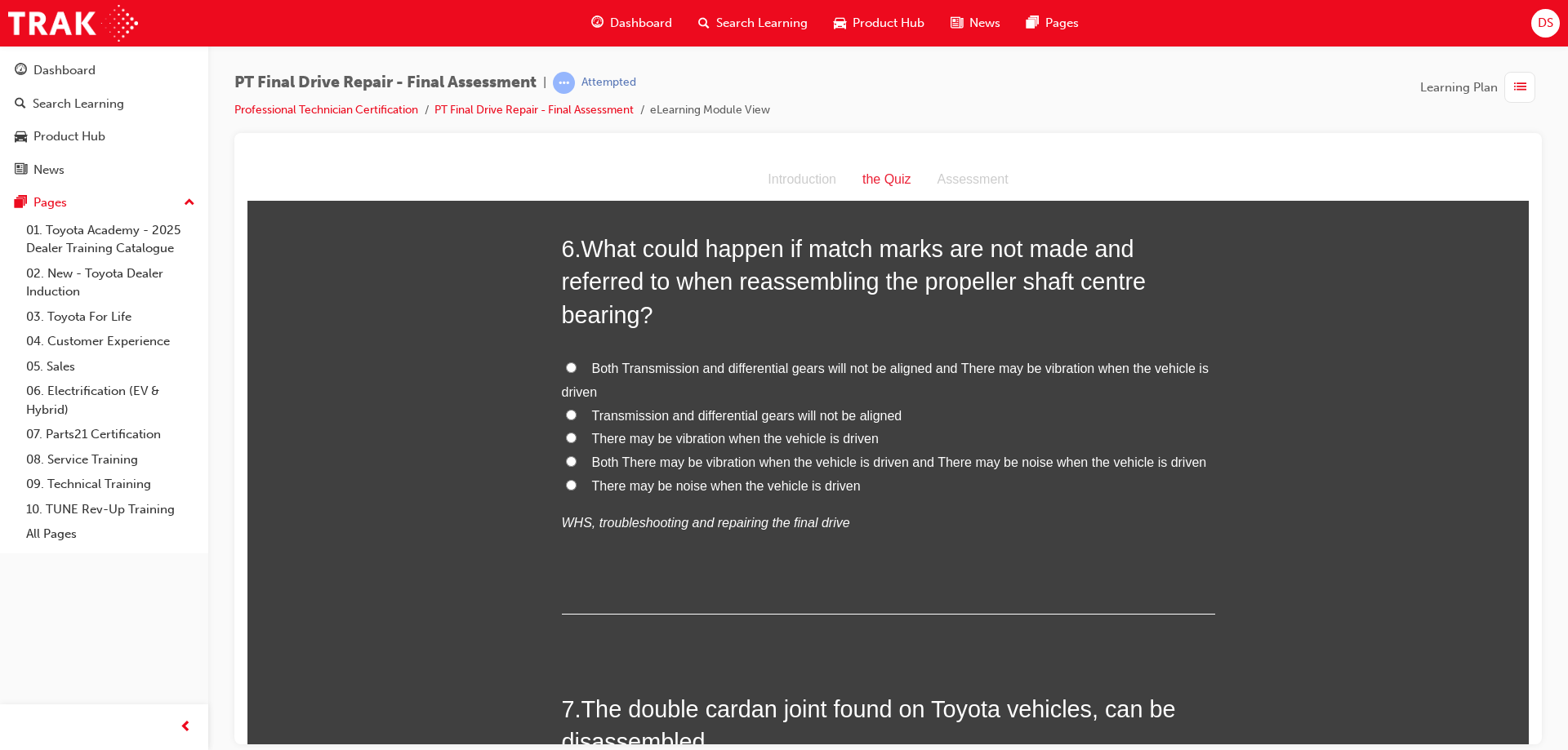
click at [566, 457] on input "Both There may be vibration when the vehicle is driven and There may be noise w…" at bounding box center [571, 461] width 11 height 11
radio input "true"
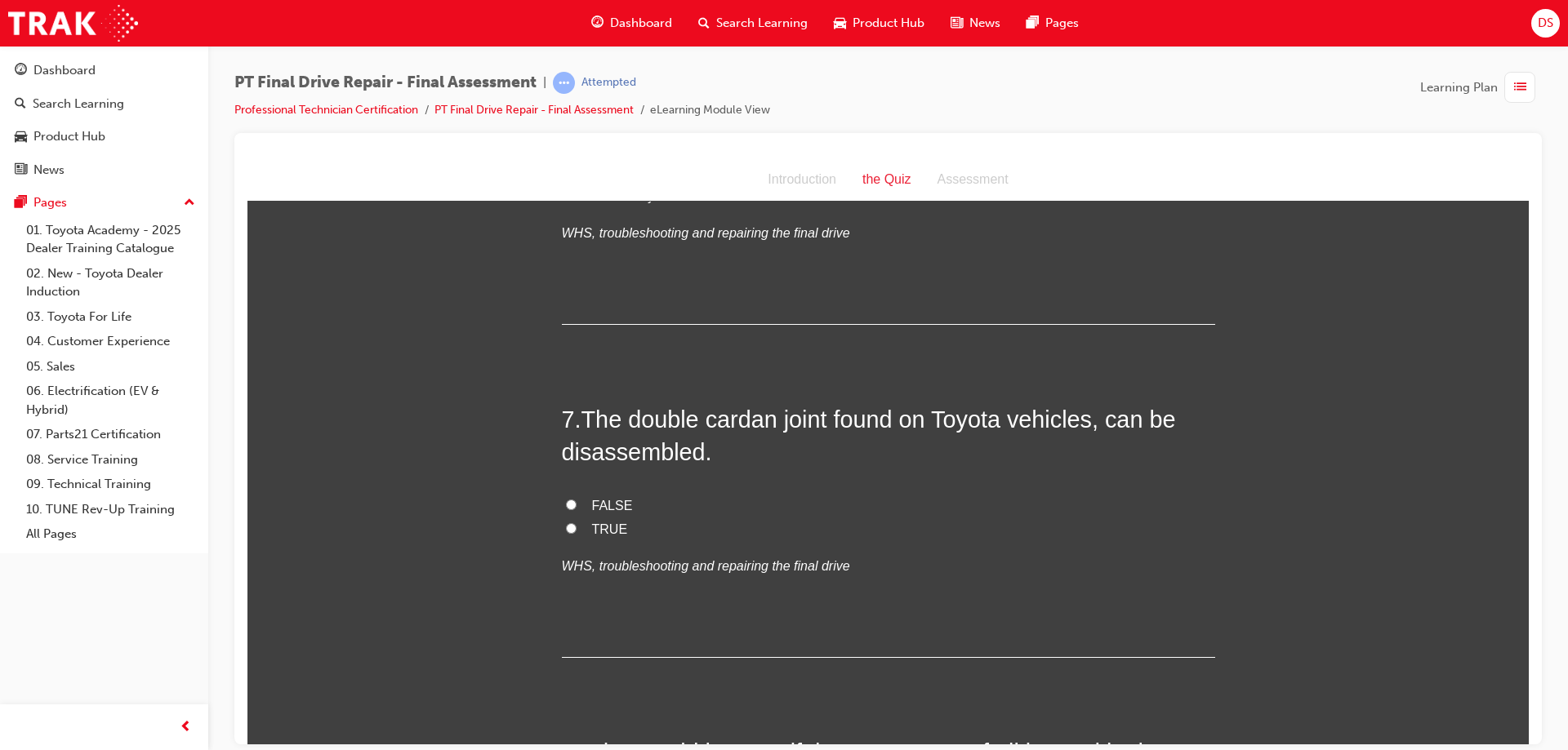
scroll to position [2287, 0]
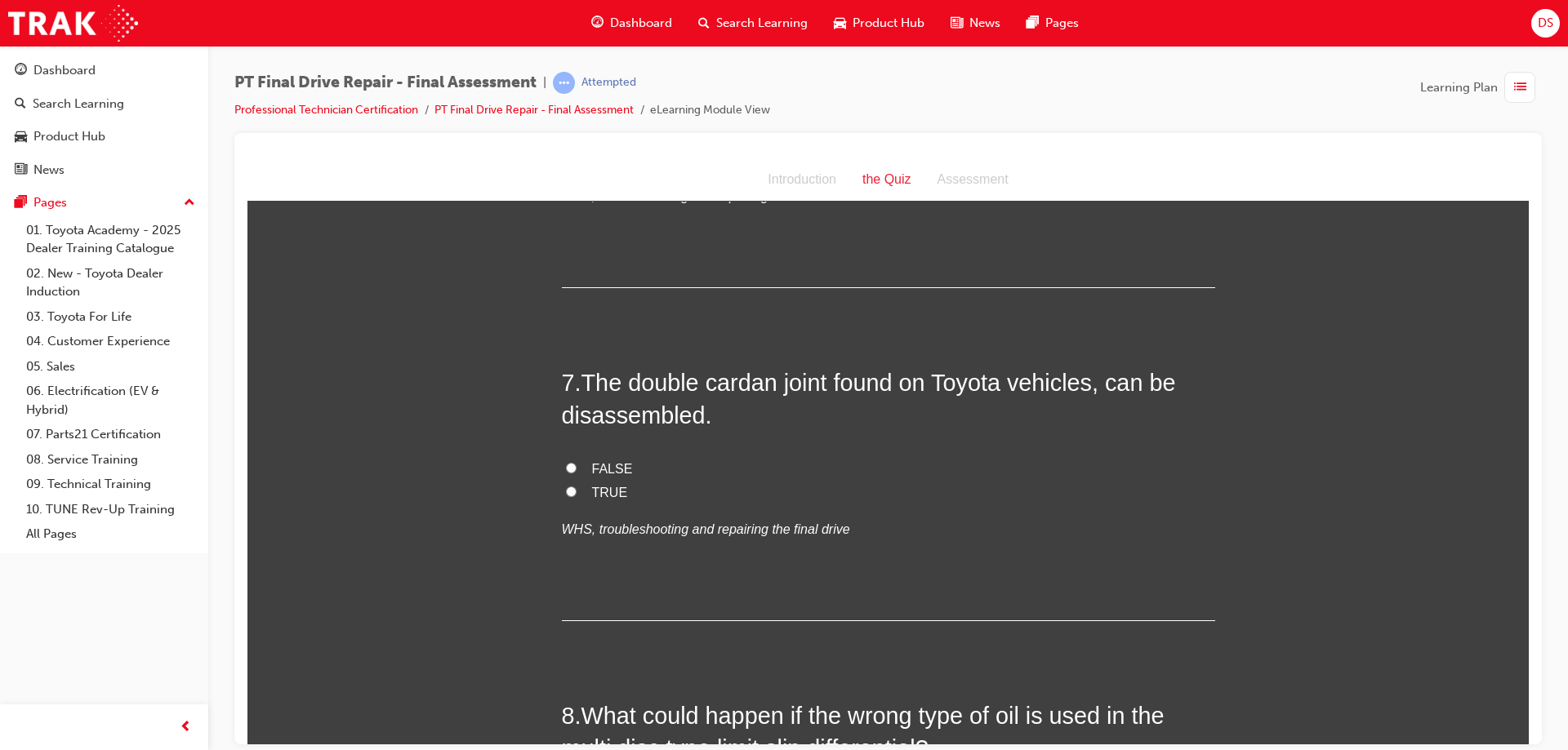
click at [566, 495] on input "TRUE" at bounding box center [571, 492] width 11 height 11
radio input "true"
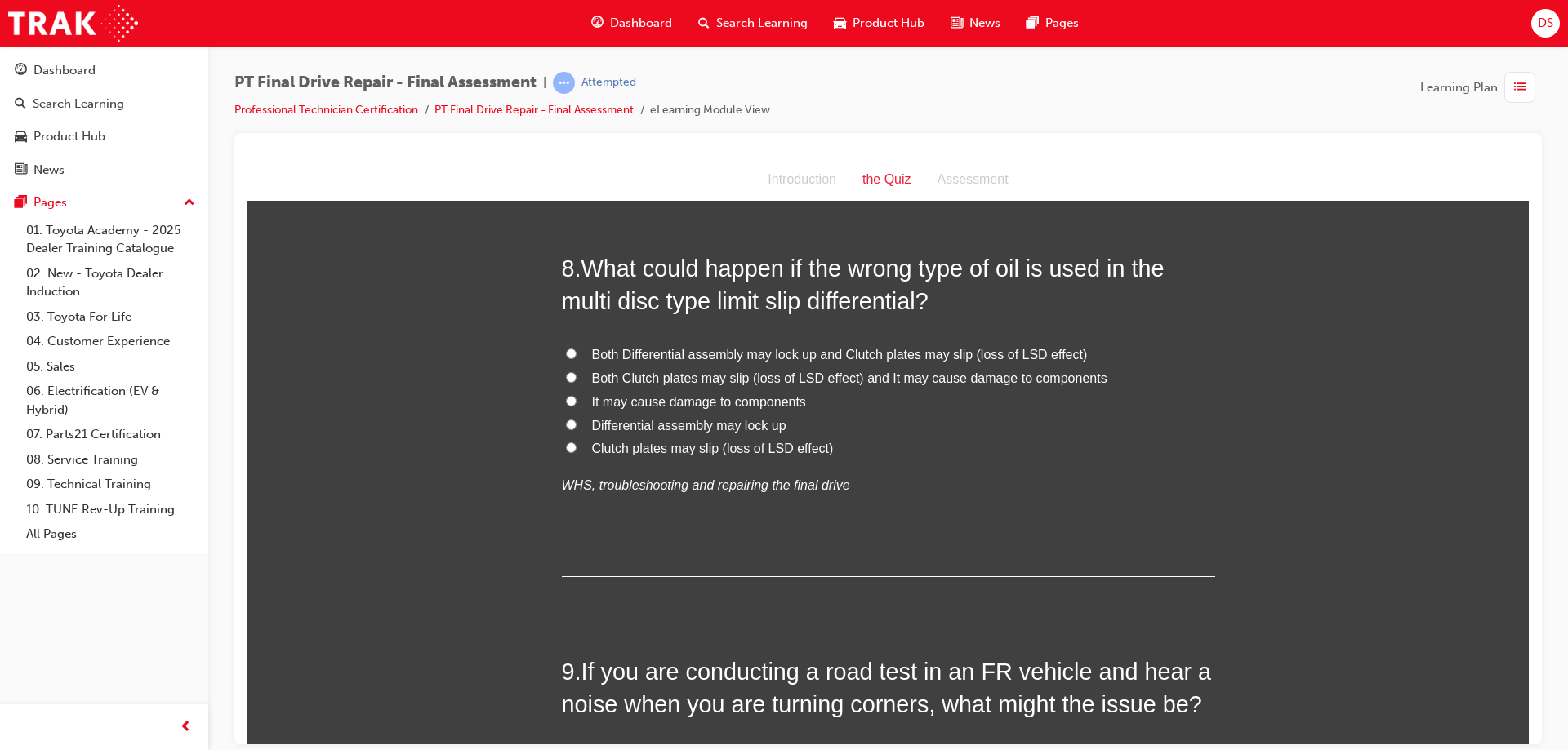
scroll to position [2777, 0]
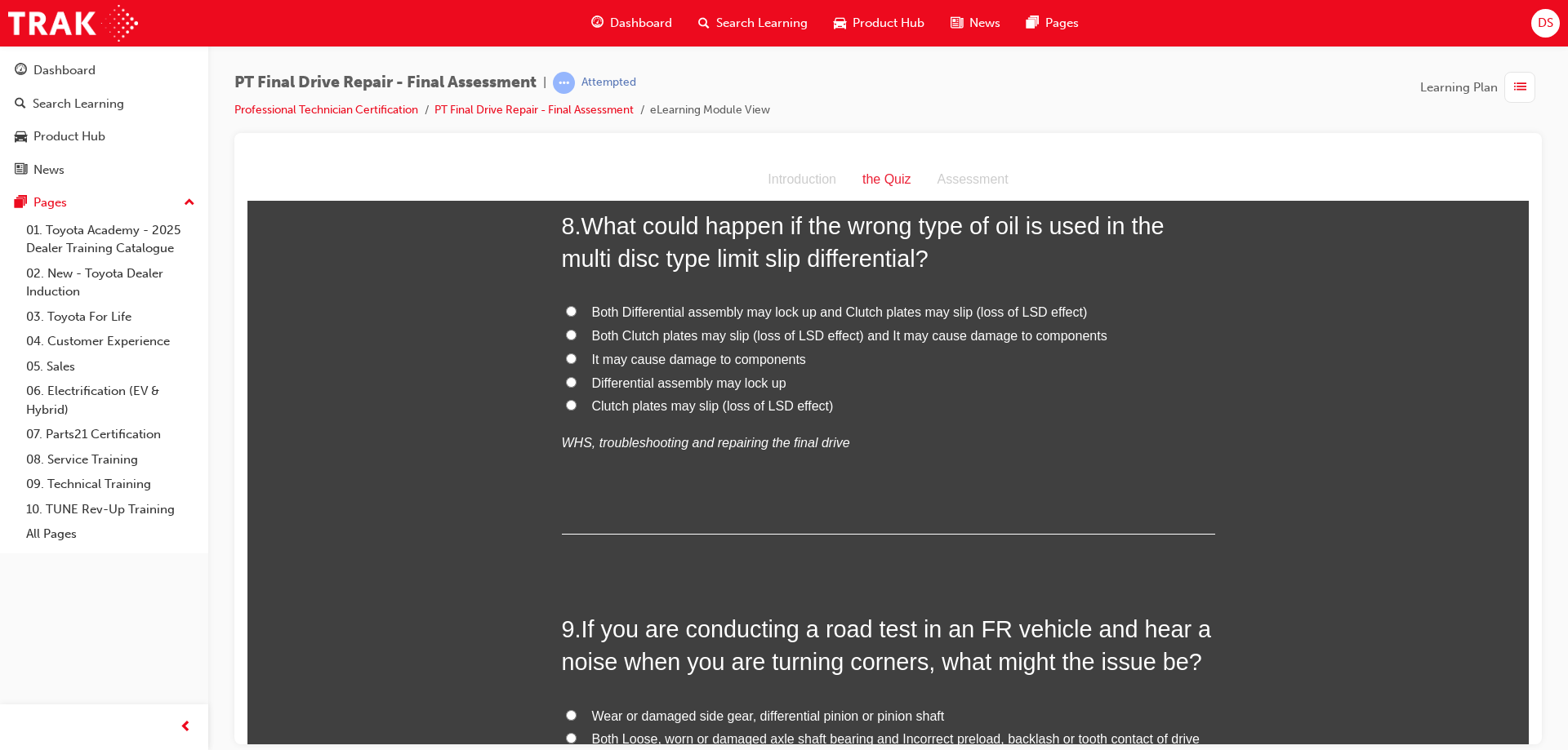
click at [562, 317] on label "Both Differential assembly may lock up and Clutch plates may slip (loss of LSD …" at bounding box center [888, 312] width 653 height 23
click at [566, 316] on input "Both Differential assembly may lock up and Clutch plates may slip (loss of LSD …" at bounding box center [571, 310] width 11 height 11
radio input "true"
click at [566, 333] on input "Both Clutch plates may slip (loss of LSD effect) and It may cause damage to com…" at bounding box center [571, 335] width 11 height 11
radio input "true"
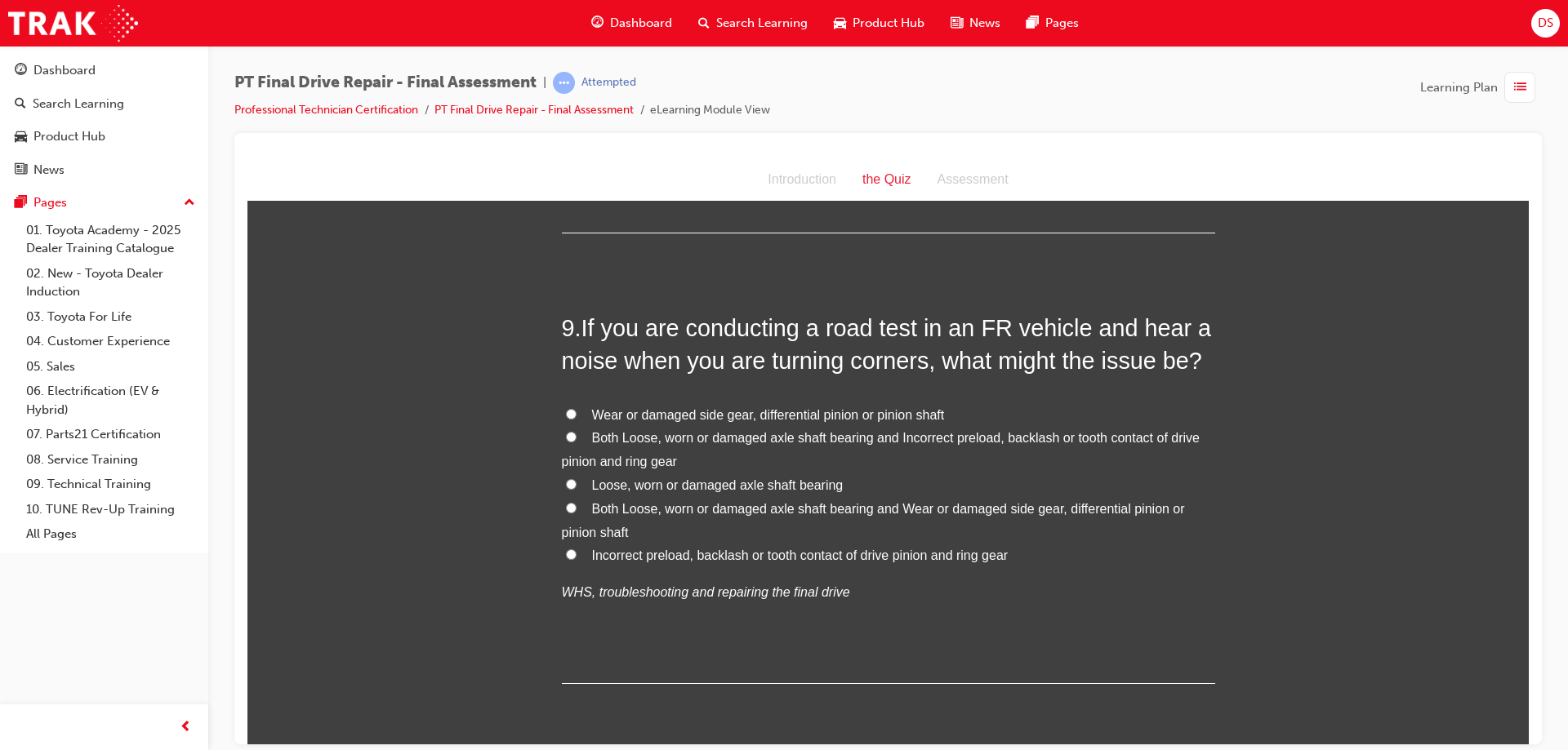
scroll to position [3103, 0]
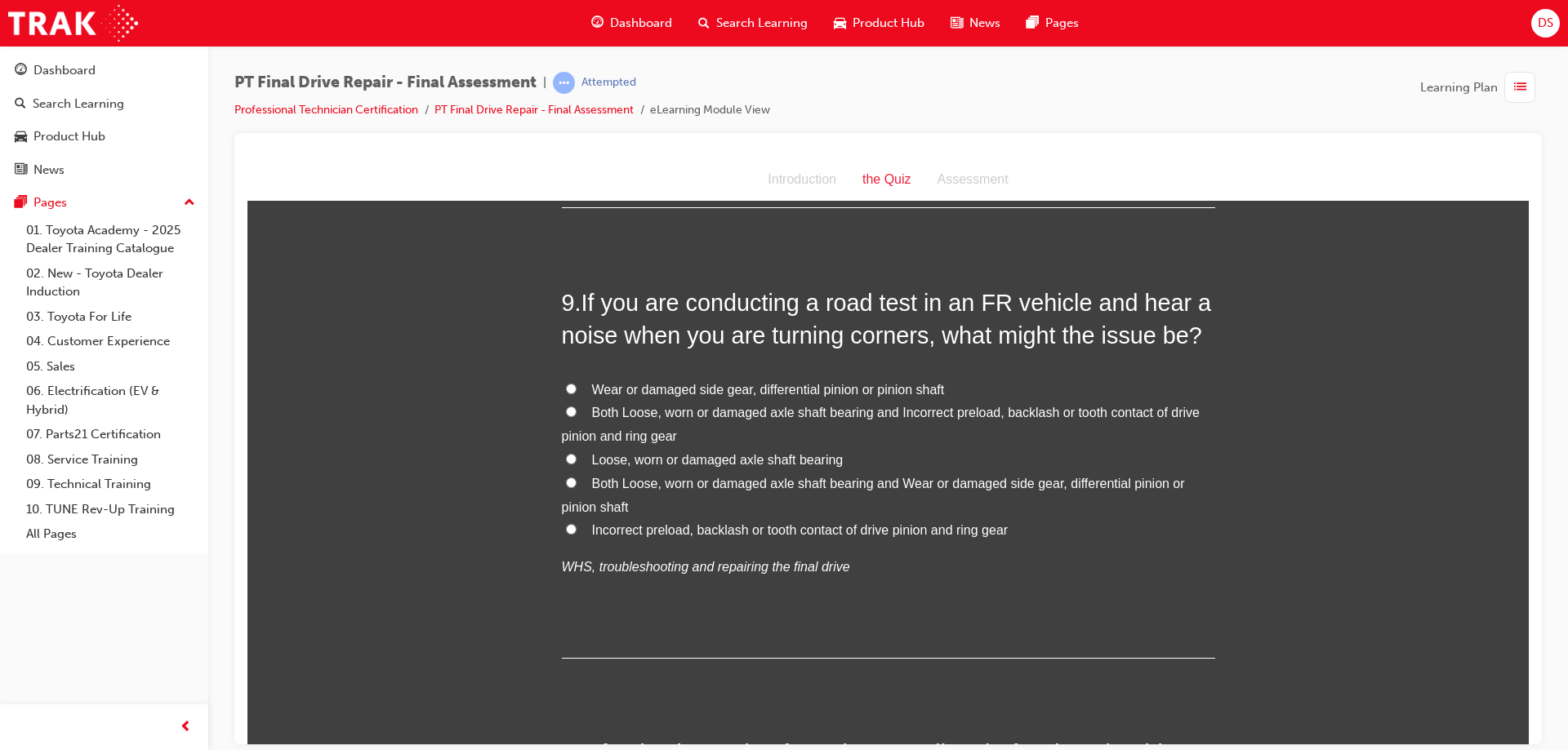
click at [562, 387] on label "Wear or damaged side gear, differential pinion or pinion shaft" at bounding box center [888, 389] width 653 height 23
click at [566, 387] on input "Wear or damaged side gear, differential pinion or pinion shaft" at bounding box center [571, 388] width 11 height 11
radio input "true"
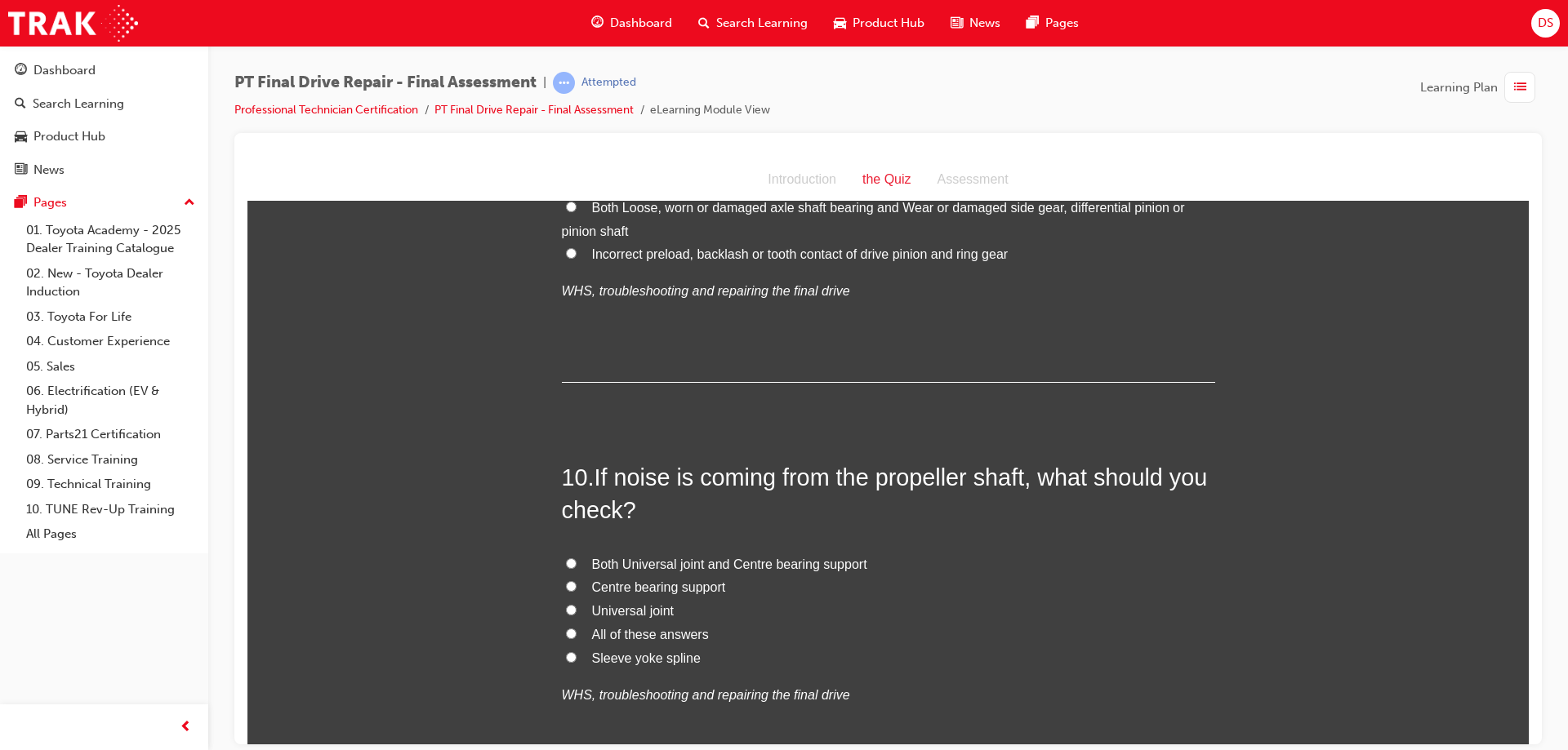
scroll to position [3511, 0]
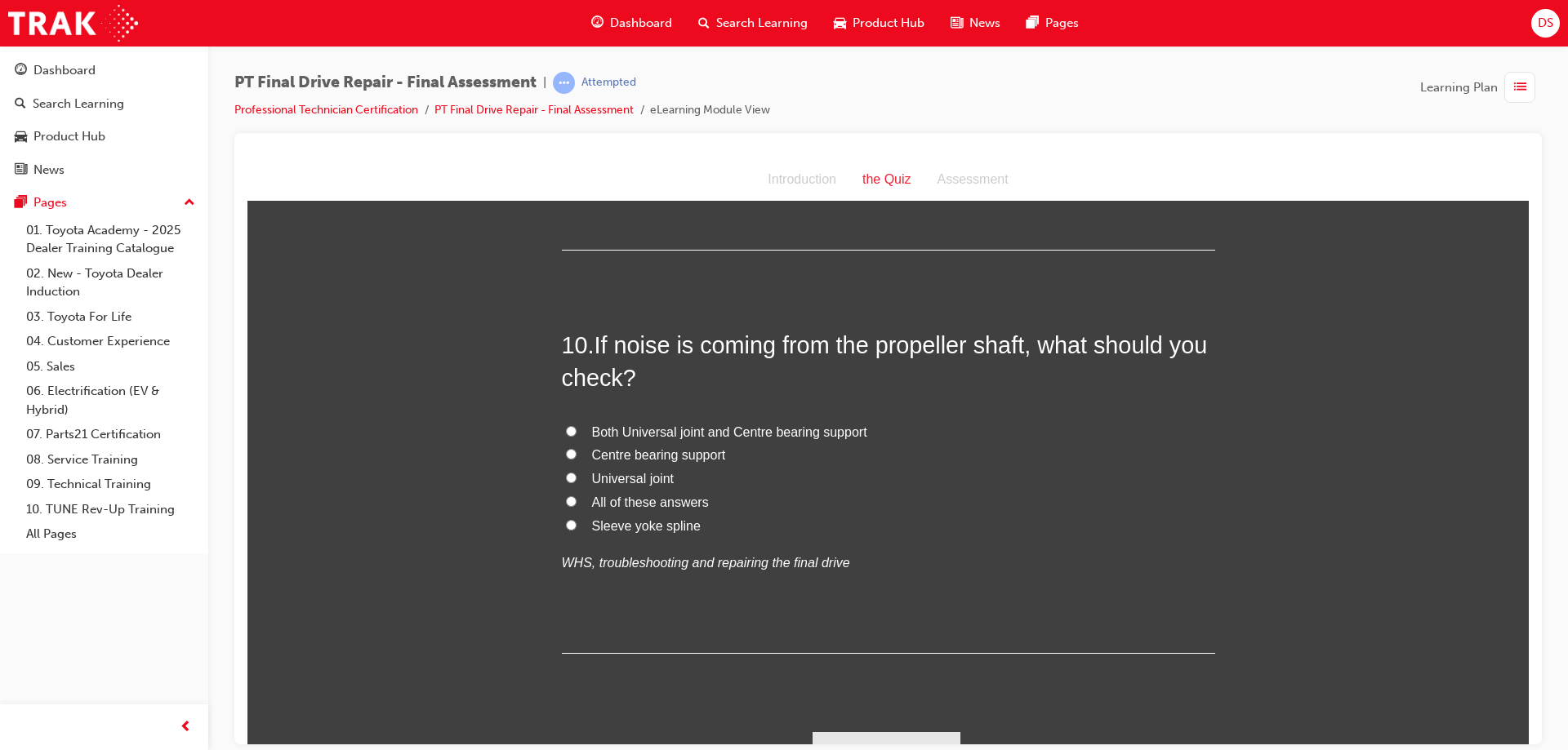
click at [571, 501] on label "All of these answers" at bounding box center [888, 502] width 653 height 23
click at [571, 501] on input "All of these answers" at bounding box center [571, 501] width 11 height 11
radio input "true"
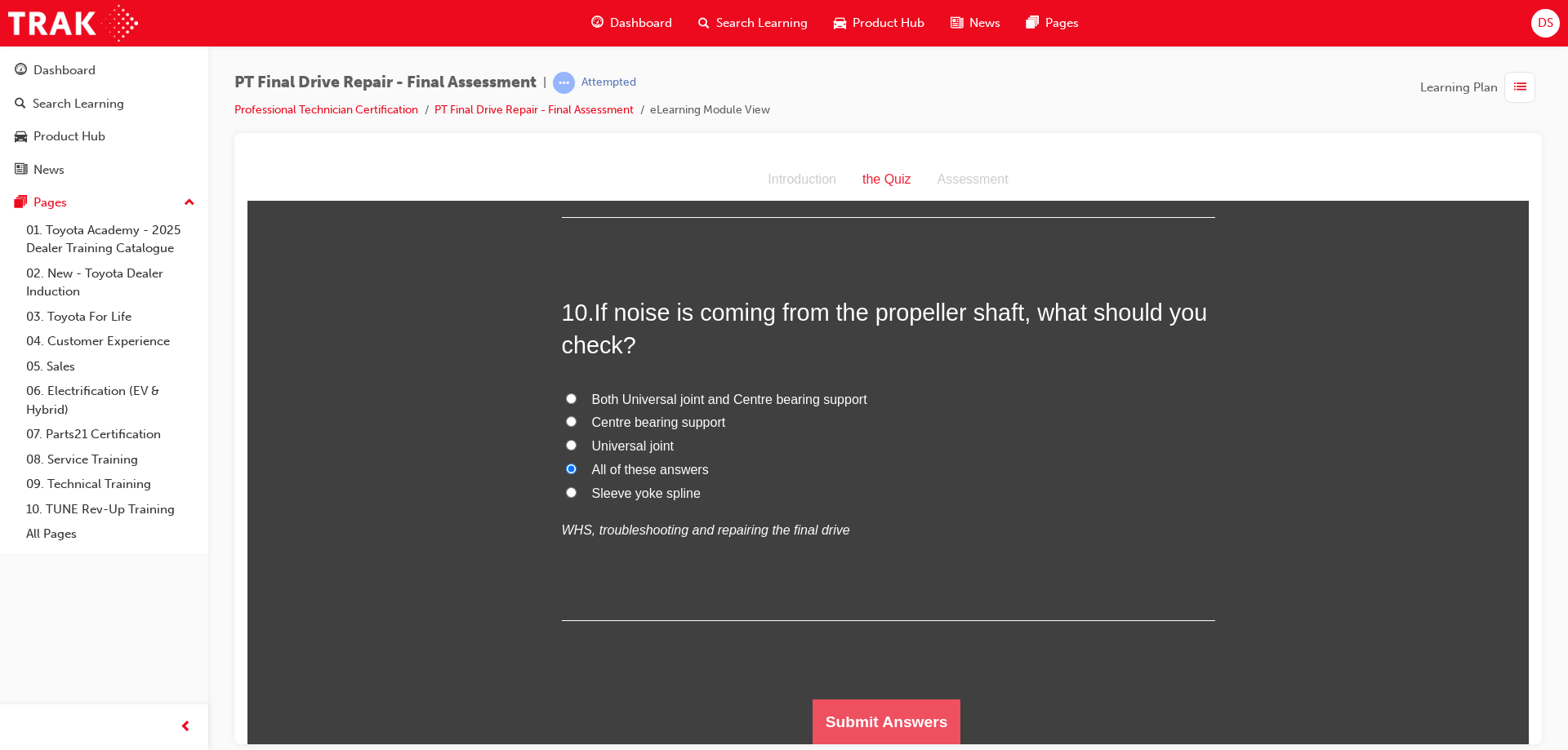
click at [910, 708] on button "Submit Answers" at bounding box center [887, 721] width 149 height 46
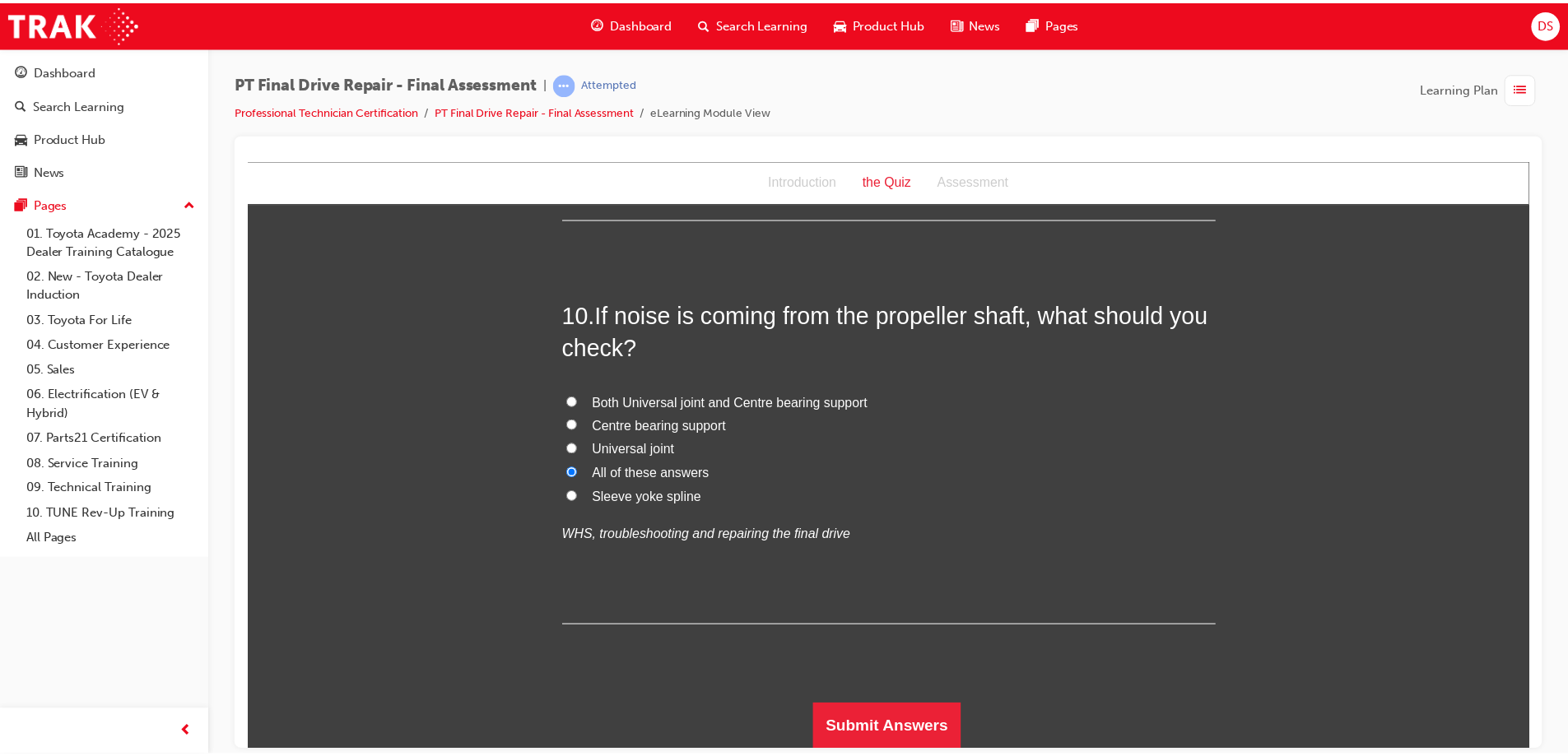
scroll to position [0, 0]
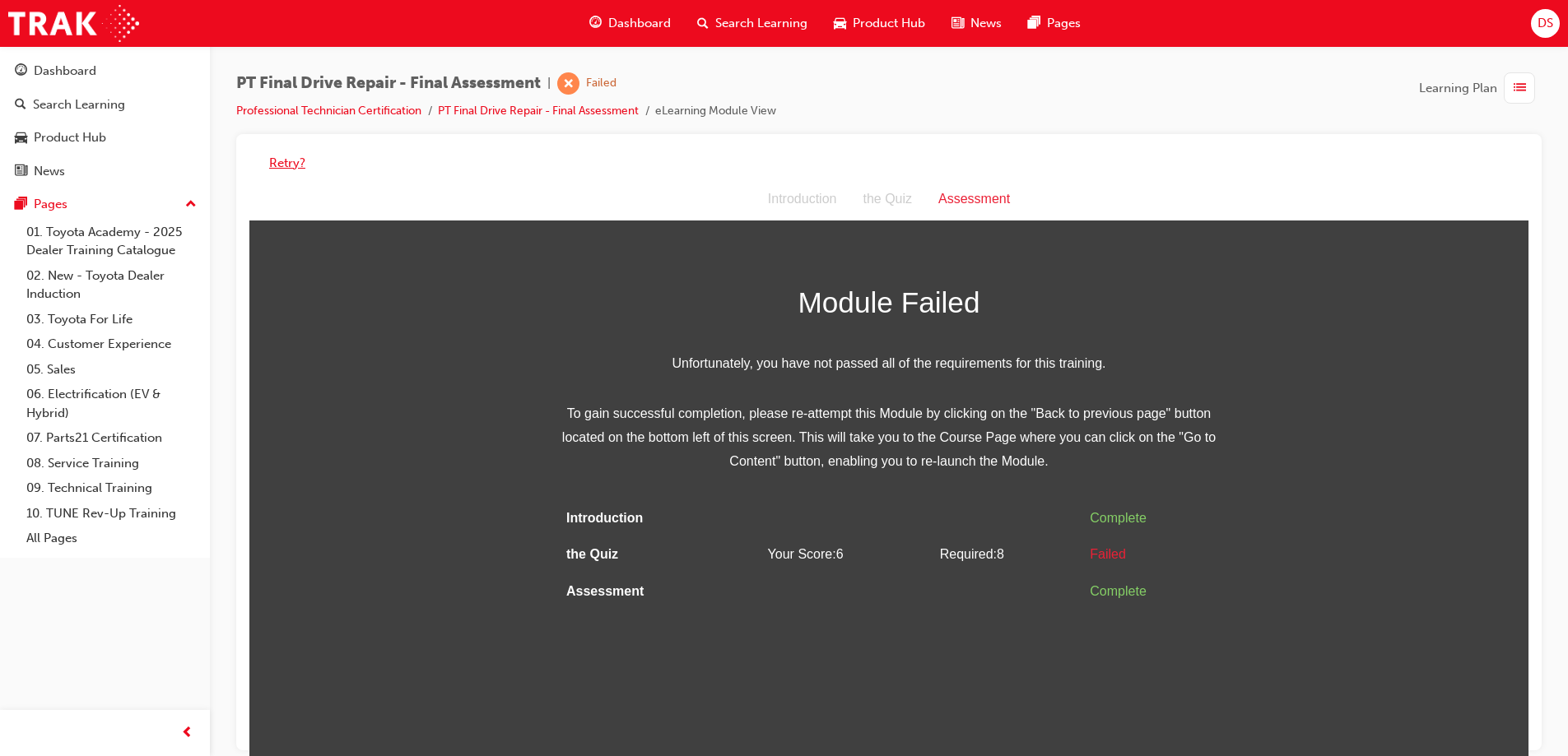
click at [277, 168] on button "Retry?" at bounding box center [288, 163] width 36 height 19
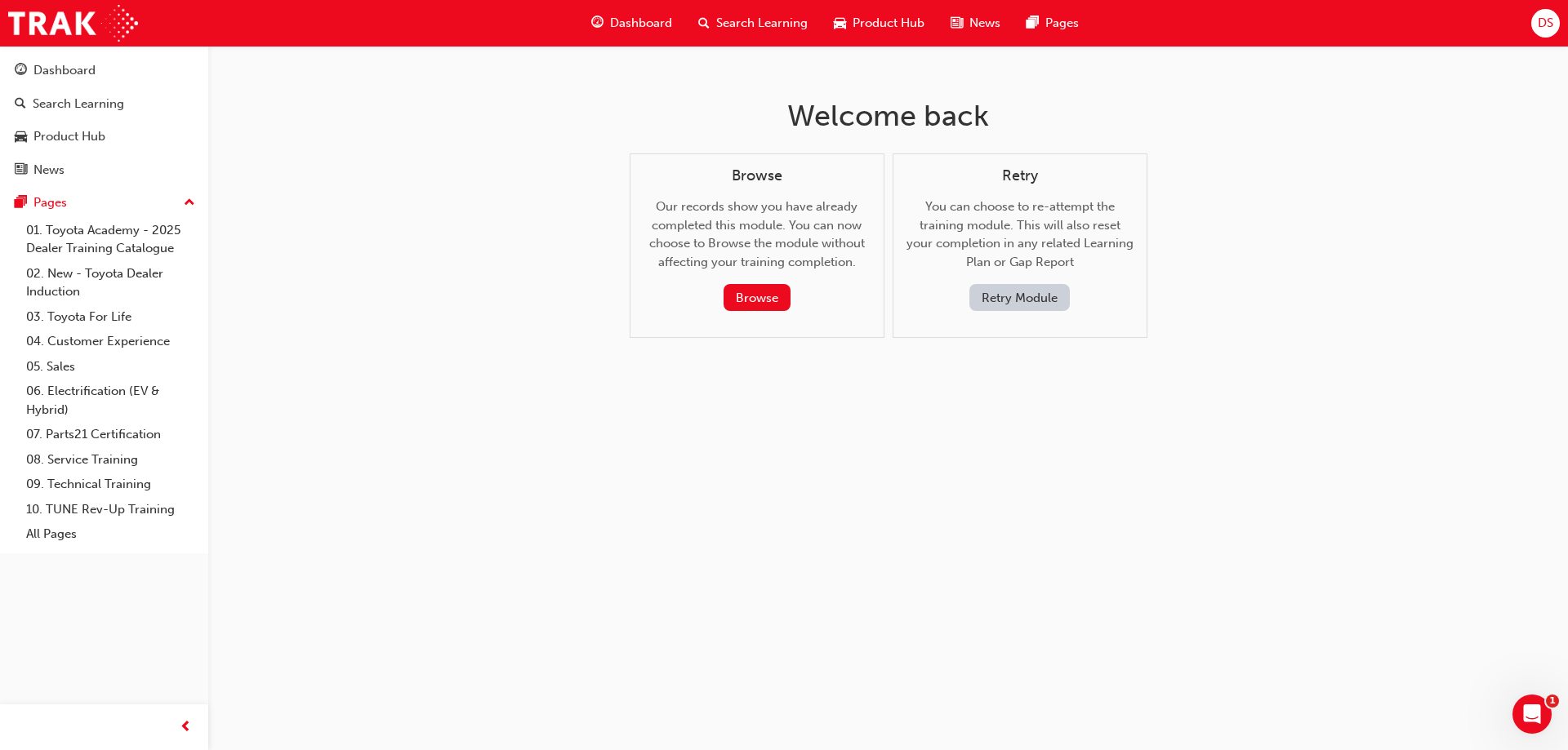
click at [987, 280] on div "Retry You can choose to re-attempt the training module. This will also reset yo…" at bounding box center [1019, 240] width 227 height 144
click at [999, 301] on button "Retry Module" at bounding box center [1019, 298] width 100 height 27
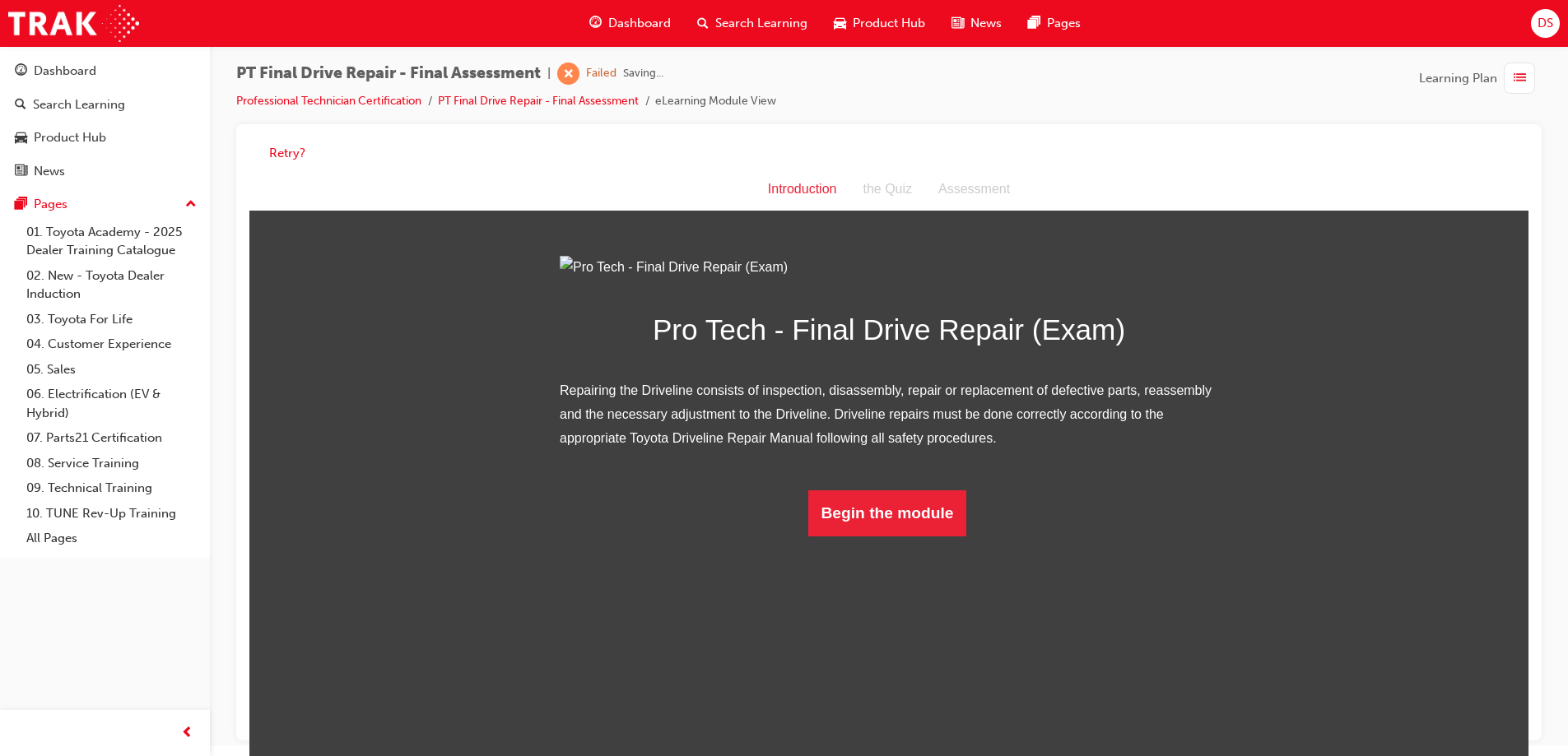
scroll to position [13, 0]
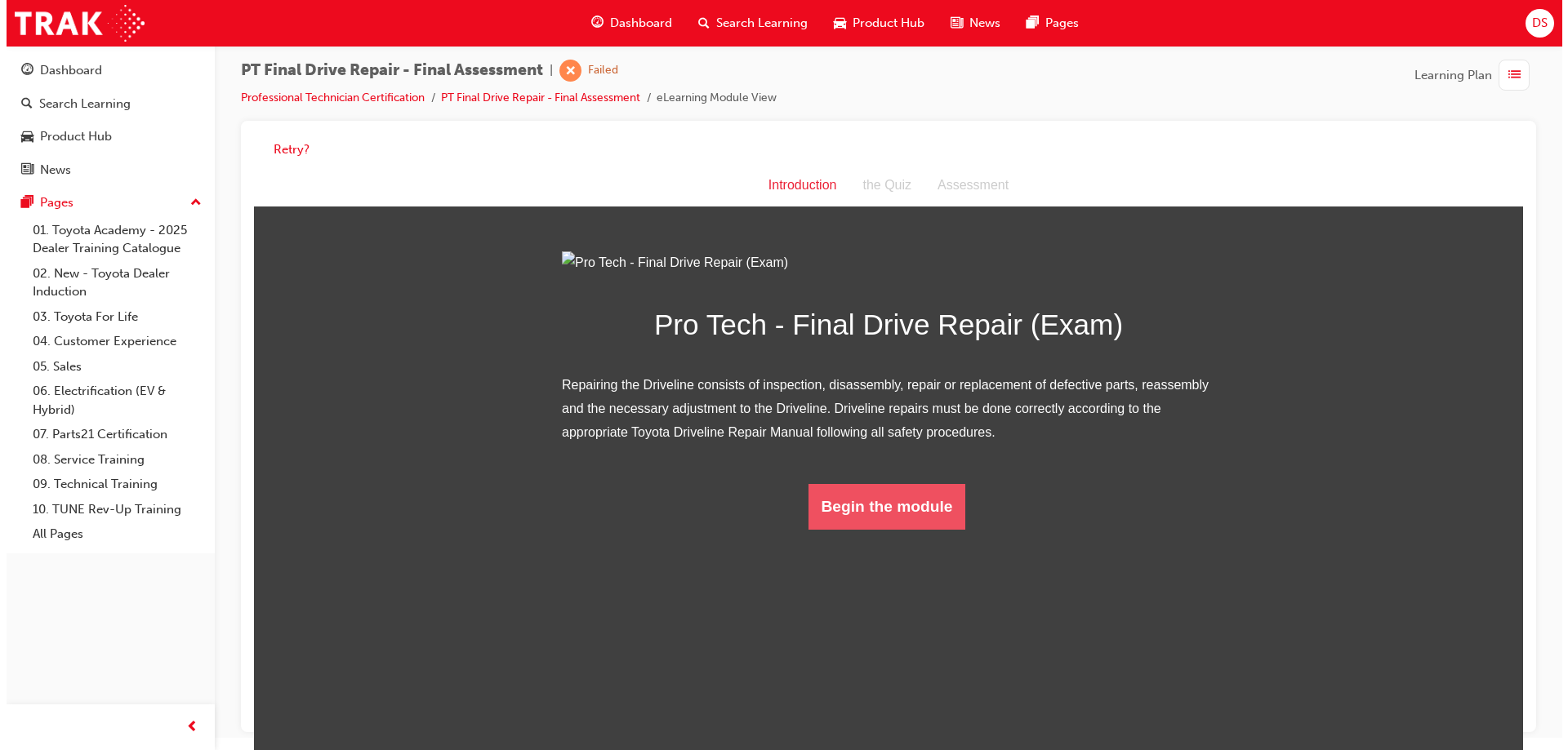
click at [873, 530] on button "Begin the module" at bounding box center [886, 507] width 158 height 46
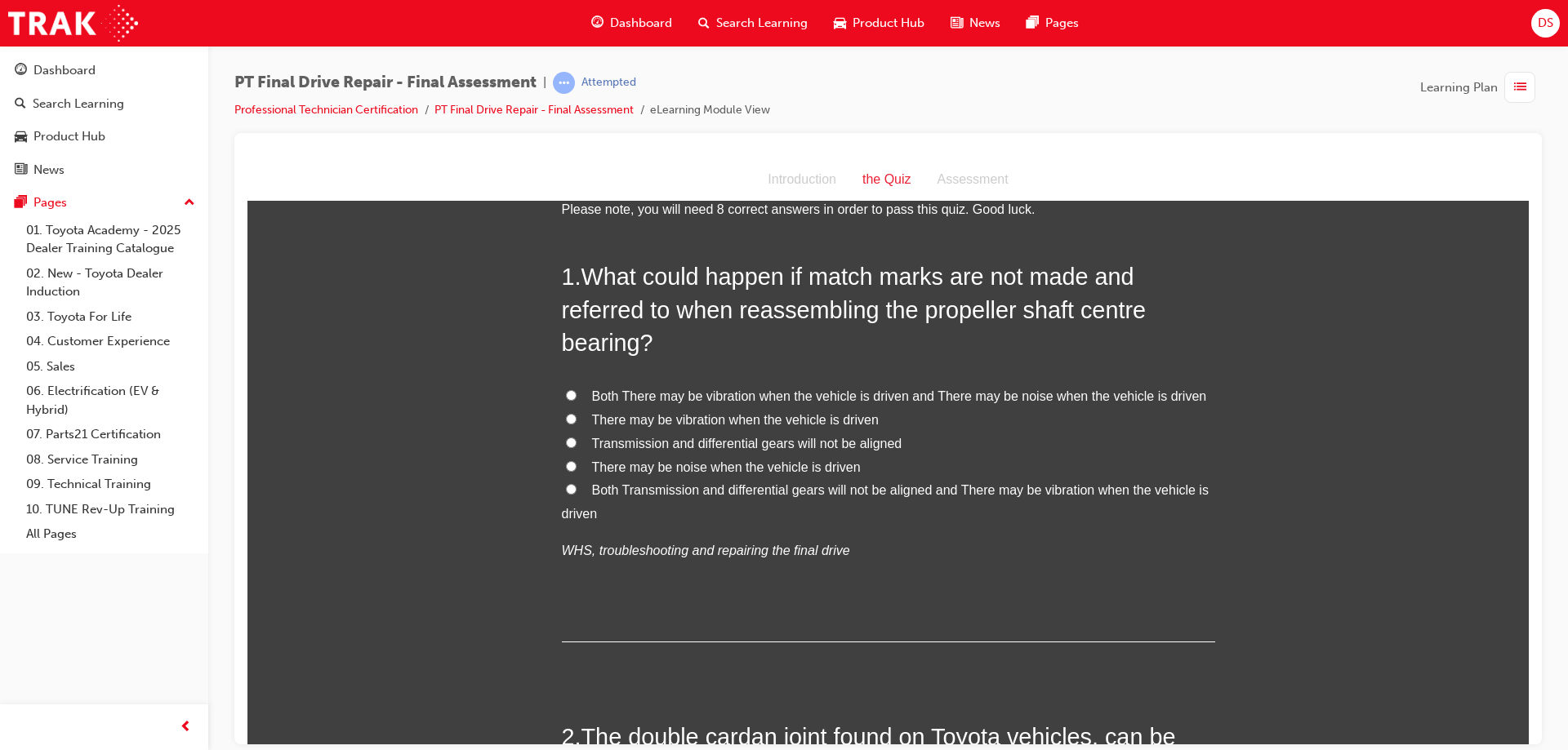
scroll to position [82, 0]
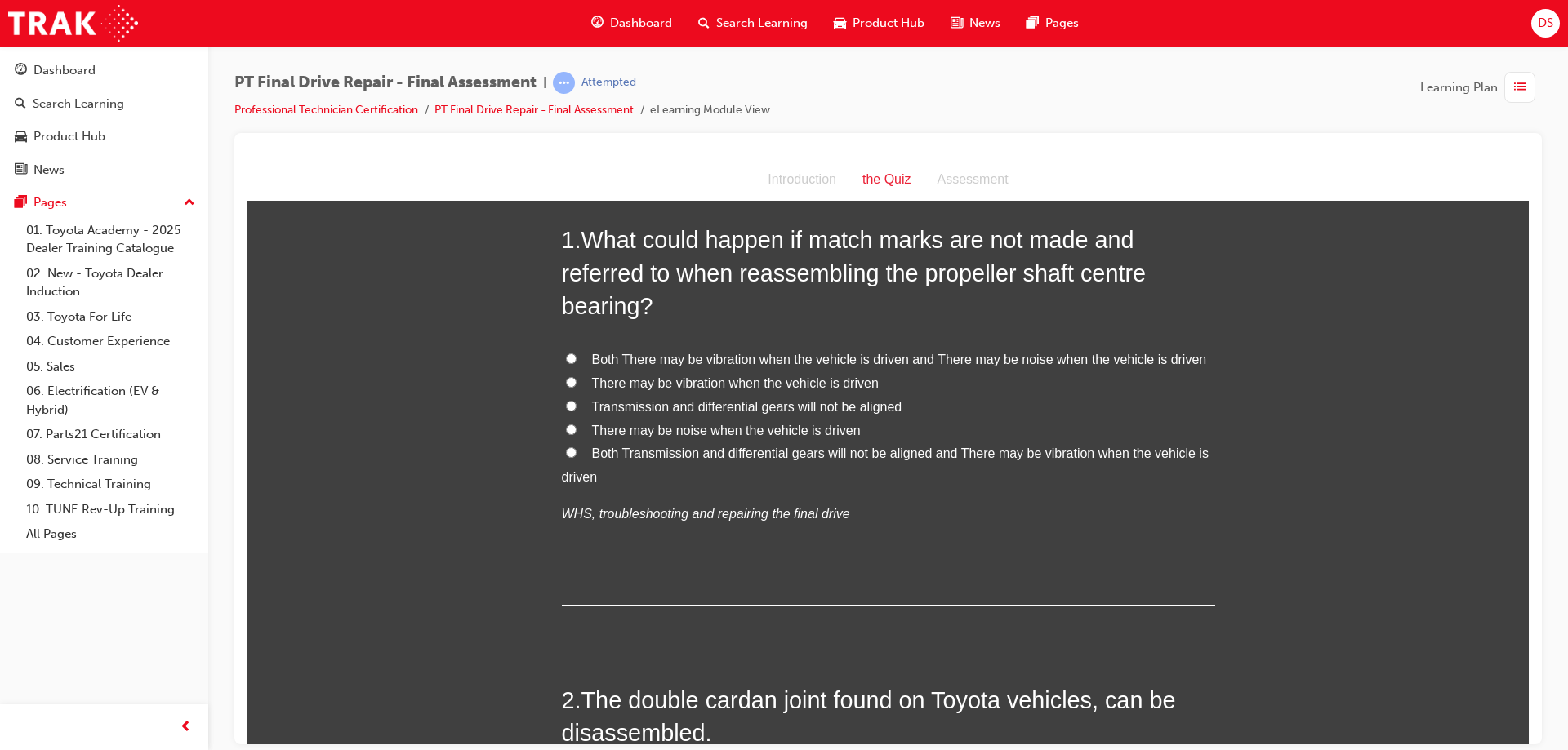
click at [566, 359] on input "Both There may be vibration when the vehicle is driven and There may be noise w…" at bounding box center [571, 358] width 11 height 11
radio input "true"
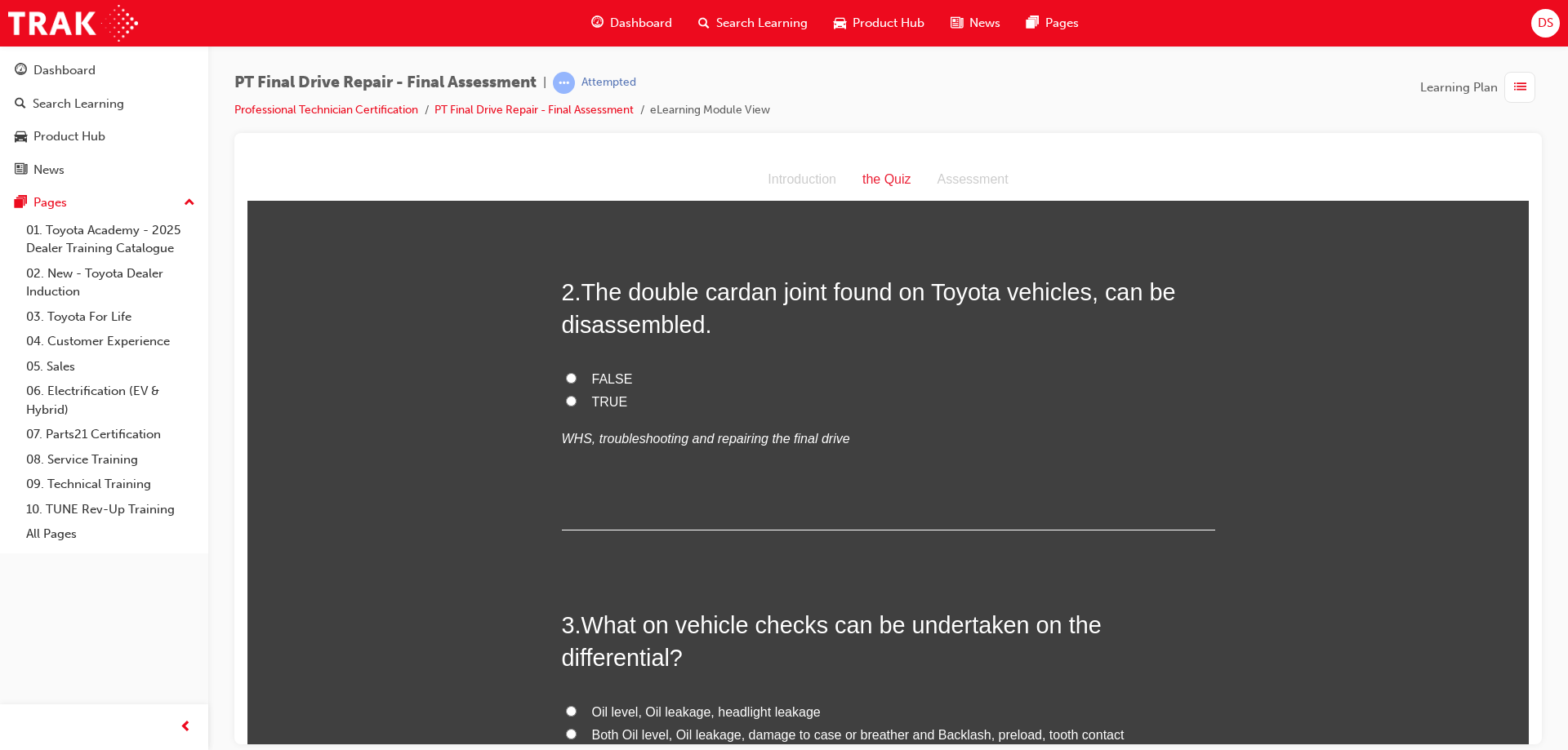
click at [582, 399] on label "TRUE" at bounding box center [888, 402] width 653 height 23
click at [577, 399] on input "TRUE" at bounding box center [571, 401] width 11 height 11
radio input "true"
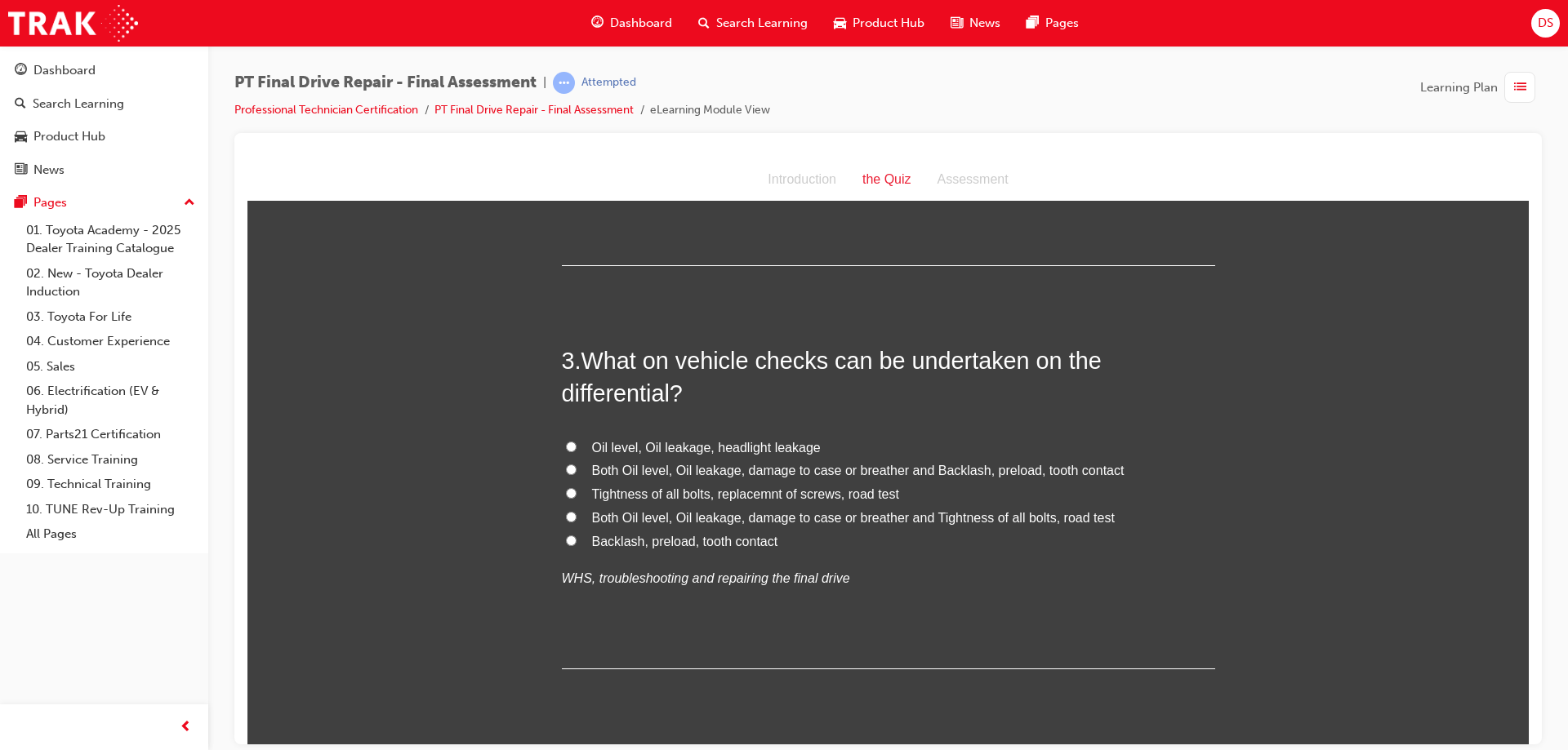
scroll to position [816, 0]
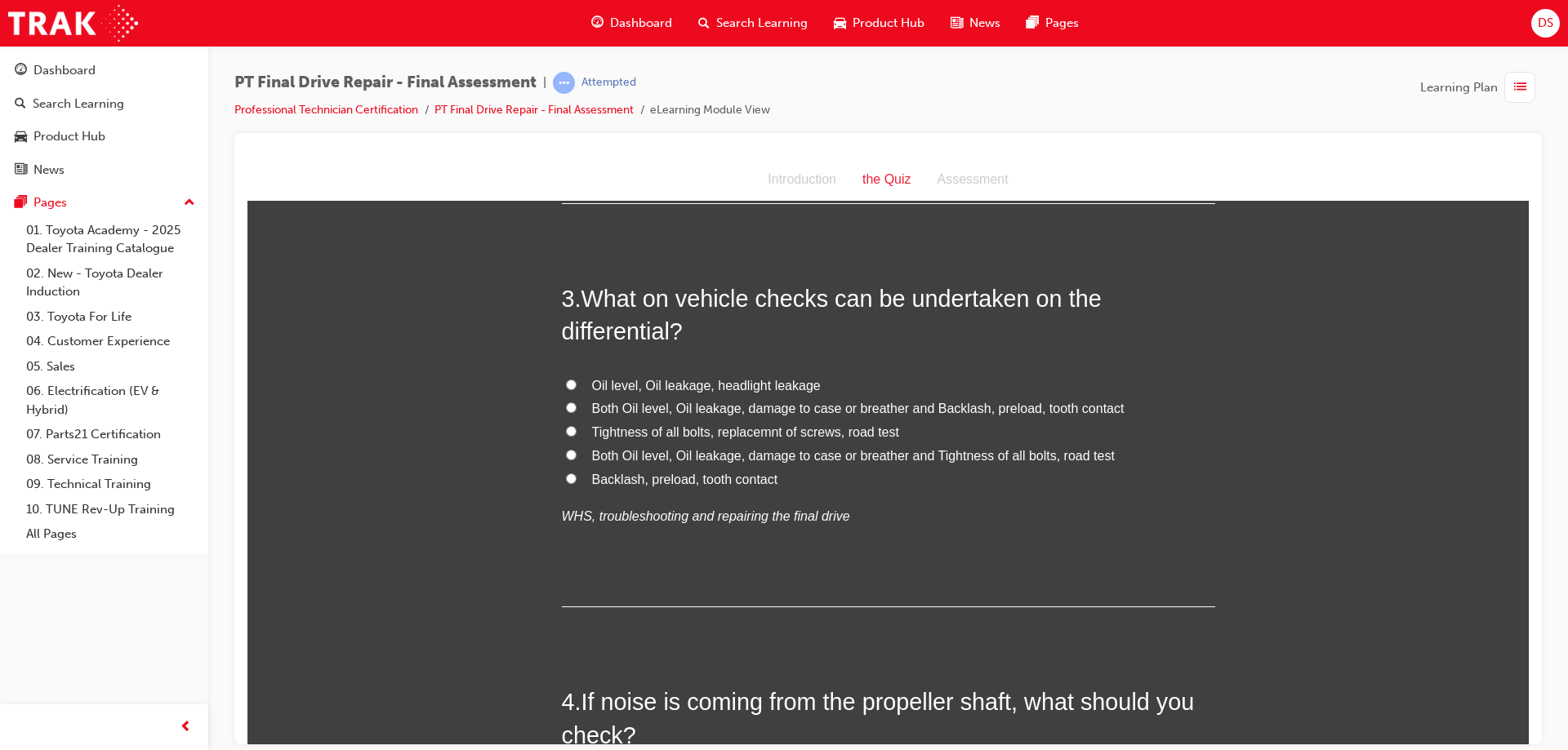
click at [681, 450] on span "Both Oil level, Oil leakage, damage to case or breather and Tightness of all bo…" at bounding box center [853, 455] width 523 height 13
click at [577, 450] on input "Both Oil level, Oil leakage, damage to case or breather and Tightness of all bo…" at bounding box center [571, 455] width 11 height 11
radio input "true"
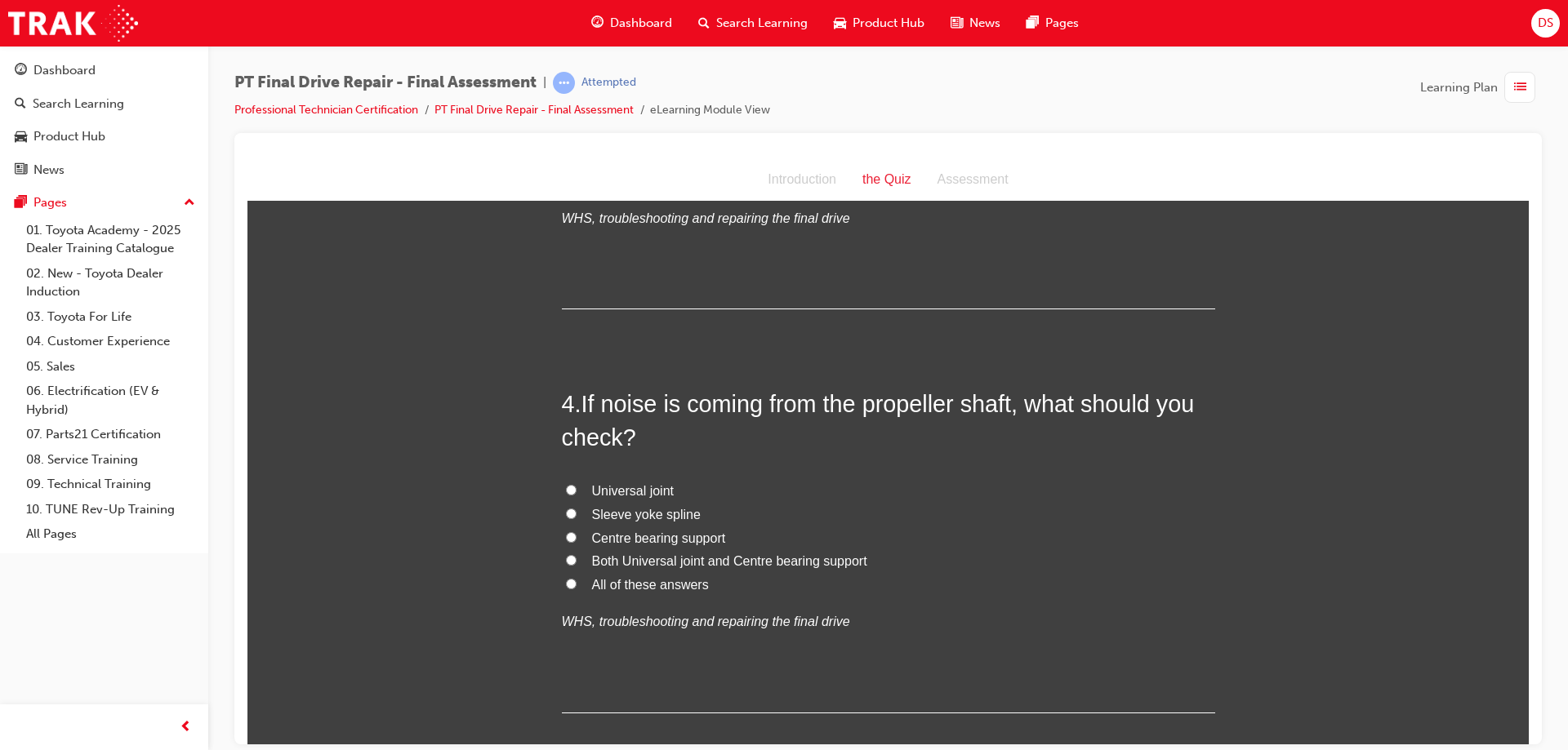
scroll to position [1143, 0]
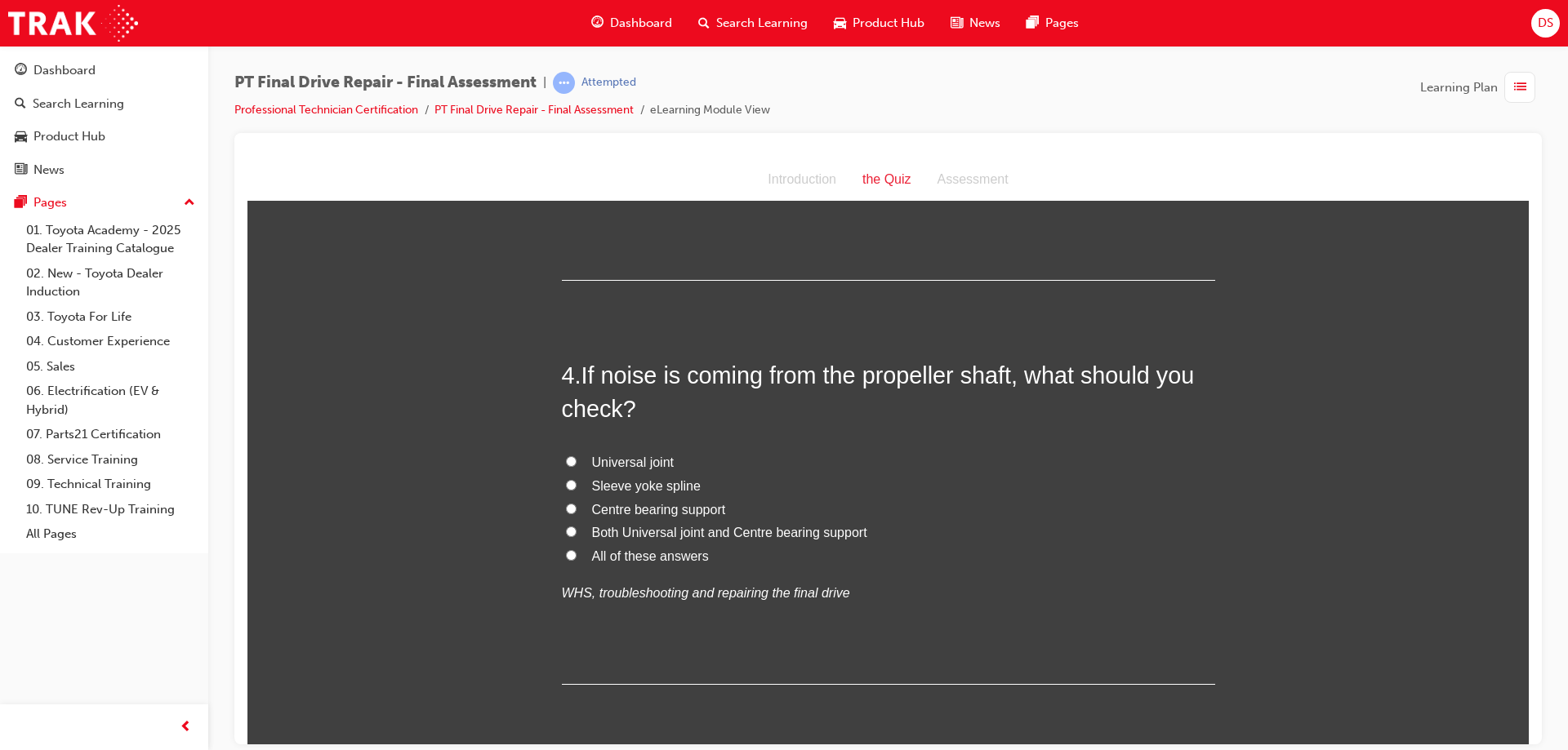
click at [690, 527] on span "Both Universal joint and Centre bearing support" at bounding box center [729, 531] width 275 height 13
click at [577, 527] on input "Both Universal joint and Centre bearing support" at bounding box center [571, 531] width 11 height 11
radio input "true"
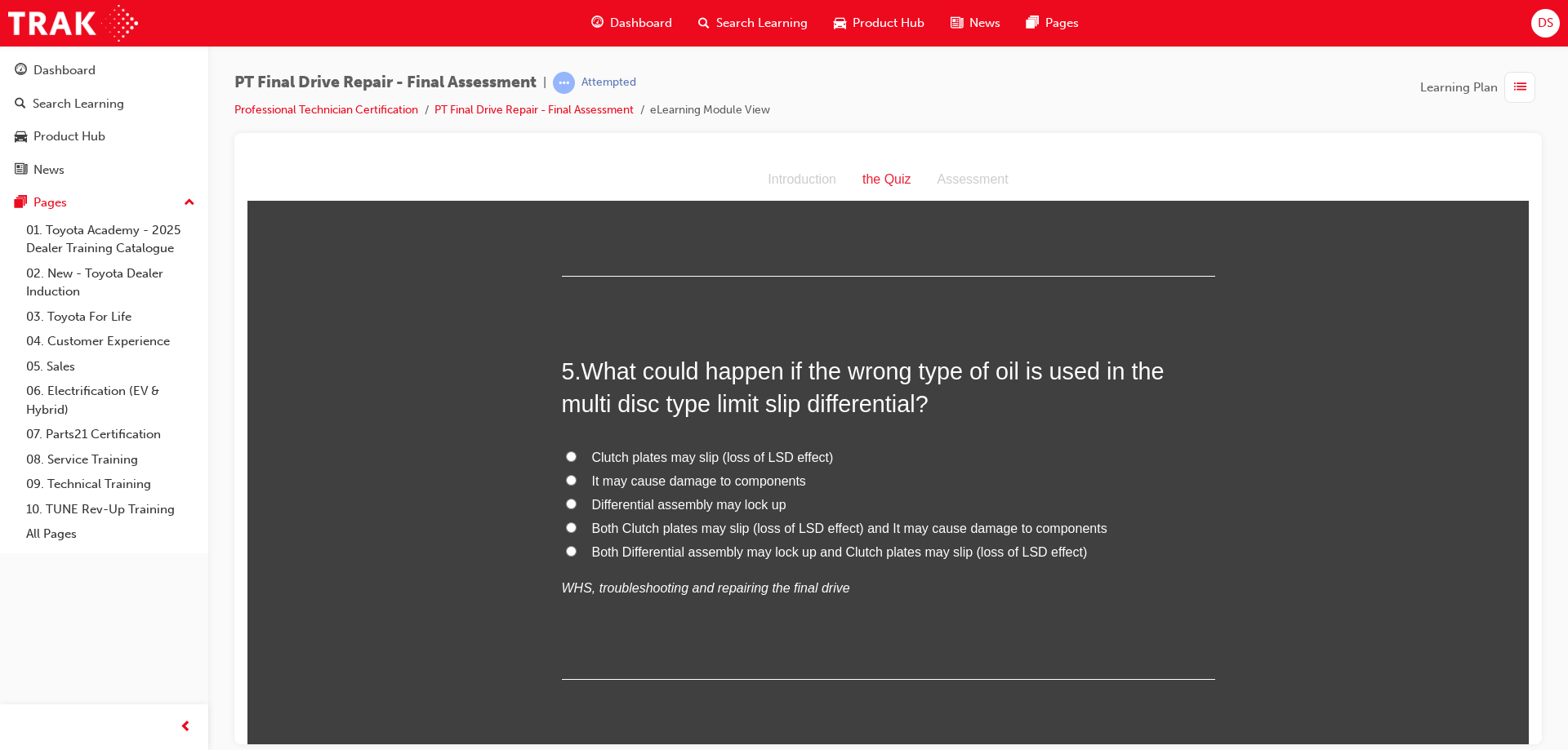
scroll to position [1633, 0]
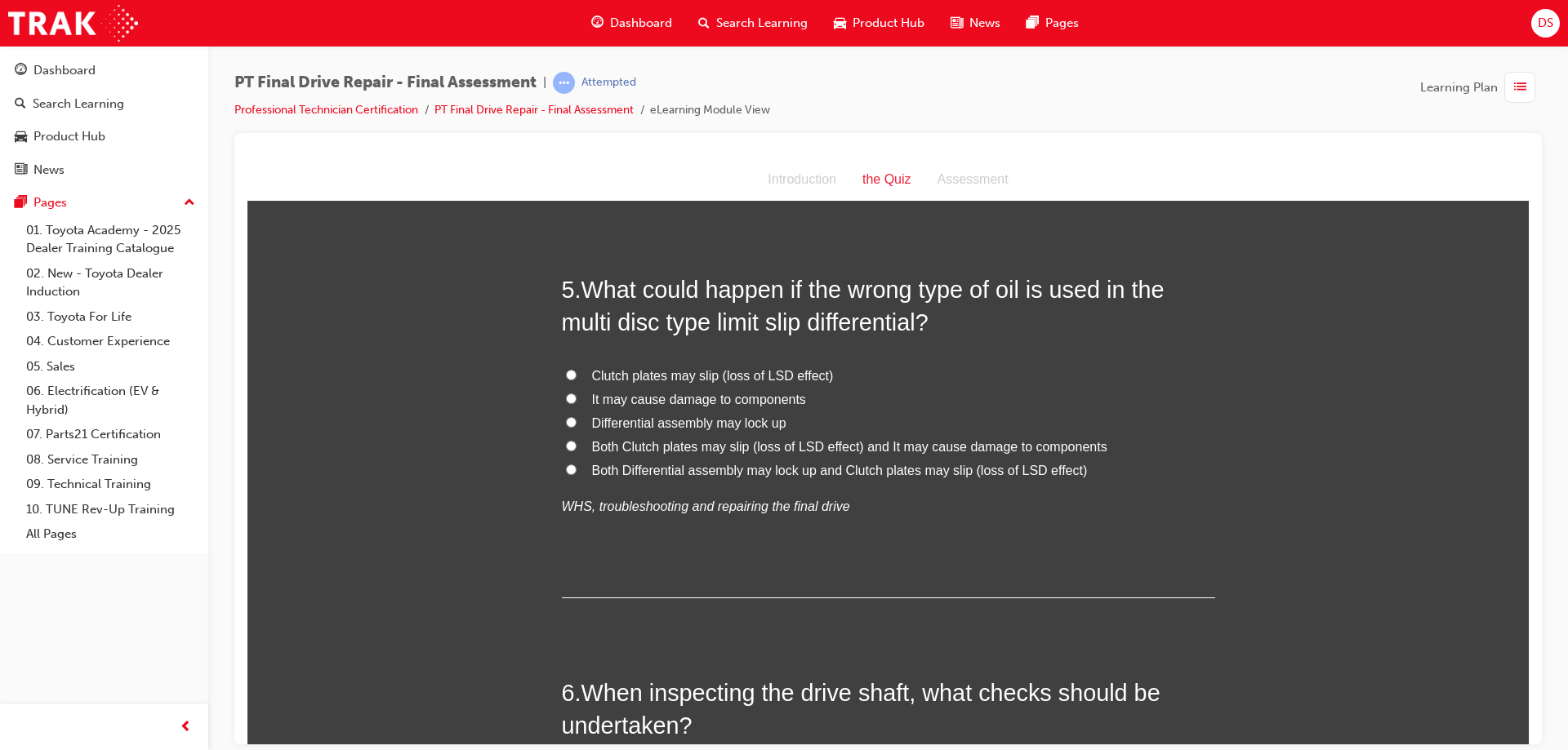
click at [571, 467] on label "Both Differential assembly may lock up and Clutch plates may slip (loss of LSD …" at bounding box center [888, 471] width 653 height 23
click at [571, 467] on input "Both Differential assembly may lock up and Clutch plates may slip (loss of LSD …" at bounding box center [571, 469] width 11 height 11
radio input "true"
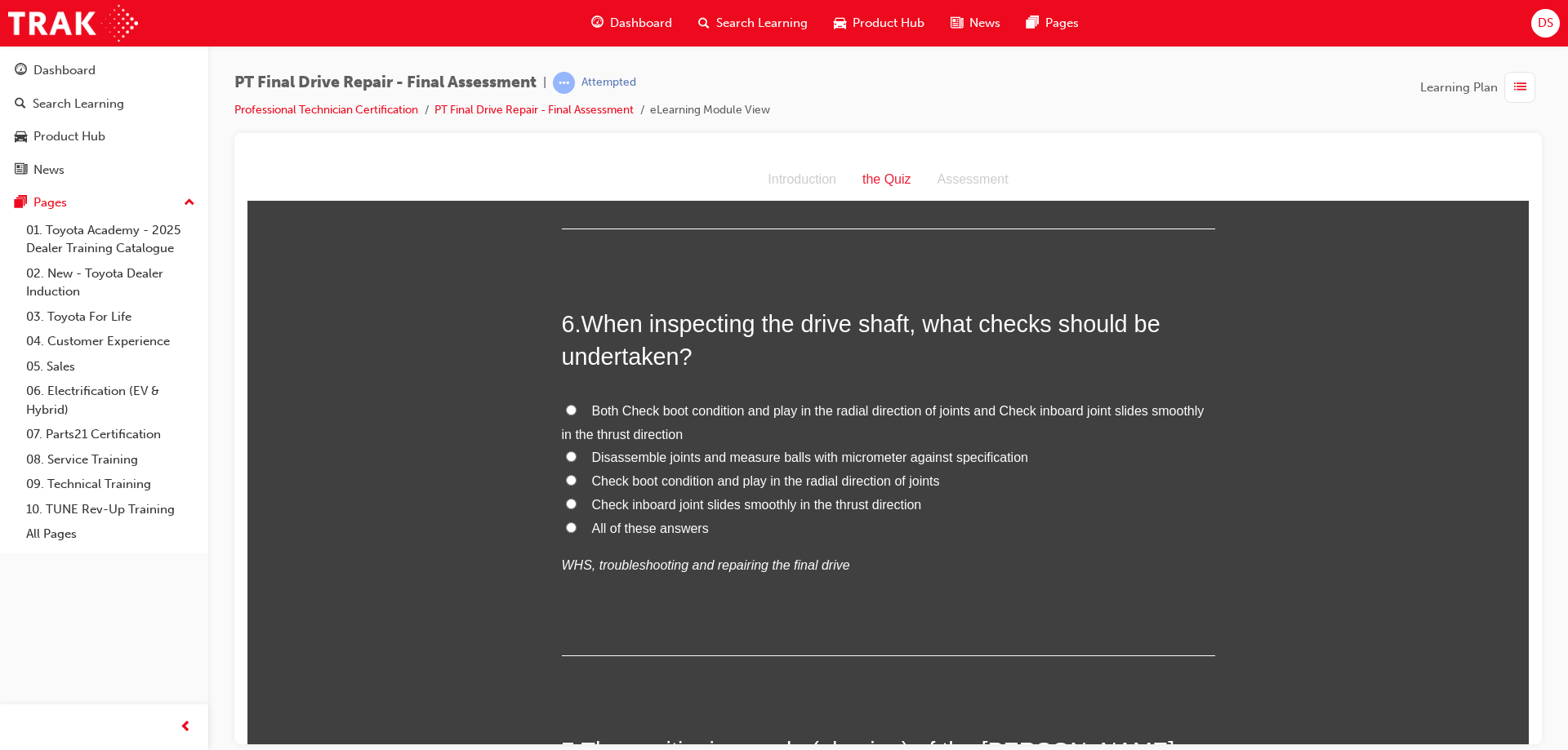
scroll to position [2042, 0]
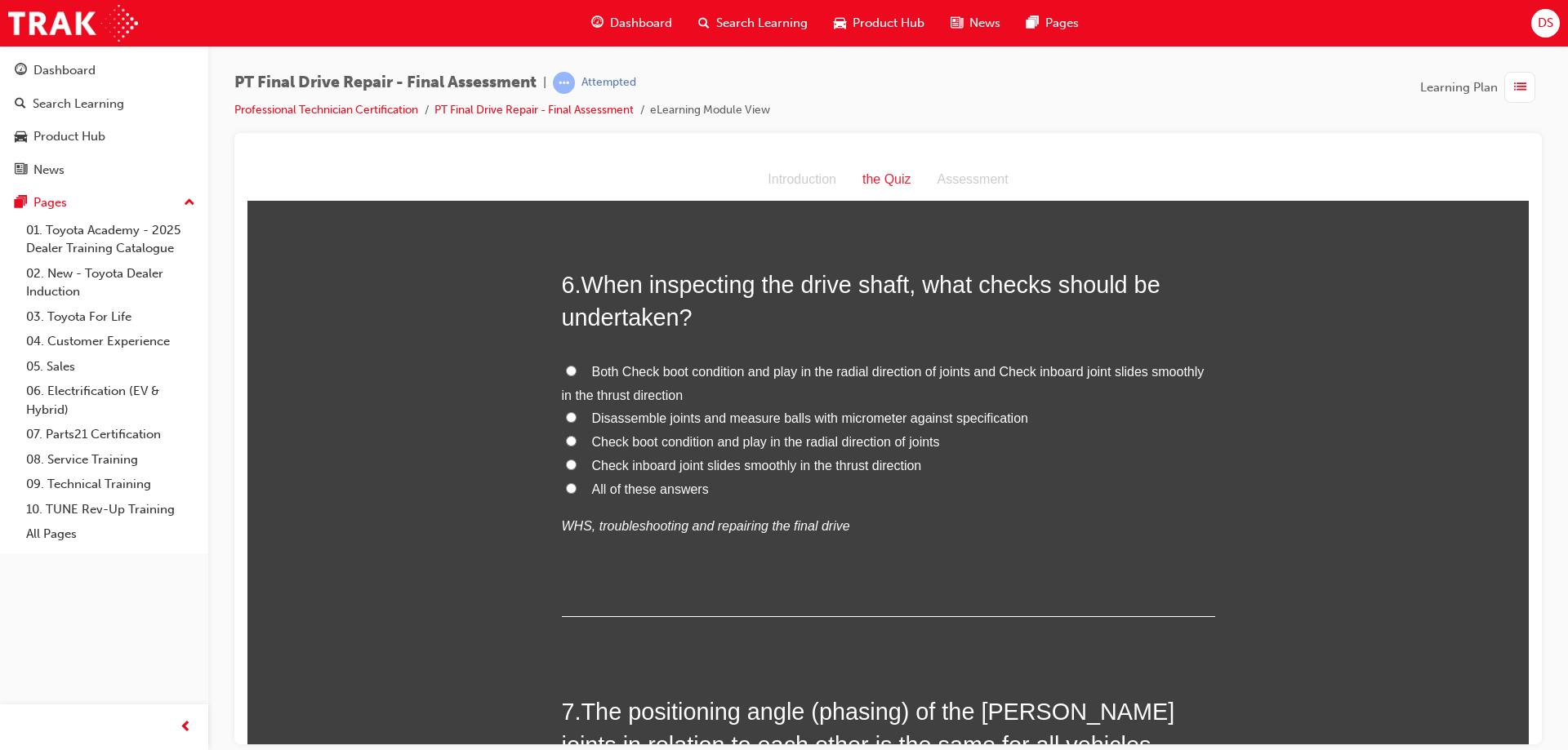
click at [566, 488] on input "All of these answers" at bounding box center [571, 488] width 11 height 11
radio input "true"
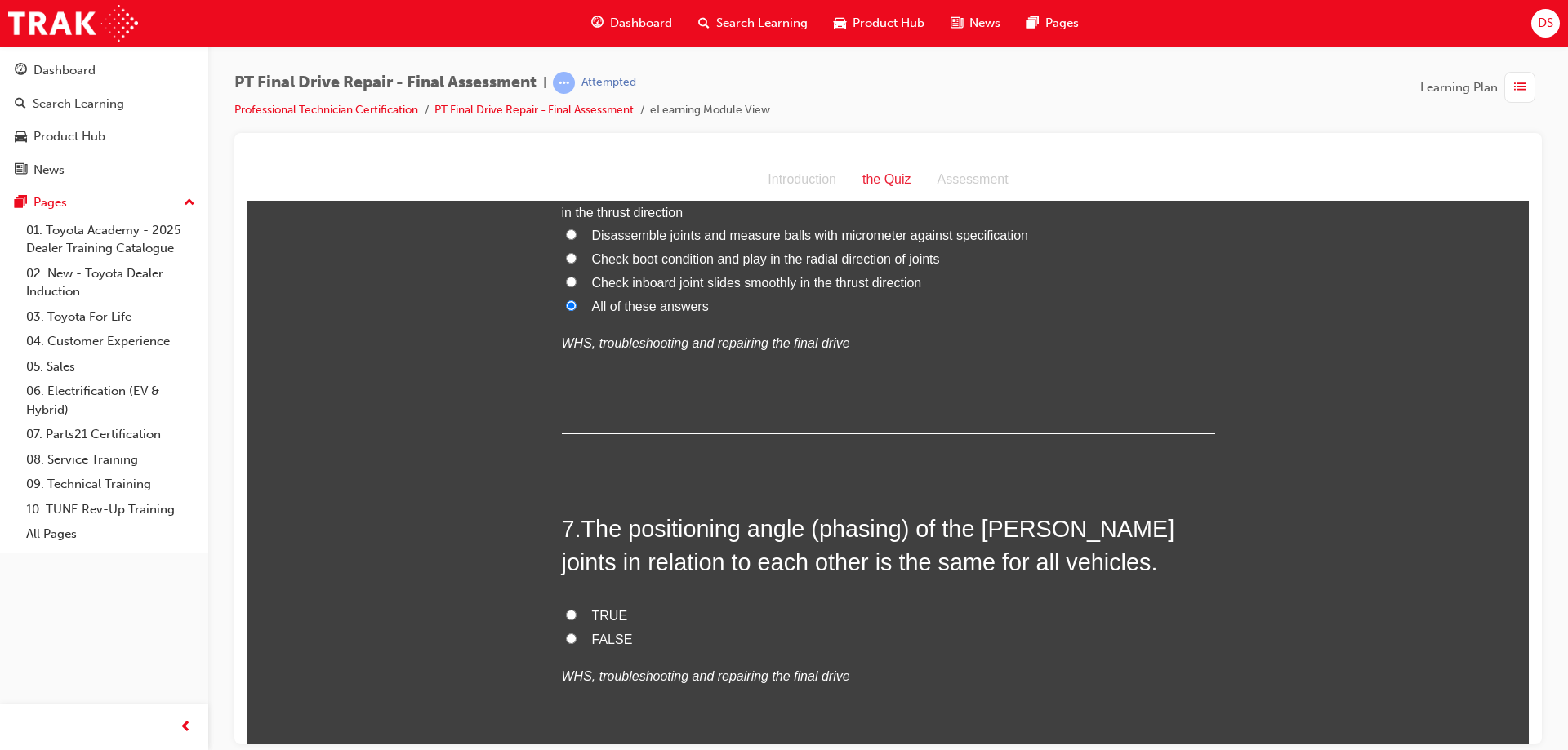
scroll to position [2287, 0]
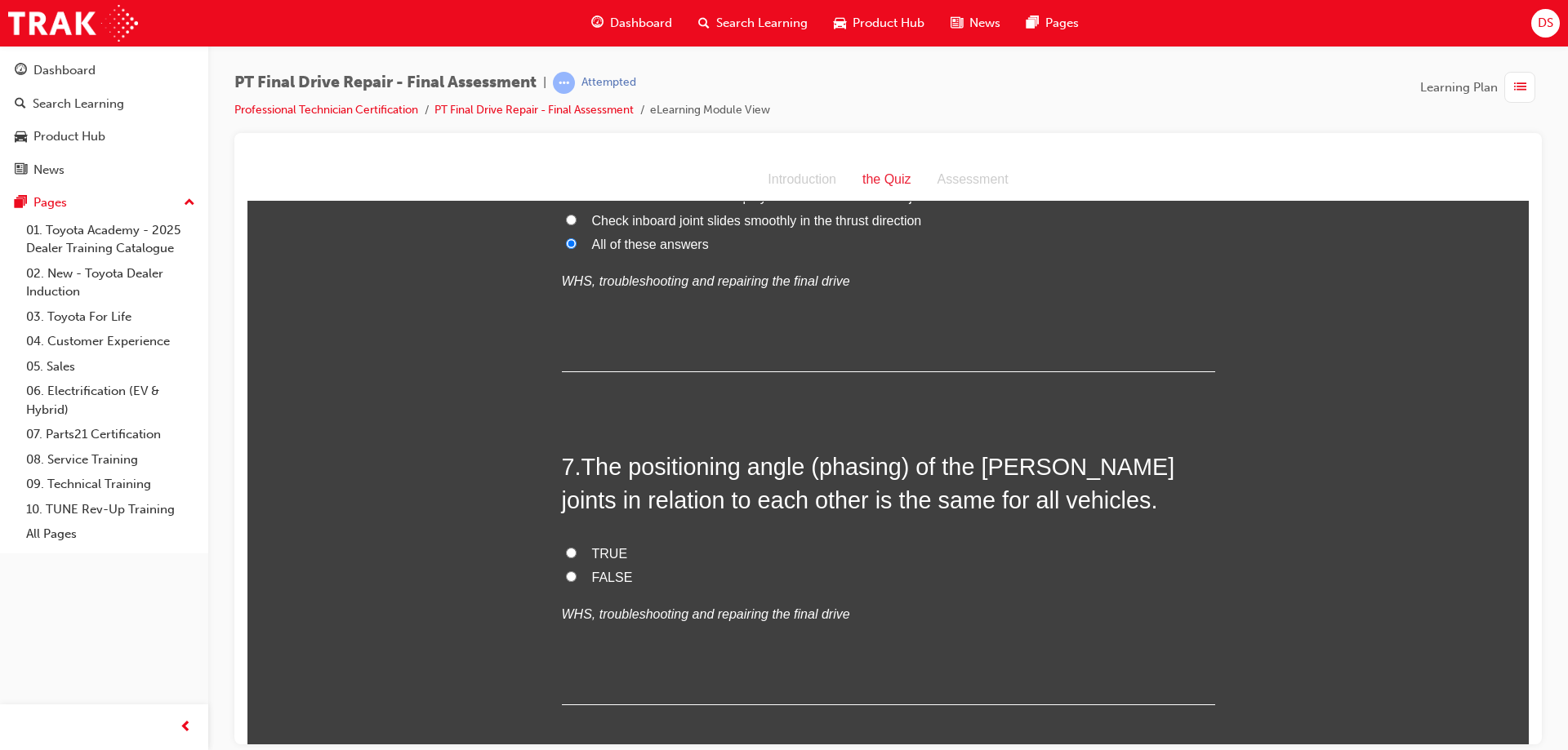
click at [566, 550] on input "TRUE" at bounding box center [571, 553] width 11 height 11
radio input "true"
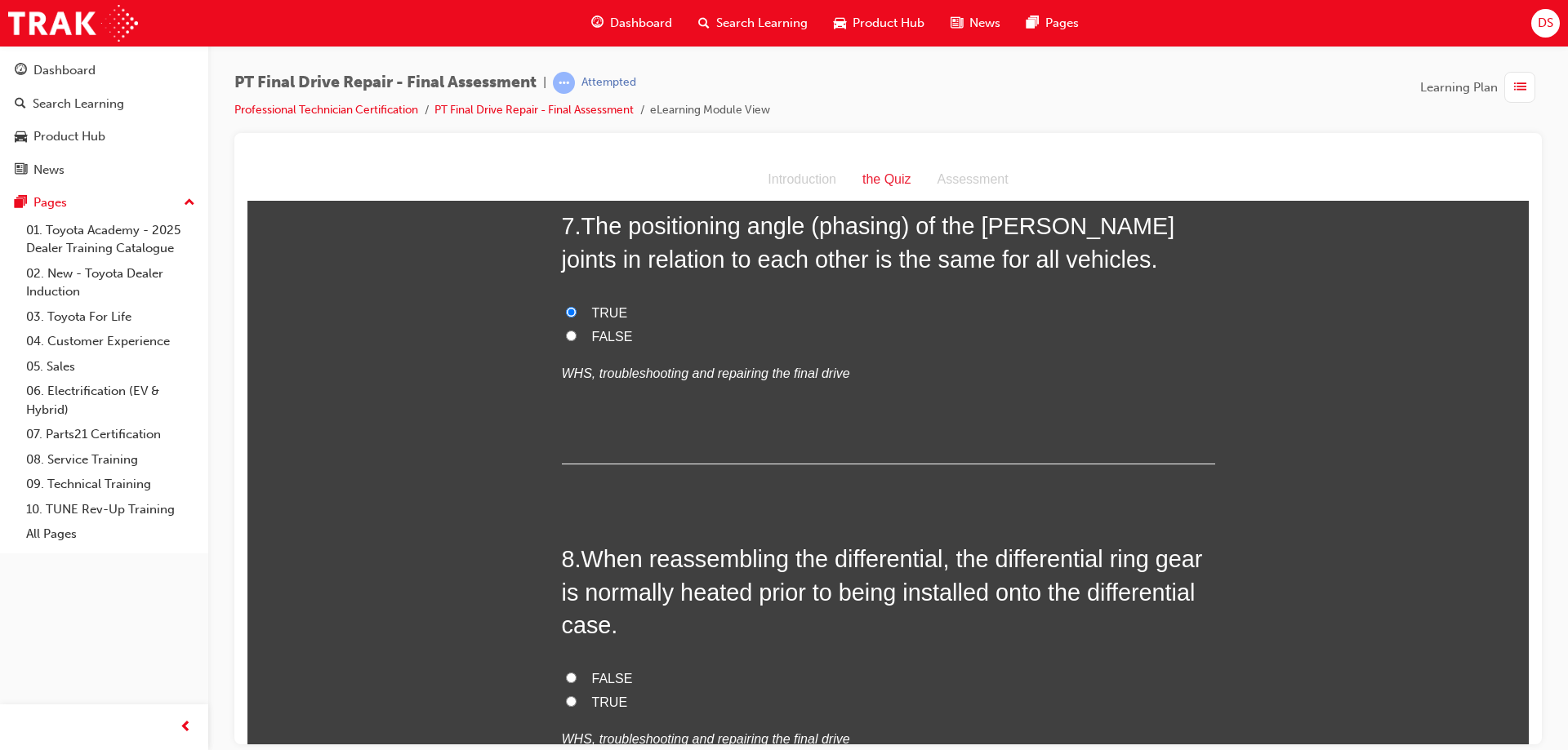
scroll to position [2532, 0]
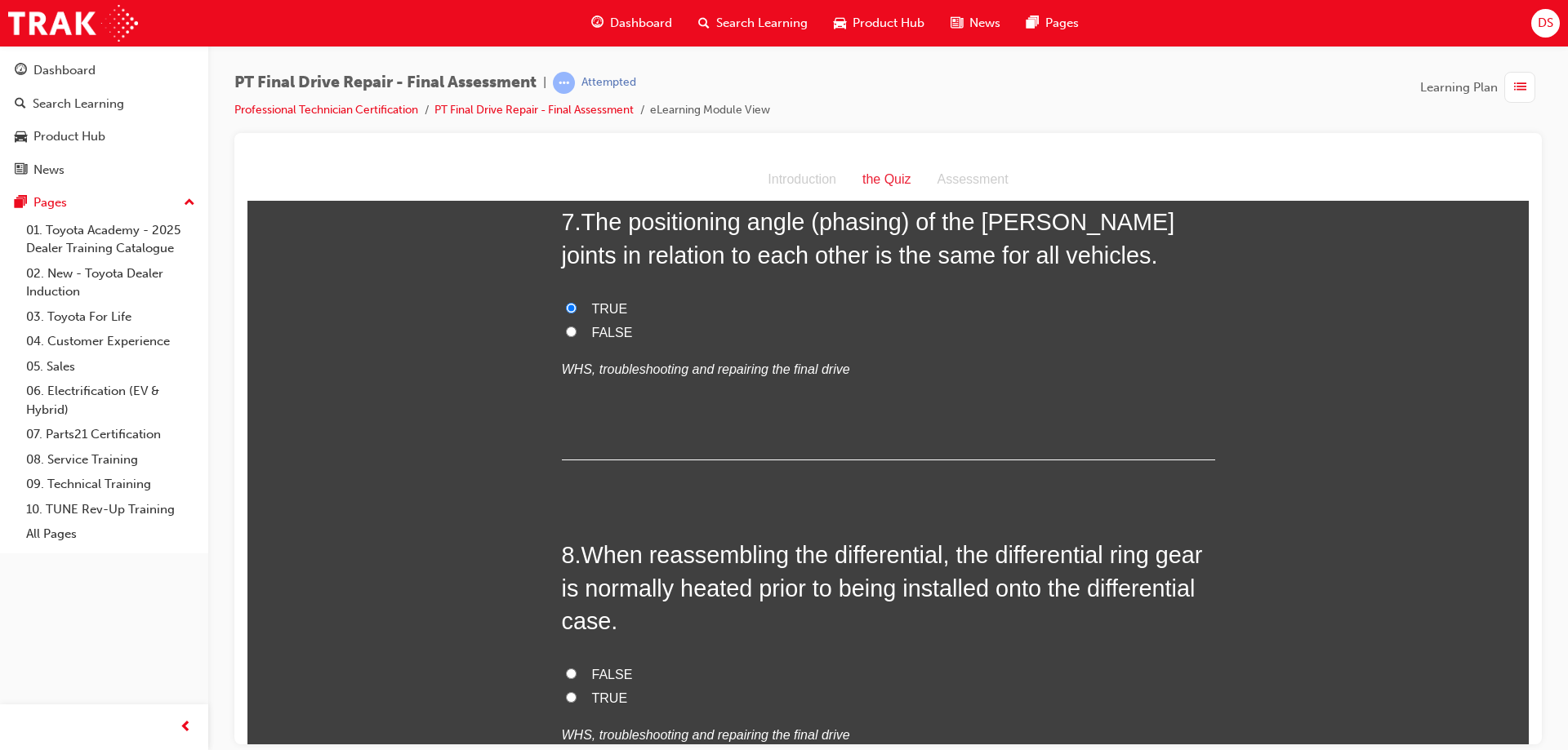
click at [566, 333] on input "FALSE" at bounding box center [571, 331] width 11 height 11
radio input "true"
click at [566, 308] on input "TRUE" at bounding box center [571, 308] width 11 height 11
radio input "true"
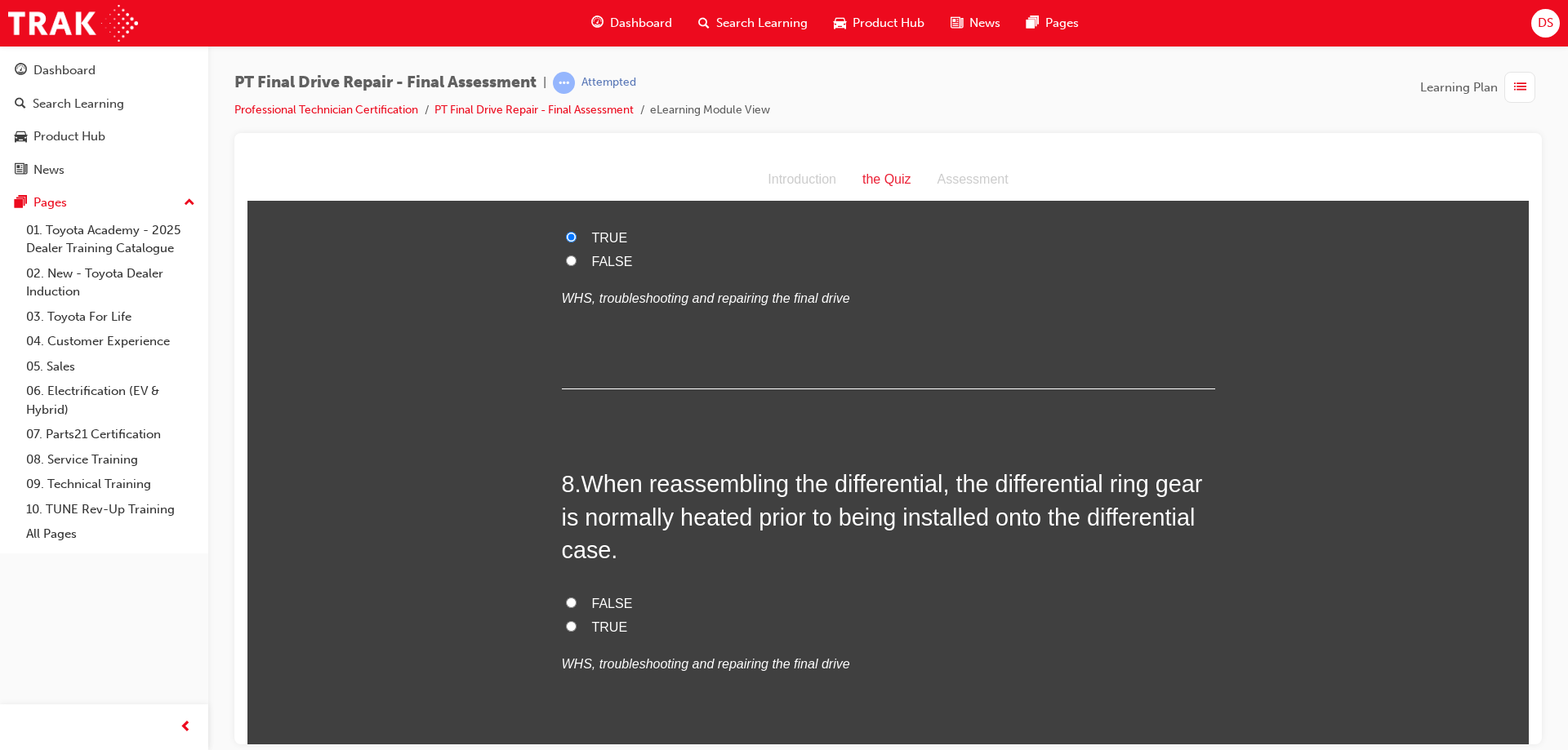
scroll to position [2777, 0]
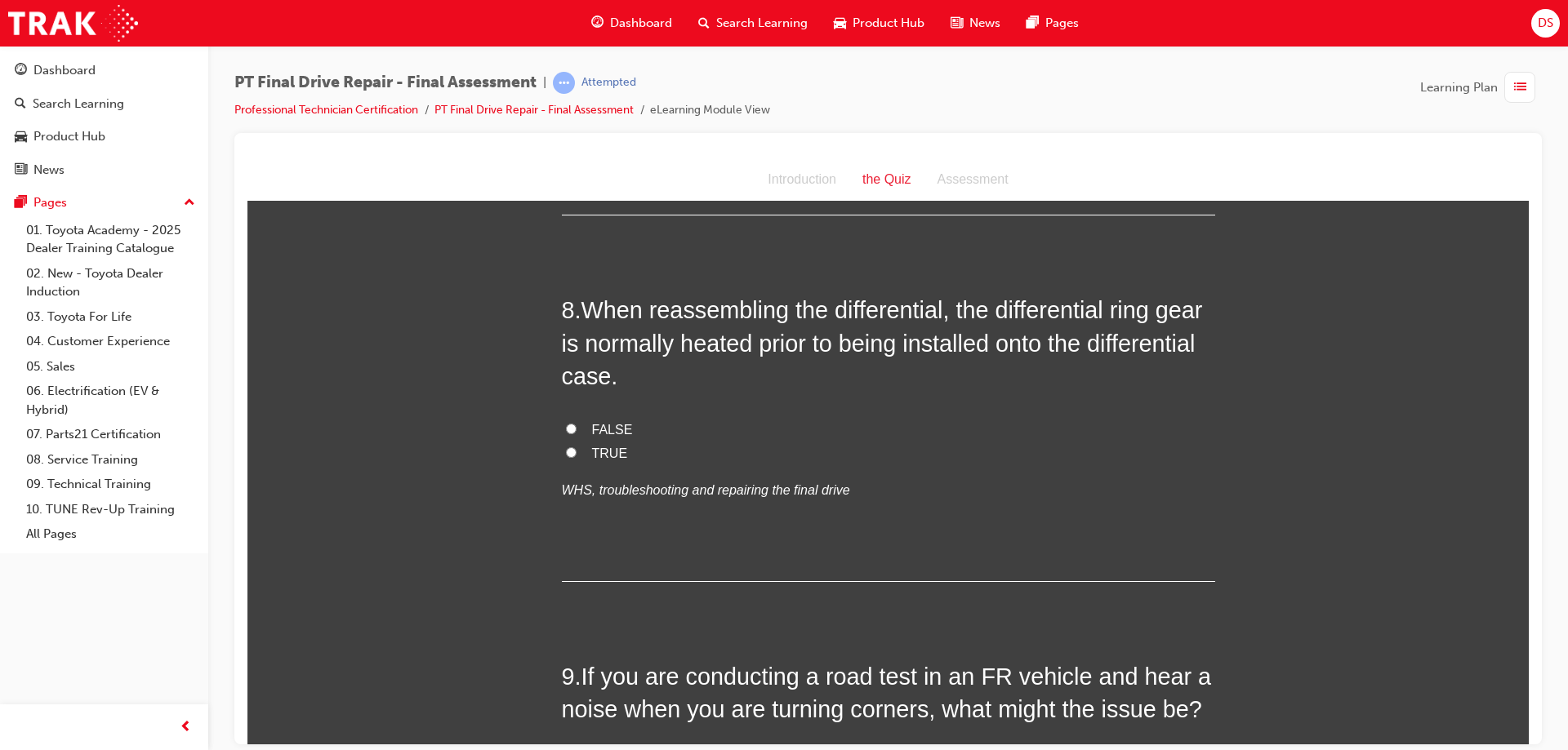
click at [568, 455] on input "TRUE" at bounding box center [571, 452] width 11 height 11
radio input "true"
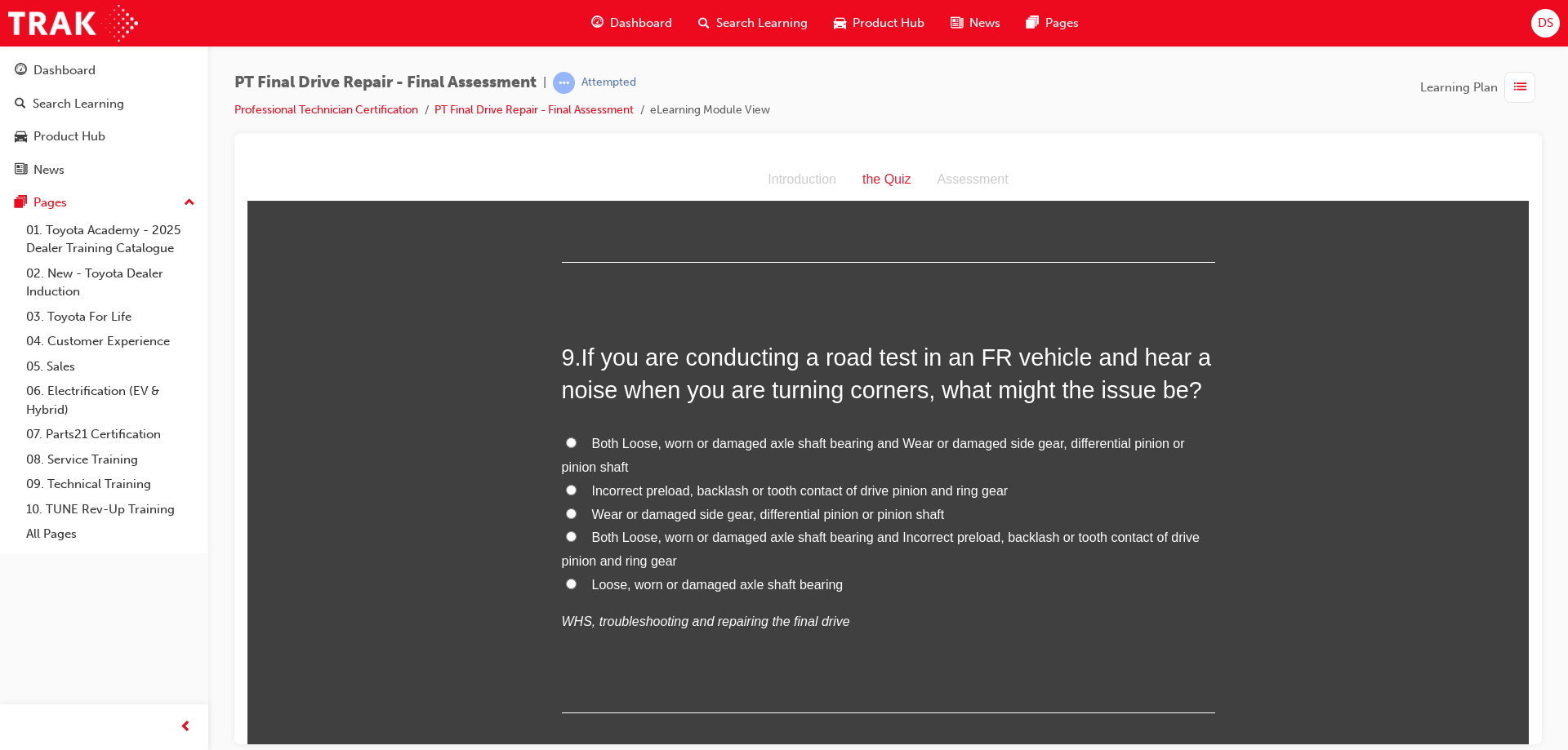
scroll to position [3103, 0]
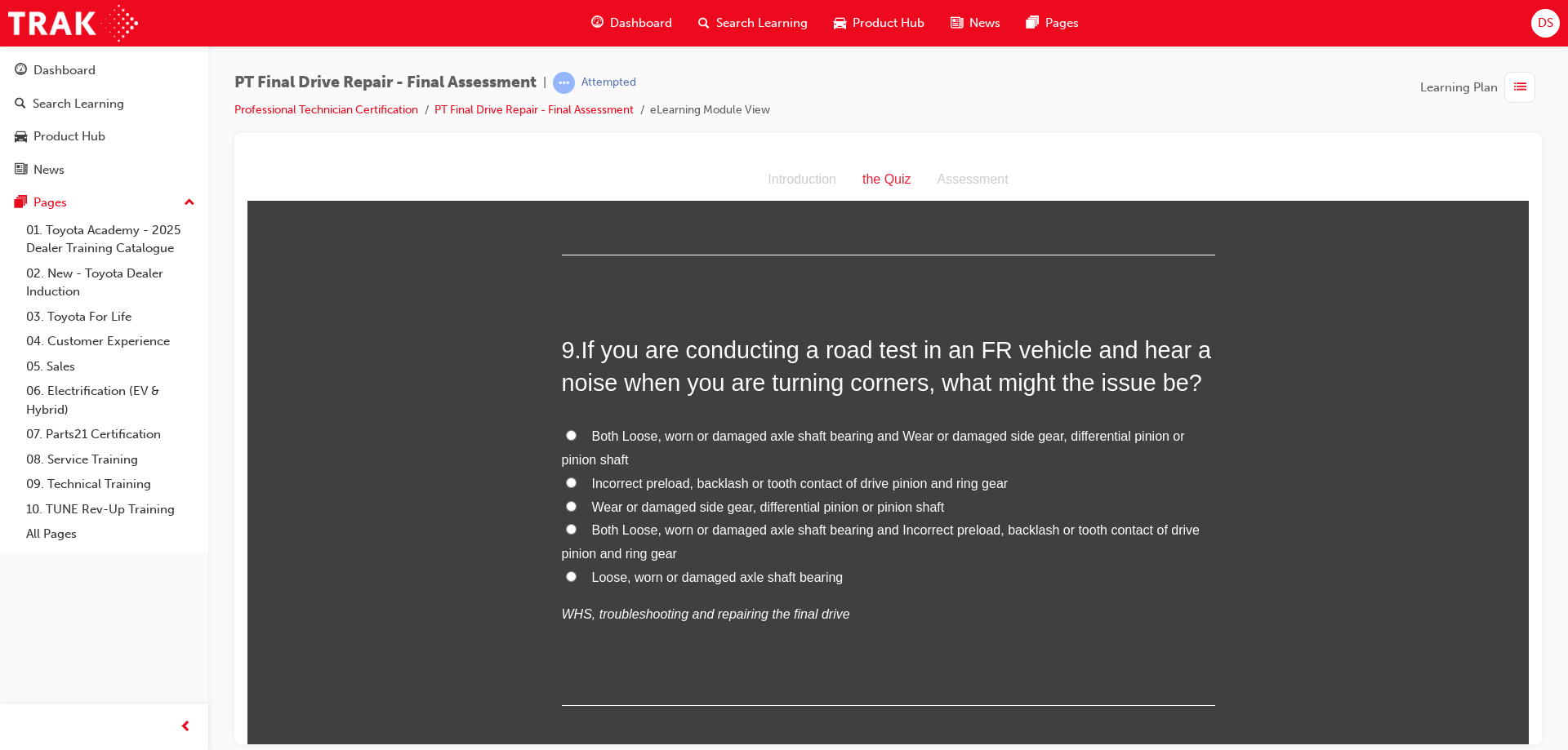
click at [562, 434] on label "Both Loose, worn or damaged axle shaft bearing and Wear or damaged side gear, d…" at bounding box center [888, 448] width 653 height 48
click at [566, 434] on input "Both Loose, worn or damaged axle shaft bearing and Wear or damaged side gear, d…" at bounding box center [571, 435] width 11 height 11
radio input "true"
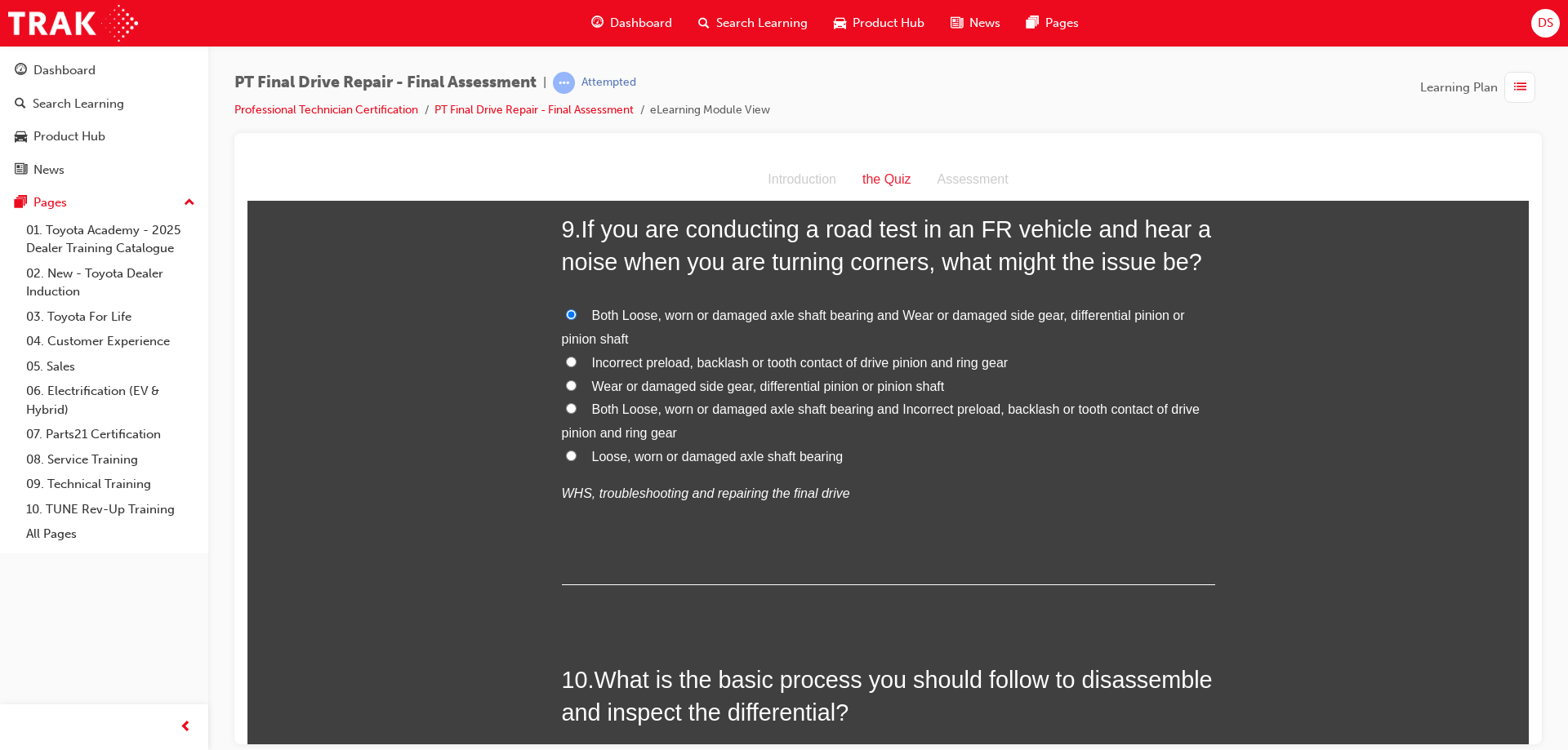
scroll to position [3266, 0]
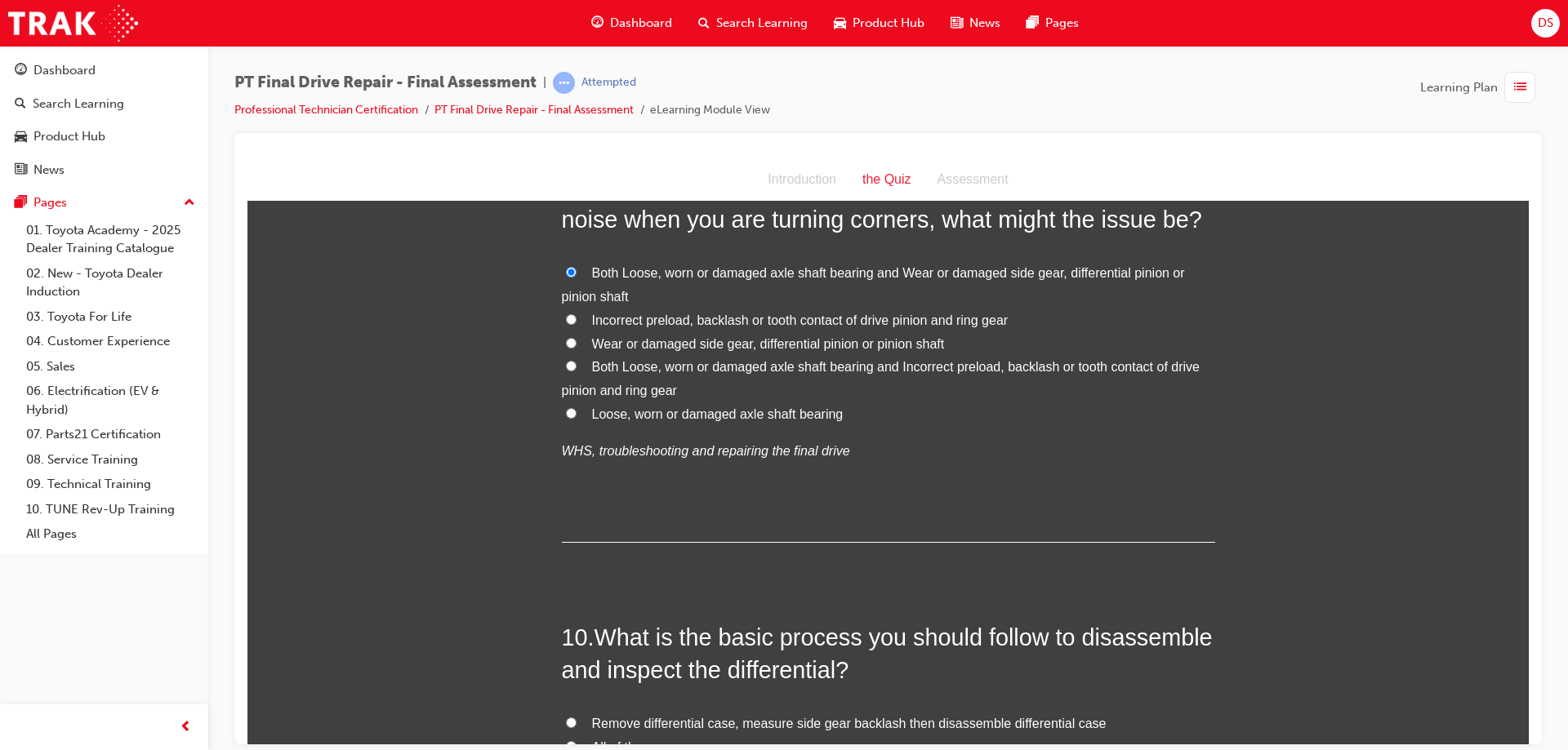
click at [566, 316] on input "Incorrect preload, backlash or tooth contact of drive pinion and ring gear" at bounding box center [571, 319] width 11 height 11
radio input "true"
click at [576, 344] on label "Wear or damaged side gear, differential pinion or pinion shaft" at bounding box center [888, 344] width 653 height 23
click at [576, 344] on input "Wear or damaged side gear, differential pinion or pinion shaft" at bounding box center [571, 343] width 11 height 11
radio input "true"
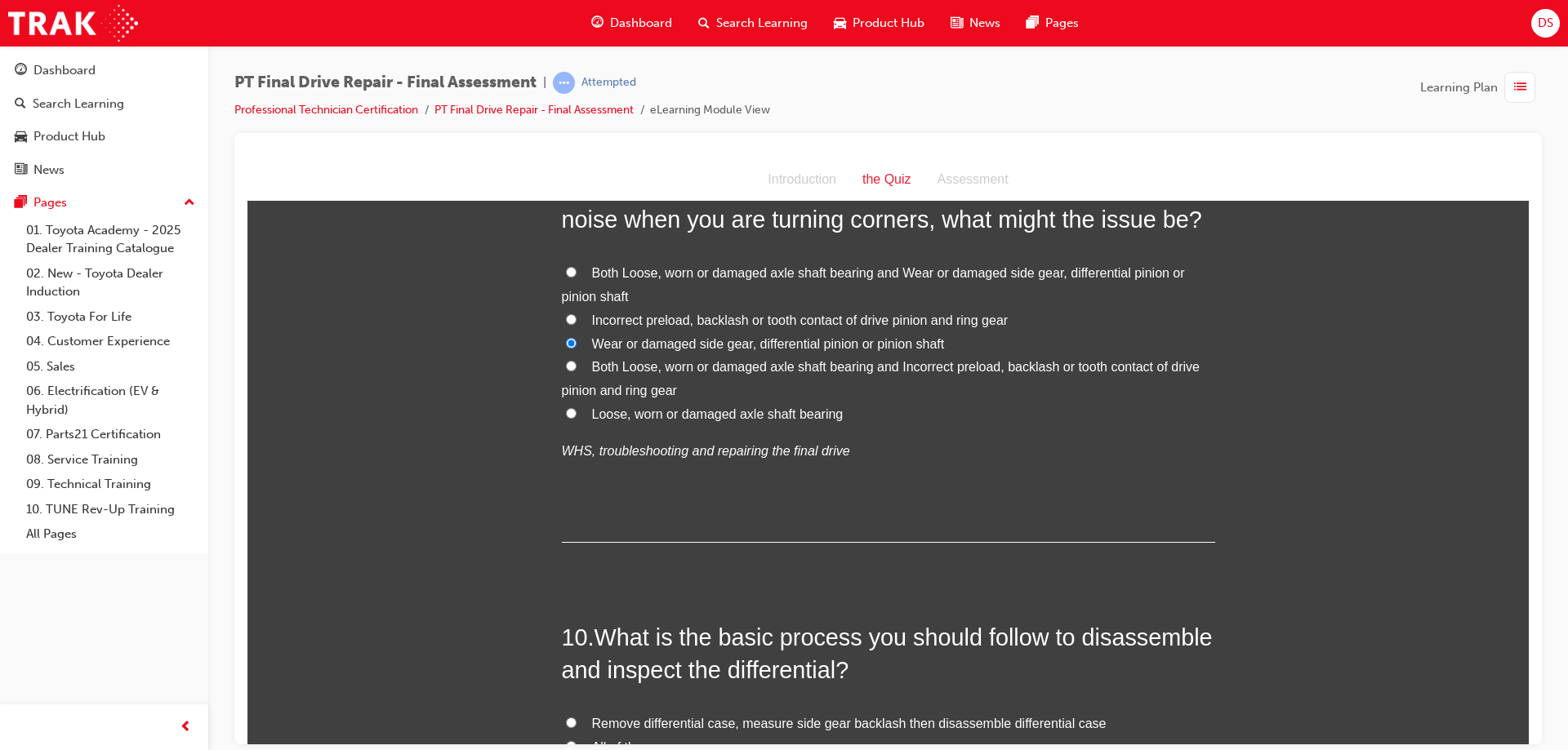
click at [569, 406] on label "Loose, worn or damaged axle shaft bearing" at bounding box center [888, 414] width 653 height 23
click at [569, 407] on input "Loose, worn or damaged axle shaft bearing" at bounding box center [571, 413] width 11 height 11
radio input "true"
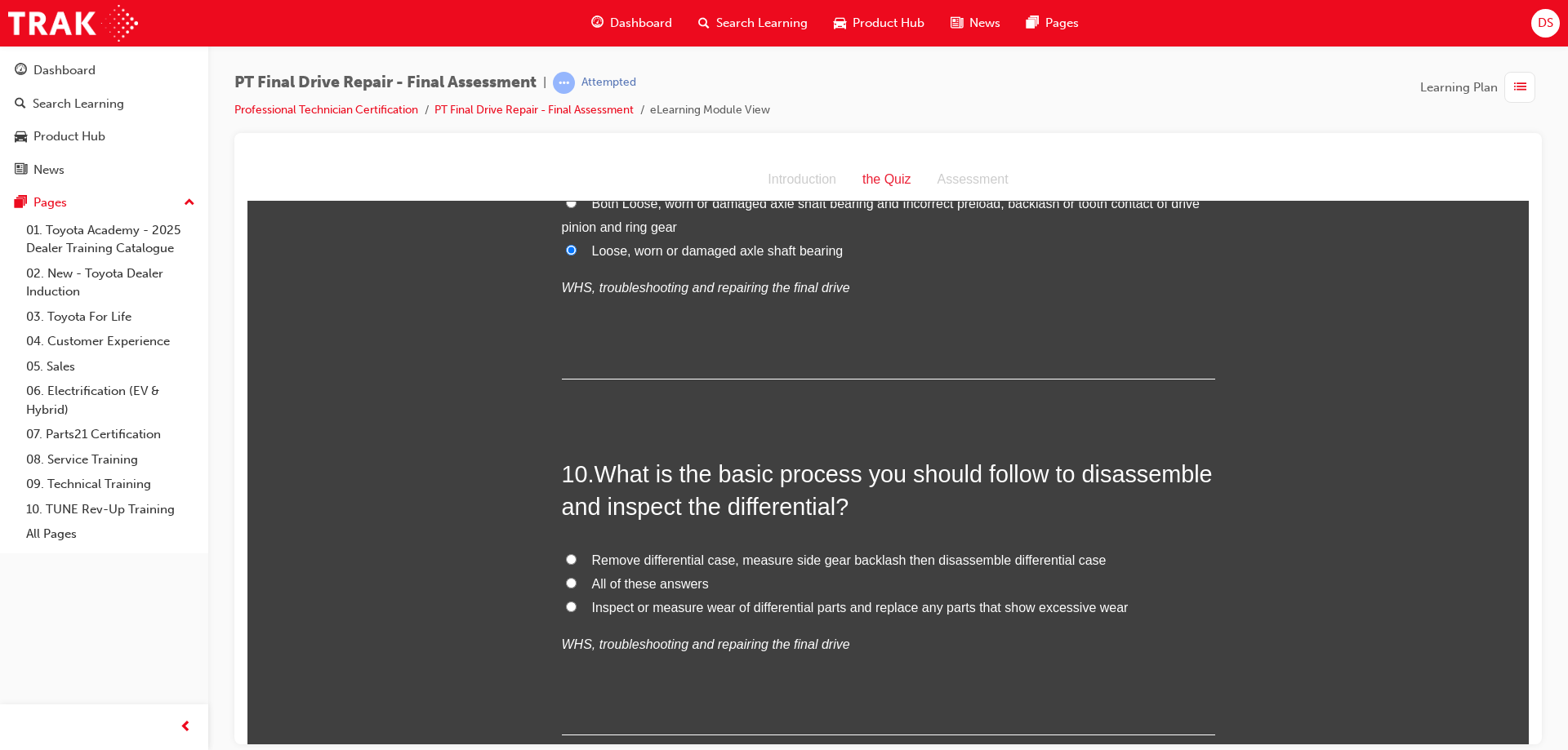
scroll to position [3511, 0]
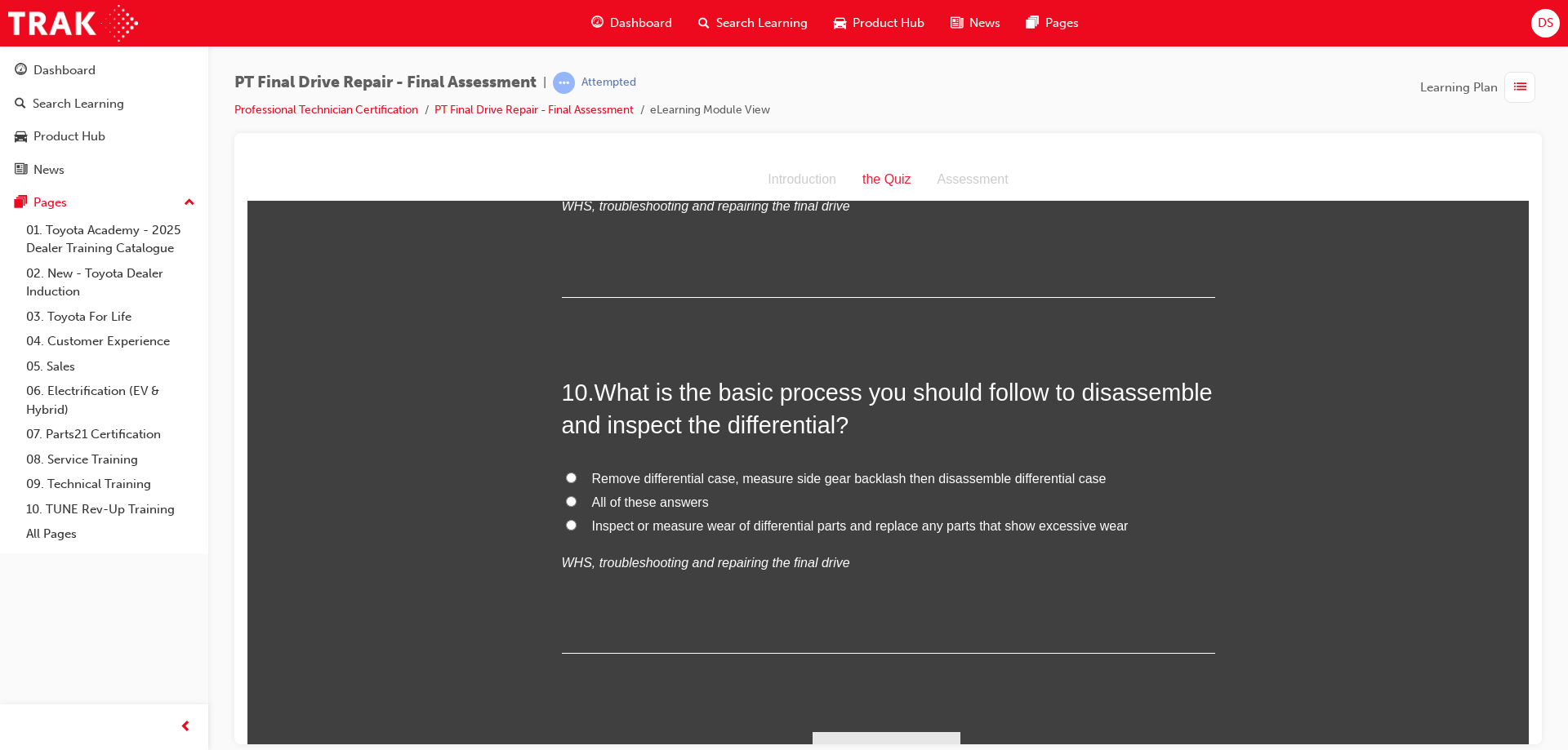
click at [575, 496] on label "All of these answers" at bounding box center [888, 502] width 653 height 23
click at [575, 496] on input "All of these answers" at bounding box center [571, 501] width 11 height 11
radio input "true"
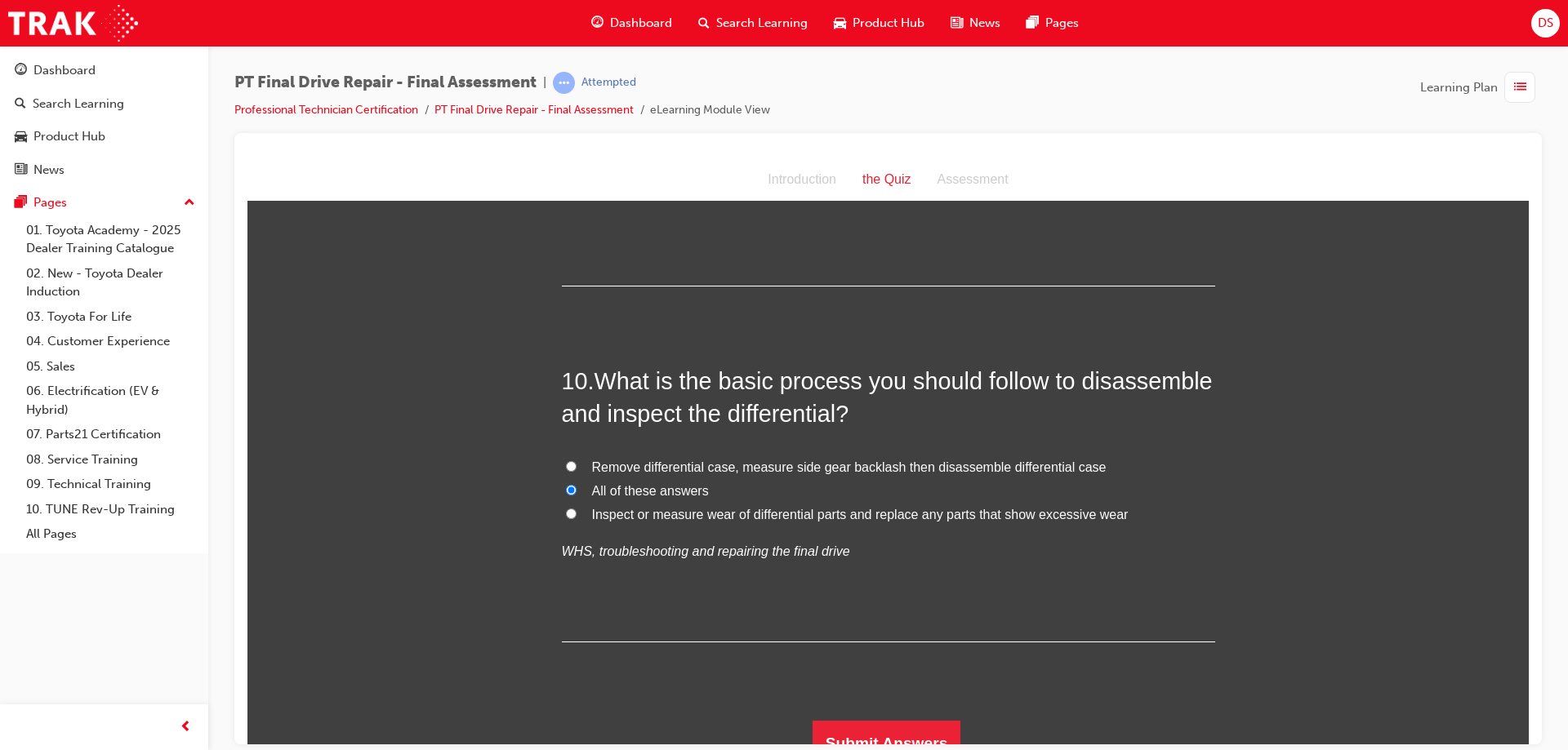
scroll to position [3544, 0]
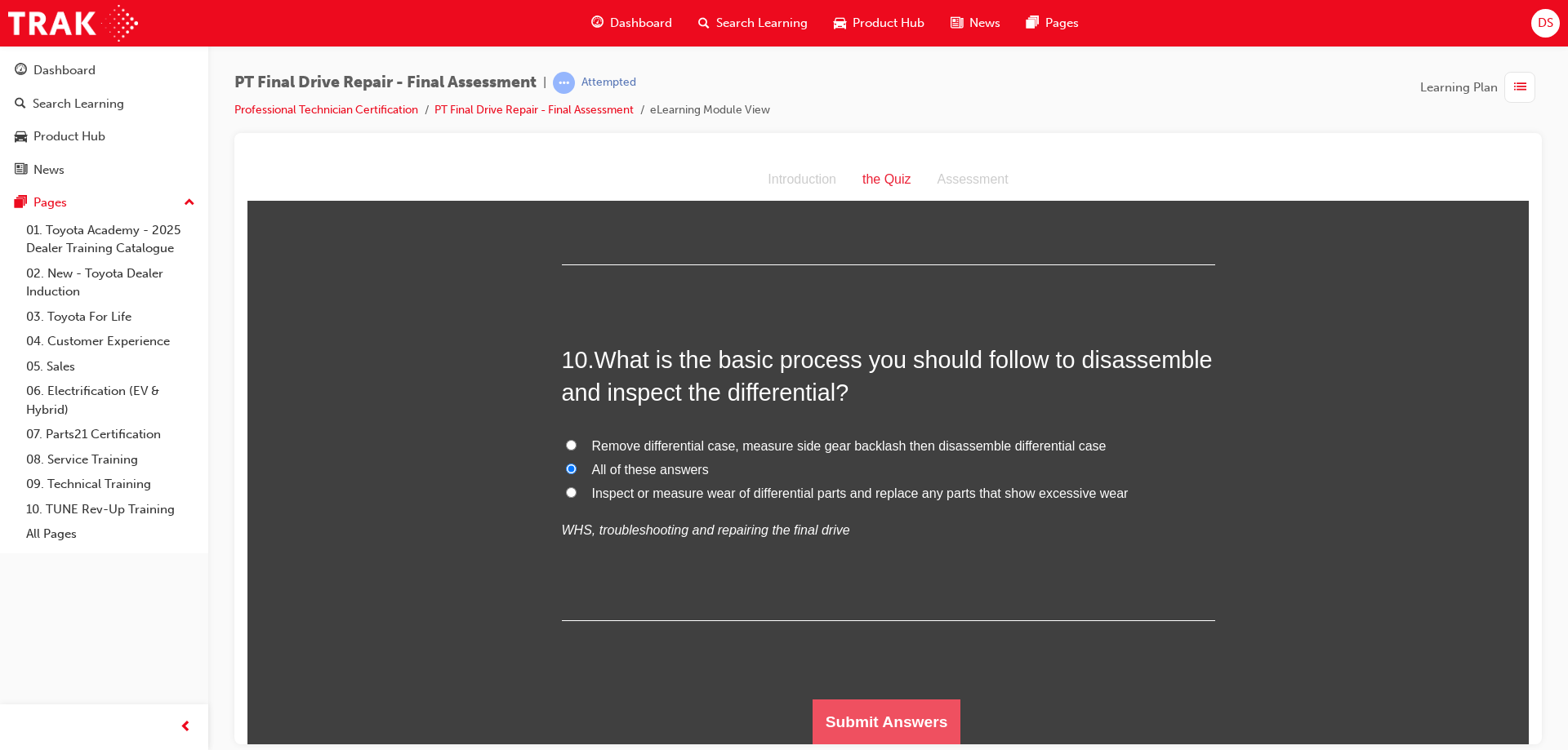
click at [896, 718] on button "Submit Answers" at bounding box center [887, 721] width 149 height 46
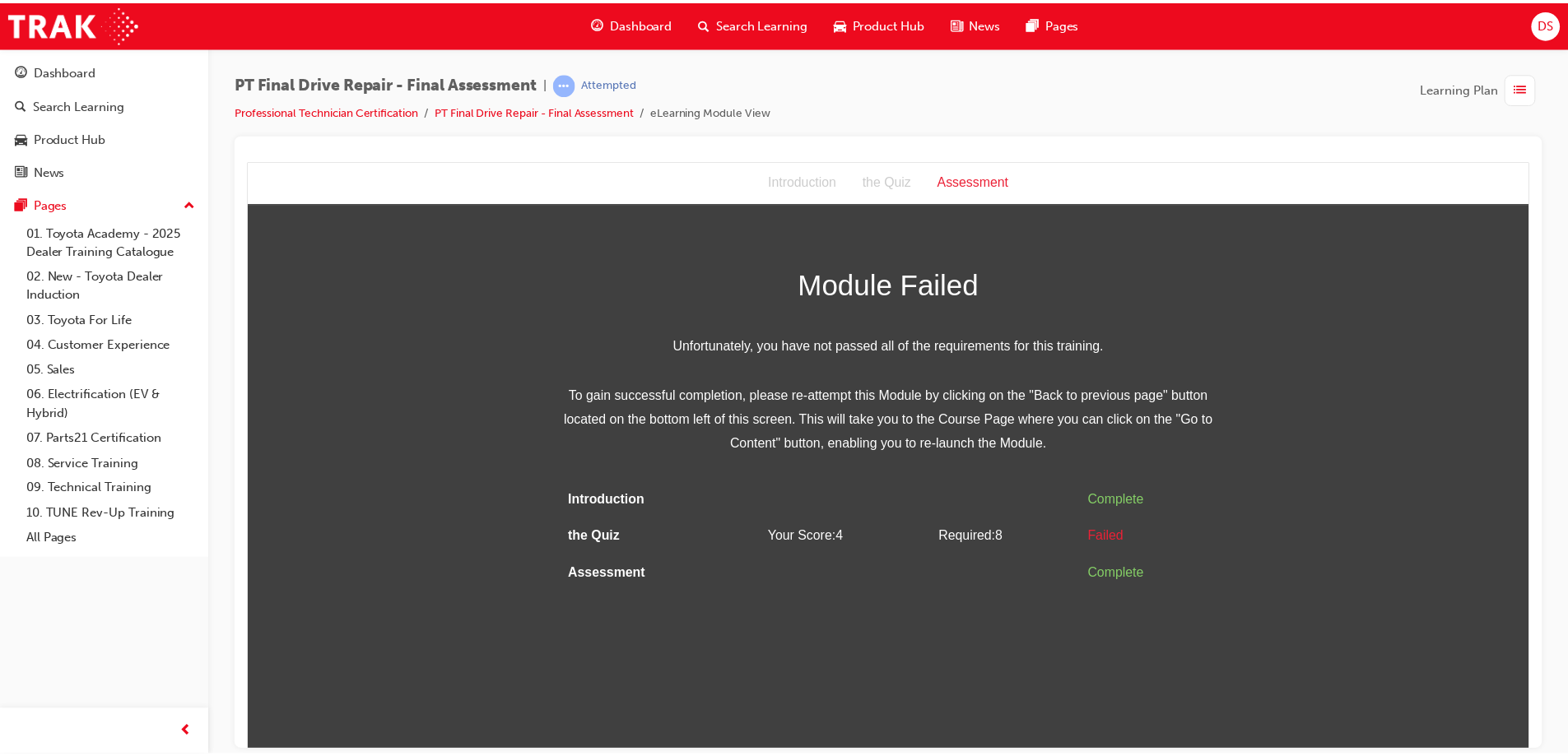
scroll to position [0, 0]
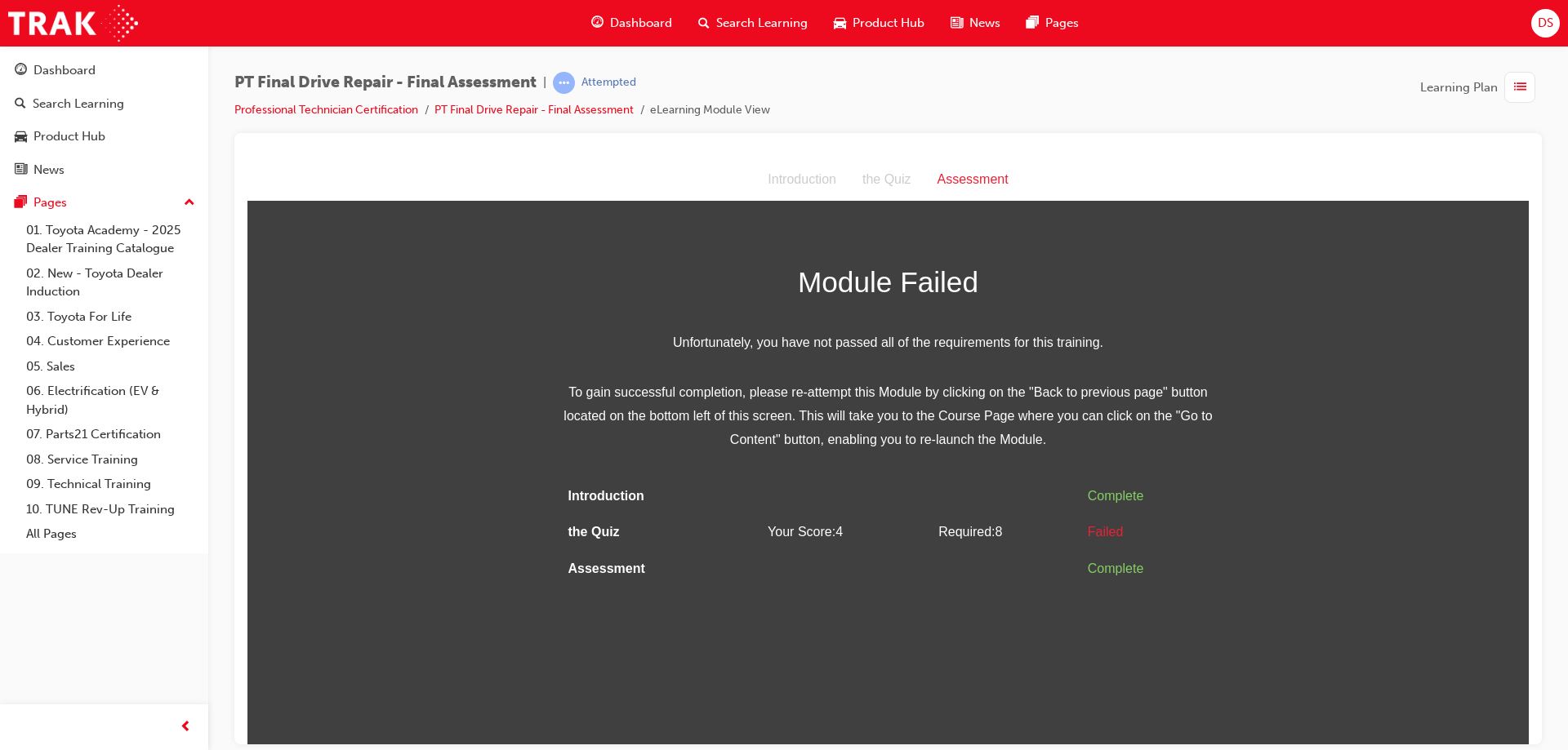
click at [333, 102] on li "Professional Technician Certification" at bounding box center [334, 110] width 200 height 19
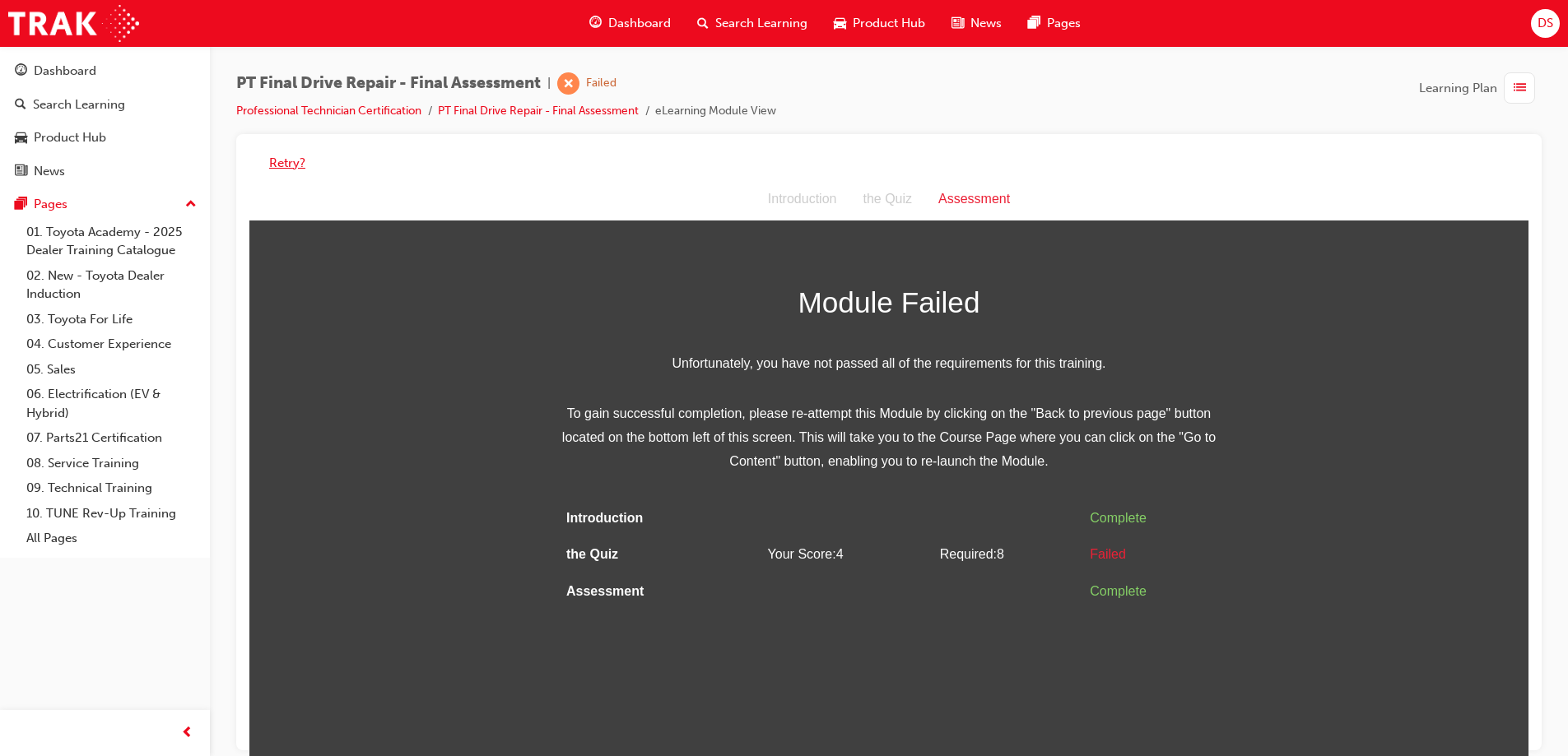
click at [281, 165] on button "Retry?" at bounding box center [288, 163] width 36 height 19
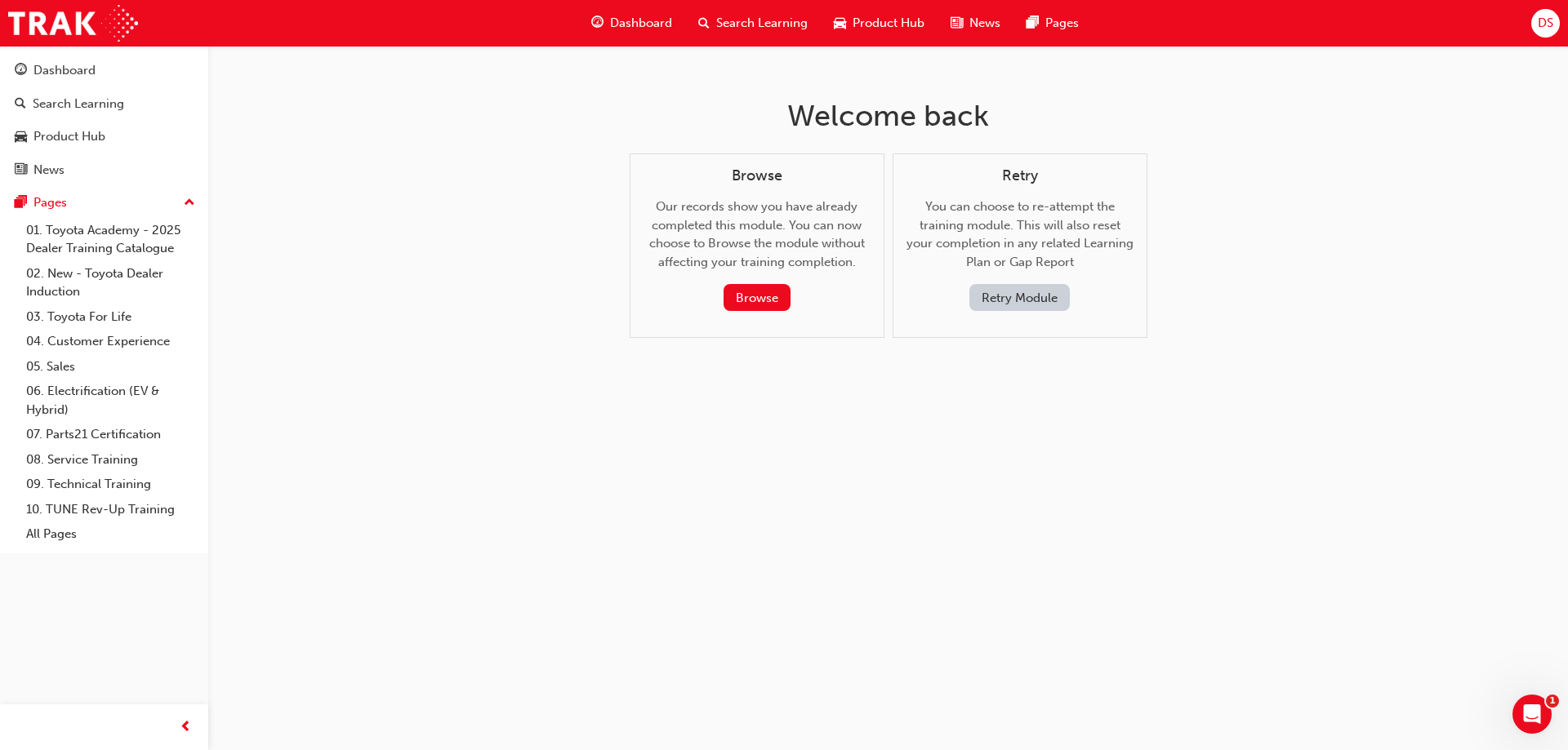
click at [1012, 305] on button "Retry Module" at bounding box center [1019, 298] width 100 height 27
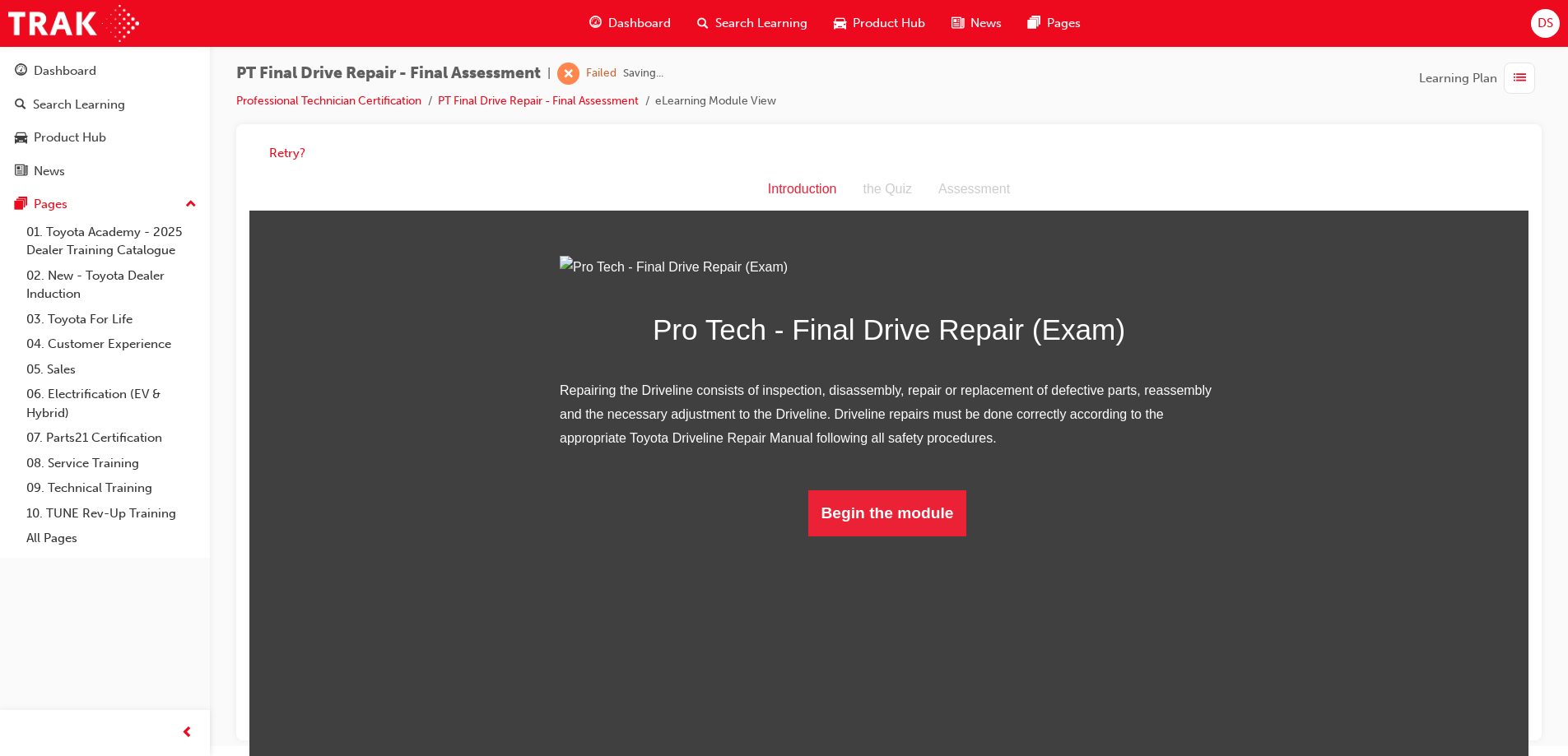
scroll to position [13, 0]
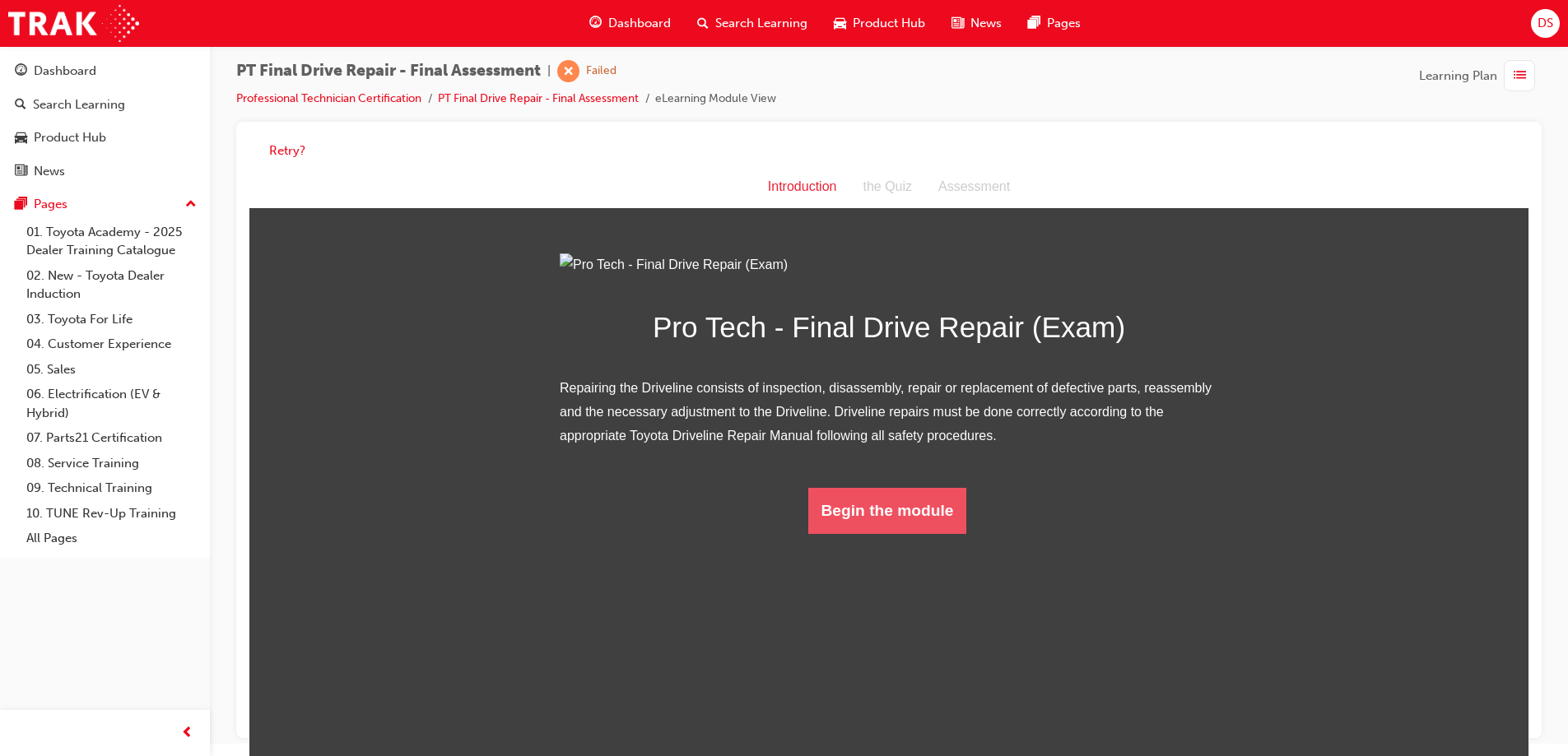
click at [901, 534] on button "Begin the module" at bounding box center [888, 511] width 159 height 46
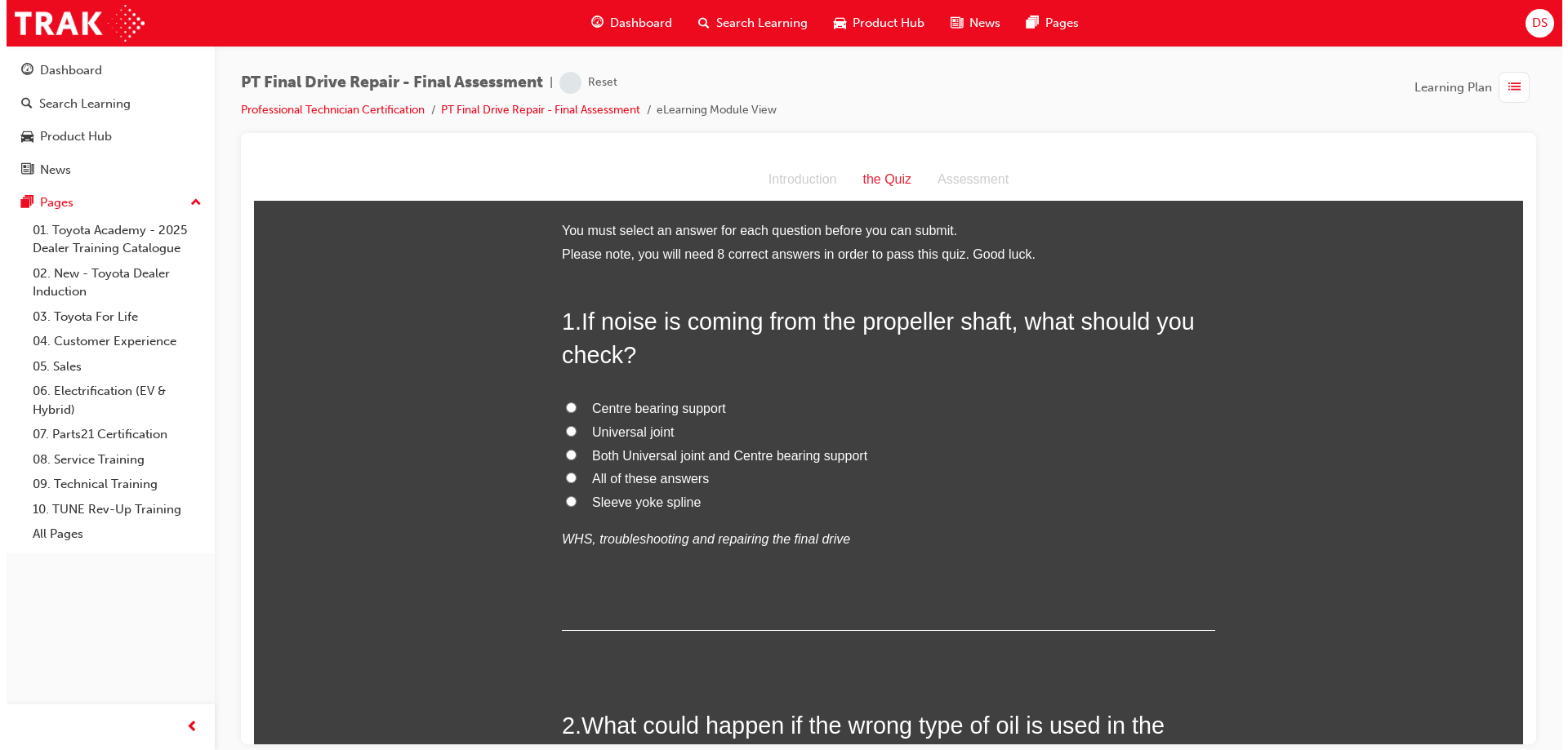
scroll to position [0, 0]
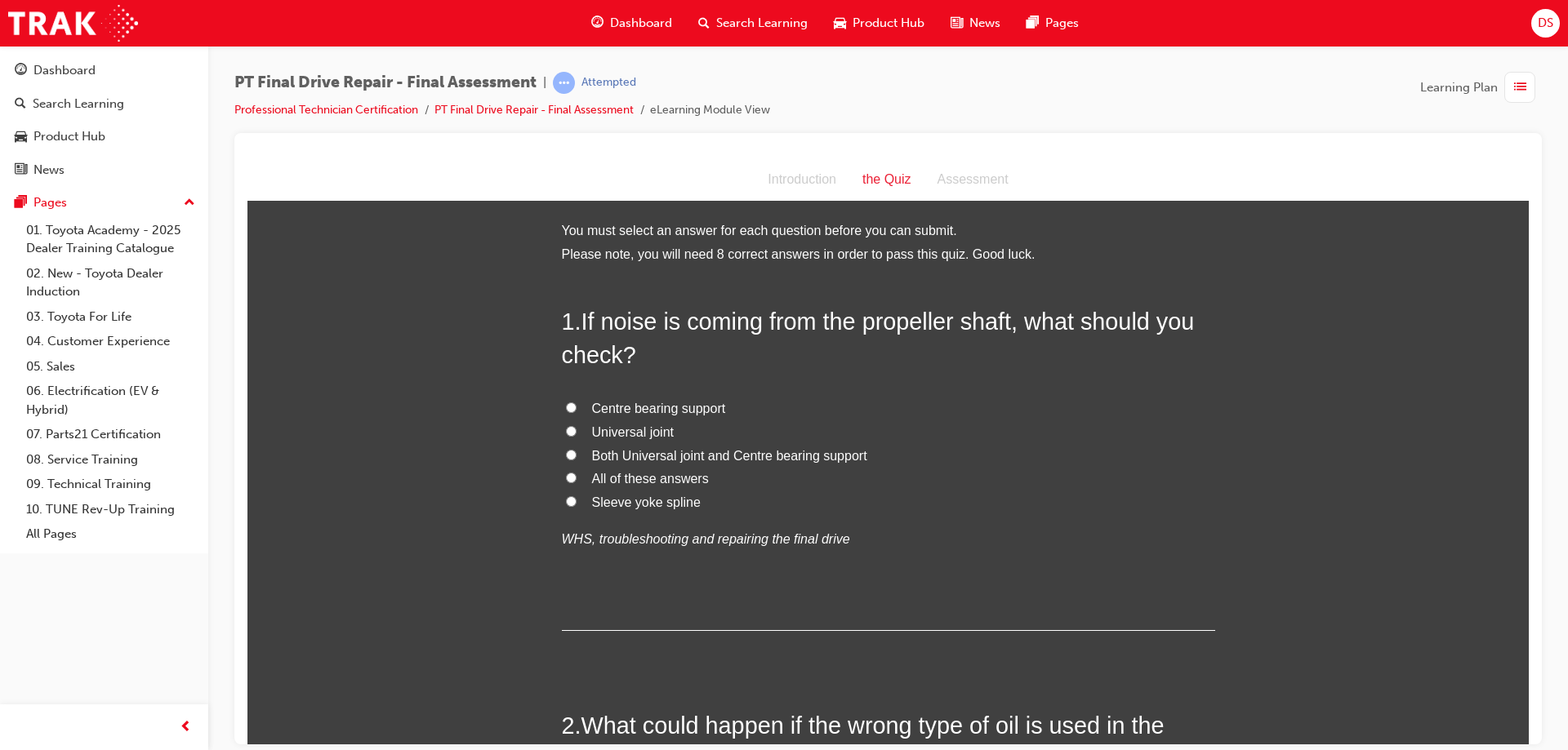
click at [562, 479] on label "All of these answers" at bounding box center [888, 479] width 653 height 23
click at [566, 479] on input "All of these answers" at bounding box center [571, 477] width 11 height 11
radio input "true"
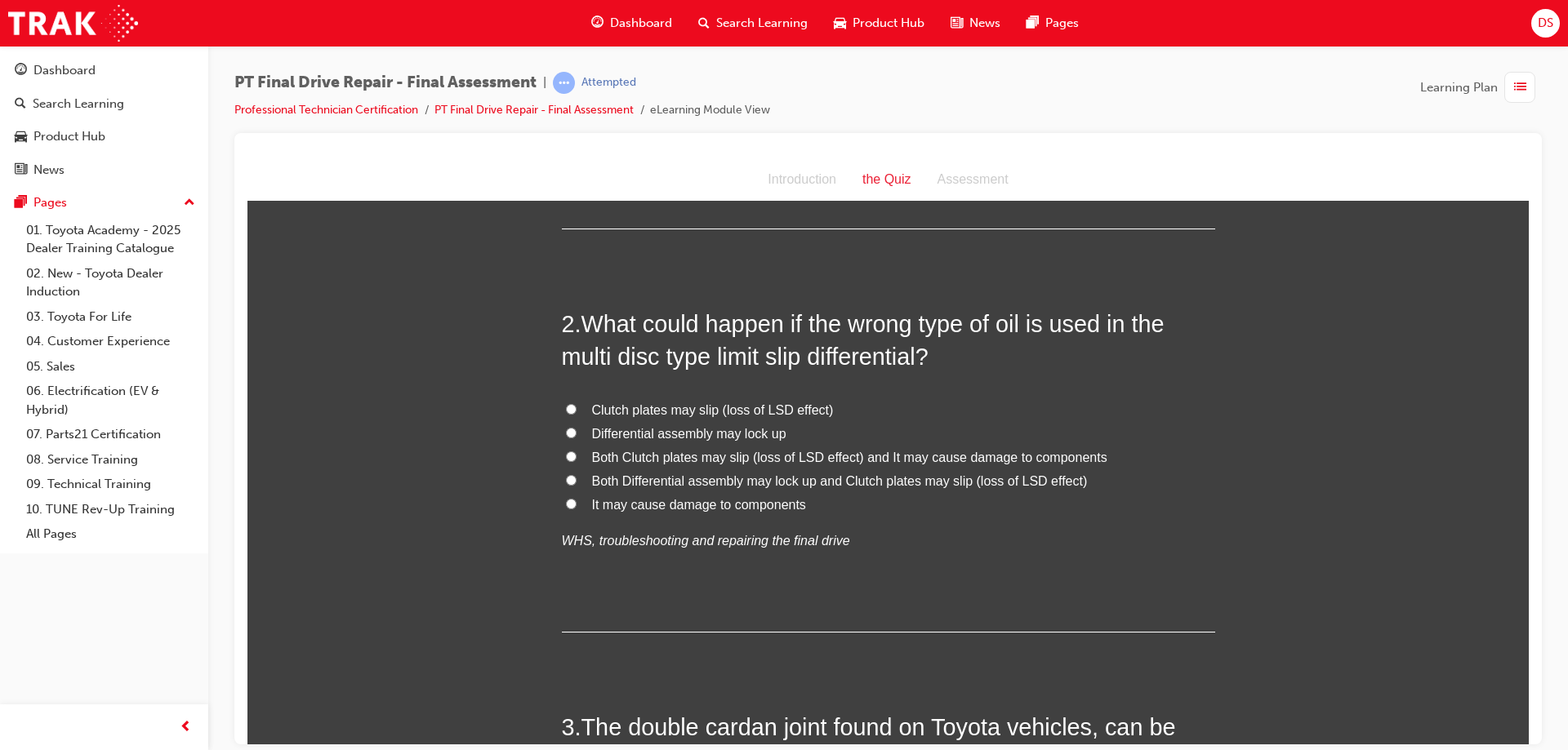
scroll to position [408, 0]
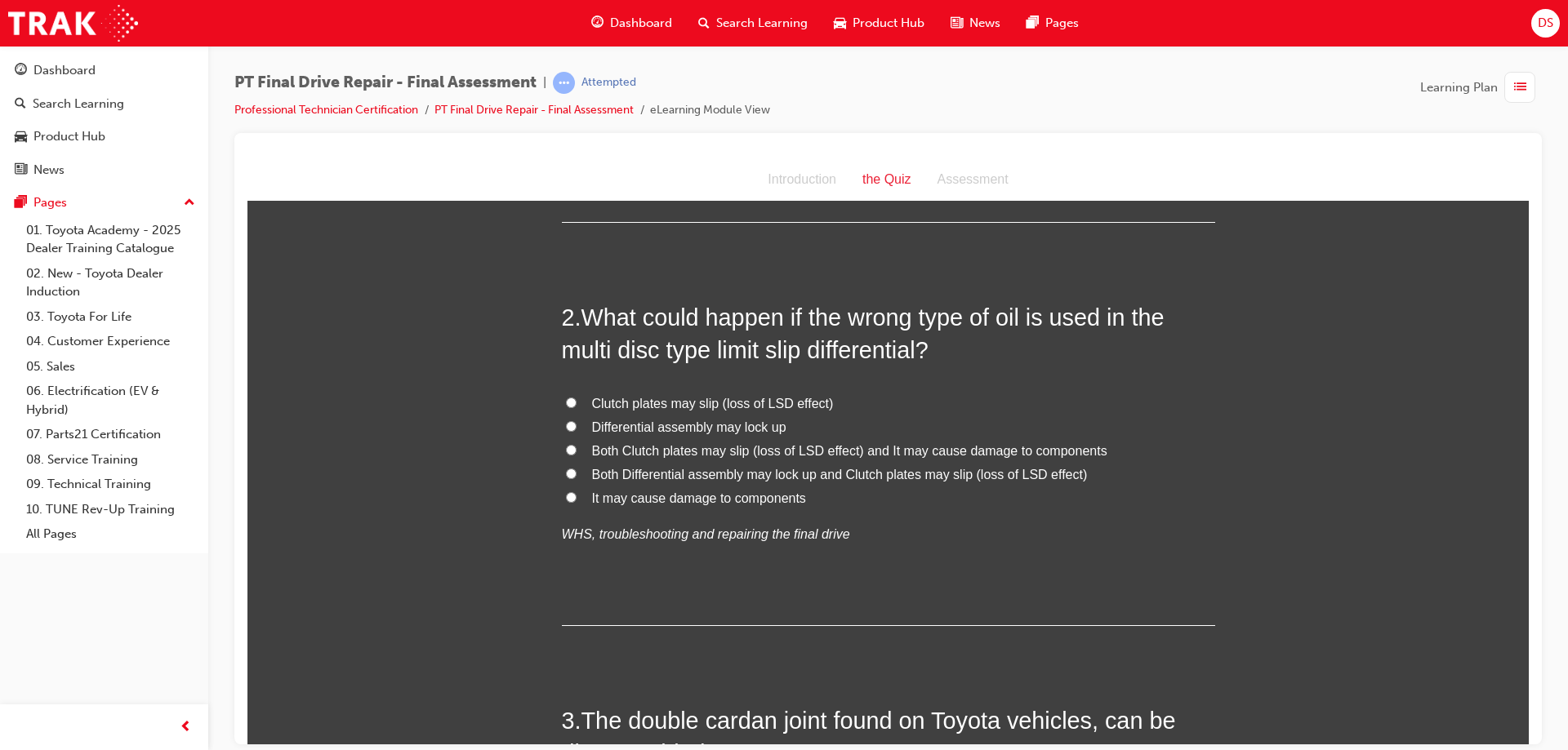
click at [566, 446] on input "Both Clutch plates may slip (loss of LSD effect) and It may cause damage to com…" at bounding box center [571, 449] width 11 height 11
radio input "true"
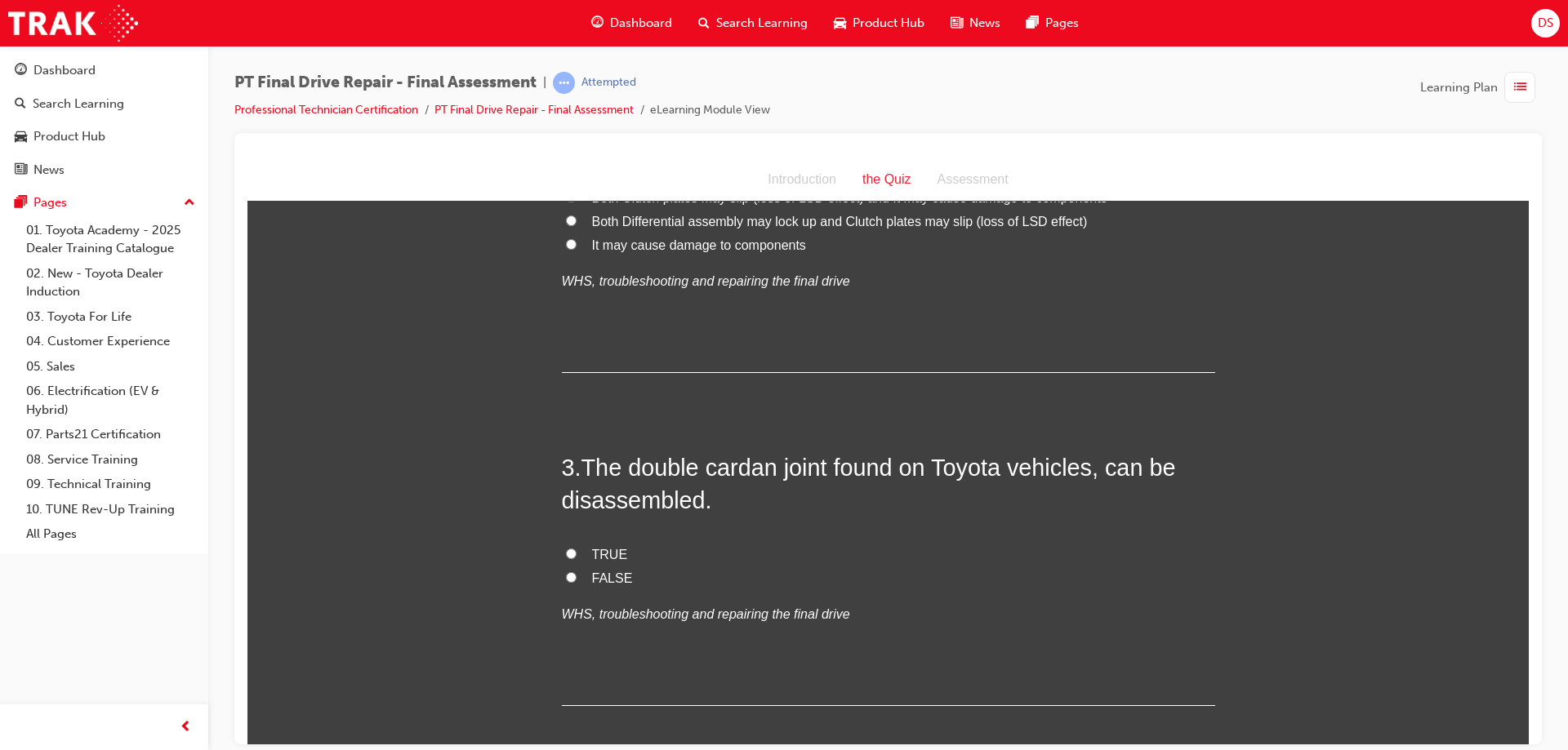
scroll to position [735, 0]
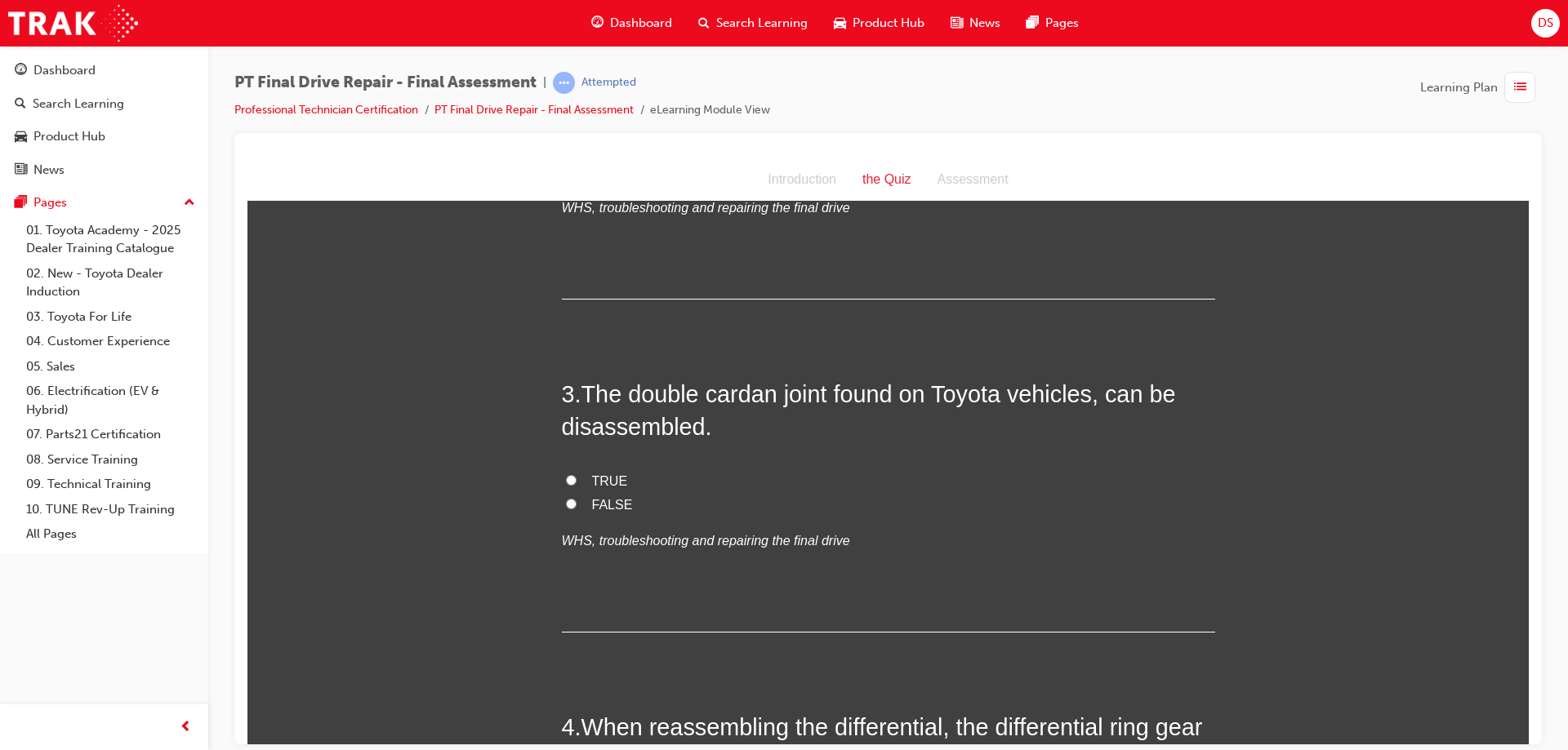
click at [566, 477] on input "TRUE" at bounding box center [571, 480] width 11 height 11
radio input "true"
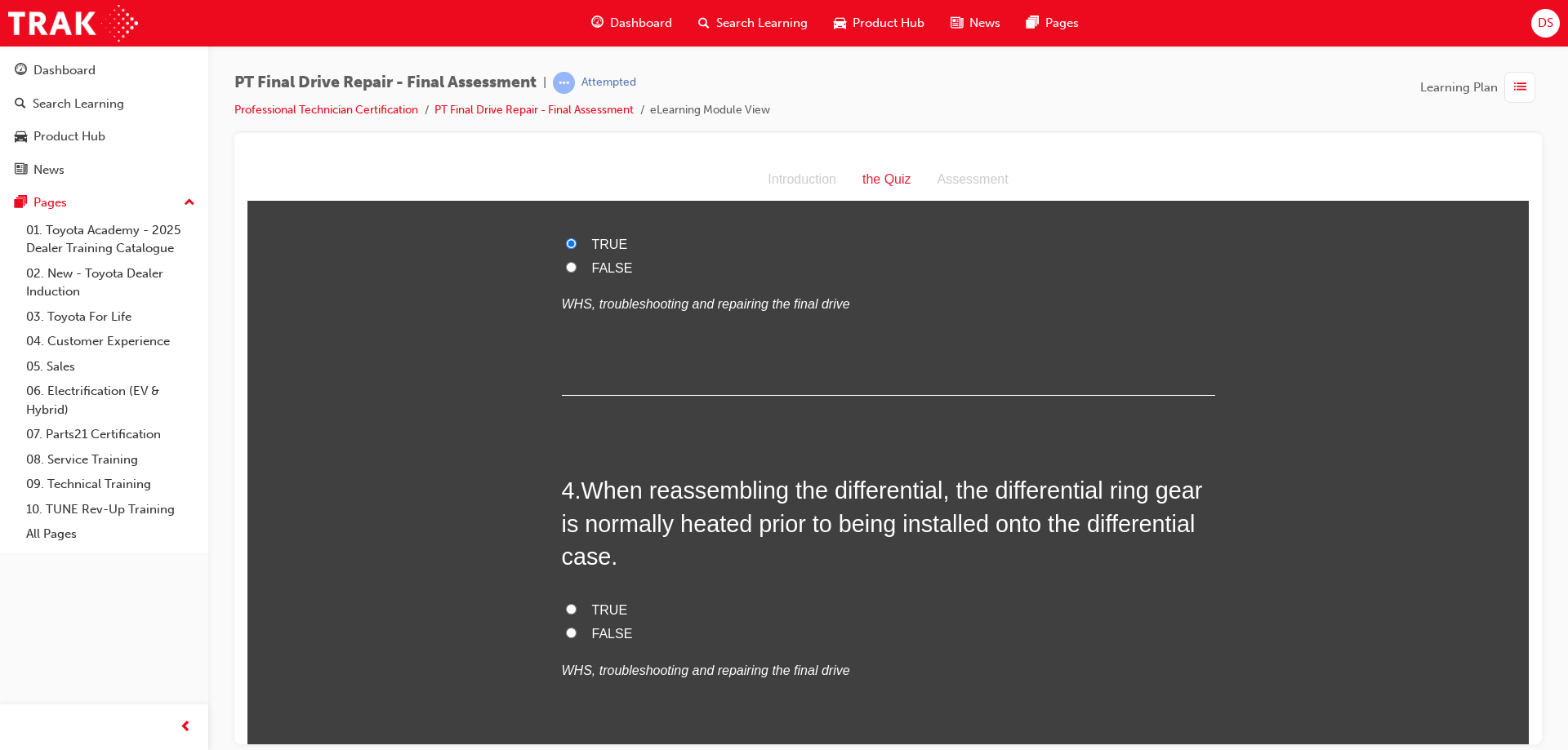
scroll to position [1143, 0]
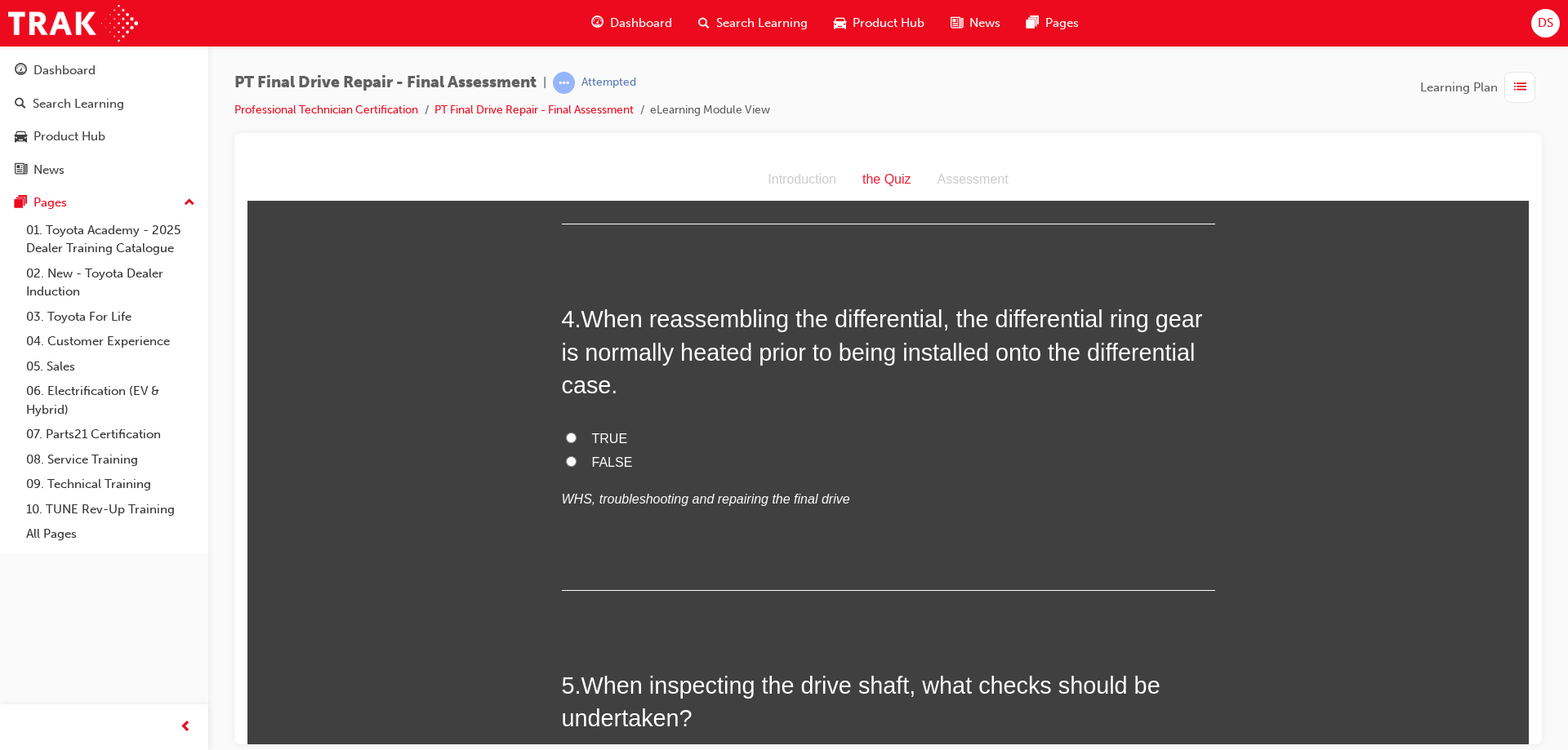
click at [566, 435] on input "TRUE" at bounding box center [571, 437] width 11 height 11
radio input "true"
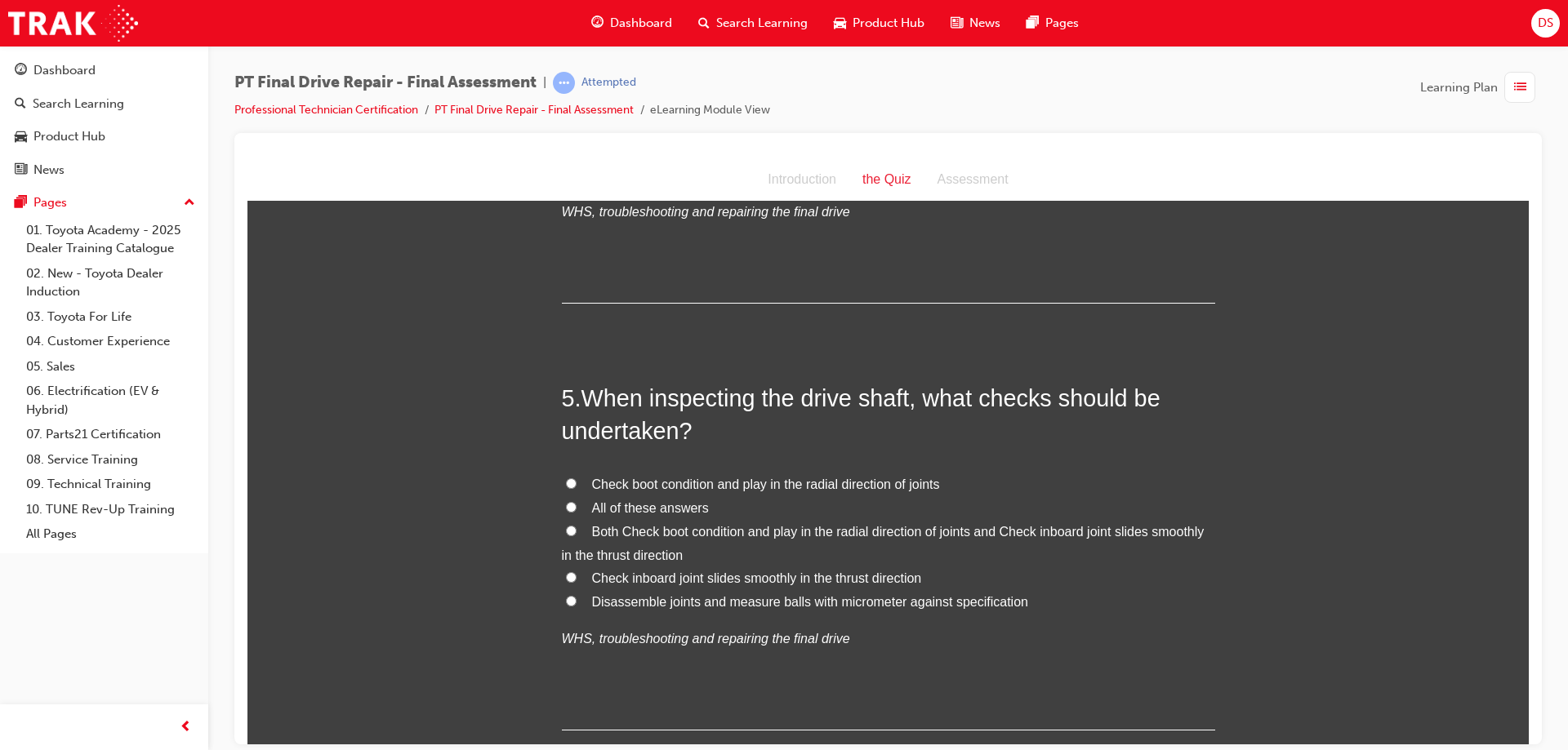
scroll to position [1469, 0]
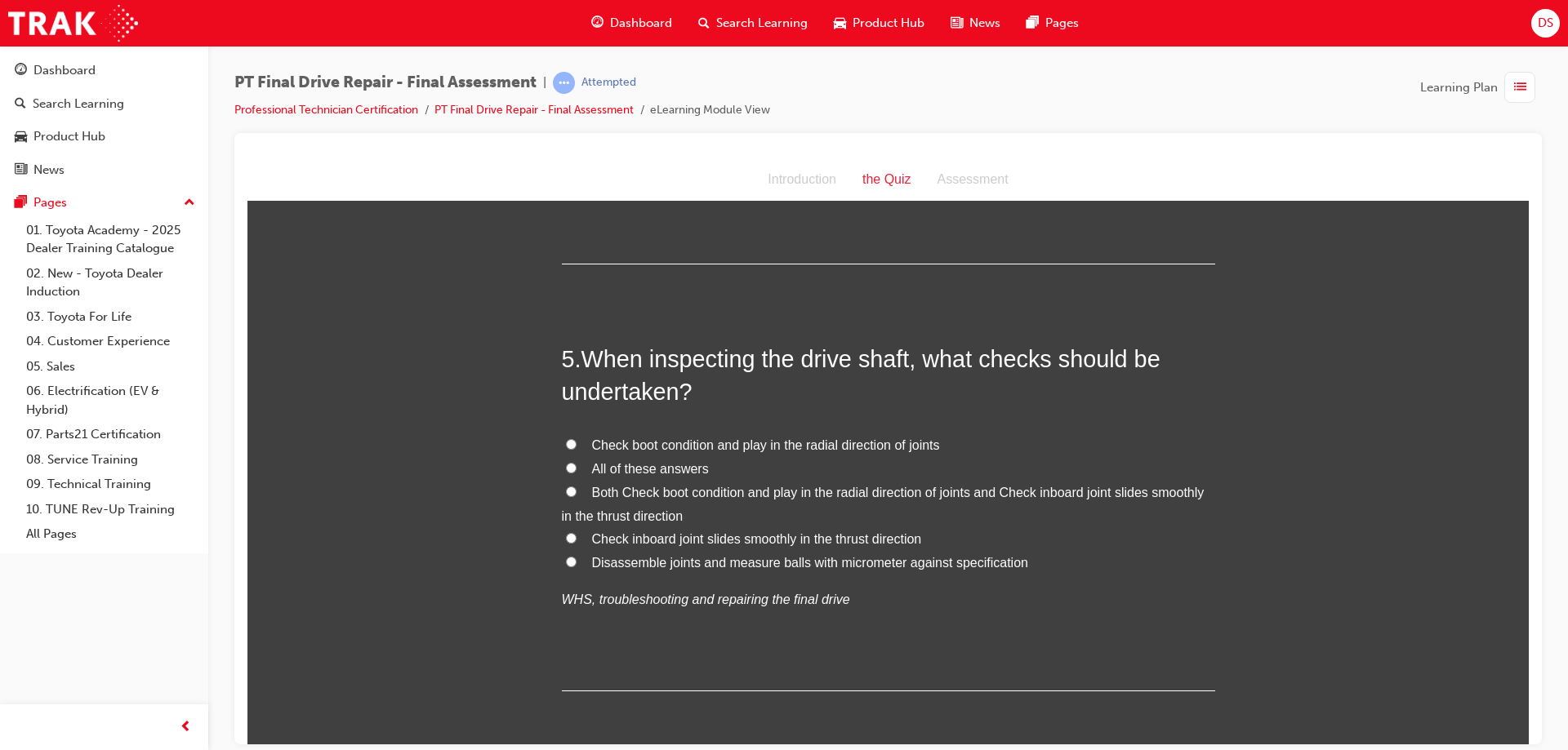
click at [566, 466] on input "All of these answers" at bounding box center [571, 467] width 11 height 11
radio input "true"
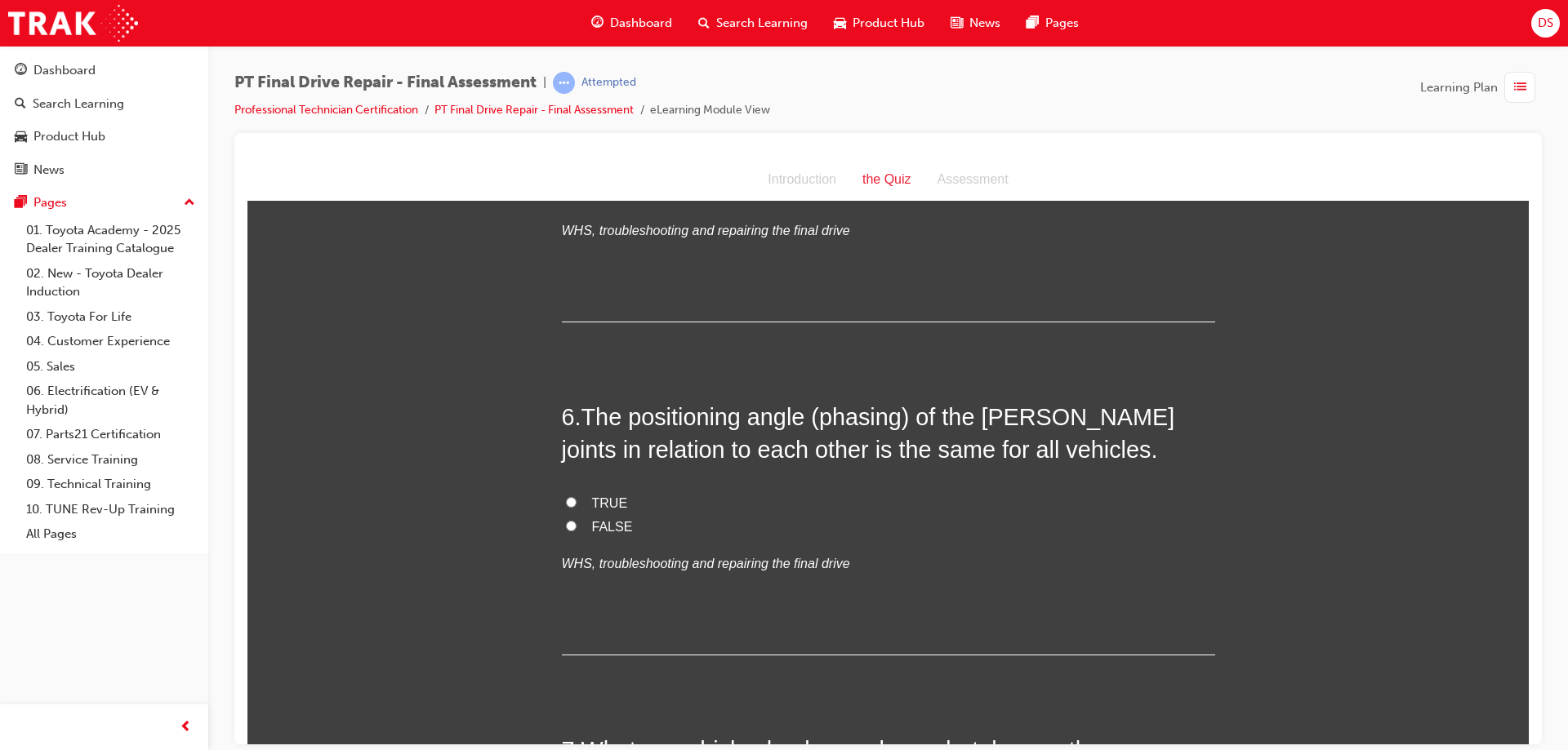
scroll to position [1878, 0]
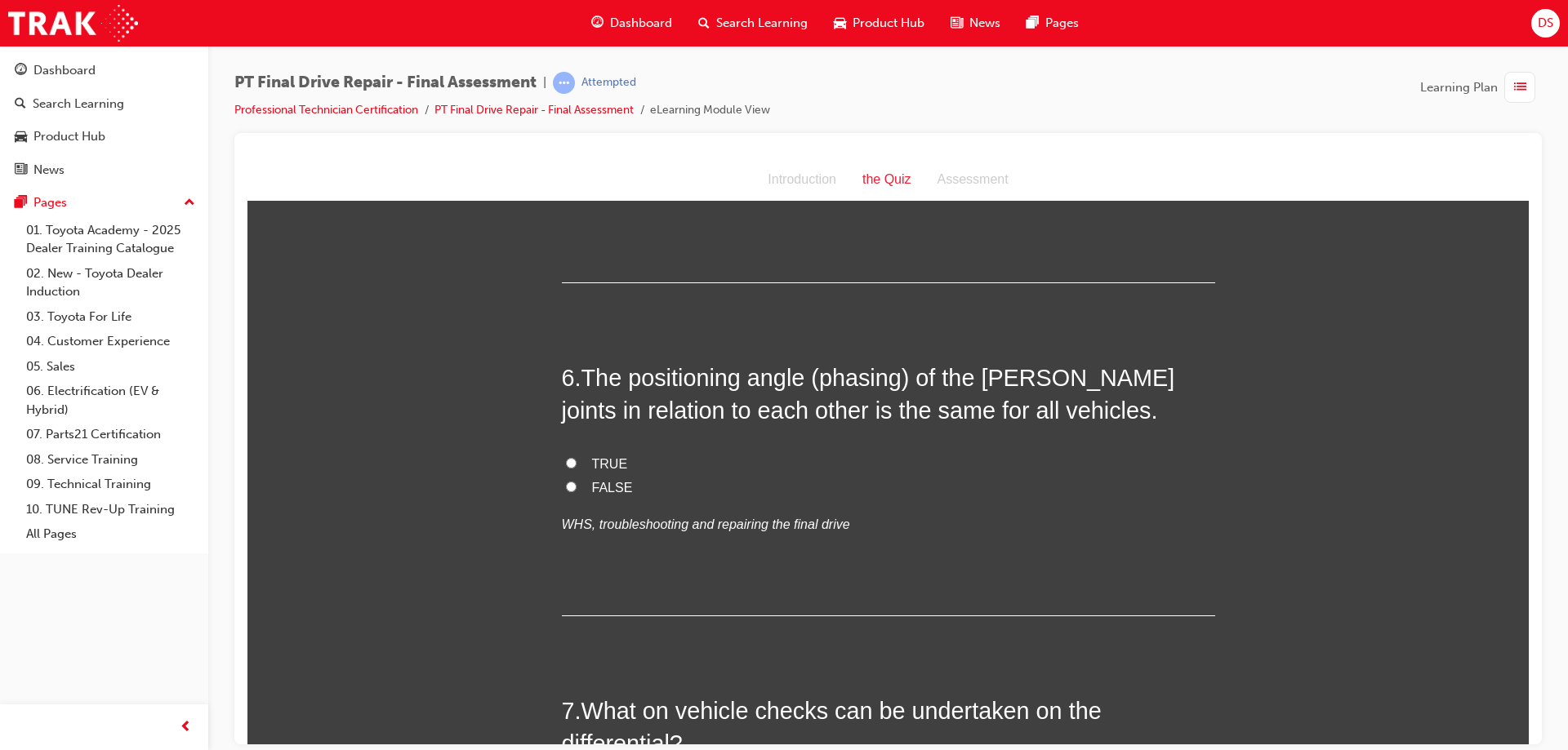
click at [576, 486] on label "FALSE" at bounding box center [888, 488] width 653 height 23
click at [576, 486] on input "FALSE" at bounding box center [571, 486] width 11 height 11
radio input "true"
click at [570, 467] on label "TRUE" at bounding box center [888, 464] width 653 height 23
click at [570, 467] on input "TRUE" at bounding box center [571, 463] width 11 height 11
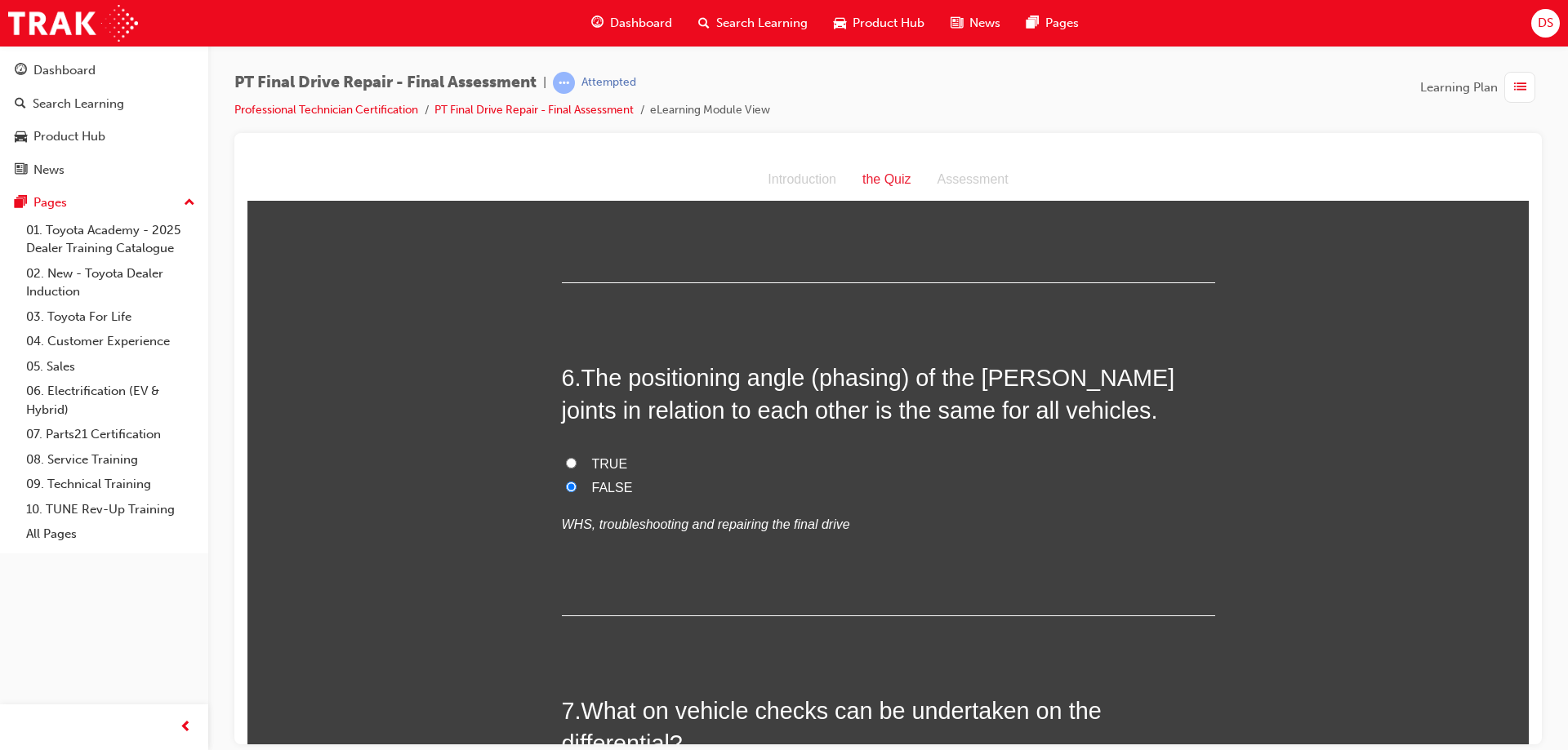
radio input "true"
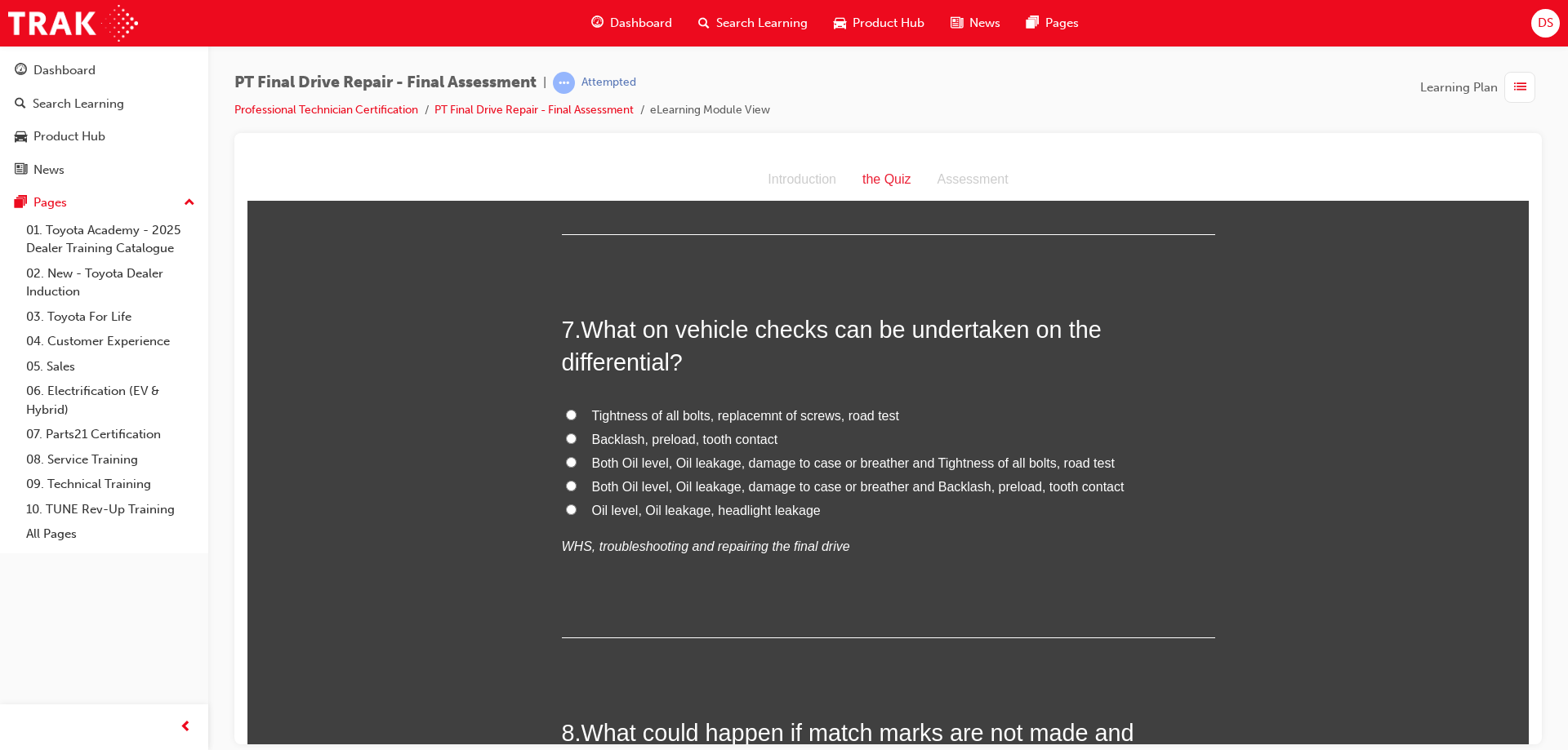
scroll to position [2287, 0]
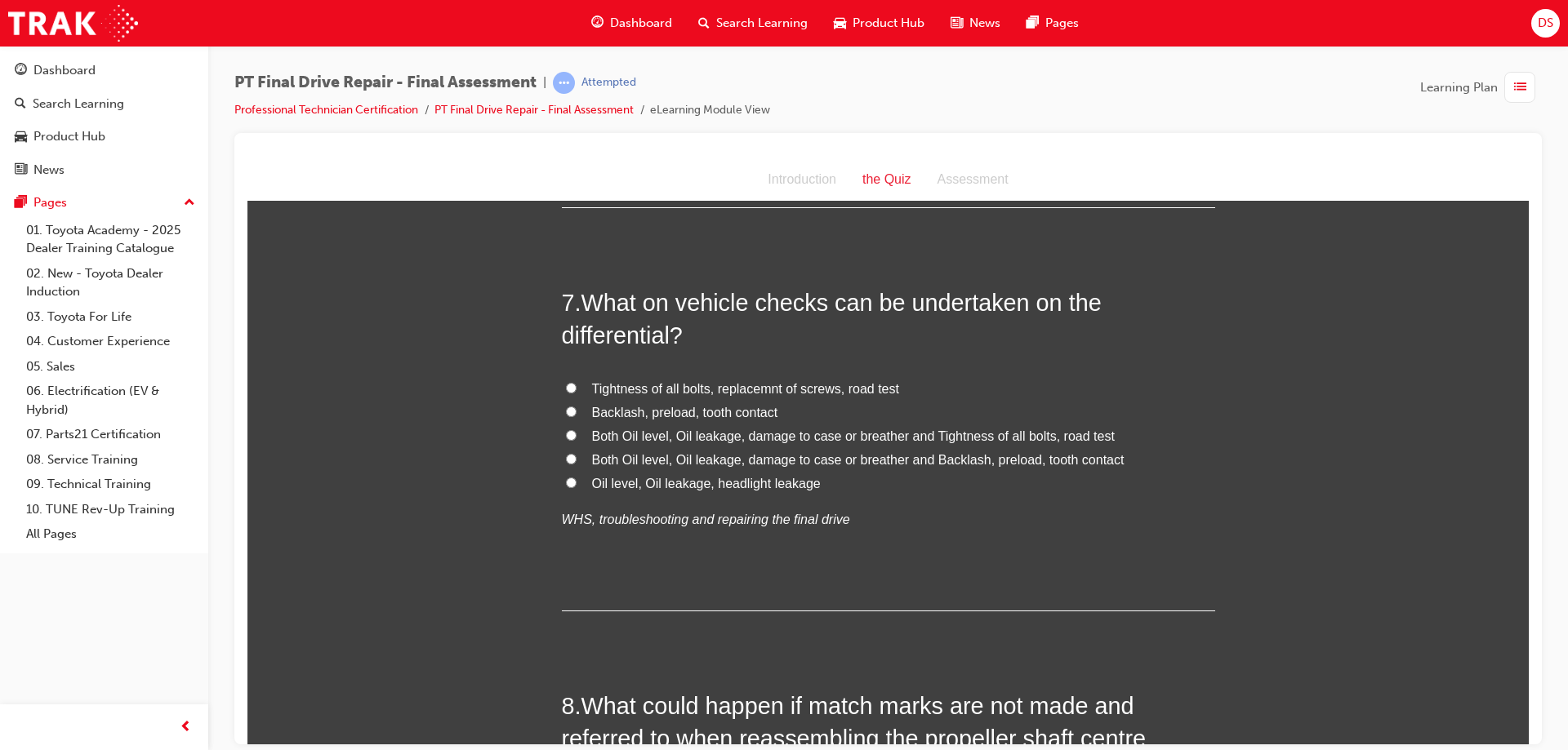
click at [566, 484] on input "Oil level, Oil leakage, headlight leakage" at bounding box center [571, 483] width 11 height 11
radio input "true"
click at [566, 454] on input "Both Oil level, Oil leakage, damage to case or breather and Backlash, preload, …" at bounding box center [571, 458] width 11 height 11
radio input "true"
click at [574, 432] on label "Both Oil level, Oil leakage, damage to case or breather and Tightness of all bo…" at bounding box center [888, 436] width 653 height 23
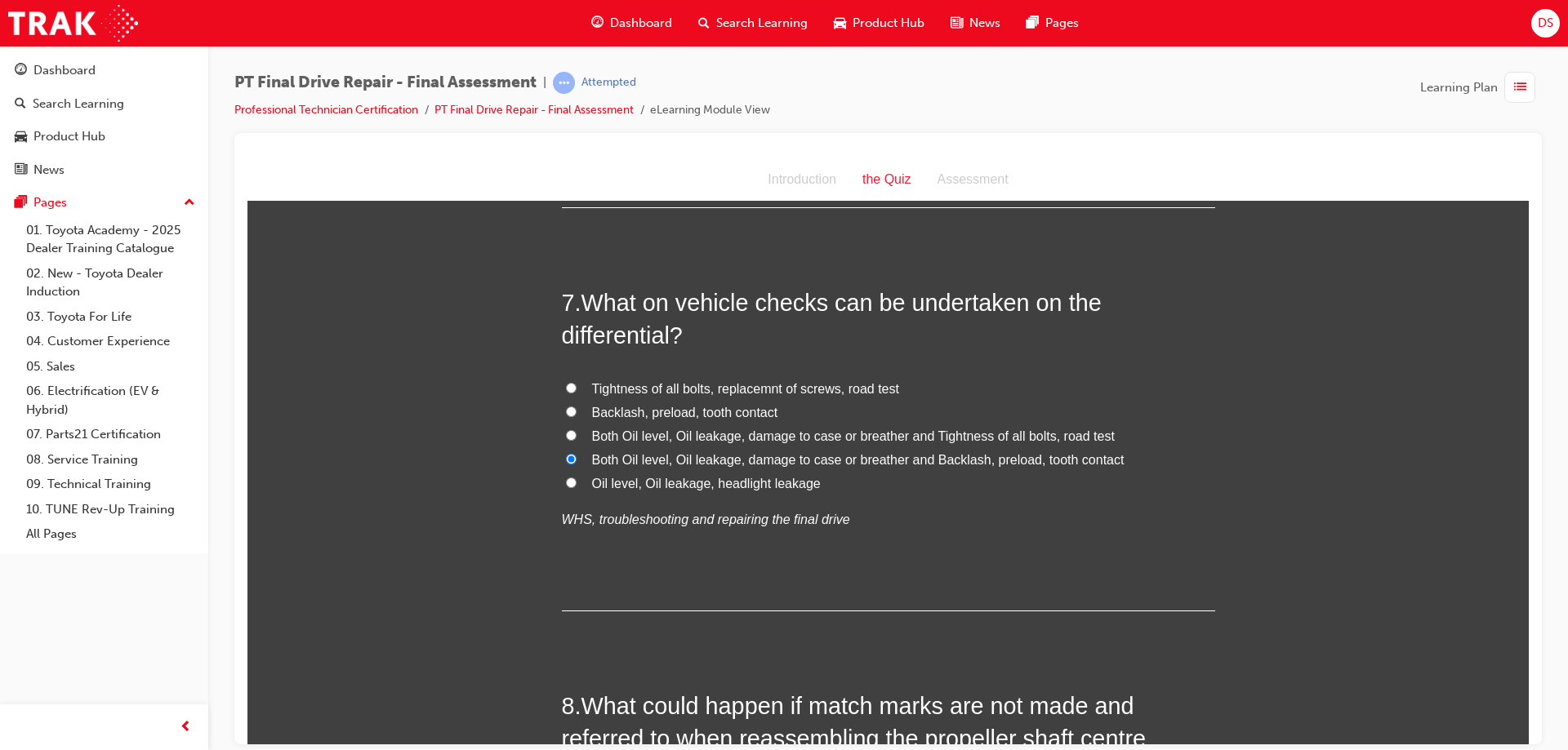
click at [574, 432] on input "Both Oil level, Oil leakage, damage to case or breather and Tightness of all bo…" at bounding box center [571, 435] width 11 height 11
radio input "true"
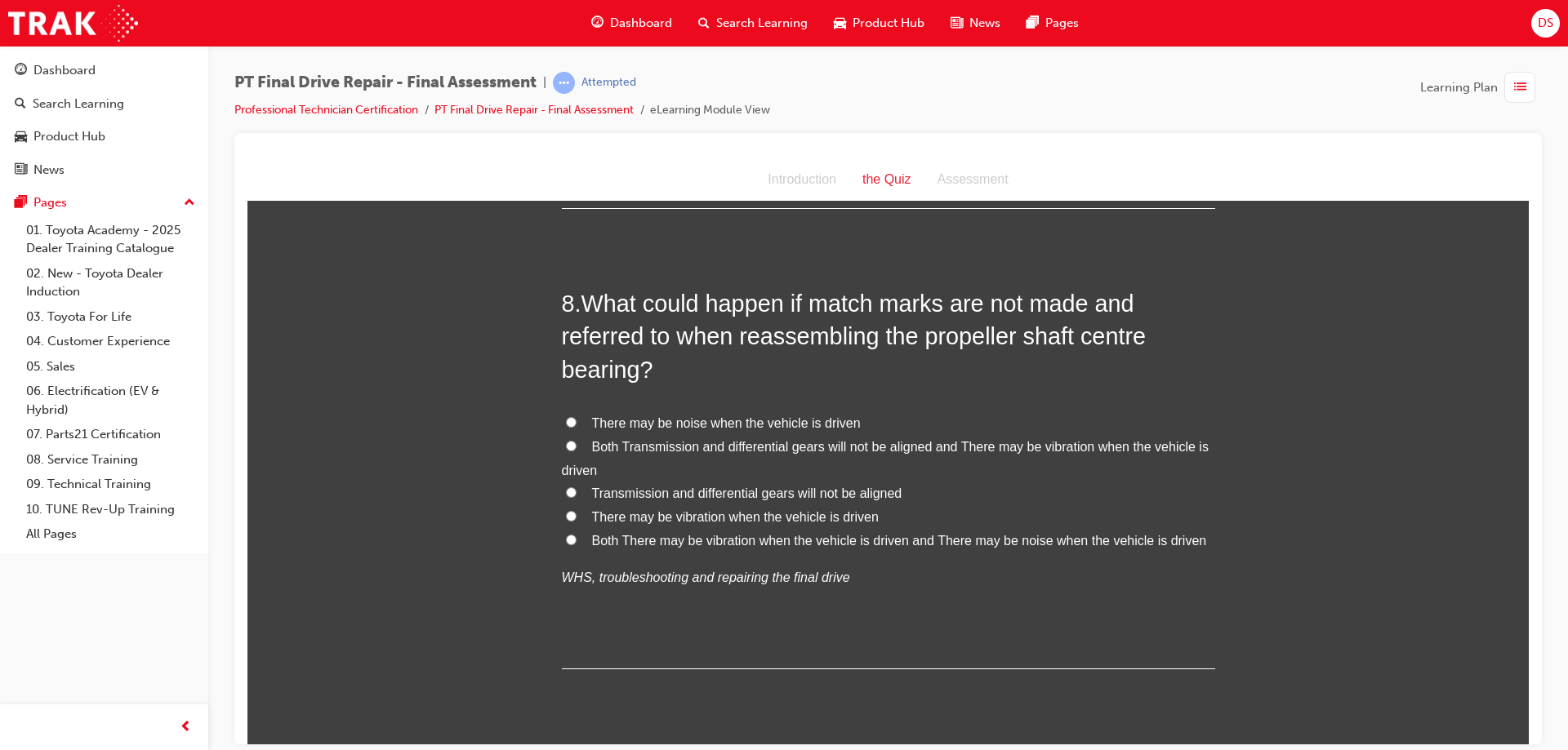
scroll to position [2695, 0]
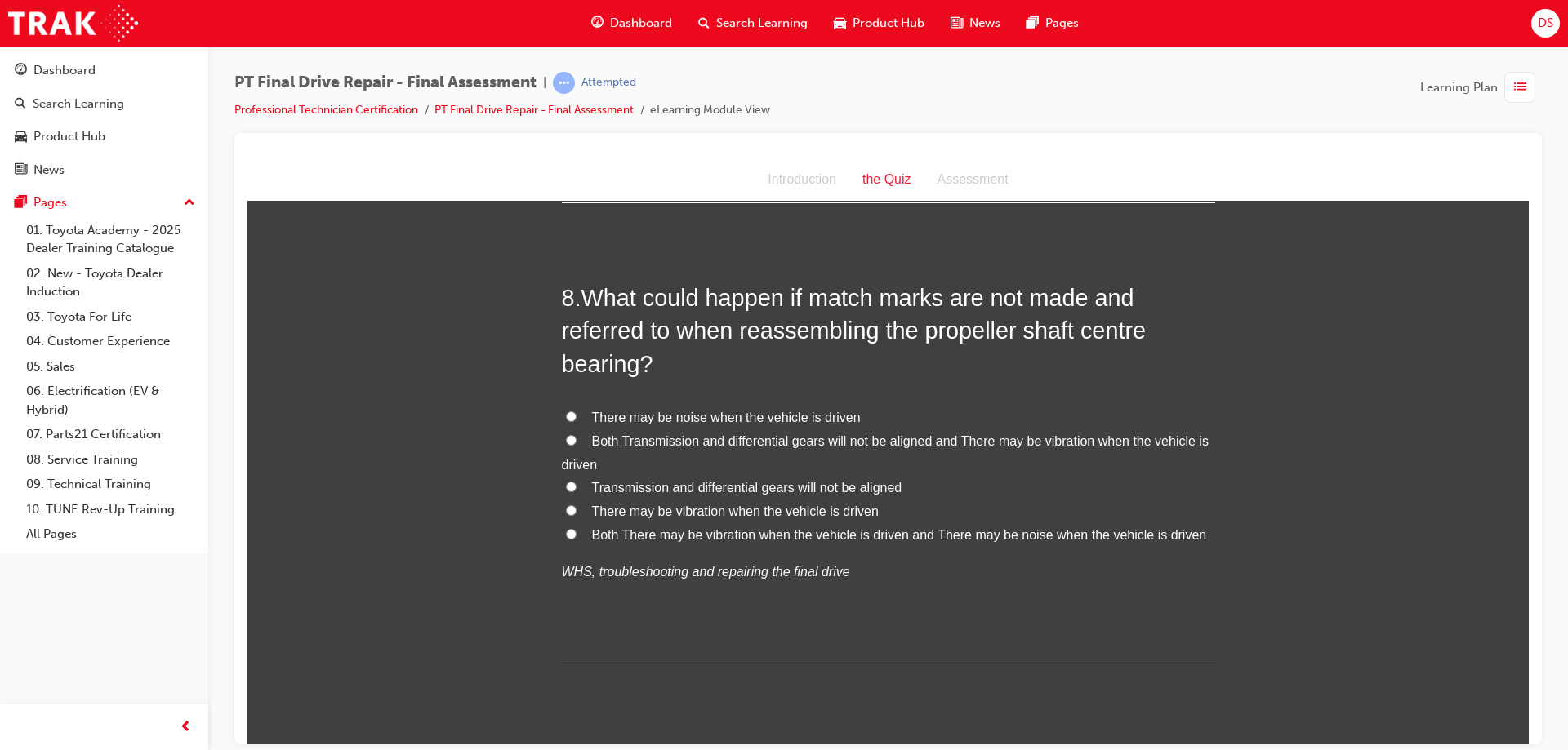
click at [613, 528] on span "Both There may be vibration when the vehicle is driven and There may be noise w…" at bounding box center [899, 534] width 614 height 13
click at [577, 528] on input "Both There may be vibration when the vehicle is driven and There may be noise w…" at bounding box center [571, 534] width 11 height 11
radio input "true"
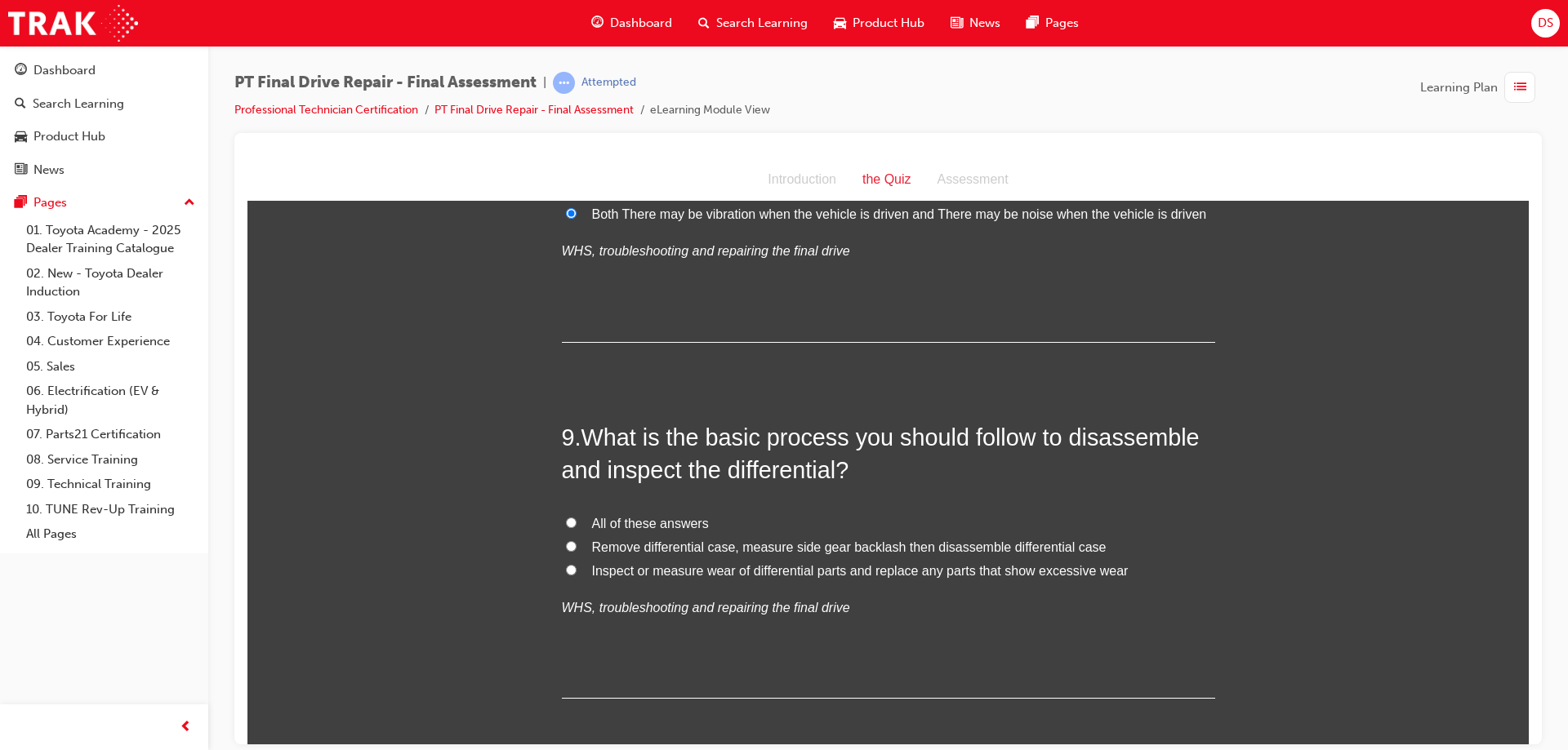
scroll to position [3022, 0]
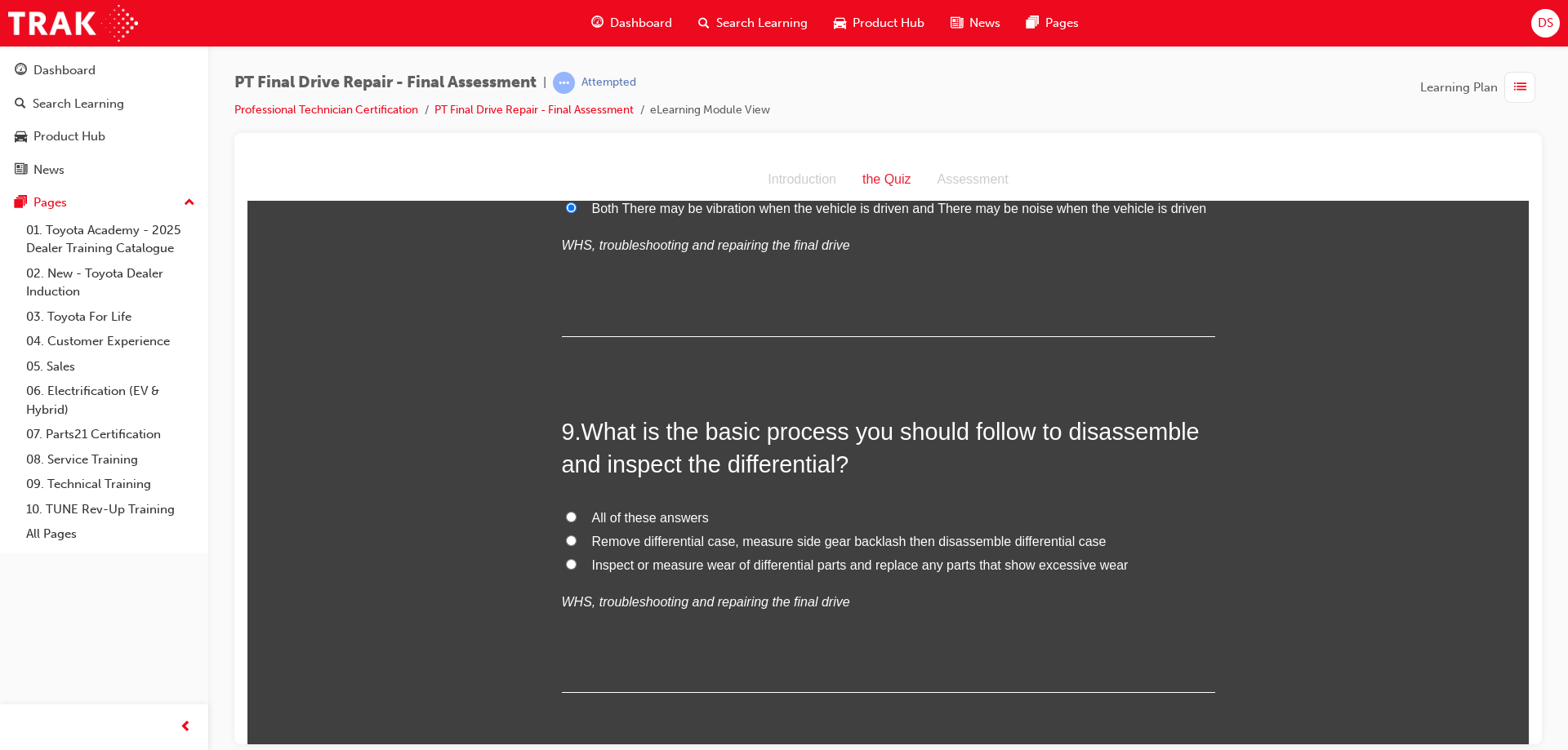
click at [601, 537] on span "Remove differential case, measure side gear backlash then disassemble different…" at bounding box center [849, 540] width 514 height 13
click at [577, 537] on input "Remove differential case, measure side gear backlash then disassemble different…" at bounding box center [571, 540] width 11 height 11
radio input "true"
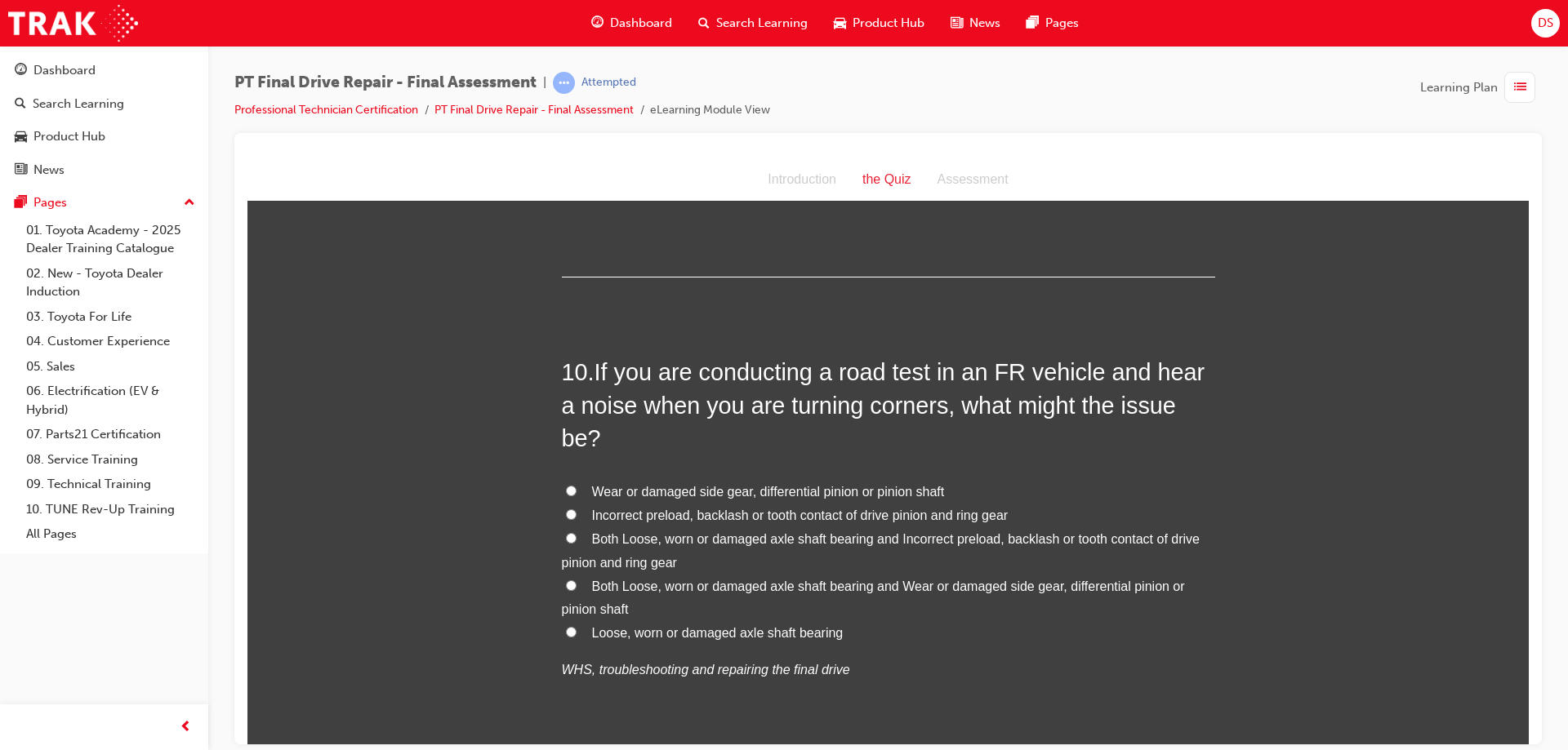
scroll to position [3511, 0]
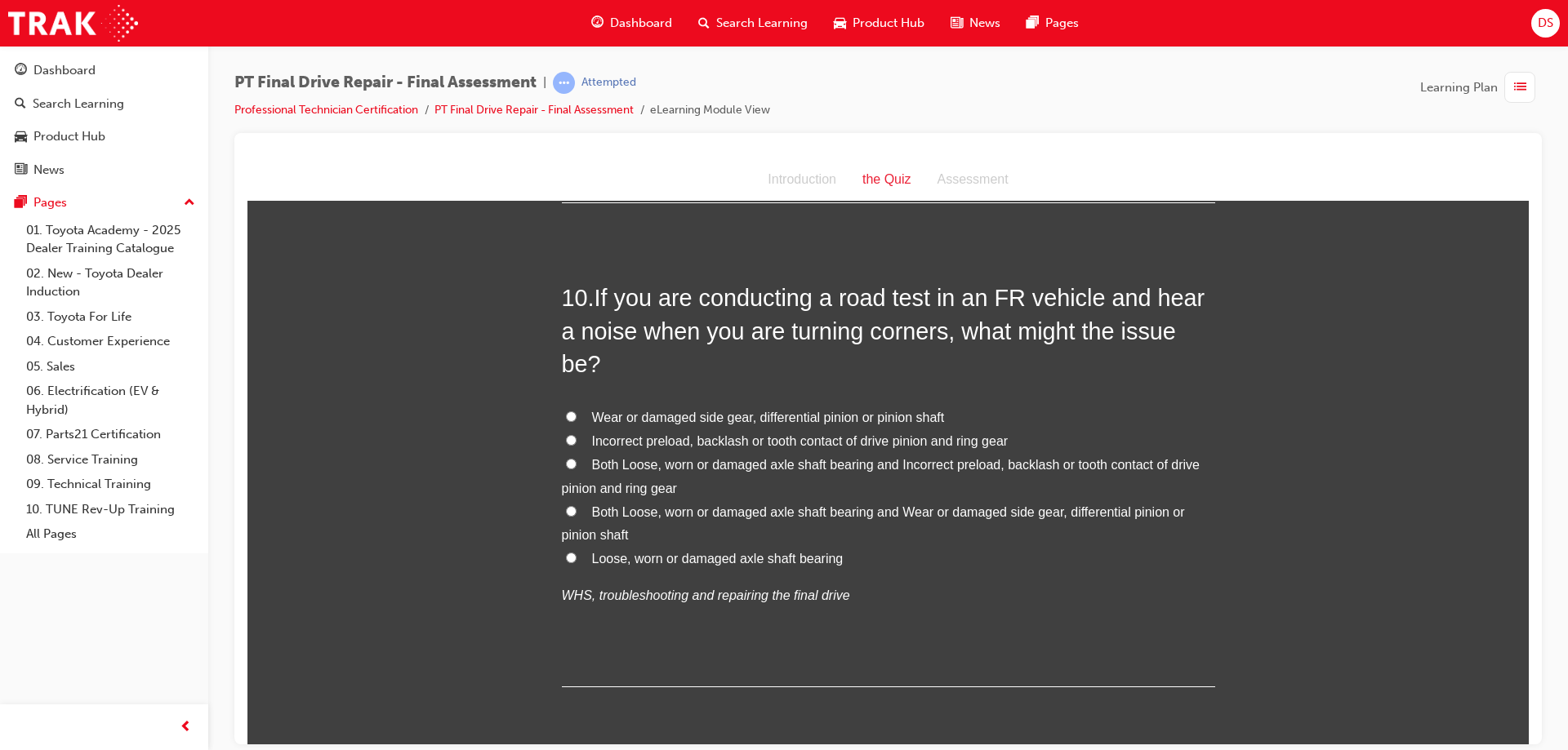
click at [566, 411] on input "Wear or damaged side gear, differential pinion or pinion shaft" at bounding box center [571, 416] width 11 height 11
radio input "true"
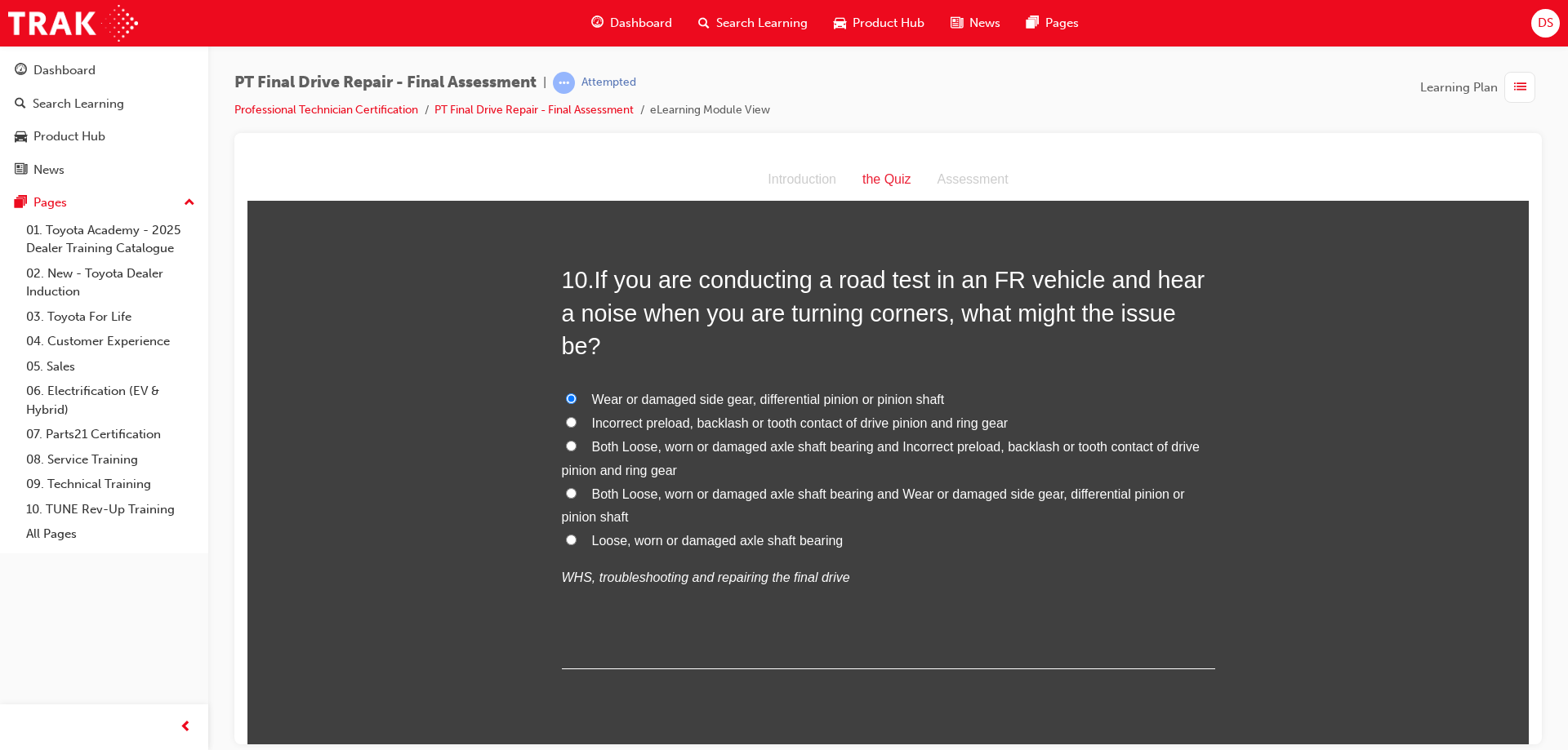
scroll to position [3544, 0]
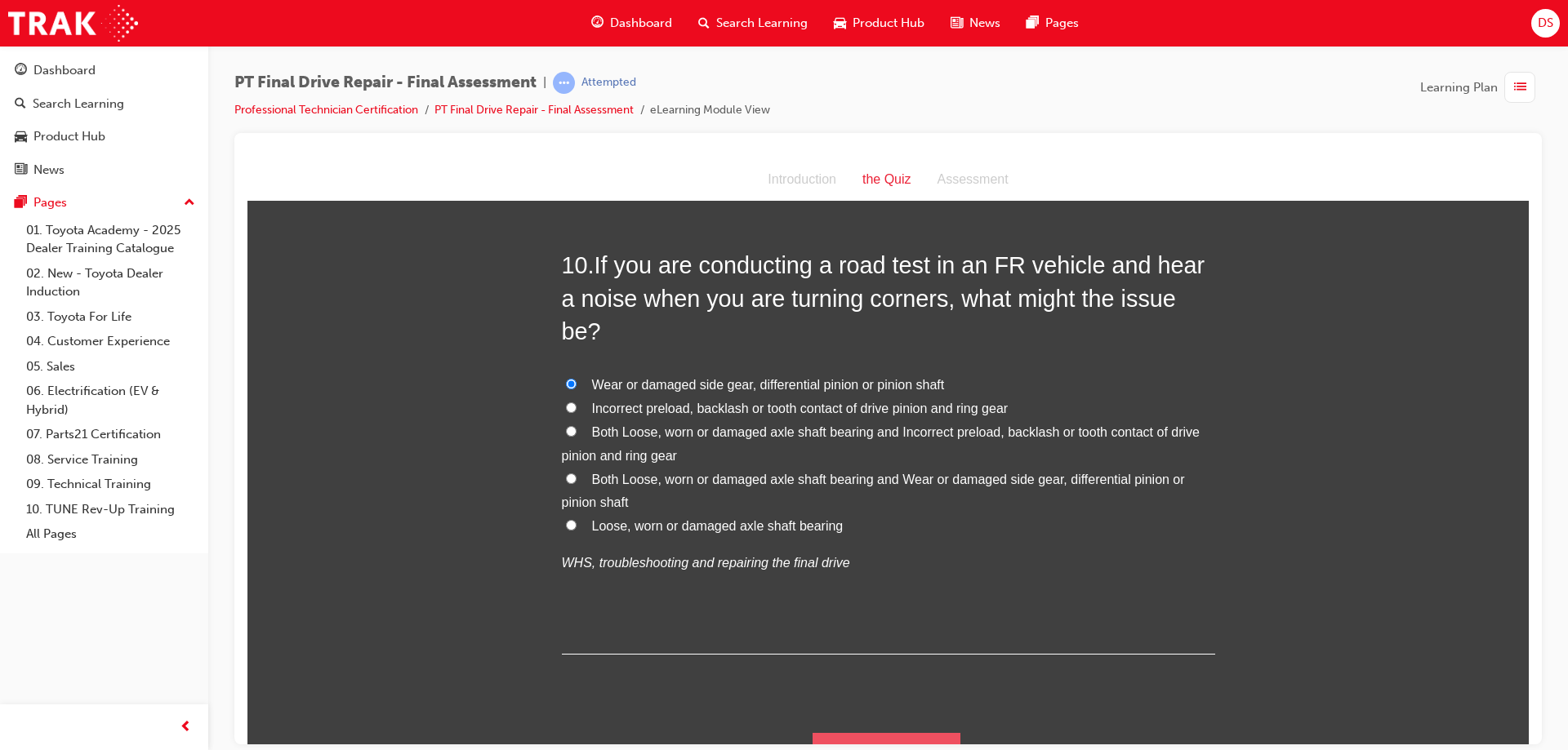
drag, startPoint x: 849, startPoint y: 702, endPoint x: 854, endPoint y: 708, distance: 7.8
click at [852, 732] on button "Submit Answers" at bounding box center [887, 754] width 149 height 46
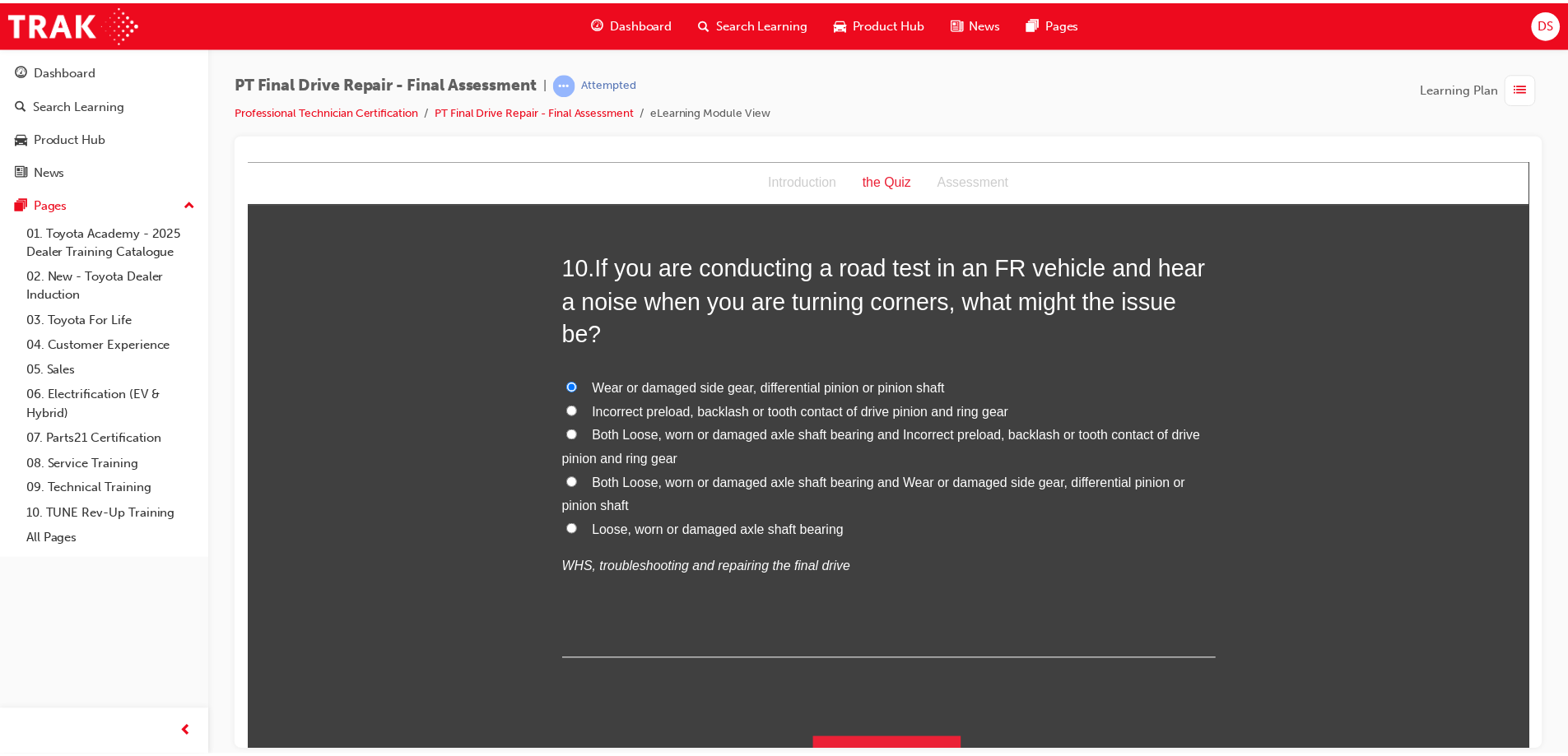
scroll to position [0, 0]
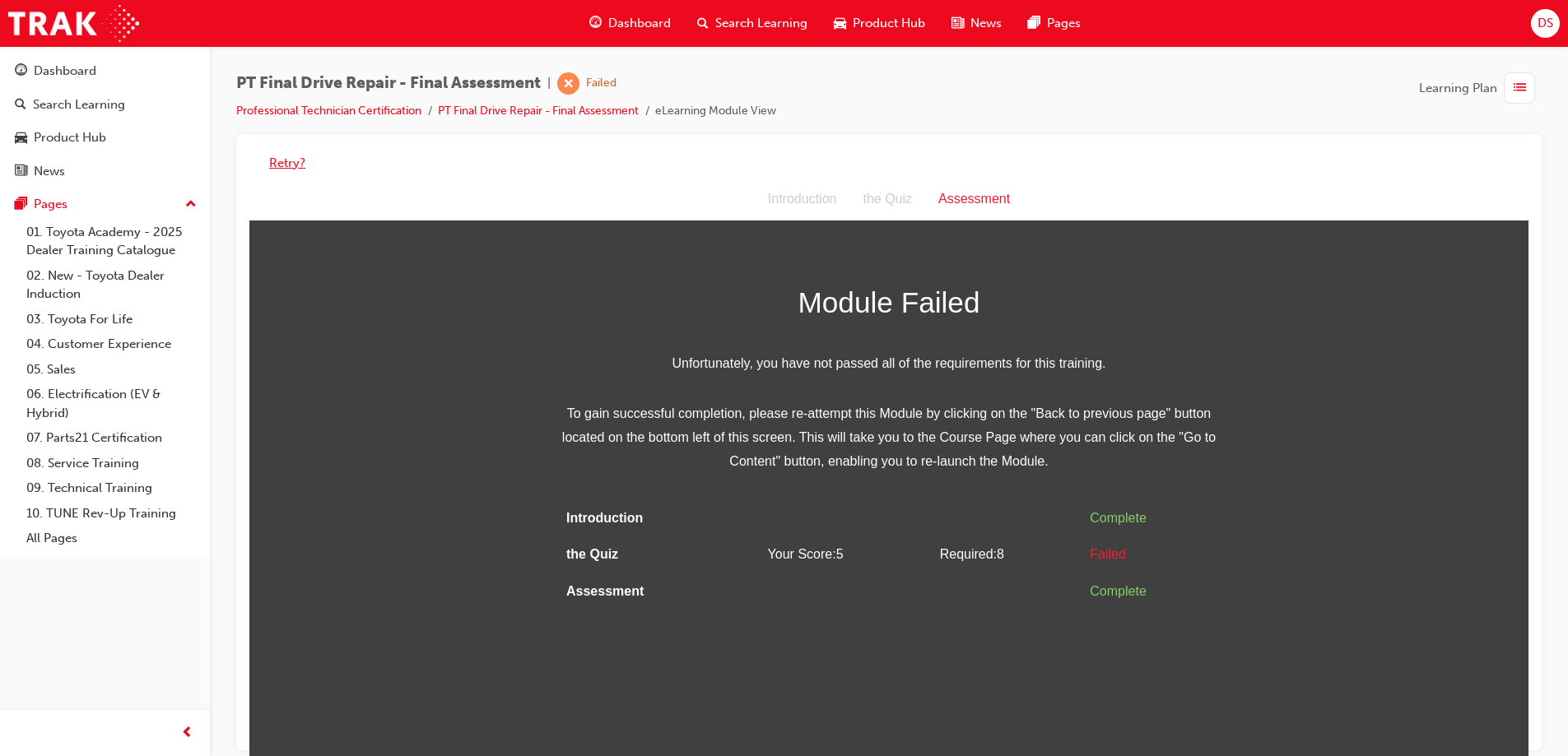
click at [288, 165] on button "Retry?" at bounding box center [288, 163] width 36 height 19
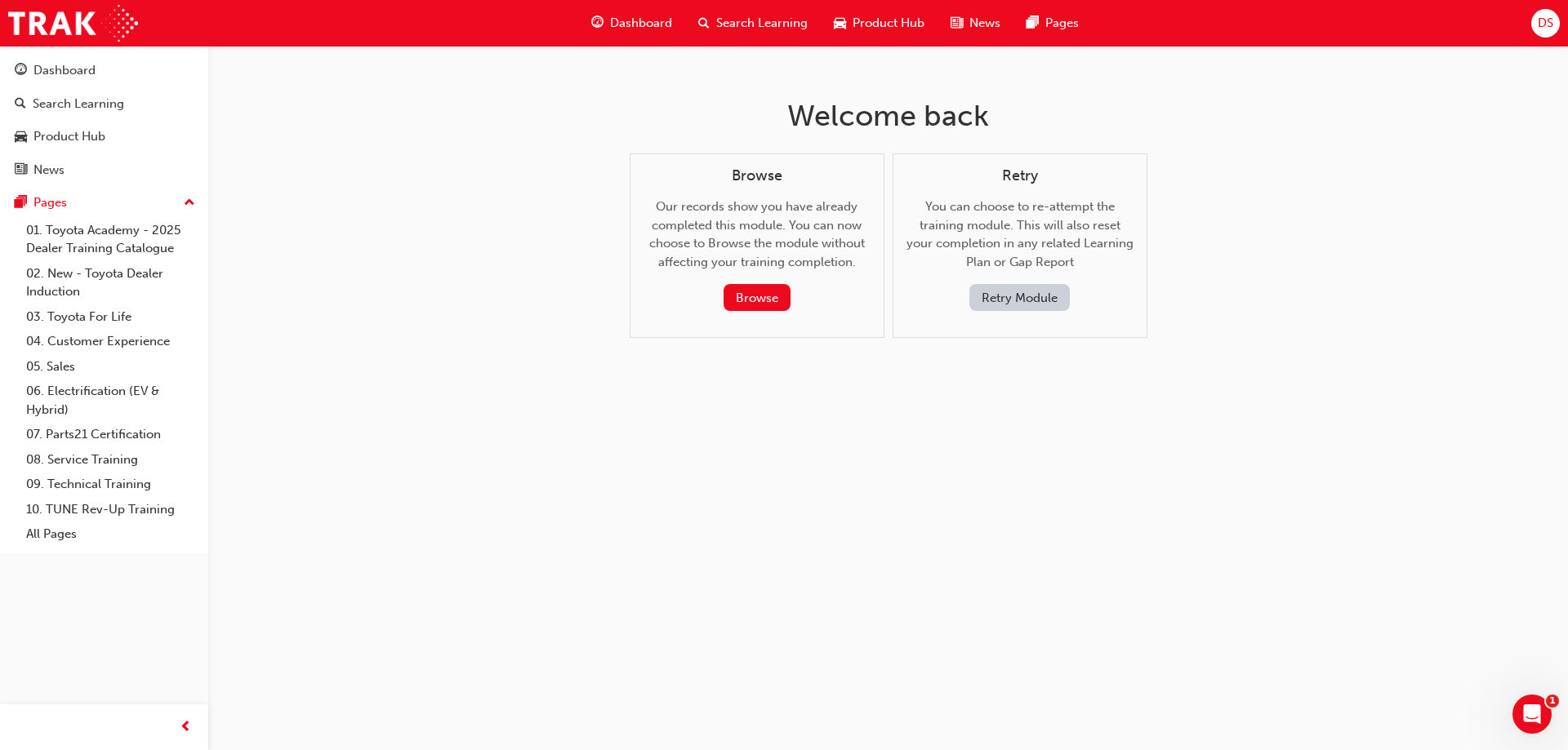
click at [1037, 292] on button "Retry Module" at bounding box center [1019, 298] width 100 height 27
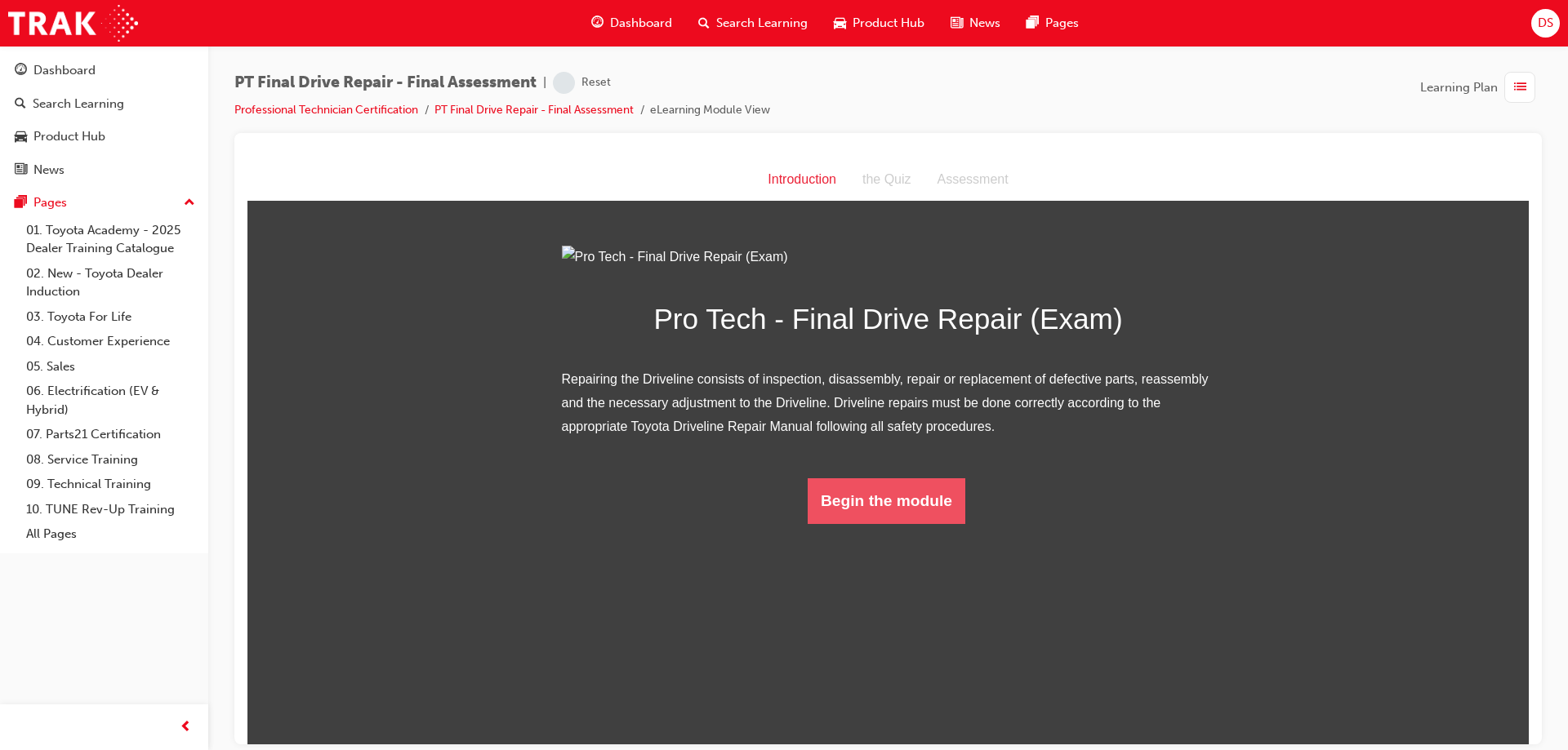
click at [912, 523] on button "Begin the module" at bounding box center [886, 500] width 158 height 46
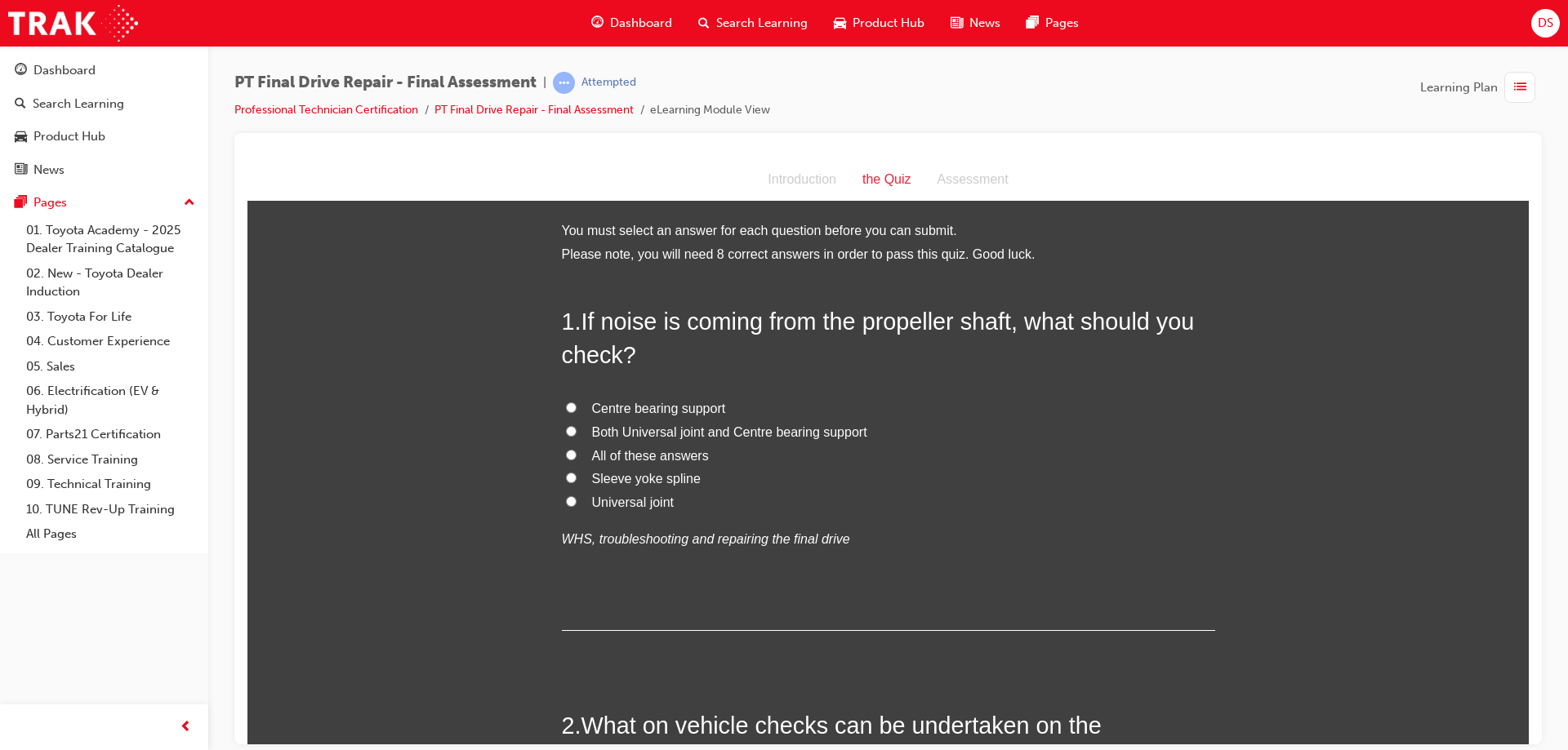
click at [566, 455] on input "All of these answers" at bounding box center [571, 455] width 11 height 11
radio input "true"
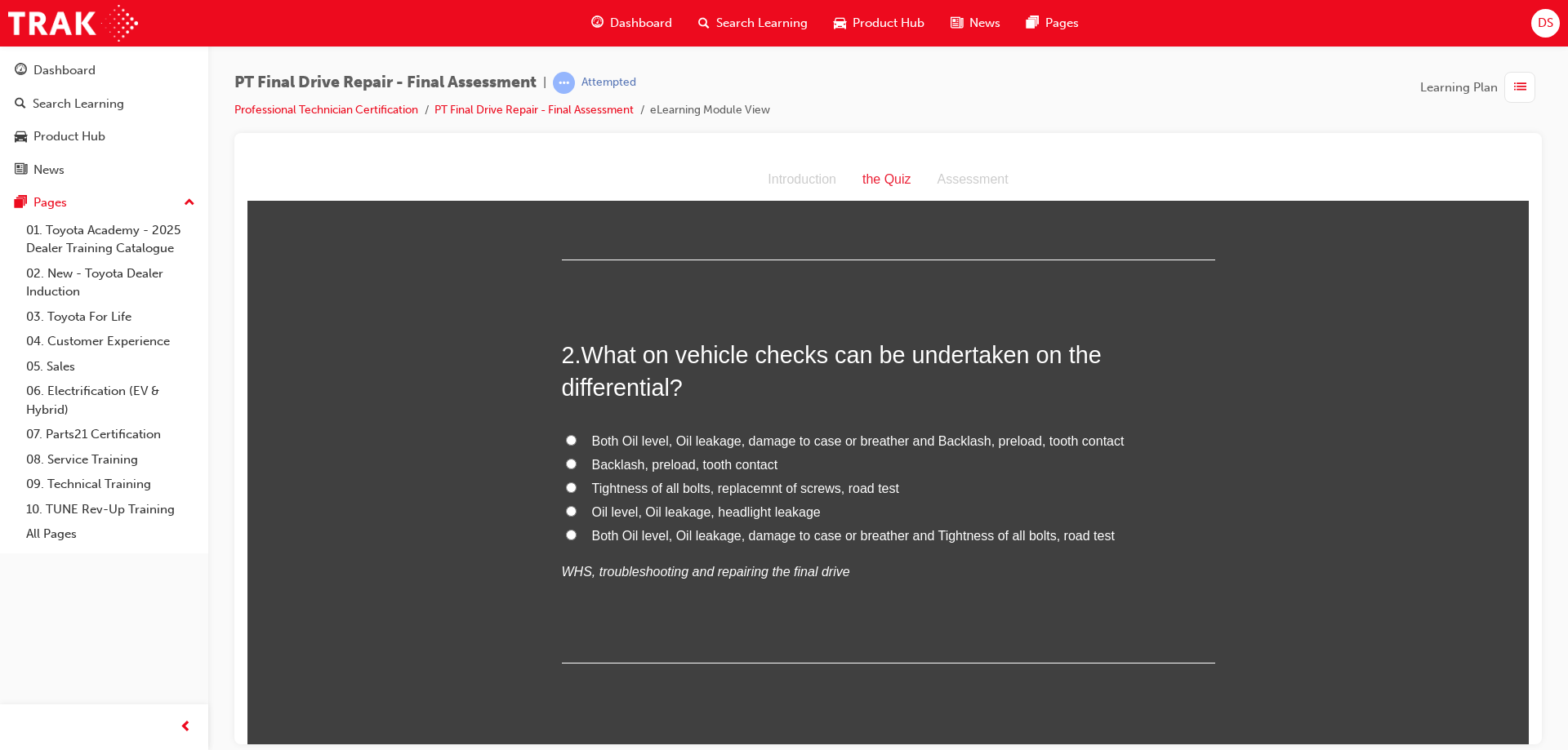
scroll to position [408, 0]
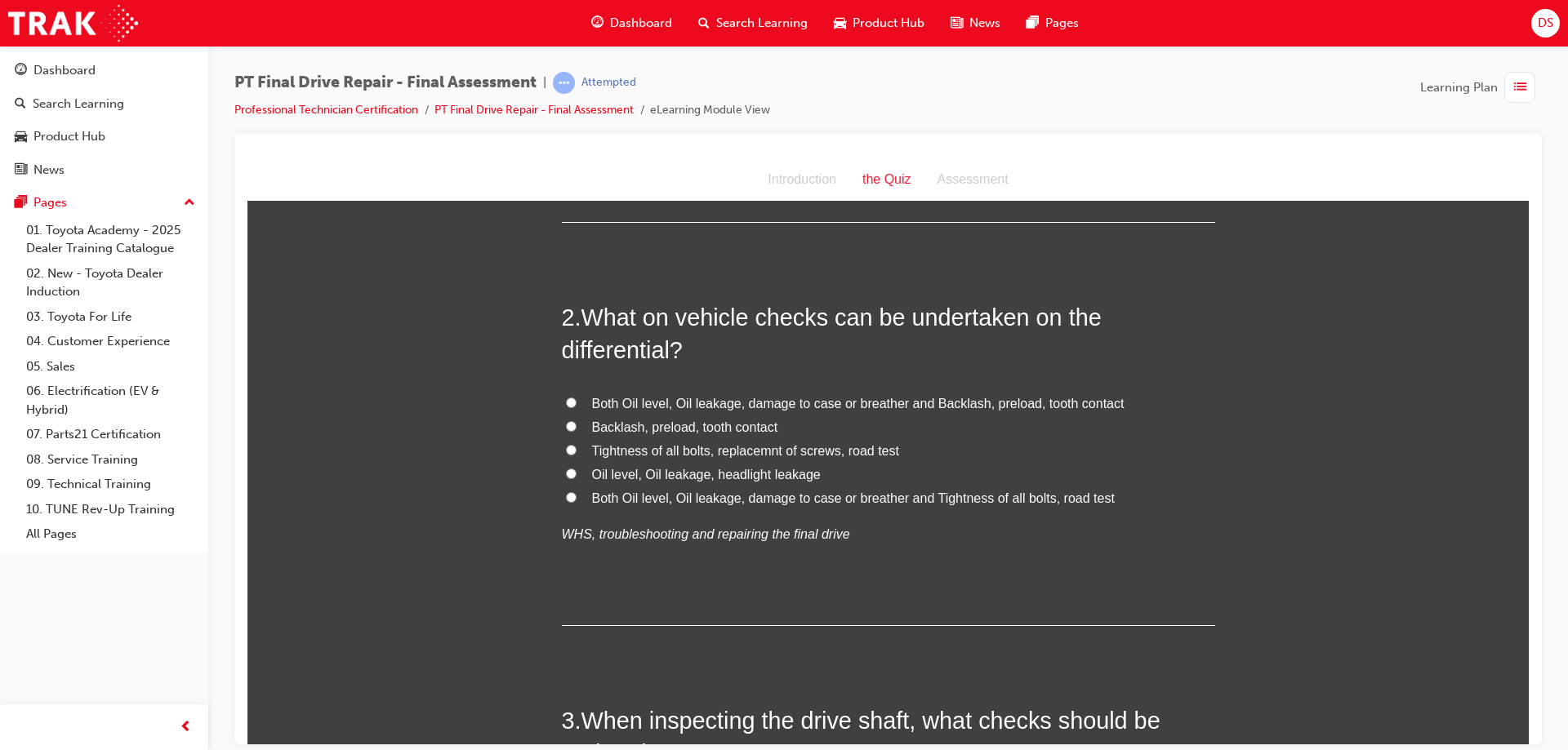
click at [566, 497] on input "Both Oil level, Oil leakage, damage to case or breather and Tightness of all bo…" at bounding box center [571, 497] width 11 height 11
radio input "true"
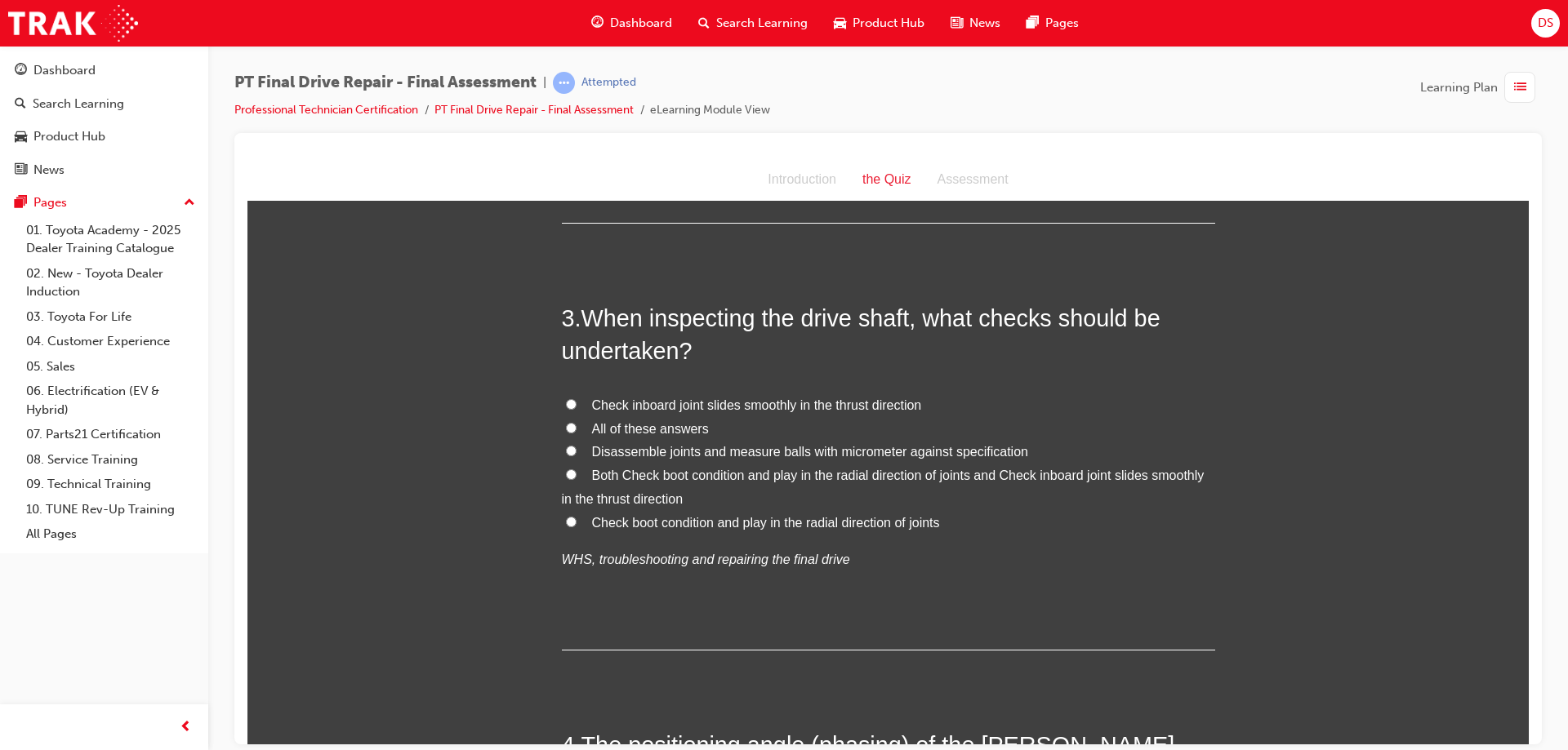
scroll to position [816, 0]
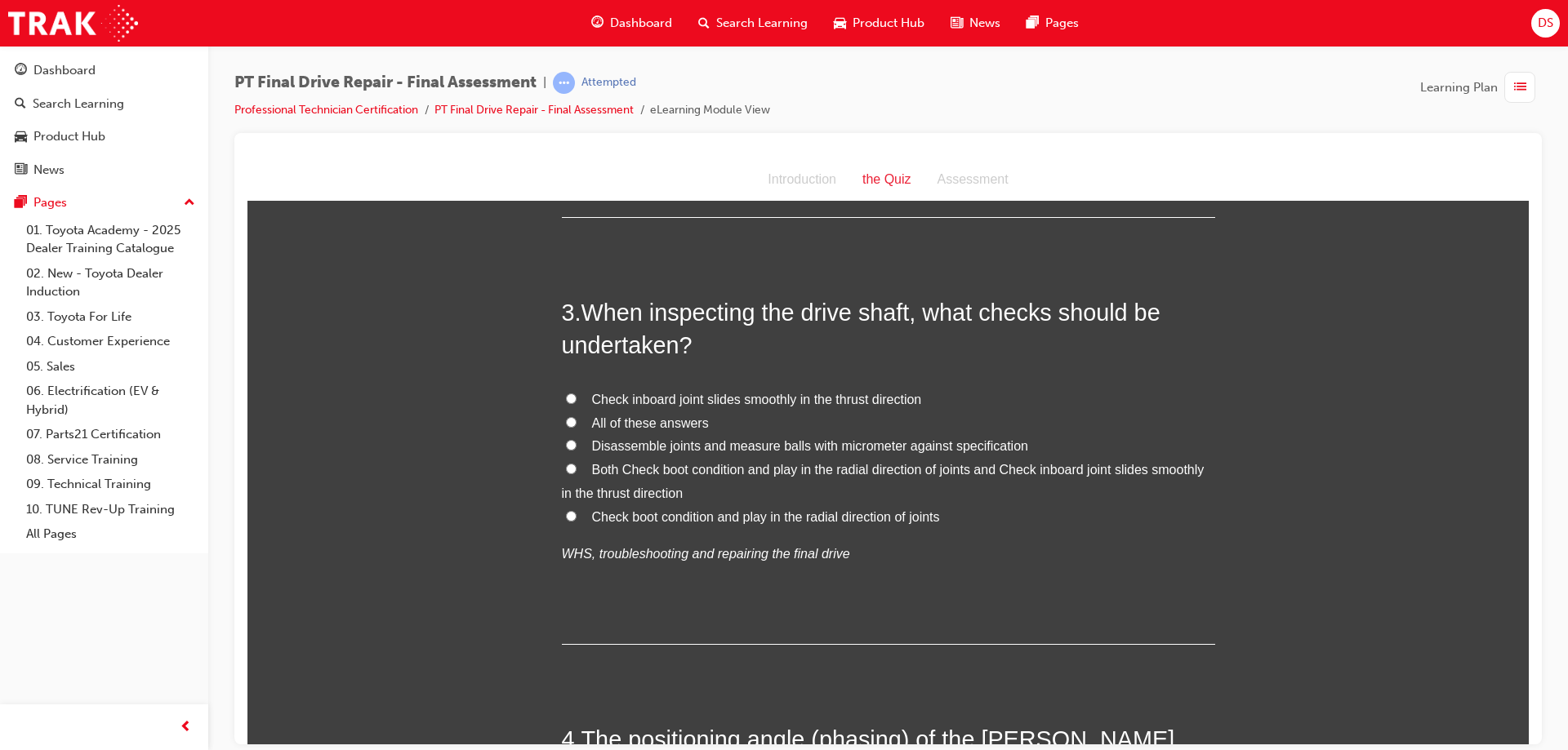
click at [566, 419] on input "All of these answers" at bounding box center [571, 422] width 11 height 11
radio input "true"
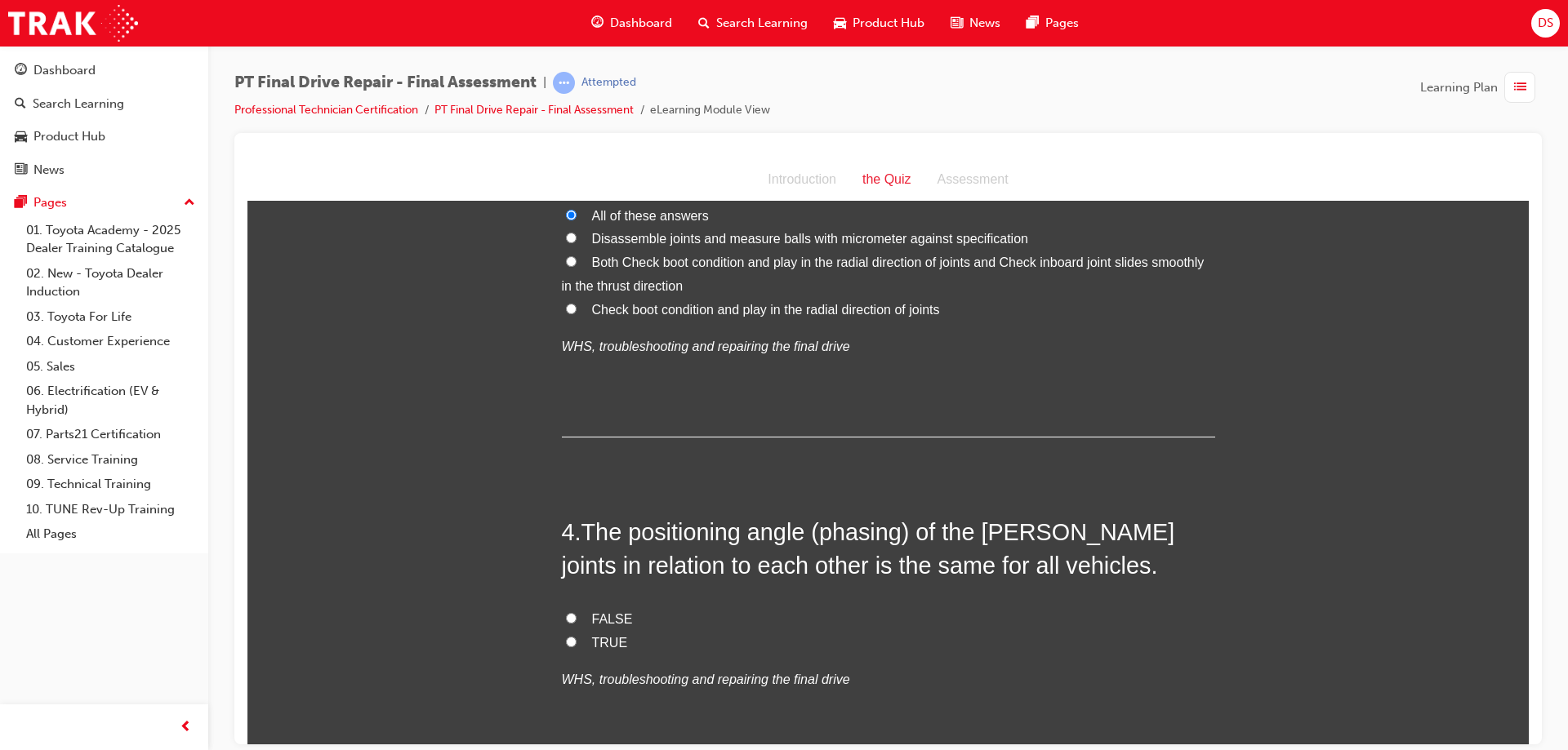
scroll to position [1225, 0]
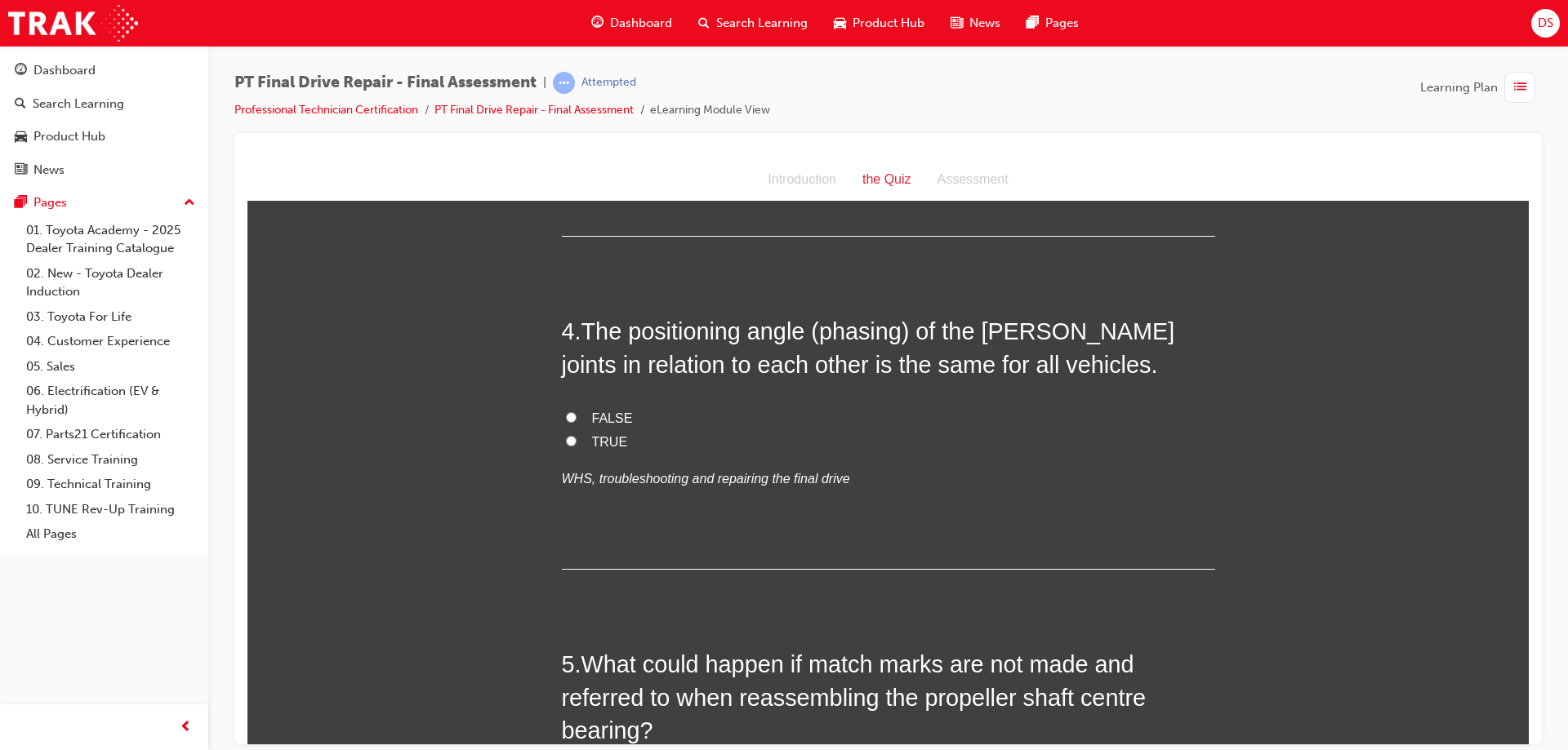
click at [566, 416] on input "FALSE" at bounding box center [571, 417] width 11 height 11
radio input "true"
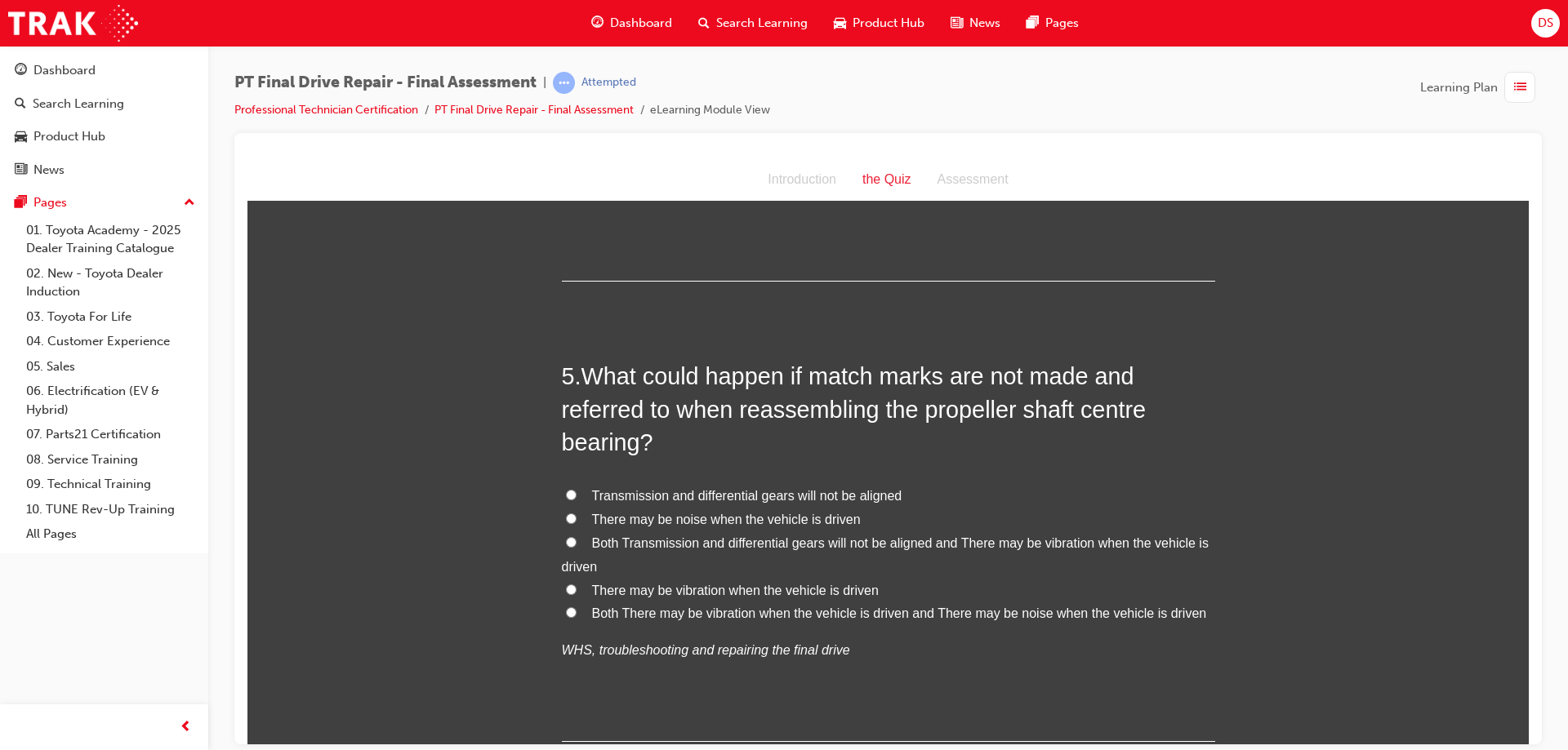
scroll to position [1551, 0]
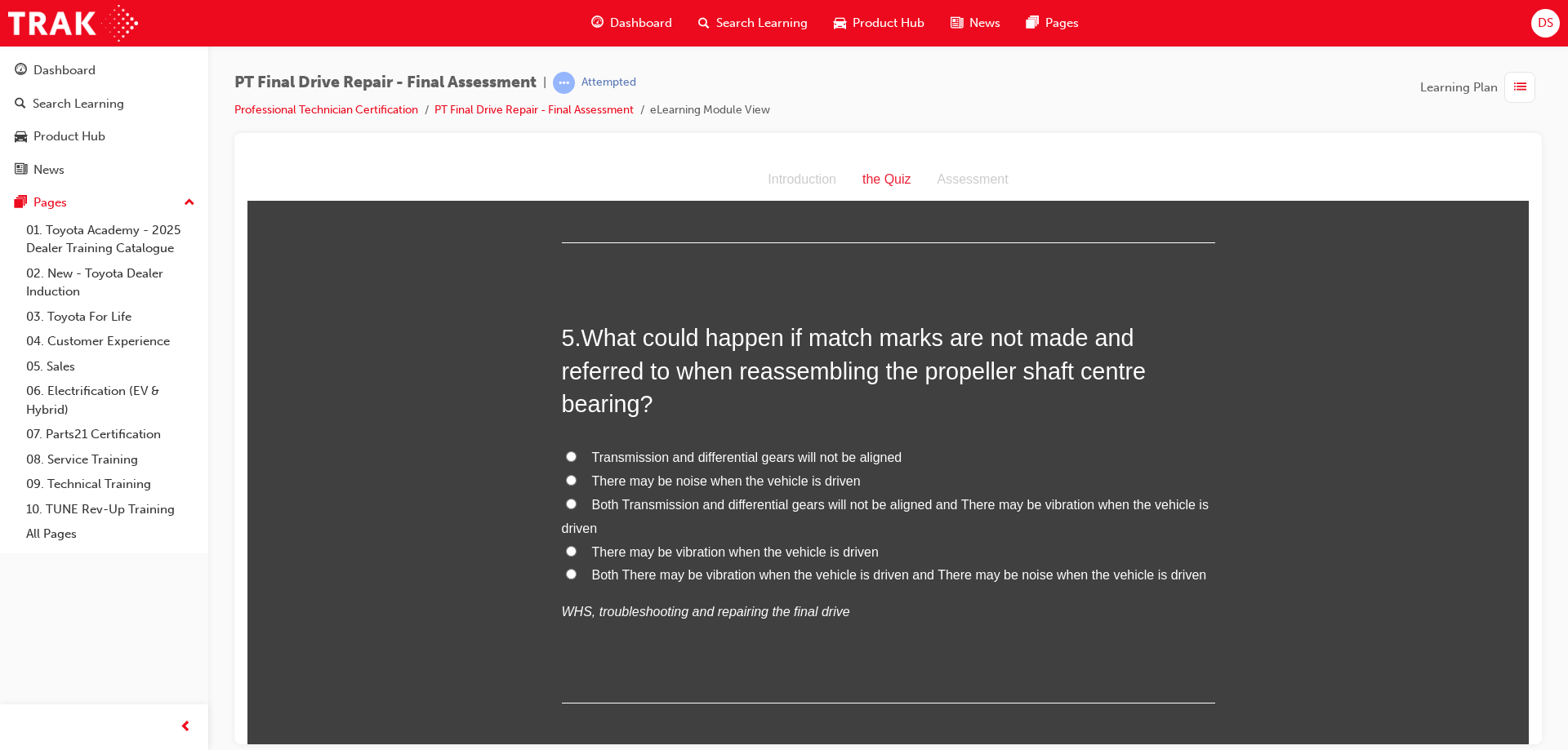
click at [568, 565] on label "Both There may be vibration when the vehicle is driven and There may be noise w…" at bounding box center [888, 575] width 653 height 23
click at [568, 569] on input "Both There may be vibration when the vehicle is driven and There may be noise w…" at bounding box center [571, 574] width 11 height 11
radio input "true"
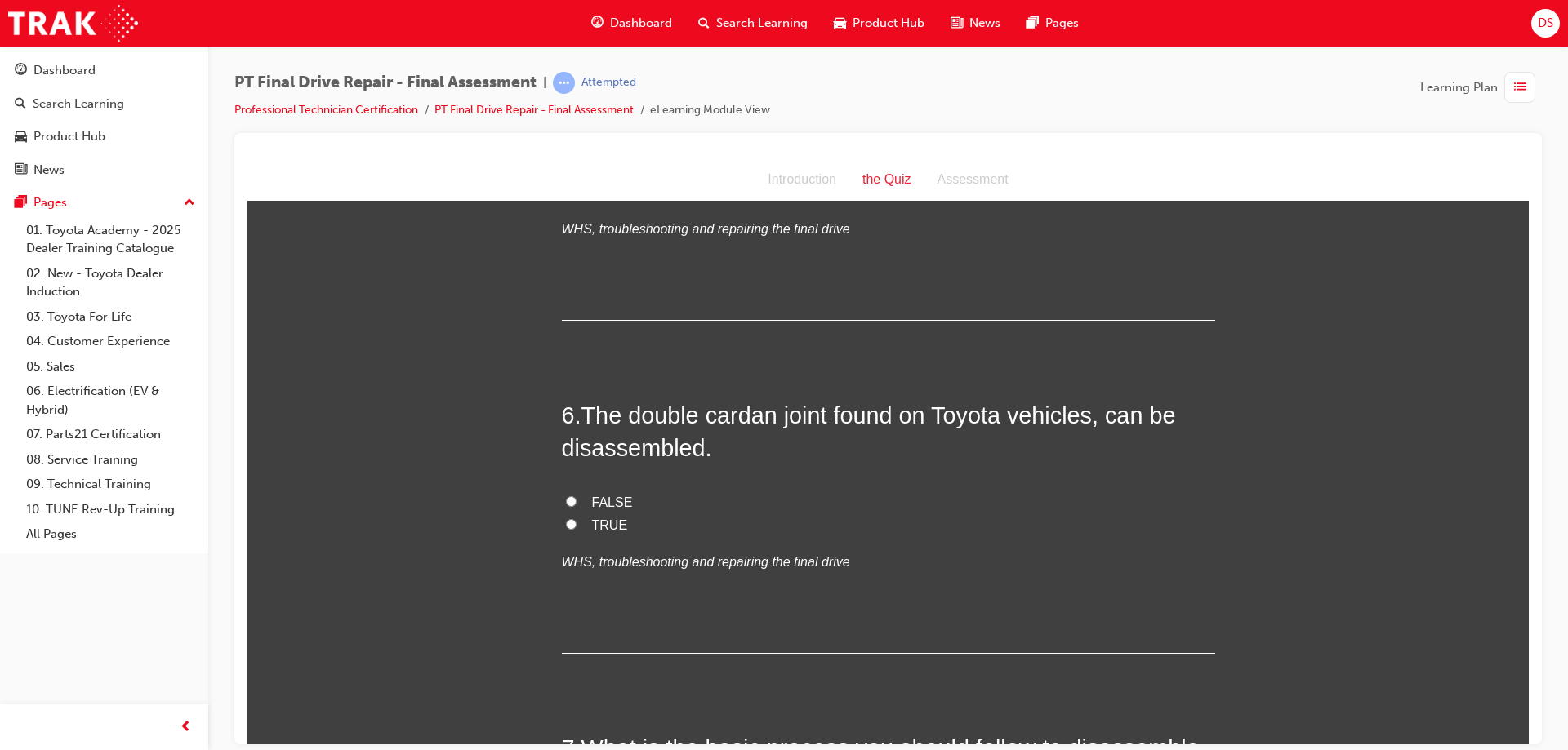
scroll to position [1959, 0]
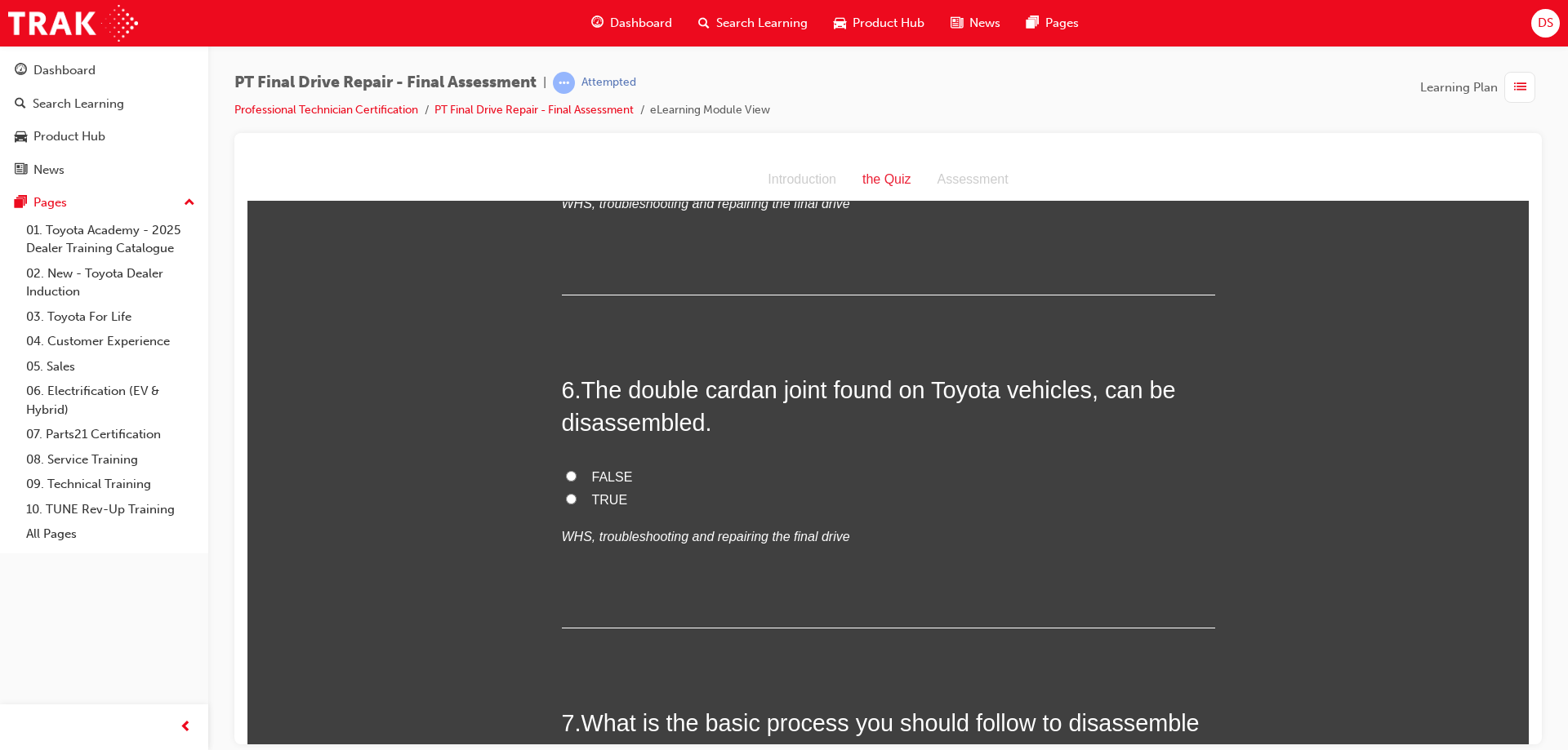
click at [566, 494] on input "TRUE" at bounding box center [571, 499] width 11 height 11
radio input "true"
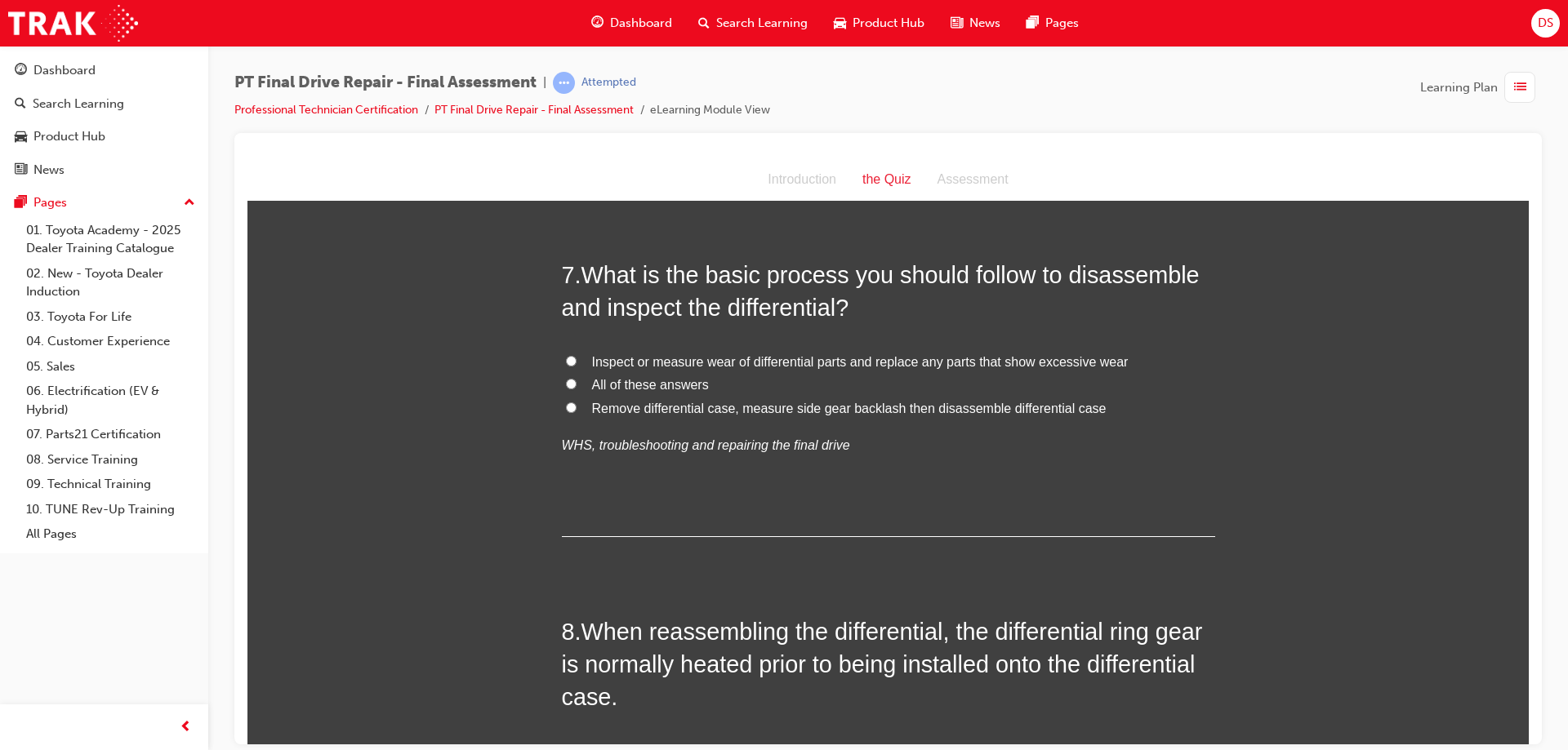
scroll to position [2368, 0]
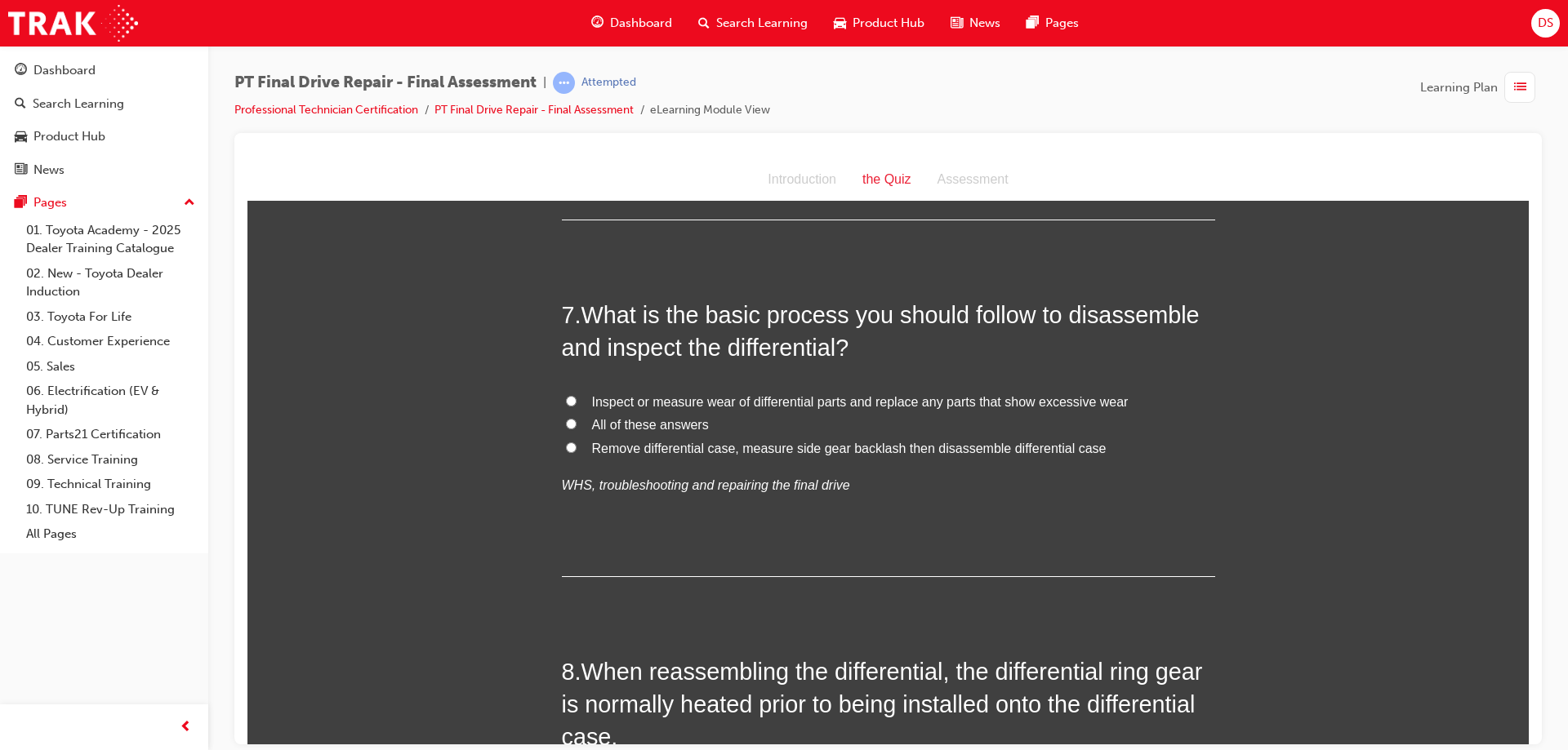
click at [574, 424] on label "All of these answers" at bounding box center [888, 425] width 653 height 23
click at [574, 424] on input "All of these answers" at bounding box center [571, 423] width 11 height 11
radio input "true"
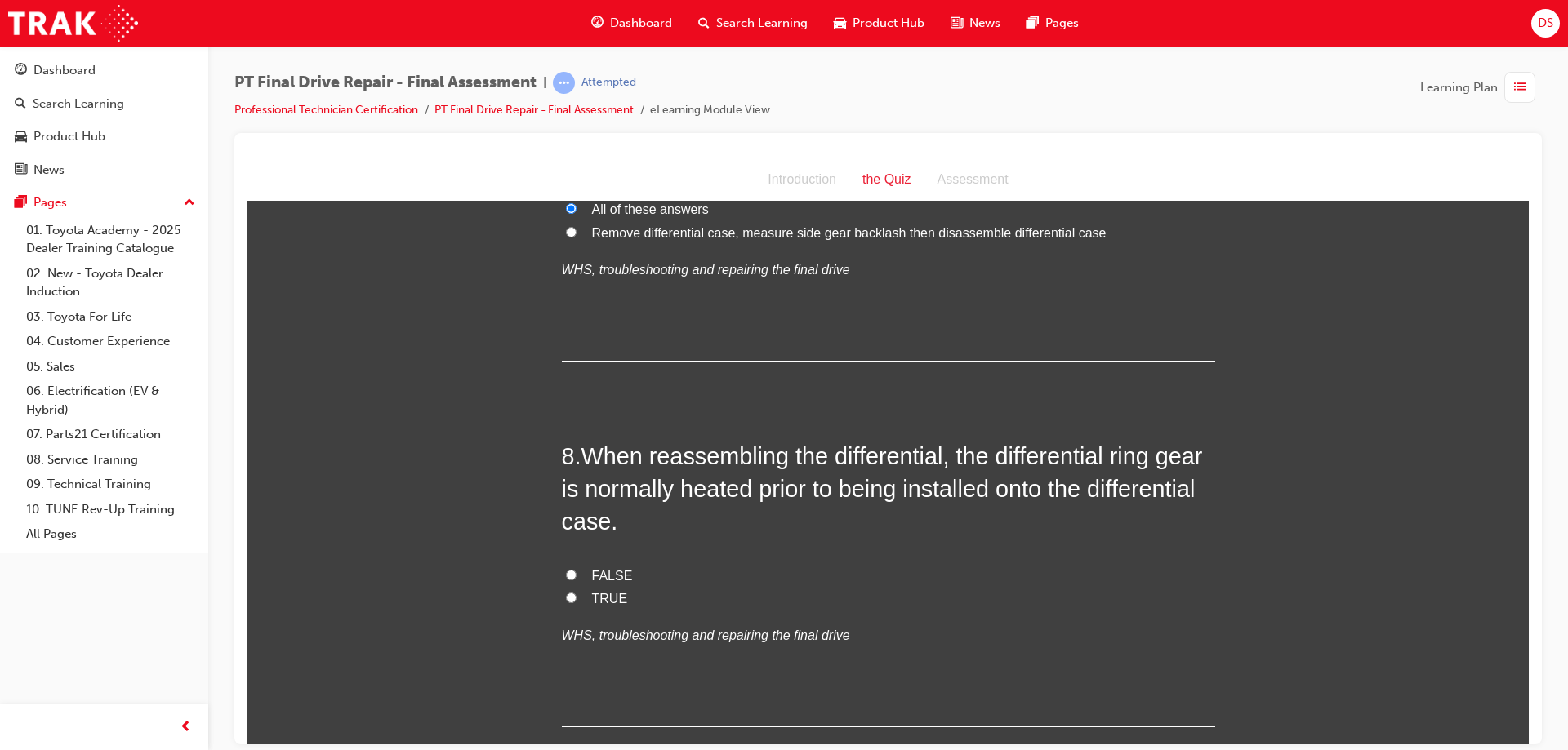
scroll to position [2613, 0]
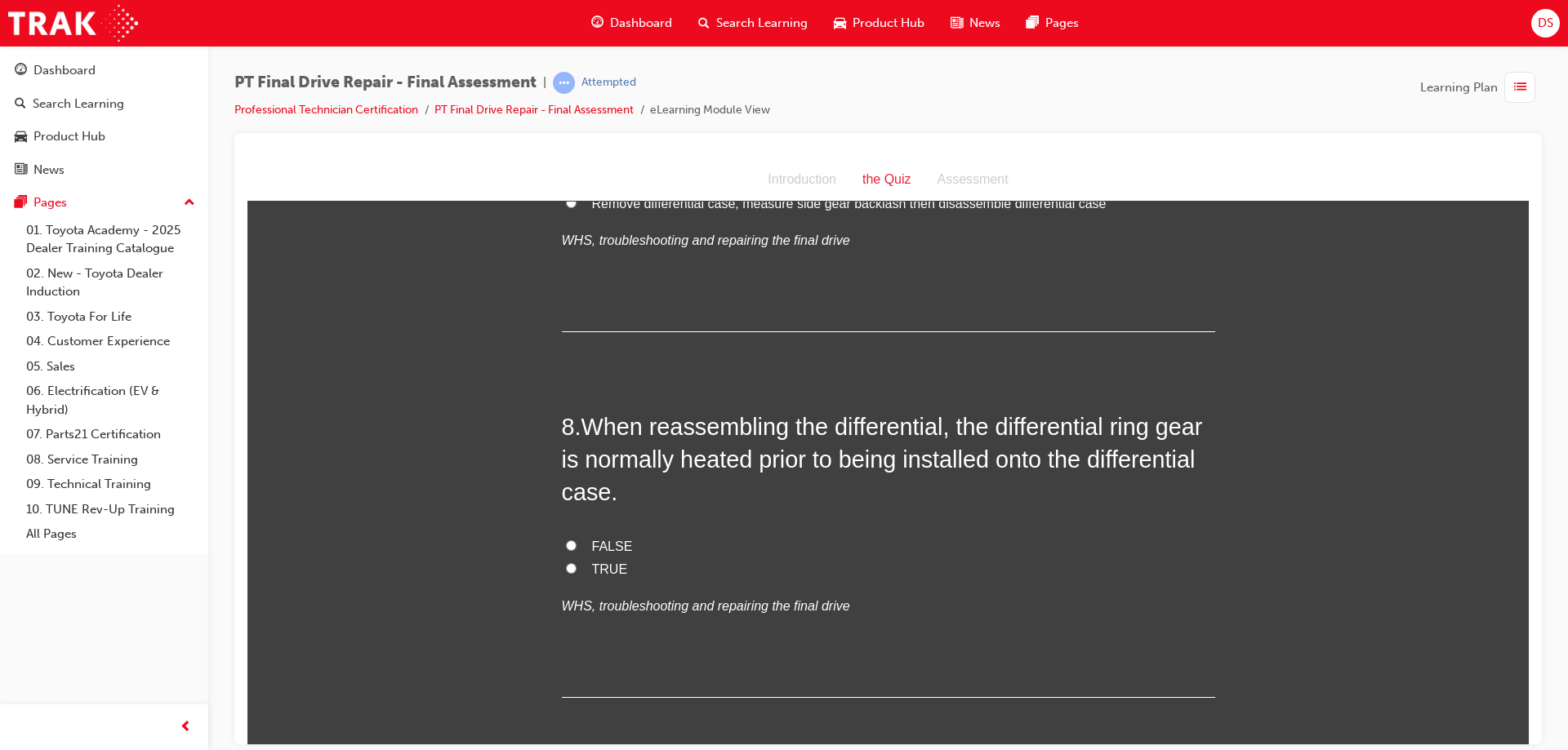
click at [566, 569] on input "TRUE" at bounding box center [571, 568] width 11 height 11
radio input "true"
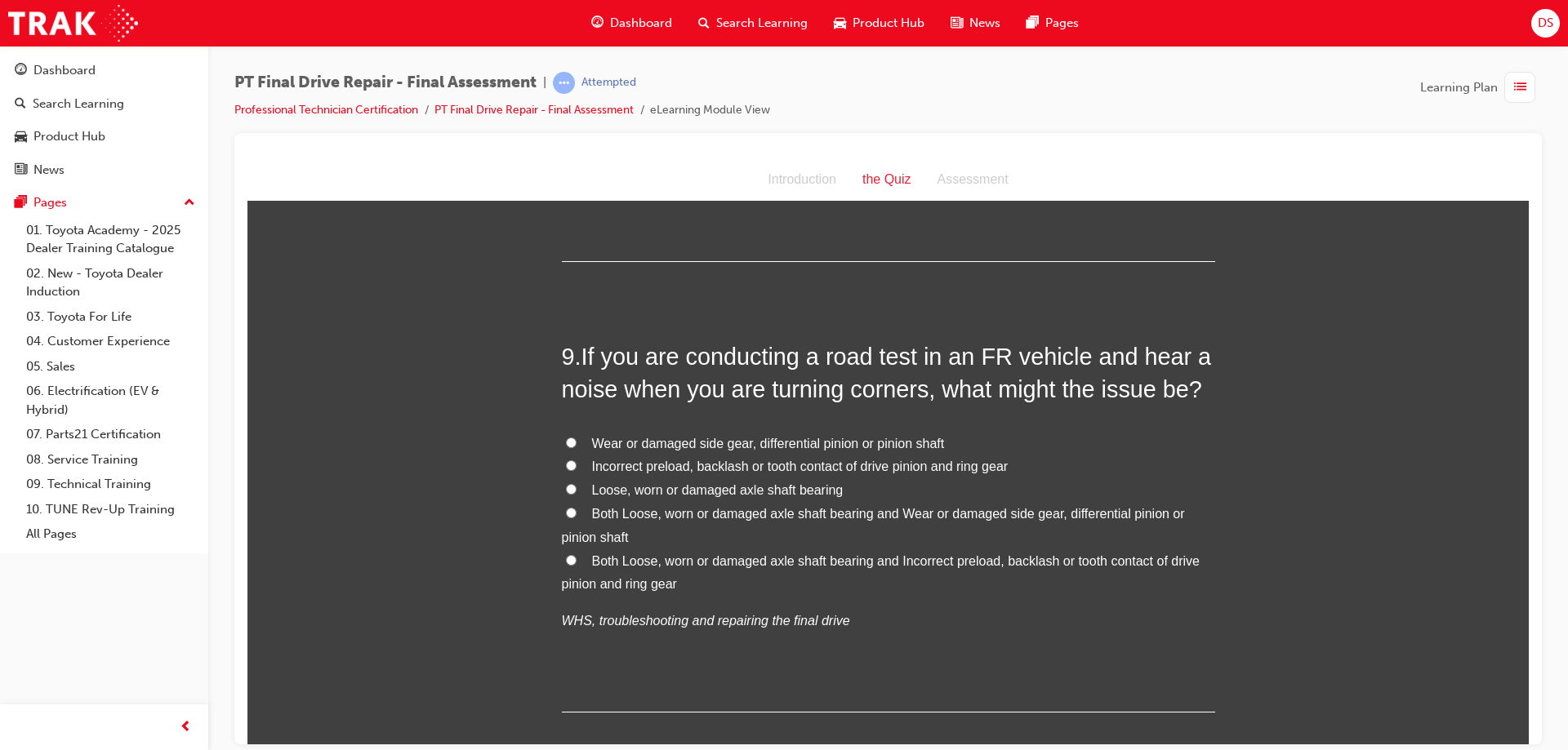
scroll to position [3103, 0]
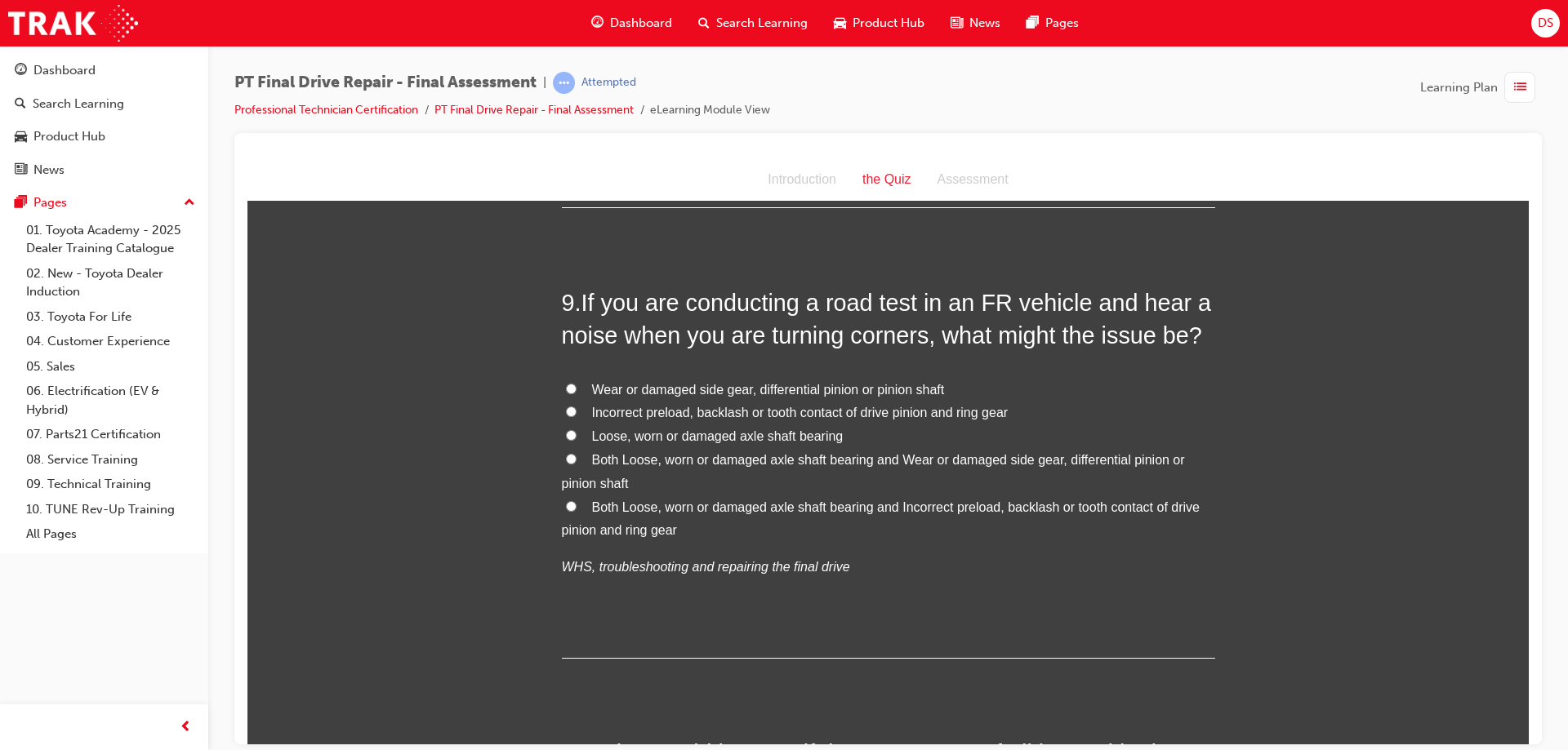
click at [567, 495] on label "Both Loose, worn or damaged axle shaft bearing and Incorrect preload, backlash …" at bounding box center [888, 519] width 653 height 48
click at [567, 501] on input "Both Loose, worn or damaged axle shaft bearing and Incorrect preload, backlash …" at bounding box center [571, 506] width 11 height 11
radio input "true"
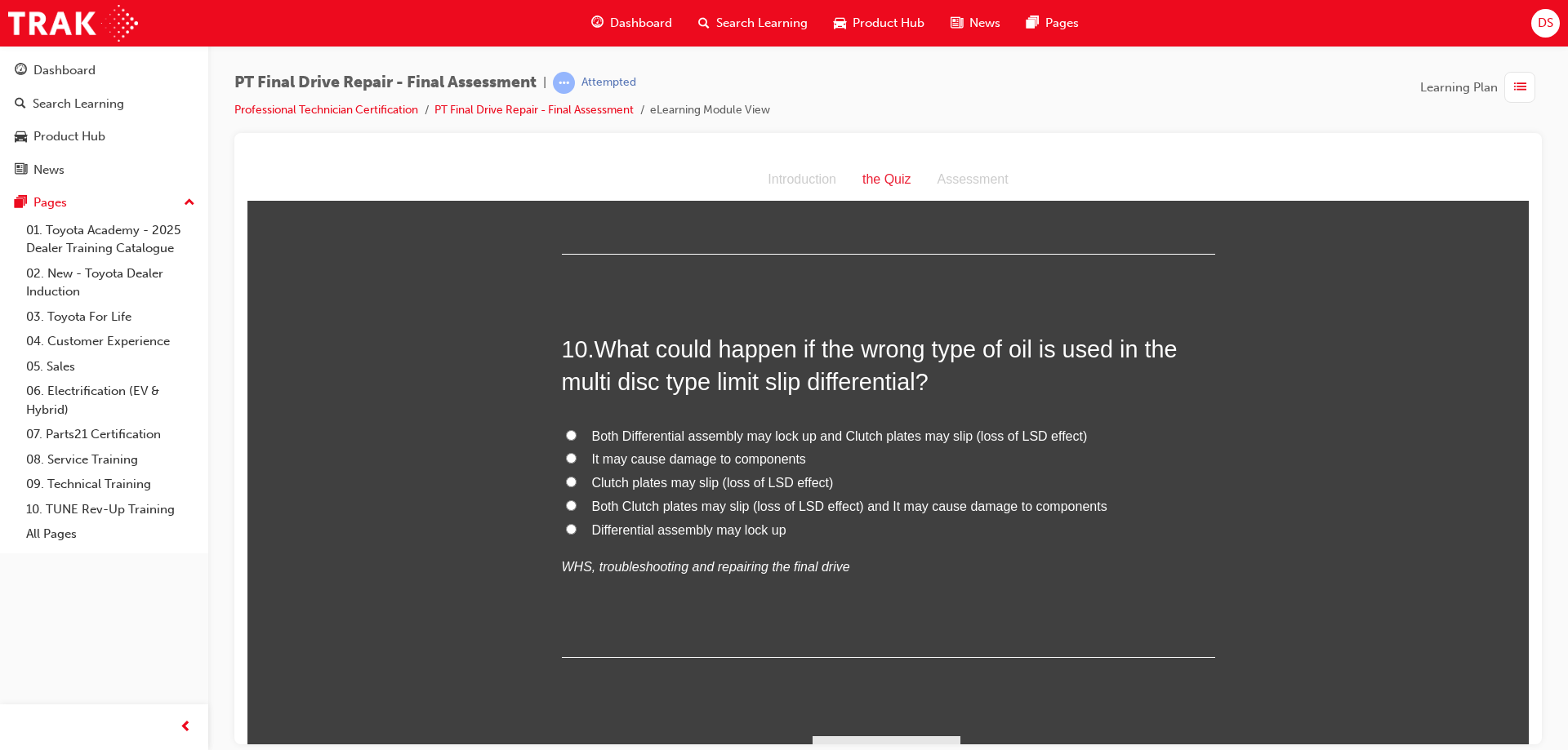
scroll to position [3511, 0]
click at [569, 497] on input "Both Clutch plates may slip (loss of LSD effect) and It may cause damage to com…" at bounding box center [571, 501] width 11 height 11
radio input "true"
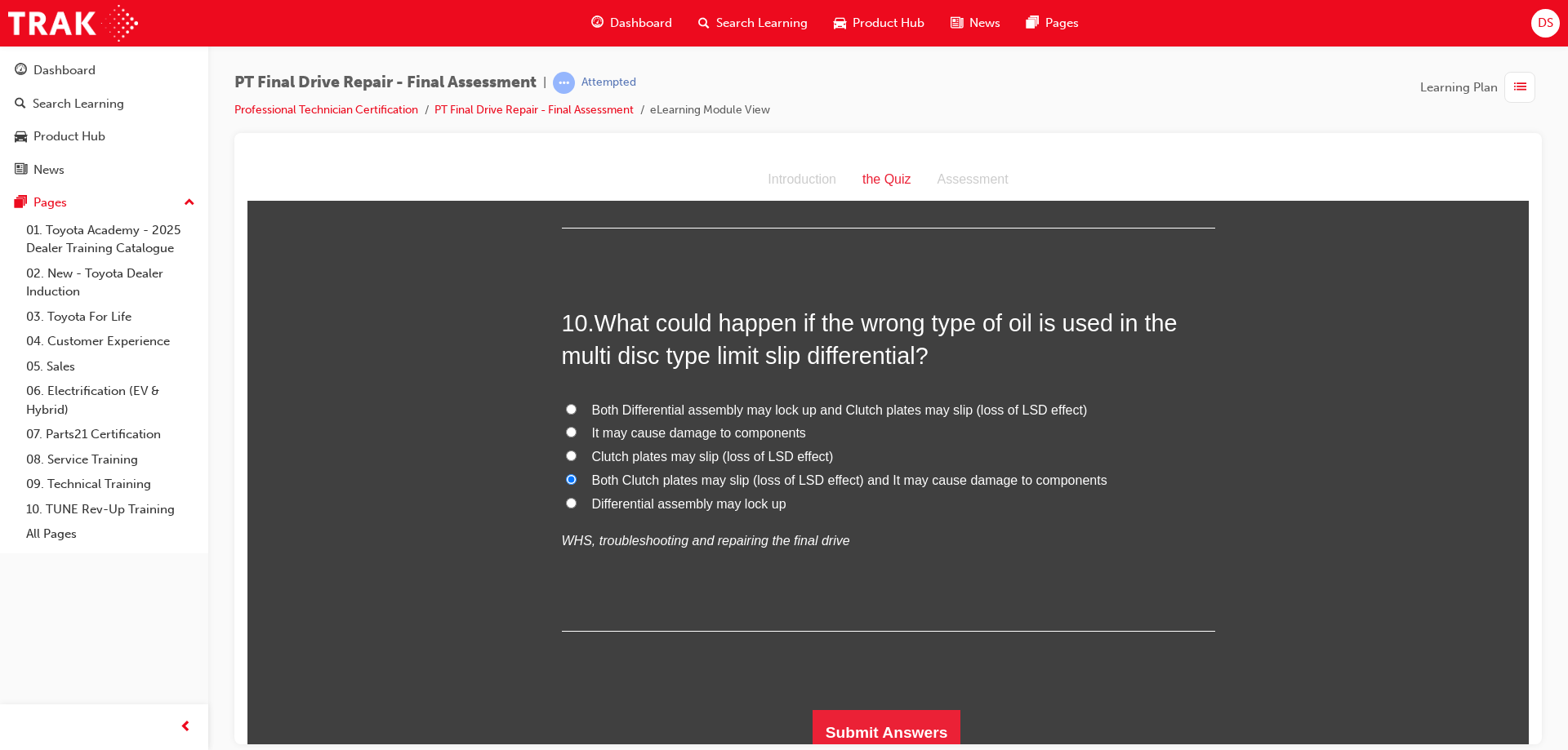
scroll to position [3544, 0]
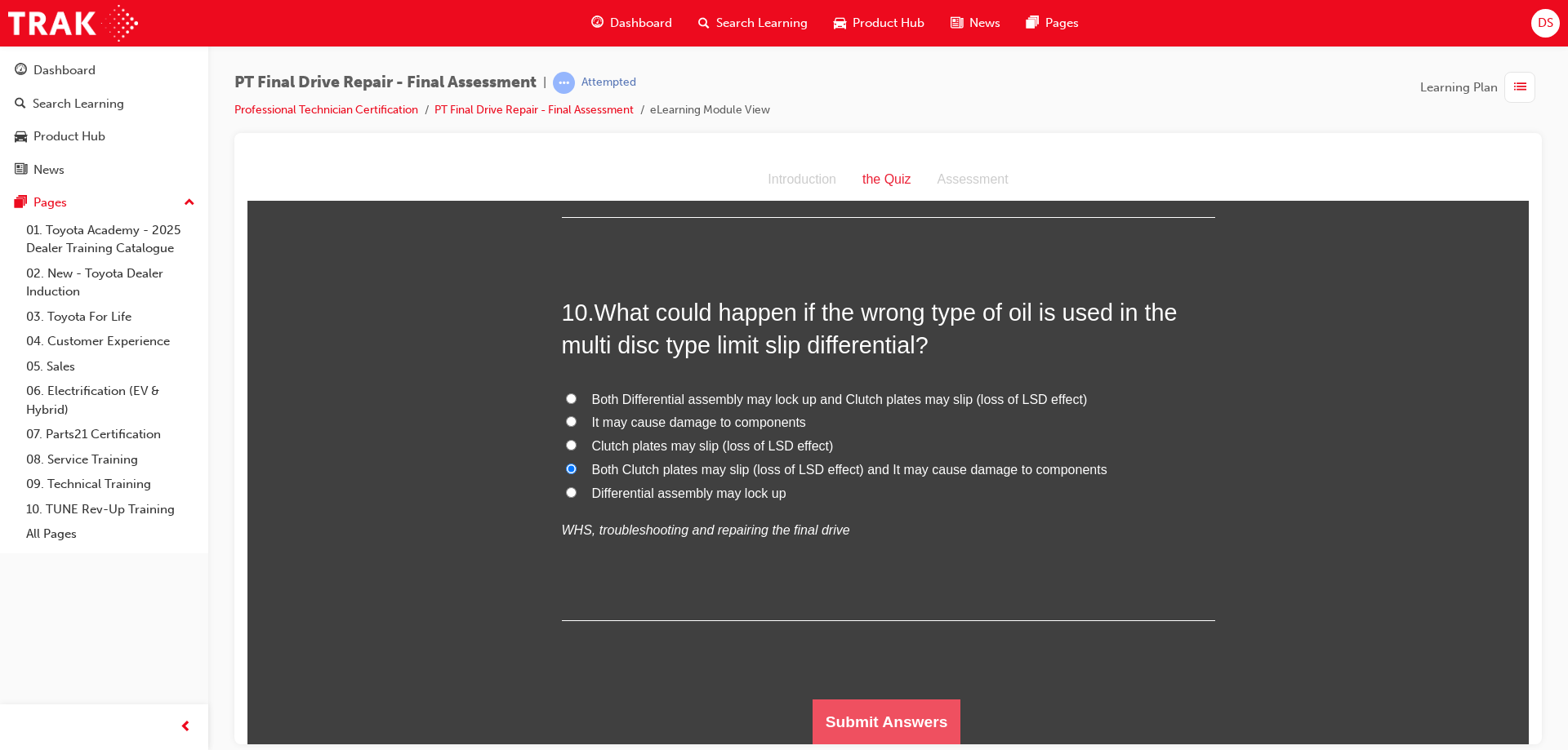
click at [863, 725] on button "Submit Answers" at bounding box center [887, 721] width 149 height 46
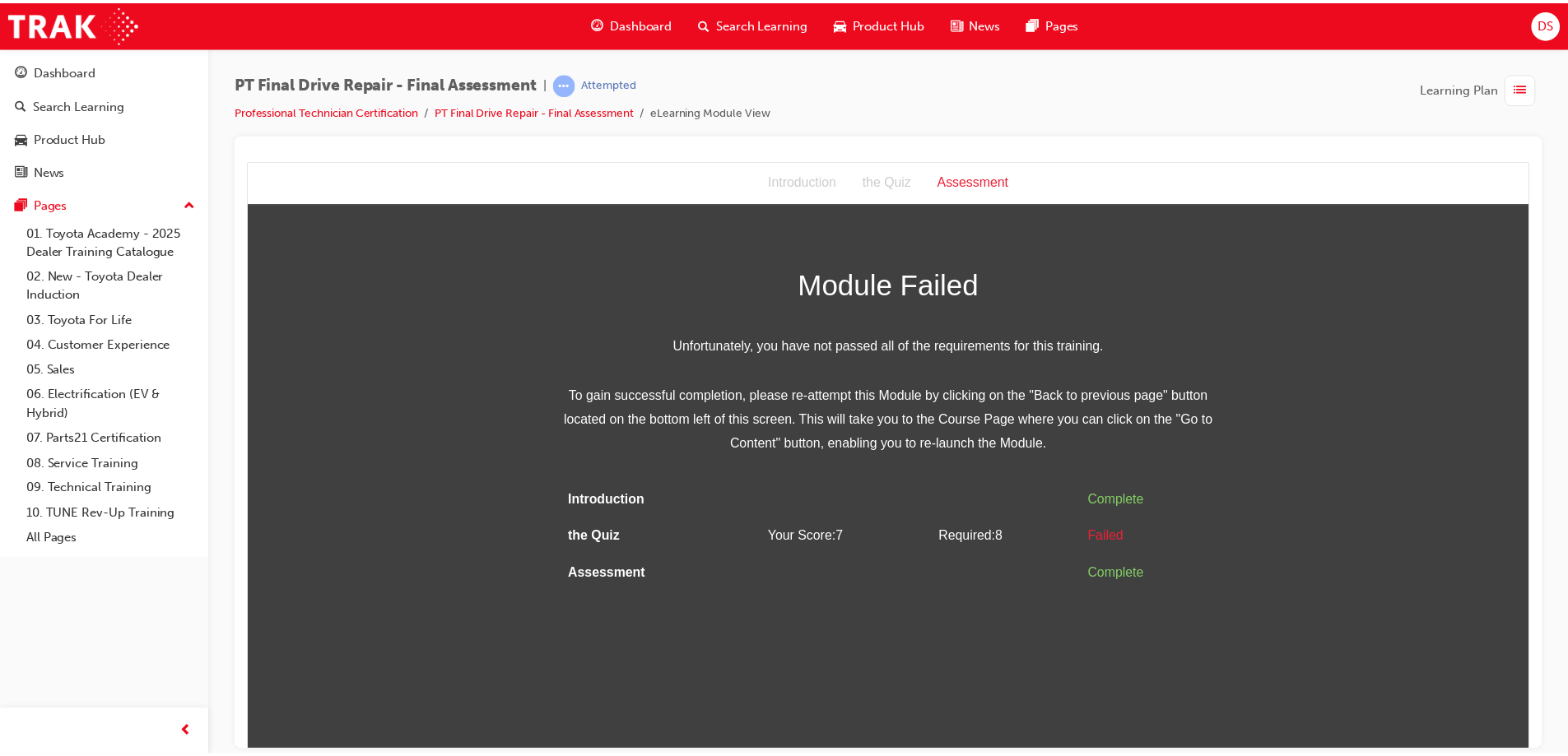
scroll to position [0, 0]
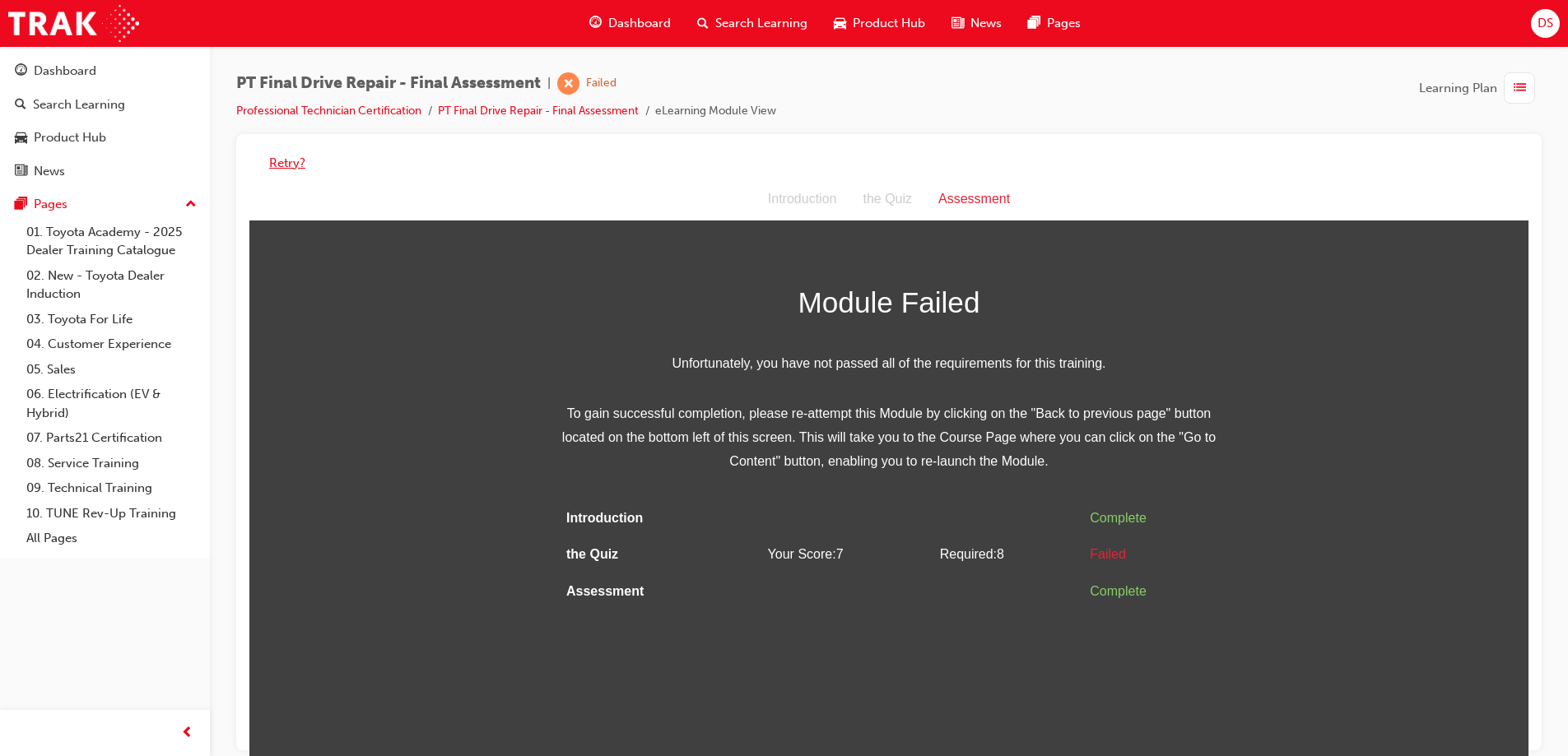
click at [297, 162] on button "Retry?" at bounding box center [288, 163] width 36 height 19
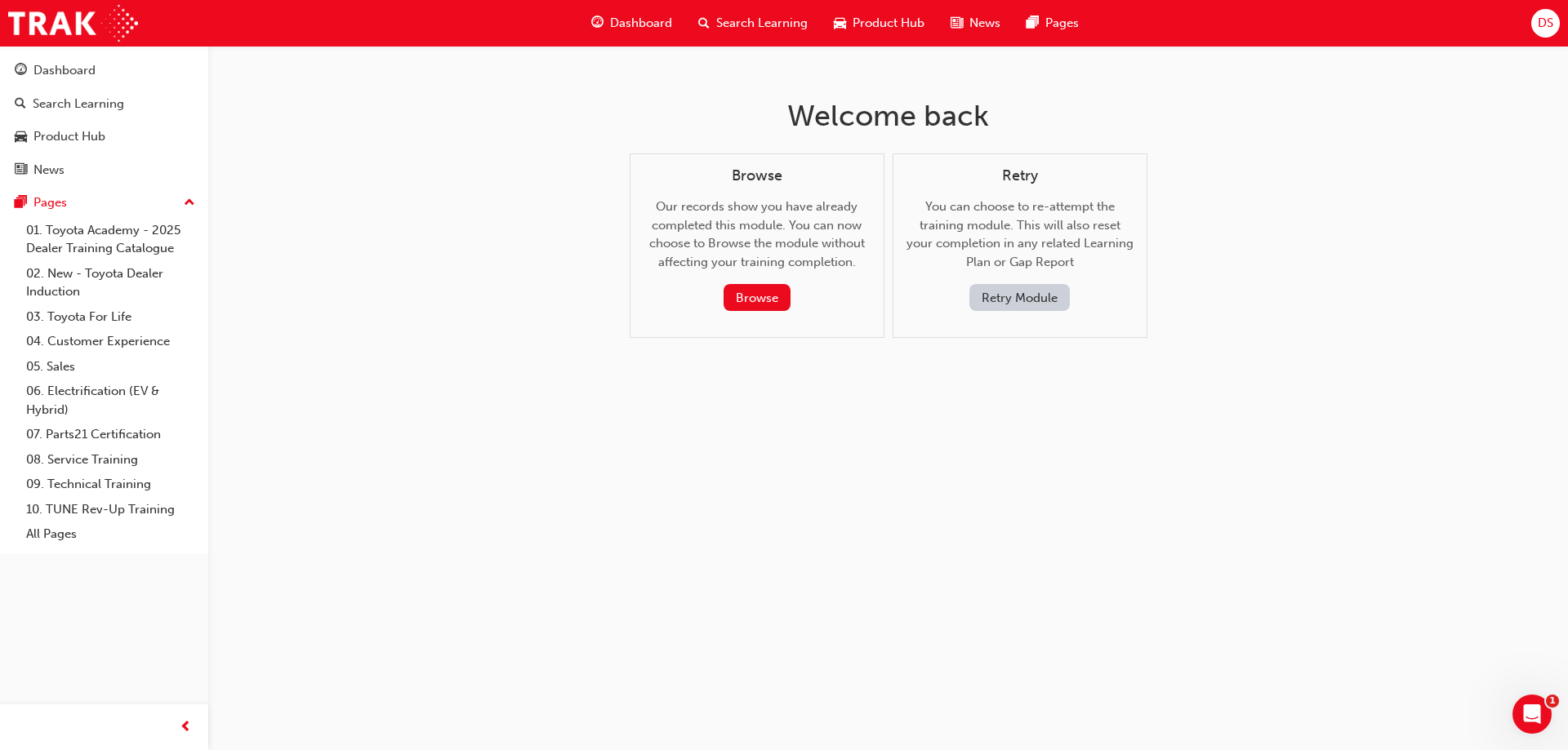
click at [1015, 279] on div "Retry You can choose to re-attempt the training module. This will also reset yo…" at bounding box center [1019, 240] width 227 height 144
click at [1009, 289] on button "Retry Module" at bounding box center [1019, 298] width 100 height 27
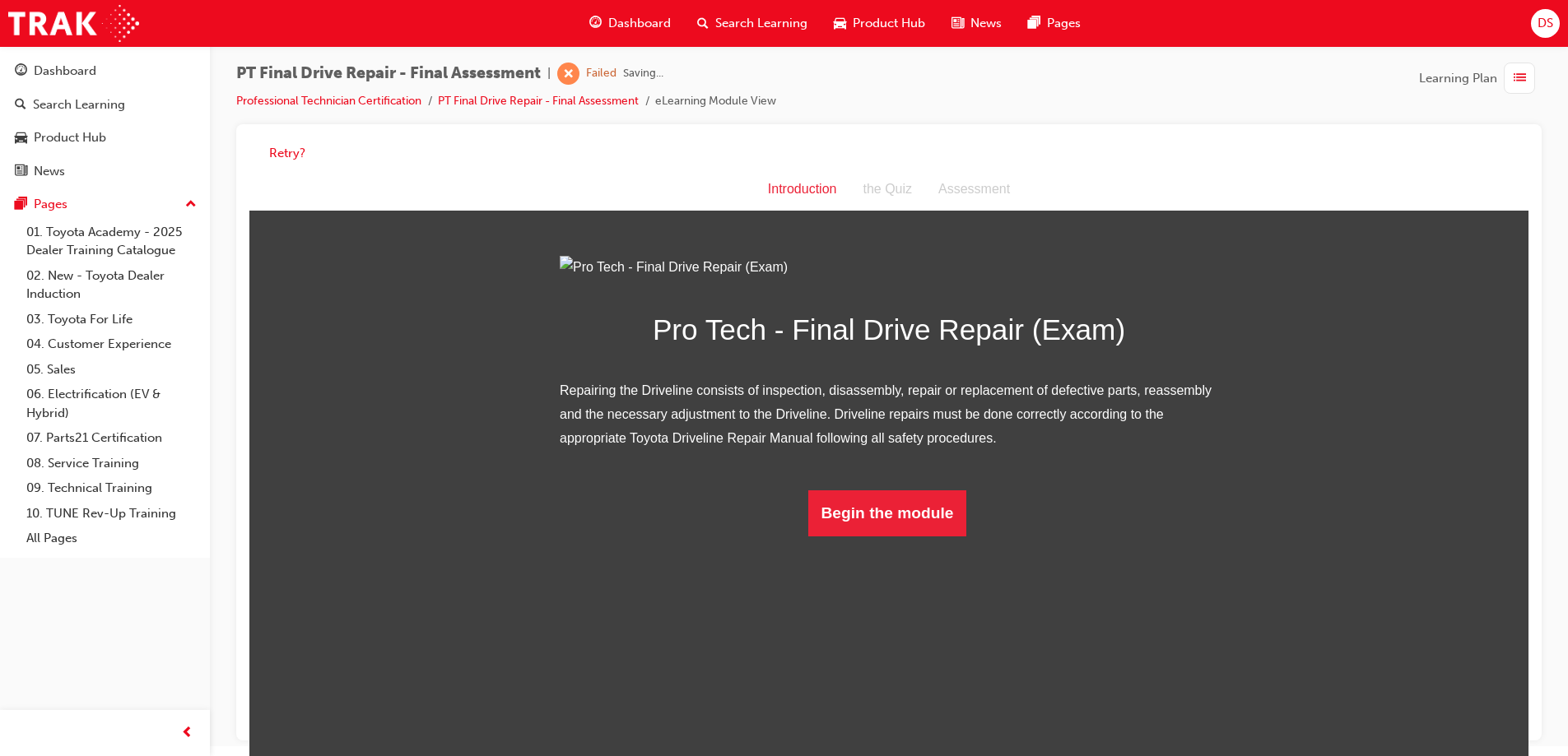
scroll to position [13, 0]
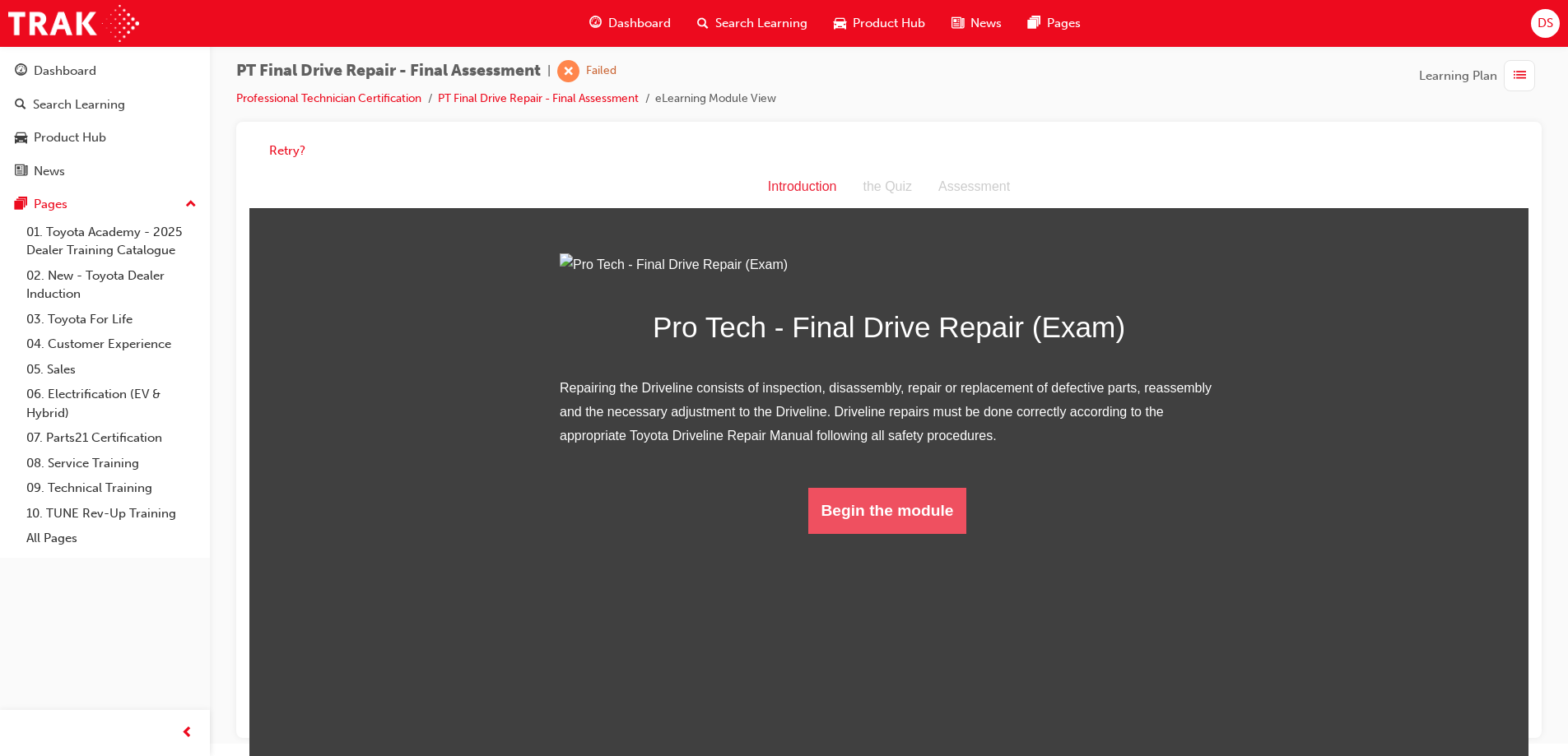
click at [824, 534] on button "Begin the module" at bounding box center [888, 511] width 159 height 46
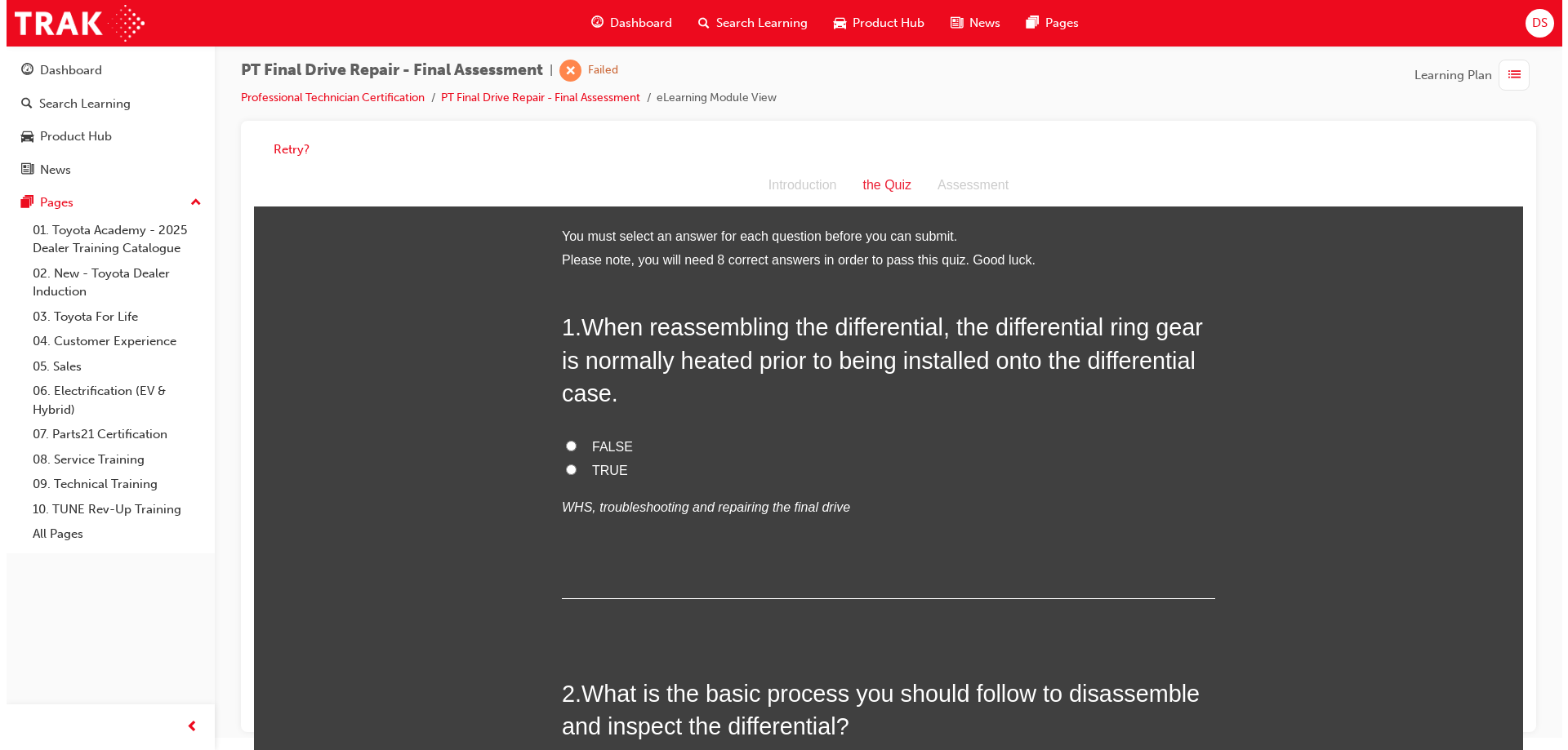
scroll to position [0, 0]
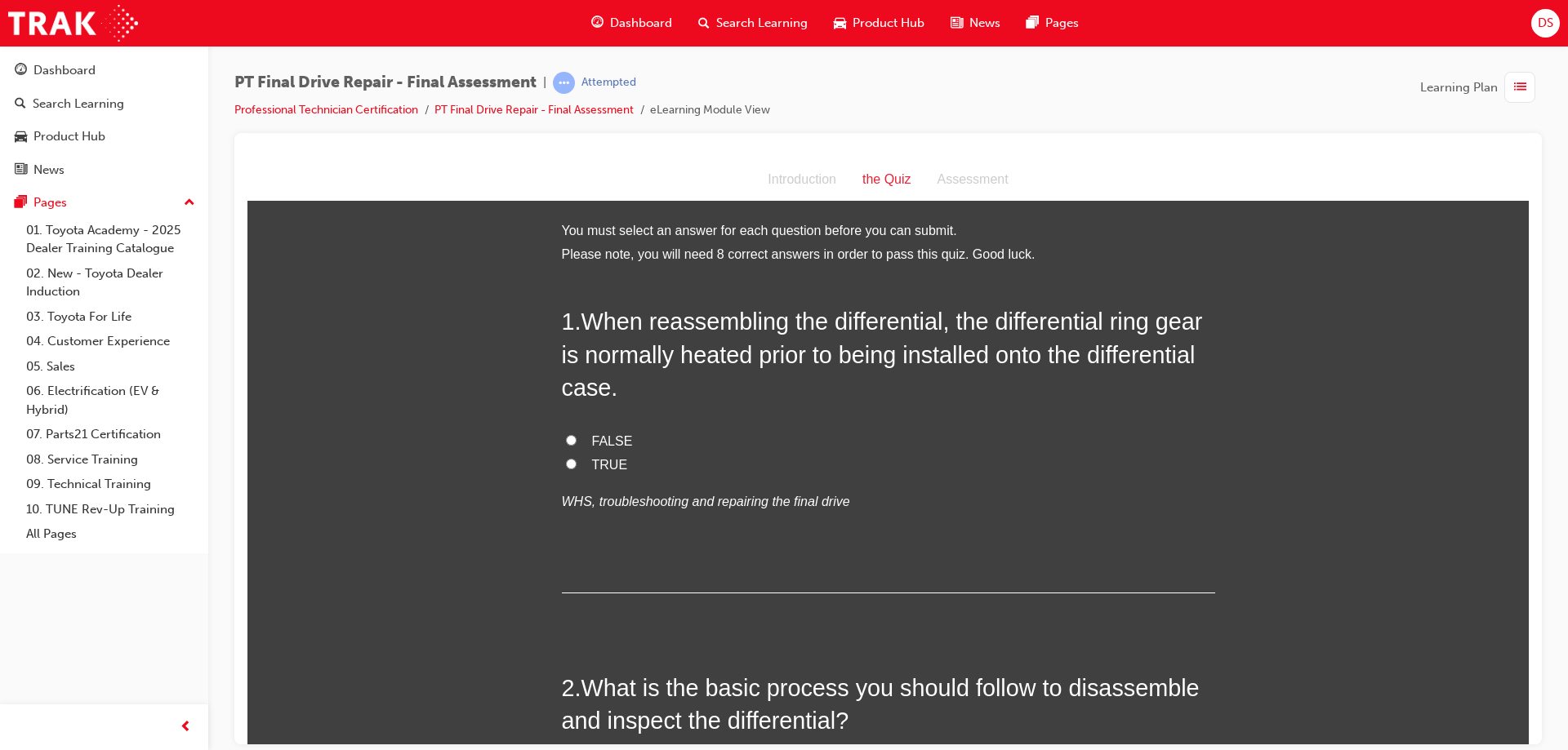
click at [568, 462] on input "TRUE" at bounding box center [571, 464] width 11 height 11
radio input "true"
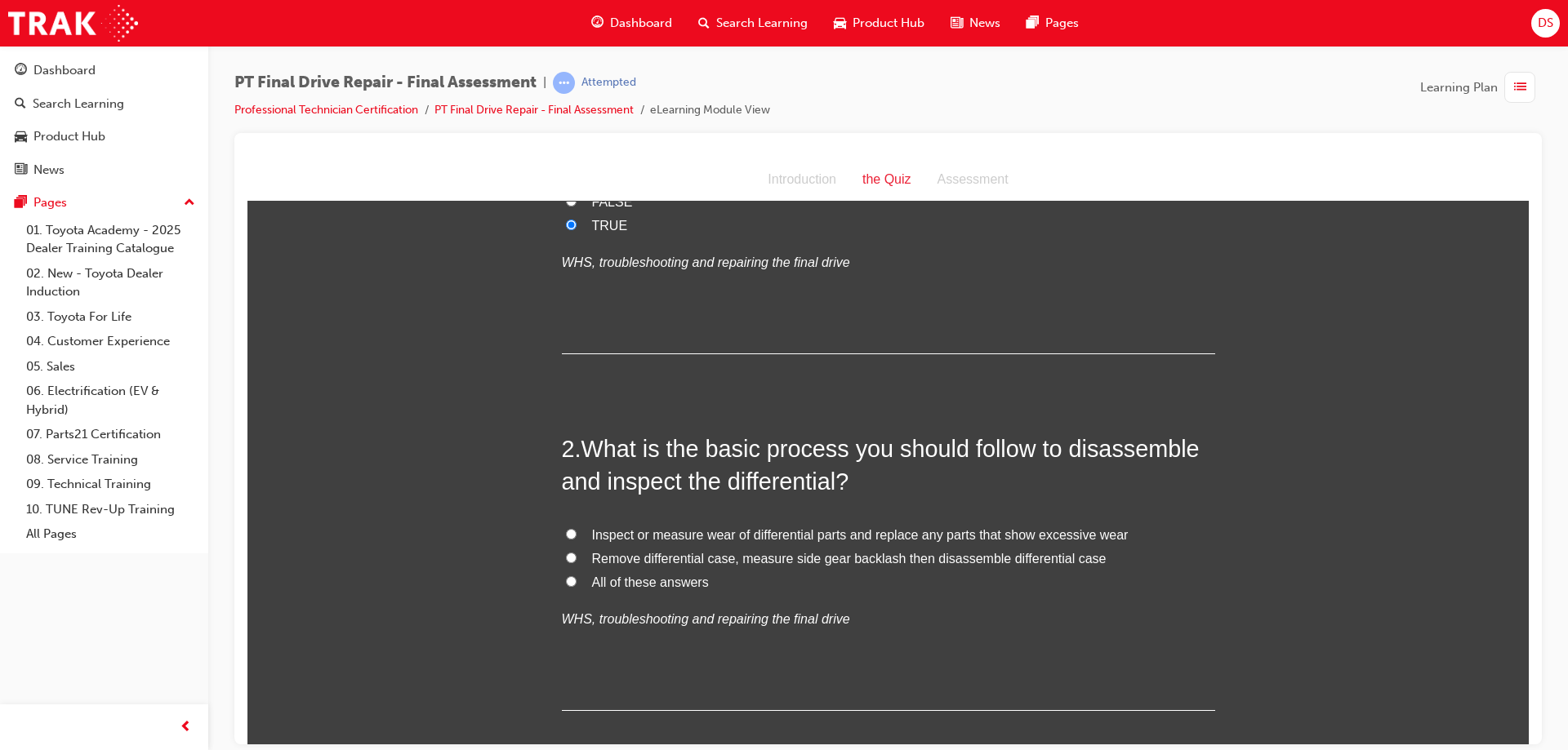
scroll to position [327, 0]
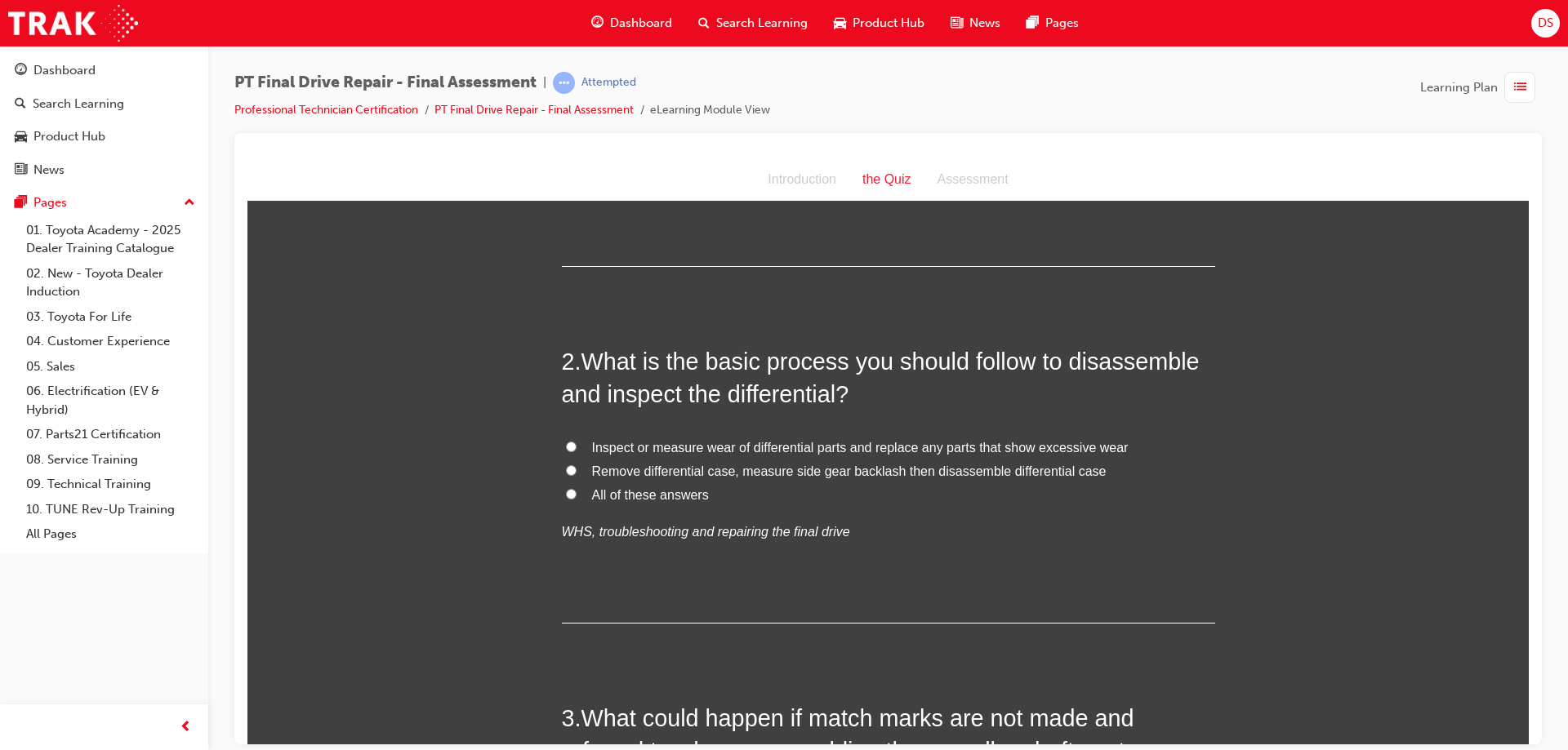
click at [566, 493] on input "All of these answers" at bounding box center [571, 493] width 11 height 11
radio input "true"
click at [566, 466] on input "Remove differential case, measure side gear backlash then disassemble different…" at bounding box center [571, 470] width 11 height 11
radio input "true"
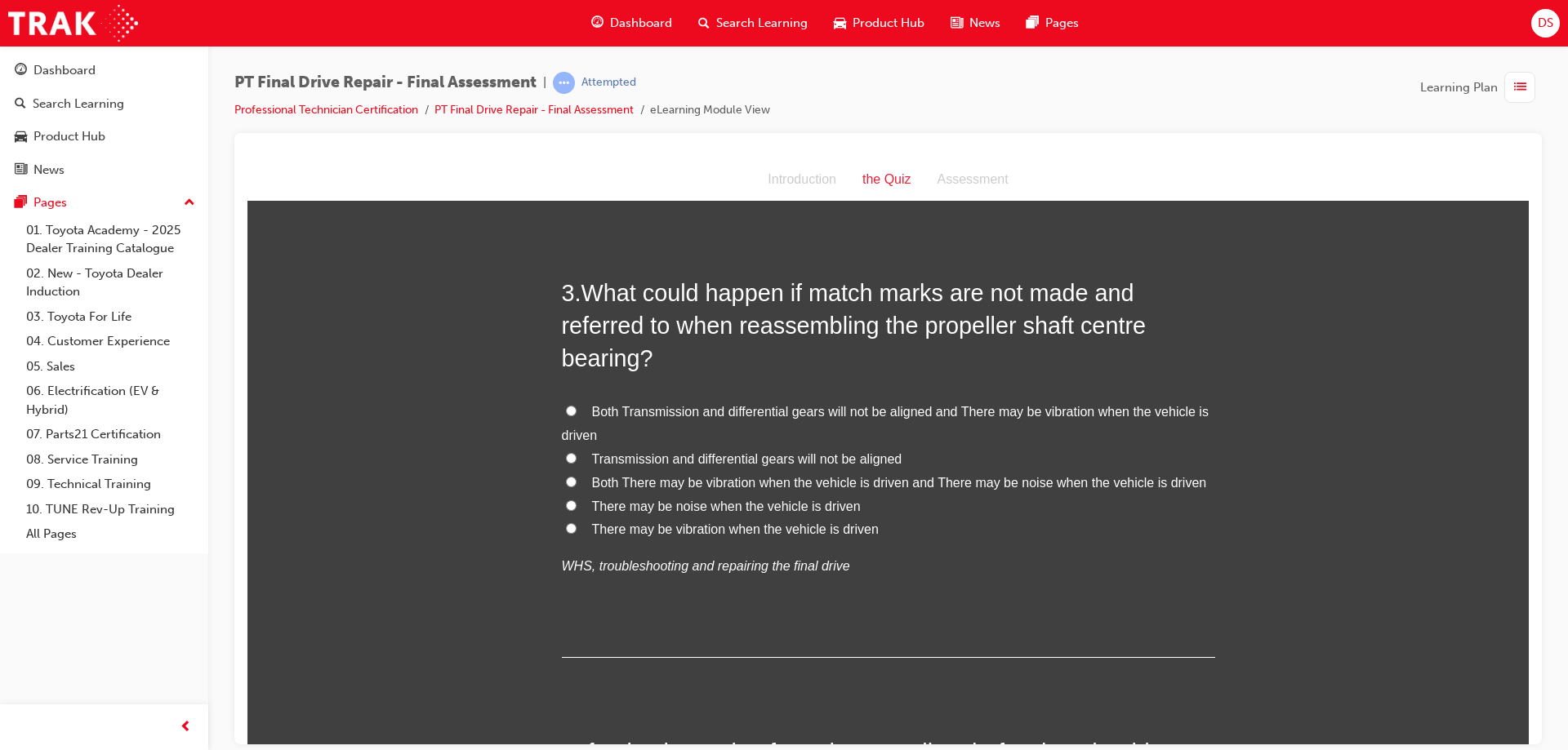
scroll to position [816, 0]
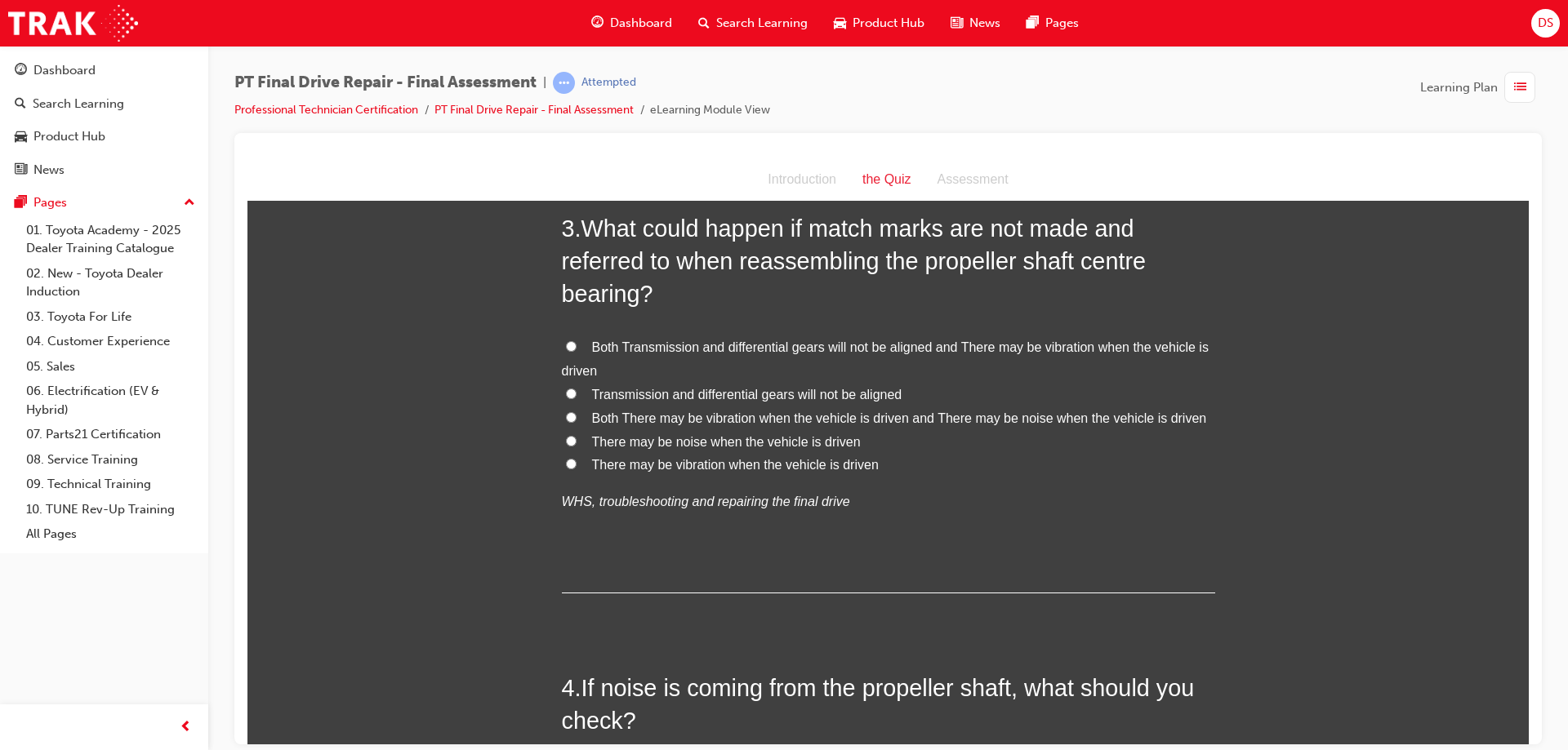
click at [566, 414] on input "Both There may be vibration when the vehicle is driven and There may be noise w…" at bounding box center [571, 417] width 11 height 11
radio input "true"
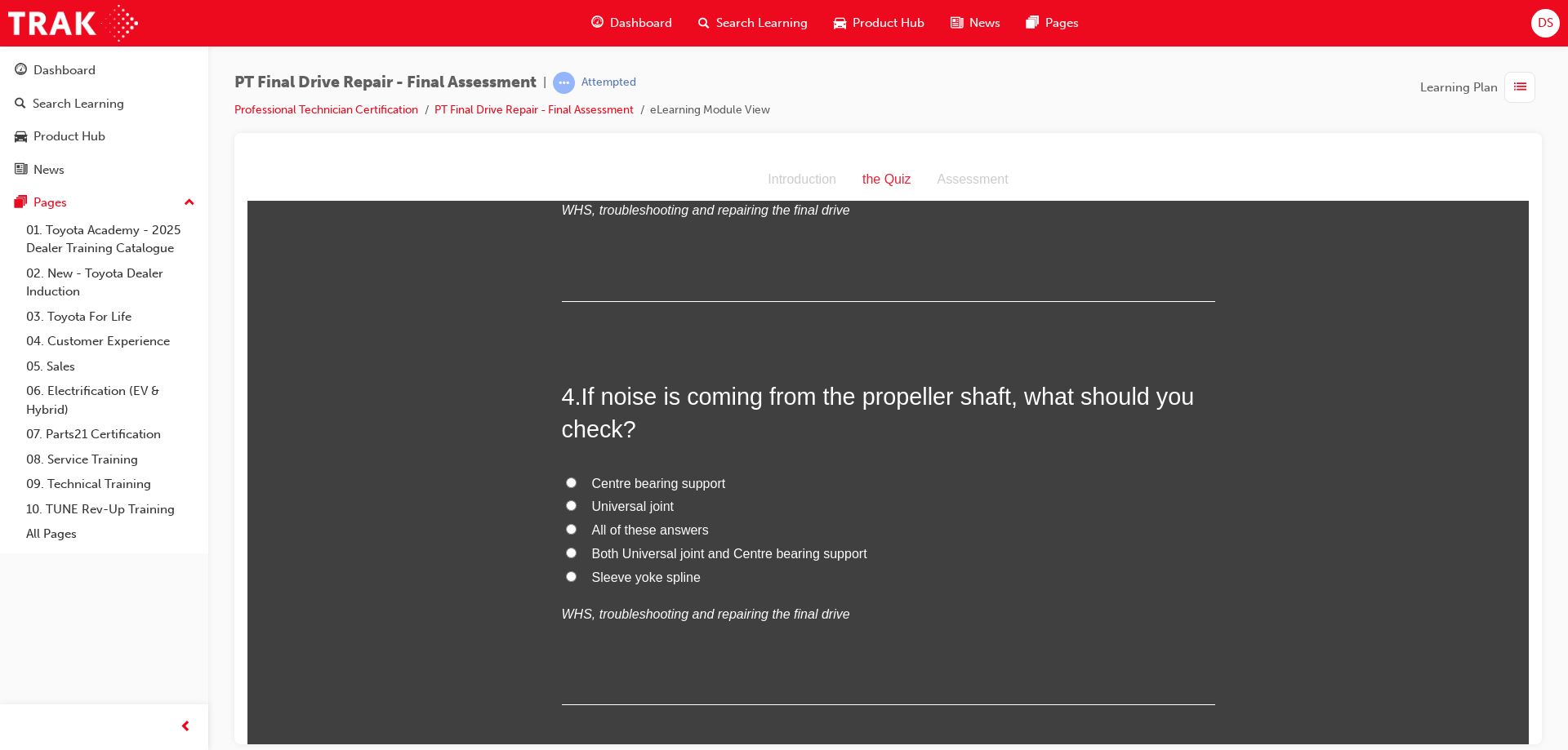
scroll to position [1143, 0]
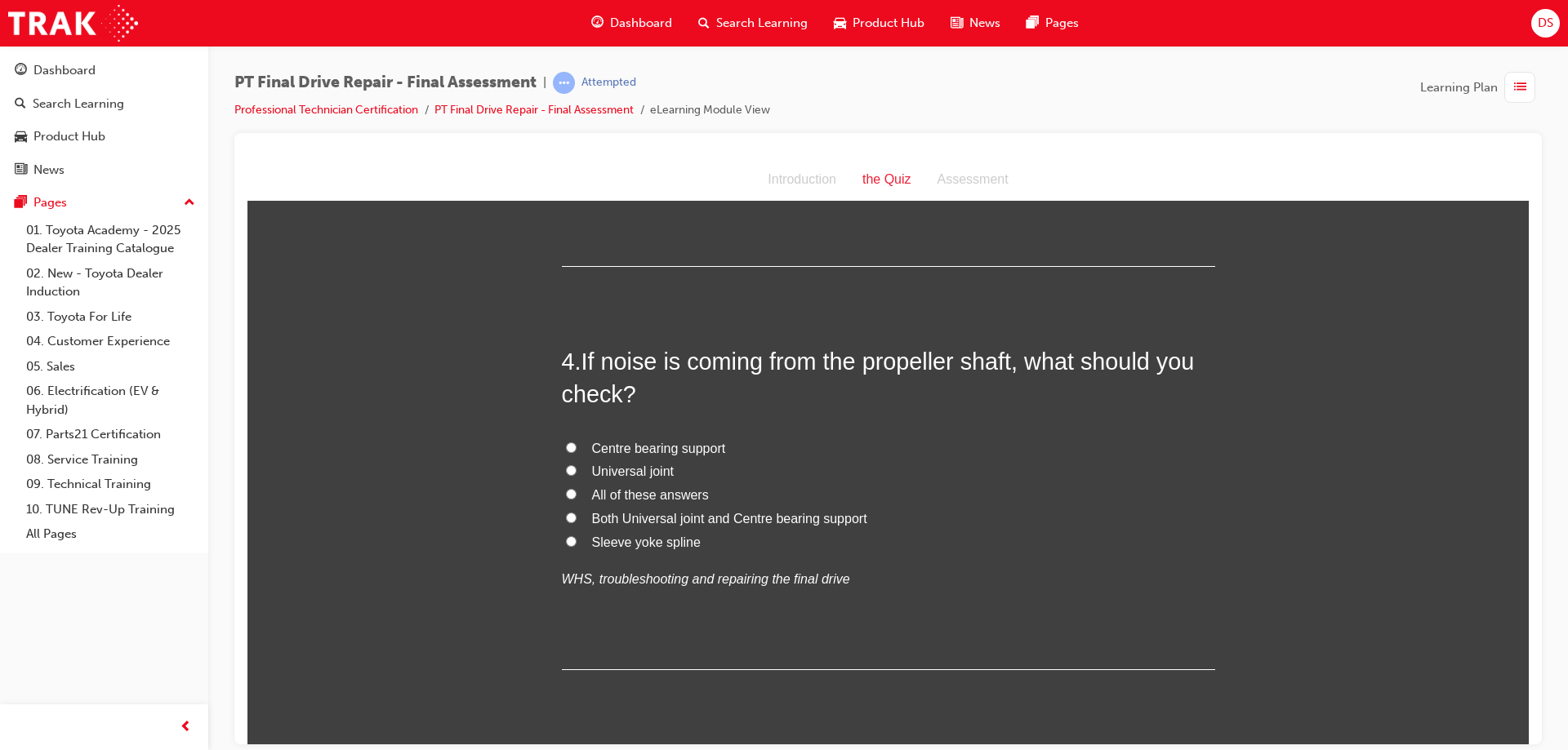
click at [566, 514] on input "Both Universal joint and Centre bearing support" at bounding box center [571, 518] width 11 height 11
radio input "true"
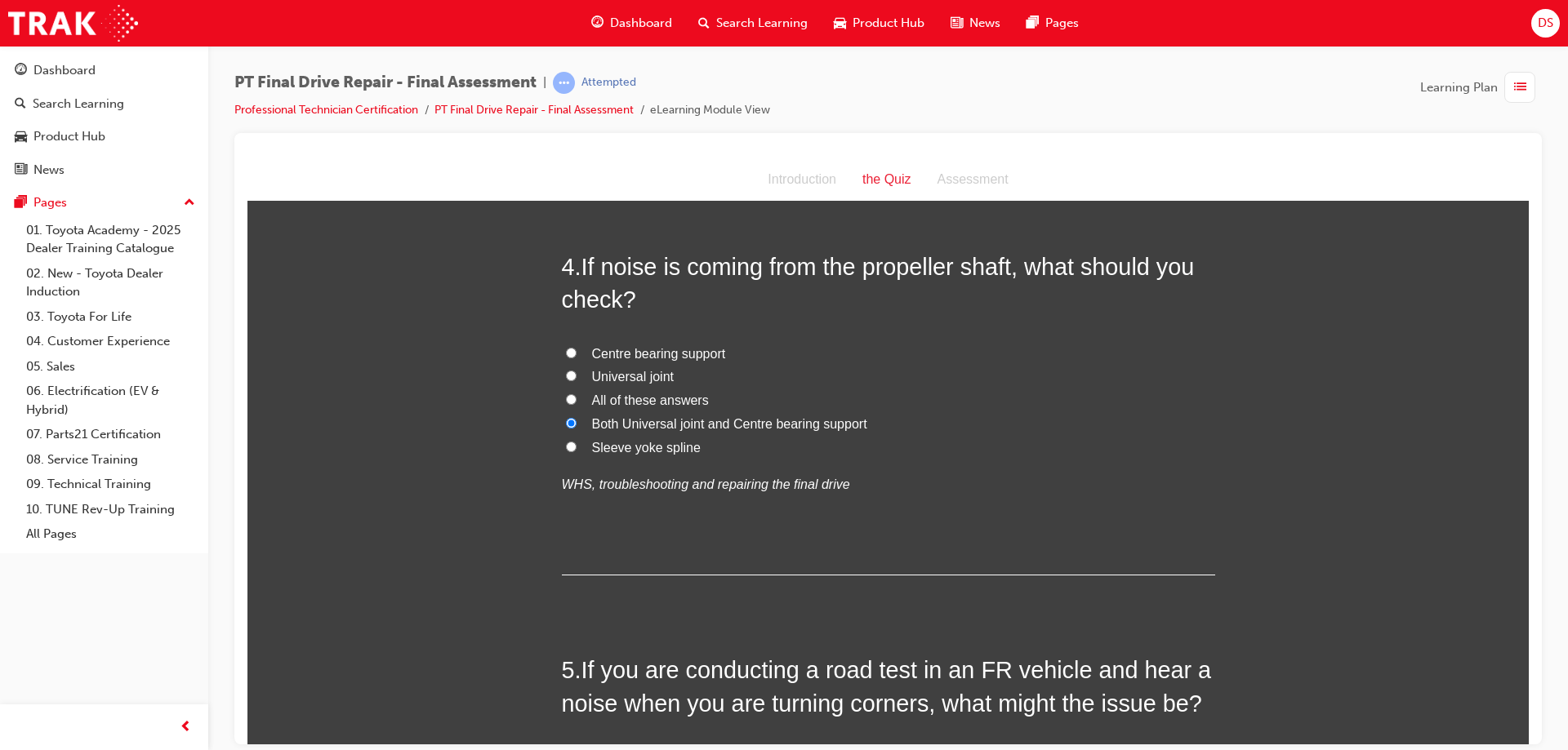
scroll to position [1225, 0]
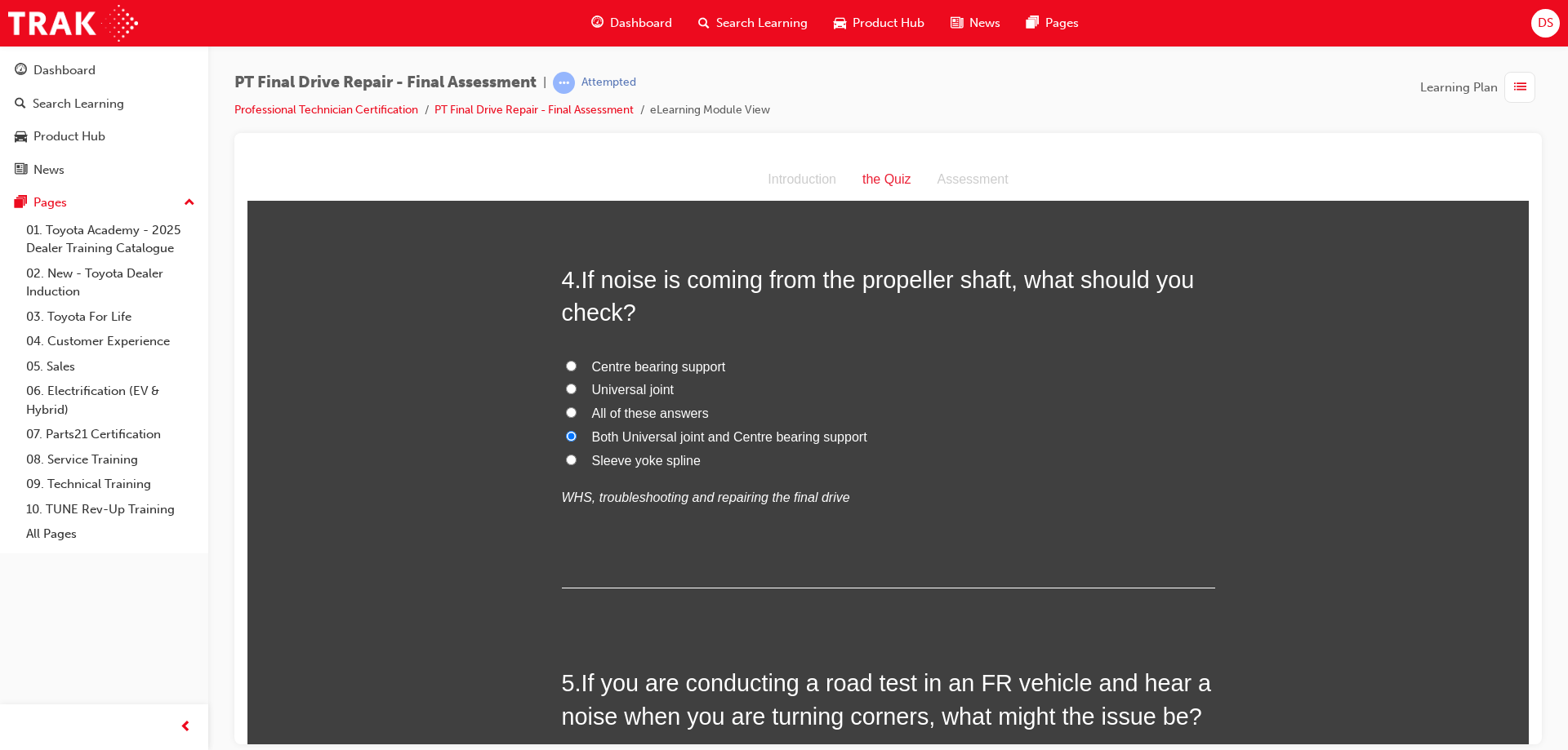
click at [567, 404] on label "All of these answers" at bounding box center [888, 414] width 653 height 23
click at [567, 406] on input "All of these answers" at bounding box center [571, 412] width 11 height 11
radio input "true"
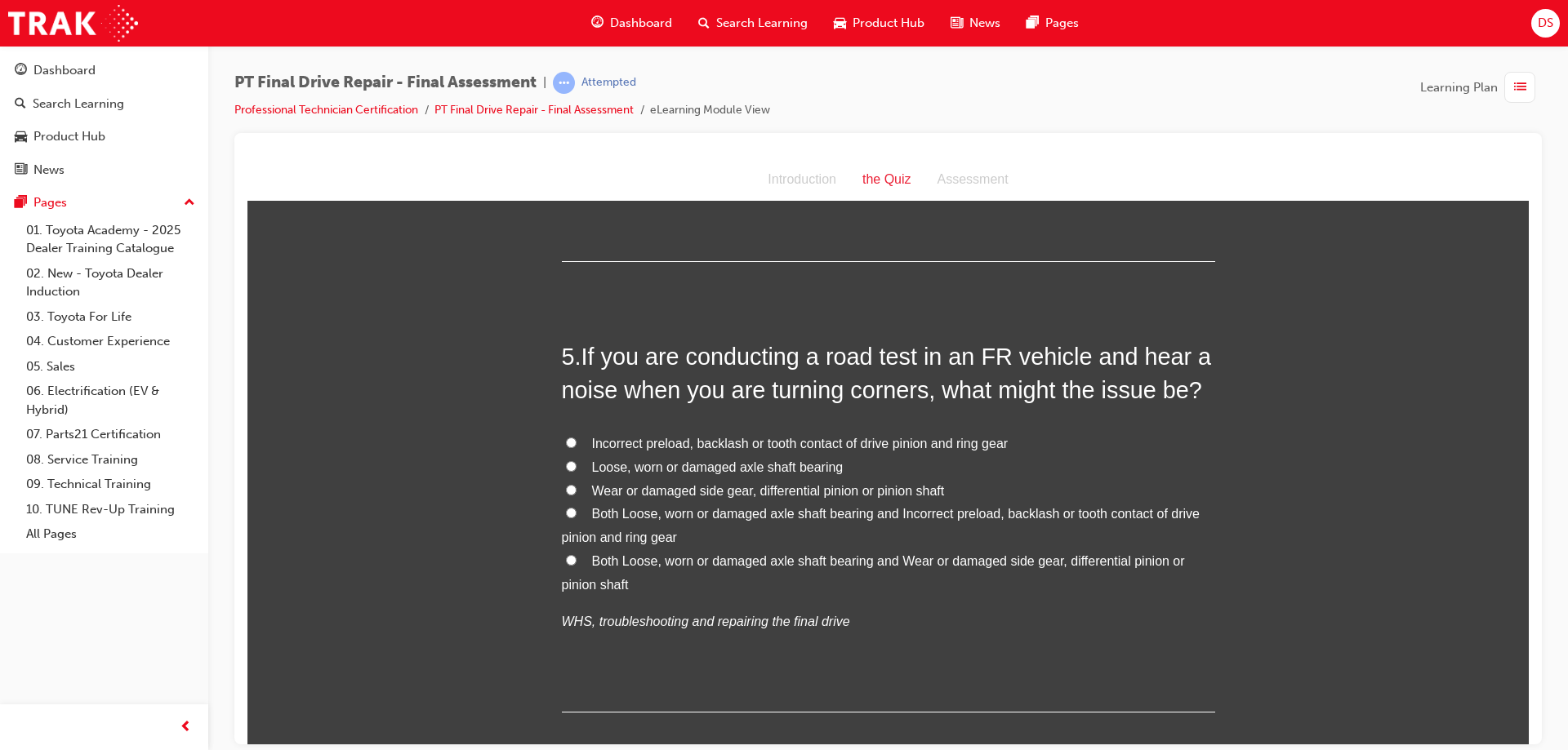
scroll to position [1633, 0]
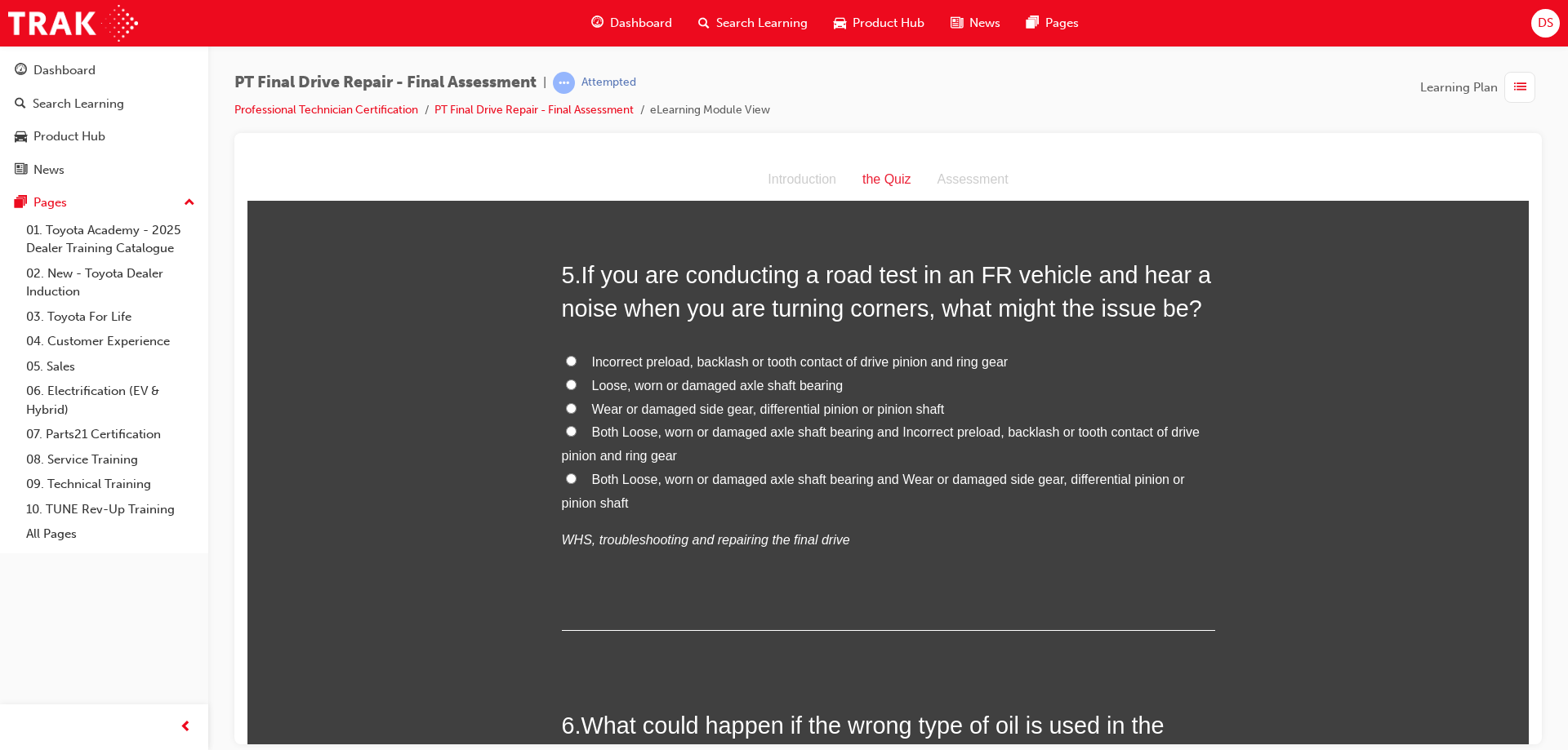
click at [574, 429] on label "Both Loose, worn or damaged axle shaft bearing and Incorrect preload, backlash …" at bounding box center [888, 444] width 653 height 48
click at [574, 429] on input "Both Loose, worn or damaged axle shaft bearing and Incorrect preload, backlash …" at bounding box center [571, 431] width 11 height 11
radio input "true"
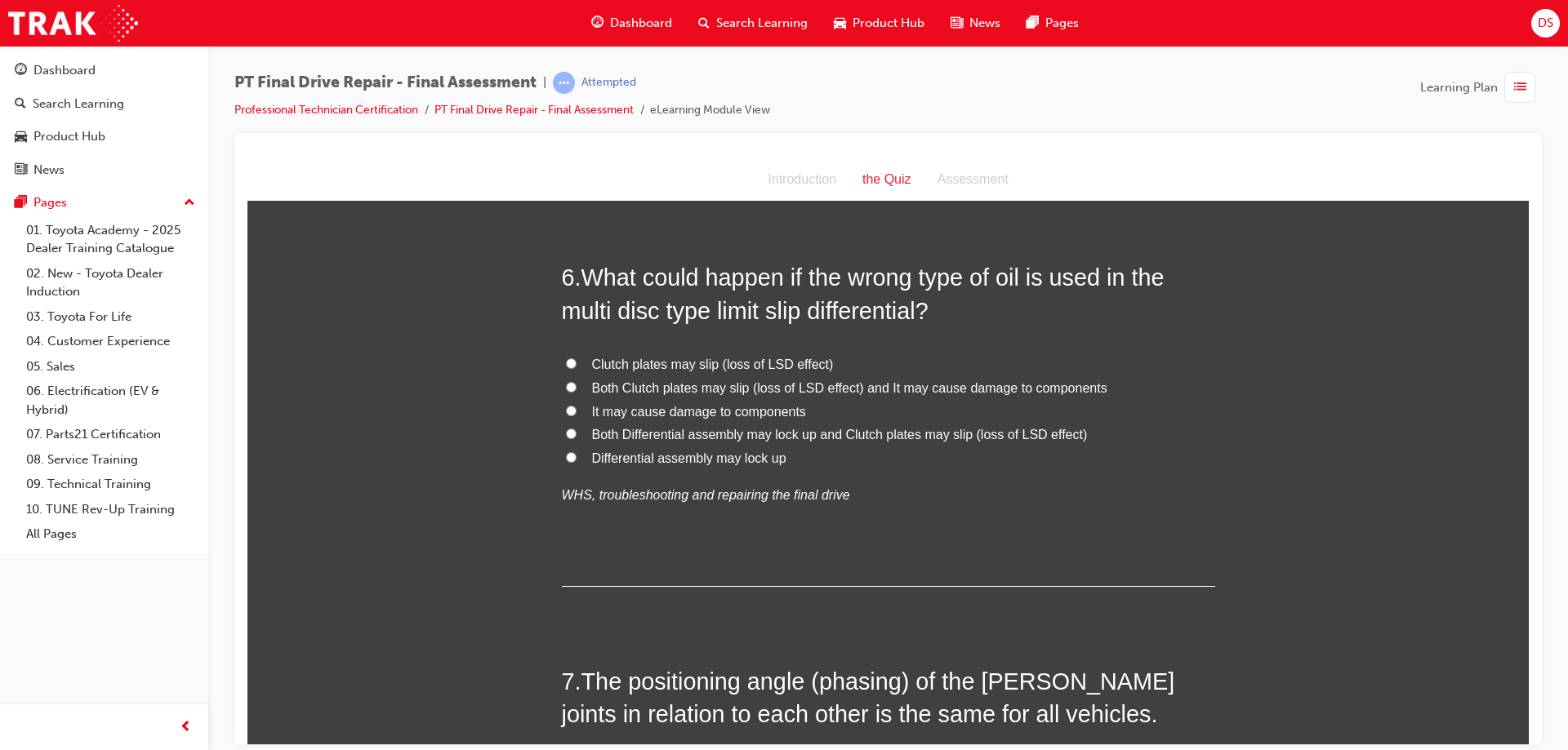
scroll to position [2124, 0]
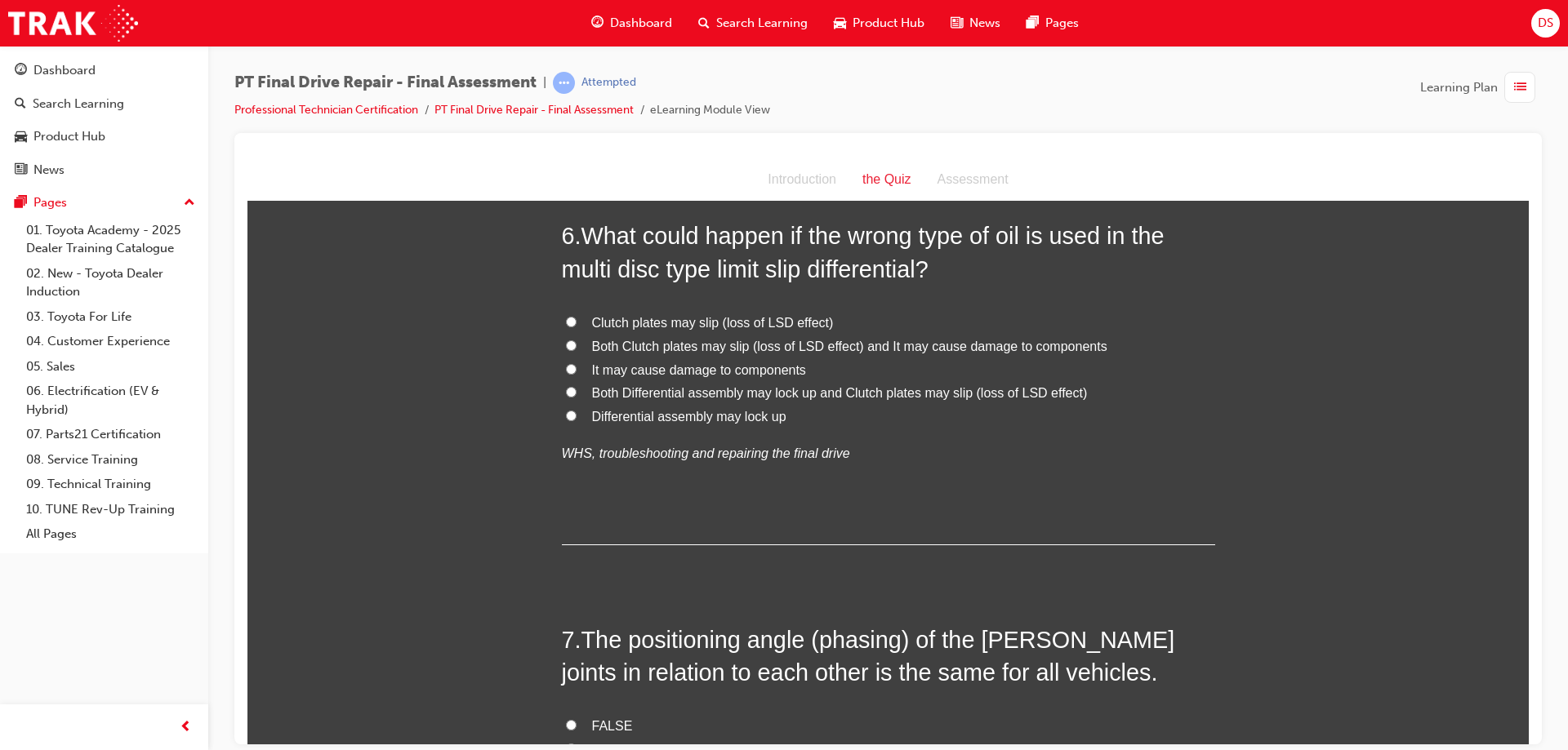
click at [566, 414] on input "Differential assembly may lock up" at bounding box center [571, 415] width 11 height 11
radio input "true"
click at [562, 338] on label "Both Clutch plates may slip (loss of LSD effect) and It may cause damage to com…" at bounding box center [888, 346] width 653 height 23
click at [566, 340] on input "Both Clutch plates may slip (loss of LSD effect) and It may cause damage to com…" at bounding box center [571, 345] width 11 height 11
radio input "true"
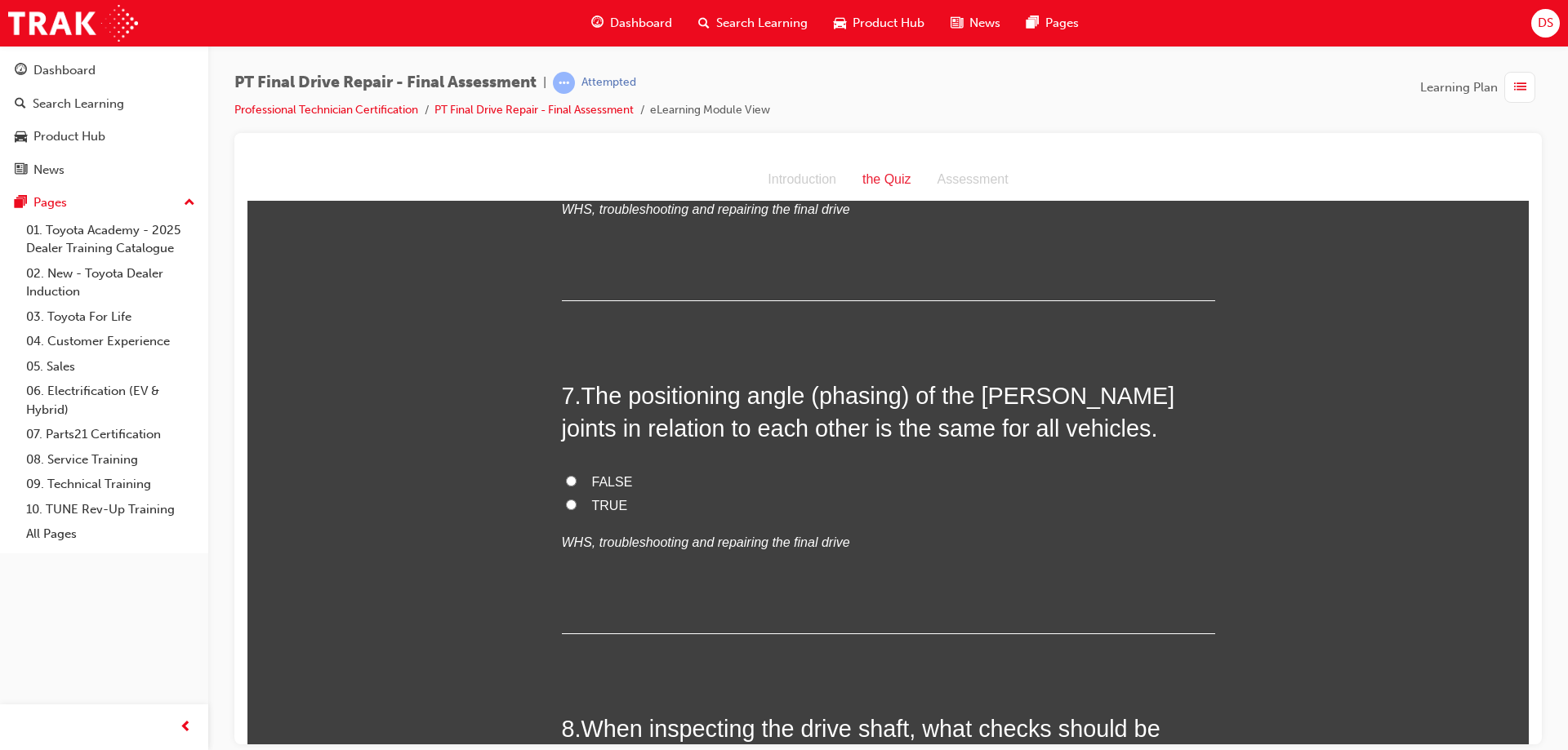
scroll to position [2368, 0]
click at [566, 477] on input "FALSE" at bounding box center [571, 480] width 11 height 11
radio input "true"
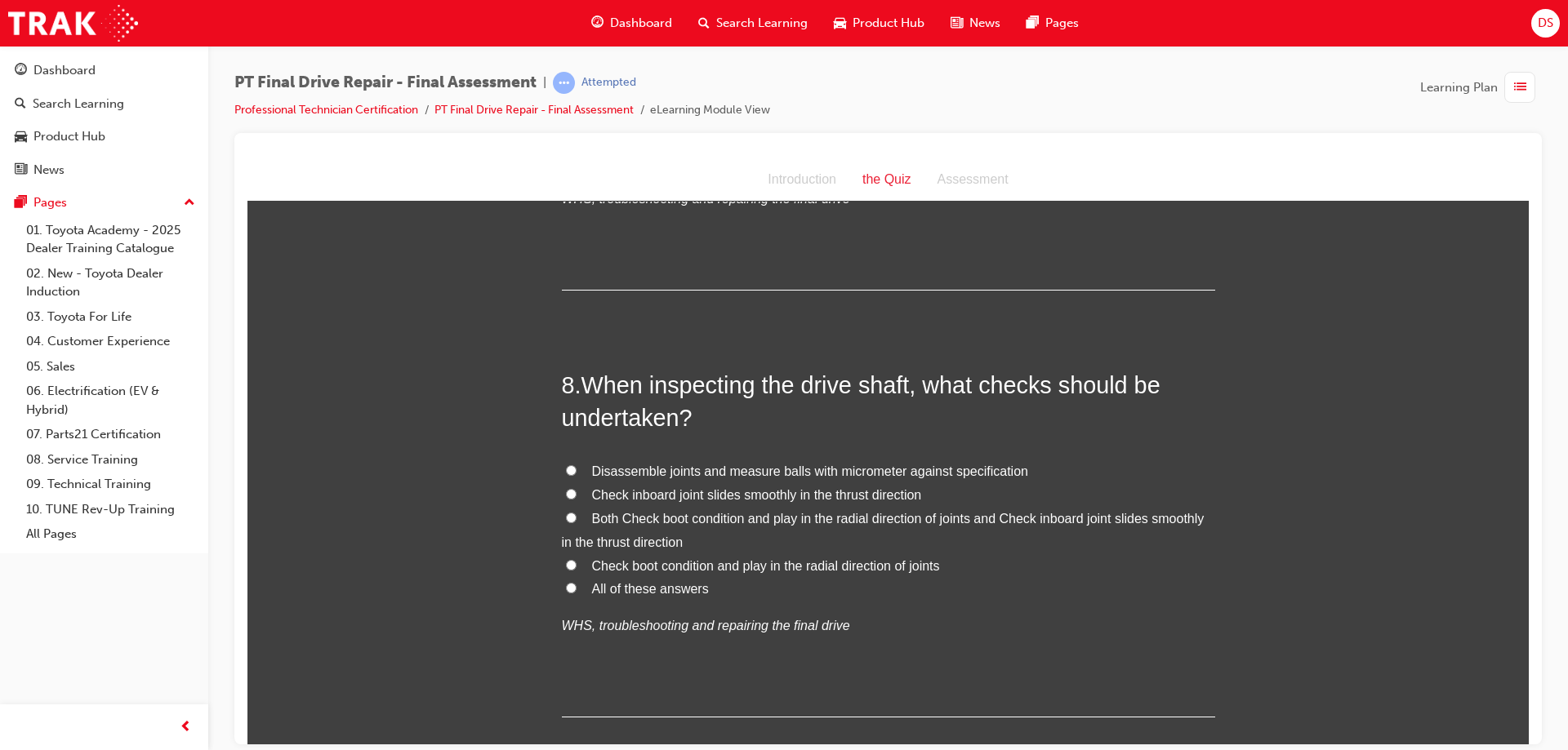
scroll to position [2777, 0]
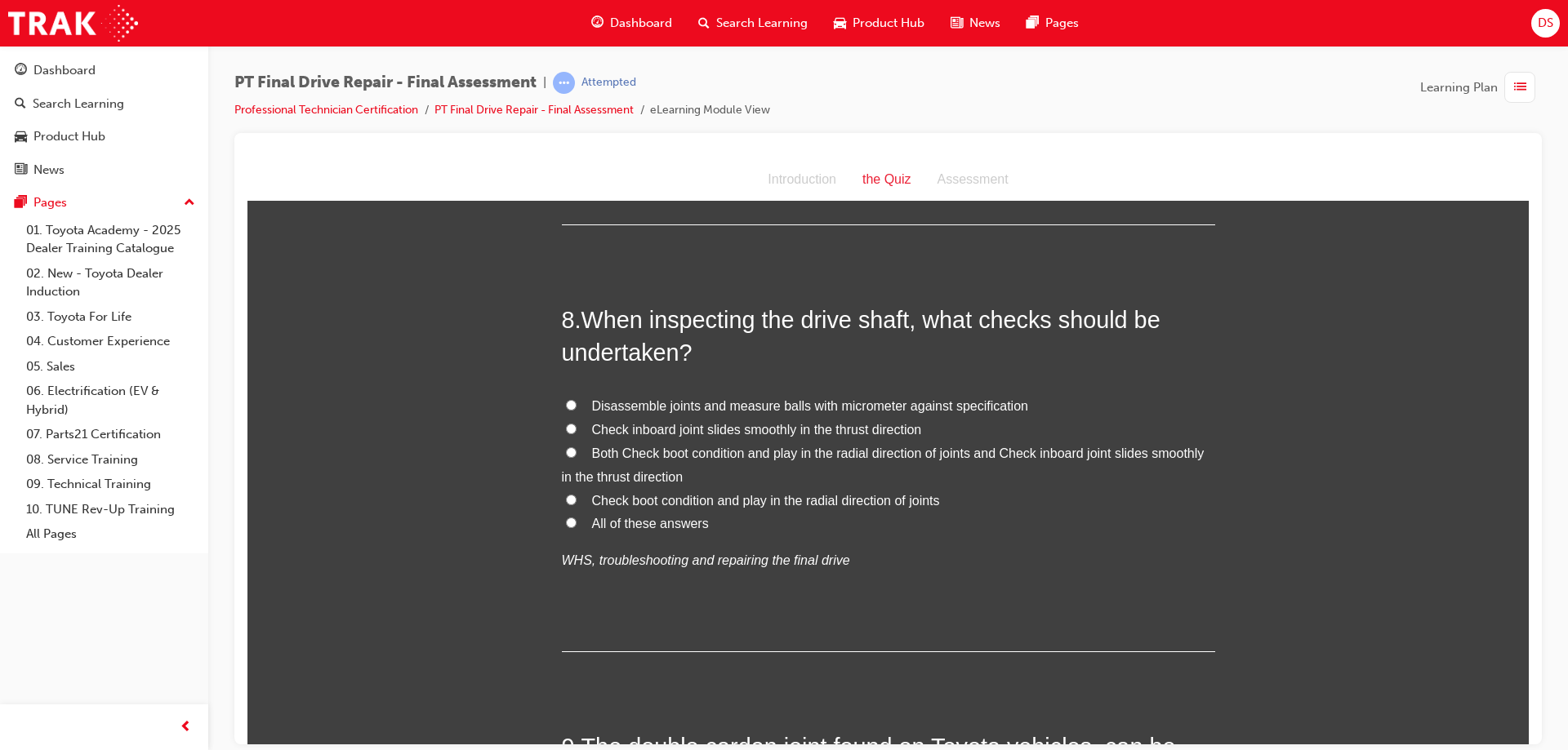
click at [569, 499] on input "Check boot condition and play in the radial direction of joints" at bounding box center [571, 500] width 11 height 11
radio input "true"
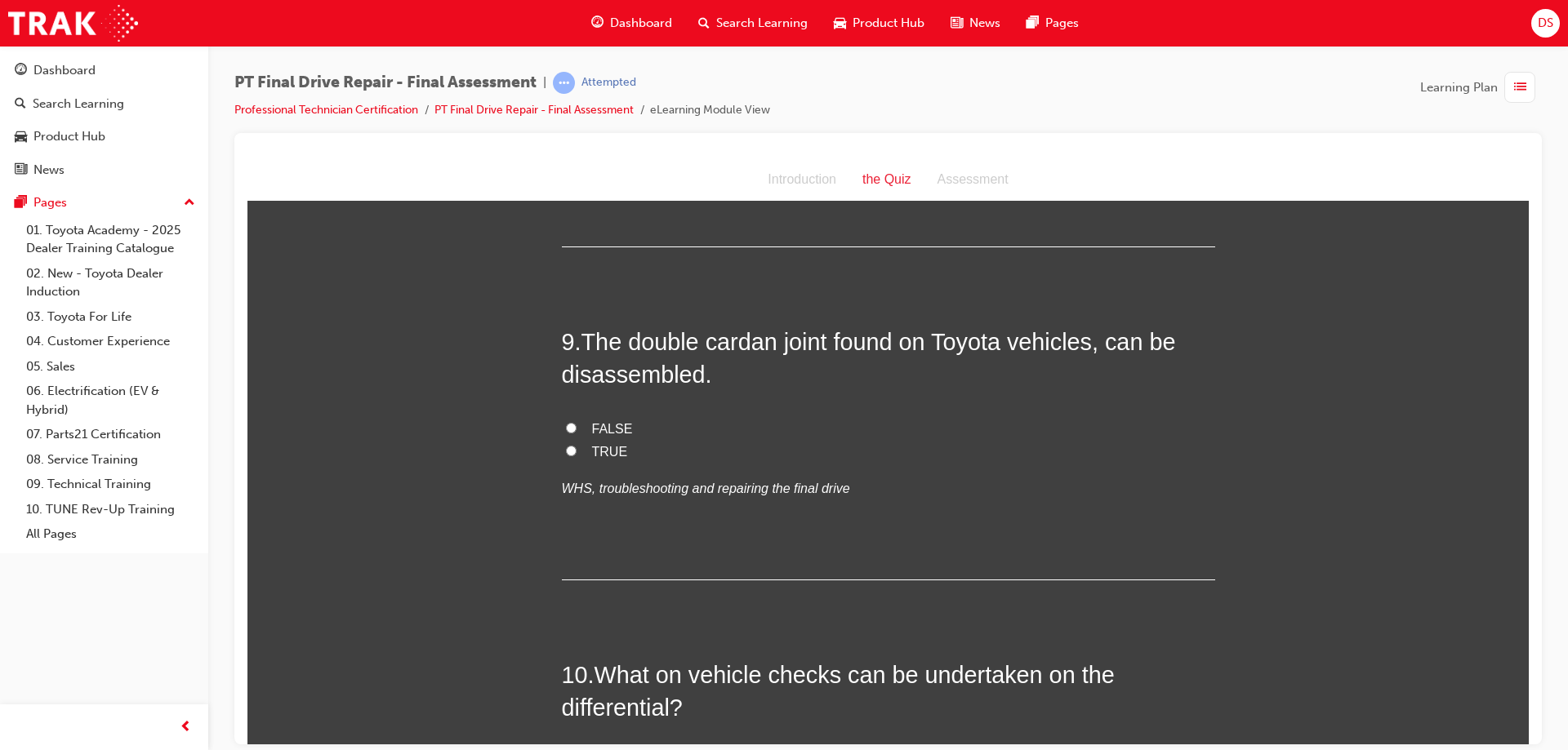
scroll to position [3185, 0]
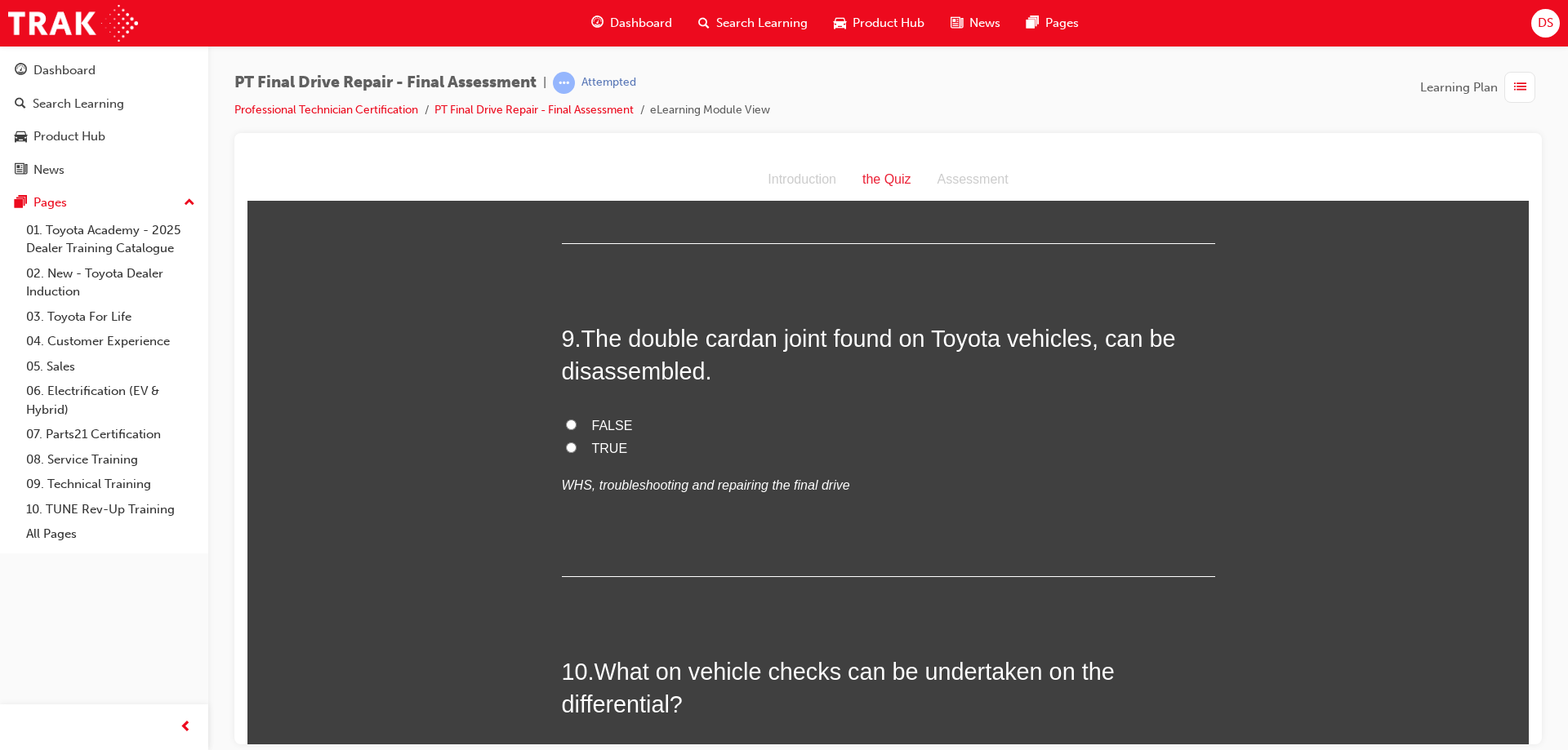
click at [569, 448] on input "TRUE" at bounding box center [571, 447] width 11 height 11
radio input "true"
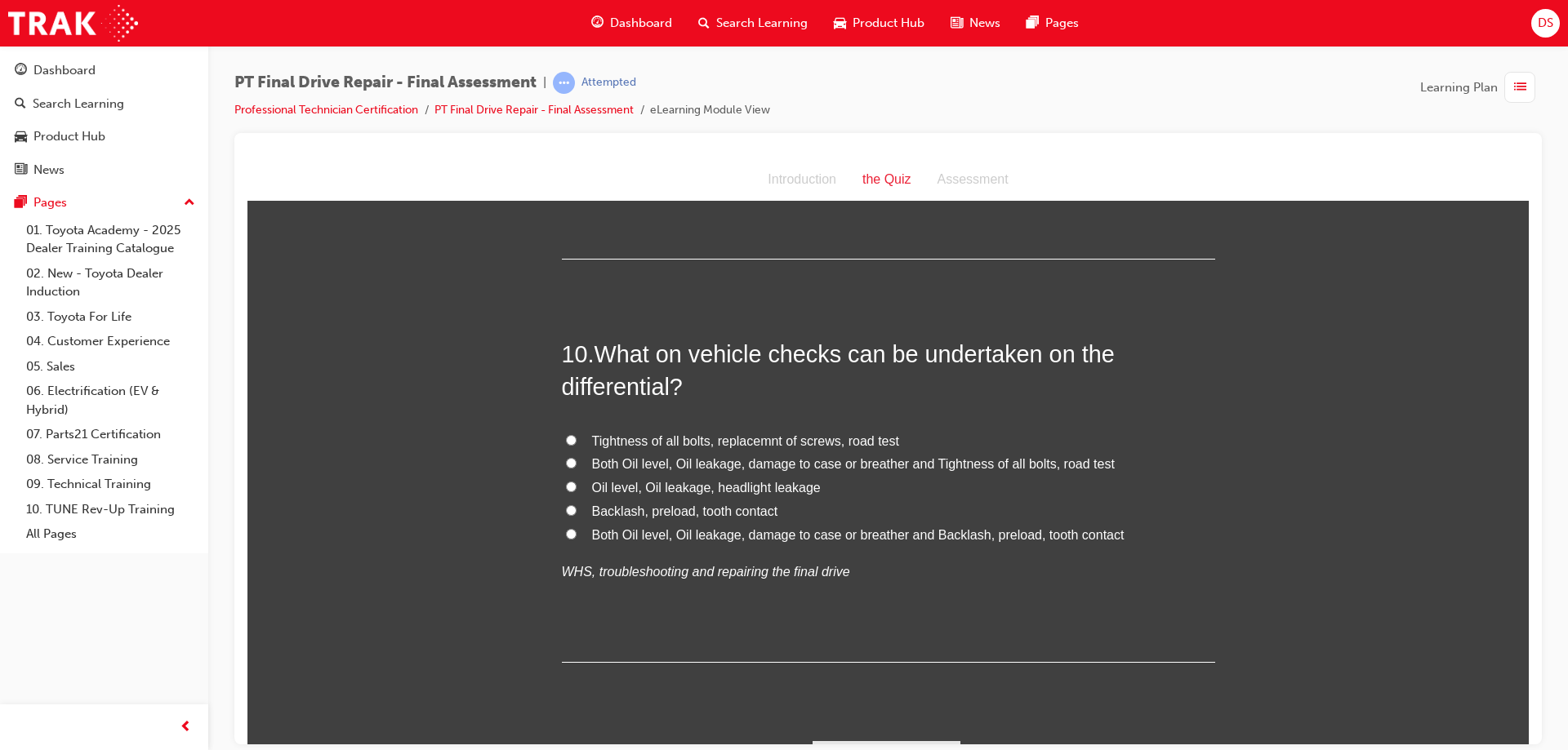
scroll to position [3511, 0]
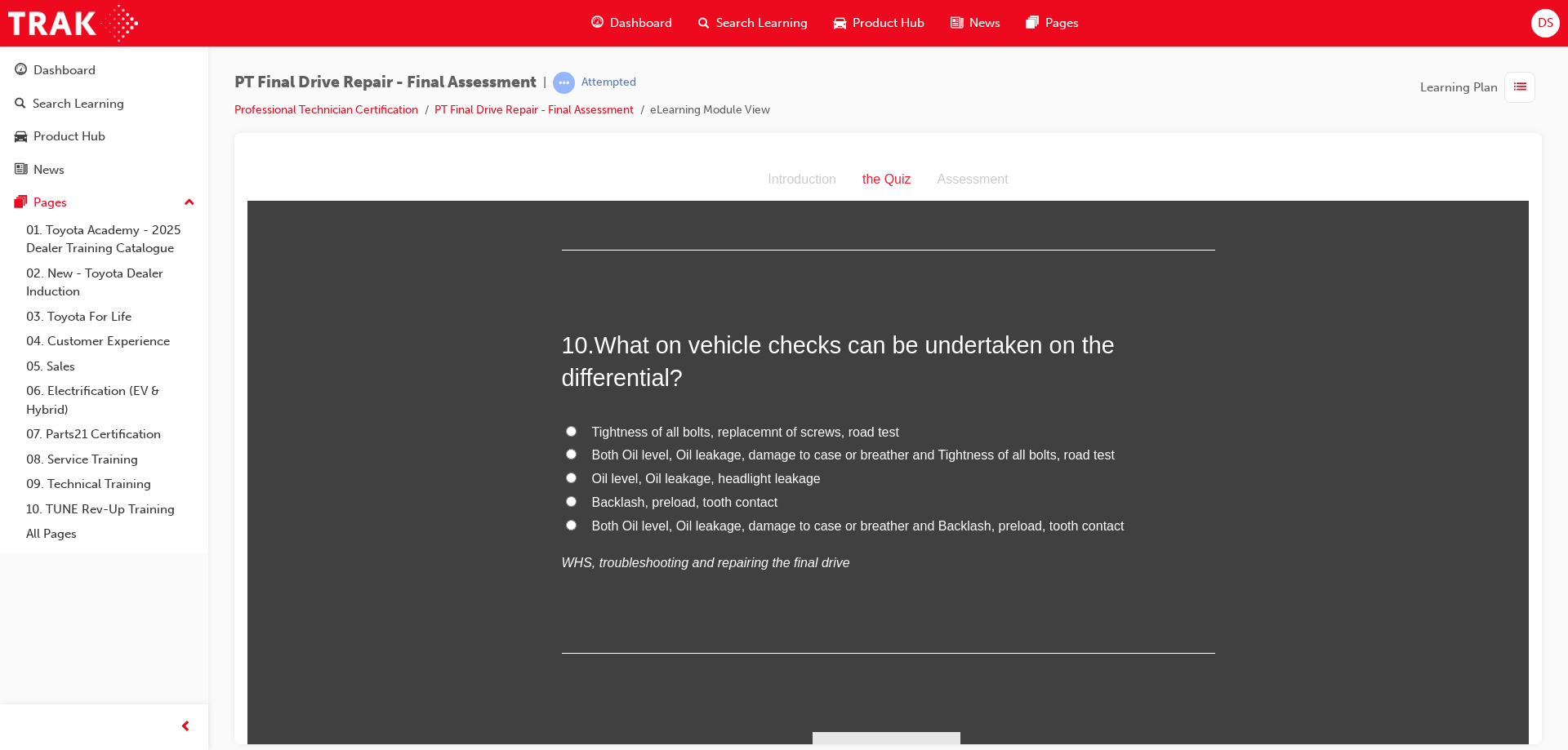
click at [562, 506] on label "Backlash, preload, tooth contact" at bounding box center [888, 502] width 653 height 23
click at [566, 506] on input "Backlash, preload, tooth contact" at bounding box center [571, 501] width 11 height 11
radio input "true"
click at [566, 455] on input "Both Oil level, Oil leakage, damage to case or breather and Tightness of all bo…" at bounding box center [571, 454] width 11 height 11
radio input "true"
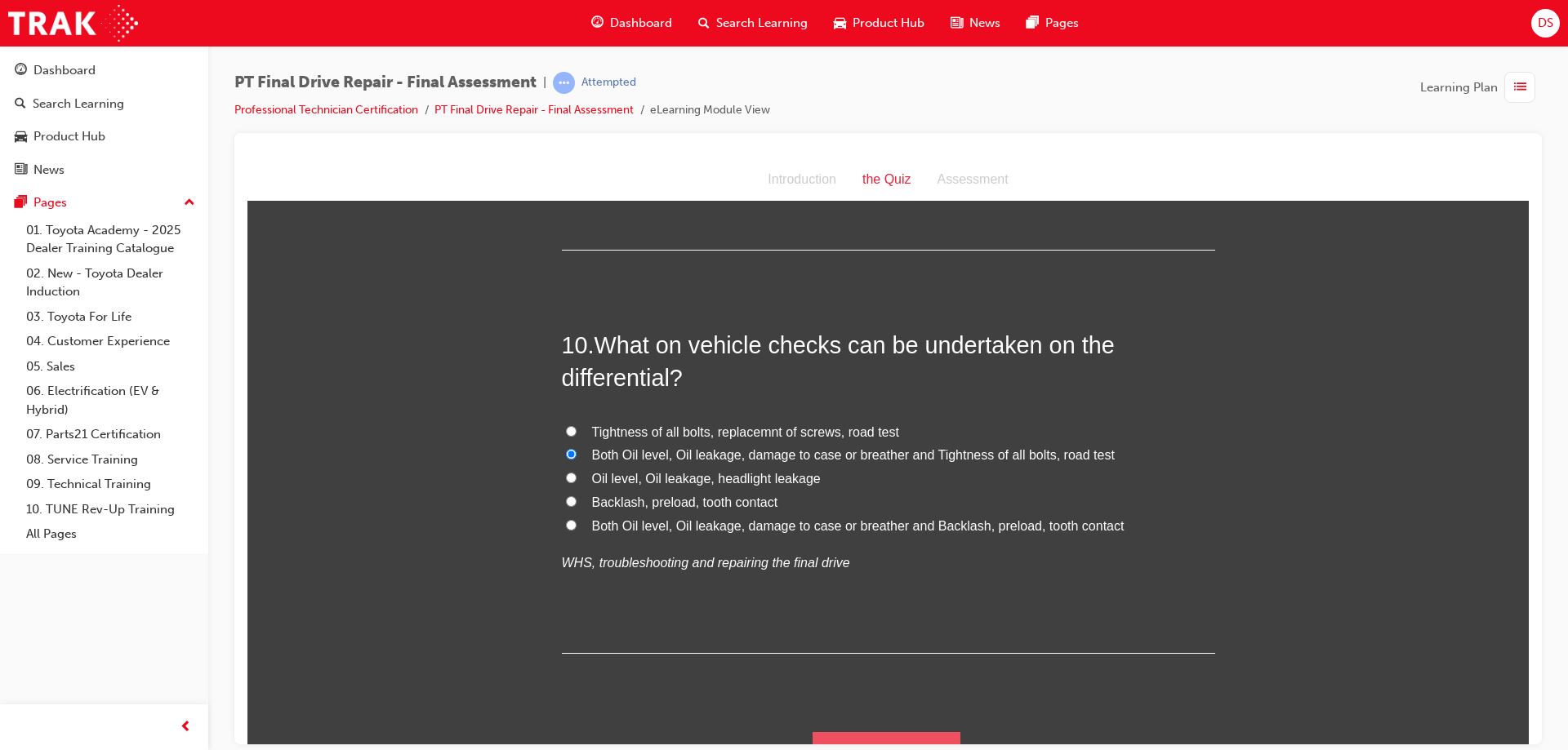
click at [864, 740] on button "Submit Answers" at bounding box center [887, 754] width 149 height 46
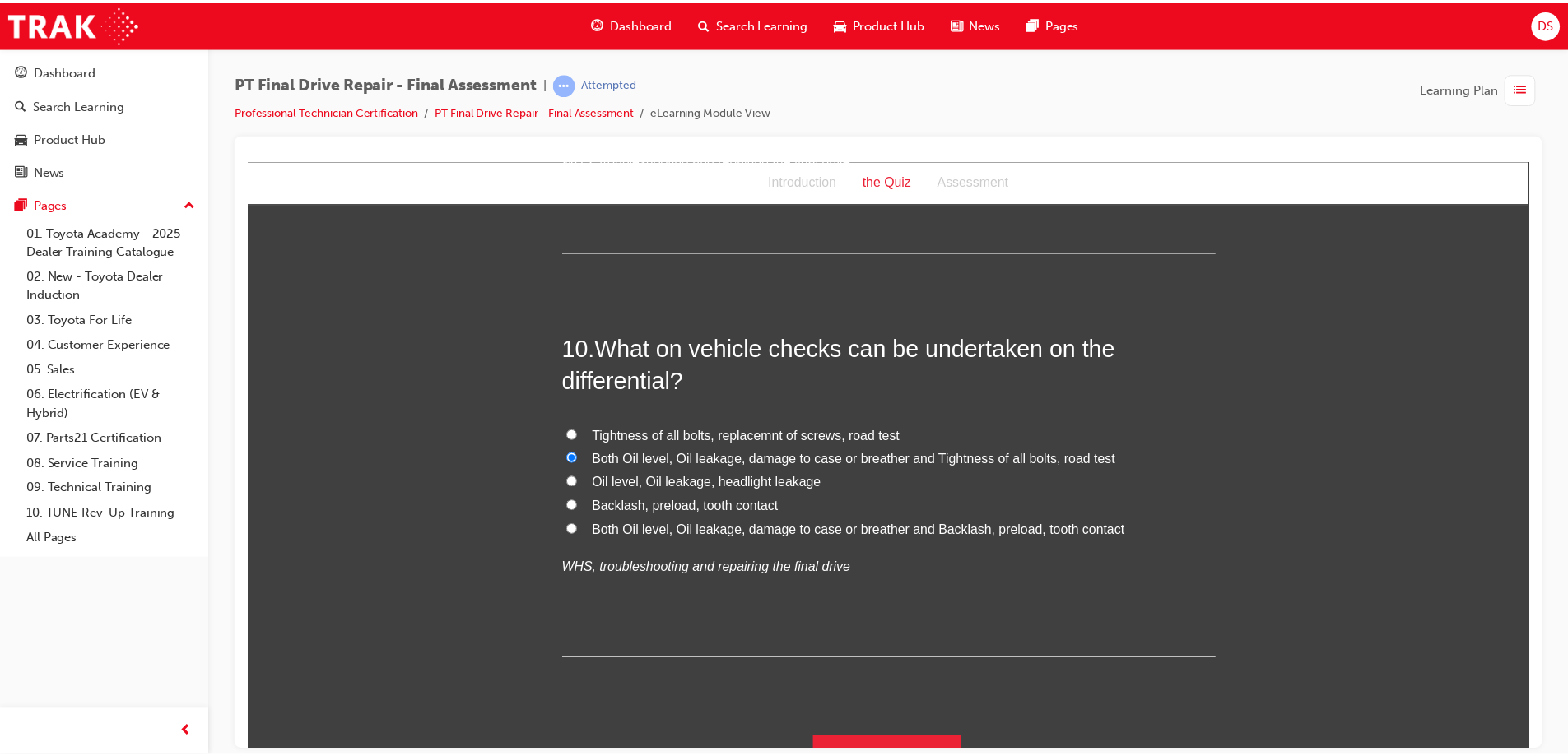
scroll to position [0, 0]
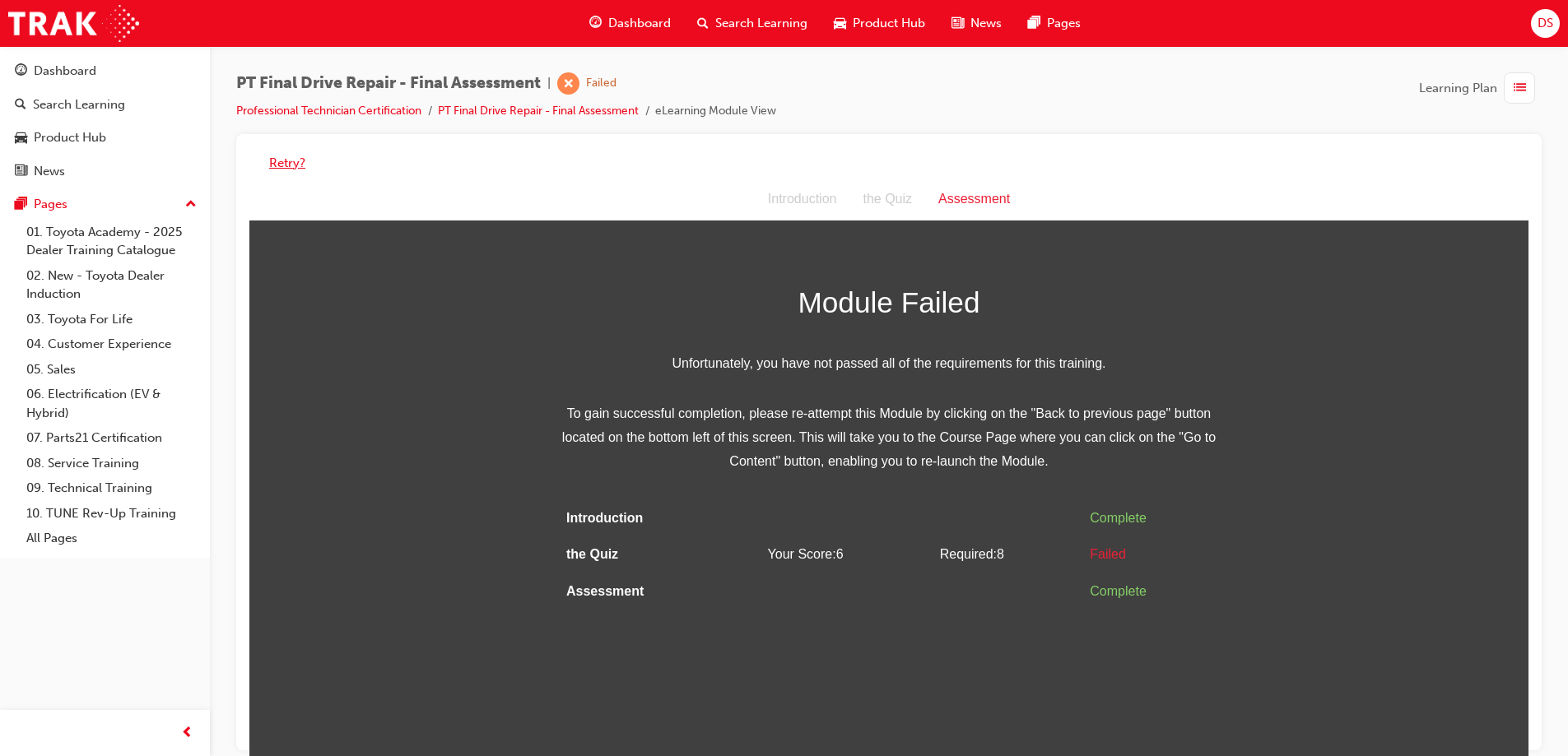
click at [286, 158] on button "Retry?" at bounding box center [288, 163] width 36 height 19
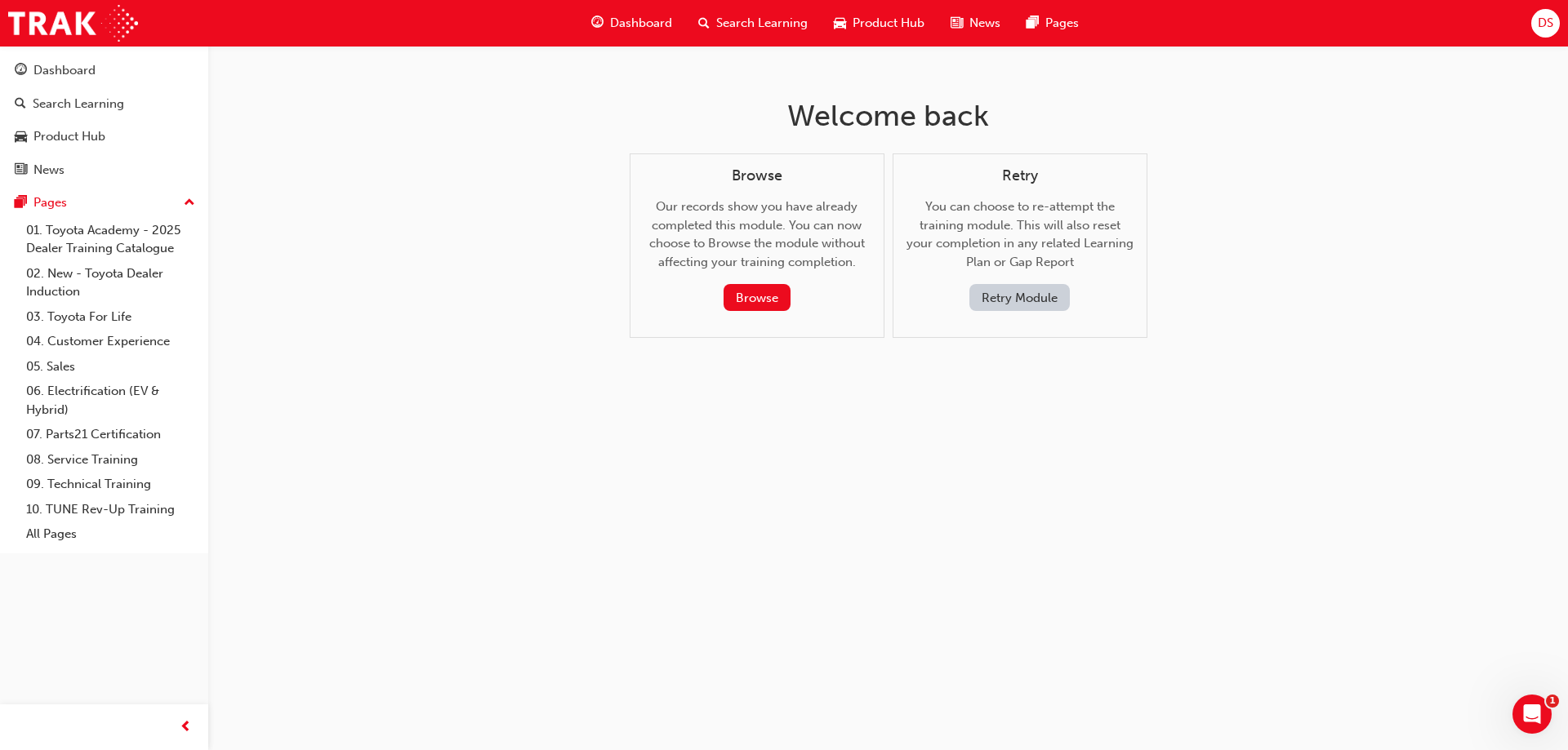
click at [993, 305] on button "Retry Module" at bounding box center [1019, 298] width 100 height 27
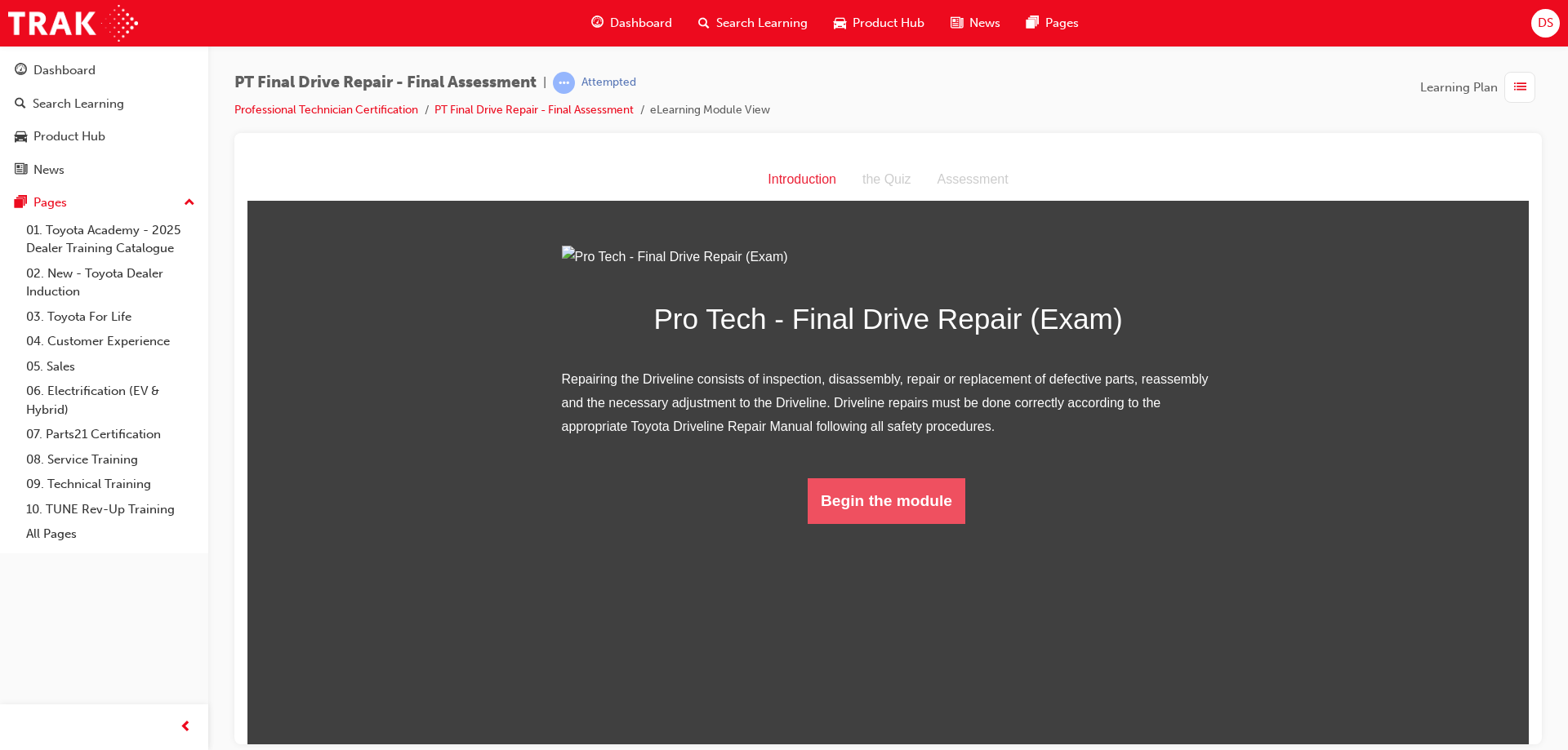
click at [939, 523] on button "Begin the module" at bounding box center [886, 500] width 158 height 46
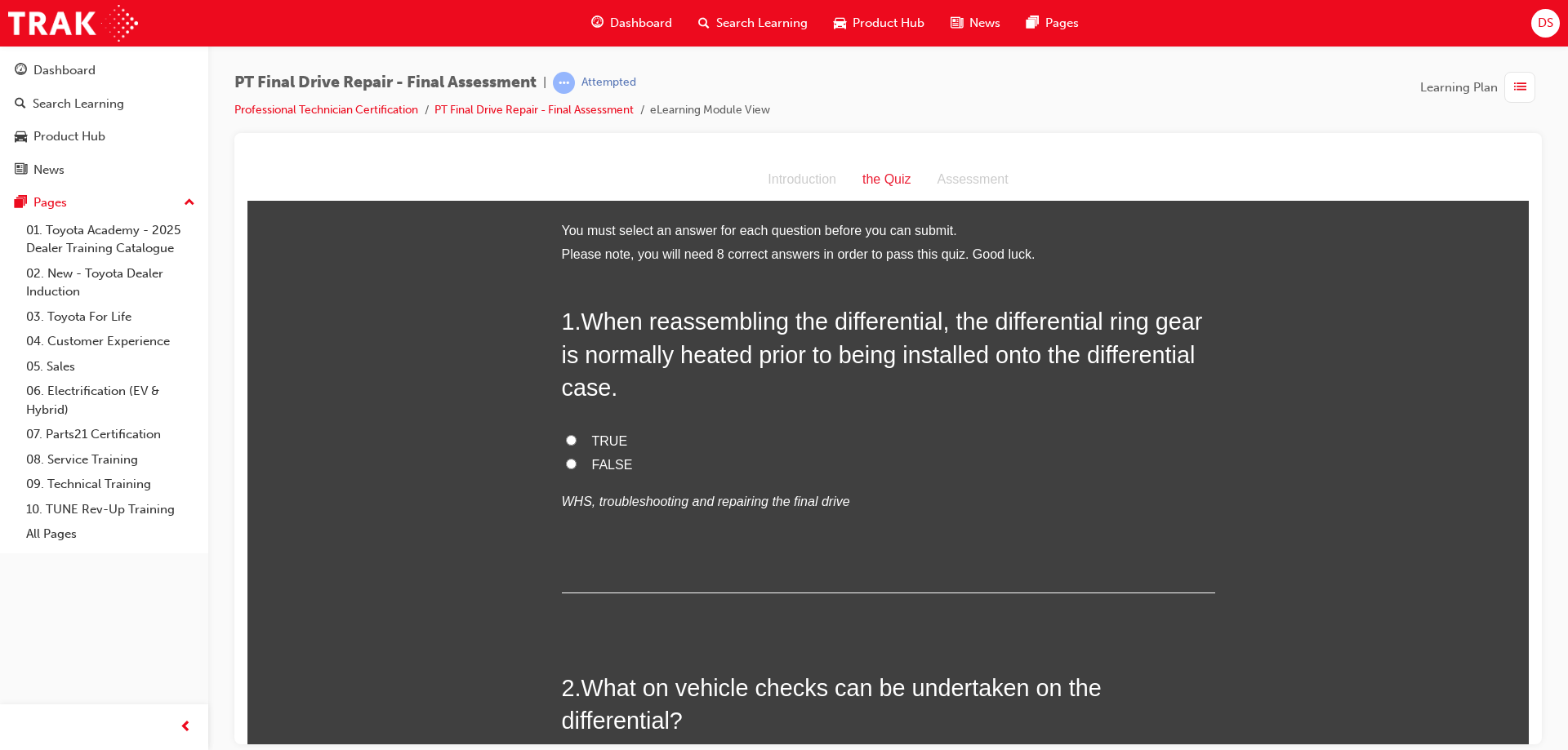
click at [562, 436] on label "TRUE" at bounding box center [888, 441] width 653 height 23
click at [566, 436] on input "TRUE" at bounding box center [571, 440] width 11 height 11
radio input "true"
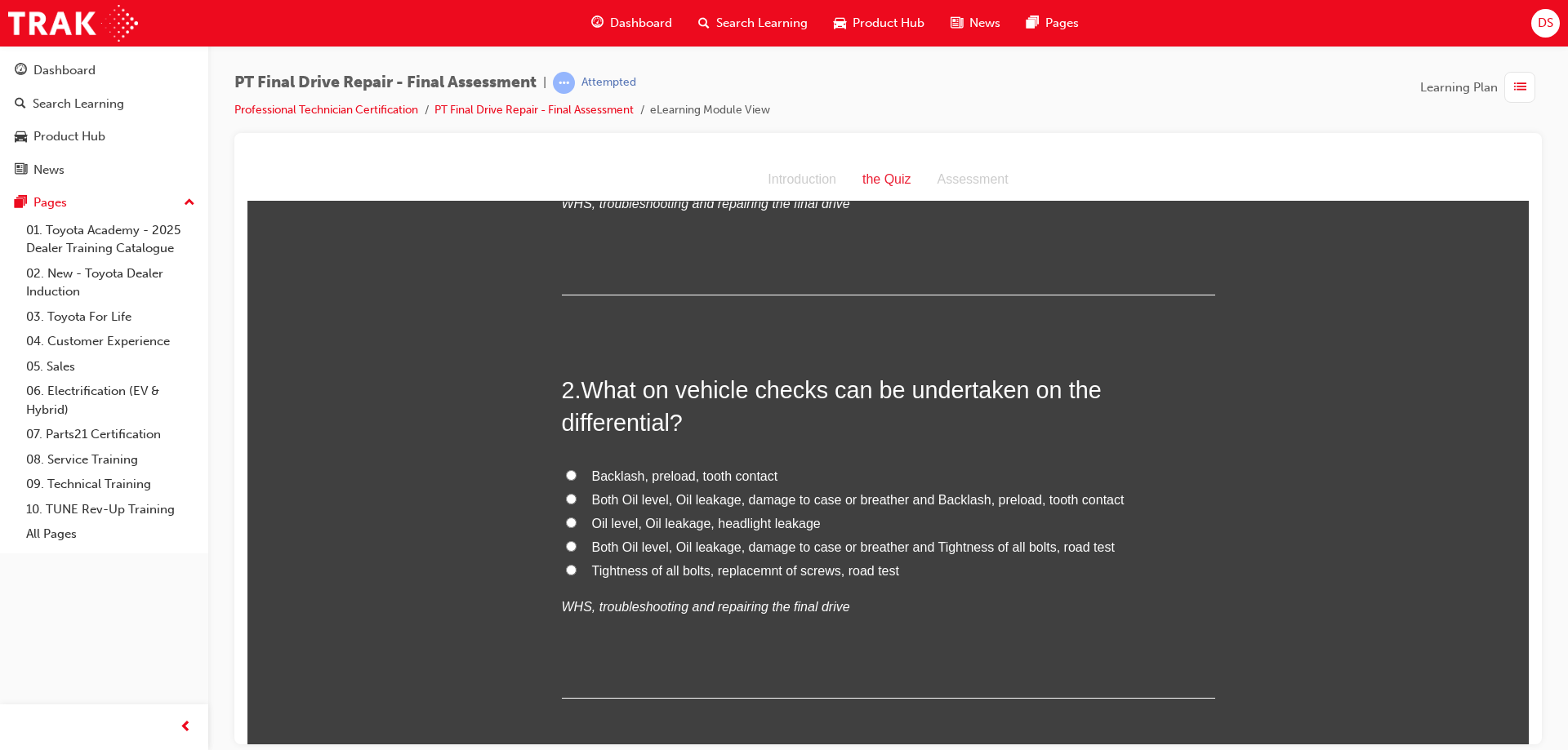
scroll to position [327, 0]
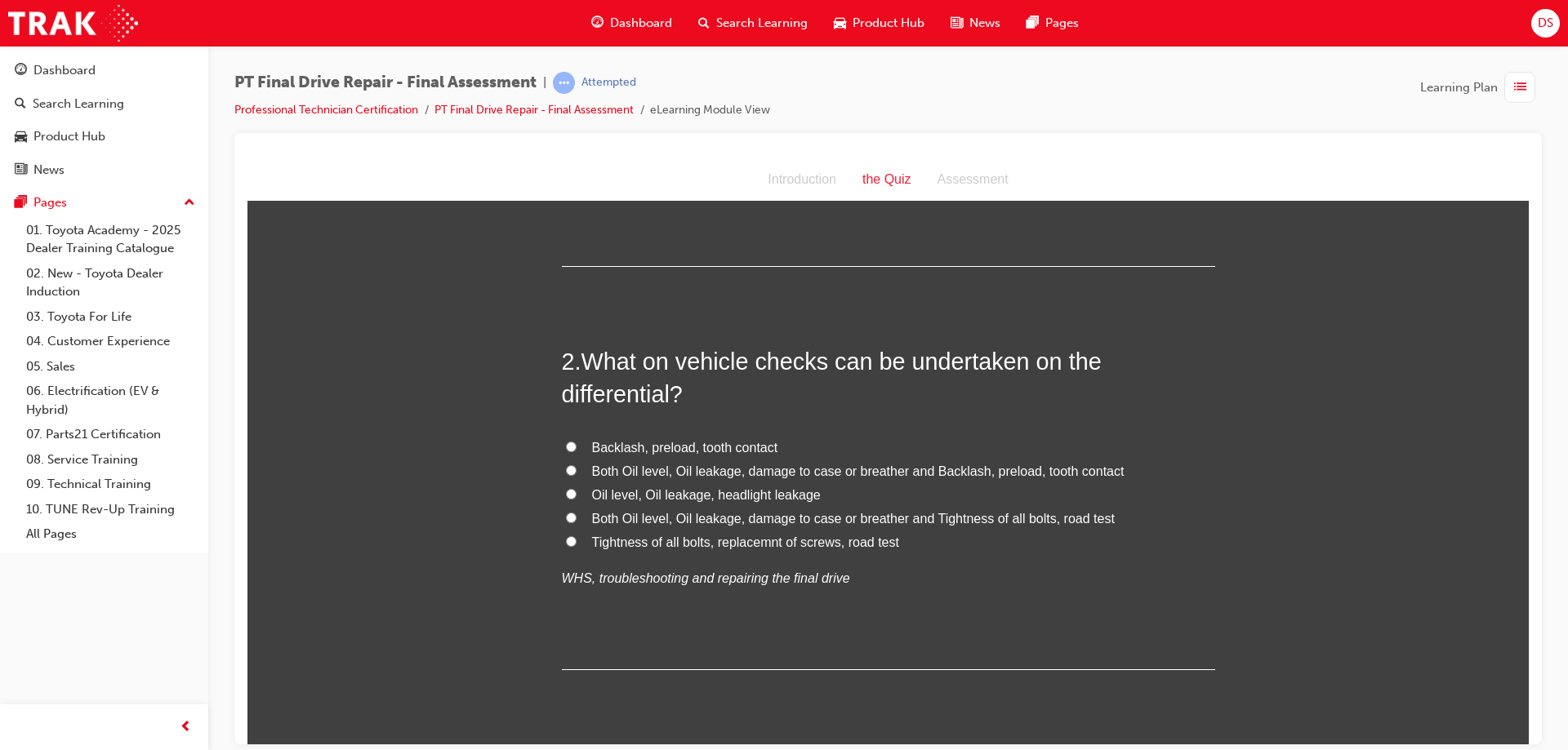
click at [566, 514] on input "Both Oil level, Oil leakage, damage to case or breather and Tightness of all bo…" at bounding box center [571, 518] width 11 height 11
radio input "true"
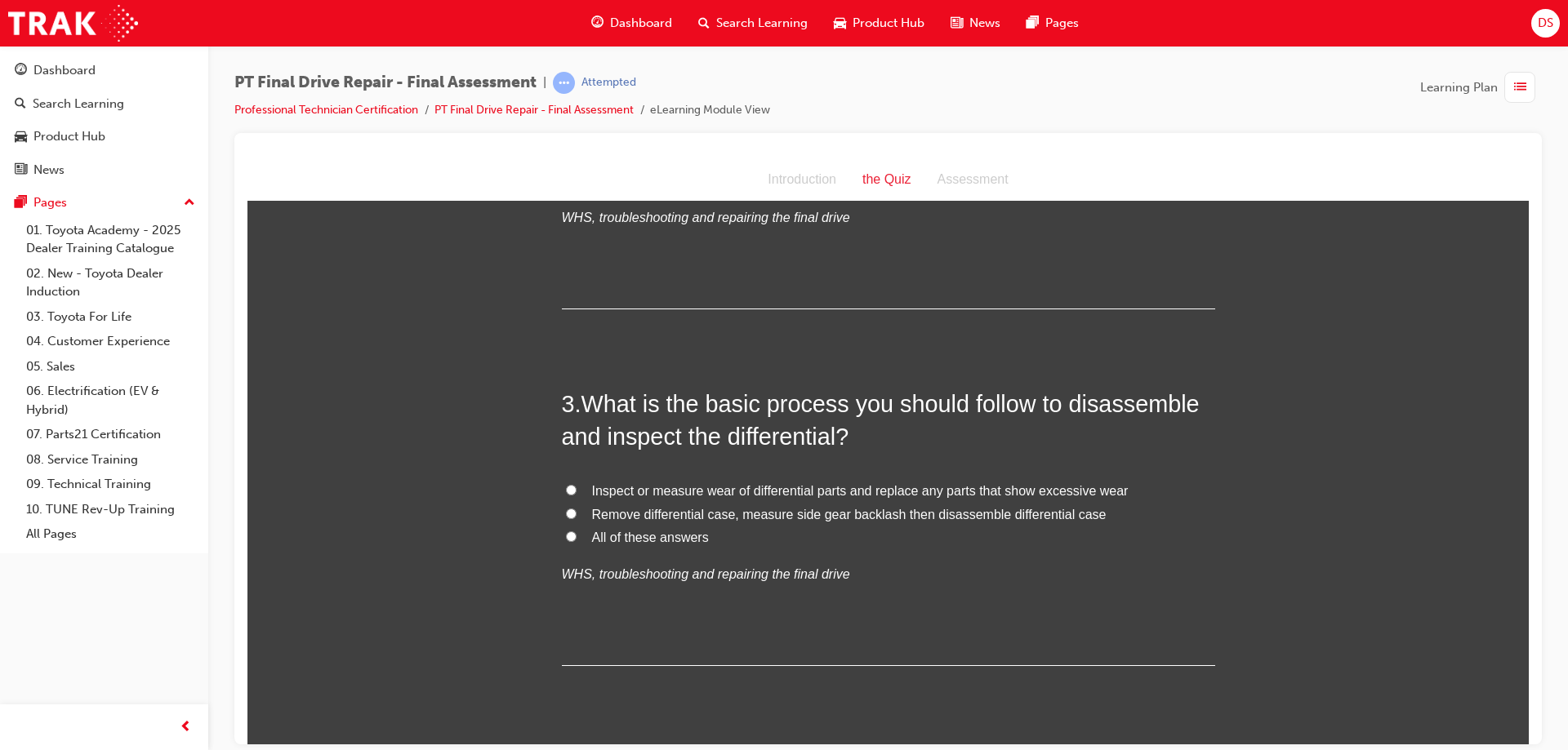
scroll to position [735, 0]
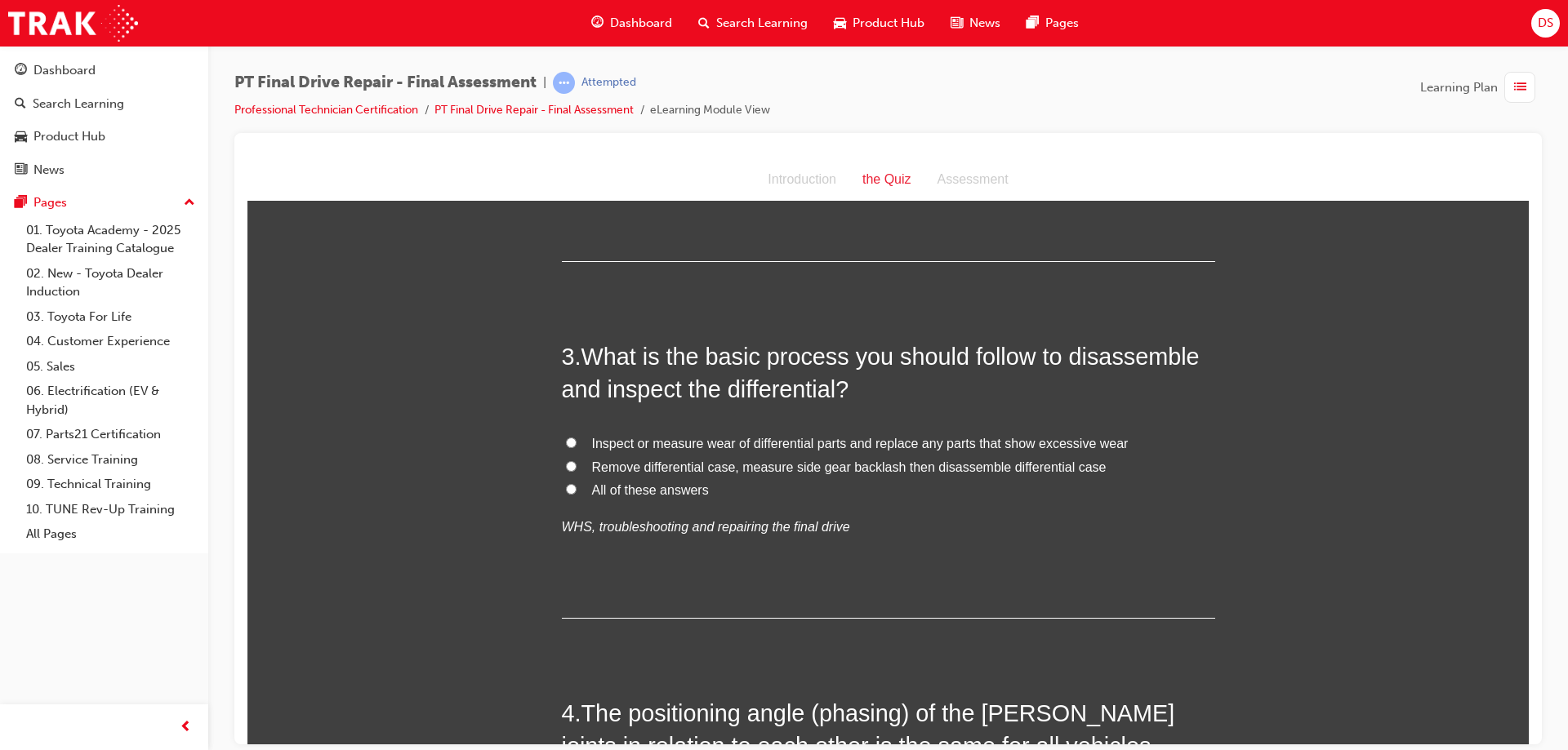
click at [566, 439] on input "Inspect or measure wear of differential parts and replace any parts that show e…" at bounding box center [571, 442] width 11 height 11
radio input "true"
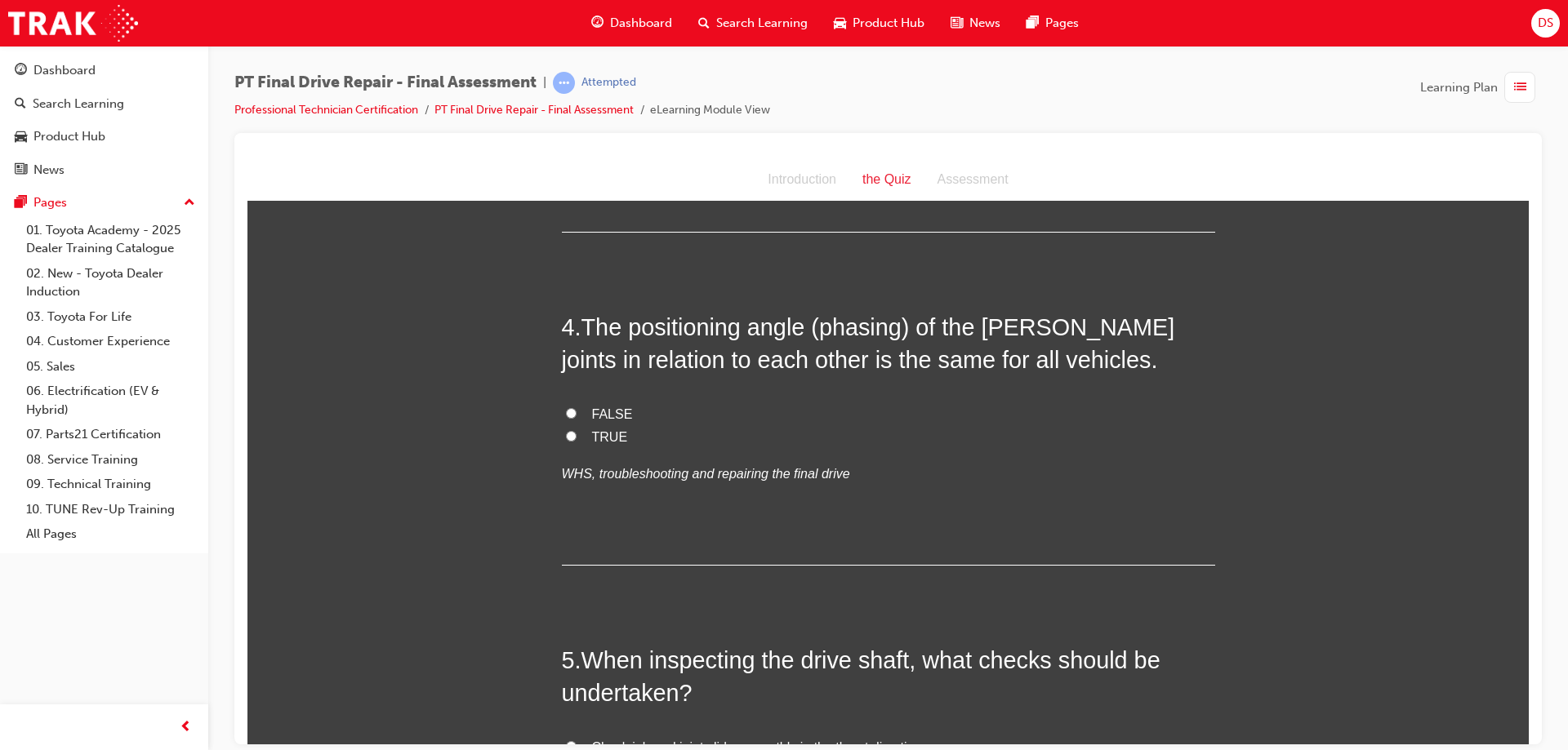
scroll to position [1143, 0]
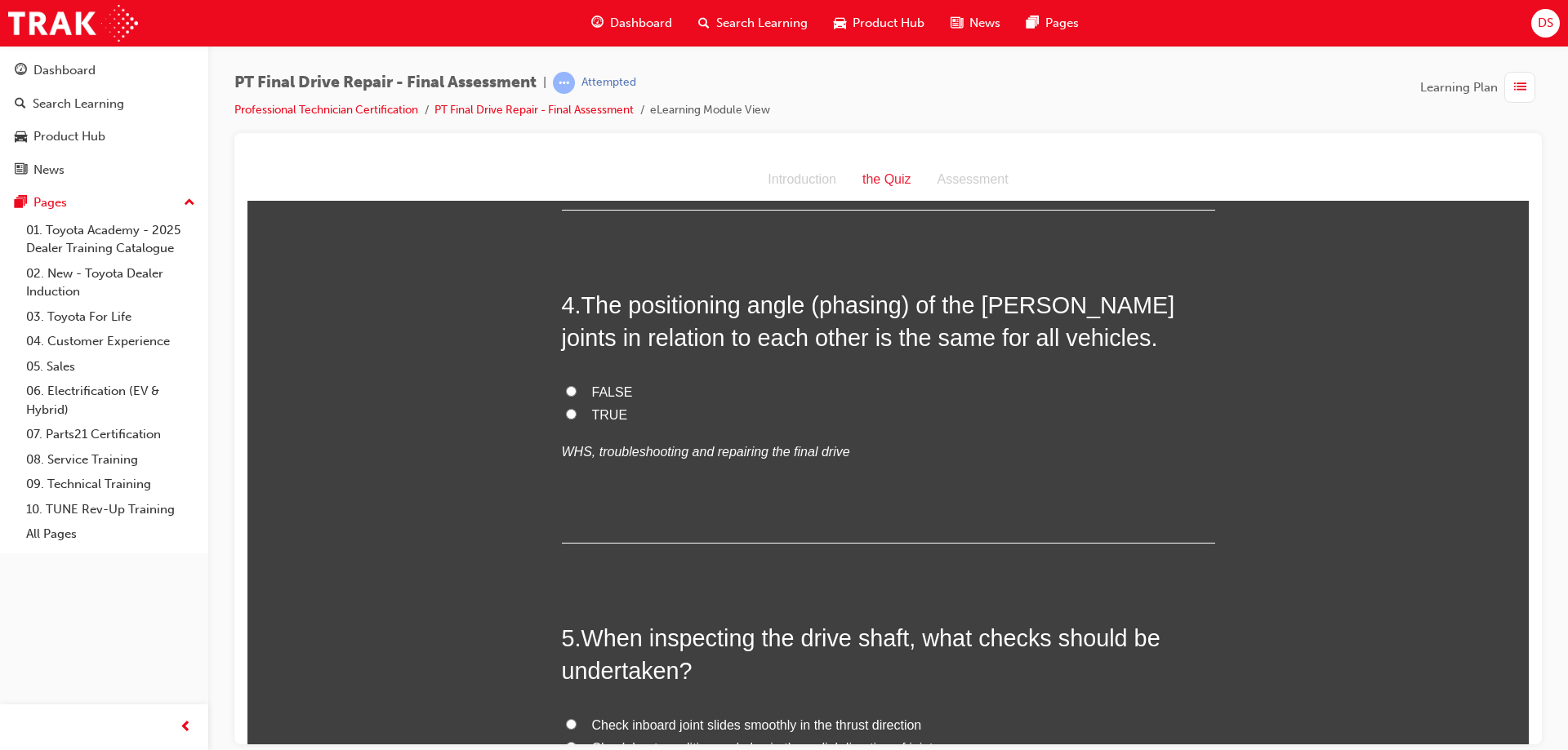
click at [566, 412] on input "TRUE" at bounding box center [571, 414] width 11 height 11
radio input "true"
click at [585, 388] on label "FALSE" at bounding box center [888, 392] width 653 height 23
click at [577, 388] on input "FALSE" at bounding box center [571, 391] width 11 height 11
radio input "true"
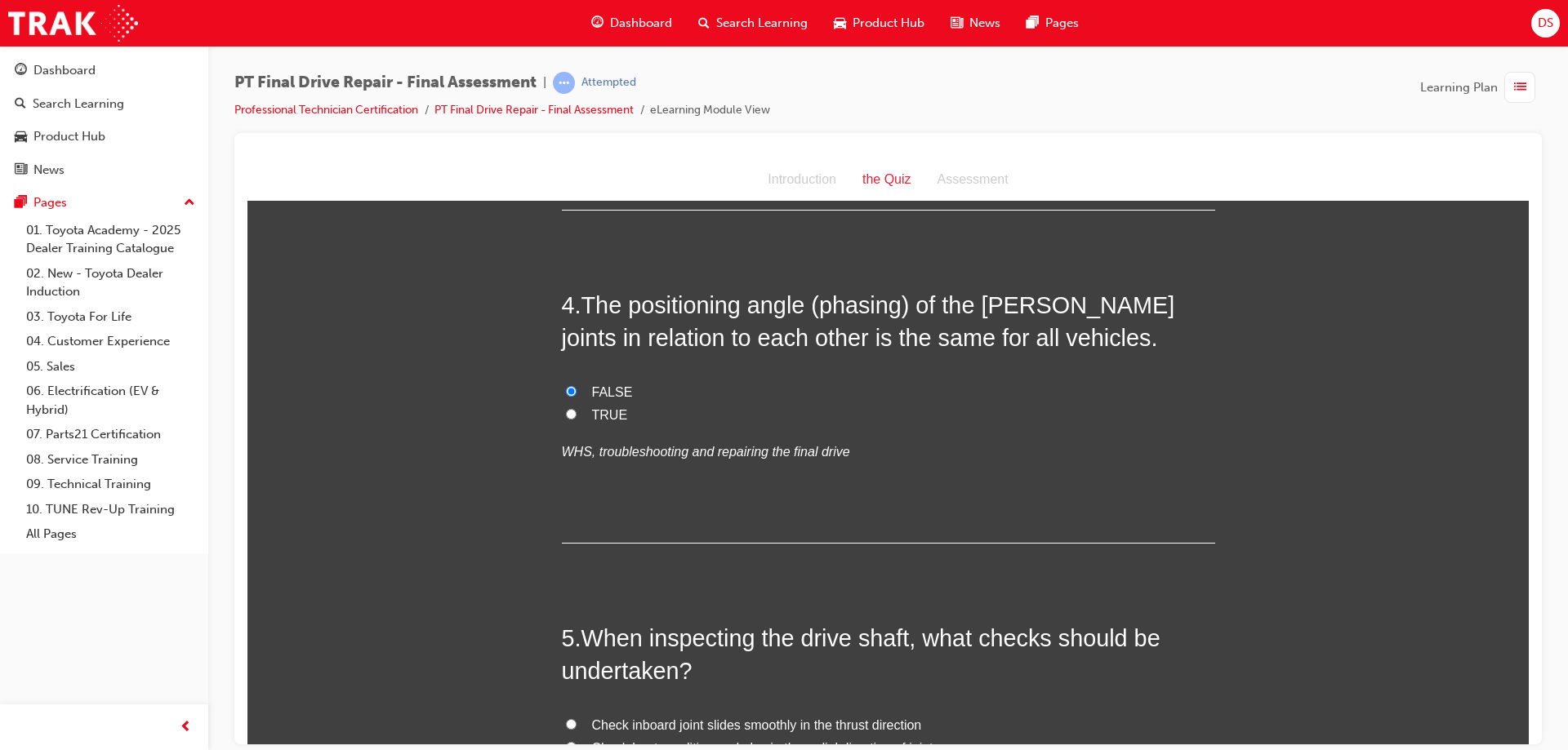
click at [569, 416] on input "TRUE" at bounding box center [571, 414] width 11 height 11
radio input "true"
click at [566, 389] on input "FALSE" at bounding box center [571, 391] width 11 height 11
radio input "true"
click at [569, 416] on input "TRUE" at bounding box center [571, 414] width 11 height 11
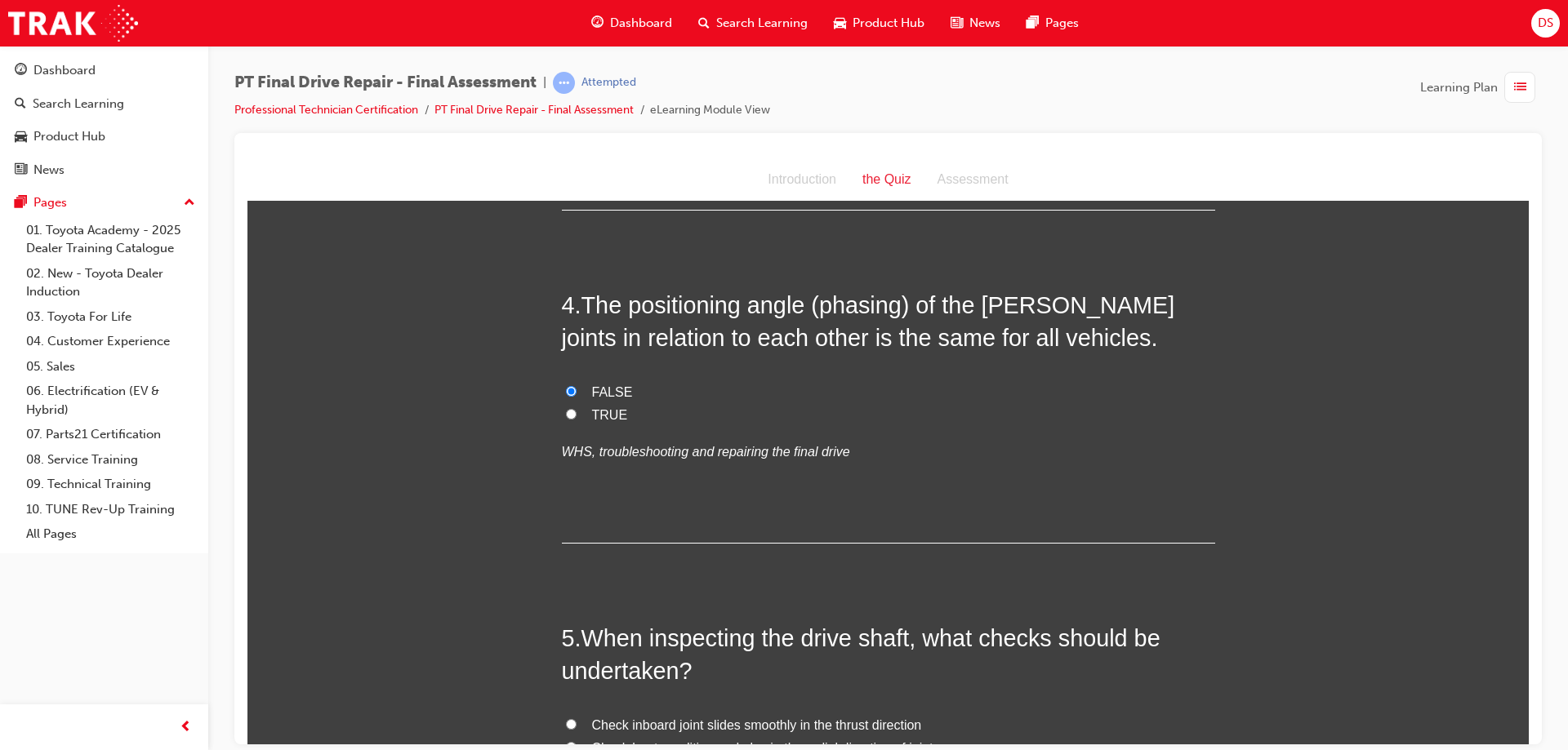
radio input "true"
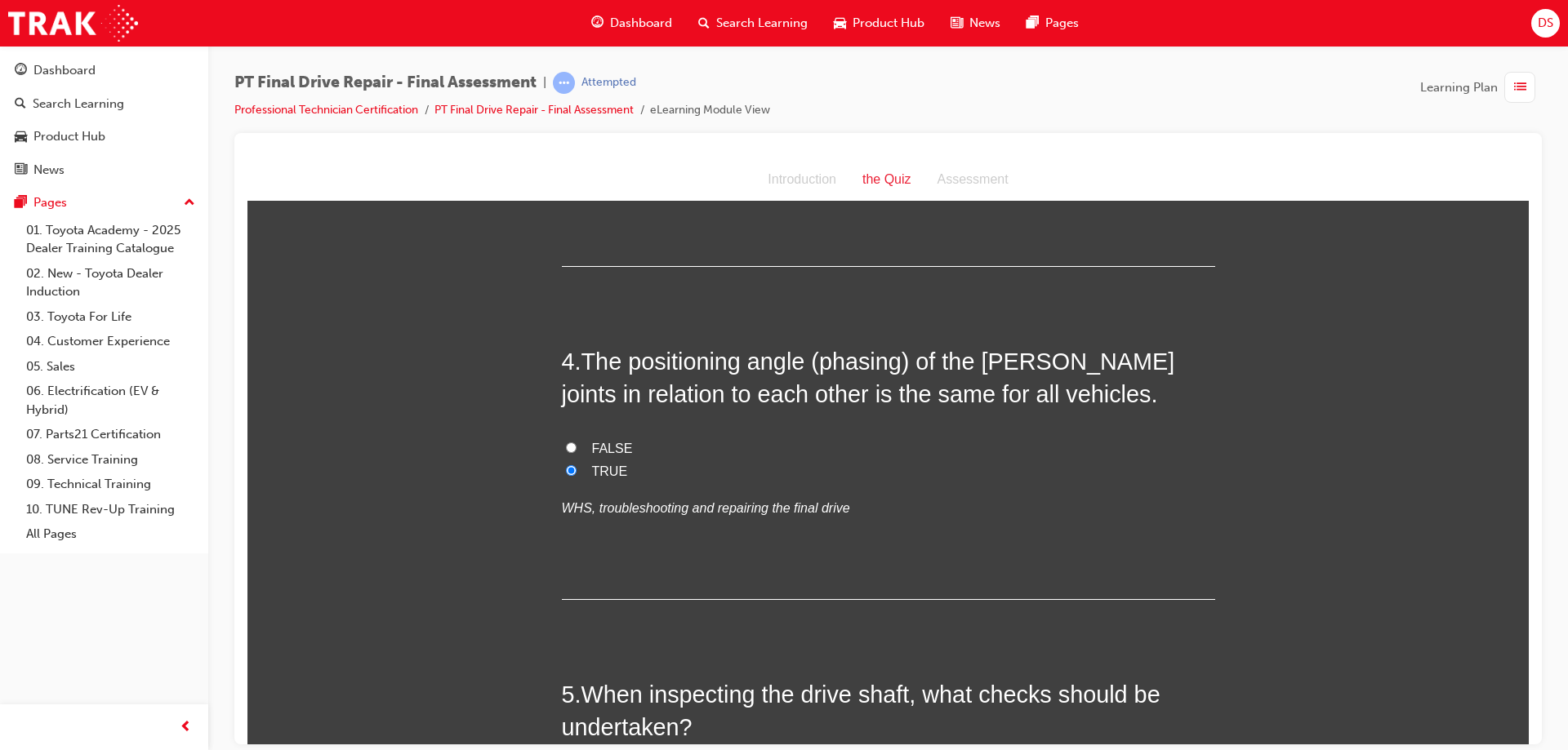
scroll to position [1061, 0]
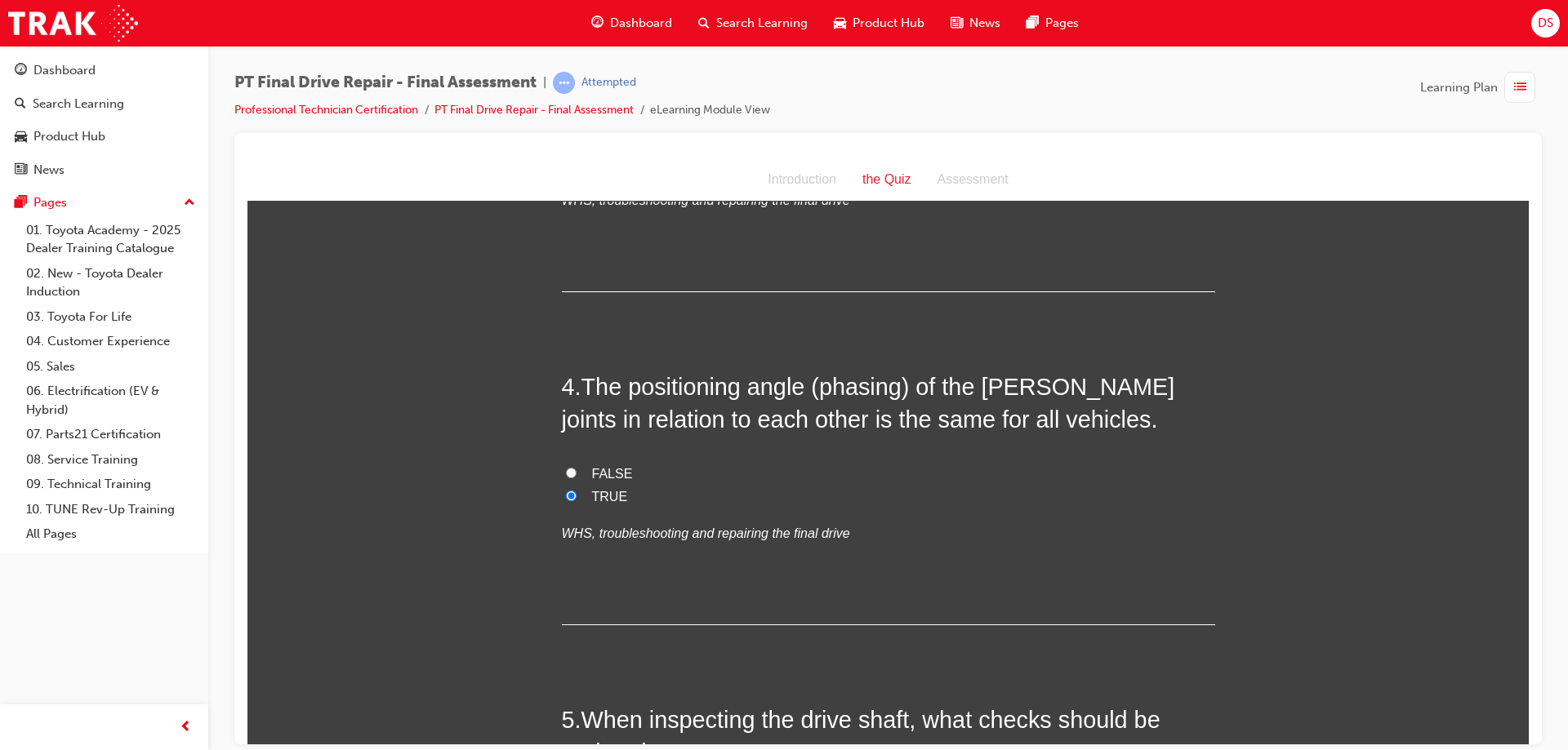
click at [569, 475] on input "FALSE" at bounding box center [571, 473] width 11 height 11
radio input "true"
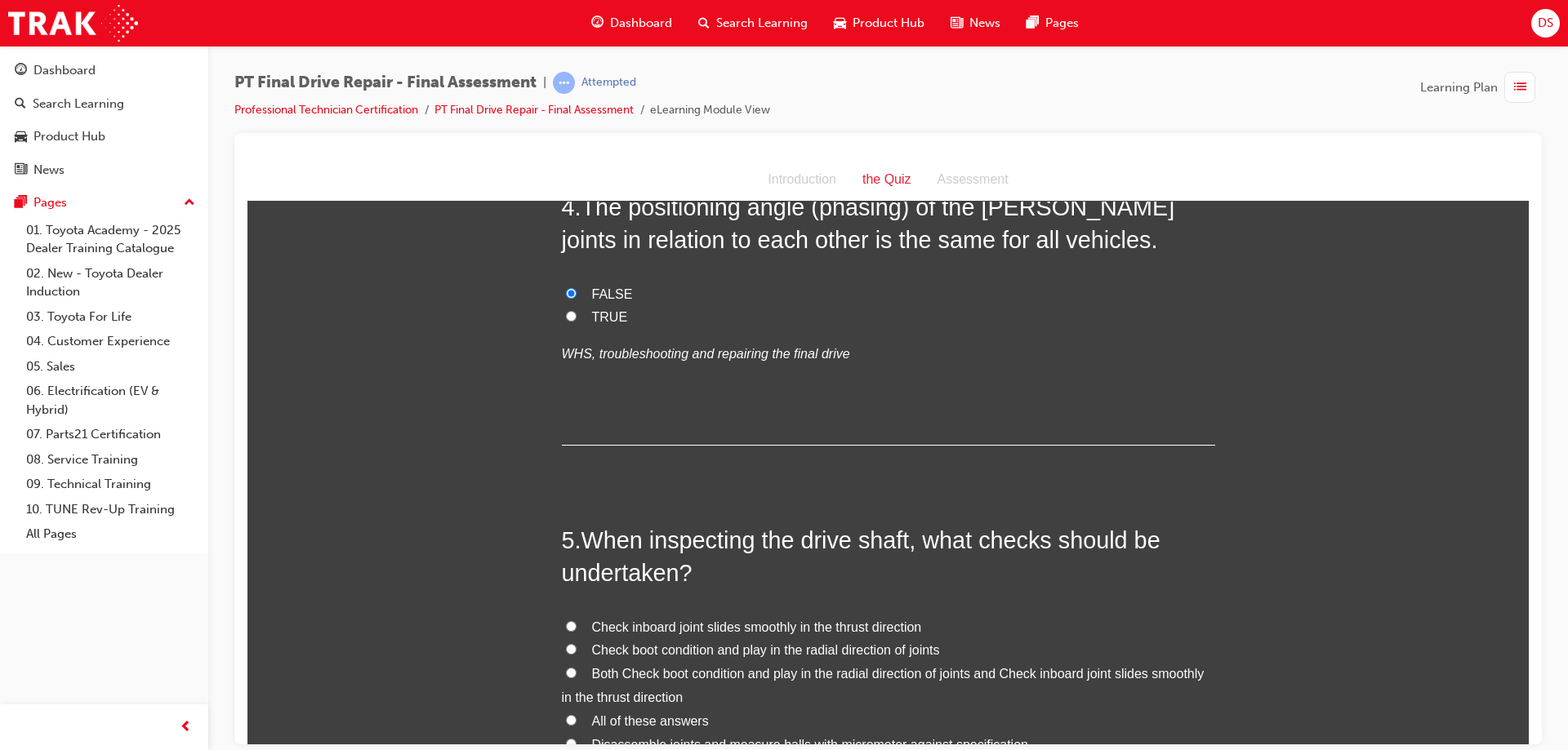
scroll to position [1225, 0]
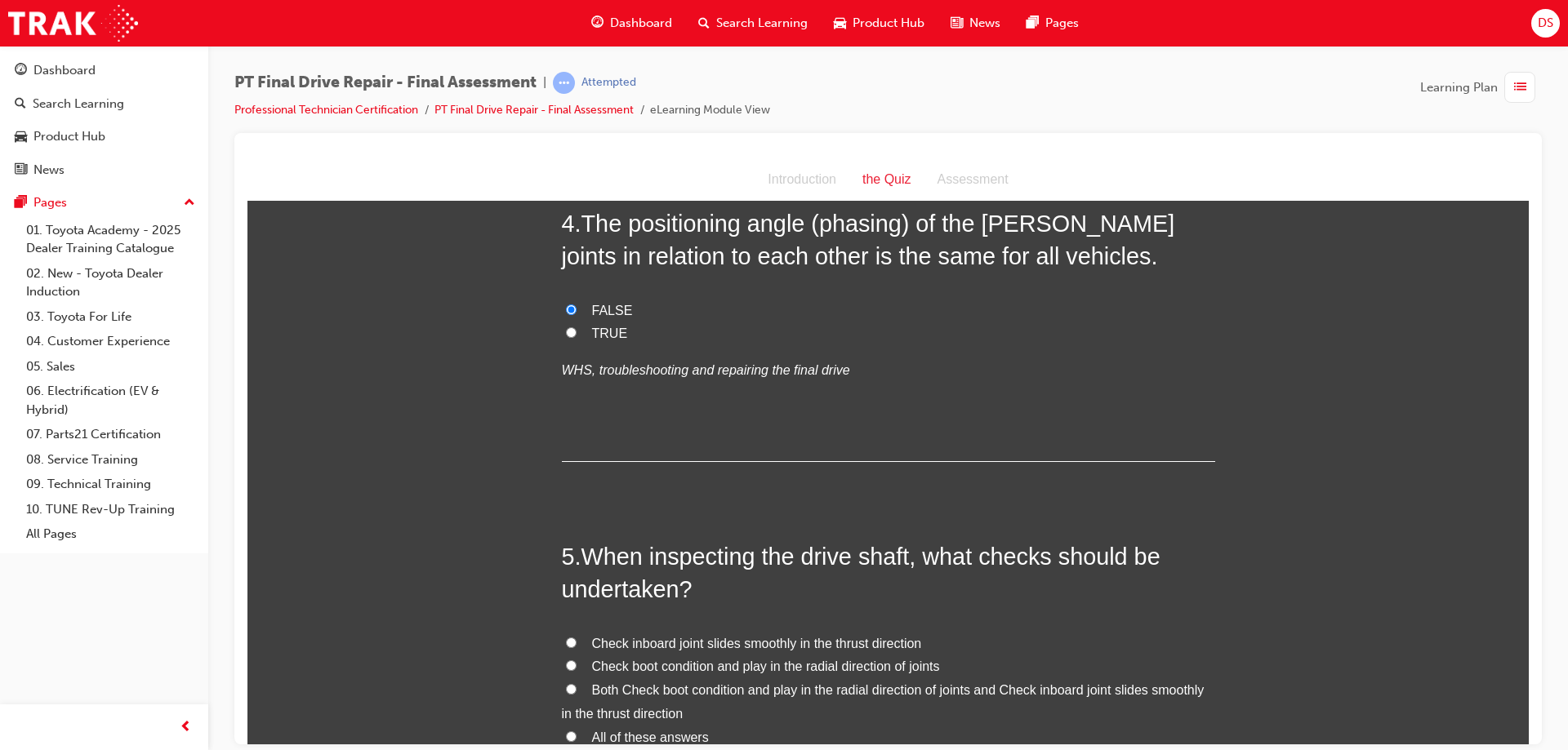
click at [566, 331] on input "TRUE" at bounding box center [571, 332] width 11 height 11
radio input "true"
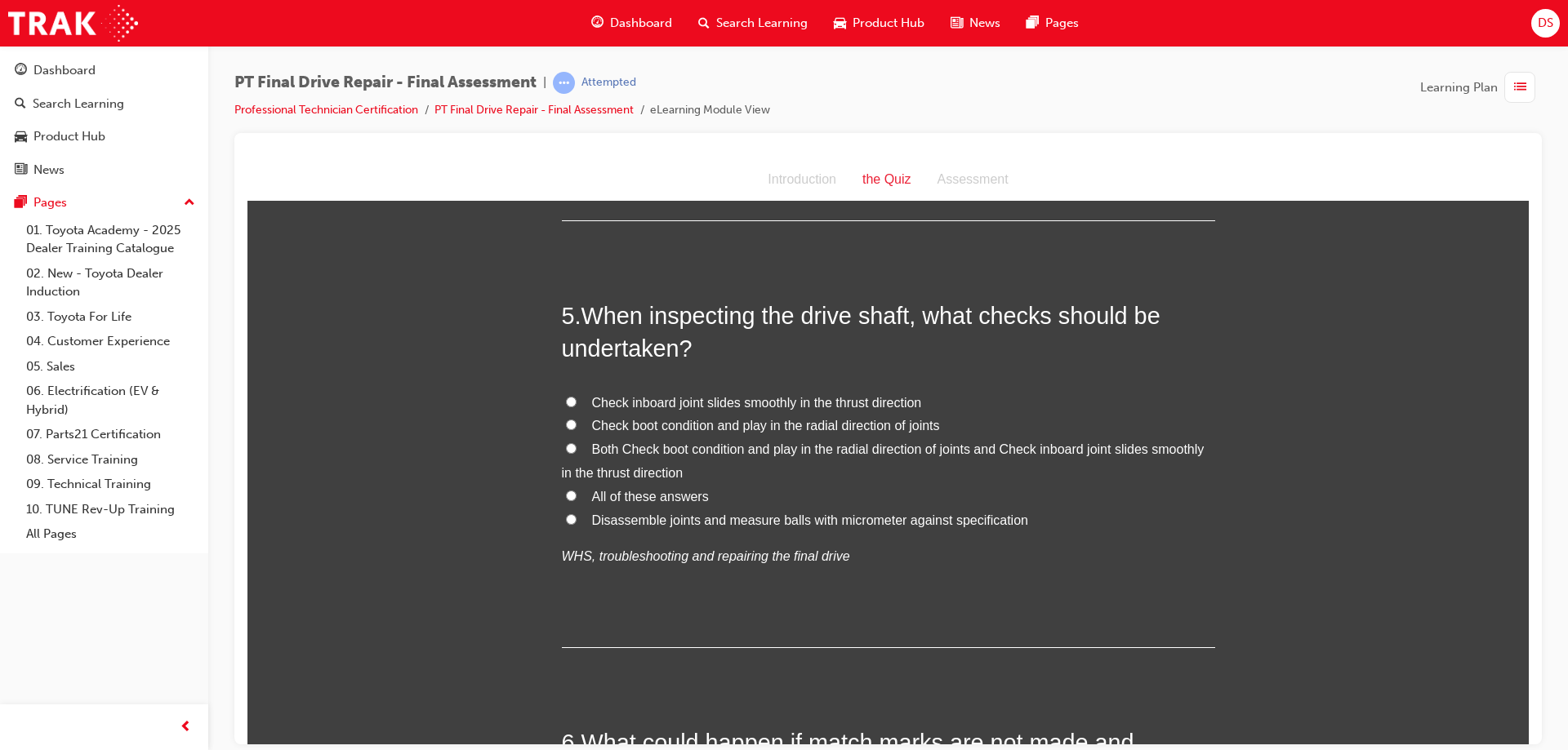
scroll to position [1469, 0]
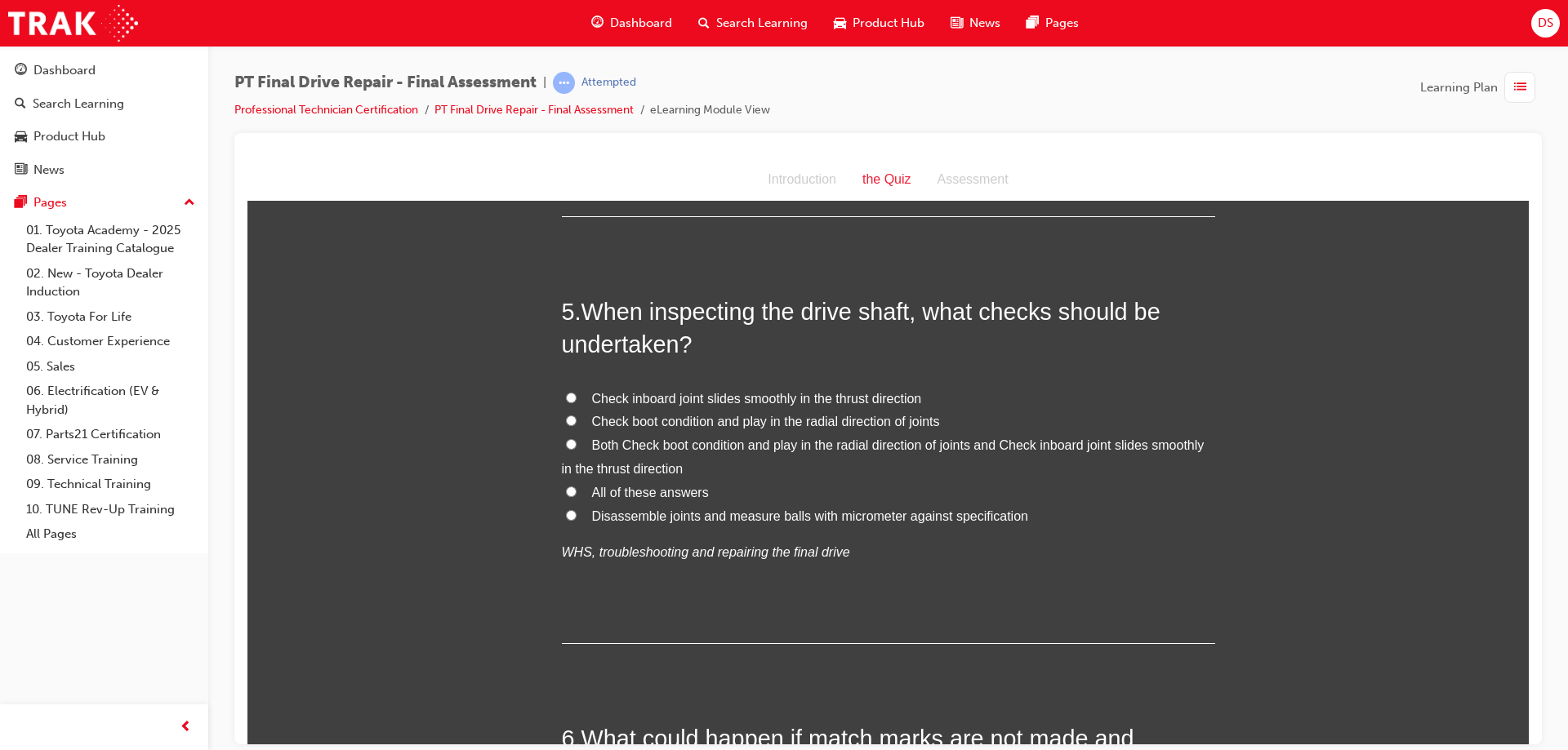
click at [562, 492] on label "All of these answers" at bounding box center [888, 493] width 653 height 23
click at [566, 492] on input "All of these answers" at bounding box center [571, 492] width 11 height 11
radio input "true"
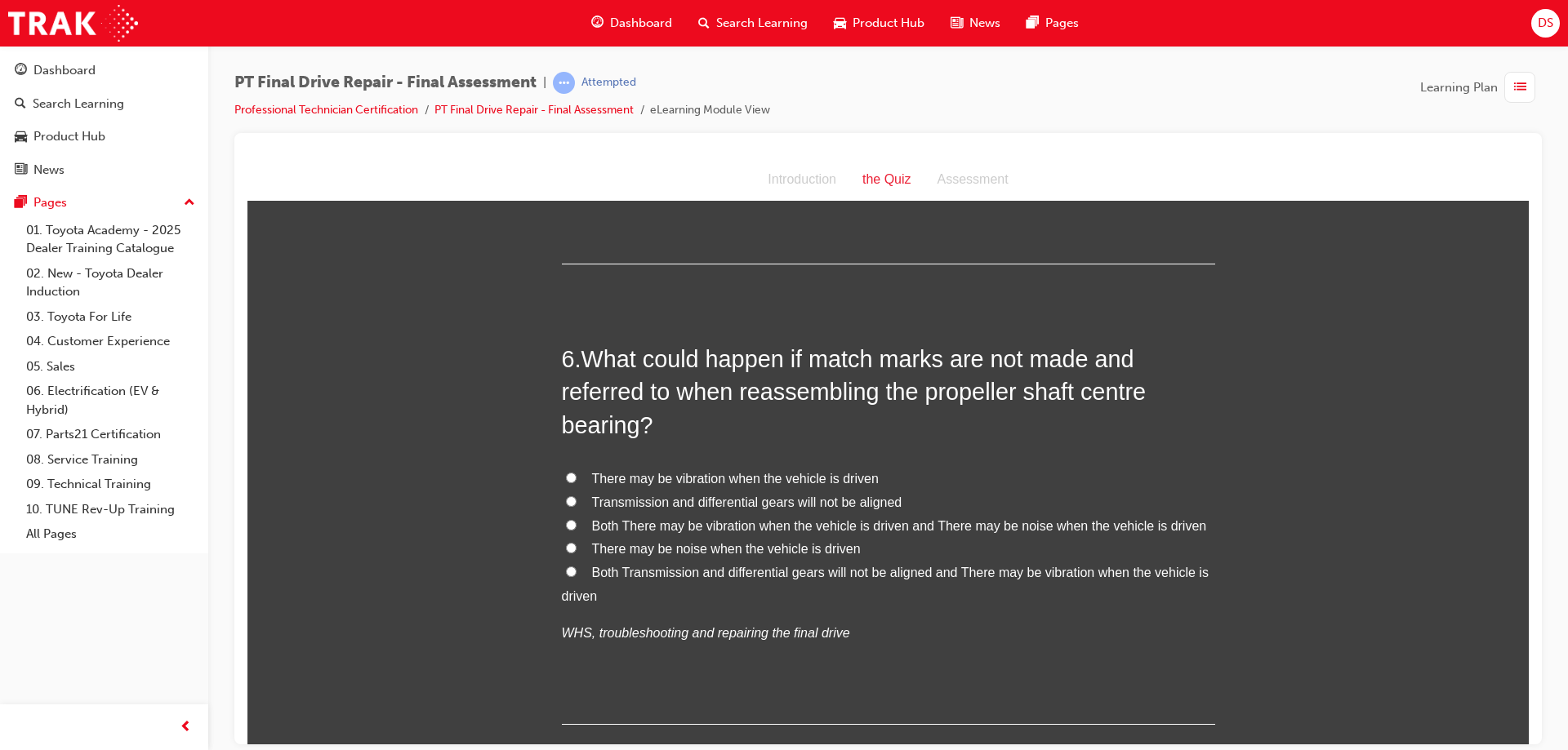
scroll to position [1878, 0]
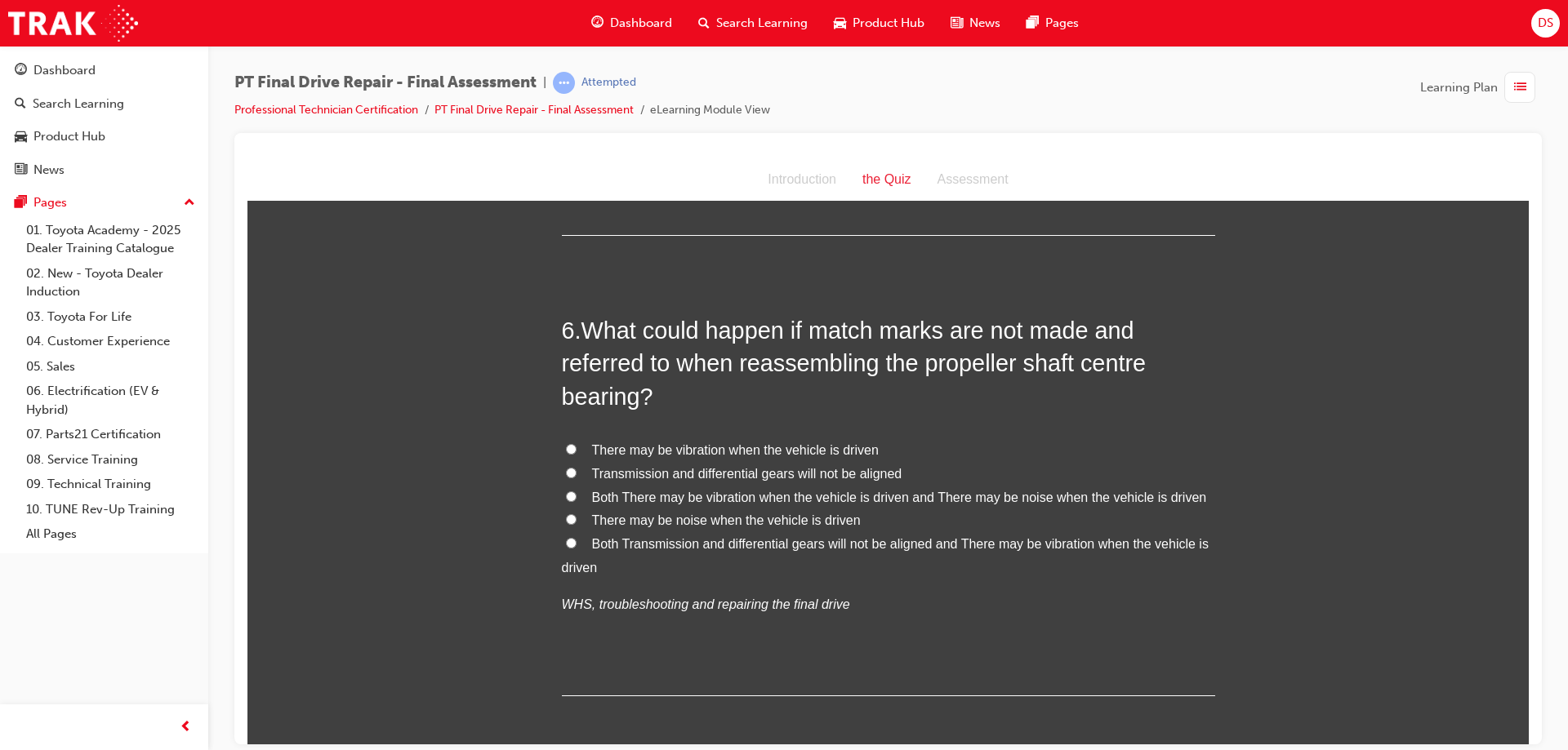
click at [566, 514] on input "There may be noise when the vehicle is driven" at bounding box center [571, 519] width 11 height 11
radio input "true"
click at [567, 550] on label "Both Transmission and differential gears will not be aligned and There may be v…" at bounding box center [888, 555] width 653 height 48
click at [567, 548] on input "Both Transmission and differential gears will not be aligned and There may be v…" at bounding box center [571, 543] width 11 height 11
radio input "true"
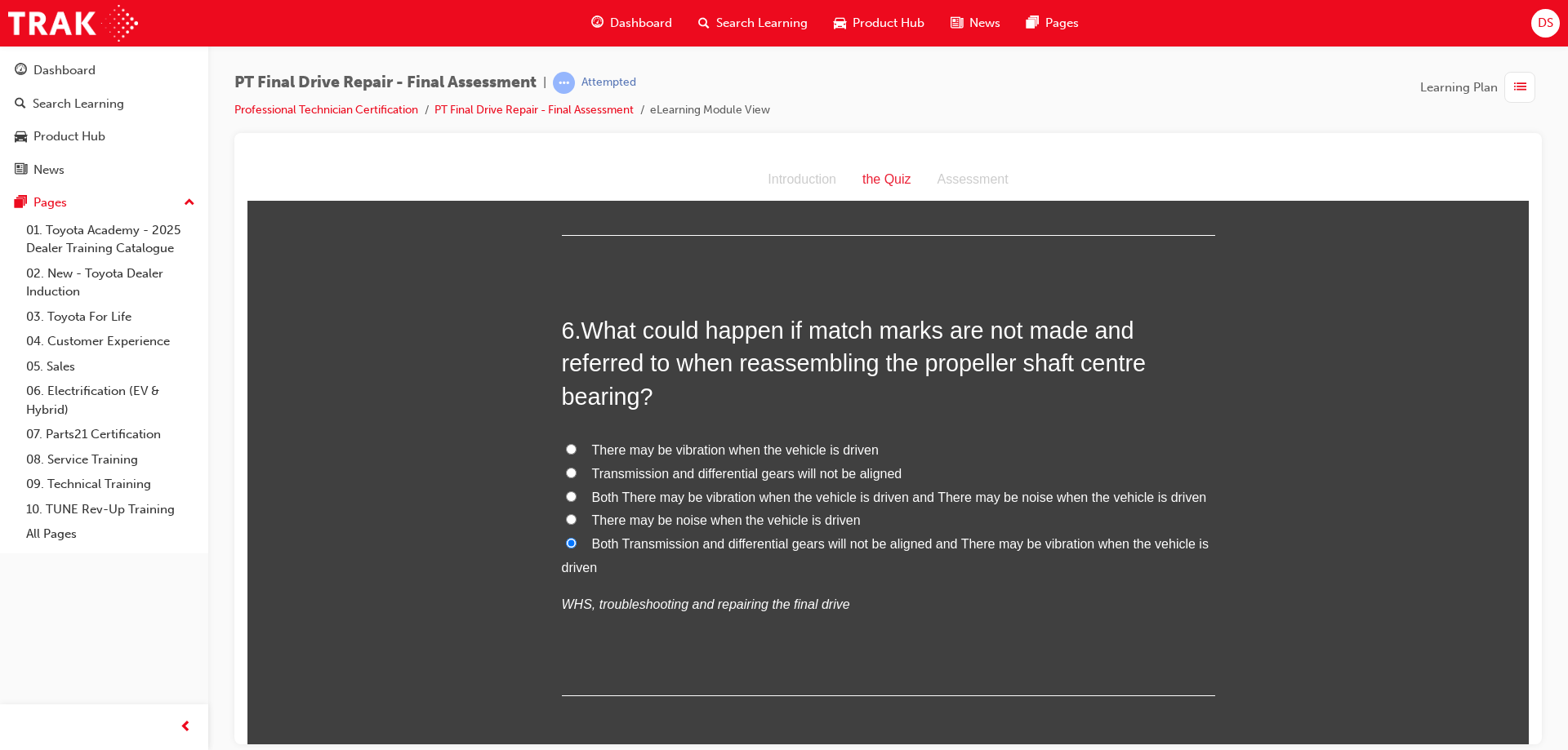
click at [566, 486] on label "Both There may be vibration when the vehicle is driven and There may be noise w…" at bounding box center [888, 498] width 653 height 23
click at [566, 491] on input "Both There may be vibration when the vehicle is driven and There may be noise w…" at bounding box center [571, 496] width 11 height 11
radio input "true"
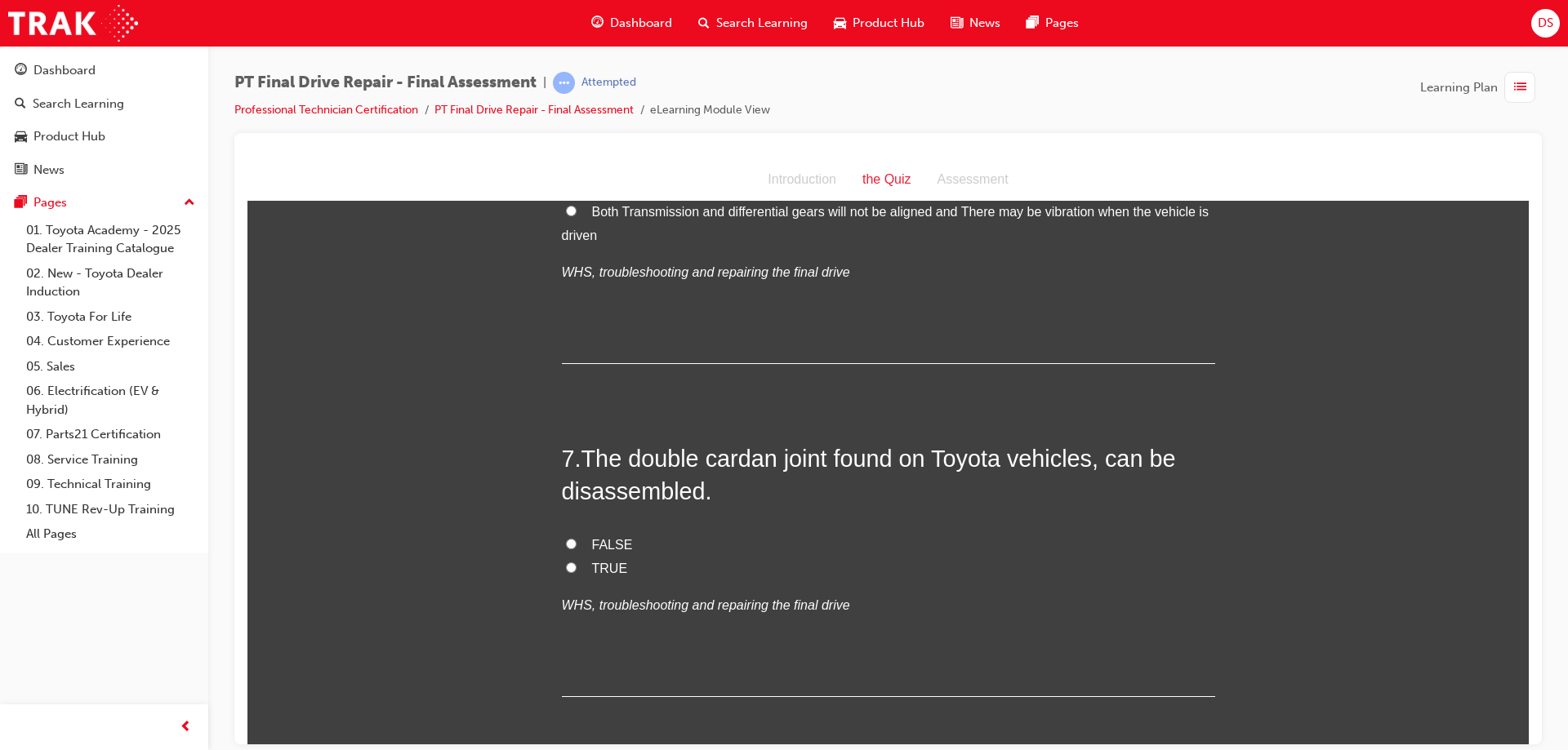
scroll to position [2287, 0]
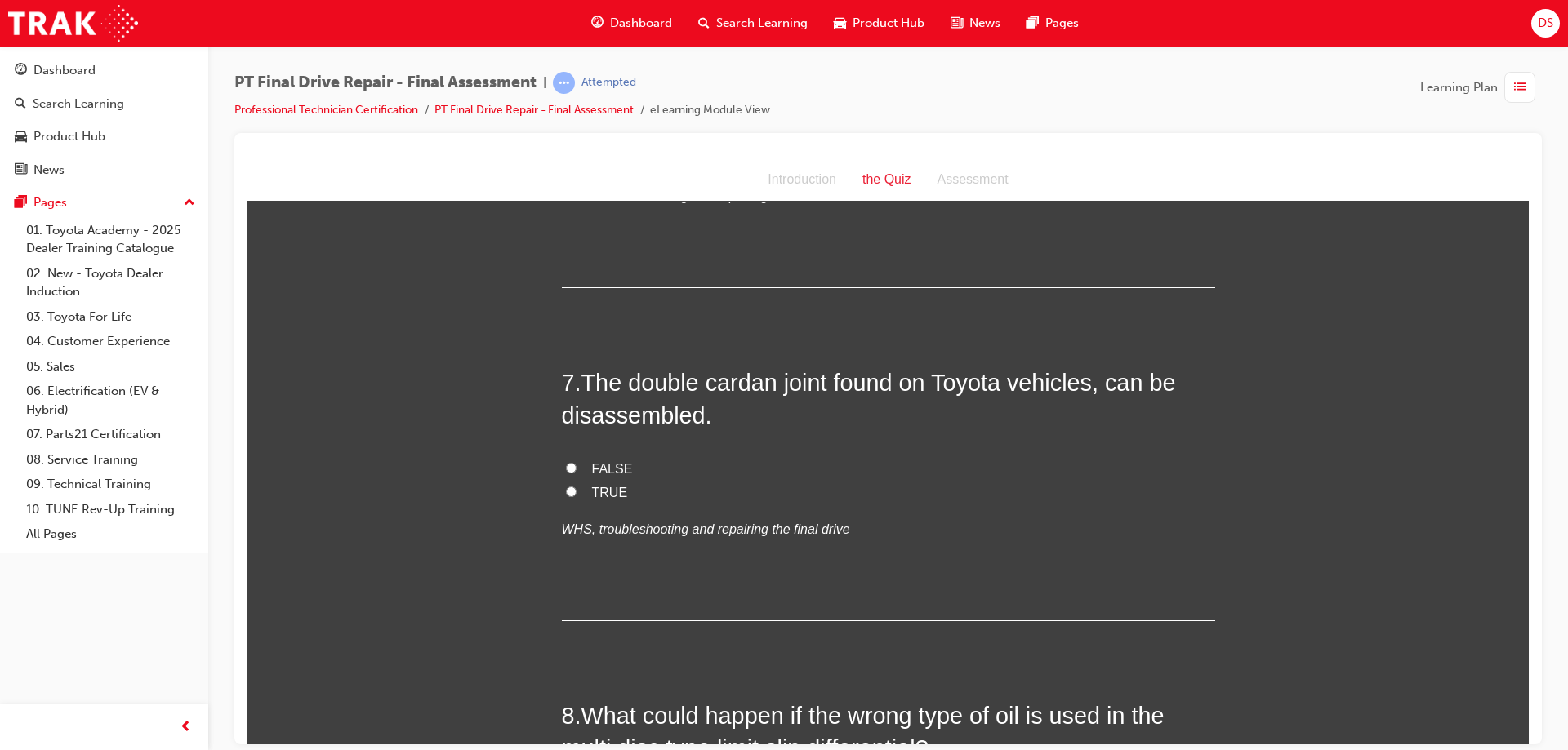
click at [566, 488] on input "TRUE" at bounding box center [571, 492] width 11 height 11
radio input "true"
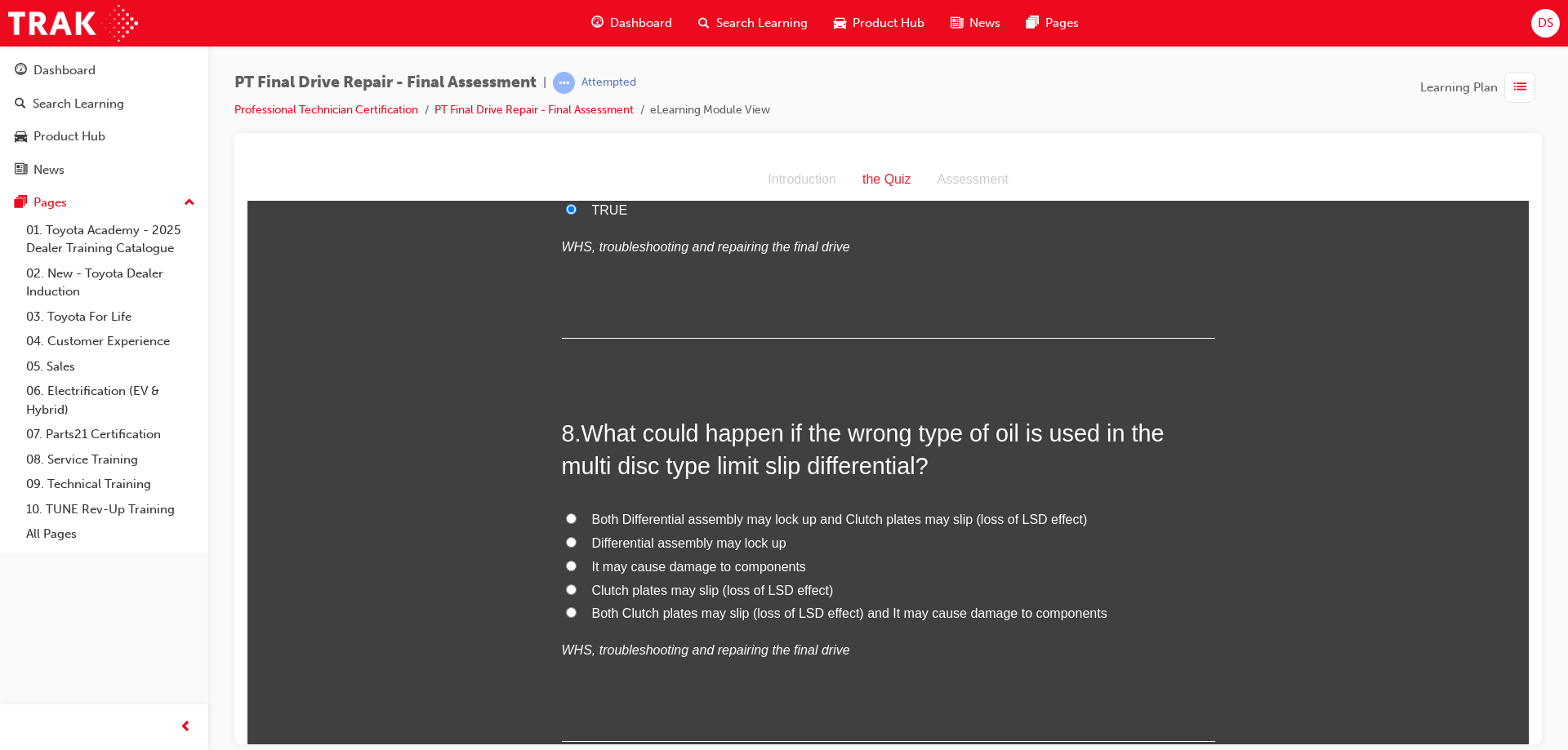
scroll to position [2613, 0]
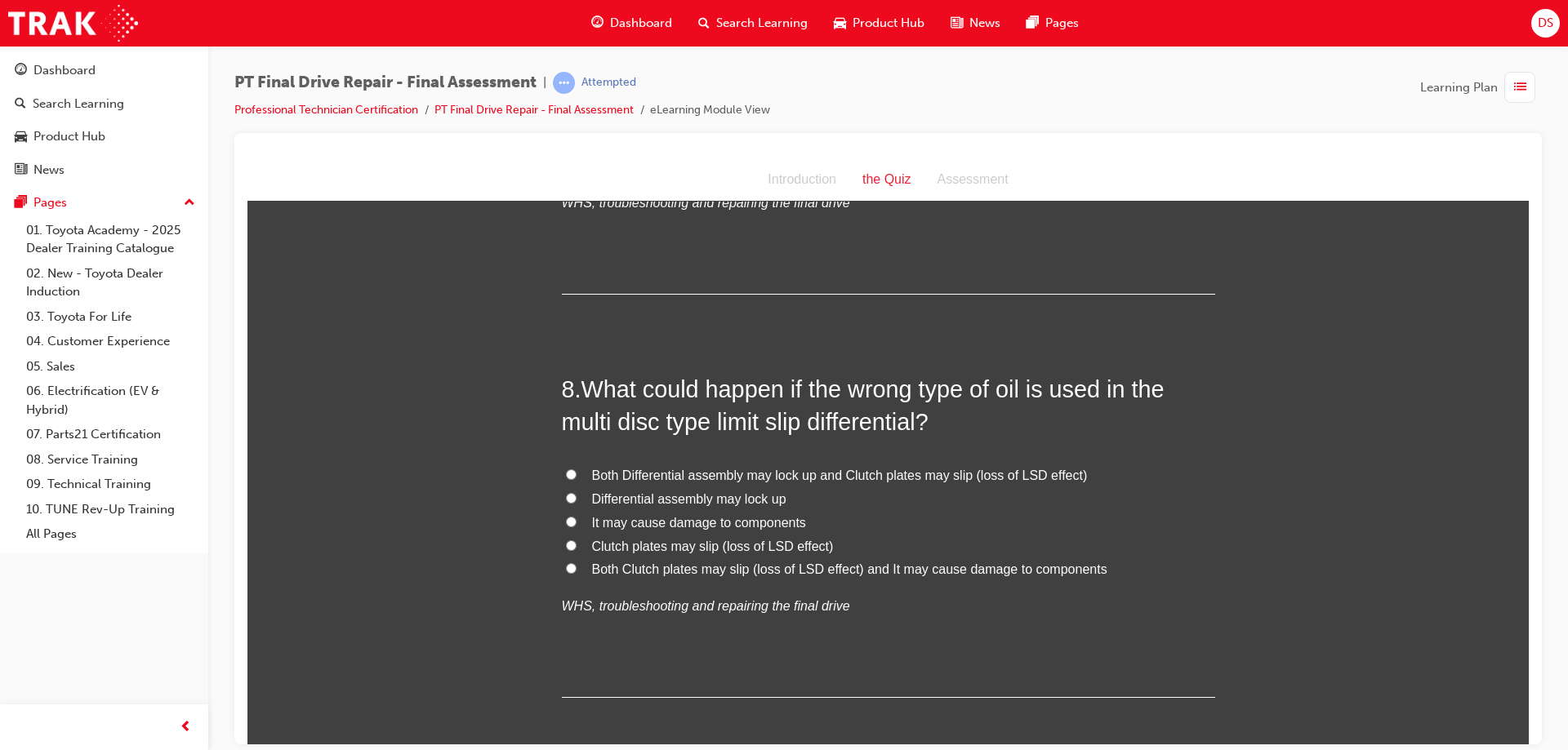
click at [579, 471] on label "Both Differential assembly may lock up and Clutch plates may slip (loss of LSD …" at bounding box center [888, 475] width 653 height 23
click at [577, 471] on input "Both Differential assembly may lock up and Clutch plates may slip (loss of LSD …" at bounding box center [571, 474] width 11 height 11
radio input "true"
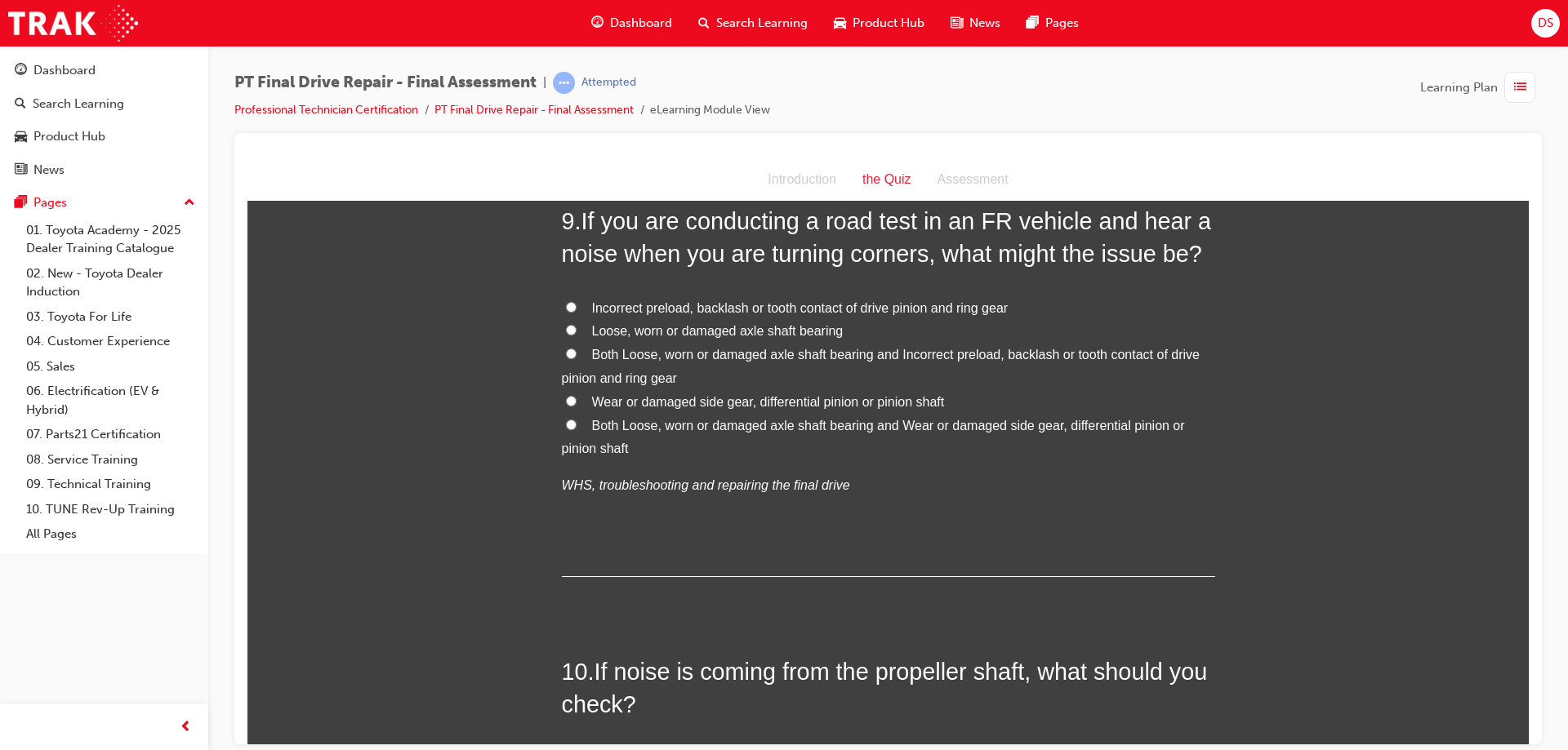
scroll to position [3103, 0]
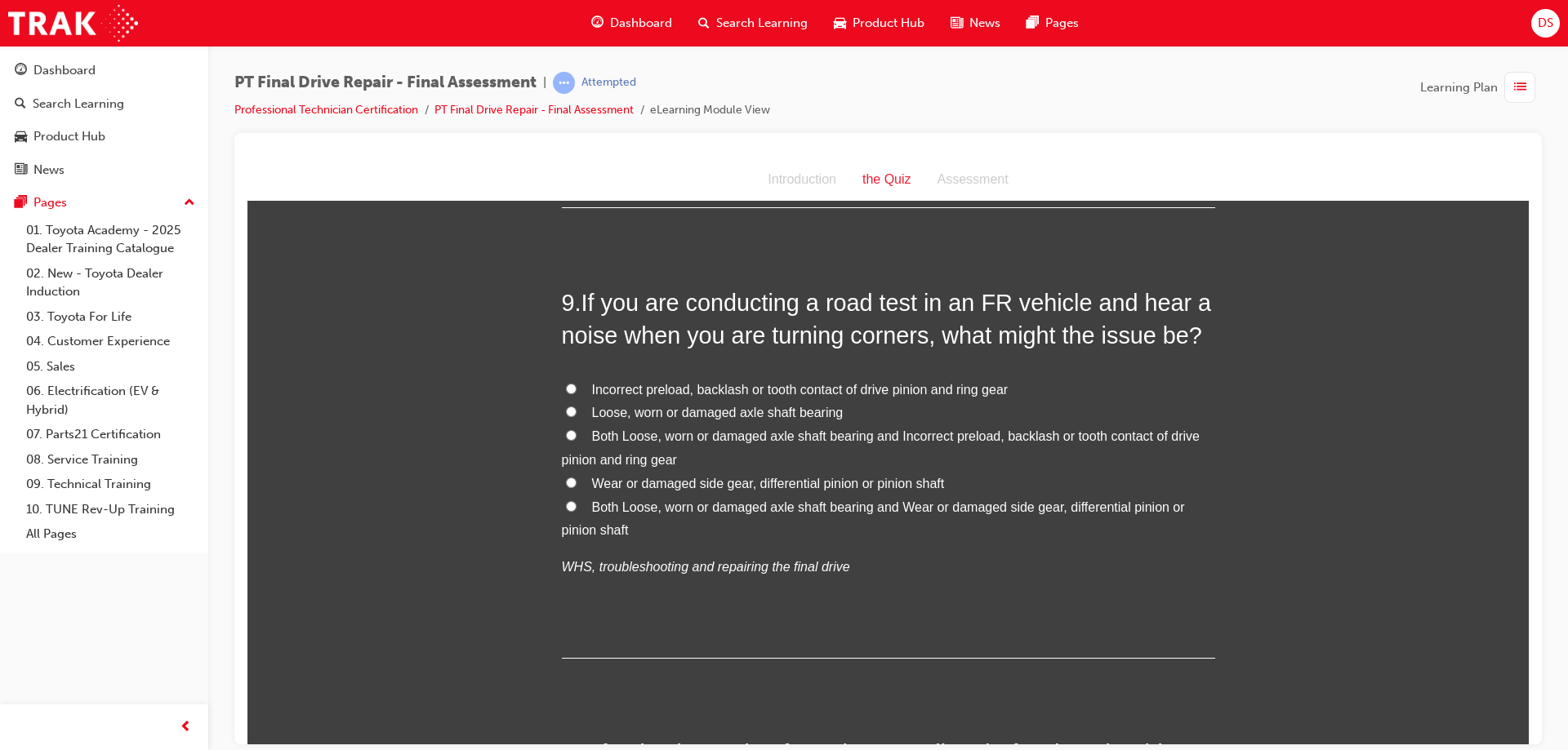
click at [566, 502] on input "Both Loose, worn or damaged axle shaft bearing and Wear or damaged side gear, d…" at bounding box center [571, 506] width 11 height 11
radio input "true"
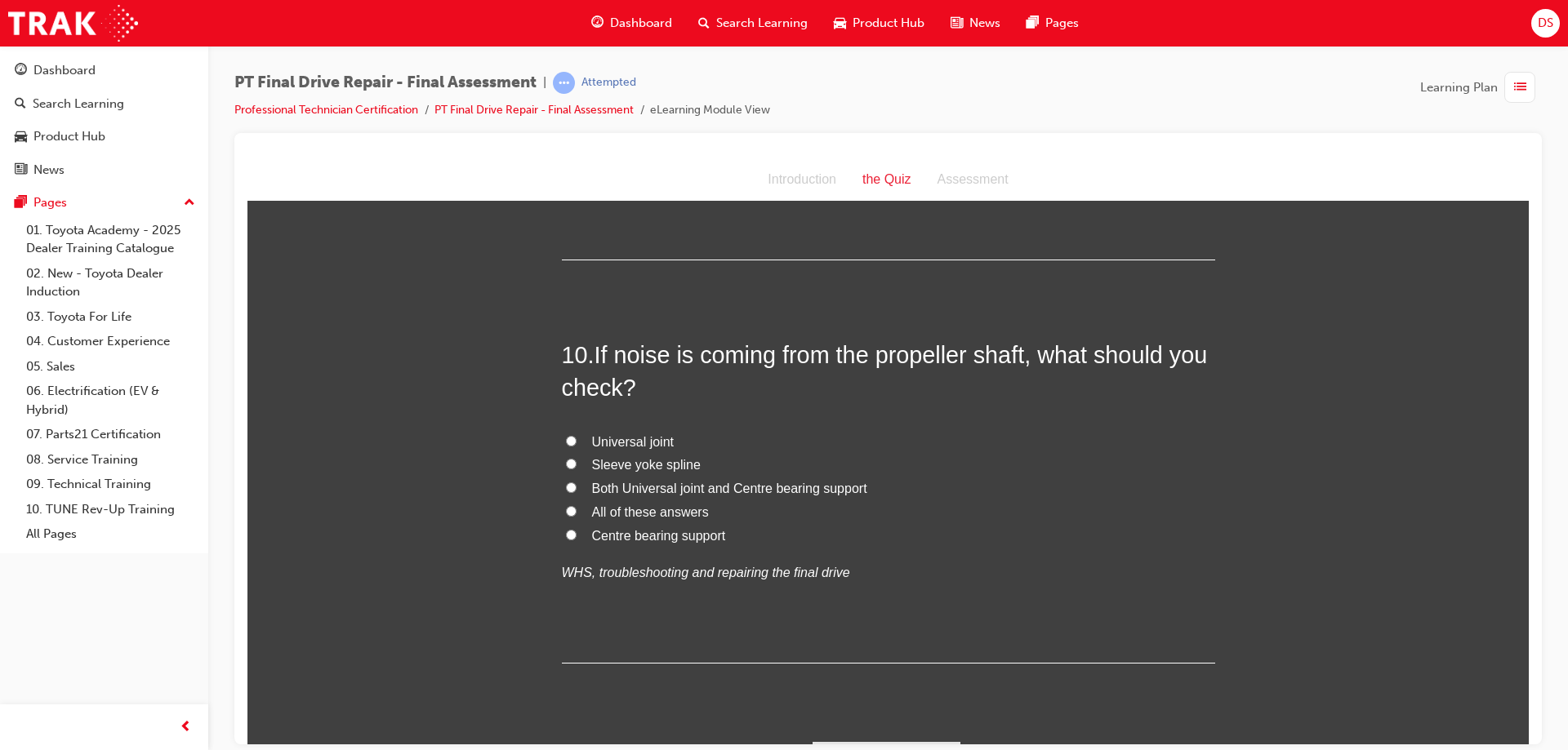
scroll to position [3511, 0]
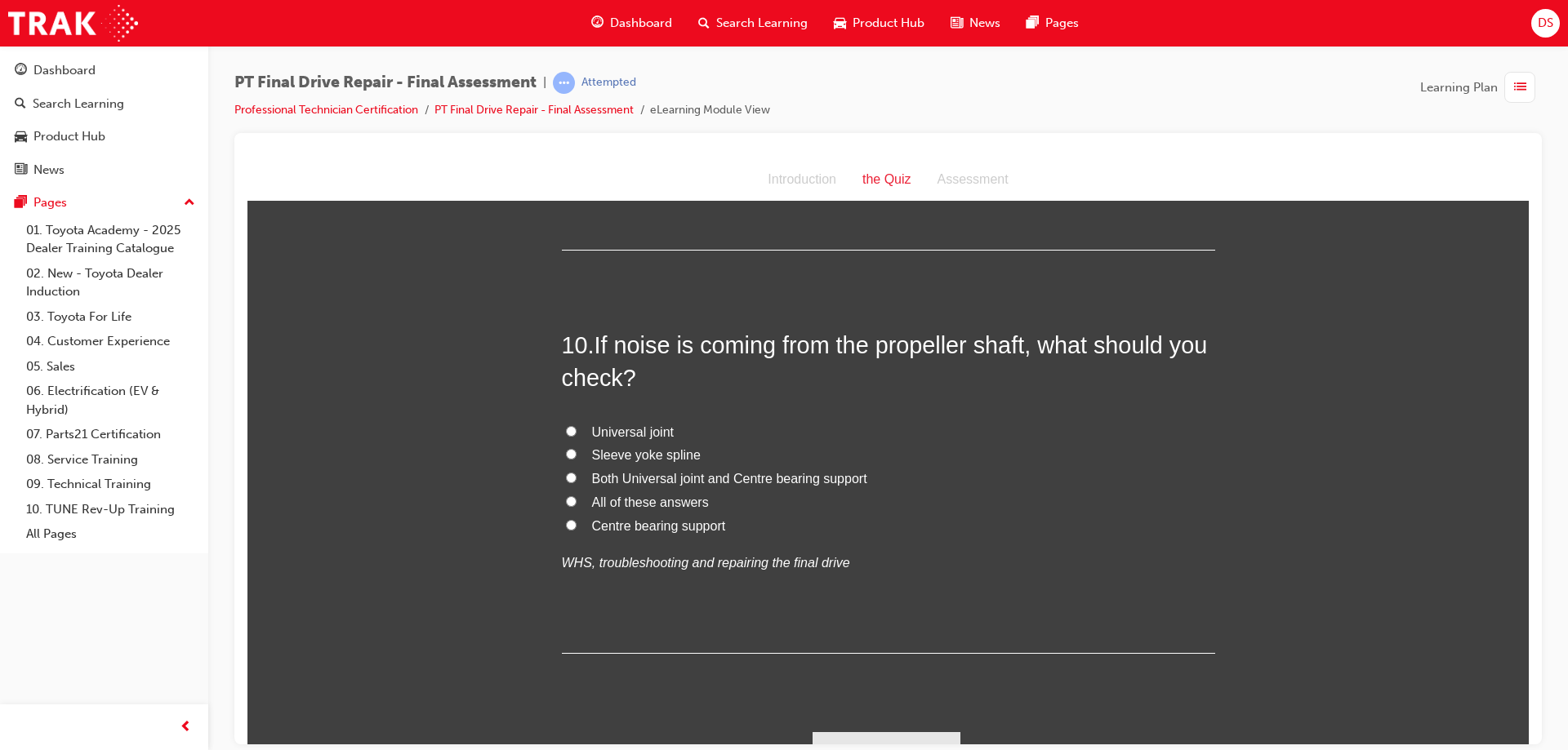
click at [566, 495] on input "All of these answers" at bounding box center [571, 501] width 11 height 11
radio input "true"
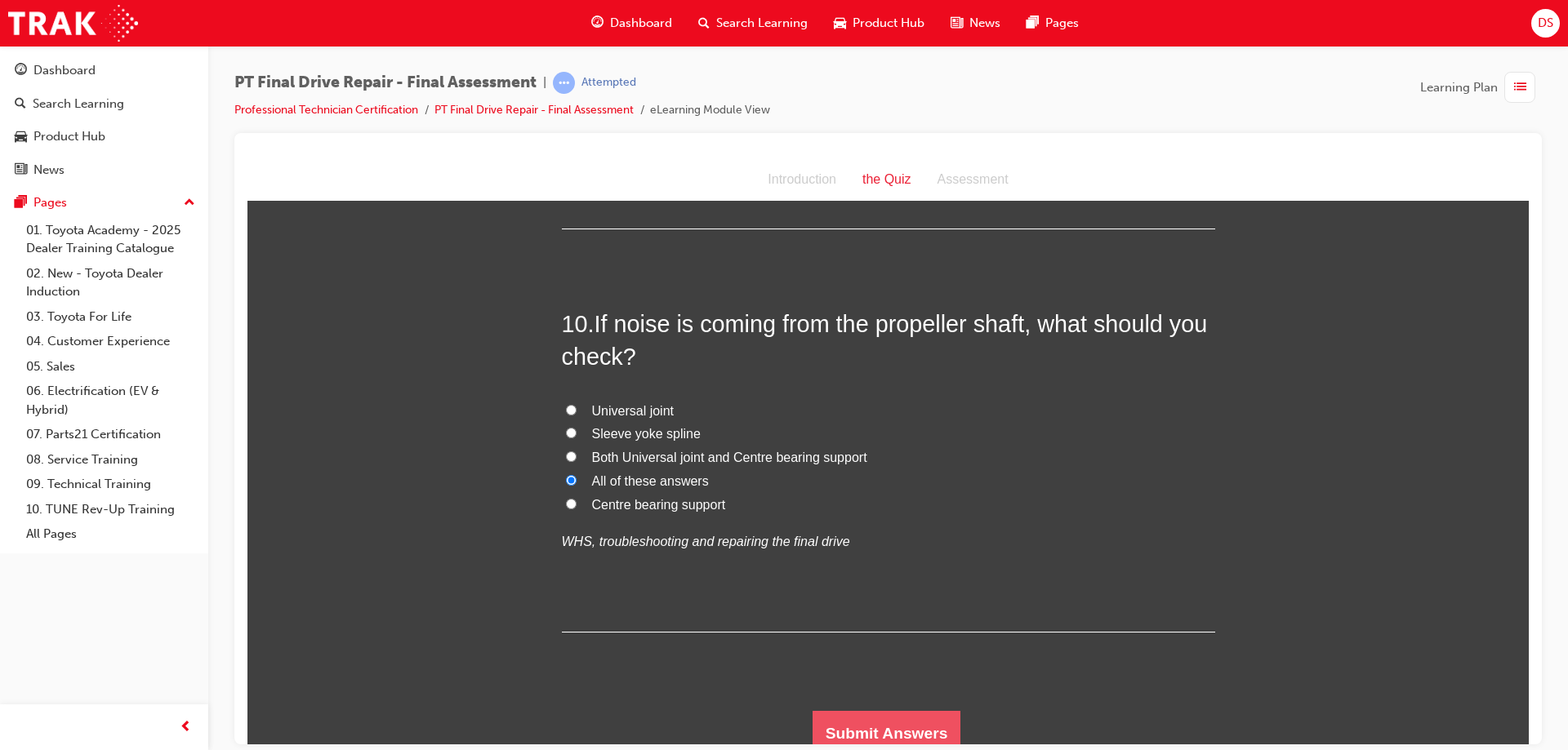
scroll to position [3544, 0]
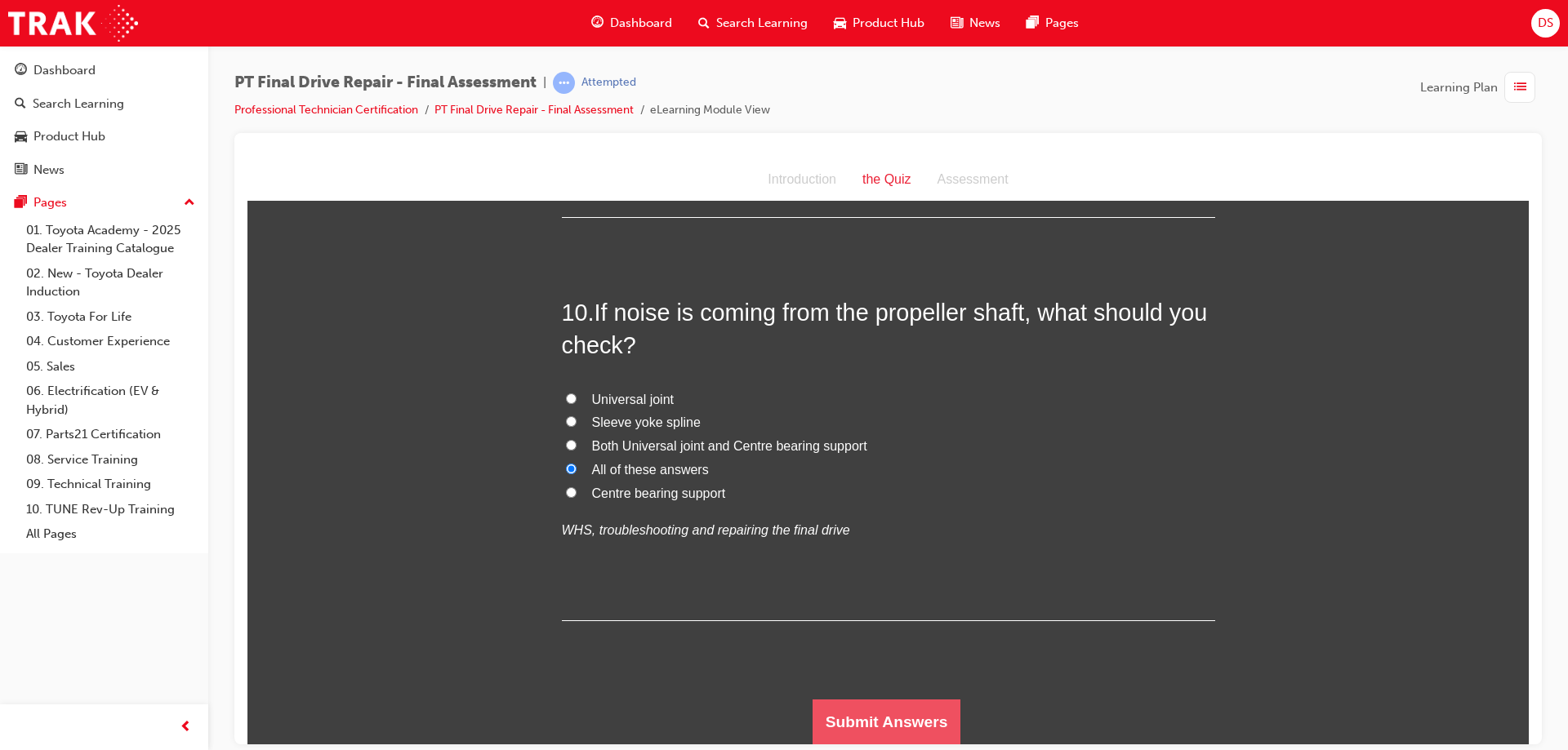
click at [848, 705] on button "Submit Answers" at bounding box center [887, 721] width 149 height 46
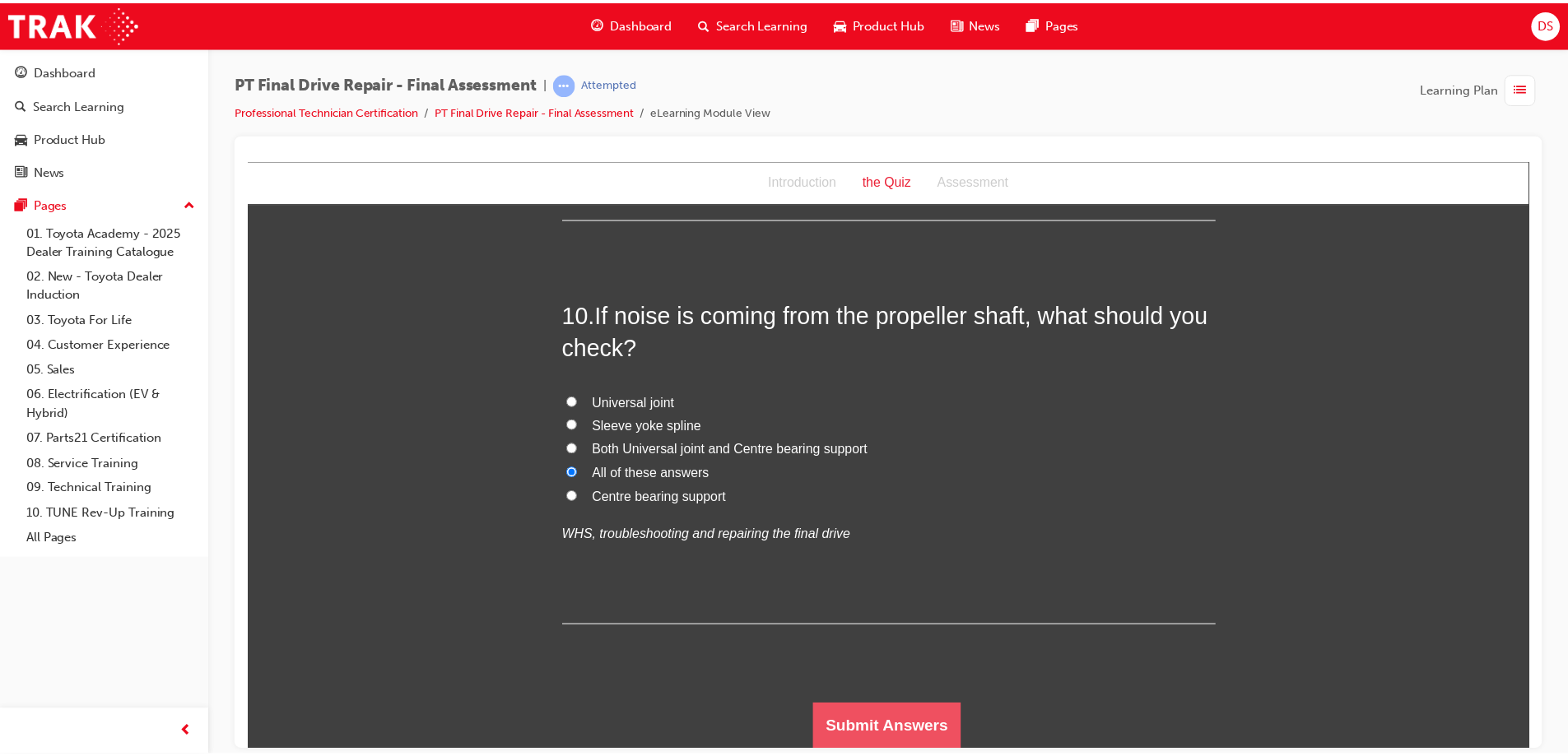
scroll to position [0, 0]
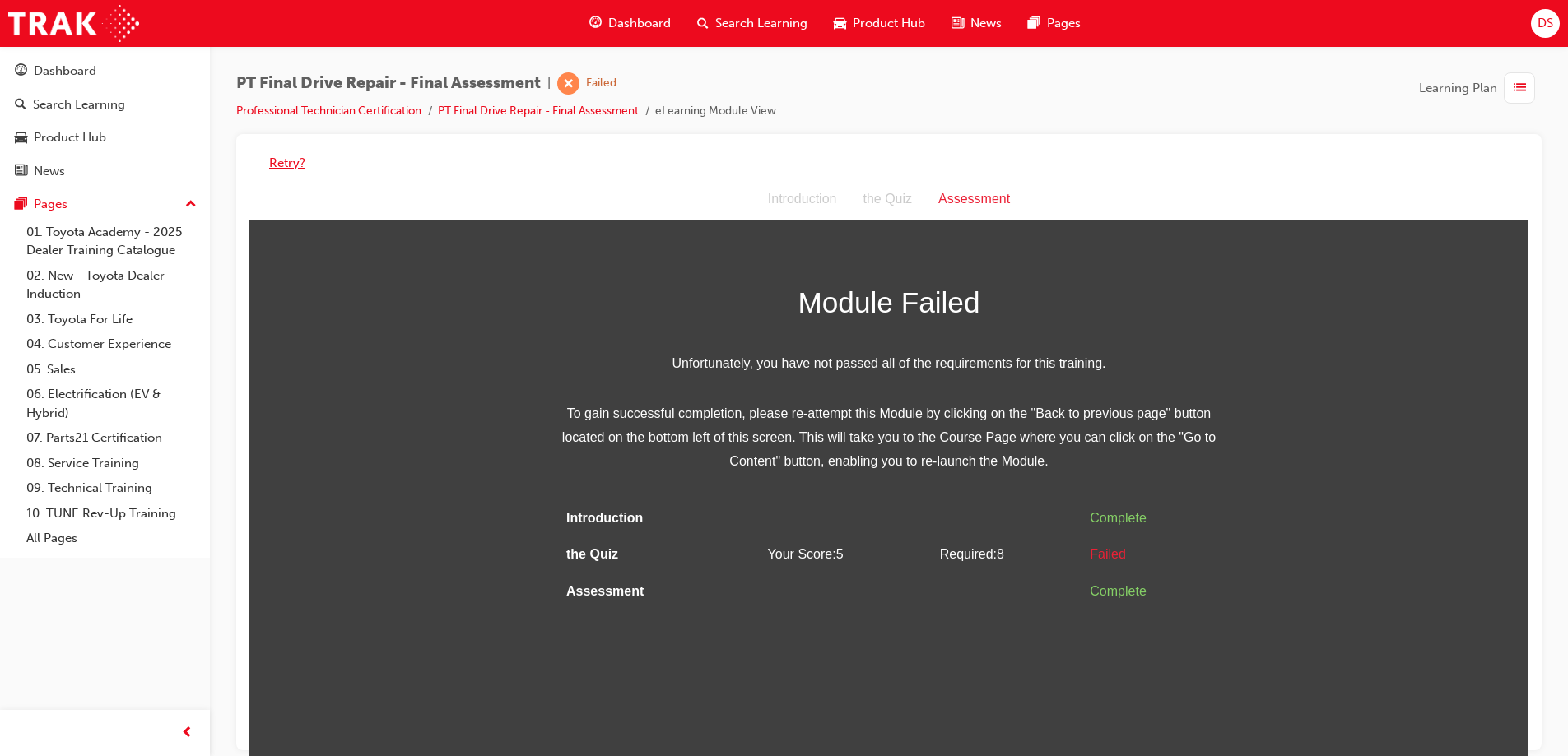
click at [286, 156] on button "Retry?" at bounding box center [288, 163] width 36 height 19
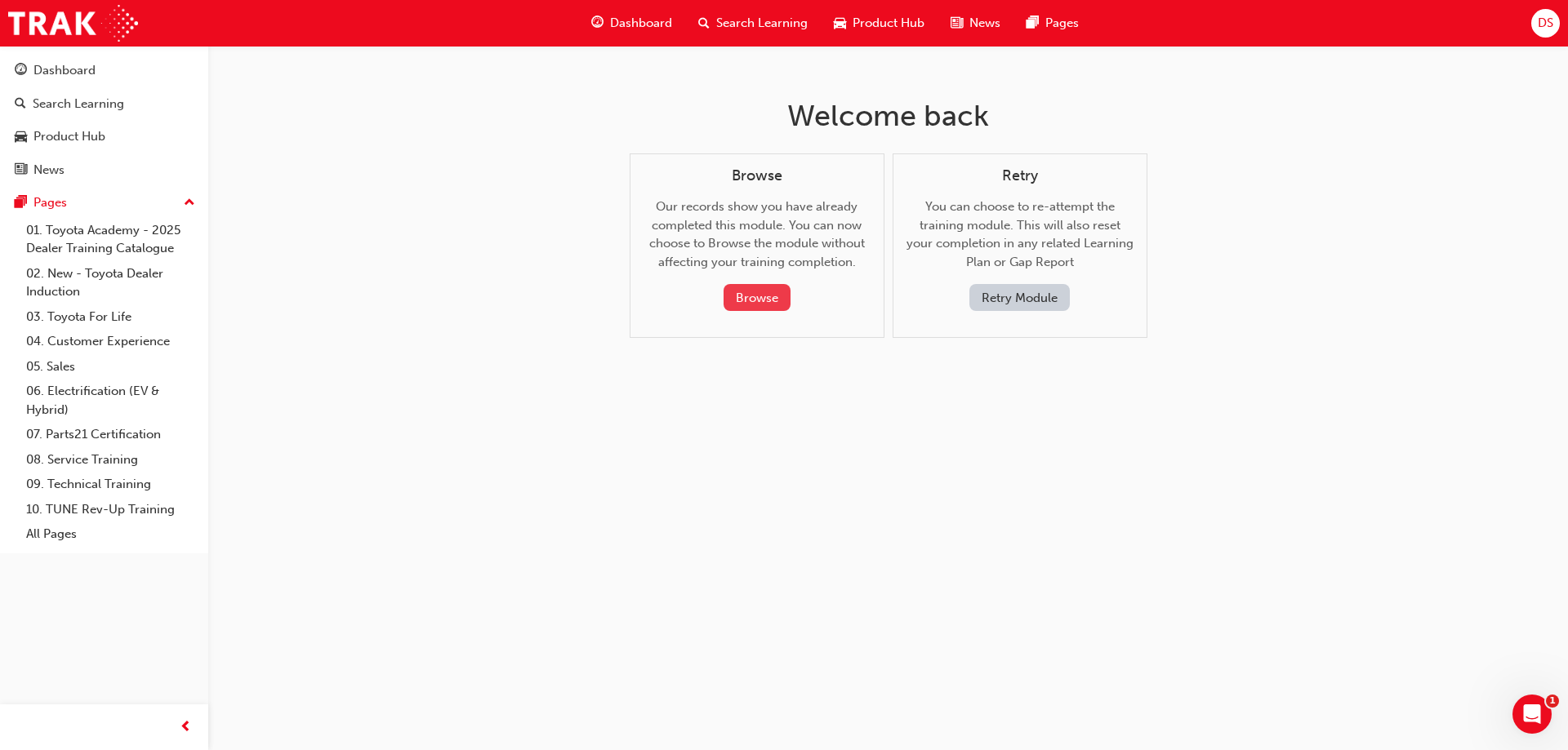
click at [779, 288] on button "Browse" at bounding box center [756, 298] width 67 height 27
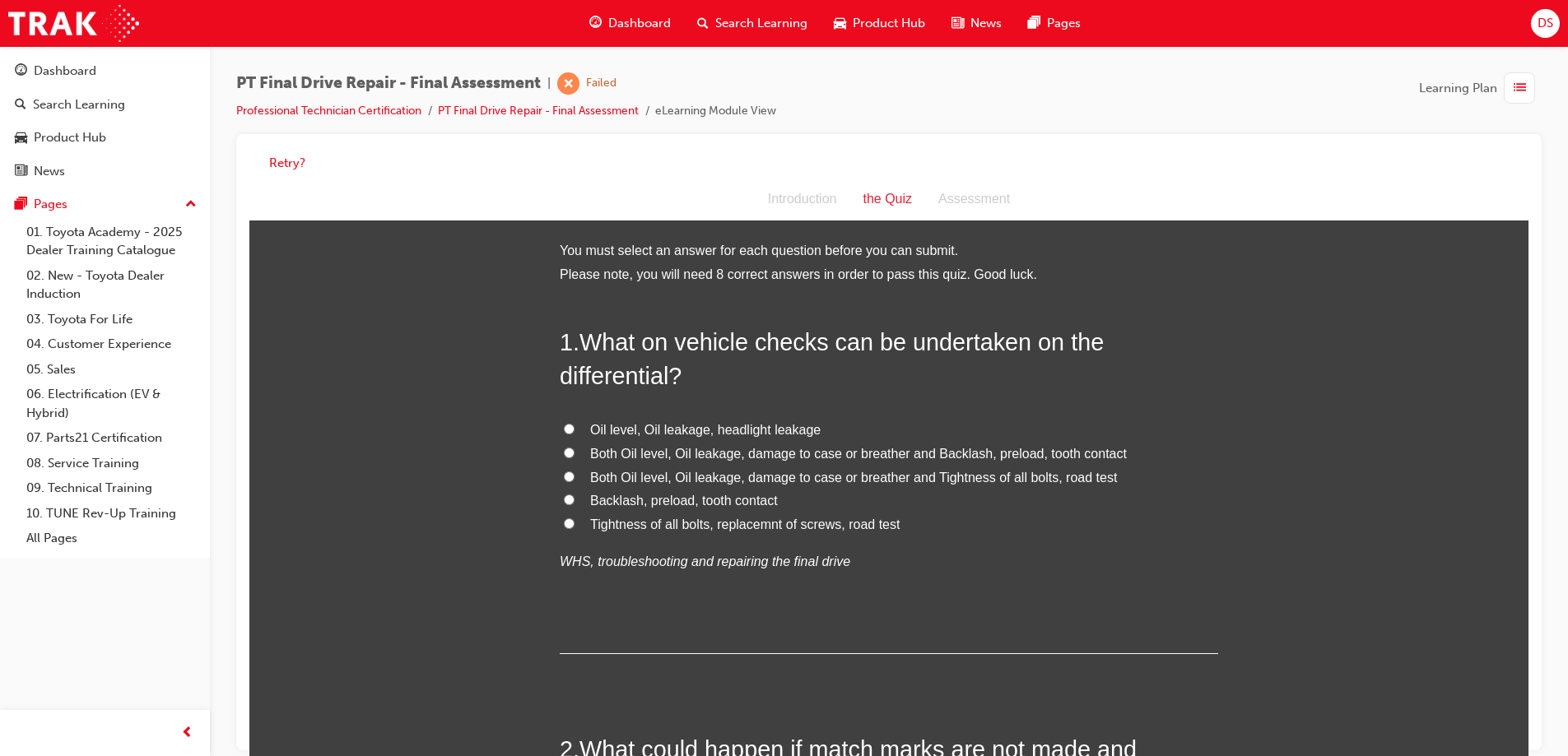
click at [563, 430] on input "Oil level, Oil leakage, headlight leakage" at bounding box center [569, 430] width 11 height 11
radio input "true"
click at [567, 453] on input "Both Oil level, Oil leakage, damage to case or breather and Backlash, preload, …" at bounding box center [569, 453] width 11 height 11
radio input "true"
click at [560, 462] on label "Both Oil level, Oil leakage, damage to case or breather and Backlash, preload, …" at bounding box center [889, 455] width 658 height 24
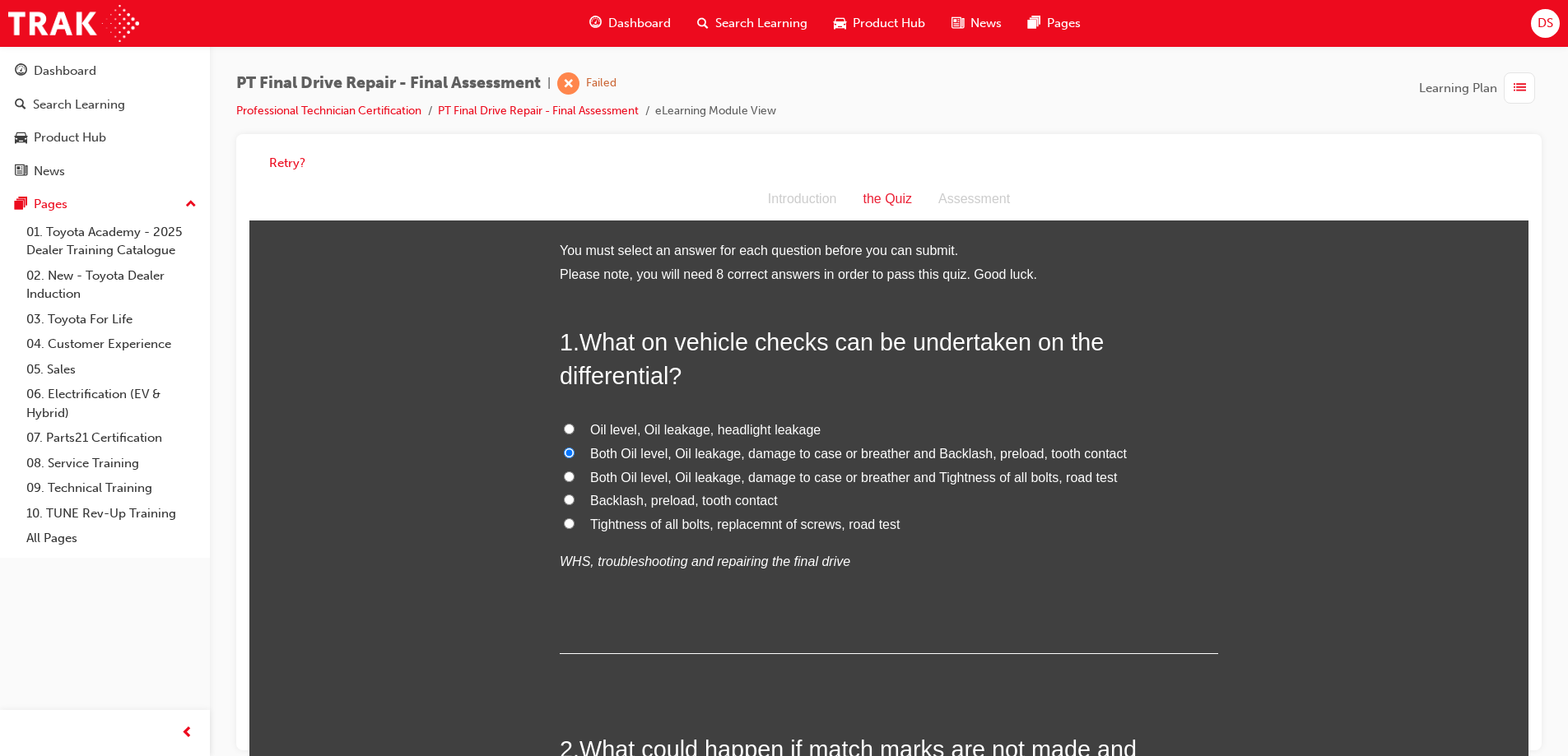
click at [563, 458] on input "Both Oil level, Oil leakage, damage to case or breather and Backlash, preload, …" at bounding box center [569, 453] width 11 height 11
click at [564, 477] on input "Both Oil level, Oil leakage, damage to case or breather and Tightness of all bo…" at bounding box center [569, 477] width 11 height 11
radio input "true"
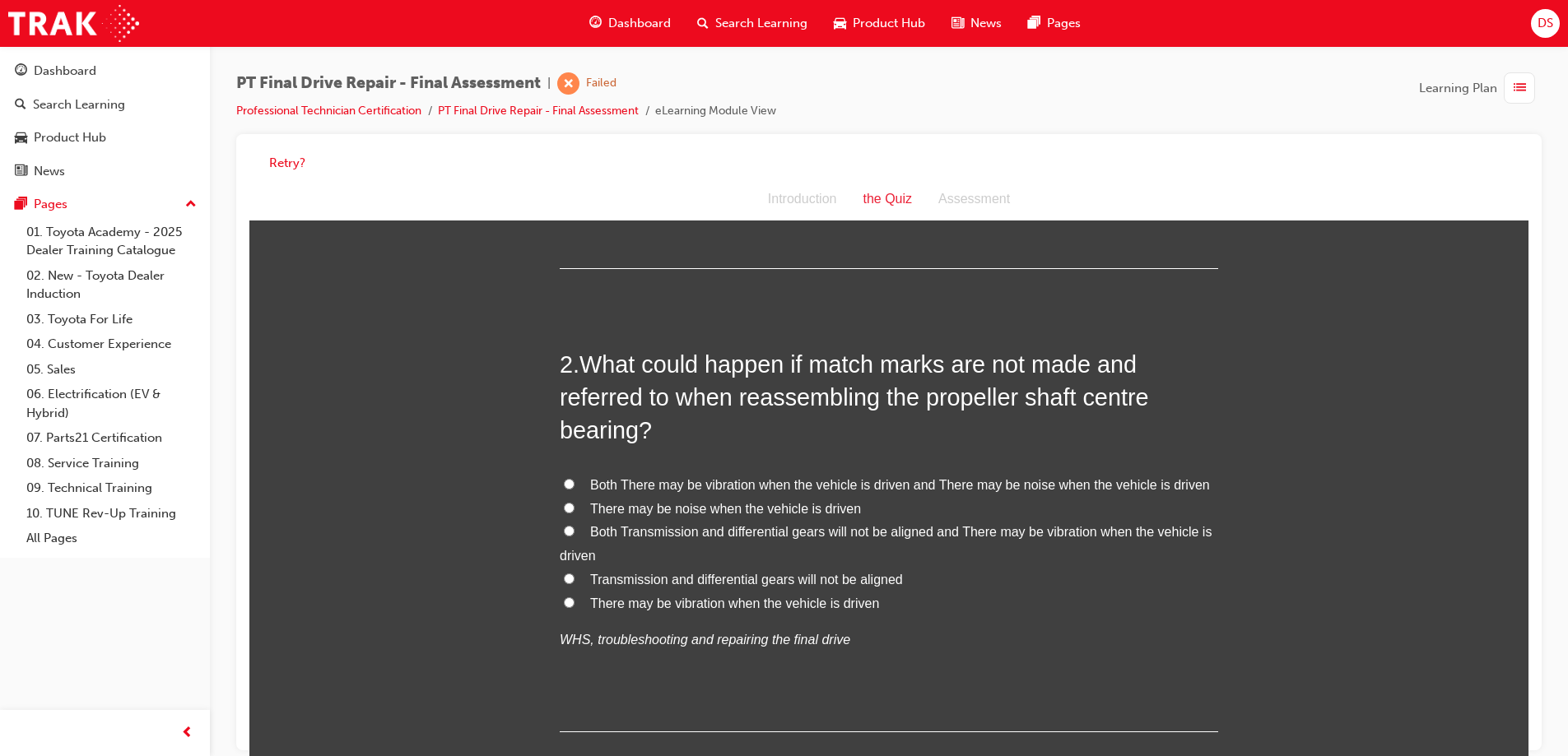
scroll to position [411, 0]
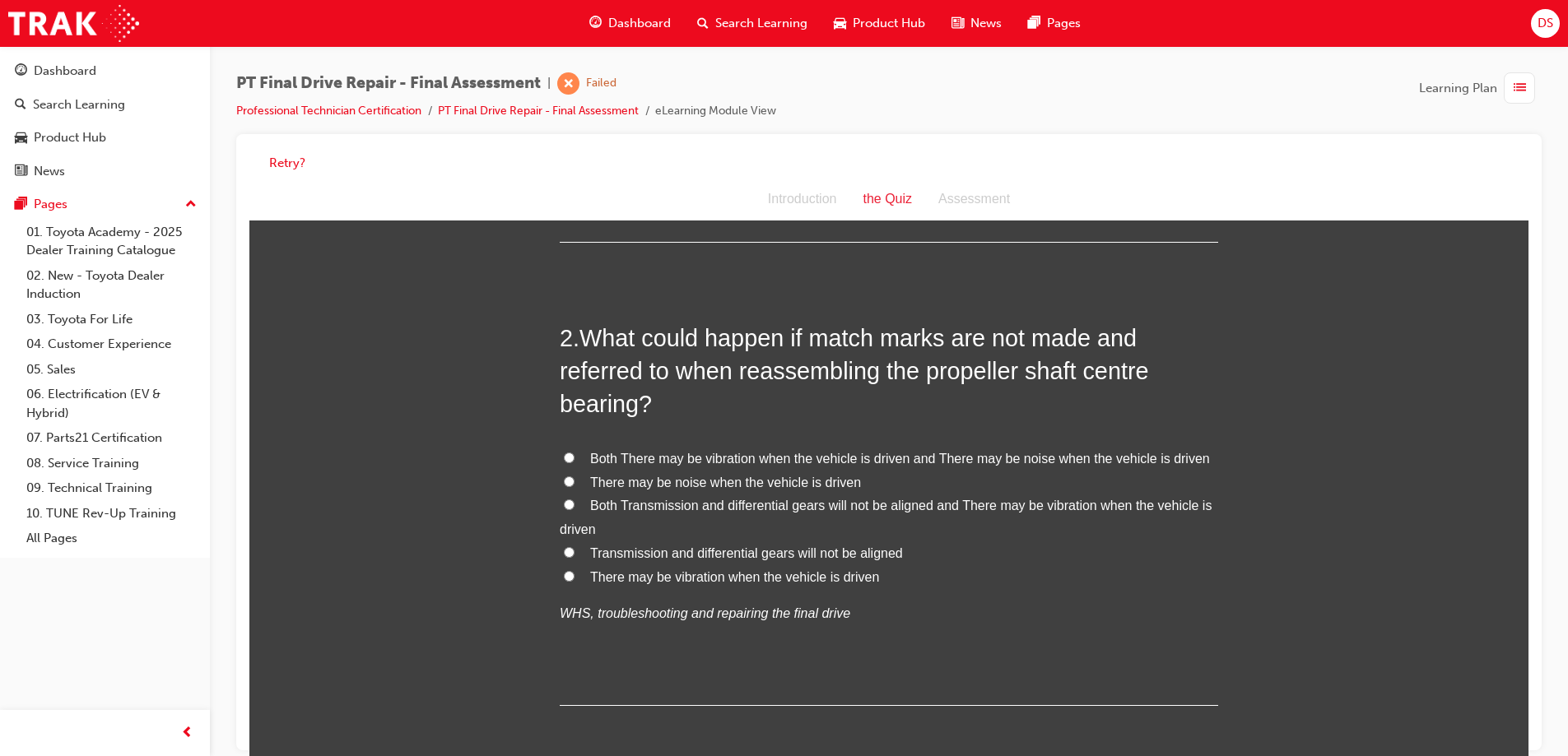
click at [563, 458] on input "Both There may be vibration when the vehicle is driven and There may be noise w…" at bounding box center [569, 458] width 11 height 11
radio input "true"
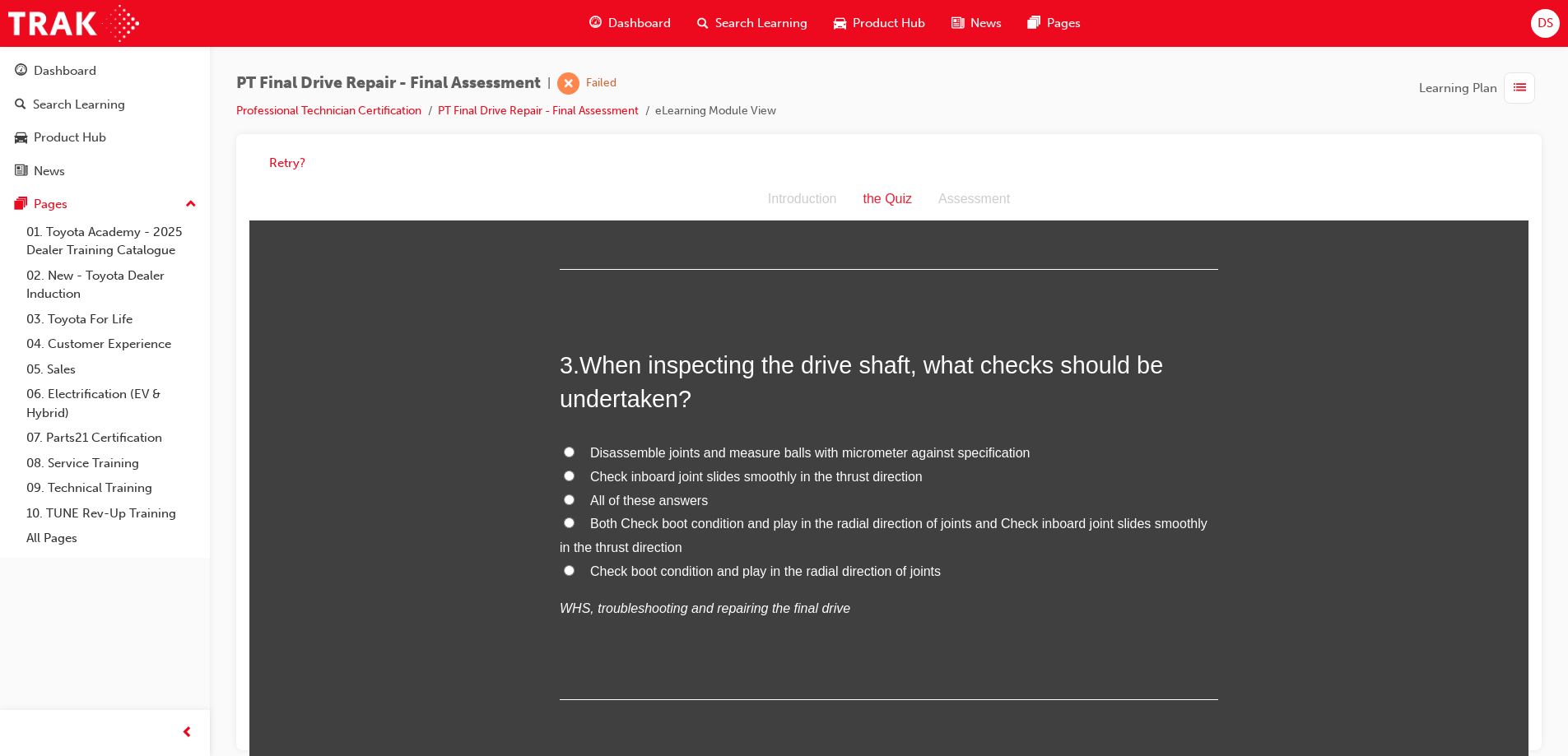
scroll to position [905, 0]
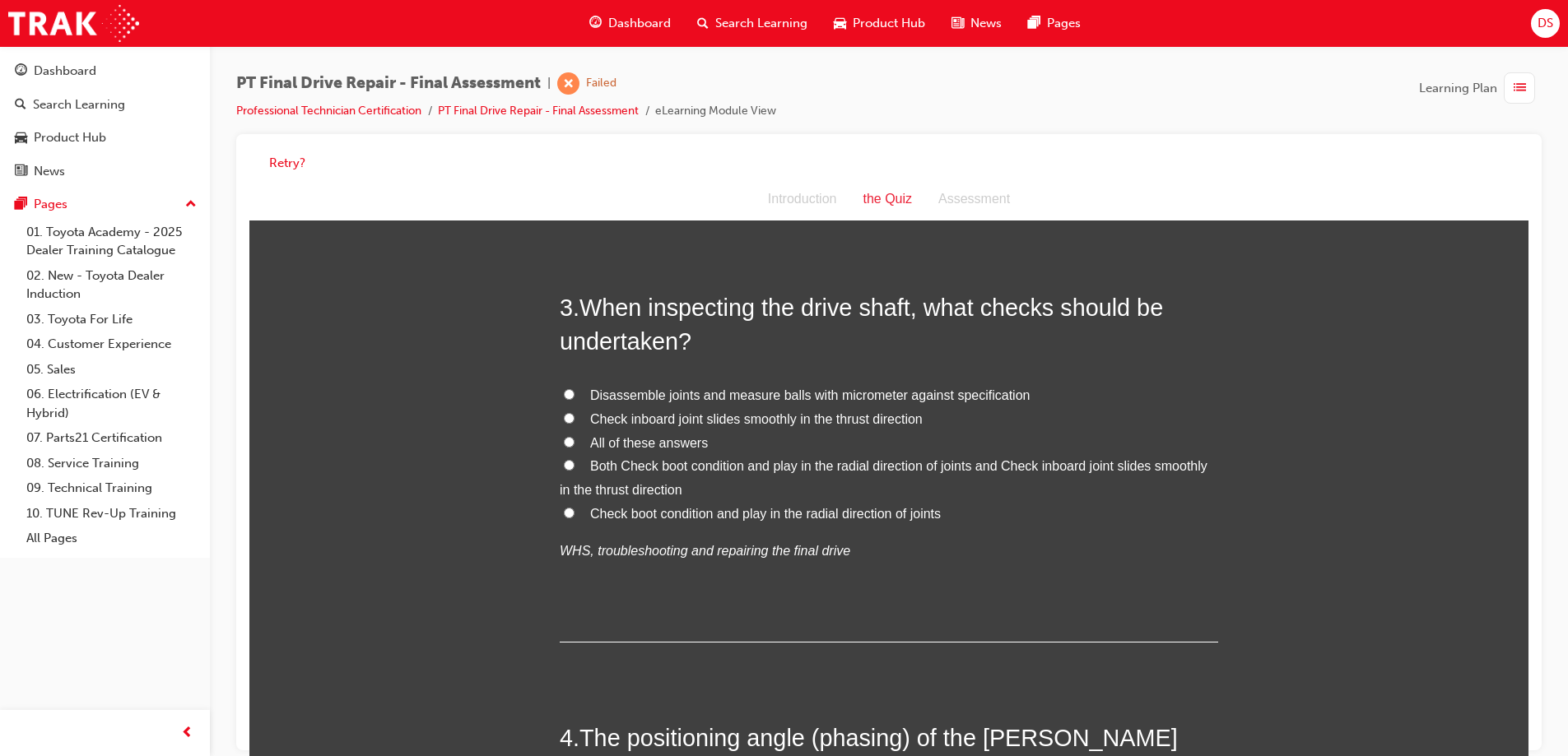
click at [563, 444] on input "All of these answers" at bounding box center [569, 442] width 11 height 11
radio input "true"
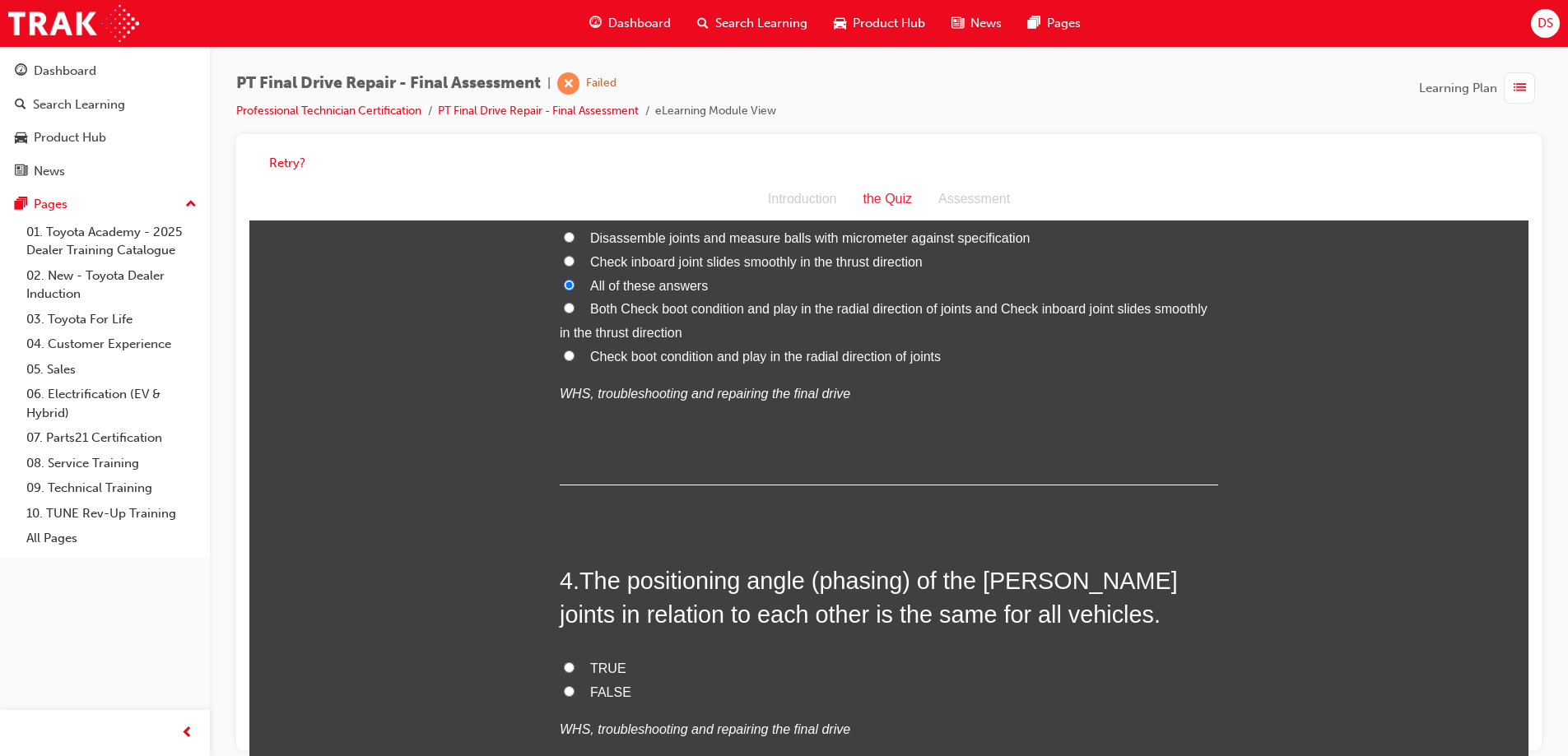
scroll to position [1234, 0]
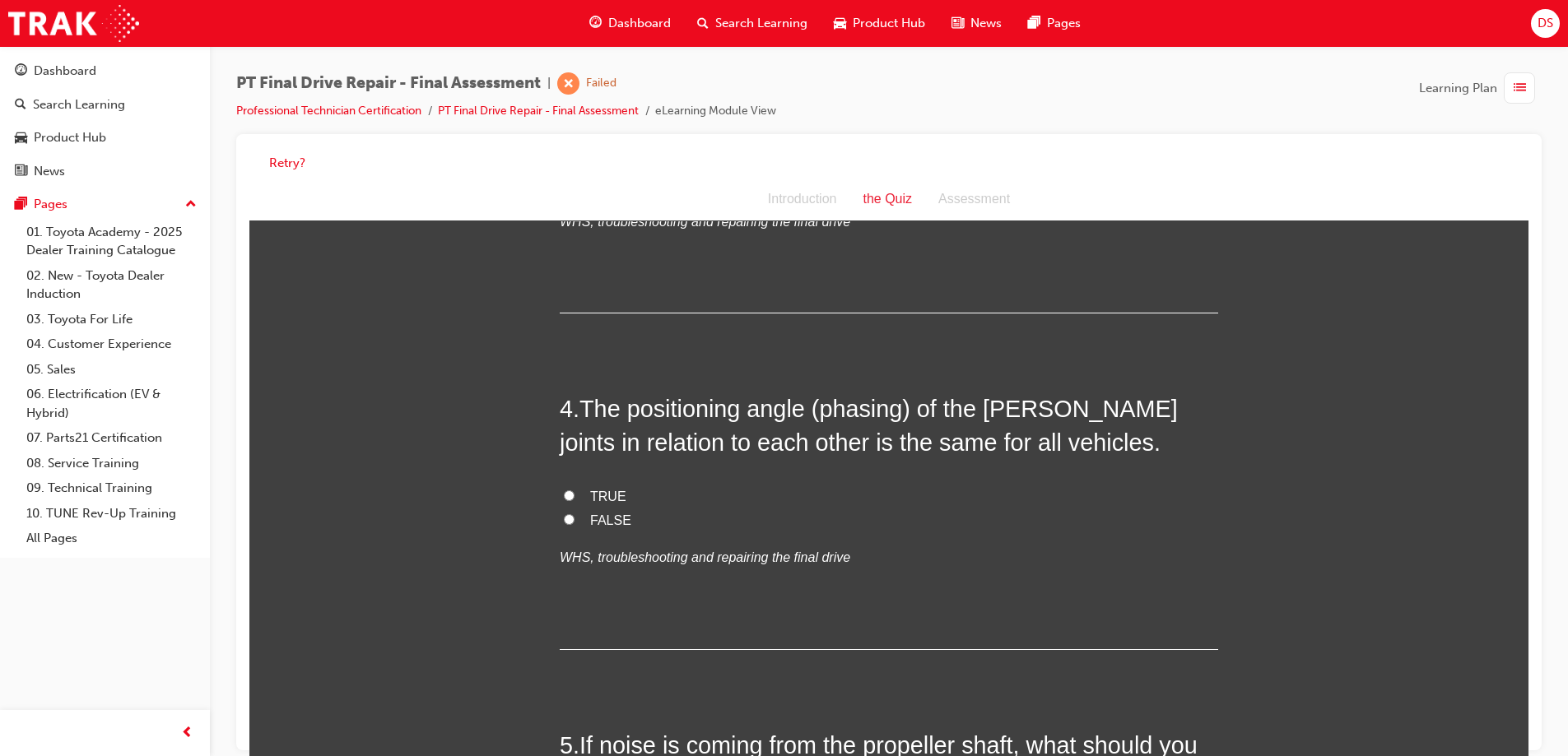
click at [565, 499] on input "TRUE" at bounding box center [569, 496] width 11 height 11
radio input "true"
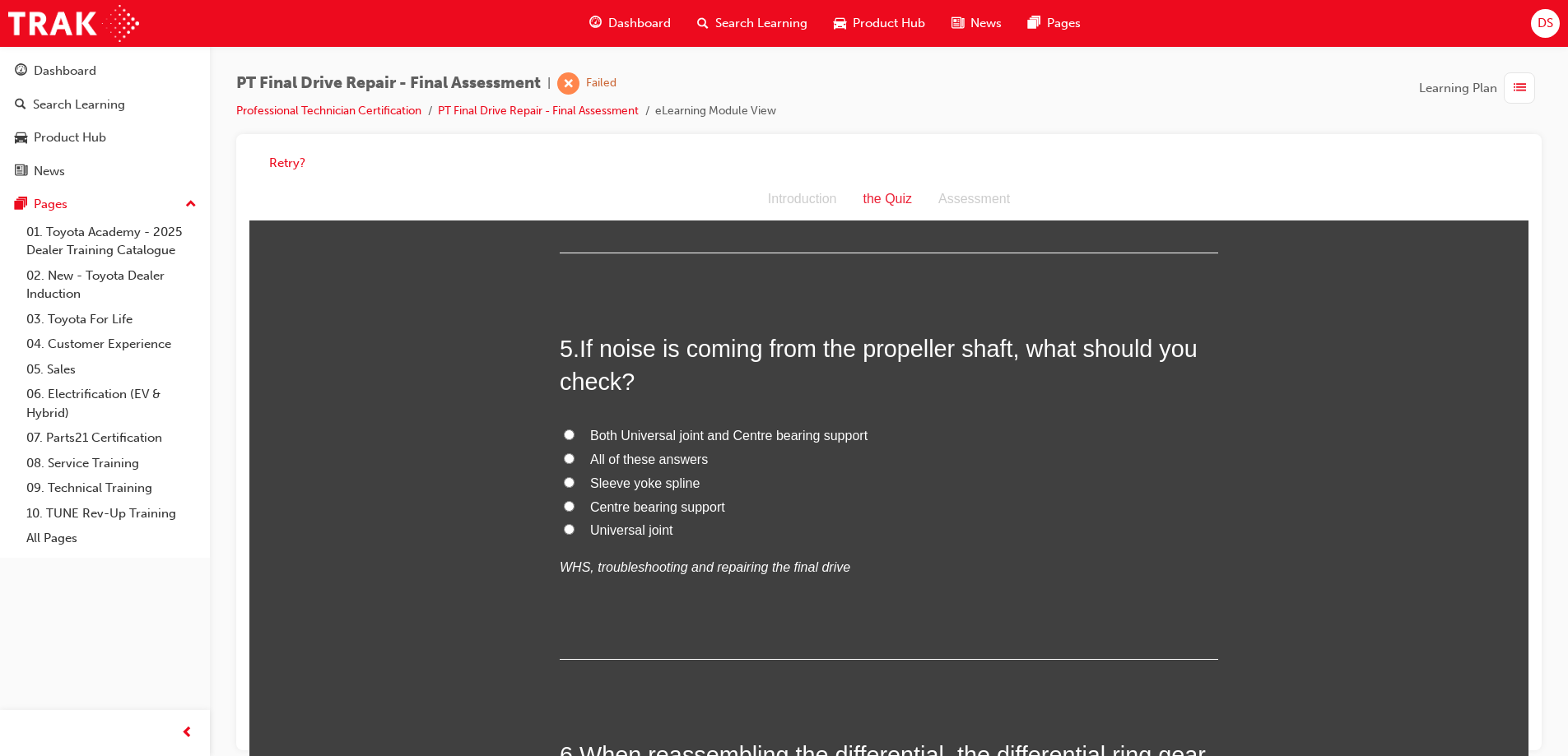
scroll to position [1646, 0]
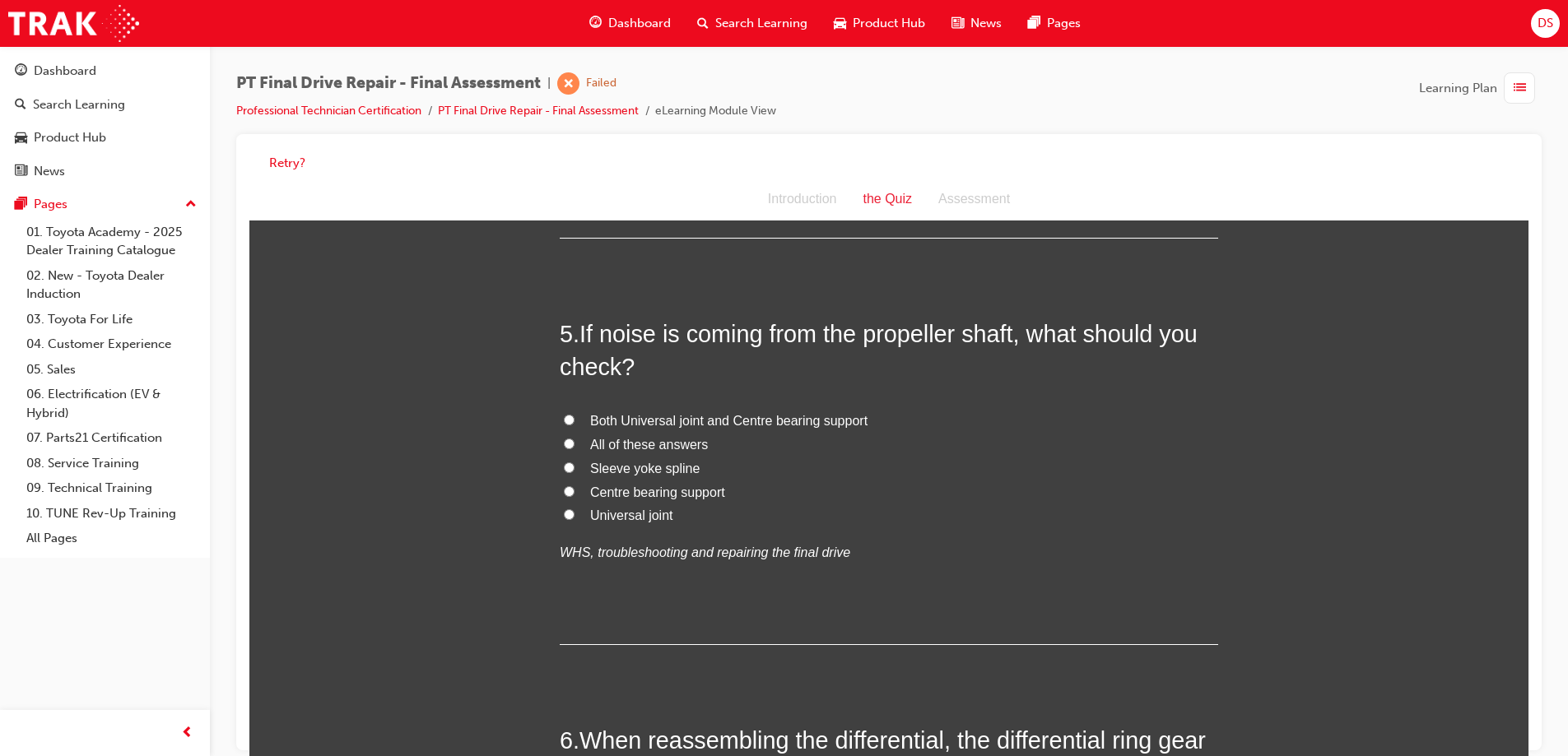
click at [563, 421] on input "Both Universal joint and Centre bearing support" at bounding box center [569, 421] width 11 height 11
radio input "true"
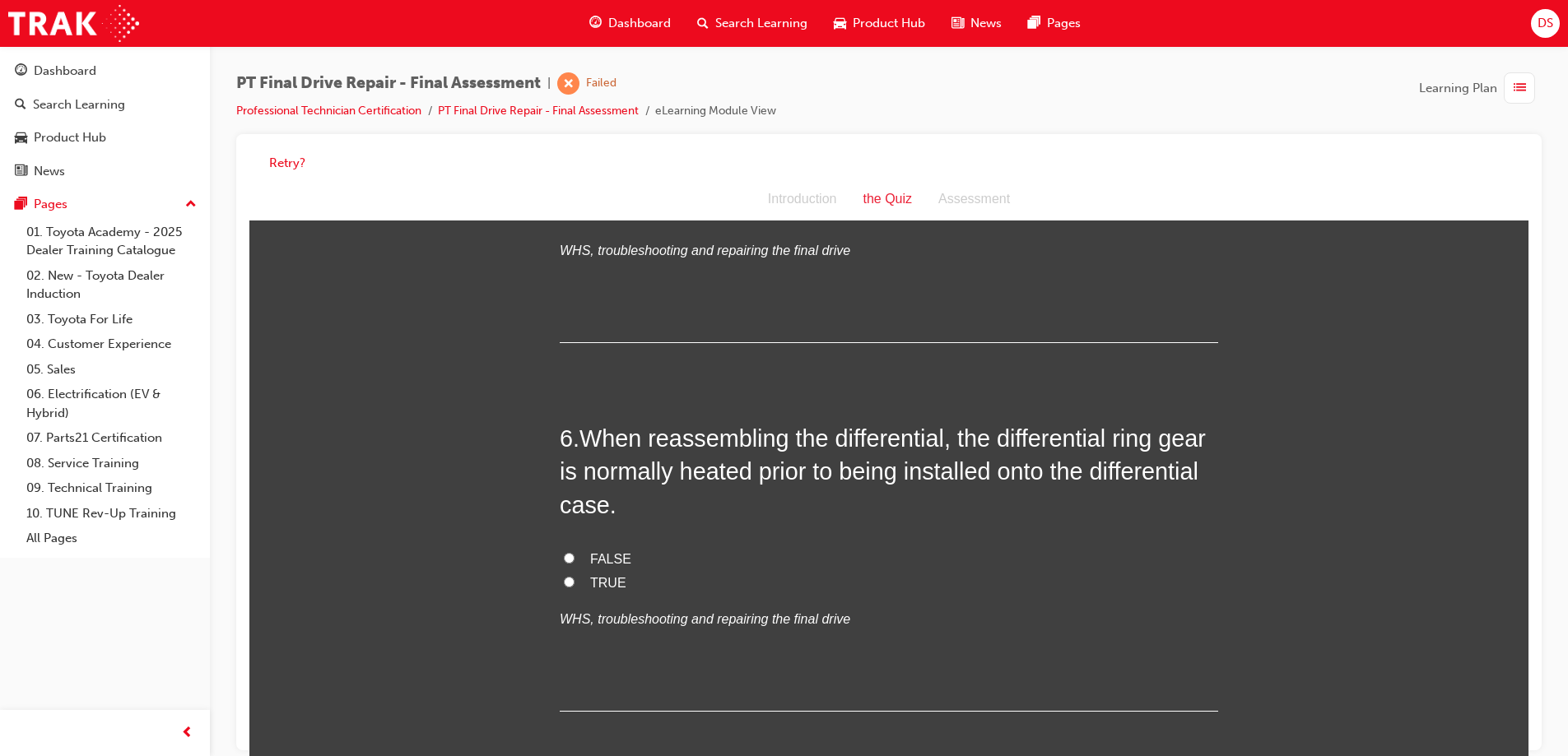
scroll to position [1975, 0]
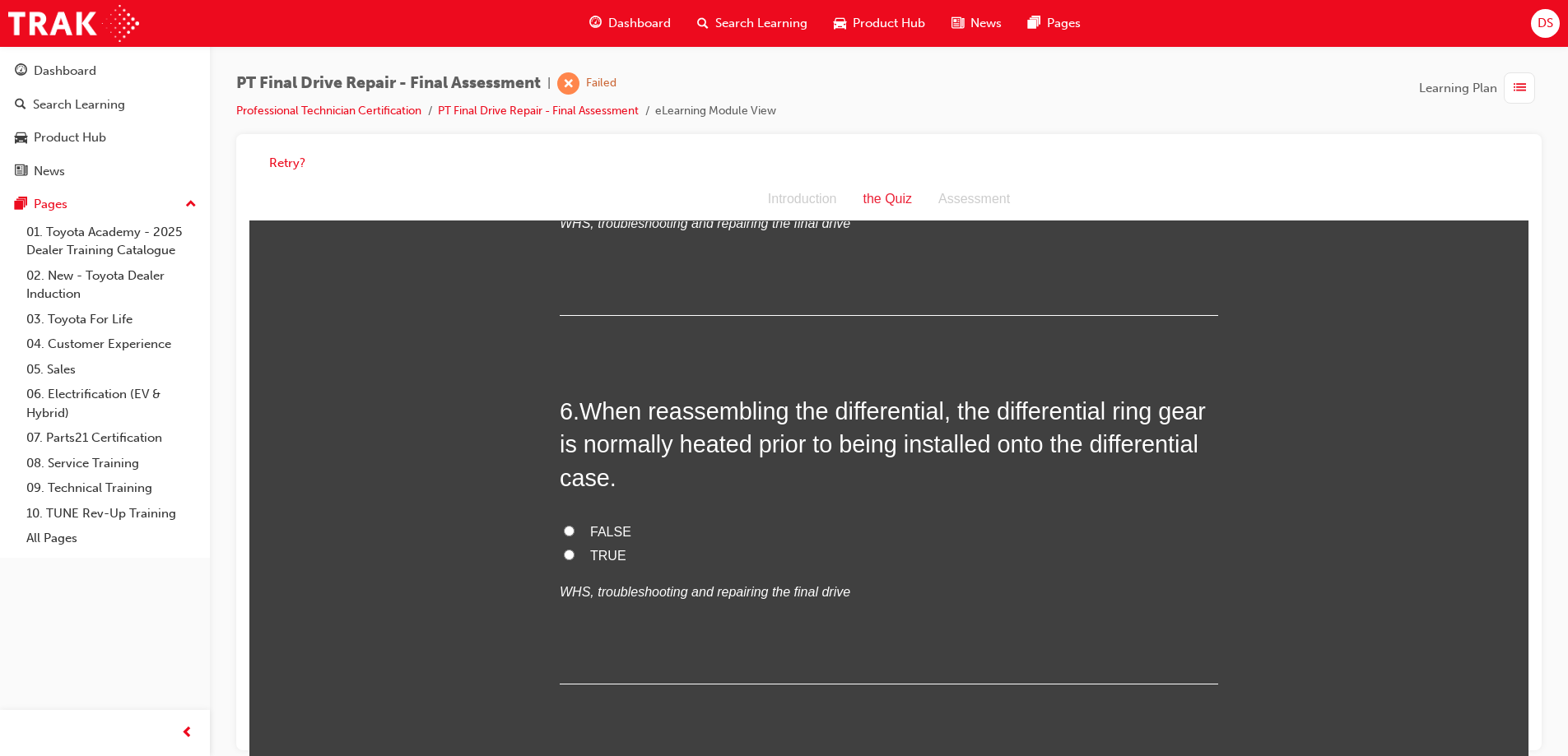
click at [560, 555] on label "TRUE" at bounding box center [889, 557] width 658 height 24
click at [563, 555] on input "TRUE" at bounding box center [569, 555] width 11 height 11
radio input "true"
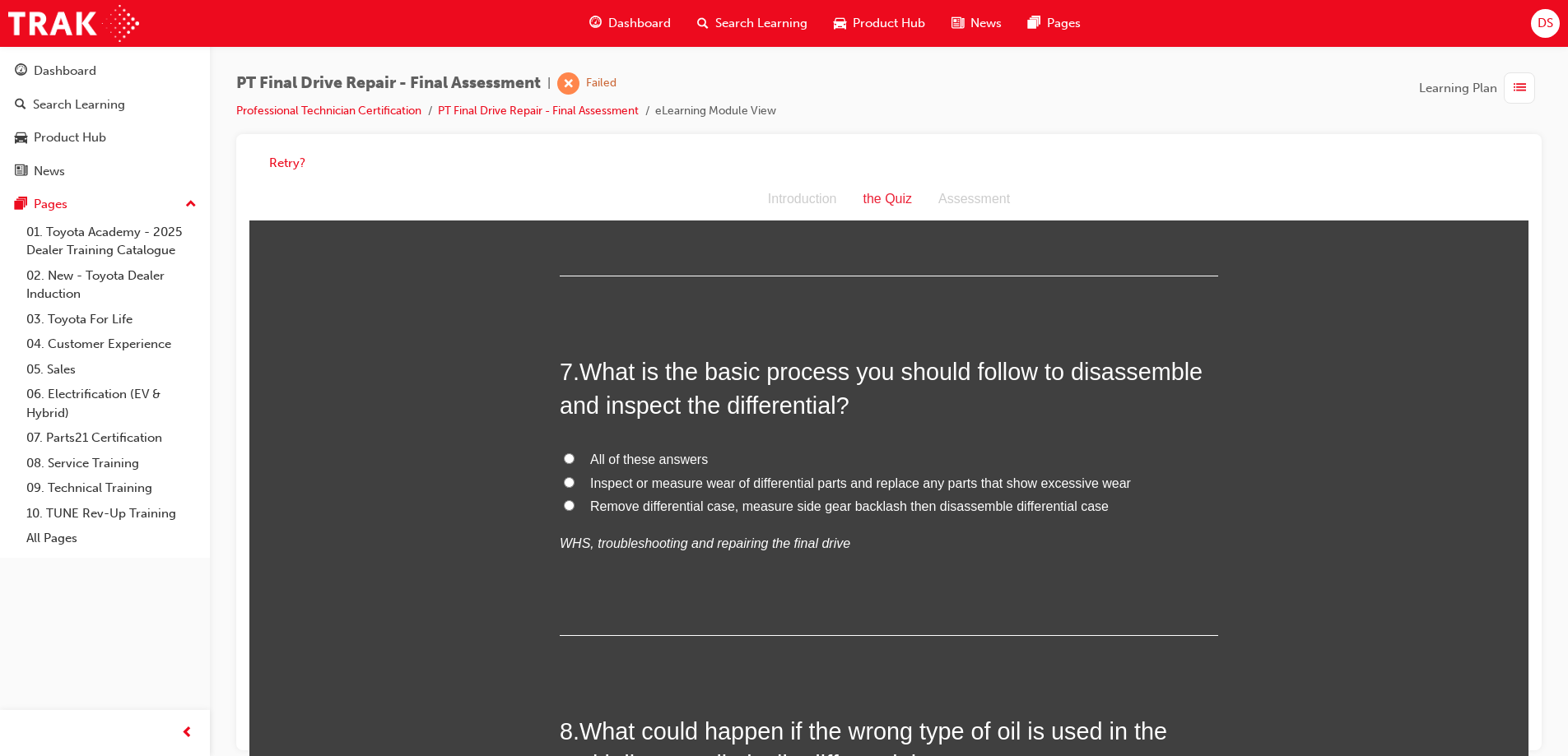
scroll to position [2387, 0]
click at [566, 476] on input "Inspect or measure wear of differential parts and replace any parts that show e…" at bounding box center [569, 479] width 11 height 11
radio input "true"
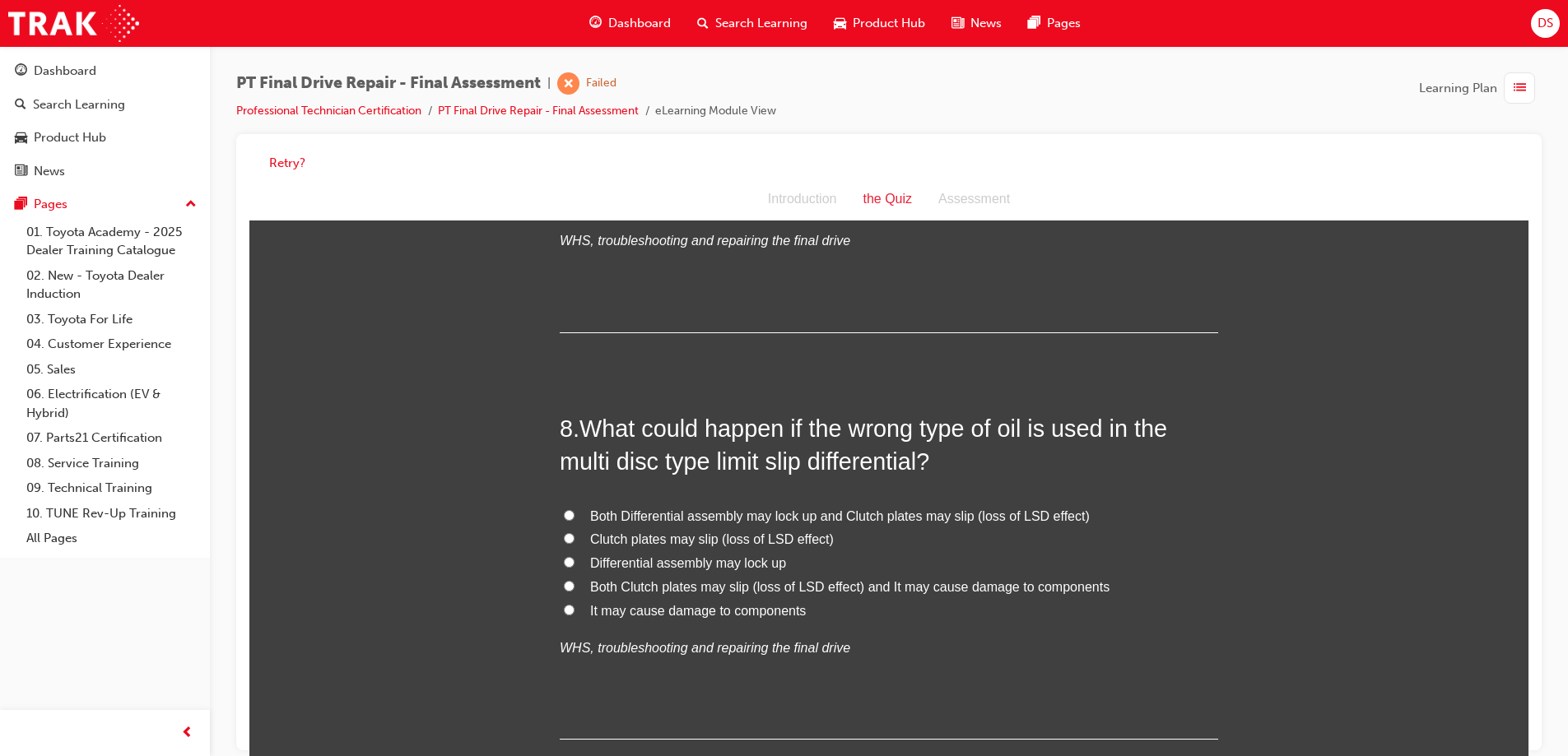
scroll to position [2717, 0]
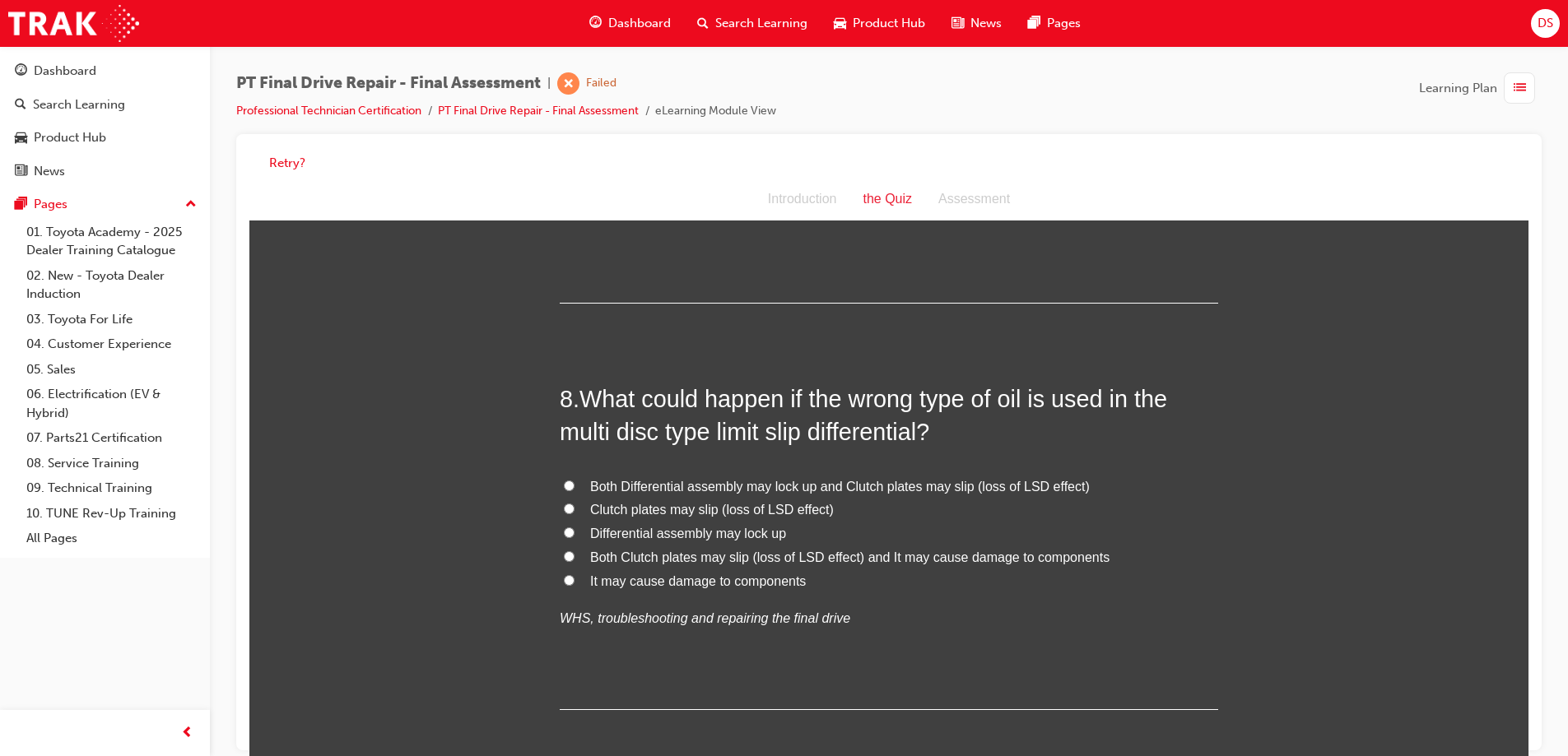
click at [568, 563] on label "Both Clutch plates may slip (loss of LSD effect) and It may cause damage to com…" at bounding box center [889, 558] width 658 height 24
click at [568, 562] on input "Both Clutch plates may slip (loss of LSD effect) and It may cause damage to com…" at bounding box center [569, 557] width 11 height 11
radio input "true"
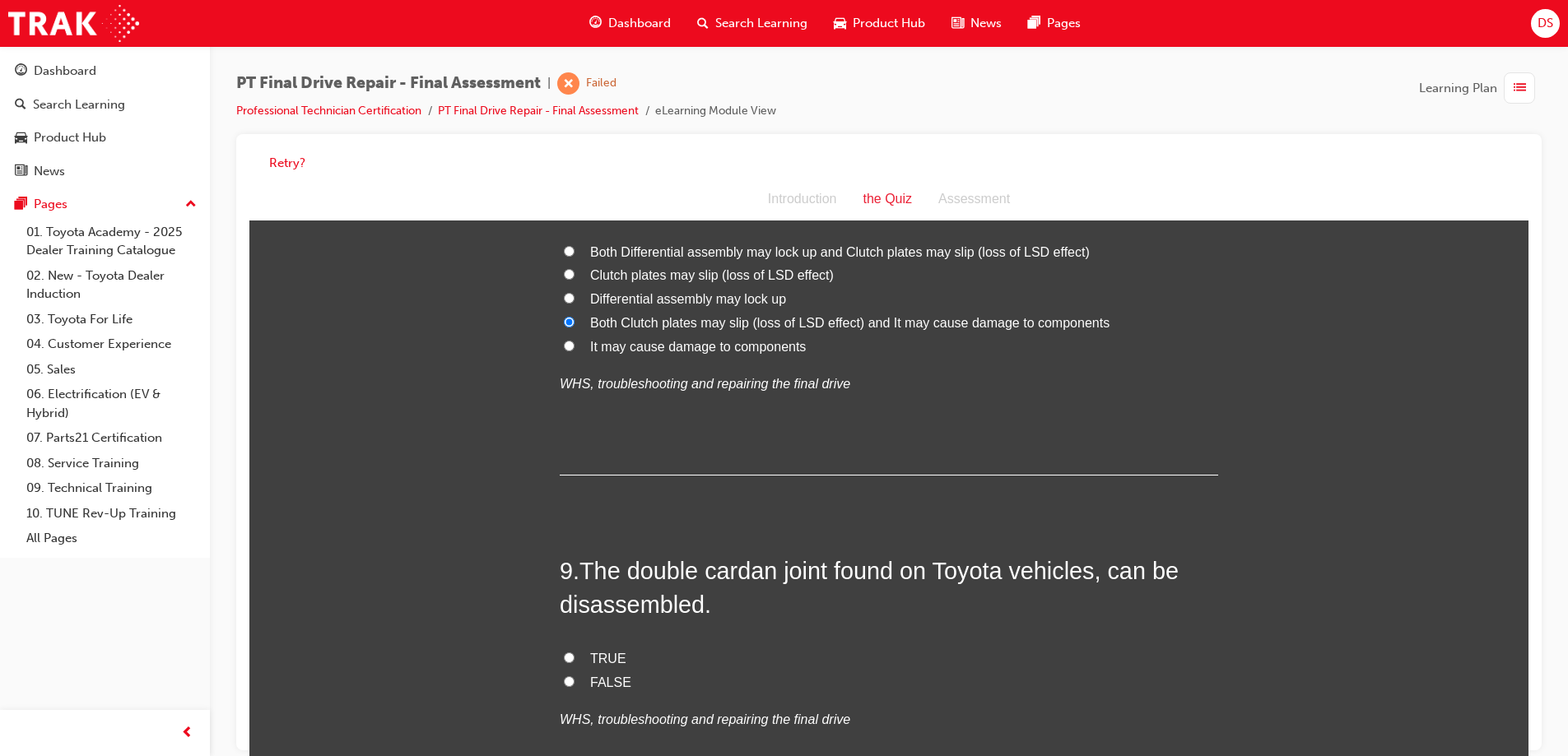
scroll to position [3046, 0]
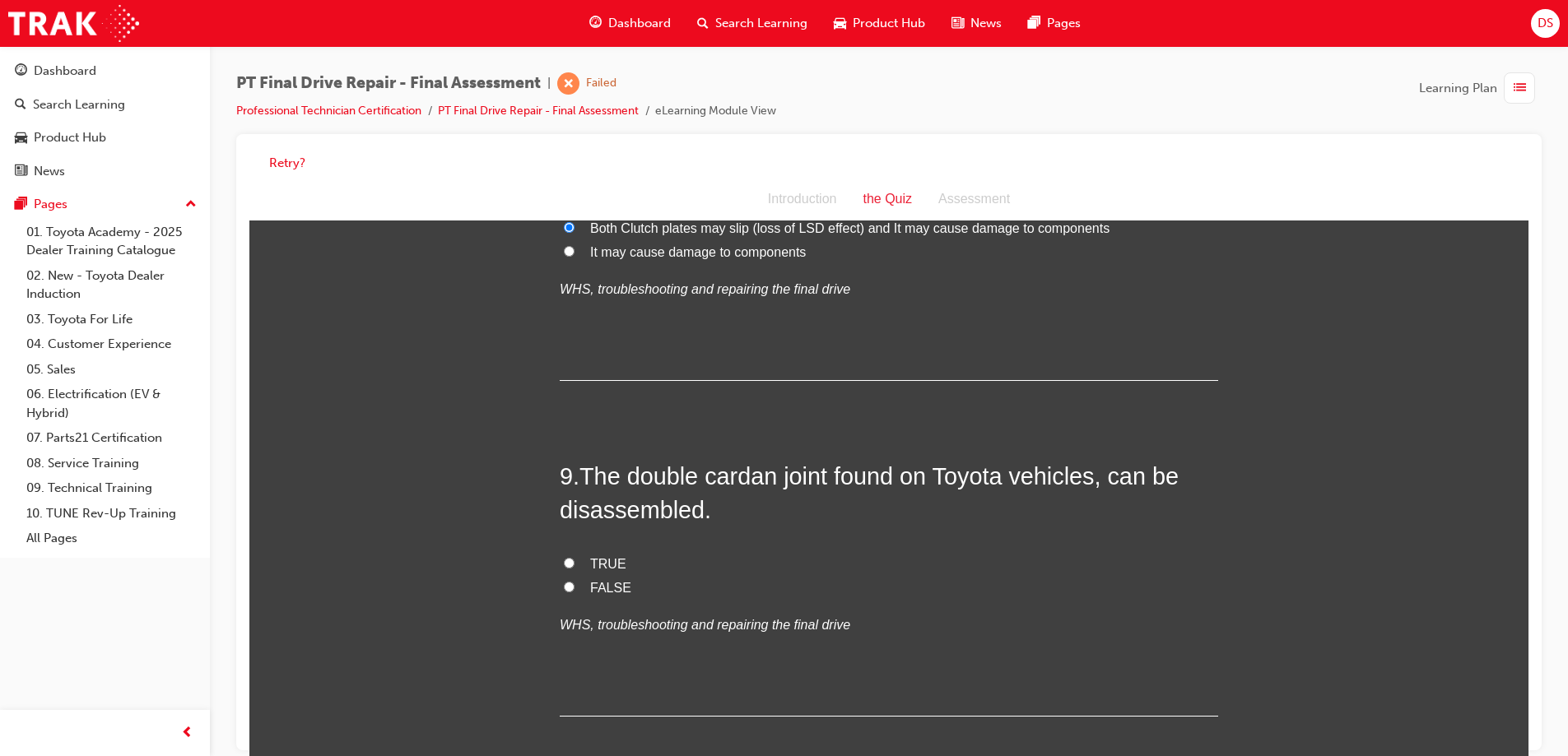
click at [573, 563] on label "TRUE" at bounding box center [889, 565] width 658 height 24
click at [573, 563] on input "TRUE" at bounding box center [569, 563] width 11 height 11
radio input "true"
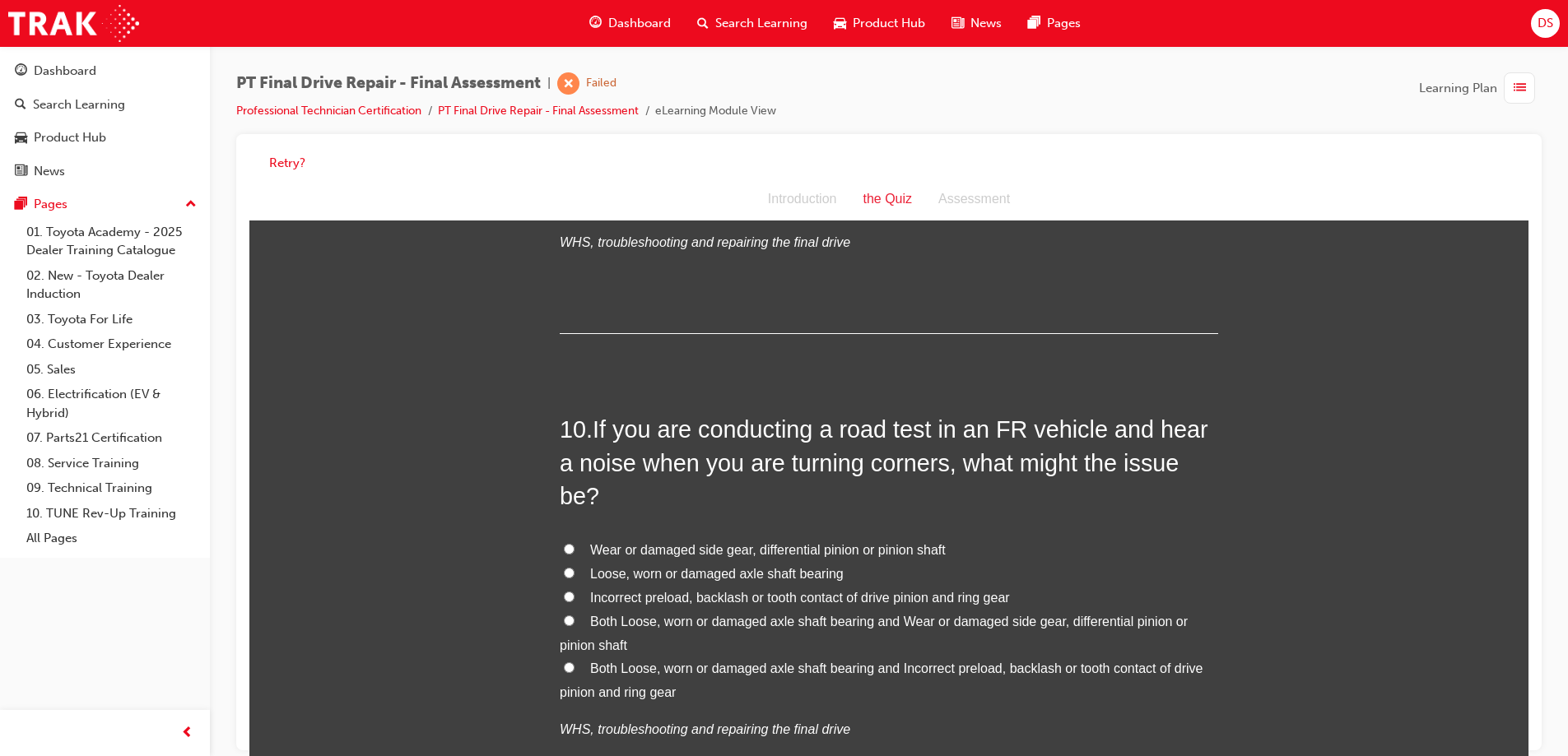
scroll to position [3457, 0]
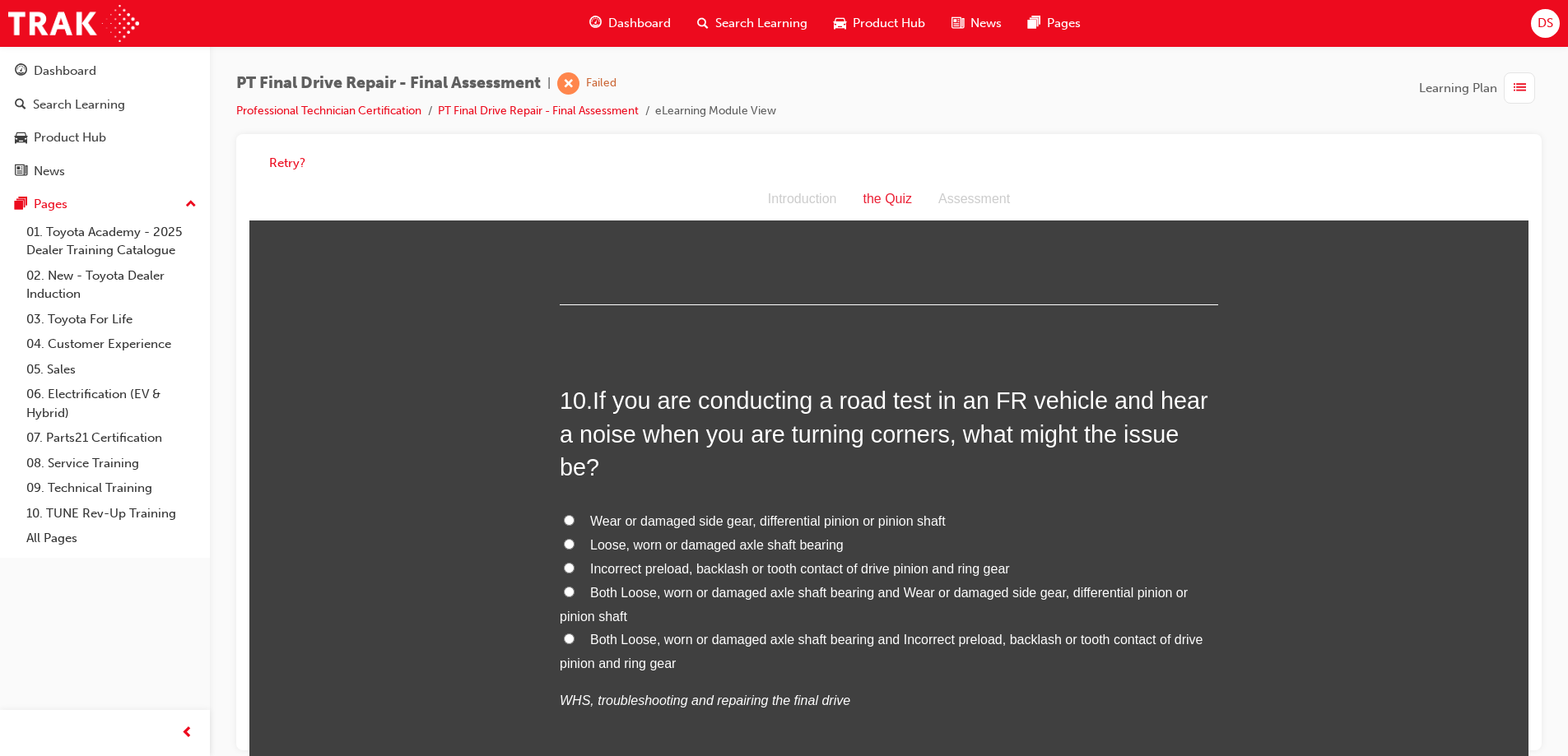
click at [567, 587] on input "Both Loose, worn or damaged axle shaft bearing and Wear or damaged side gear, d…" at bounding box center [569, 592] width 11 height 11
radio input "true"
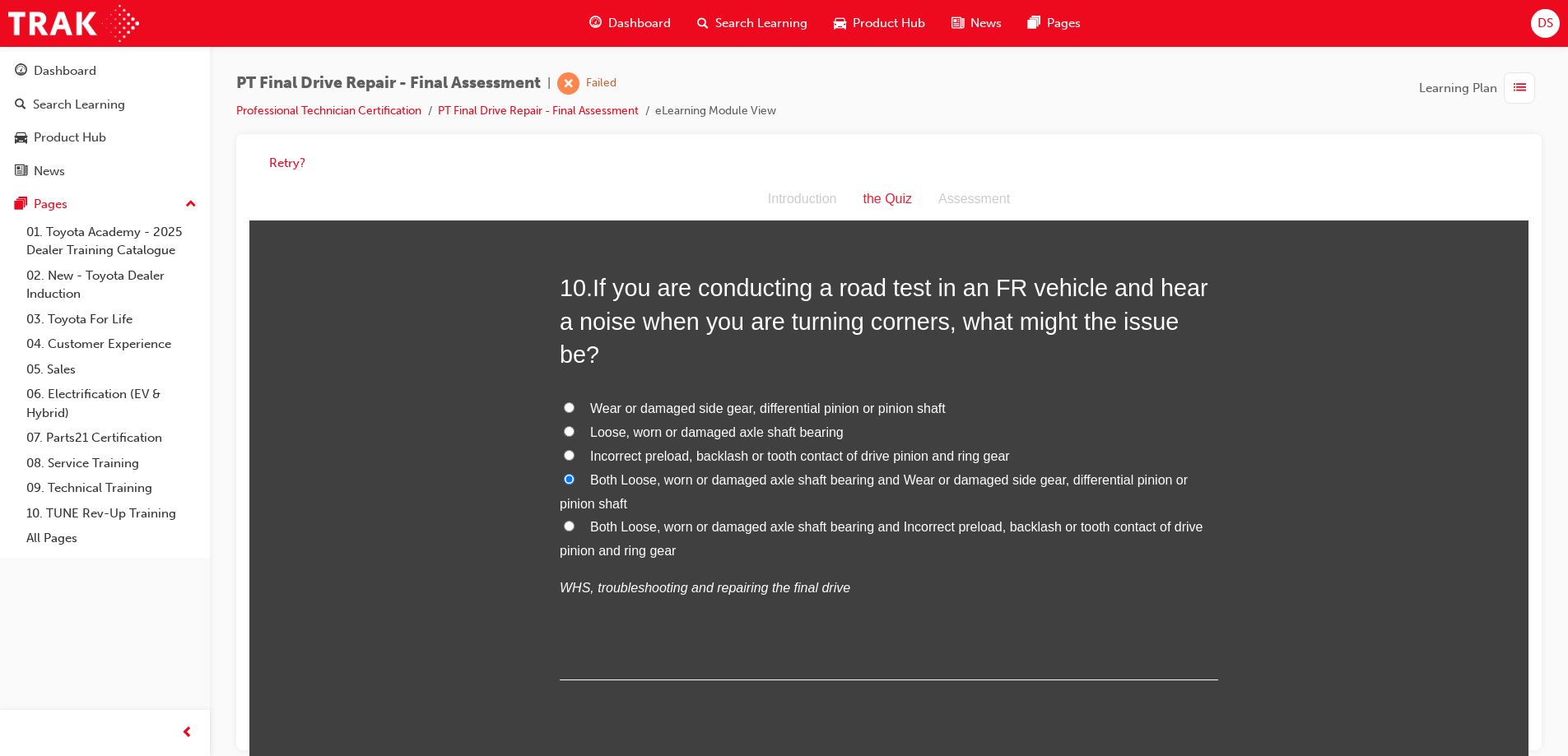
scroll to position [3572, 0]
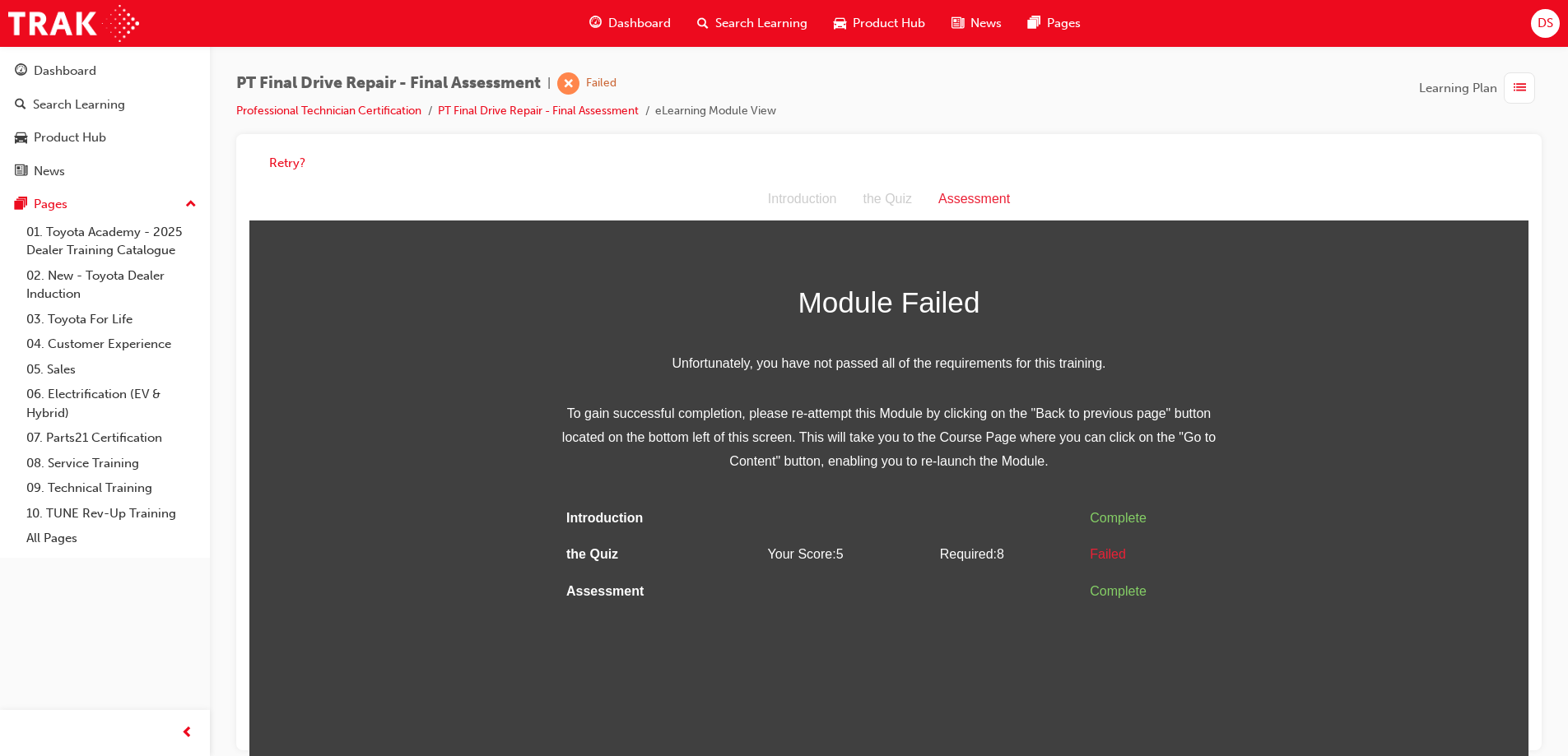
scroll to position [13, 0]
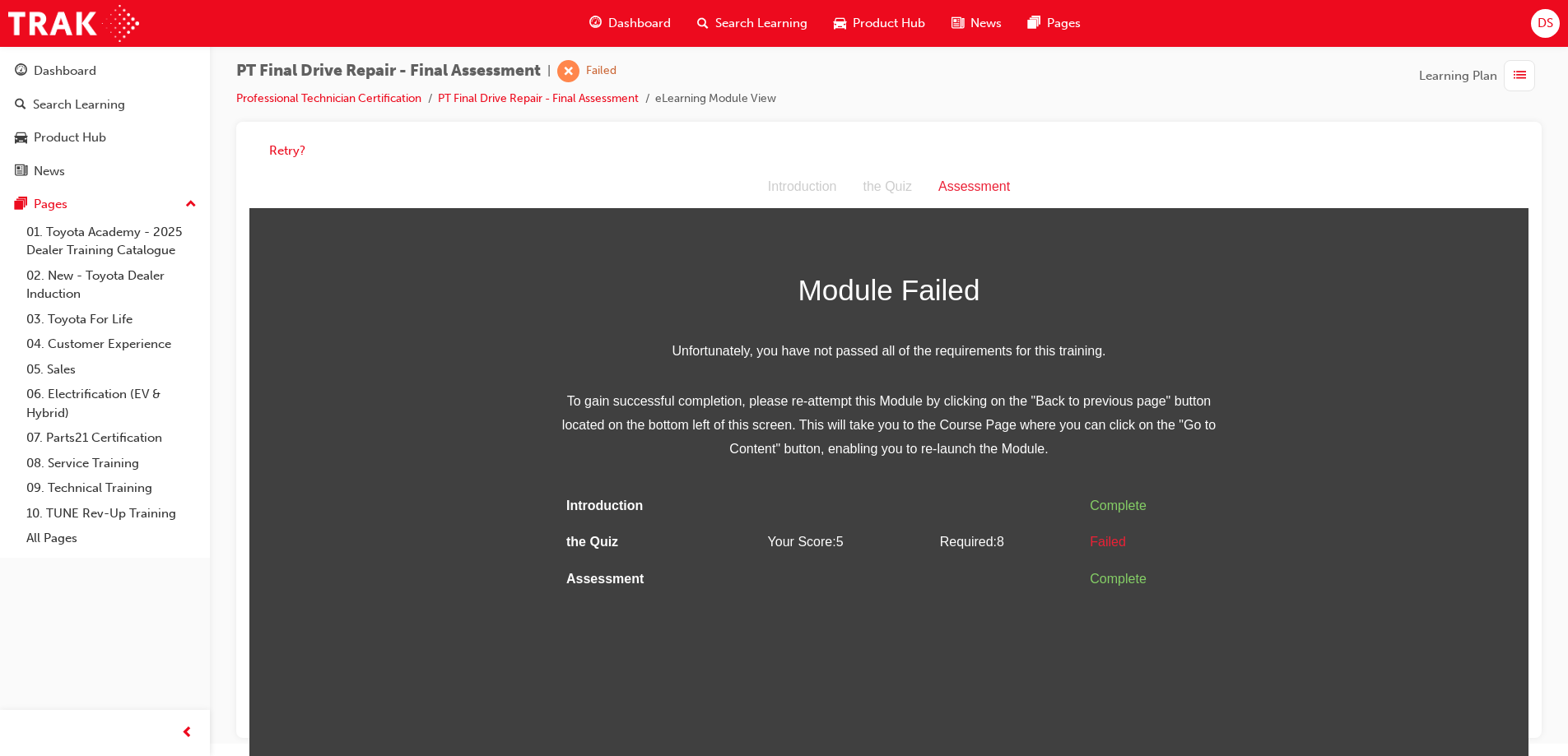
click at [897, 192] on div "the Quiz" at bounding box center [887, 187] width 76 height 24
click at [292, 143] on button "Retry?" at bounding box center [288, 151] width 36 height 19
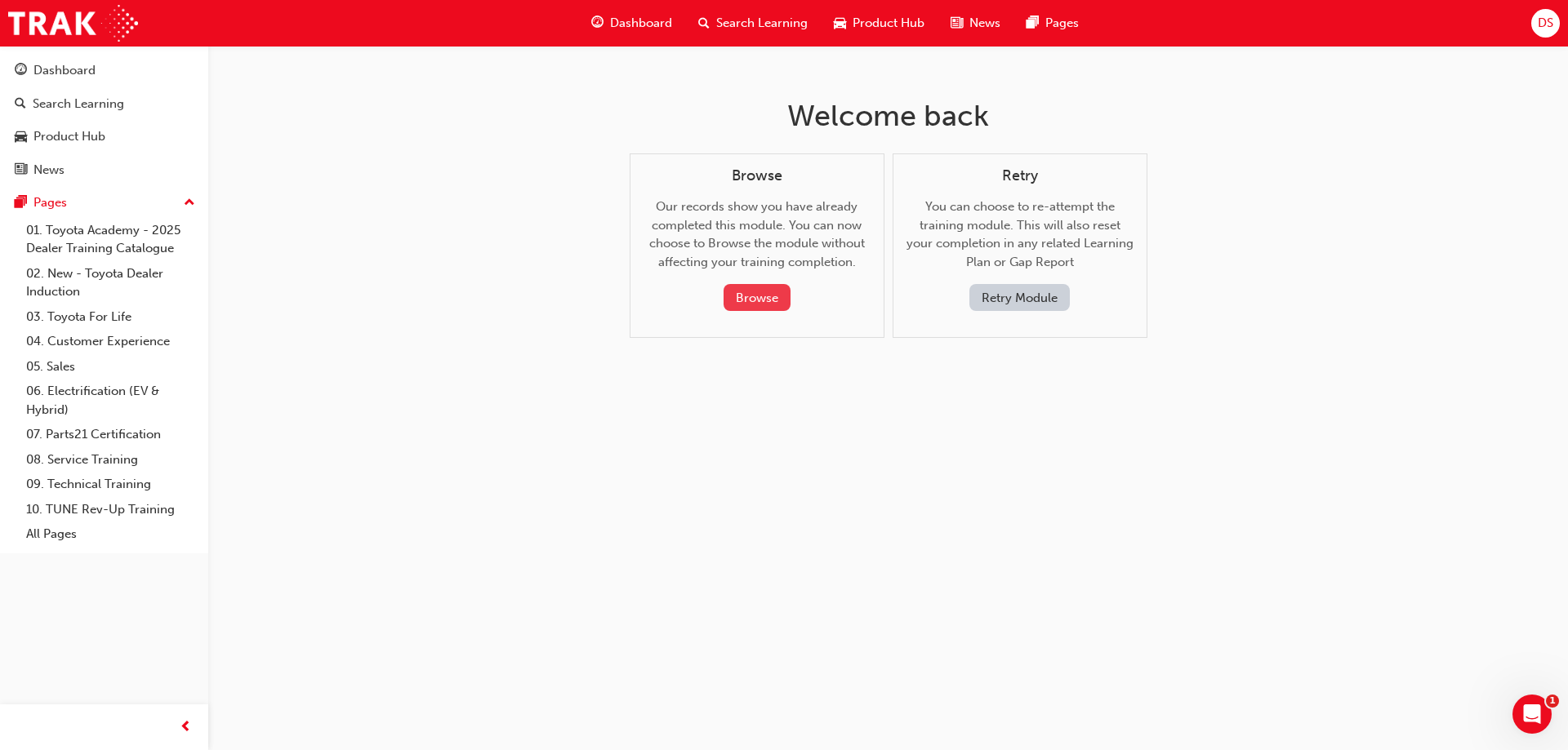
click at [746, 301] on button "Browse" at bounding box center [756, 298] width 67 height 27
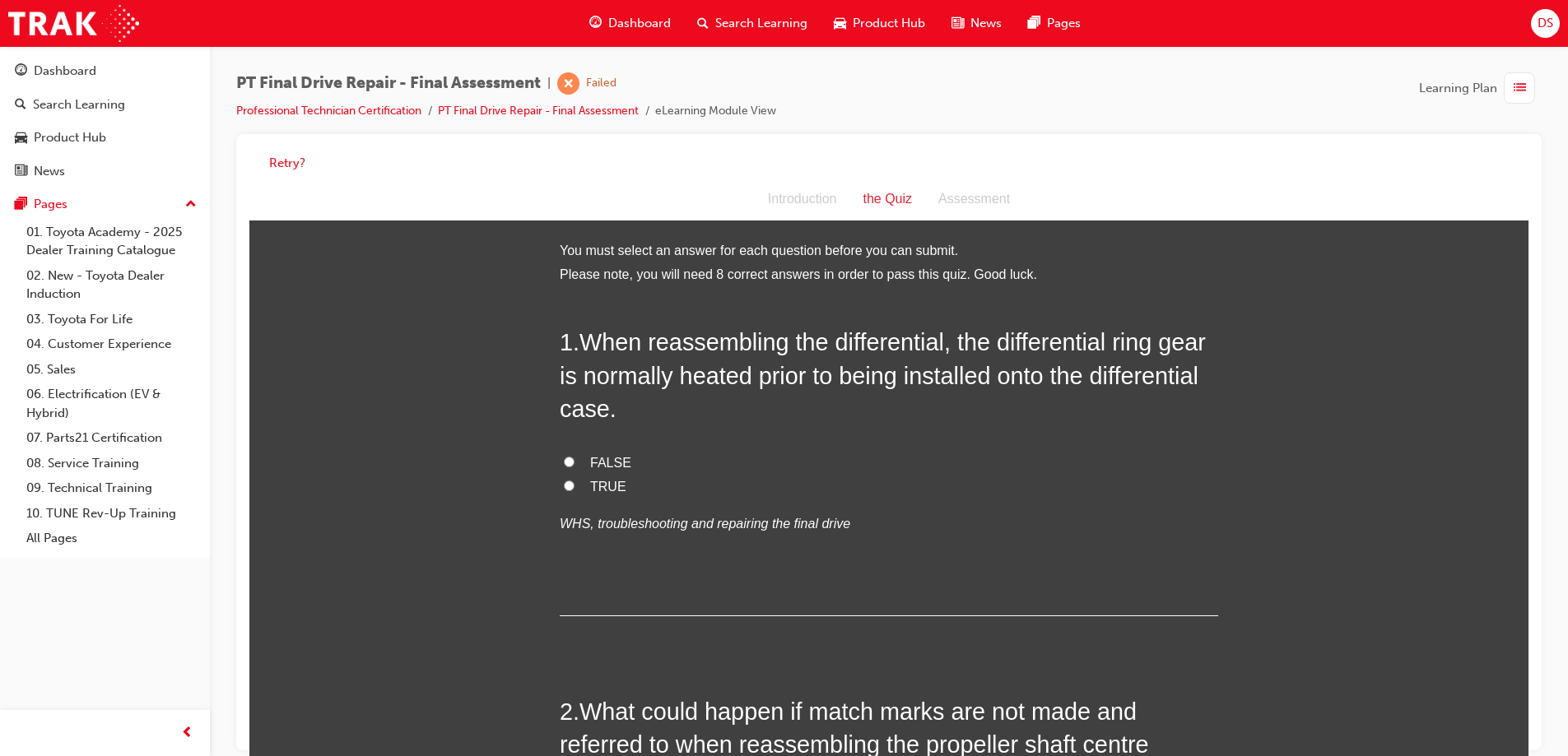
click at [563, 488] on input "TRUE" at bounding box center [569, 487] width 11 height 11
radio input "true"
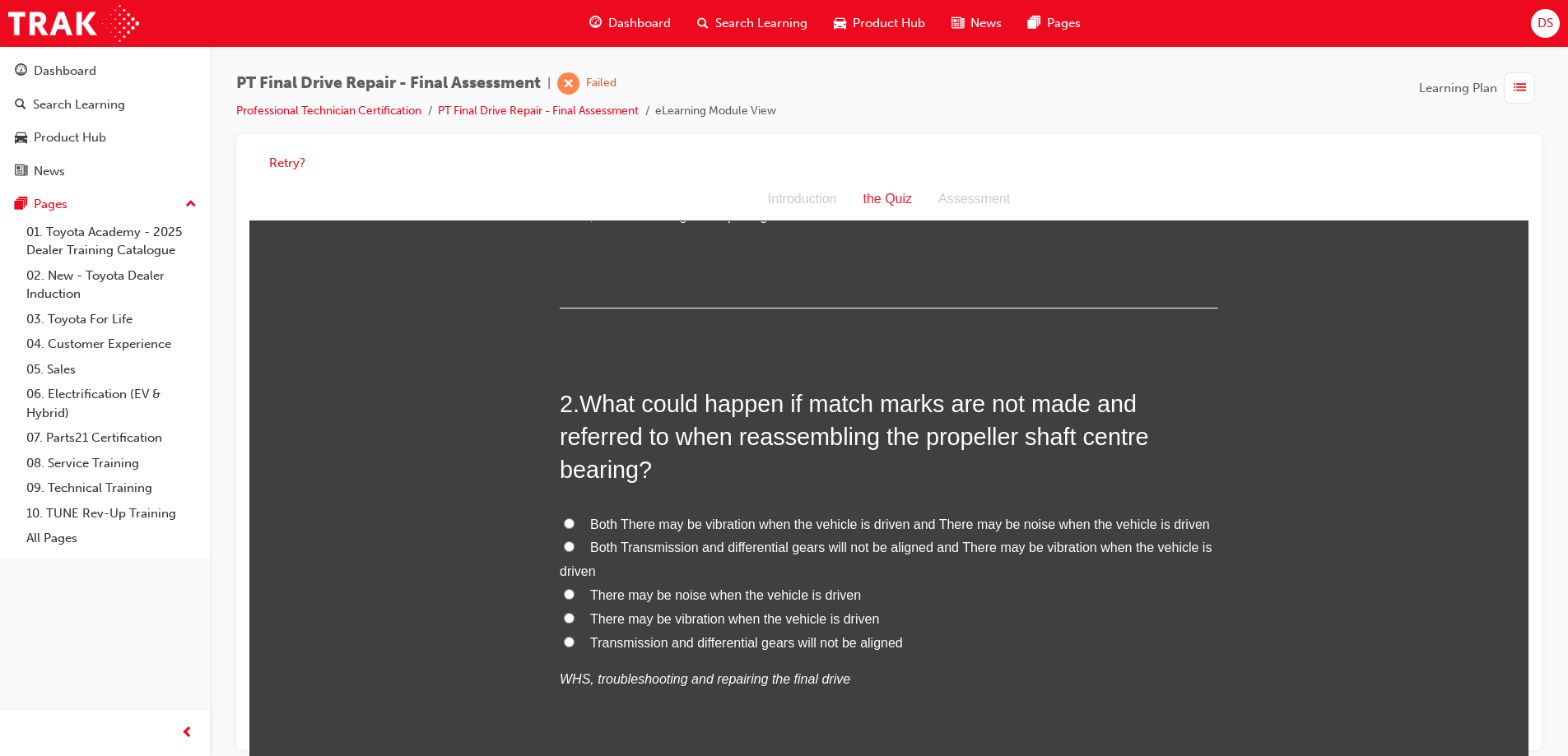
scroll to position [329, 0]
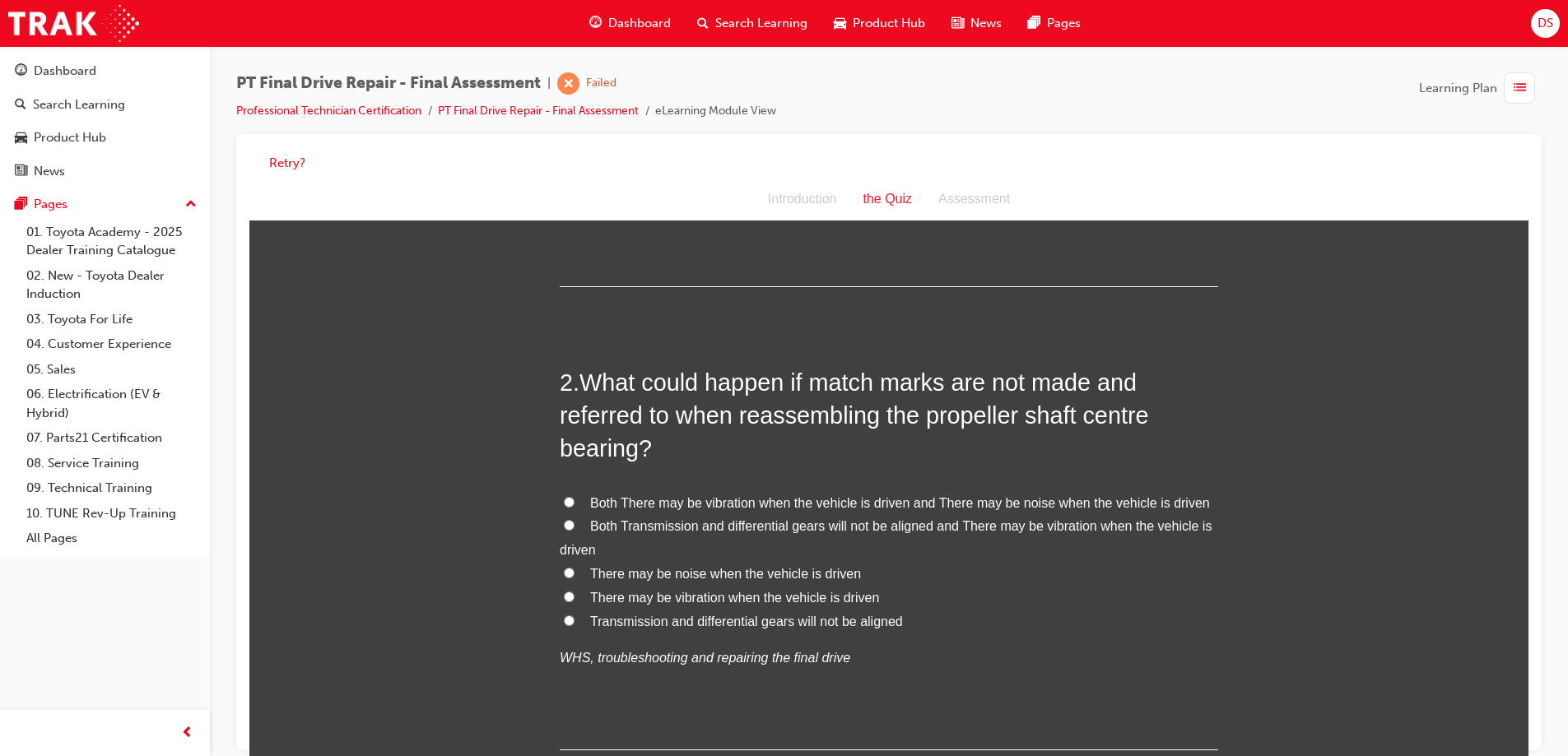
click at [562, 591] on label "There may be vibration when the vehicle is driven" at bounding box center [889, 599] width 658 height 24
click at [563, 591] on input "There may be vibration when the vehicle is driven" at bounding box center [569, 597] width 11 height 11
radio input "true"
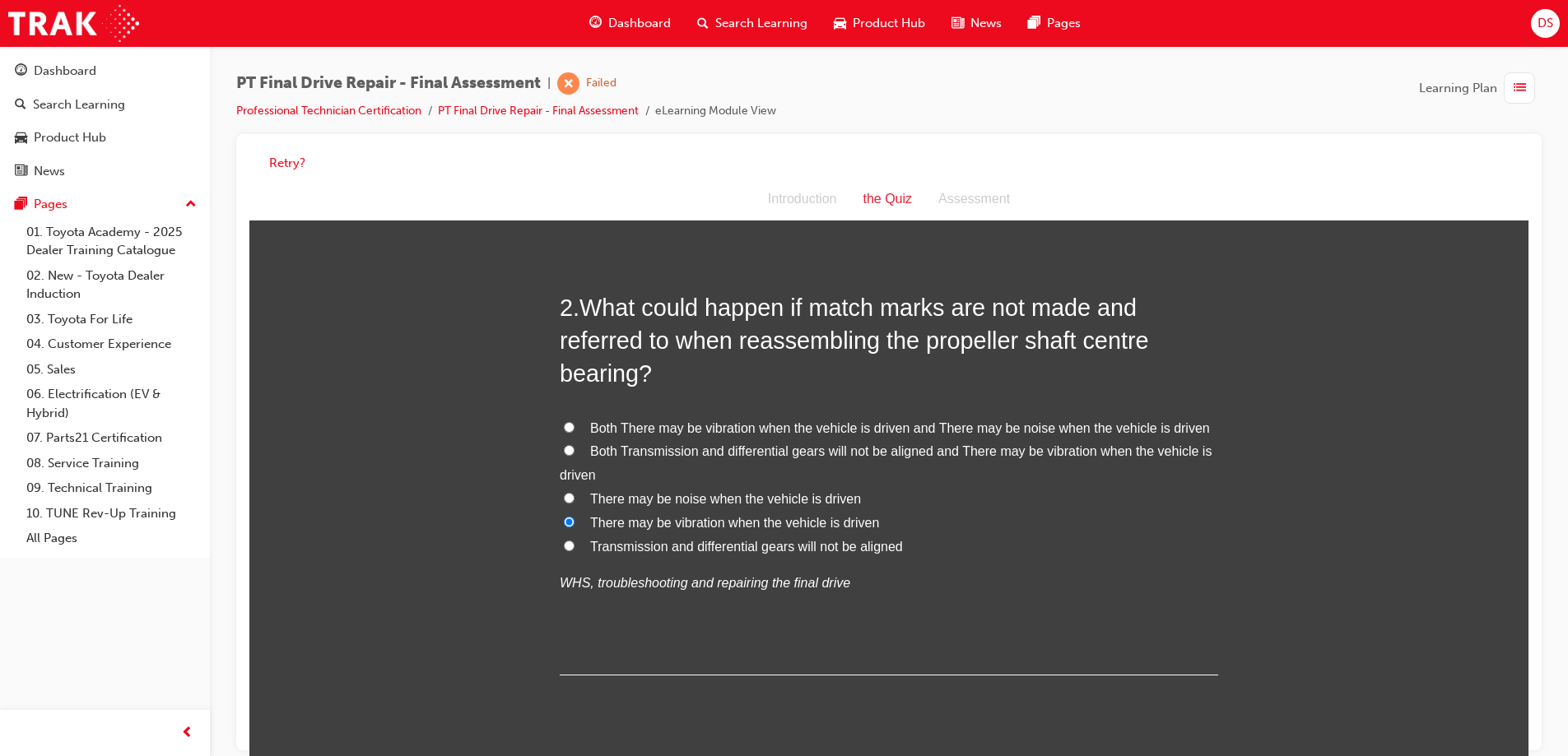
scroll to position [741, 0]
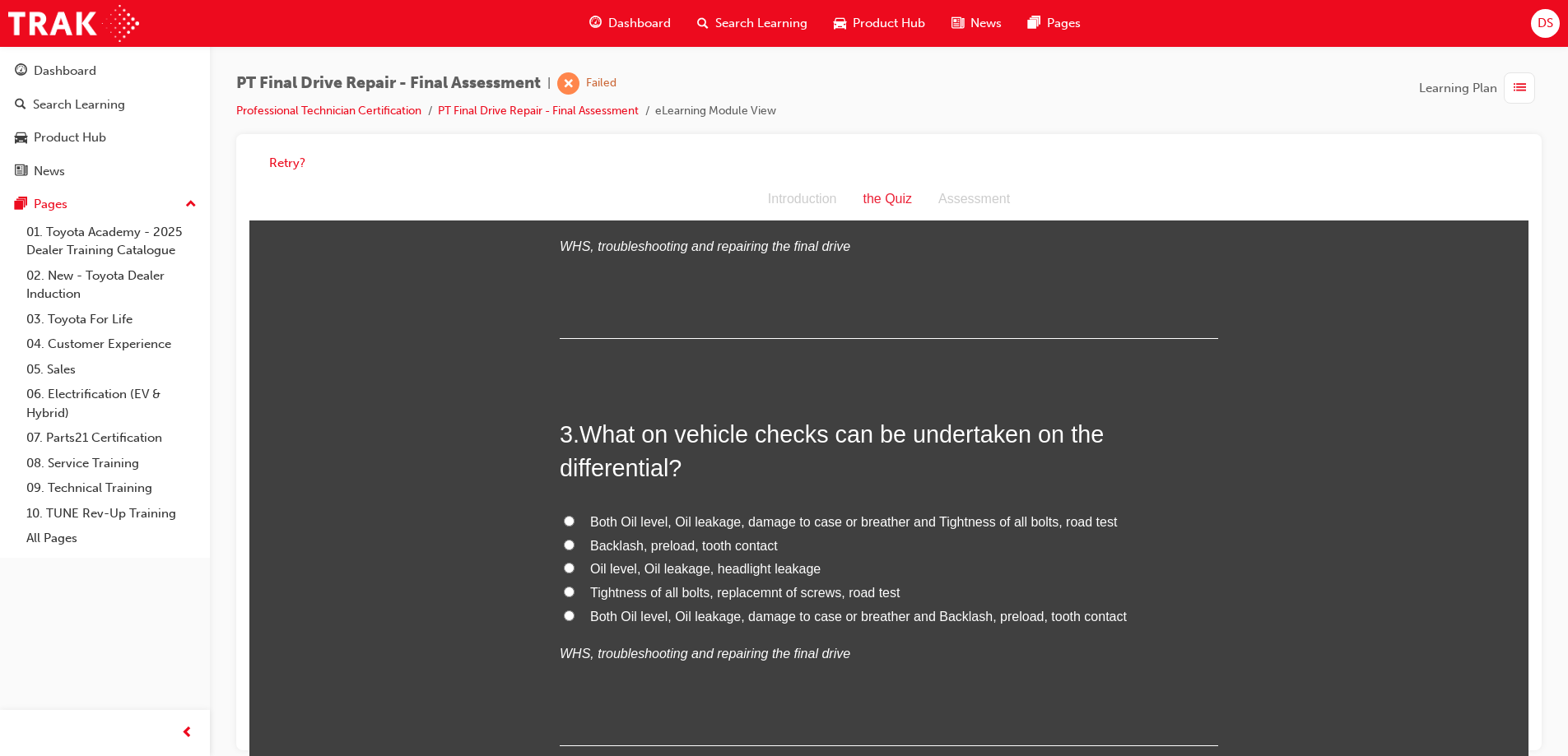
click at [571, 518] on label "Both Oil level, Oil leakage, damage to case or breather and Tightness of all bo…" at bounding box center [889, 523] width 658 height 24
click at [571, 518] on input "Both Oil level, Oil leakage, damage to case or breather and Tightness of all bo…" at bounding box center [569, 522] width 11 height 11
radio input "true"
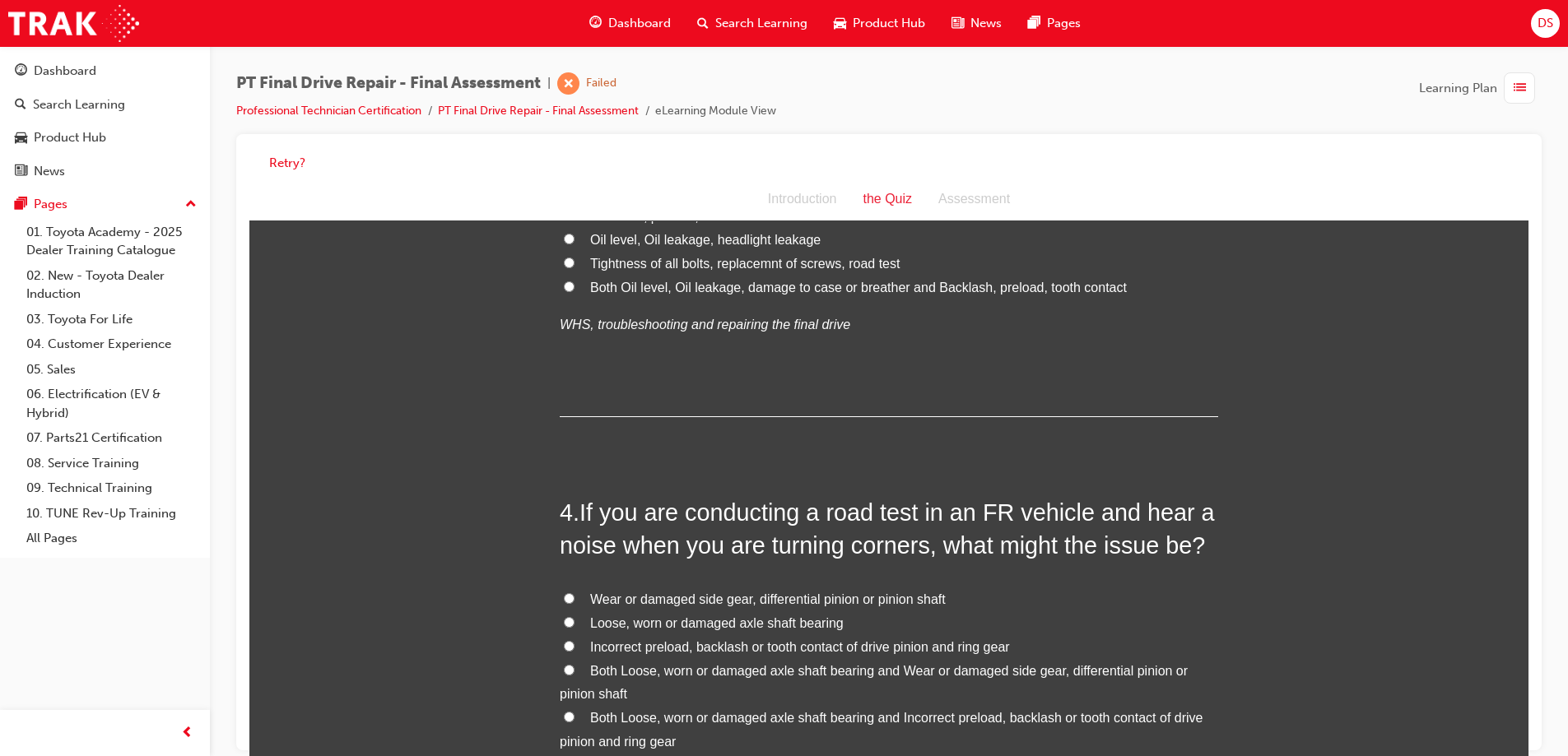
scroll to position [1152, 0]
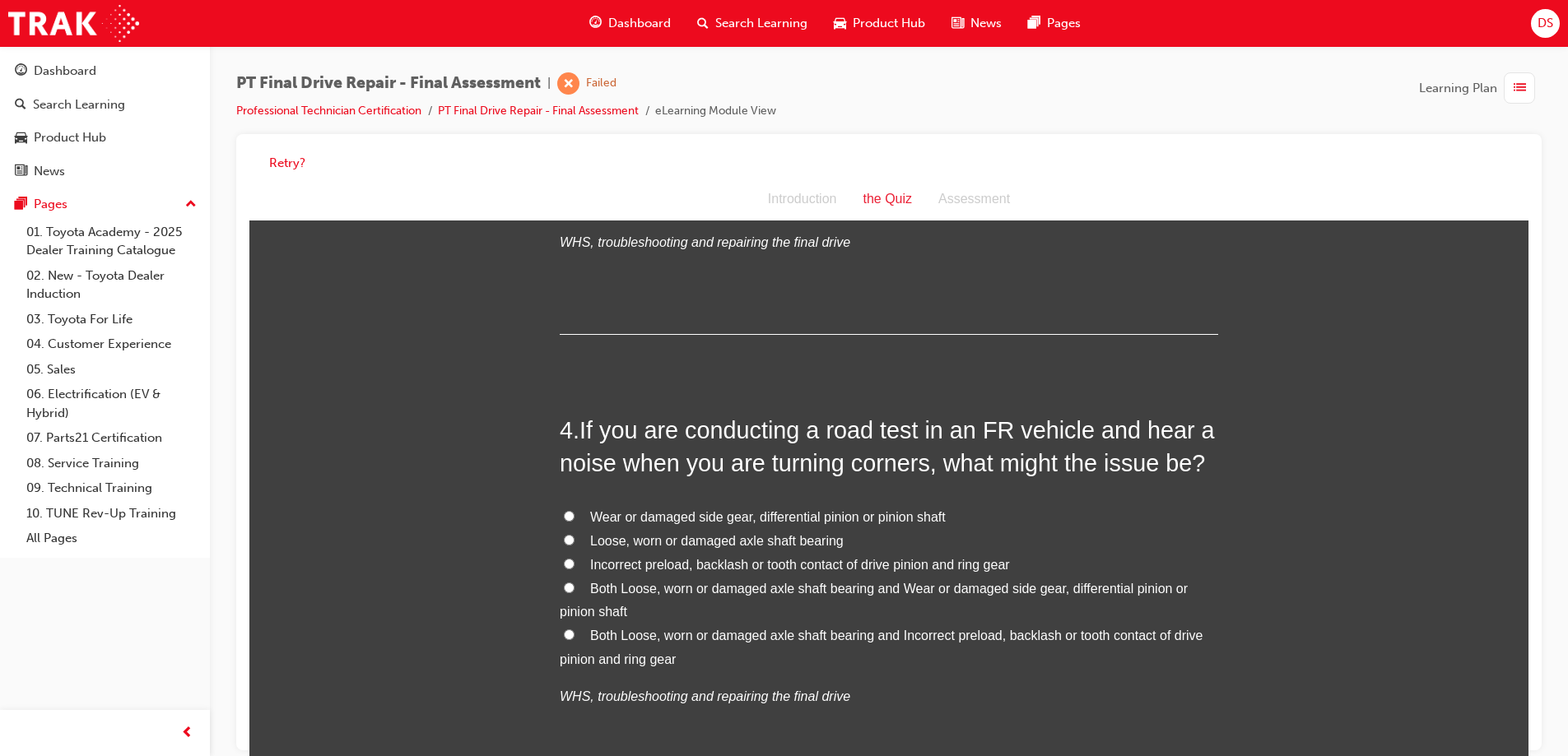
click at [571, 534] on label "Loose, worn or damaged axle shaft bearing" at bounding box center [889, 542] width 658 height 24
click at [571, 535] on input "Loose, worn or damaged axle shaft bearing" at bounding box center [569, 541] width 11 height 11
radio input "true"
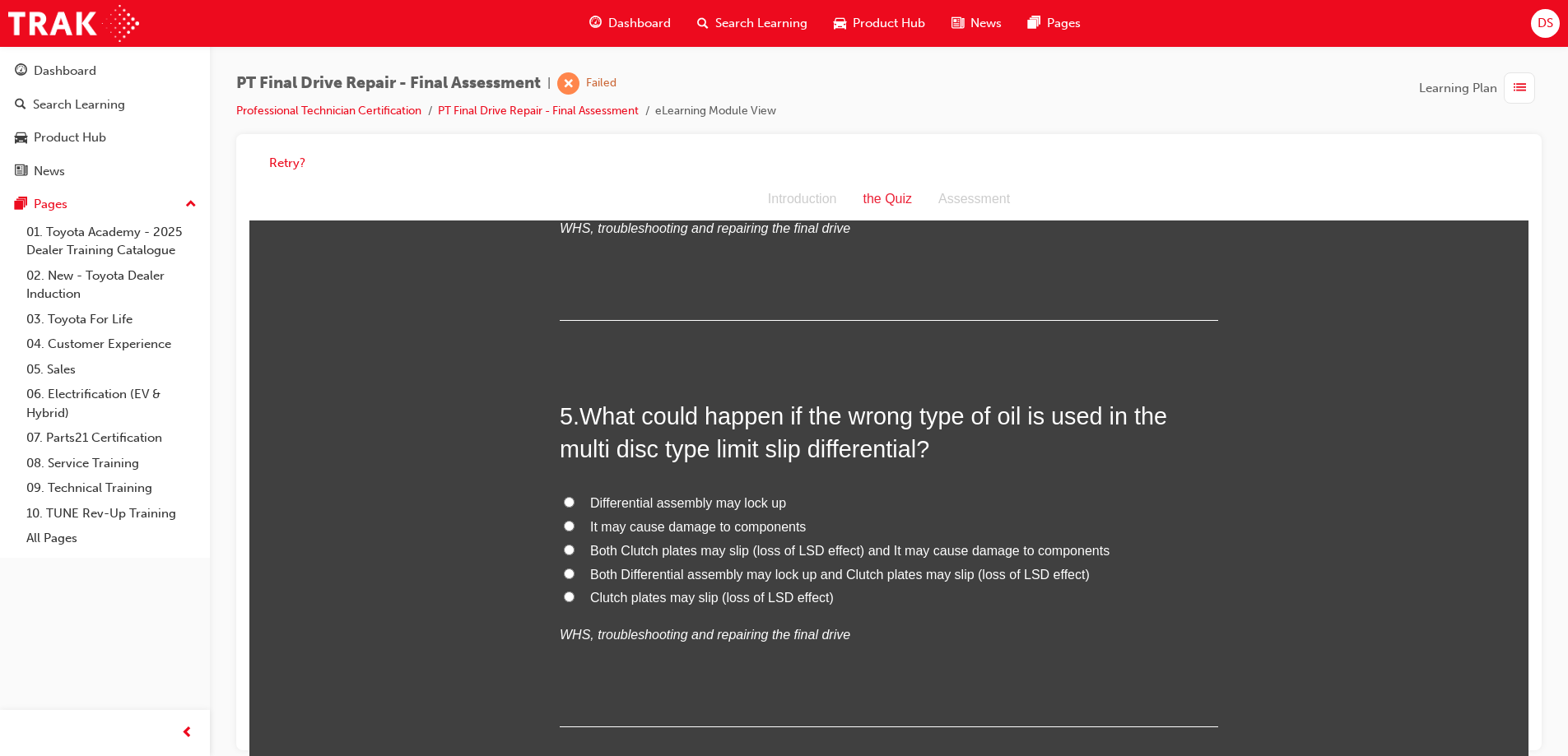
scroll to position [1646, 0]
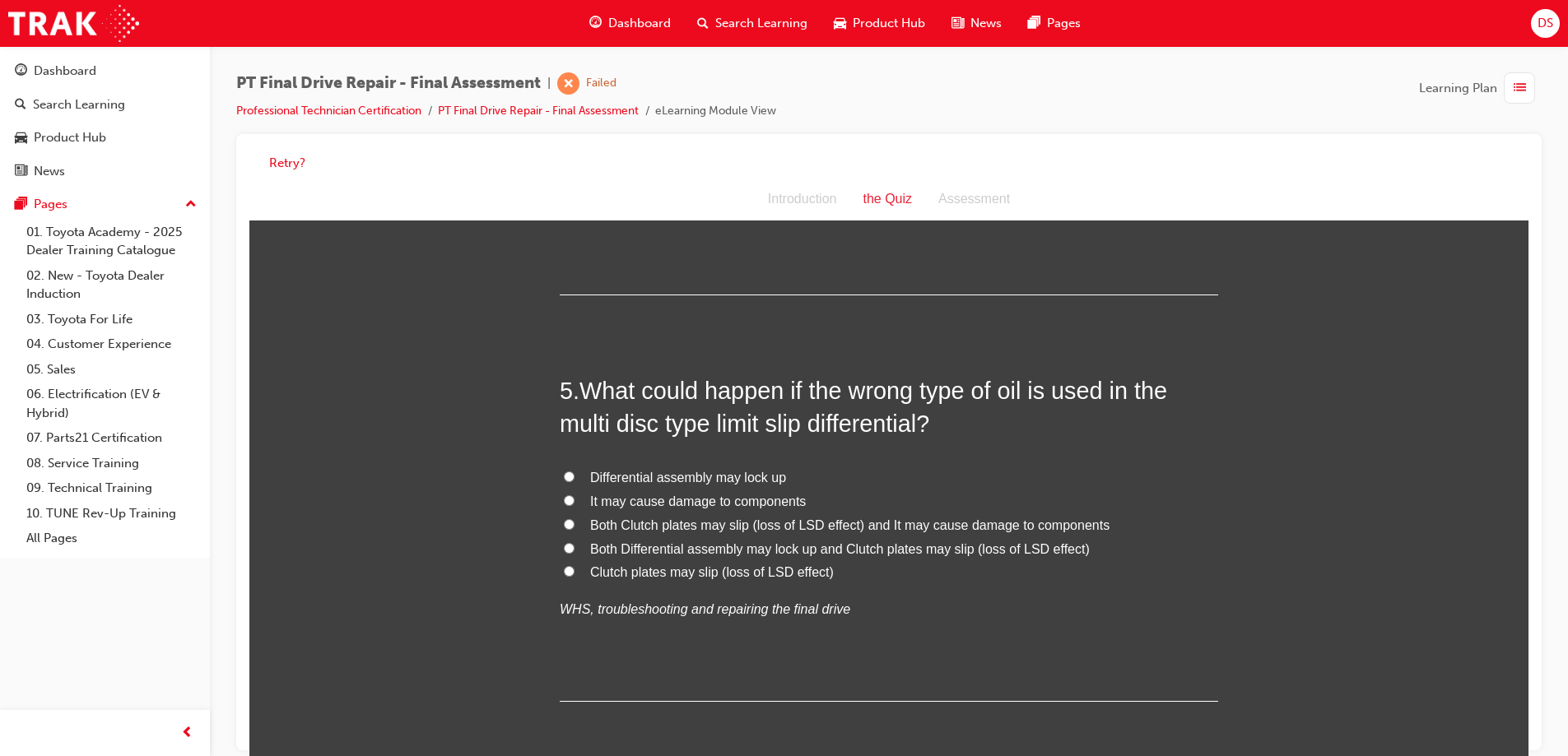
click at [561, 492] on label "It may cause damage to components" at bounding box center [889, 502] width 658 height 24
click at [563, 496] on input "It may cause damage to components" at bounding box center [569, 501] width 11 height 11
radio input "true"
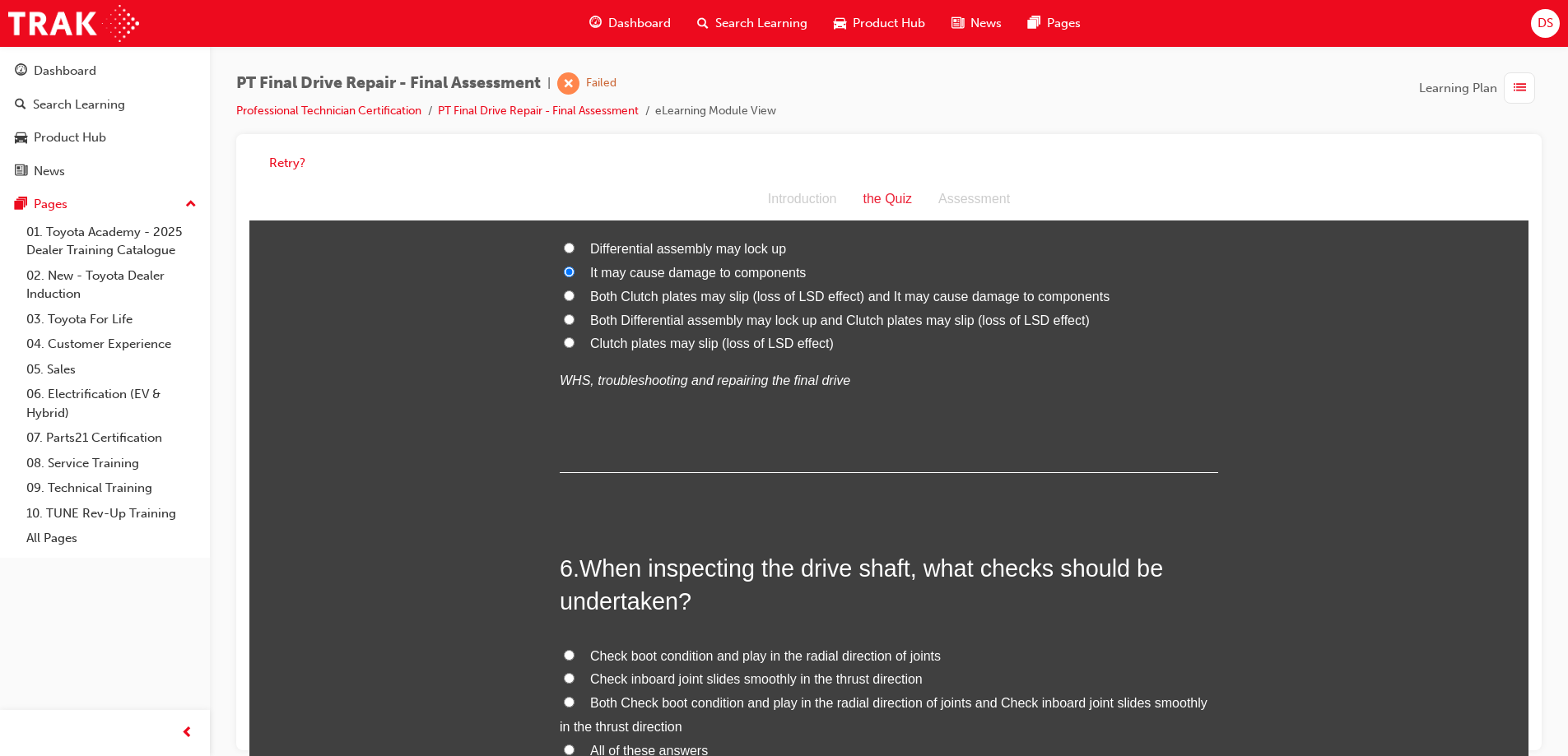
scroll to position [2058, 0]
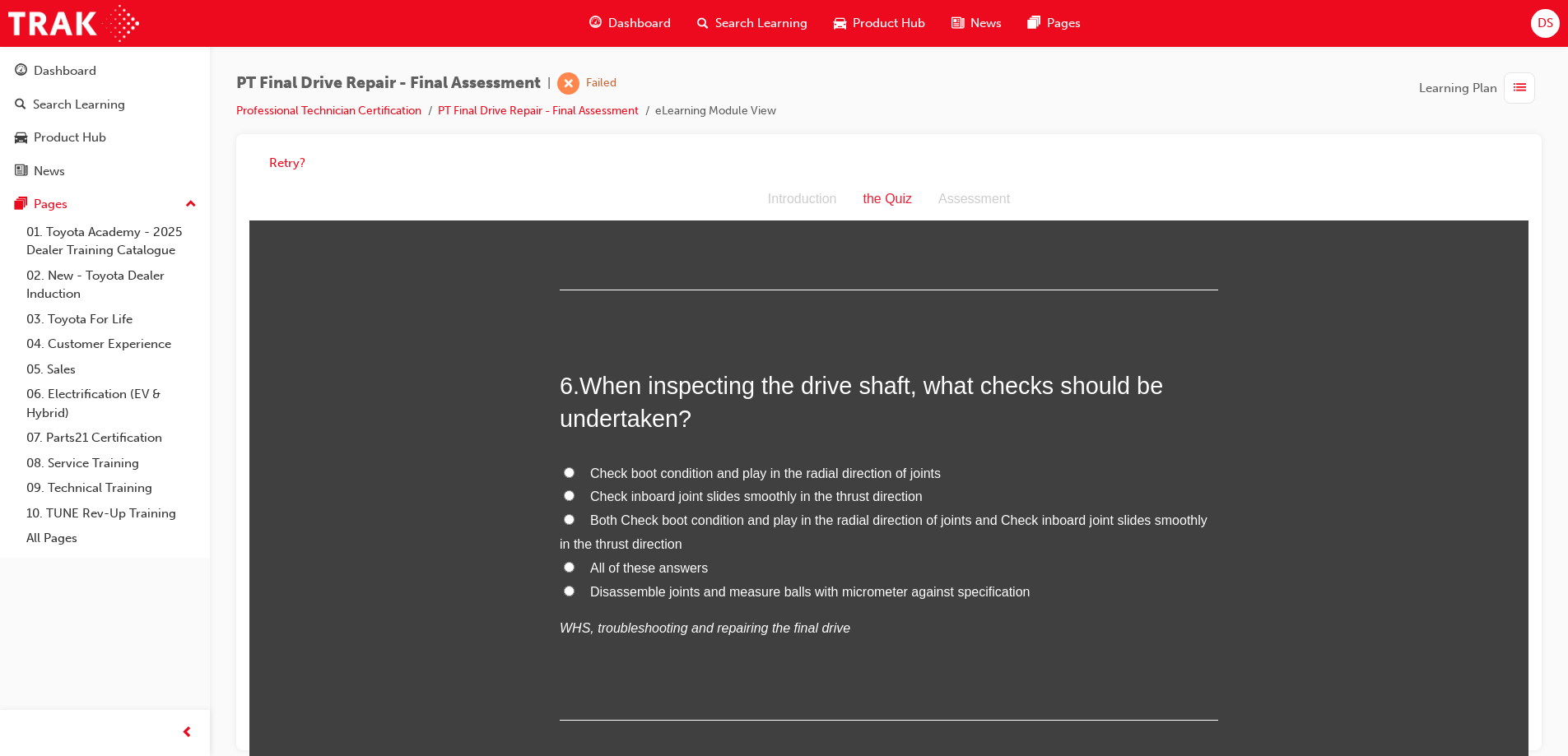
click at [571, 474] on label "Check boot condition and play in the radial direction of joints" at bounding box center [889, 475] width 658 height 24
click at [571, 474] on input "Check boot condition and play in the radial direction of joints" at bounding box center [569, 473] width 11 height 11
radio input "true"
click at [570, 567] on label "All of these answers" at bounding box center [889, 569] width 658 height 24
click at [570, 567] on input "All of these answers" at bounding box center [569, 568] width 11 height 11
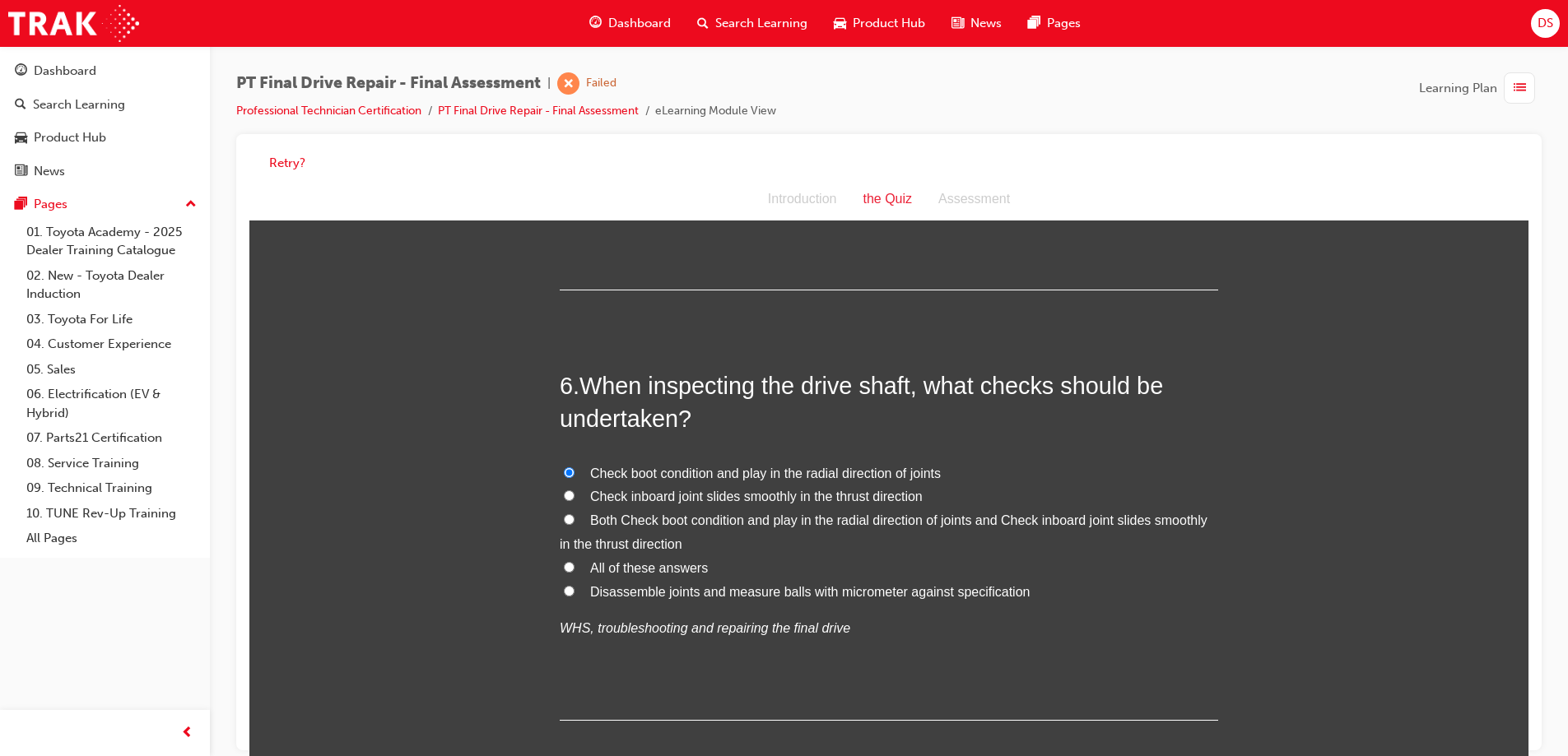
radio input "true"
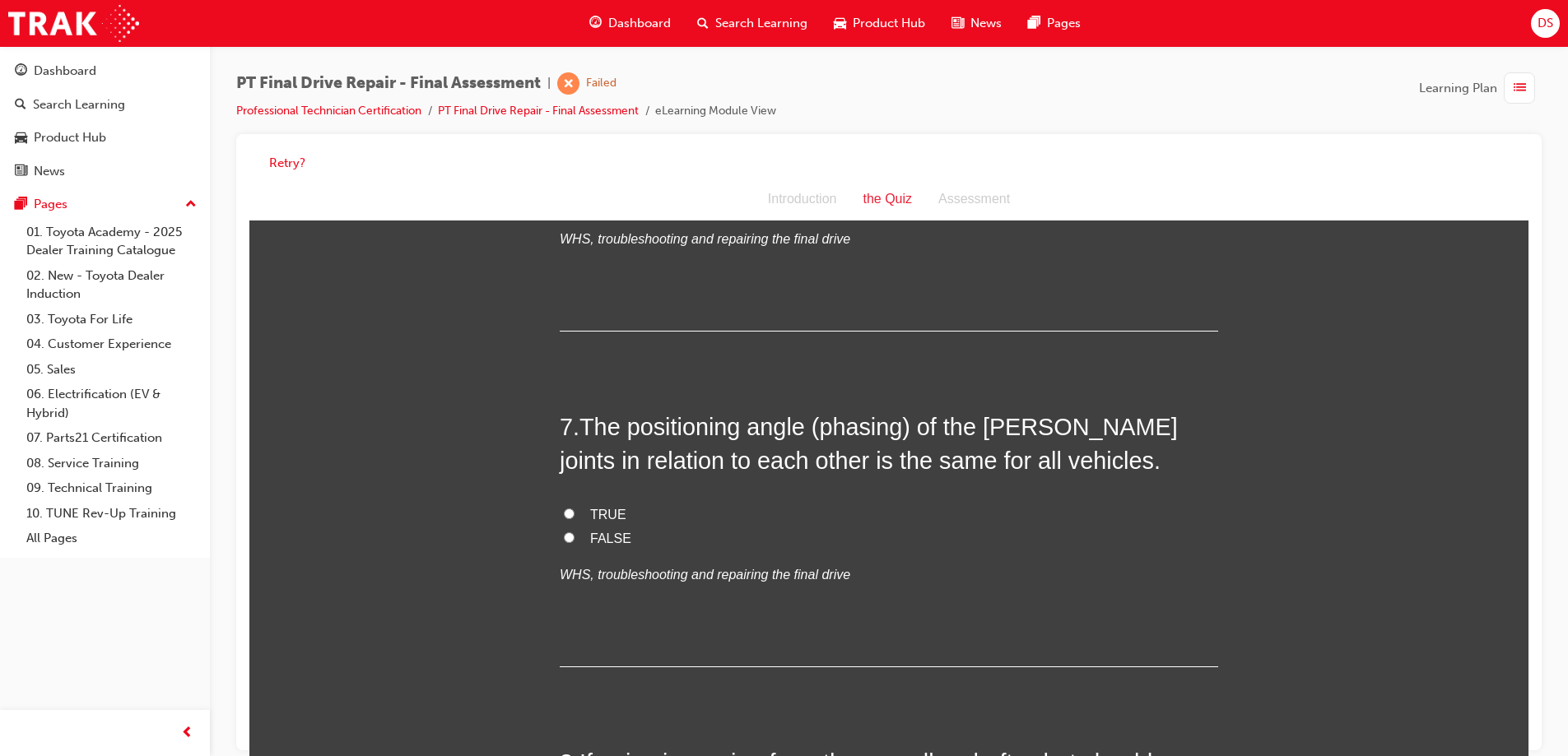
scroll to position [2470, 0]
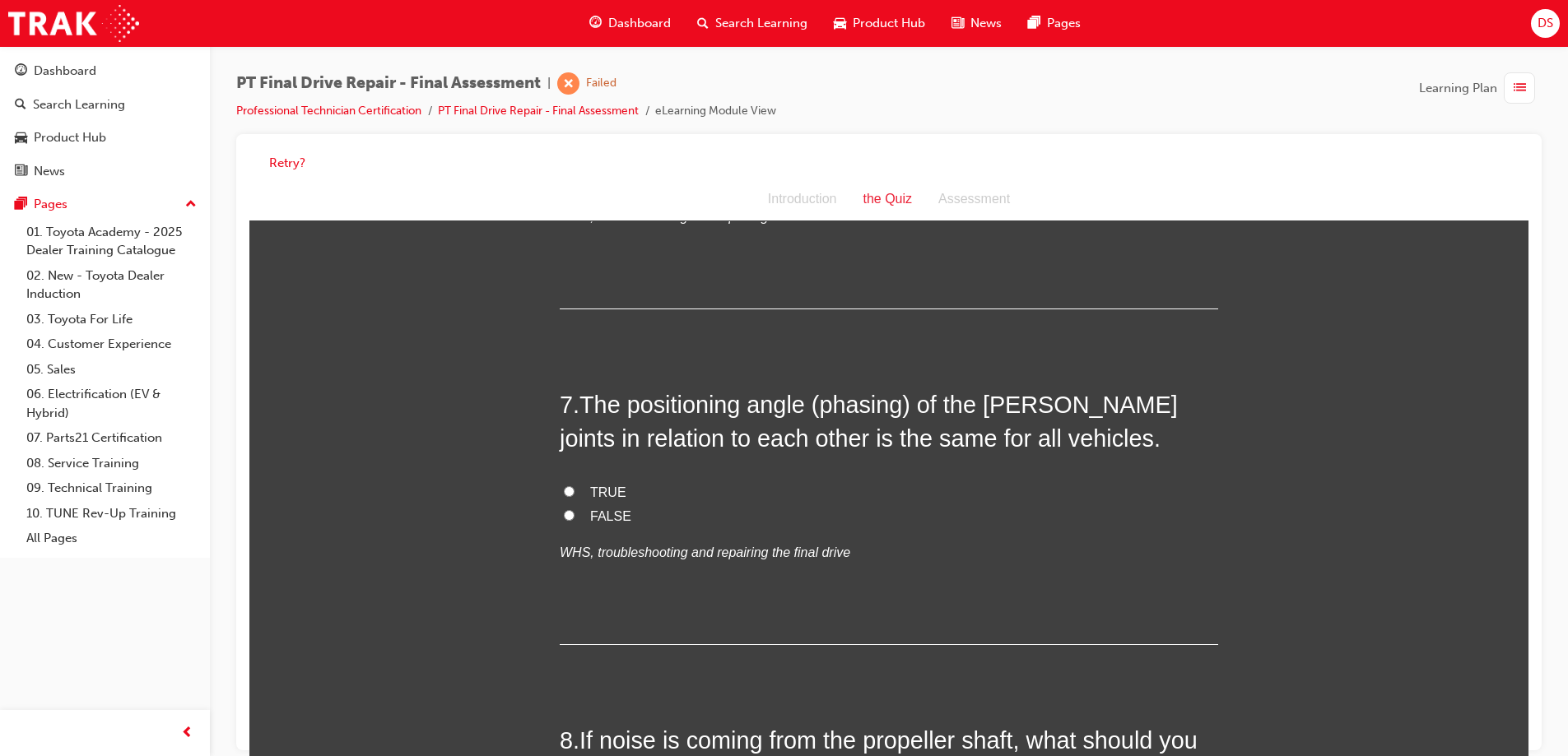
click at [563, 490] on input "TRUE" at bounding box center [569, 492] width 11 height 11
radio input "true"
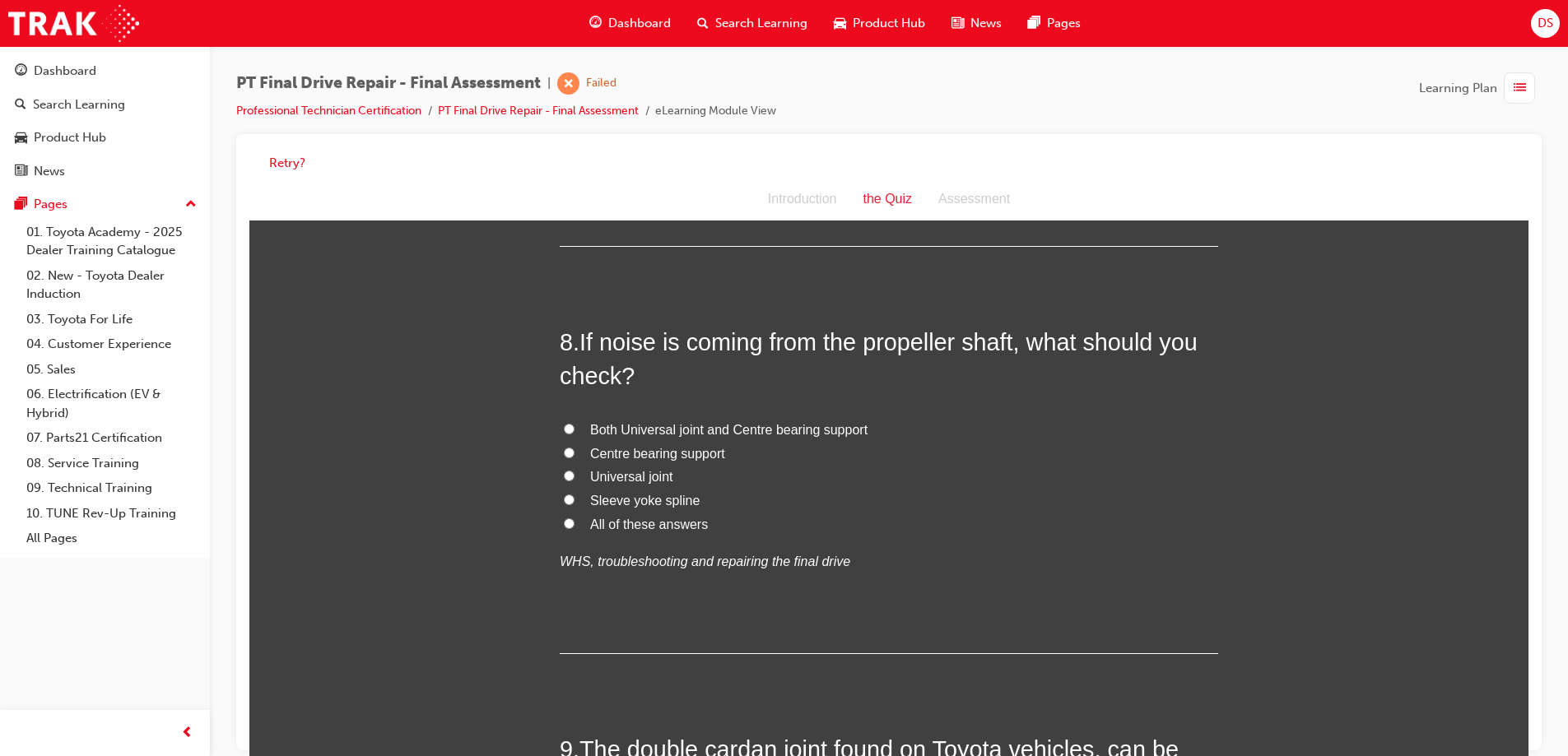
scroll to position [2881, 0]
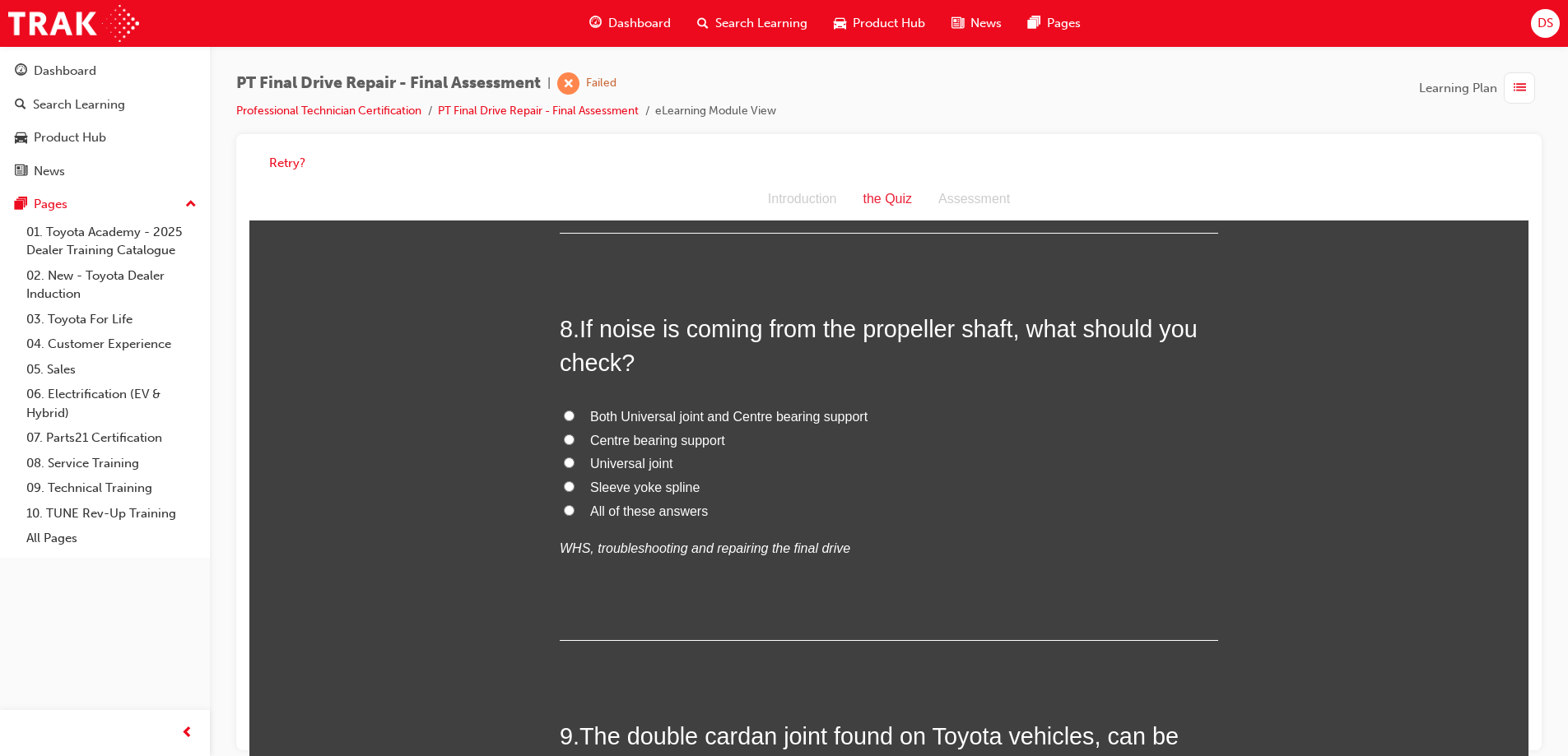
click at [570, 500] on label "All of these answers" at bounding box center [889, 512] width 658 height 24
click at [570, 506] on input "All of these answers" at bounding box center [569, 511] width 11 height 11
radio input "true"
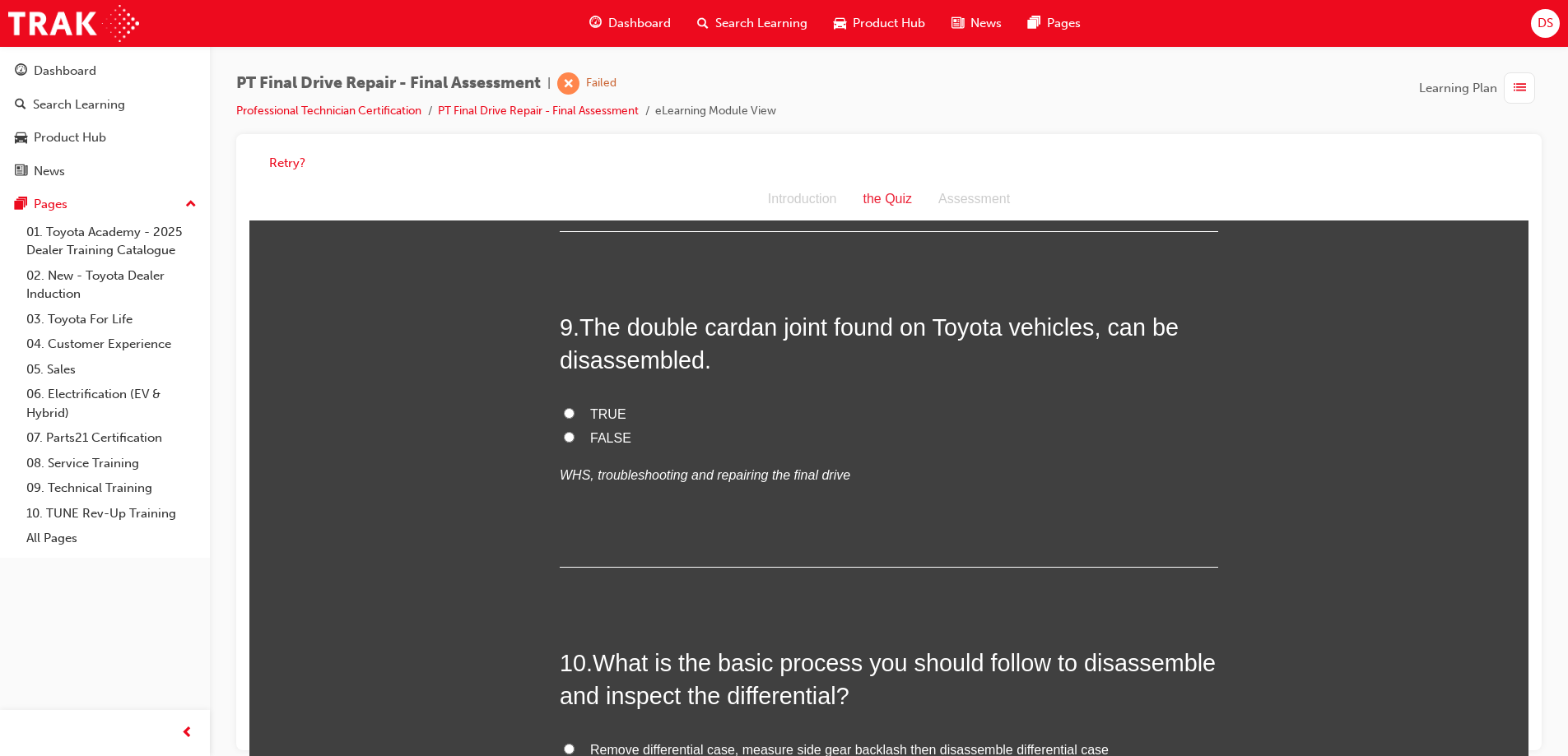
scroll to position [3293, 0]
click at [563, 407] on input "TRUE" at bounding box center [569, 411] width 11 height 11
radio input "true"
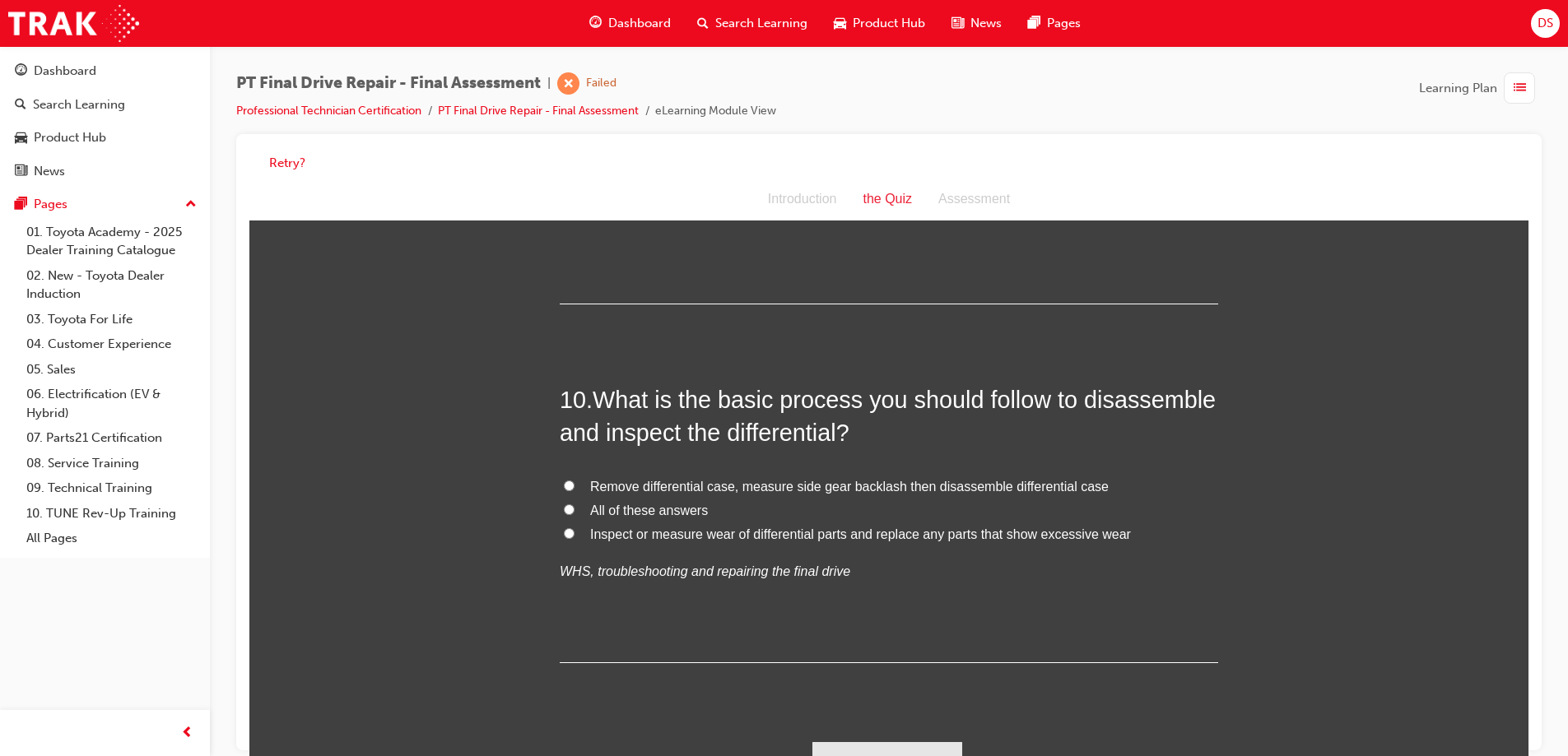
scroll to position [3572, 0]
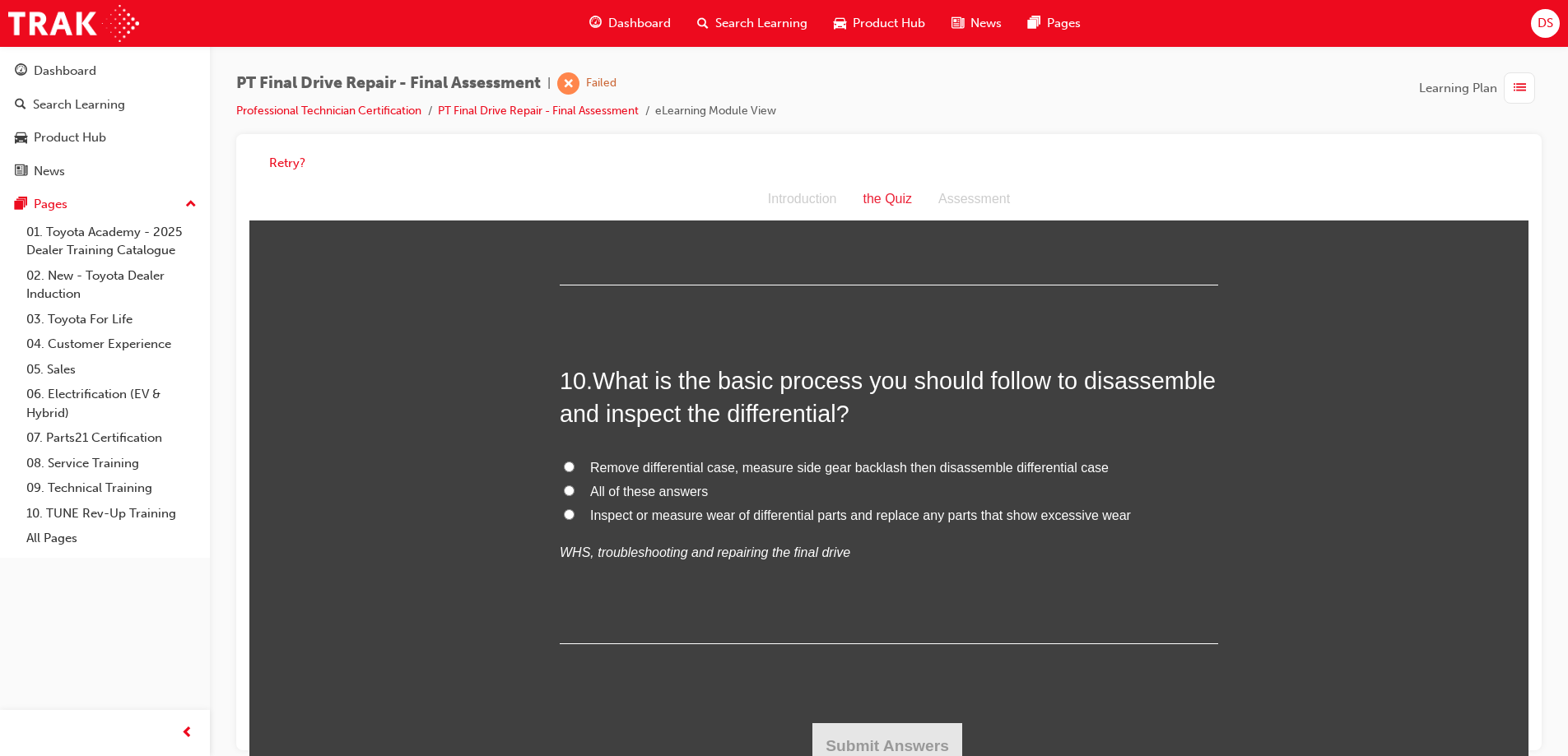
click at [568, 499] on label "All of these answers" at bounding box center [889, 493] width 658 height 24
click at [568, 496] on input "All of these answers" at bounding box center [569, 491] width 11 height 11
radio input "true"
click at [836, 730] on button "Submit Answers" at bounding box center [887, 746] width 150 height 46
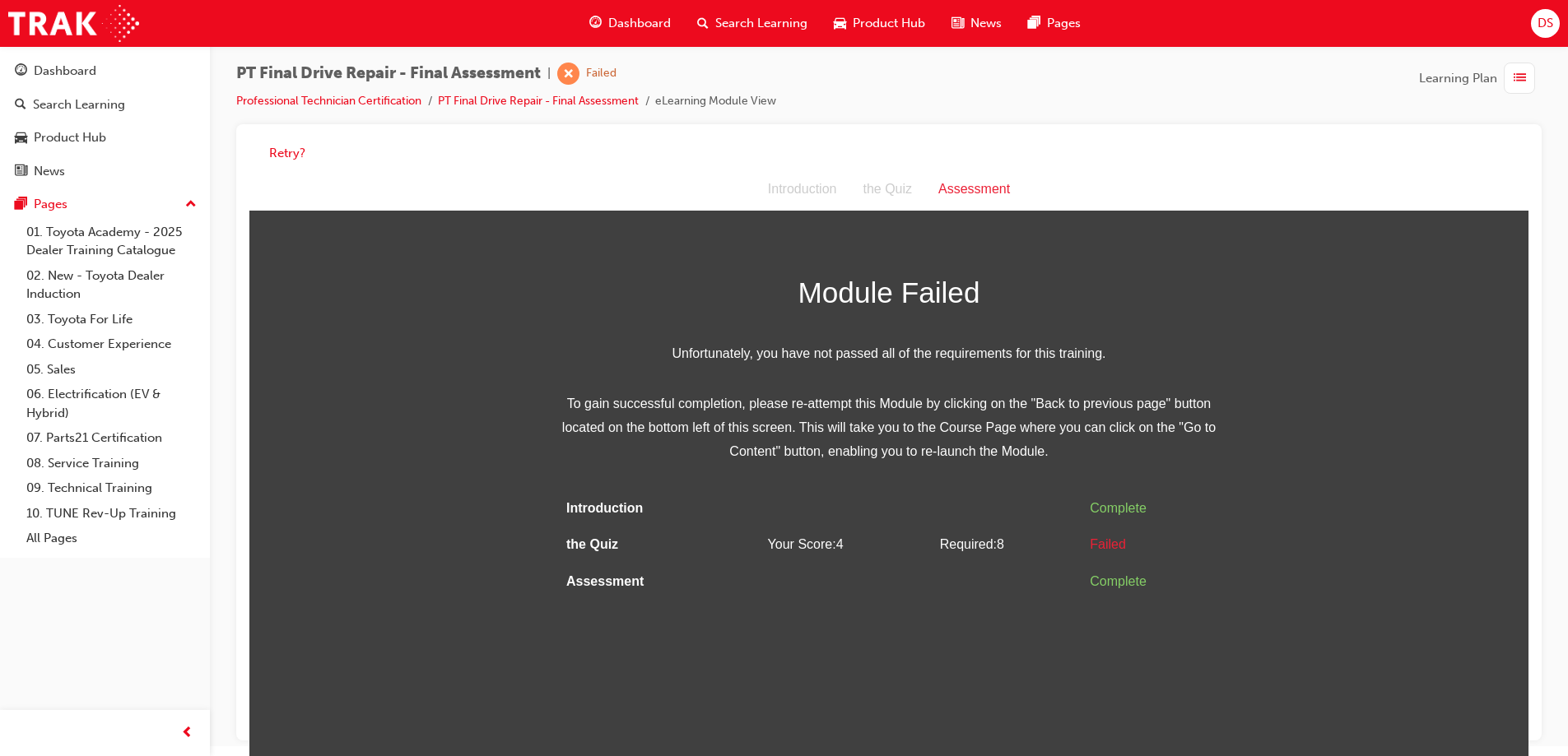
scroll to position [13, 0]
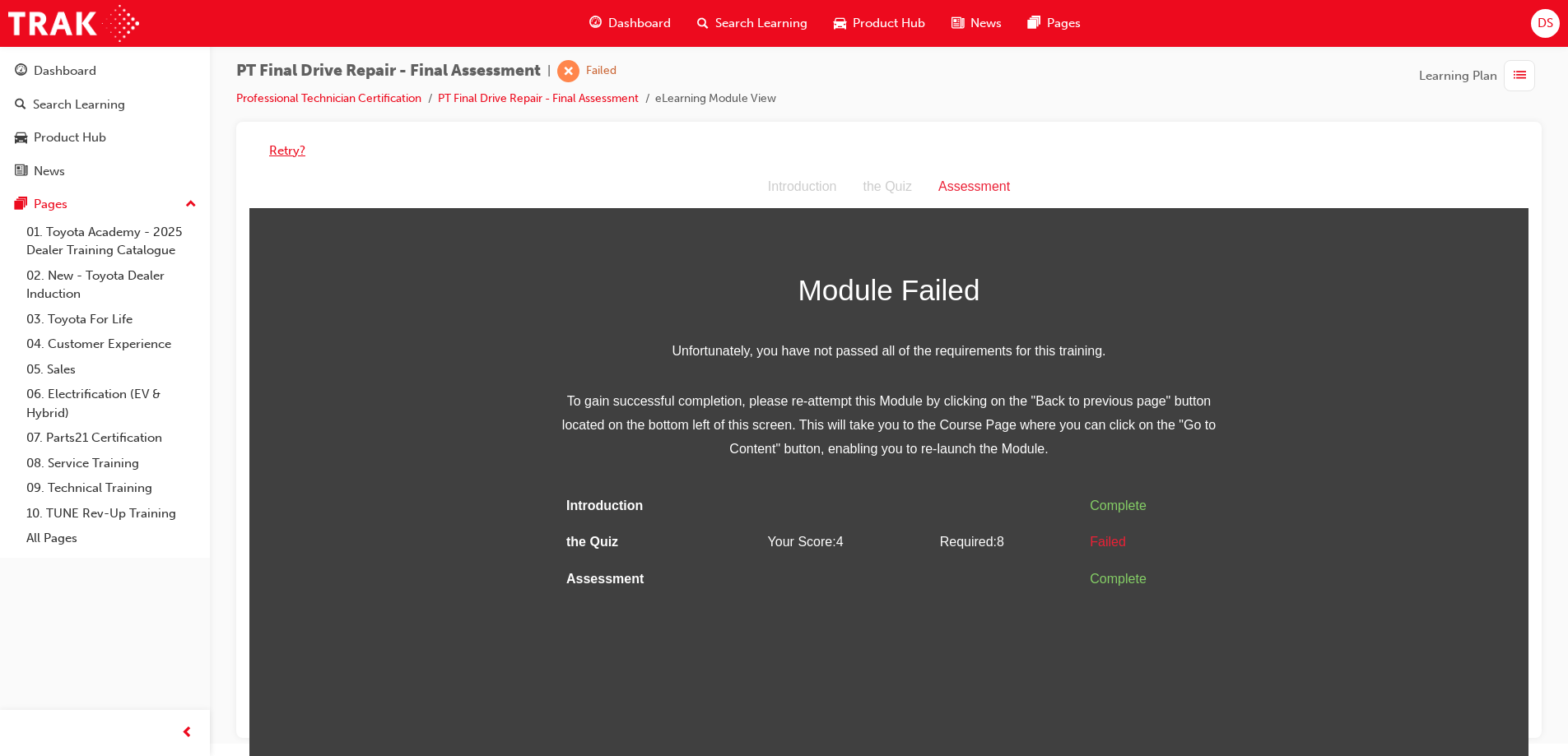
click at [288, 140] on div "Retry?" at bounding box center [889, 150] width 1279 height 32
click at [288, 142] on button "Retry?" at bounding box center [288, 151] width 36 height 19
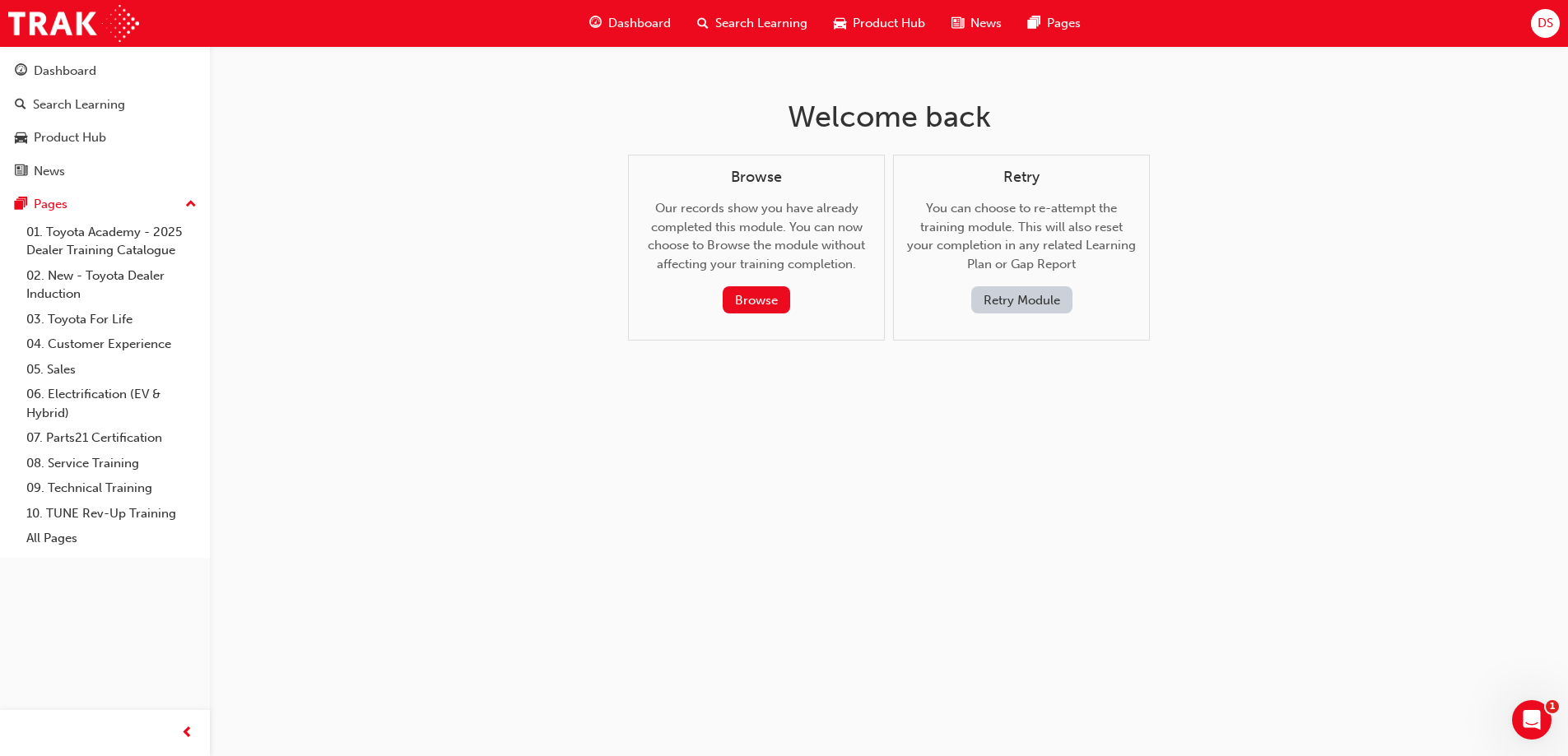
scroll to position [0, 0]
click at [993, 305] on button "Retry Module" at bounding box center [1027, 300] width 101 height 27
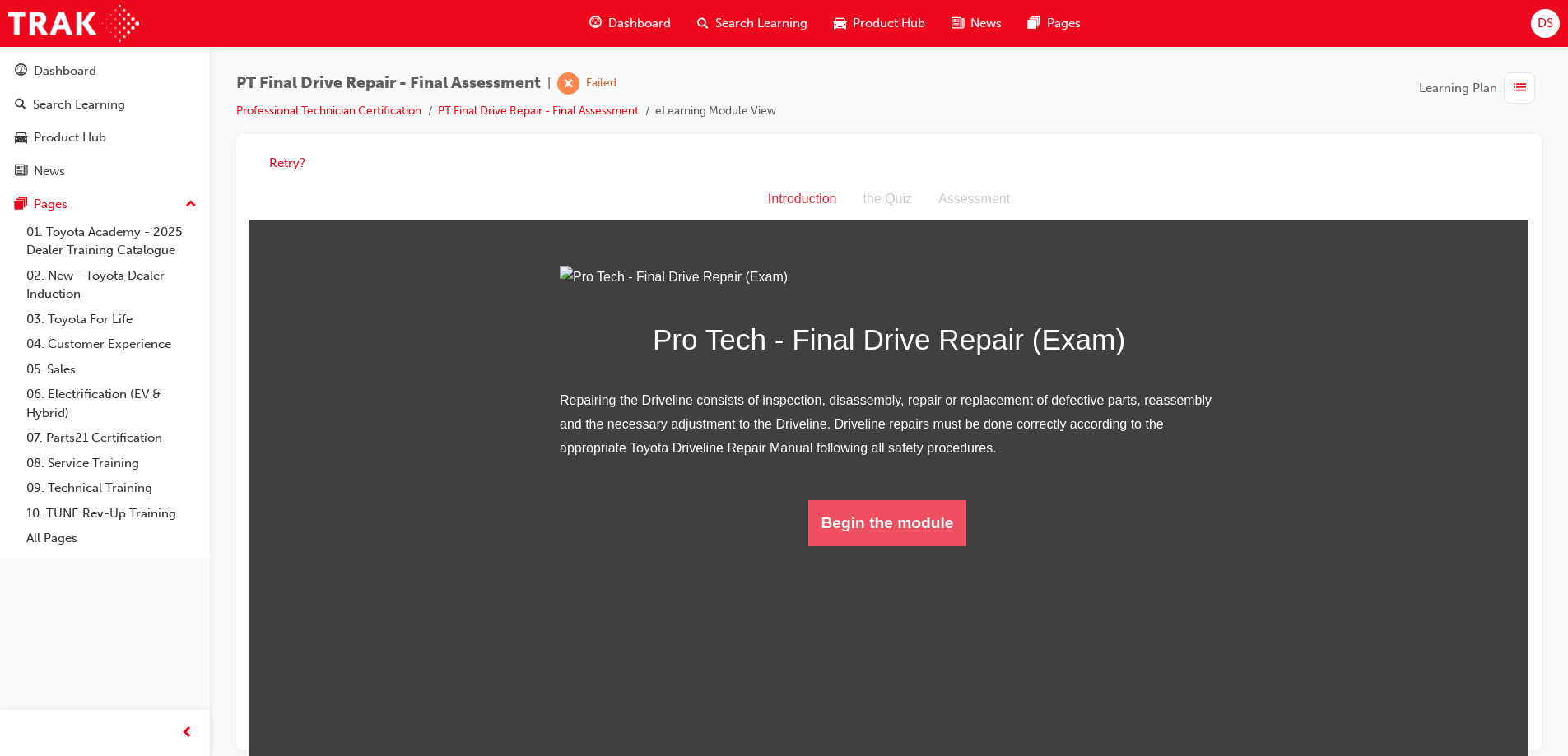
click at [855, 546] on button "Begin the module" at bounding box center [888, 523] width 159 height 46
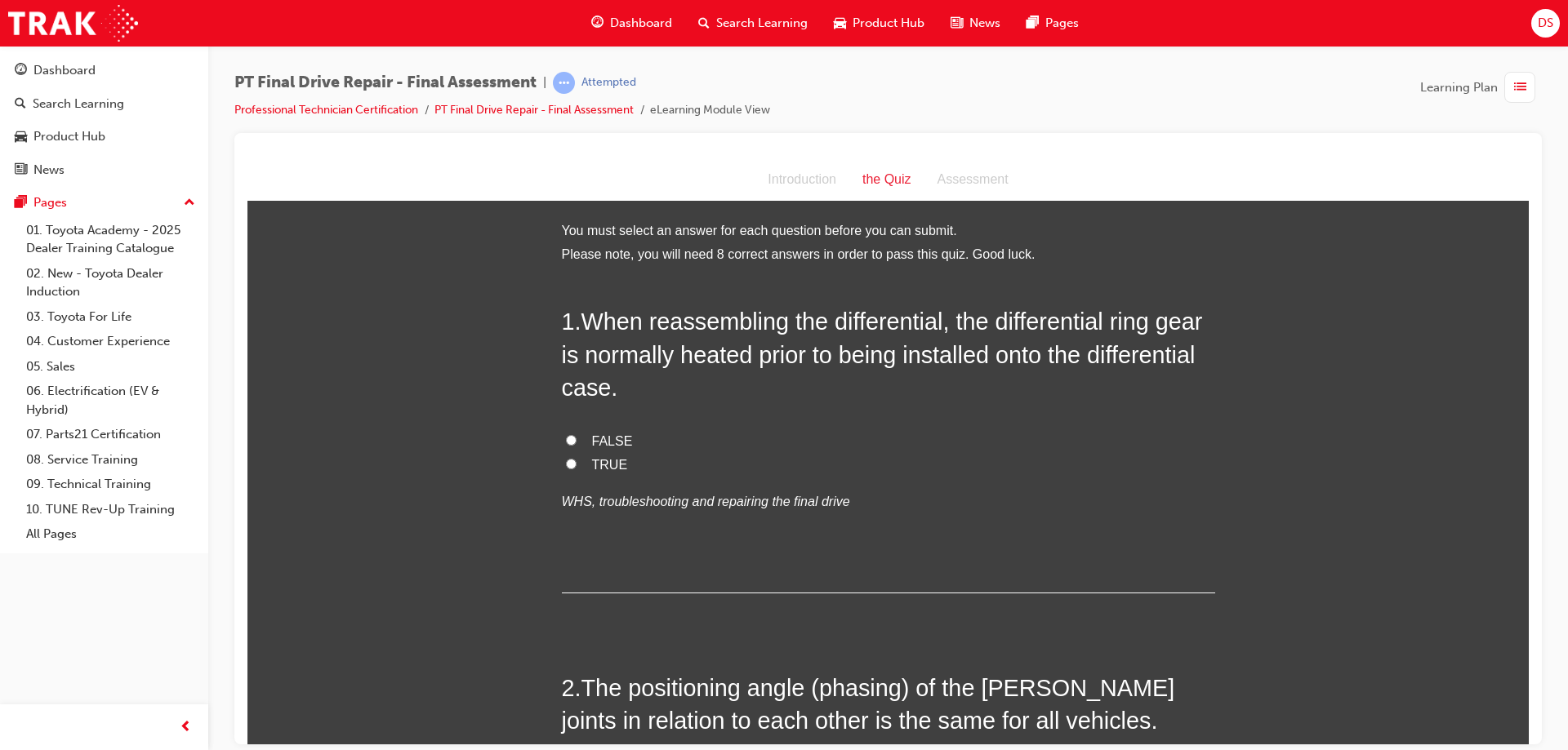
click at [566, 460] on input "TRUE" at bounding box center [571, 464] width 11 height 11
radio input "true"
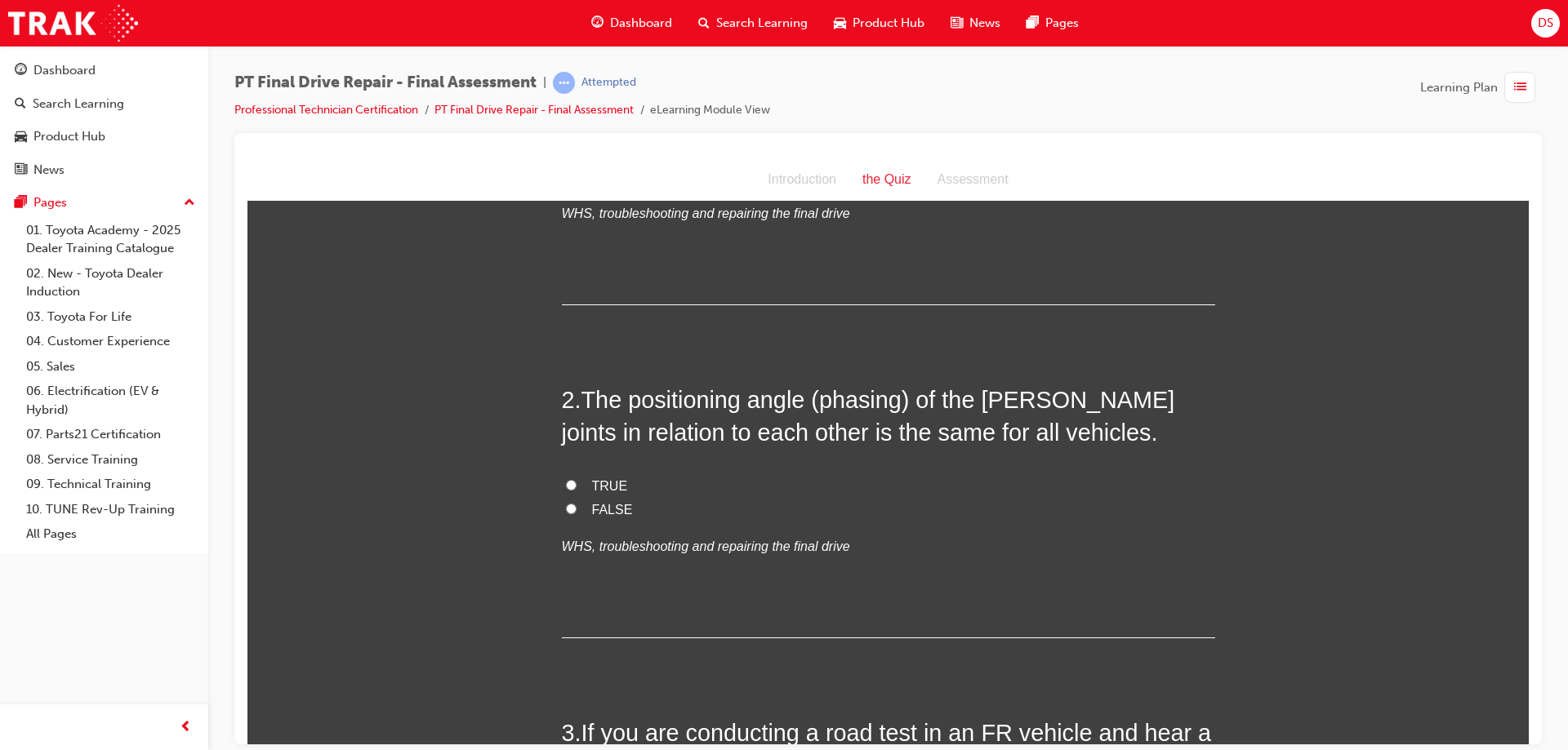
scroll to position [327, 0]
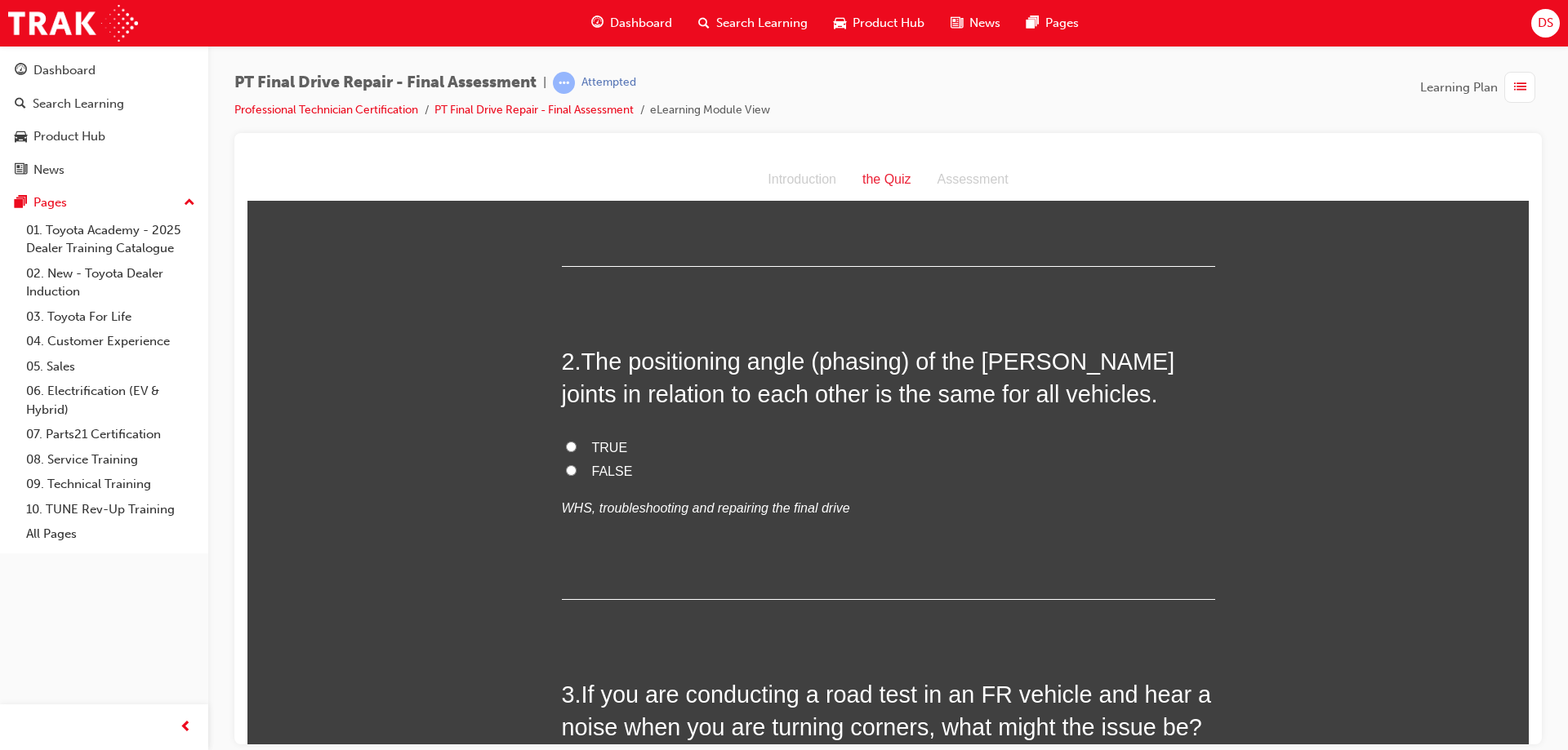
click at [566, 446] on input "TRUE" at bounding box center [571, 447] width 11 height 11
radio input "true"
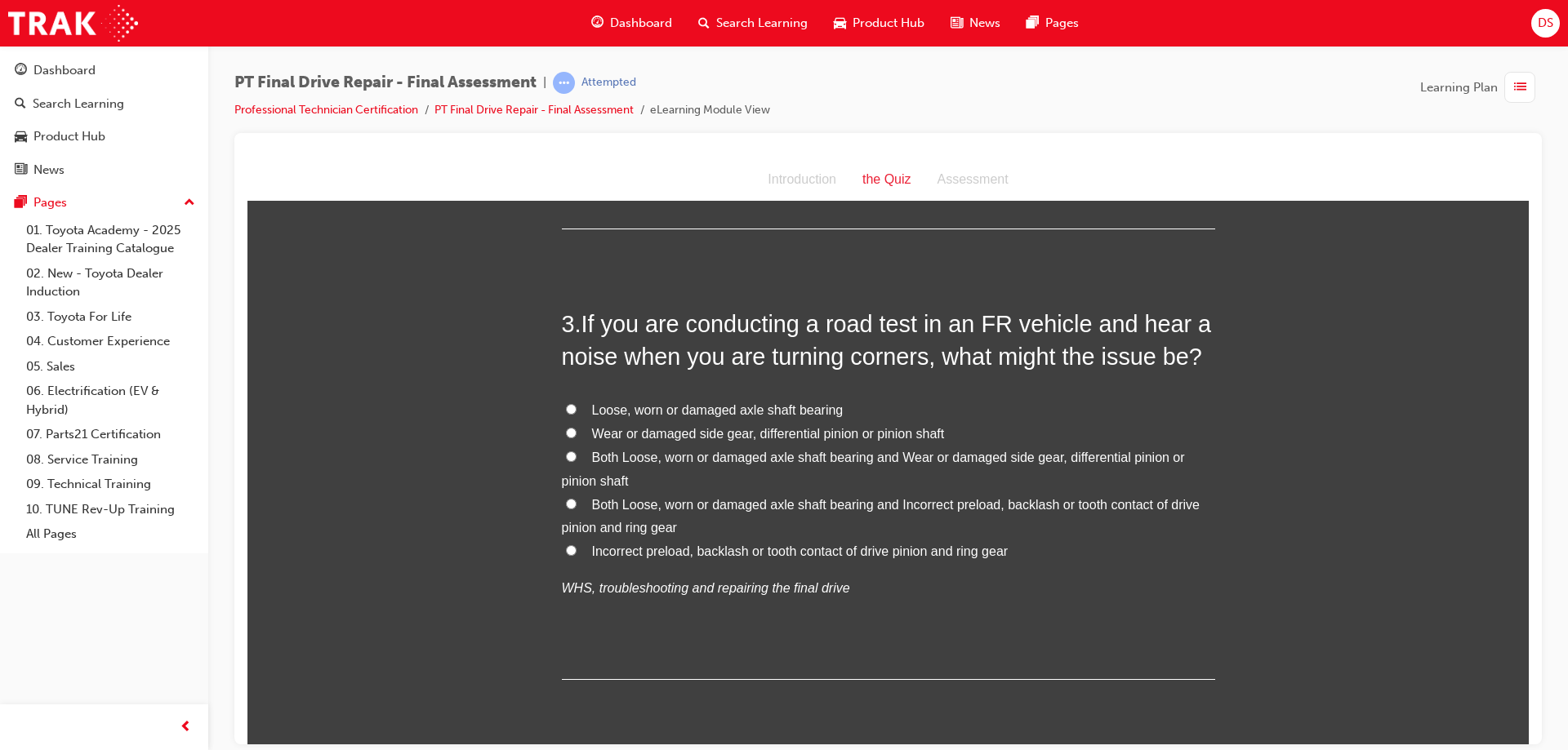
scroll to position [735, 0]
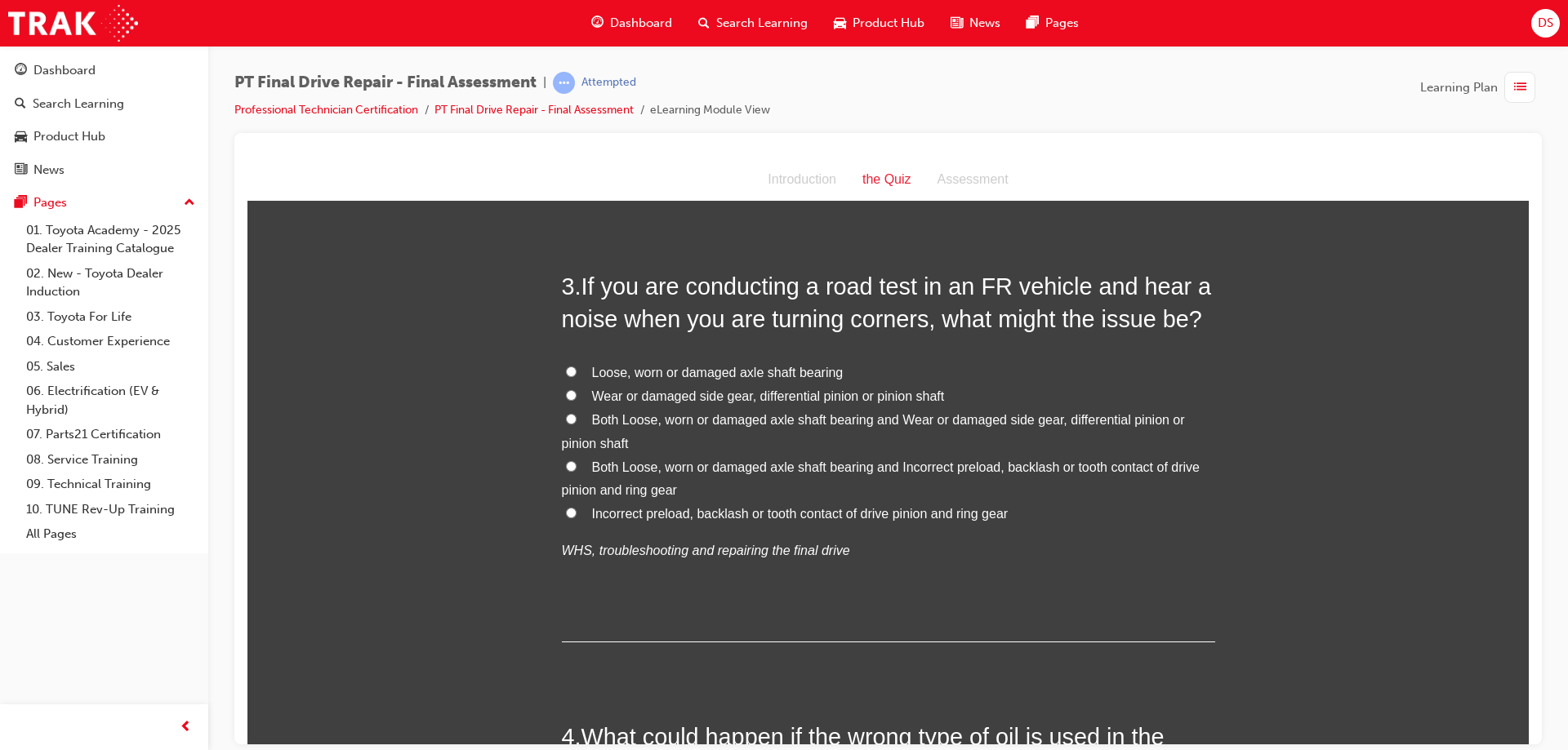
click at [566, 421] on input "Both Loose, worn or damaged axle shaft bearing and Wear or damaged side gear, d…" at bounding box center [571, 419] width 11 height 11
radio input "true"
click at [566, 416] on input "Both Loose, worn or damaged axle shaft bearing and Wear or damaged side gear, d…" at bounding box center [571, 419] width 11 height 11
click at [567, 414] on input "Both Loose, worn or damaged axle shaft bearing and Wear or damaged side gear, d…" at bounding box center [571, 419] width 11 height 11
click at [566, 391] on input "Wear or damaged side gear, differential pinion or pinion shaft" at bounding box center [571, 395] width 11 height 11
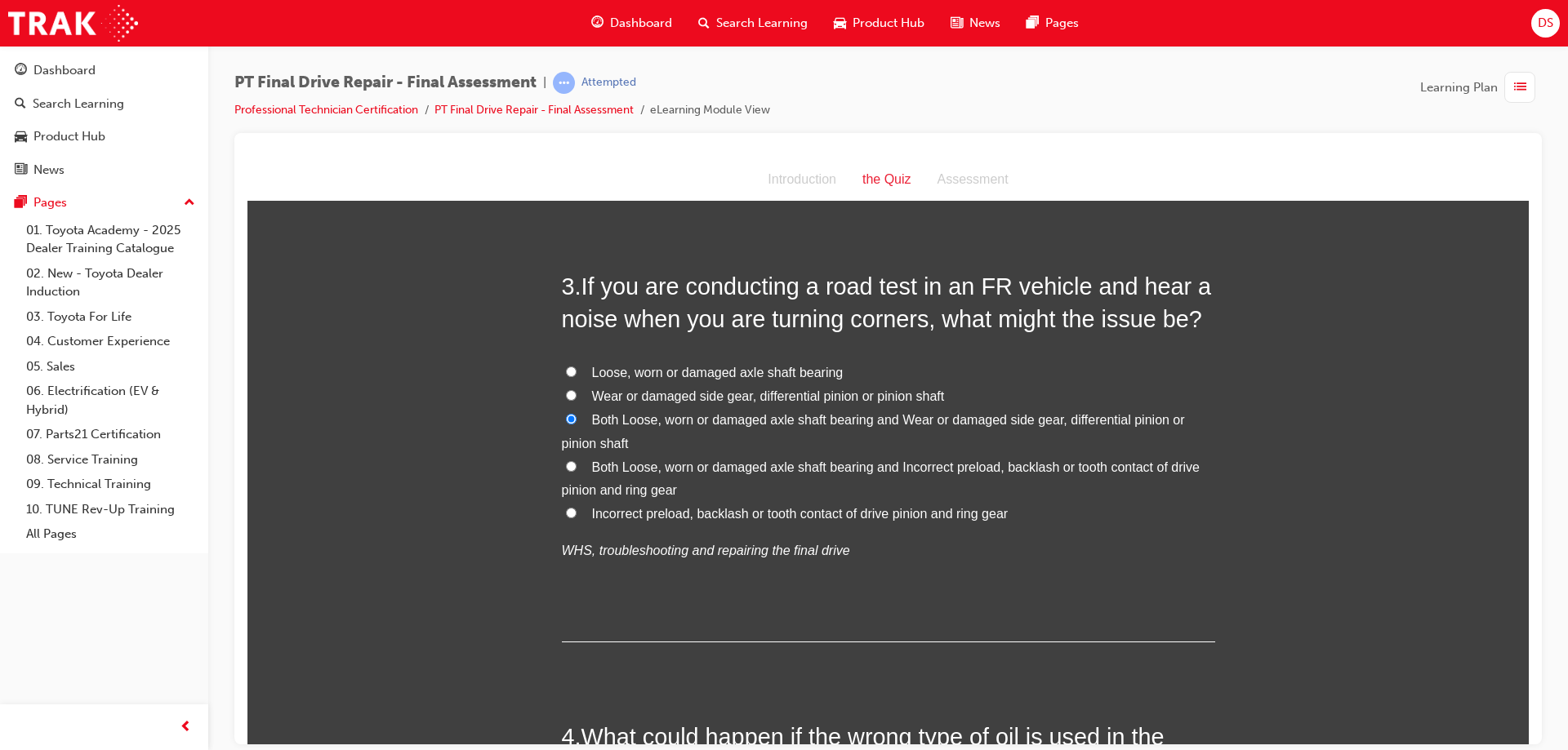
radio input "true"
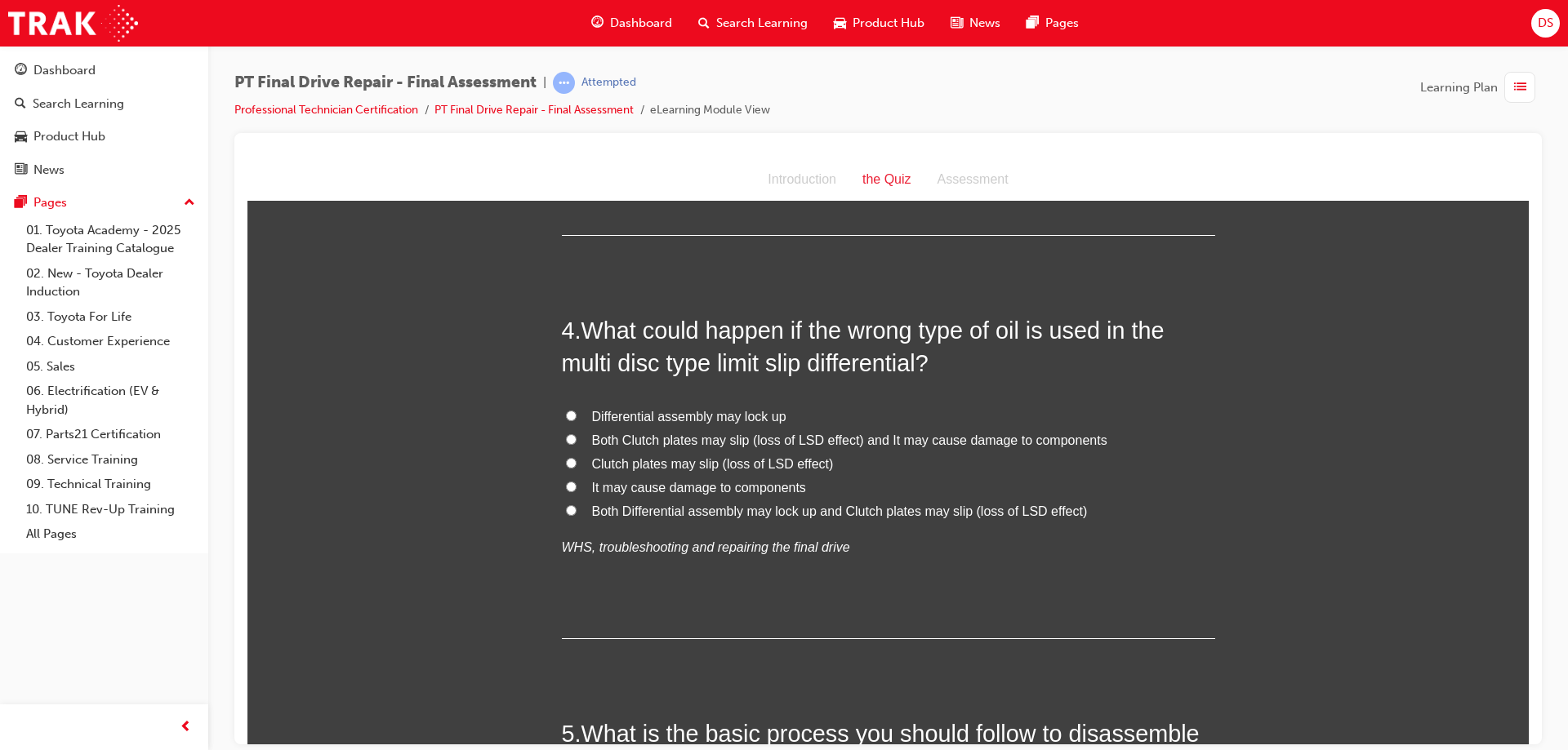
scroll to position [1143, 0]
click at [569, 505] on input "Both Differential assembly may lock up and Clutch plates may slip (loss of LSD …" at bounding box center [571, 509] width 11 height 11
radio input "true"
click at [571, 433] on label "Both Clutch plates may slip (loss of LSD effect) and It may cause damage to com…" at bounding box center [888, 439] width 653 height 23
click at [571, 433] on input "Both Clutch plates may slip (loss of LSD effect) and It may cause damage to com…" at bounding box center [571, 437] width 11 height 11
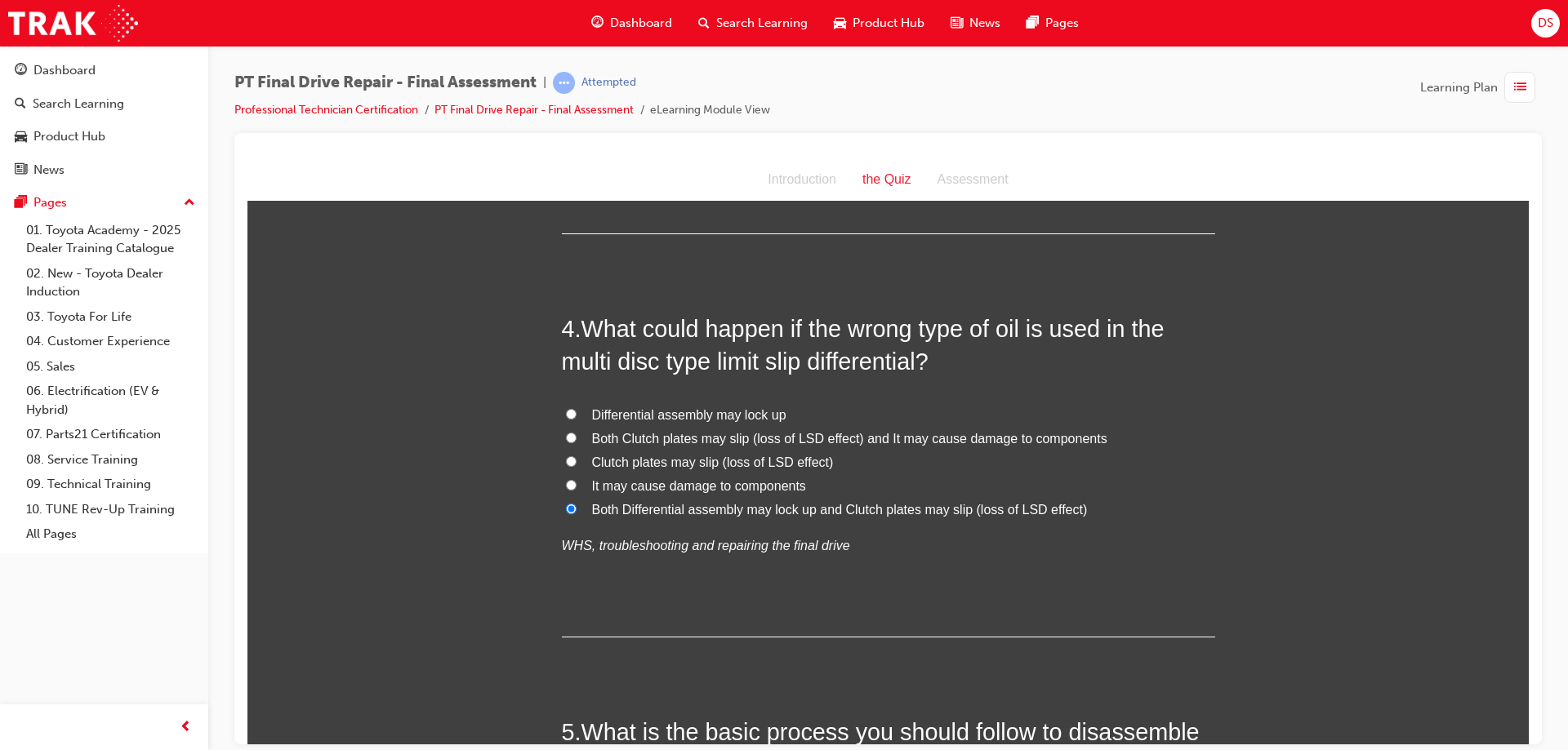
radio input "true"
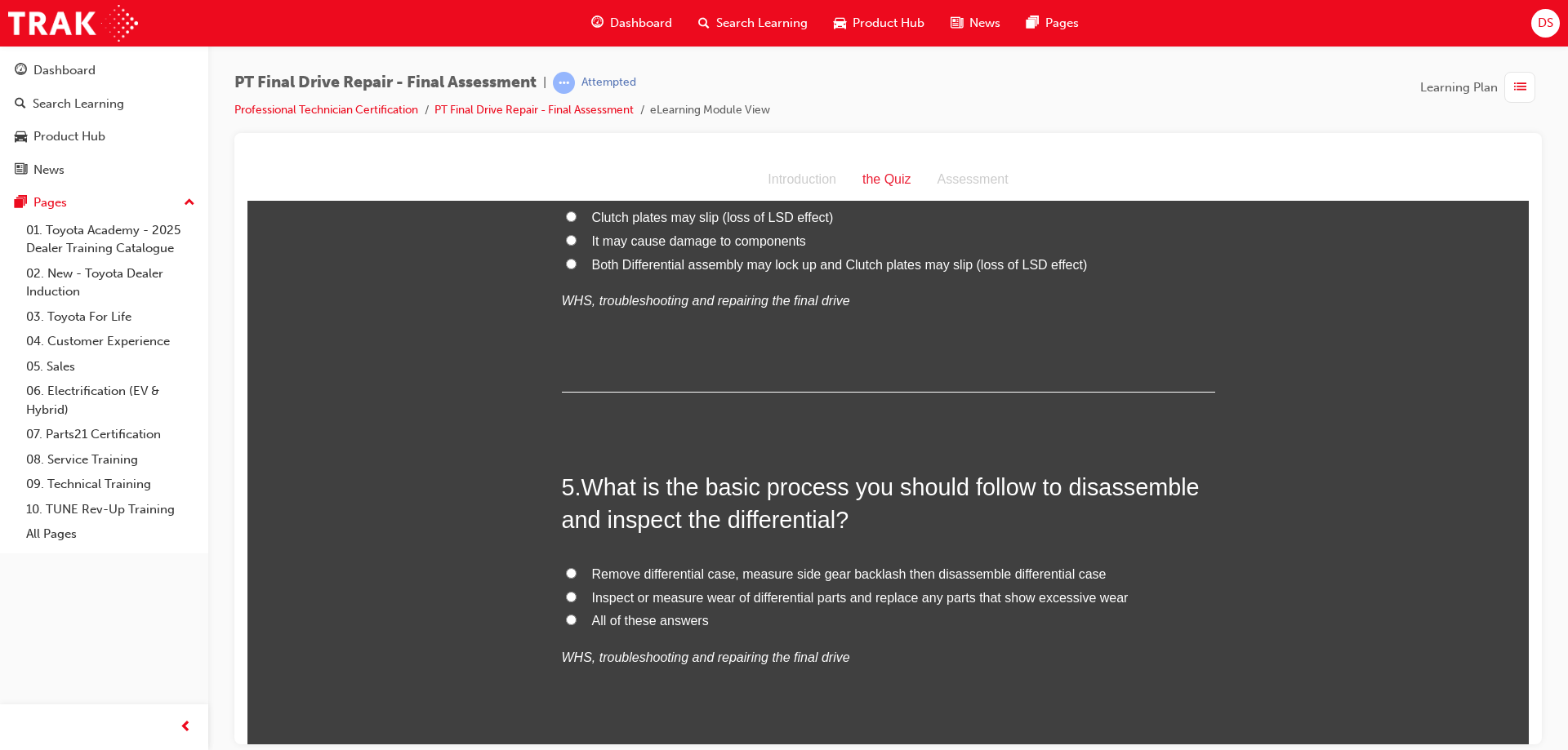
scroll to position [1469, 0]
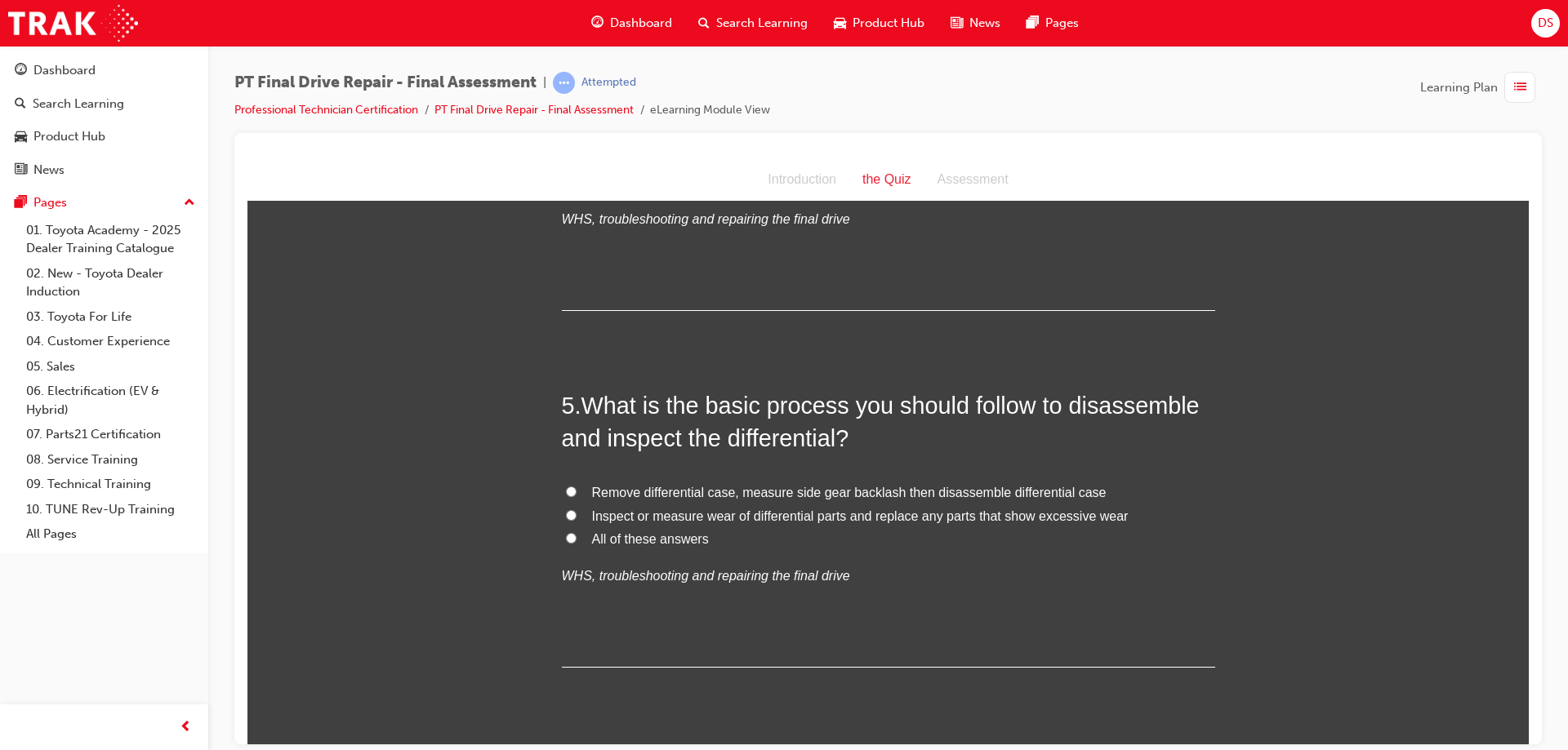
click at [567, 510] on input "Inspect or measure wear of differential parts and replace any parts that show e…" at bounding box center [571, 515] width 11 height 11
radio input "true"
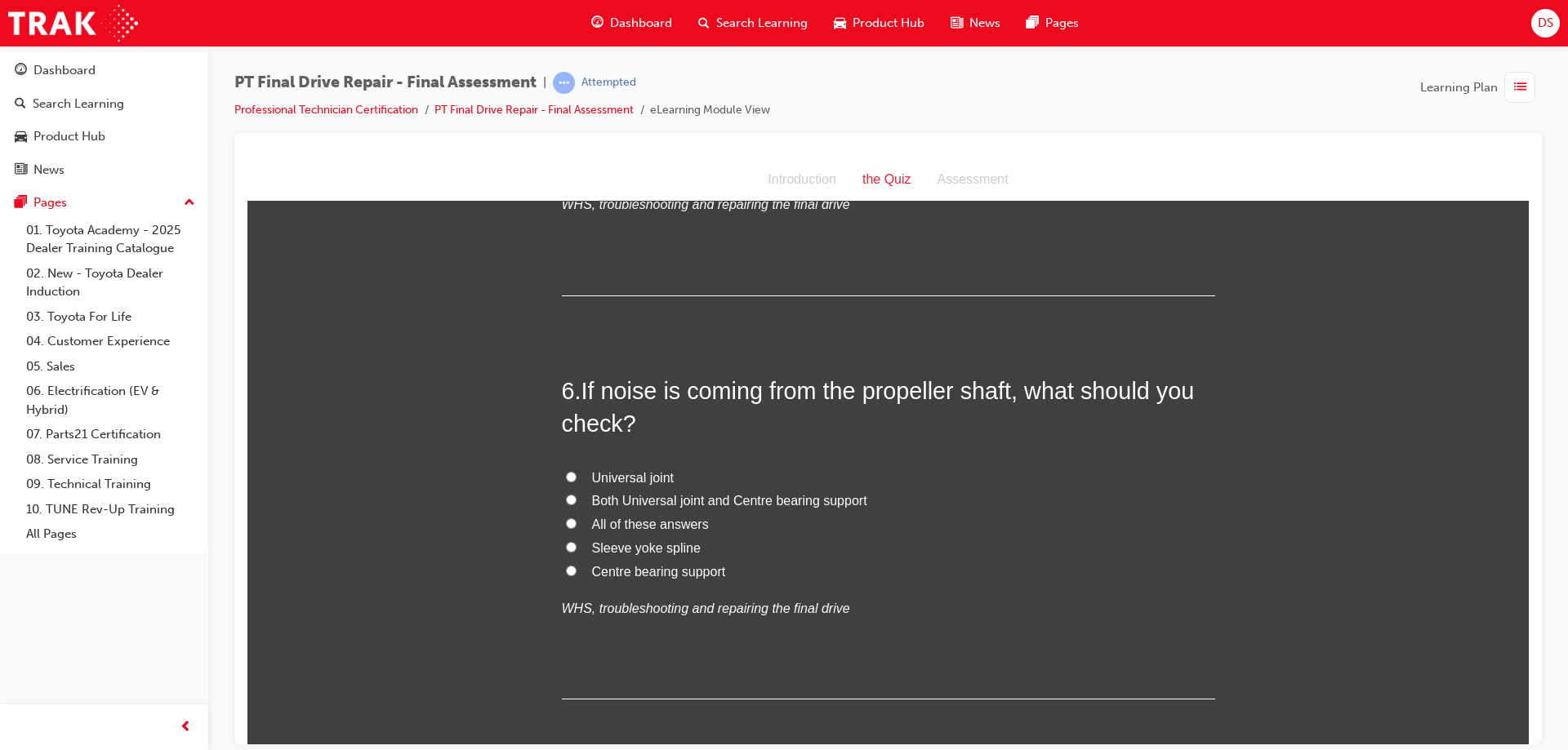
scroll to position [1878, 0]
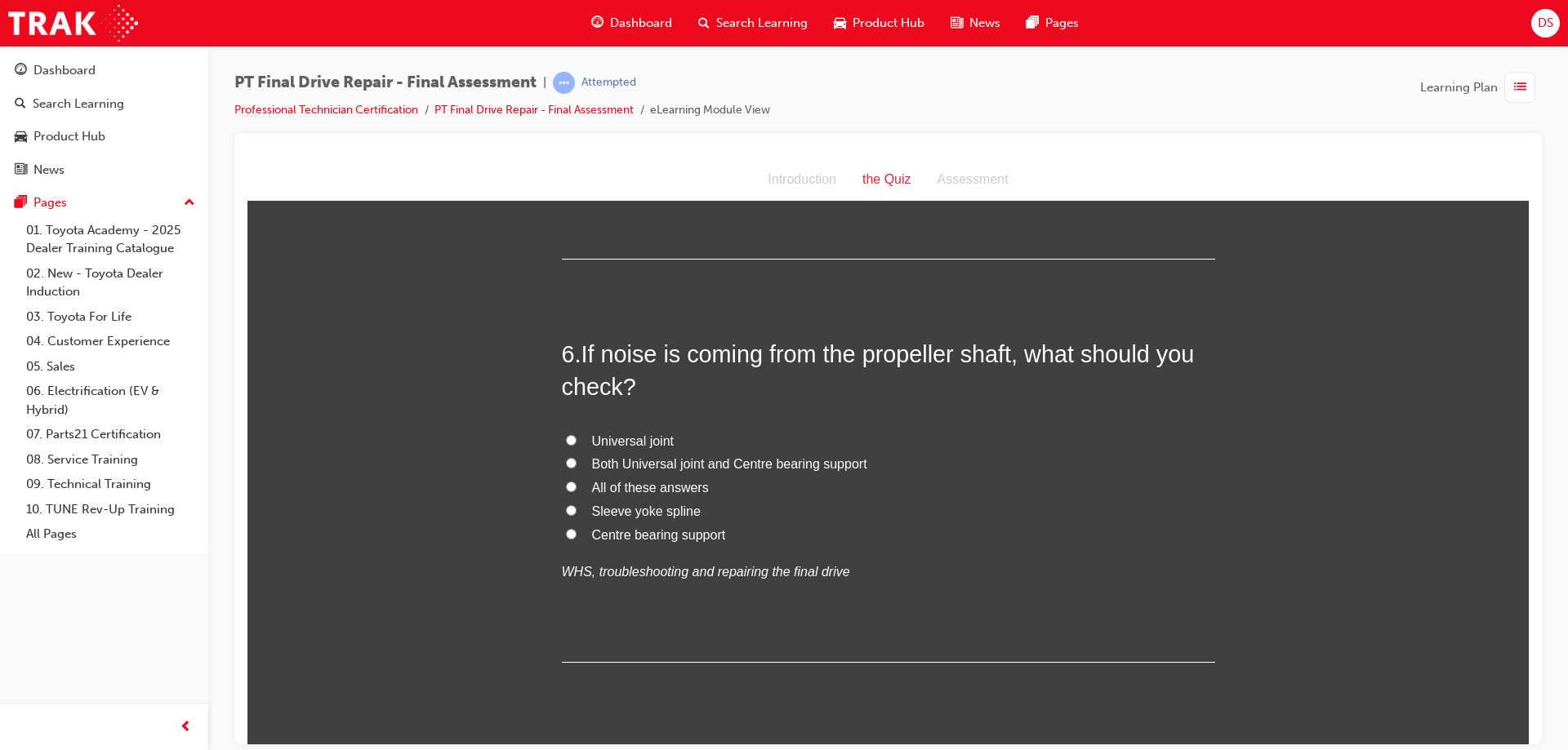
click at [569, 462] on input "Both Universal joint and Centre bearing support" at bounding box center [571, 463] width 11 height 11
radio input "true"
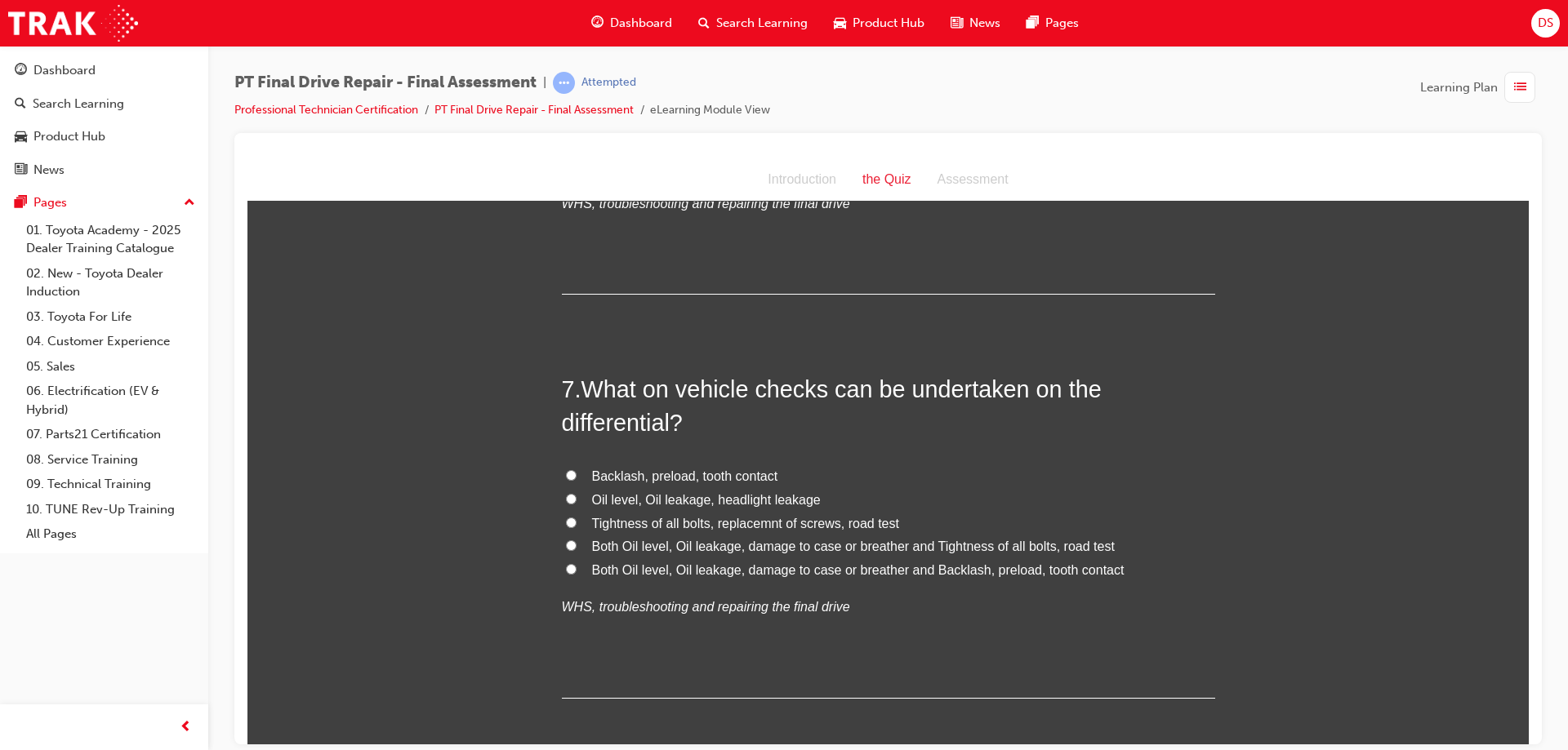
scroll to position [2287, 0]
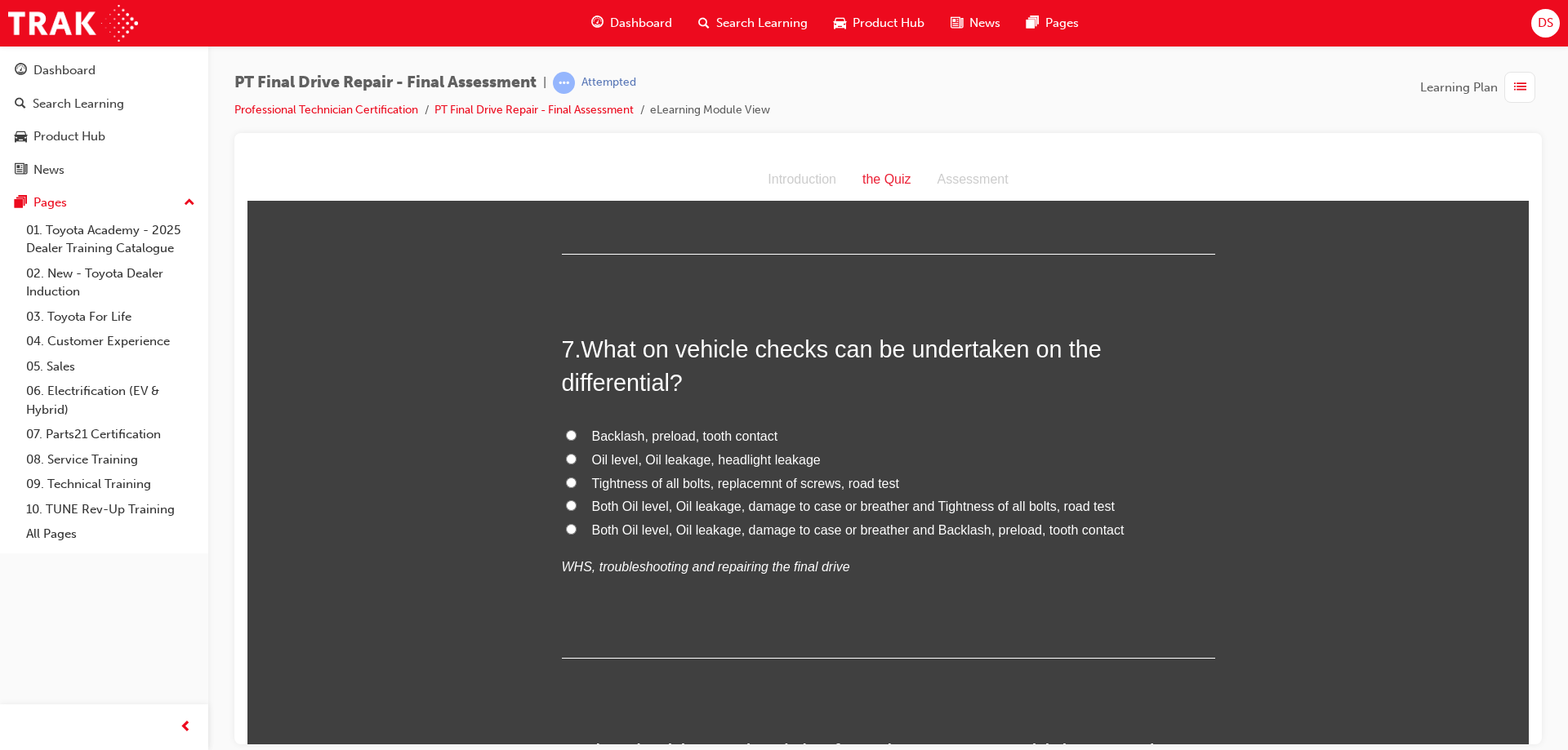
click at [569, 526] on input "Both Oil level, Oil leakage, damage to case or breather and Backlash, preload, …" at bounding box center [571, 528] width 11 height 11
radio input "true"
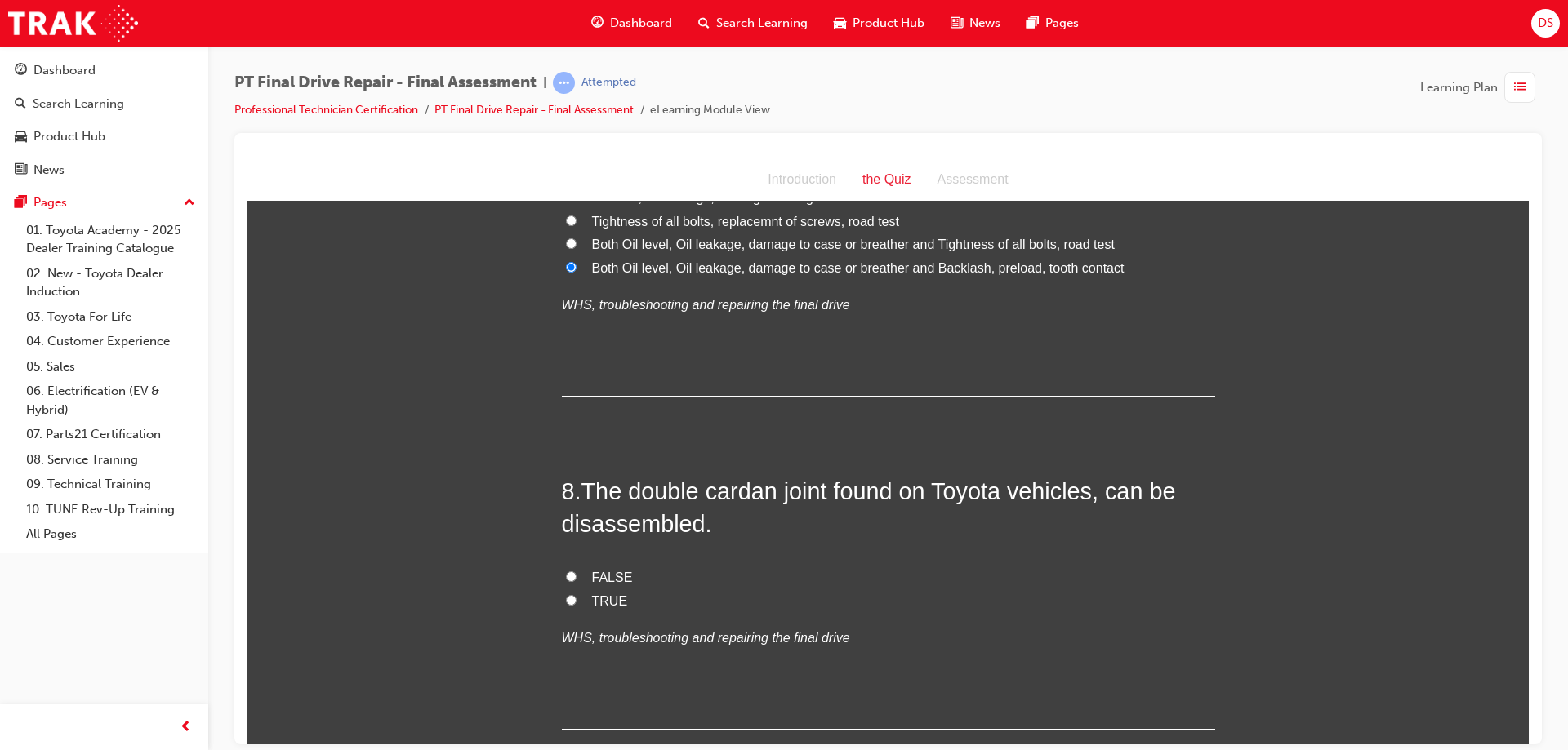
scroll to position [2695, 0]
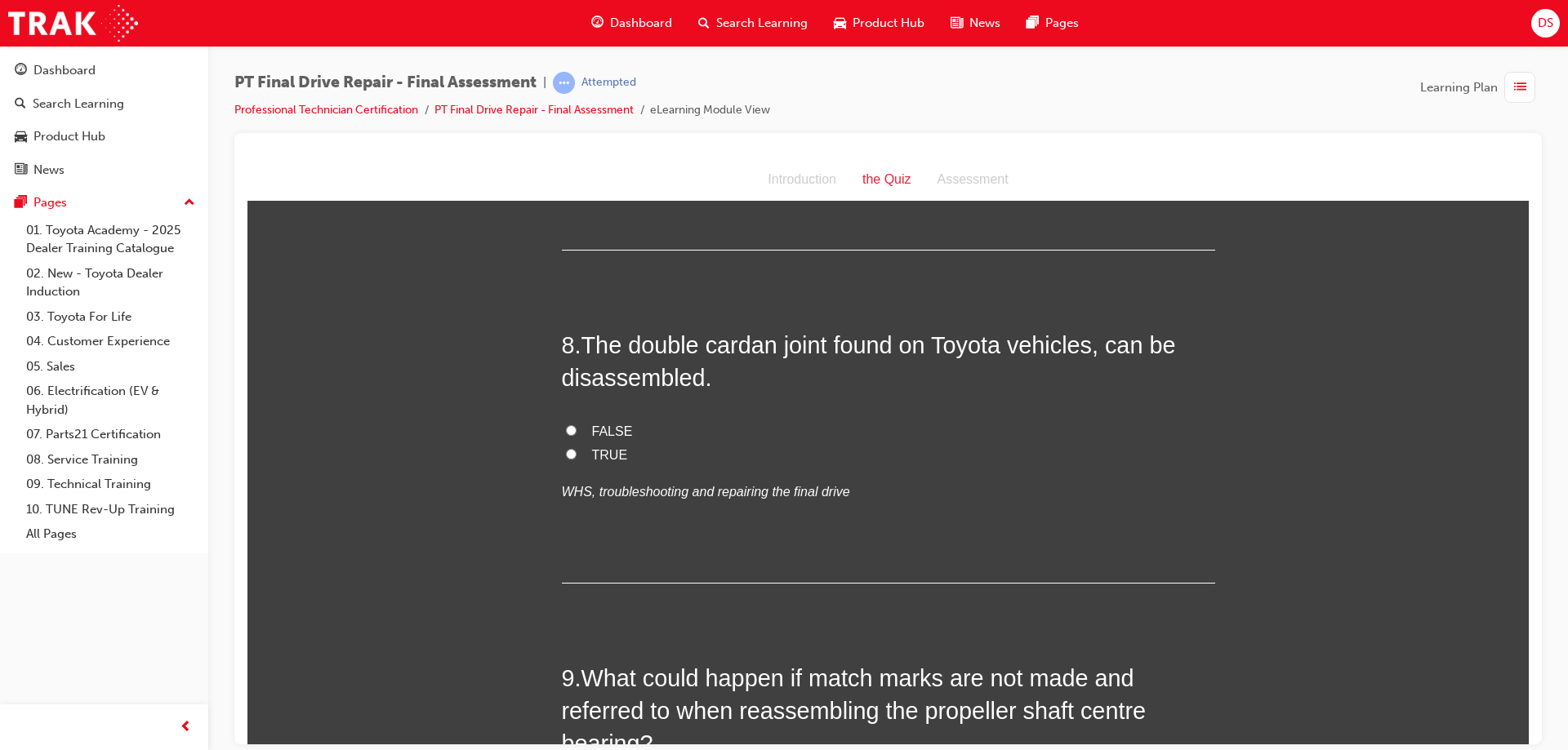
click at [570, 452] on label "TRUE" at bounding box center [888, 455] width 653 height 23
click at [570, 452] on input "TRUE" at bounding box center [571, 454] width 11 height 11
radio input "true"
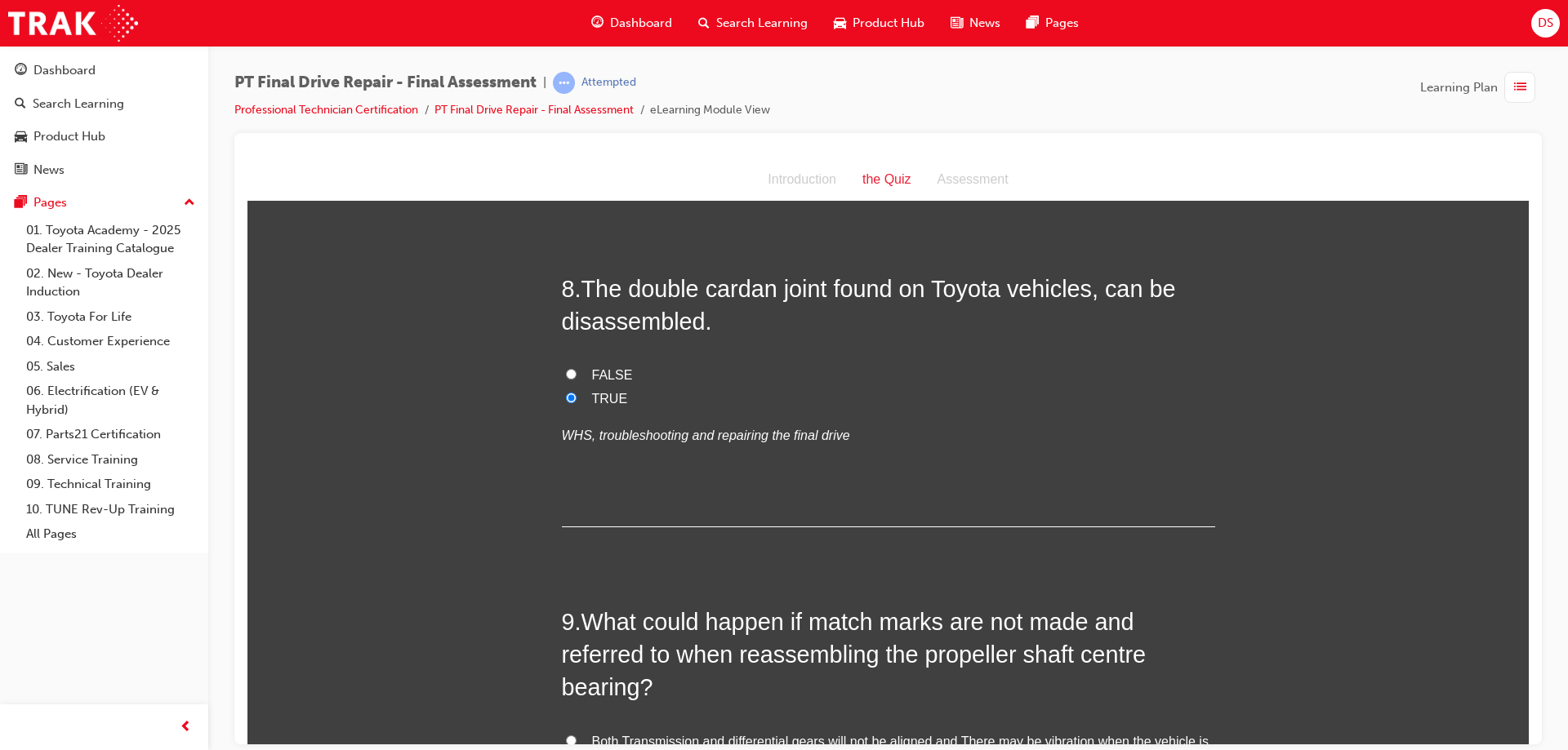
scroll to position [2450, 0]
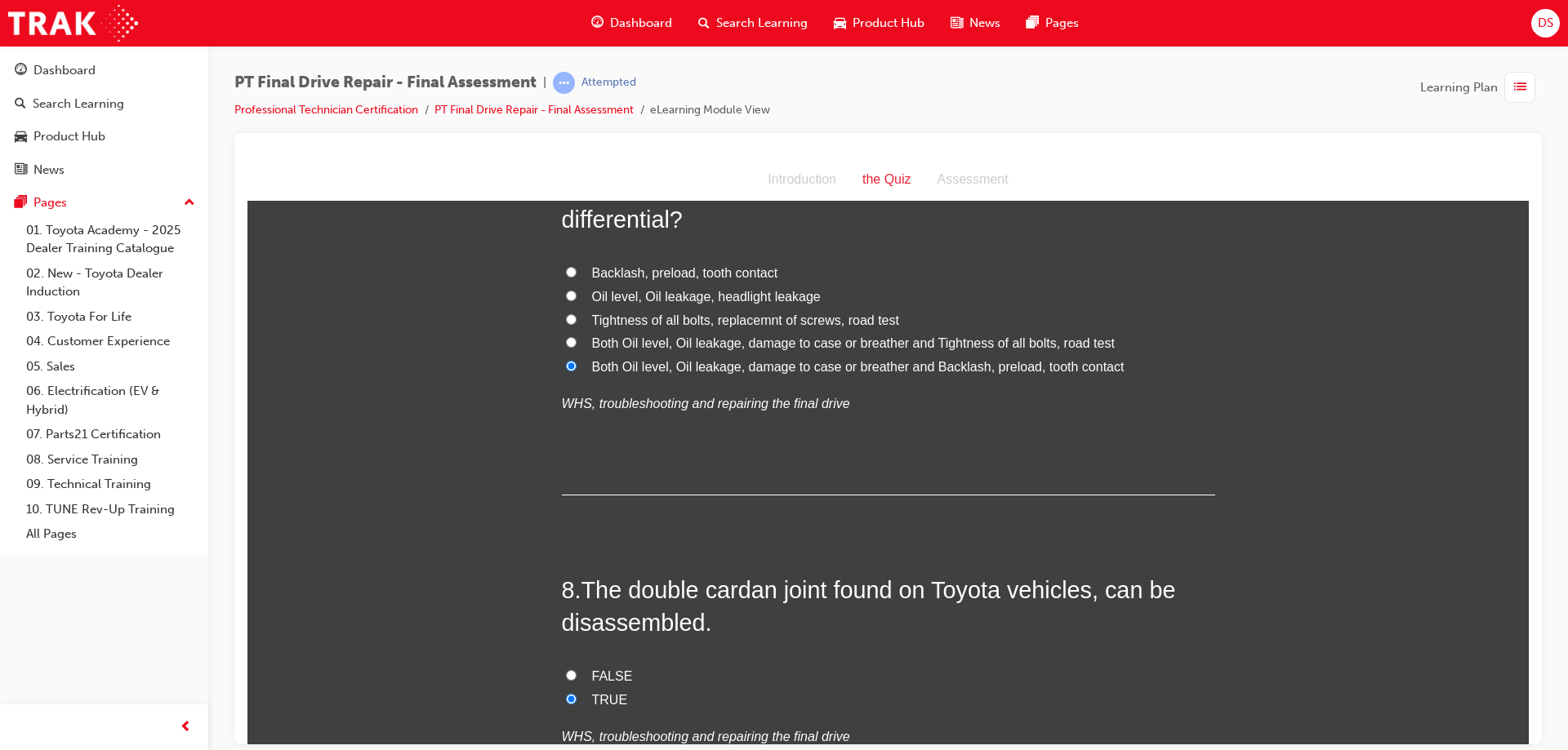
click at [566, 337] on input "Both Oil level, Oil leakage, damage to case or breather and Tightness of all bo…" at bounding box center [571, 342] width 11 height 11
radio input "true"
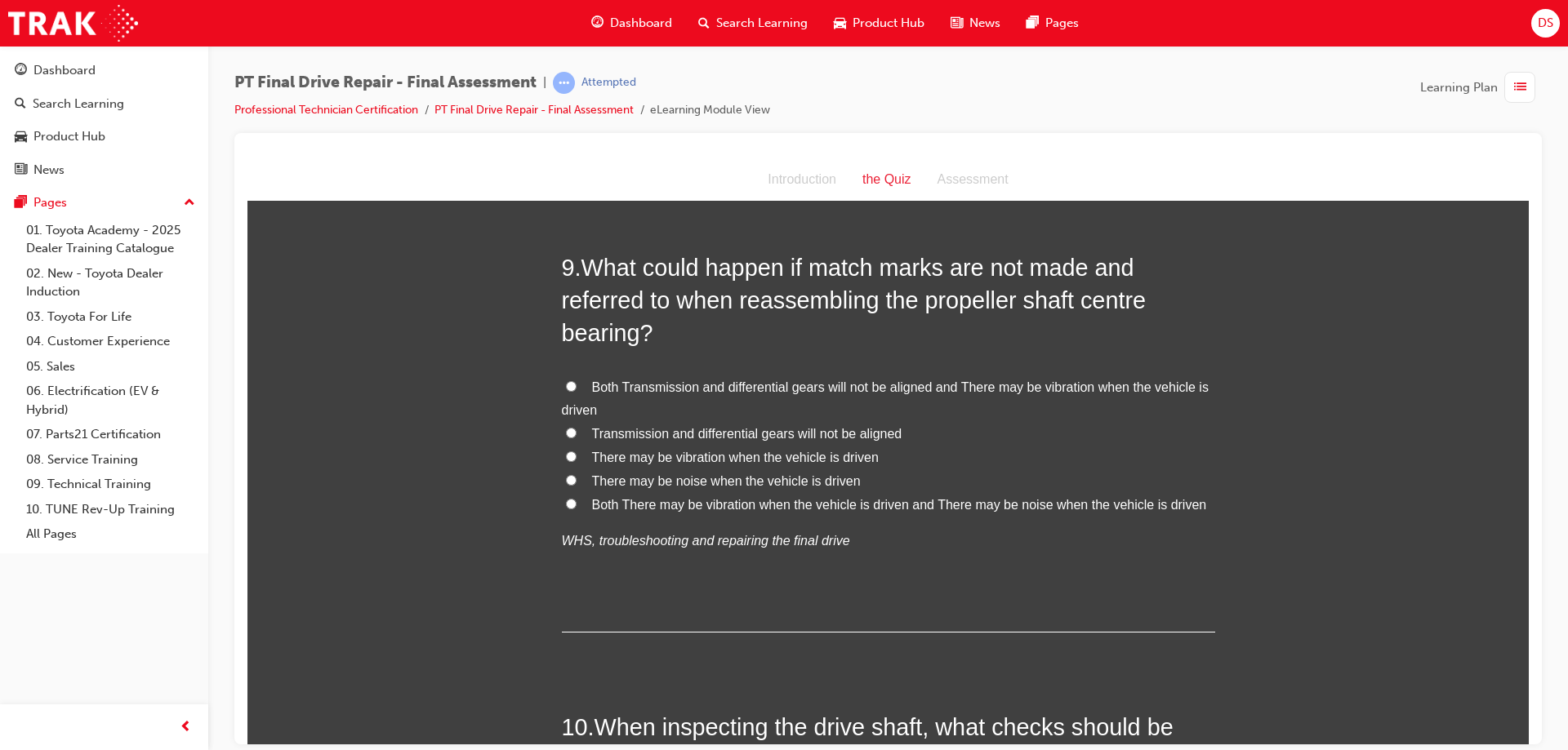
scroll to position [3185, 0]
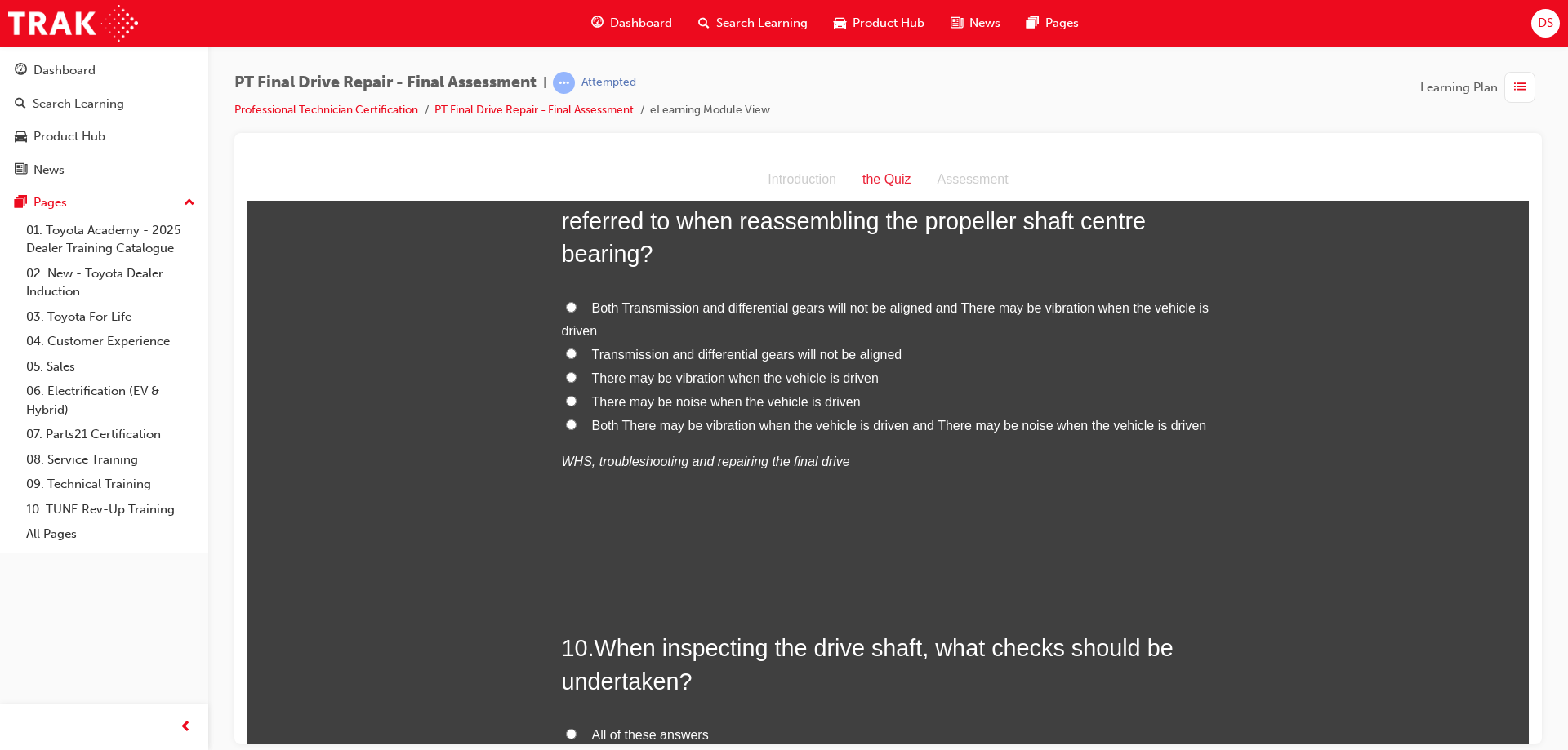
click at [575, 423] on label "Both There may be vibration when the vehicle is driven and There may be noise w…" at bounding box center [888, 425] width 653 height 23
click at [575, 423] on input "Both There may be vibration when the vehicle is driven and There may be noise w…" at bounding box center [571, 424] width 11 height 11
radio input "true"
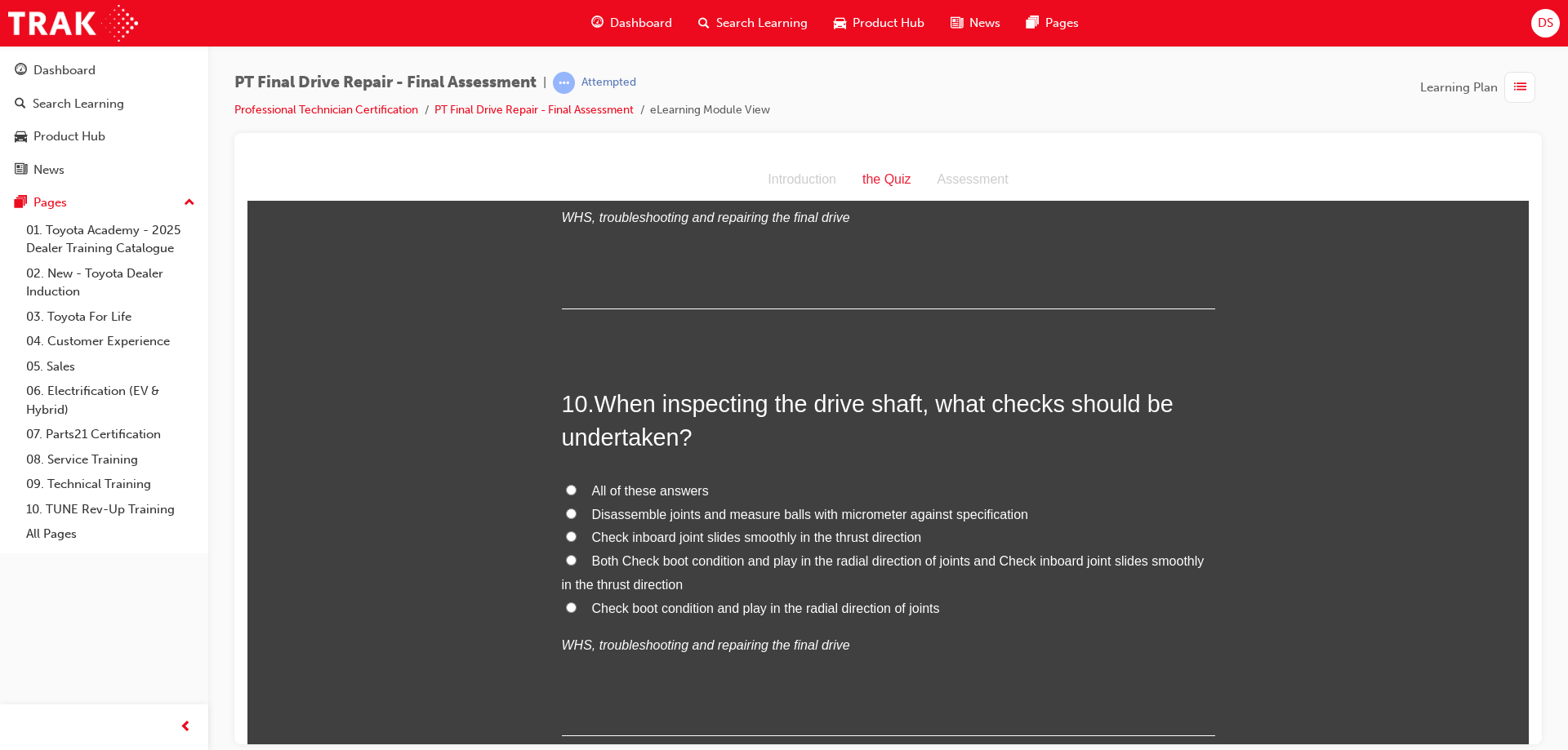
scroll to position [3511, 0]
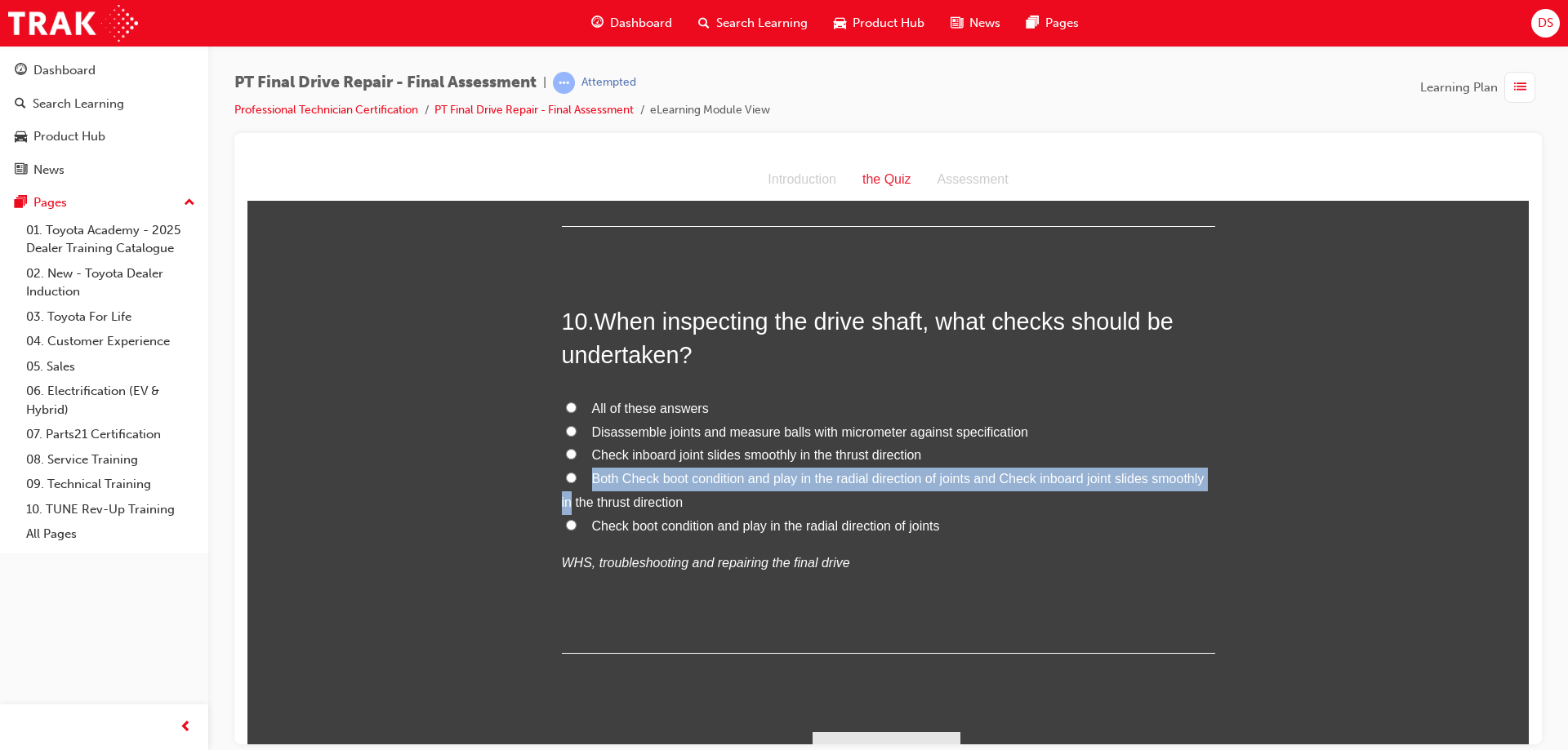
drag, startPoint x: 564, startPoint y: 495, endPoint x: 565, endPoint y: 521, distance: 26.0
click at [565, 519] on div "All of these answers Disassemble joints and measure balls with micrometer again…" at bounding box center [888, 485] width 653 height 178
click at [565, 514] on label "Check boot condition and play in the radial direction of joints" at bounding box center [888, 526] width 653 height 23
click at [566, 519] on input "Check boot condition and play in the radial direction of joints" at bounding box center [571, 525] width 11 height 11
radio input "true"
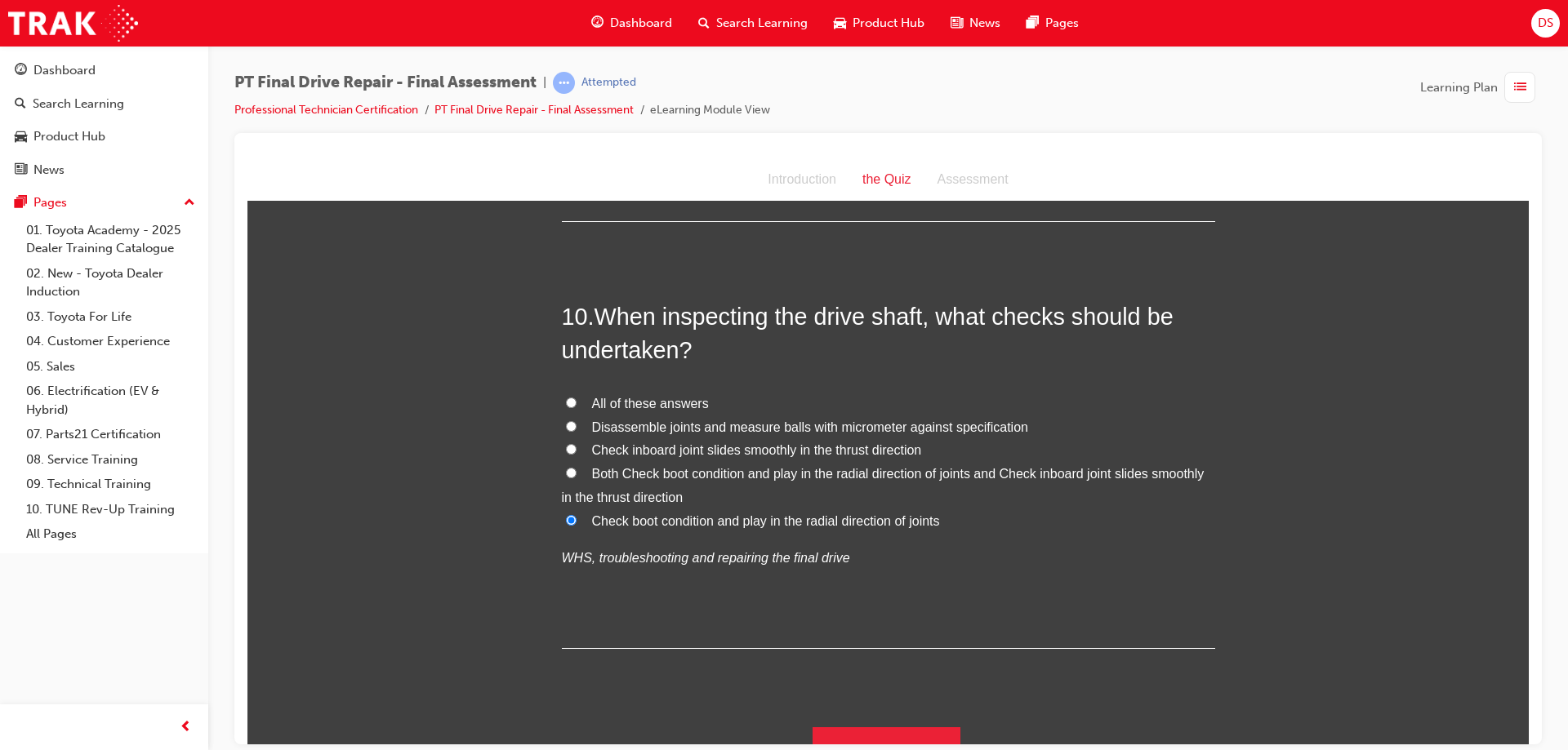
scroll to position [3544, 0]
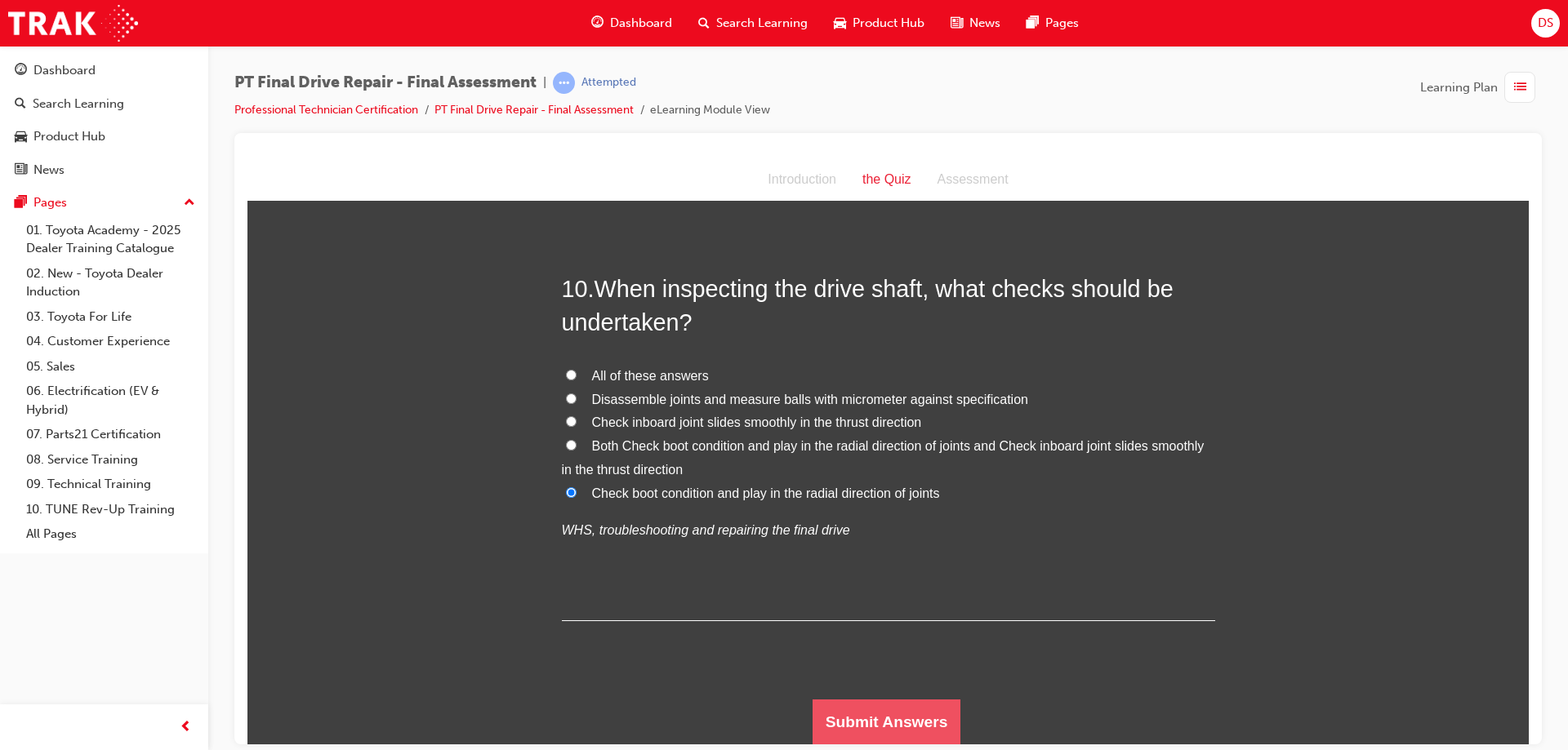
click at [865, 700] on button "Submit Answers" at bounding box center [887, 721] width 149 height 46
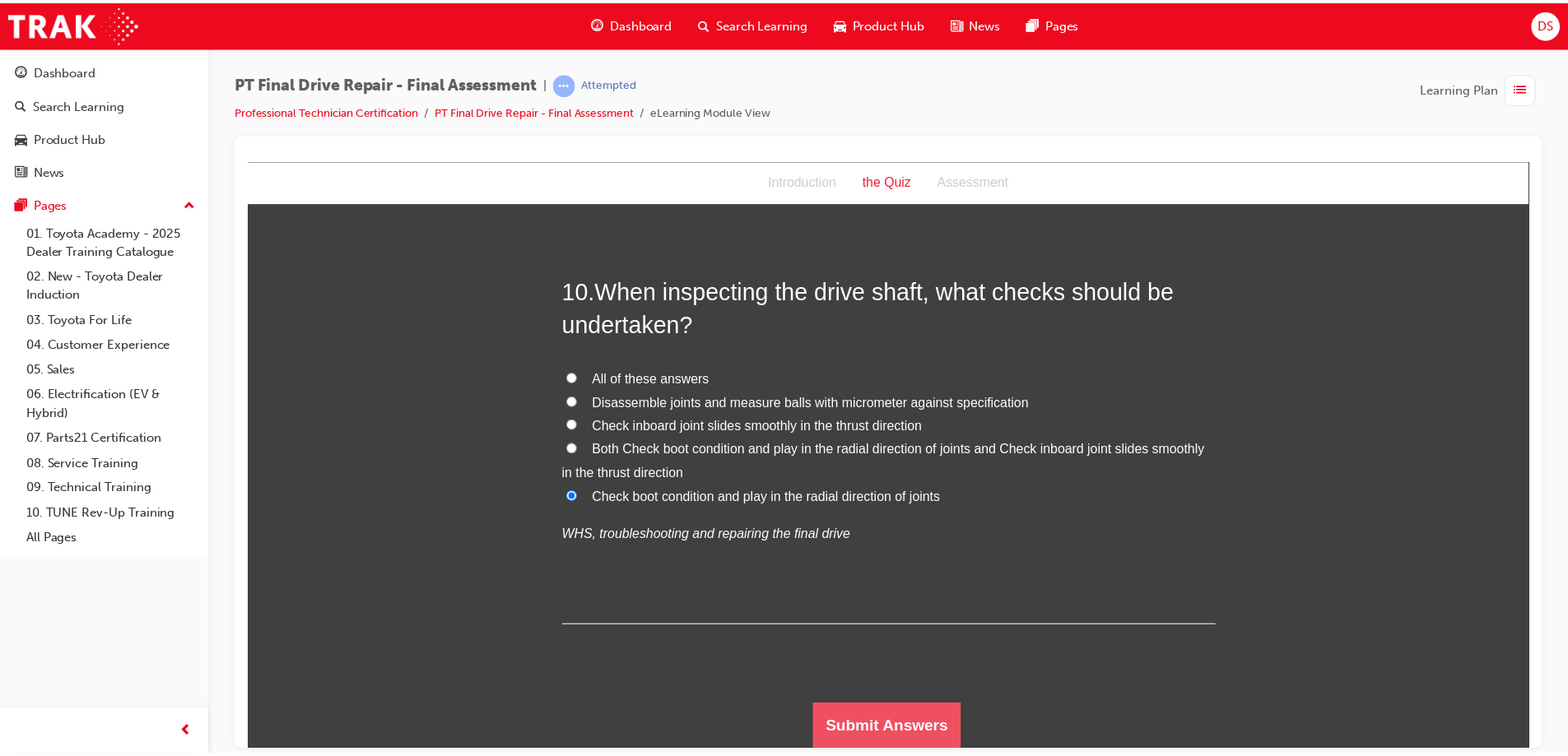
scroll to position [0, 0]
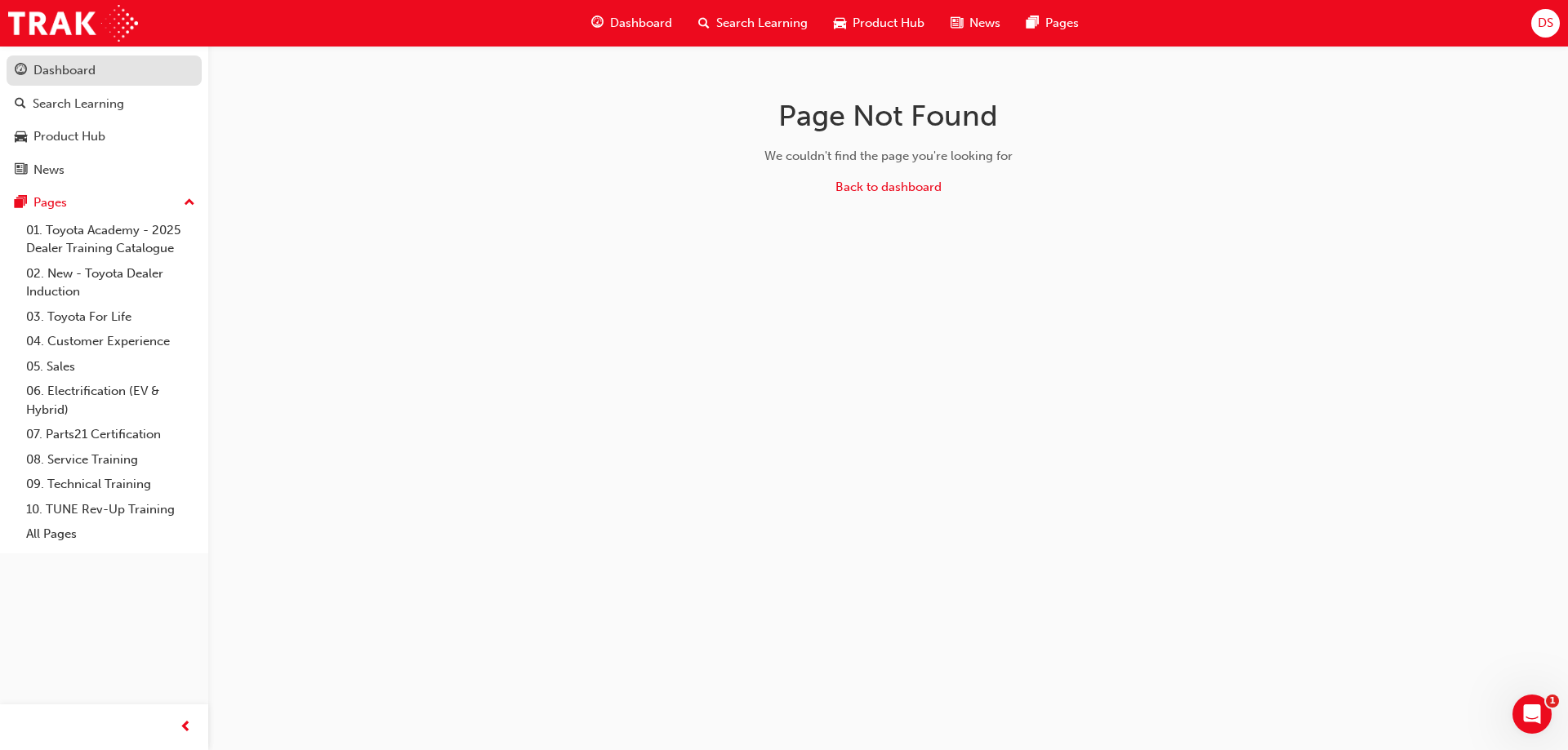
click at [96, 64] on div "Dashboard" at bounding box center [103, 70] width 179 height 21
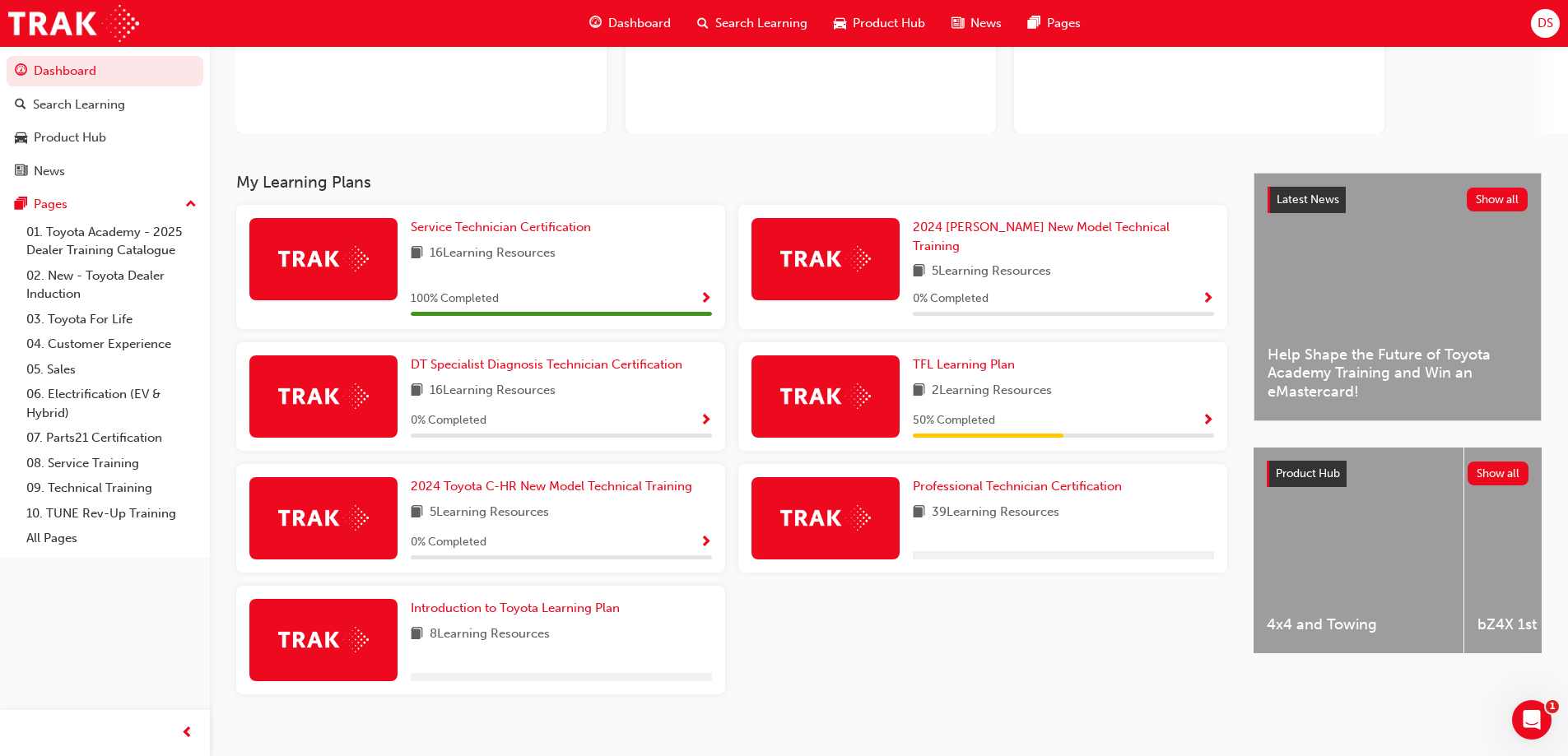
scroll to position [191, 0]
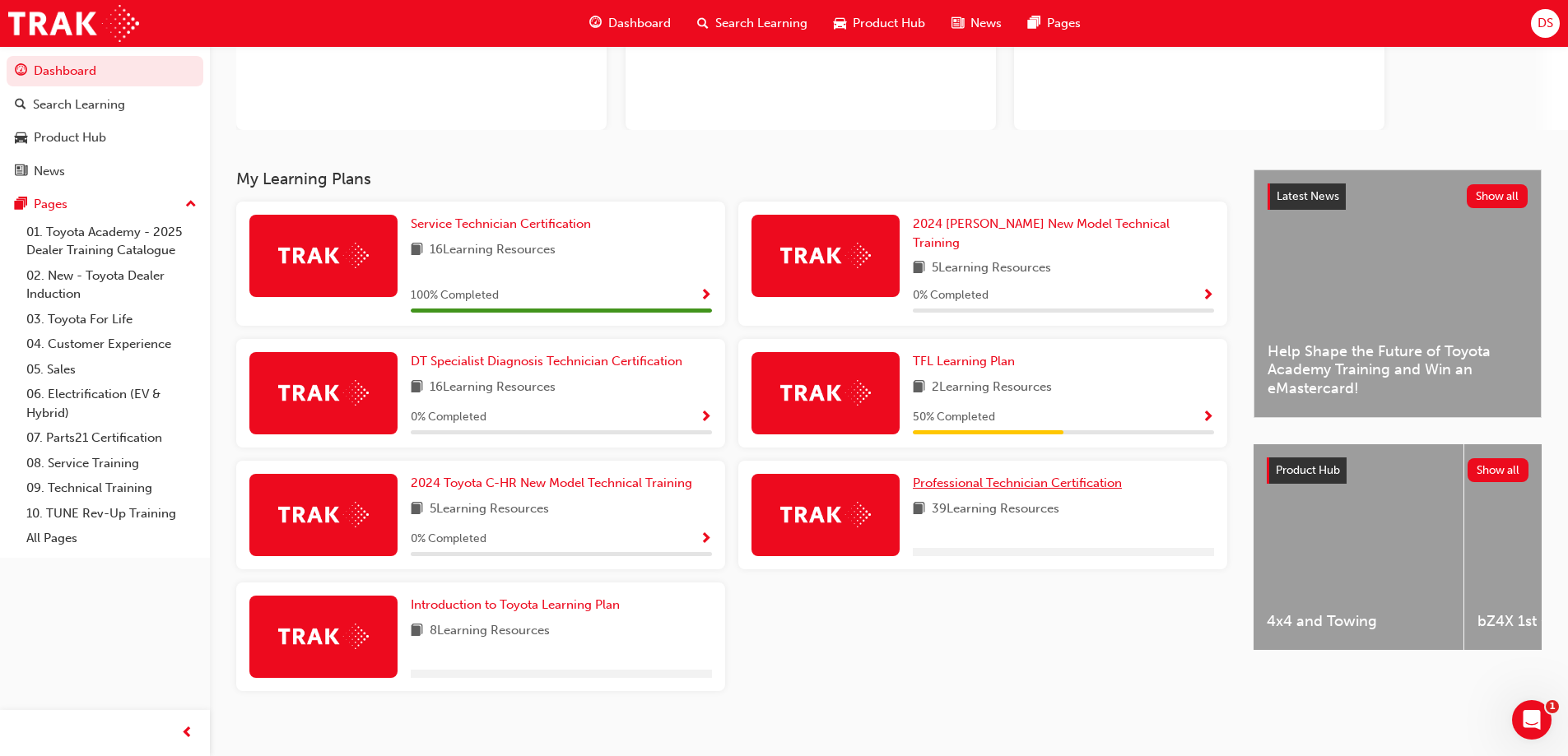
click at [1022, 476] on span "Professional Technician Certification" at bounding box center [1016, 483] width 209 height 14
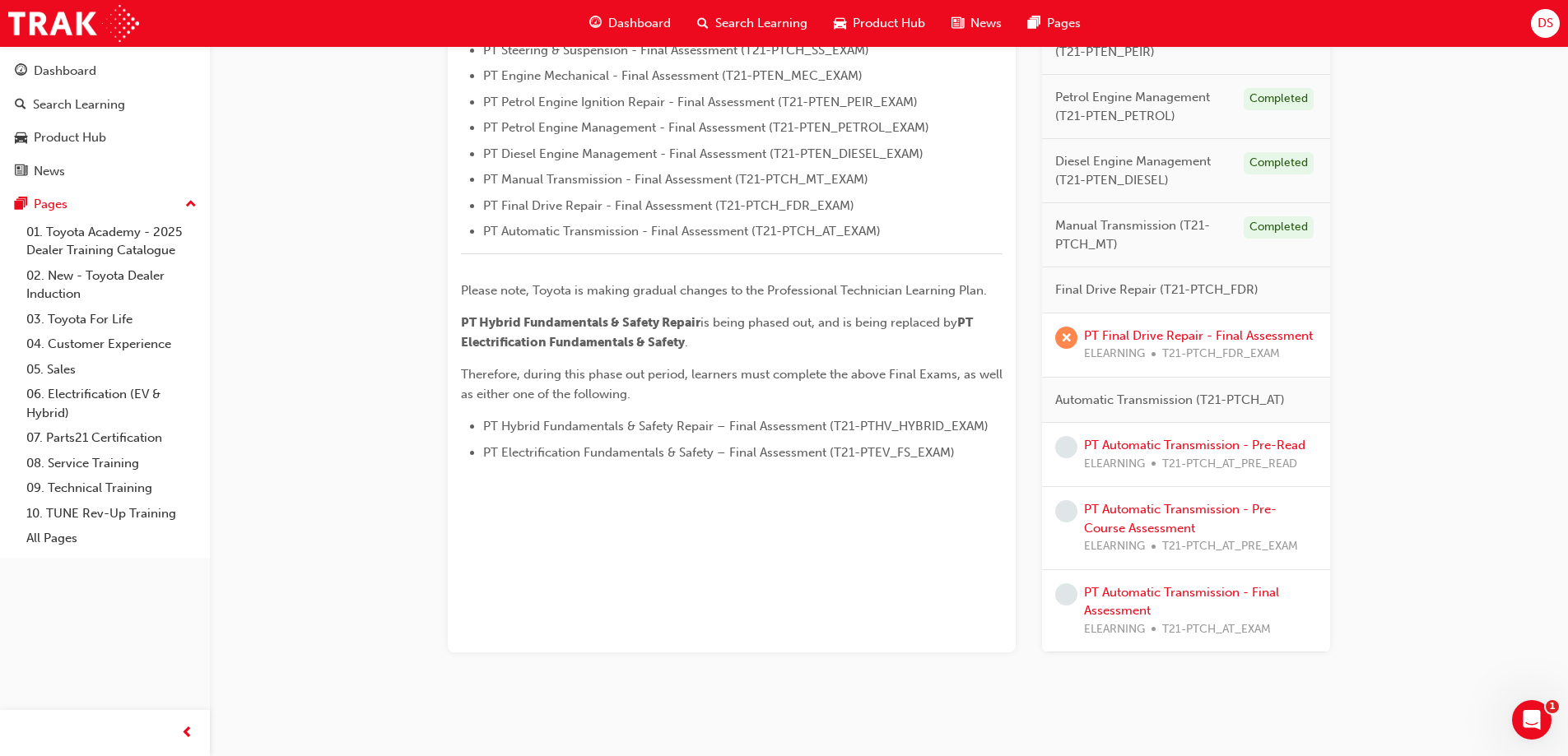
scroll to position [645, 0]
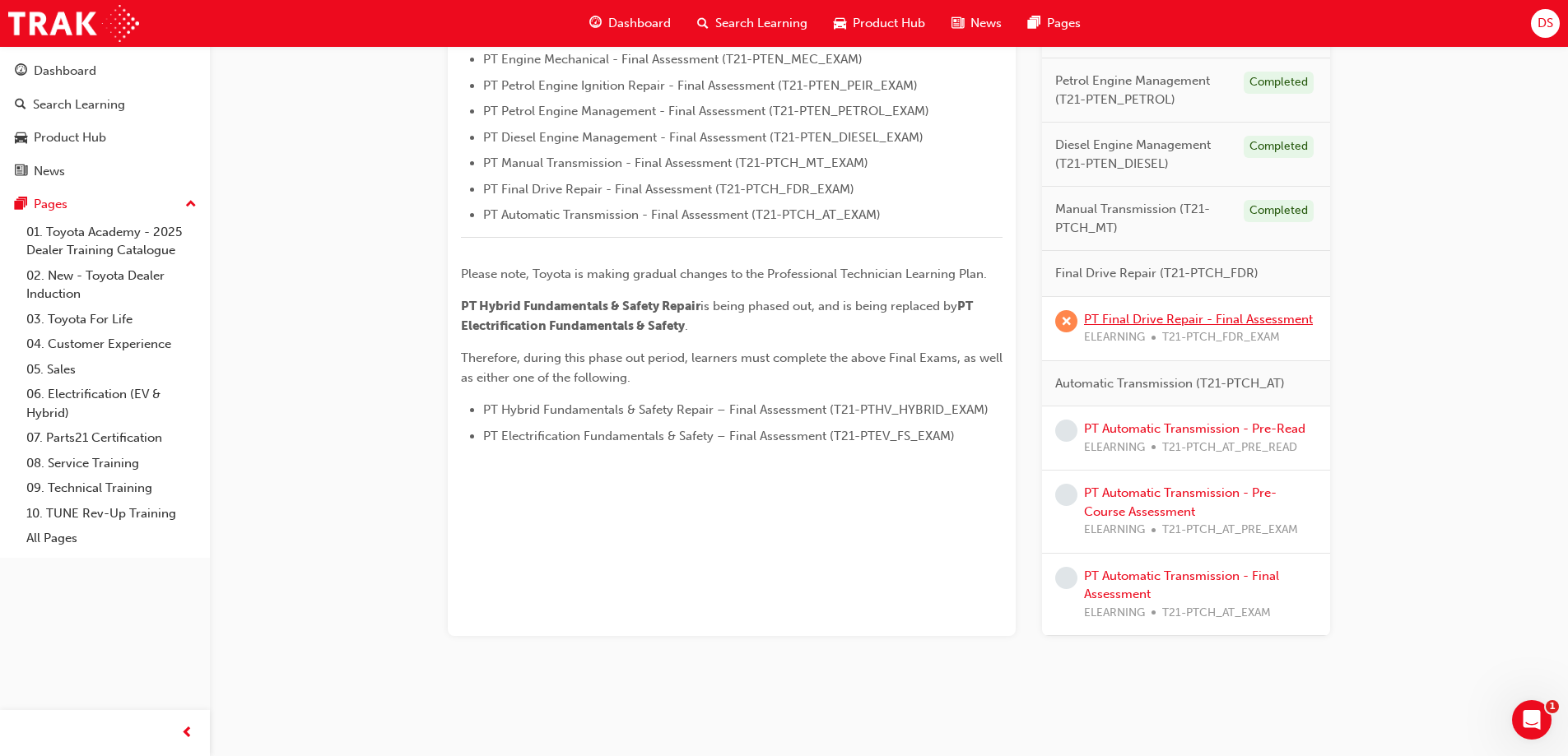
click at [1183, 319] on link "PT Final Drive Repair - Final Assessment" at bounding box center [1198, 319] width 229 height 14
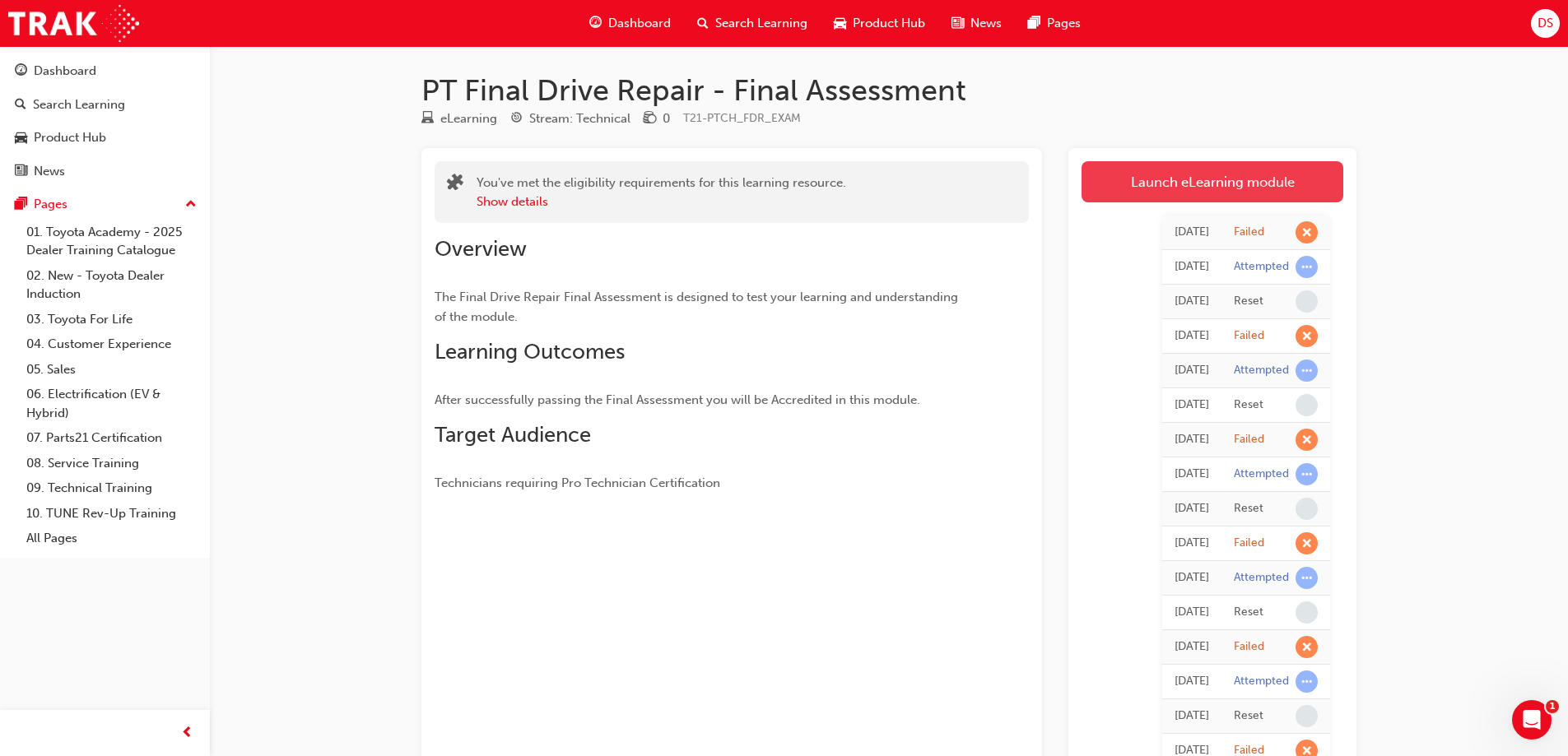
click at [1261, 191] on link "Launch eLearning module" at bounding box center [1212, 182] width 261 height 42
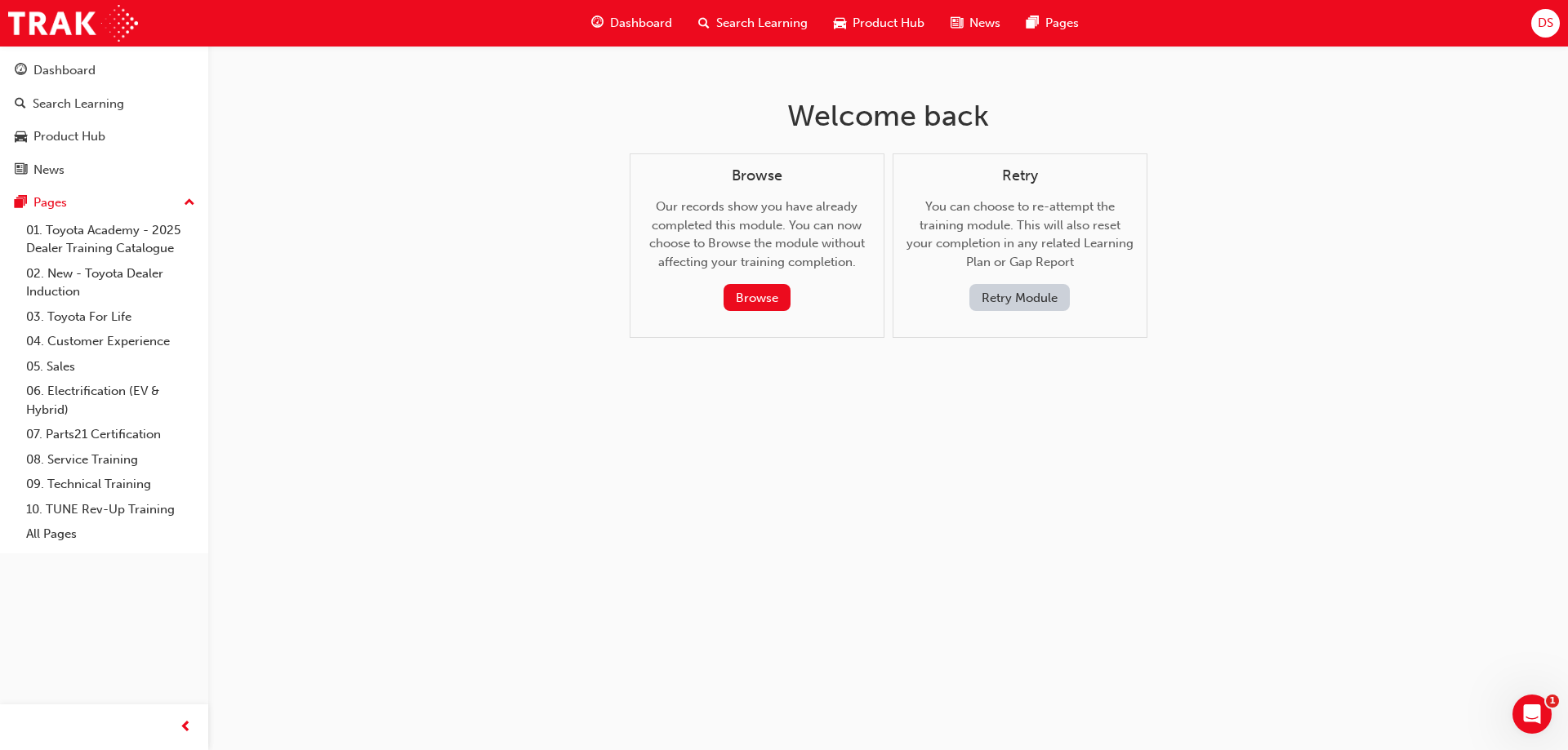
click at [1006, 314] on div "Retry You can choose to re-attempt the training module. This will also reset yo…" at bounding box center [1020, 246] width 255 height 186
click at [1015, 300] on button "Retry Module" at bounding box center [1019, 298] width 100 height 27
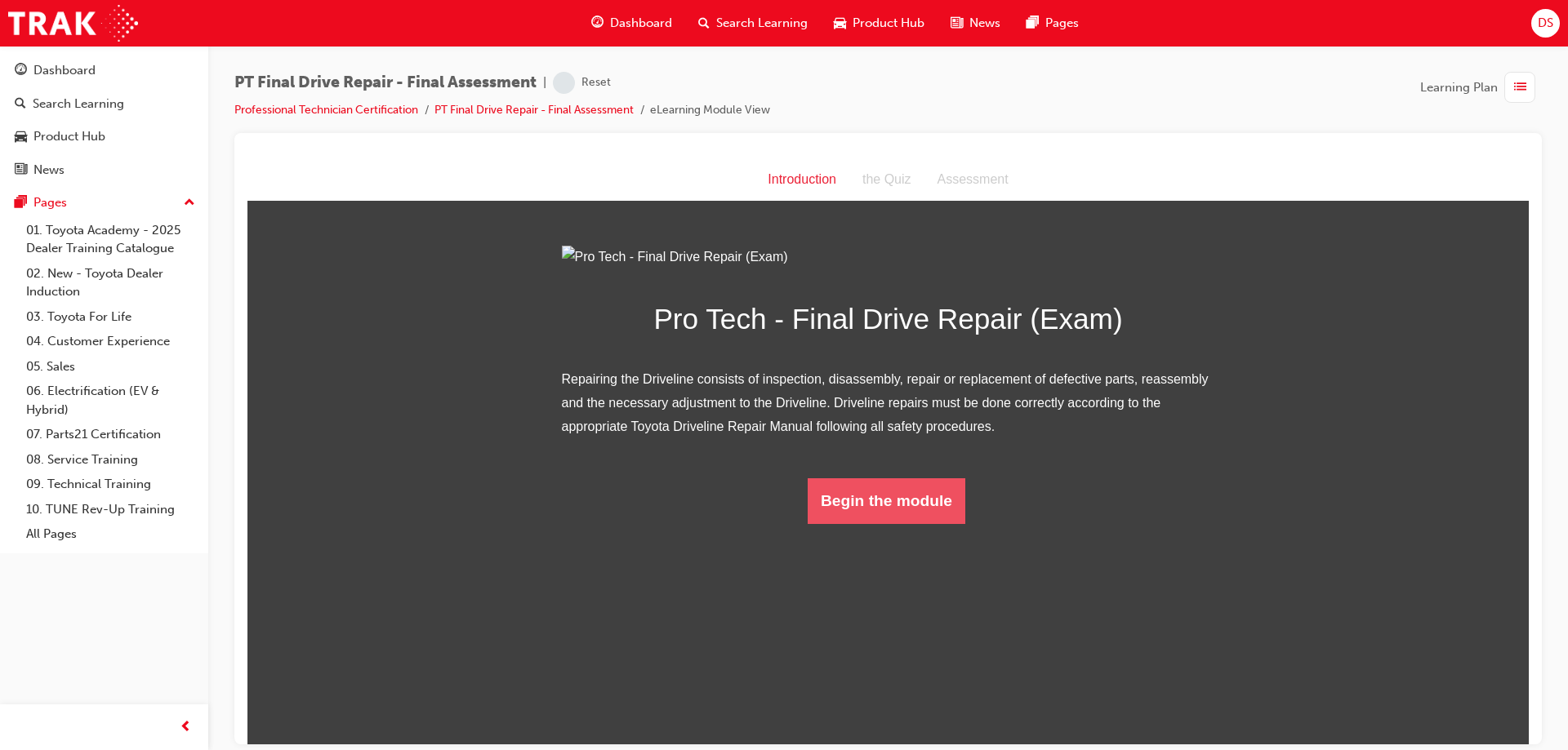
click at [864, 523] on button "Begin the module" at bounding box center [886, 500] width 158 height 46
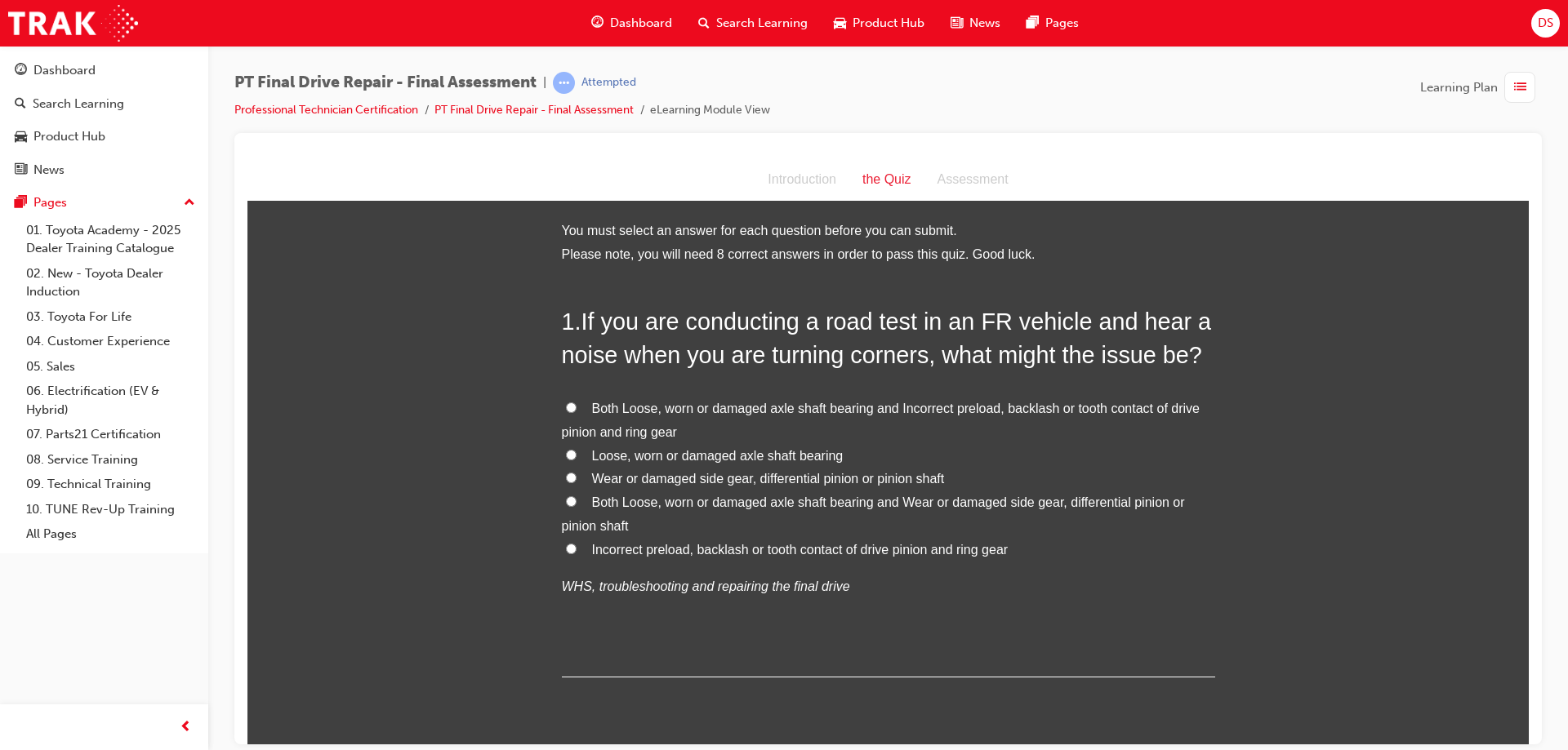
click at [566, 503] on input "Both Loose, worn or damaged axle shaft bearing and Wear or damaged side gear, d…" at bounding box center [571, 501] width 11 height 11
radio input "true"
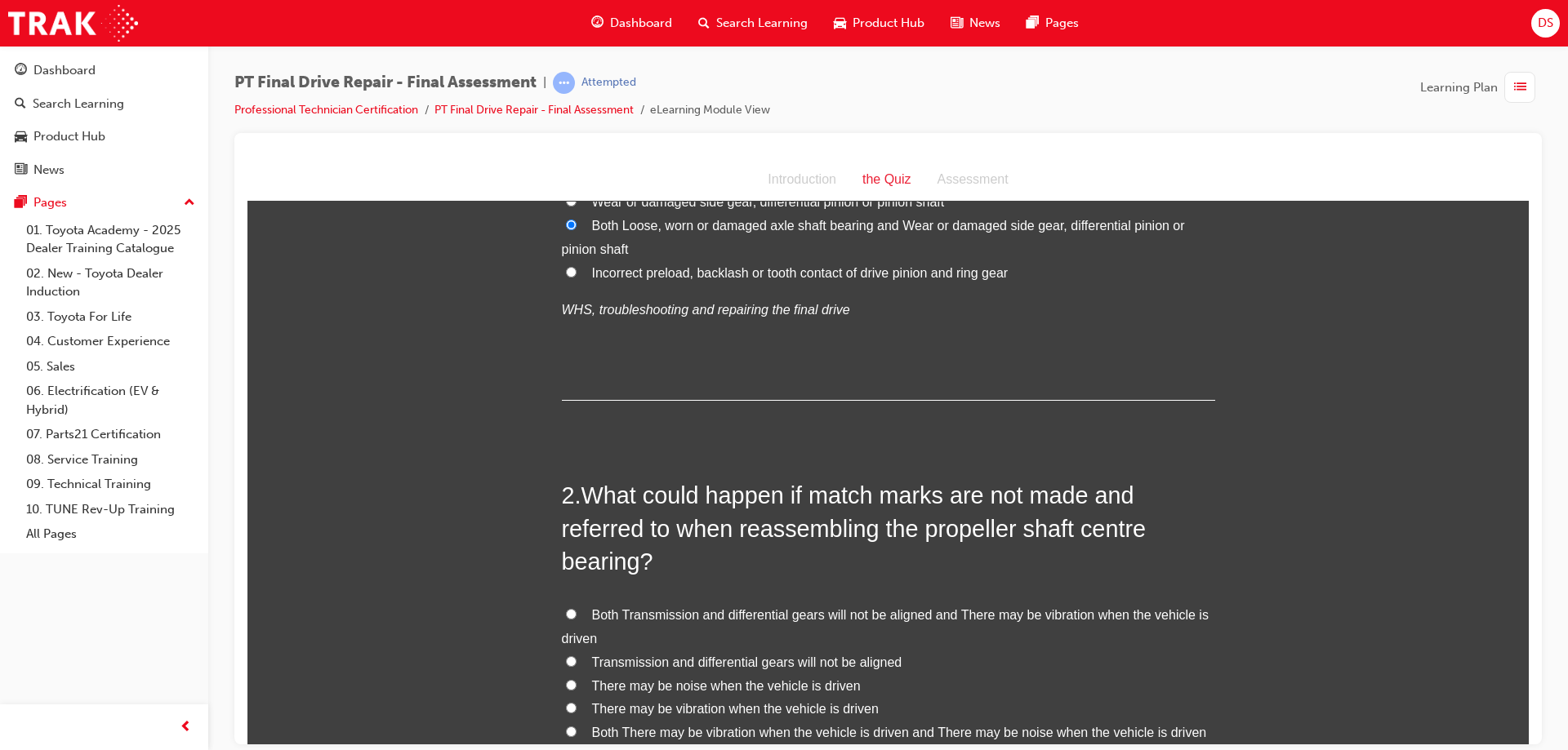
scroll to position [408, 0]
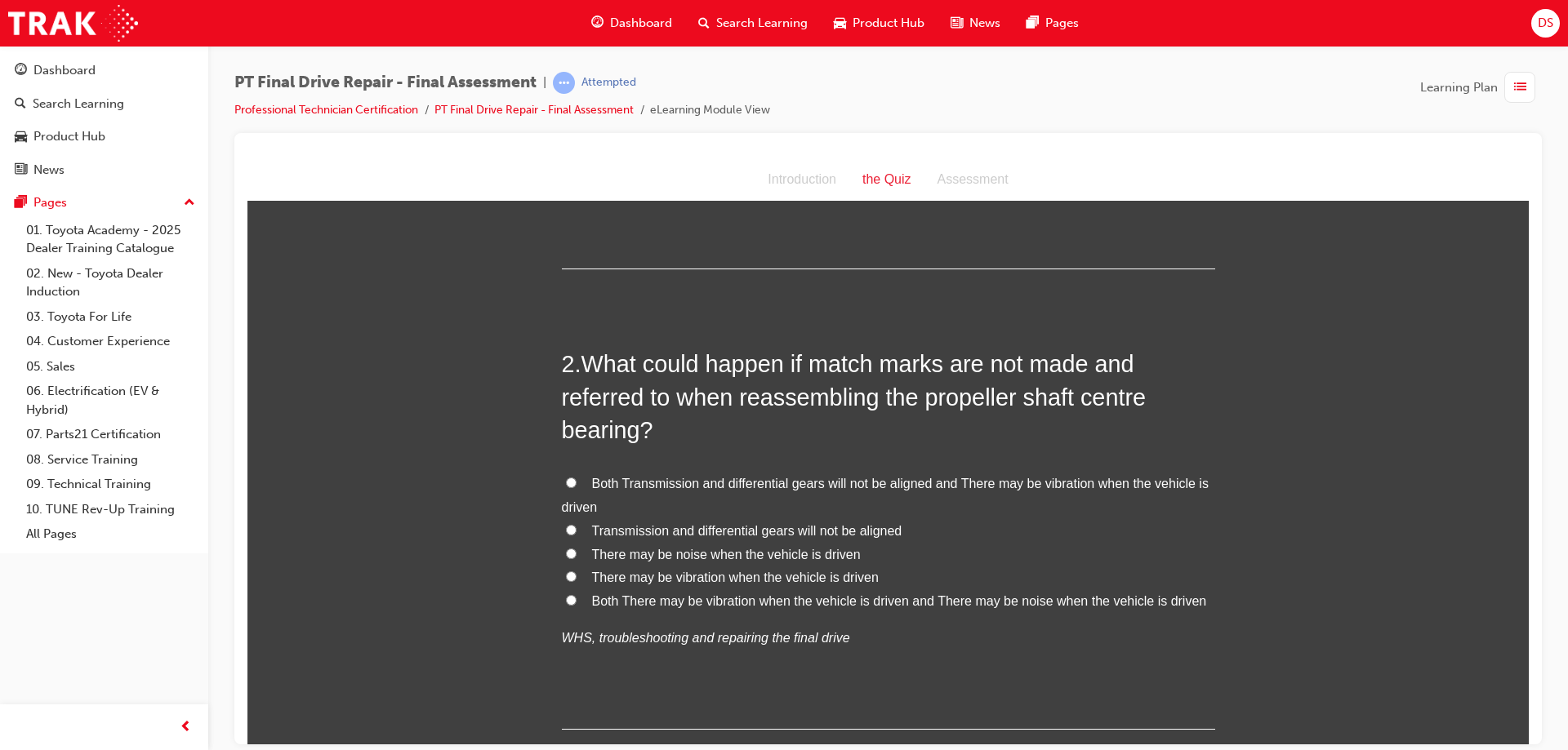
click at [566, 595] on input "Both There may be vibration when the vehicle is driven and There may be noise w…" at bounding box center [571, 600] width 11 height 11
radio input "true"
click at [564, 569] on label "There may be vibration when the vehicle is driven" at bounding box center [888, 578] width 653 height 23
click at [566, 571] on input "There may be vibration when the vehicle is driven" at bounding box center [571, 576] width 11 height 11
radio input "true"
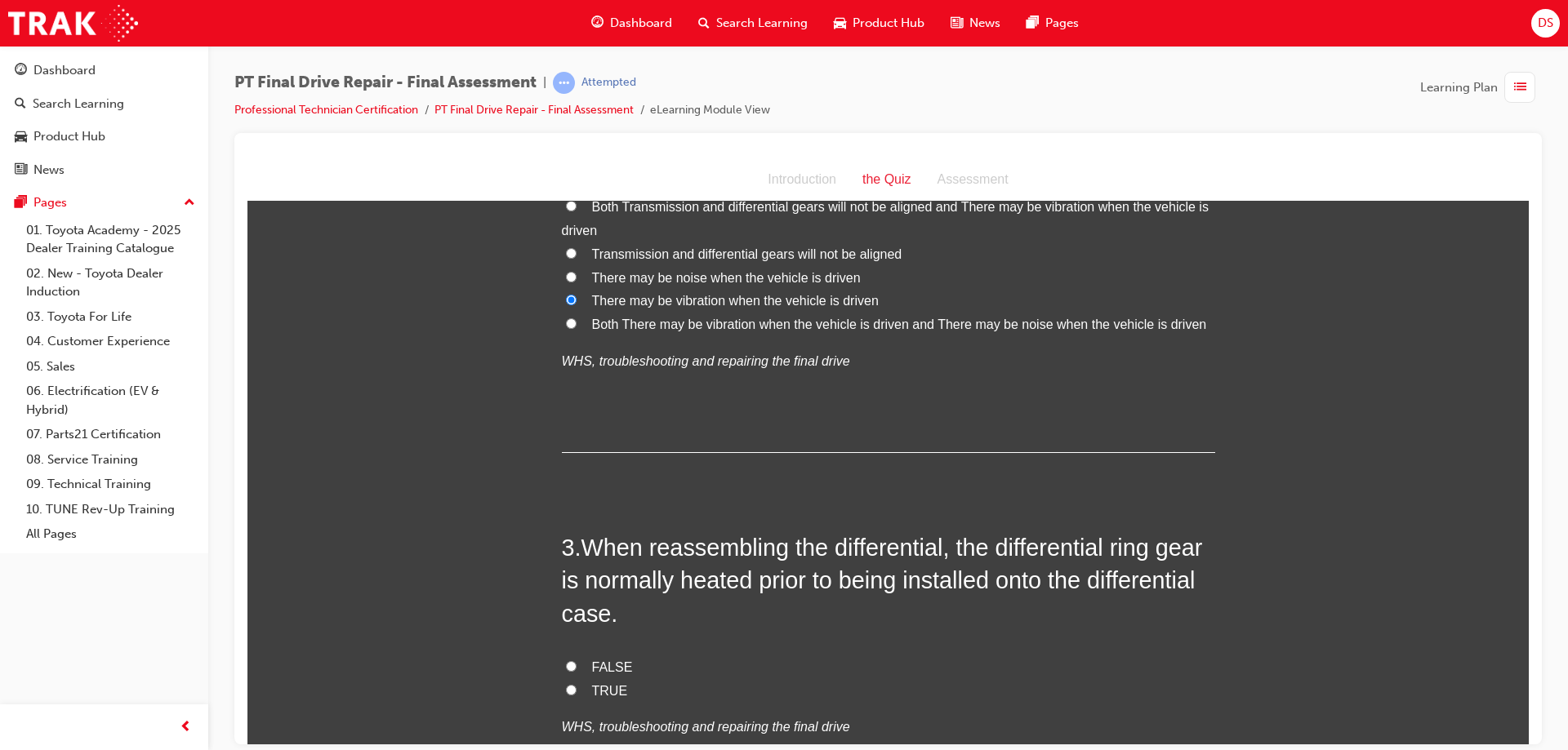
scroll to position [735, 0]
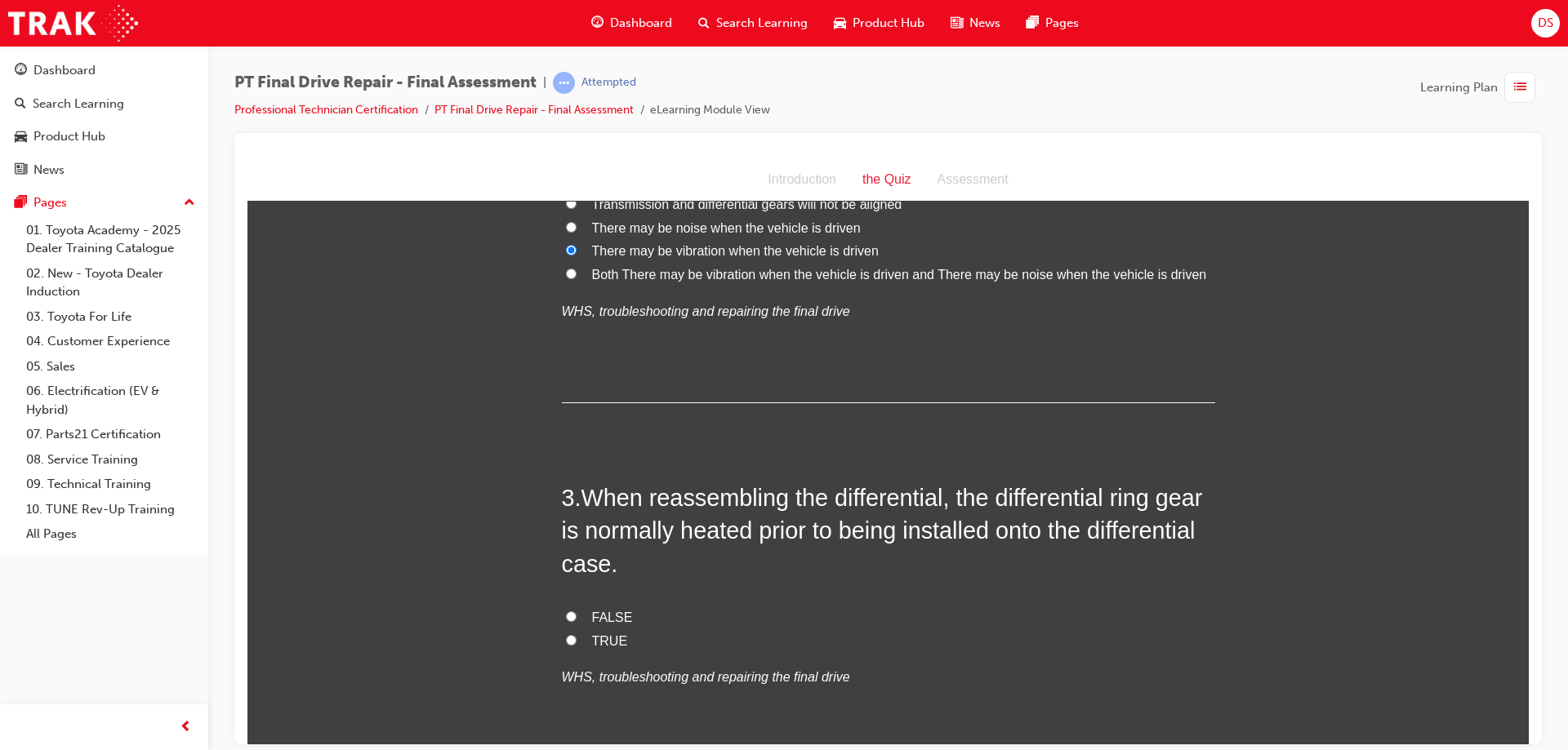
click at [566, 641] on input "TRUE" at bounding box center [571, 640] width 11 height 11
radio input "true"
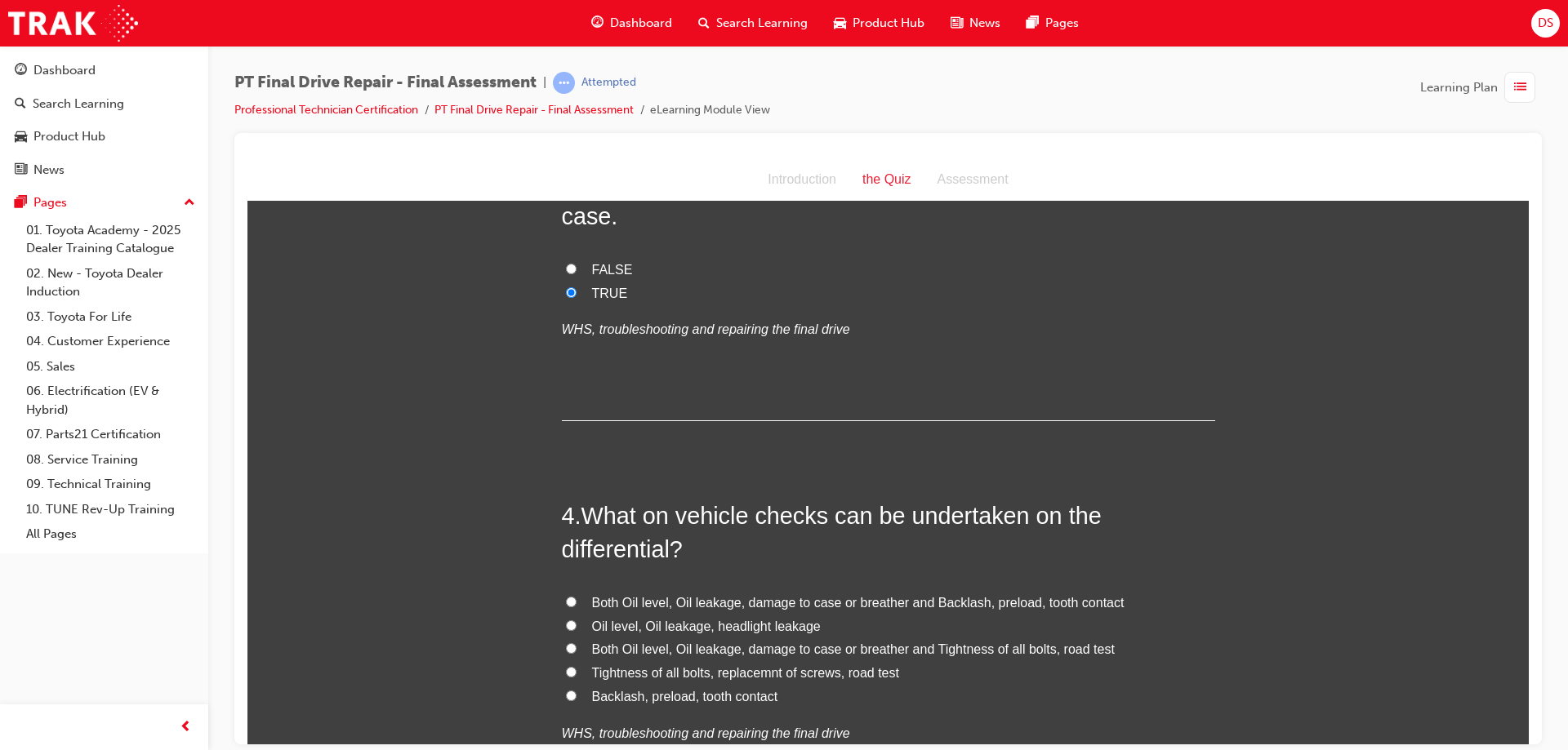
scroll to position [1143, 0]
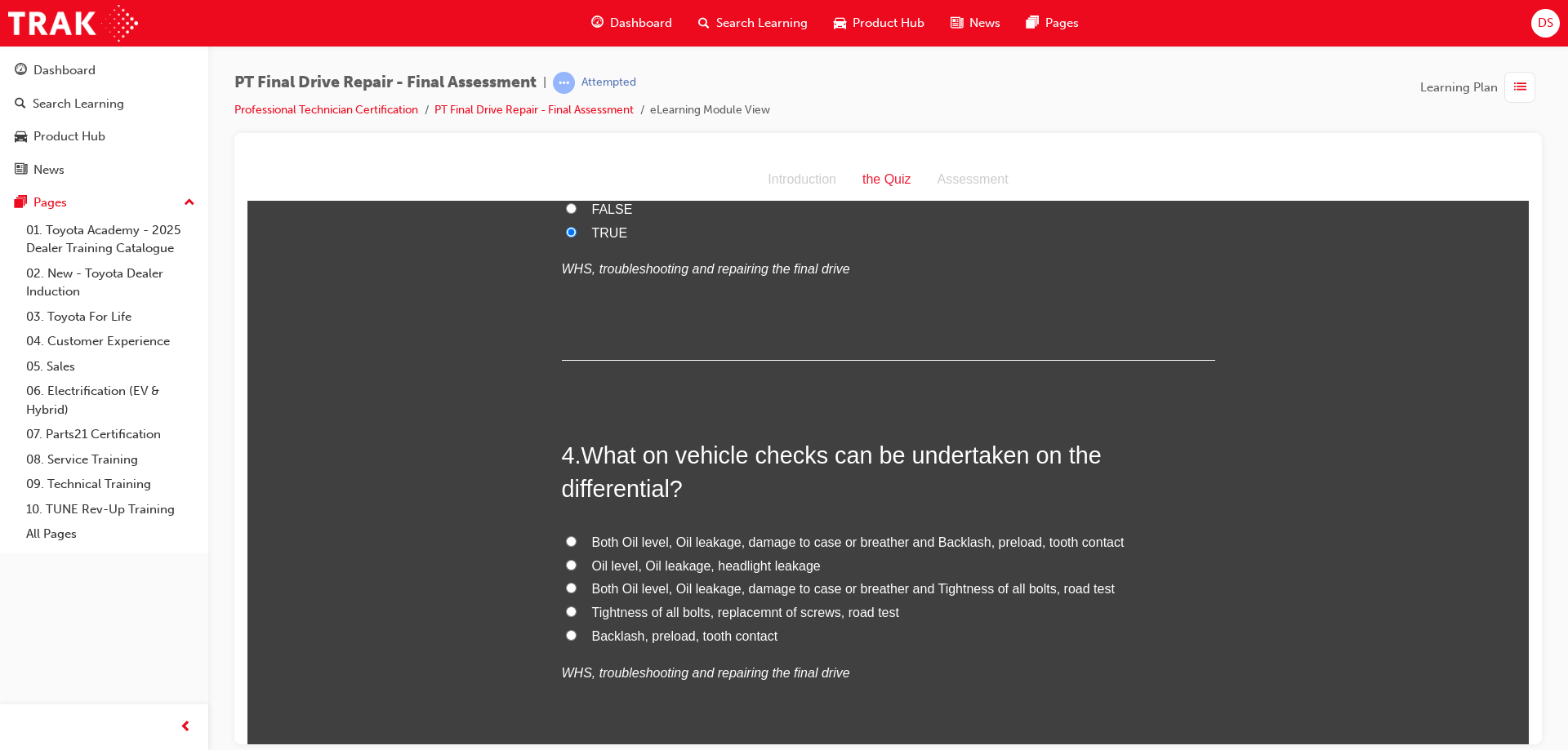
click at [681, 540] on span "Both Oil level, Oil leakage, damage to case or breather and Backlash, preload, …" at bounding box center [858, 541] width 532 height 13
click at [577, 540] on input "Both Oil level, Oil leakage, damage to case or breather and Backlash, preload, …" at bounding box center [571, 541] width 11 height 11
radio input "true"
click at [633, 587] on span "Both Oil level, Oil leakage, damage to case or breather and Tightness of all bo…" at bounding box center [853, 588] width 523 height 13
click at [577, 587] on input "Both Oil level, Oil leakage, damage to case or breather and Tightness of all bo…" at bounding box center [571, 588] width 11 height 11
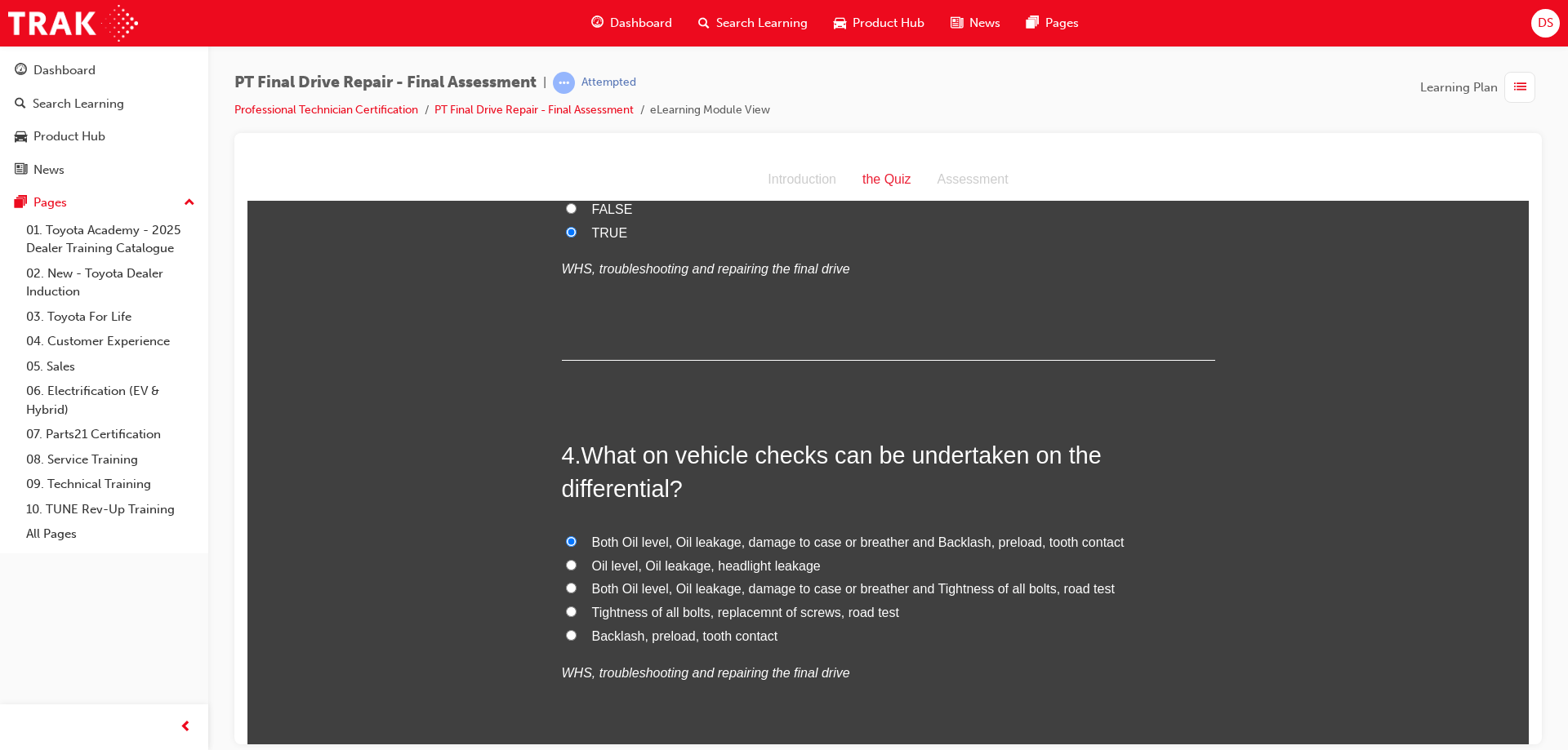
radio input "true"
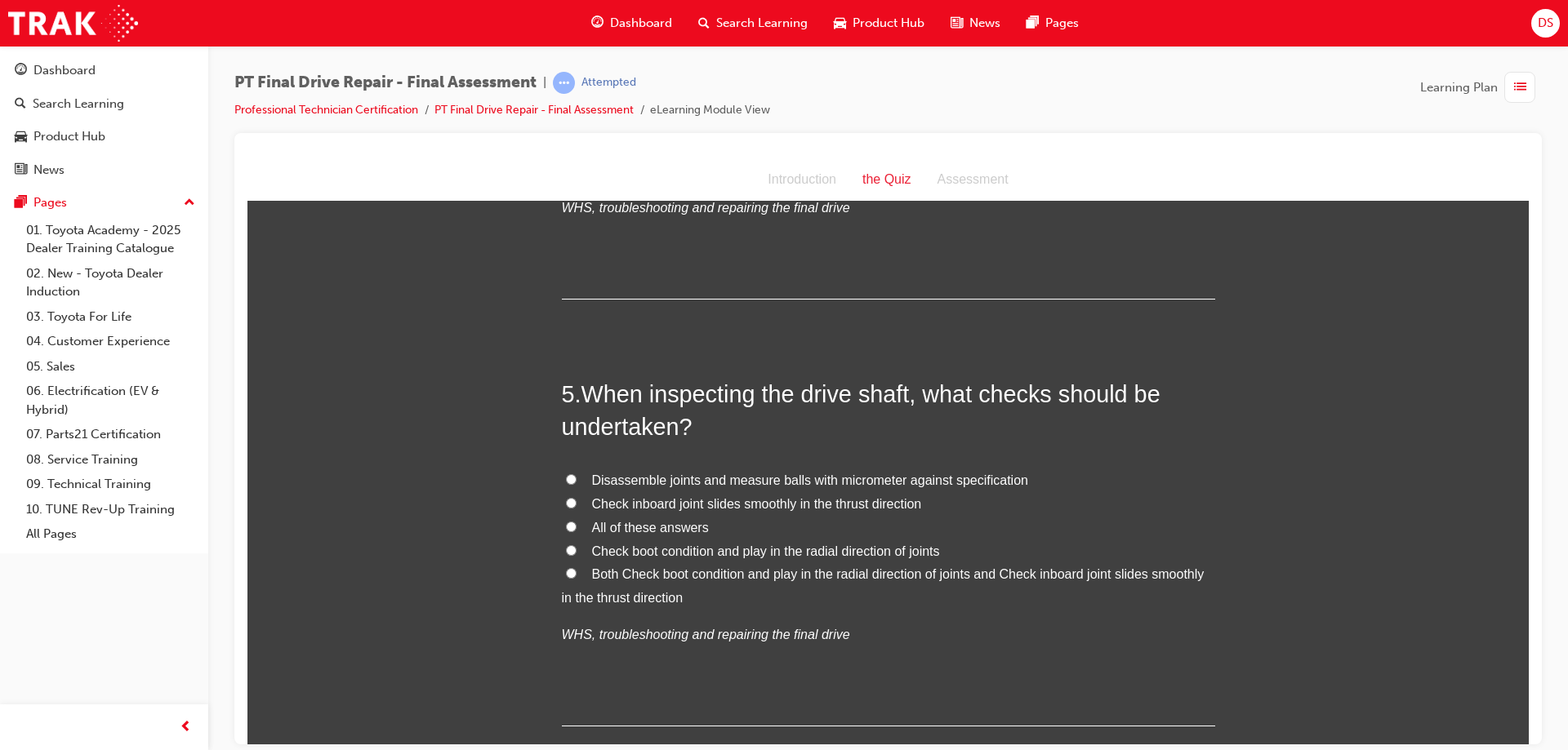
scroll to position [1633, 0]
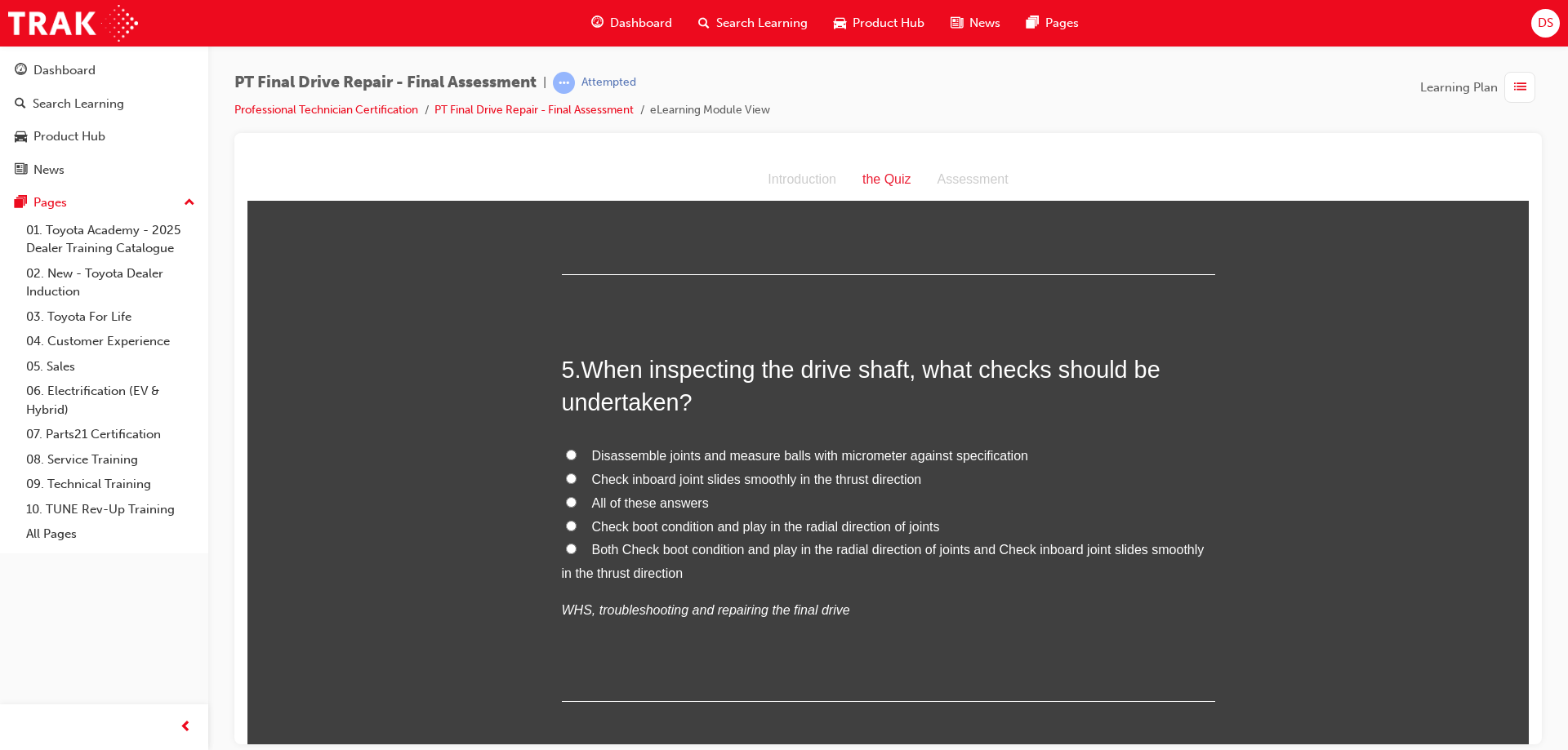
click at [693, 521] on span "Check boot condition and play in the radial direction of joints" at bounding box center [766, 526] width 348 height 13
click at [577, 521] on input "Check boot condition and play in the radial direction of joints" at bounding box center [571, 526] width 11 height 11
radio input "true"
click at [720, 542] on span "Both Check boot condition and play in the radial direction of joints and Check …" at bounding box center [883, 561] width 642 height 38
click at [577, 543] on input "Both Check boot condition and play in the radial direction of joints and Check …" at bounding box center [571, 548] width 11 height 11
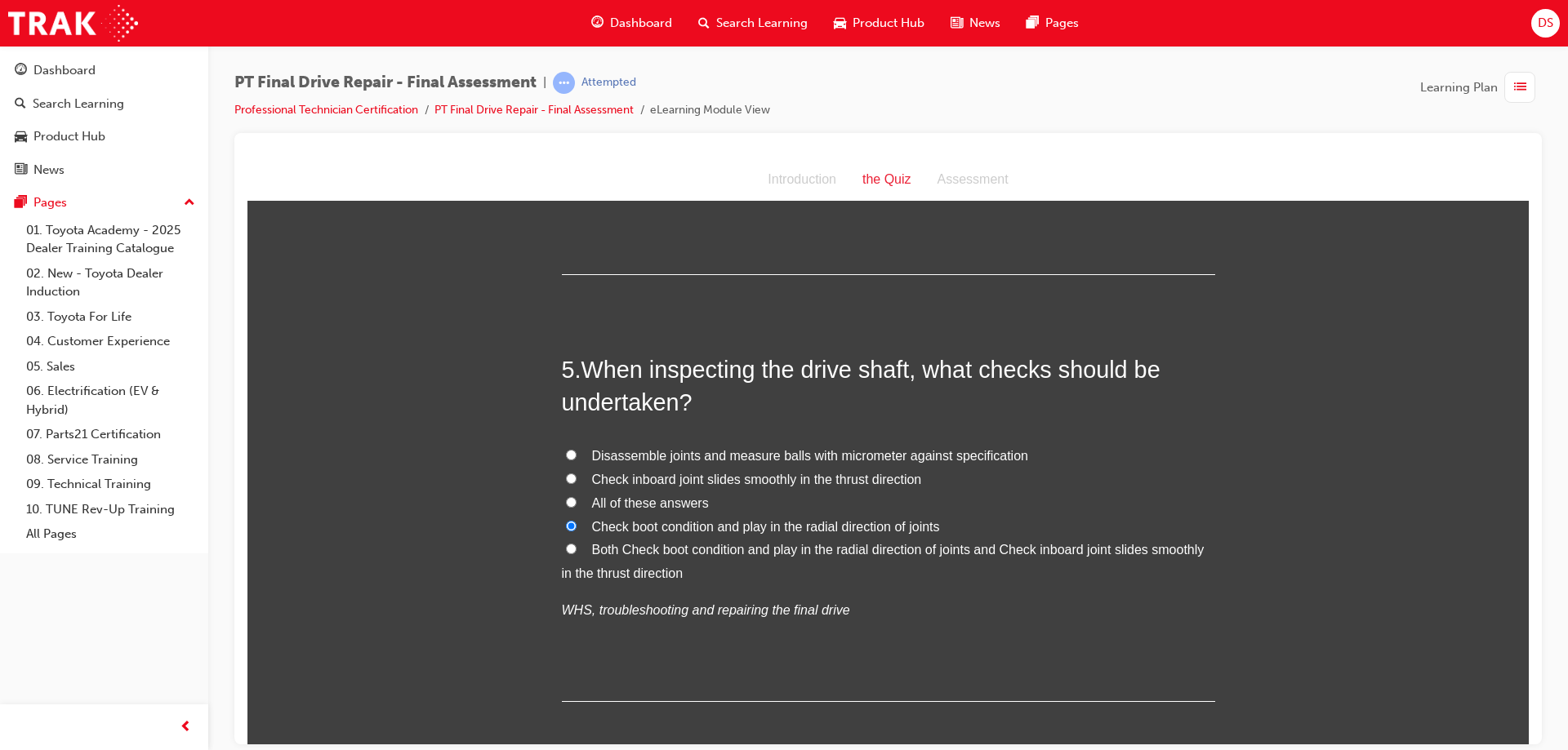
radio input "true"
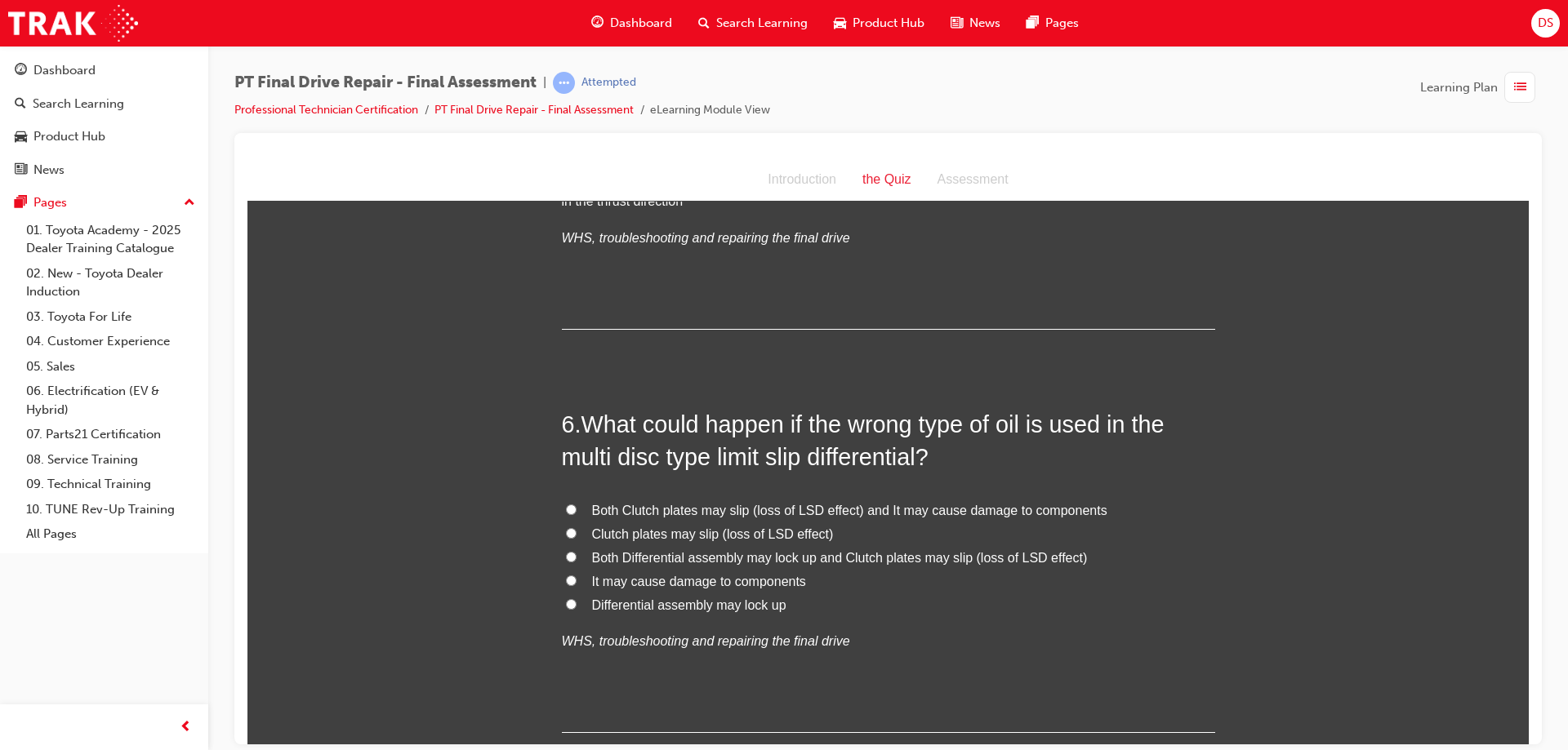
scroll to position [2124, 0]
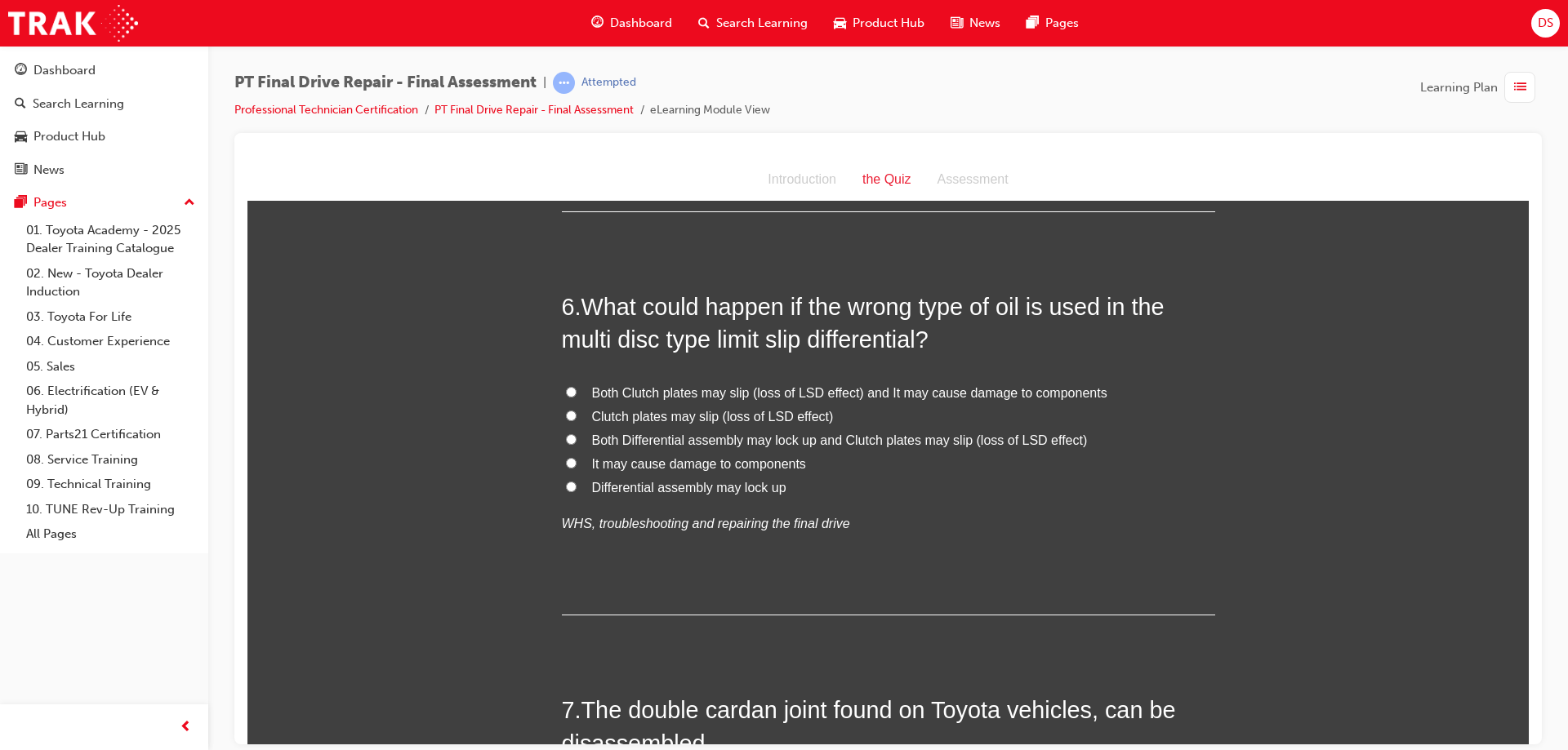
click at [682, 386] on span "Both Clutch plates may slip (loss of LSD effect) and It may cause damage to com…" at bounding box center [849, 392] width 515 height 13
click at [577, 387] on input "Both Clutch plates may slip (loss of LSD effect) and It may cause damage to com…" at bounding box center [571, 392] width 11 height 11
radio input "true"
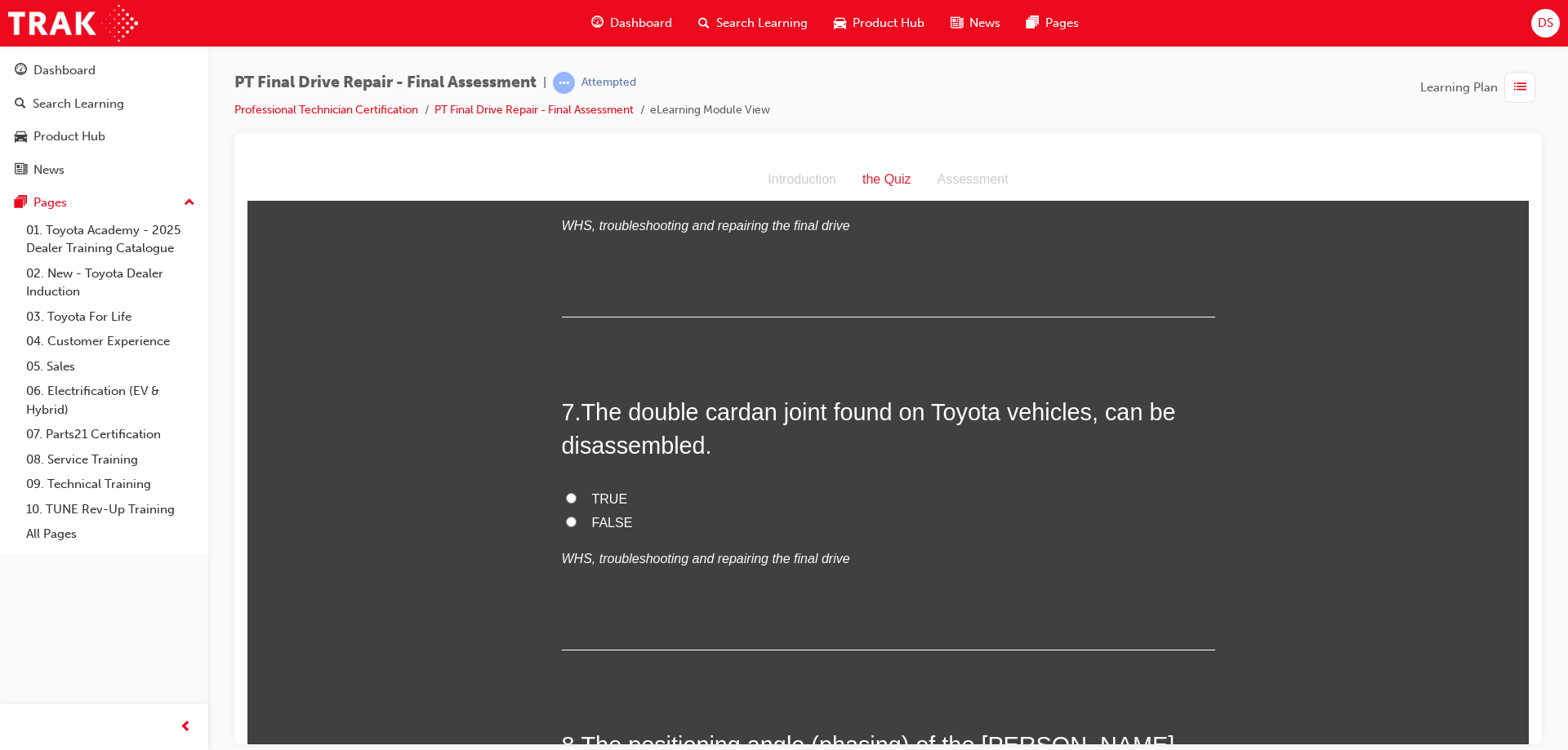
scroll to position [2450, 0]
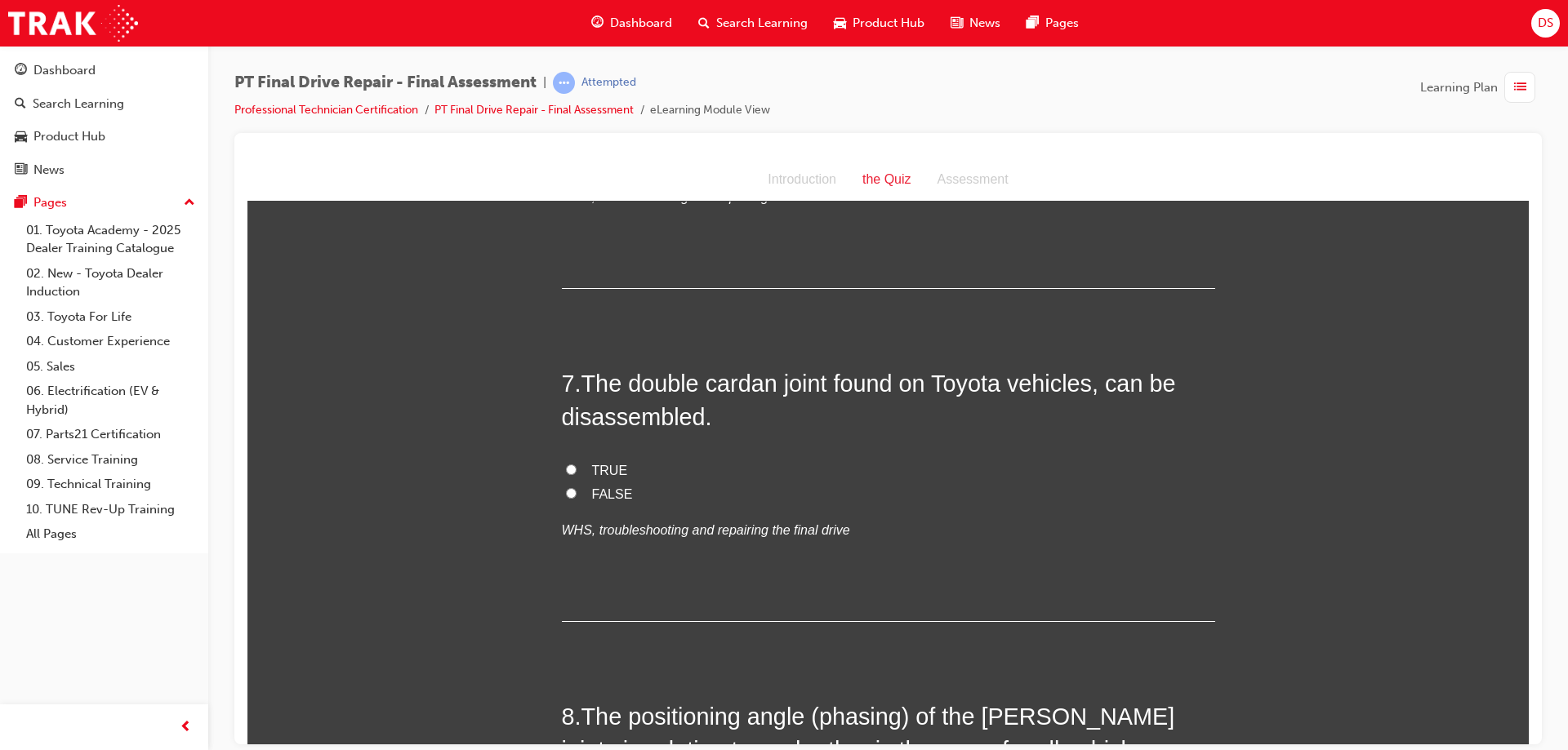
click at [572, 466] on label "TRUE" at bounding box center [888, 471] width 653 height 23
click at [572, 466] on input "TRUE" at bounding box center [571, 469] width 11 height 11
radio input "true"
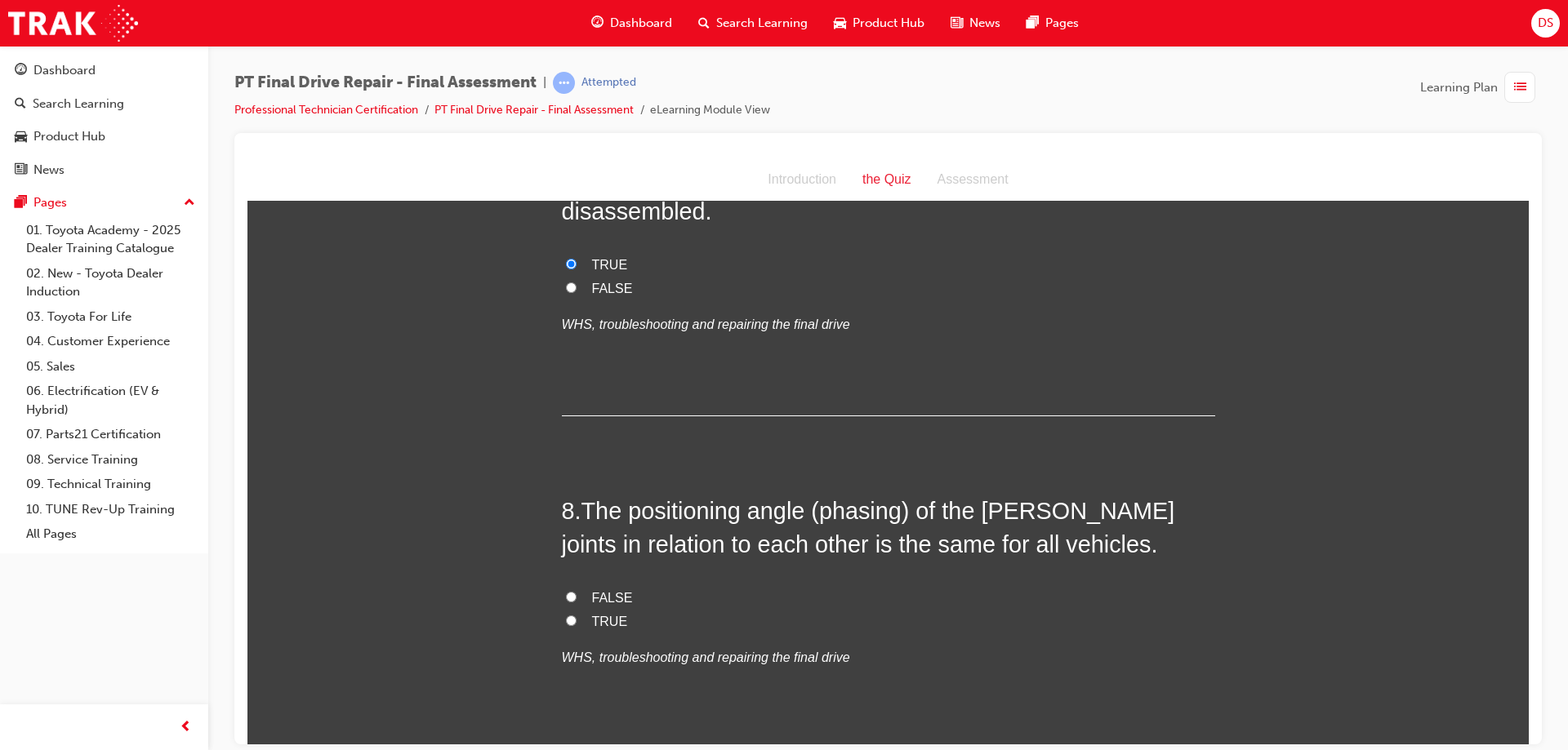
scroll to position [2695, 0]
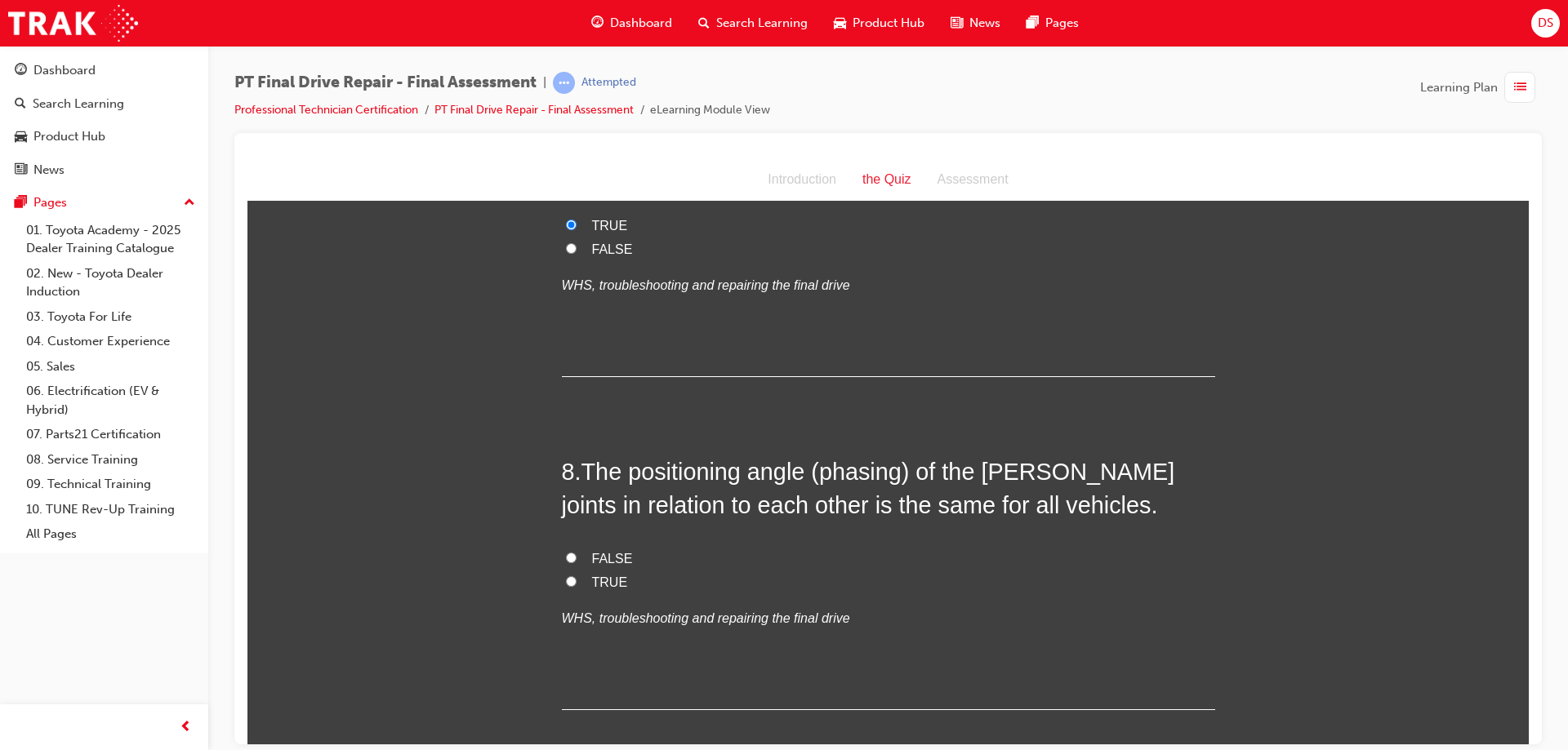
click at [573, 578] on label "TRUE" at bounding box center [888, 582] width 653 height 23
click at [573, 578] on input "TRUE" at bounding box center [571, 581] width 11 height 11
radio input "true"
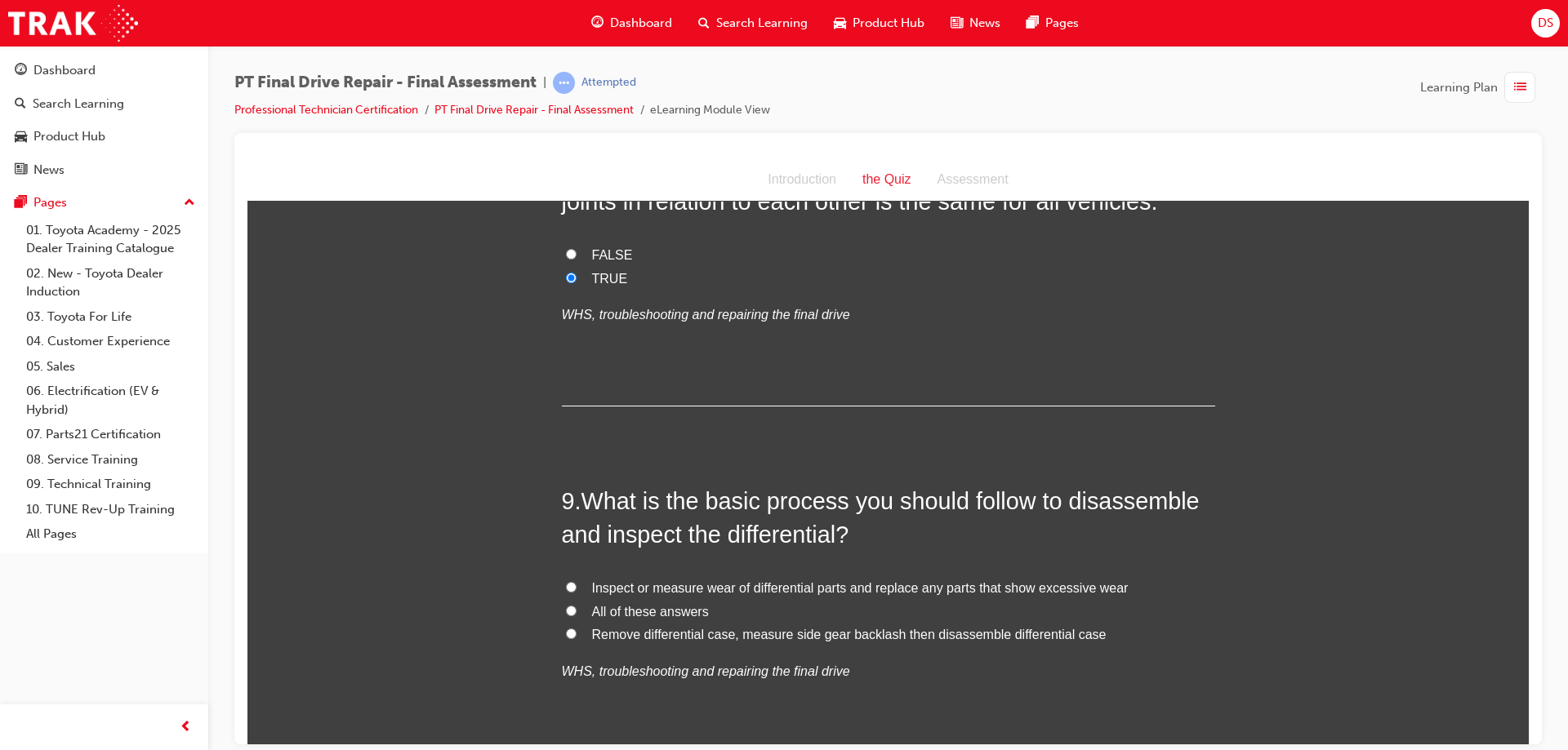
scroll to position [3103, 0]
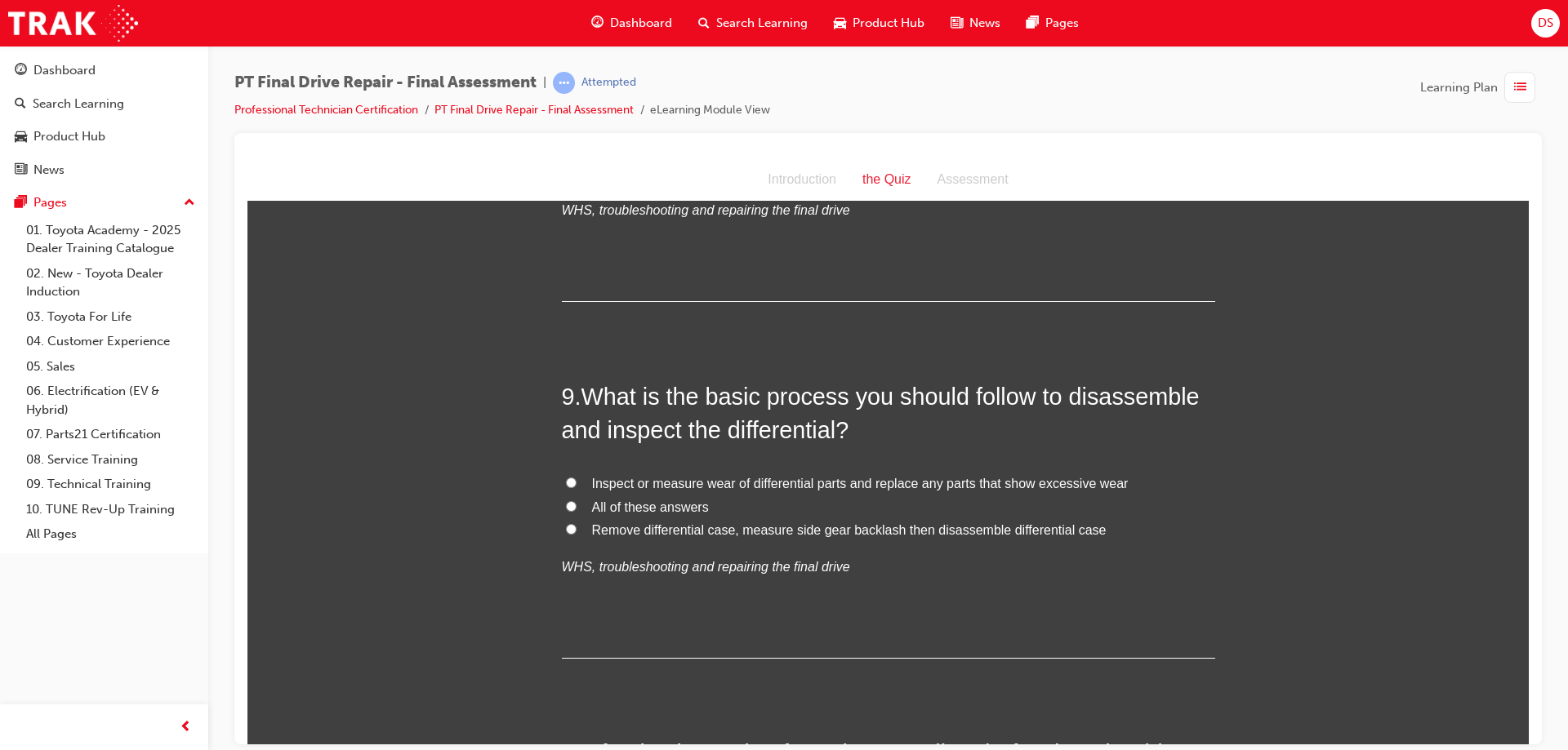
click at [602, 502] on span "All of these answers" at bounding box center [650, 506] width 117 height 13
click at [577, 502] on input "All of these answers" at bounding box center [571, 506] width 11 height 11
radio input "true"
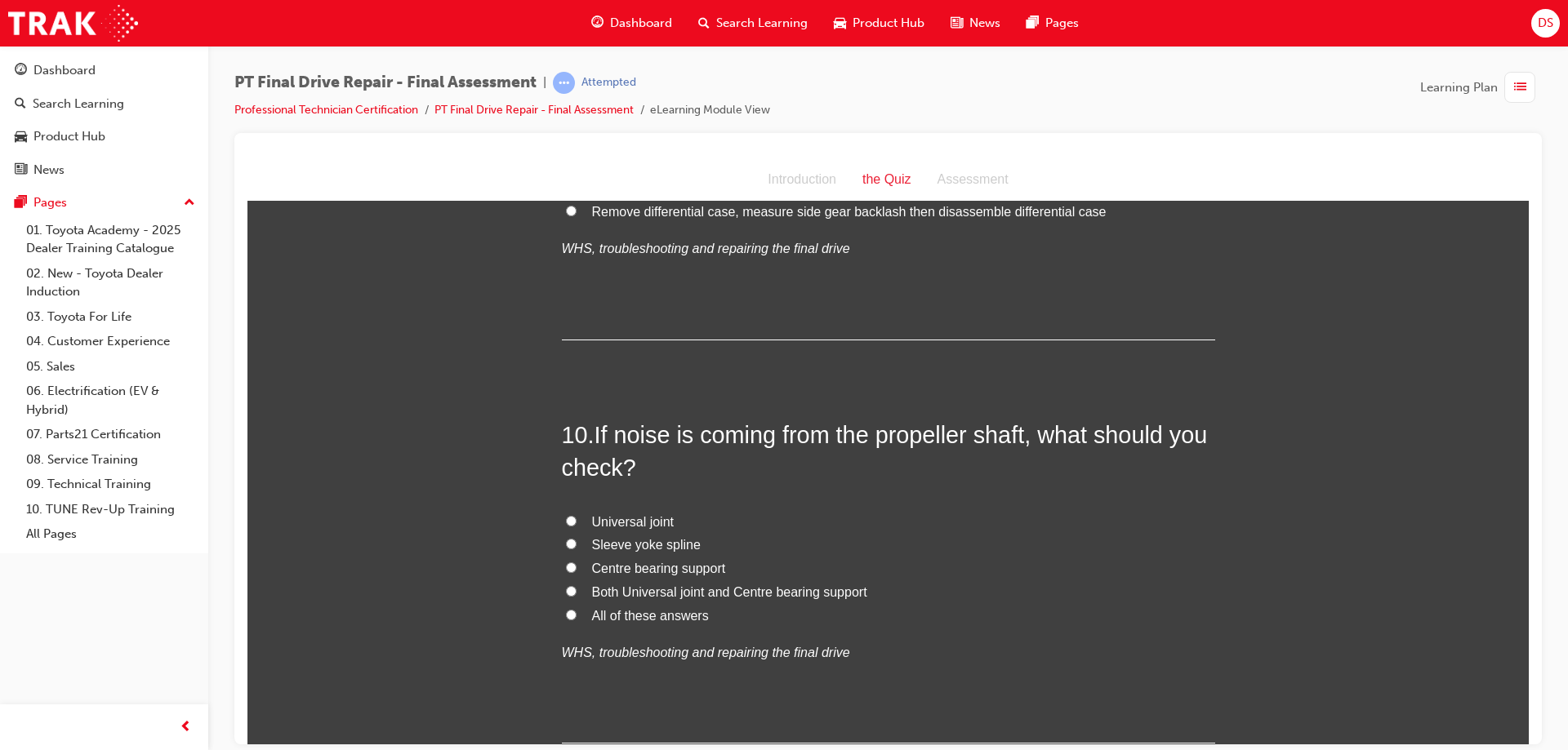
scroll to position [3511, 0]
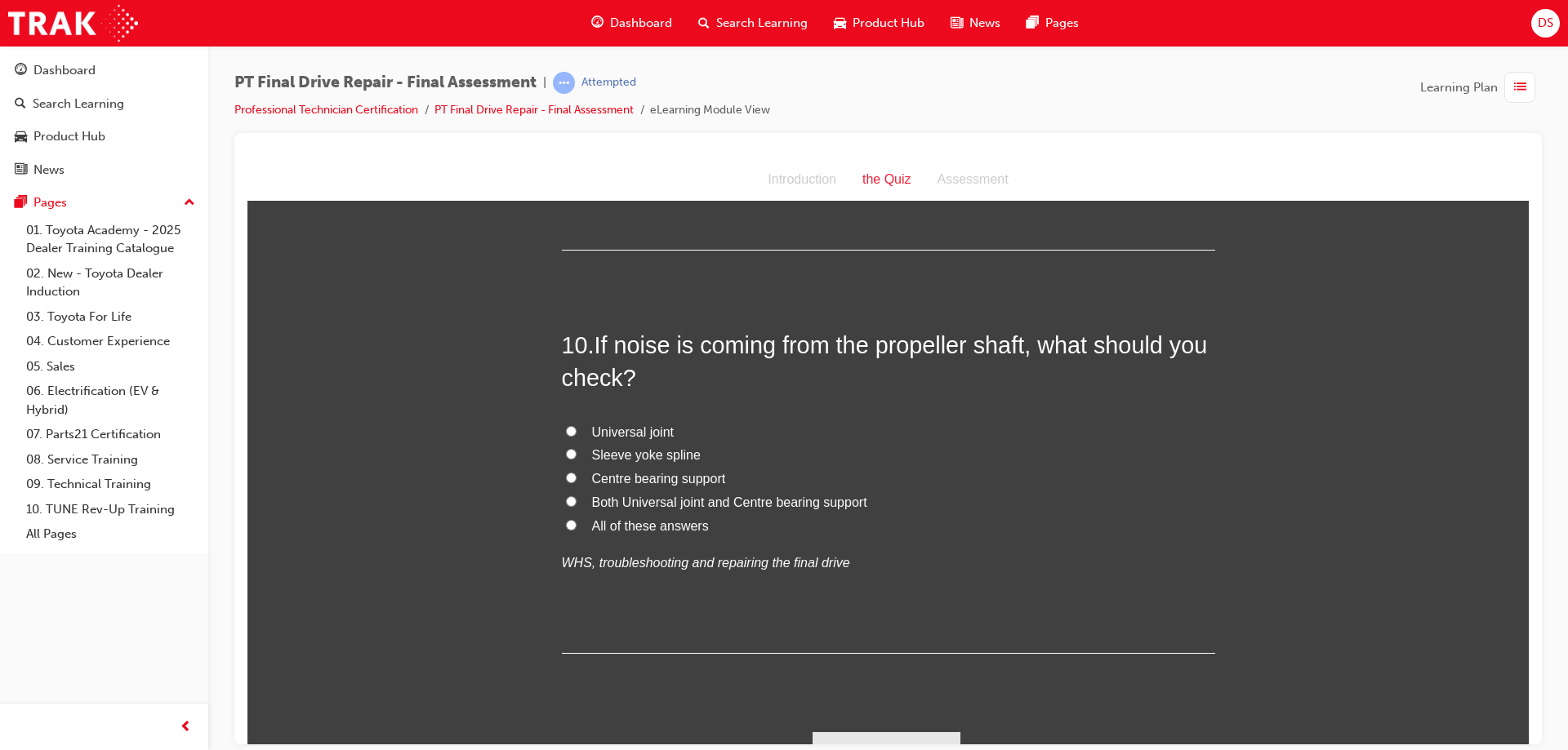
click at [566, 521] on input "All of these answers" at bounding box center [571, 525] width 11 height 11
radio input "true"
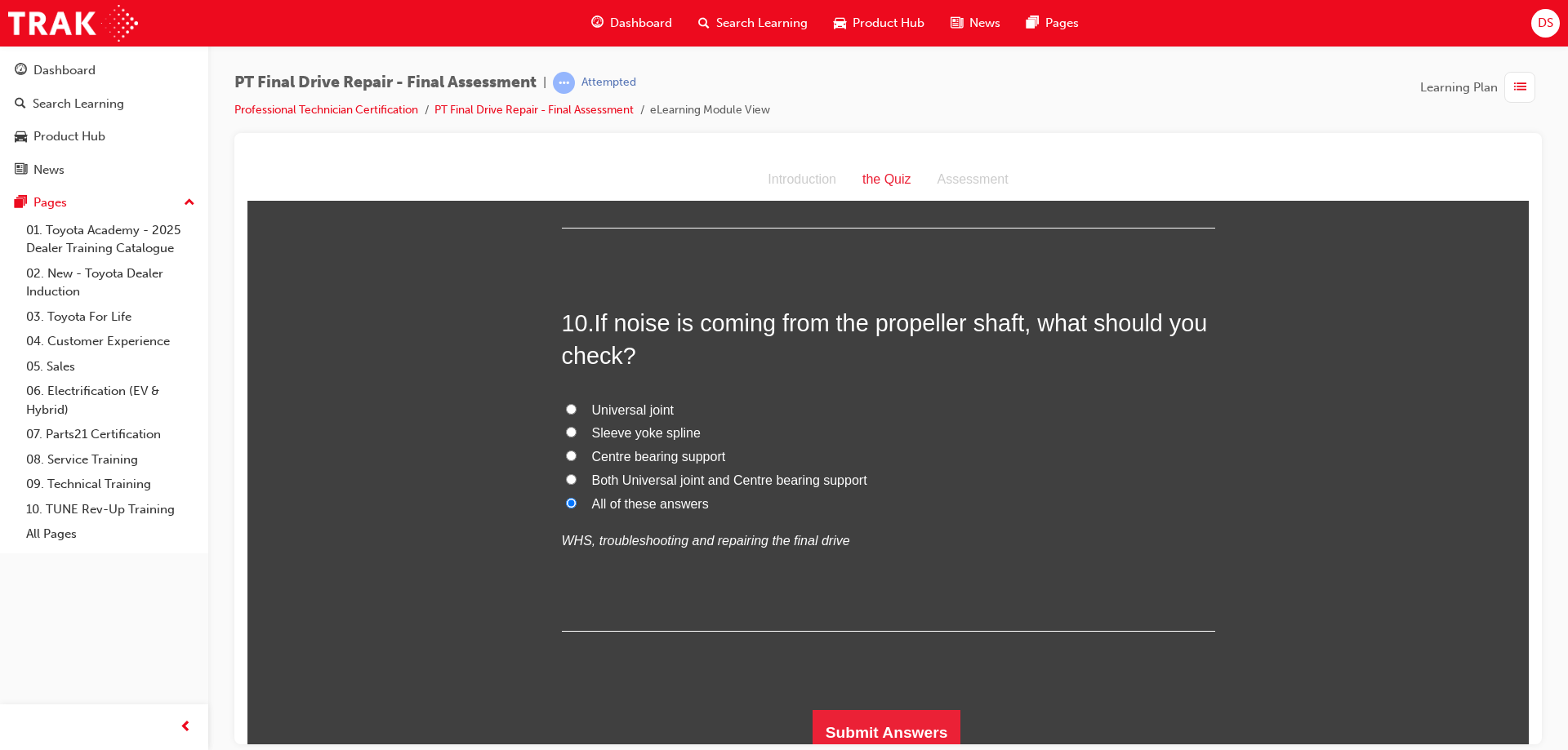
scroll to position [3544, 0]
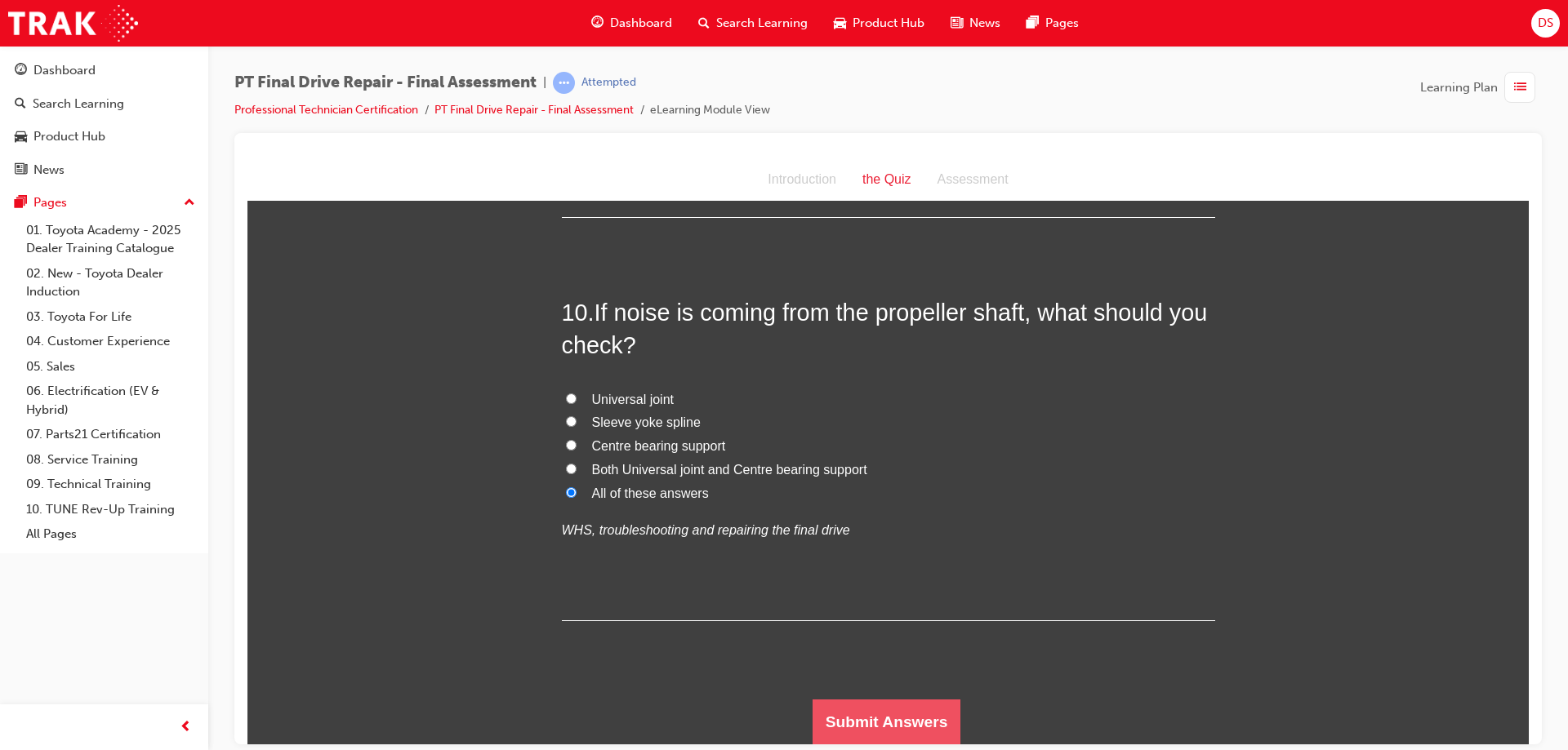
click at [905, 715] on button "Submit Answers" at bounding box center [887, 721] width 149 height 46
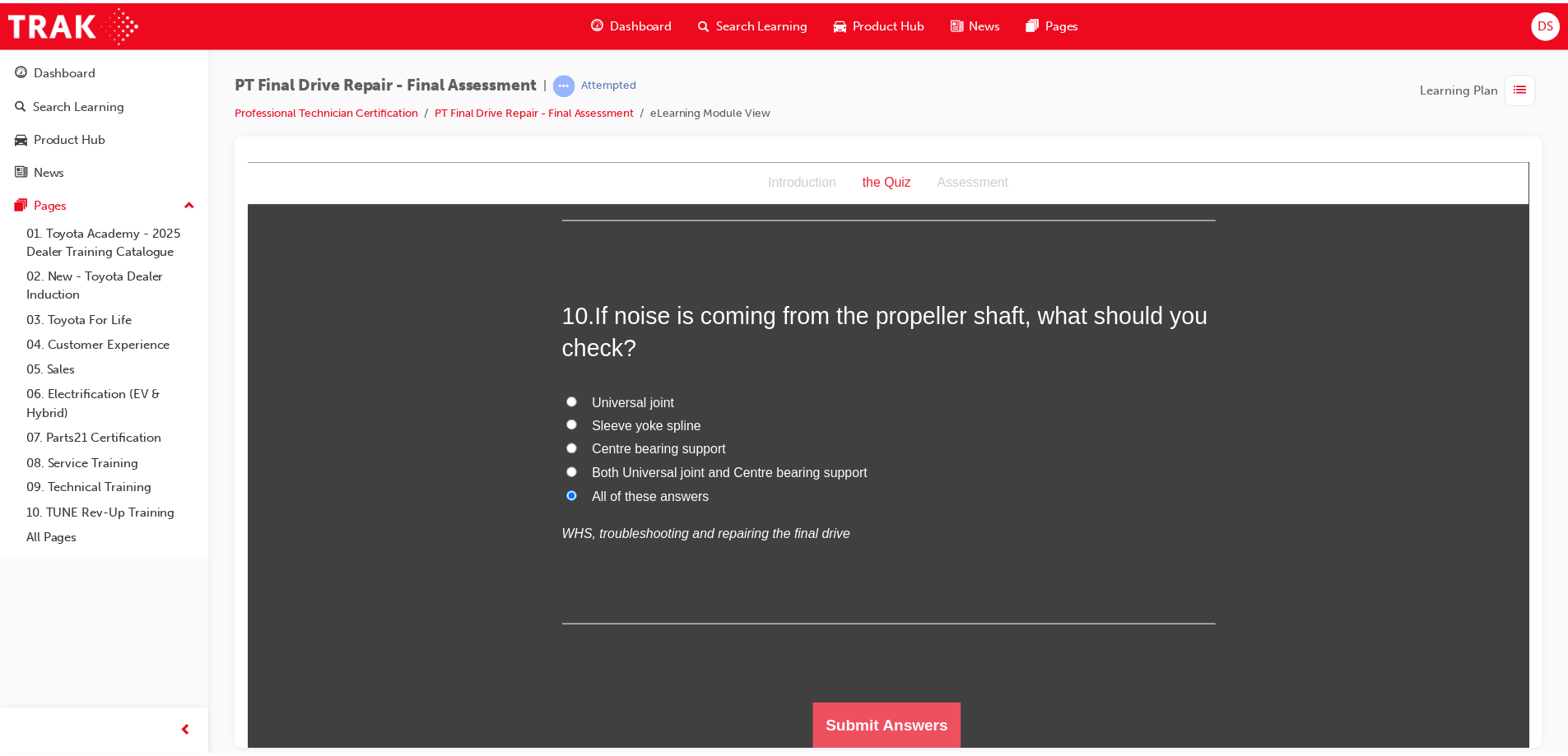
scroll to position [0, 0]
